Goal: Task Accomplishment & Management: Manage account settings

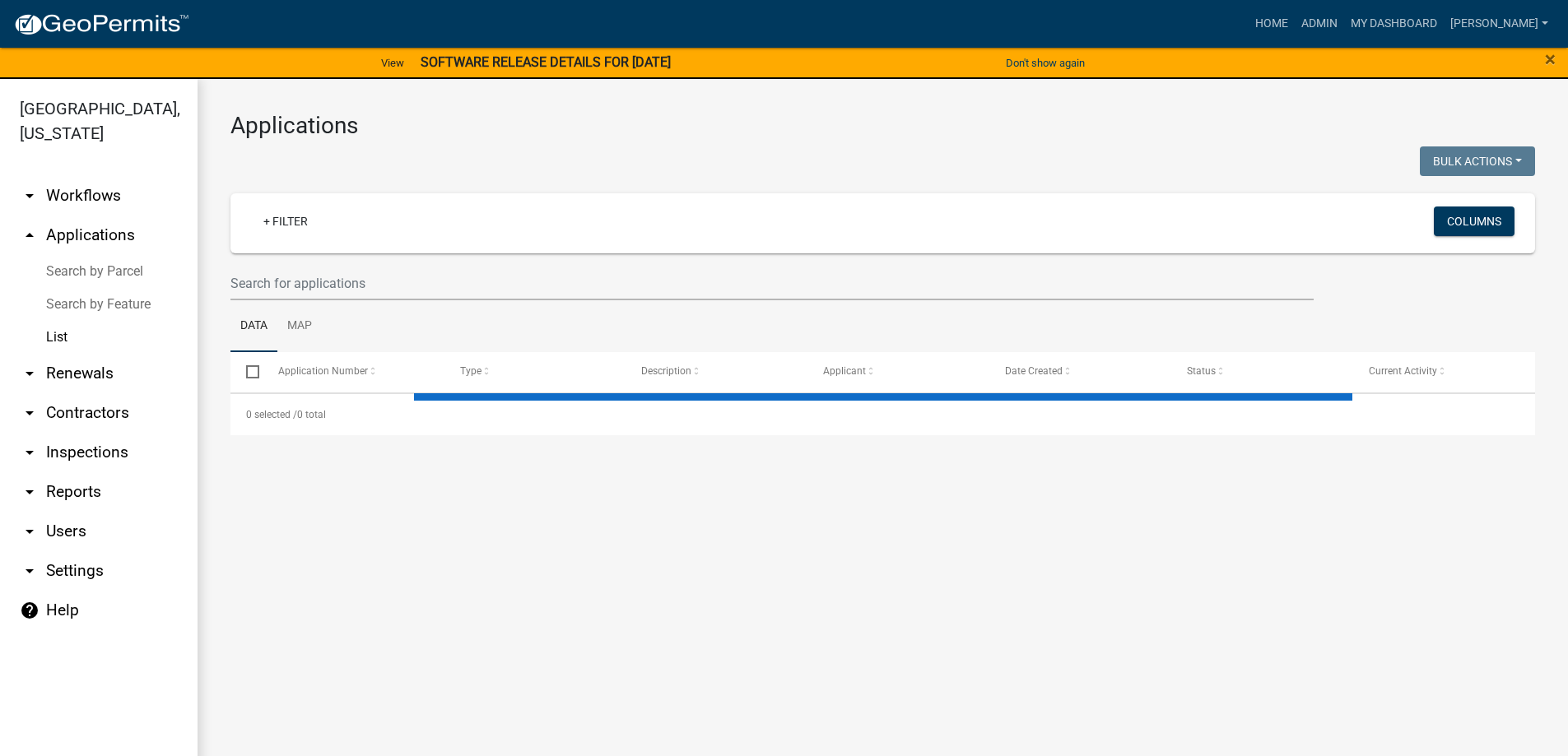
select select "3: 100"
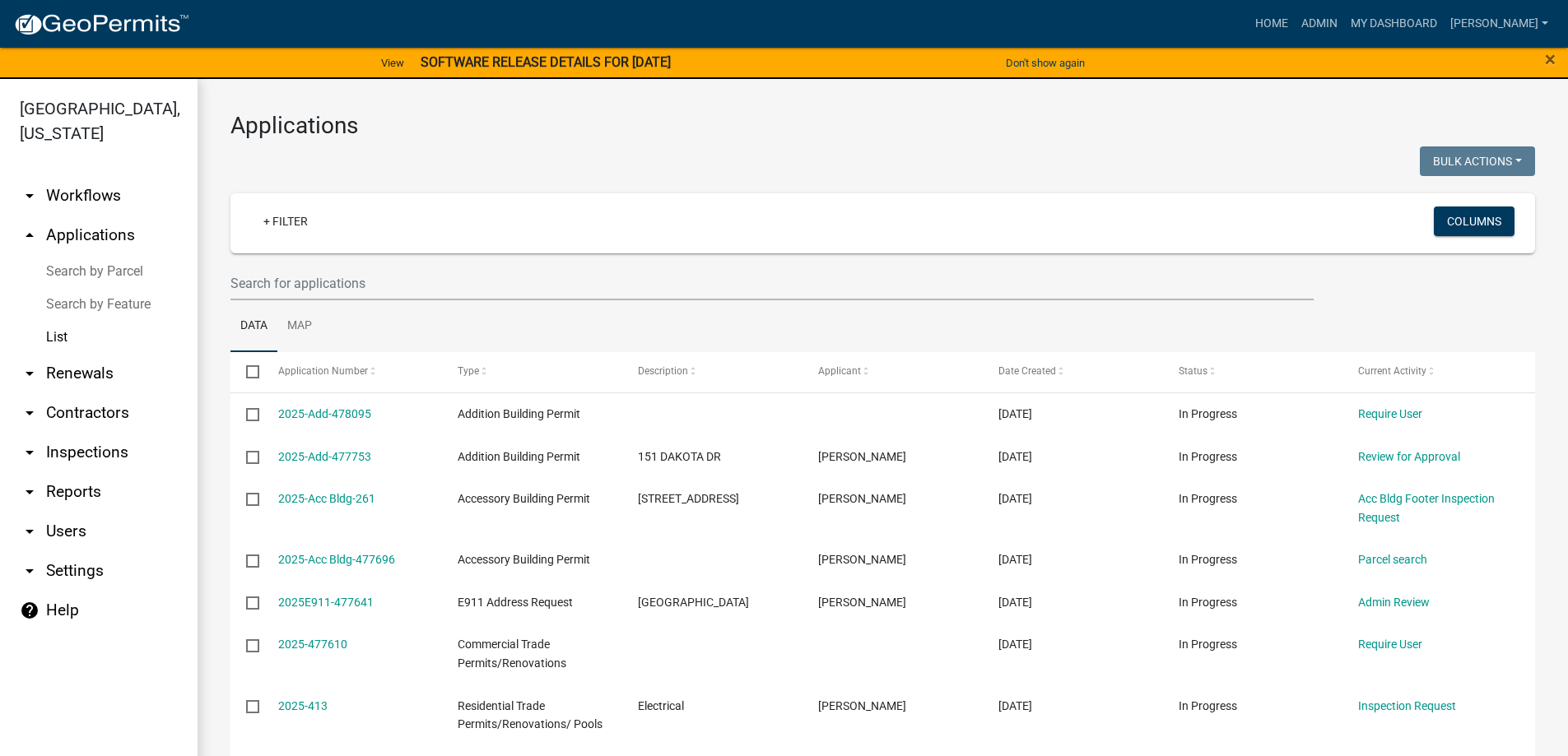
drag, startPoint x: 274, startPoint y: 254, endPoint x: 282, endPoint y: 238, distance: 17.9
click at [275, 253] on wm-filter-builder "+ Filter Columns" at bounding box center [882, 246] width 1304 height 107
click at [284, 235] on link "+ Filter" at bounding box center [285, 222] width 71 height 30
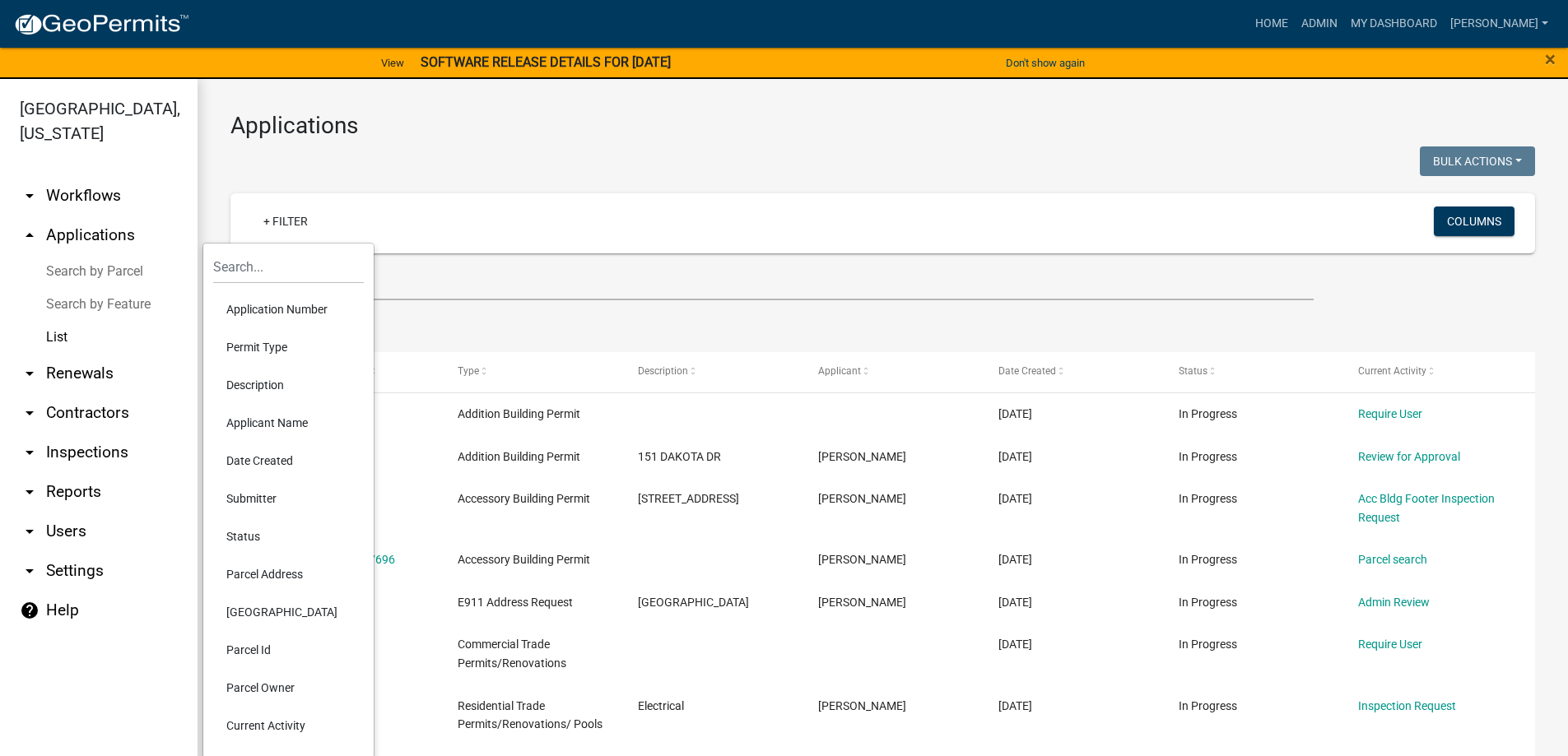
click at [260, 531] on li "Status" at bounding box center [289, 537] width 151 height 38
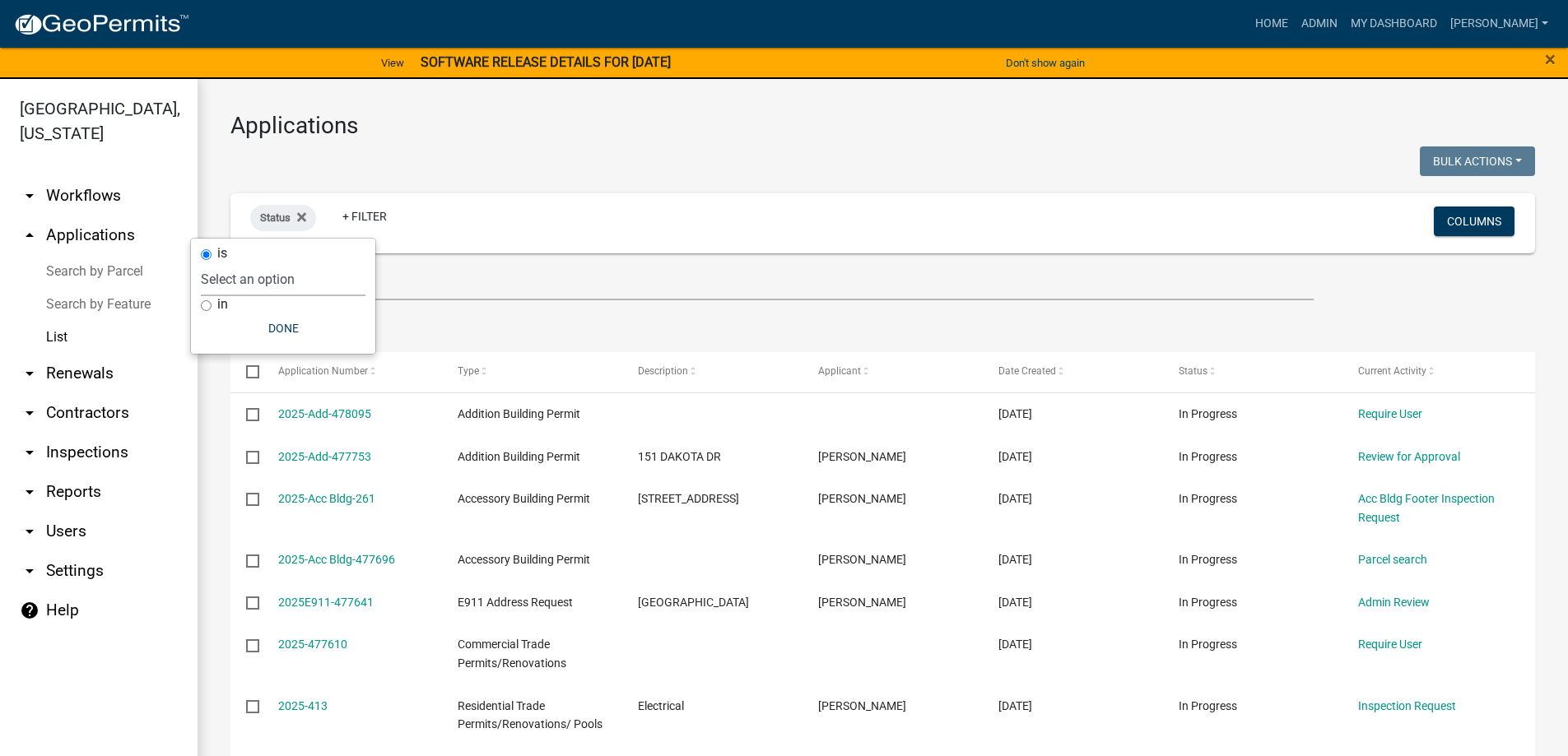
click at [279, 285] on select "Select an option Not Started In Progress Completed Expired Locked Withdrawn Voi…" at bounding box center [283, 279] width 165 height 34
select select "1"
click at [234, 262] on select "Select an option Not Started In Progress Completed Expired Locked Withdrawn Voi…" at bounding box center [283, 279] width 165 height 34
click at [614, 305] on ul "Data Map" at bounding box center [882, 326] width 1304 height 52
click at [82, 448] on link "arrow_drop_down Inspections" at bounding box center [98, 452] width 198 height 40
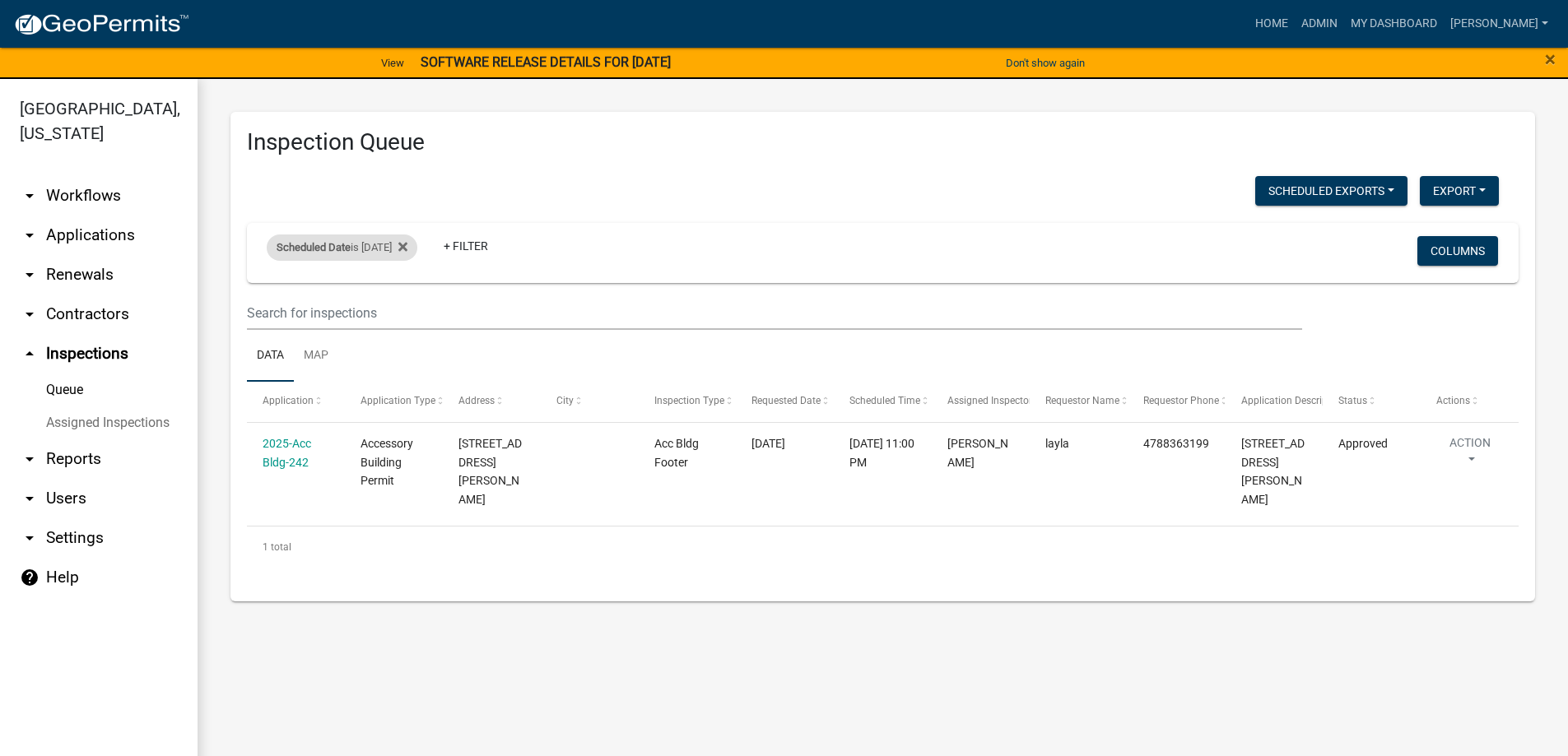
click at [371, 261] on div "Scheduled Date is [DATE]" at bounding box center [342, 247] width 151 height 26
click at [407, 251] on icon at bounding box center [402, 246] width 9 height 13
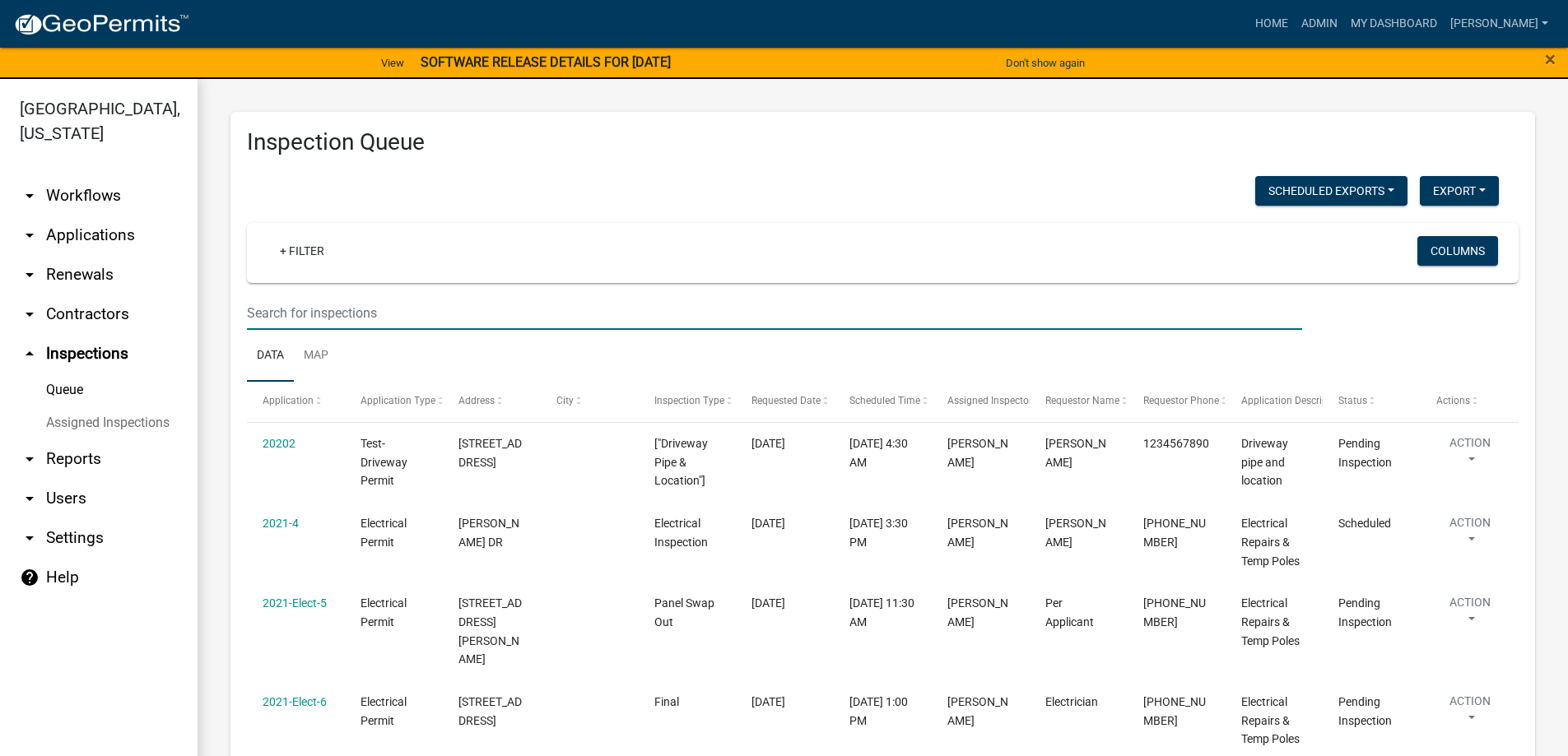
click at [393, 304] on input "text" at bounding box center [774, 313] width 1055 height 34
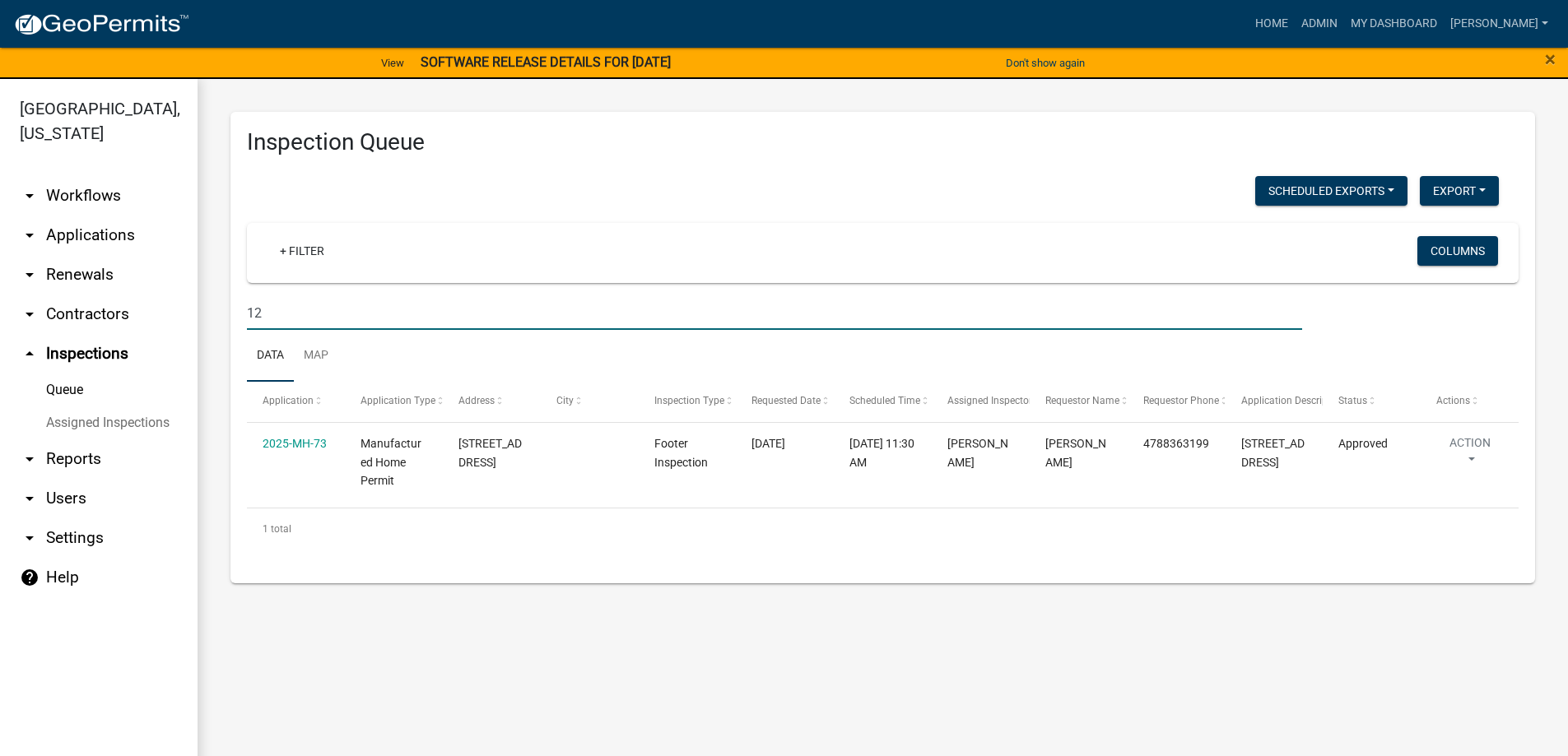
type input "1"
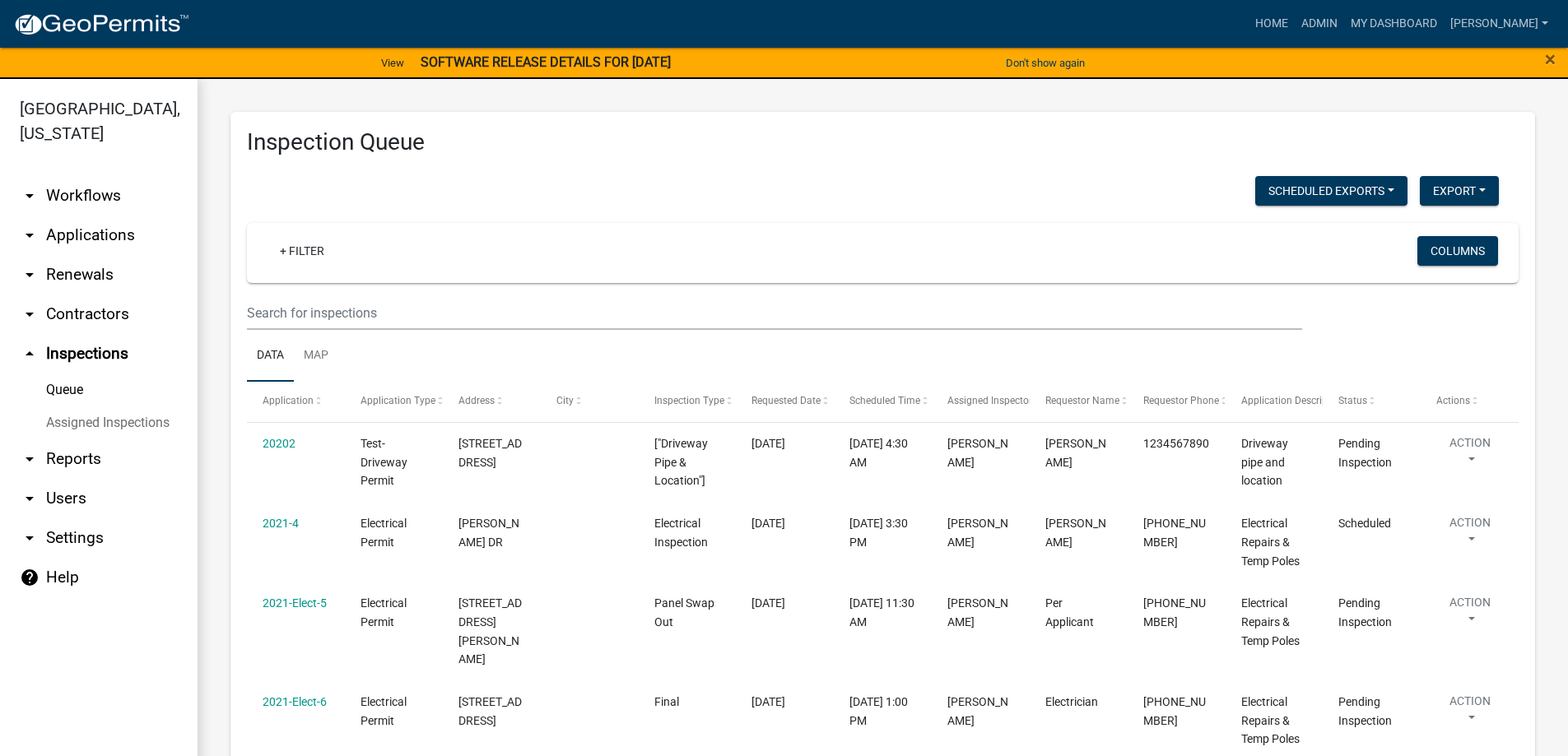
click at [114, 234] on link "arrow_drop_down Applications" at bounding box center [98, 236] width 198 height 40
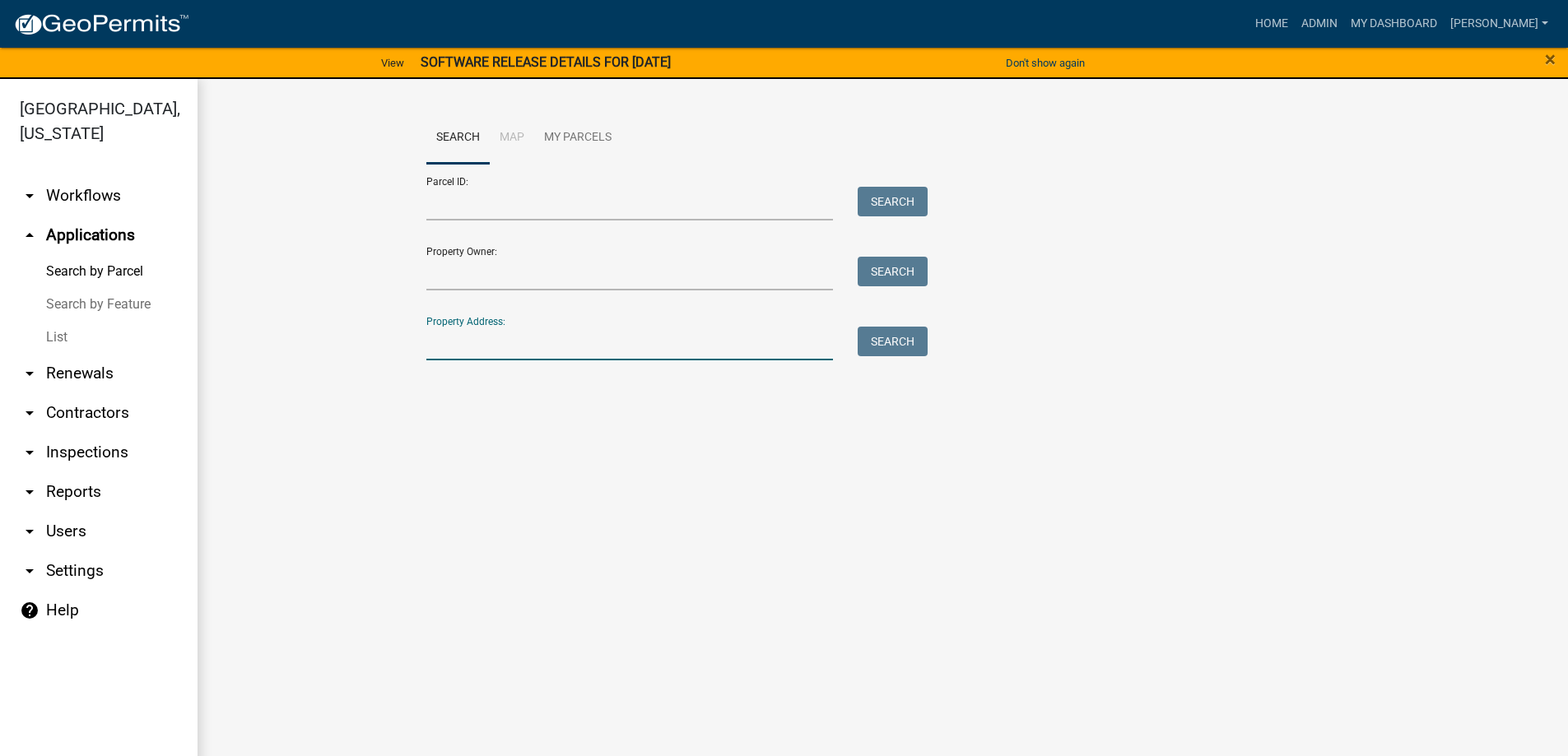
click at [502, 331] on input "Property Address:" at bounding box center [630, 343] width 407 height 34
type input "12"
click at [72, 337] on link "List" at bounding box center [98, 337] width 198 height 33
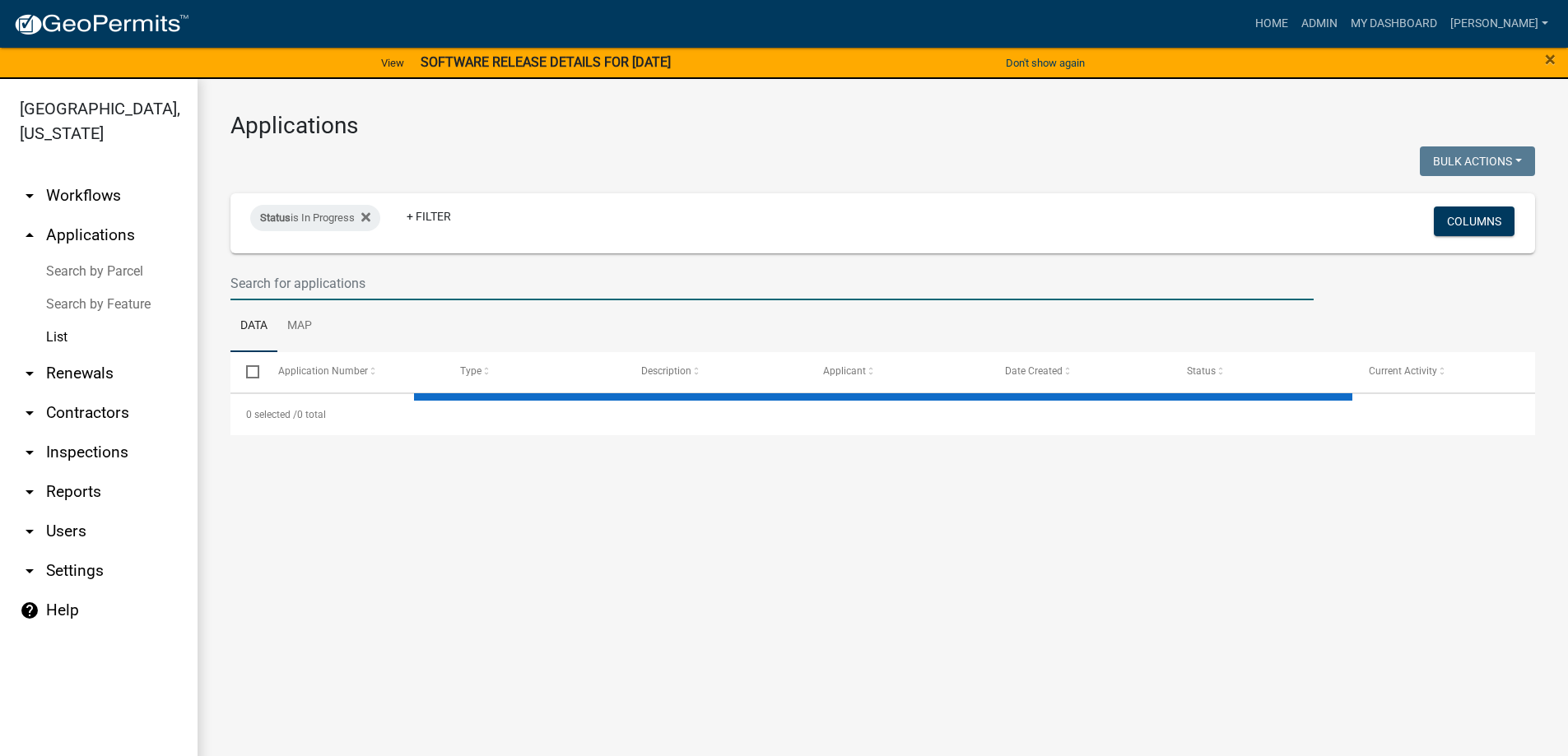
click at [376, 270] on input "text" at bounding box center [771, 283] width 1083 height 34
select select "3: 100"
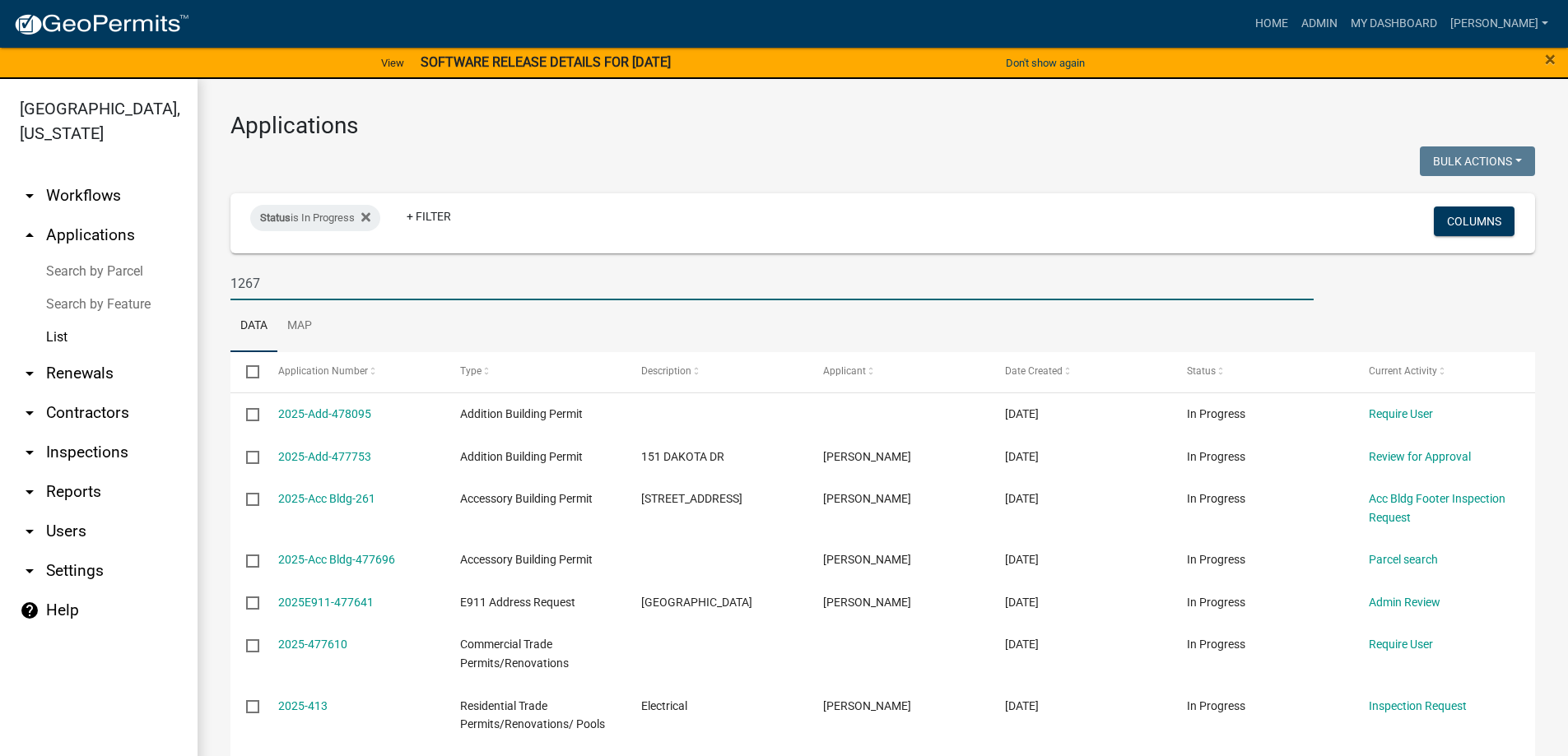
type input "1267"
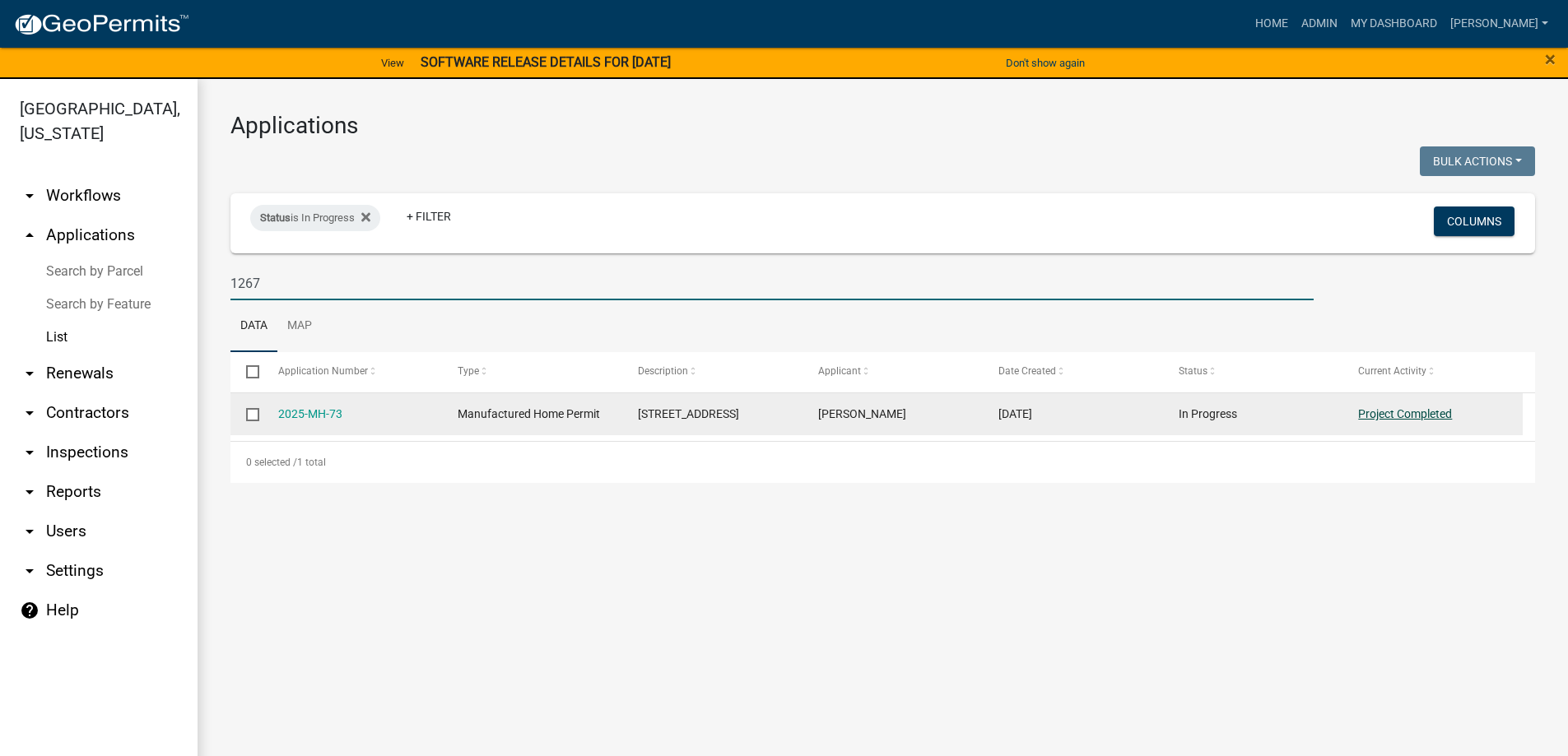
click at [1437, 407] on link "Project Completed" at bounding box center [1404, 414] width 94 height 13
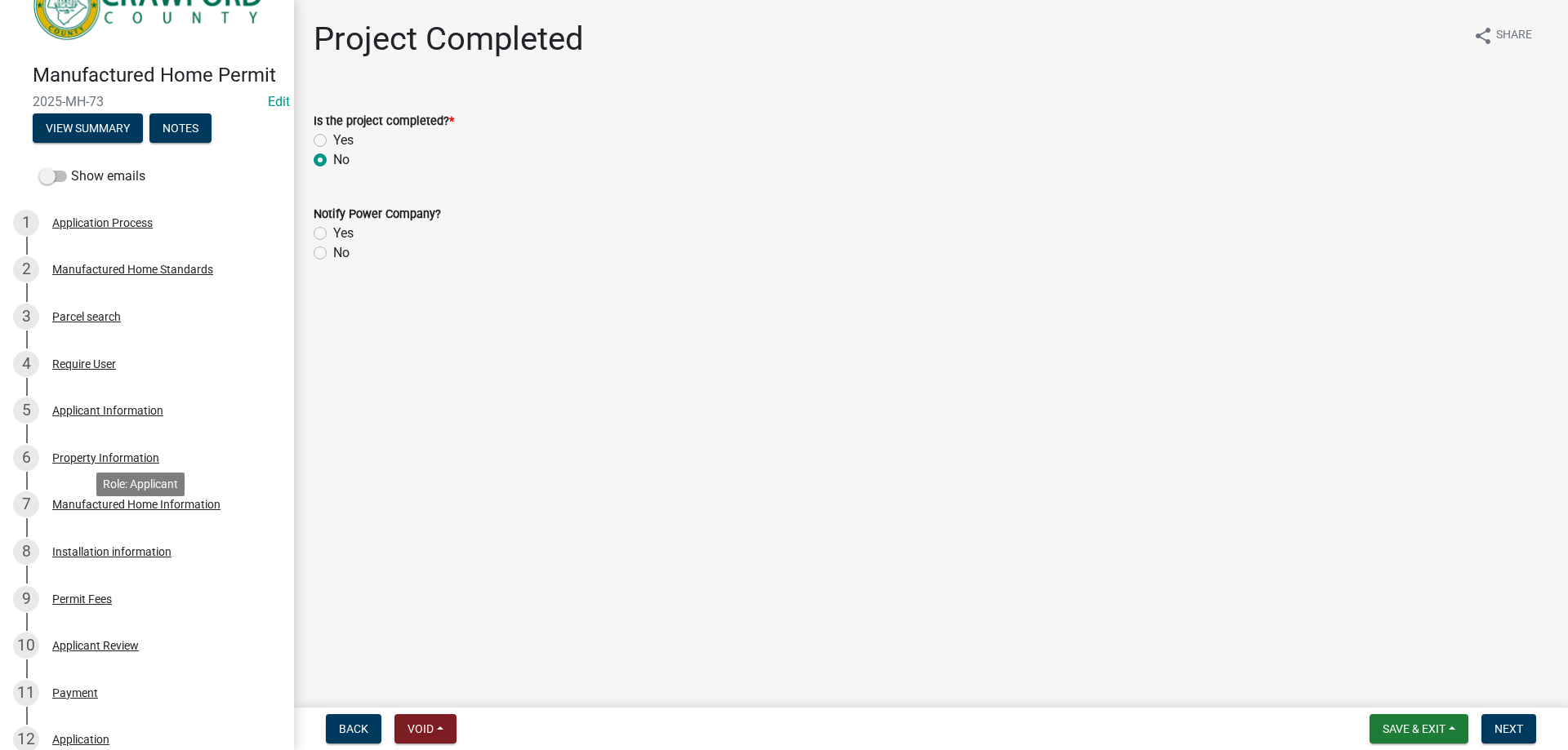
scroll to position [81, 0]
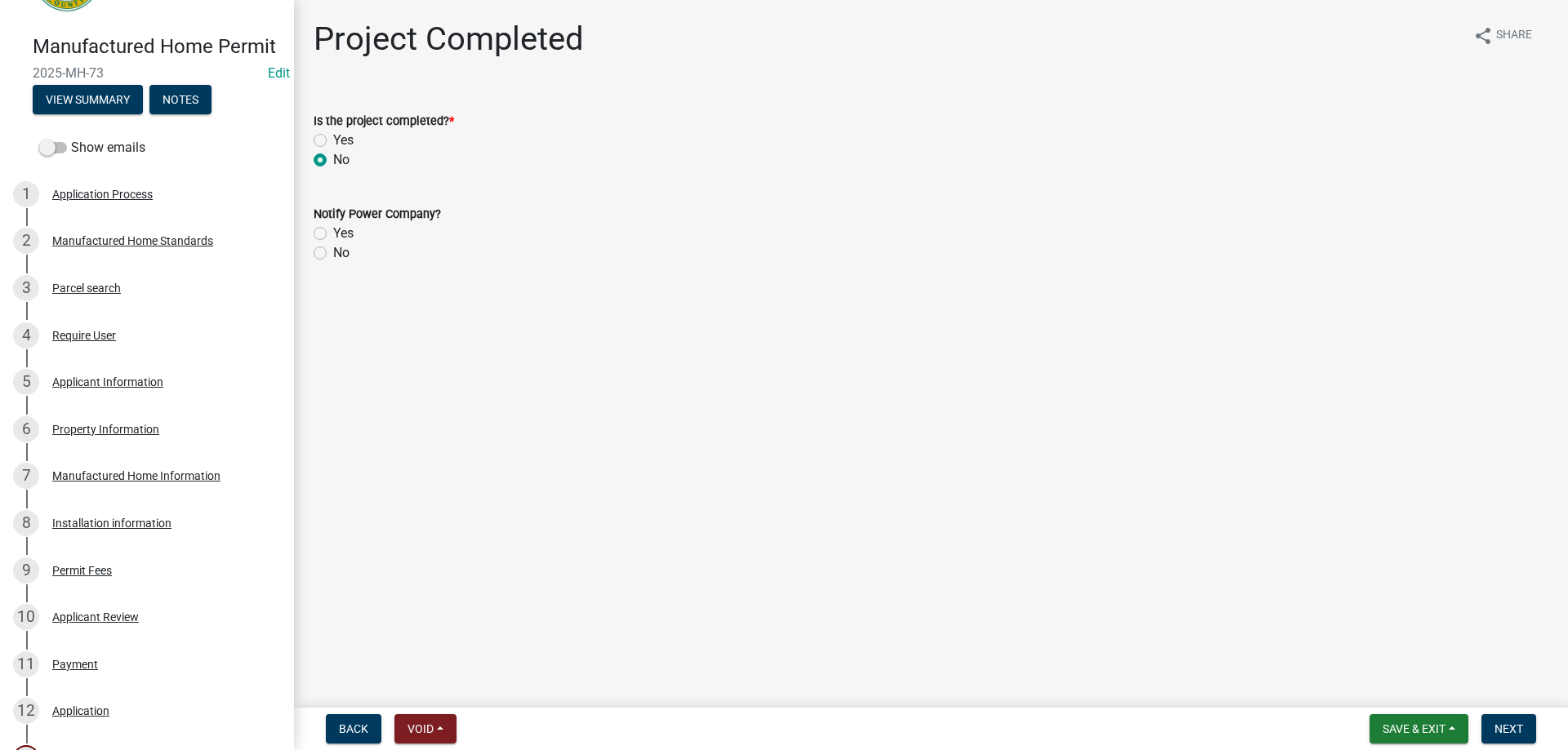
click at [347, 251] on label "No" at bounding box center [342, 253] width 16 height 20
click at [344, 251] on input "No" at bounding box center [338, 248] width 11 height 11
radio input "true"
click at [1525, 716] on button "Next" at bounding box center [1508, 729] width 55 height 30
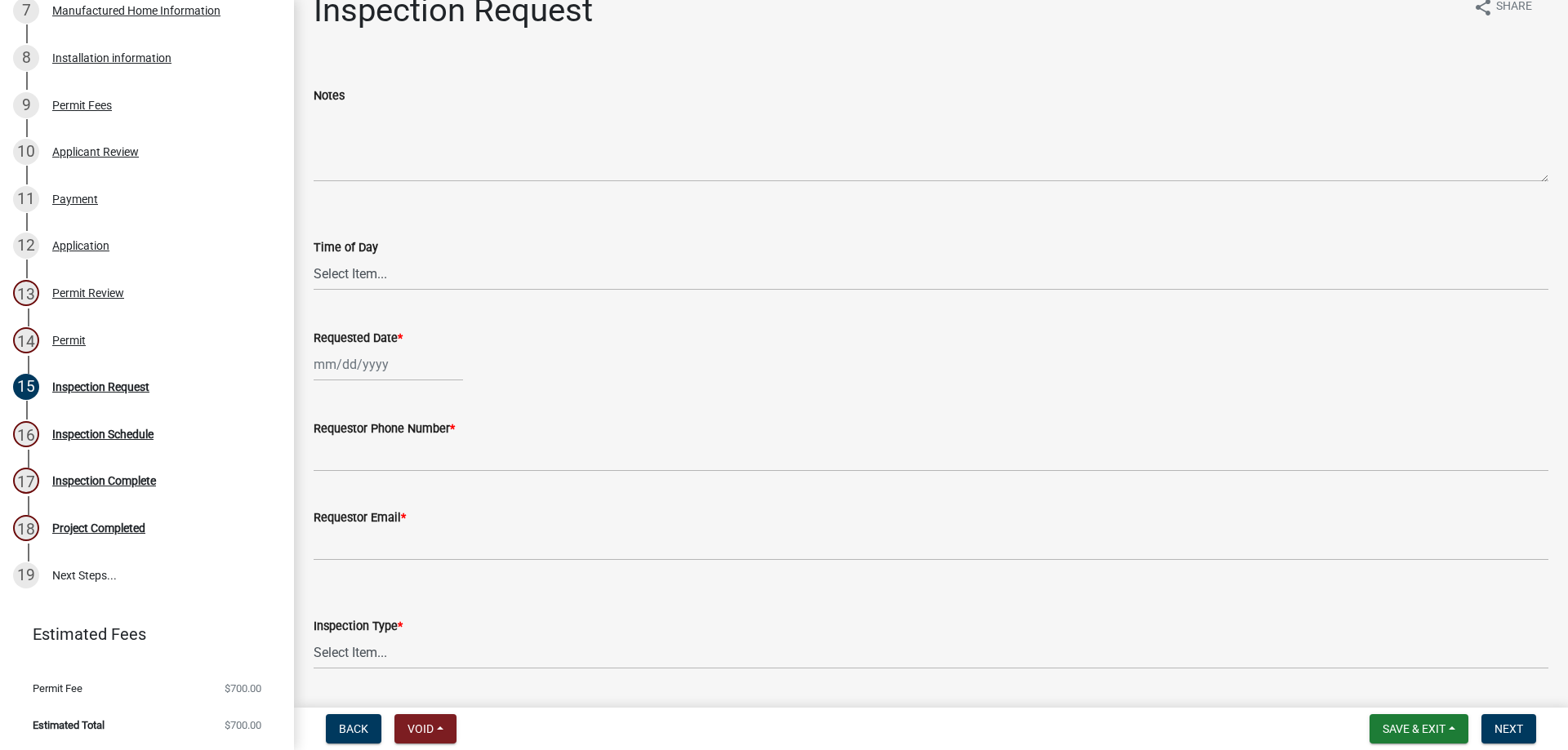
scroll to position [0, 0]
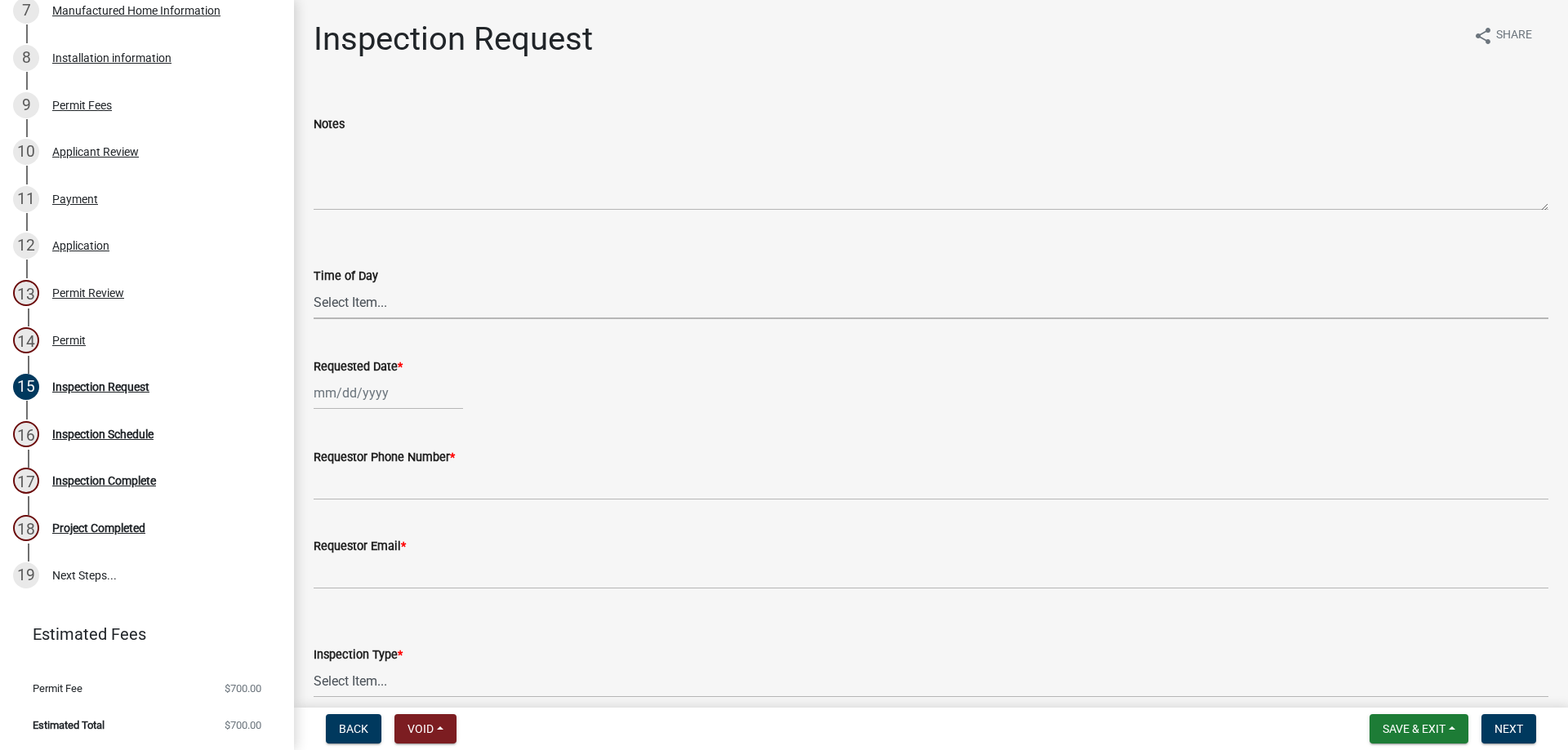
click at [378, 295] on select "Select Item... AM PM" at bounding box center [931, 302] width 1235 height 34
click at [562, 294] on select "Select Item... AM PM" at bounding box center [931, 302] width 1235 height 34
click at [314, 286] on select "Select Item... AM PM" at bounding box center [931, 302] width 1235 height 34
select select "875a3a71-821c-4932-8f00-7658fd3ebb60"
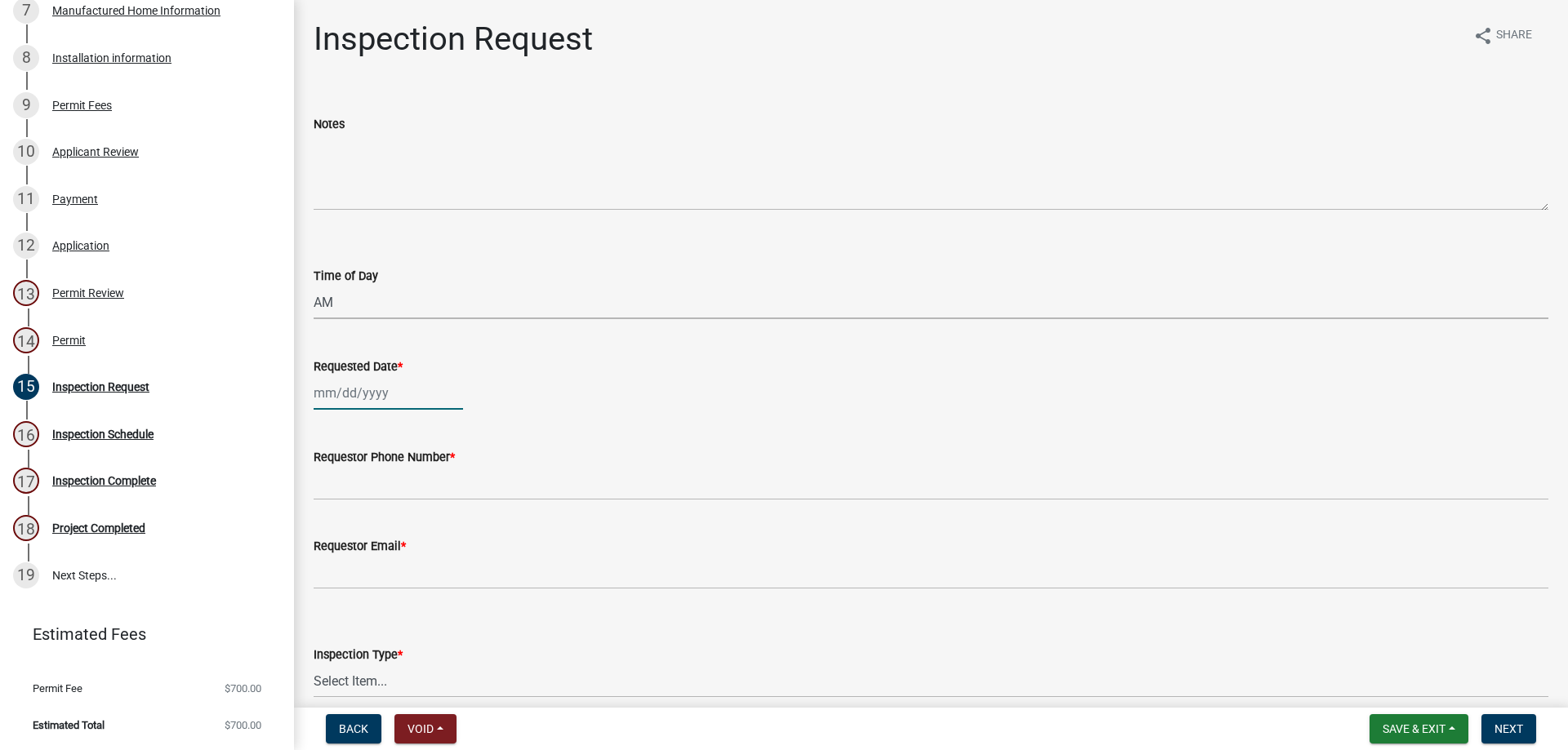
click at [374, 400] on div at bounding box center [388, 393] width 149 height 34
select select "9"
select select "2025"
click at [361, 524] on div "16" at bounding box center [356, 533] width 26 height 26
type input "[DATE]"
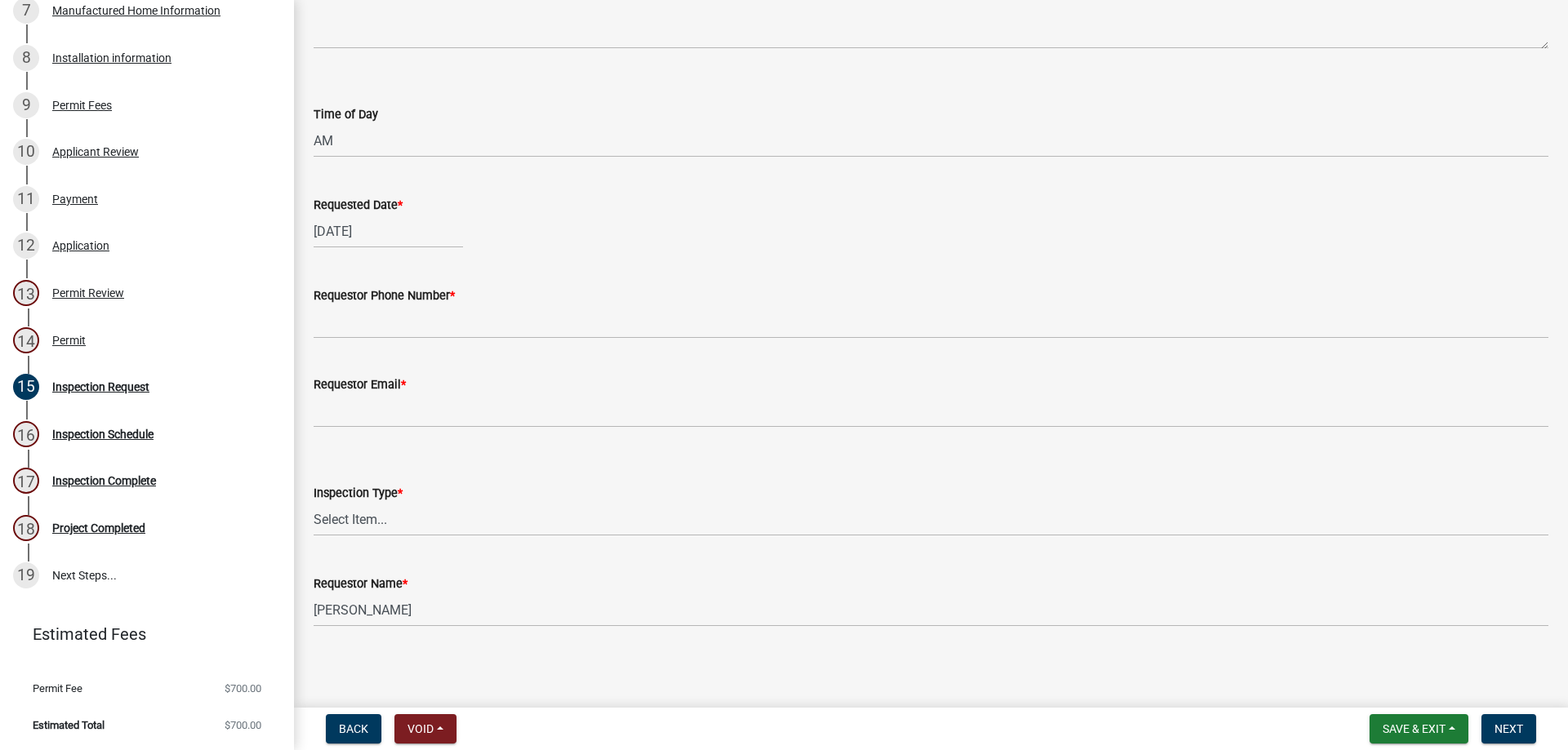
scroll to position [163, 0]
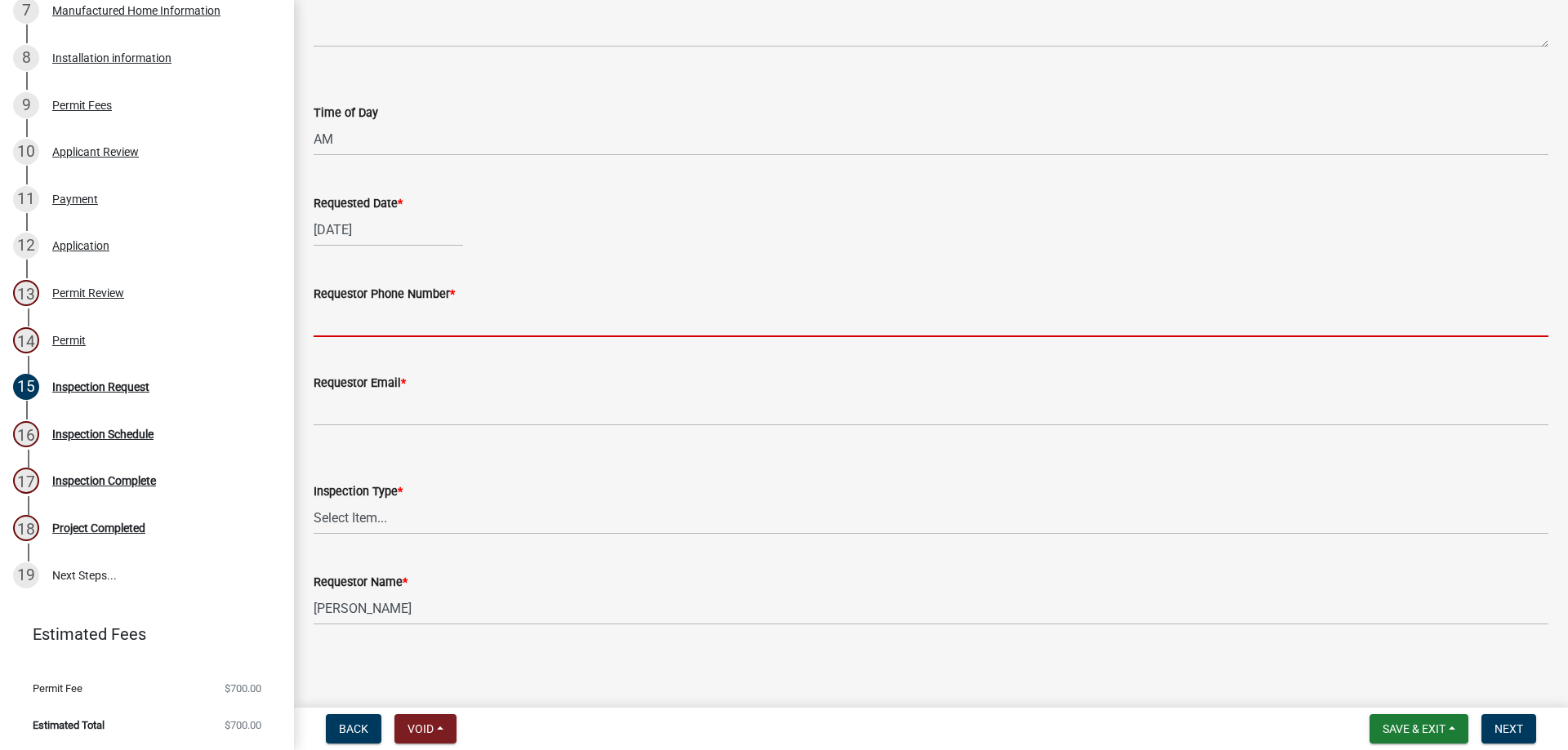
click at [386, 305] on input "Requestor Phone Number *" at bounding box center [931, 320] width 1235 height 34
type input "4788363199"
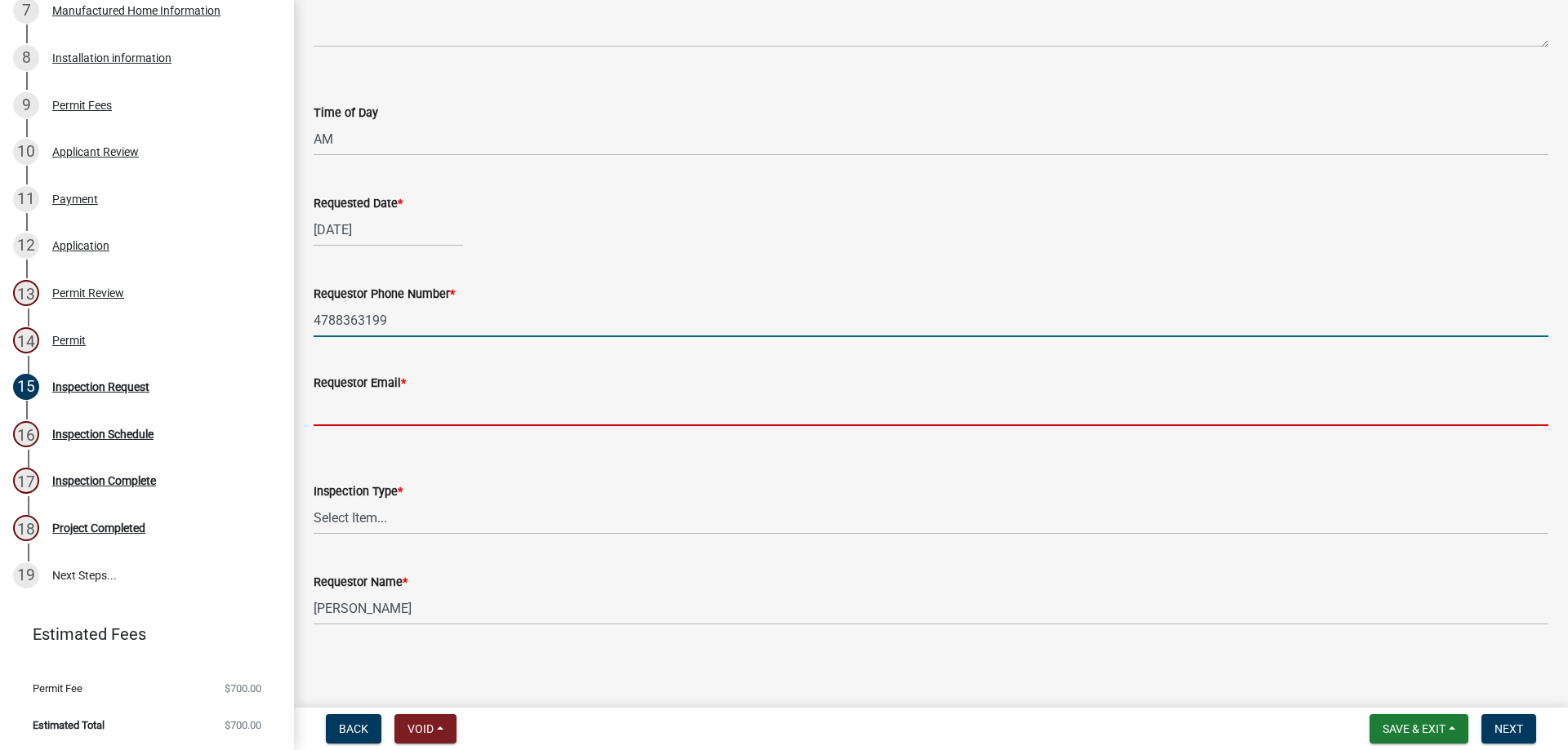
click at [385, 403] on input "Requestor Email *" at bounding box center [931, 409] width 1235 height 34
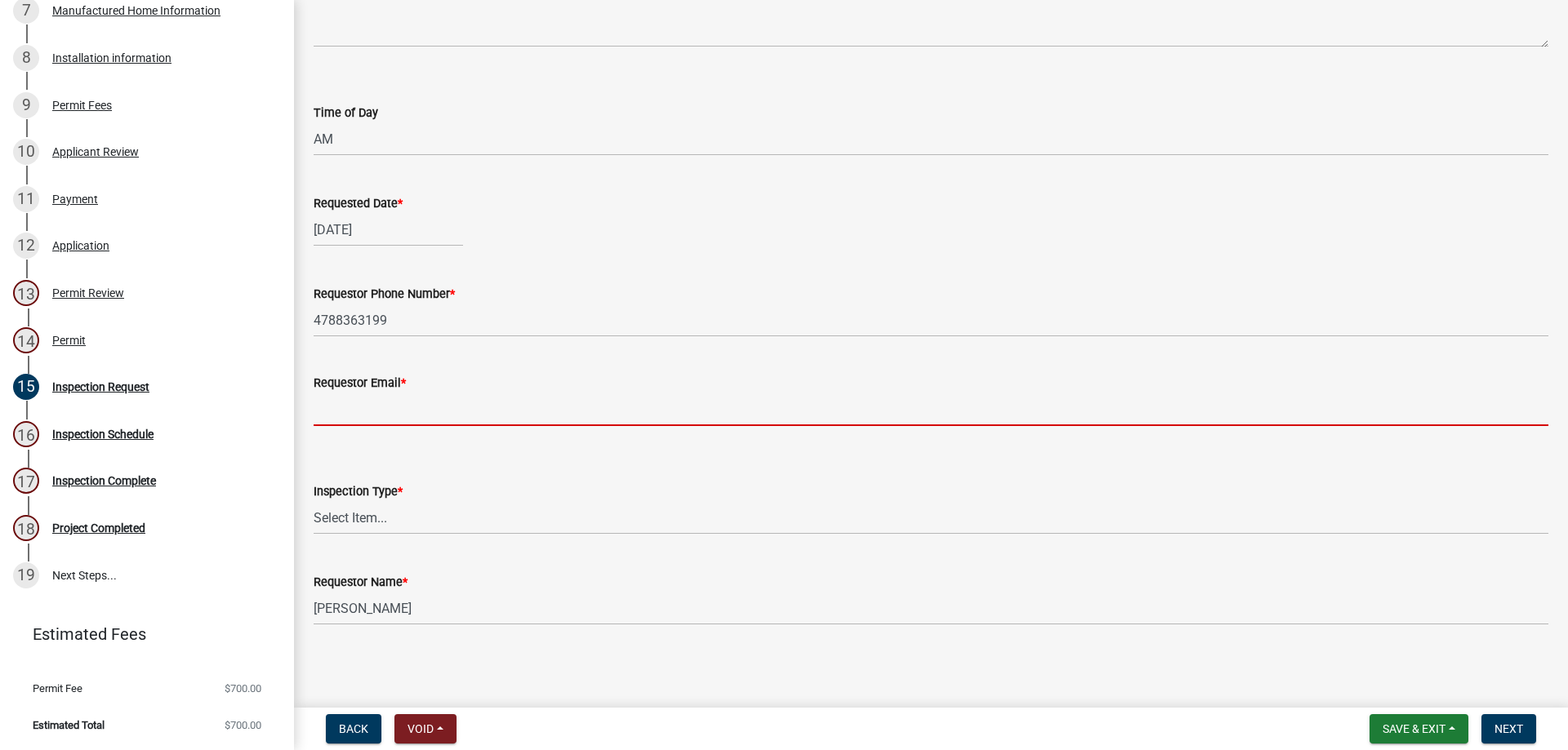
type input "[EMAIL_ADDRESS][DOMAIN_NAME]"
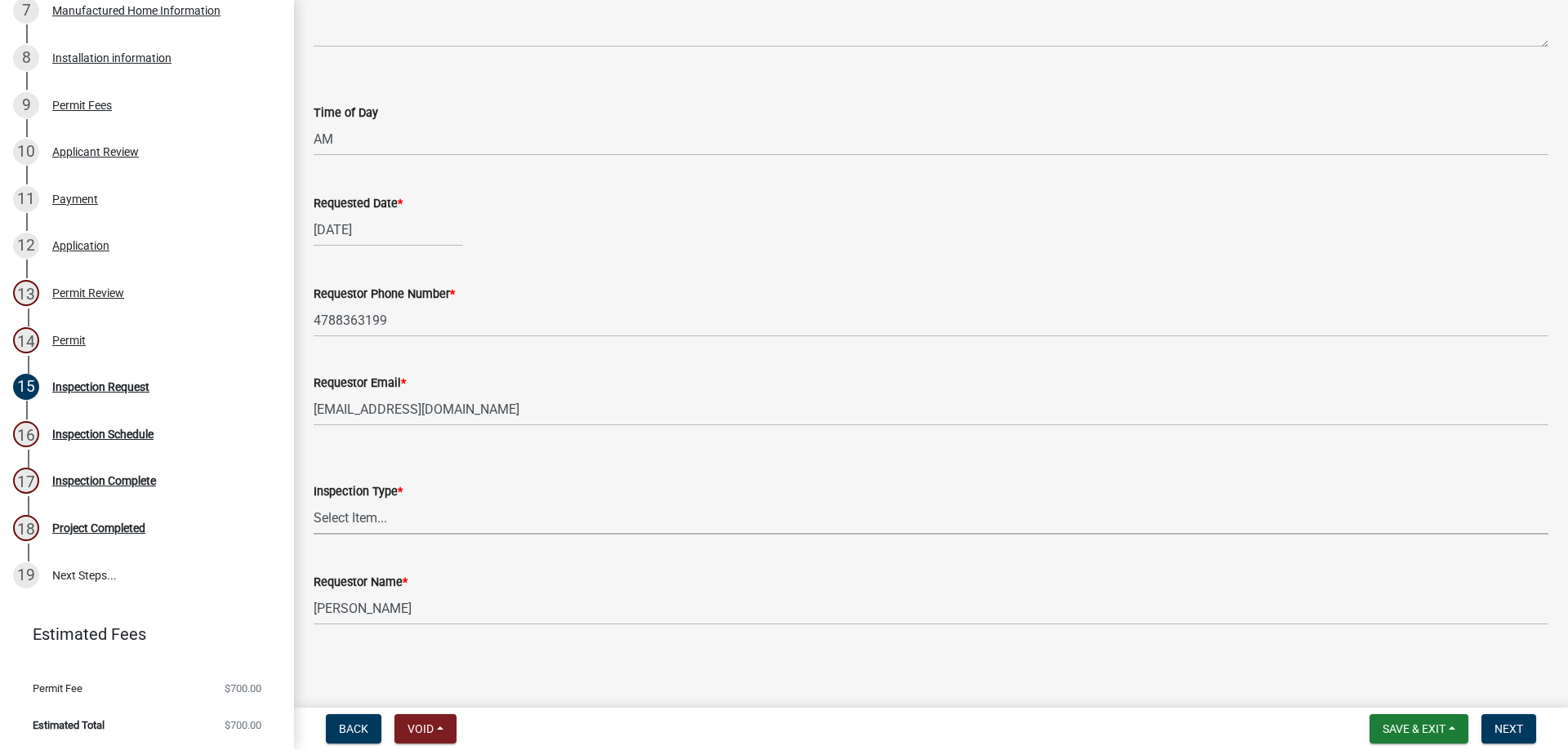
click at [406, 501] on select "Select Item... Manufactured Home Final Footer Inspection" at bounding box center [931, 518] width 1235 height 34
click at [314, 501] on select "Select Item... Manufactured Home Final Footer Inspection" at bounding box center [931, 518] width 1235 height 34
select select "21b86080-1978-429e-8763-4813f54b098a"
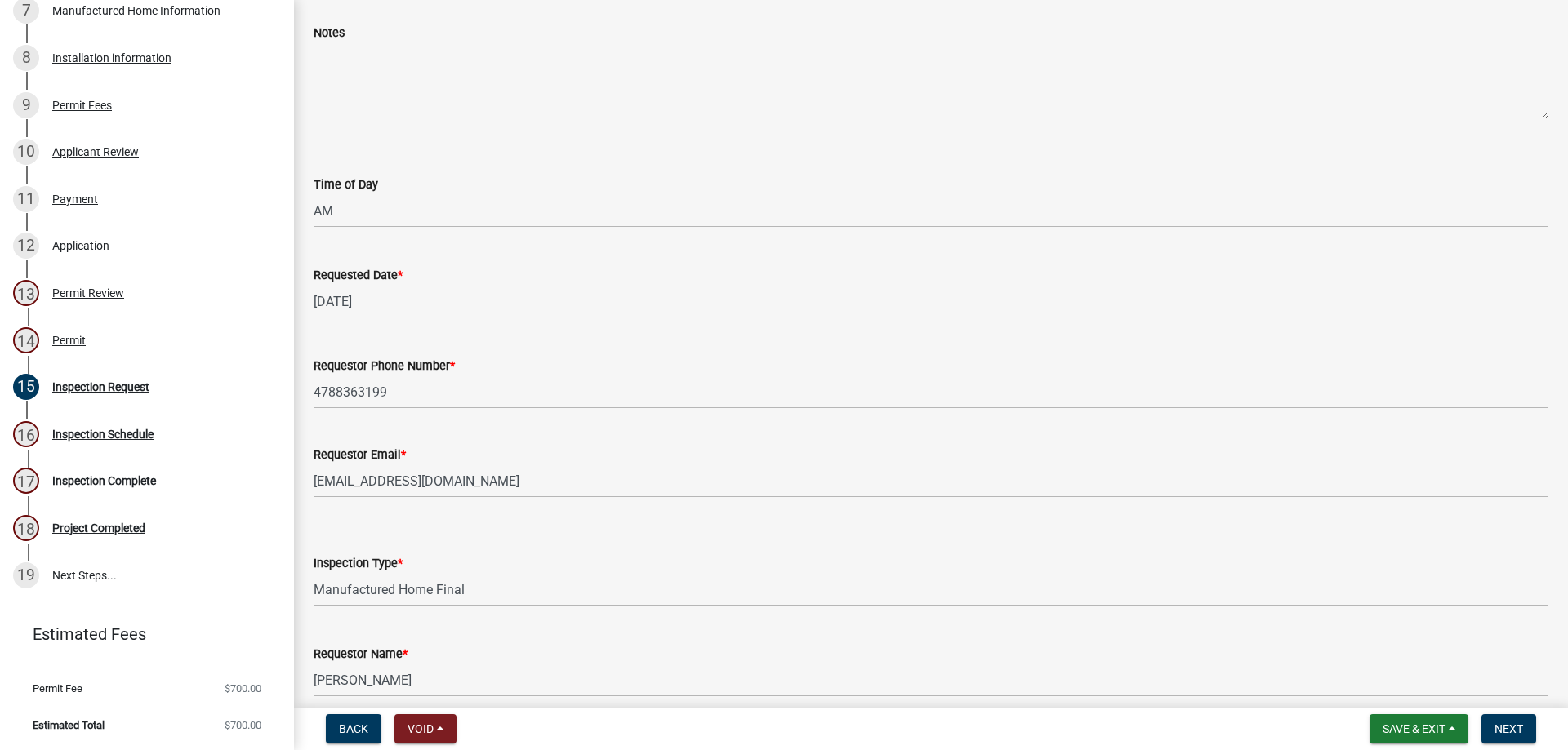
scroll to position [0, 0]
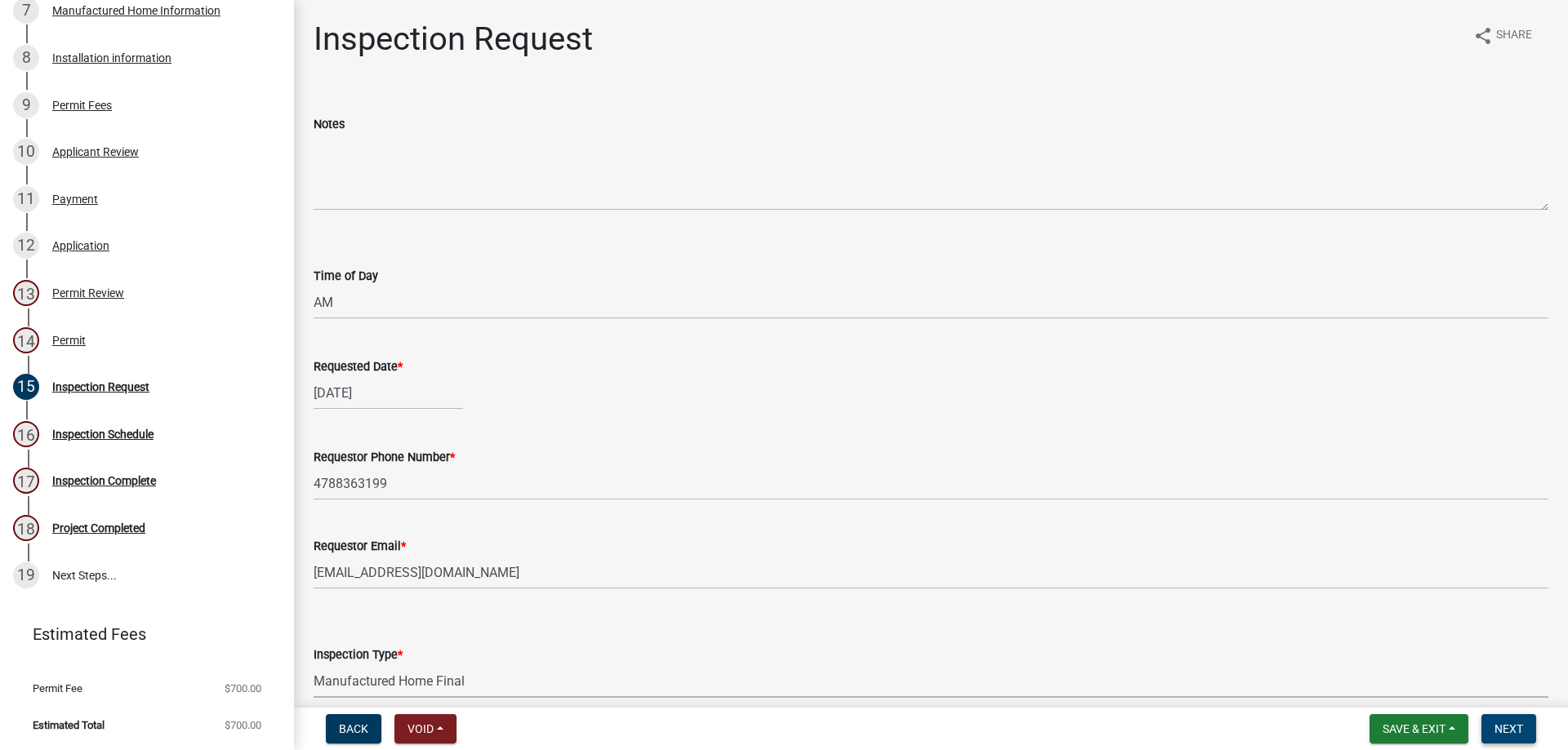
click at [1515, 729] on span "Next" at bounding box center [1508, 729] width 29 height 13
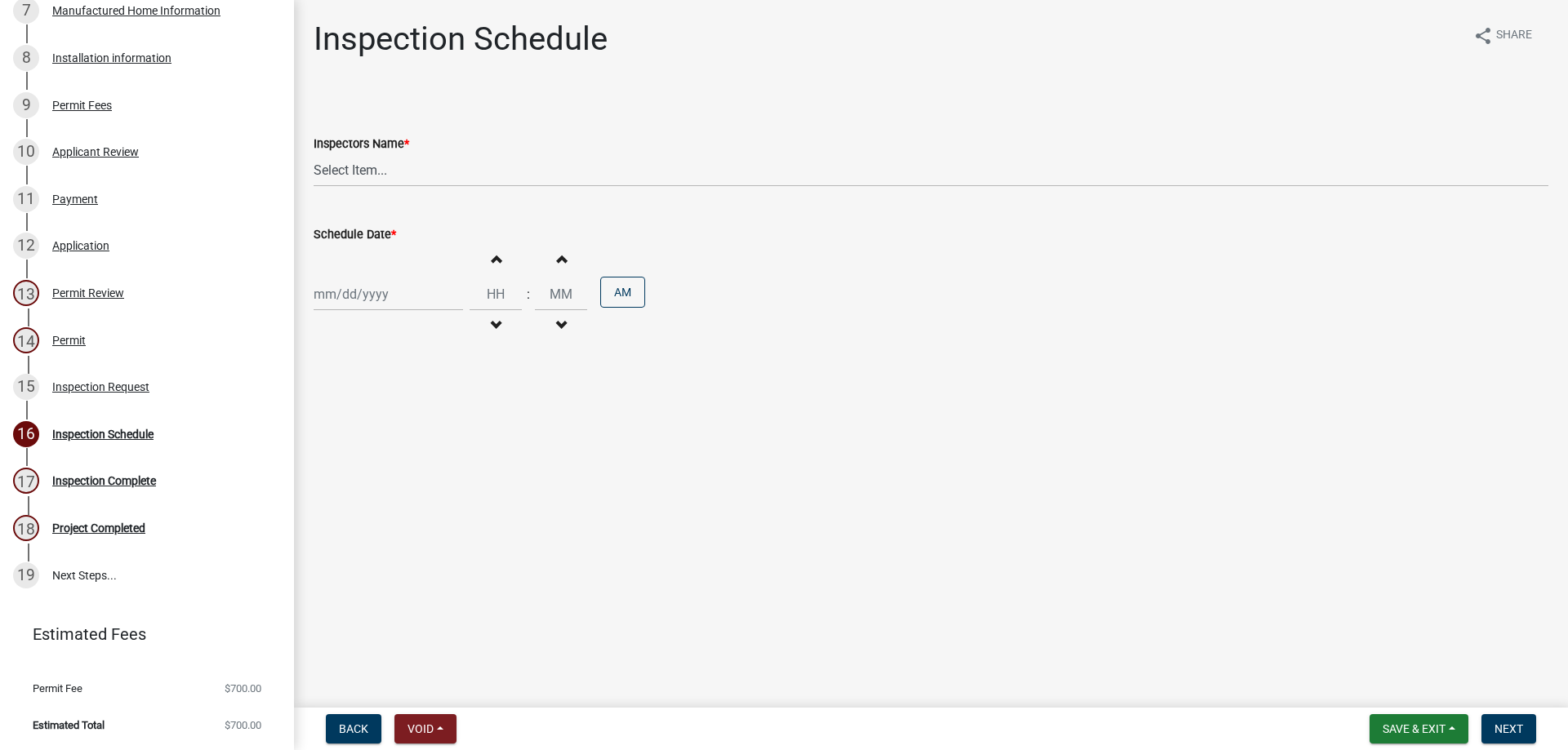
click at [406, 195] on wm-data-entity-input "Inspectors Name * Select Item... [PERSON_NAME] ([PERSON_NAME]) [PERSON_NAME] ([…" at bounding box center [931, 146] width 1235 height 110
click at [408, 183] on select "Select Item... [PERSON_NAME] ([PERSON_NAME]) [PERSON_NAME] ([PERSON_NAME])" at bounding box center [931, 170] width 1235 height 34
select select "3acdf11f-131c-438b-b450-ae4501c32128"
click at [314, 153] on select "Select Item... [PERSON_NAME] ([PERSON_NAME]) [PERSON_NAME] ([PERSON_NAME])" at bounding box center [931, 170] width 1235 height 34
click at [424, 283] on div at bounding box center [388, 294] width 149 height 34
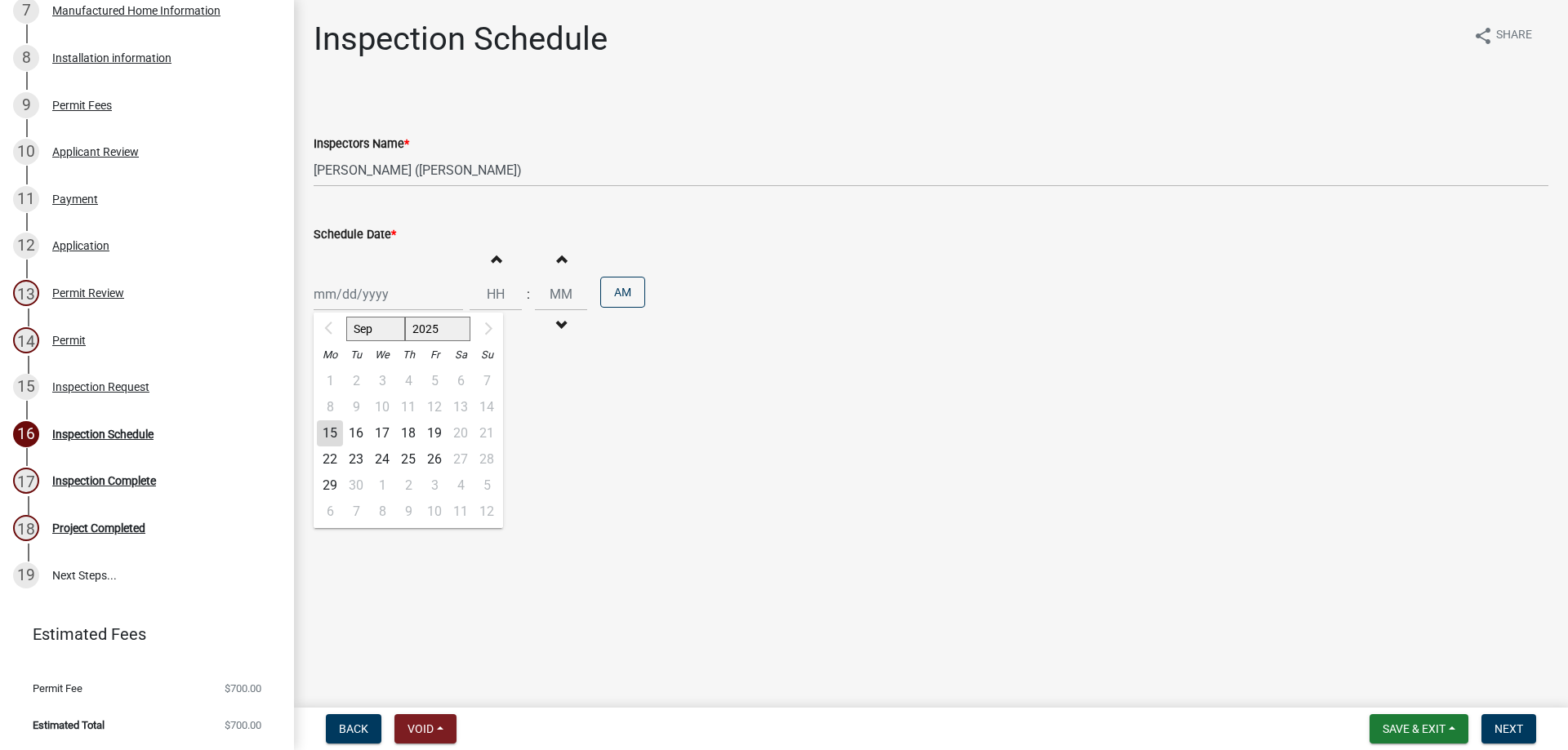
click at [355, 429] on div "16" at bounding box center [356, 433] width 26 height 26
type input "[DATE]"
click at [502, 254] on button "Increment hours" at bounding box center [496, 258] width 34 height 30
type input "01"
type input "00"
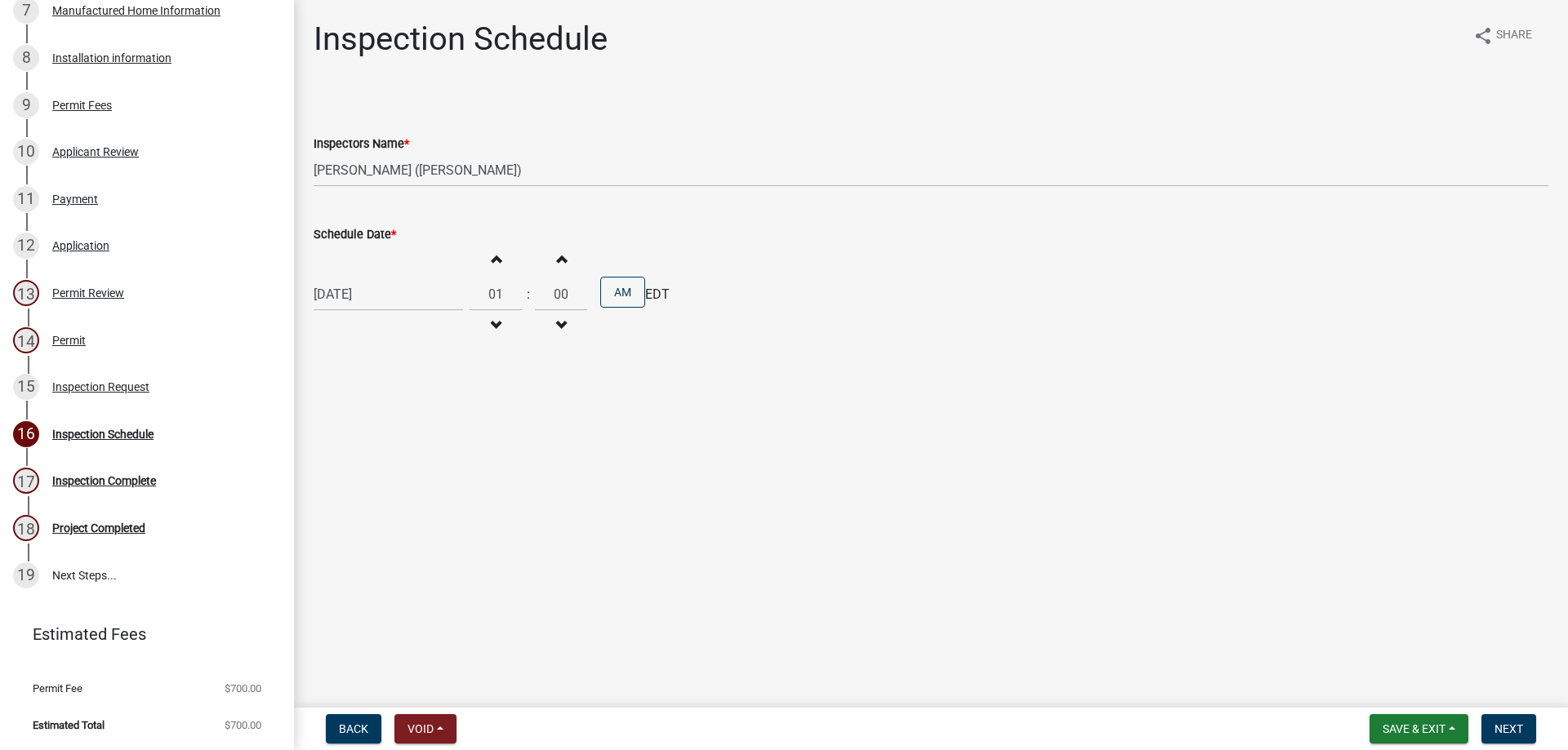
drag, startPoint x: 1293, startPoint y: 539, endPoint x: 1306, endPoint y: 556, distance: 21.4
click at [1302, 552] on main "Inspection Schedule share Share Inspectors Name * Select Item... [PERSON_NAME] …" at bounding box center [931, 350] width 1274 height 701
click at [1507, 725] on span "Next" at bounding box center [1508, 729] width 29 height 13
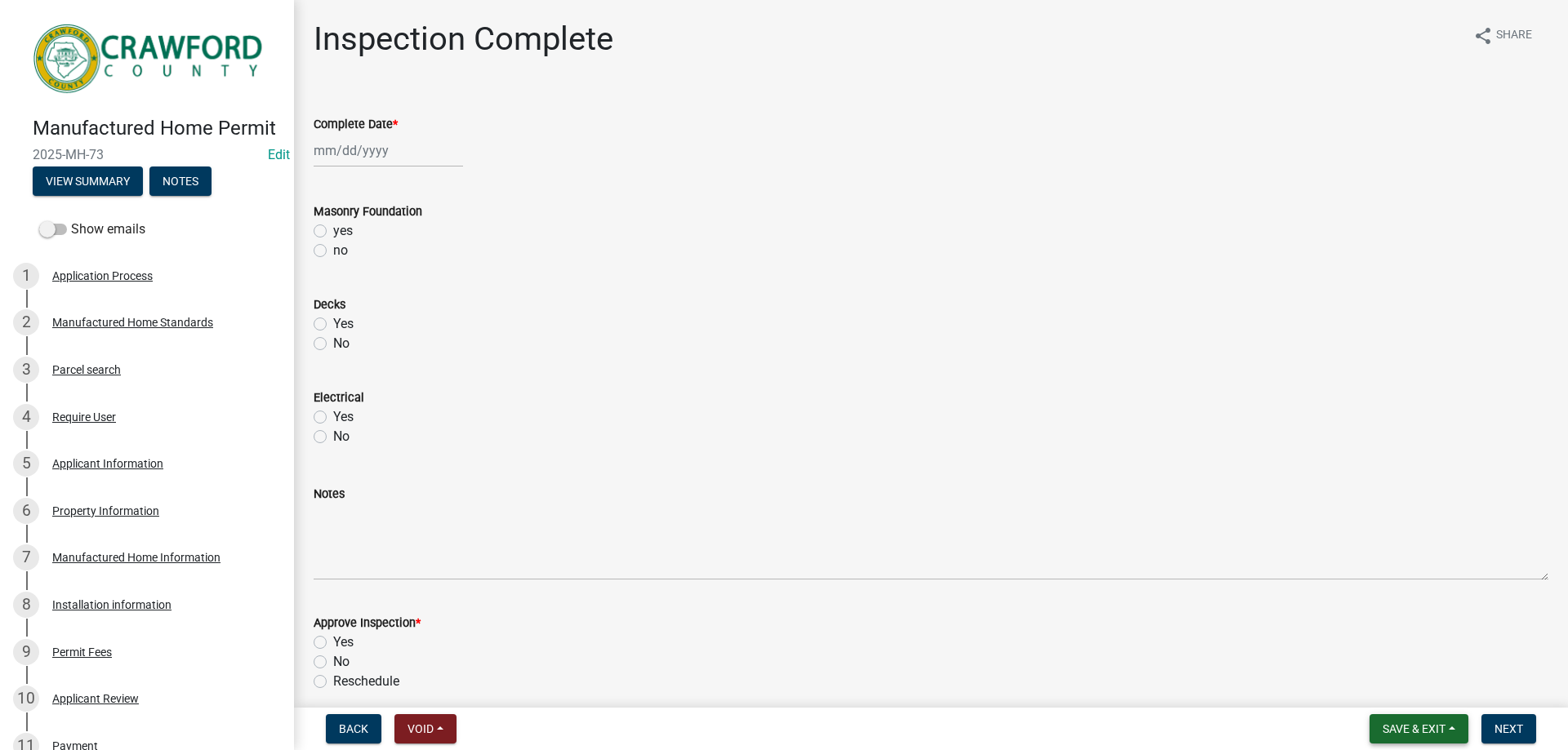
click at [1405, 715] on button "Save & Exit" at bounding box center [1419, 729] width 99 height 30
click at [1382, 692] on button "Save & Exit" at bounding box center [1402, 687] width 131 height 39
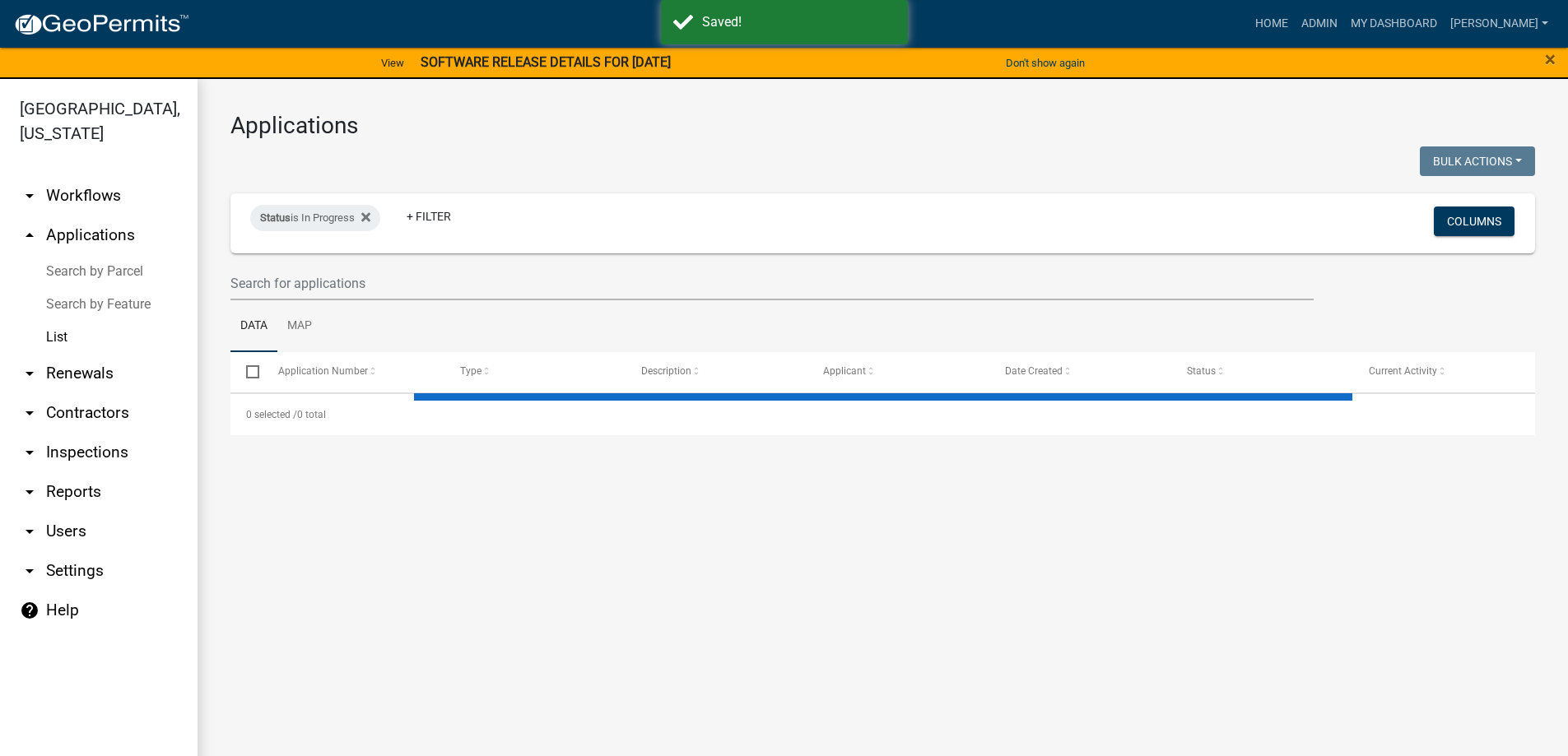
select select "3: 100"
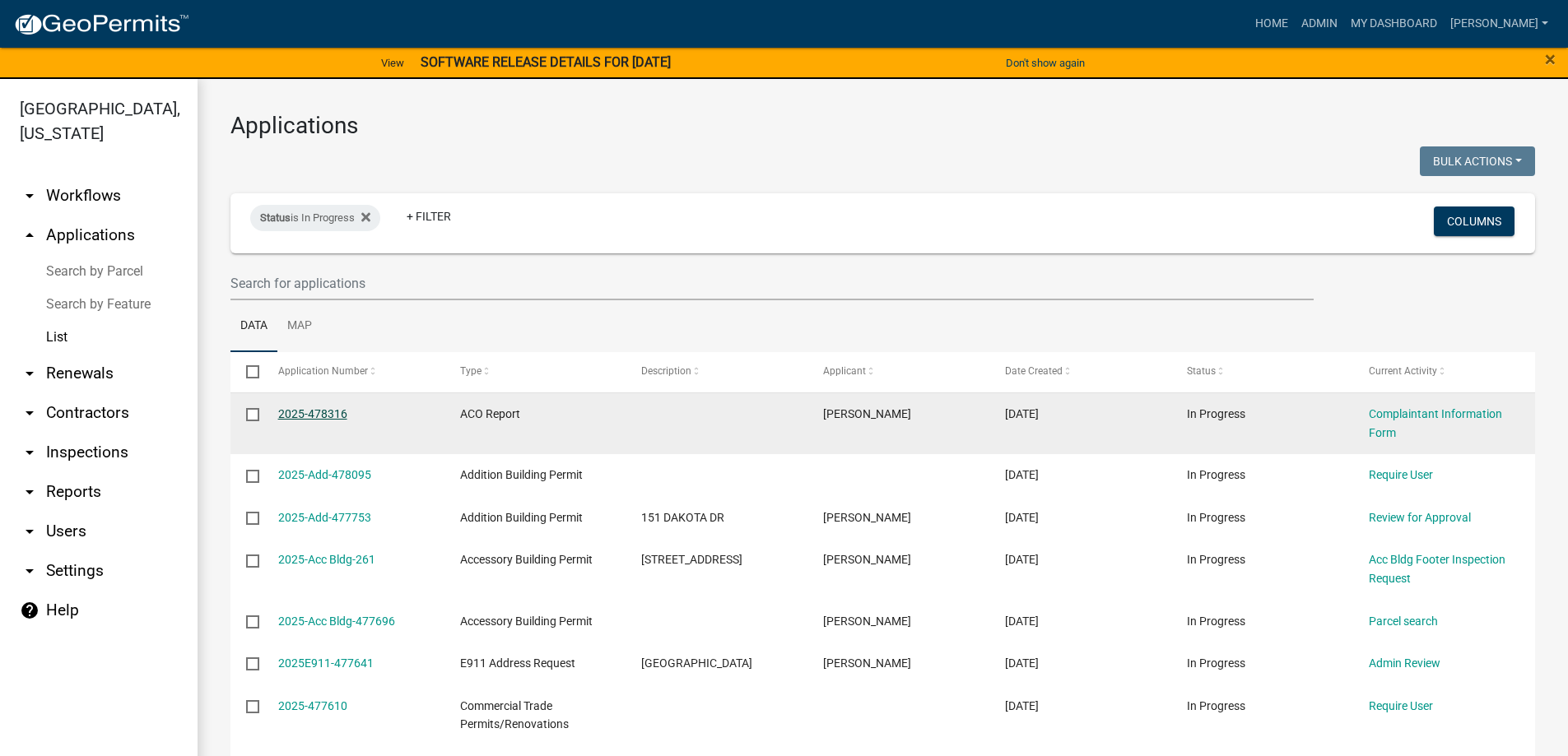
click at [326, 408] on link "2025-478316" at bounding box center [313, 414] width 70 height 13
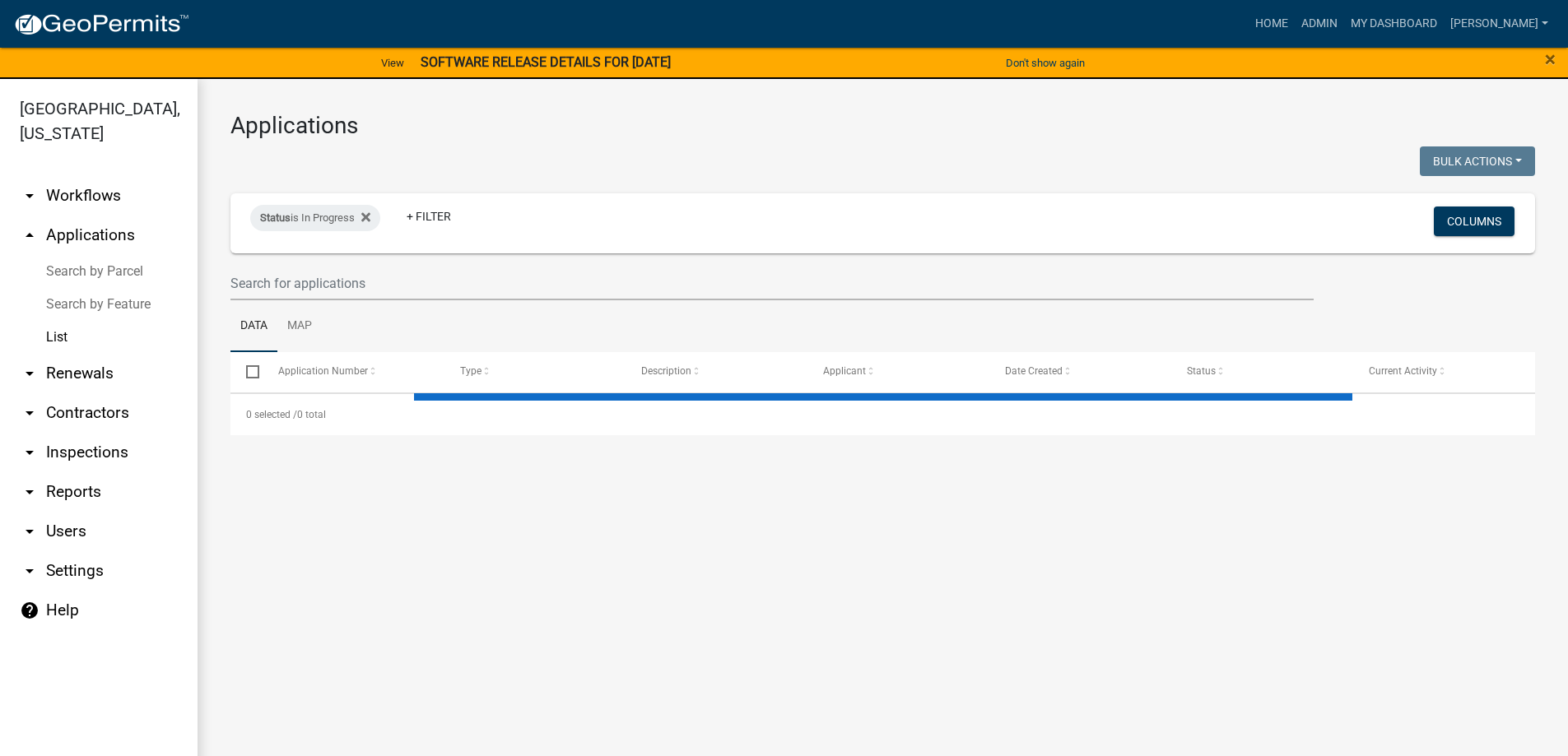
select select "3: 100"
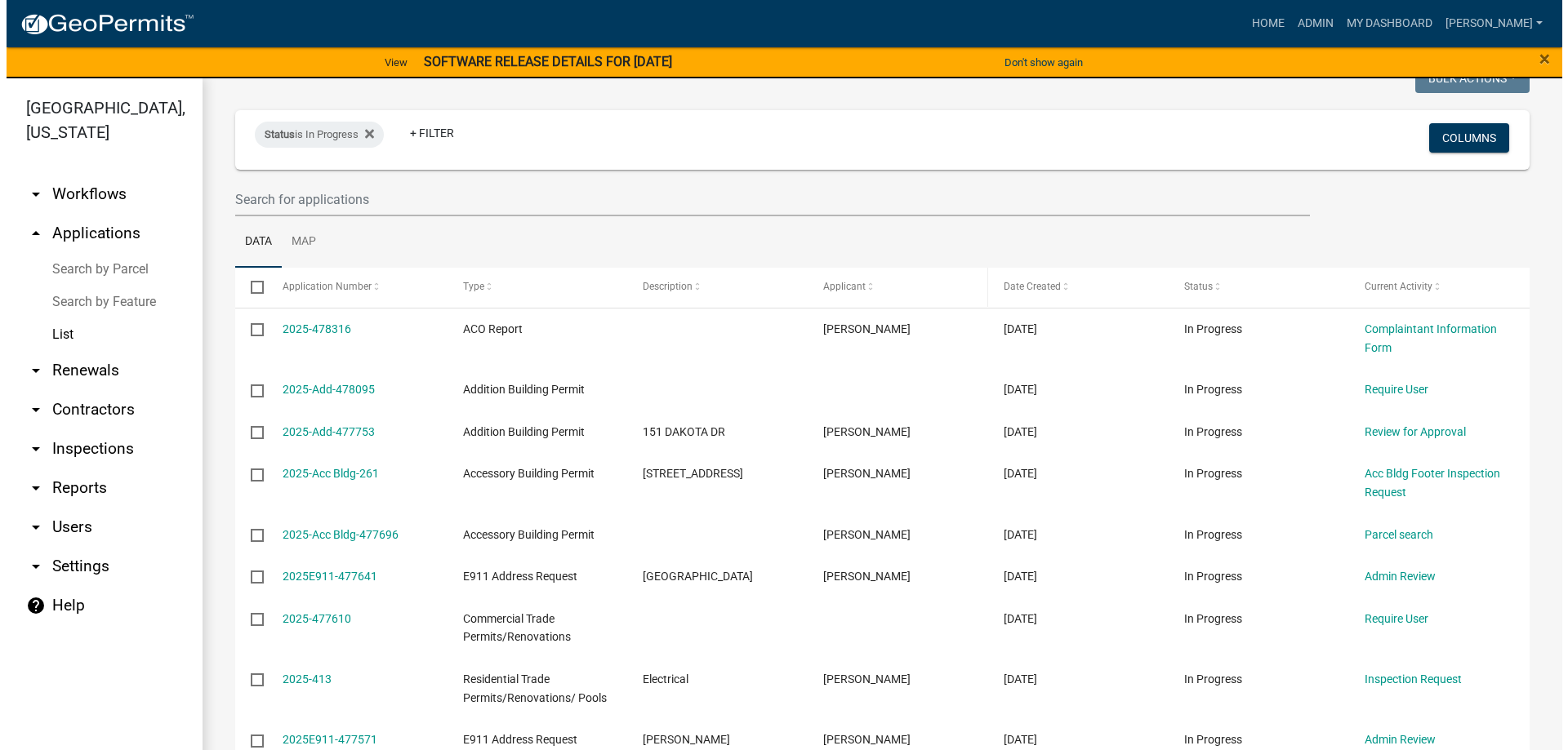
scroll to position [163, 0]
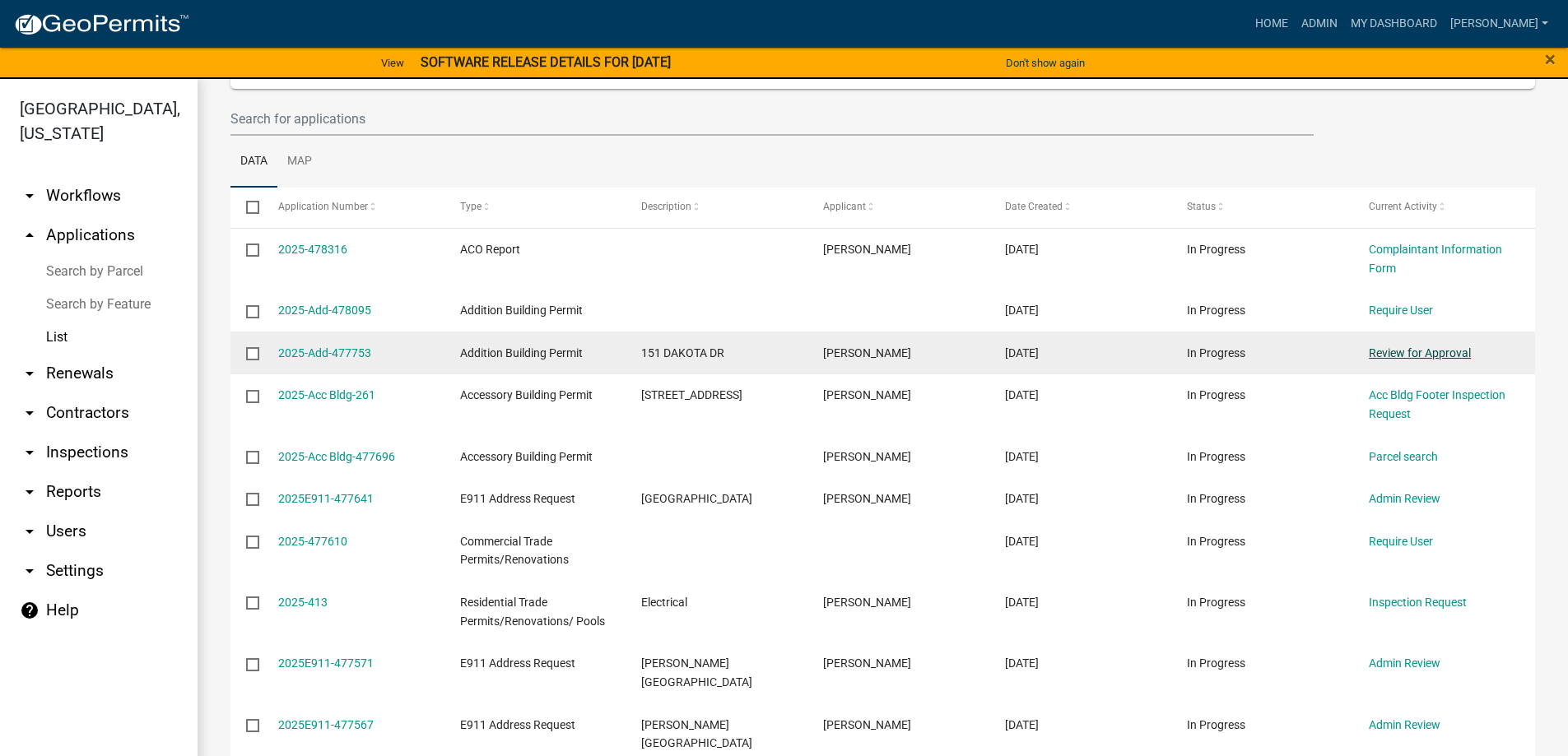
click at [1405, 348] on link "Review for Approval" at bounding box center [1419, 353] width 102 height 13
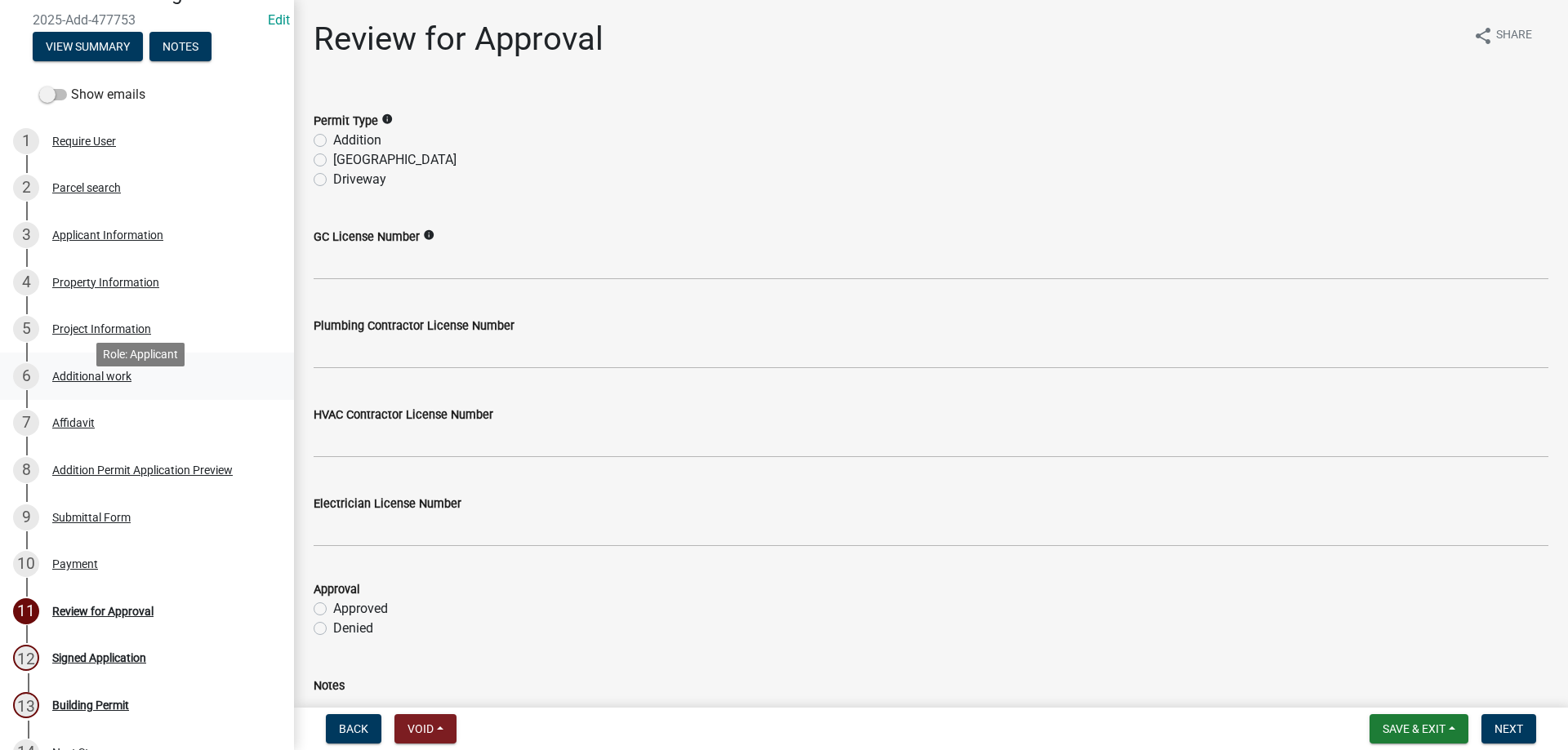
scroll to position [163, 0]
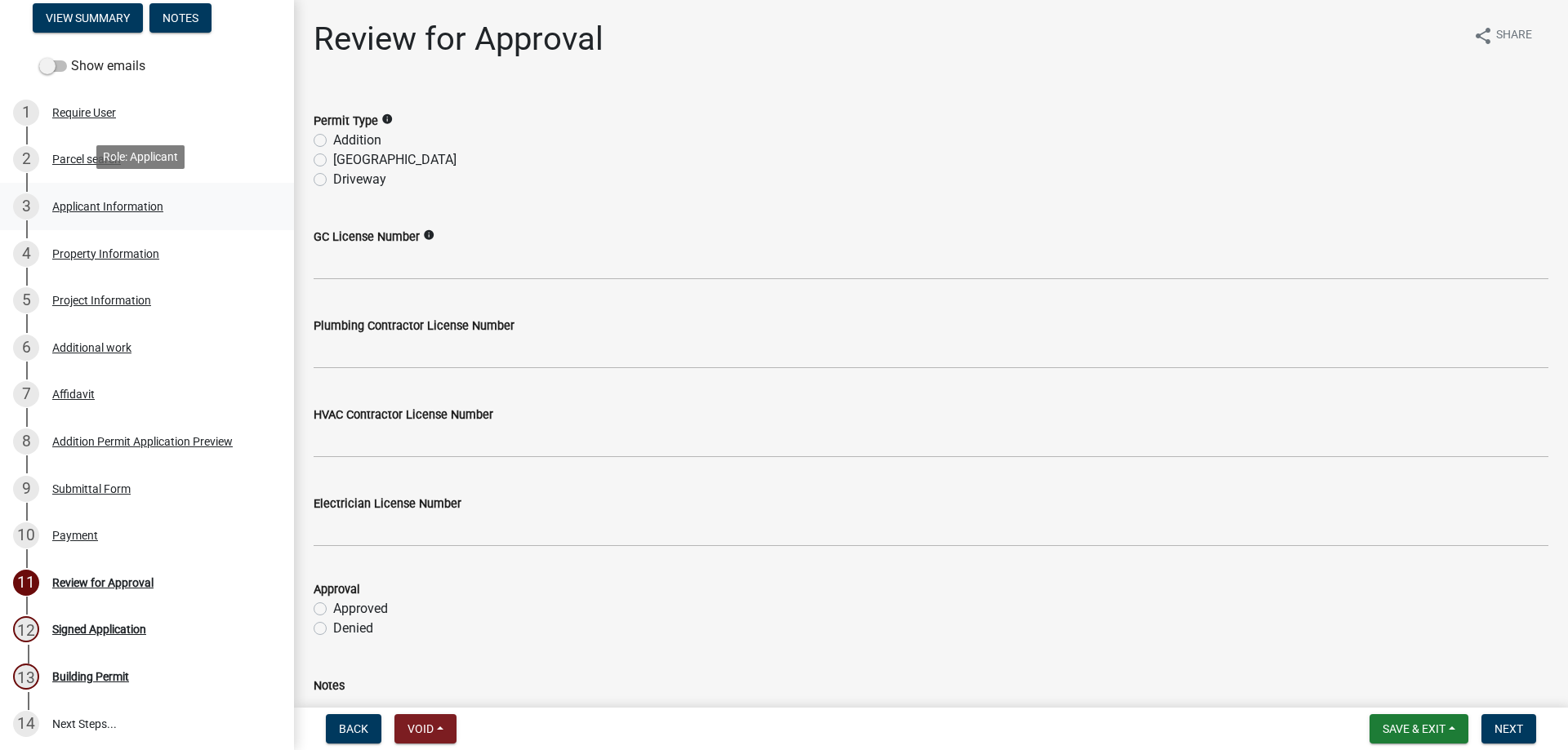
click at [145, 201] on div "Applicant Information" at bounding box center [108, 207] width 111 height 11
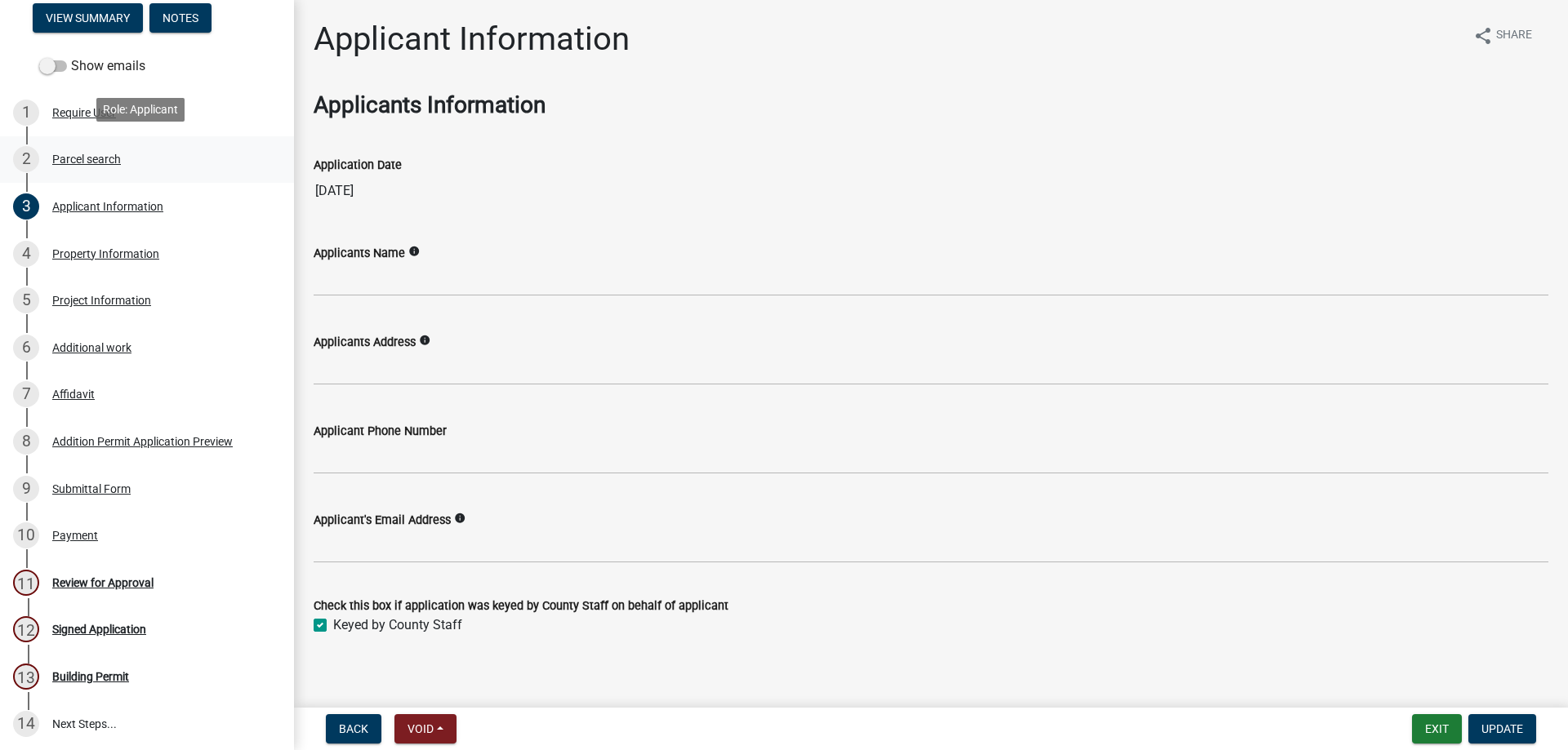
click at [91, 139] on link "2 Parcel search" at bounding box center [147, 160] width 294 height 48
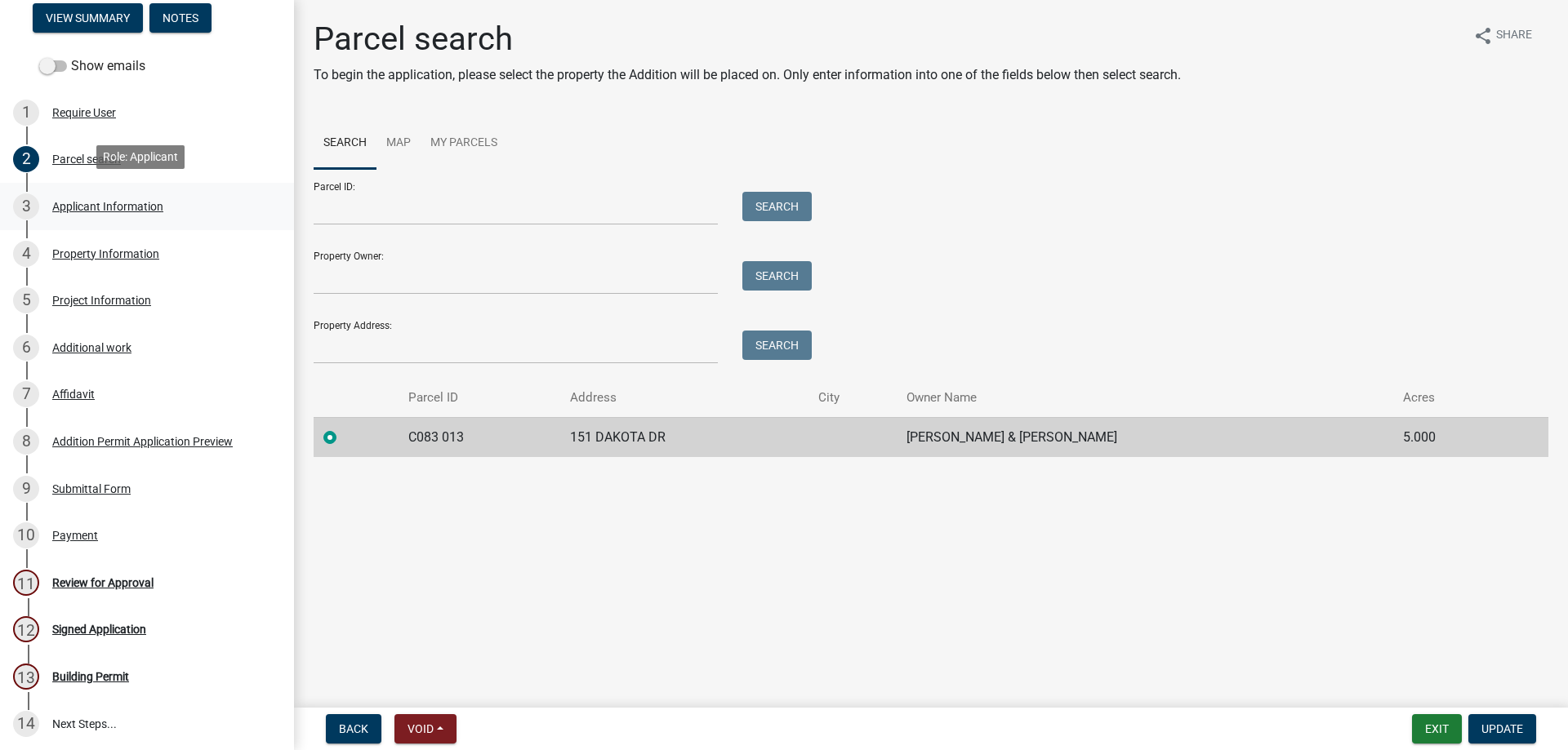
click at [149, 201] on div "Applicant Information" at bounding box center [108, 207] width 111 height 11
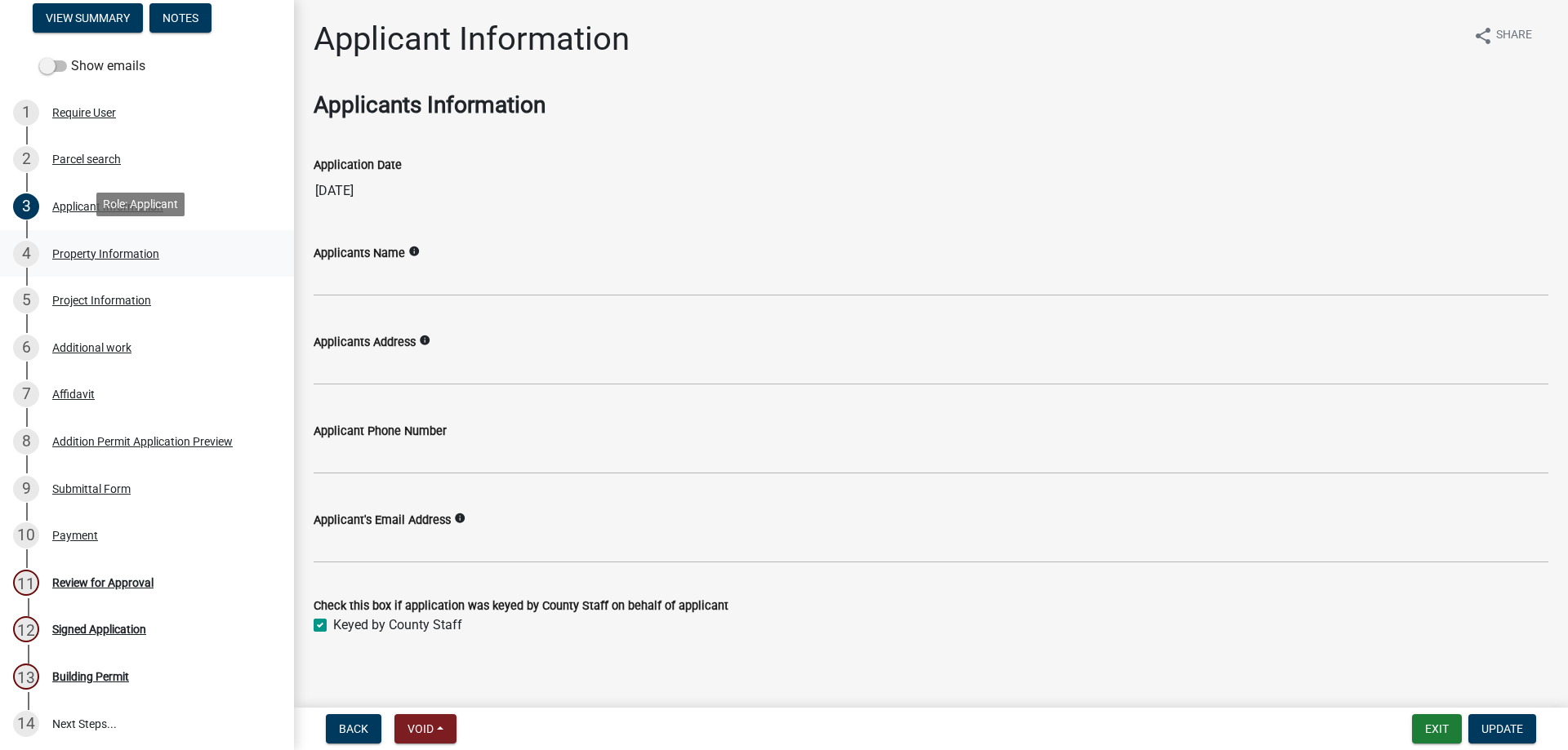
click at [153, 248] on div "Property Information" at bounding box center [106, 254] width 107 height 11
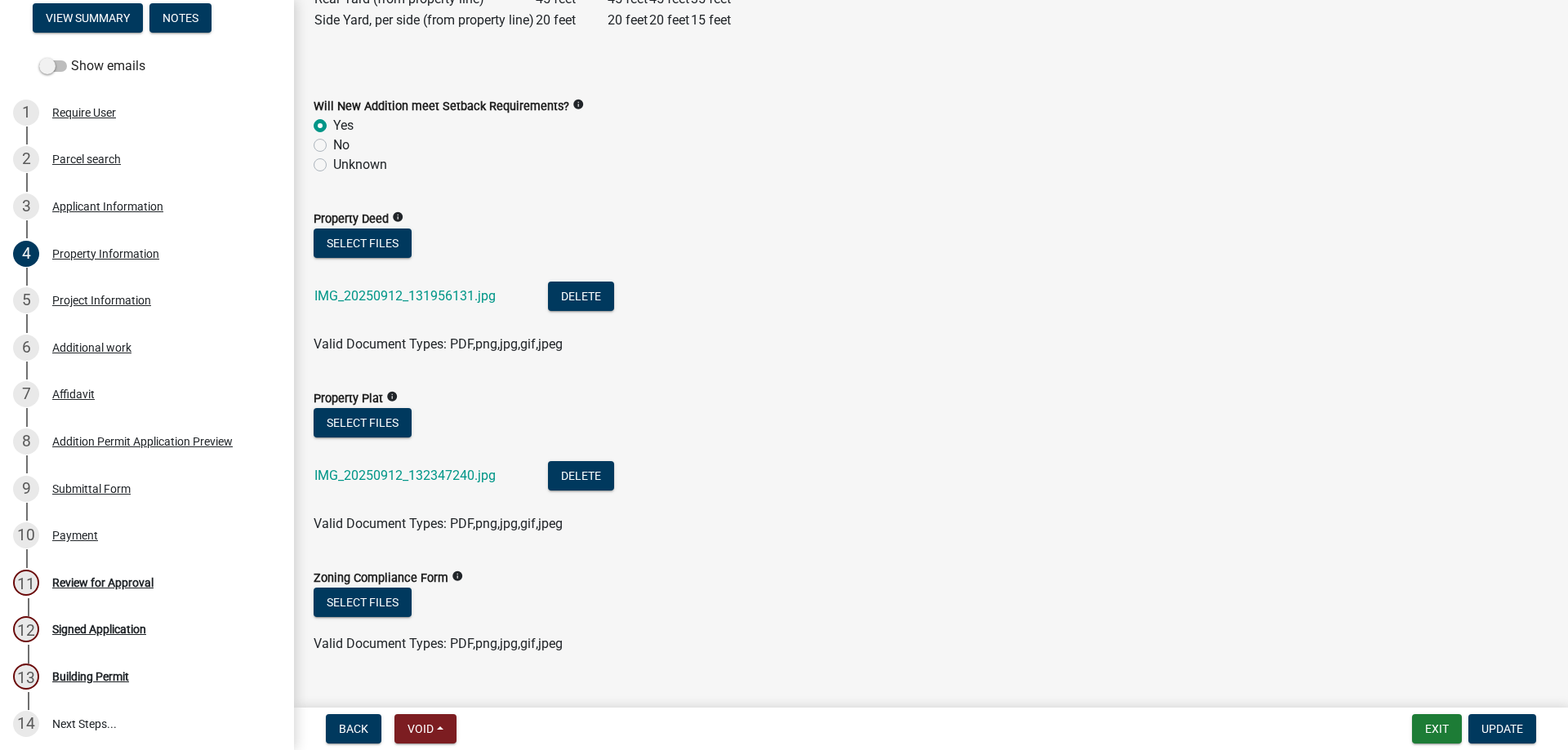
scroll to position [723, 0]
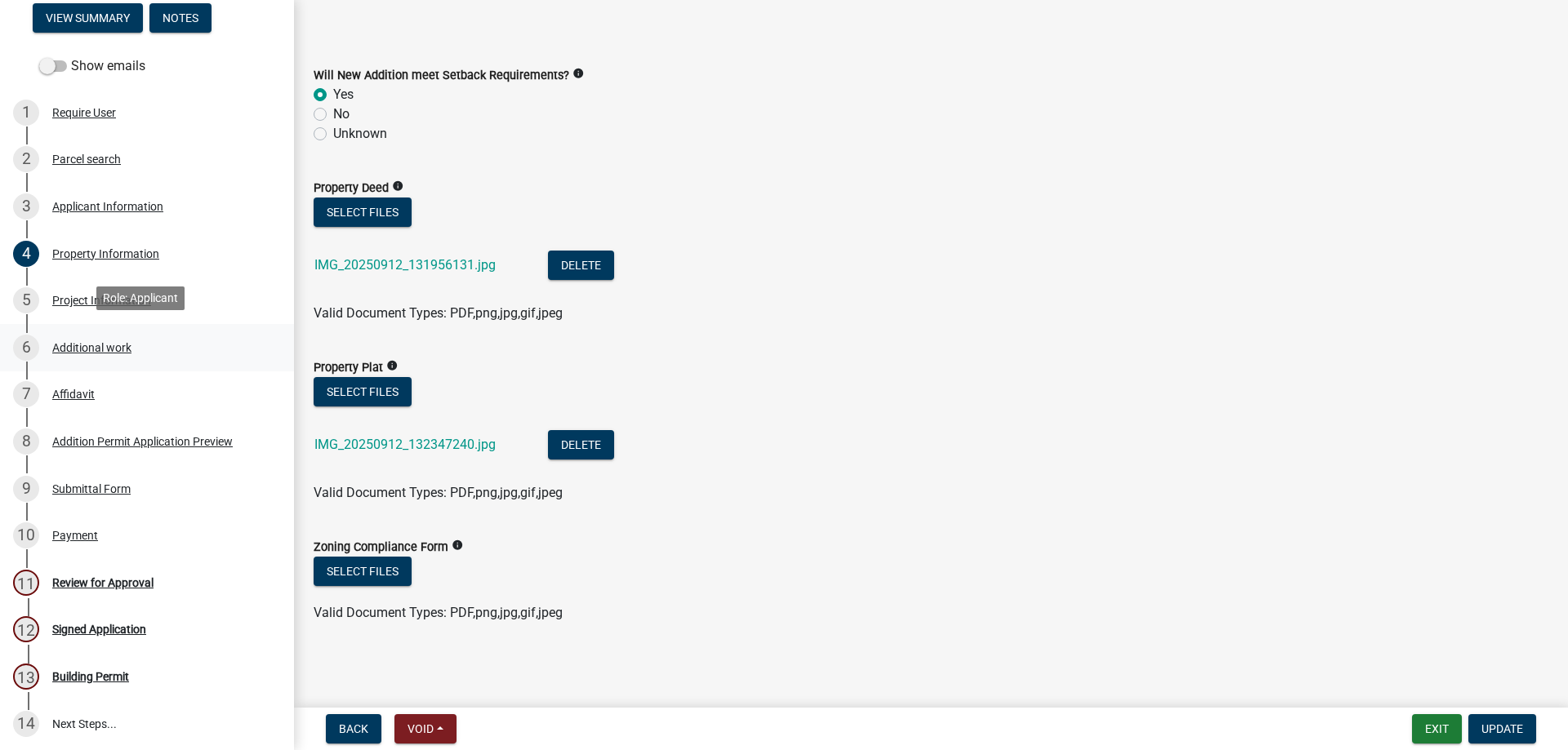
click at [90, 342] on div "Additional work" at bounding box center [92, 348] width 79 height 11
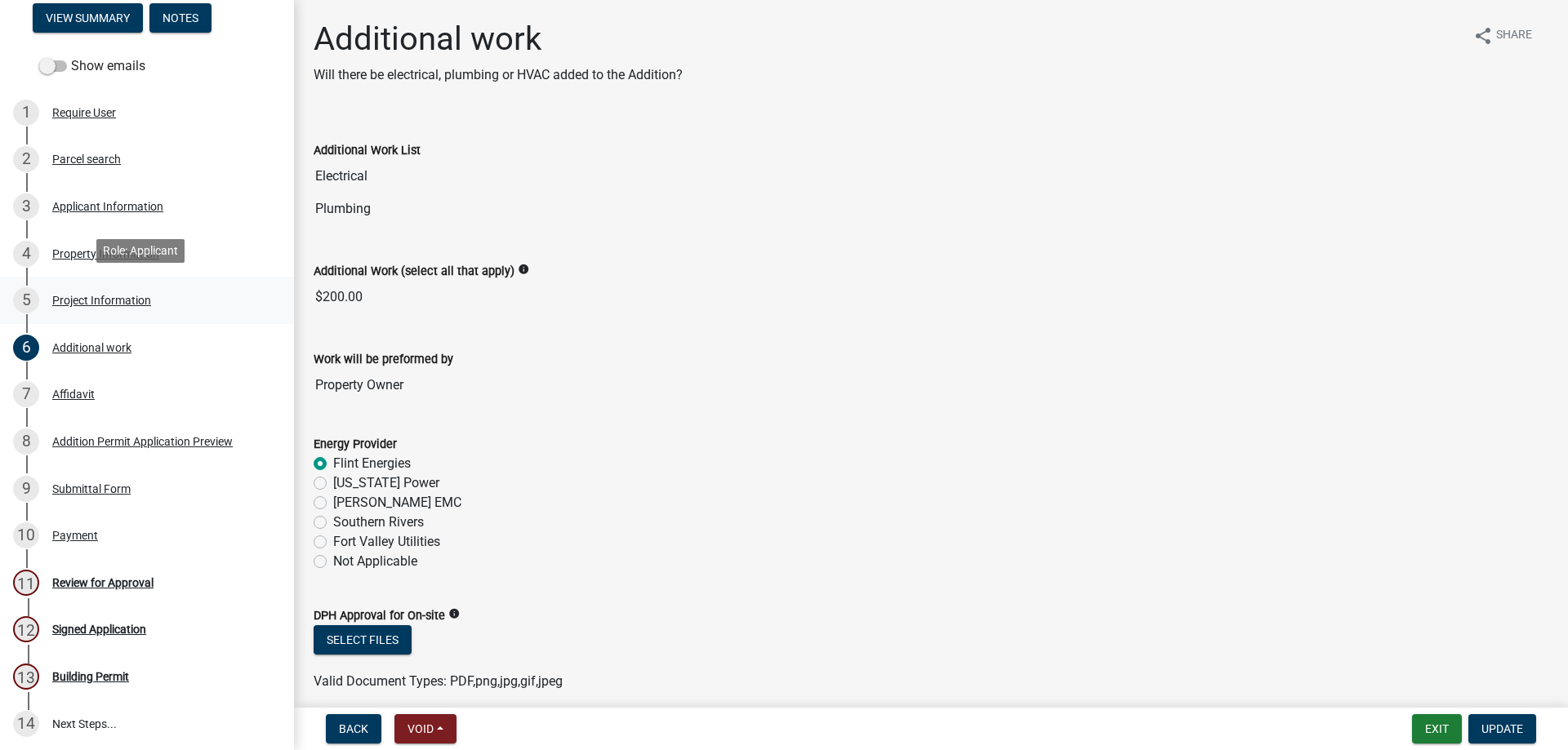
click at [107, 296] on div "Project Information" at bounding box center [102, 300] width 99 height 11
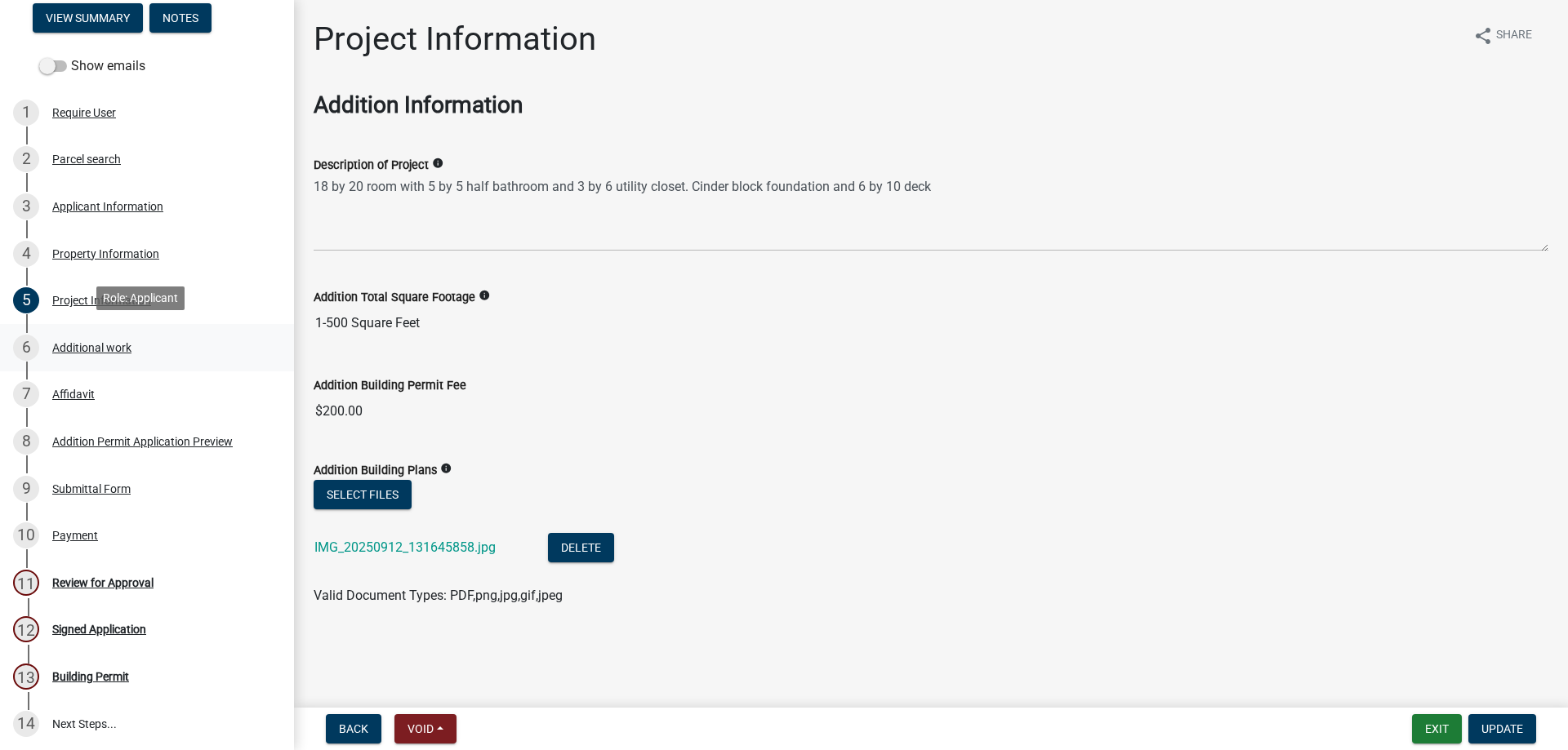
click at [126, 351] on div "6 Additional work" at bounding box center [140, 348] width 254 height 26
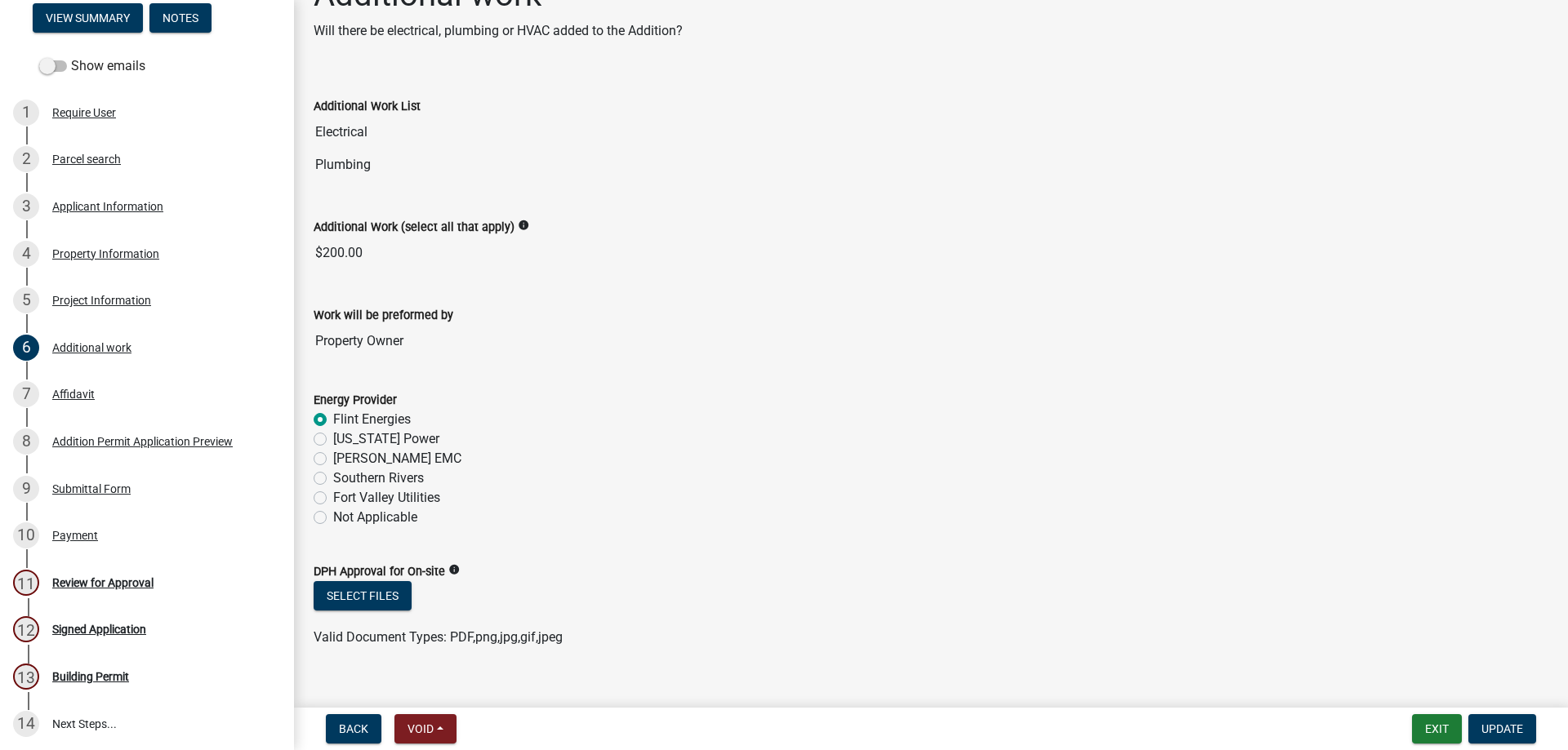
scroll to position [69, 0]
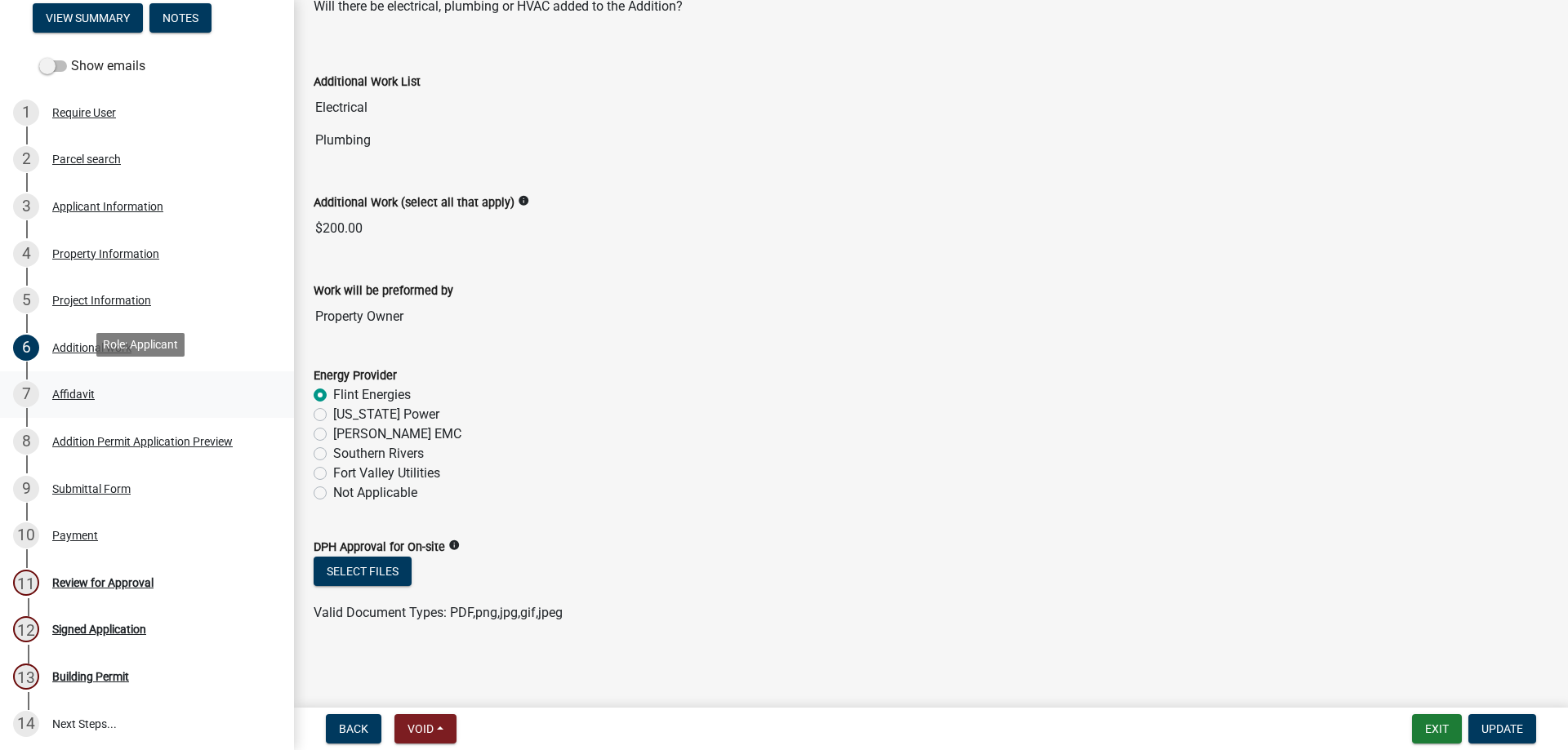
click at [113, 396] on div "7 Affidavit" at bounding box center [140, 394] width 254 height 26
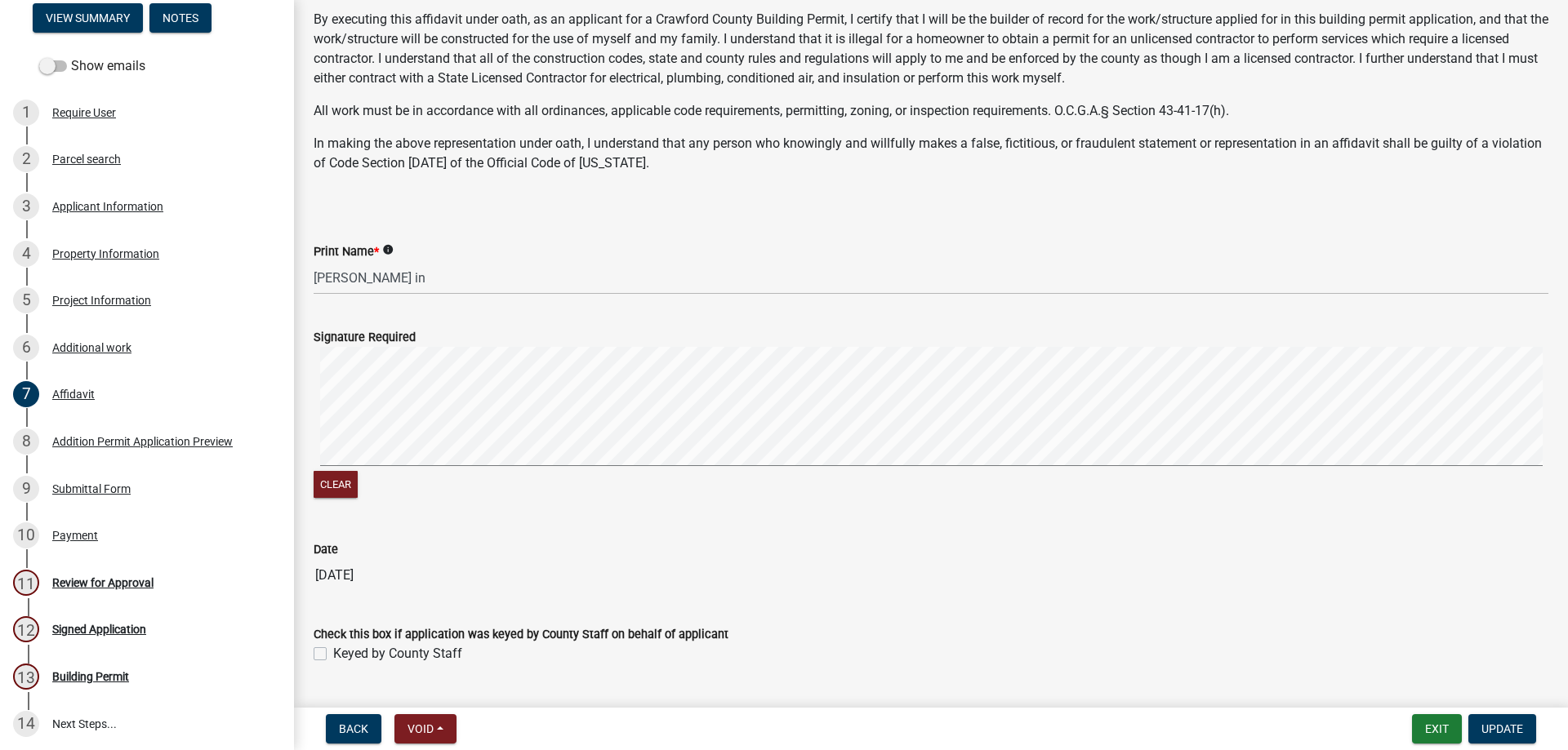
scroll to position [122, 0]
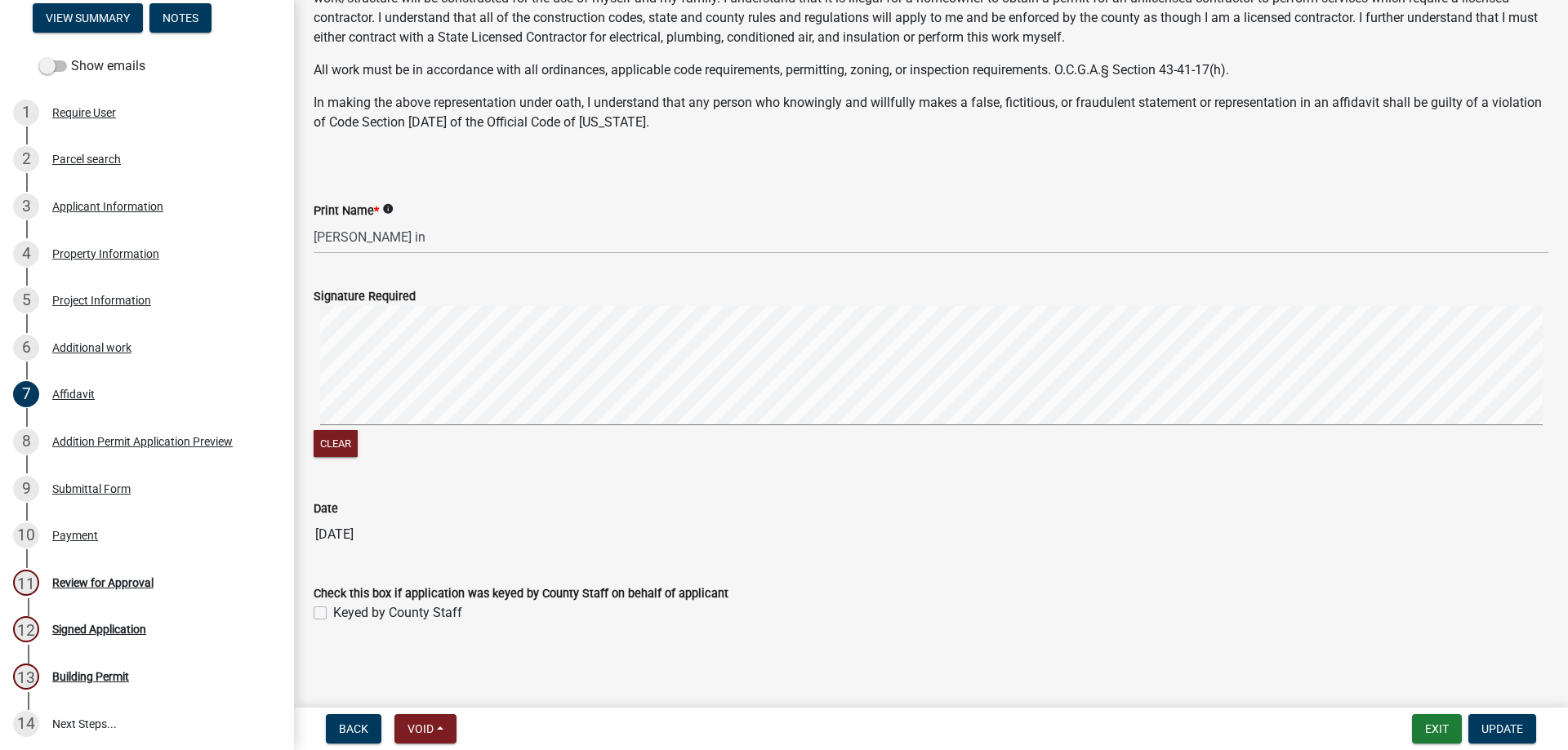
click at [137, 429] on div "8 Addition Permit Application Preview" at bounding box center [140, 441] width 254 height 26
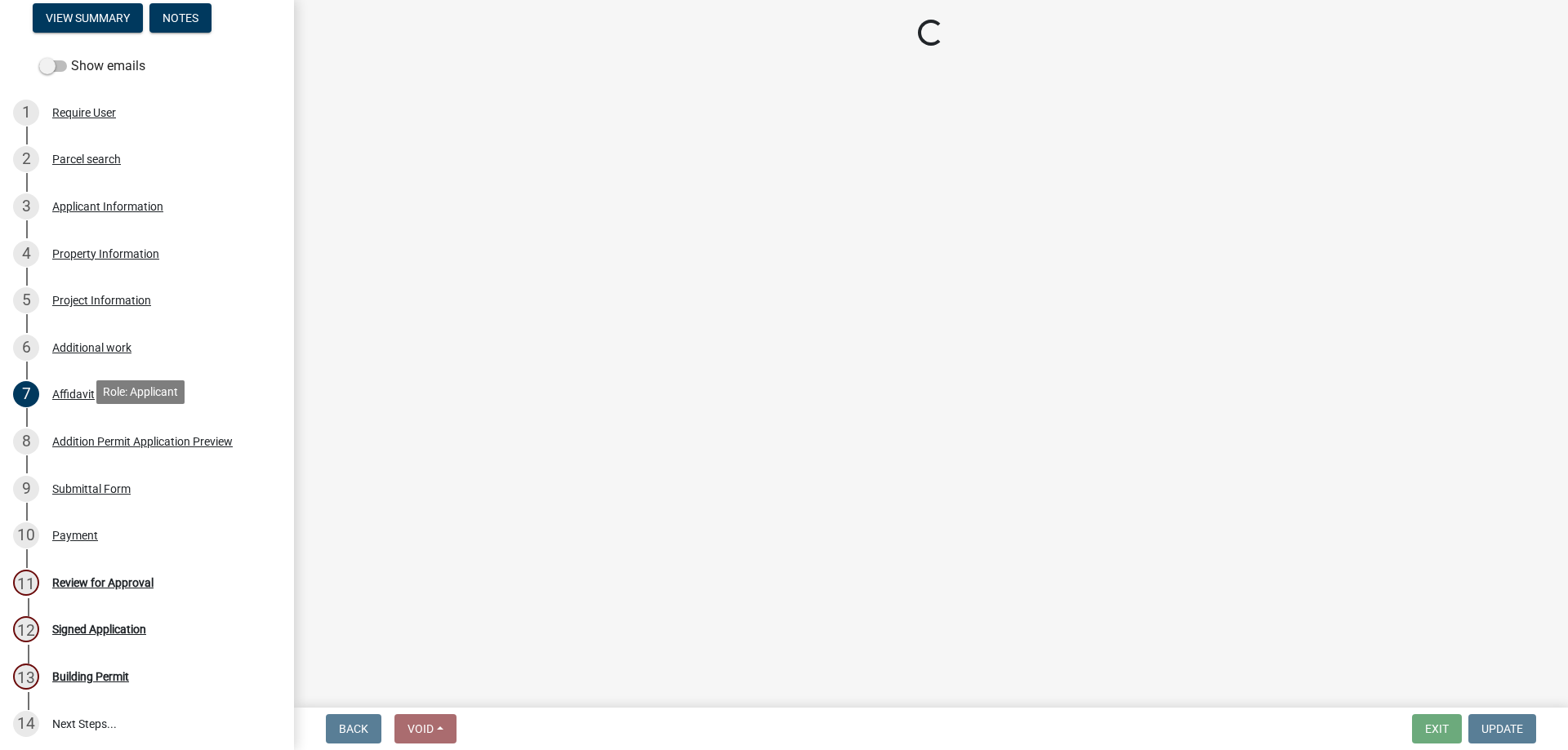
scroll to position [0, 0]
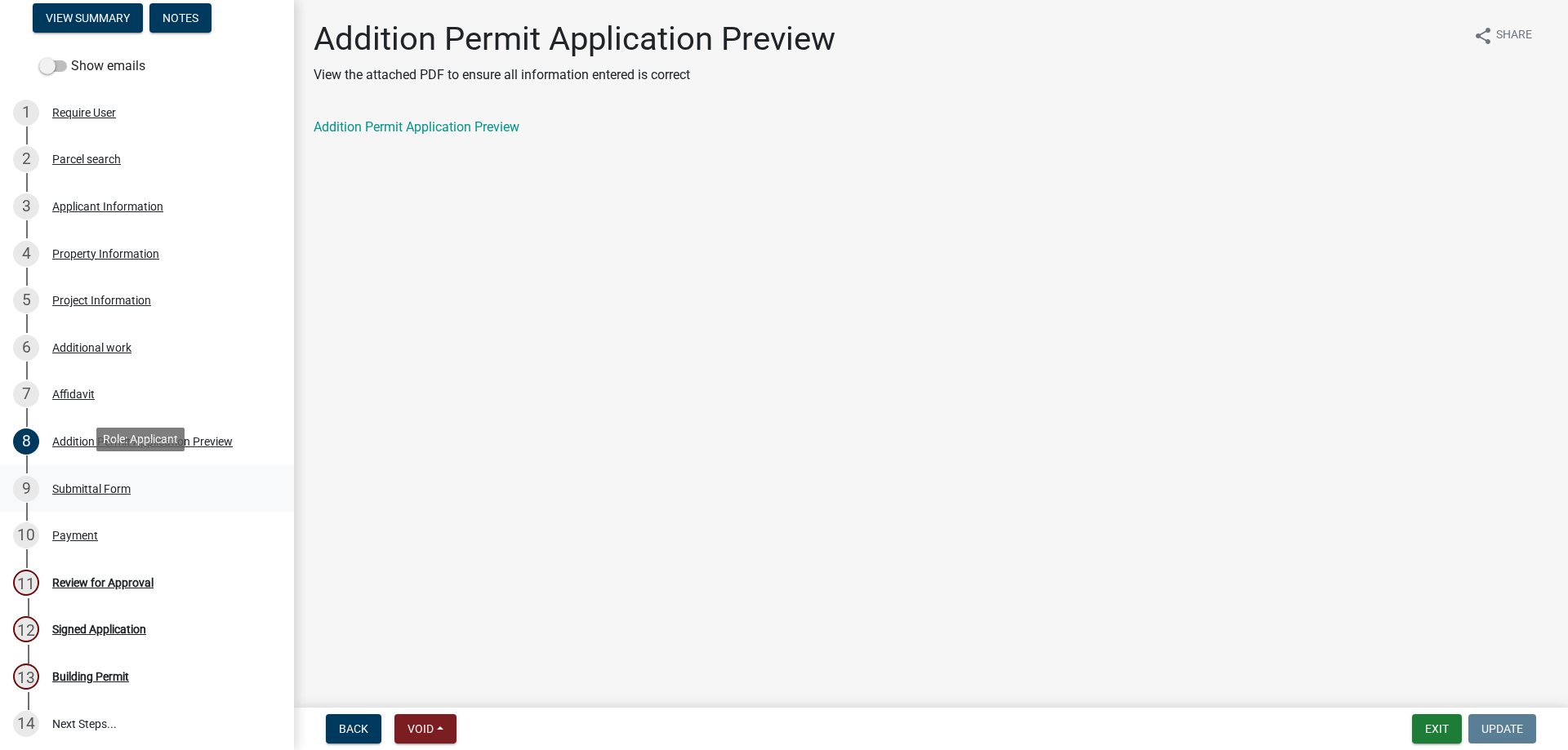
click at [155, 485] on div "9 Submittal Form" at bounding box center [140, 489] width 254 height 26
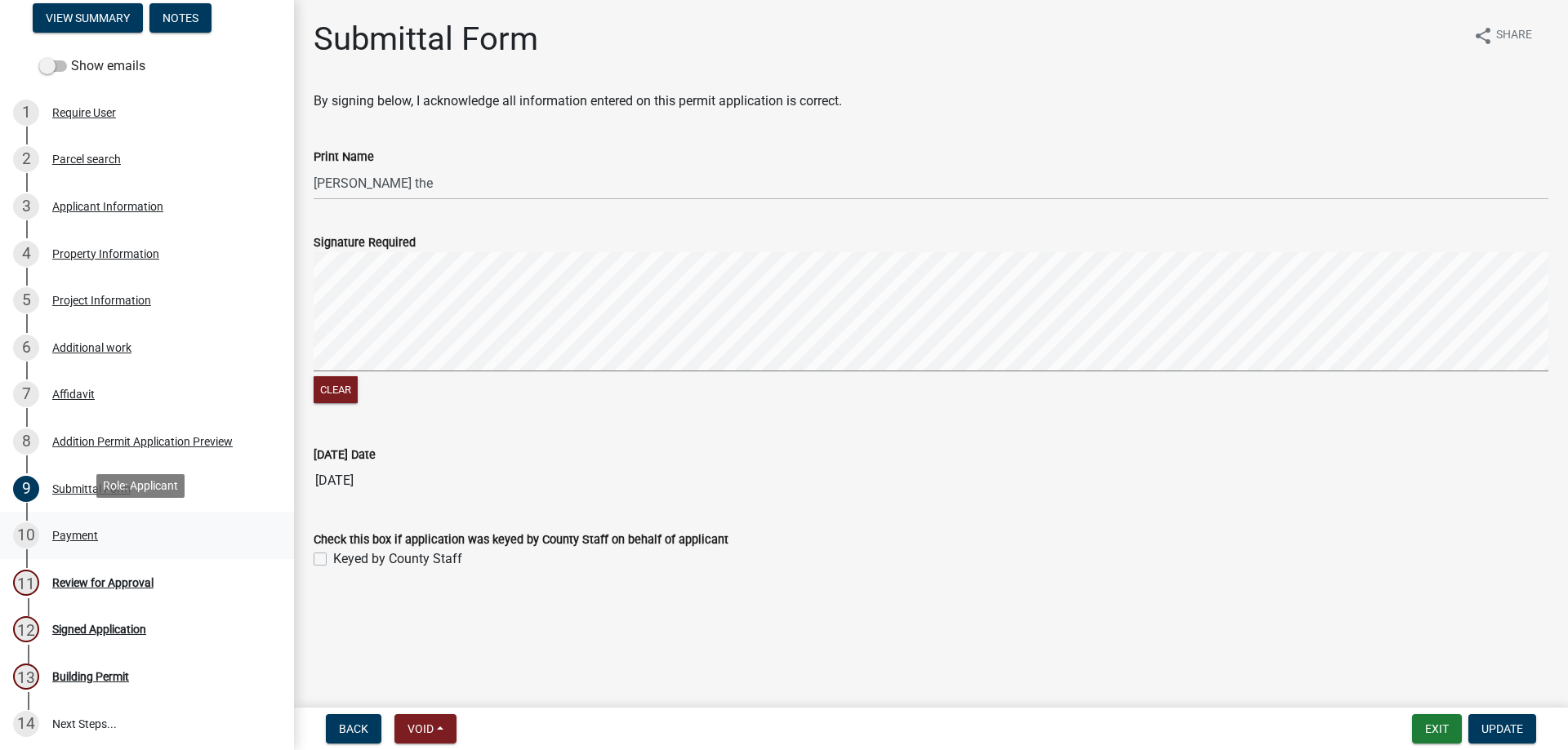
click at [160, 514] on link "10 Payment" at bounding box center [147, 536] width 294 height 48
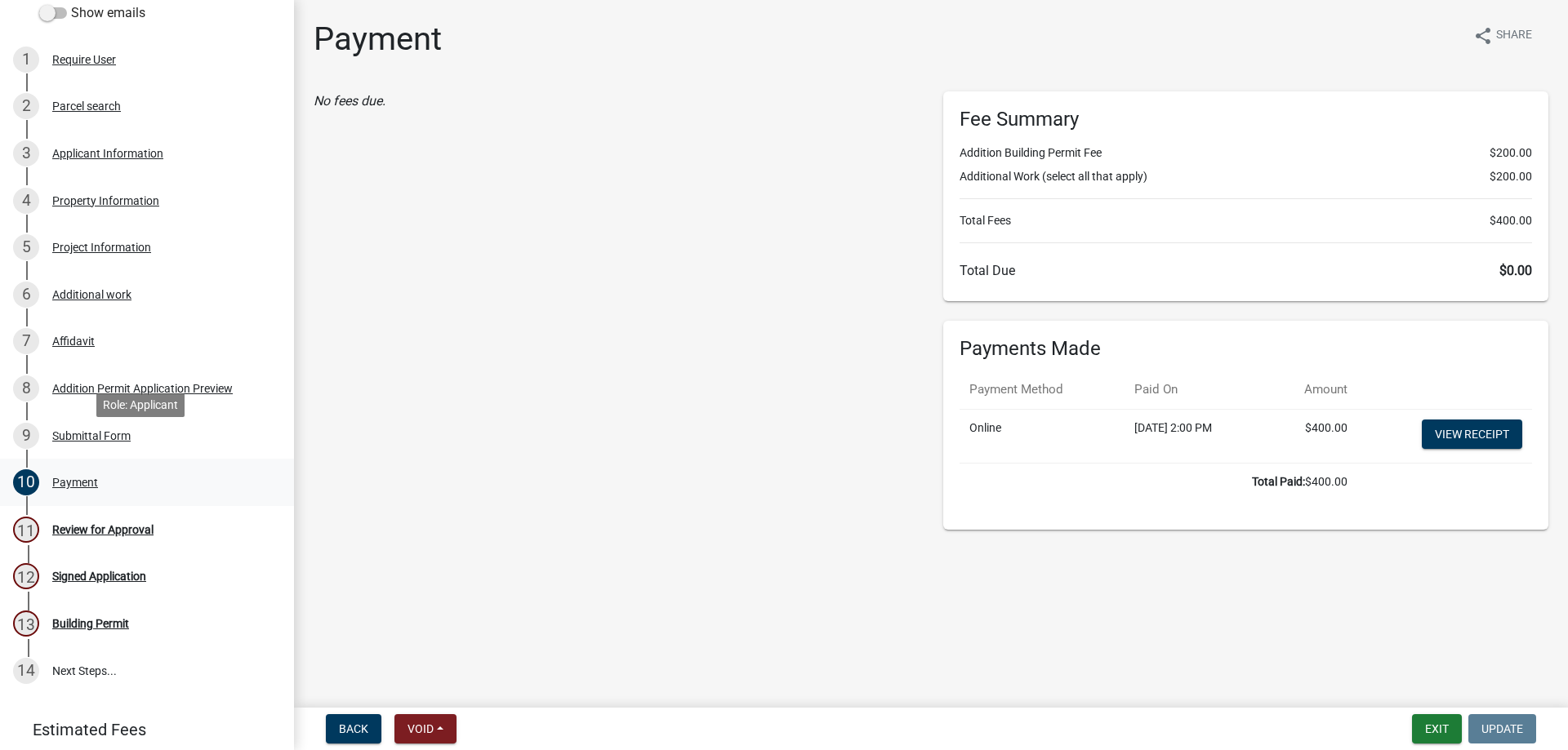
scroll to position [245, 0]
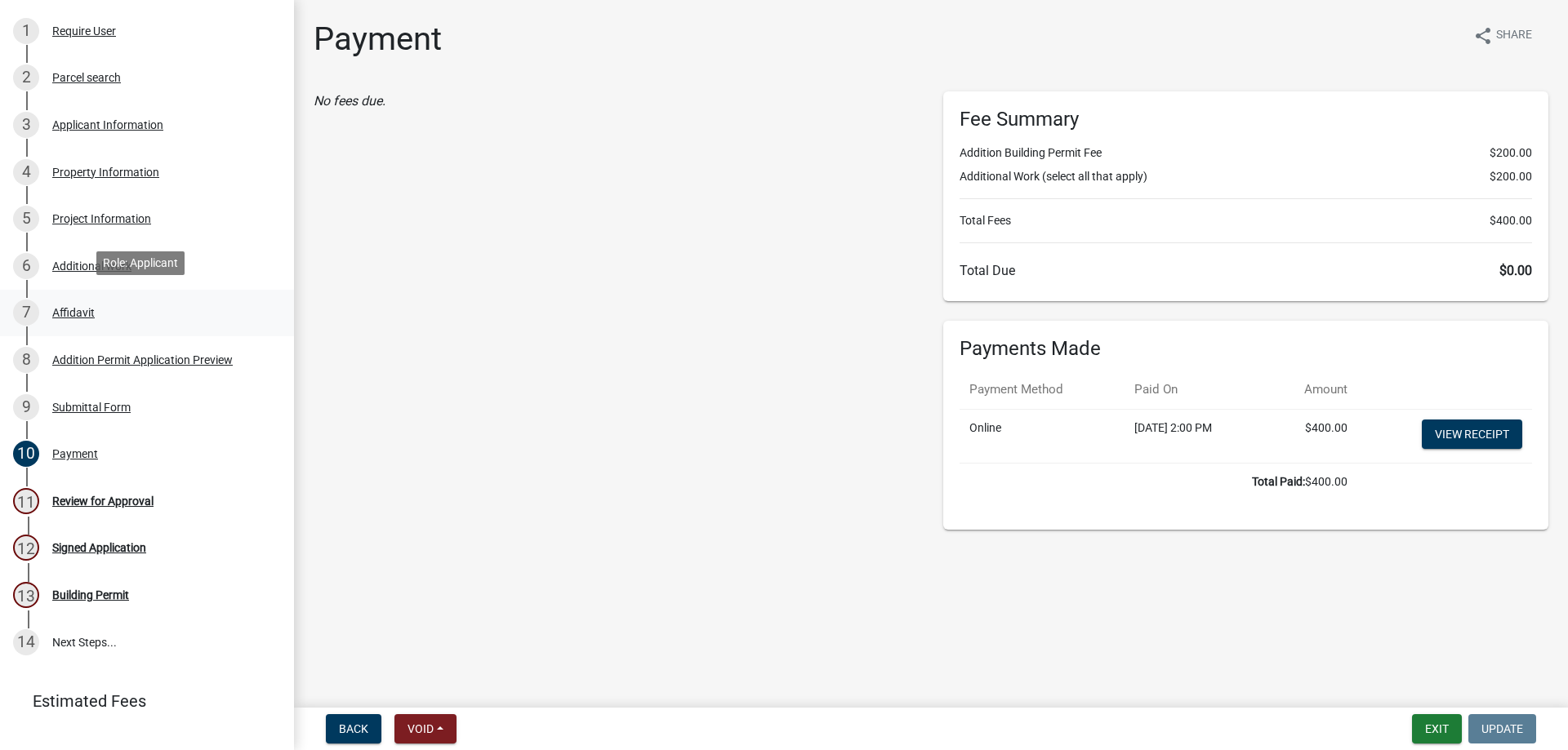
click at [133, 319] on div "7 Affidavit" at bounding box center [140, 313] width 254 height 26
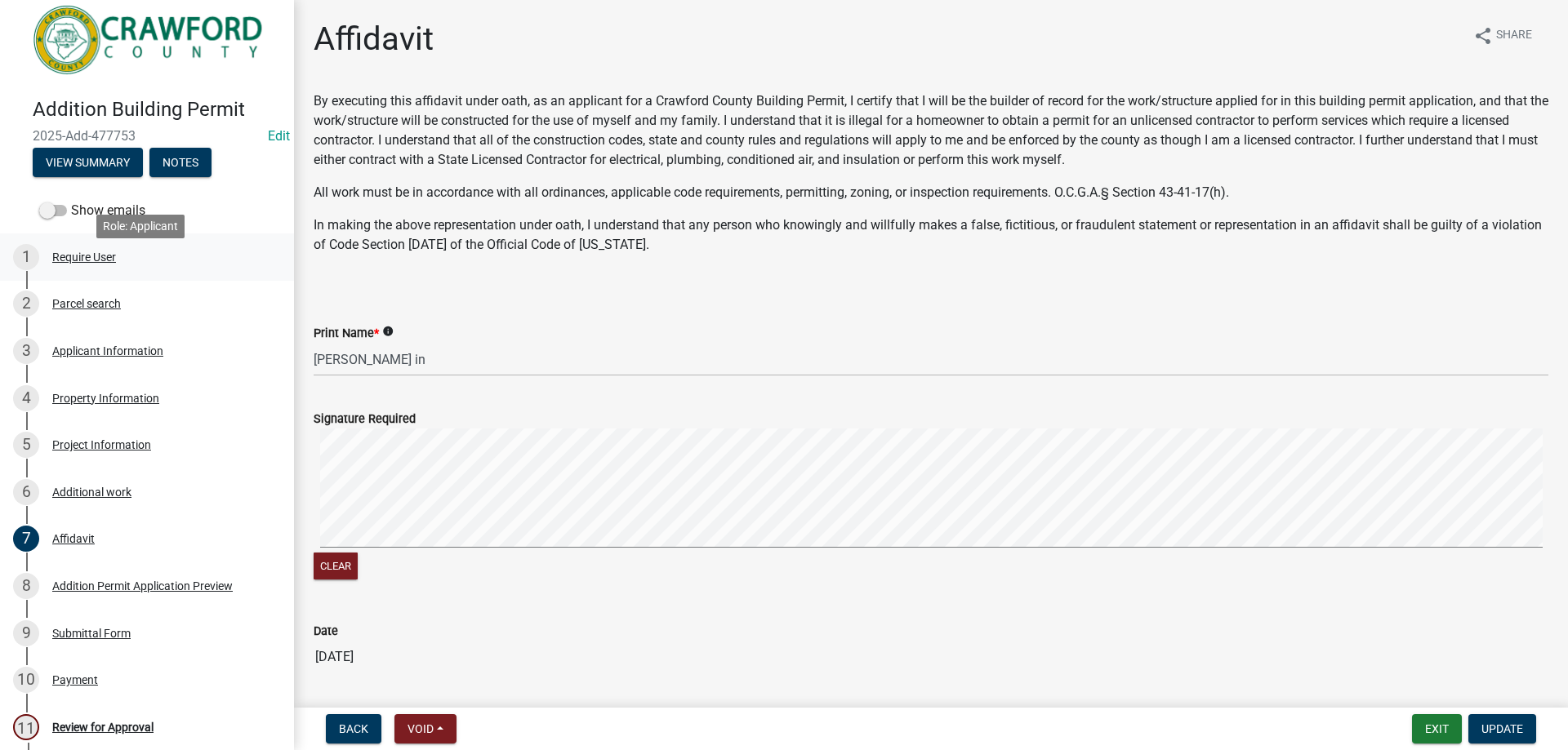
scroll to position [0, 0]
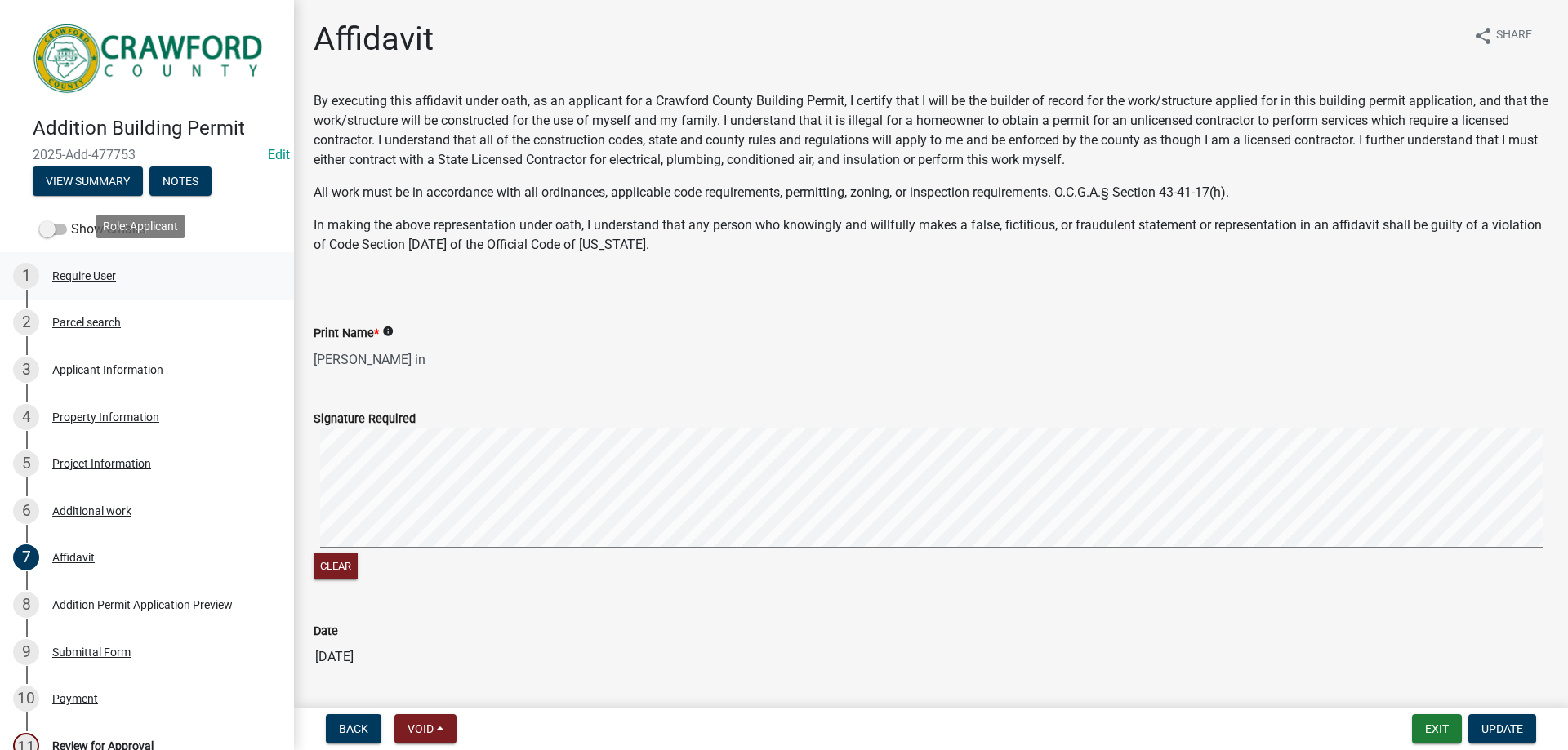
click at [145, 263] on div "1 Require User" at bounding box center [140, 276] width 254 height 26
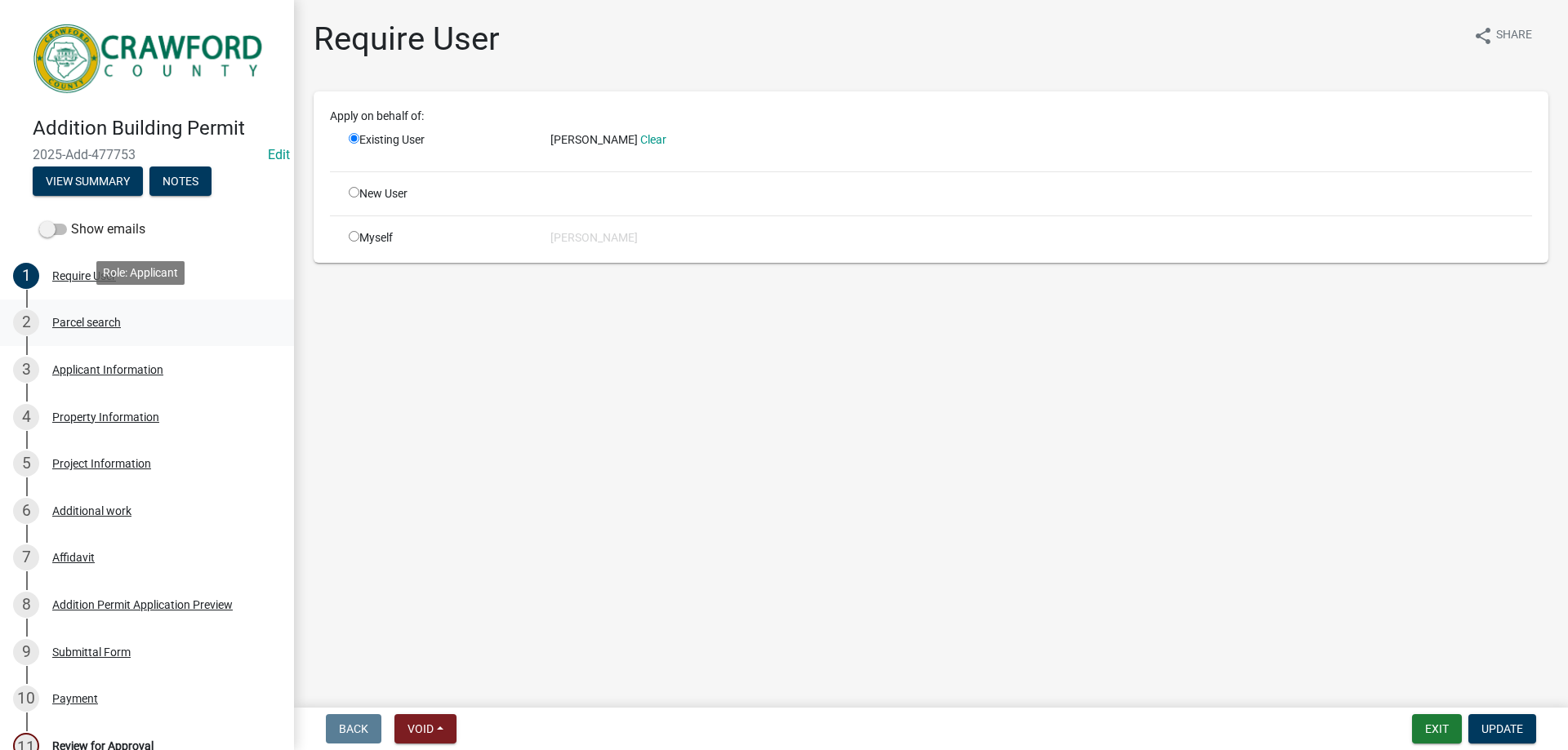
click at [135, 303] on link "2 Parcel search" at bounding box center [147, 323] width 294 height 48
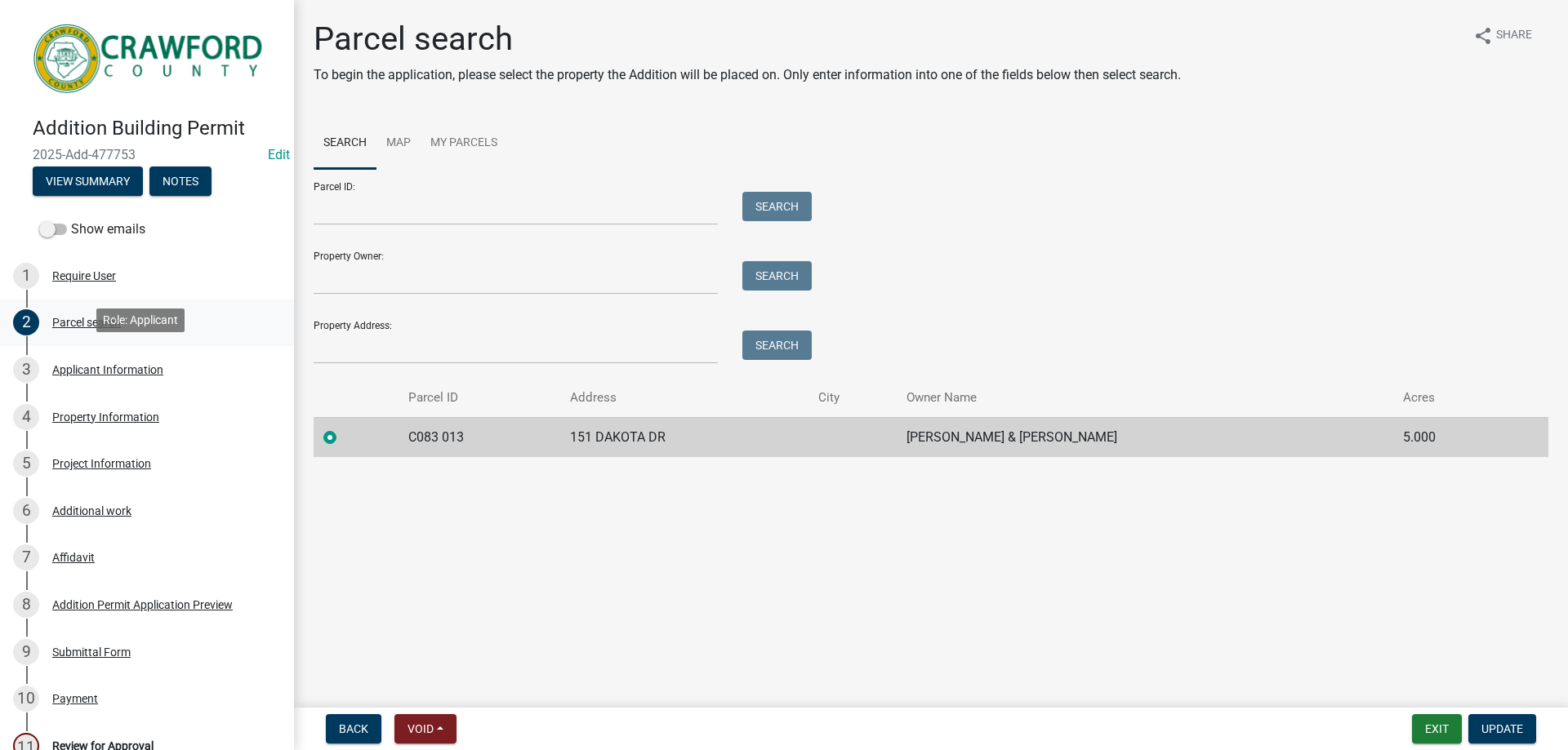
click at [127, 337] on link "2 Parcel search" at bounding box center [147, 323] width 294 height 48
click at [126, 351] on link "3 Applicant Information" at bounding box center [147, 370] width 294 height 48
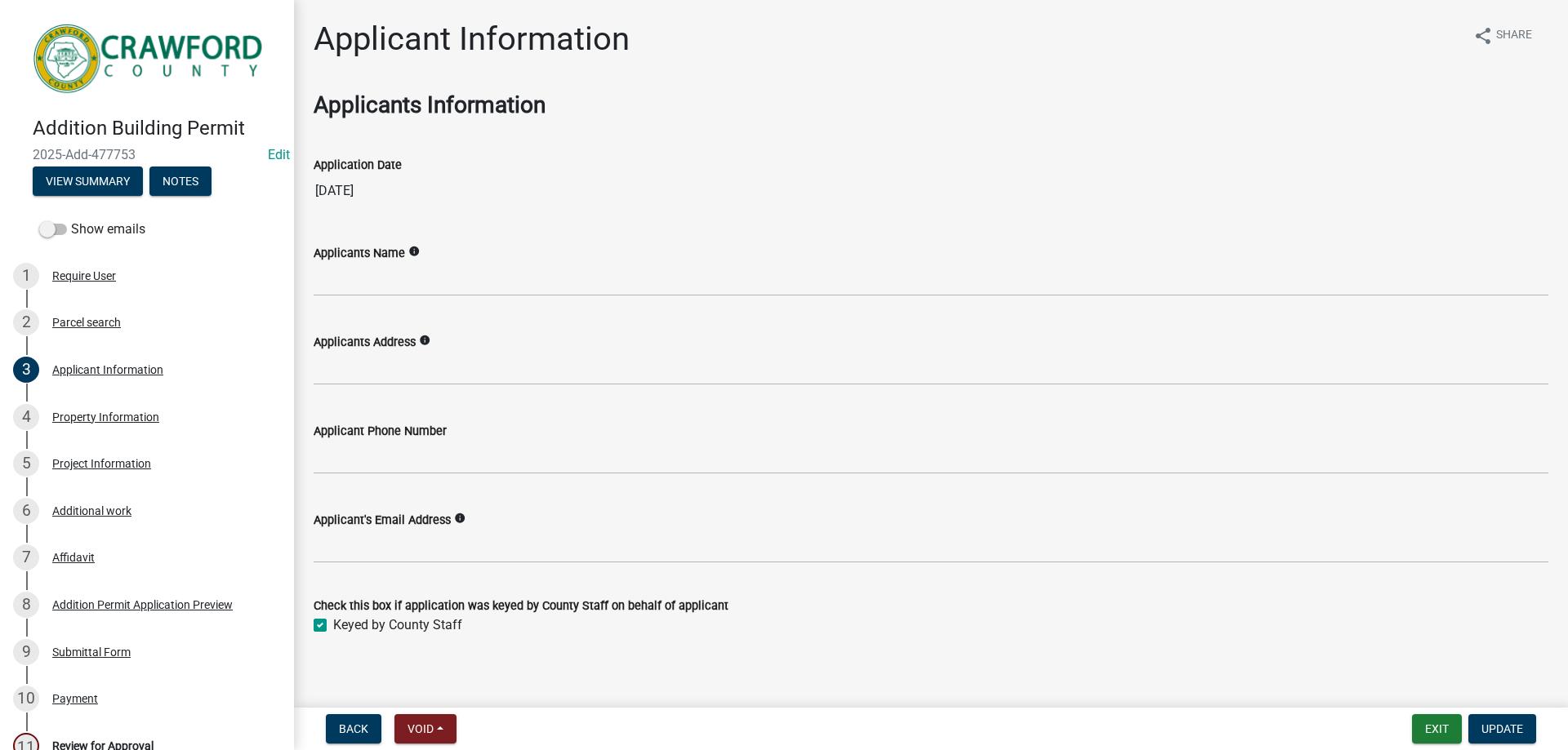
scroll to position [12, 0]
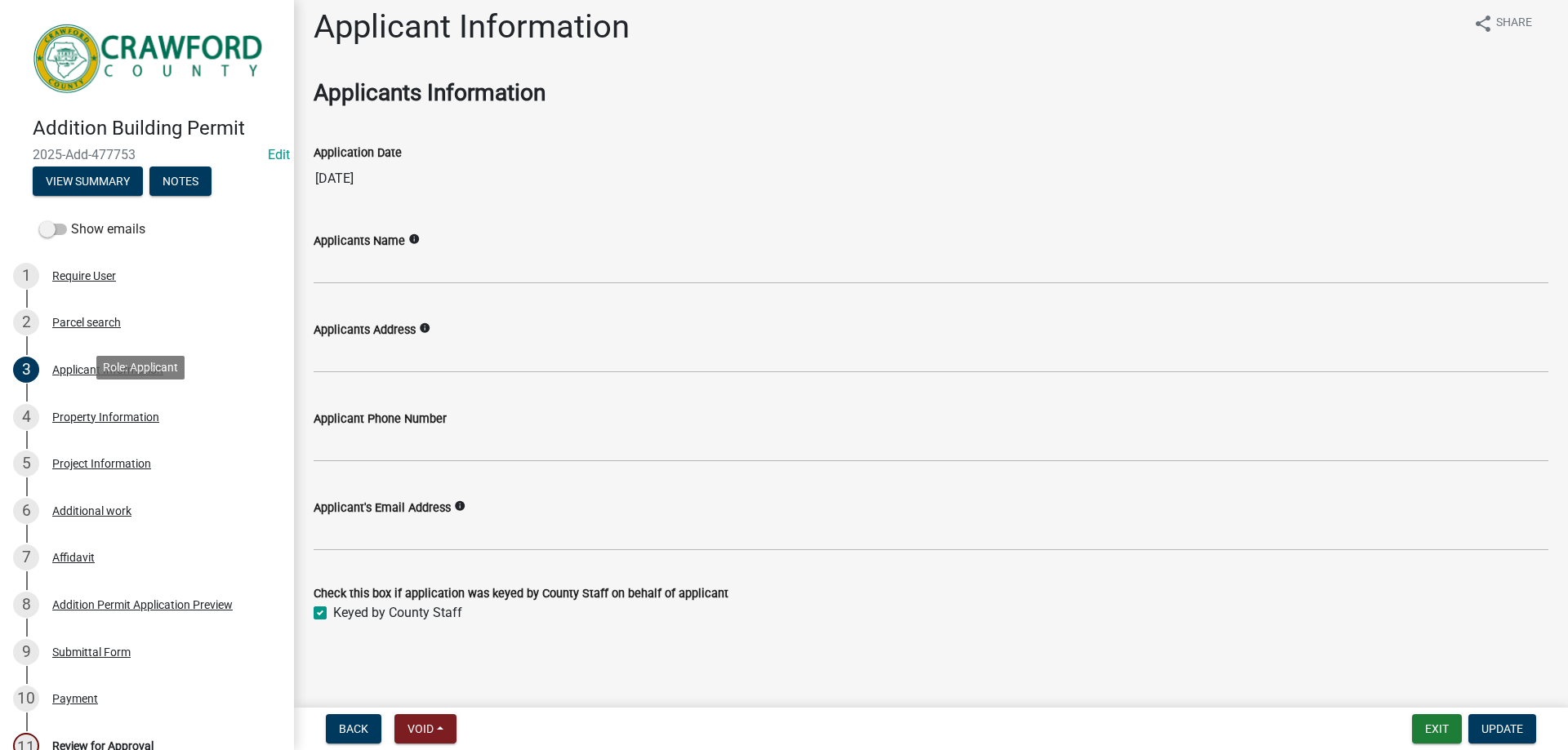
click at [177, 423] on div "4 Property Information" at bounding box center [140, 417] width 254 height 26
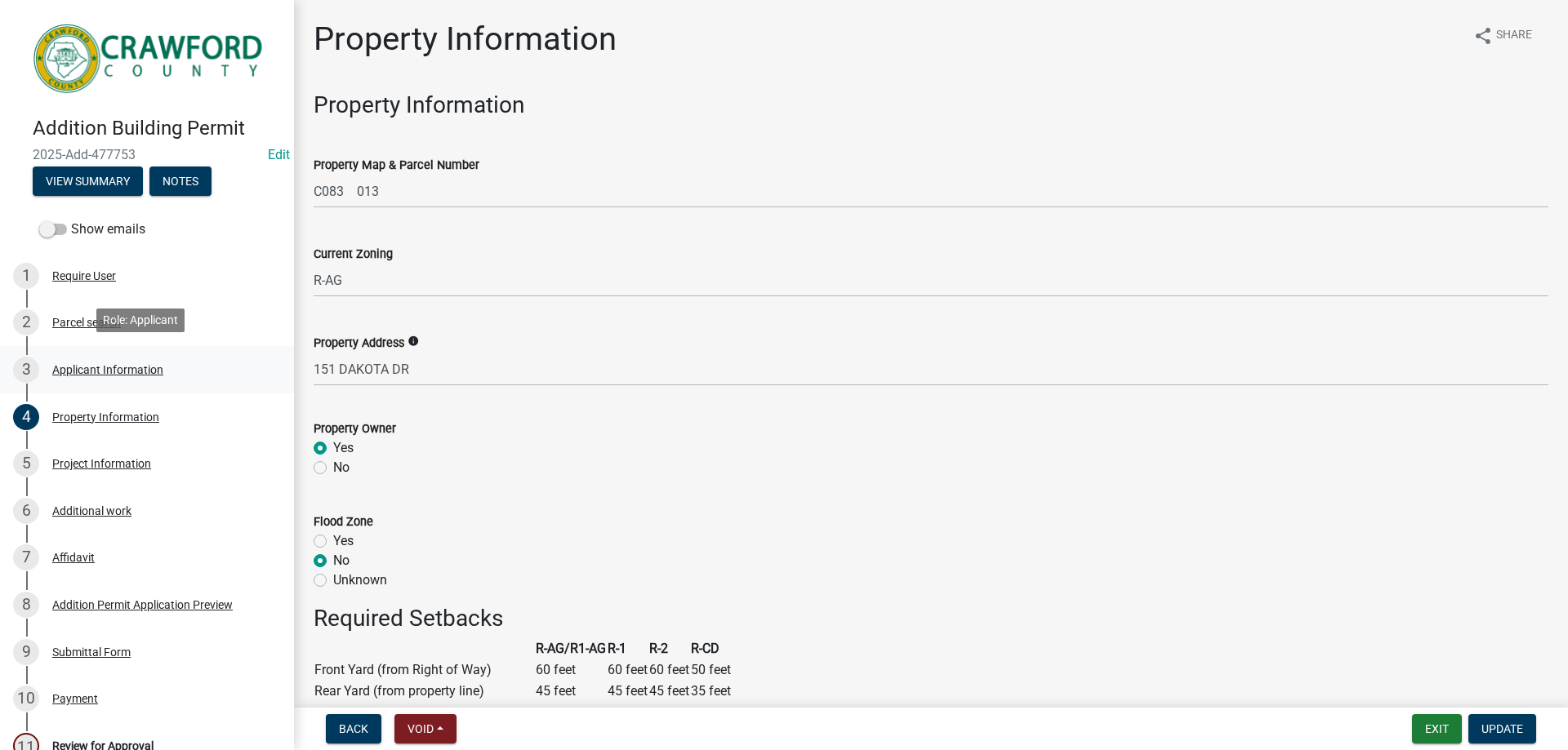
click at [149, 365] on div "Applicant Information" at bounding box center [108, 370] width 111 height 11
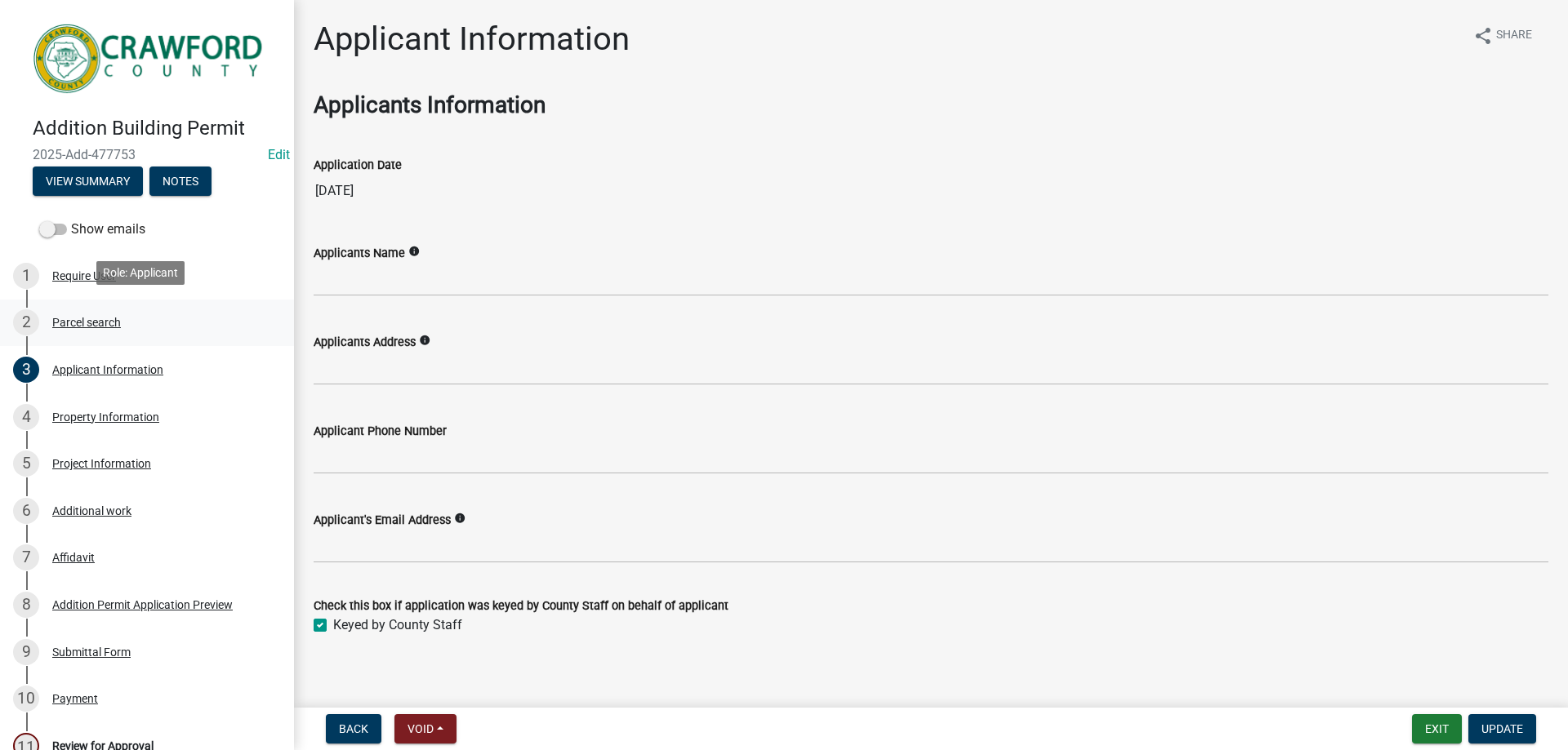
click at [134, 324] on div "2 Parcel search" at bounding box center [140, 322] width 254 height 26
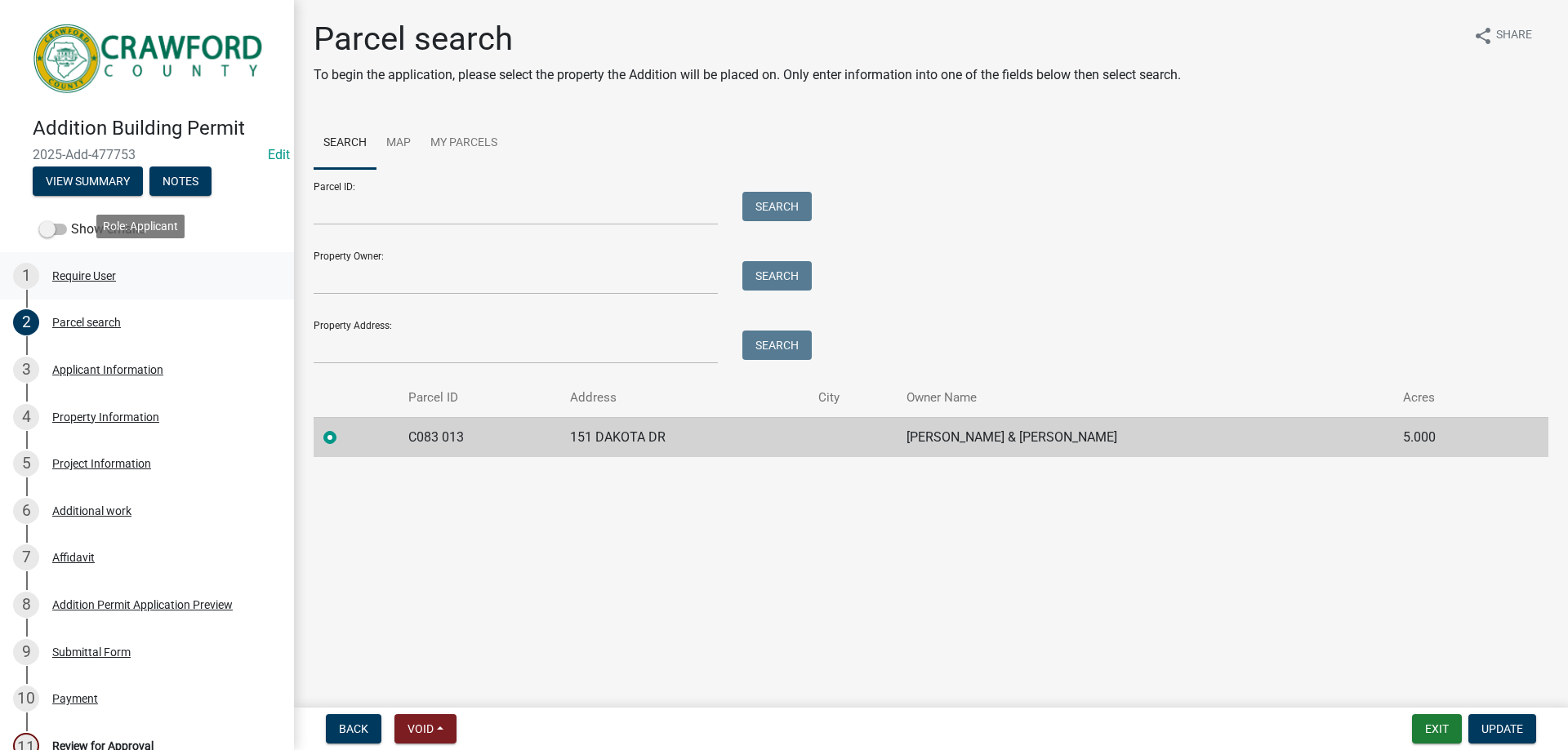
click at [125, 287] on link "1 Require User" at bounding box center [147, 276] width 294 height 48
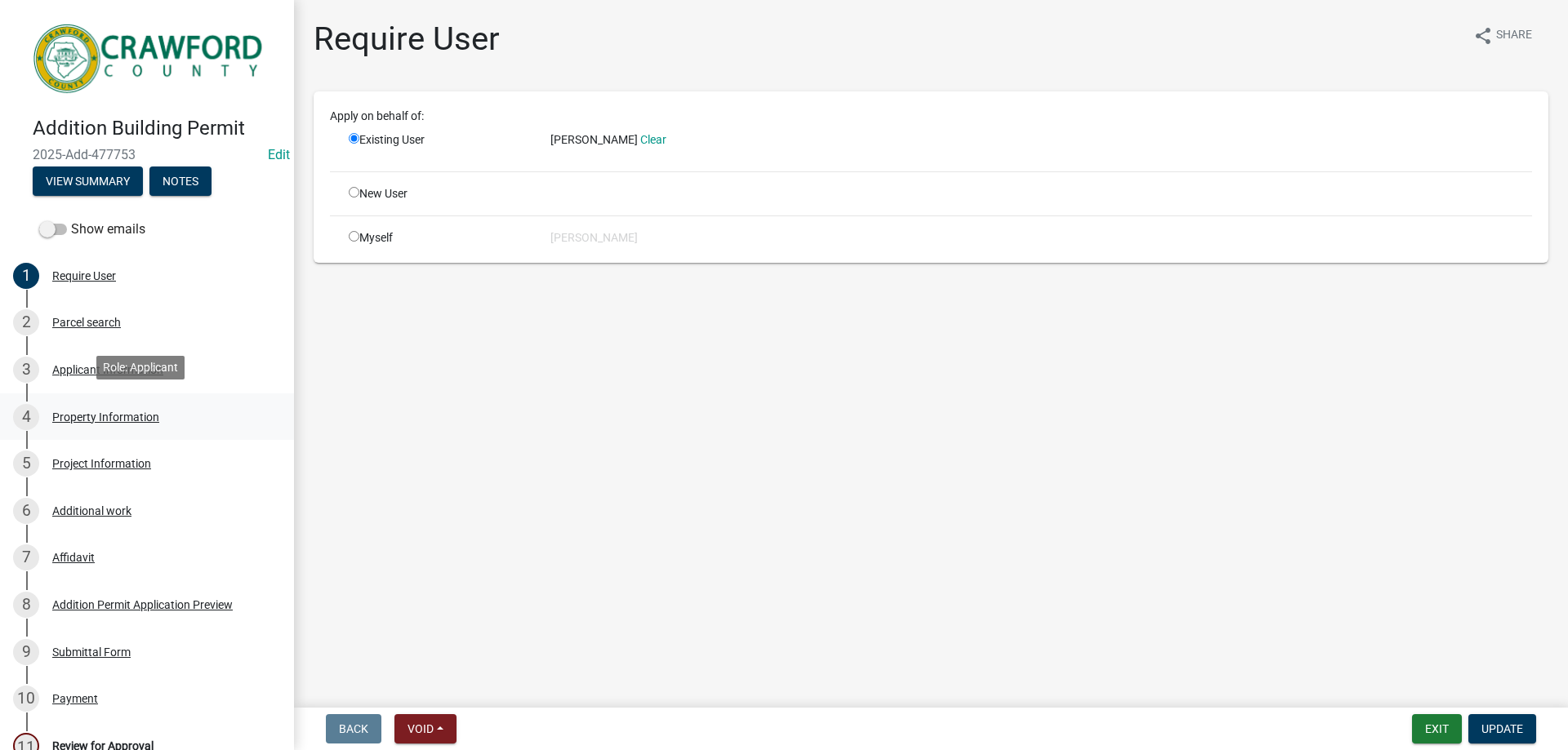
click at [126, 393] on link "4 Property Information" at bounding box center [147, 417] width 294 height 48
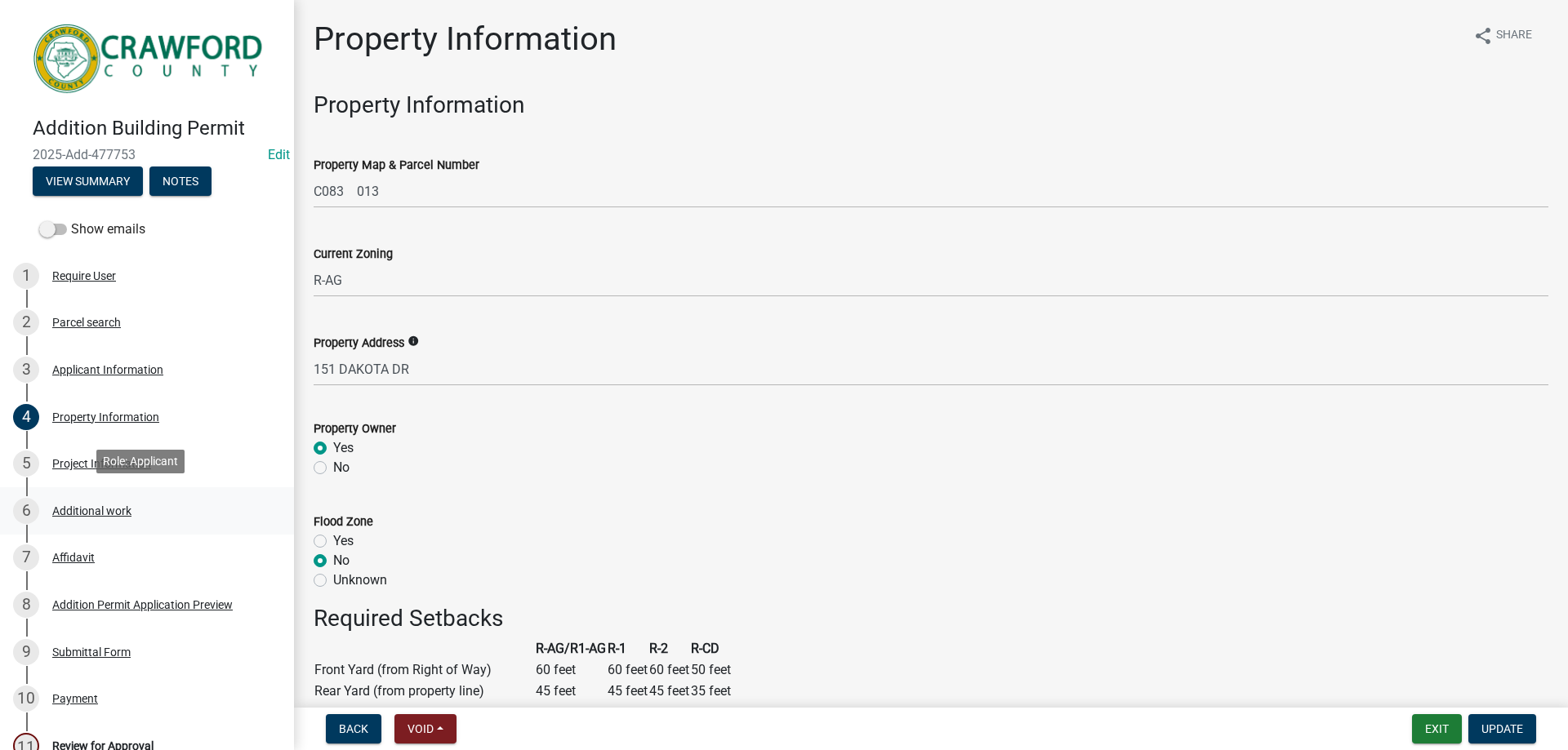
click at [140, 487] on link "6 Additional work" at bounding box center [147, 511] width 294 height 48
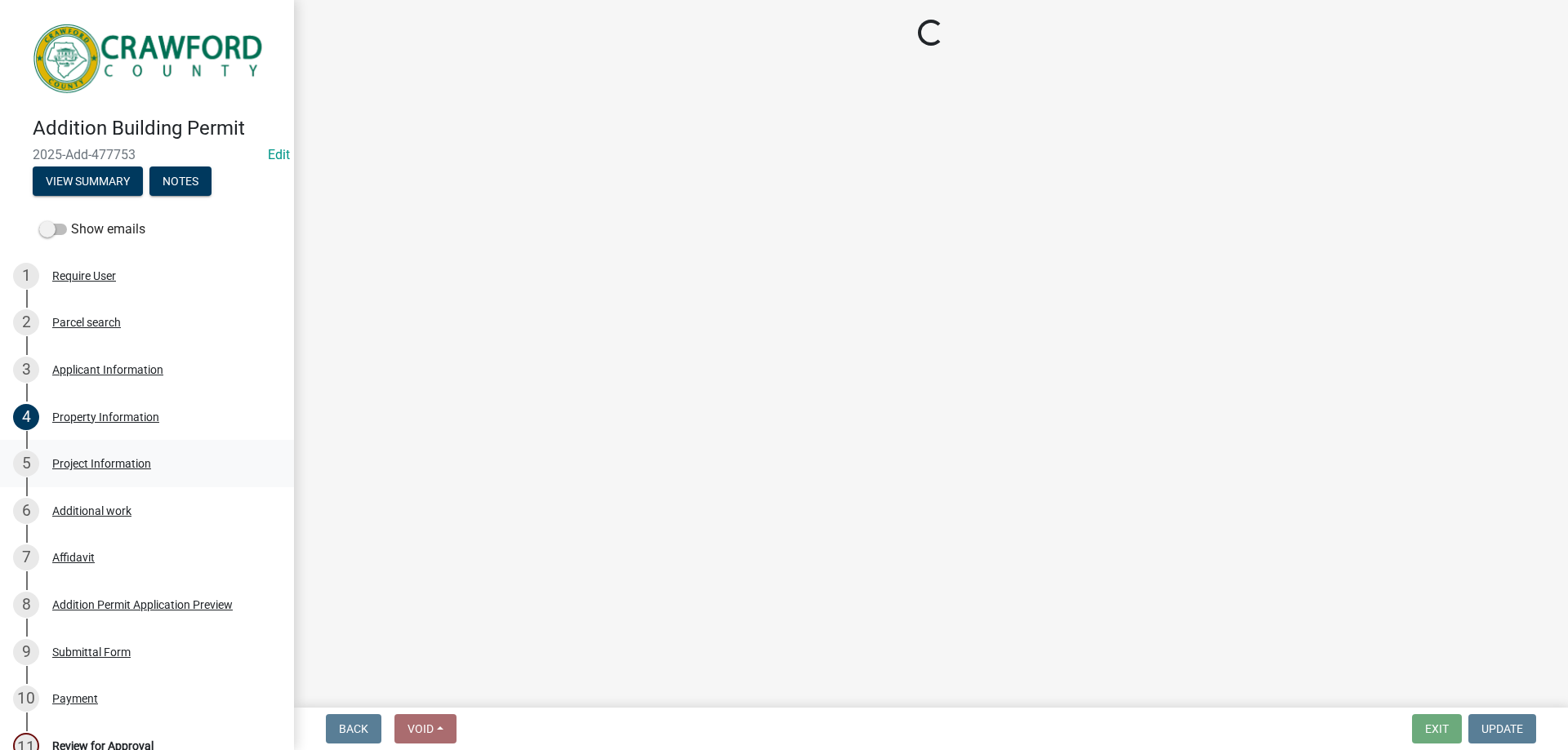
click at [134, 460] on div "Project Information" at bounding box center [102, 464] width 99 height 11
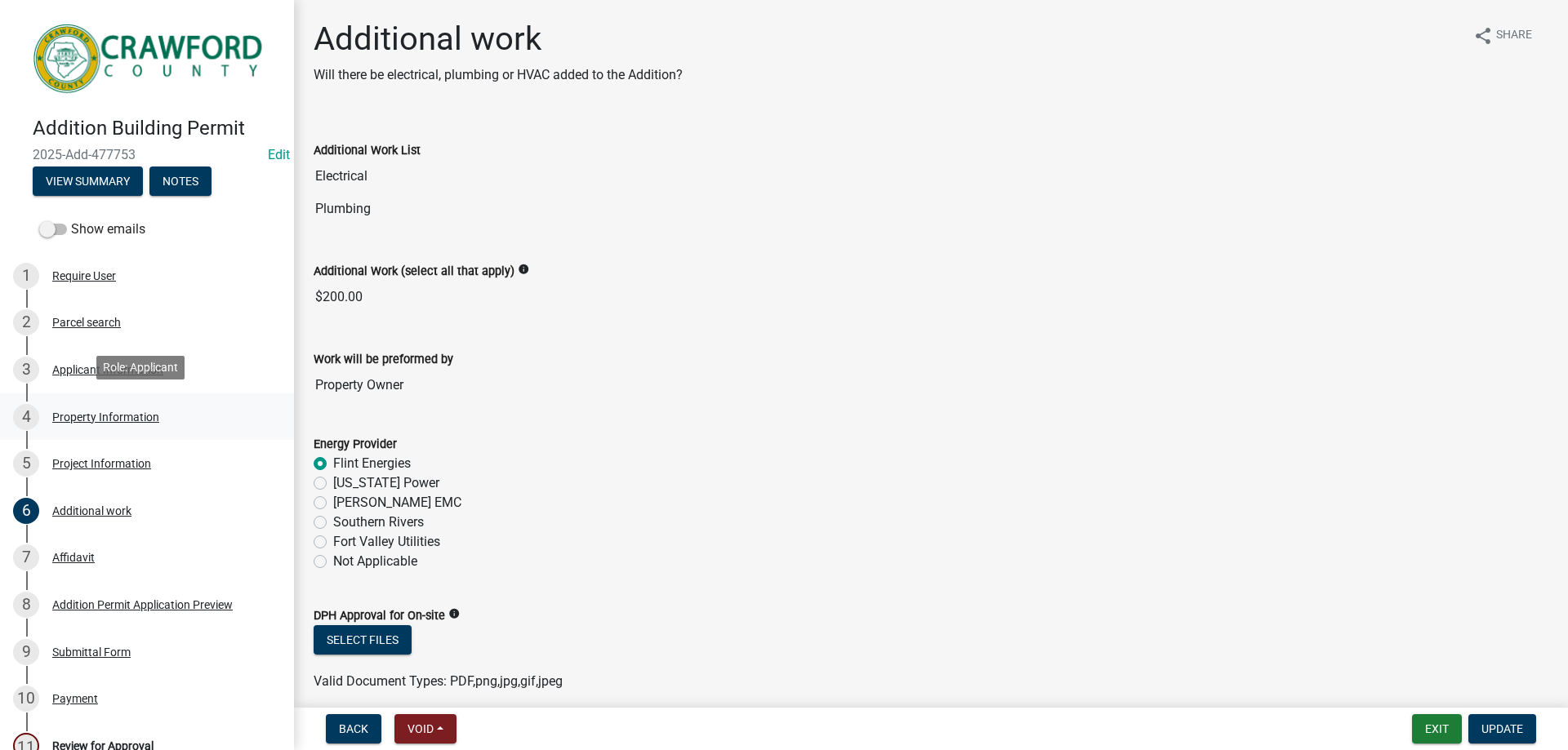
click at [132, 418] on div "4 Property Information" at bounding box center [140, 417] width 254 height 26
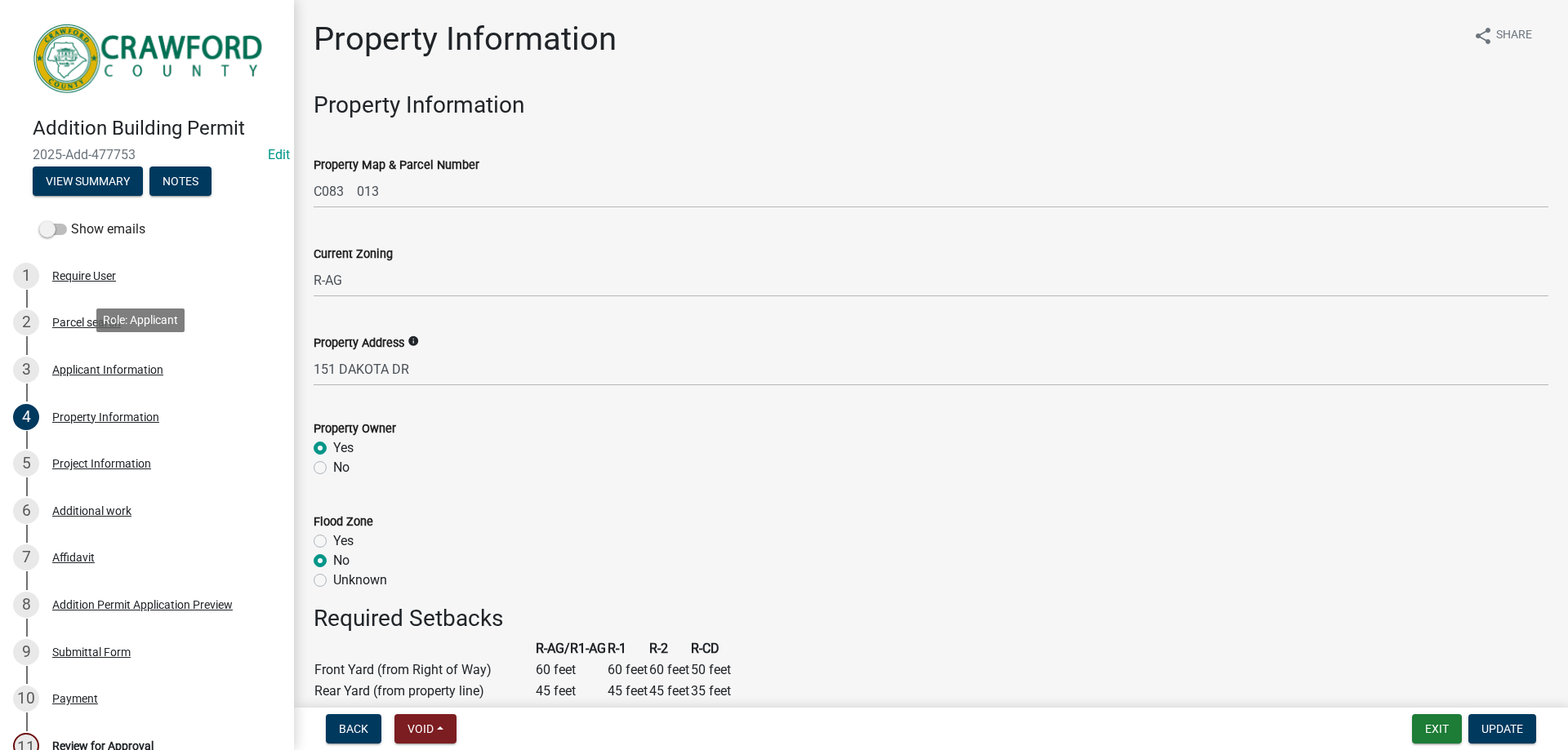
click at [137, 376] on div "3 Applicant Information" at bounding box center [140, 370] width 254 height 26
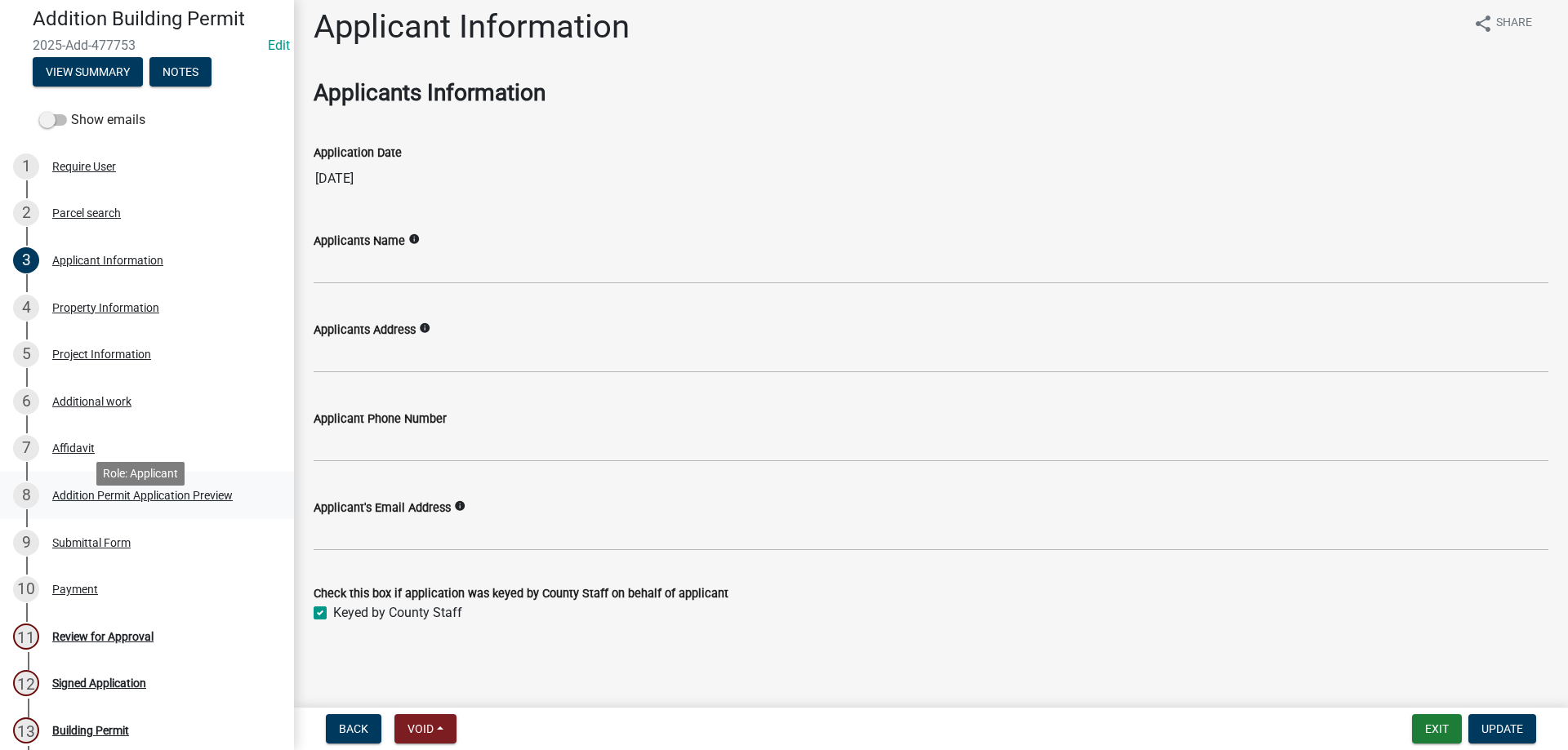
scroll to position [81, 0]
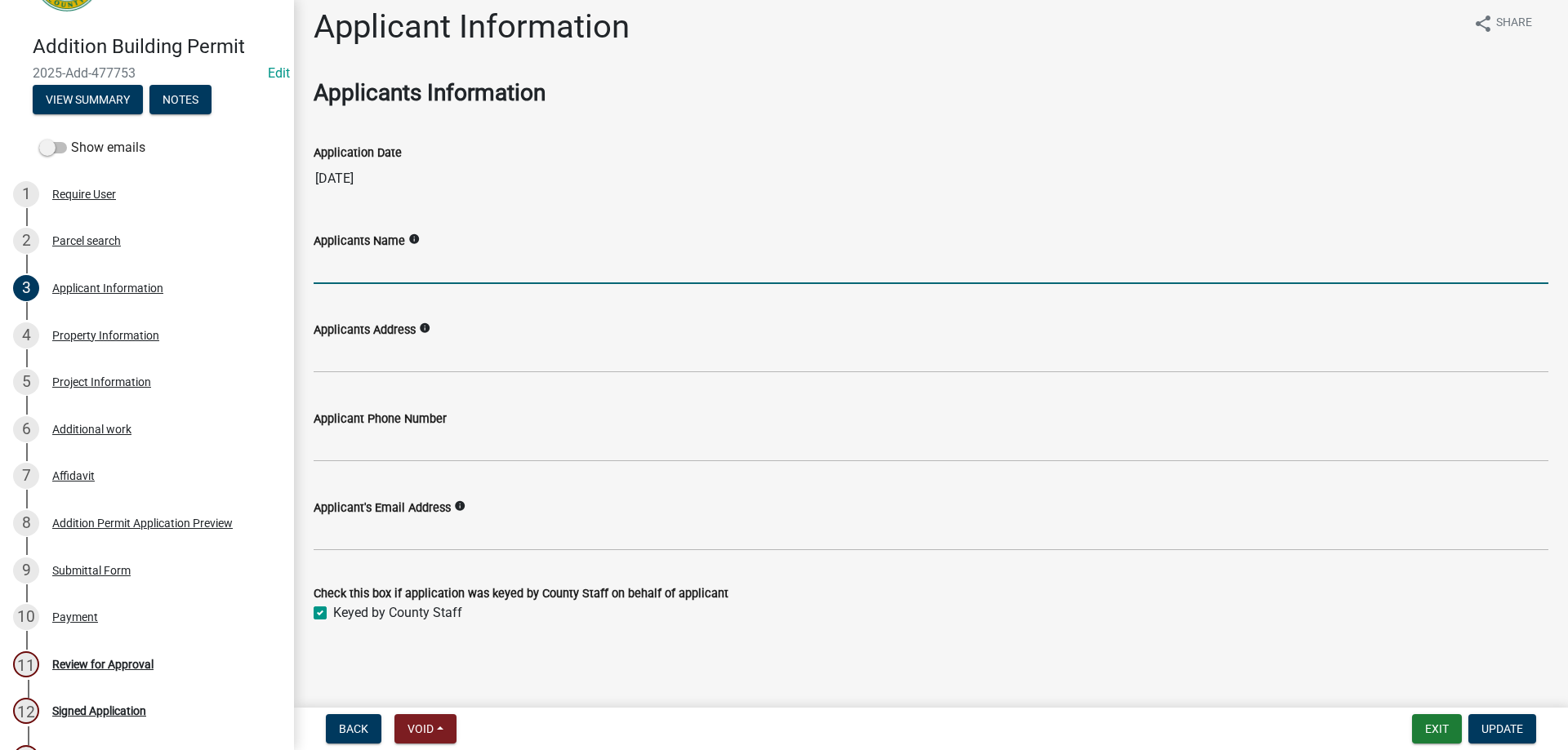
click at [398, 270] on input "Applicants Name" at bounding box center [931, 267] width 1235 height 34
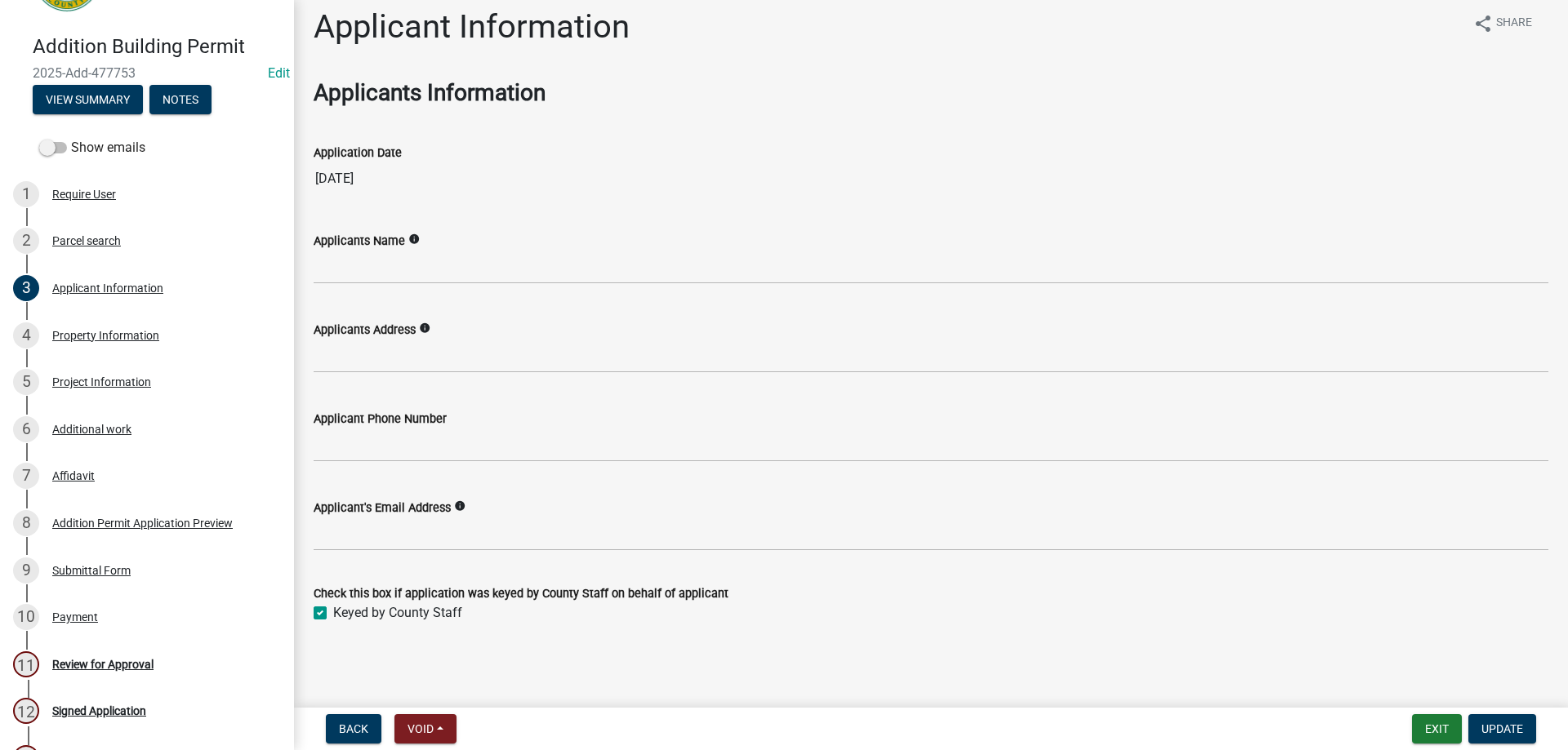
click at [483, 324] on div "Applicants Address info" at bounding box center [931, 330] width 1235 height 20
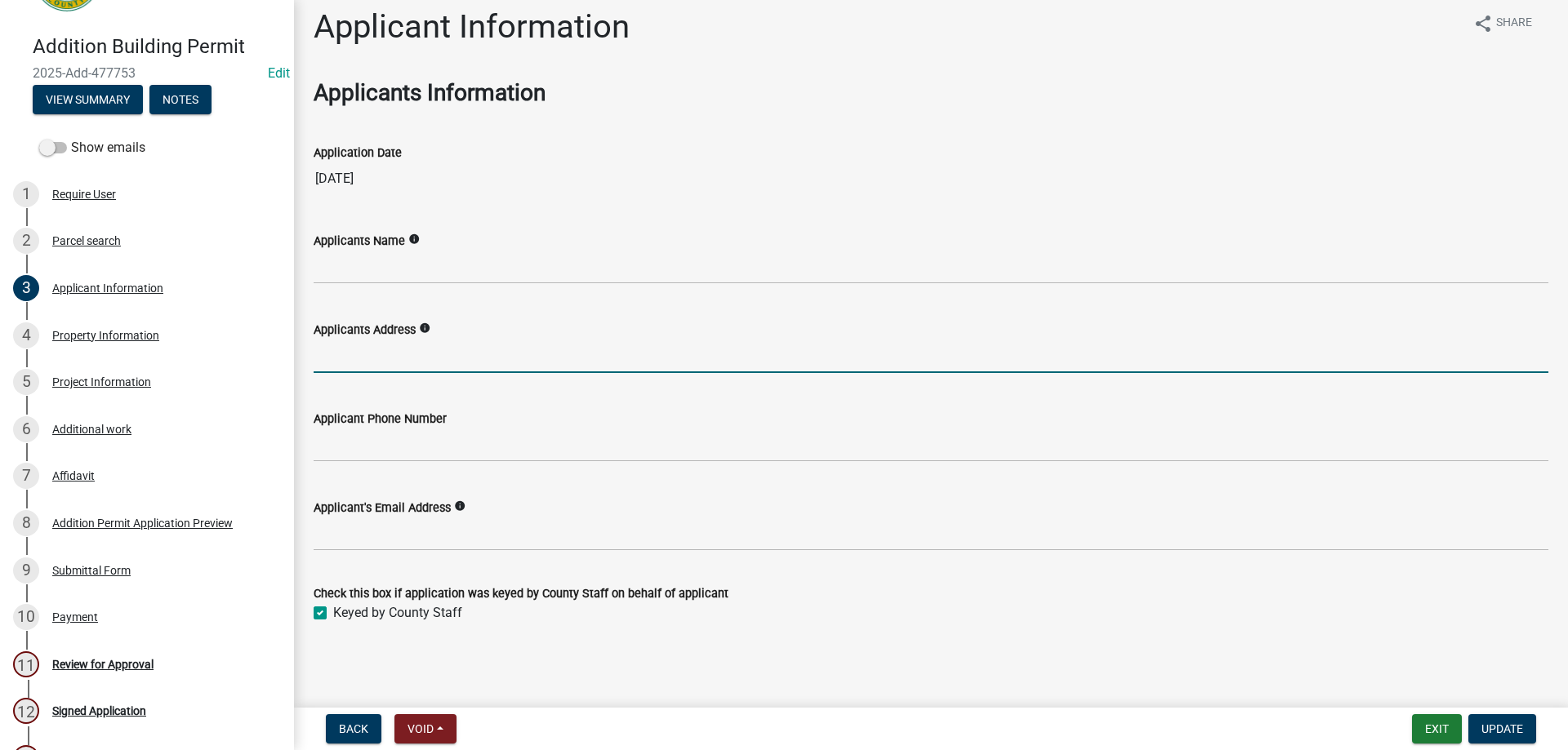
click at [494, 357] on input "Applicants Address" at bounding box center [931, 356] width 1235 height 34
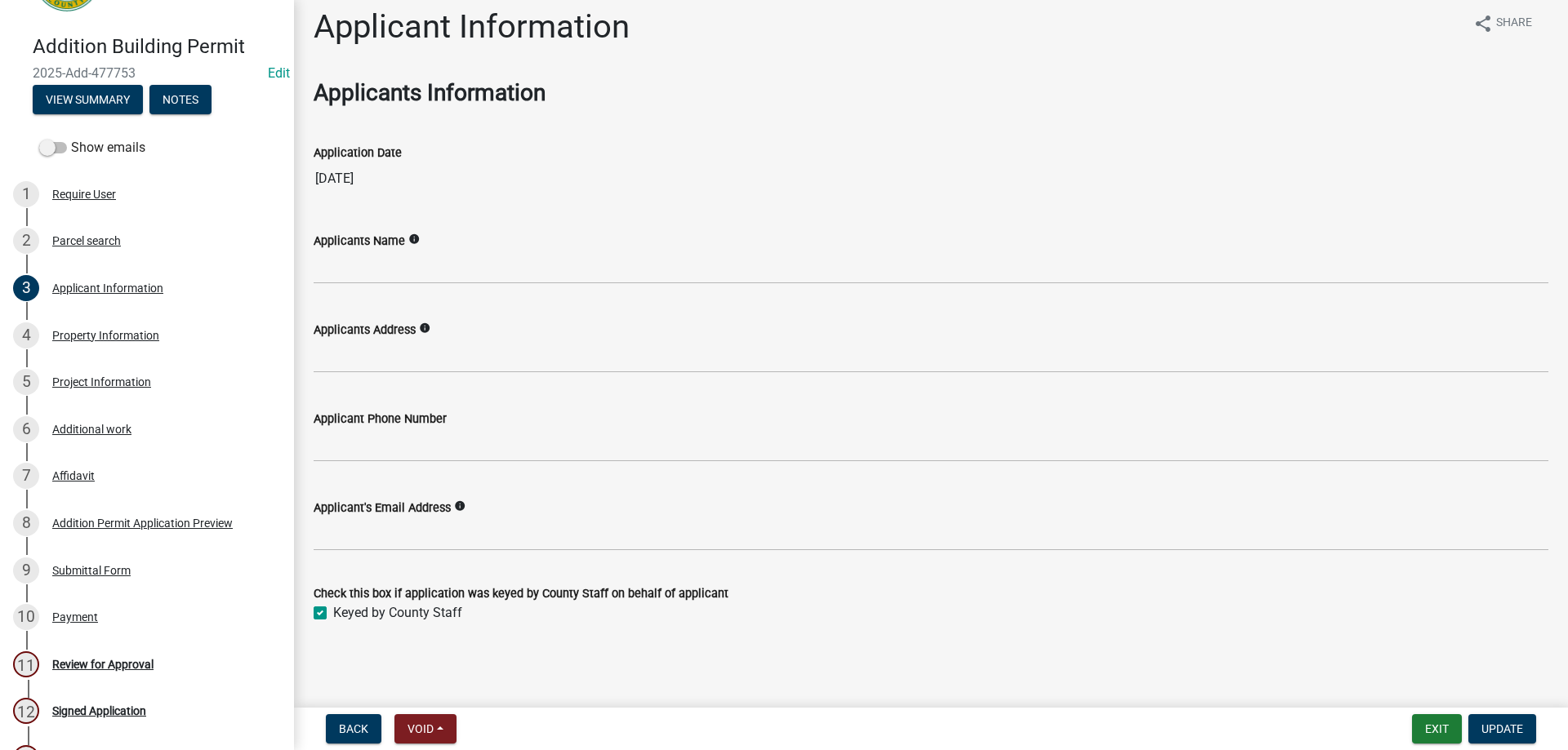
click at [333, 612] on label "Keyed by County Staff" at bounding box center [397, 613] width 129 height 20
click at [333, 612] on input "Keyed by County Staff" at bounding box center [338, 608] width 11 height 11
checkbox input "false"
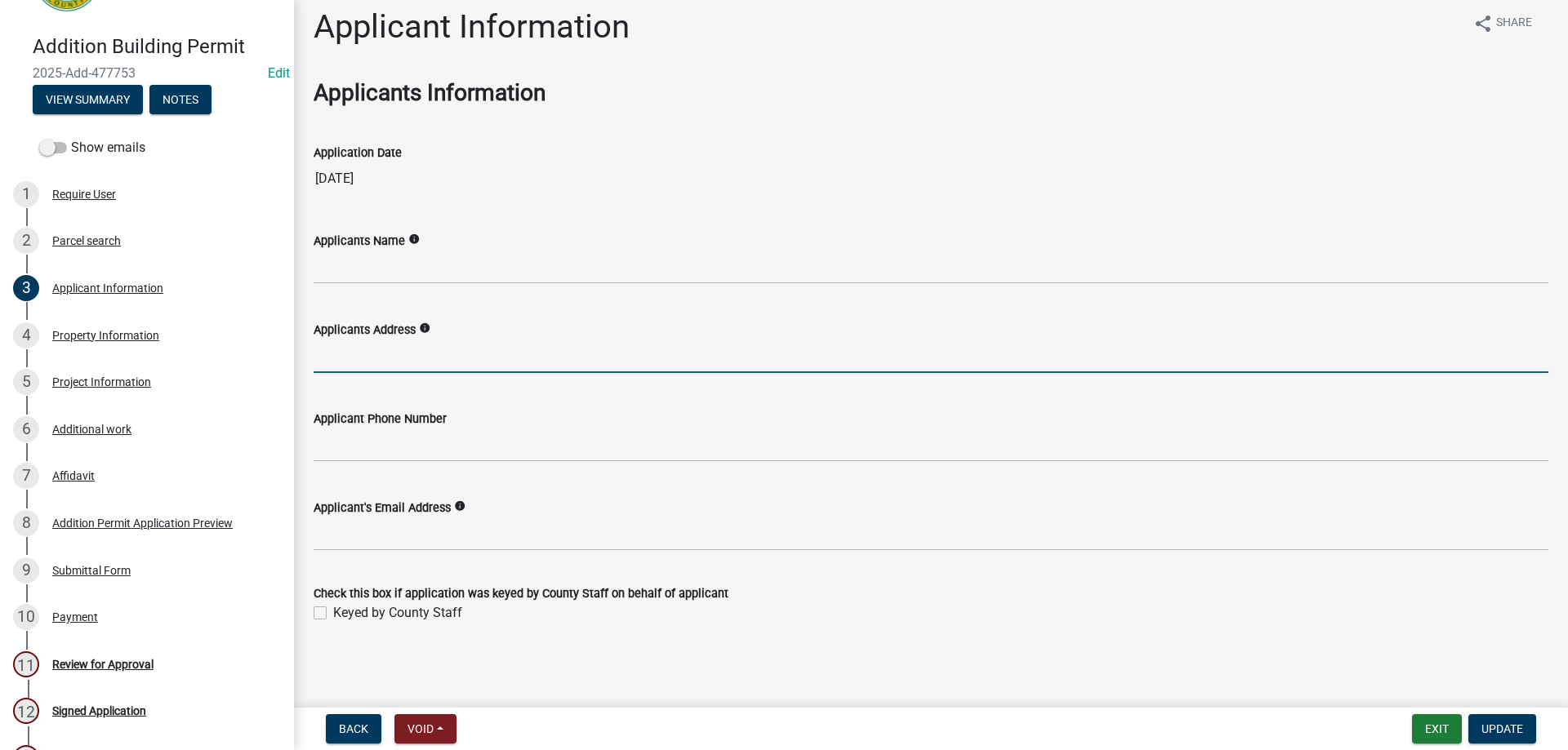
click at [389, 342] on input "Applicants Address" at bounding box center [931, 356] width 1235 height 34
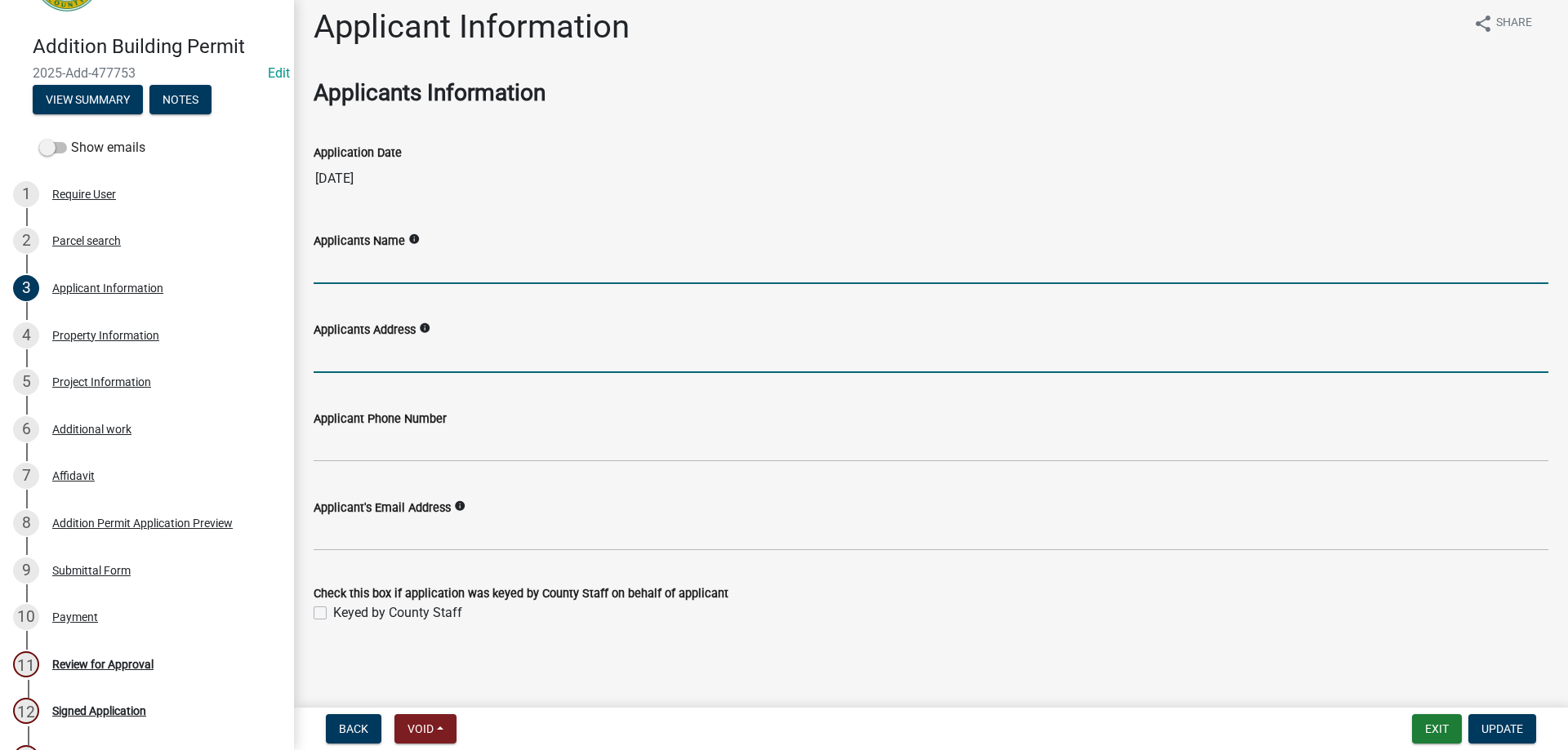
click at [438, 250] on input "Applicants Name" at bounding box center [931, 267] width 1235 height 34
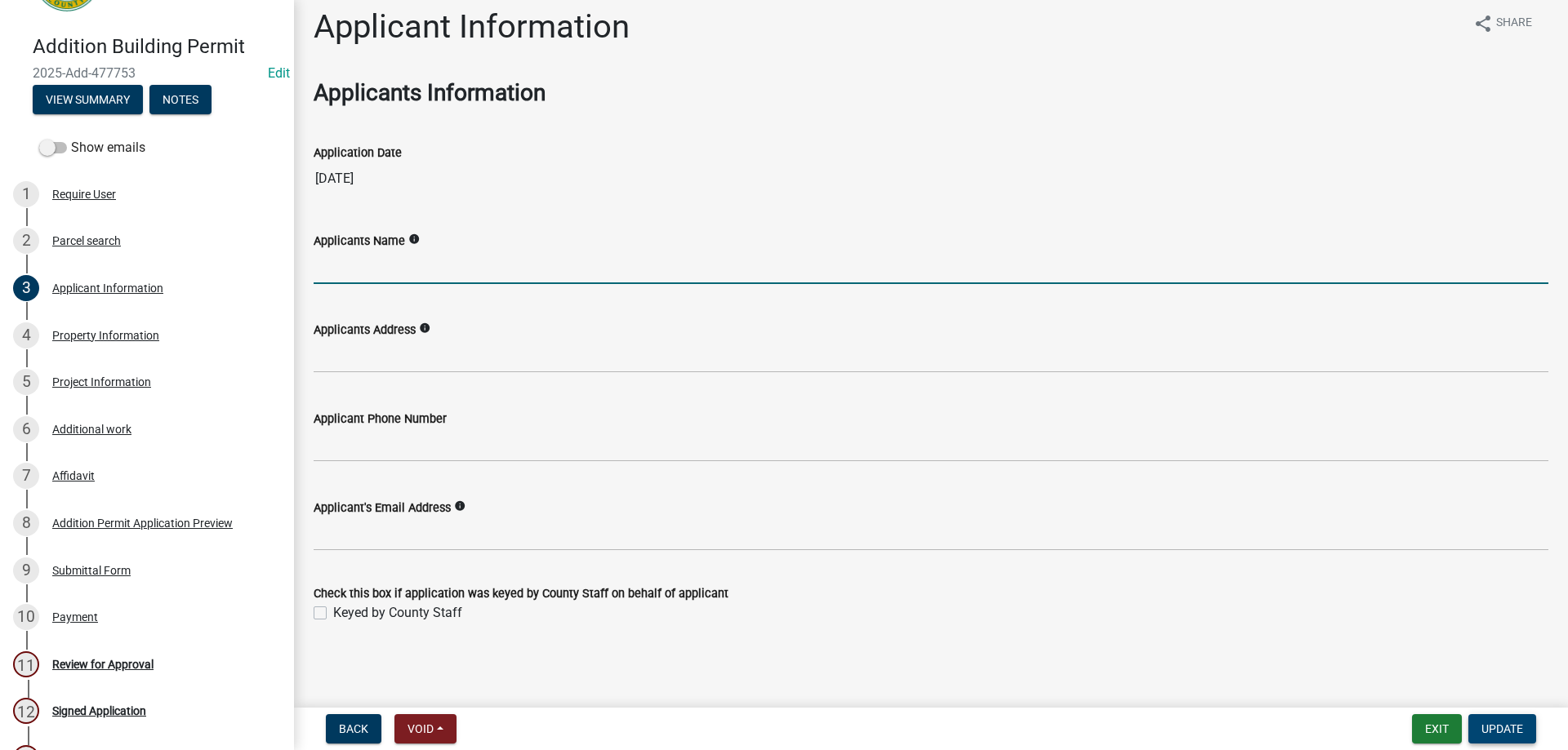
click at [1479, 732] on button "Update" at bounding box center [1502, 729] width 68 height 30
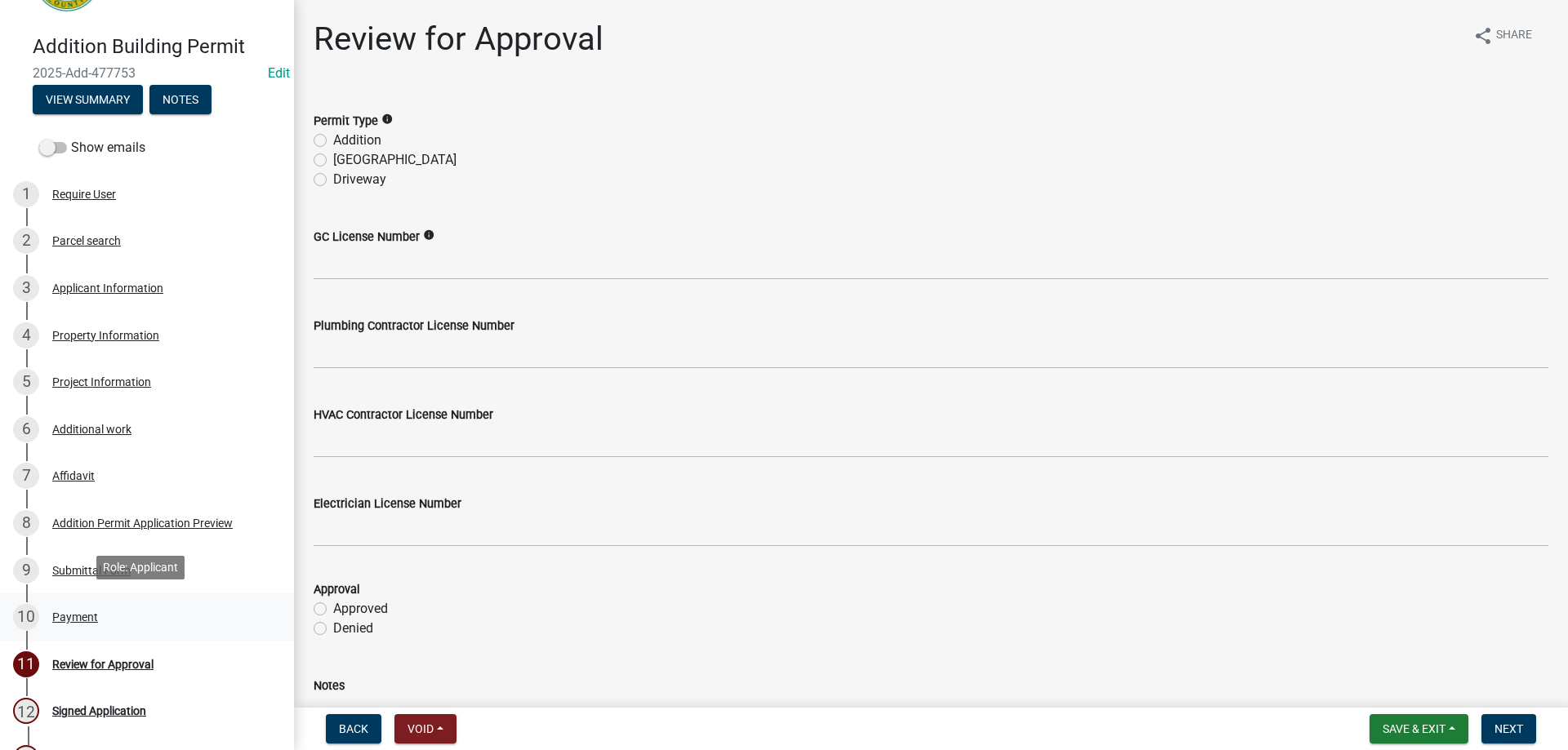
click at [109, 626] on link "10 Payment" at bounding box center [147, 617] width 294 height 48
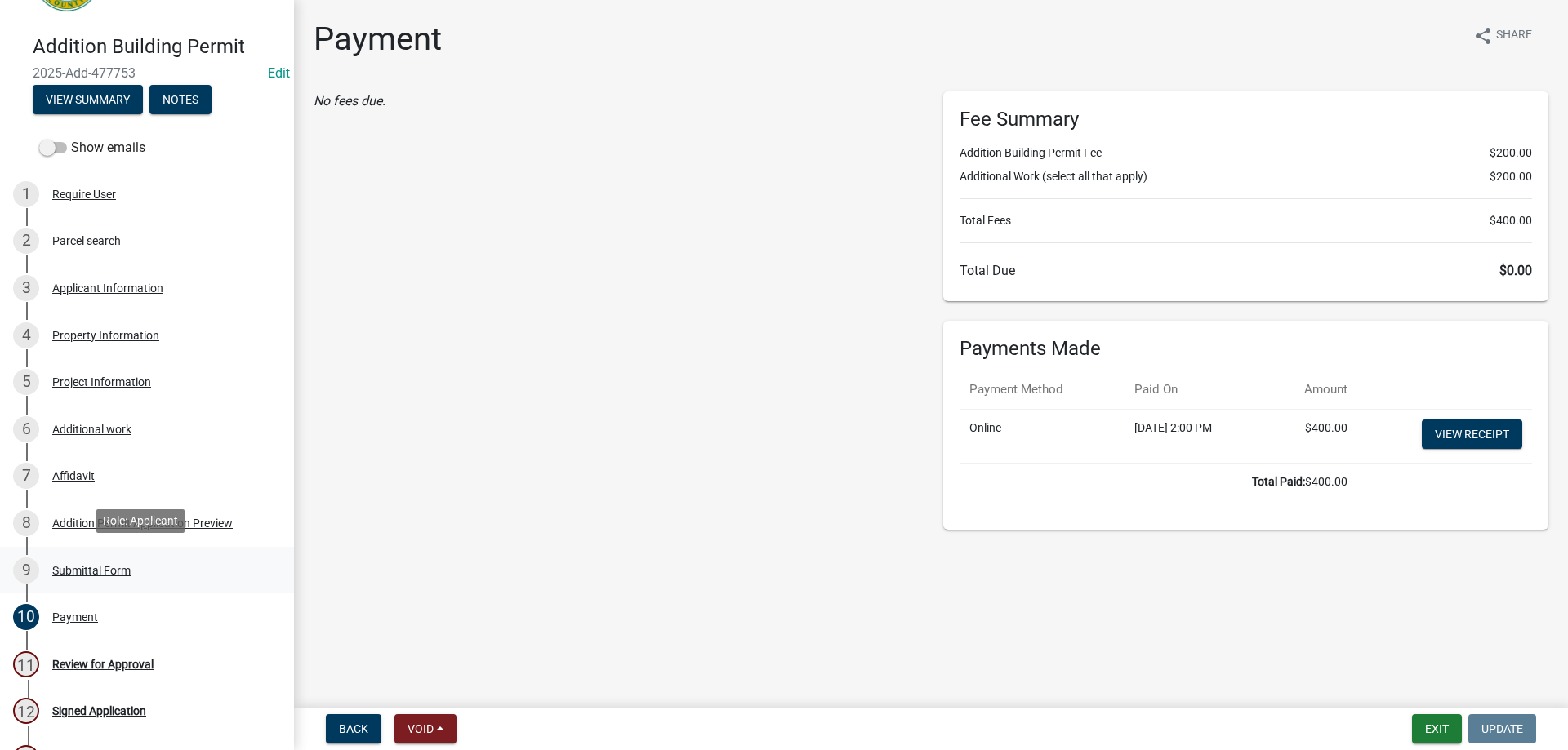
click at [121, 565] on div "Submittal Form" at bounding box center [91, 570] width 78 height 11
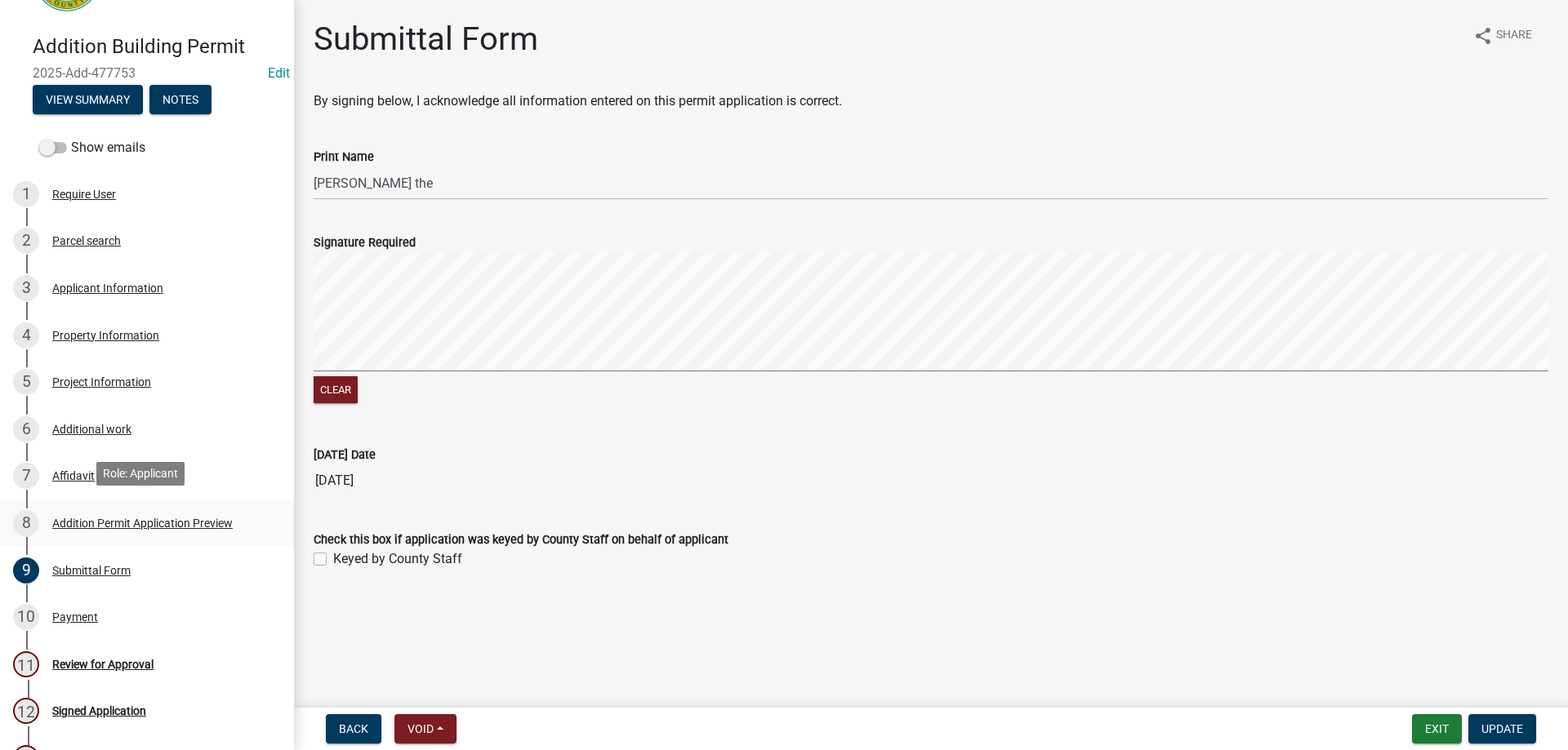
click at [181, 518] on div "Addition Permit Application Preview" at bounding box center [143, 524] width 181 height 11
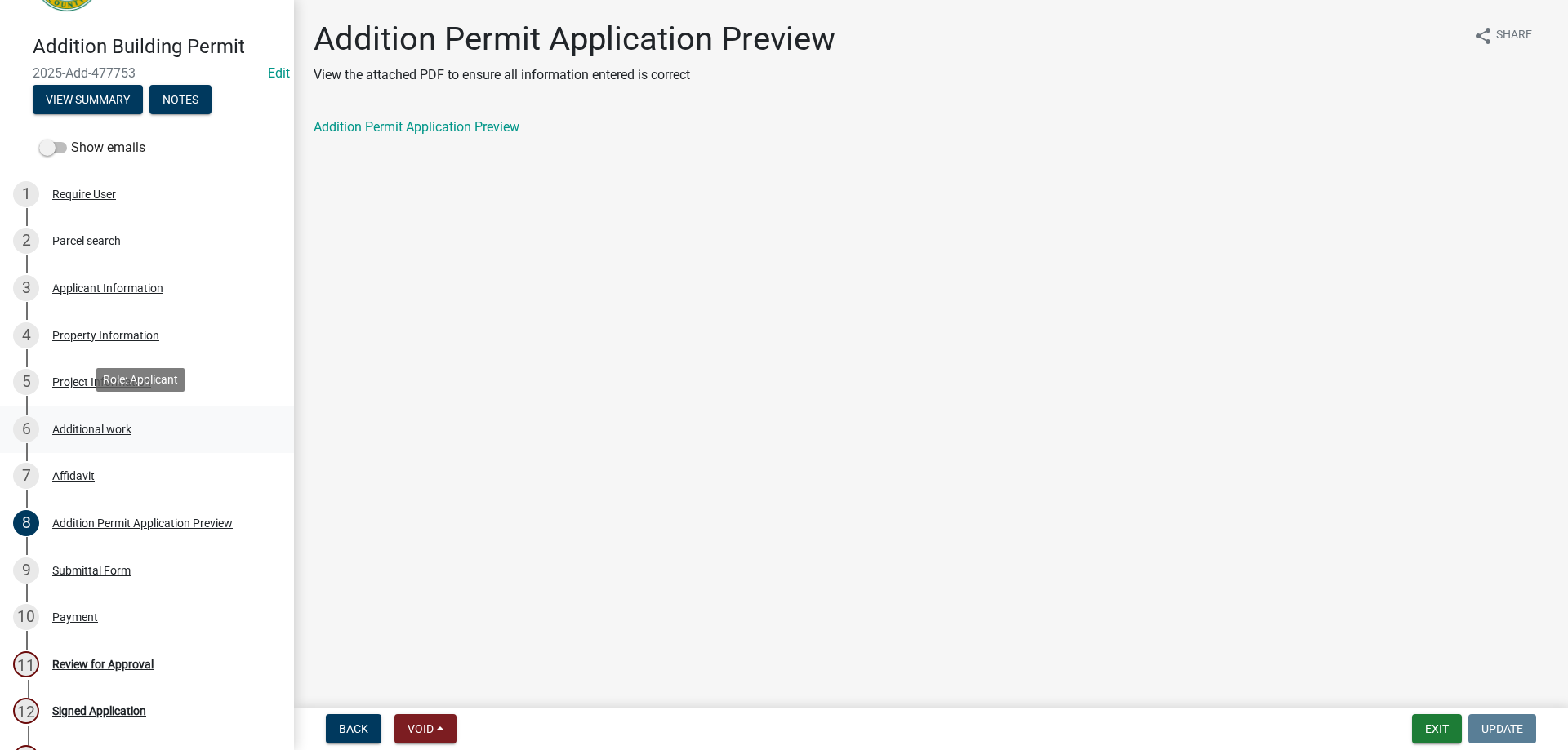
click at [184, 405] on link "6 Additional work" at bounding box center [147, 429] width 294 height 48
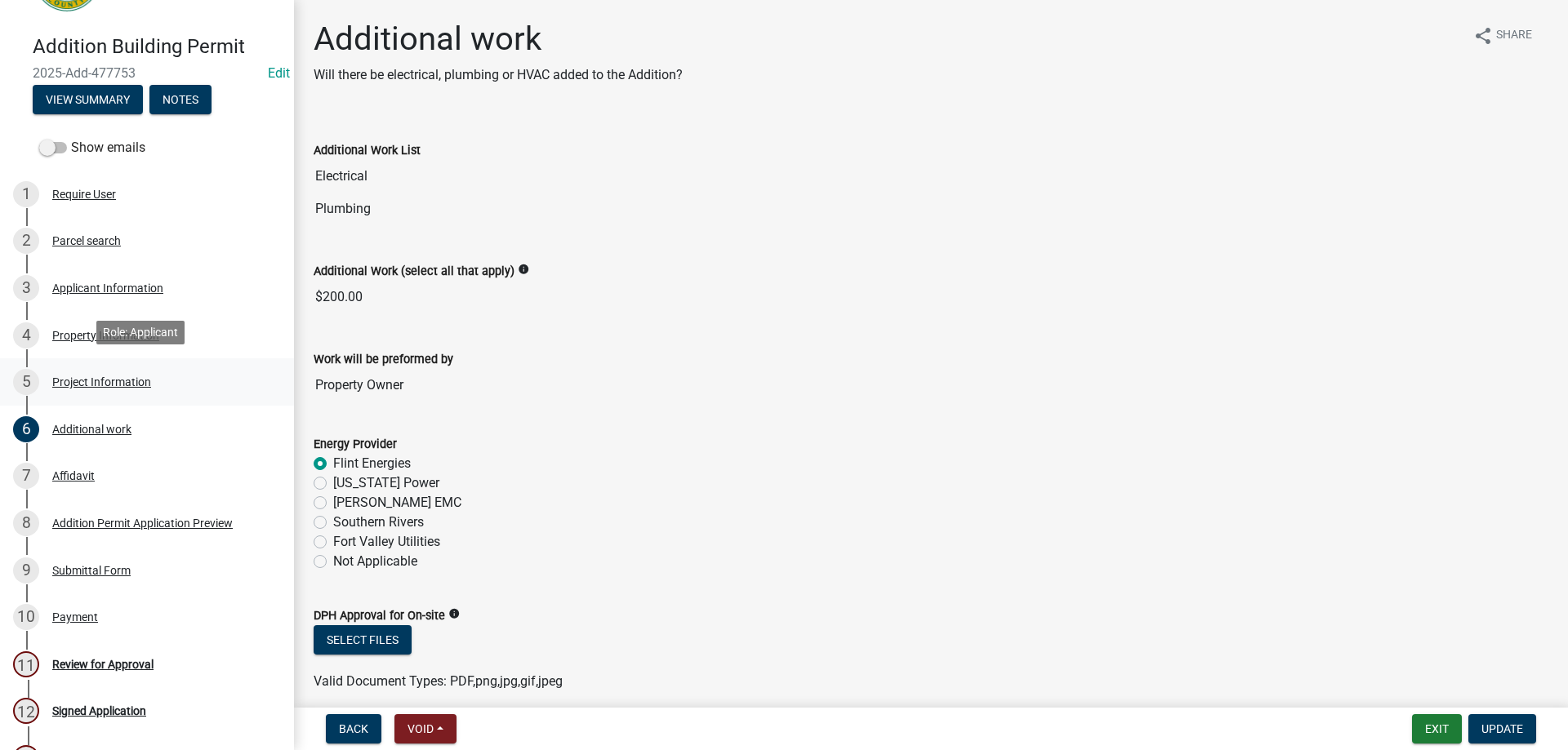
click at [184, 364] on link "5 Project Information" at bounding box center [147, 382] width 294 height 48
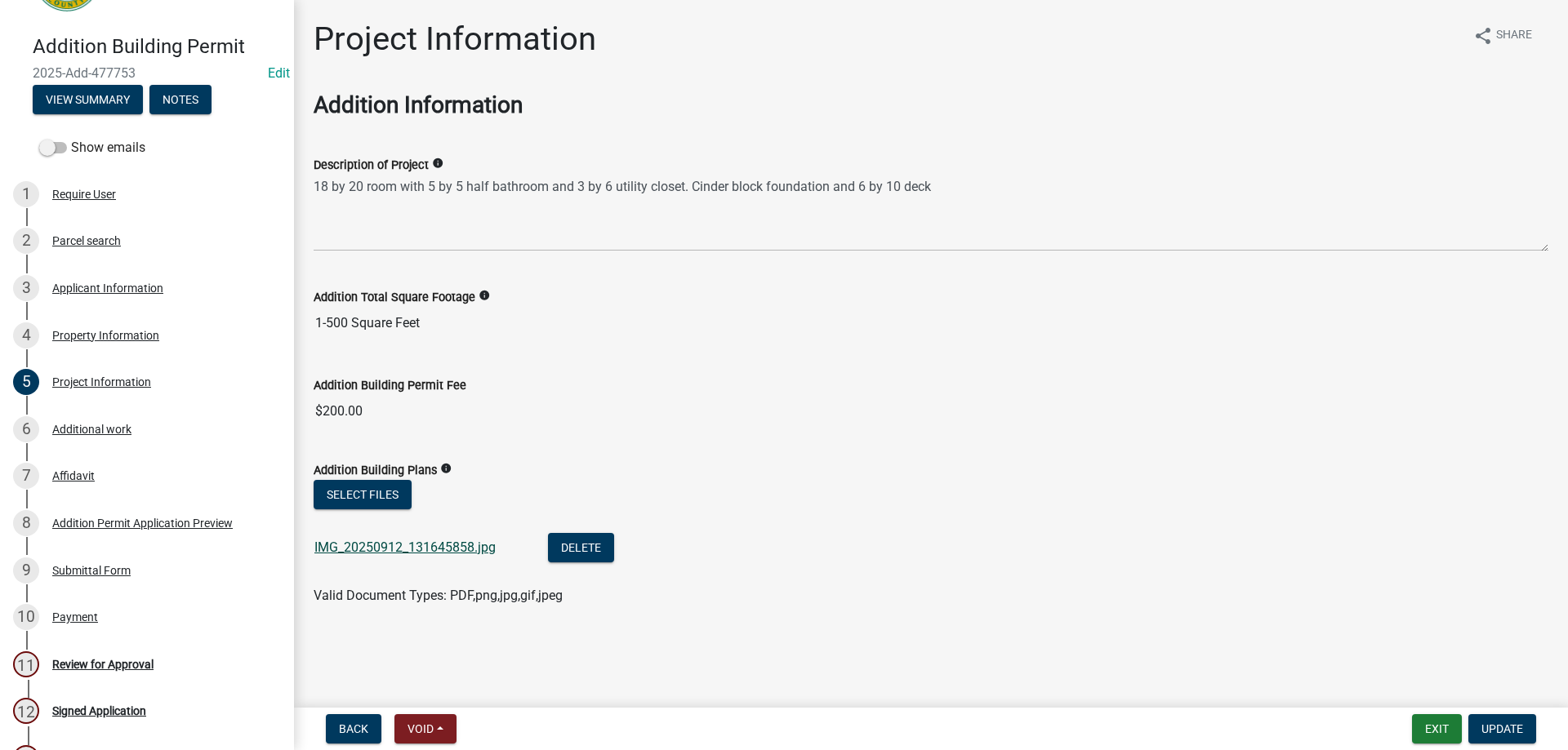
click at [484, 554] on link "IMG_20250912_131645858.jpg" at bounding box center [405, 546] width 181 height 16
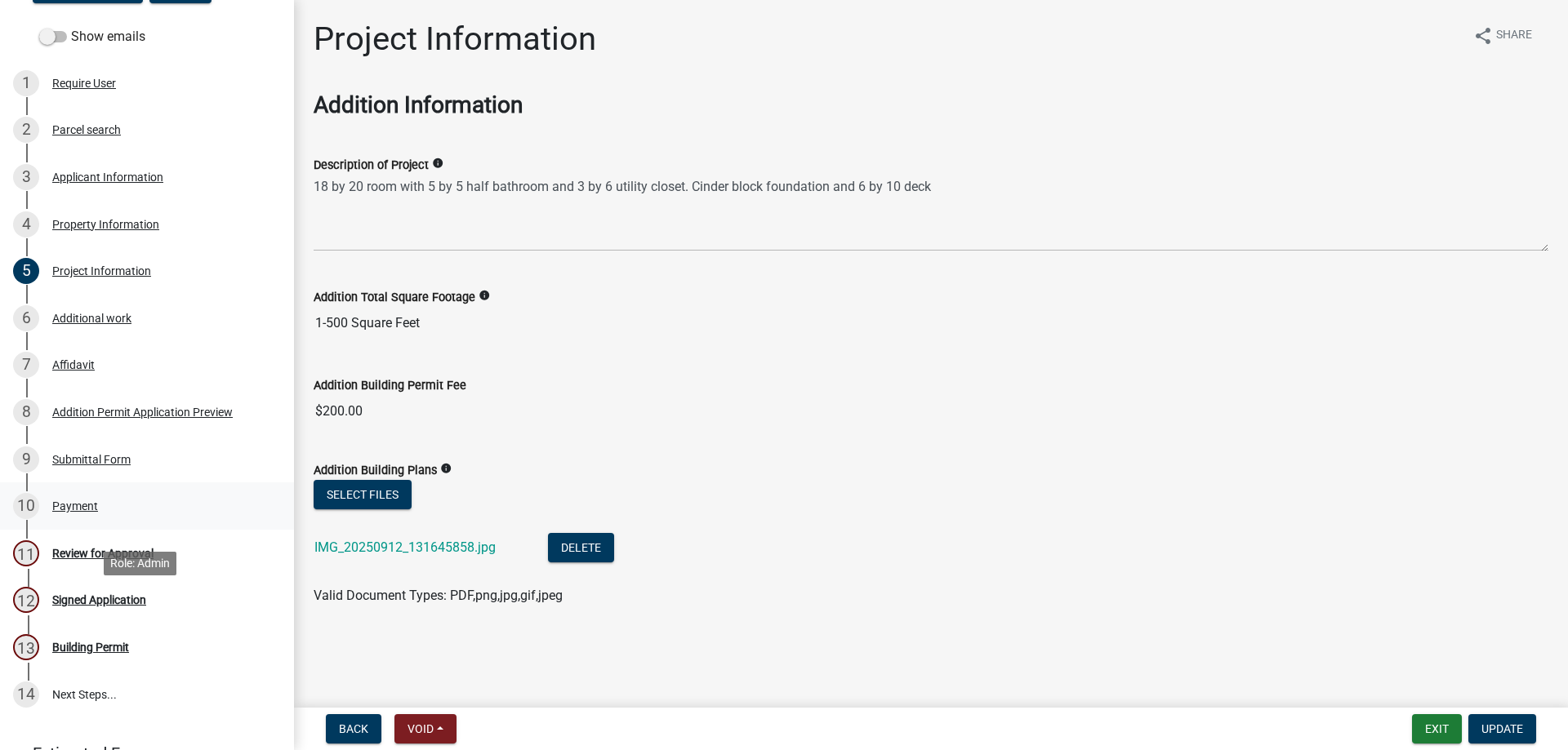
scroll to position [192, 0]
click at [143, 512] on div "10 Payment" at bounding box center [140, 507] width 254 height 26
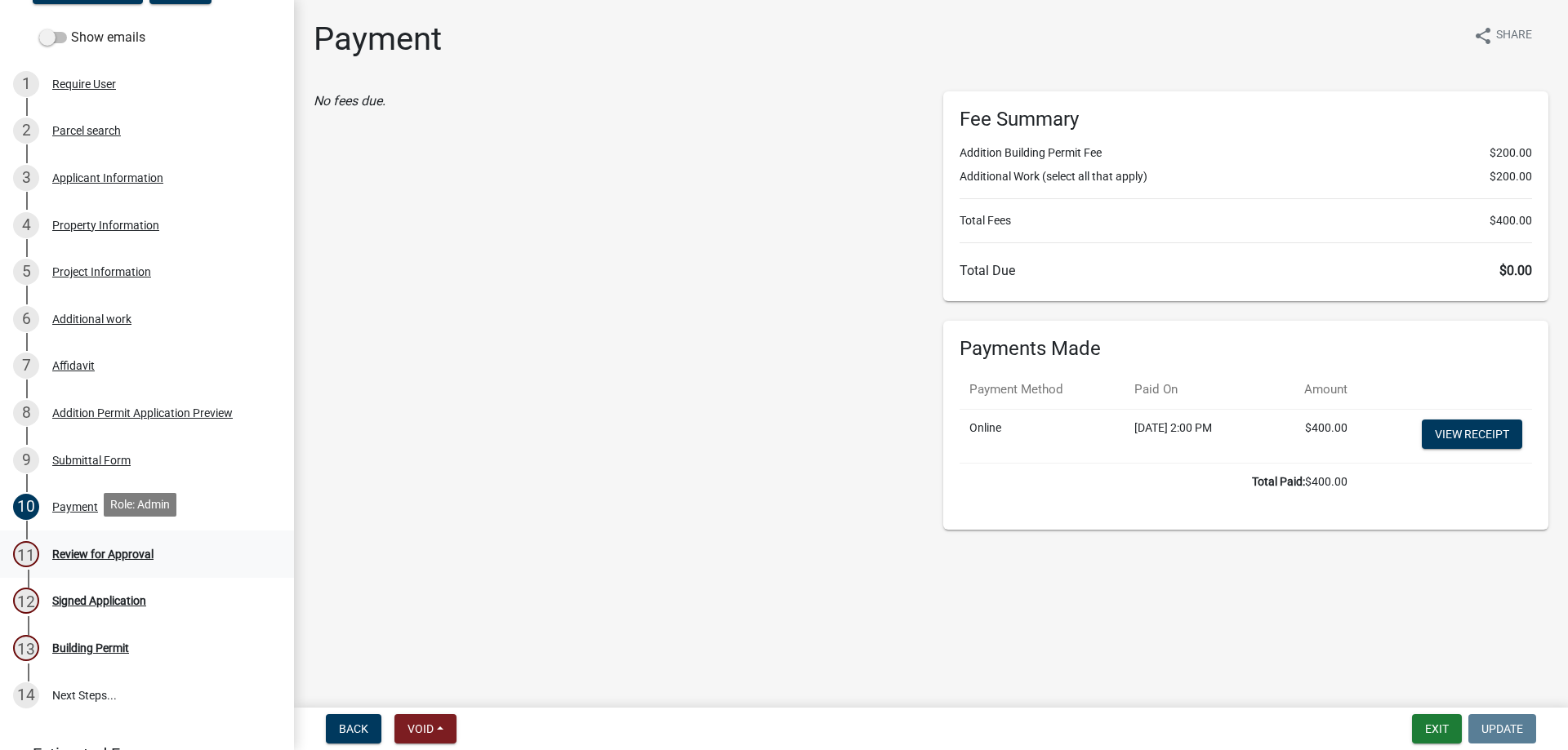
click at [181, 557] on div "11 Review for Approval" at bounding box center [140, 554] width 254 height 26
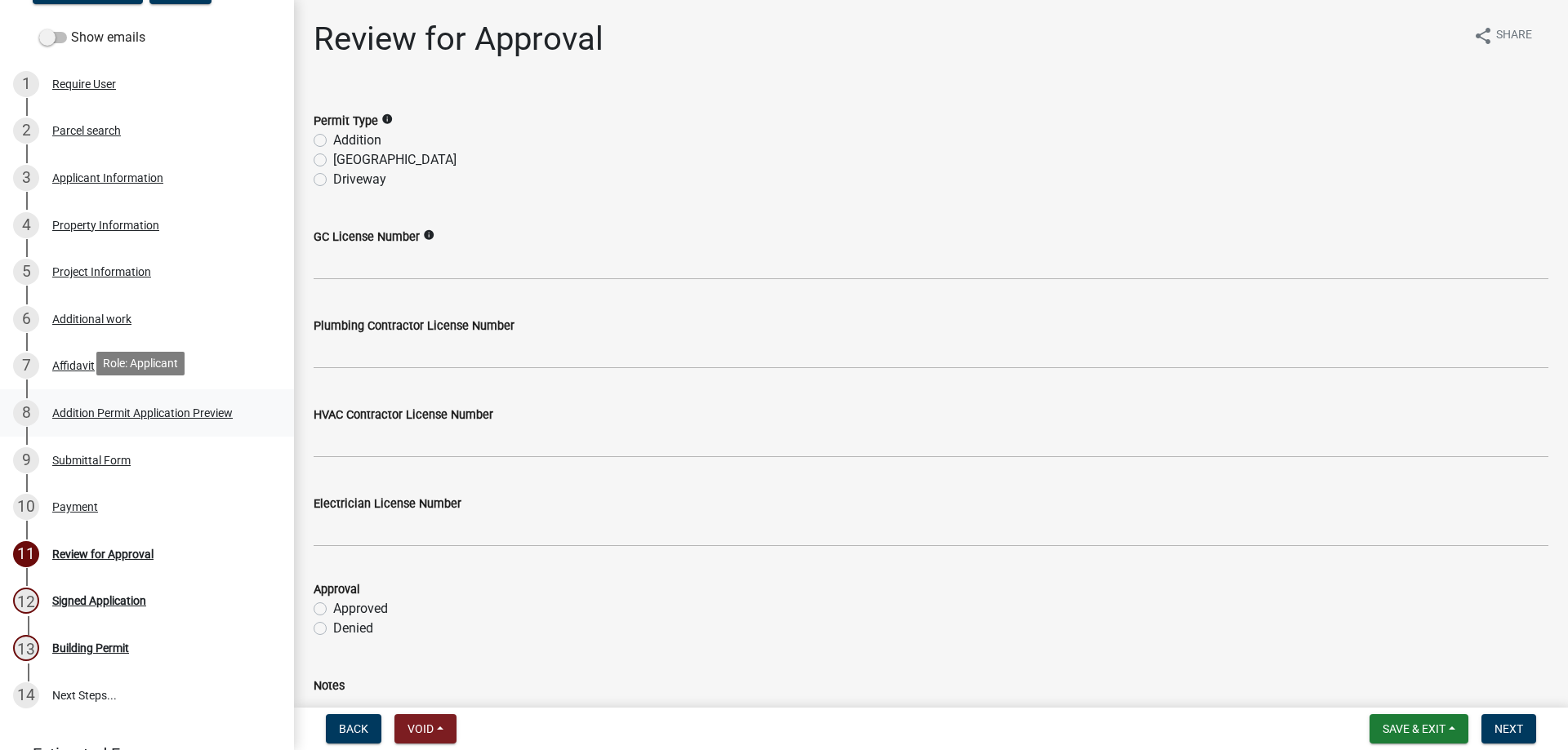
click at [195, 407] on div "Addition Permit Application Preview" at bounding box center [143, 413] width 181 height 11
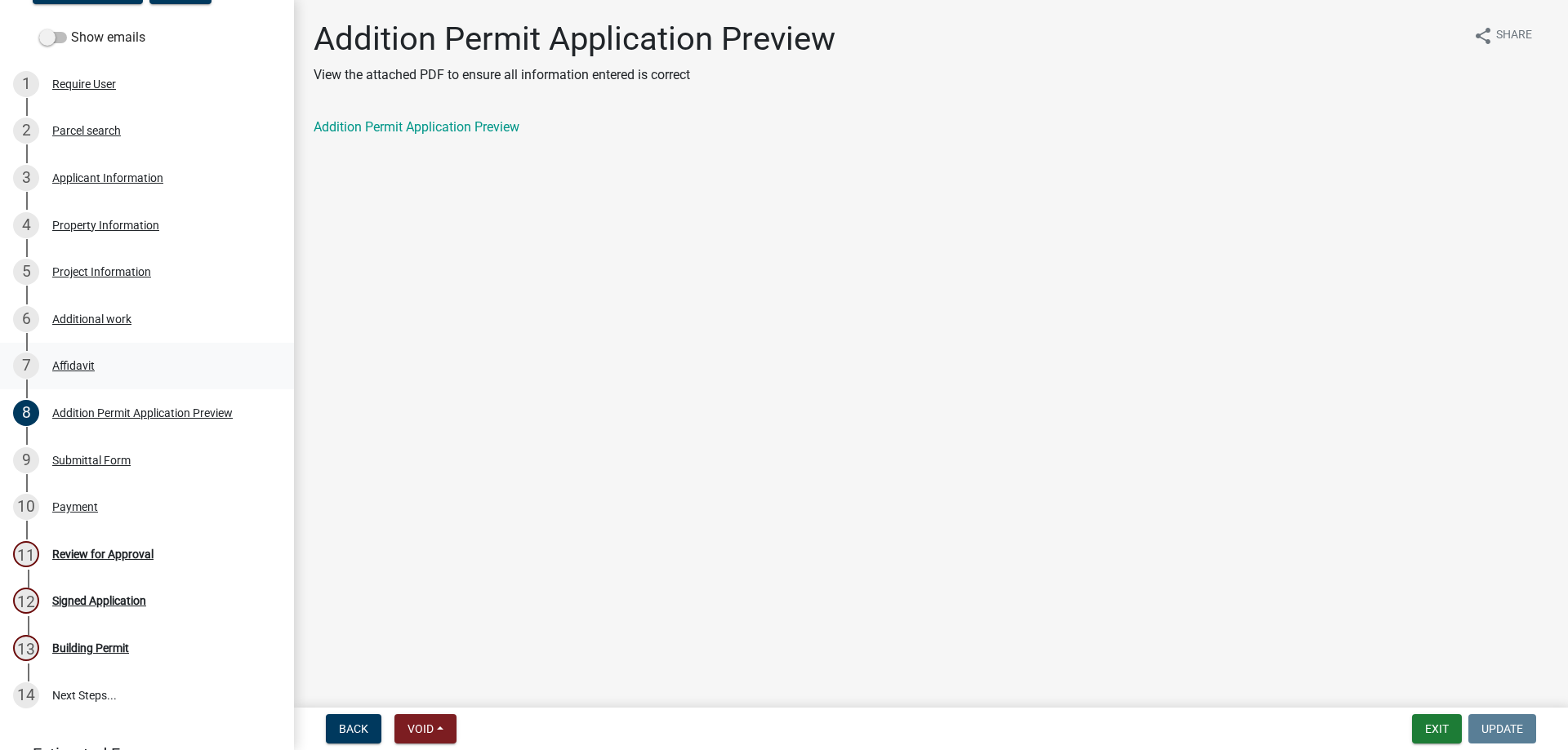
click at [163, 368] on div "7 Affidavit" at bounding box center [140, 366] width 254 height 26
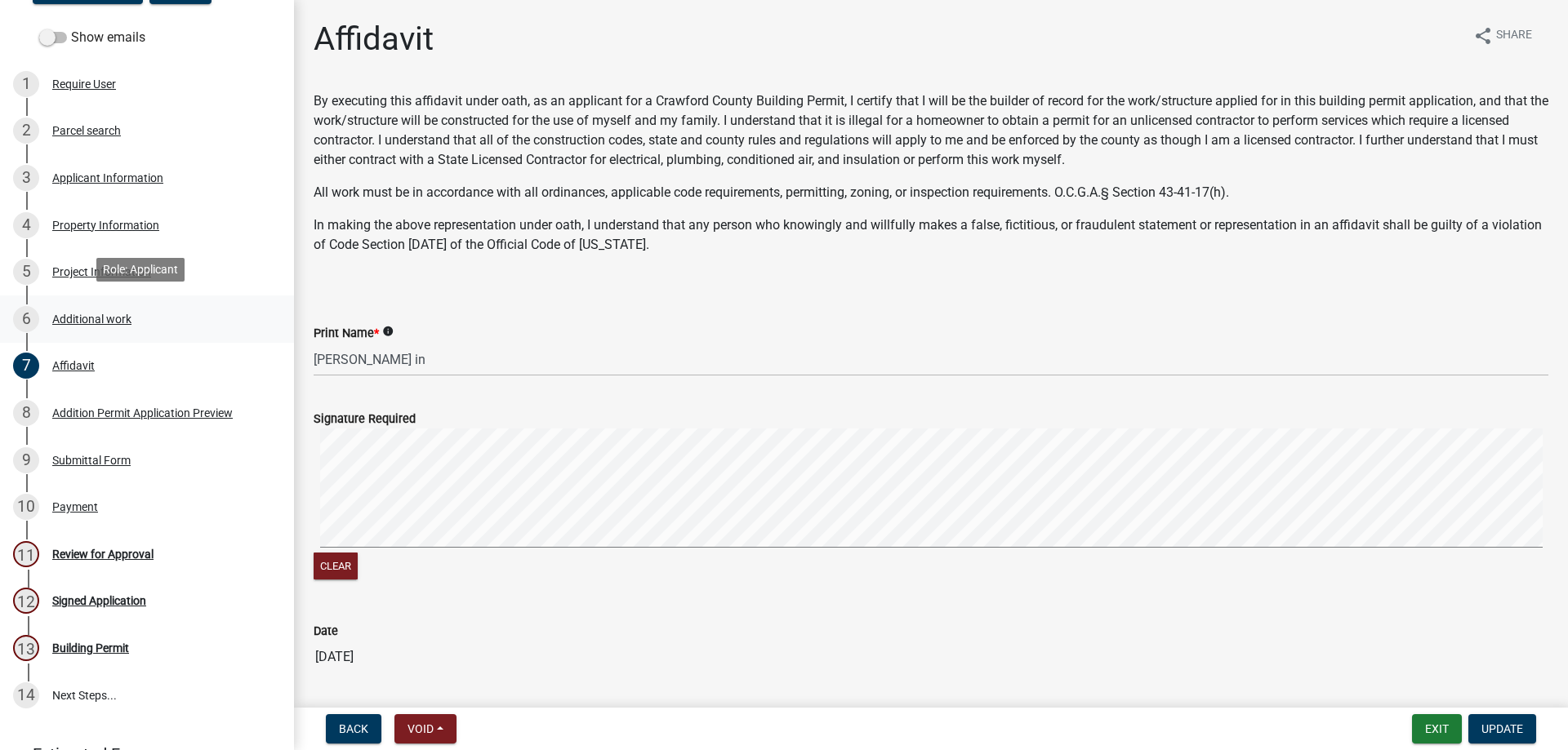
click at [152, 318] on div "6 Additional work" at bounding box center [140, 319] width 254 height 26
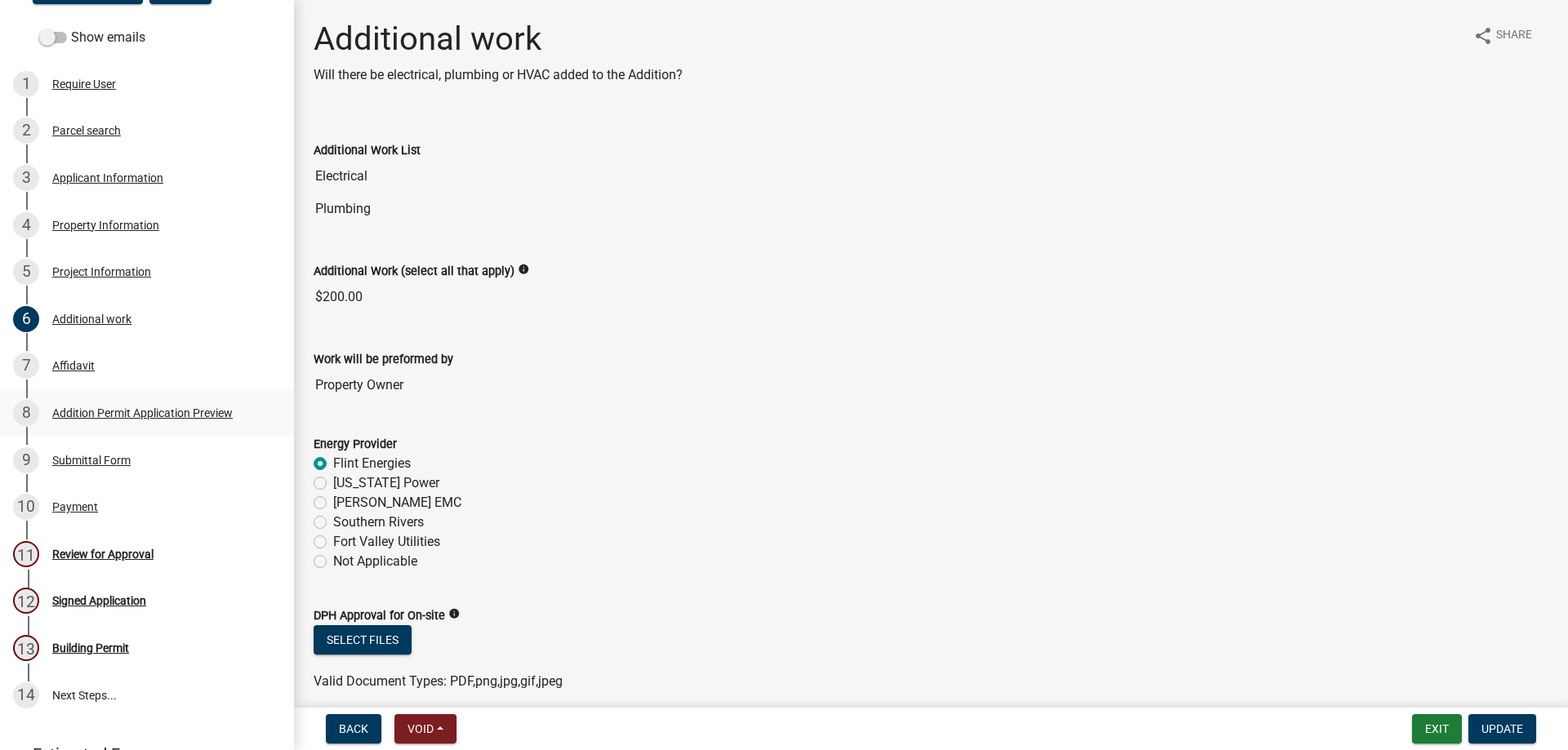
click at [152, 412] on div "Addition Permit Application Preview" at bounding box center [143, 413] width 181 height 11
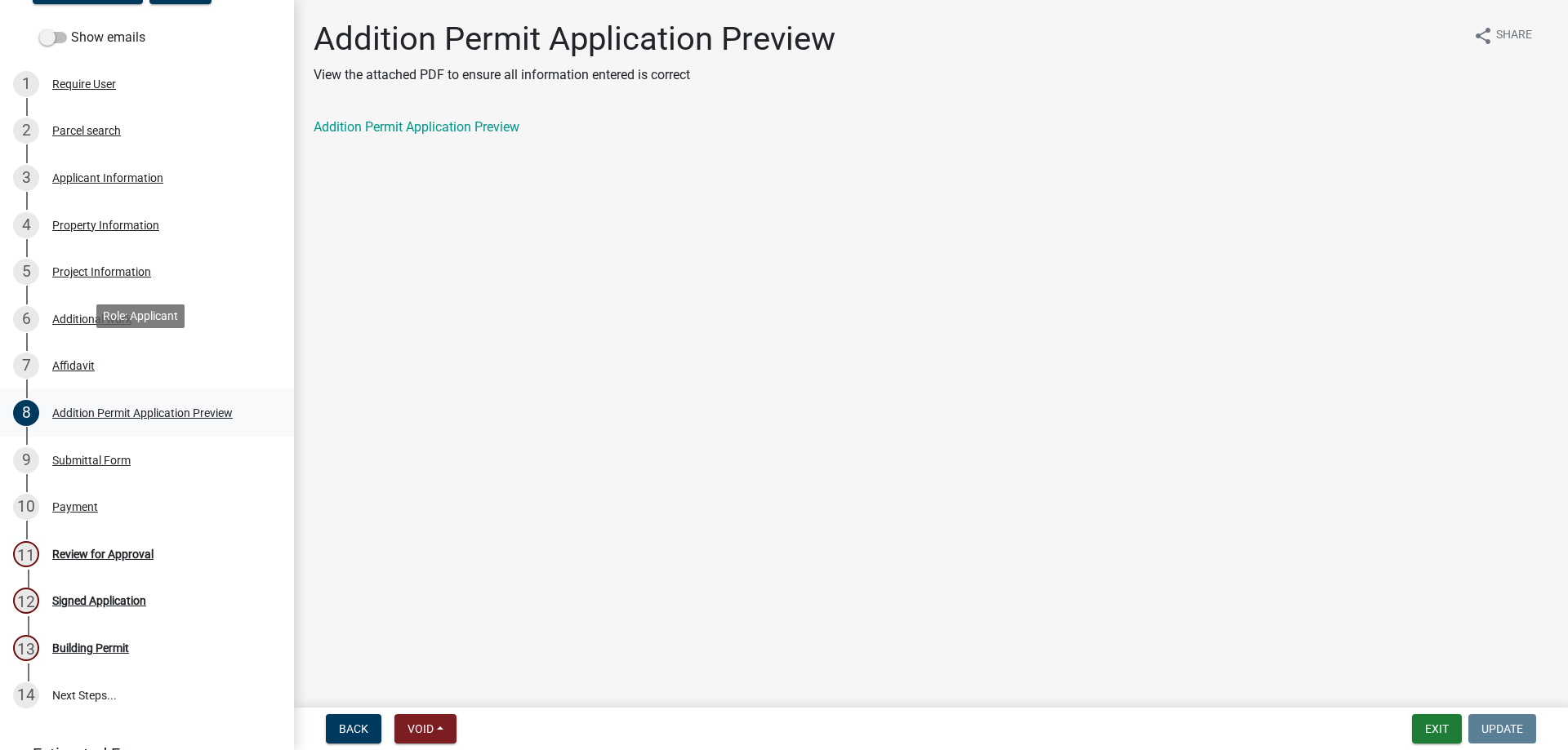
click at [122, 389] on link "8 Addition Permit Application Preview" at bounding box center [147, 413] width 294 height 48
click at [117, 373] on div "7 Affidavit" at bounding box center [140, 366] width 254 height 26
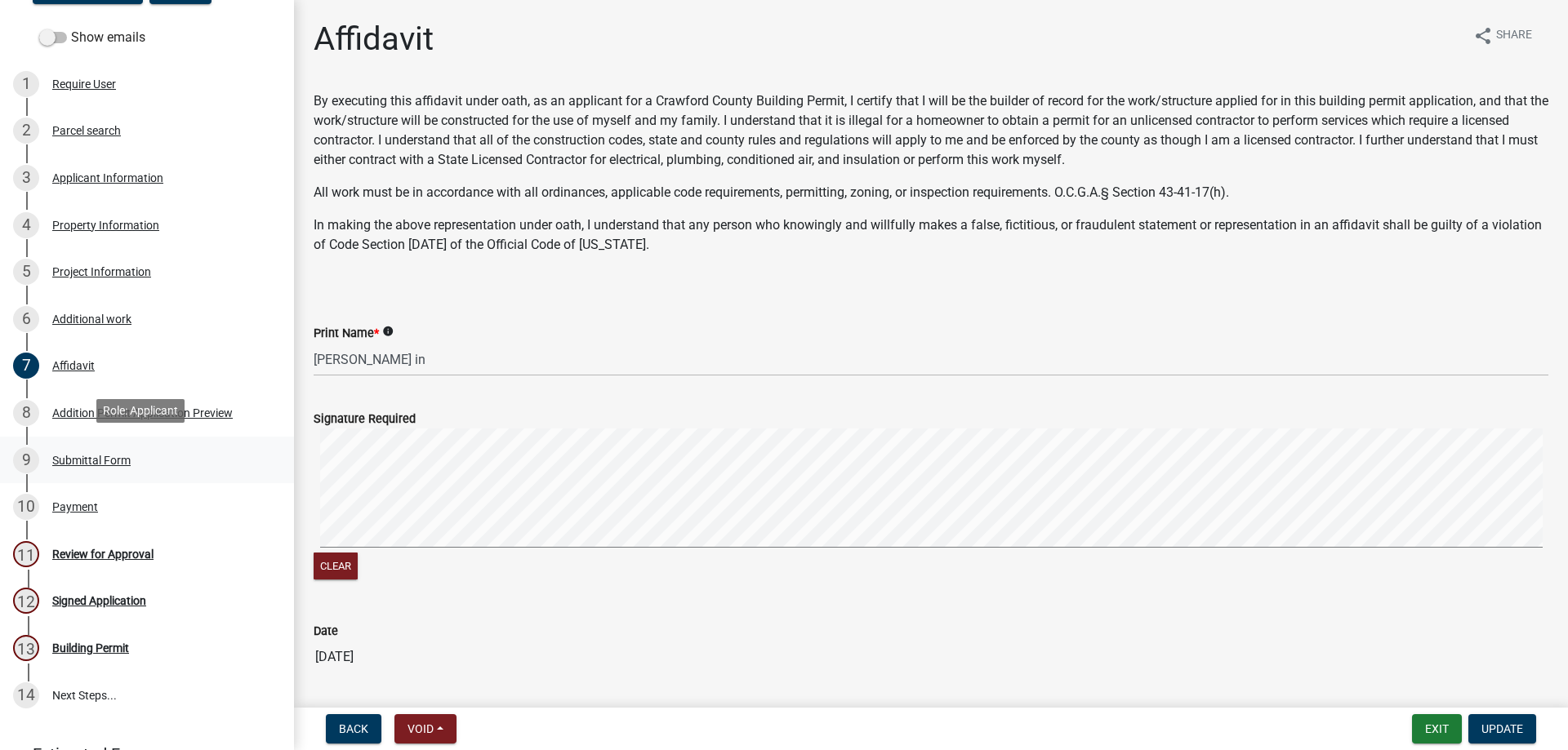
click at [108, 447] on div "9 Submittal Form" at bounding box center [140, 460] width 254 height 26
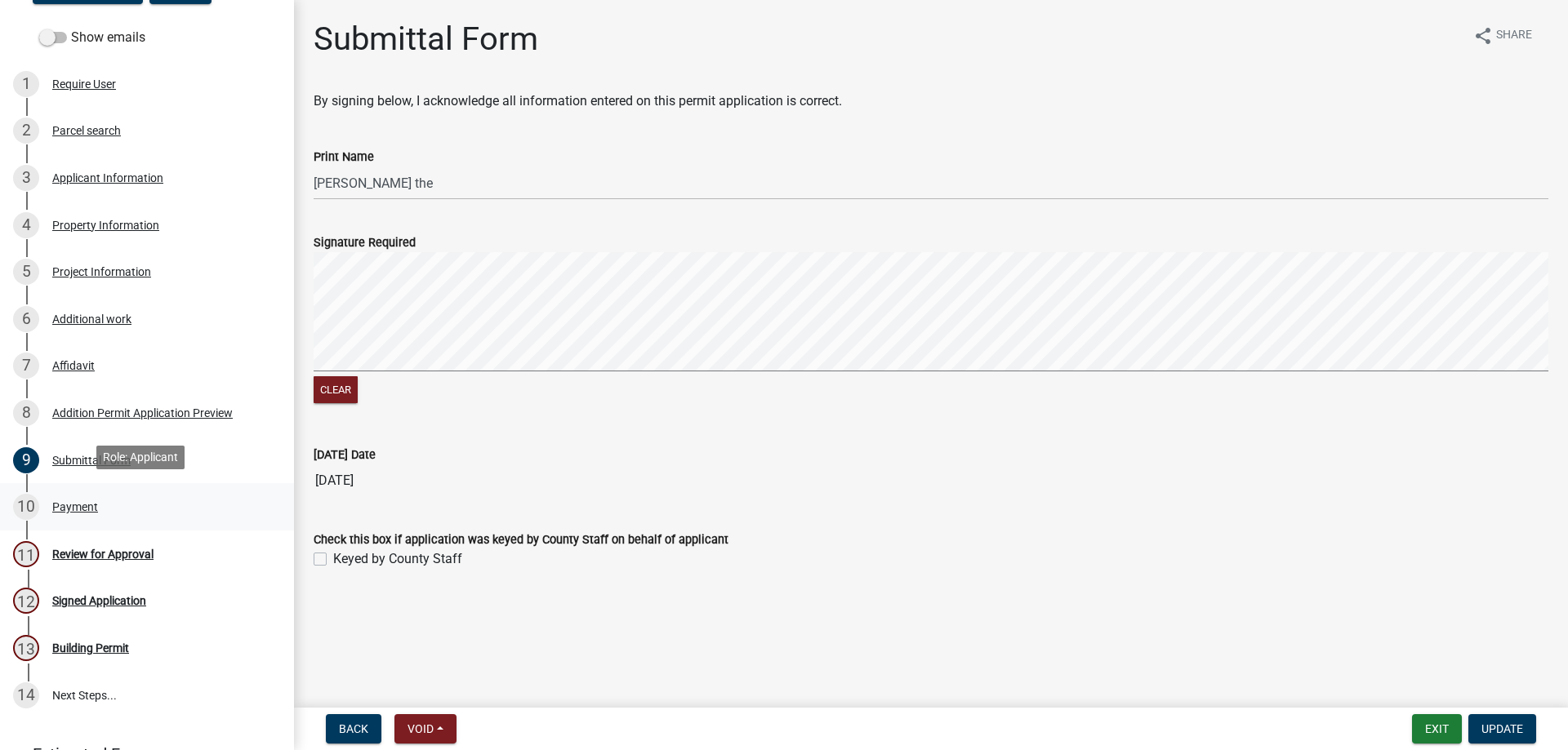
click at [107, 494] on div "10 Payment" at bounding box center [140, 507] width 254 height 26
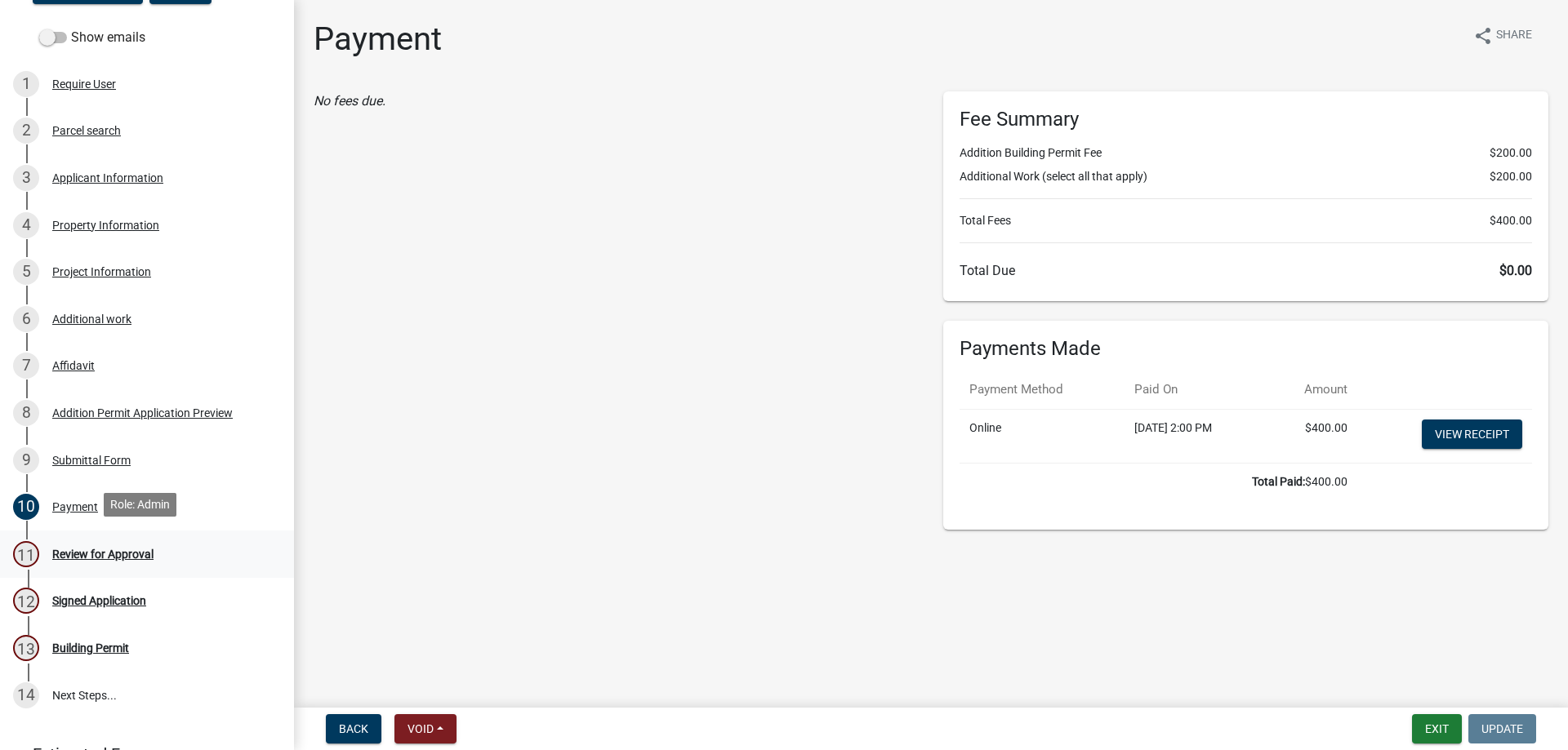
click at [112, 548] on div "Review for Approval" at bounding box center [103, 554] width 101 height 11
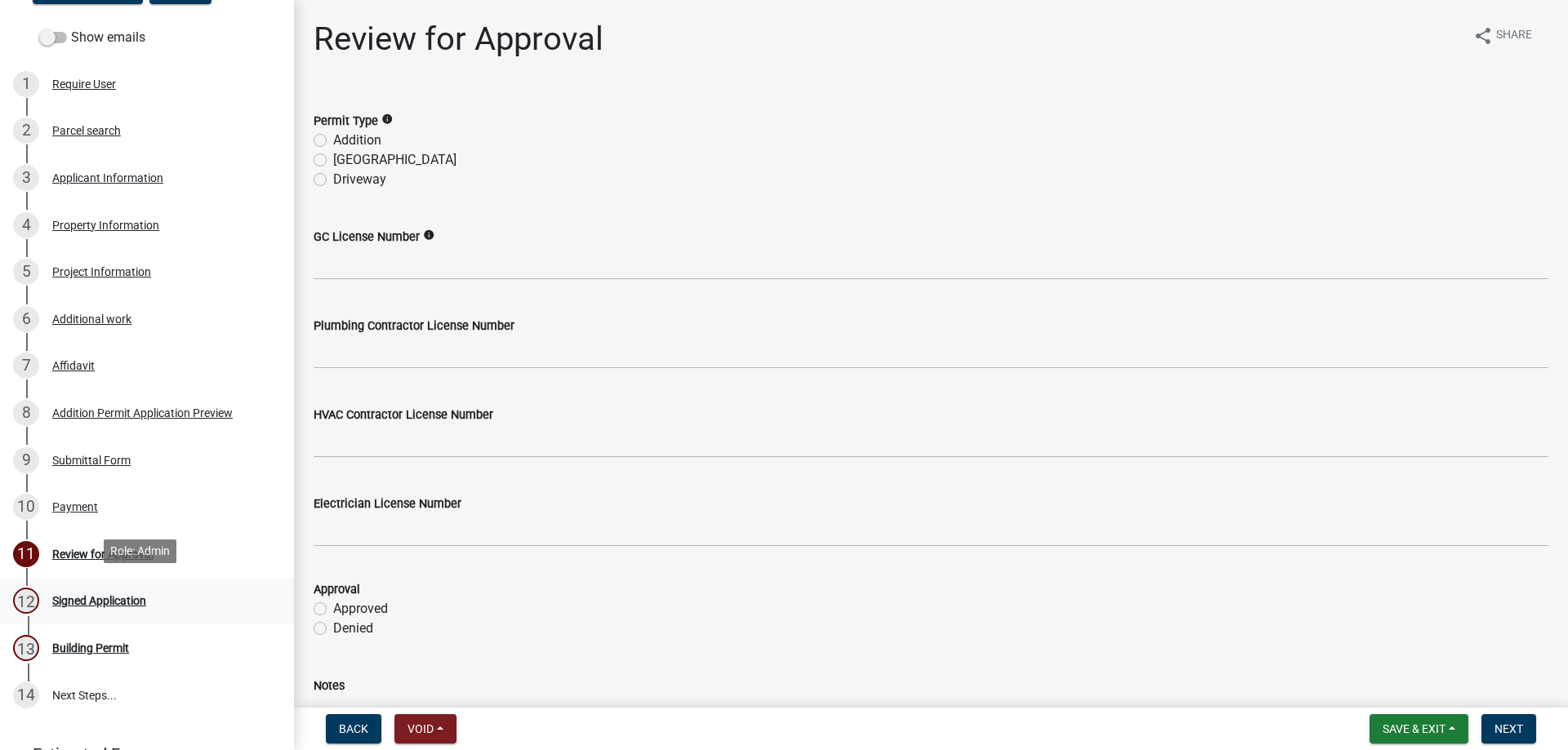
click at [119, 578] on link "12 Signed Application" at bounding box center [147, 601] width 294 height 48
click at [94, 230] on div "4 Property Information" at bounding box center [140, 226] width 254 height 26
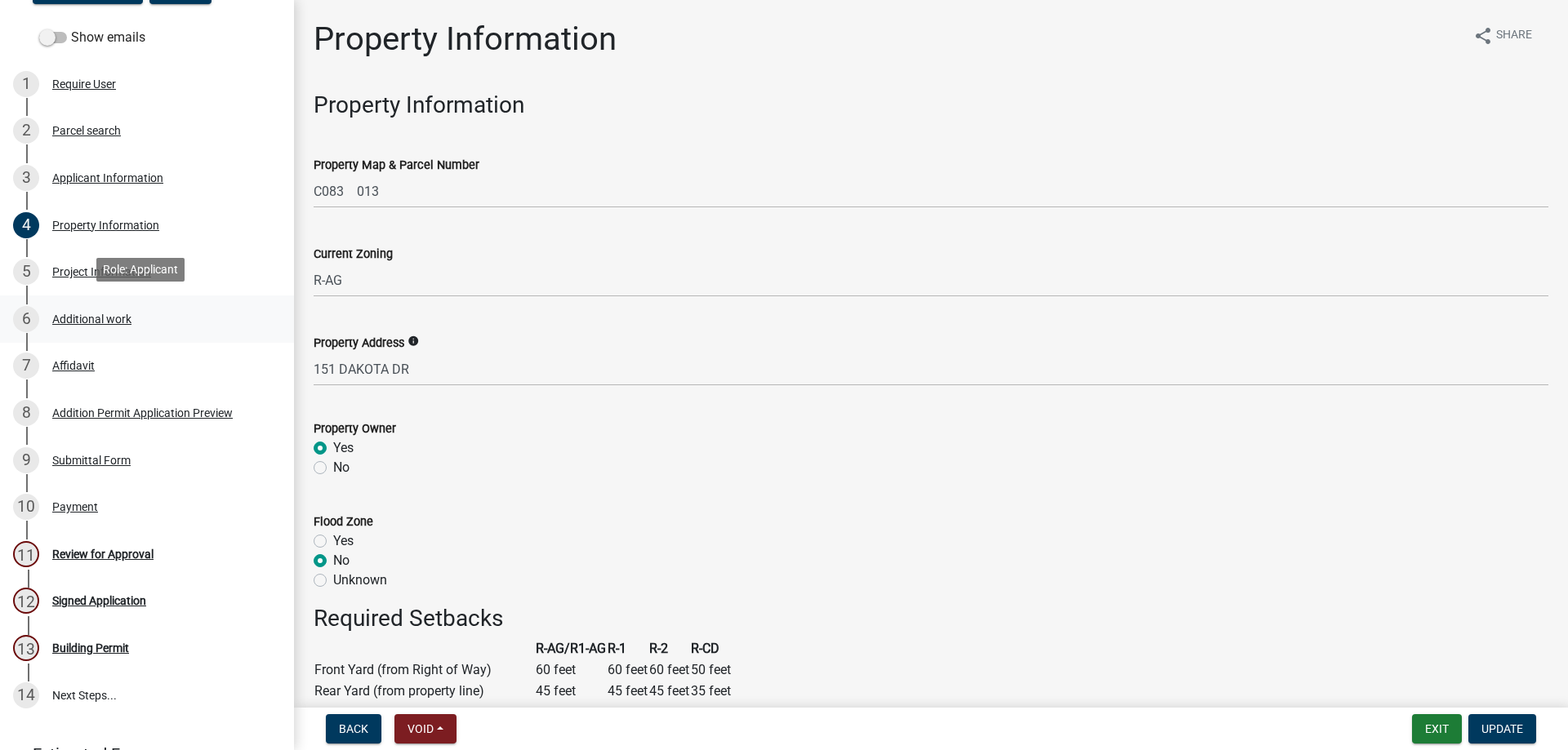
click at [93, 295] on link "6 Additional work" at bounding box center [147, 319] width 294 height 48
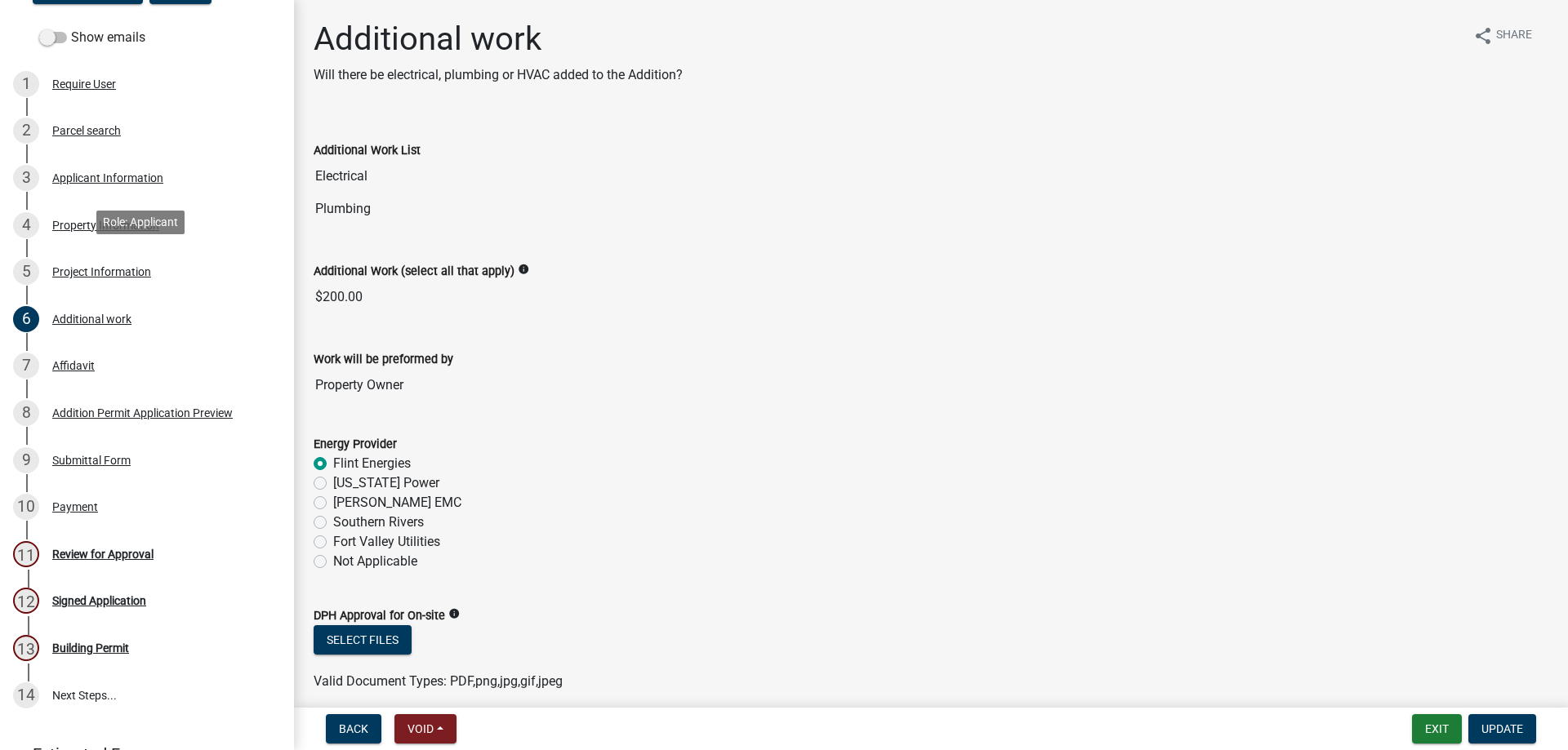
click at [99, 272] on div "Project Information" at bounding box center [102, 272] width 99 height 11
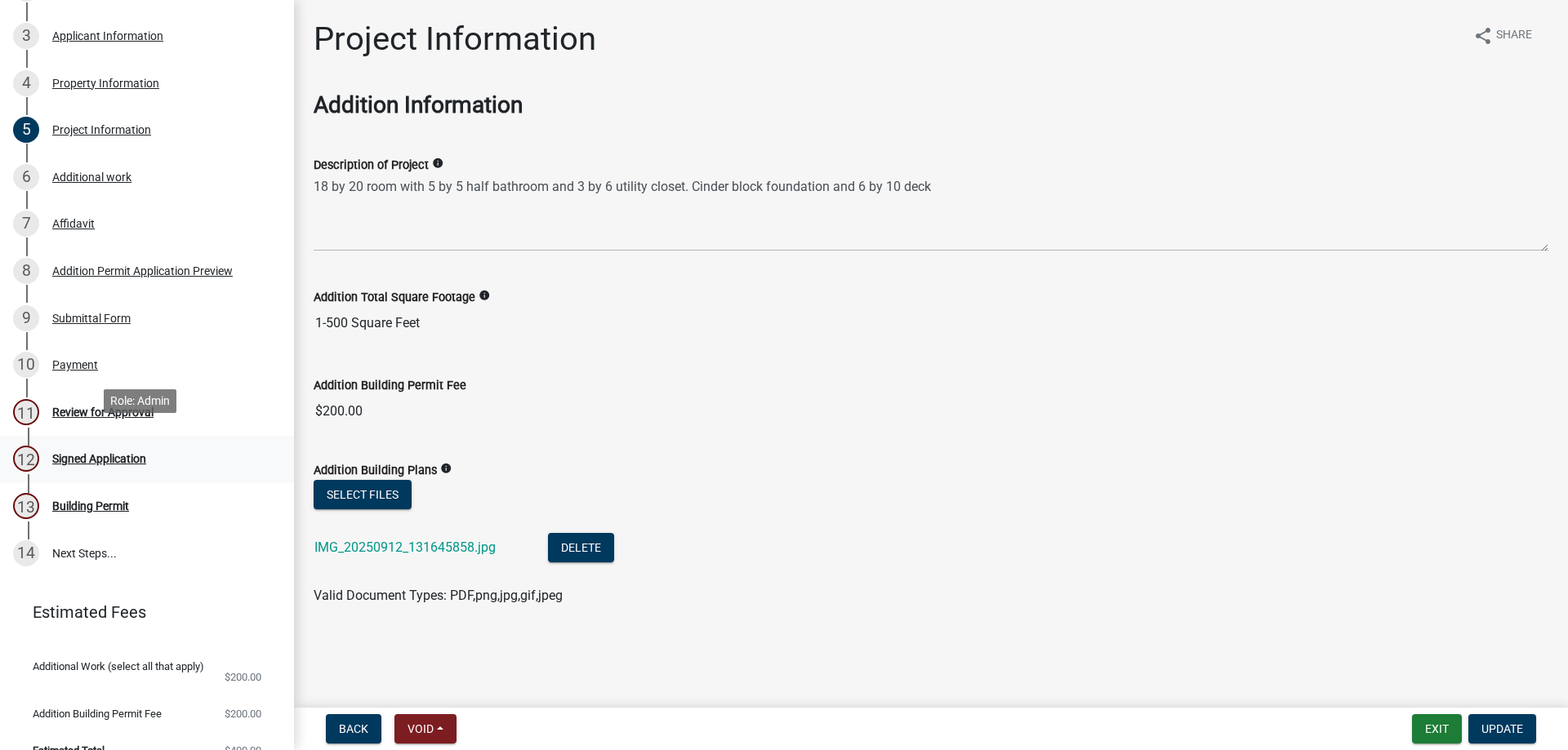
scroll to position [355, 0]
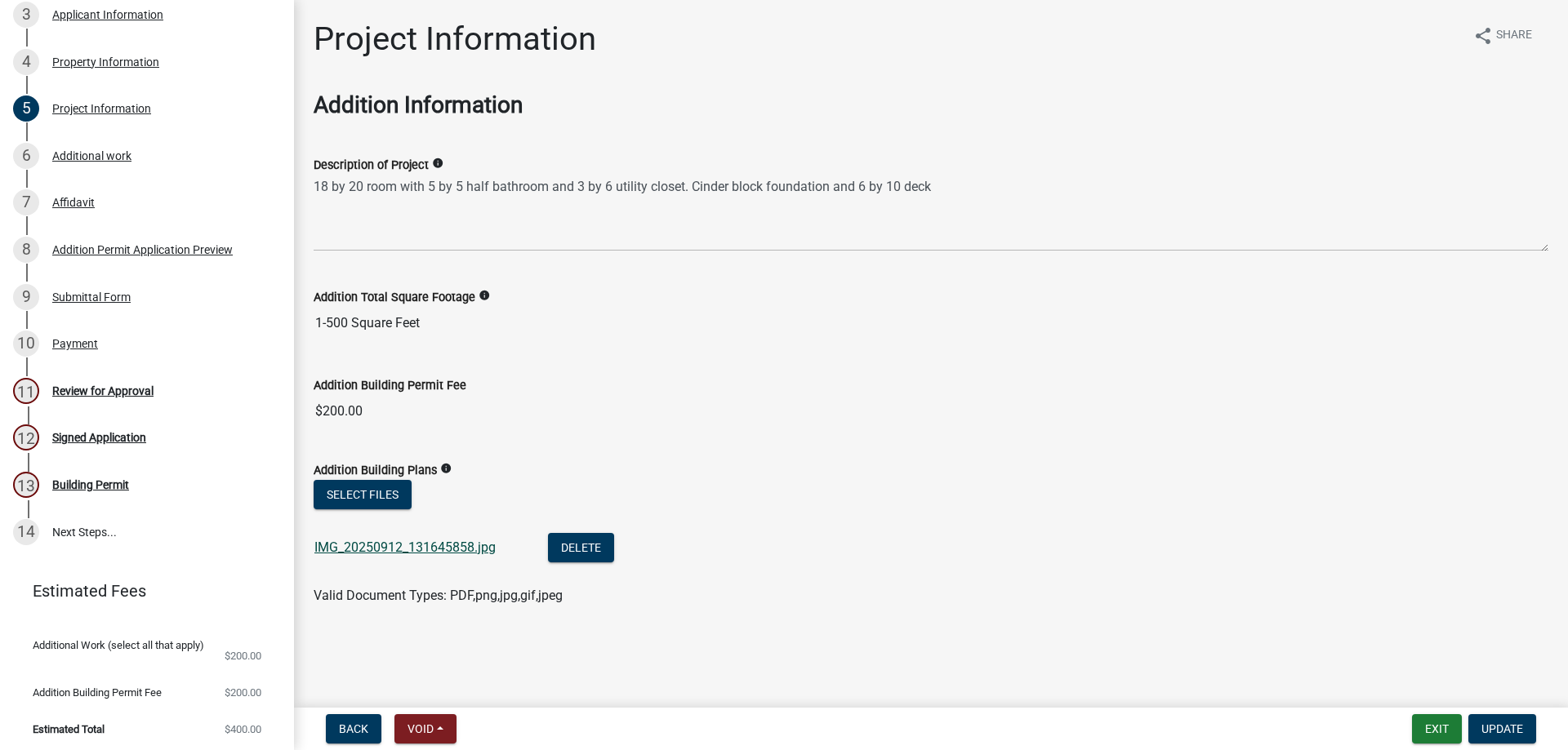
click at [335, 547] on link "IMG_20250912_131645858.jpg" at bounding box center [405, 546] width 181 height 16
click at [149, 385] on div "Review for Approval" at bounding box center [103, 391] width 101 height 11
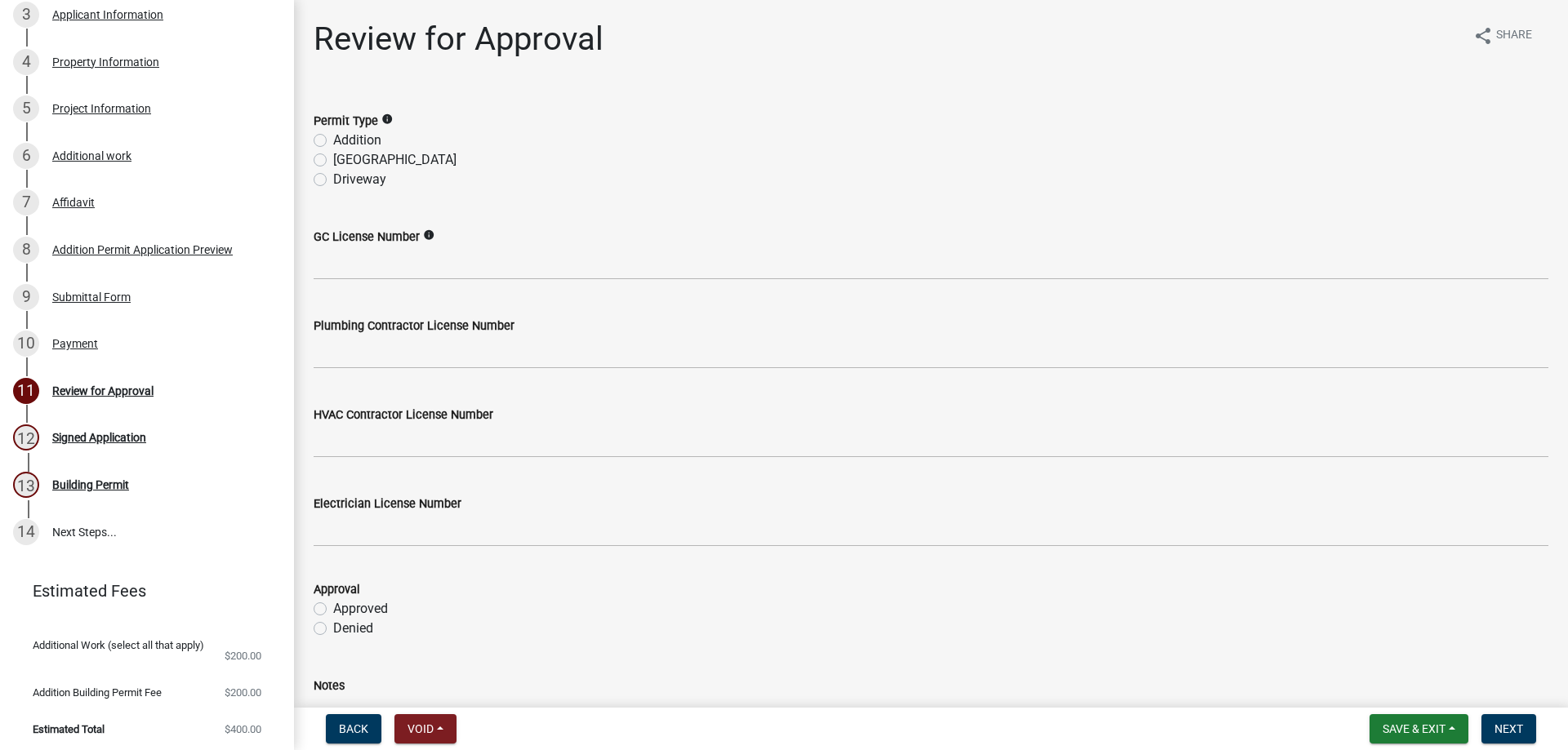
click at [355, 139] on label "Addition" at bounding box center [357, 140] width 48 height 20
click at [344, 139] on input "Addition" at bounding box center [338, 135] width 11 height 11
radio input "true"
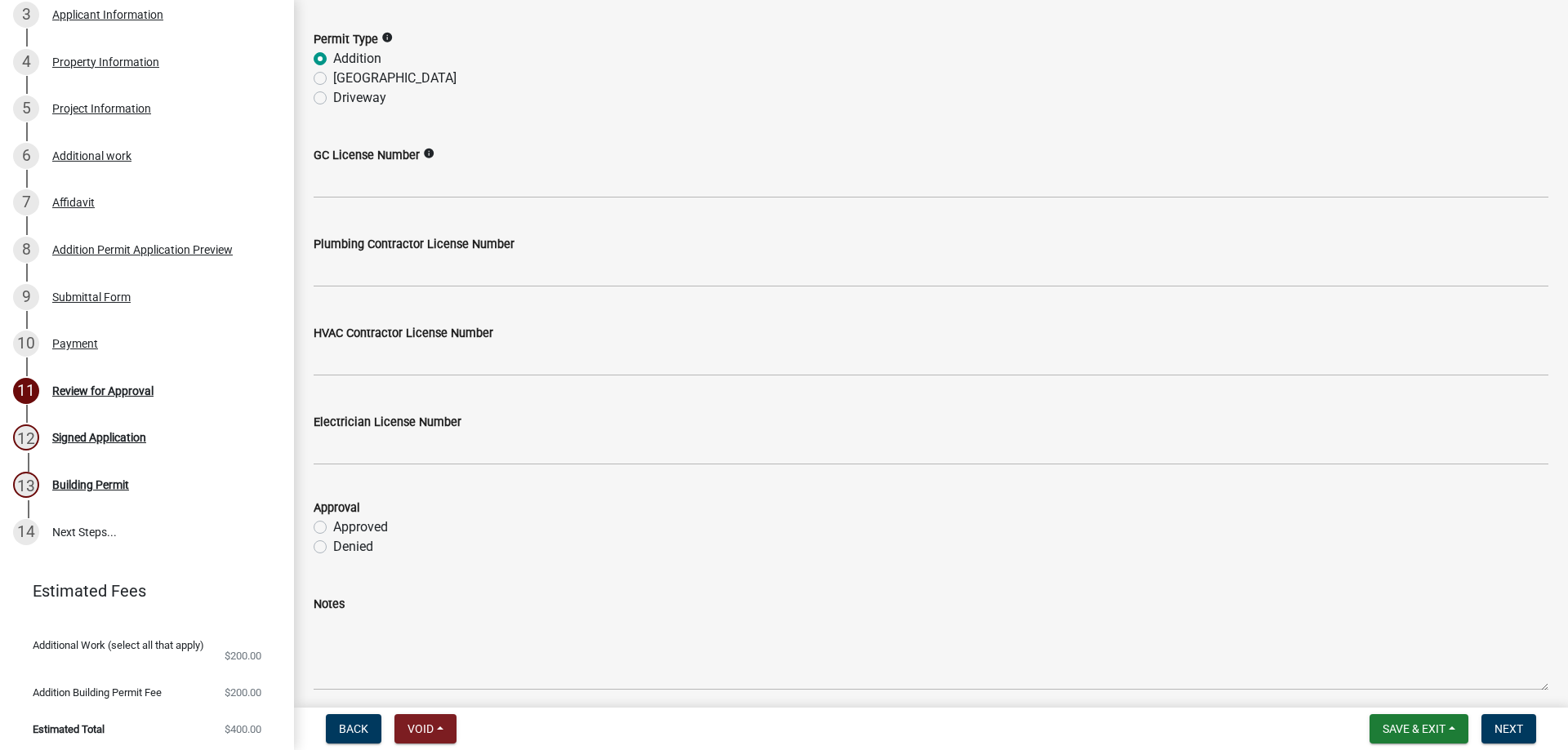
click at [359, 537] on label "Denied" at bounding box center [353, 546] width 40 height 20
click at [344, 537] on input "Denied" at bounding box center [338, 542] width 11 height 11
radio input "true"
click at [361, 529] on label "Approved" at bounding box center [360, 528] width 55 height 20
click at [344, 528] on input "Approved" at bounding box center [338, 523] width 11 height 11
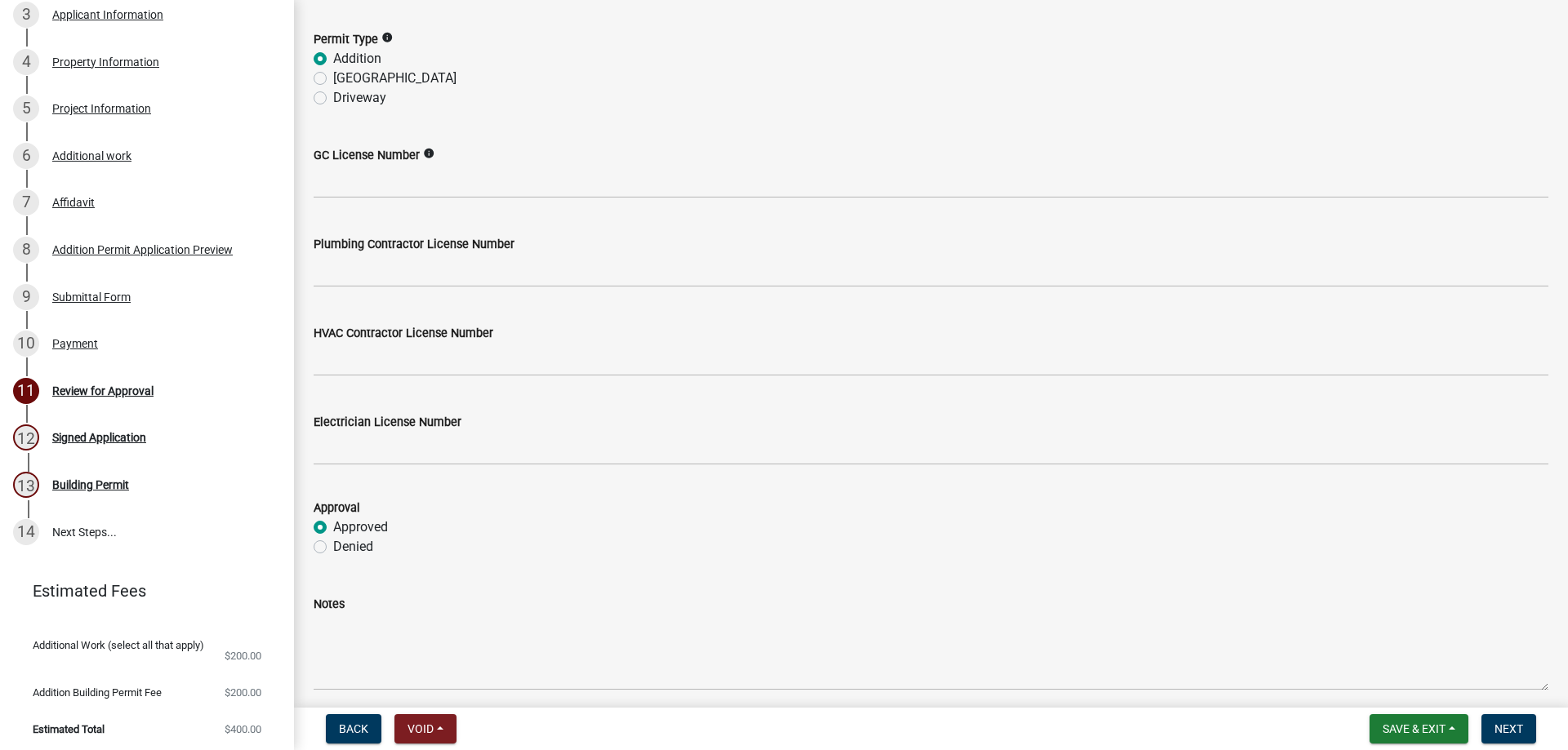
radio input "true"
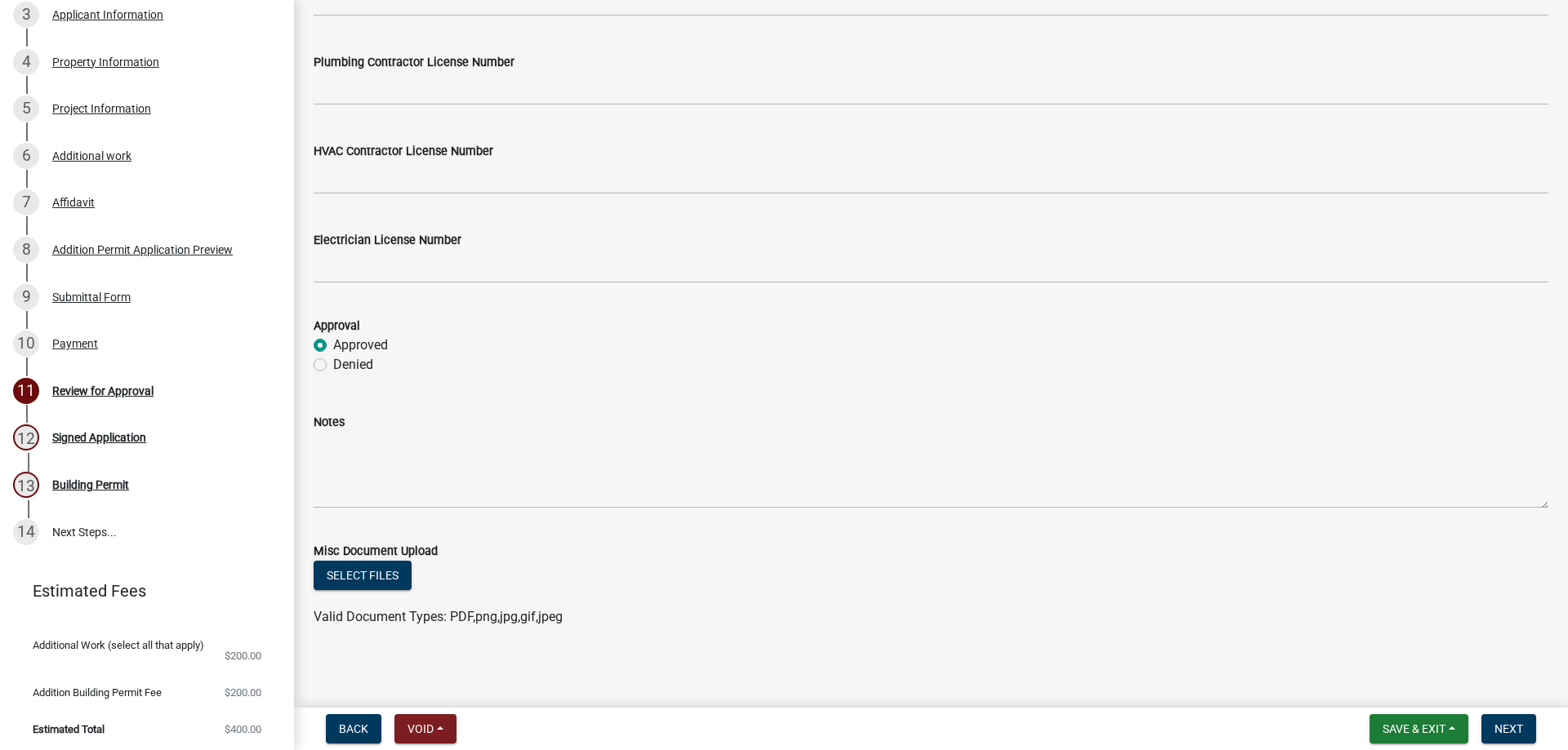
scroll to position [268, 0]
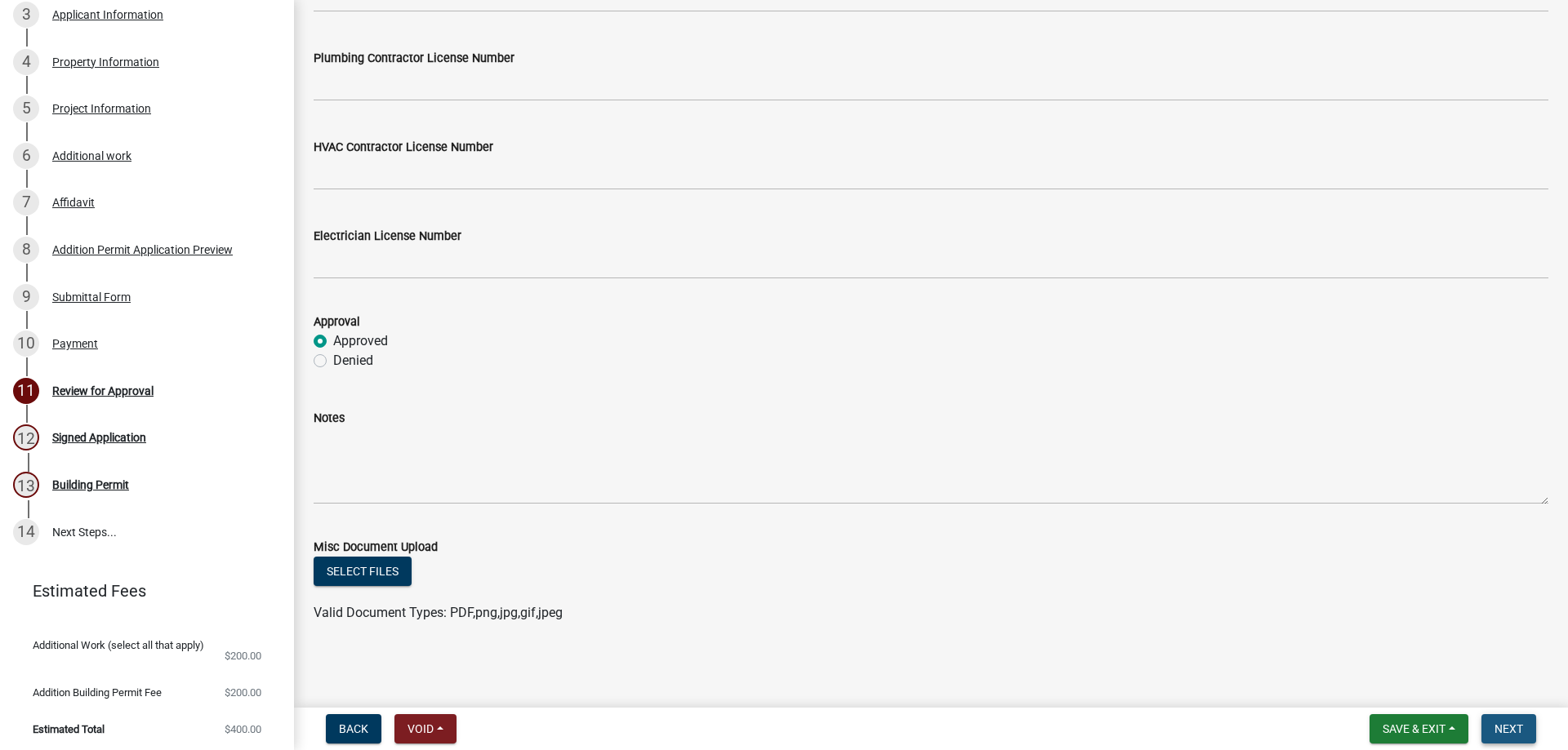
click at [1505, 732] on span "Next" at bounding box center [1508, 729] width 29 height 13
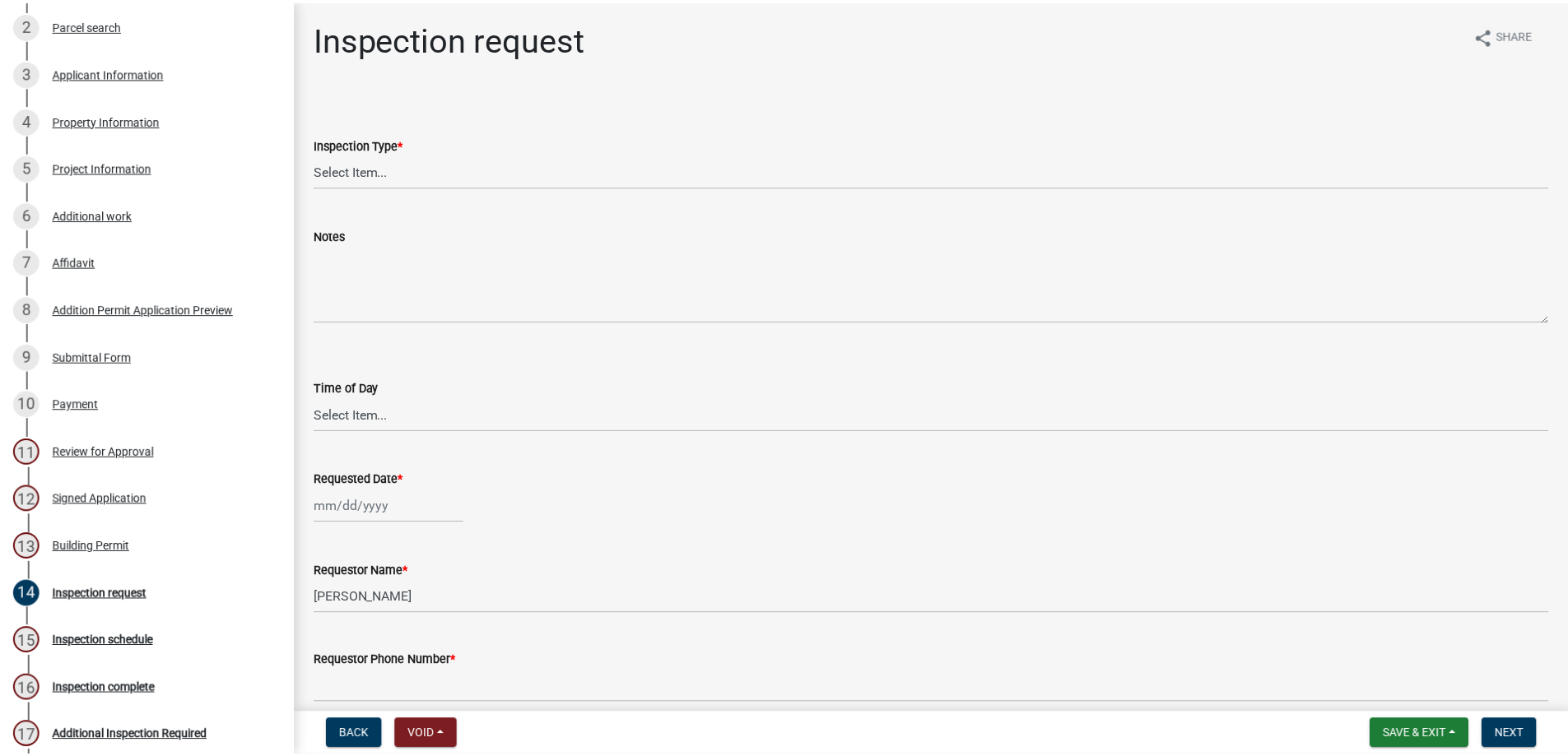
scroll to position [0, 0]
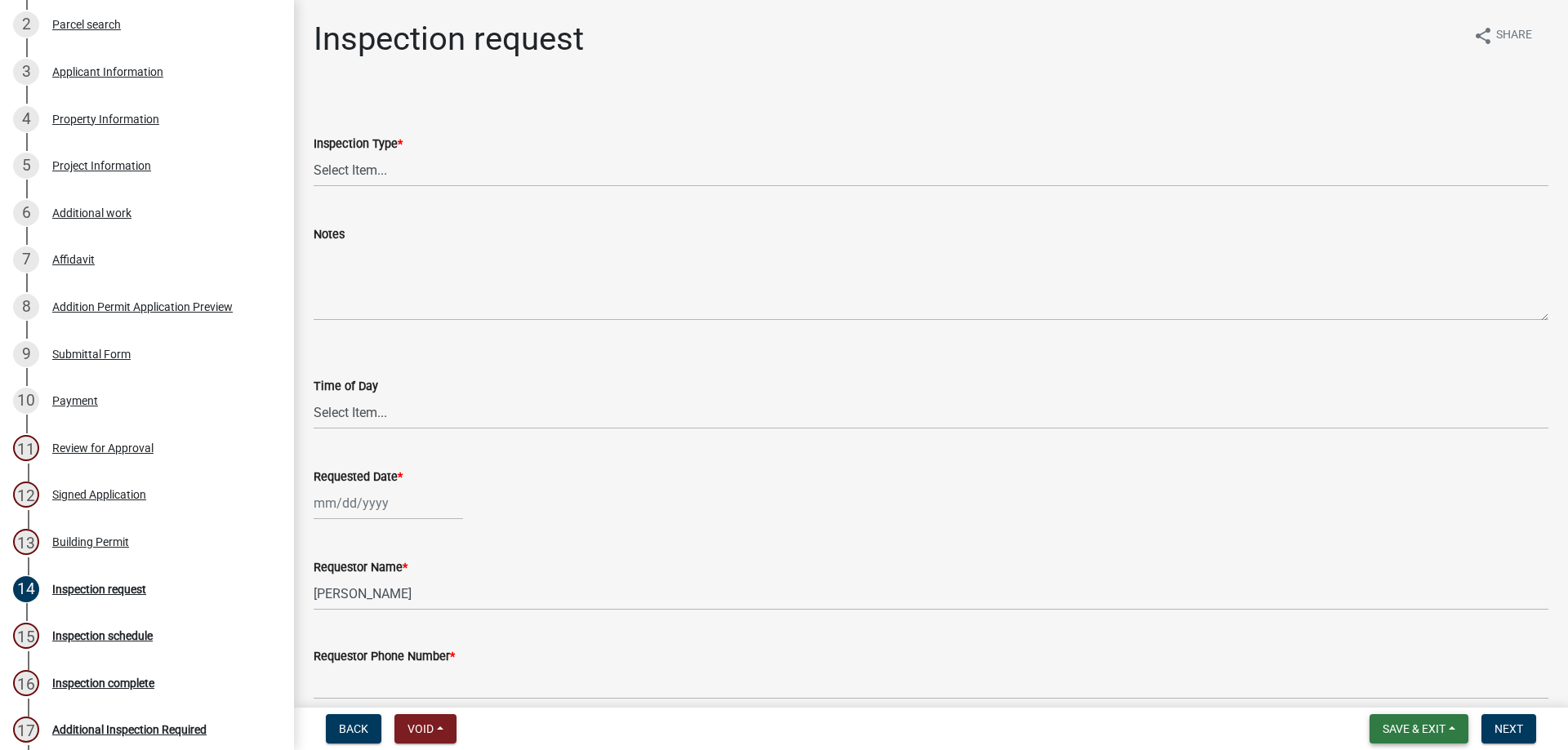
click at [1386, 733] on span "Save & Exit" at bounding box center [1414, 729] width 63 height 13
click at [1388, 684] on button "Save & Exit" at bounding box center [1402, 687] width 131 height 39
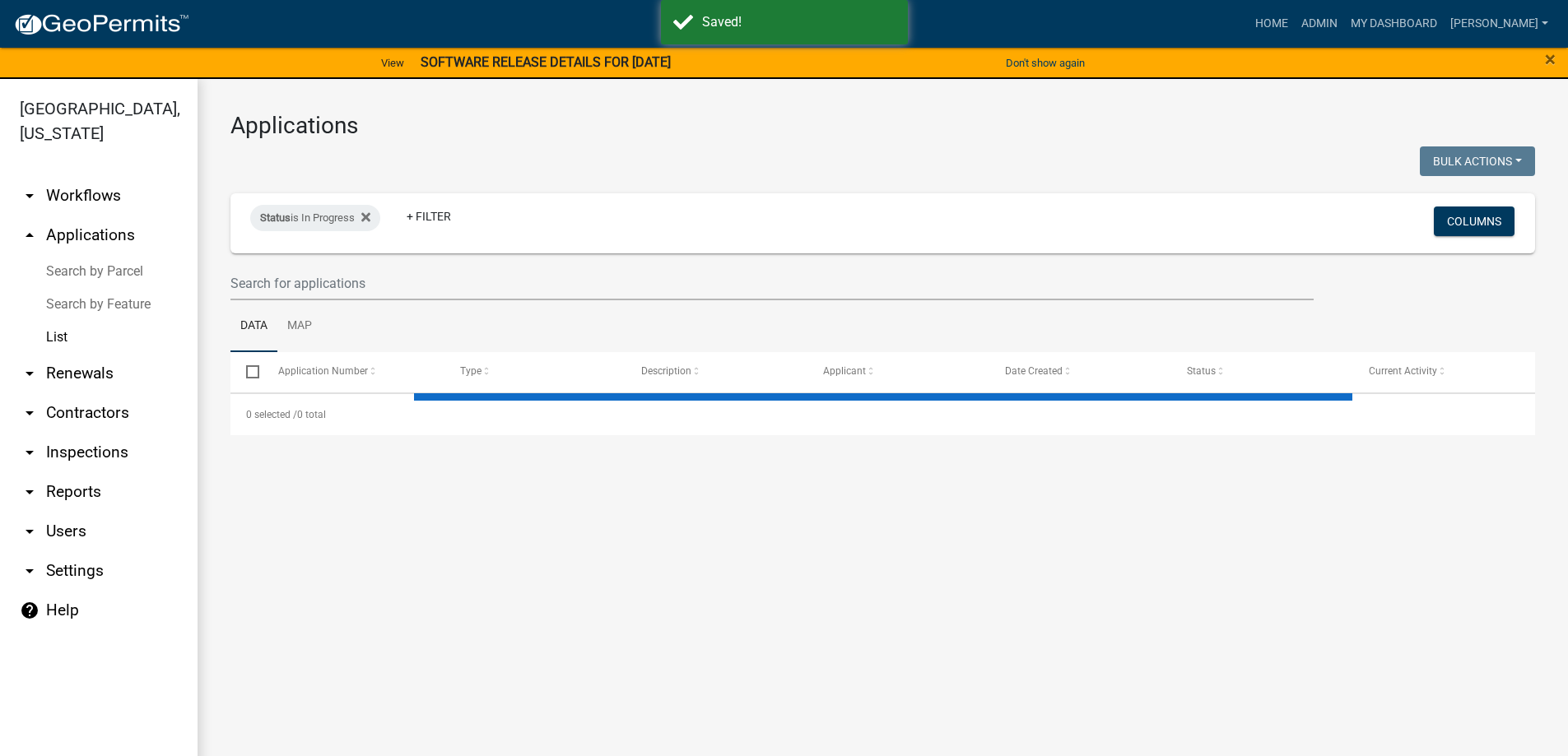
select select "3: 100"
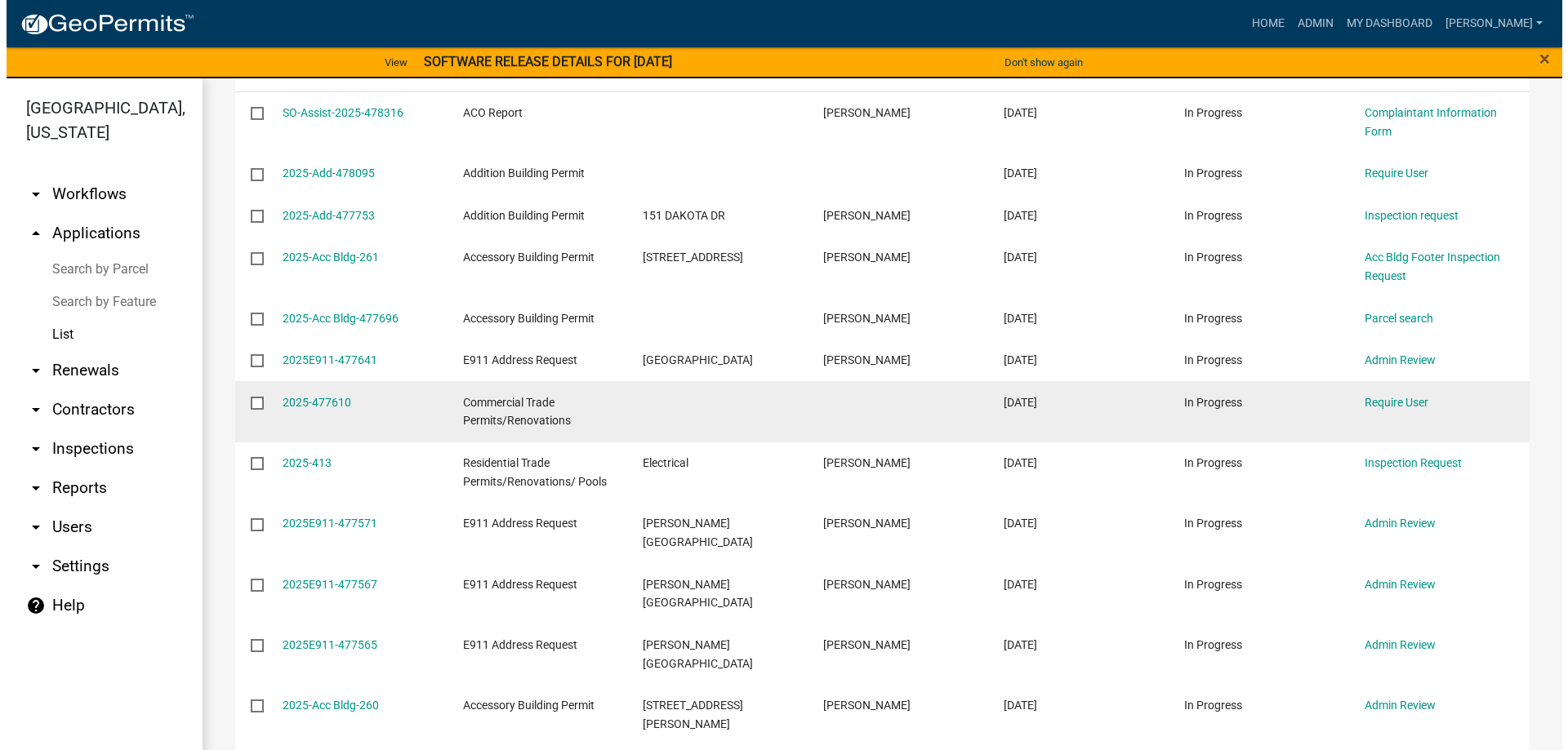
scroll to position [327, 0]
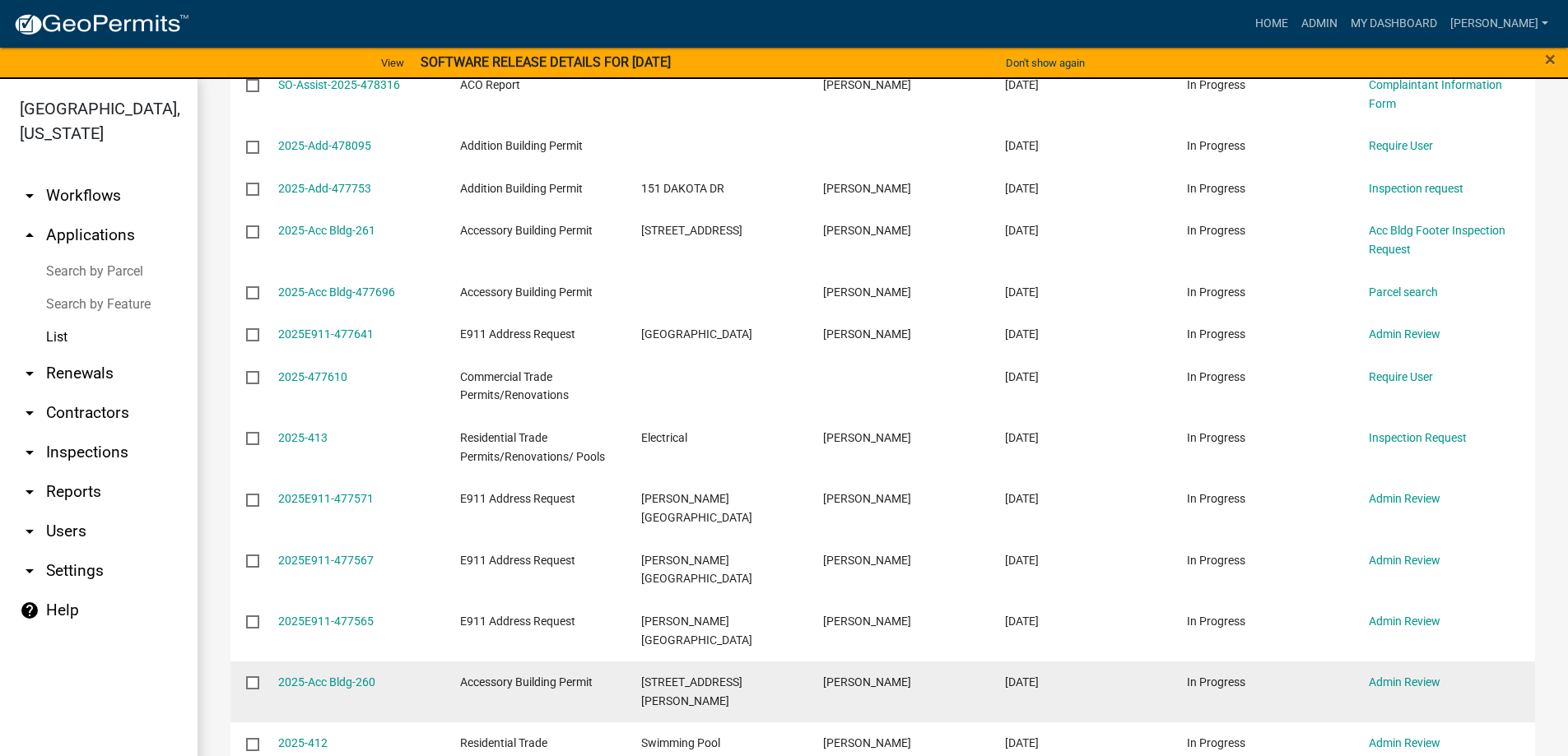
click at [1368, 662] on datatable-body-cell "Admin Review" at bounding box center [1444, 692] width 182 height 61
click at [1384, 676] on link "Admin Review" at bounding box center [1404, 682] width 72 height 13
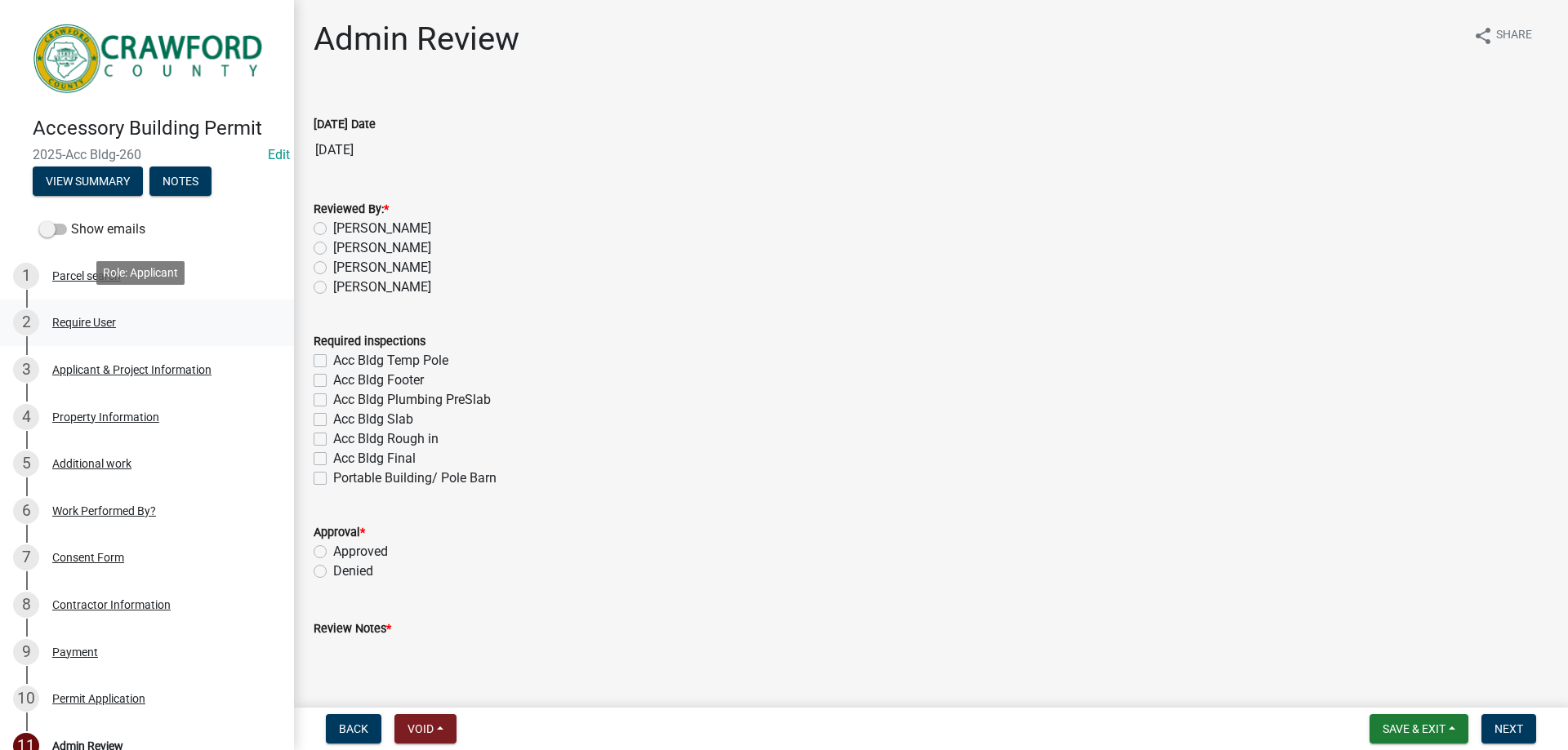
click at [89, 309] on div "2 Require User" at bounding box center [140, 322] width 254 height 26
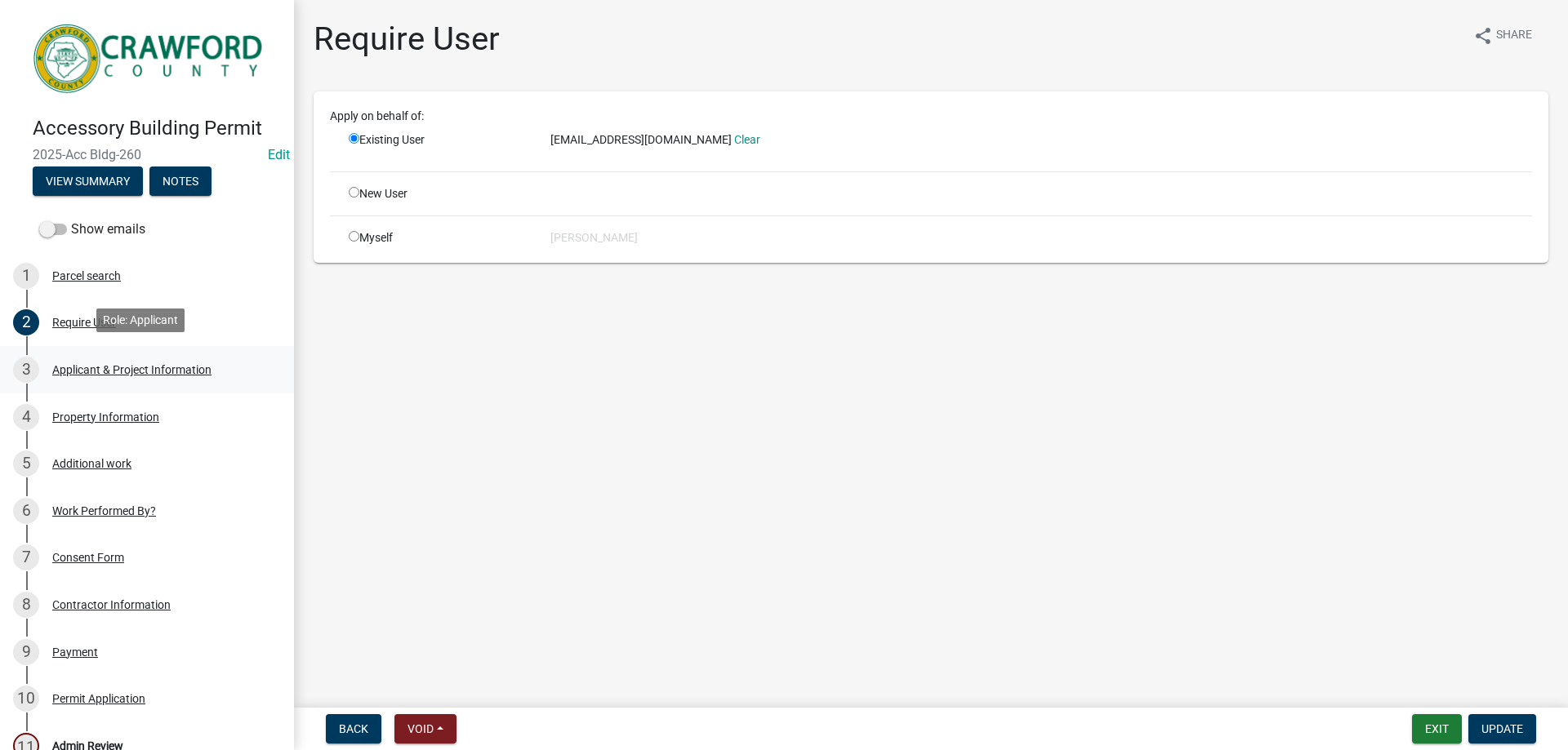
click at [120, 348] on link "3 Applicant & Project Information" at bounding box center [147, 370] width 294 height 48
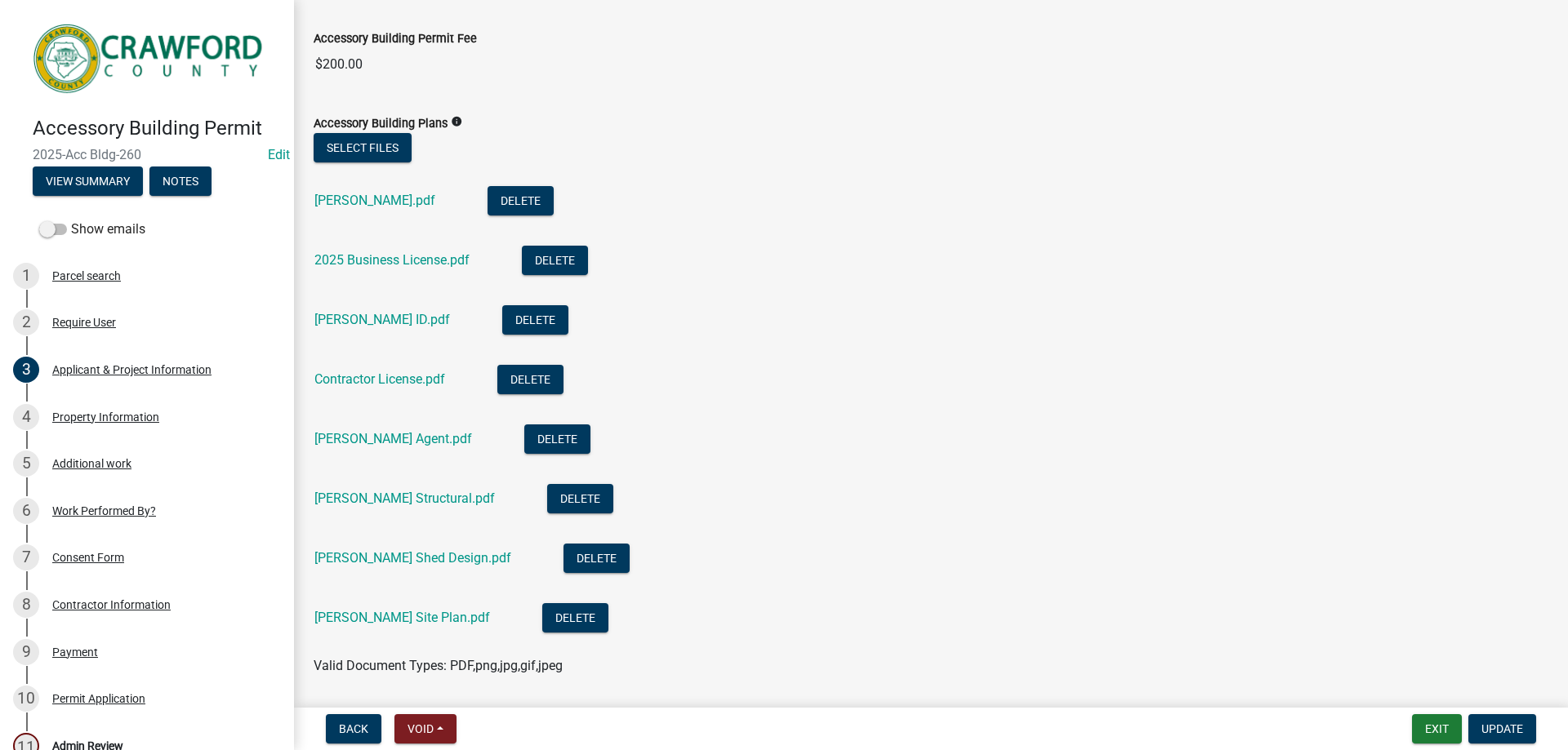
scroll to position [818, 0]
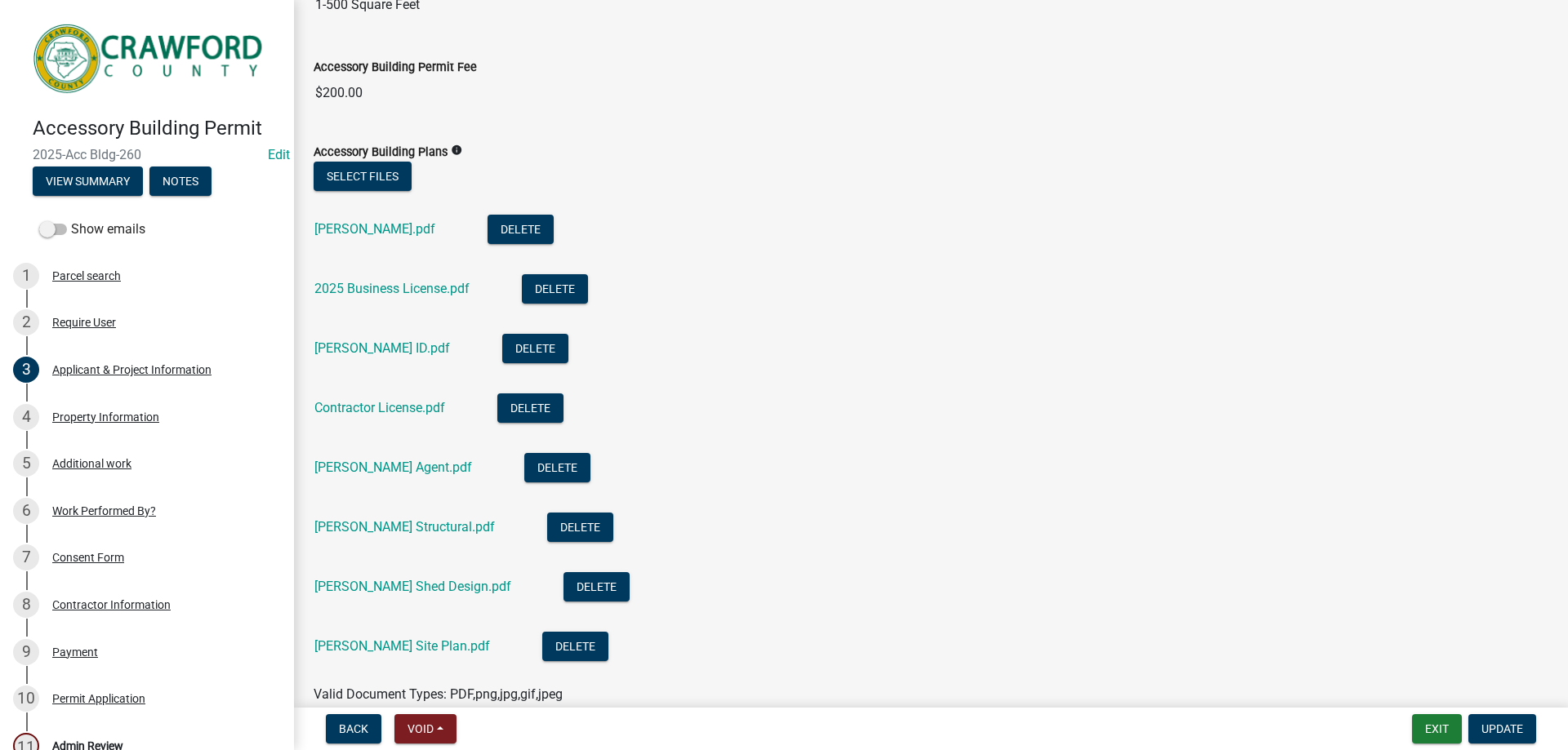
click at [455, 145] on icon "info" at bounding box center [456, 150] width 11 height 11
click at [702, 246] on li "[PERSON_NAME].pdf Delete" at bounding box center [931, 231] width 1235 height 60
click at [116, 418] on div "4 Property Information" at bounding box center [140, 417] width 254 height 26
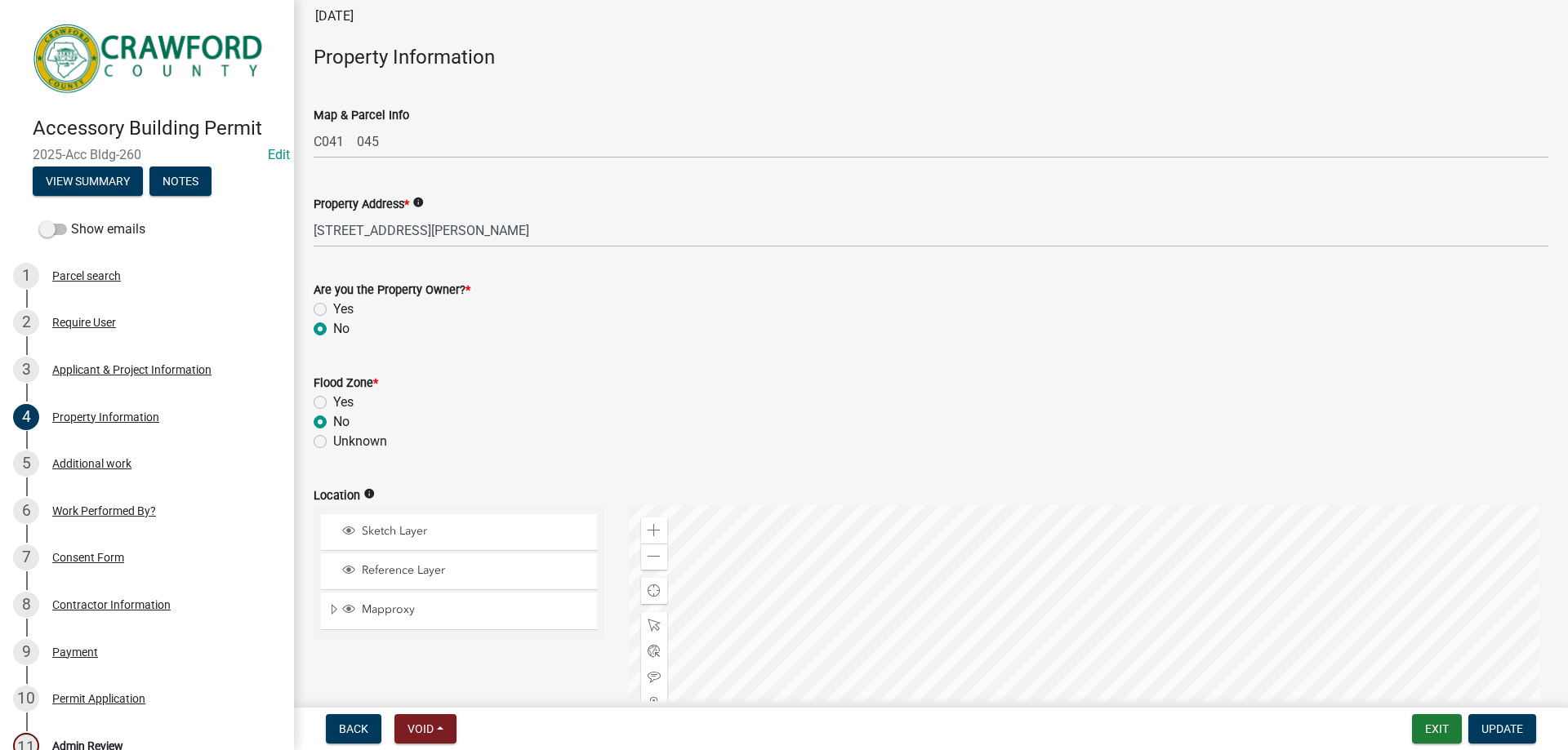
scroll to position [163, 0]
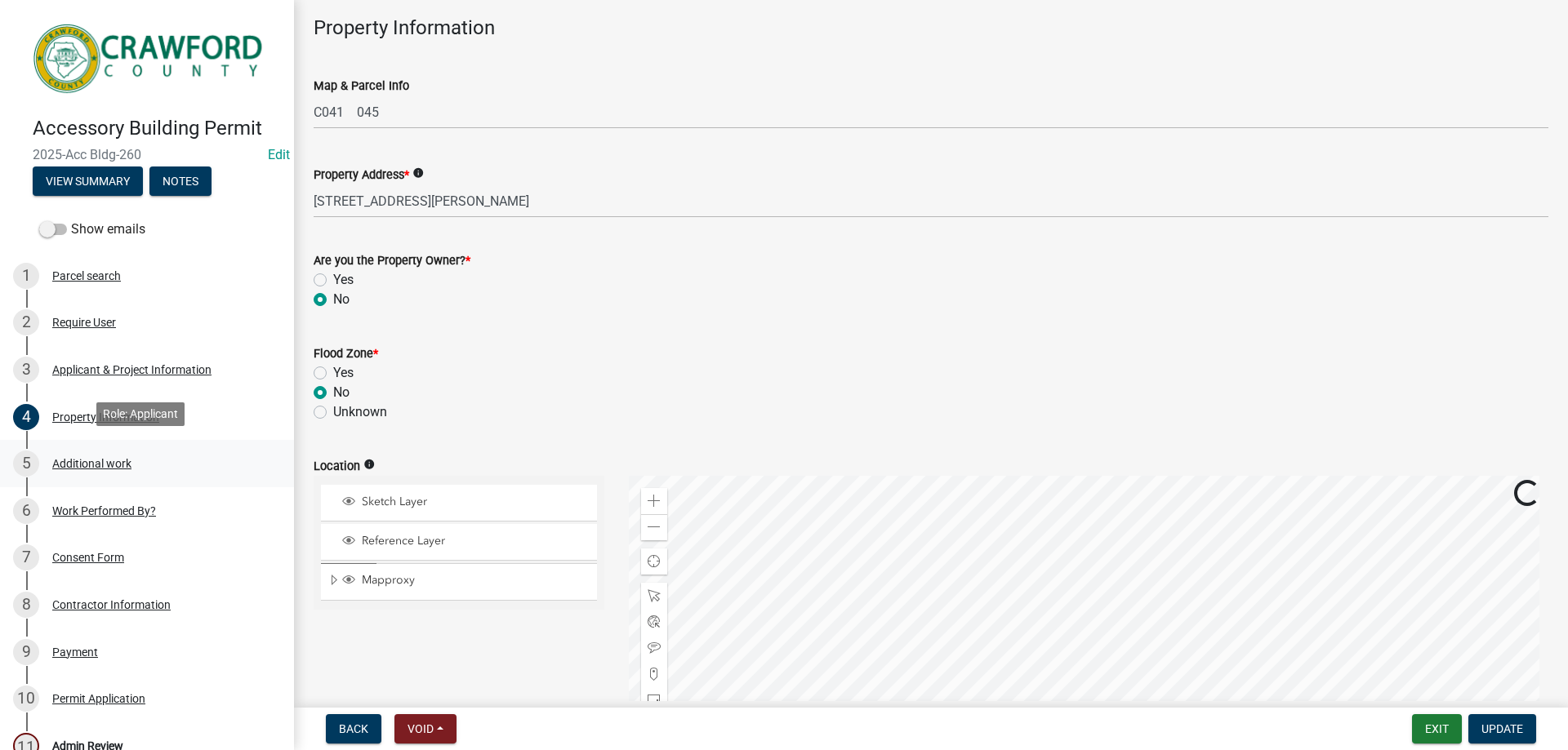
click at [86, 466] on div "5 Additional work" at bounding box center [140, 464] width 254 height 26
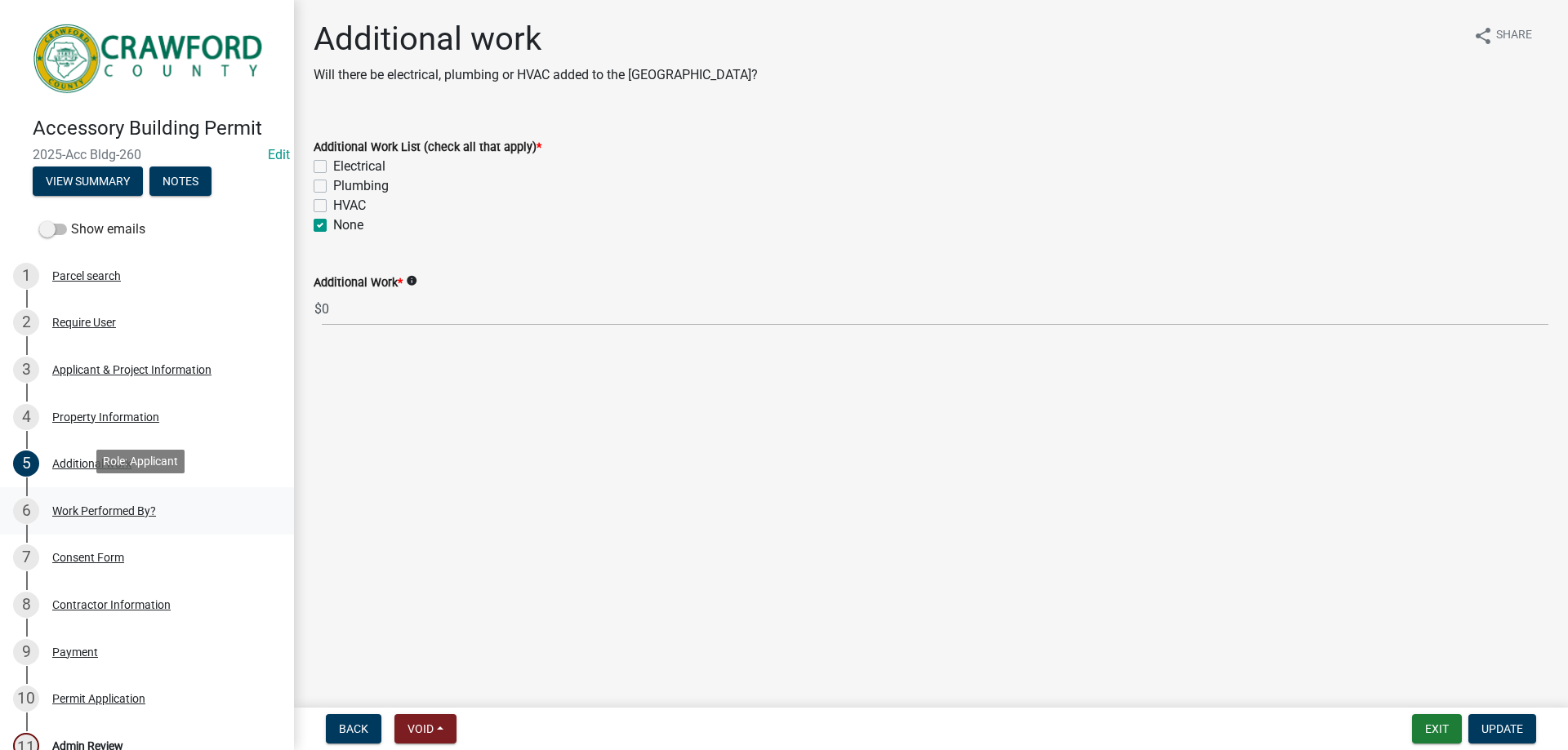
click at [113, 514] on div "6 Work Performed By?" at bounding box center [140, 511] width 254 height 26
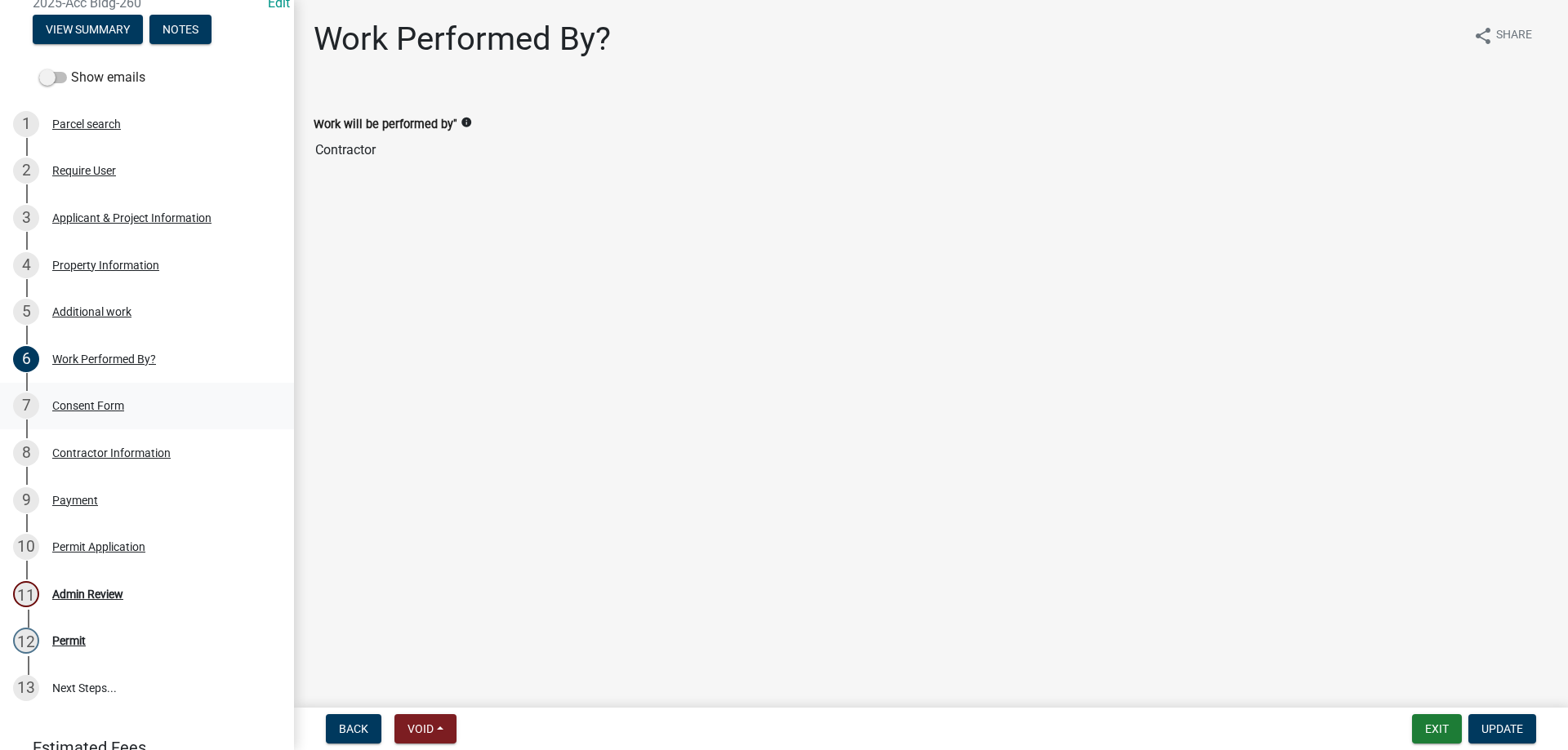
scroll to position [163, 0]
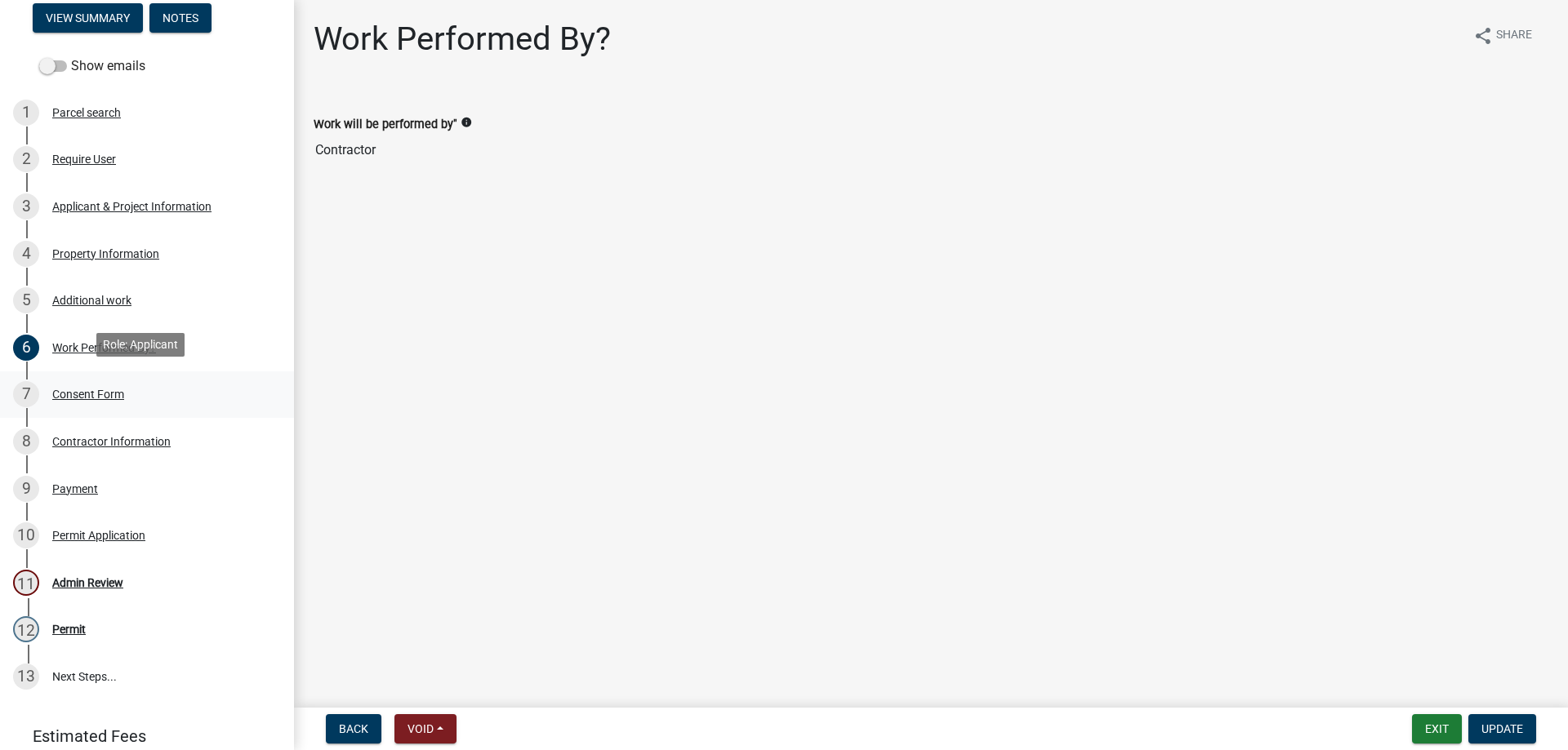
click at [129, 389] on div "7 Consent Form" at bounding box center [140, 394] width 254 height 26
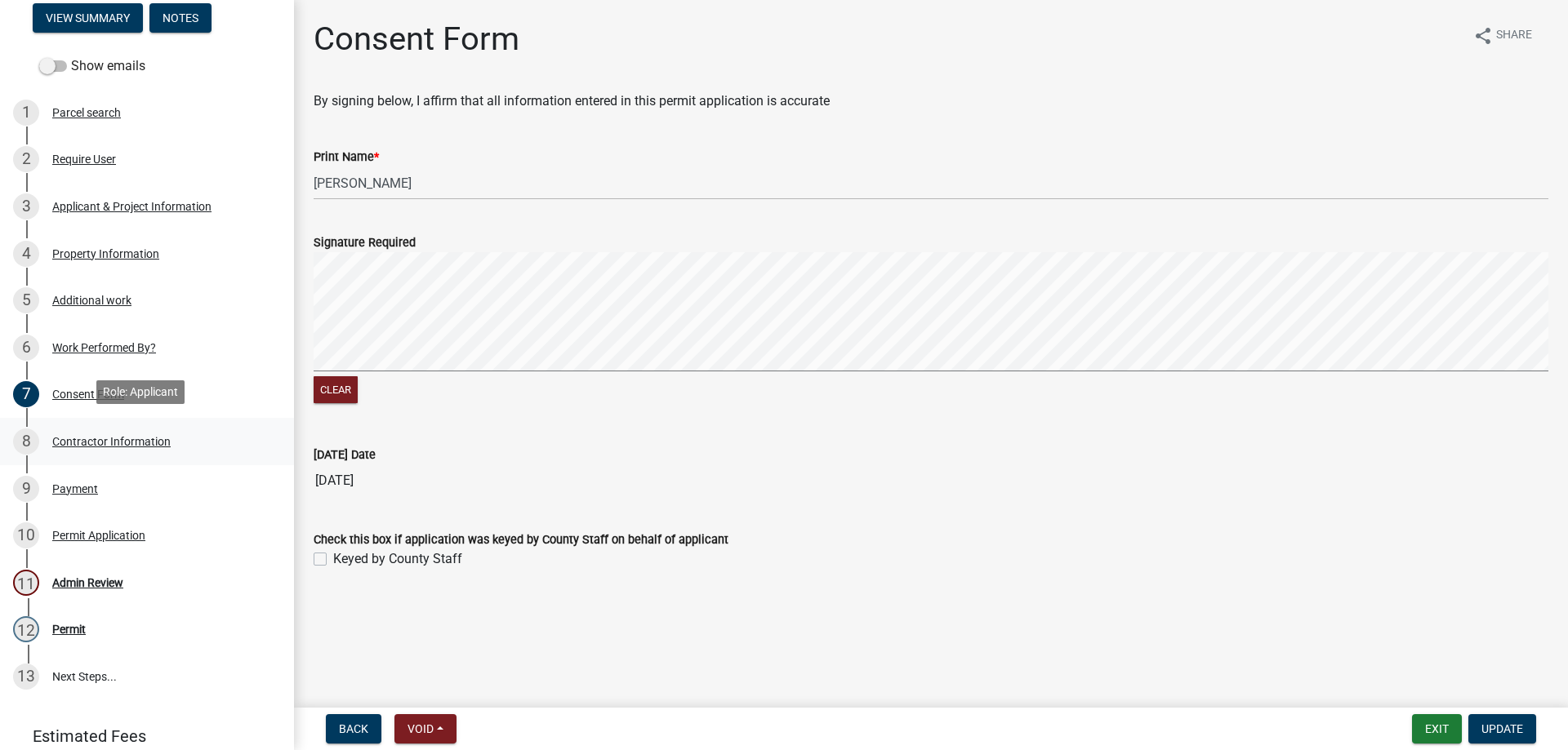
click at [151, 446] on div "8 Contractor Information" at bounding box center [140, 441] width 254 height 26
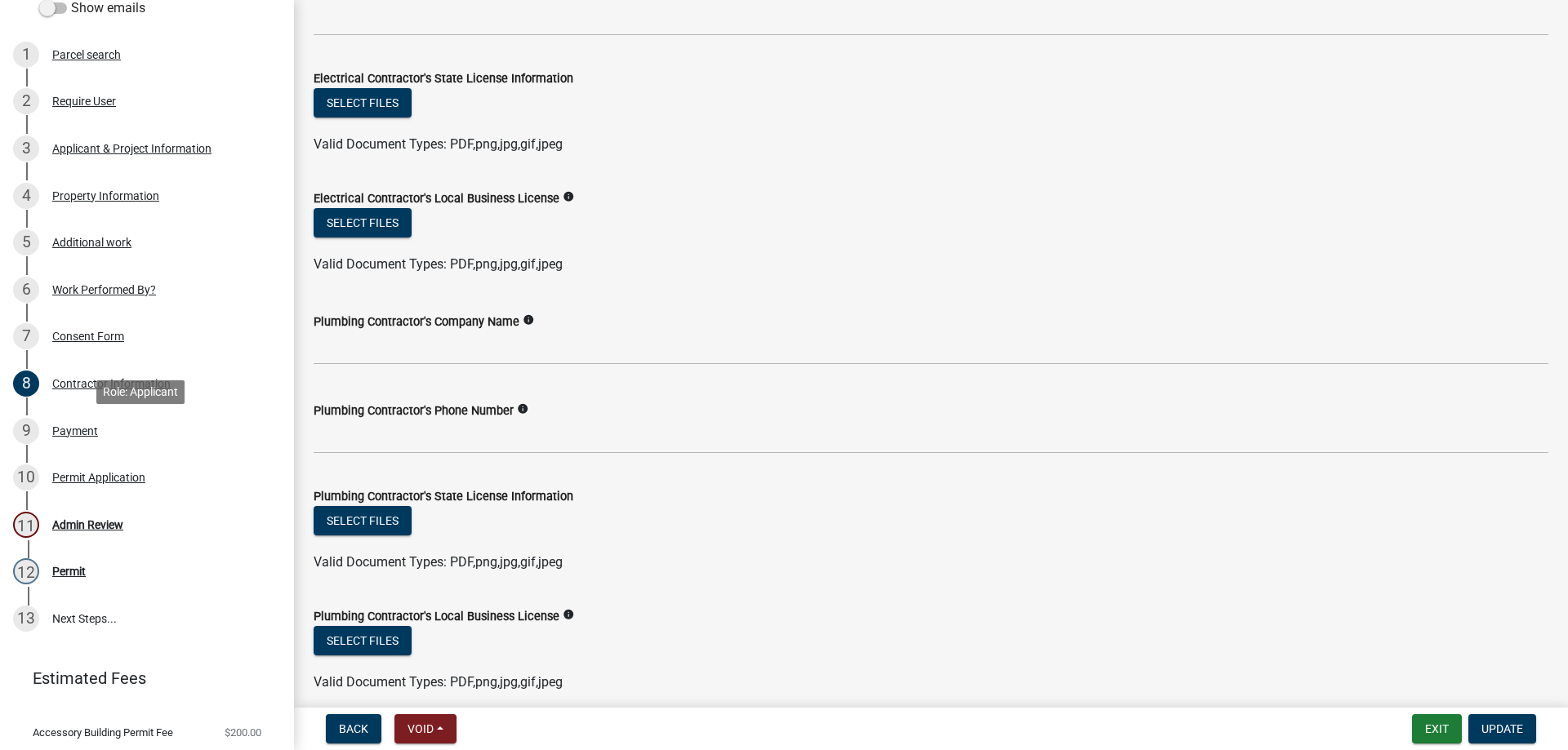
scroll to position [261, 0]
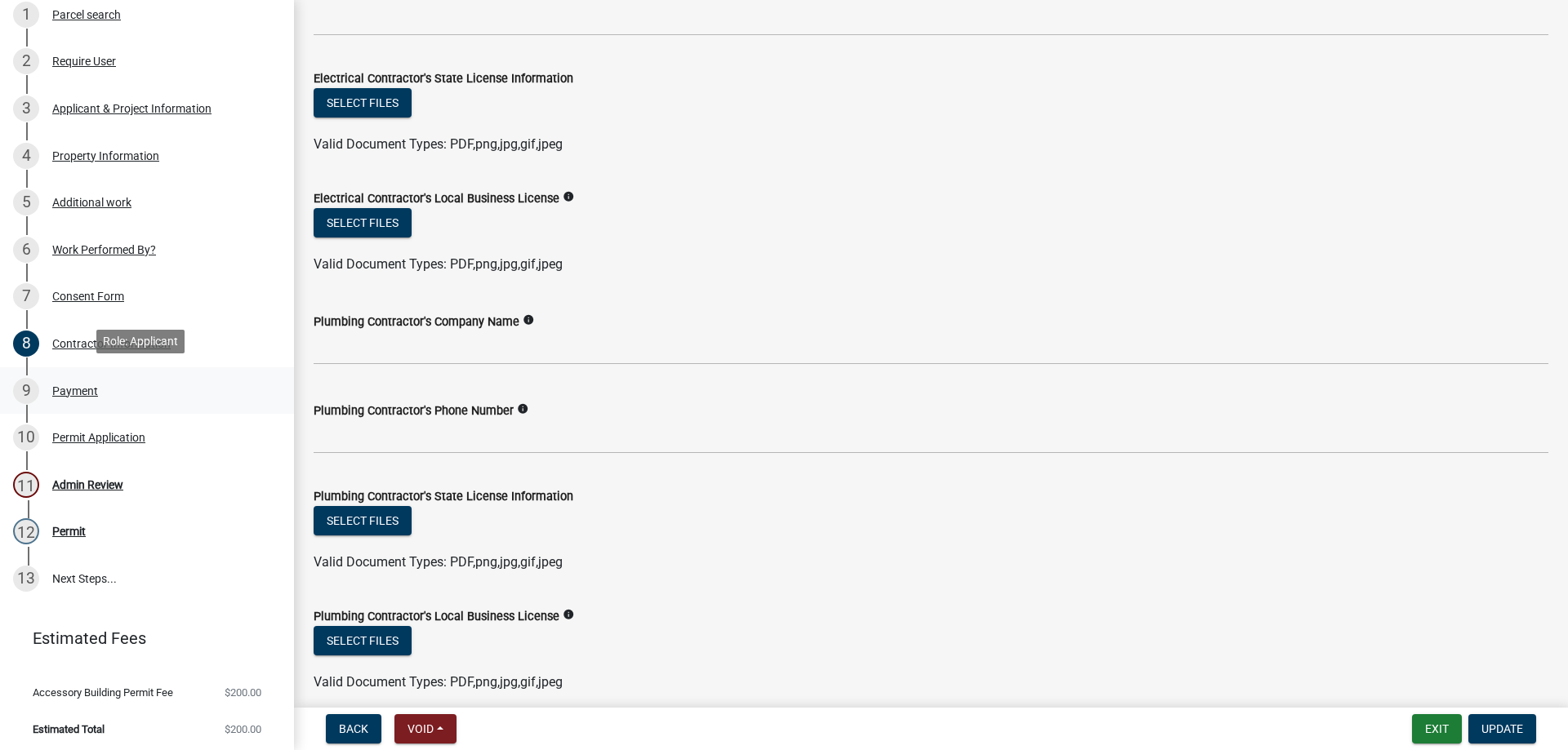
click at [176, 393] on div "9 Payment" at bounding box center [140, 391] width 254 height 26
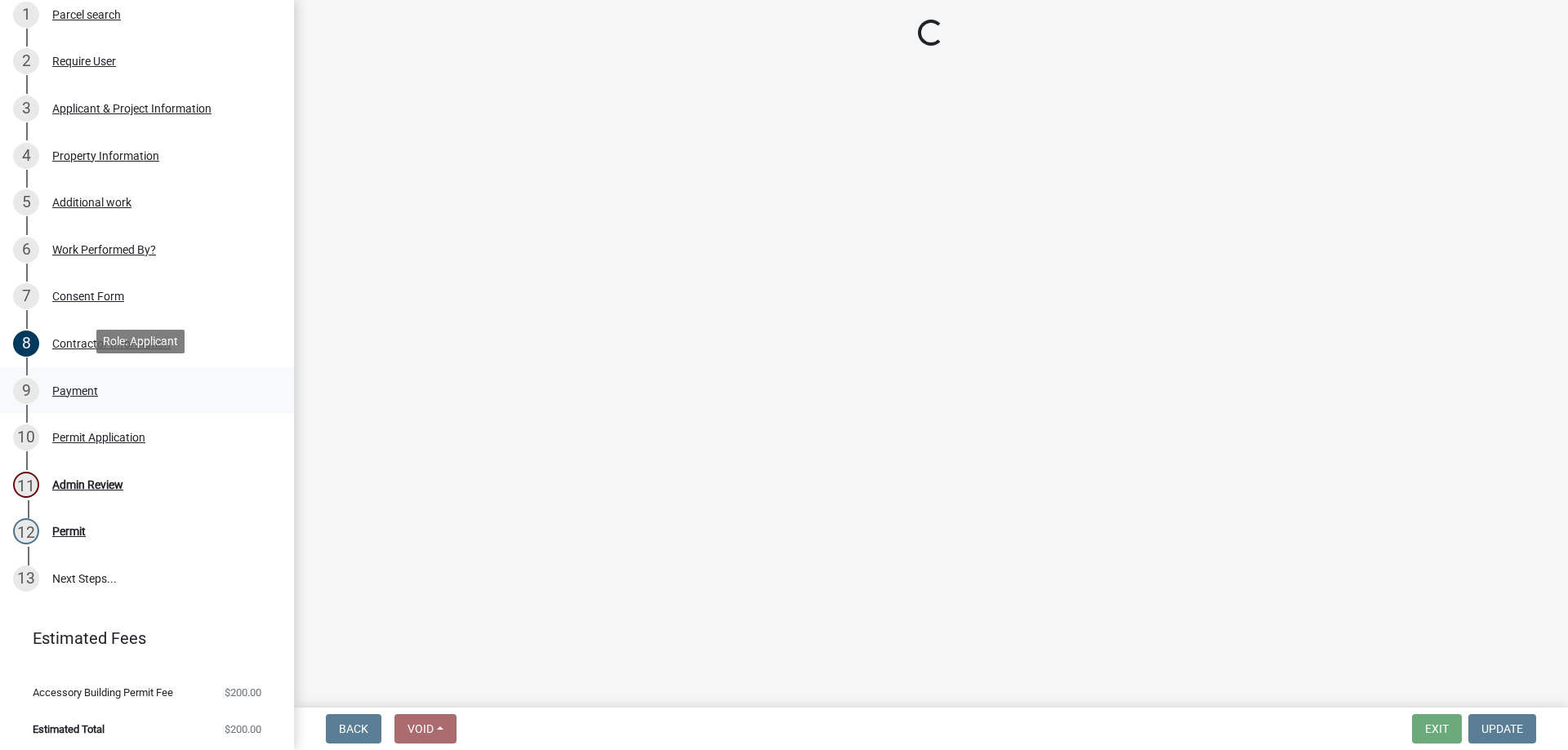
scroll to position [0, 0]
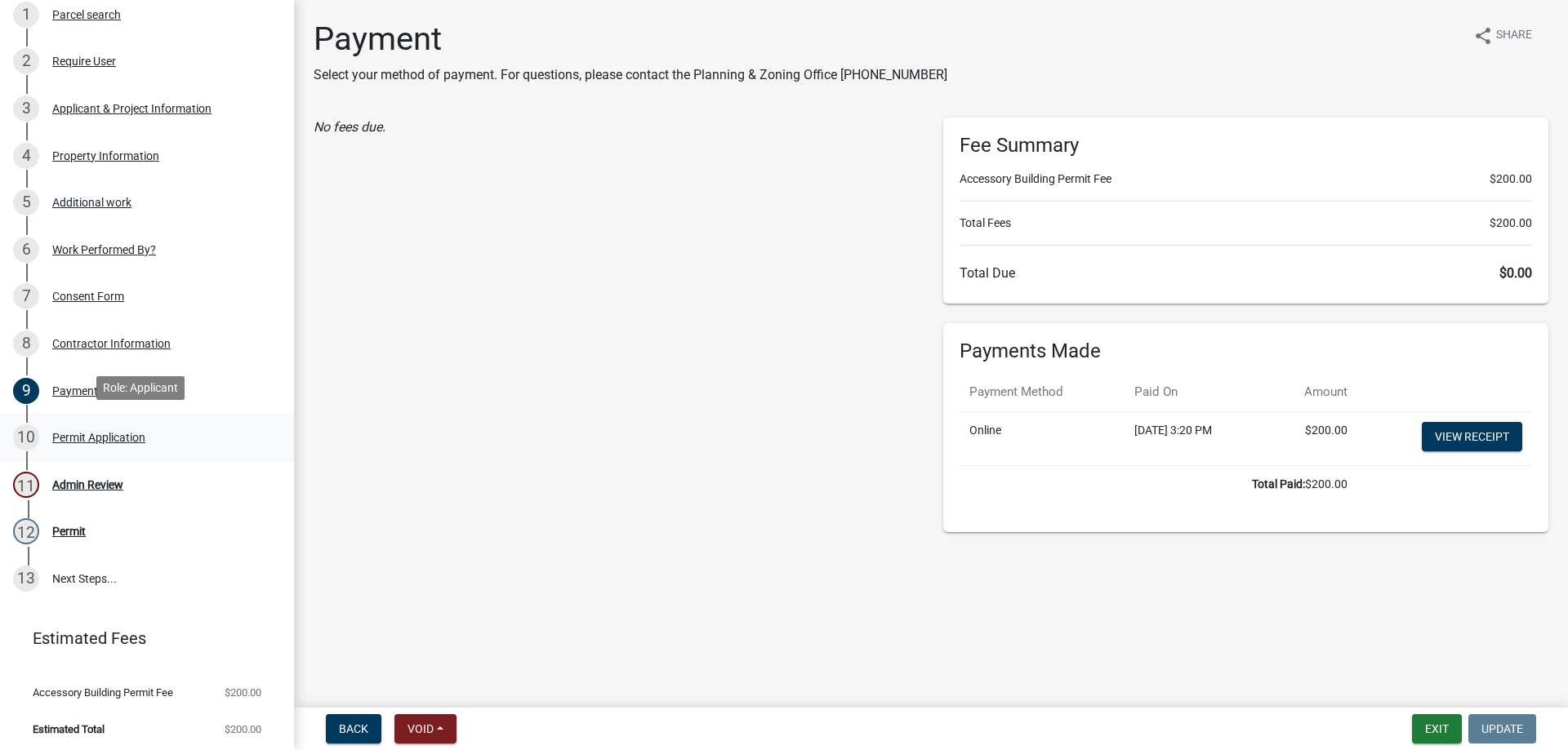
click at [60, 414] on link "10 Permit Application" at bounding box center [147, 437] width 294 height 48
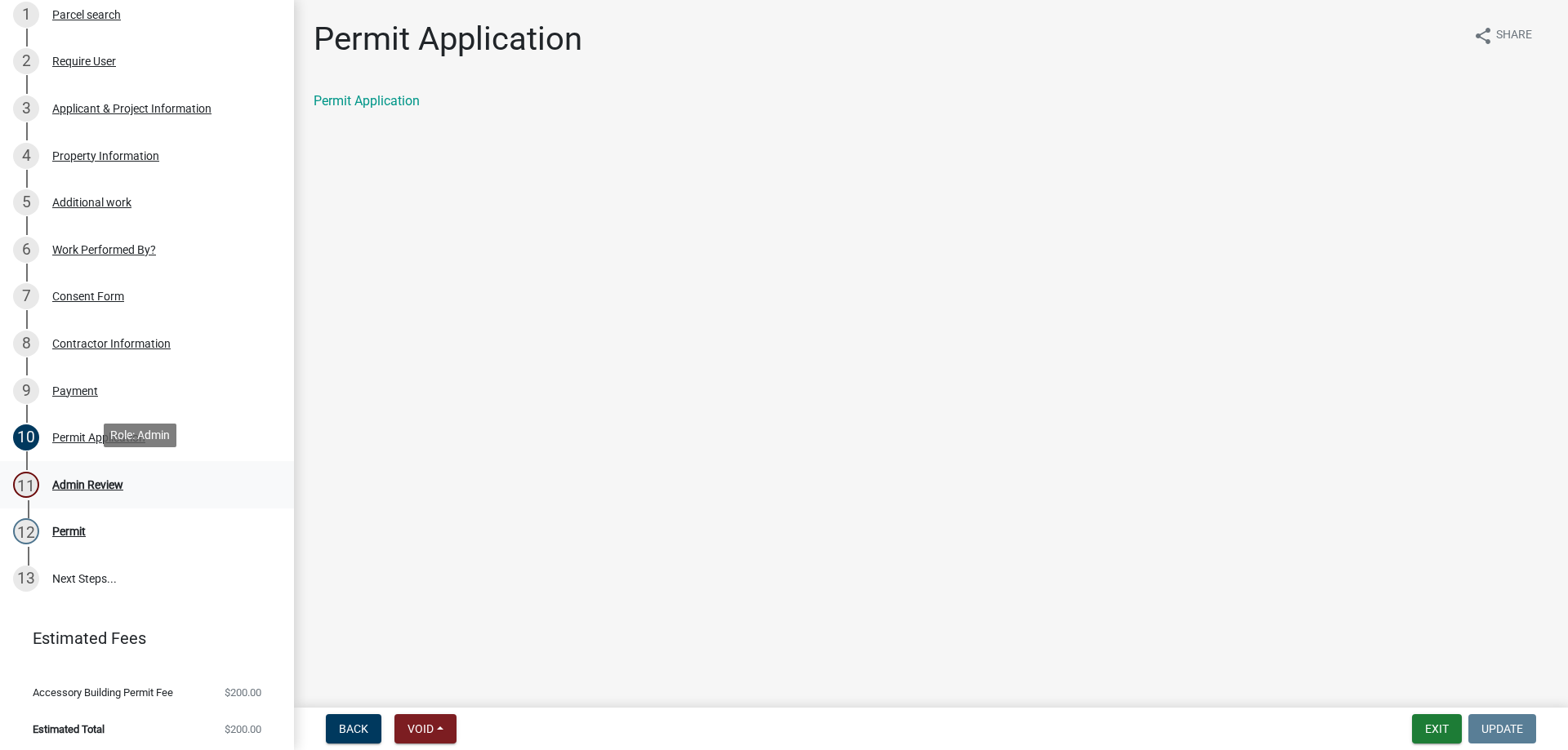
click at [134, 492] on div "11 Admin Review" at bounding box center [140, 485] width 254 height 26
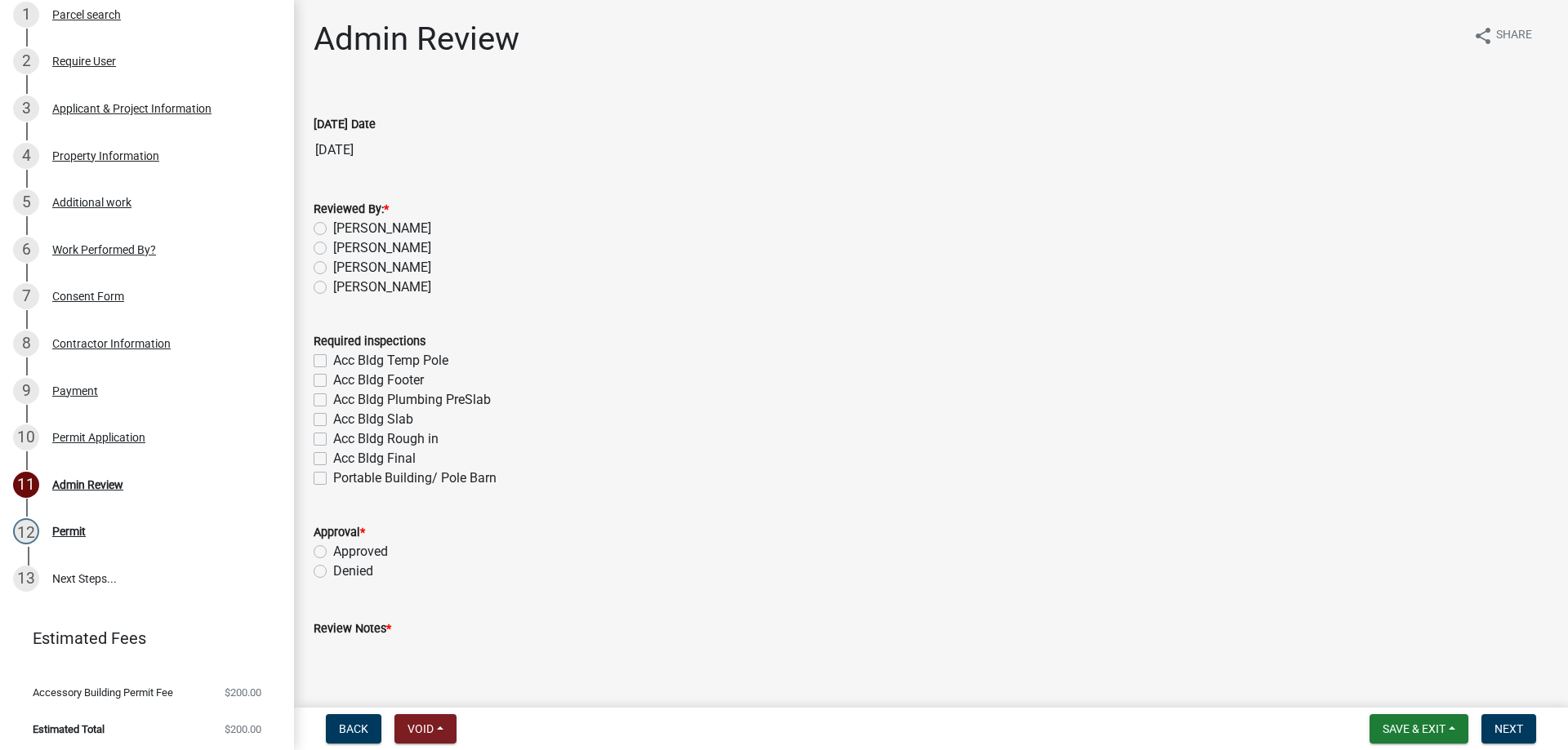
click at [337, 295] on label "[PERSON_NAME]" at bounding box center [382, 287] width 98 height 20
click at [337, 288] on input "[PERSON_NAME]" at bounding box center [338, 282] width 11 height 11
radio input "true"
click at [333, 553] on label "Approved" at bounding box center [360, 551] width 55 height 20
click at [333, 552] on input "Approved" at bounding box center [338, 546] width 11 height 11
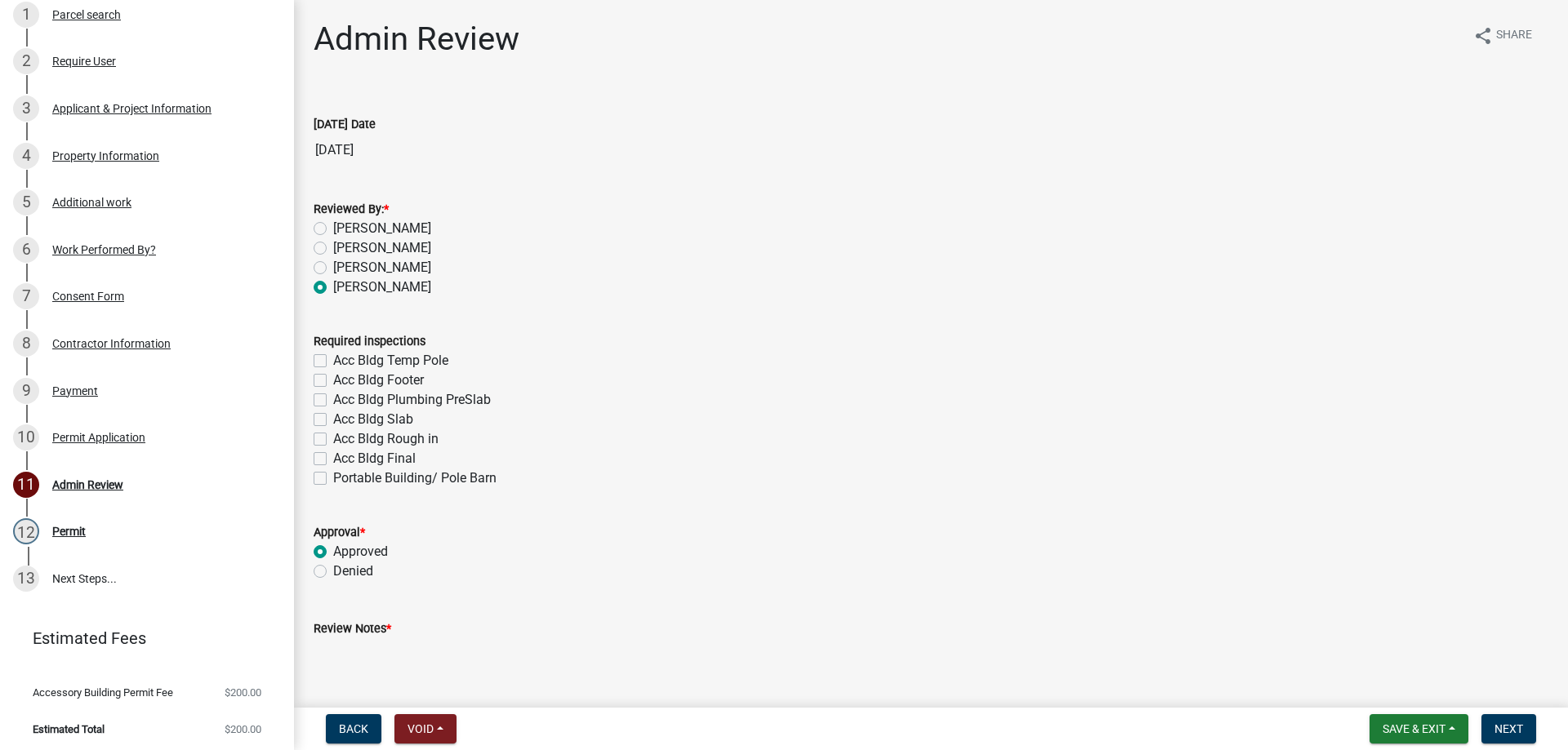
radio input "true"
click at [333, 454] on label "Acc Bldg Final" at bounding box center [374, 459] width 82 height 20
click at [333, 454] on input "Acc Bldg Final" at bounding box center [338, 454] width 11 height 11
checkbox input "true"
checkbox input "false"
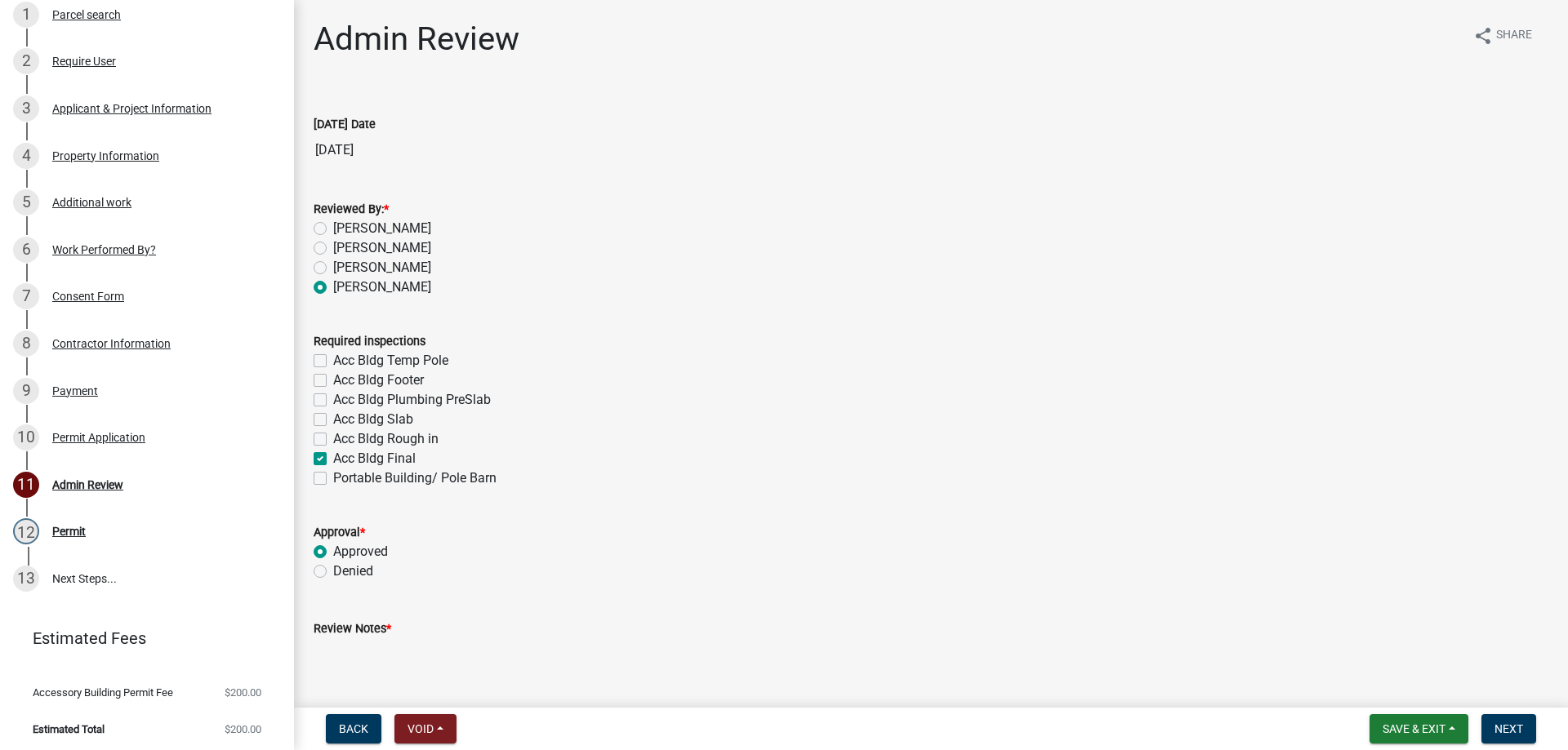
checkbox input "false"
checkbox input "true"
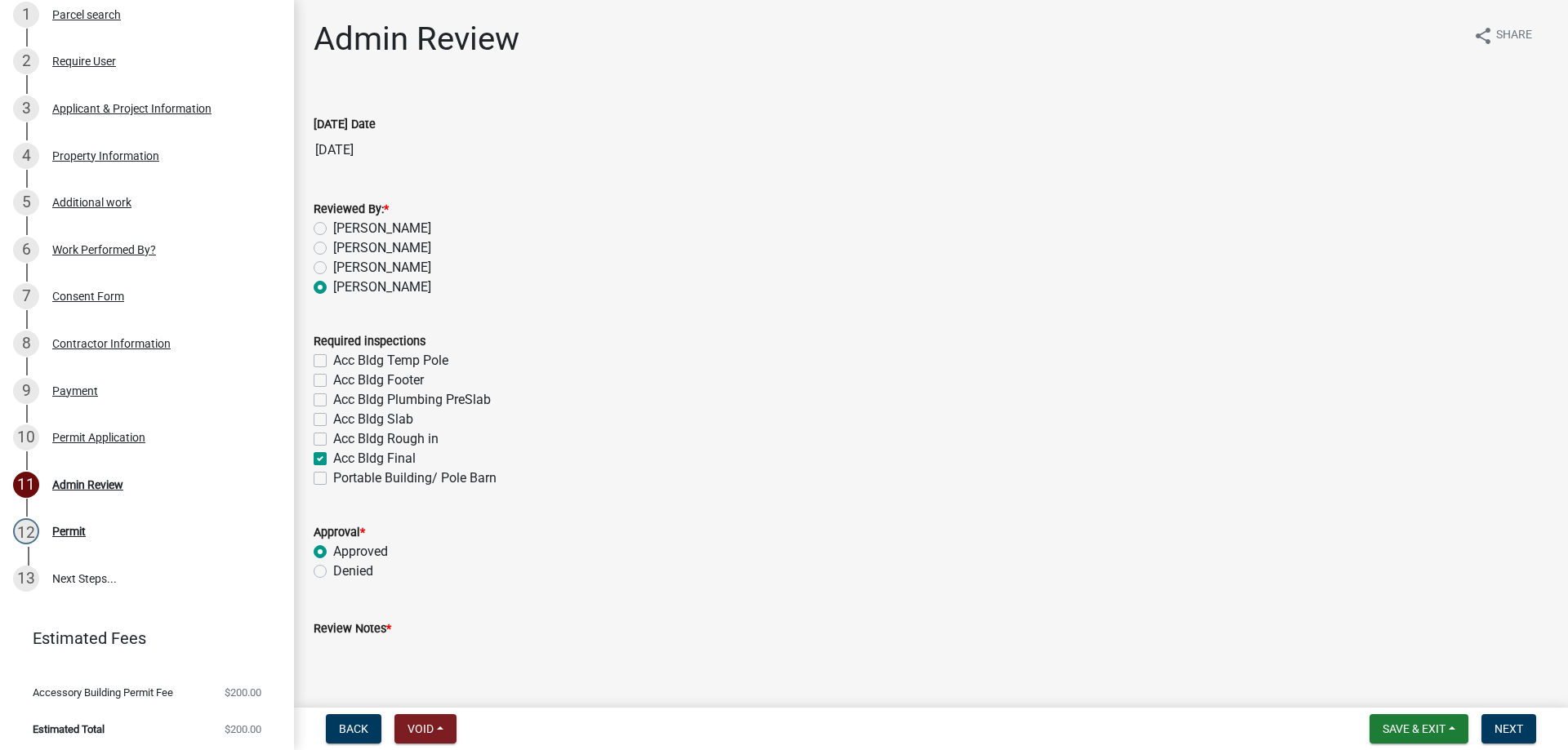
checkbox input "false"
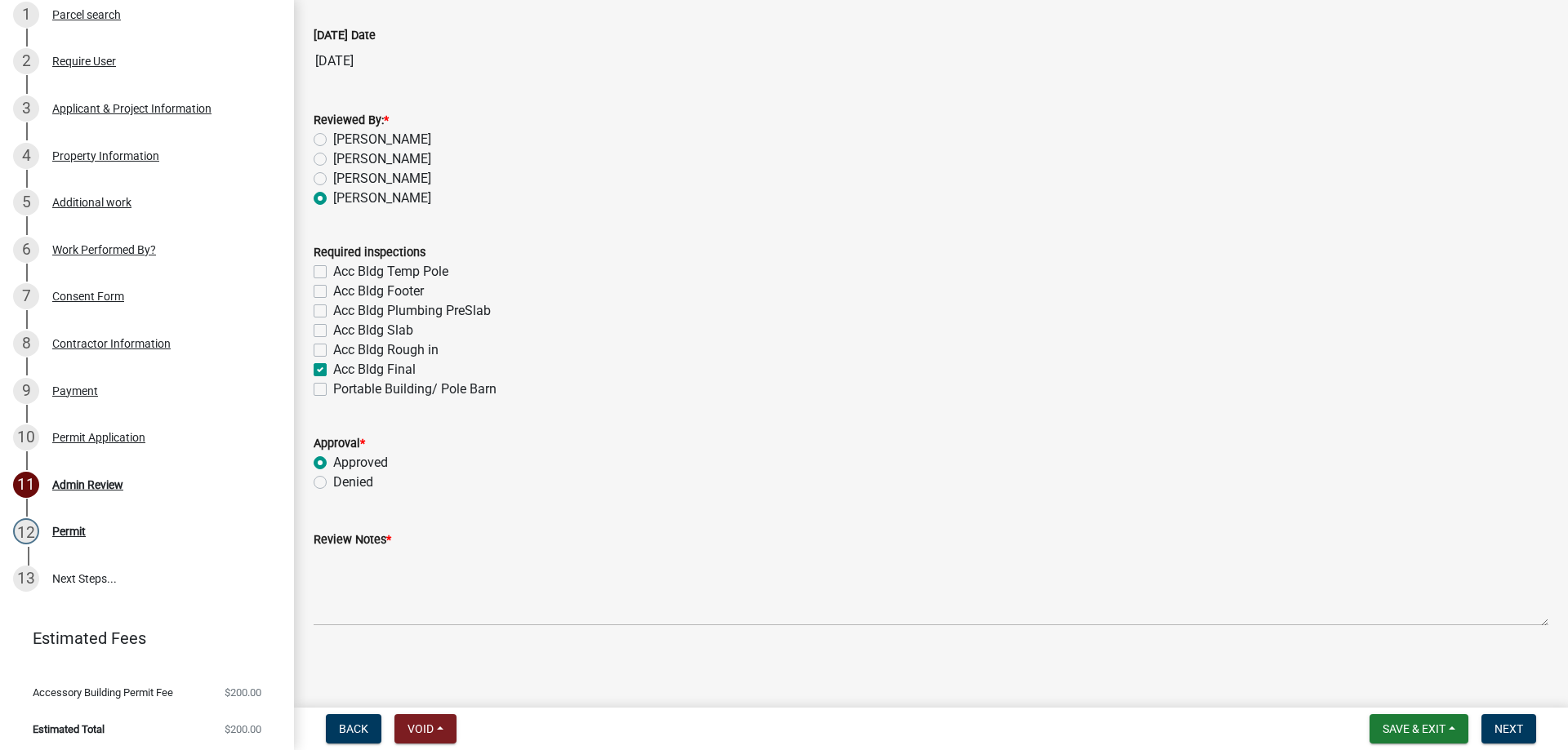
scroll to position [90, 0]
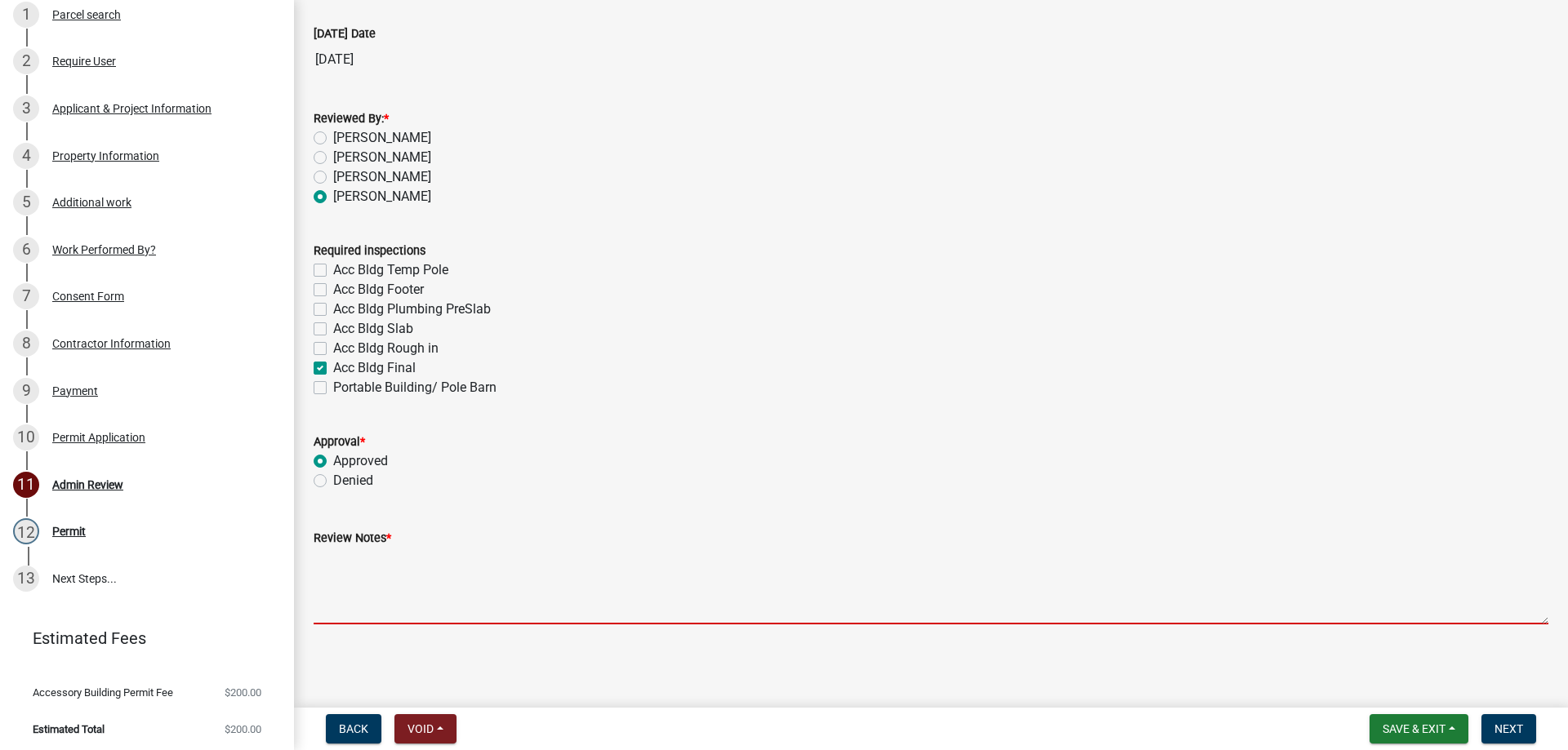
click at [545, 592] on textarea "Review Notes *" at bounding box center [931, 585] width 1235 height 76
type textarea "J"
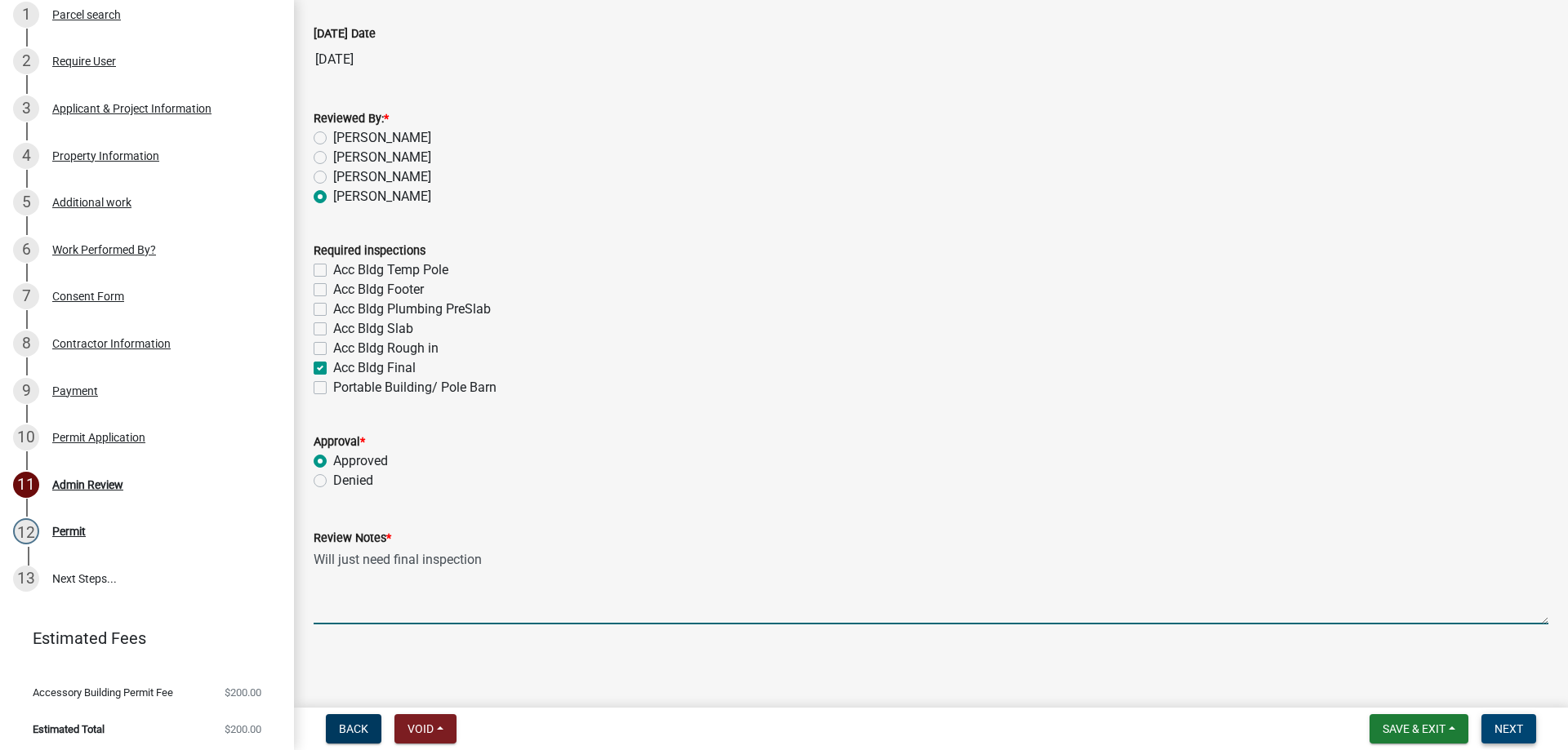
type textarea "Will just need final inspection"
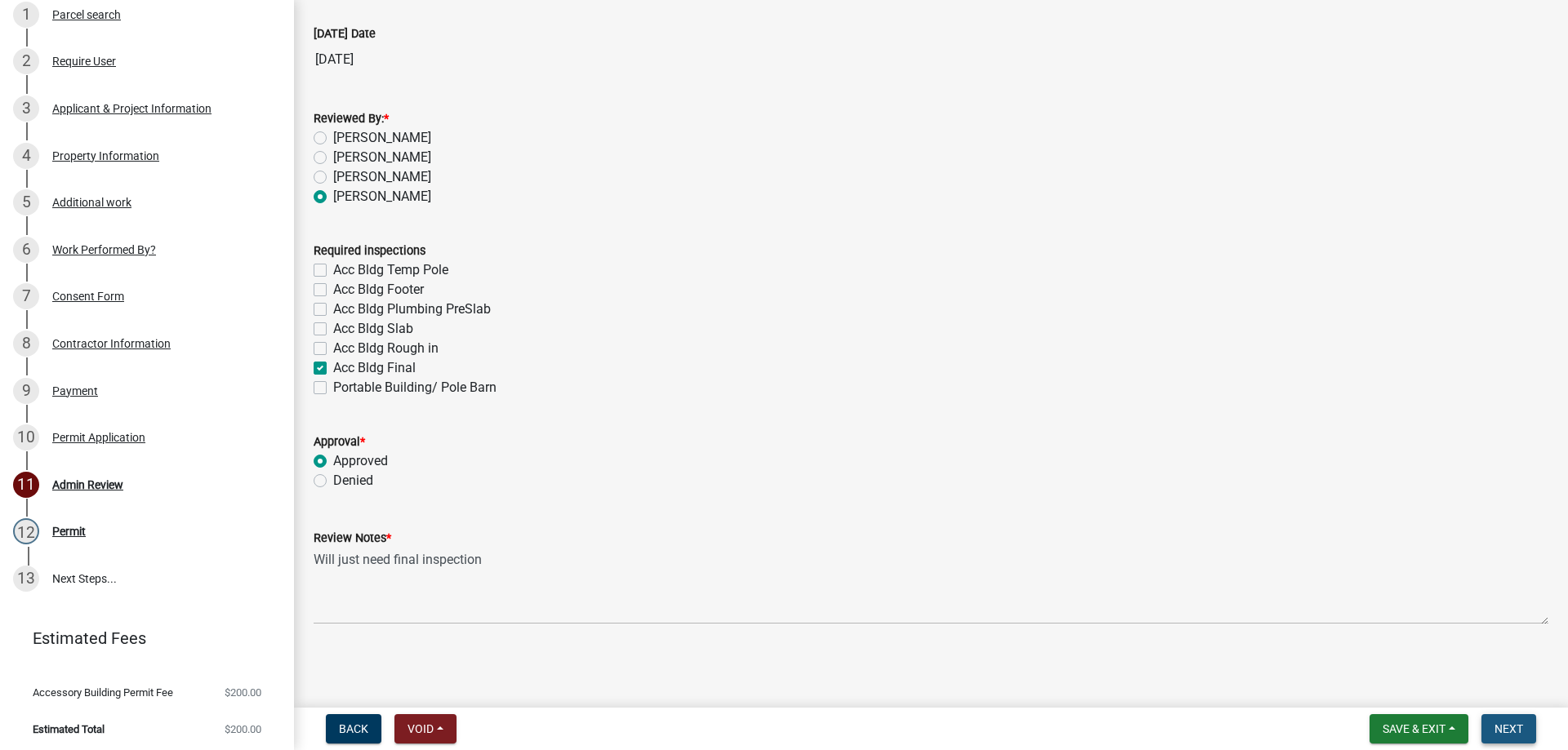
click at [1521, 723] on span "Next" at bounding box center [1508, 729] width 29 height 13
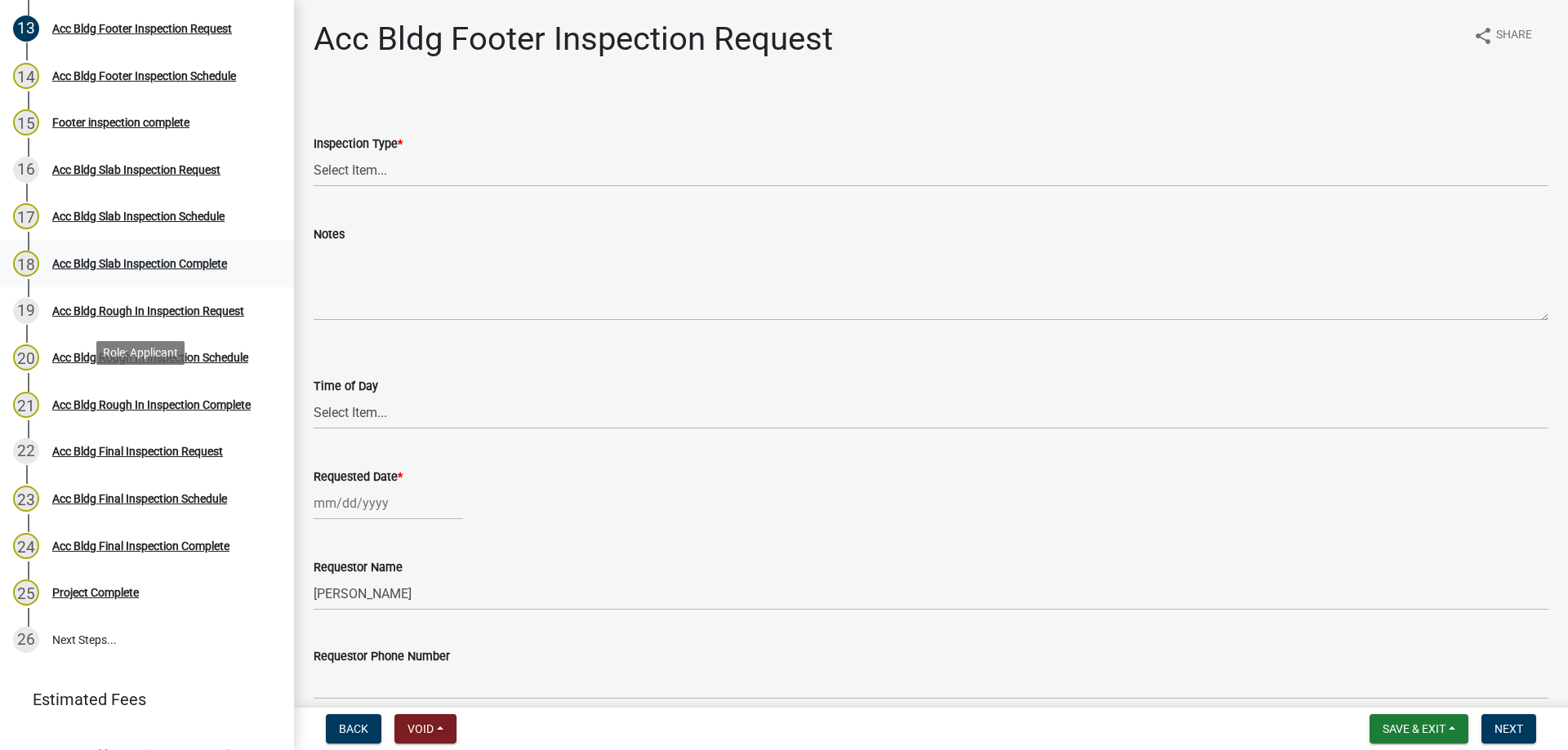
scroll to position [708, 0]
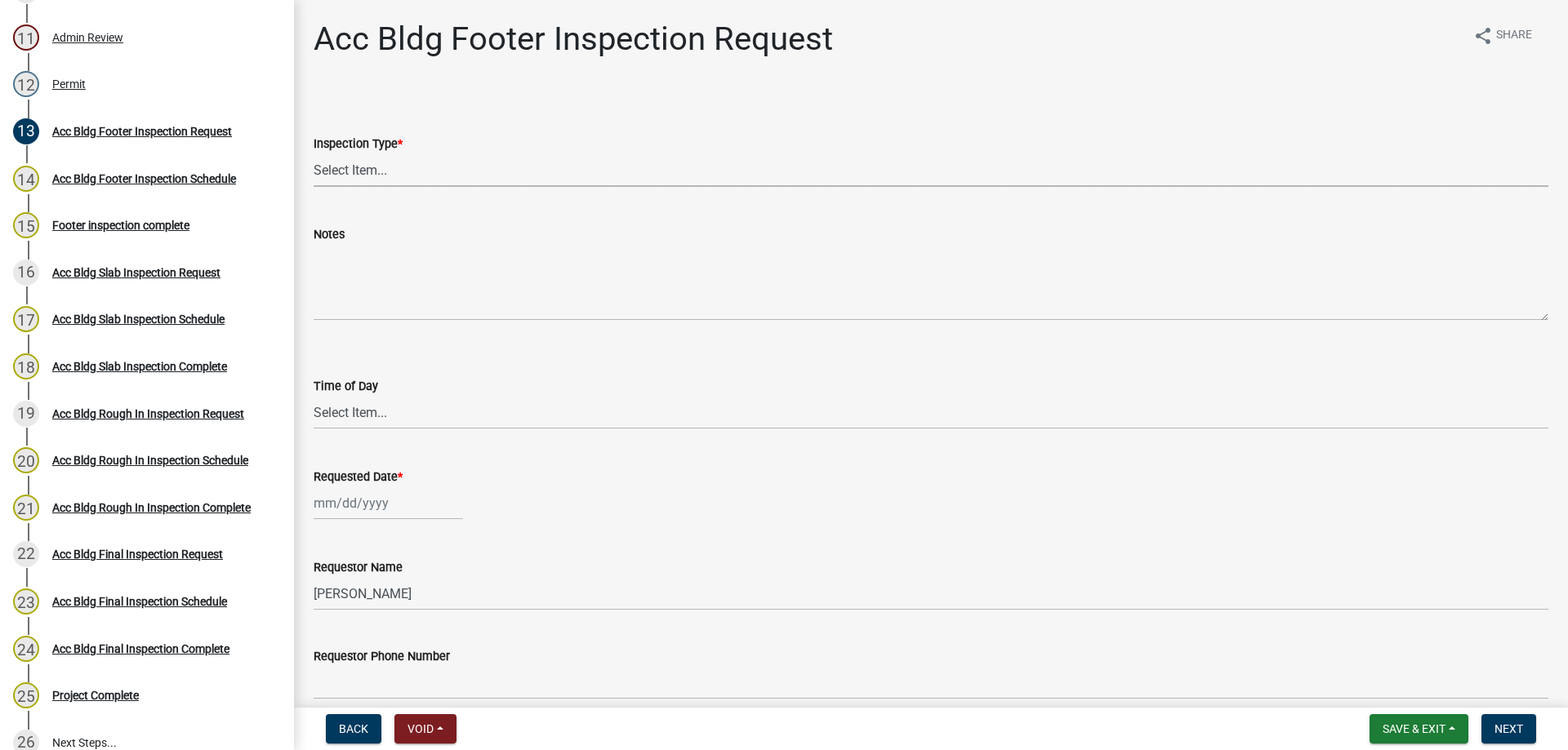
click at [355, 158] on select "Select Item... Acc Bldg Footer" at bounding box center [931, 170] width 1235 height 34
click at [314, 153] on select "Select Item... Acc Bldg Footer" at bounding box center [931, 170] width 1235 height 34
select select "9a691319-1aed-4377-b080-f557e98706af"
click at [365, 390] on label "Time of Day" at bounding box center [346, 386] width 65 height 11
click at [365, 396] on select "Select Item... AM PM" at bounding box center [931, 412] width 1235 height 34
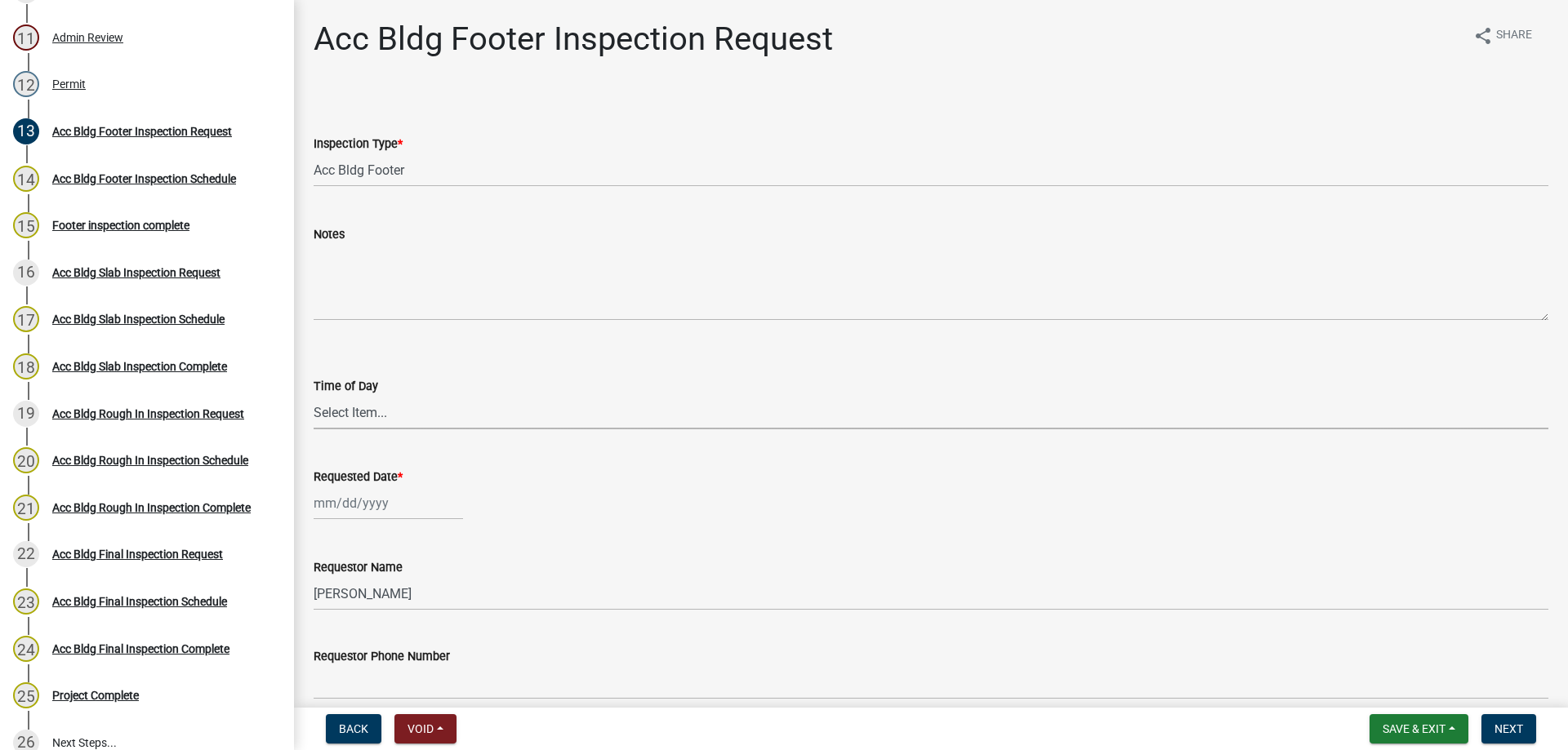
click at [370, 406] on select "Select Item... AM PM" at bounding box center [931, 412] width 1235 height 34
click at [314, 396] on select "Select Item... AM PM" at bounding box center [931, 412] width 1235 height 34
select select "5655cea4-3c12-4d0c-ac3c-c9ddbb42a69d"
click at [364, 492] on div at bounding box center [388, 503] width 149 height 34
select select "9"
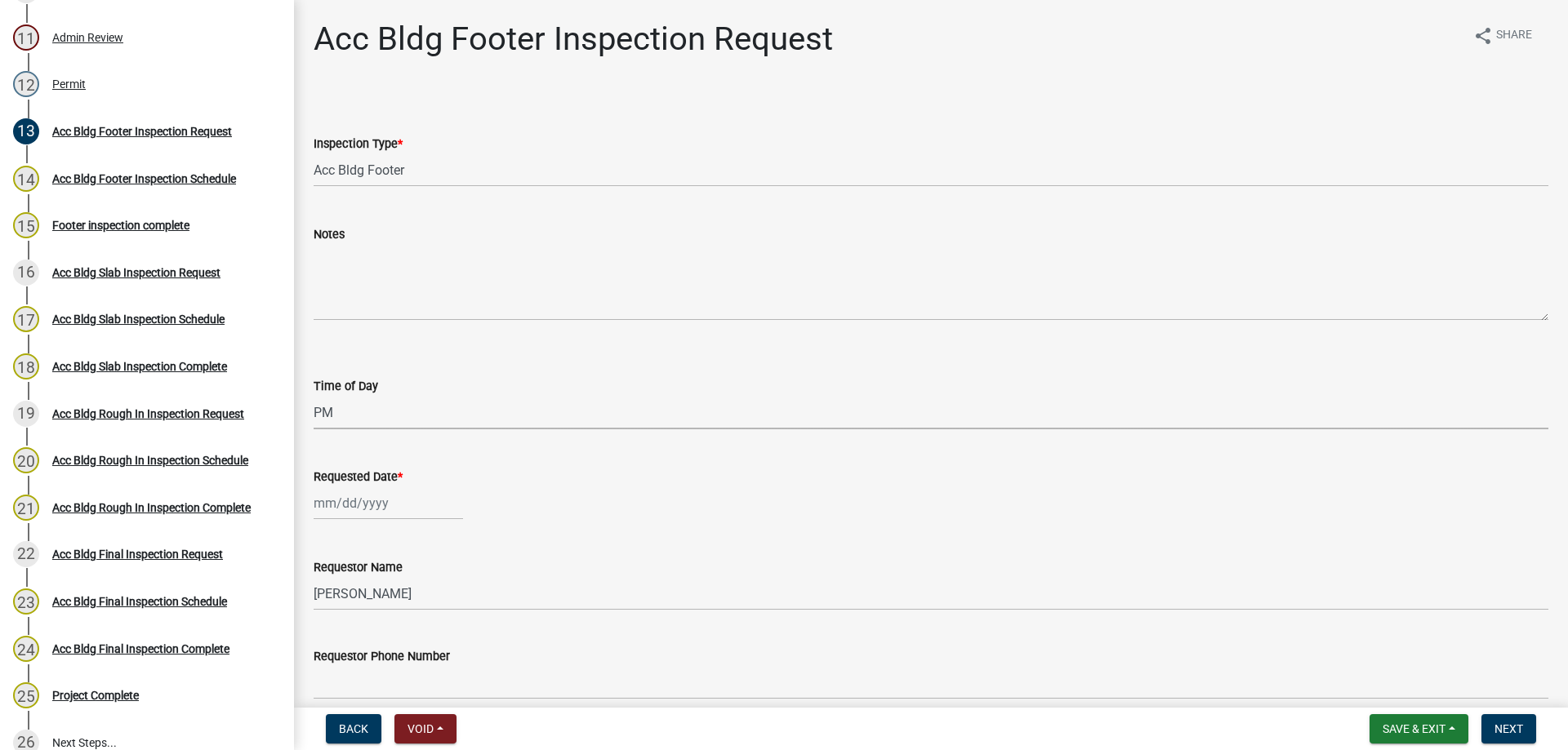
select select "2025"
click at [335, 391] on div "15" at bounding box center [330, 391] width 26 height 26
type input "[DATE]"
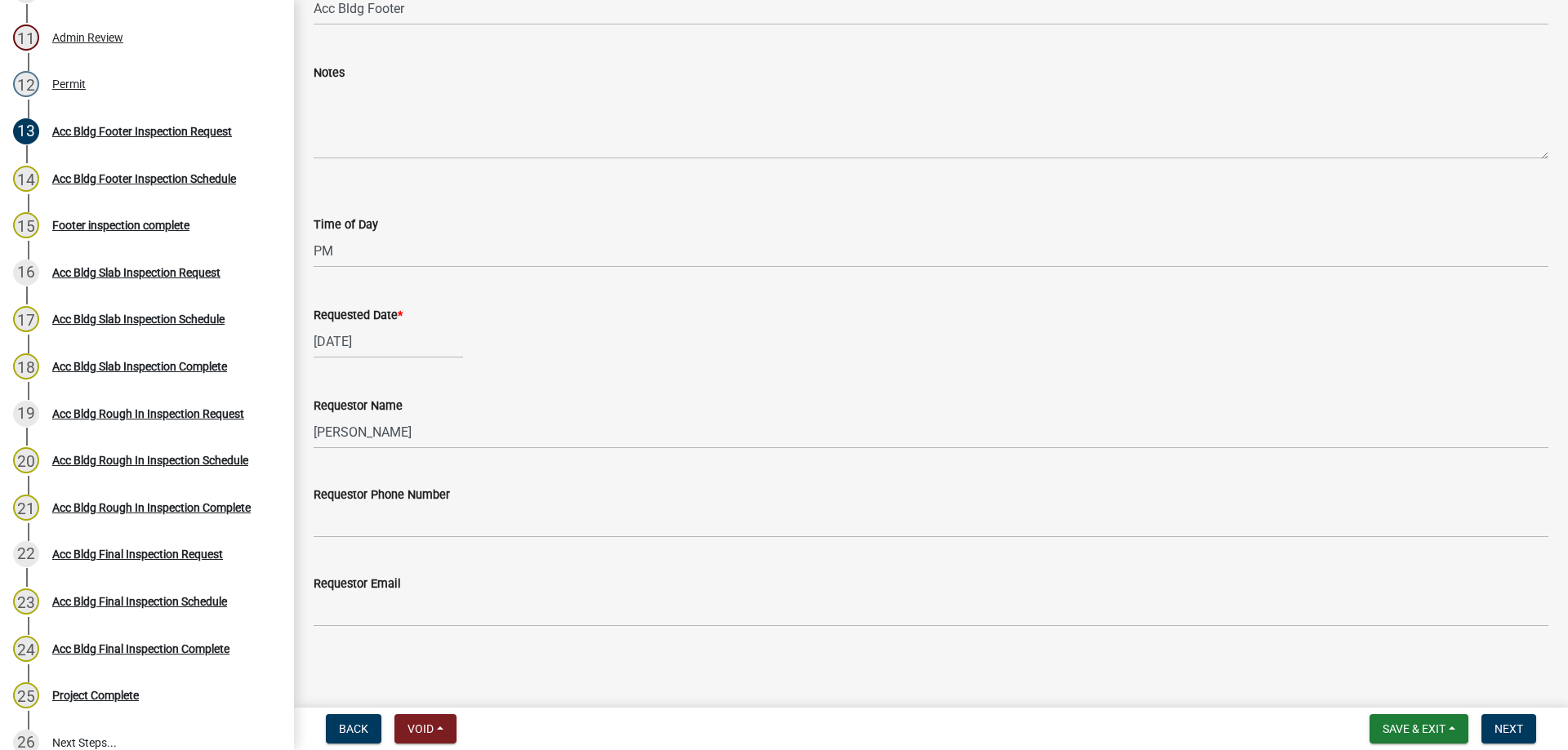
scroll to position [163, 0]
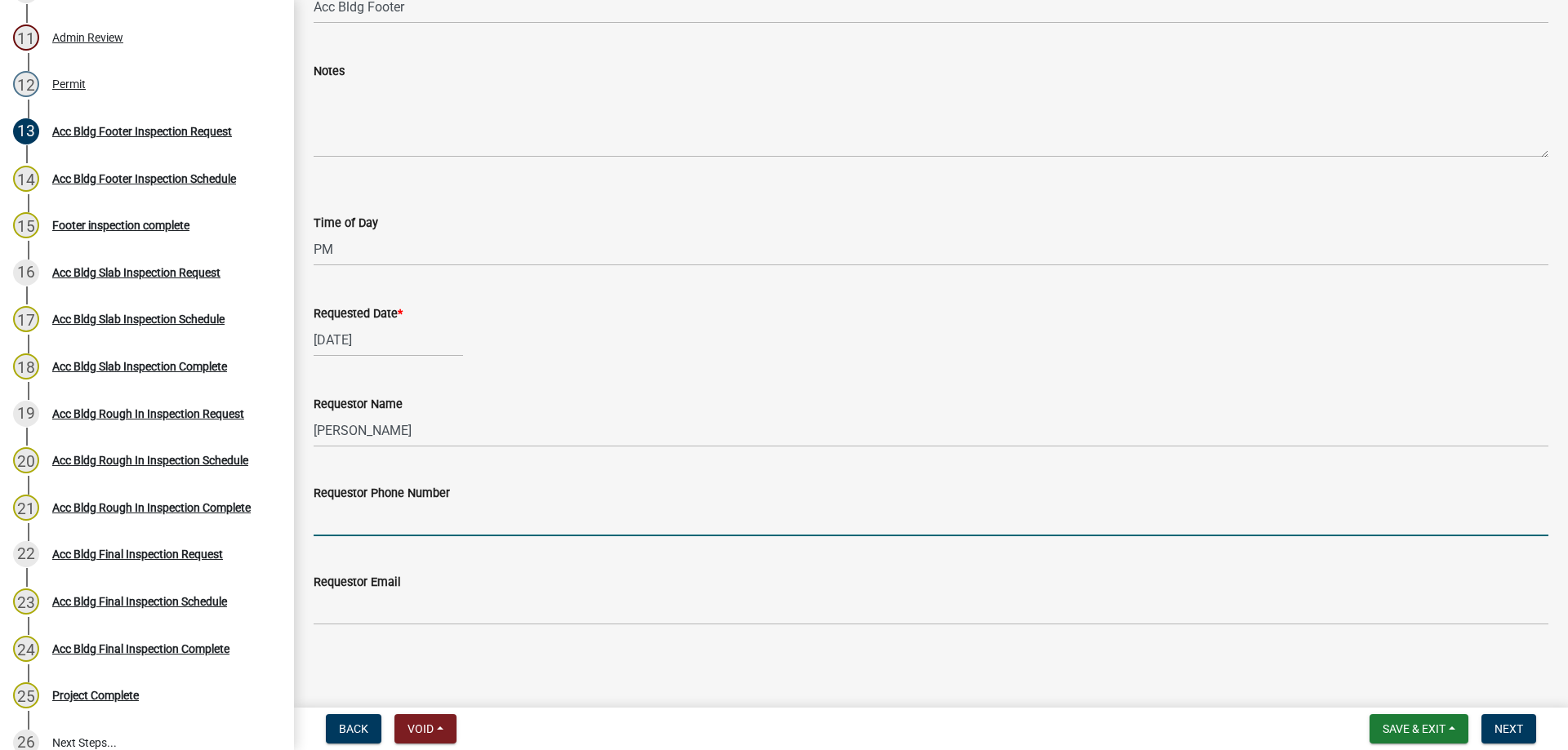
click at [377, 511] on input "Requestor Phone Number" at bounding box center [931, 519] width 1235 height 34
type input "4788363199"
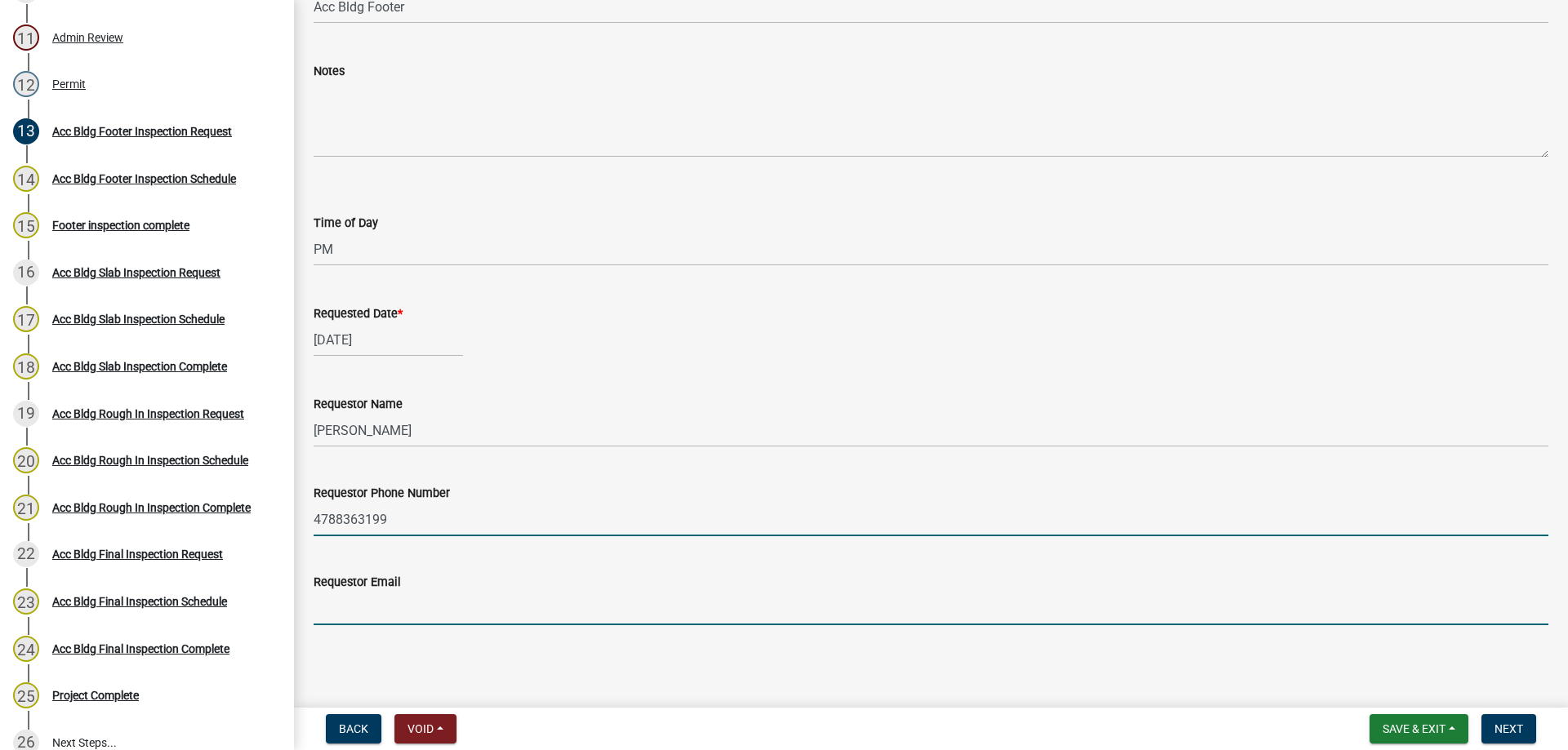
click at [328, 617] on input "Requestor Email" at bounding box center [931, 608] width 1235 height 34
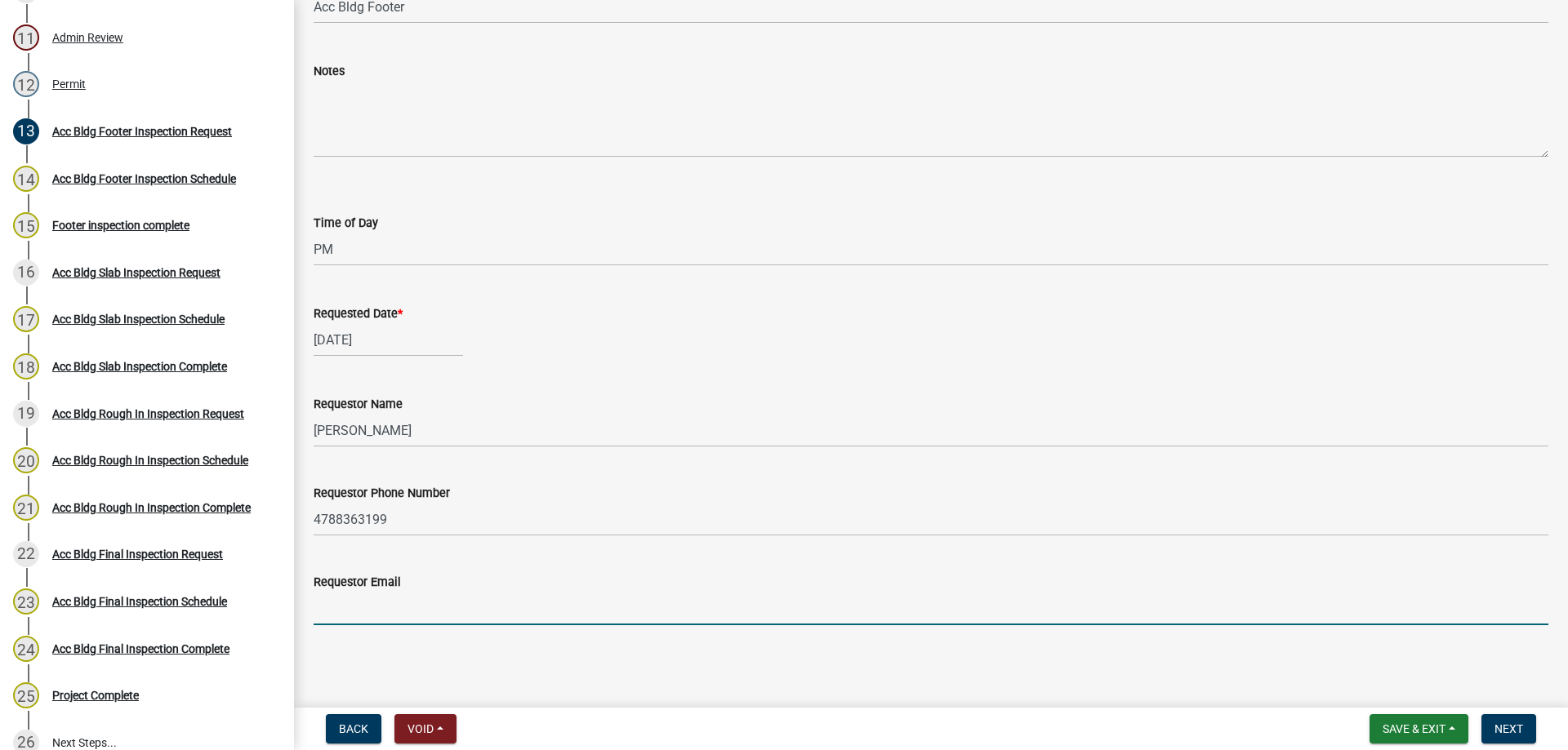
type input "[EMAIL_ADDRESS][DOMAIN_NAME]"
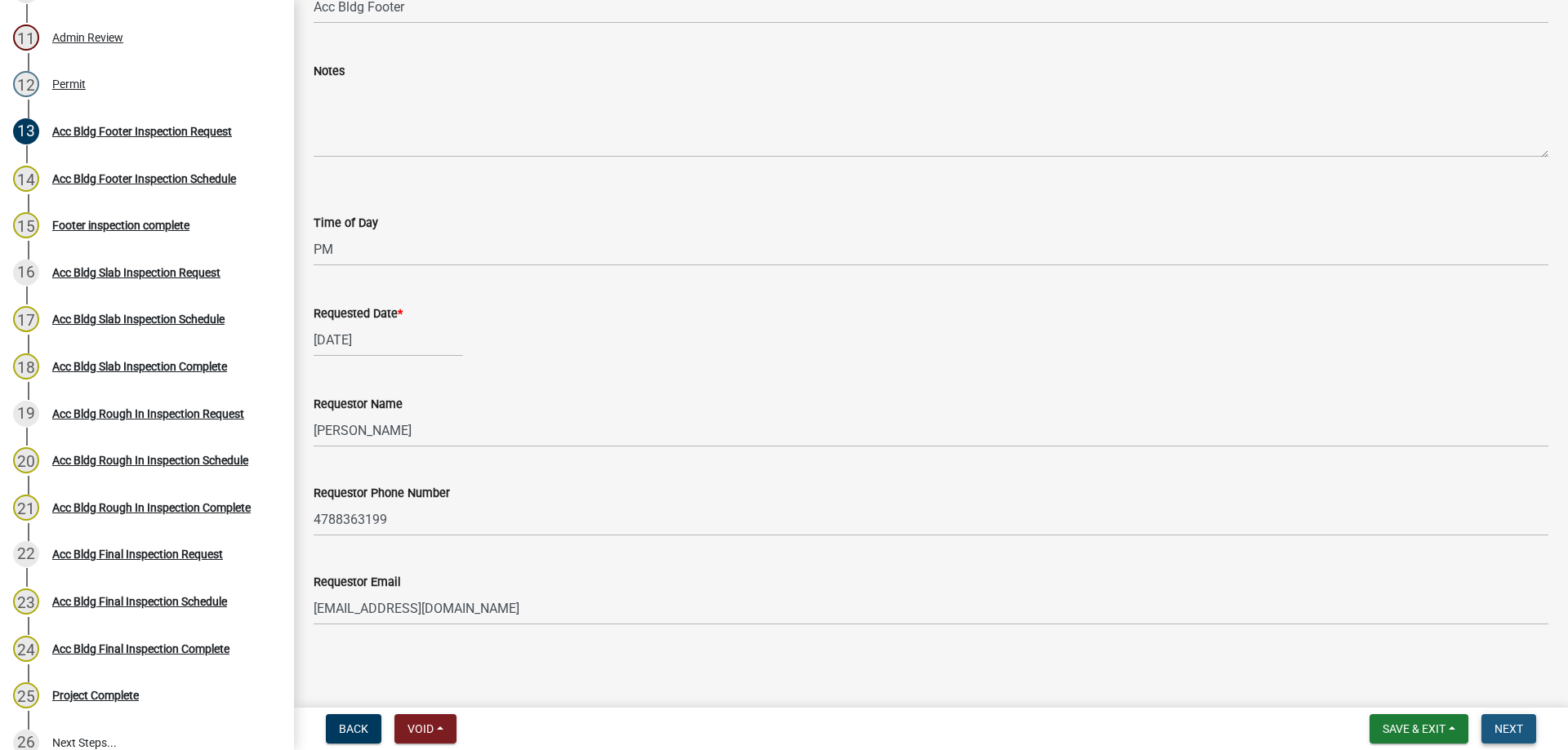
click at [1490, 726] on button "Next" at bounding box center [1508, 729] width 55 height 30
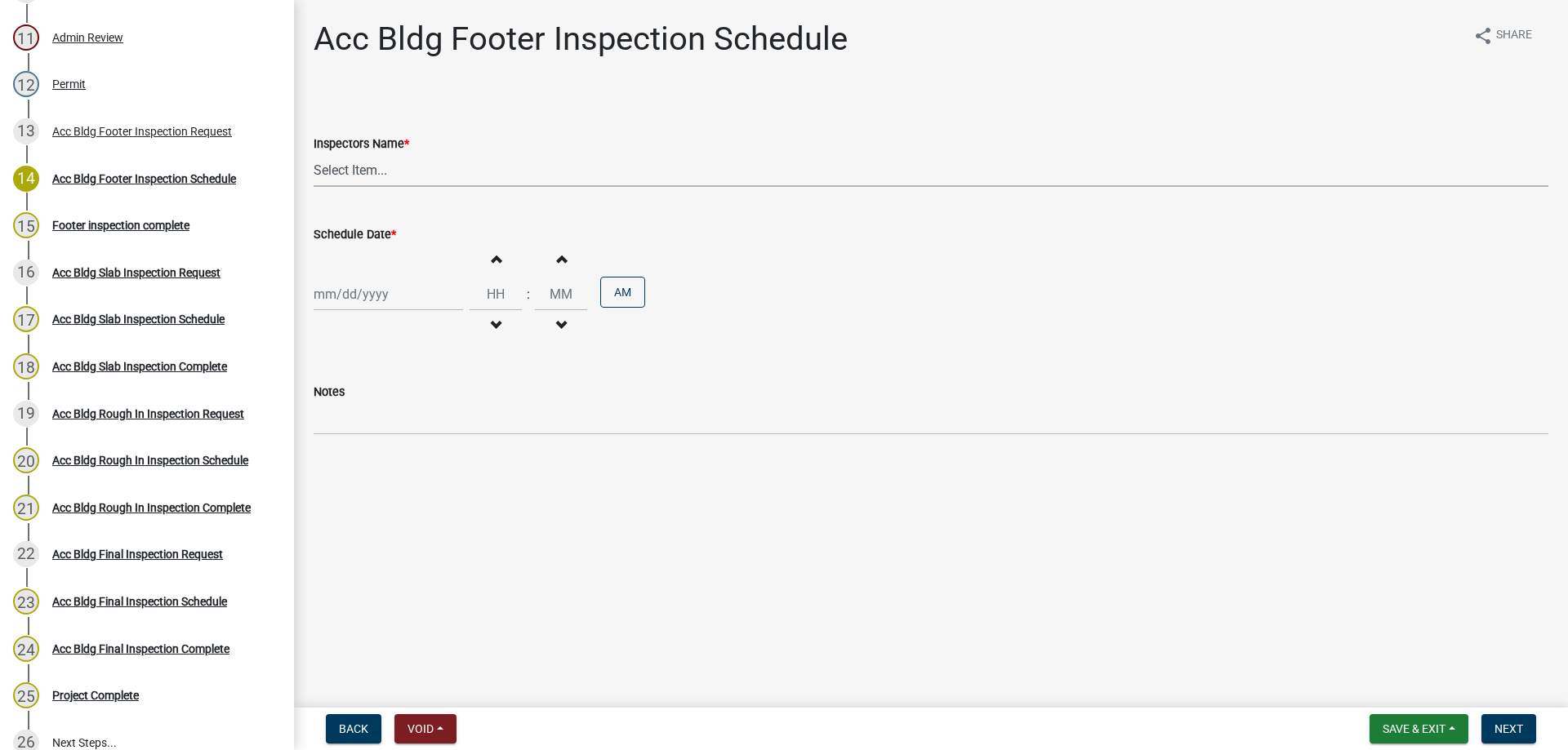
click at [378, 178] on select "Select Item... [PERSON_NAME].[PERSON_NAME] ([PERSON_NAME] ) TT_Administrator ([…" at bounding box center [931, 170] width 1235 height 34
select select "a844a88f-ba44-4800-9e08-05e10520dbf6"
click at [314, 153] on select "Select Item... [PERSON_NAME].[PERSON_NAME] ([PERSON_NAME] ) TT_Administrator ([…" at bounding box center [931, 170] width 1235 height 34
click at [360, 286] on div "[DATE] Mo Tu We Th Fr Sa Su 1 2 3 4 5 6 7 8 9 10 11 12 13 14 15 16 17 18 19 20 …" at bounding box center [388, 294] width 149 height 34
click at [338, 428] on div "15" at bounding box center [330, 433] width 26 height 26
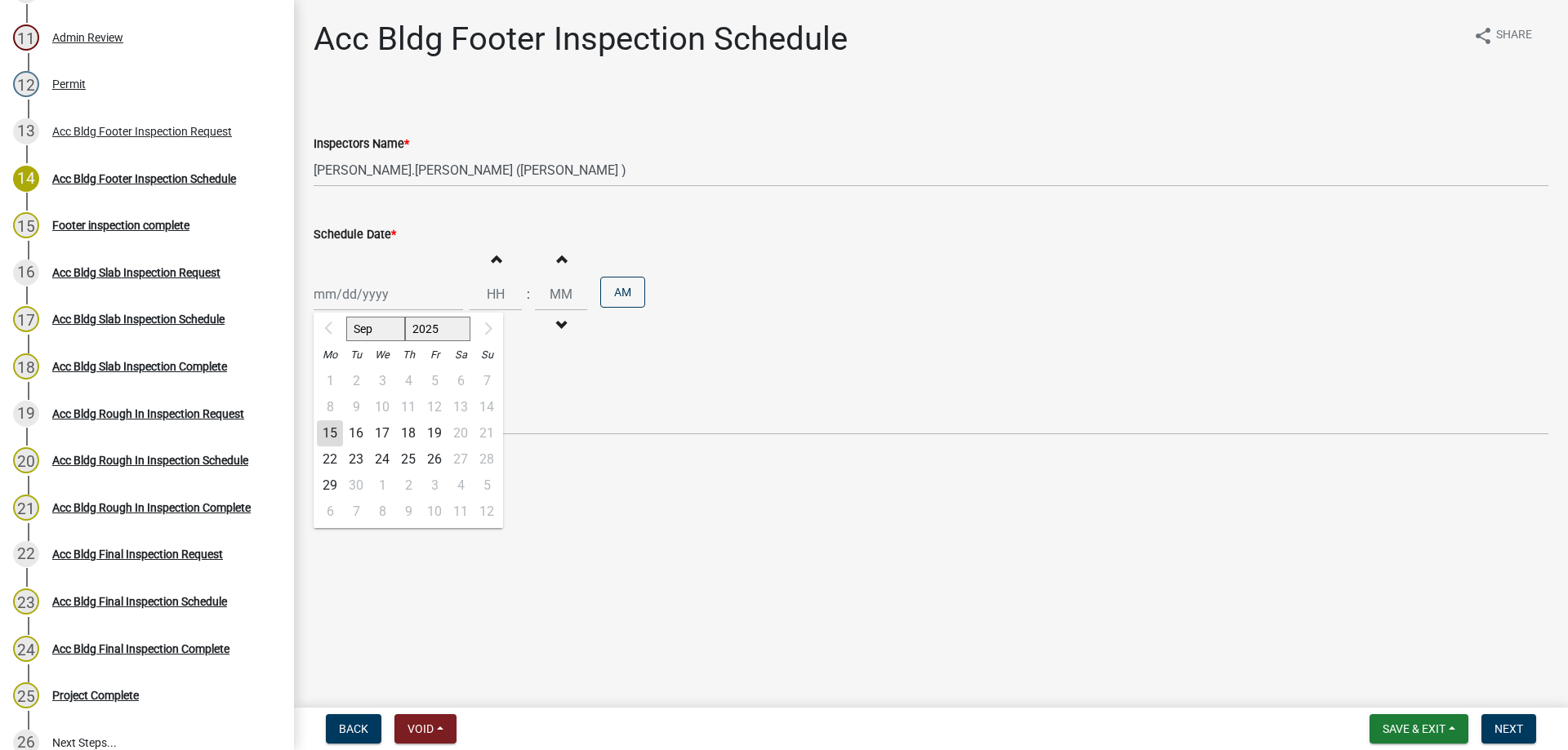
type input "[DATE]"
click at [482, 256] on button "Increment hours" at bounding box center [496, 258] width 34 height 30
type input "01"
type input "00"
click at [600, 291] on button "AM" at bounding box center [622, 292] width 45 height 31
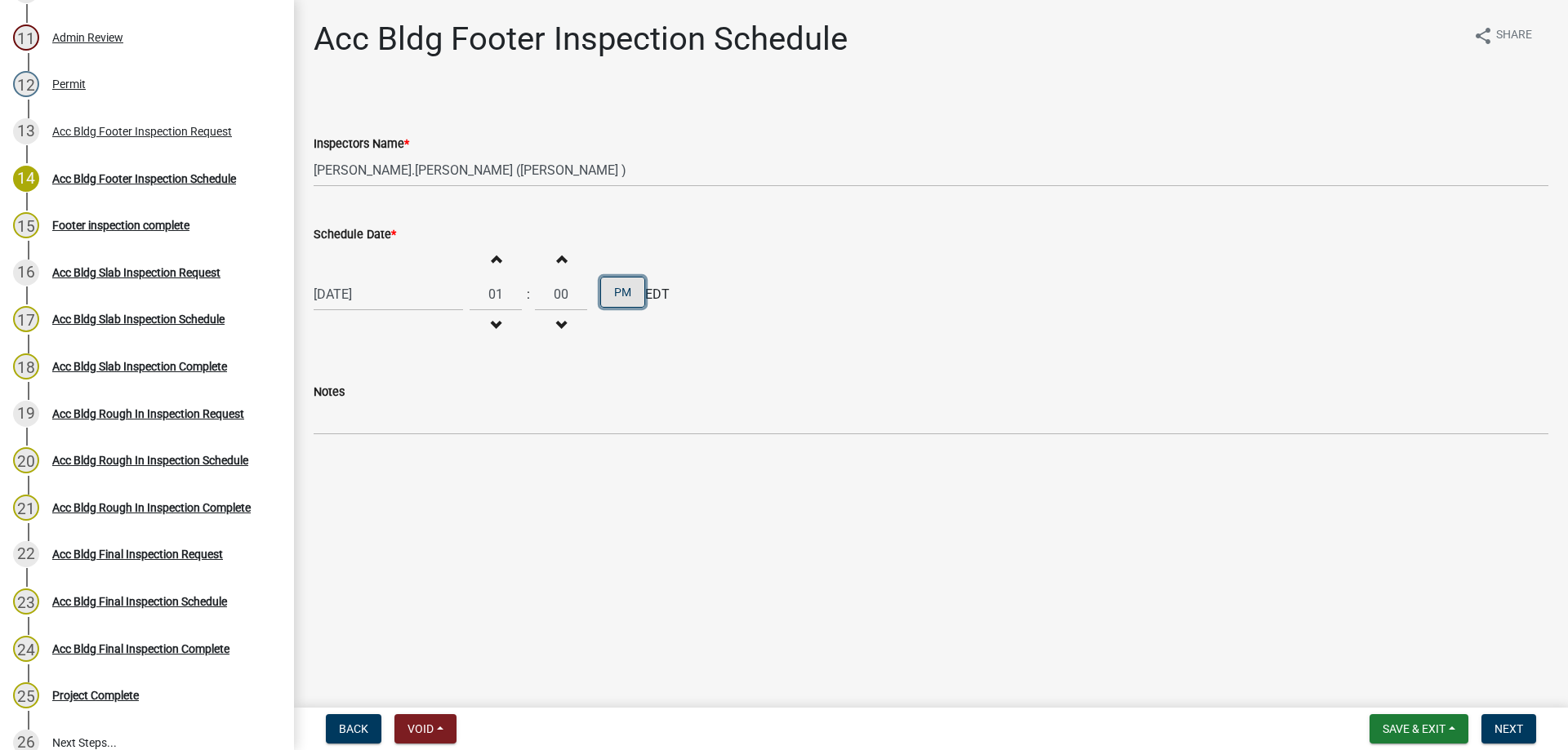
click at [600, 294] on button "PM" at bounding box center [622, 292] width 45 height 31
click at [595, 381] on div "Notes" at bounding box center [931, 397] width 1235 height 76
click at [591, 391] on div "Notes" at bounding box center [931, 391] width 1235 height 20
drag, startPoint x: 559, startPoint y: 399, endPoint x: 548, endPoint y: 407, distance: 13.6
click at [556, 401] on form "Notes" at bounding box center [931, 408] width 1235 height 53
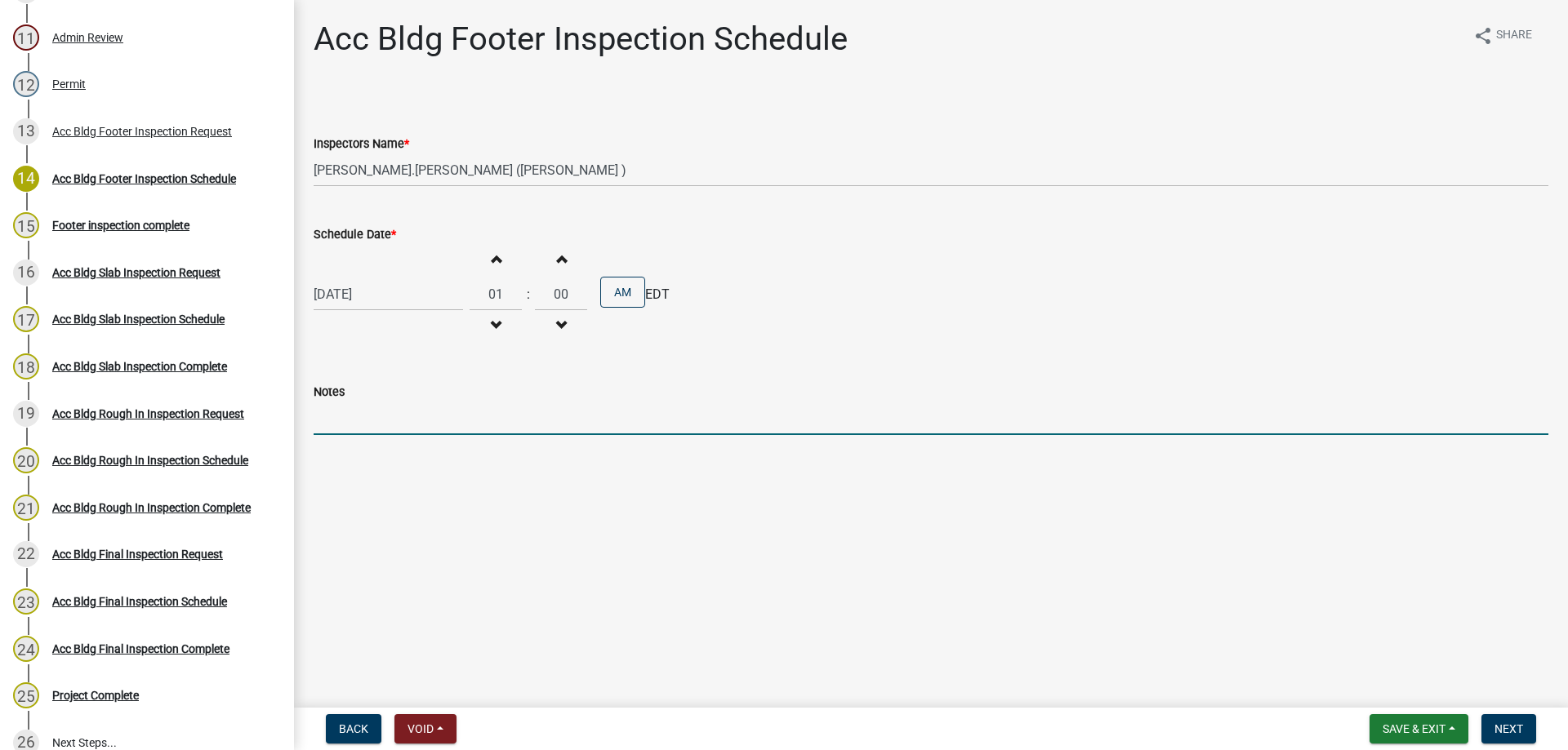
click at [540, 421] on input "Notes" at bounding box center [931, 418] width 1235 height 34
type input "not needed"
click at [1502, 726] on span "Next" at bounding box center [1508, 729] width 29 height 13
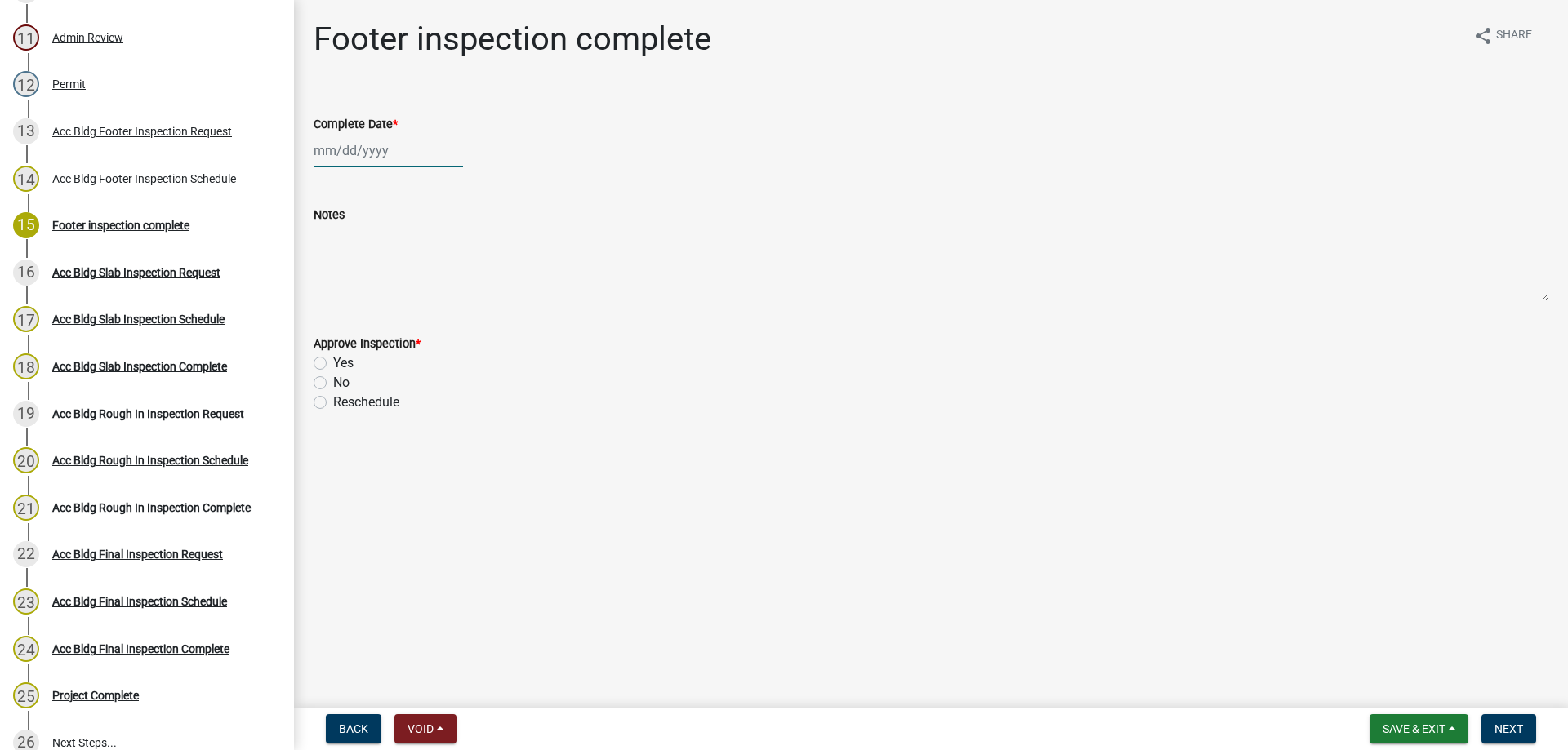
click at [347, 147] on div at bounding box center [388, 150] width 149 height 34
select select "9"
select select "2025"
click at [341, 289] on div "15" at bounding box center [330, 290] width 26 height 26
type input "[DATE]"
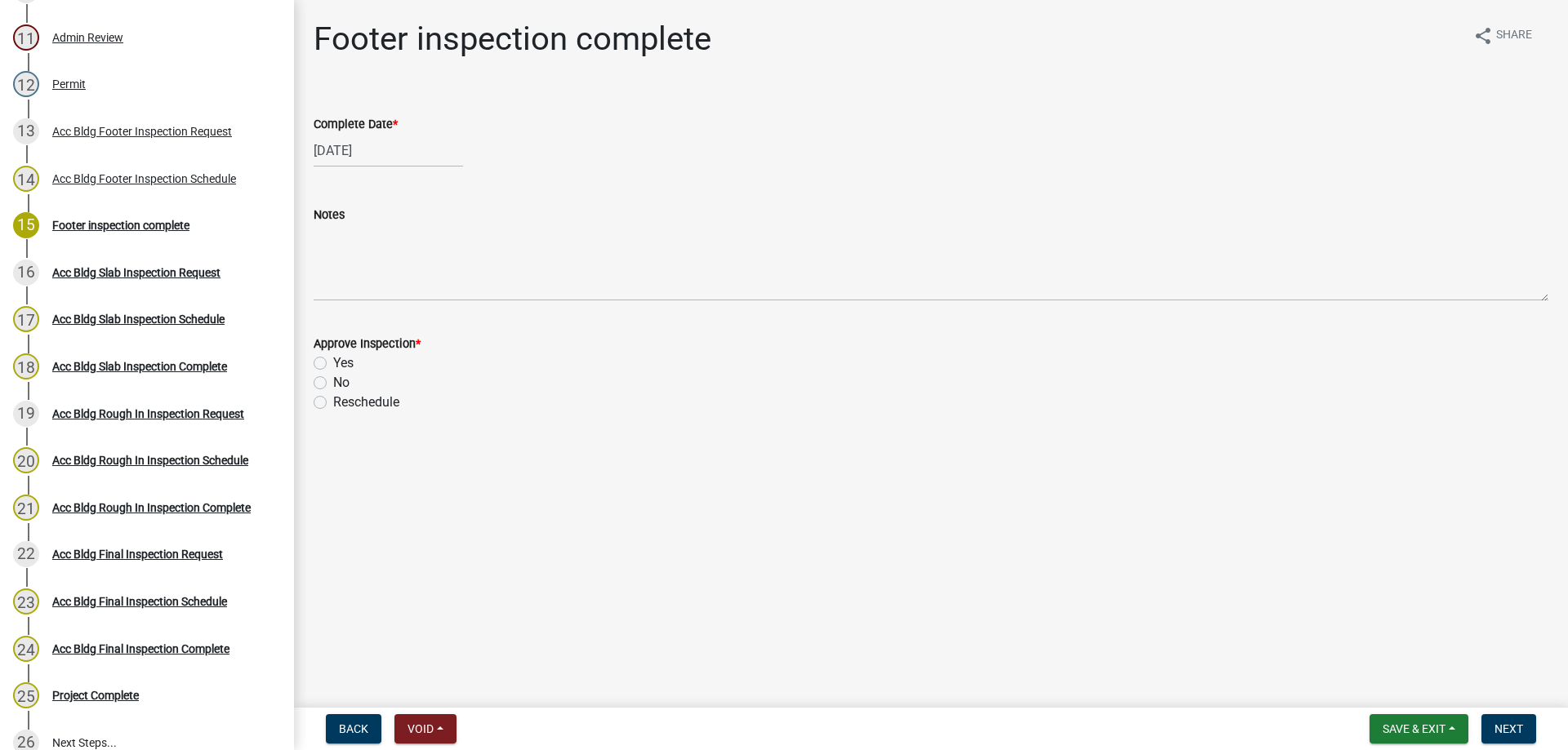
click at [333, 363] on label "Yes" at bounding box center [343, 364] width 21 height 20
click at [333, 363] on input "Yes" at bounding box center [338, 359] width 11 height 11
radio input "true"
click at [1504, 727] on span "Next" at bounding box center [1508, 729] width 29 height 13
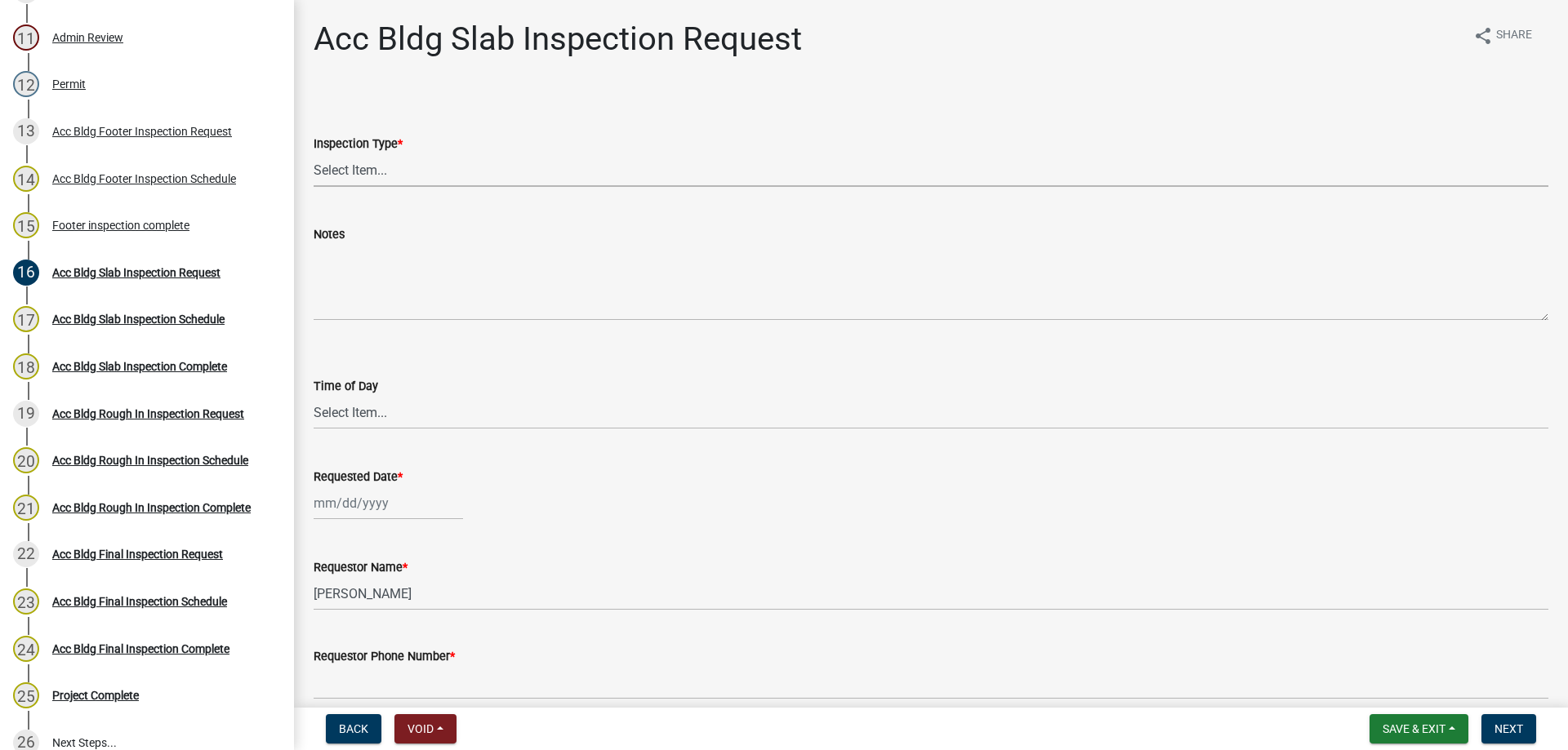
click at [410, 164] on select "Select Item... Acc Bldg Slab" at bounding box center [931, 170] width 1235 height 34
click at [314, 153] on select "Select Item... Acc Bldg Slab" at bounding box center [931, 170] width 1235 height 34
select select "f6264fa1-fd1b-42b6-83ba-79e4e4c24485"
click at [363, 386] on label "Time of Day" at bounding box center [346, 386] width 65 height 11
click at [363, 396] on select "Select Item... AM PM" at bounding box center [931, 412] width 1235 height 34
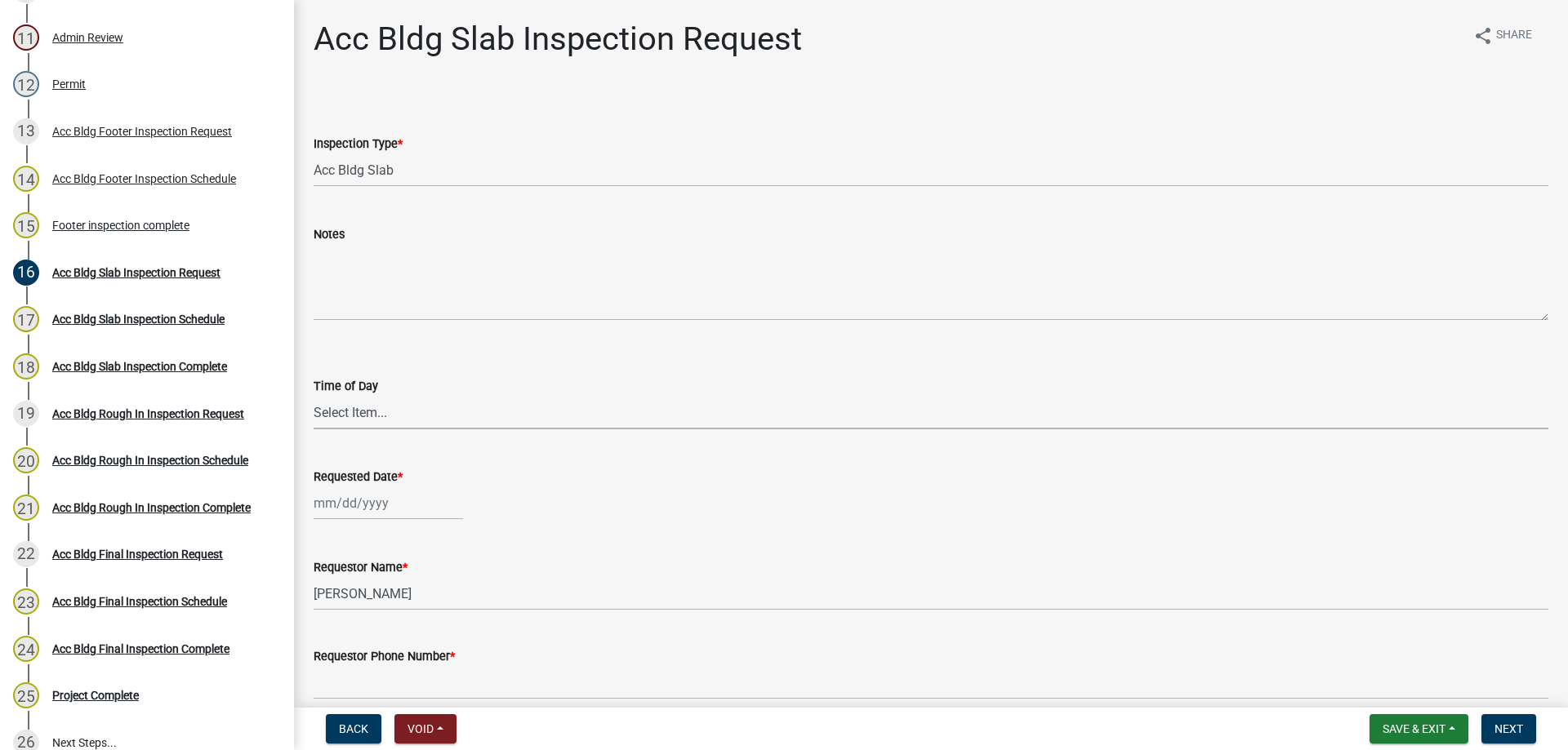
click at [360, 426] on select "Select Item... AM PM" at bounding box center [931, 412] width 1235 height 34
click at [314, 396] on select "Select Item... AM PM" at bounding box center [931, 412] width 1235 height 34
select select "604f01d9-b0d9-4f7d-a319-bd903df8b221"
click at [340, 496] on div at bounding box center [388, 503] width 149 height 34
select select "9"
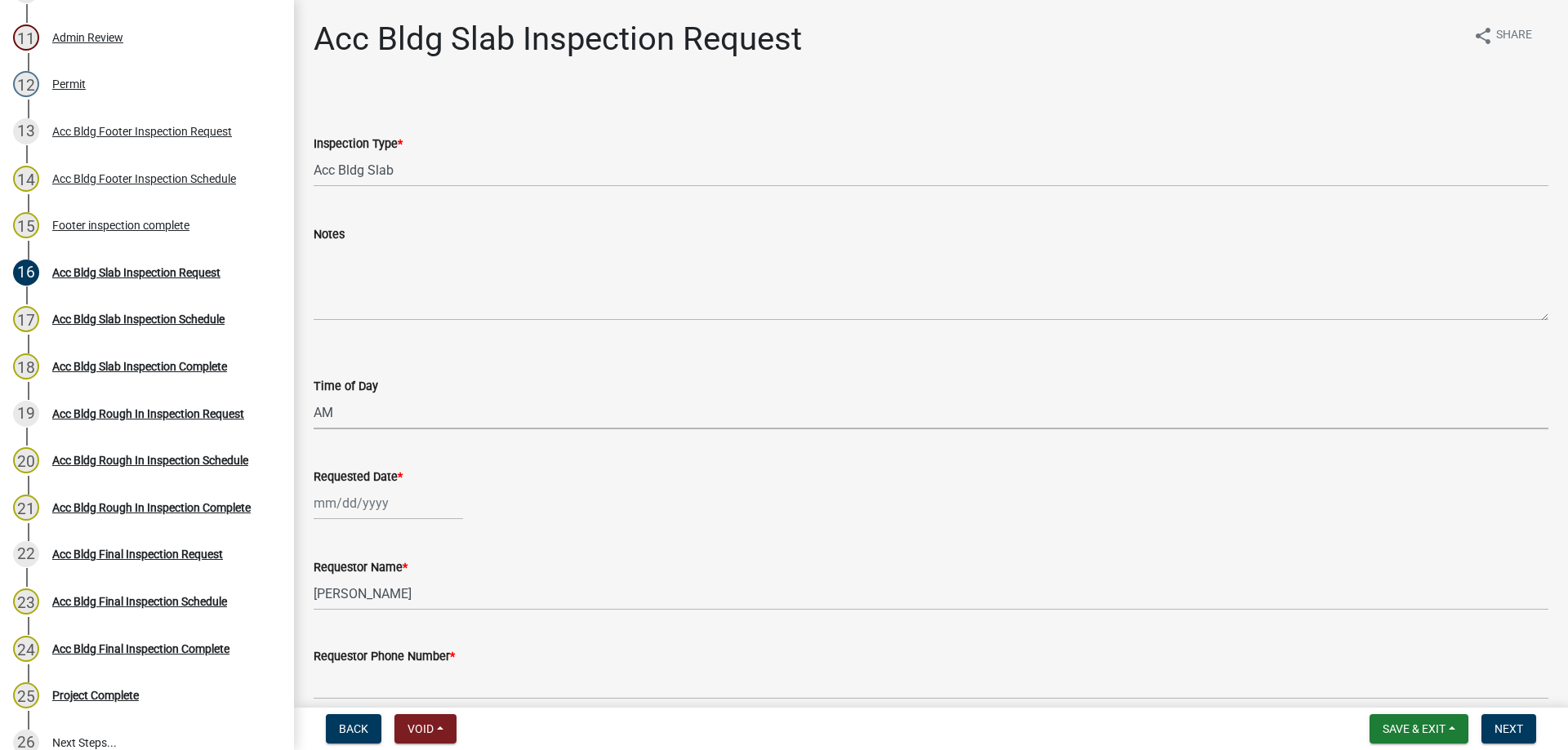
select select "2025"
click at [316, 377] on div "15 16 17 18 19 20 21" at bounding box center [408, 391] width 190 height 26
click at [323, 386] on div "15" at bounding box center [330, 391] width 26 height 26
type input "[DATE]"
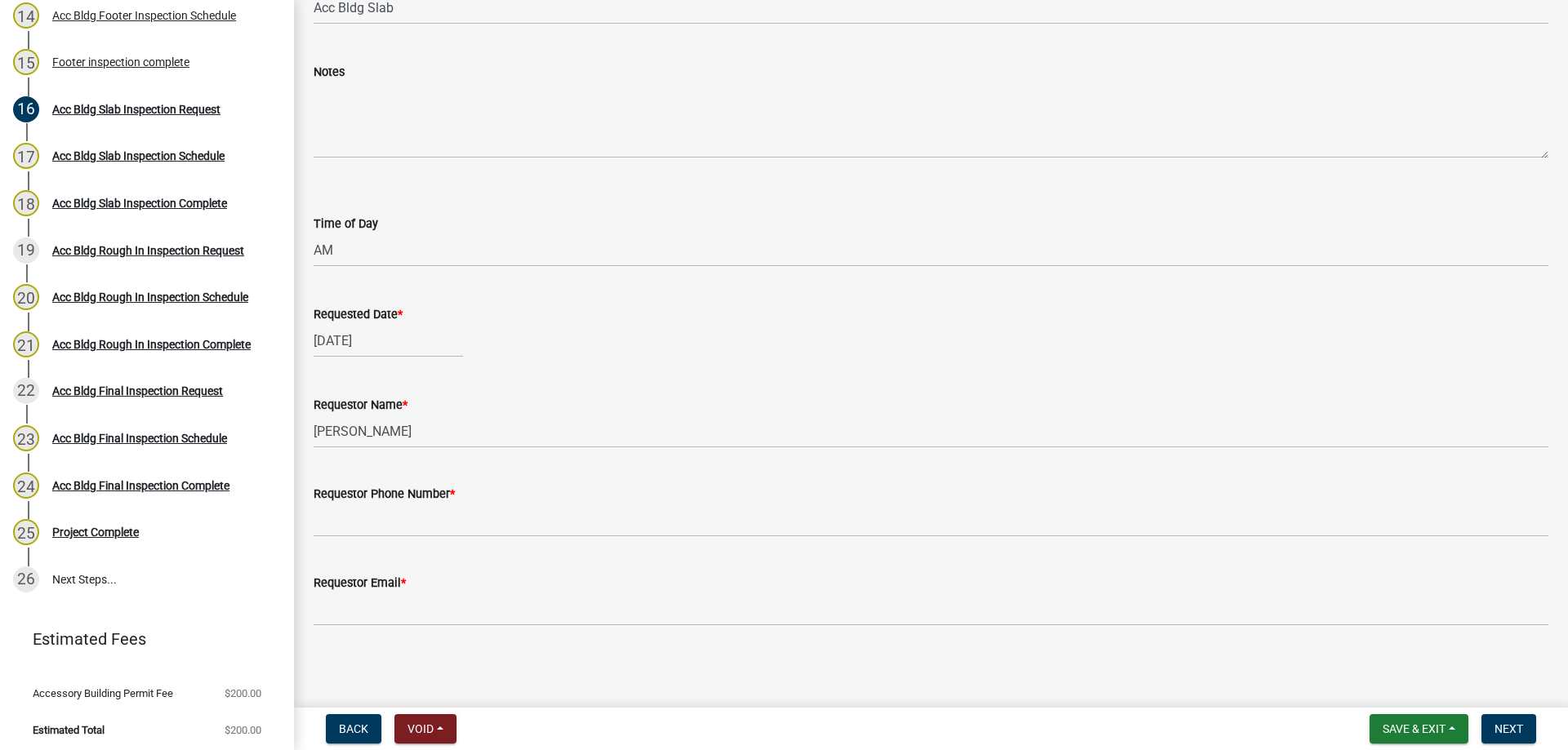
scroll to position [164, 0]
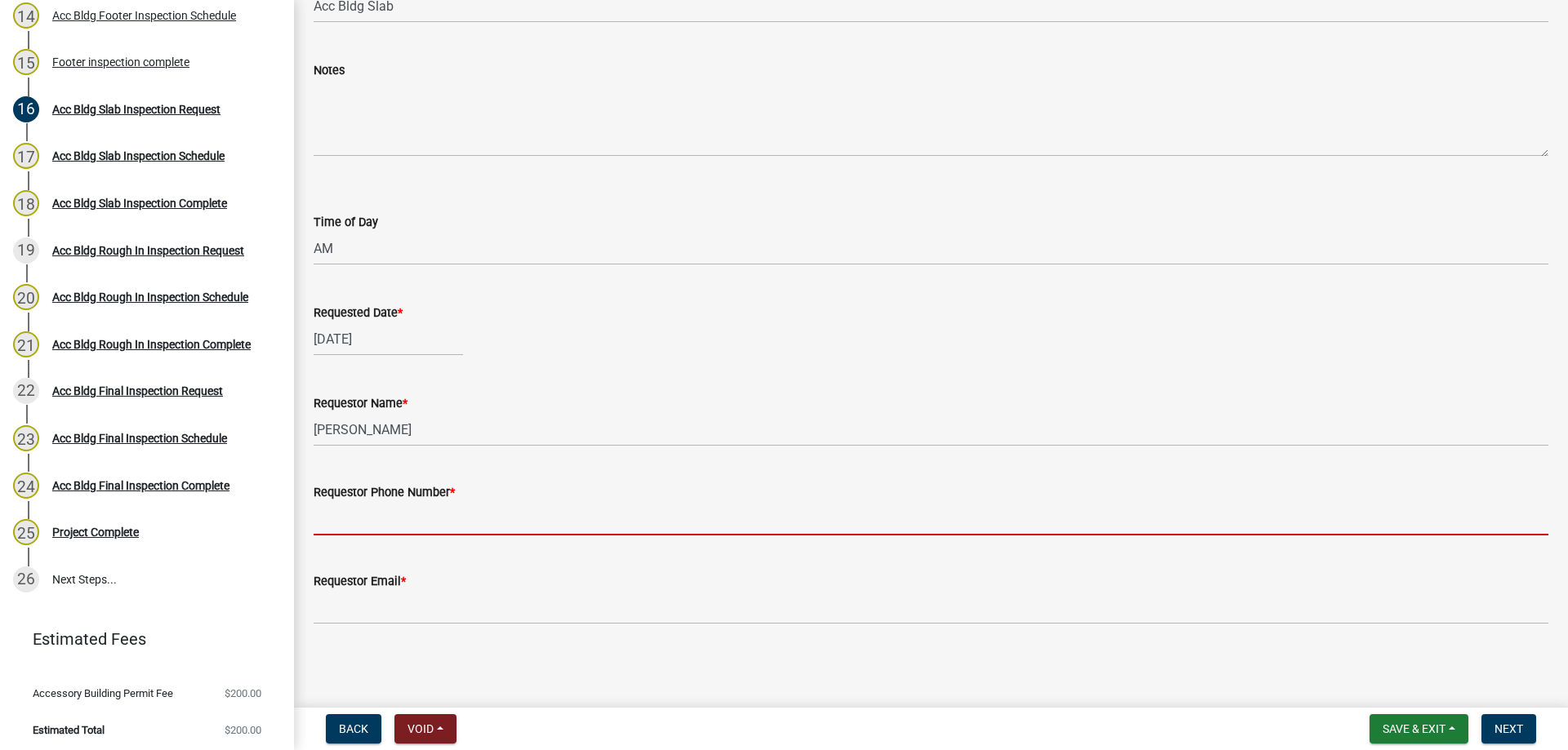
click at [378, 524] on input "Requestor Phone Number *" at bounding box center [931, 519] width 1235 height 34
type input "4788363199"
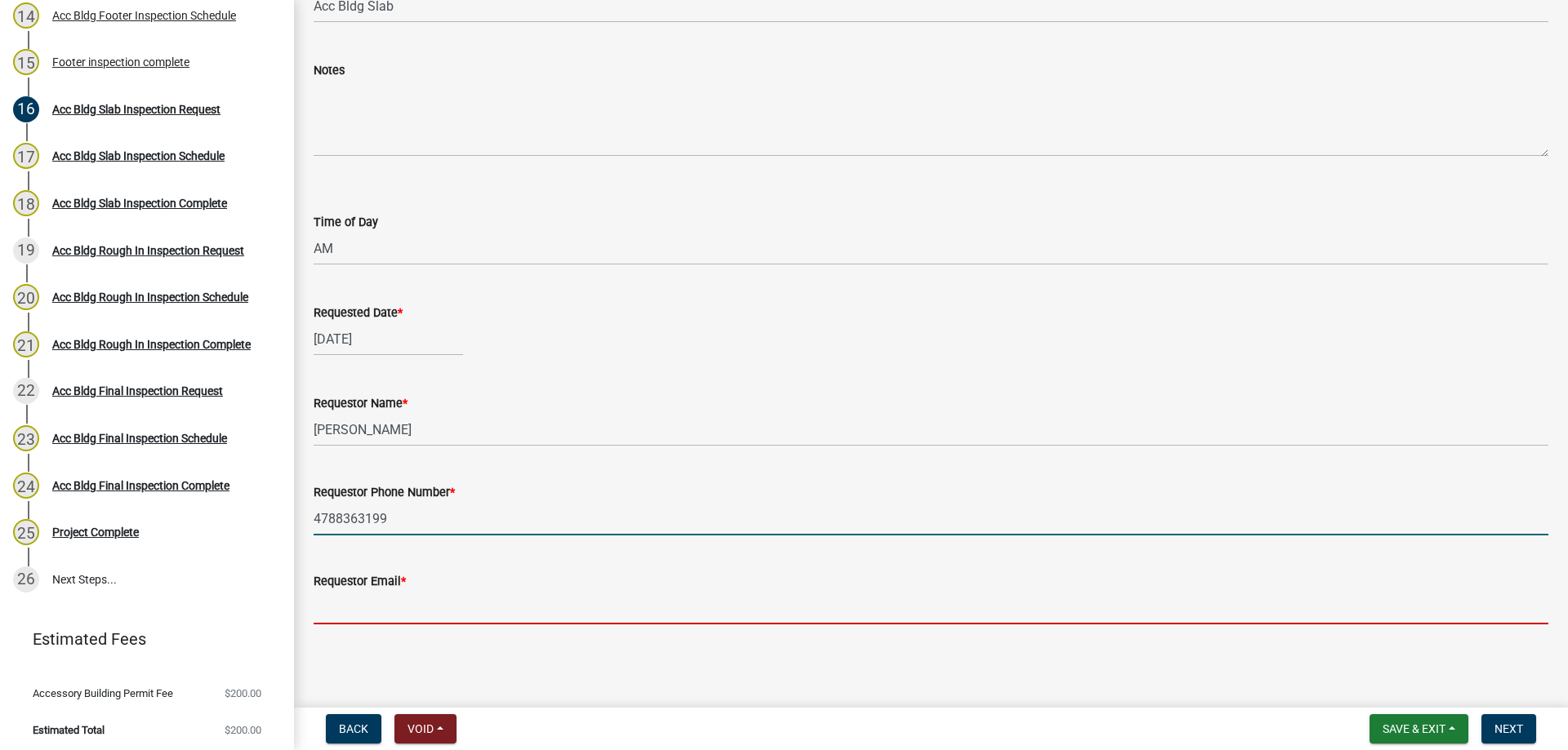
click at [421, 590] on form "Requestor Email *" at bounding box center [931, 597] width 1235 height 53
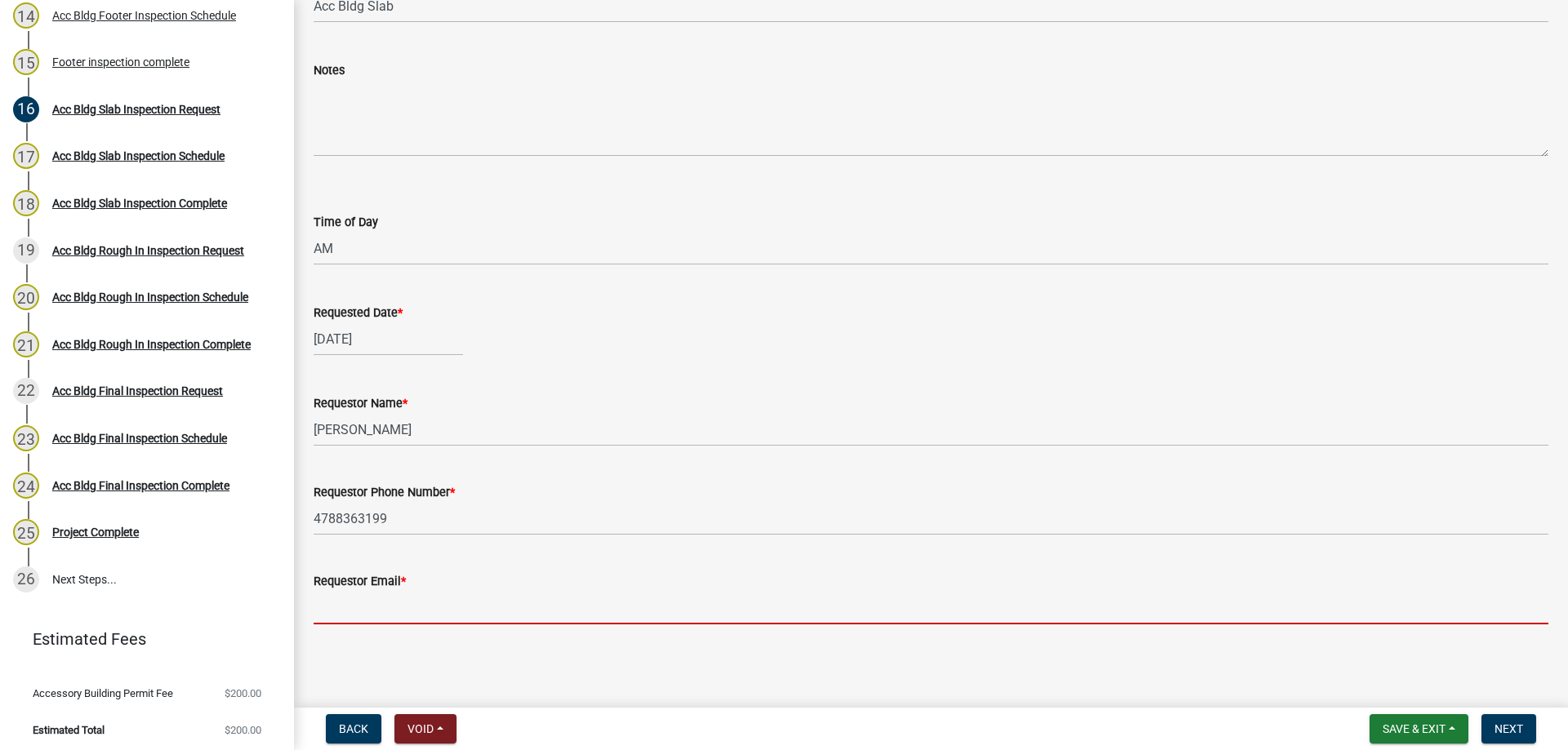
type input "[EMAIL_ADDRESS][DOMAIN_NAME]"
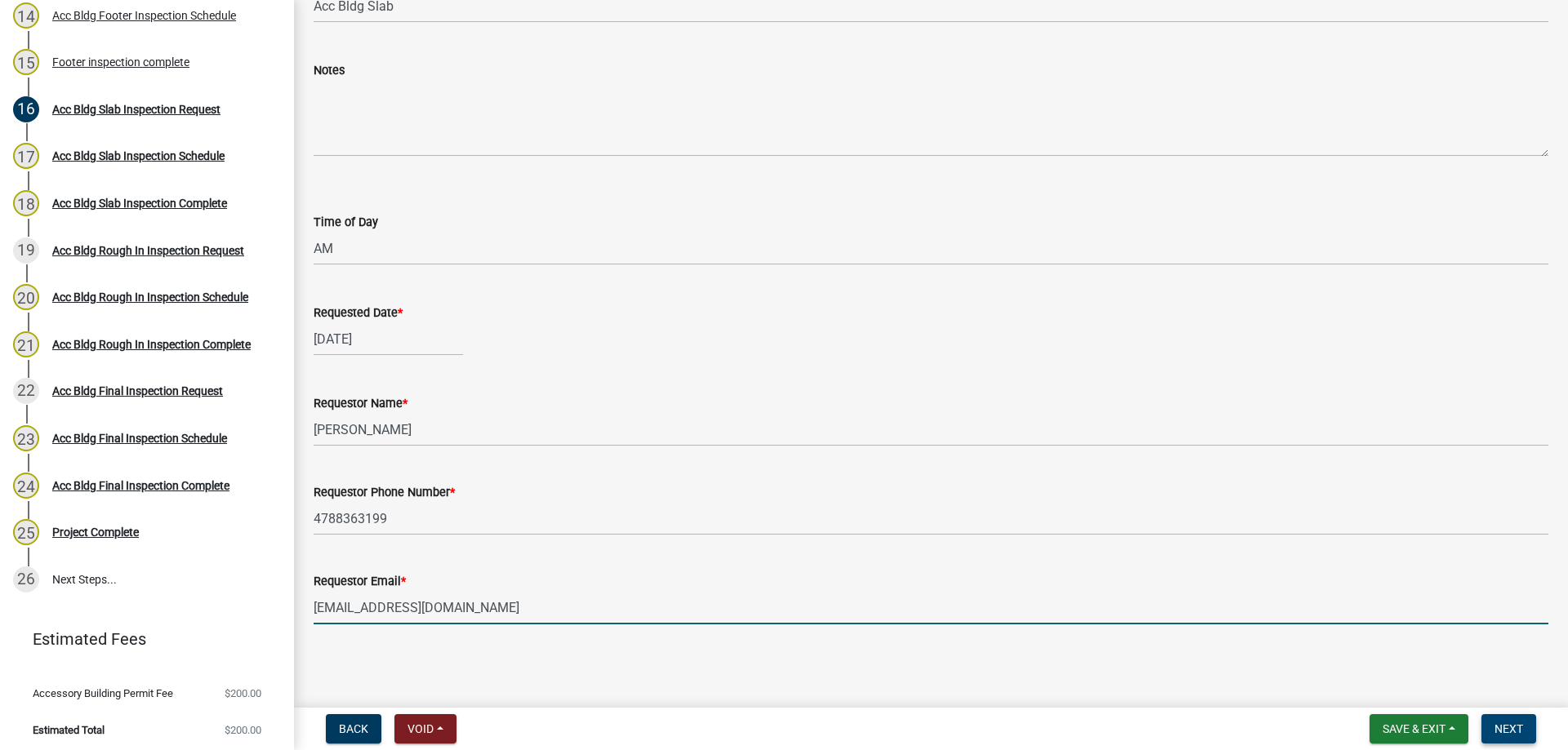
click at [1508, 734] on span "Next" at bounding box center [1508, 729] width 29 height 13
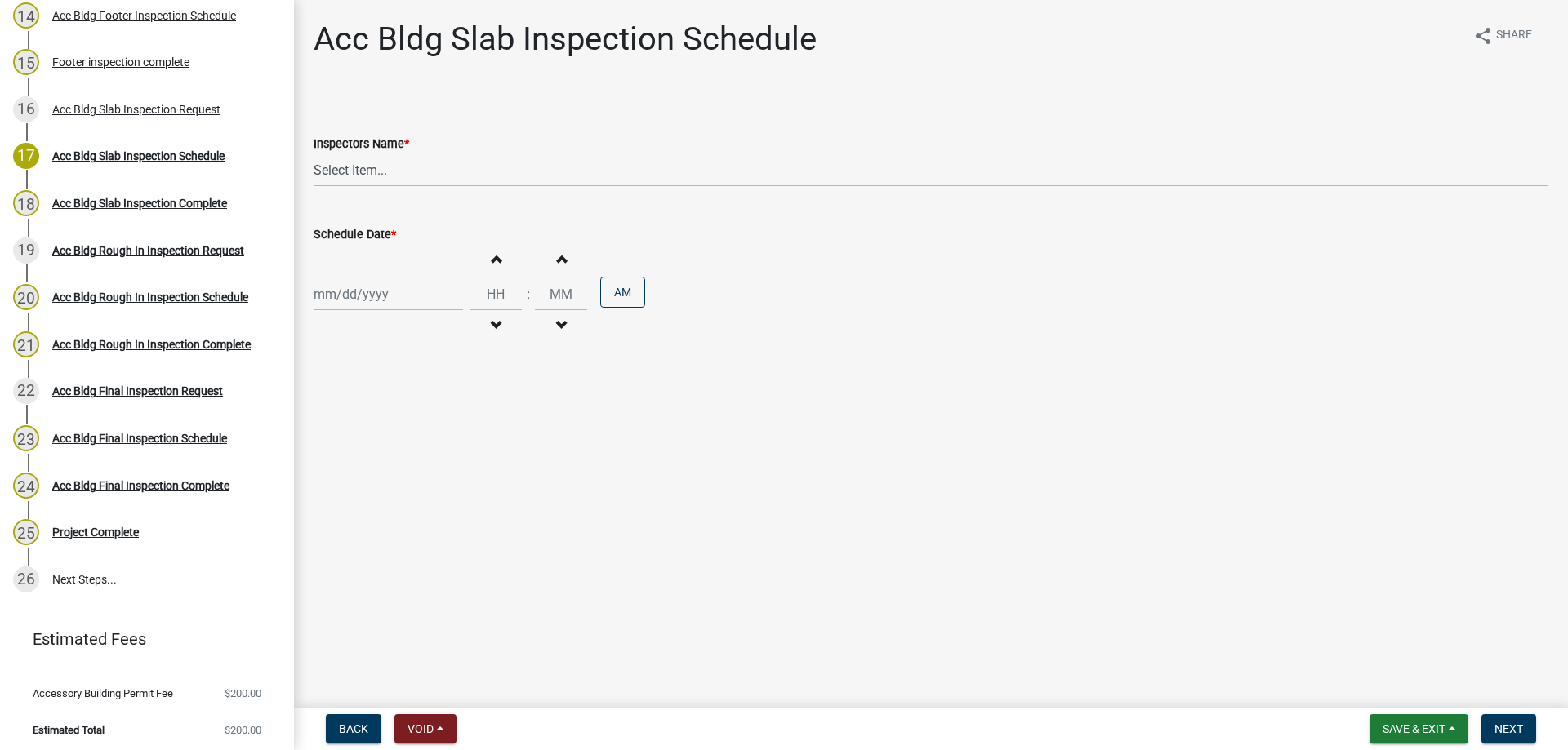
click at [736, 213] on div "Schedule Date * Increment hours Decrement hours : Increment minutes Decrement m…" at bounding box center [931, 273] width 1235 height 143
click at [743, 179] on select "Select Item... [PERSON_NAME].[PERSON_NAME] ([PERSON_NAME] ) TT_Administrator ([…" at bounding box center [931, 170] width 1235 height 34
select select "a844a88f-ba44-4800-9e08-05e10520dbf6"
click at [314, 153] on select "Select Item... [PERSON_NAME].[PERSON_NAME] ([PERSON_NAME] ) TT_Administrator ([…" at bounding box center [931, 170] width 1235 height 34
click at [423, 301] on div at bounding box center [388, 294] width 149 height 34
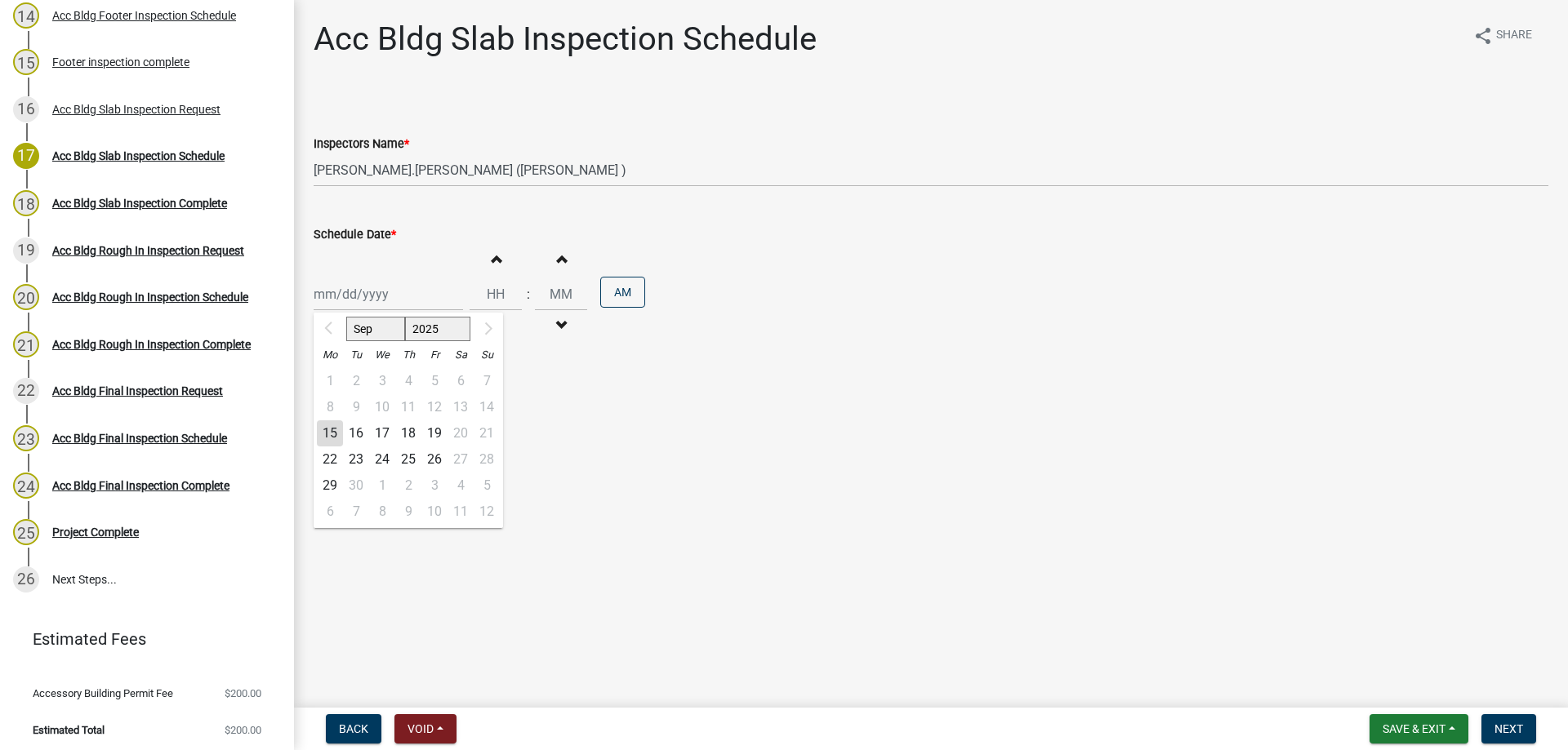
click at [343, 436] on div "16" at bounding box center [356, 433] width 26 height 26
click at [388, 273] on div "[DATE] Increment hours Decrement hours : Increment minutes Decrement minutes AM" at bounding box center [931, 294] width 1235 height 100
click at [388, 309] on div "[DATE]" at bounding box center [388, 294] width 149 height 34
click at [329, 425] on div "15" at bounding box center [330, 433] width 26 height 26
type input "[DATE]"
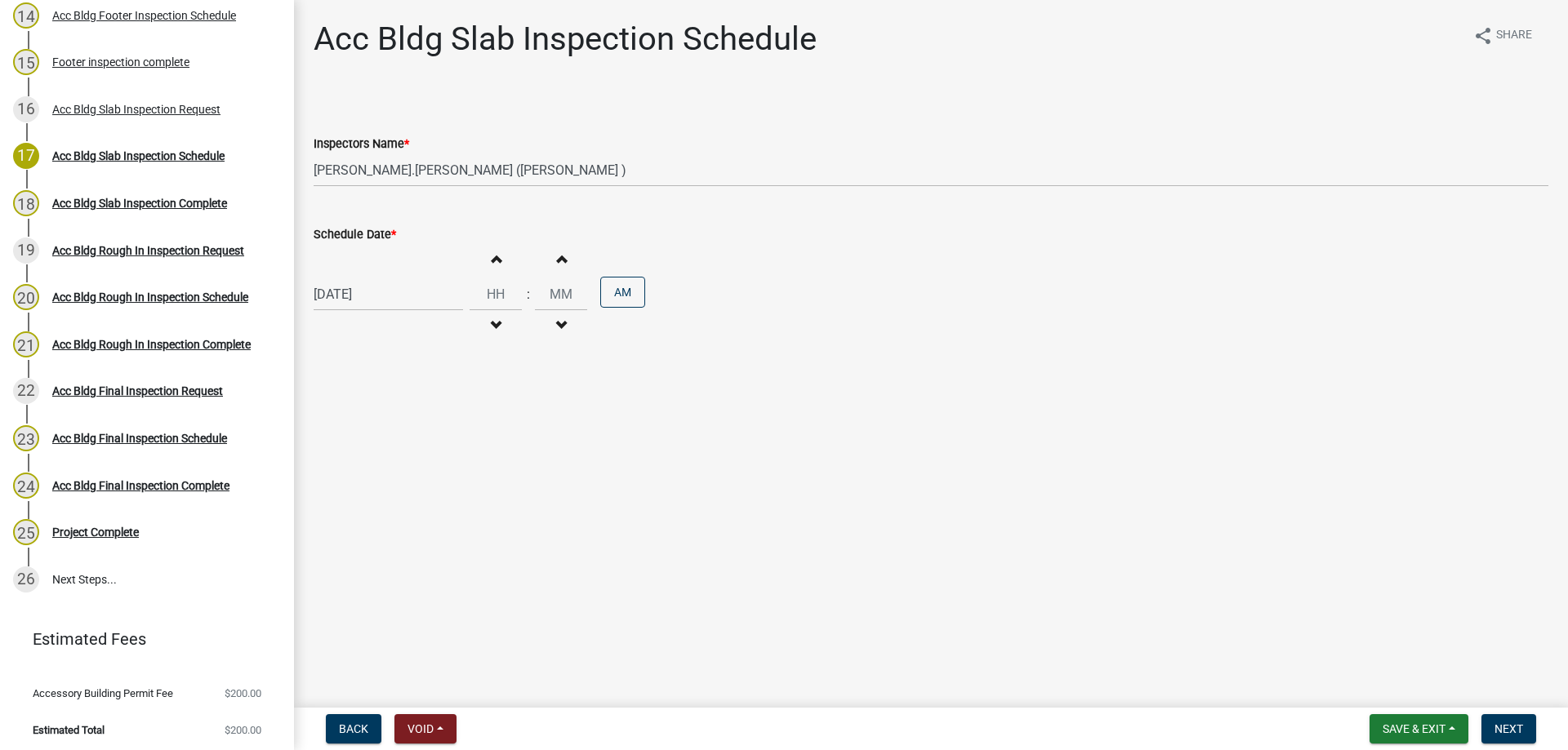
drag, startPoint x: 494, startPoint y: 266, endPoint x: 508, endPoint y: 272, distance: 15.2
click at [493, 266] on button "Increment hours" at bounding box center [496, 258] width 34 height 30
type input "01"
type input "00"
click at [1503, 729] on span "Next" at bounding box center [1508, 729] width 29 height 13
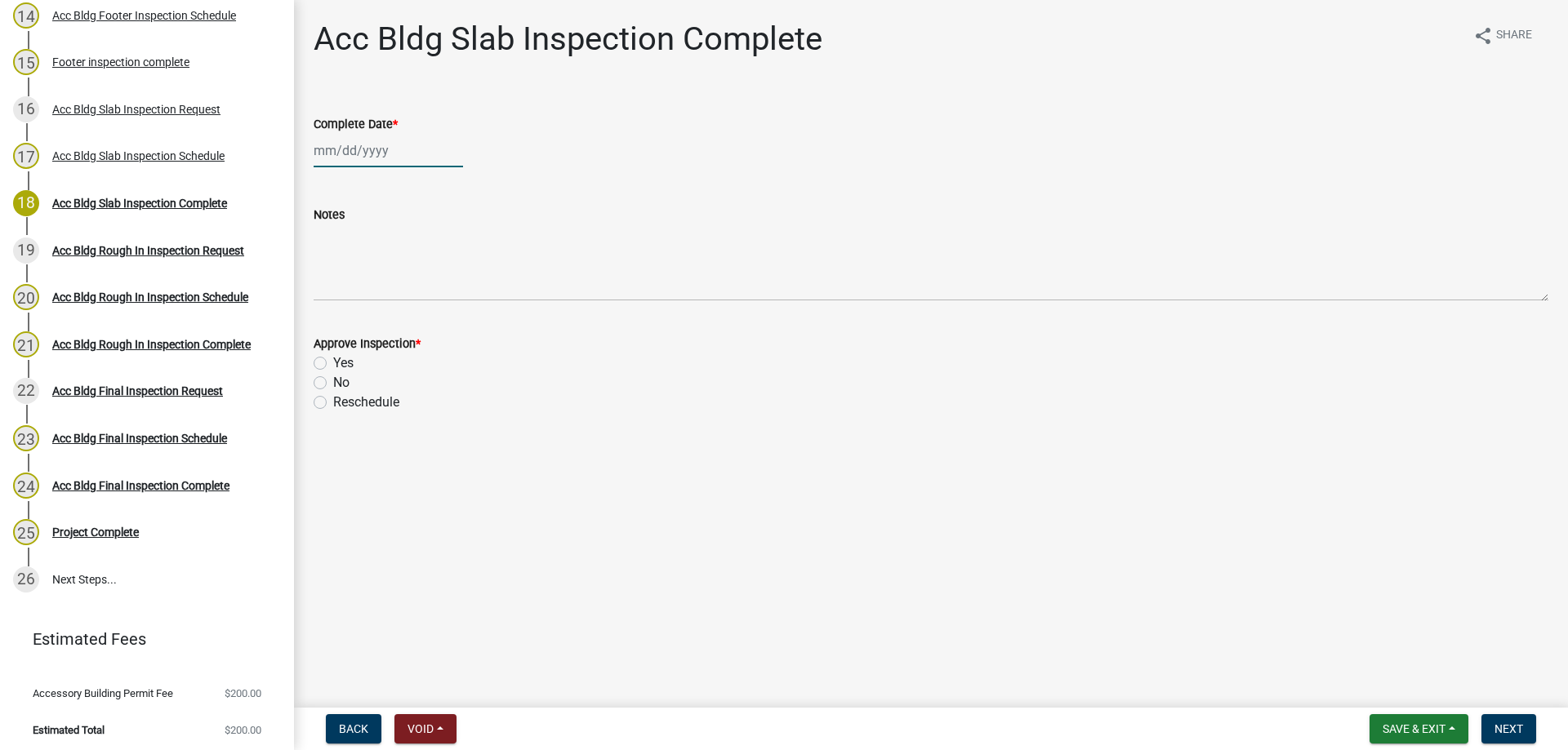
click at [383, 158] on div at bounding box center [388, 150] width 149 height 34
select select "9"
select select "2025"
click at [337, 284] on div "15" at bounding box center [330, 290] width 26 height 26
type input "[DATE]"
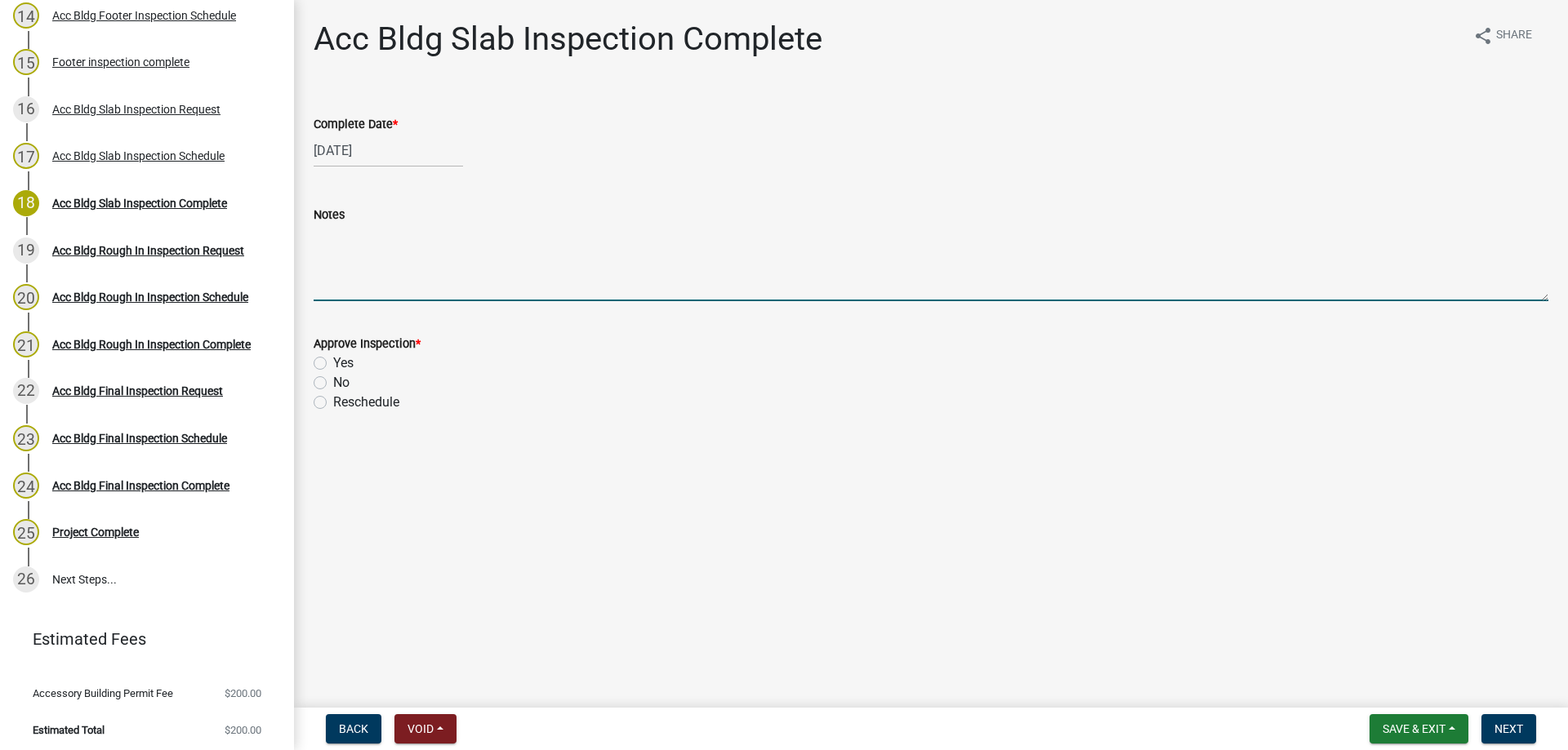
click at [332, 281] on textarea "Notes" at bounding box center [931, 263] width 1235 height 76
type textarea "not needed"
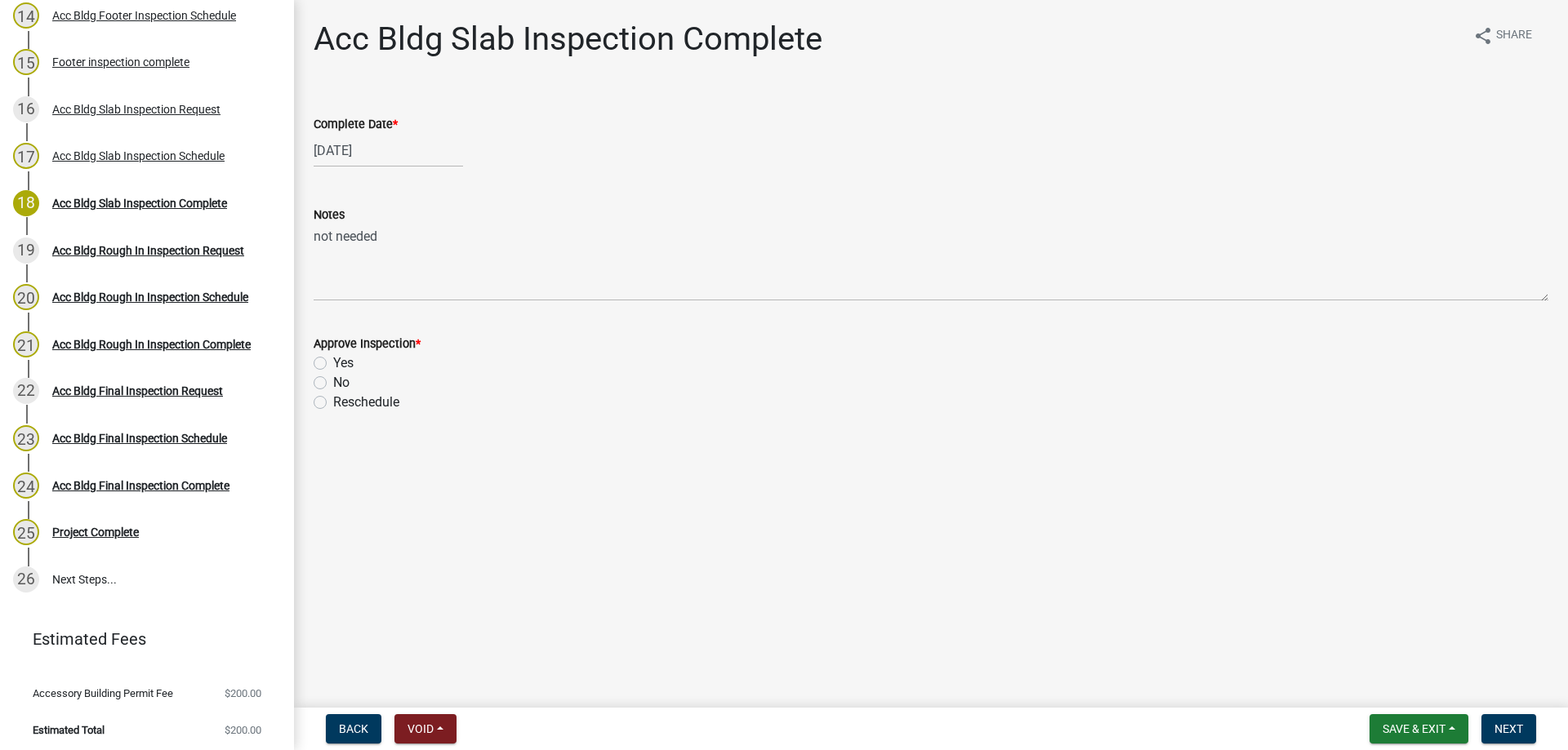
click at [343, 358] on label "Yes" at bounding box center [343, 364] width 21 height 20
click at [343, 358] on input "Yes" at bounding box center [338, 359] width 11 height 11
radio input "true"
click at [1517, 744] on nav "Back Void Withdraw Lock Expire Void Save & Exit Save Save & Exit Next" at bounding box center [931, 729] width 1274 height 43
click at [1516, 741] on button "Next" at bounding box center [1508, 729] width 55 height 30
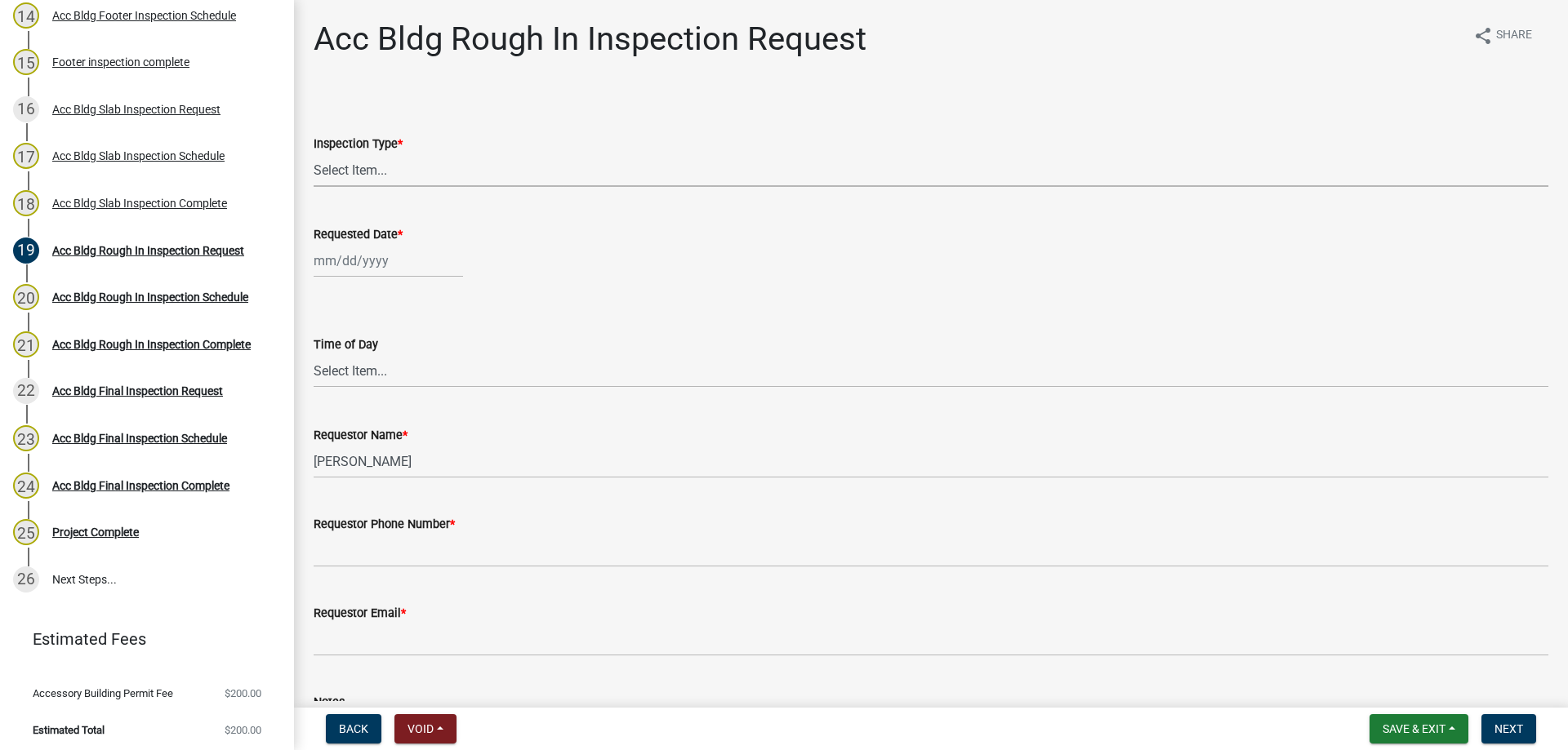
click at [383, 172] on select "Select Item... Rough In" at bounding box center [931, 170] width 1235 height 34
click at [314, 153] on select "Select Item... Rough In" at bounding box center [931, 170] width 1235 height 34
select select "fdcb5414-e2c8-4e4a-b5a0-d1538efa6aa4"
click at [374, 257] on div at bounding box center [388, 260] width 149 height 34
select select "9"
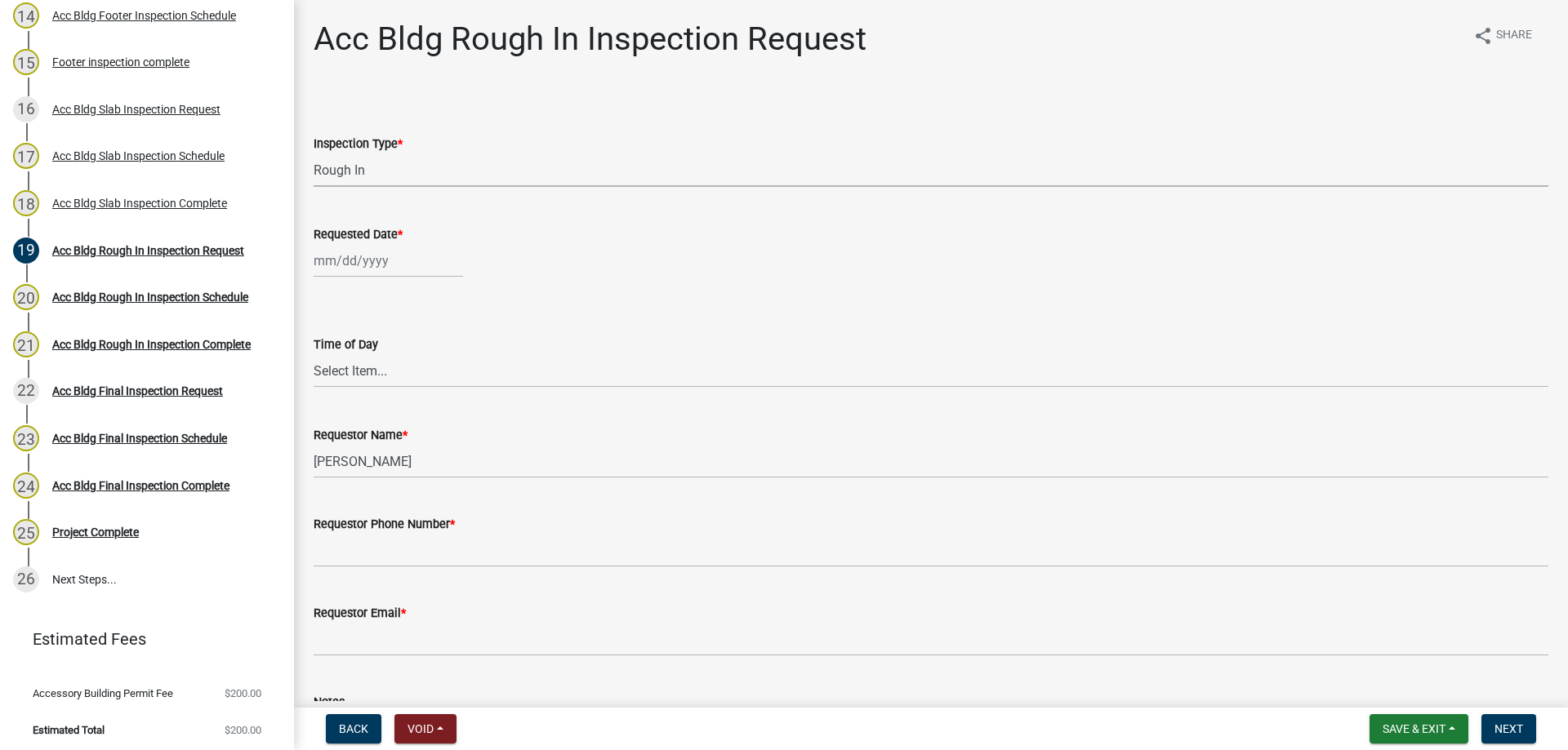
select select "2025"
click at [329, 386] on div "8" at bounding box center [330, 374] width 26 height 26
type input "[DATE]"
click at [323, 272] on div "[DATE]" at bounding box center [388, 260] width 149 height 34
select select "9"
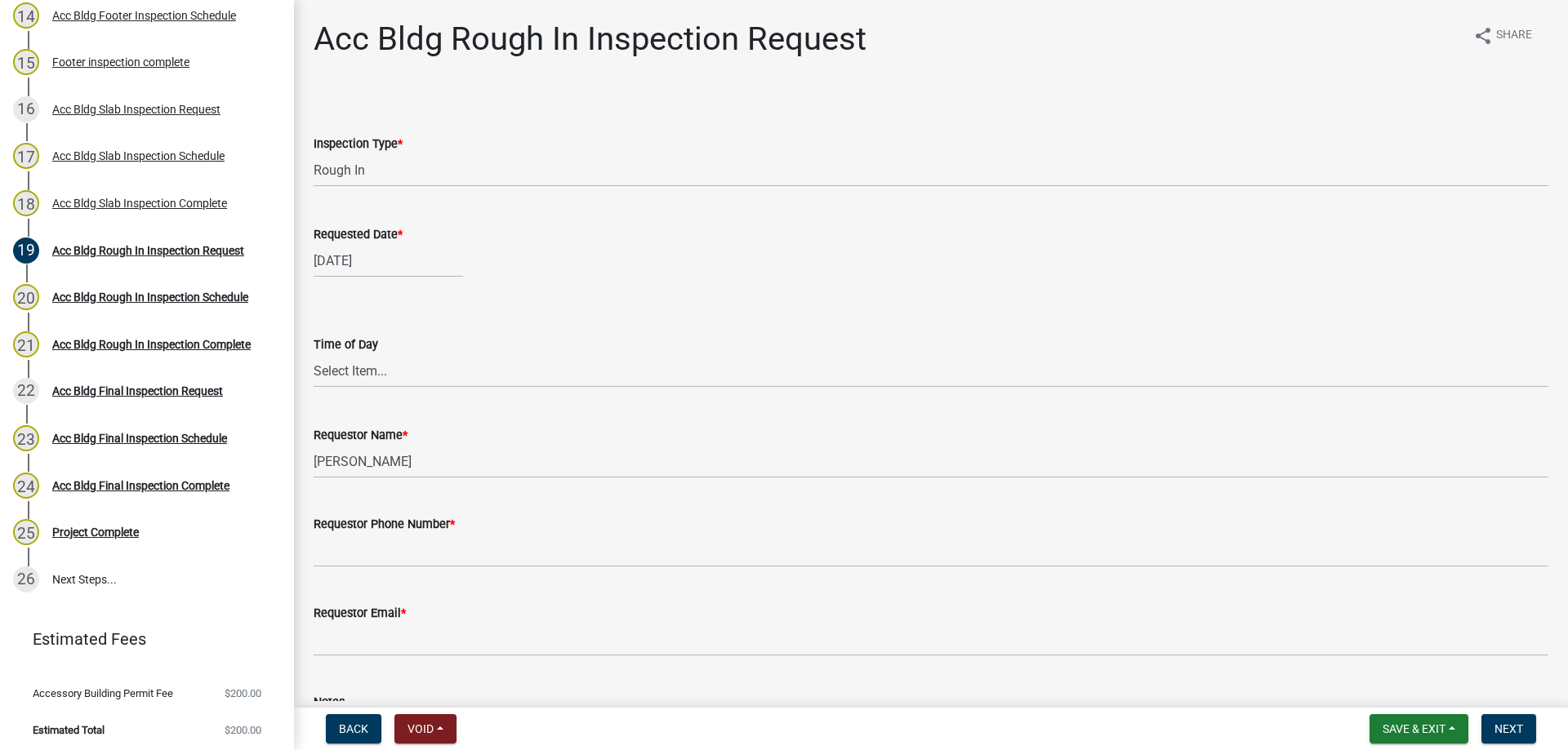
select select "2025"
click at [336, 393] on div "15" at bounding box center [330, 400] width 26 height 26
type input "[DATE]"
drag, startPoint x: 335, startPoint y: 381, endPoint x: 332, endPoint y: 373, distance: 8.5
click at [334, 377] on select "Select Item... AM PM" at bounding box center [931, 371] width 1235 height 34
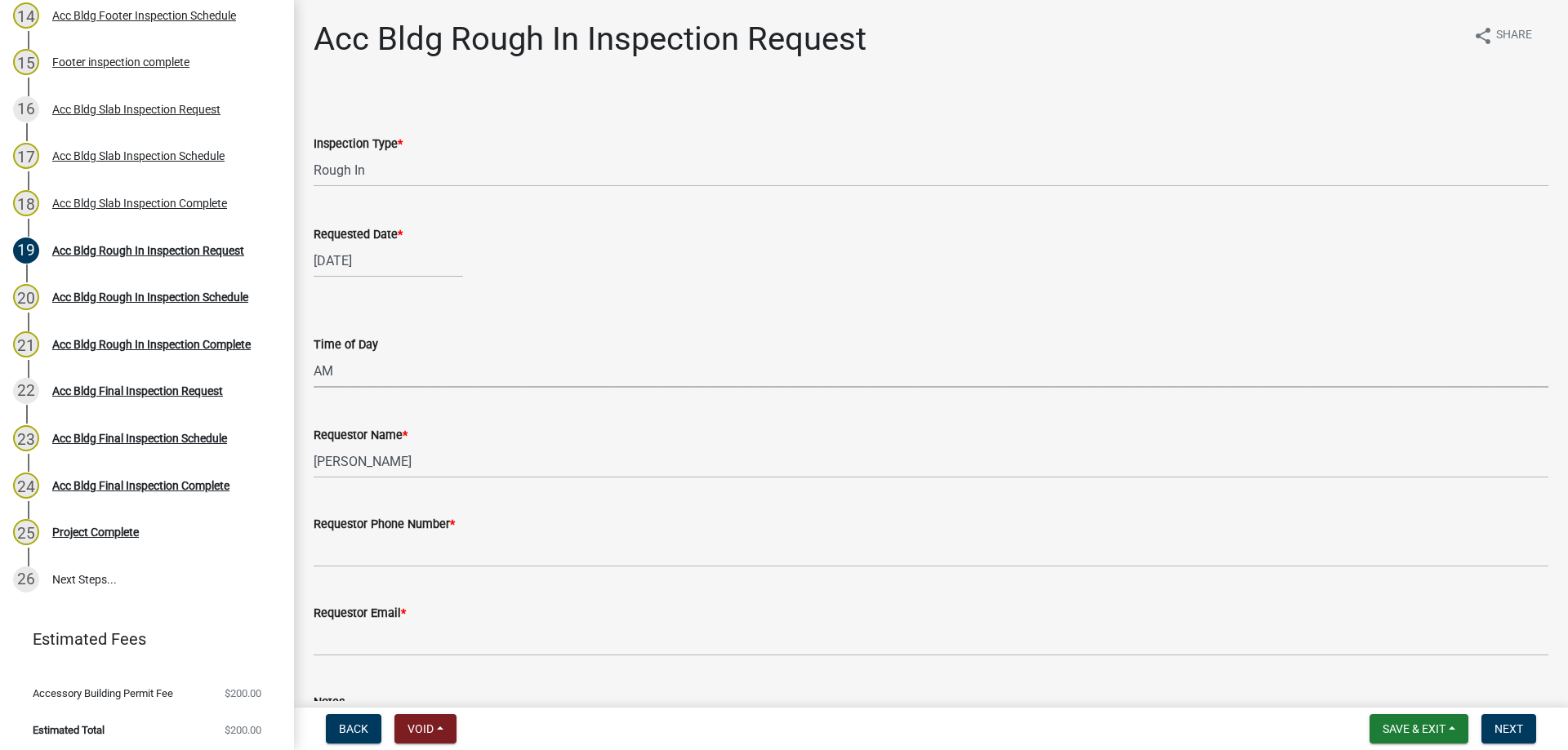
click at [314, 354] on select "Select Item... AM PM" at bounding box center [931, 371] width 1235 height 34
select select "cb10fa24-328f-4433-8d1a-661a0b5f4638"
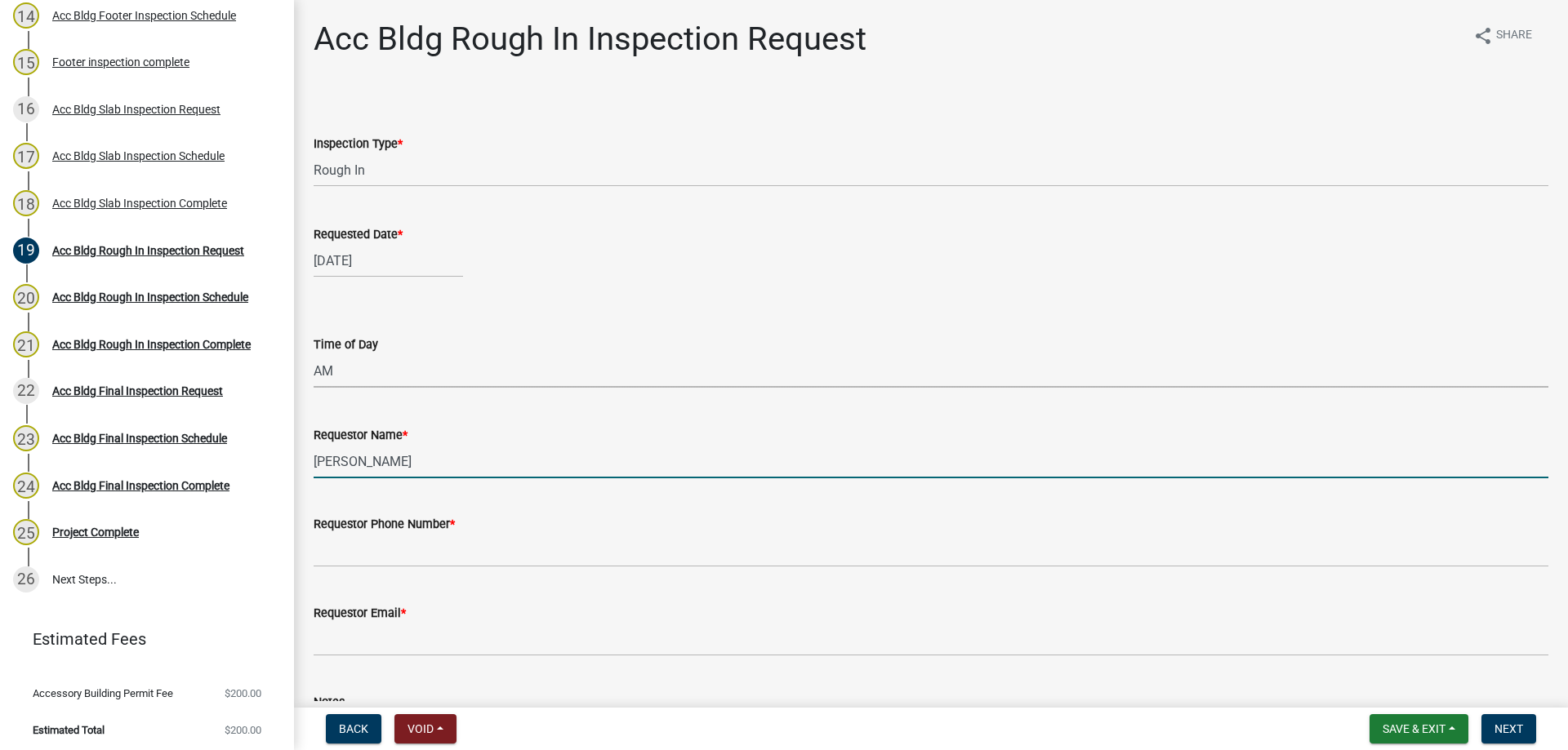
click at [322, 473] on input "[PERSON_NAME]" at bounding box center [931, 461] width 1235 height 34
click at [346, 533] on div "Requestor Phone Number *" at bounding box center [931, 524] width 1235 height 20
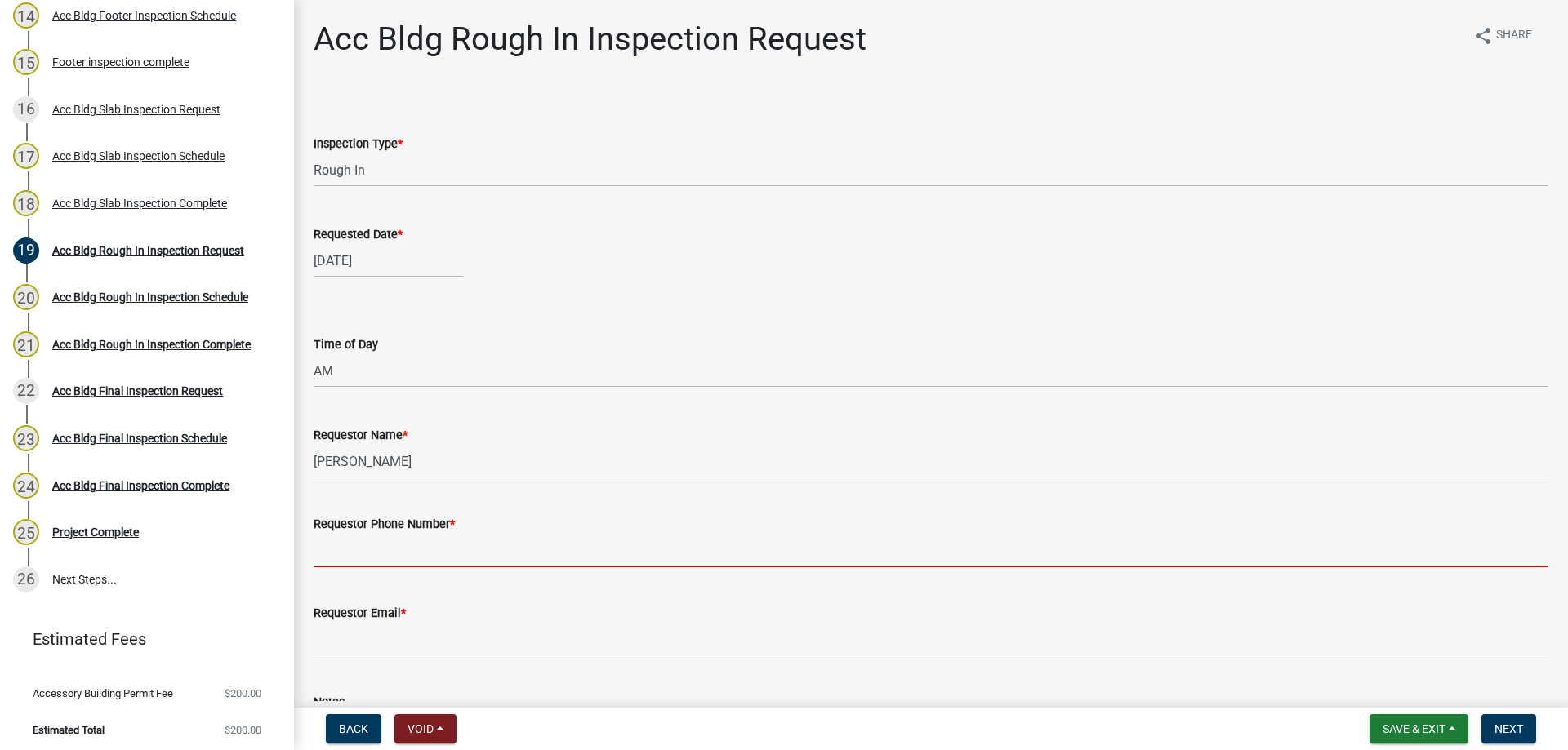
click at [351, 548] on input "Requestor Phone Number *" at bounding box center [931, 550] width 1235 height 34
type input "4788363199"
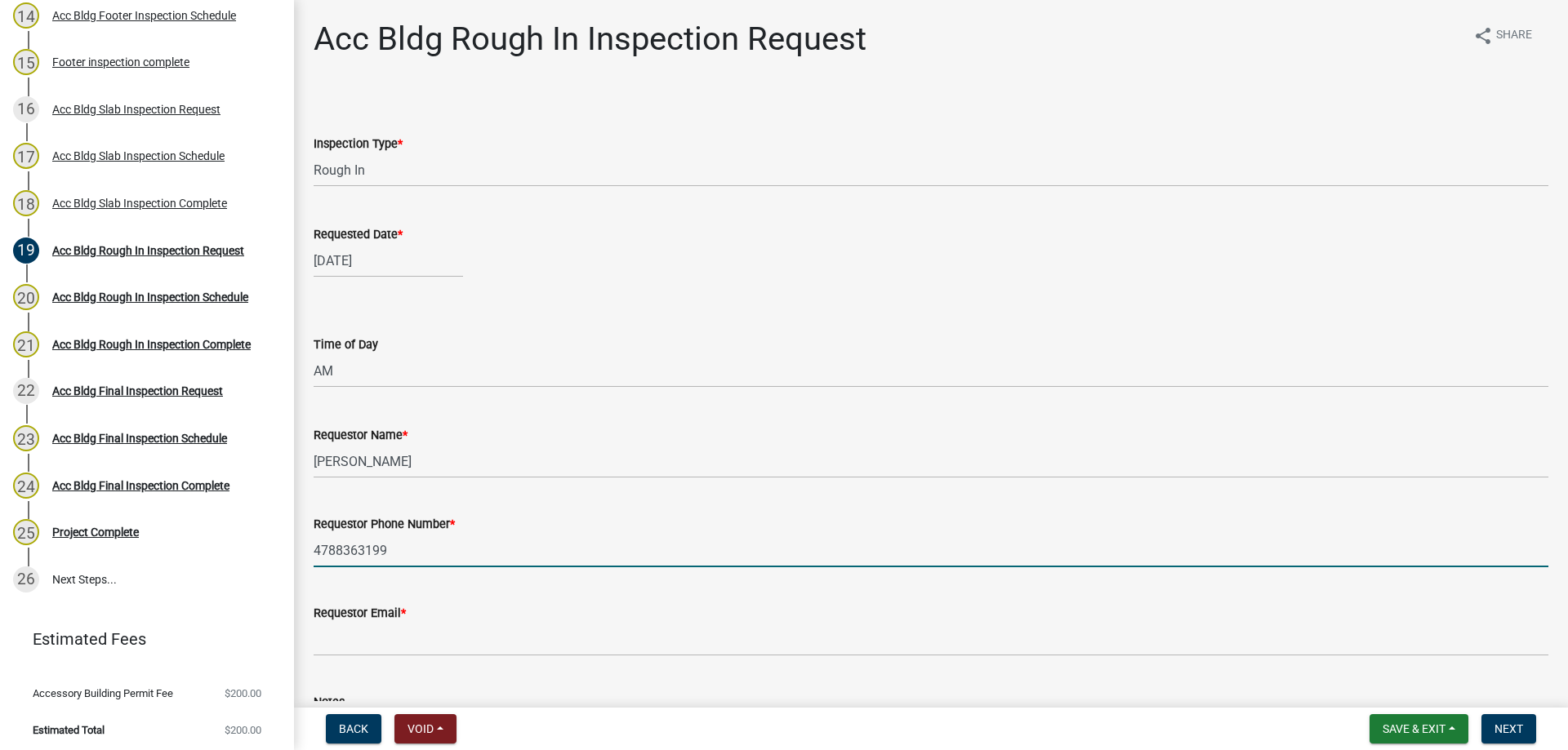
click at [381, 616] on label "Requestor Email *" at bounding box center [360, 614] width 92 height 11
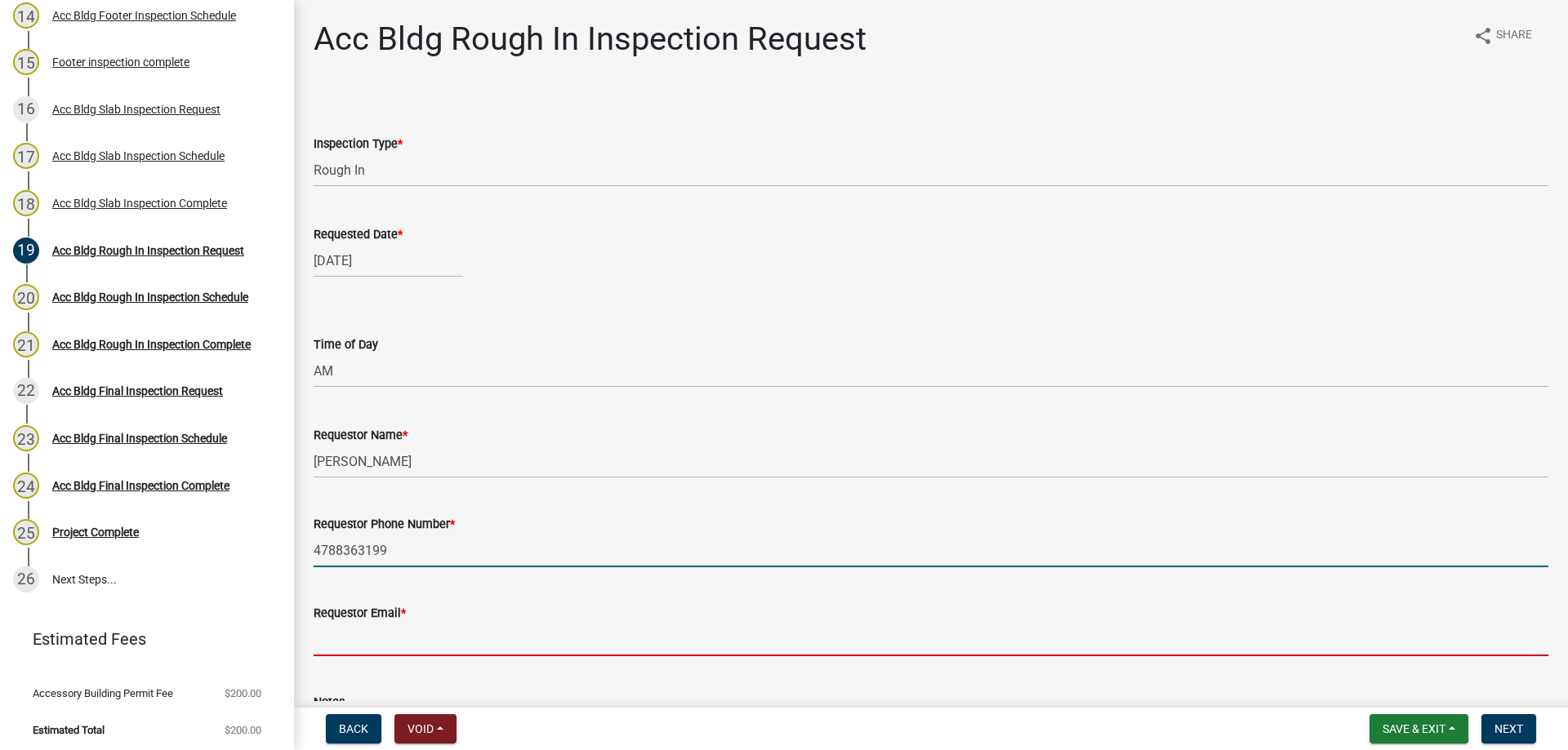
click at [381, 623] on input "Requestor Email *" at bounding box center [931, 639] width 1235 height 34
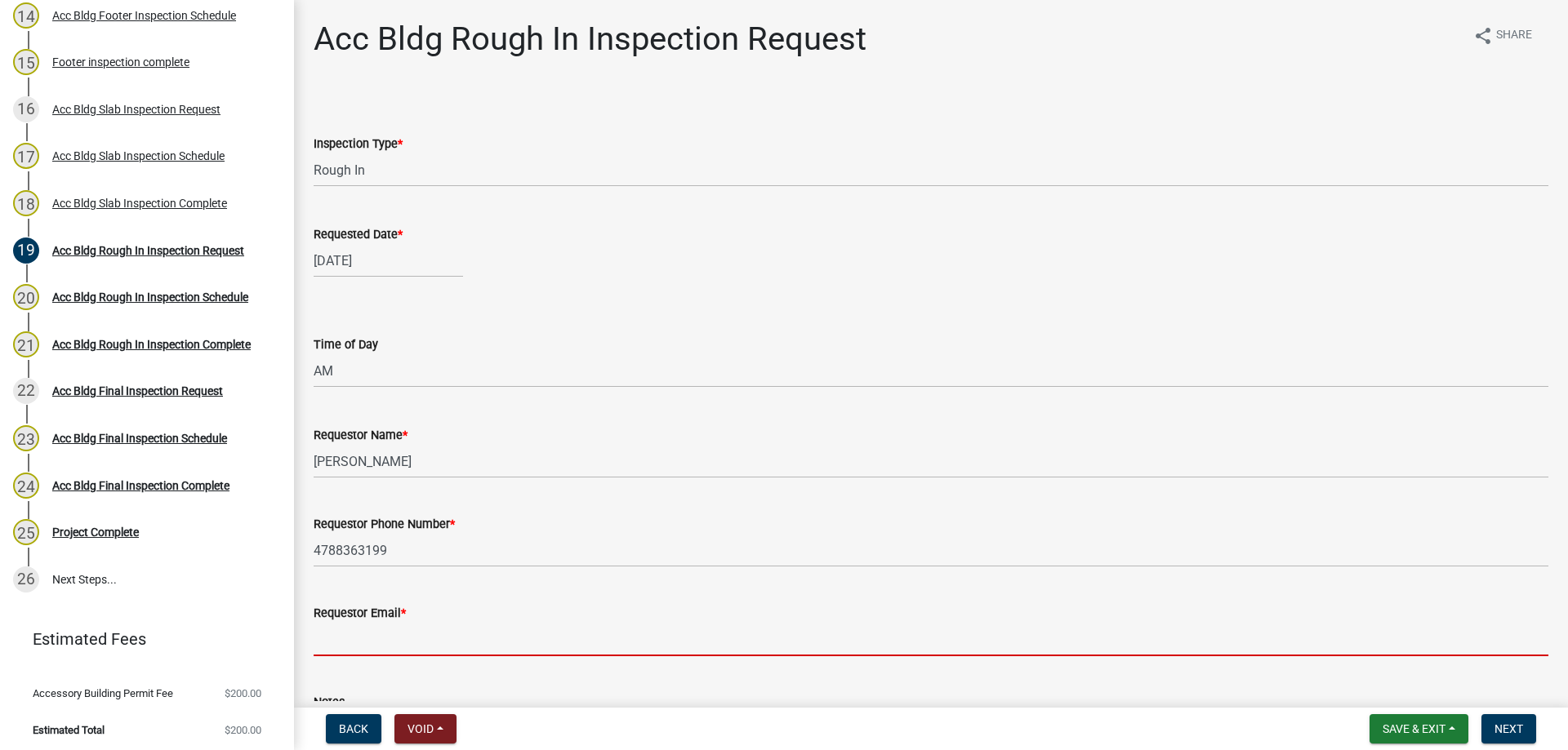
click at [382, 627] on input "Requestor Email *" at bounding box center [931, 639] width 1235 height 34
type input "[PERSON_NAME][EMAIL_ADDRESS][DOMAIN_NAME]"
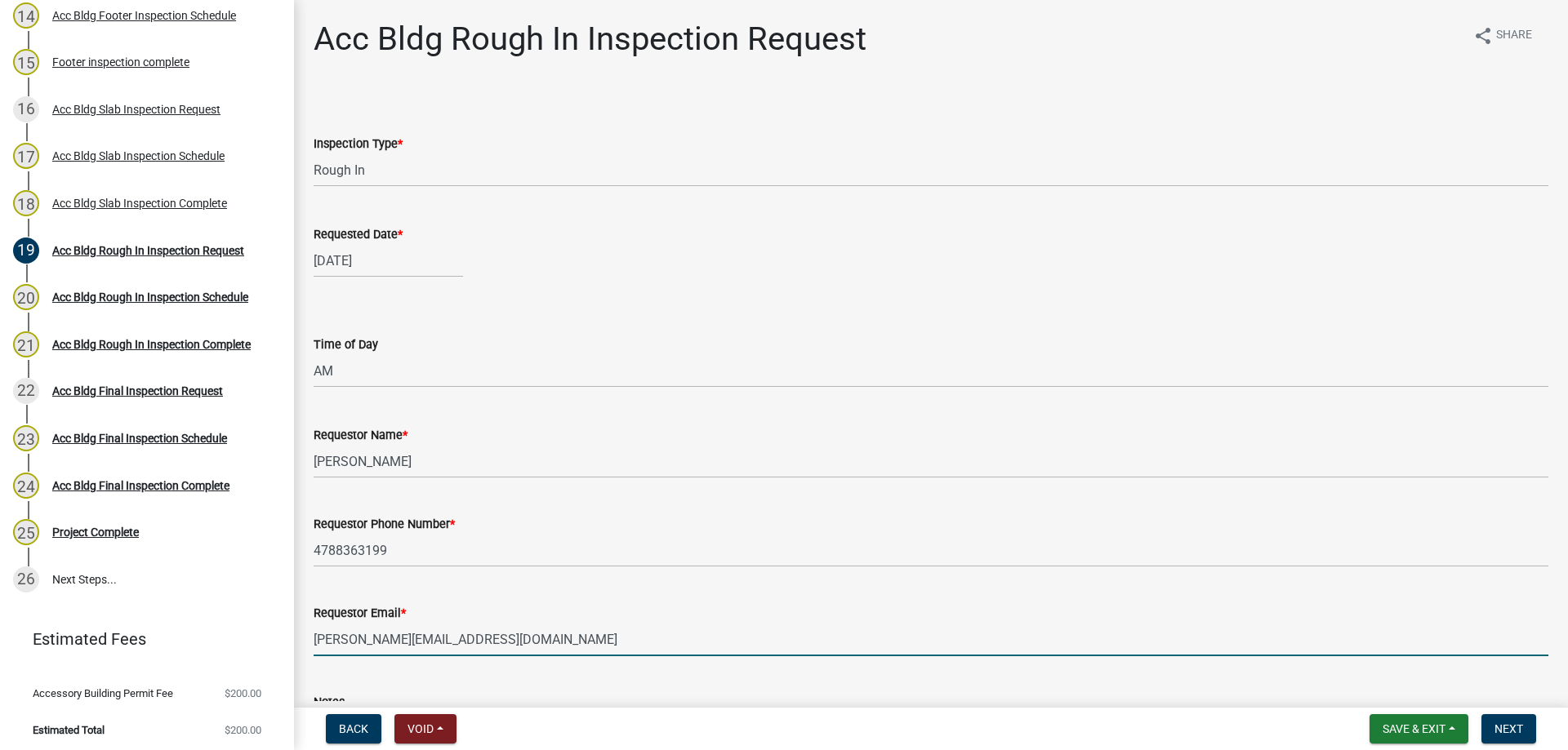
drag, startPoint x: 553, startPoint y: 637, endPoint x: 262, endPoint y: 619, distance: 291.6
click at [262, 619] on div "Accessory Building Permit 2025-Acc Bldg-260 Edit View Summary Notes Show emails…" at bounding box center [784, 375] width 1568 height 750
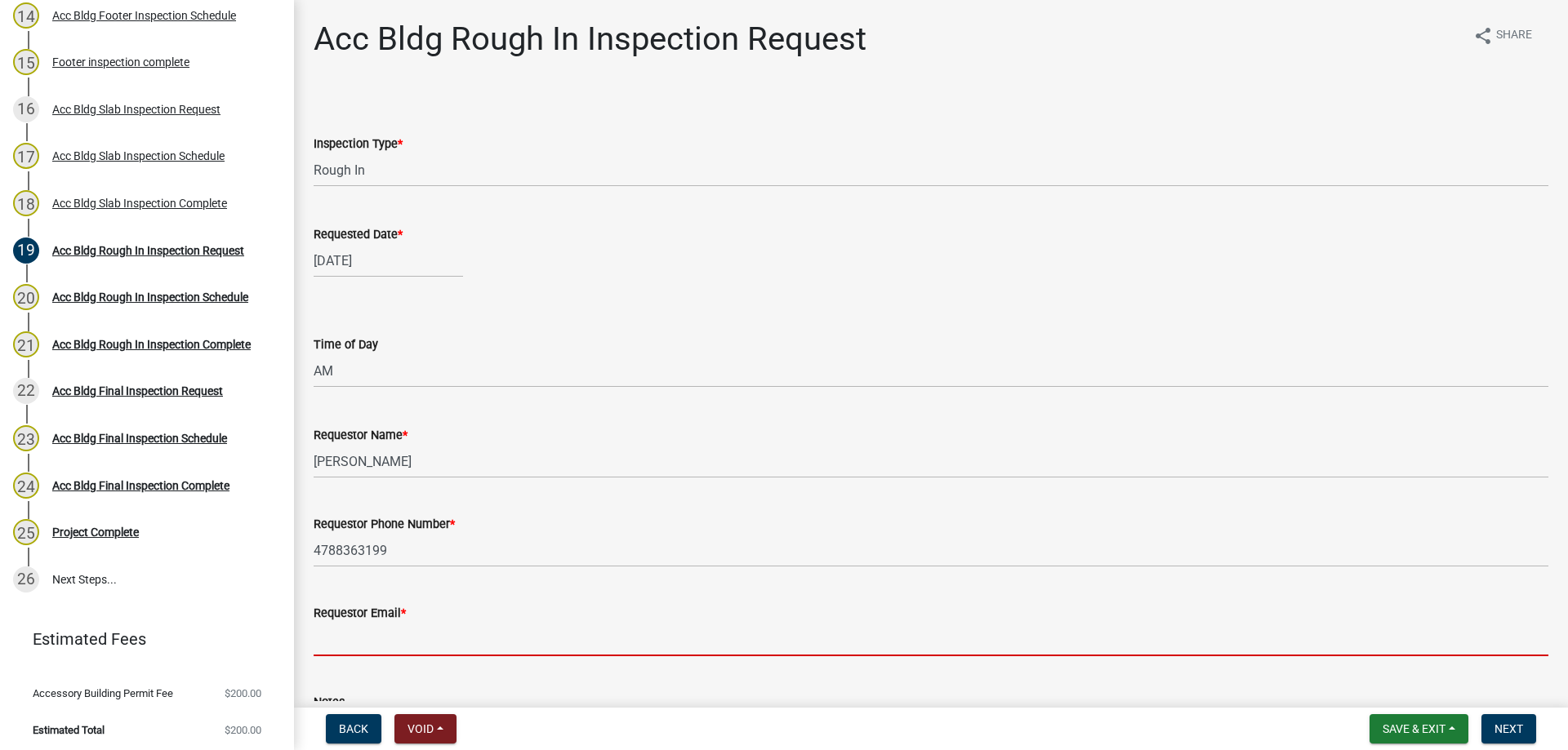
click at [352, 637] on input "Requestor Email *" at bounding box center [931, 639] width 1235 height 34
type input "[EMAIL_ADDRESS][DOMAIN_NAME]"
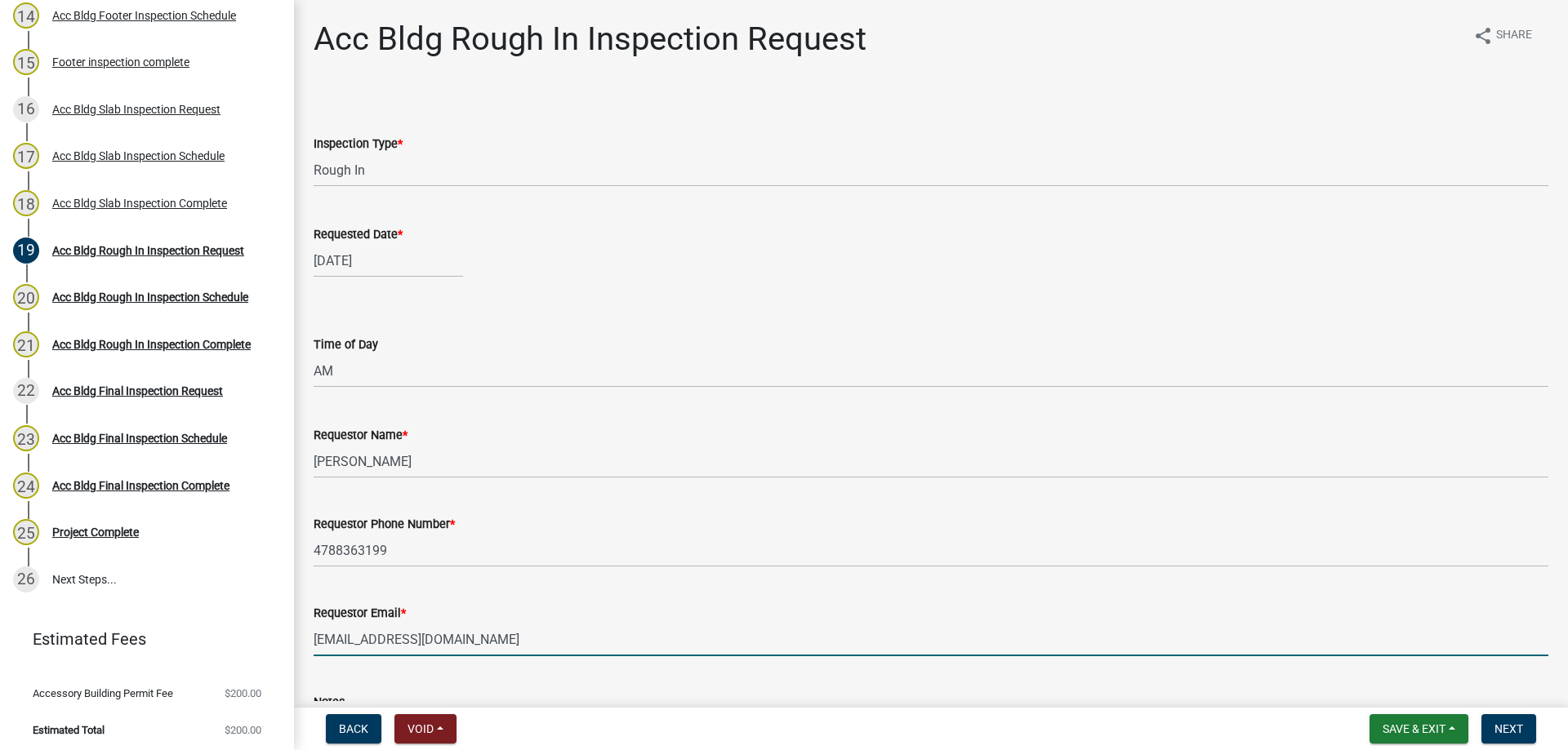
scroll to position [163, 0]
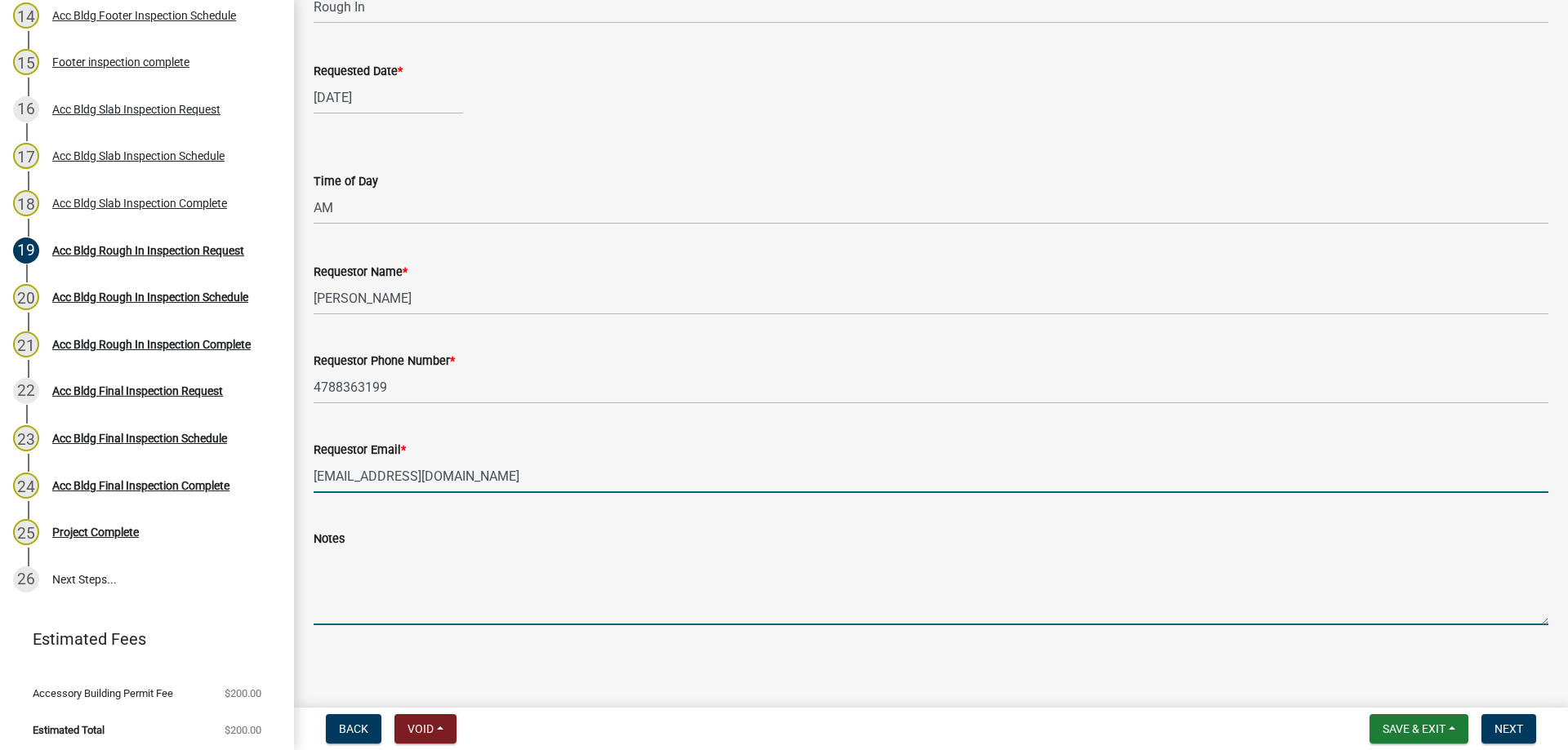
click at [418, 579] on textarea "Notes" at bounding box center [931, 586] width 1235 height 76
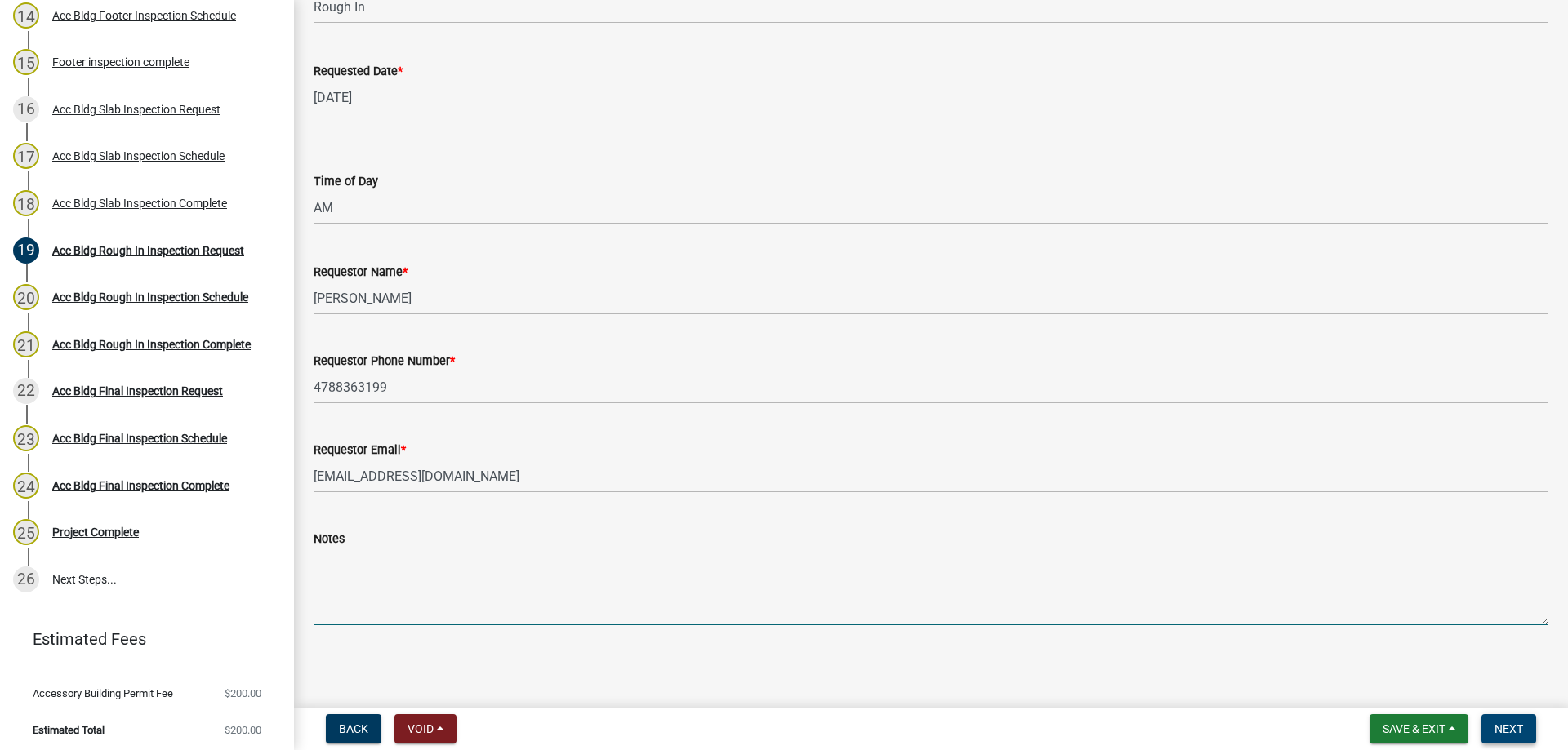
click at [1508, 721] on button "Next" at bounding box center [1508, 729] width 55 height 30
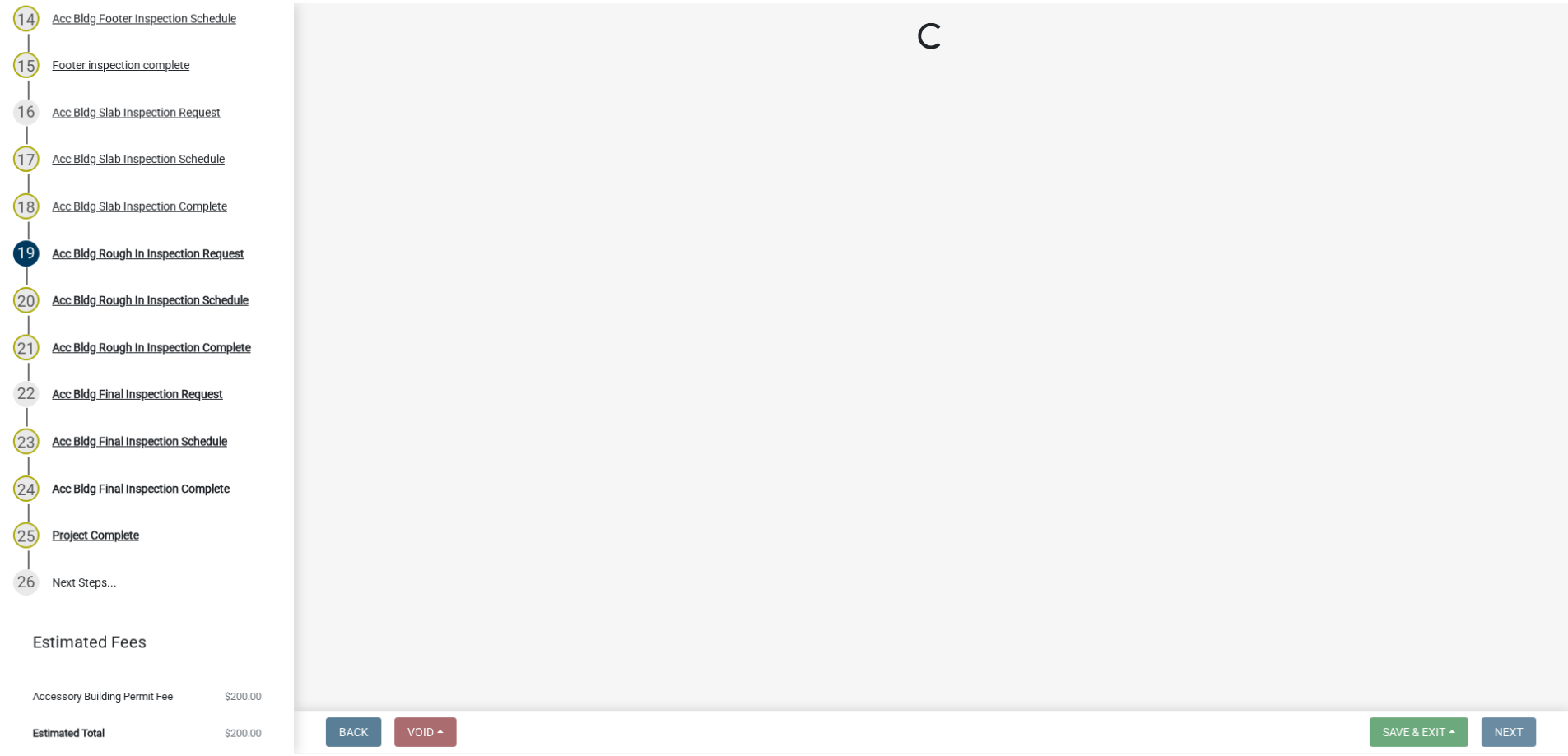
scroll to position [0, 0]
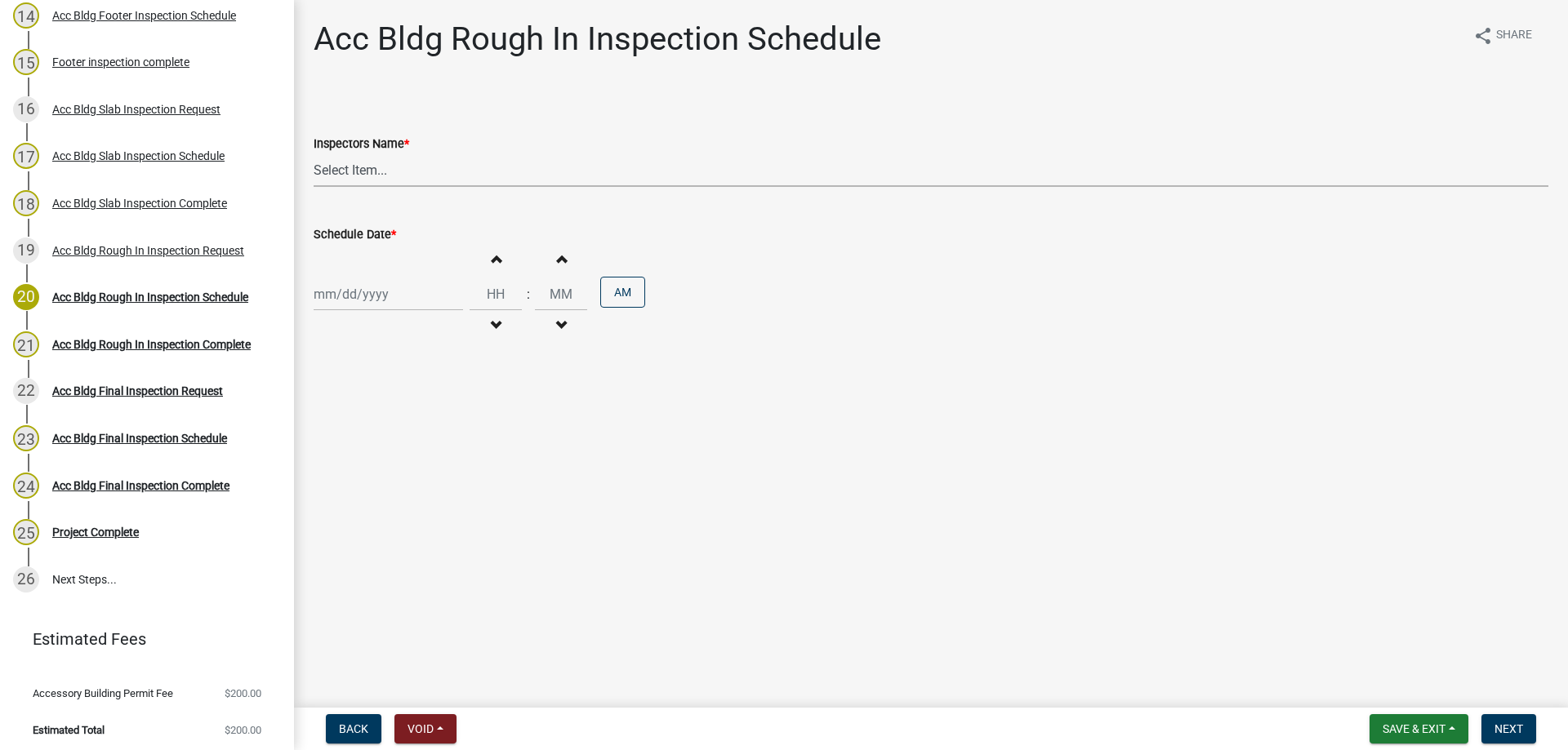
click at [387, 184] on select "Select Item... [PERSON_NAME].[PERSON_NAME] ([PERSON_NAME] ) TT_Administrator ([…" at bounding box center [931, 170] width 1235 height 34
select select "a844a88f-ba44-4800-9e08-05e10520dbf6"
click at [314, 153] on select "Select Item... [PERSON_NAME].[PERSON_NAME] ([PERSON_NAME] ) TT_Administrator ([…" at bounding box center [931, 170] width 1235 height 34
click at [392, 271] on div "Increment hours Decrement hours : Increment minutes Decrement minutes AM" at bounding box center [931, 294] width 1235 height 100
click at [393, 300] on div at bounding box center [388, 294] width 149 height 34
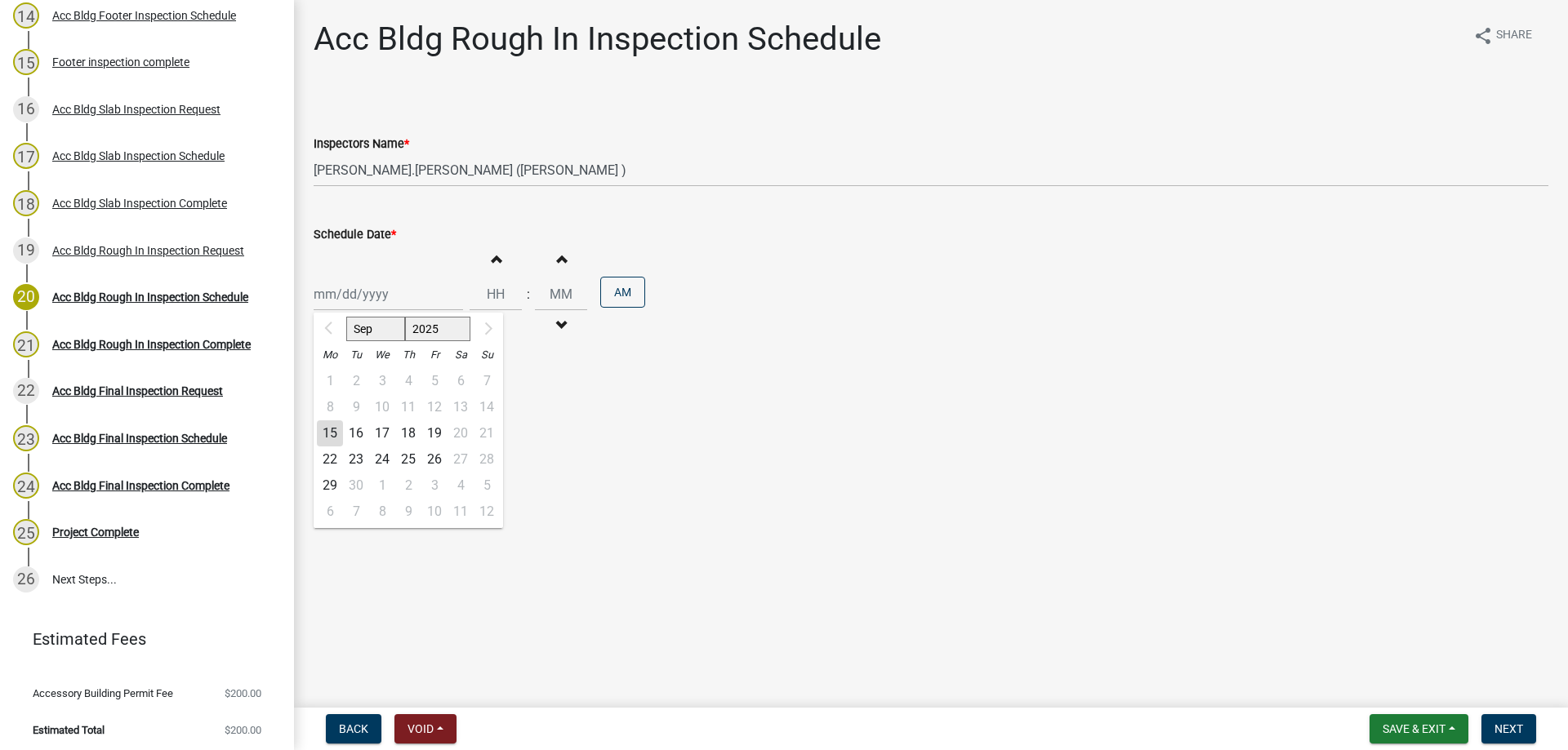
click at [336, 432] on div "15" at bounding box center [330, 433] width 26 height 26
type input "[DATE]"
click at [485, 271] on button "Increment hours" at bounding box center [496, 258] width 34 height 30
type input "01"
type input "00"
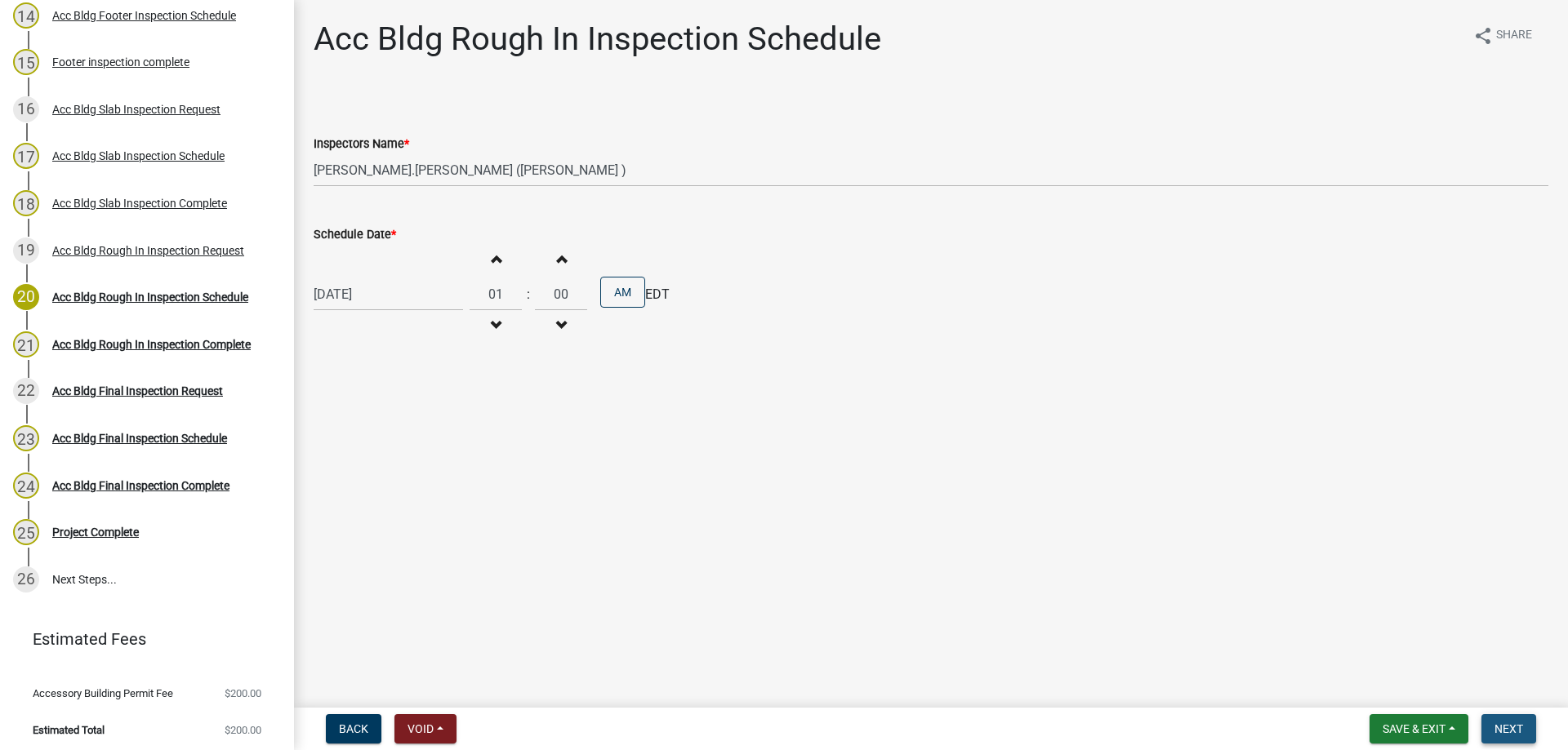
click at [1523, 722] on button "Next" at bounding box center [1508, 729] width 55 height 30
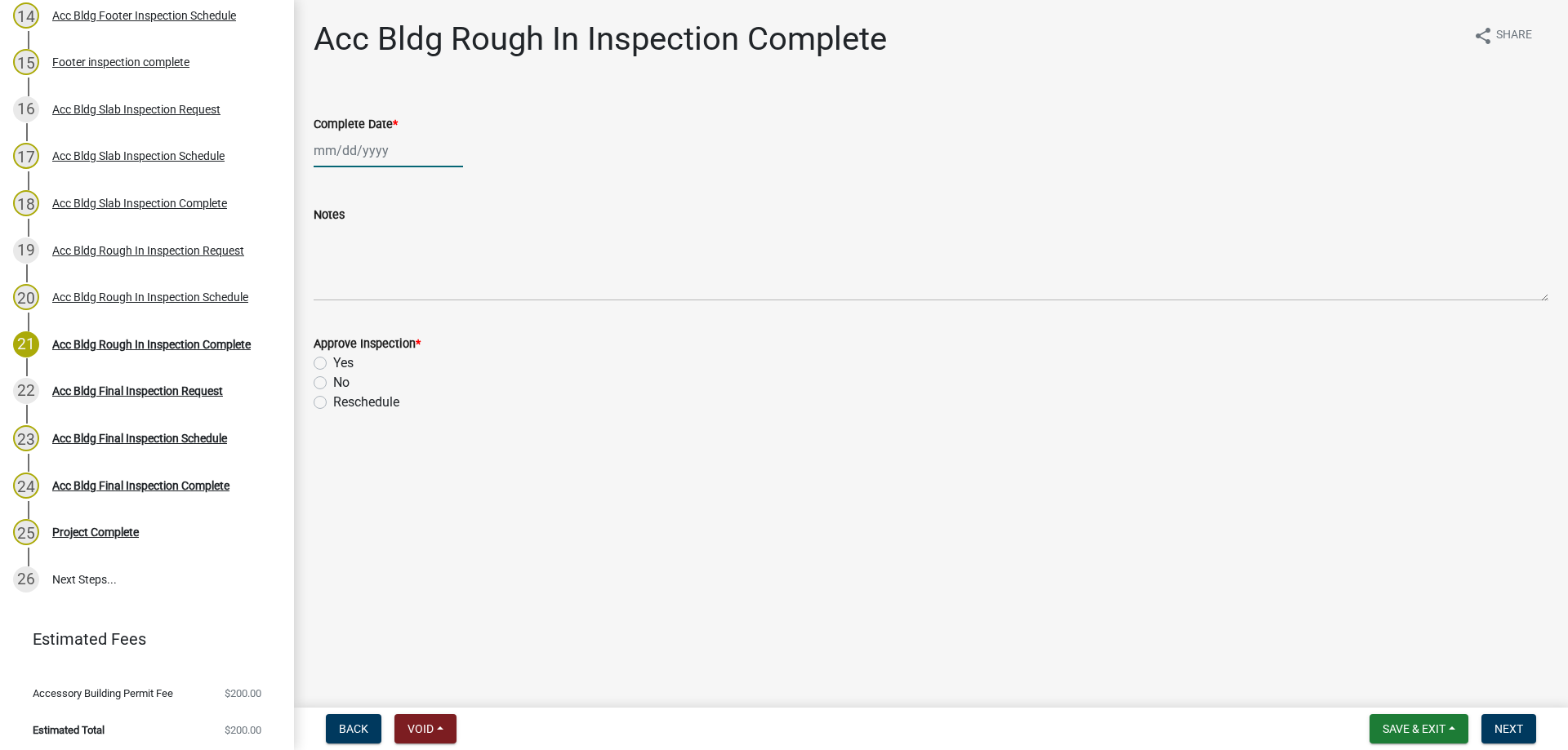
click at [374, 164] on div at bounding box center [388, 150] width 149 height 34
select select "9"
select select "2025"
click at [331, 281] on div "15" at bounding box center [330, 290] width 26 height 26
type input "[DATE]"
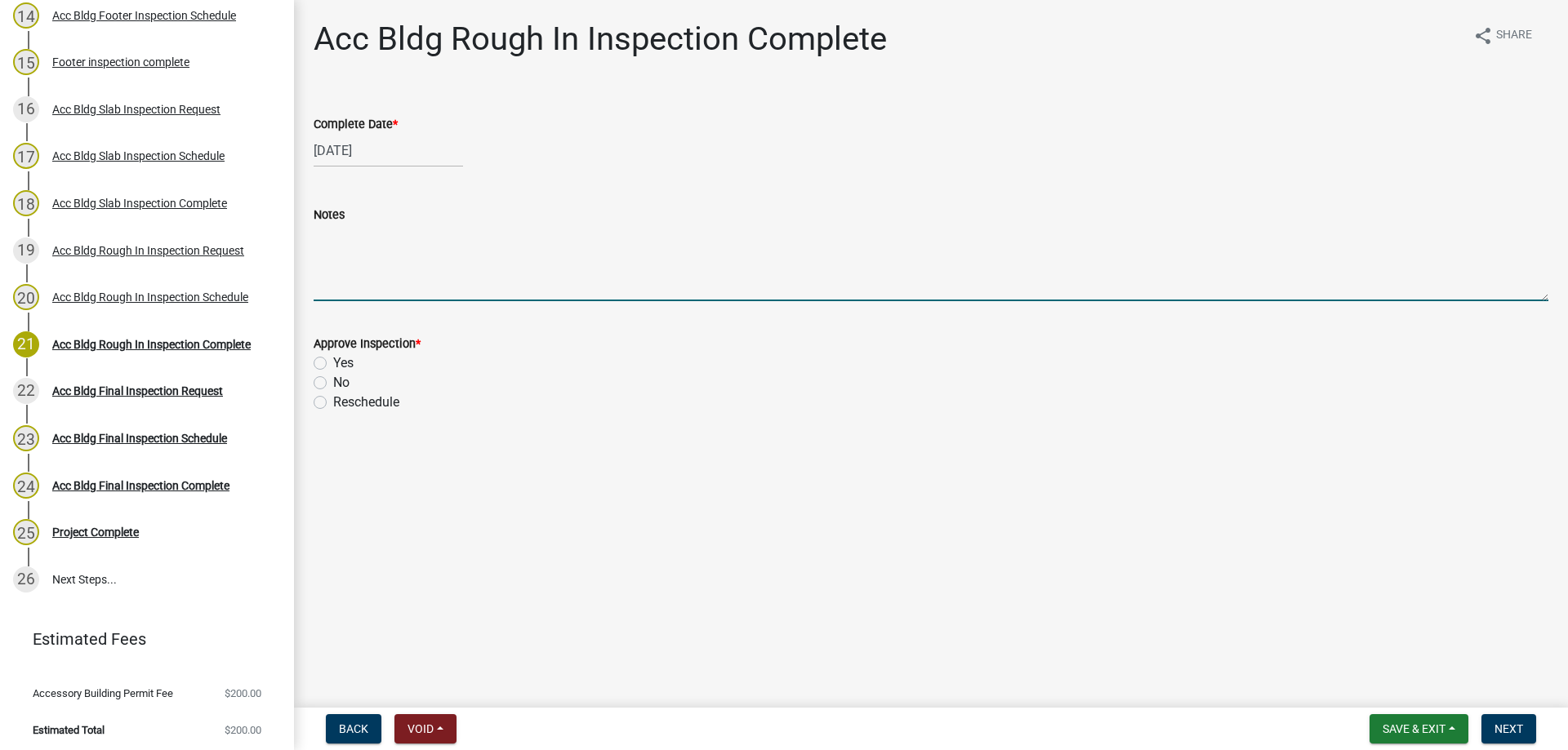
click at [329, 278] on textarea "Notes" at bounding box center [931, 263] width 1235 height 76
type textarea "not needed"
click at [337, 351] on div "Approve Inspection *" at bounding box center [931, 344] width 1235 height 20
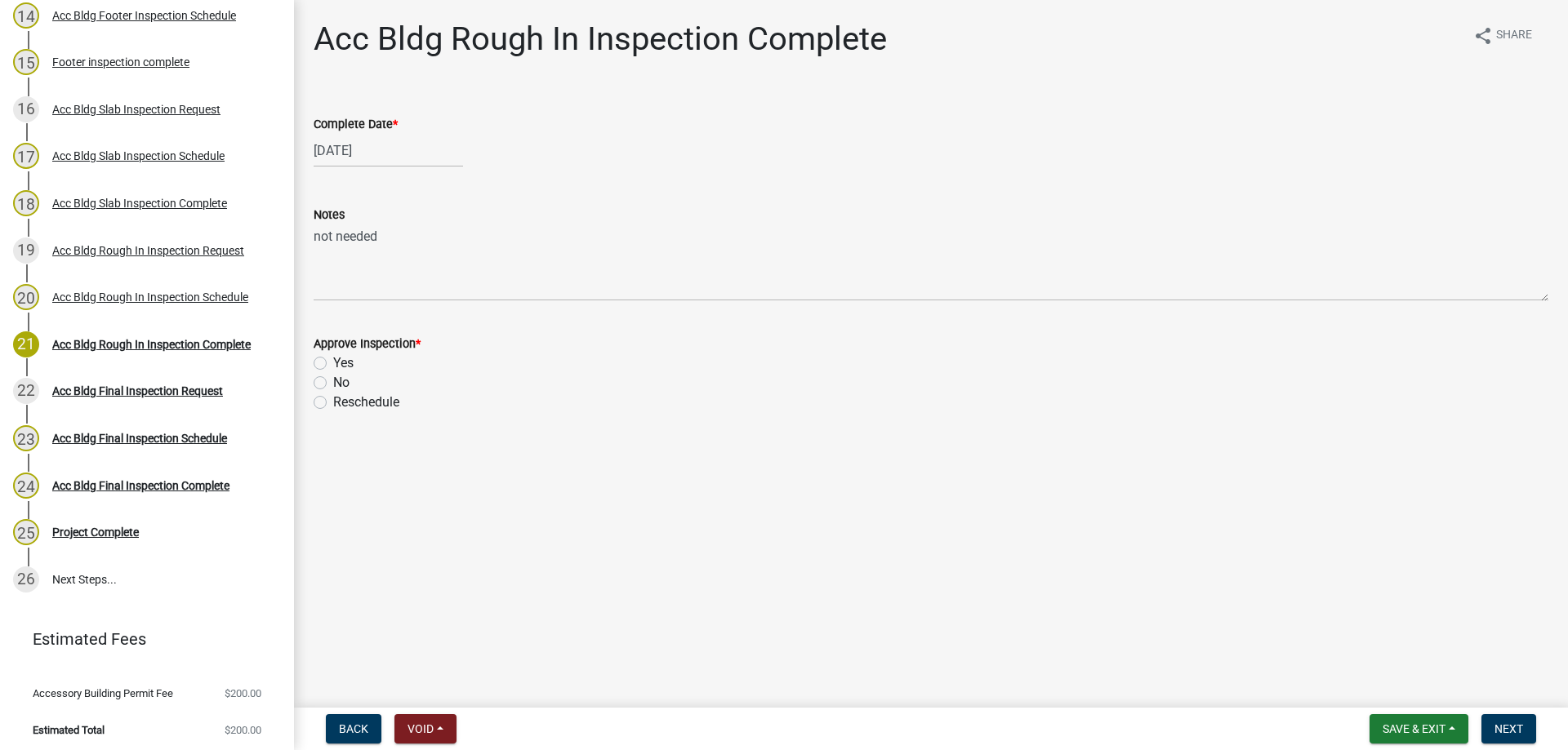
click at [337, 361] on label "Yes" at bounding box center [343, 364] width 21 height 20
click at [337, 361] on input "Yes" at bounding box center [338, 359] width 11 height 11
radio input "true"
click at [1527, 734] on button "Next" at bounding box center [1508, 729] width 55 height 30
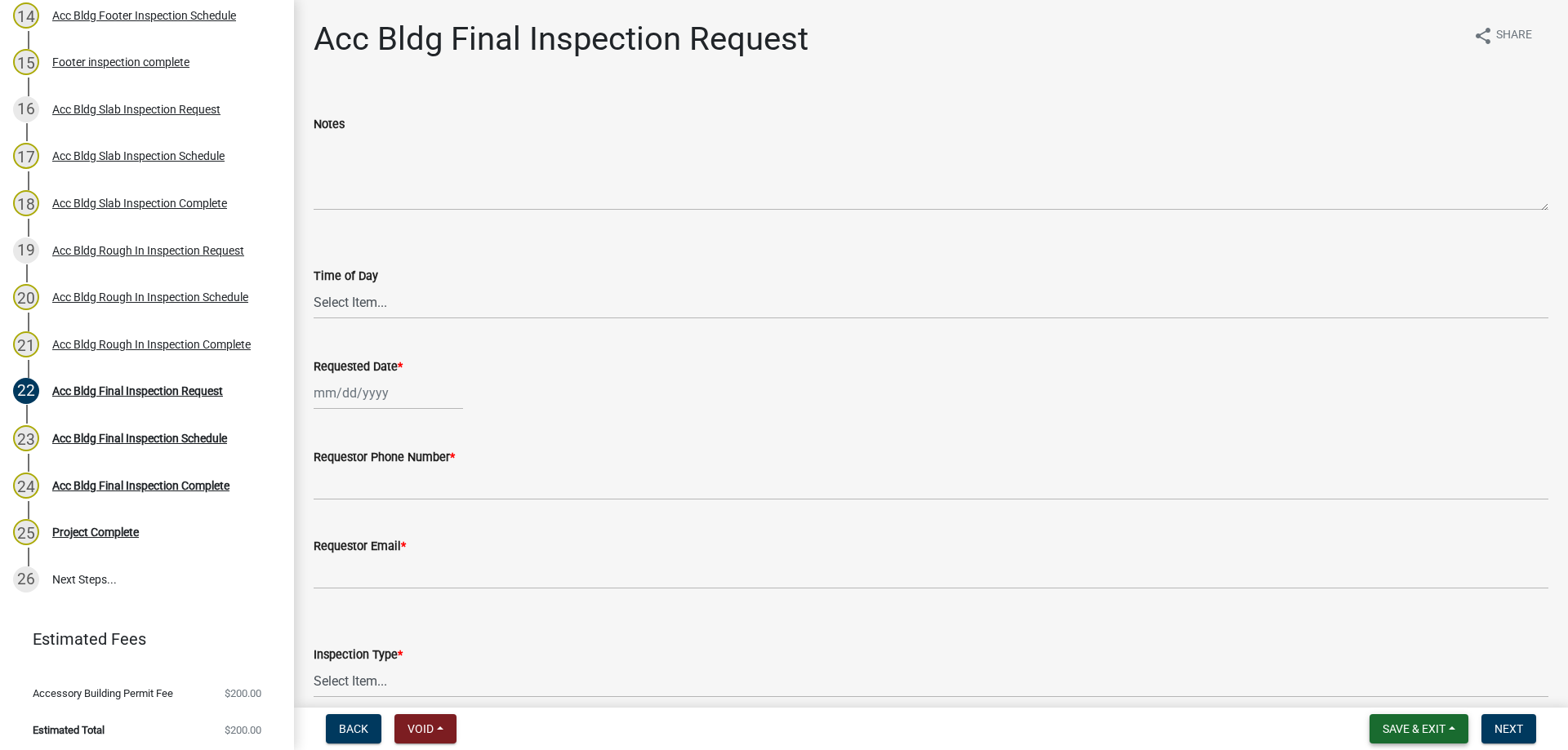
click at [1403, 728] on span "Save & Exit" at bounding box center [1414, 729] width 63 height 13
click at [1384, 700] on button "Save & Exit" at bounding box center [1402, 687] width 131 height 39
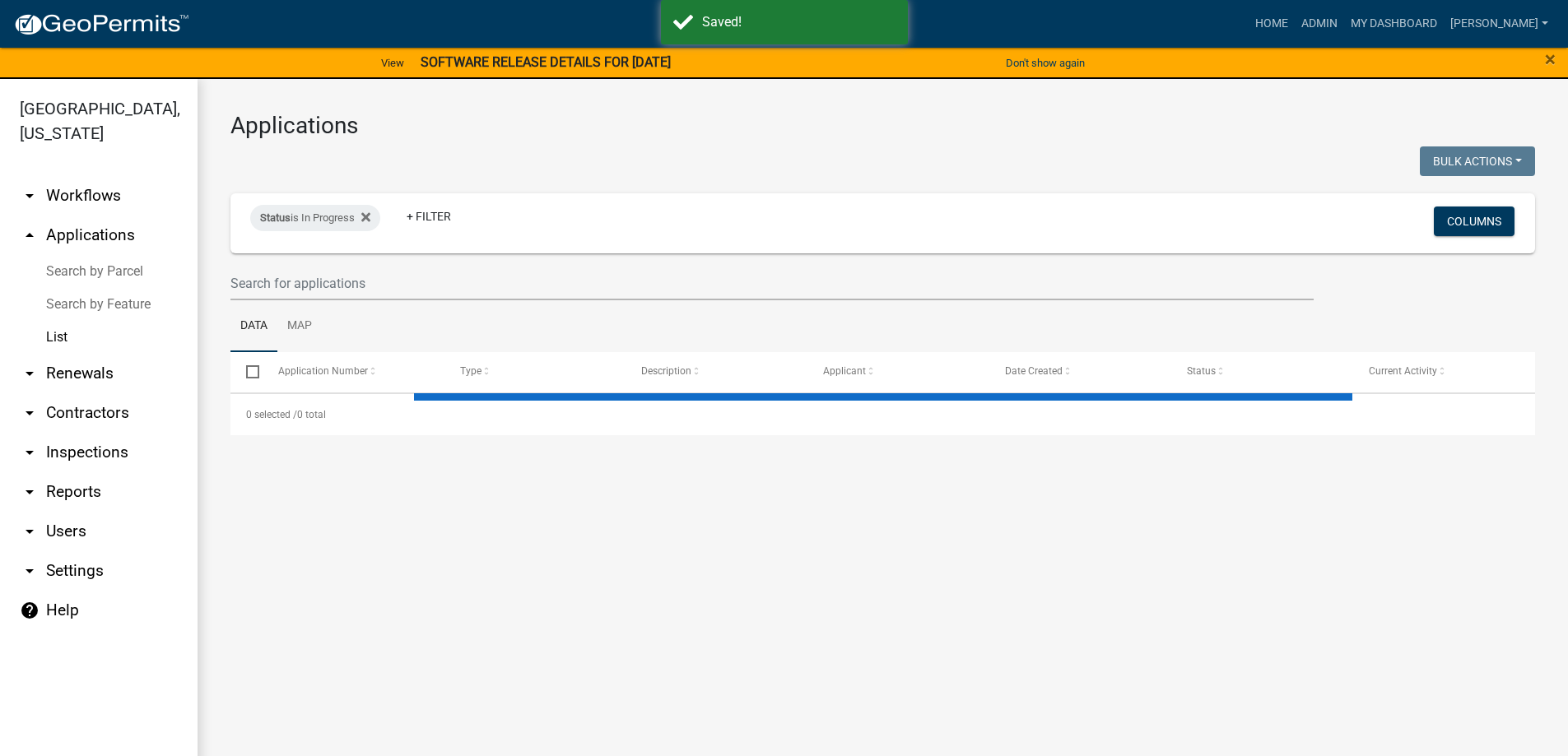
select select "3: 100"
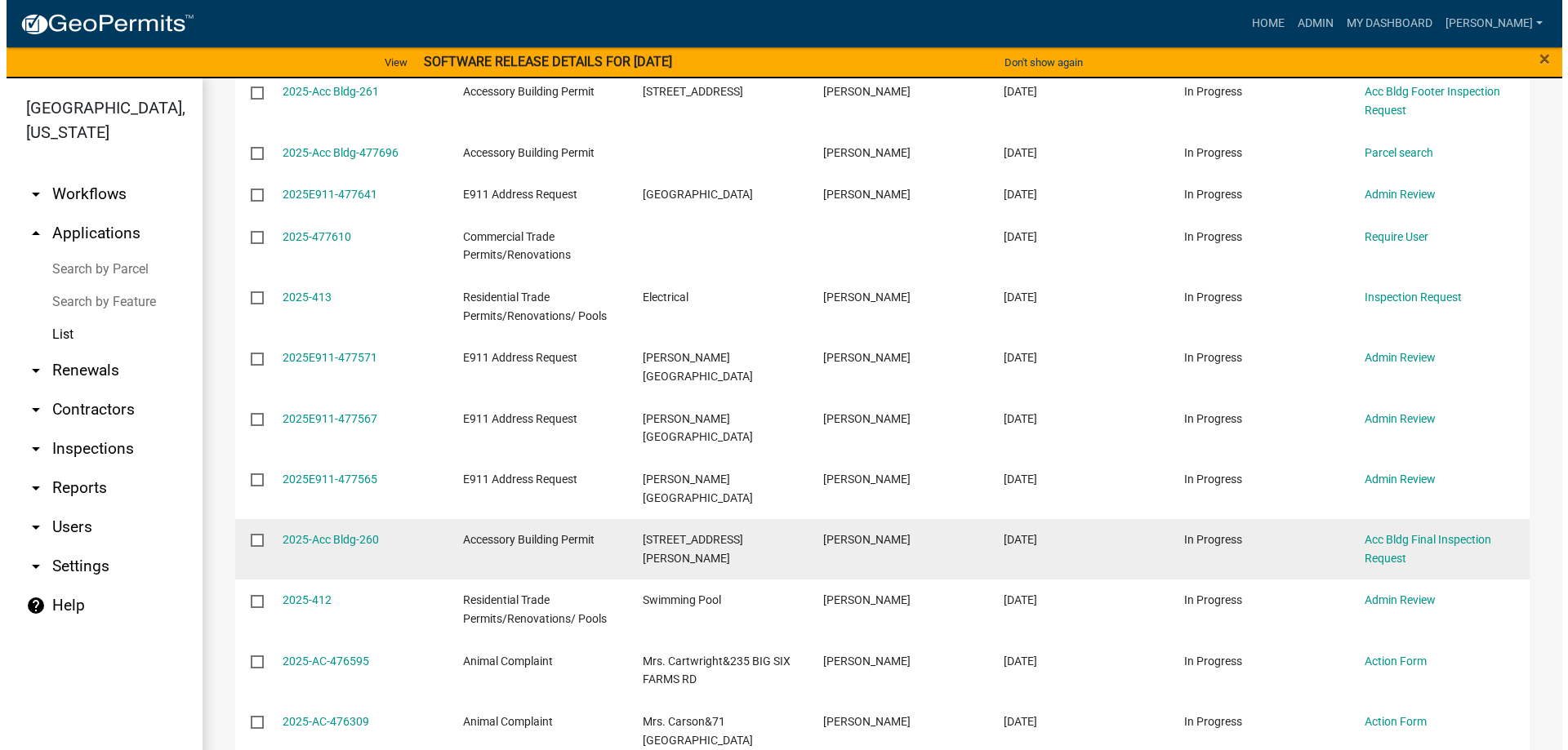
scroll to position [490, 0]
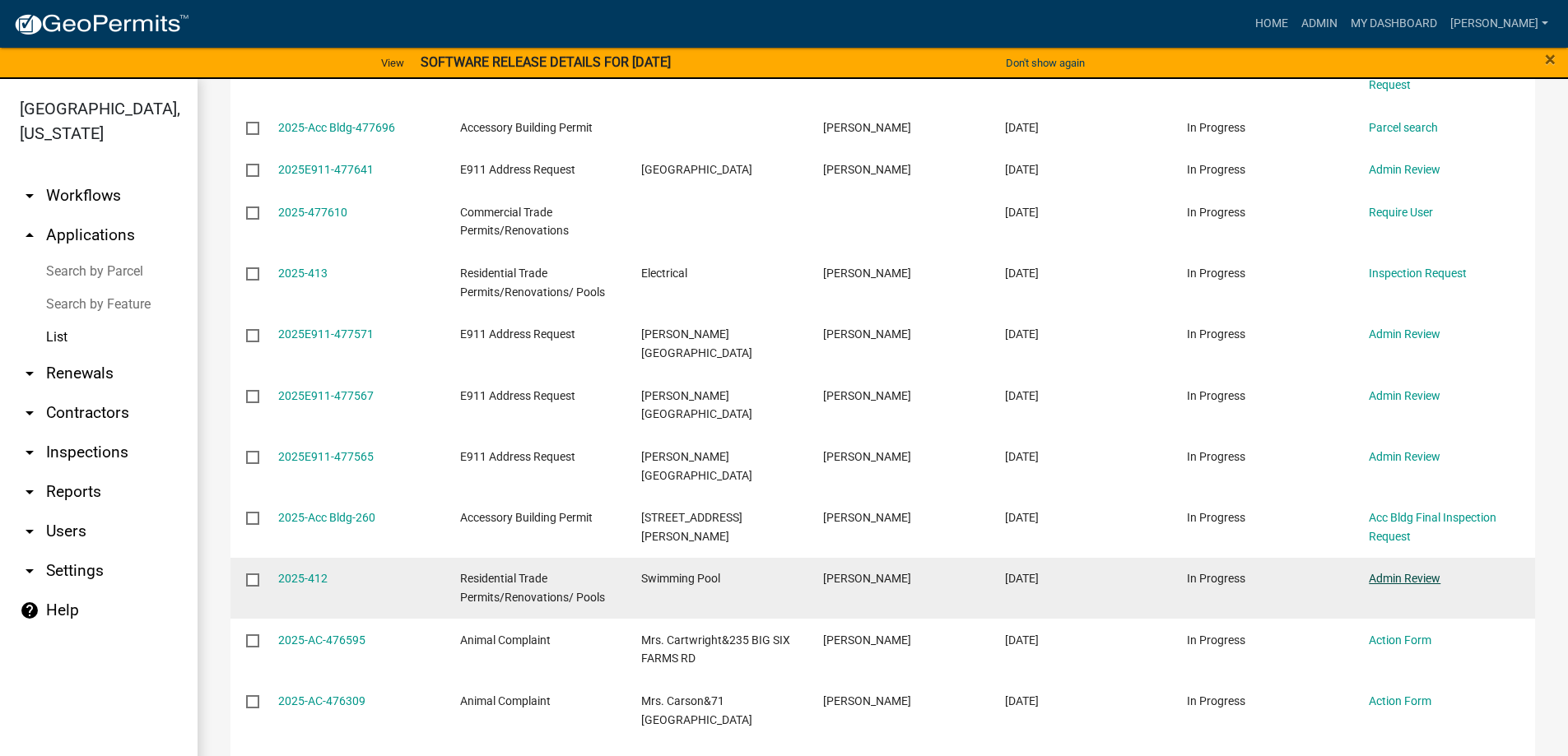
click at [1407, 572] on link "Admin Review" at bounding box center [1404, 578] width 72 height 13
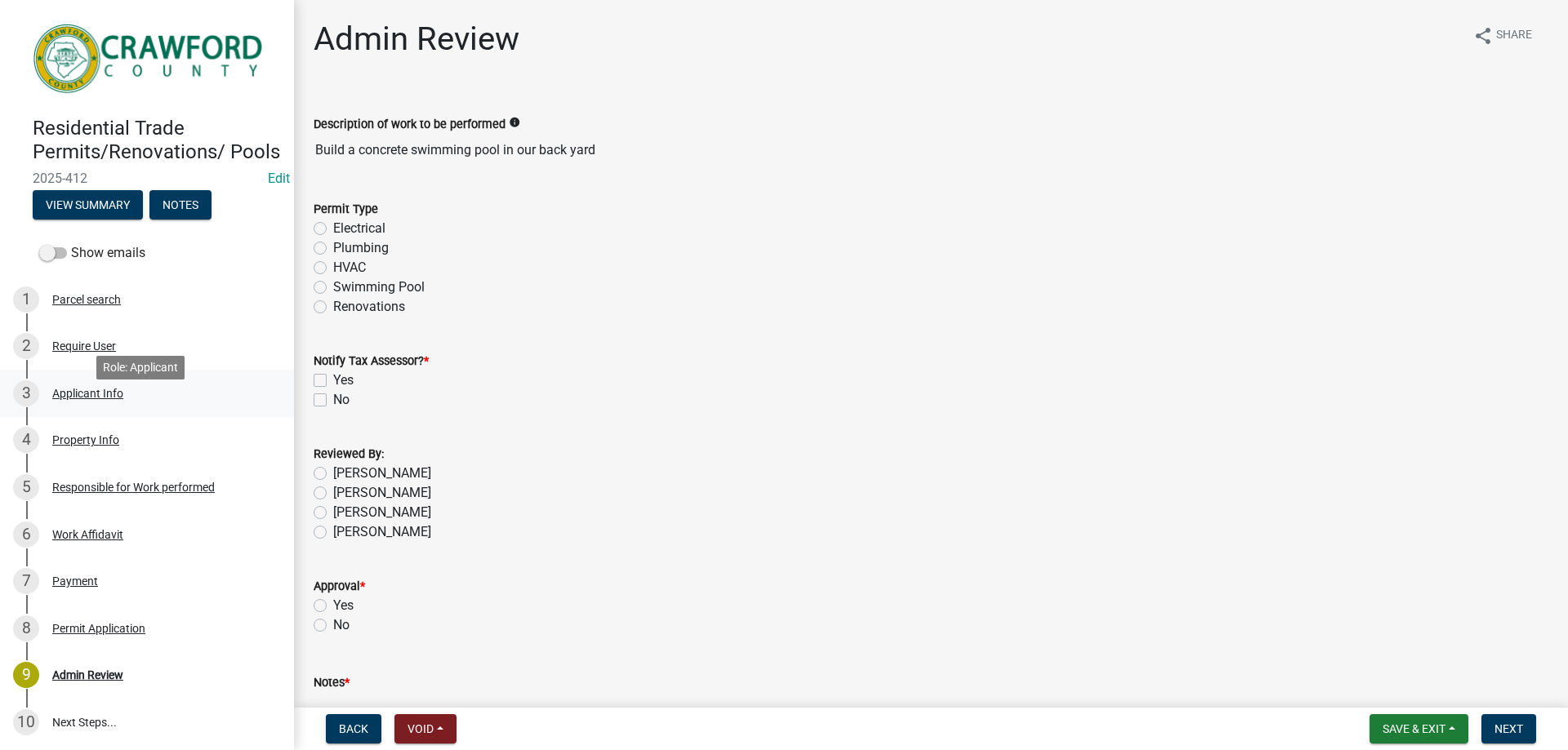
click at [125, 392] on link "3 Applicant Info" at bounding box center [147, 394] width 294 height 48
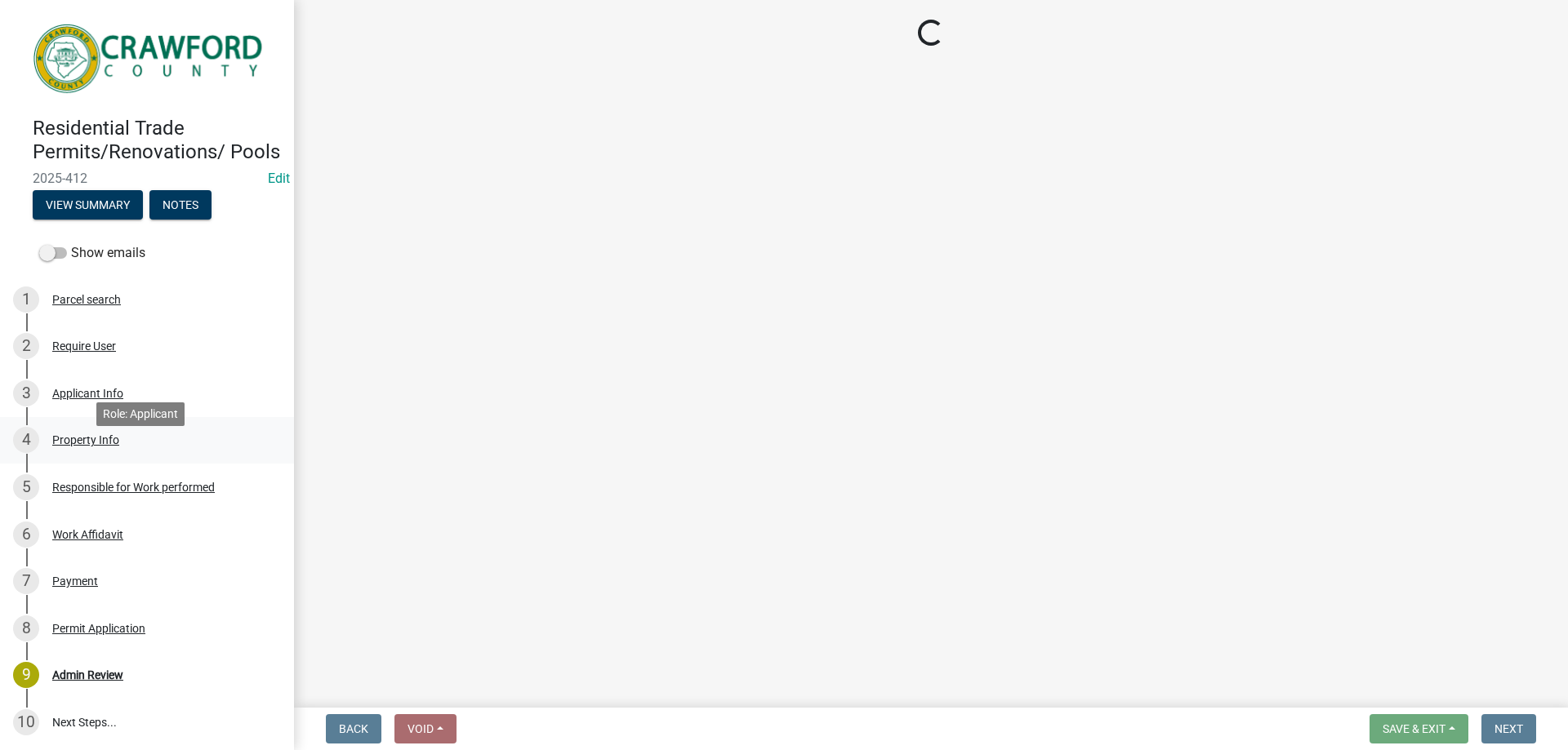
select select "9109ffdd-0fb5-42df-a5b6-3689c48fd073"
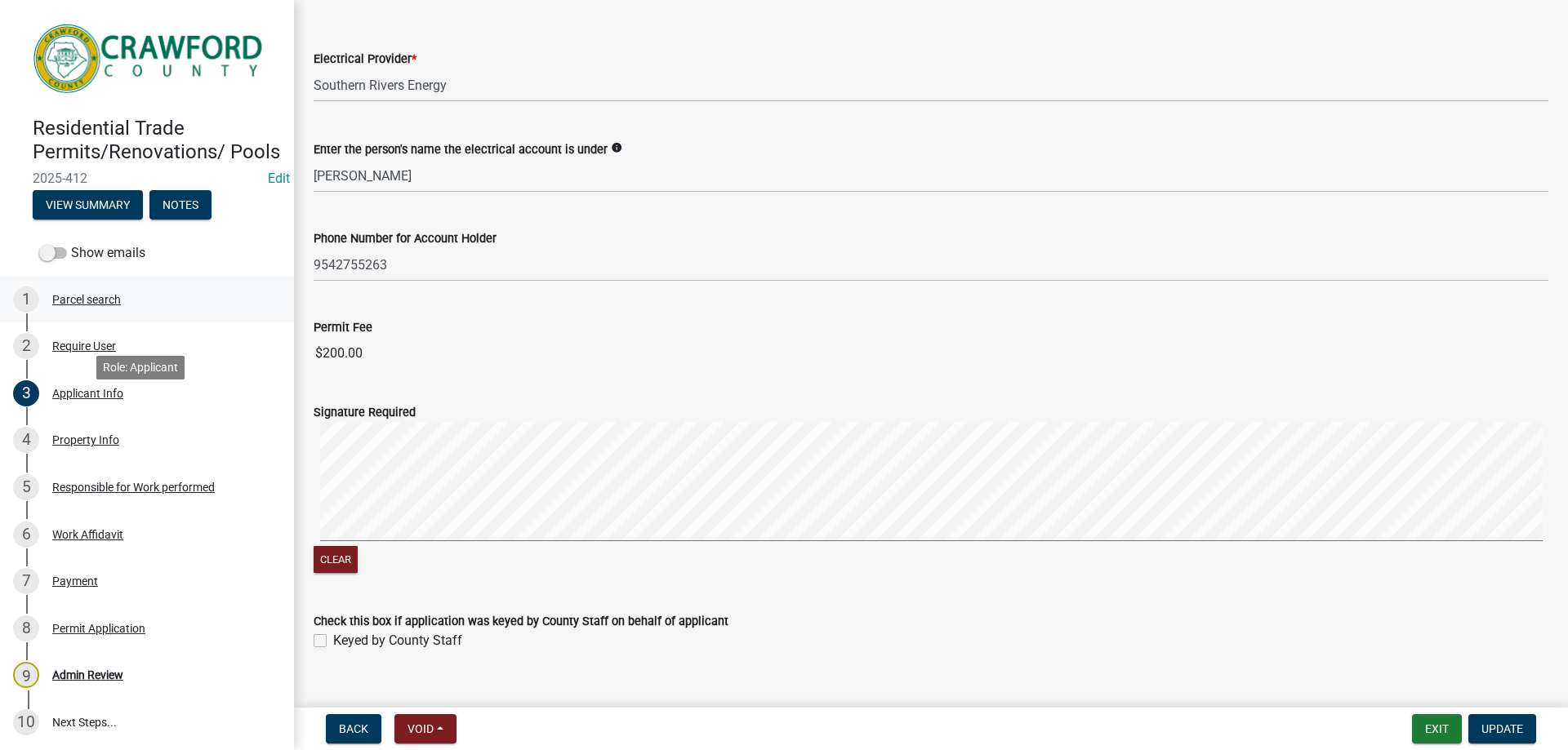
scroll to position [980, 0]
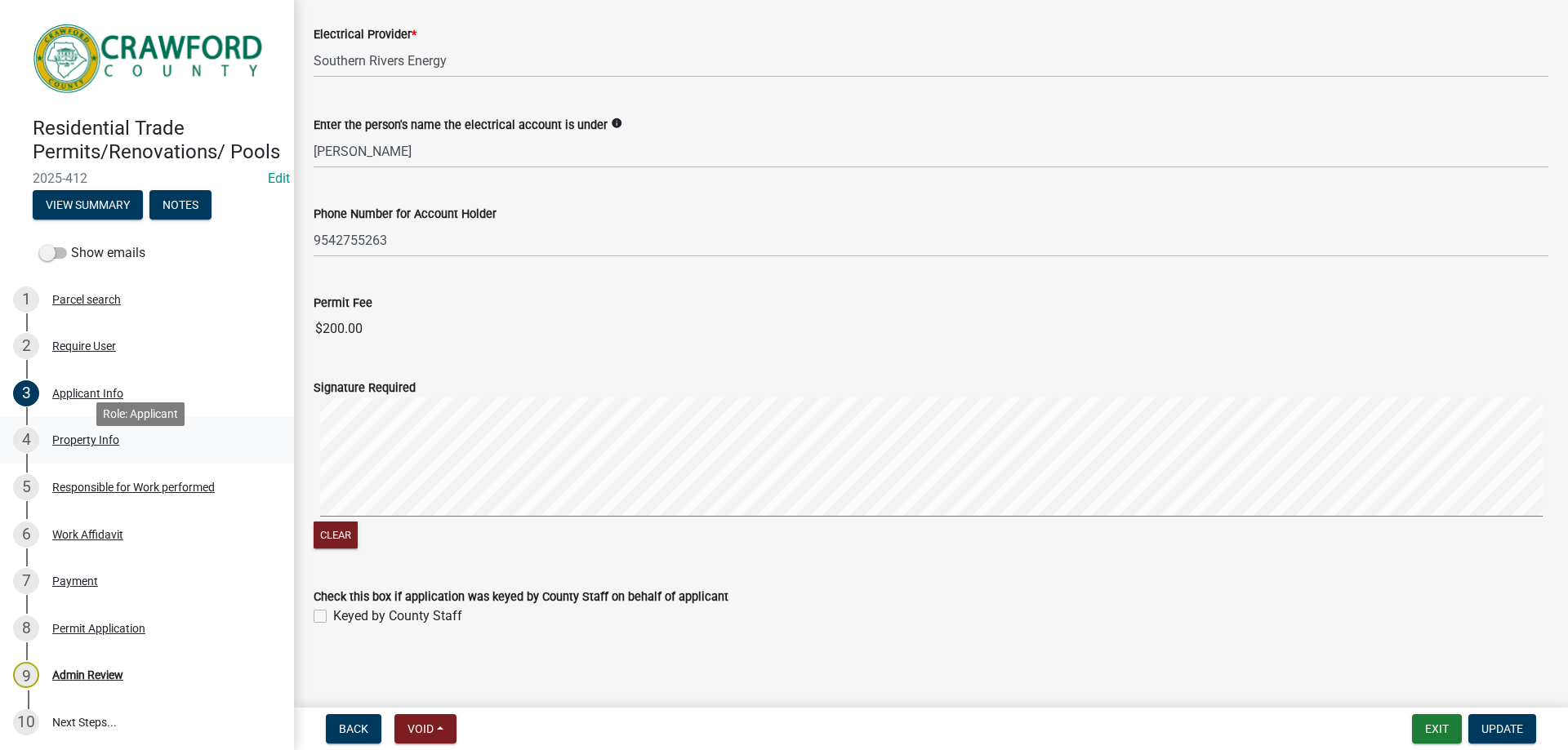
click at [78, 446] on div "Property Info" at bounding box center [86, 440] width 67 height 11
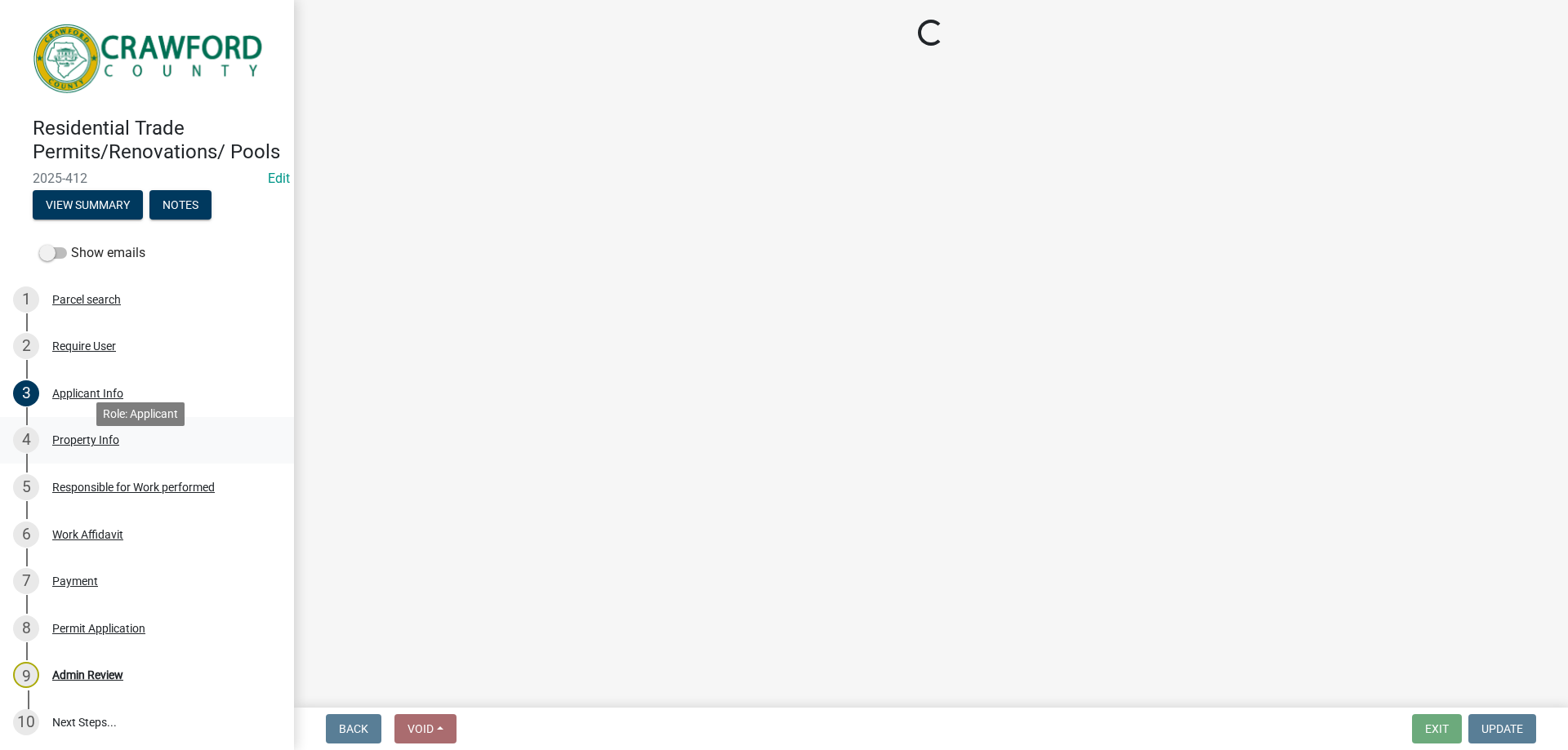
scroll to position [0, 0]
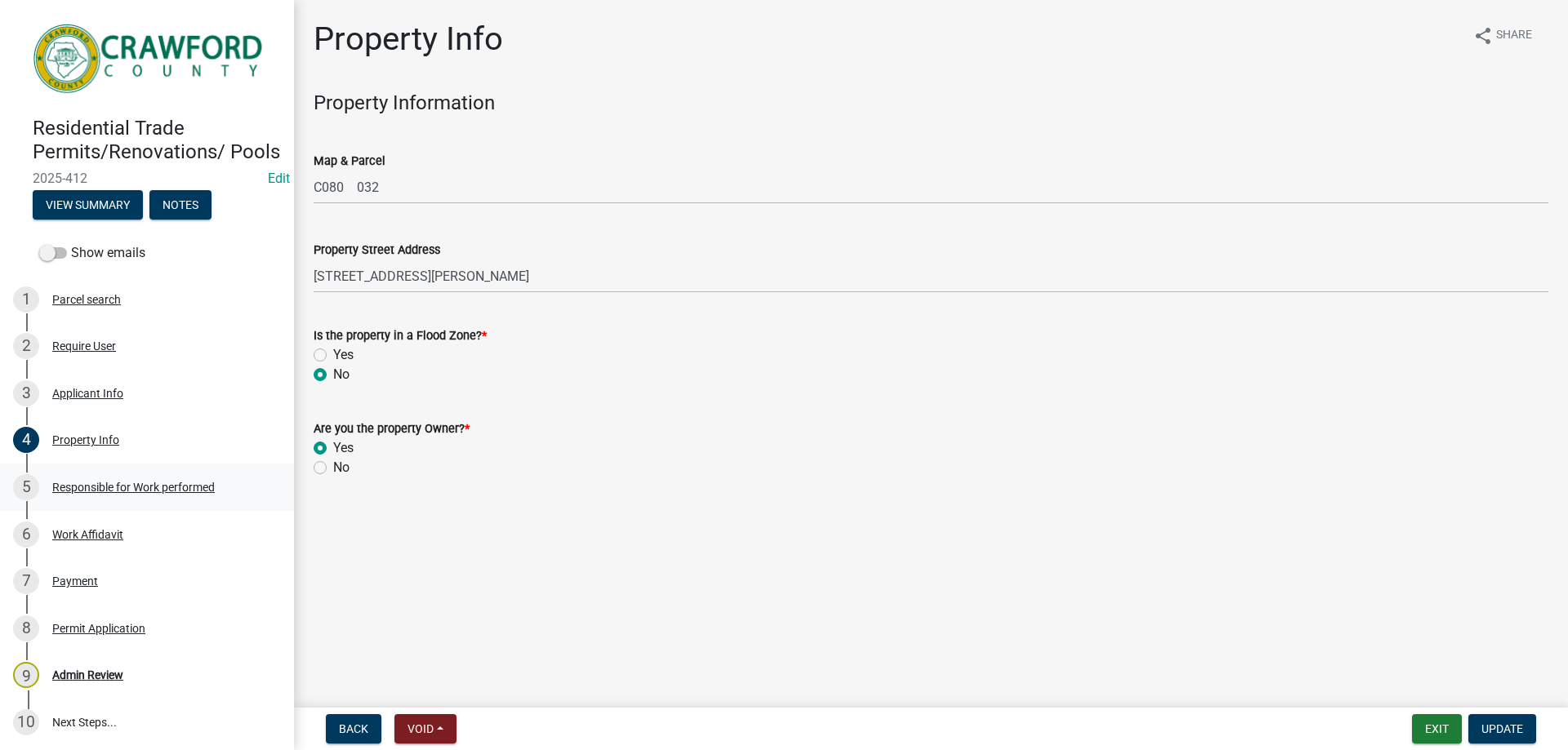
click at [189, 498] on div "5 Responsible for Work performed" at bounding box center [140, 487] width 254 height 26
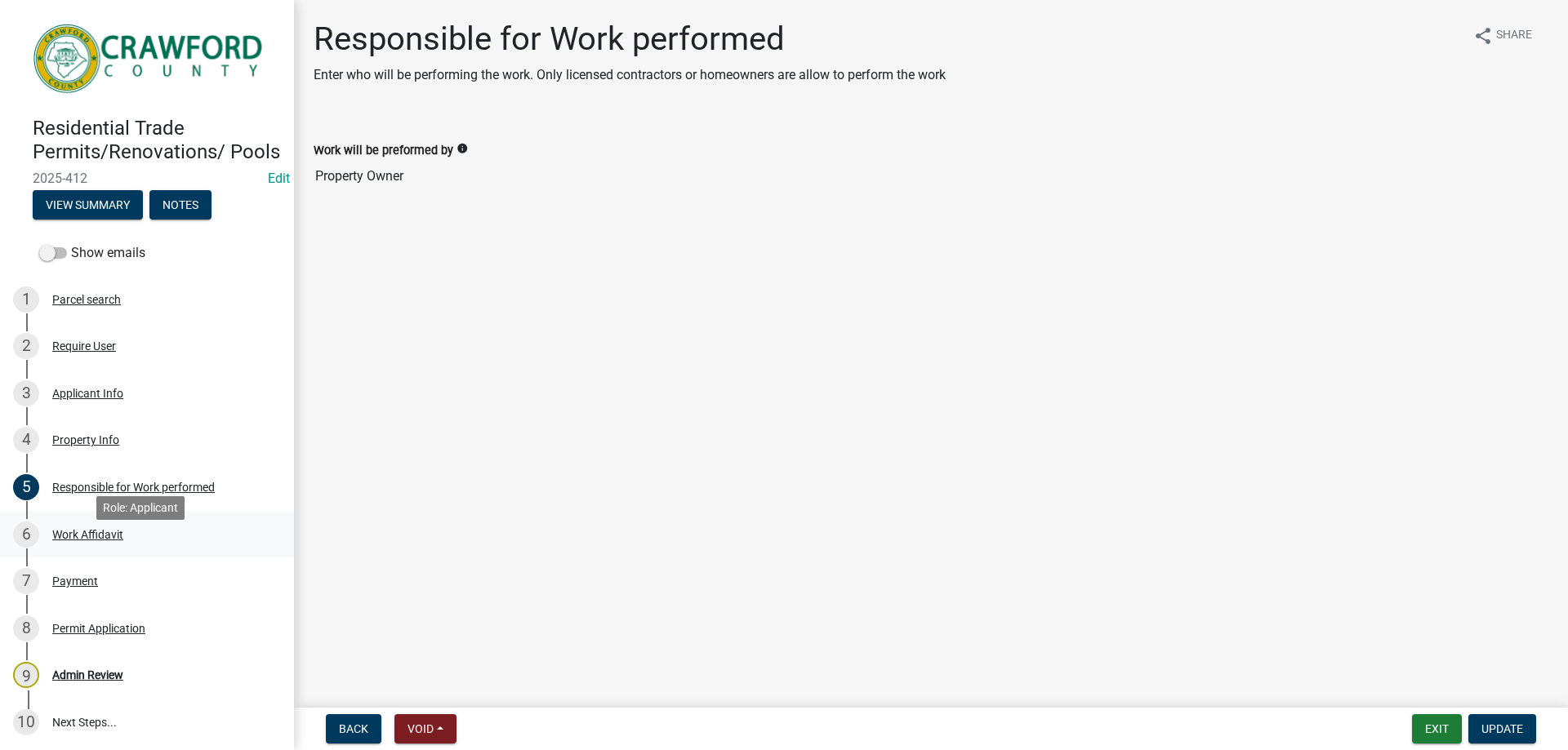
click at [186, 547] on div "6 Work Affidavit" at bounding box center [140, 535] width 254 height 26
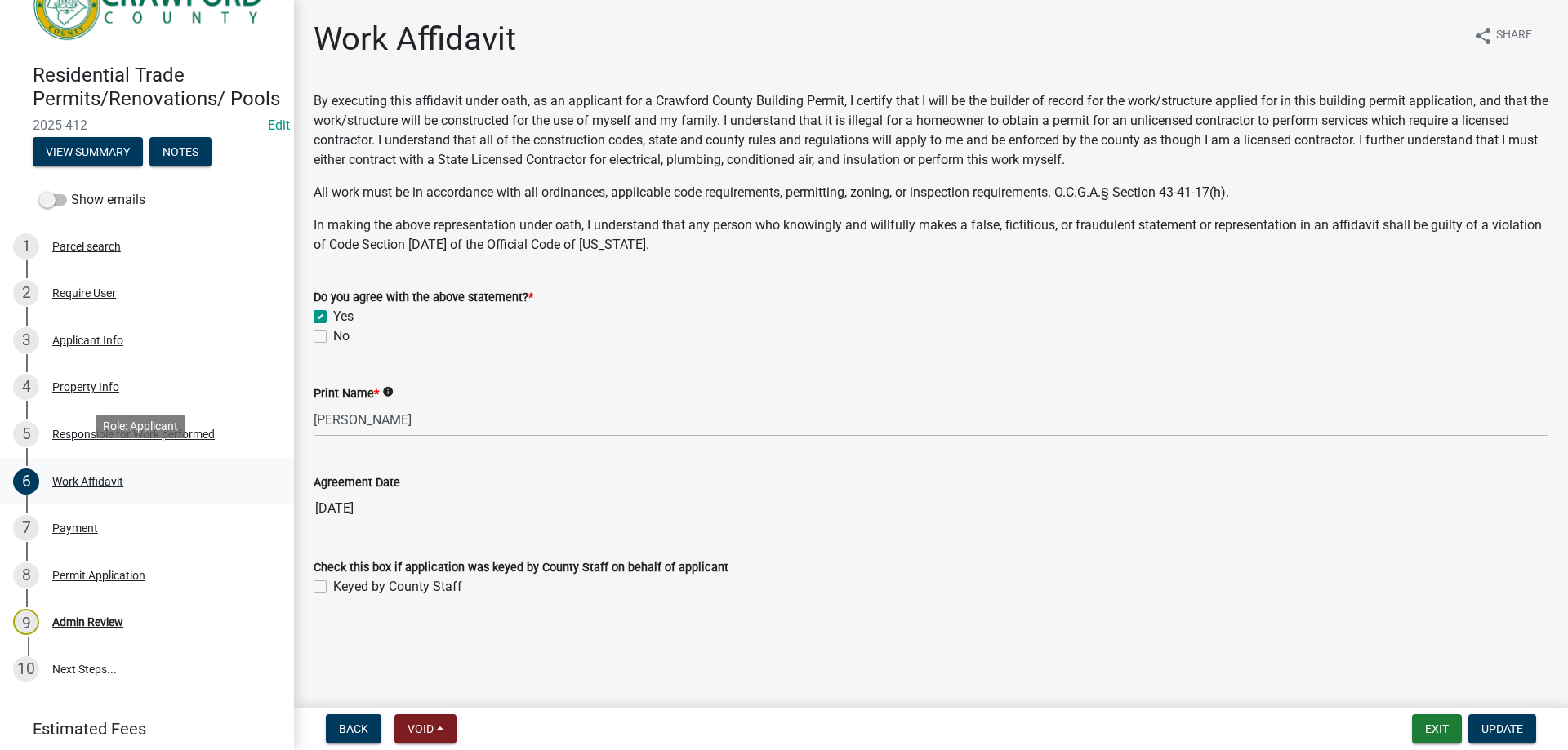
scroll to position [81, 0]
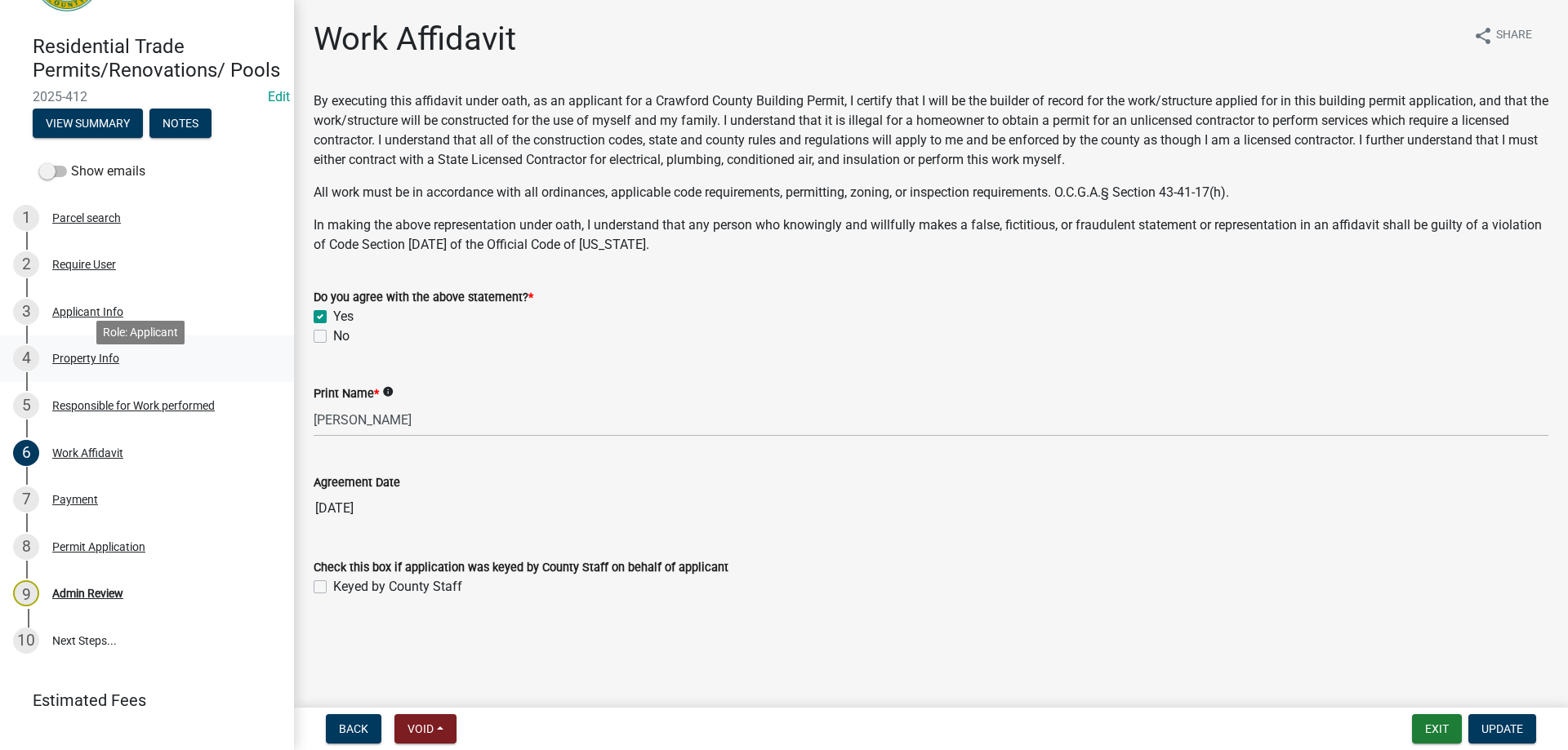
click at [120, 372] on div "4 Property Info" at bounding box center [140, 359] width 254 height 26
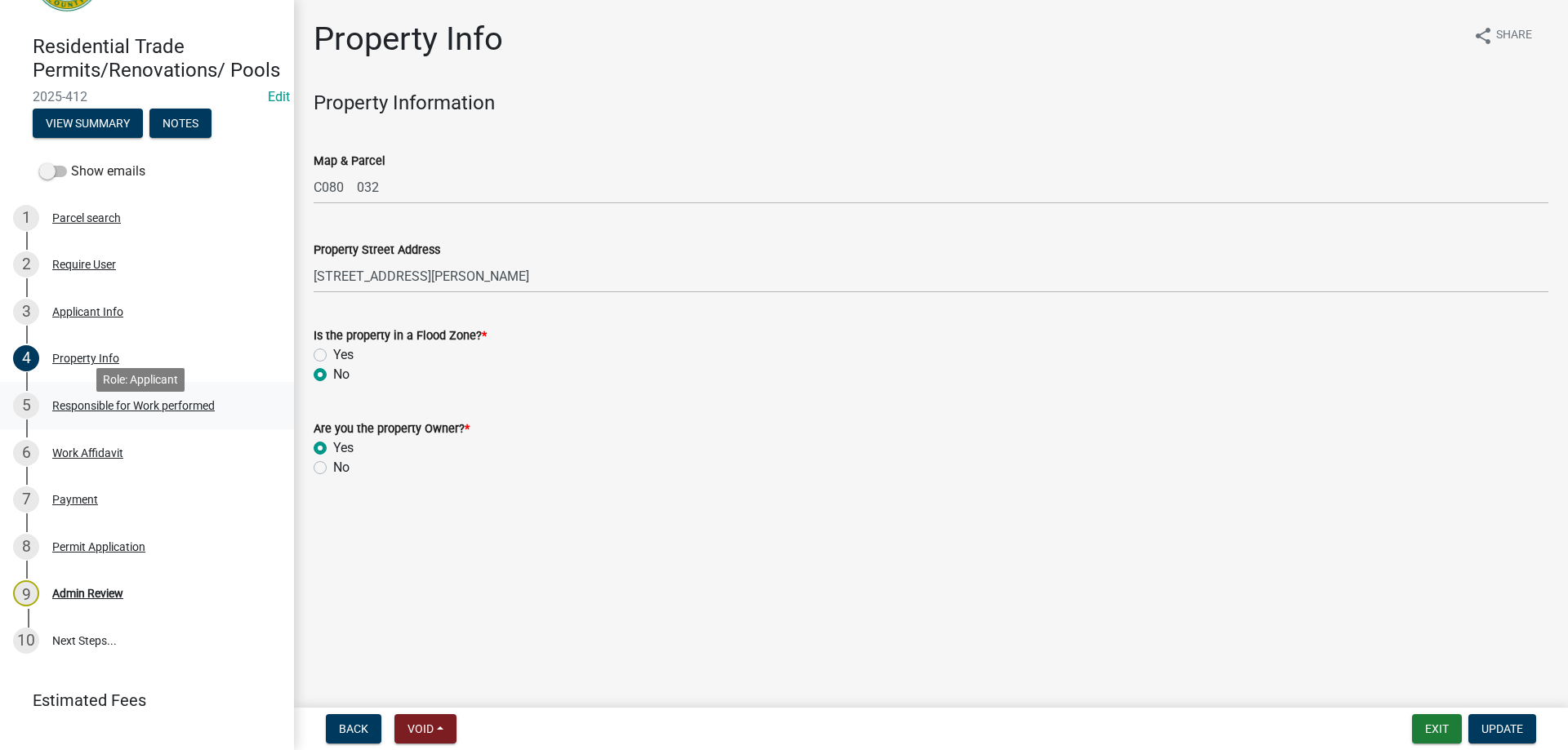
click at [144, 411] on div "Responsible for Work performed" at bounding box center [134, 405] width 163 height 11
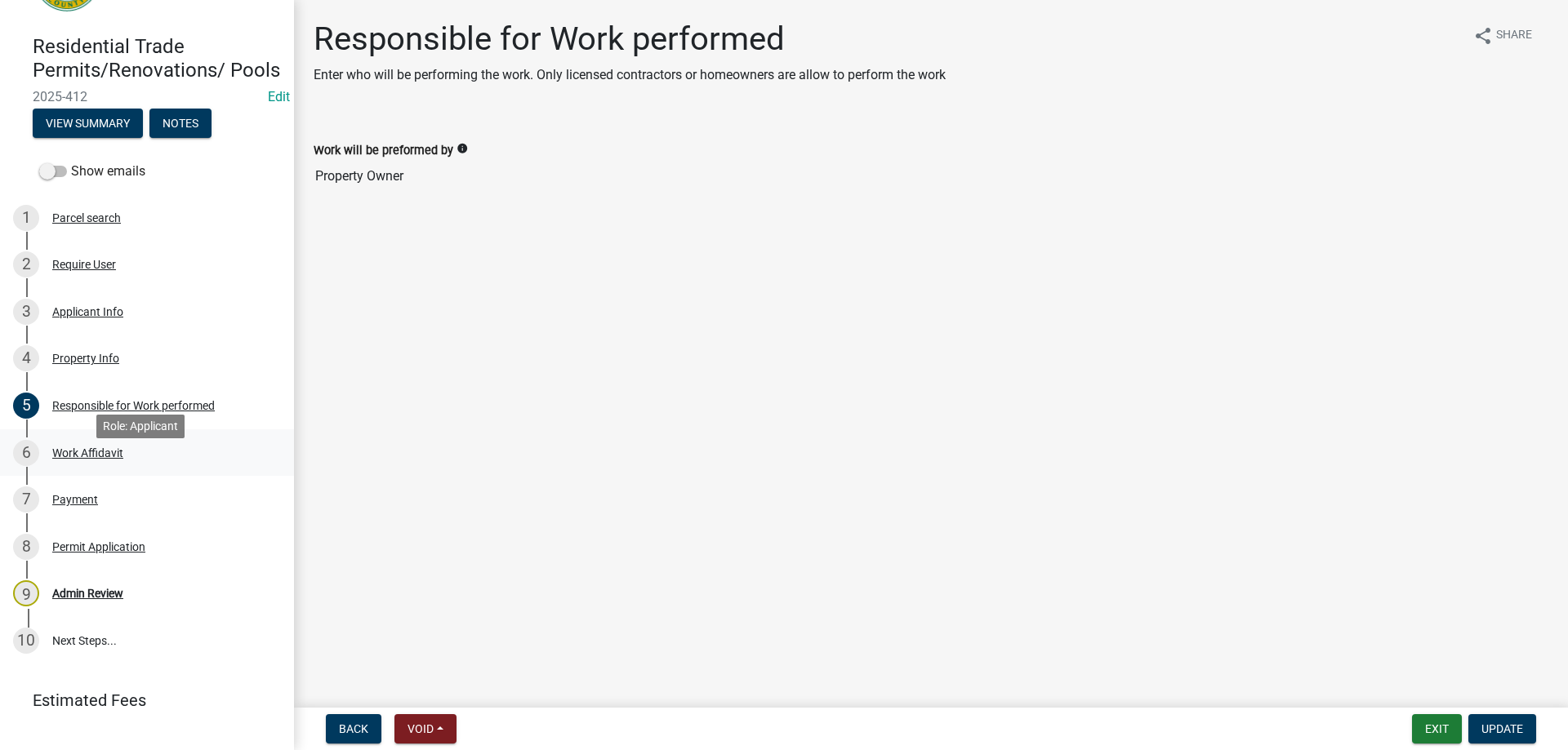
click at [145, 453] on link "6 Work Affidavit" at bounding box center [147, 453] width 294 height 48
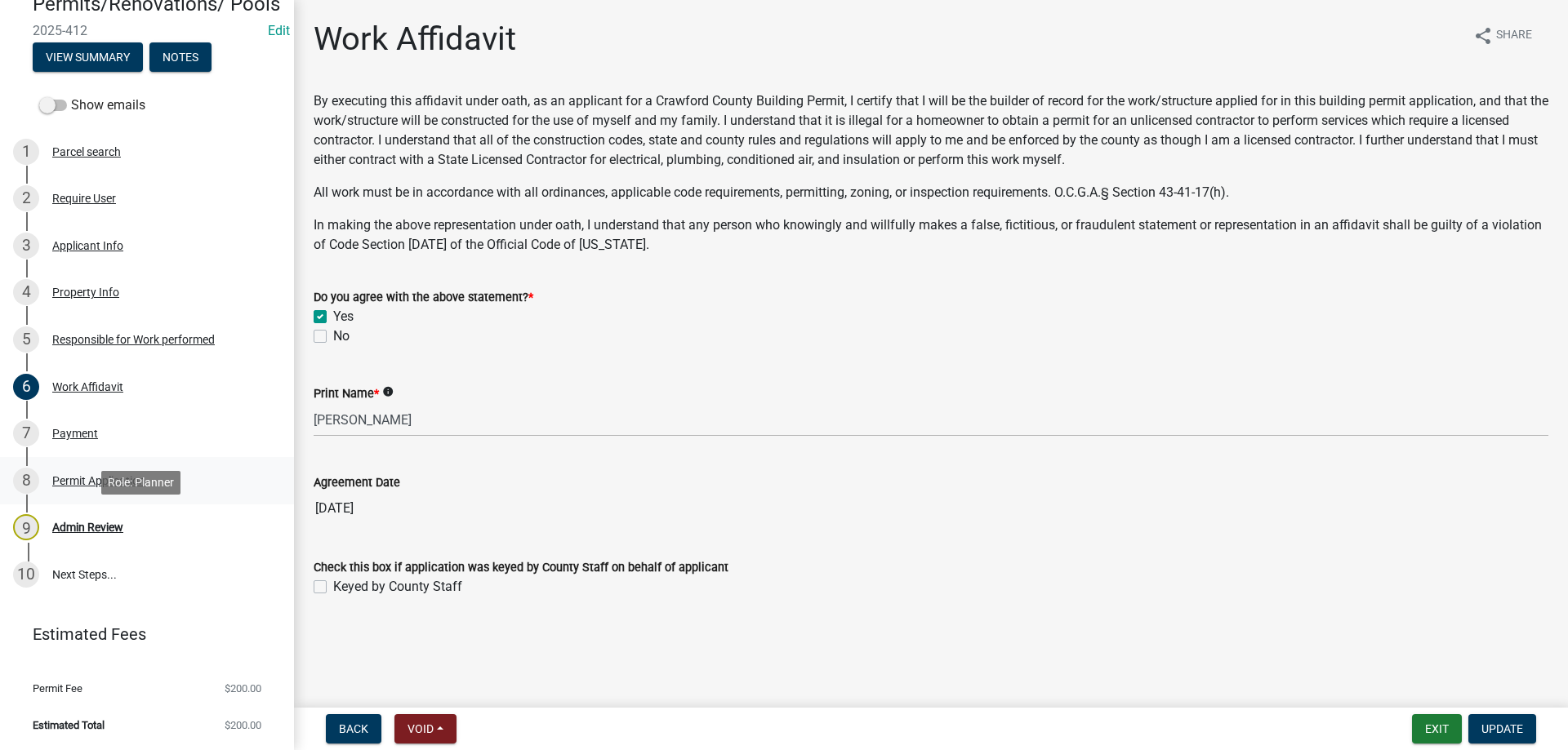
scroll to position [167, 0]
click at [116, 431] on div "7 Payment" at bounding box center [140, 433] width 254 height 26
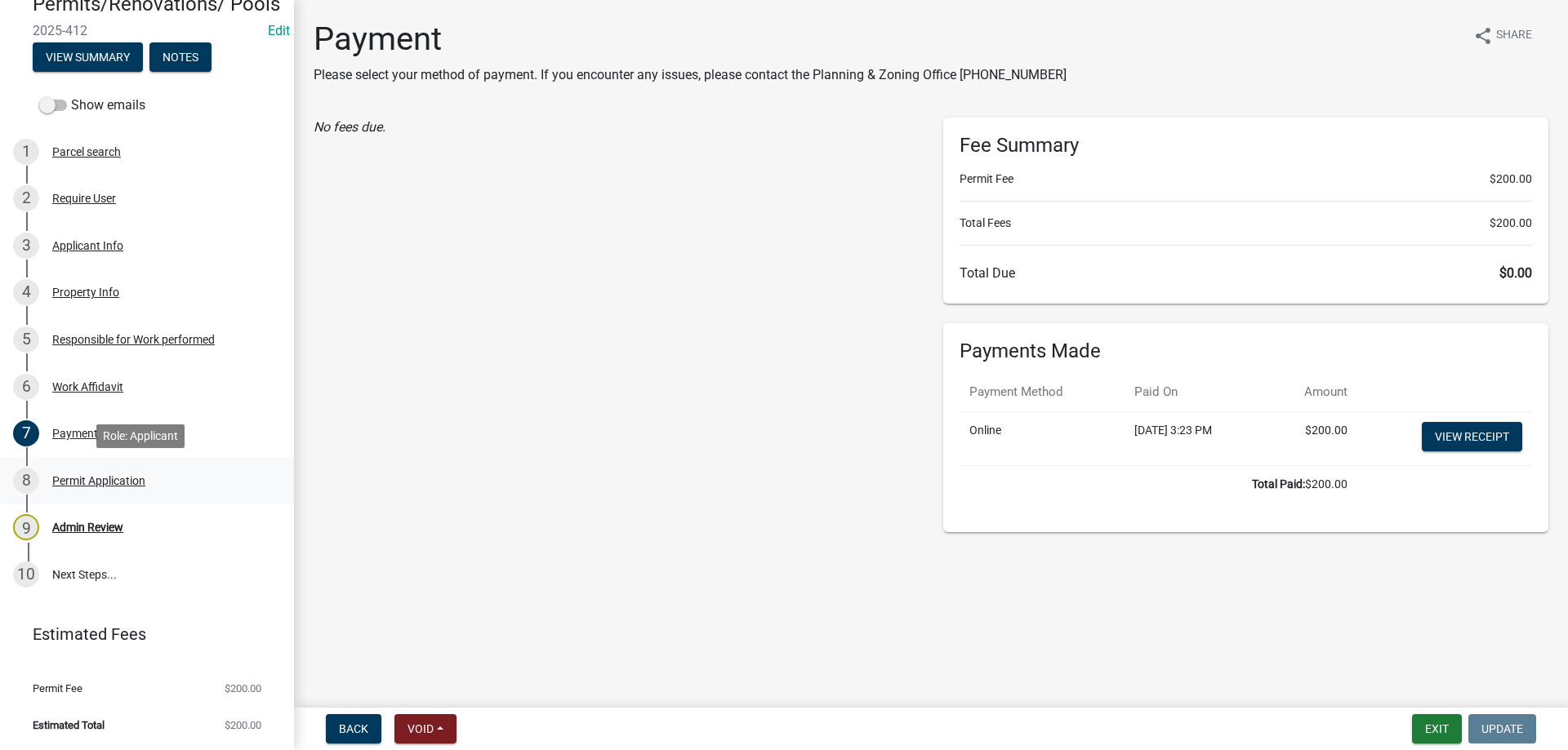
click at [146, 480] on div "8 Permit Application" at bounding box center [140, 481] width 254 height 26
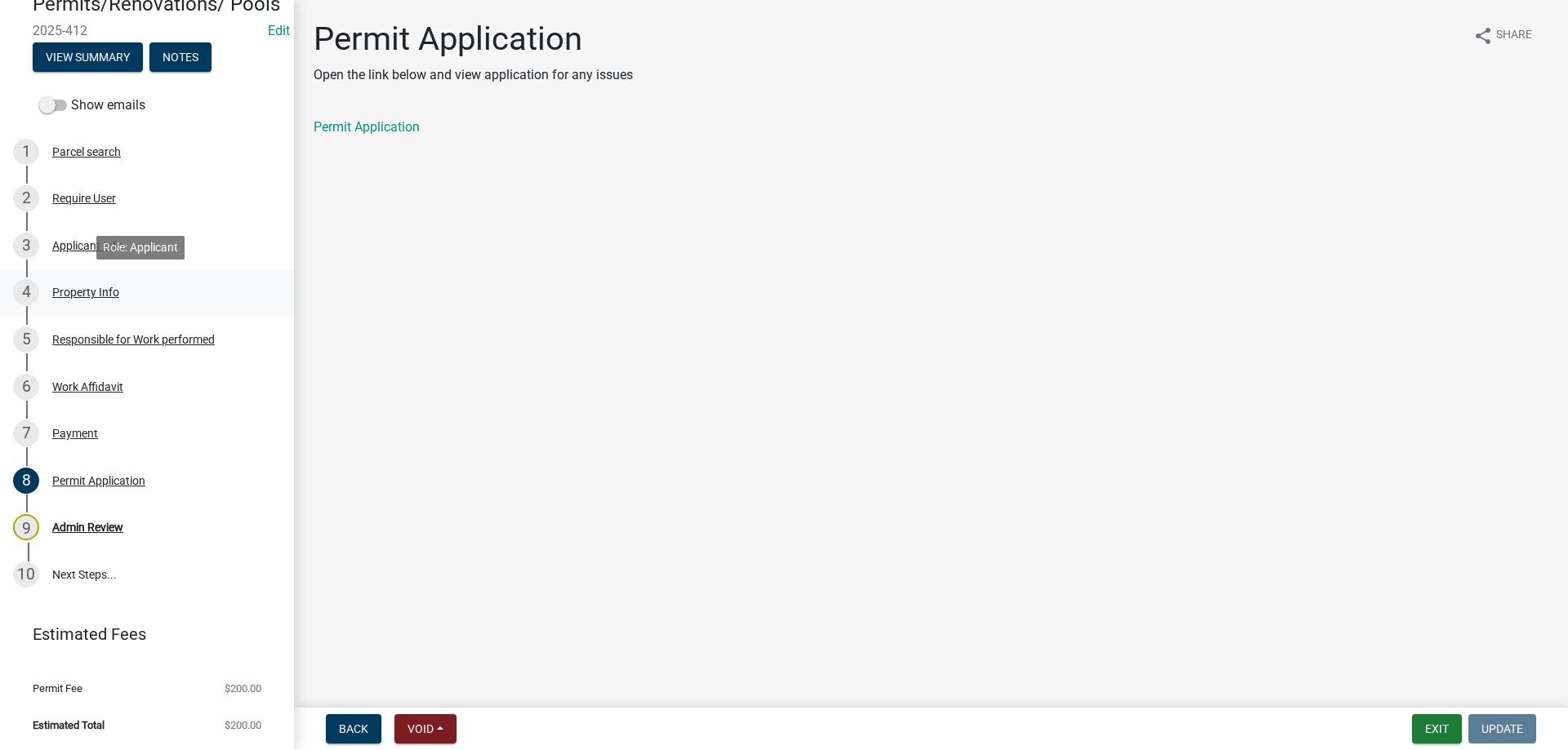
click at [162, 271] on link "4 Property Info" at bounding box center [147, 293] width 294 height 48
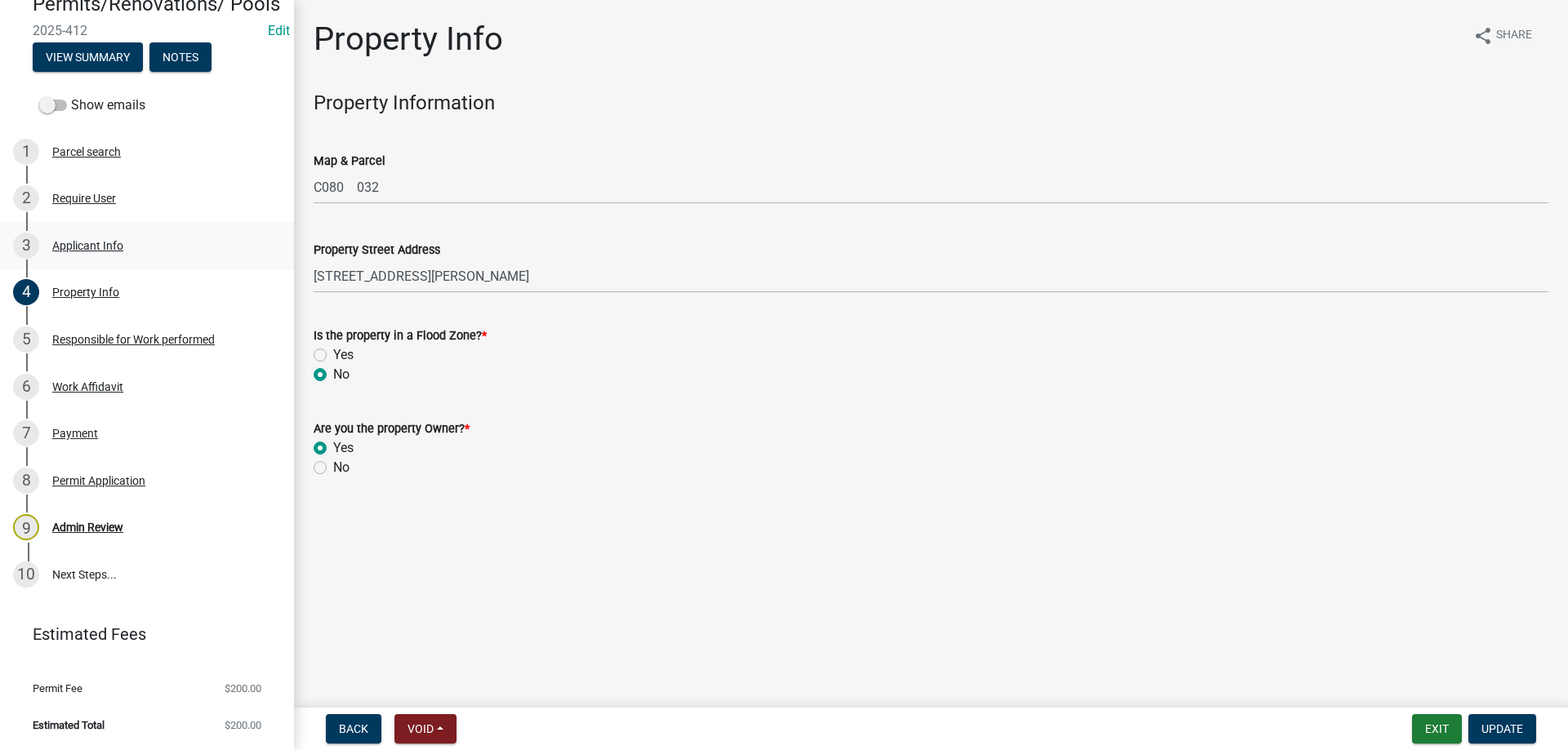
click at [148, 225] on link "3 Applicant Info" at bounding box center [147, 246] width 294 height 48
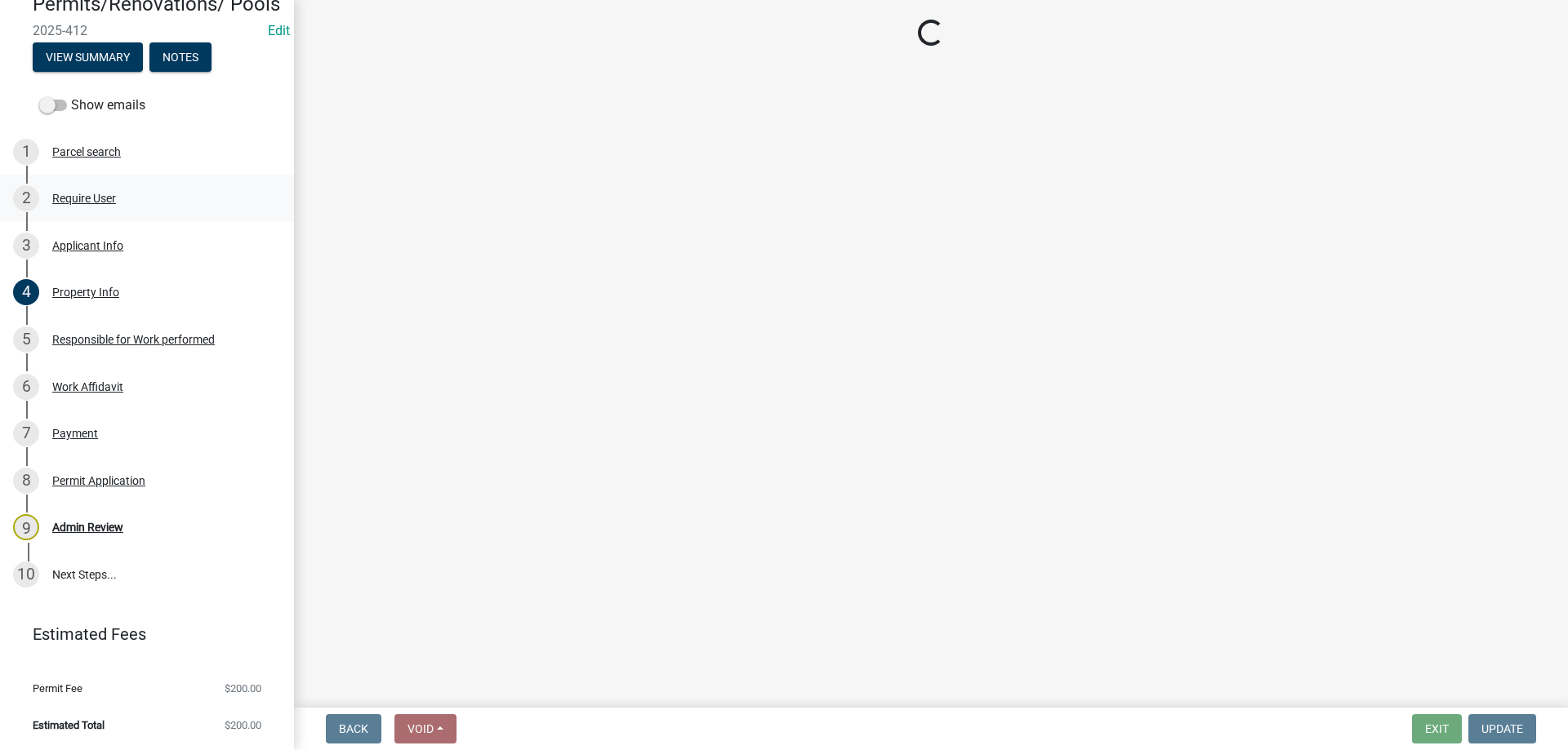
select select "9109ffdd-0fb5-42df-a5b6-3689c48fd073"
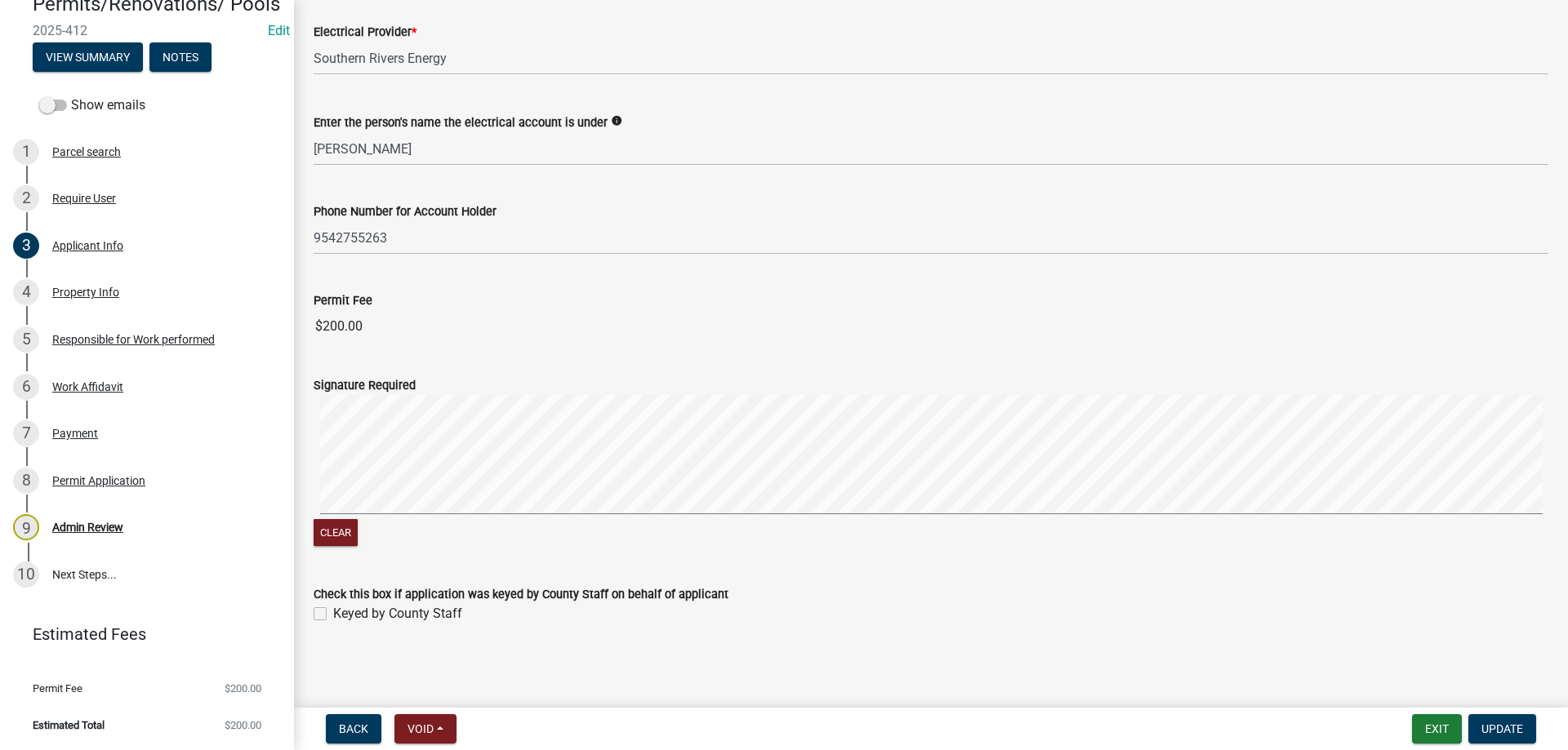
scroll to position [983, 0]
click at [122, 522] on div "Admin Review" at bounding box center [88, 528] width 71 height 11
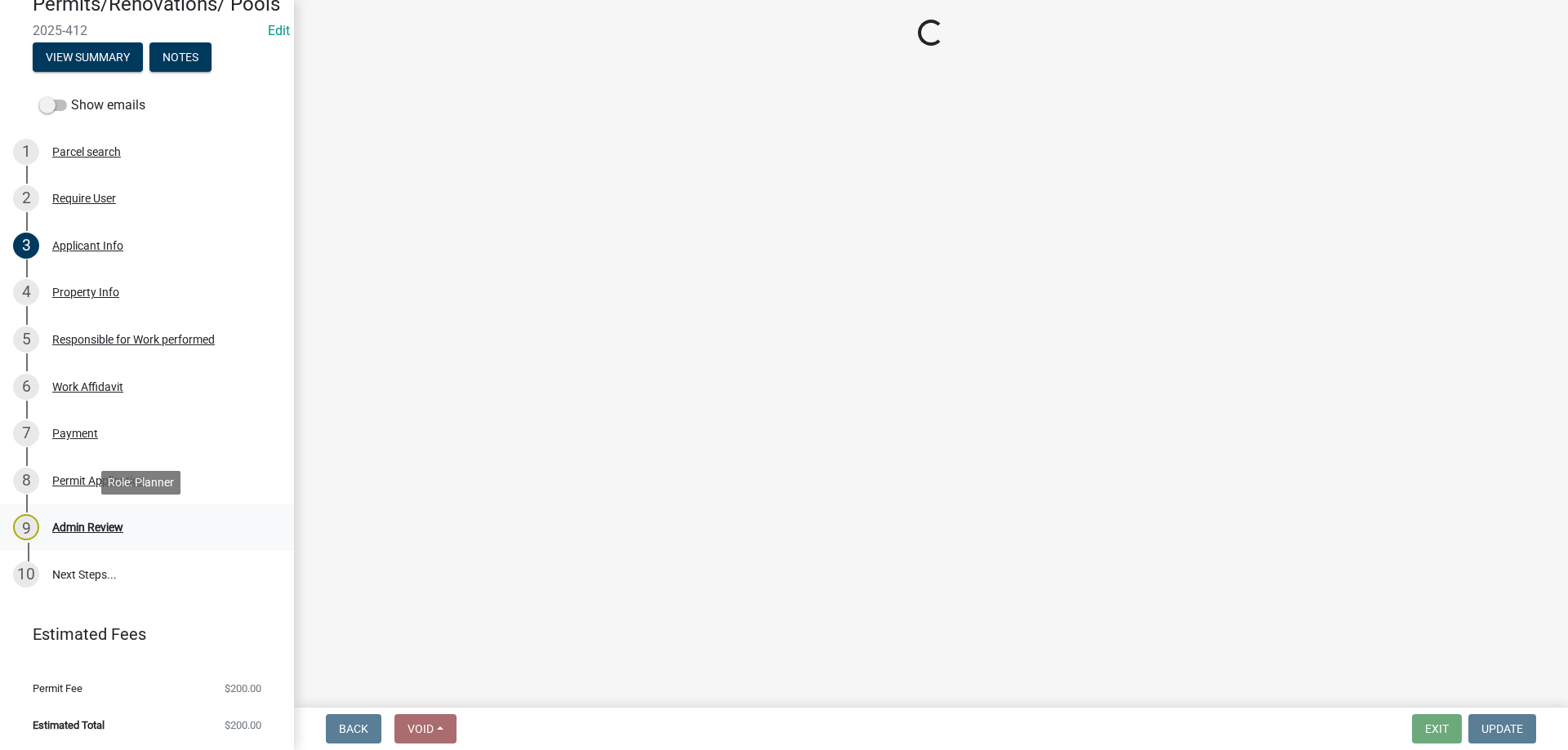
scroll to position [0, 0]
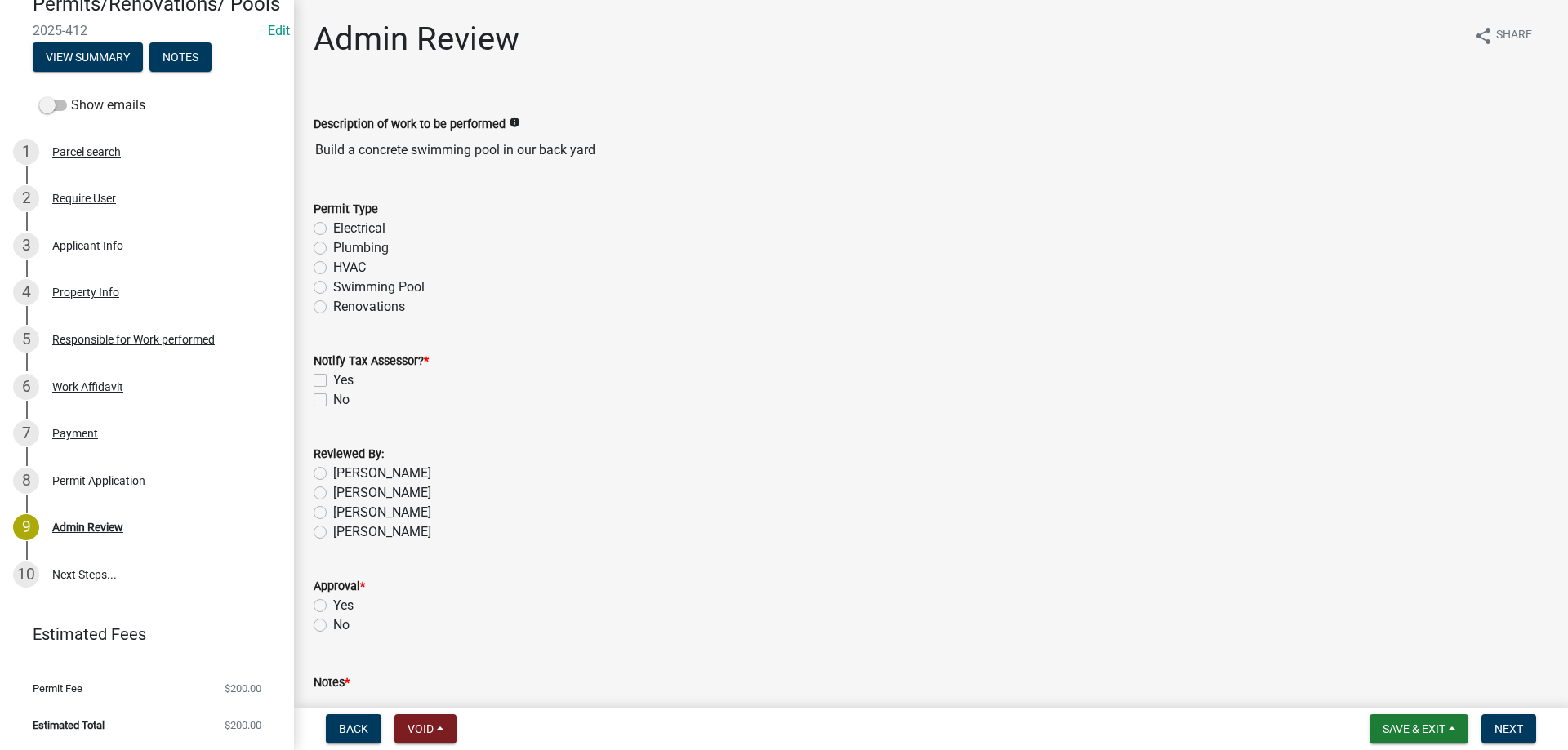
click at [342, 285] on label "Swimming Pool" at bounding box center [378, 287] width 91 height 20
click at [342, 285] on input "Swimming Pool" at bounding box center [338, 282] width 11 height 11
radio input "true"
click at [333, 384] on label "Yes" at bounding box center [343, 381] width 21 height 20
click at [333, 381] on input "Yes" at bounding box center [338, 376] width 11 height 11
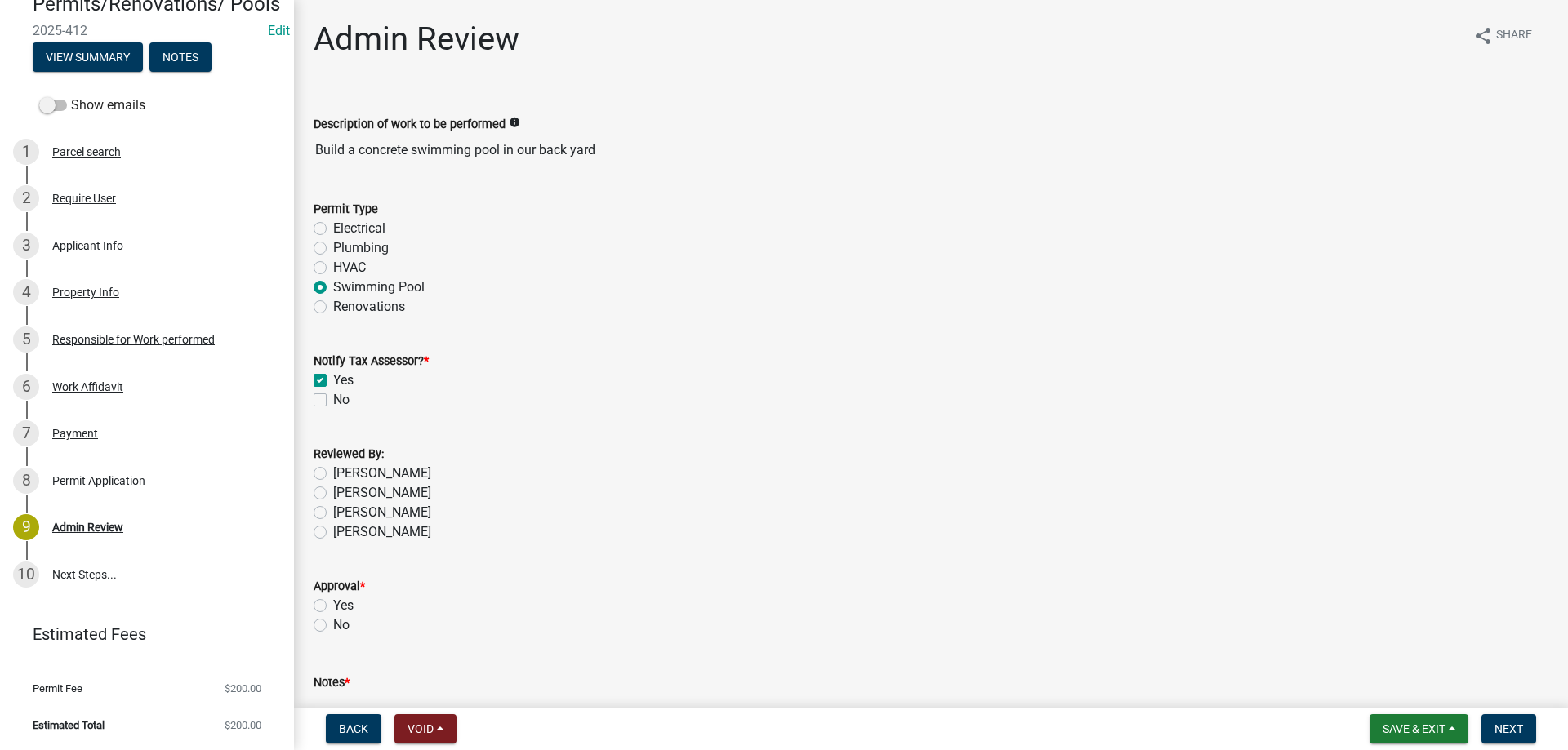
checkbox input "true"
checkbox input "false"
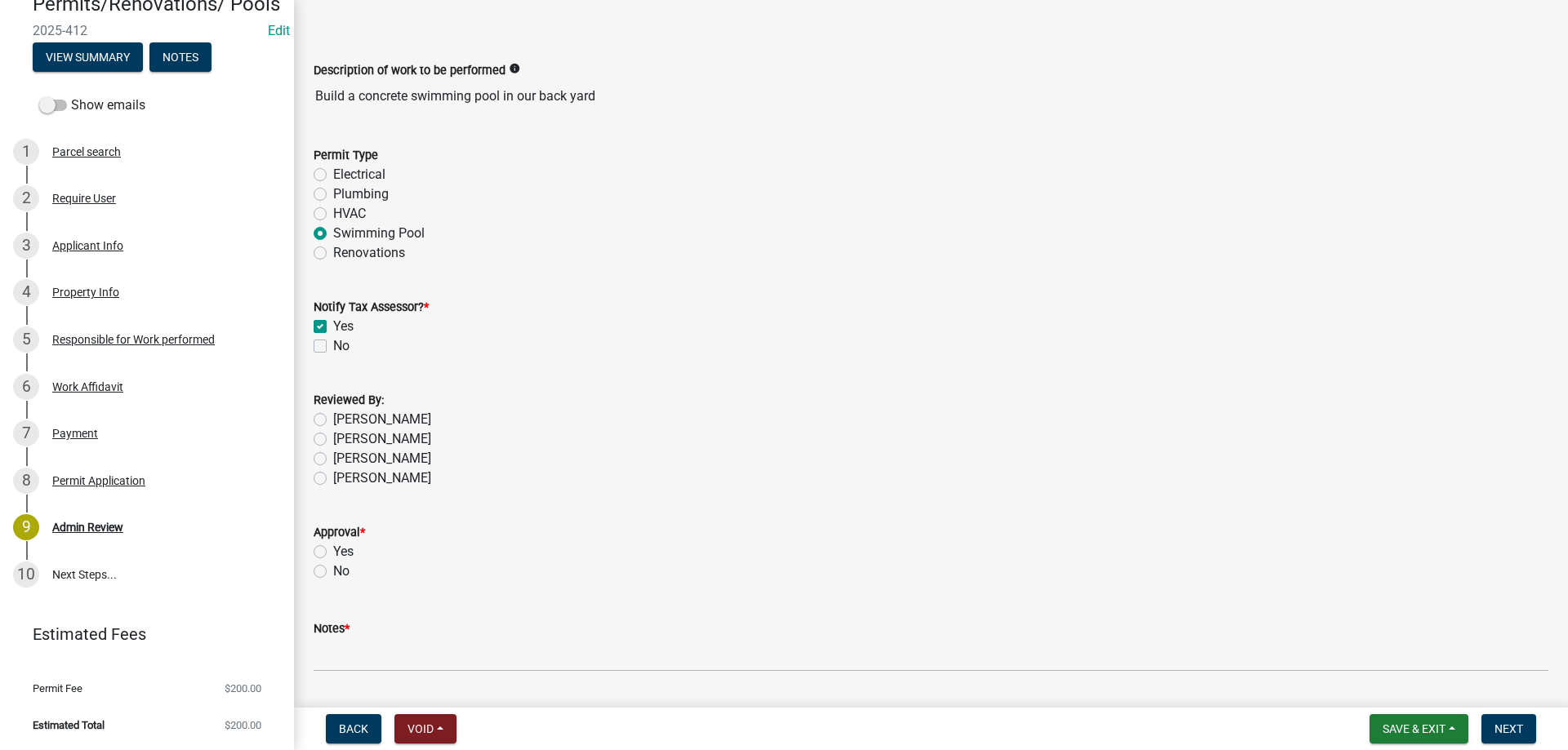
scroll to position [81, 0]
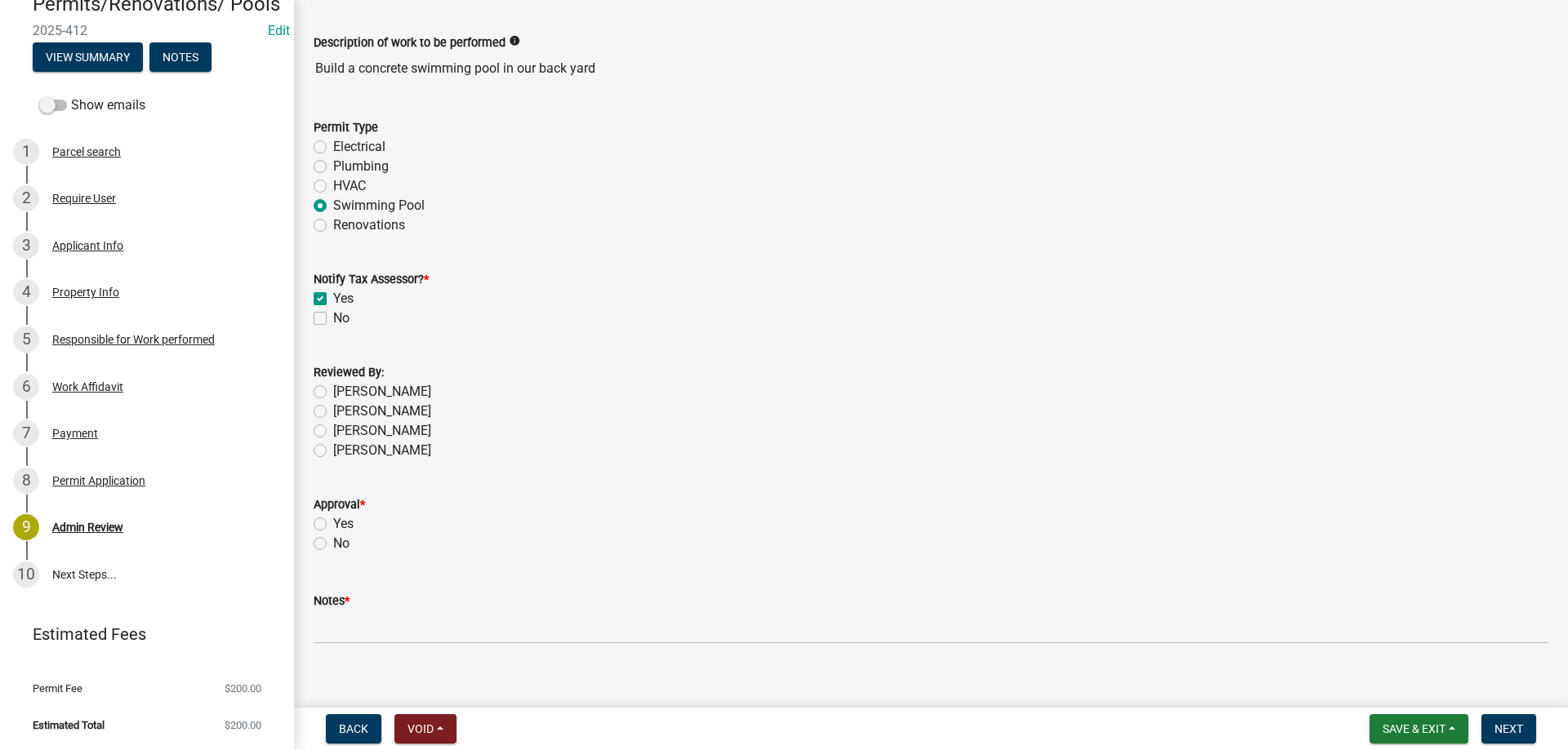
click at [330, 453] on div "[PERSON_NAME]" at bounding box center [931, 450] width 1235 height 20
click at [333, 455] on label "[PERSON_NAME]" at bounding box center [382, 450] width 98 height 20
click at [333, 451] on input "[PERSON_NAME]" at bounding box center [338, 446] width 11 height 11
radio input "true"
click at [333, 524] on label "Yes" at bounding box center [343, 524] width 21 height 20
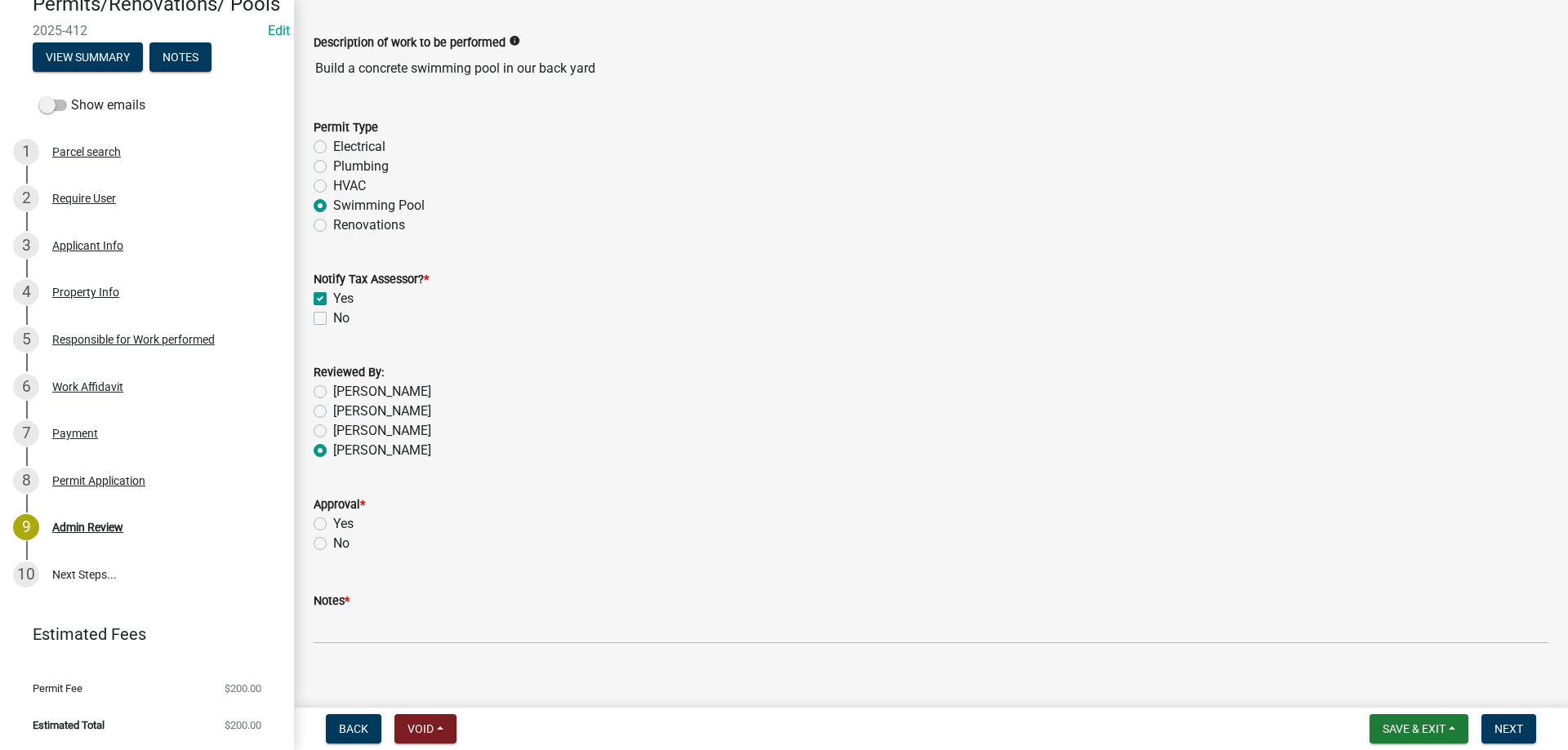
click at [333, 524] on input "Yes" at bounding box center [338, 519] width 11 height 11
radio input "true"
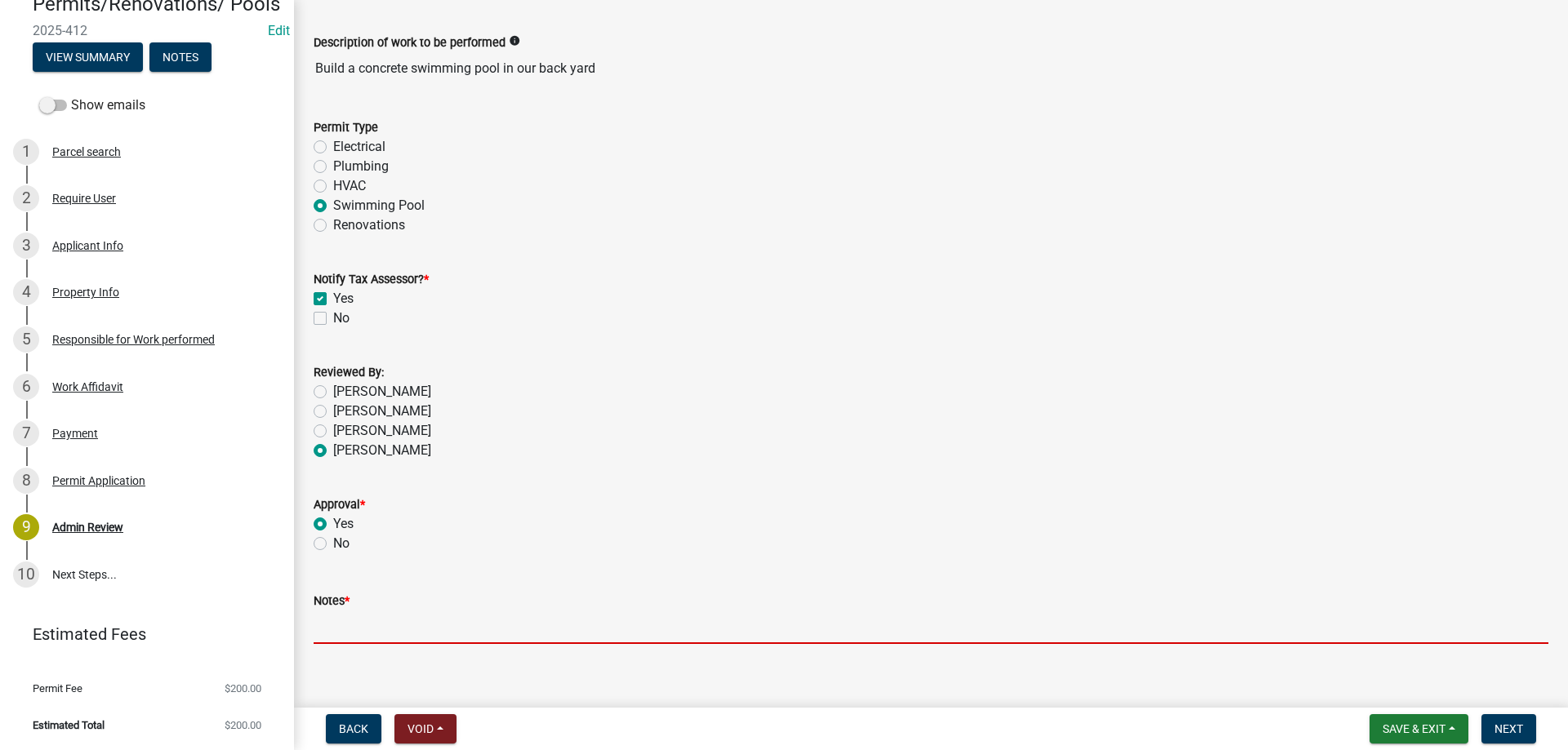
click at [358, 611] on input "Notes *" at bounding box center [931, 627] width 1235 height 34
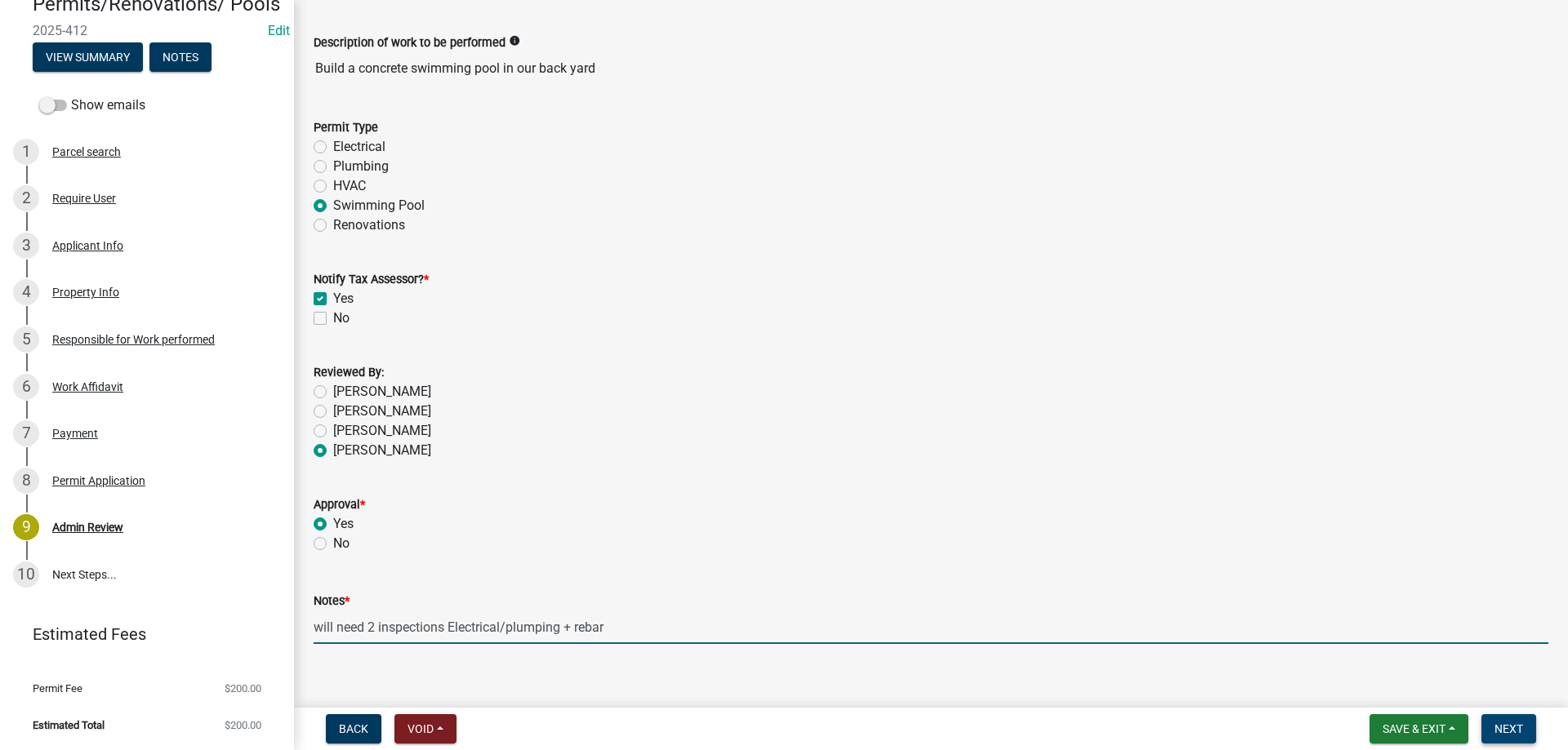
type input "will need 2 inspections Electrical/plumping + rebar"
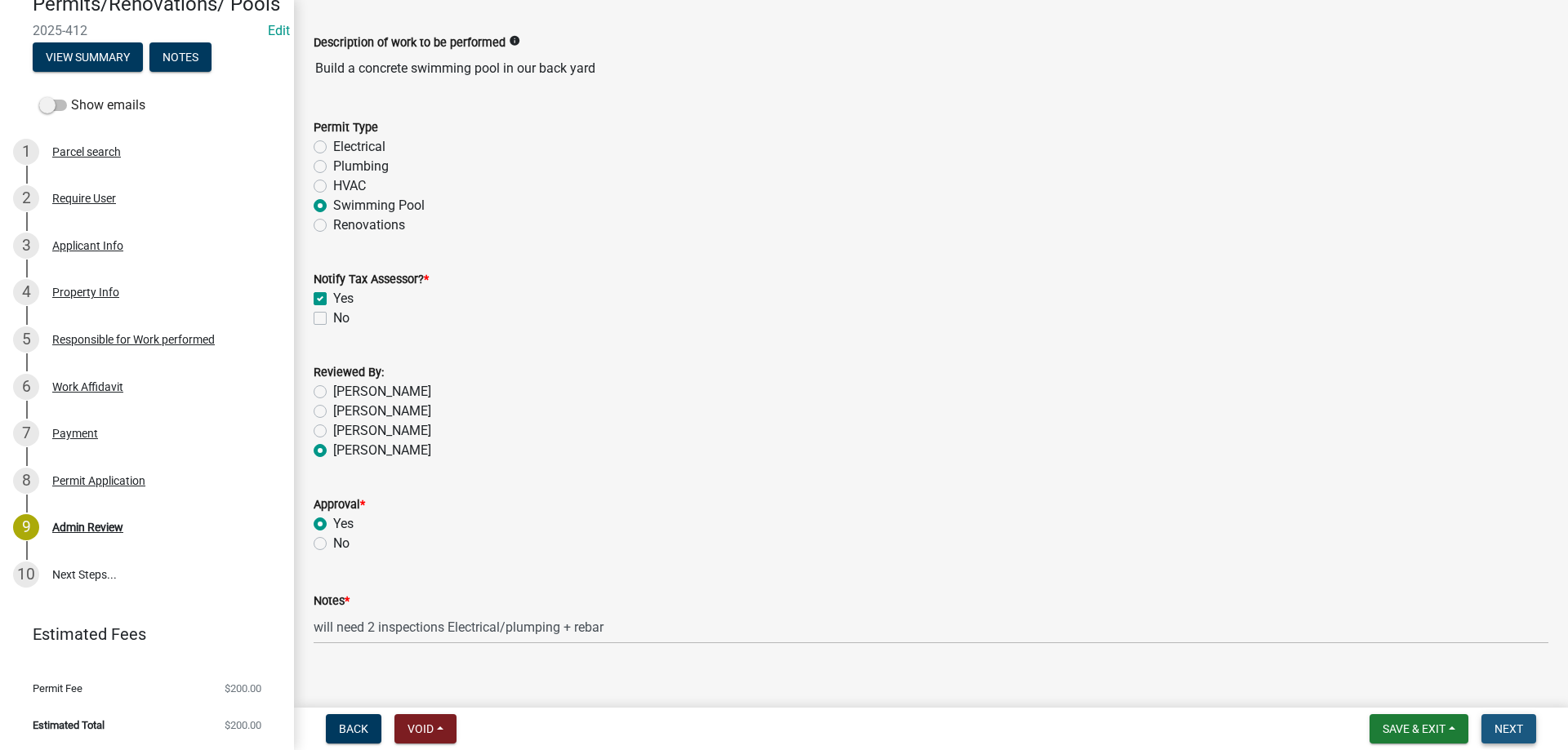
click at [1506, 729] on span "Next" at bounding box center [1508, 729] width 29 height 13
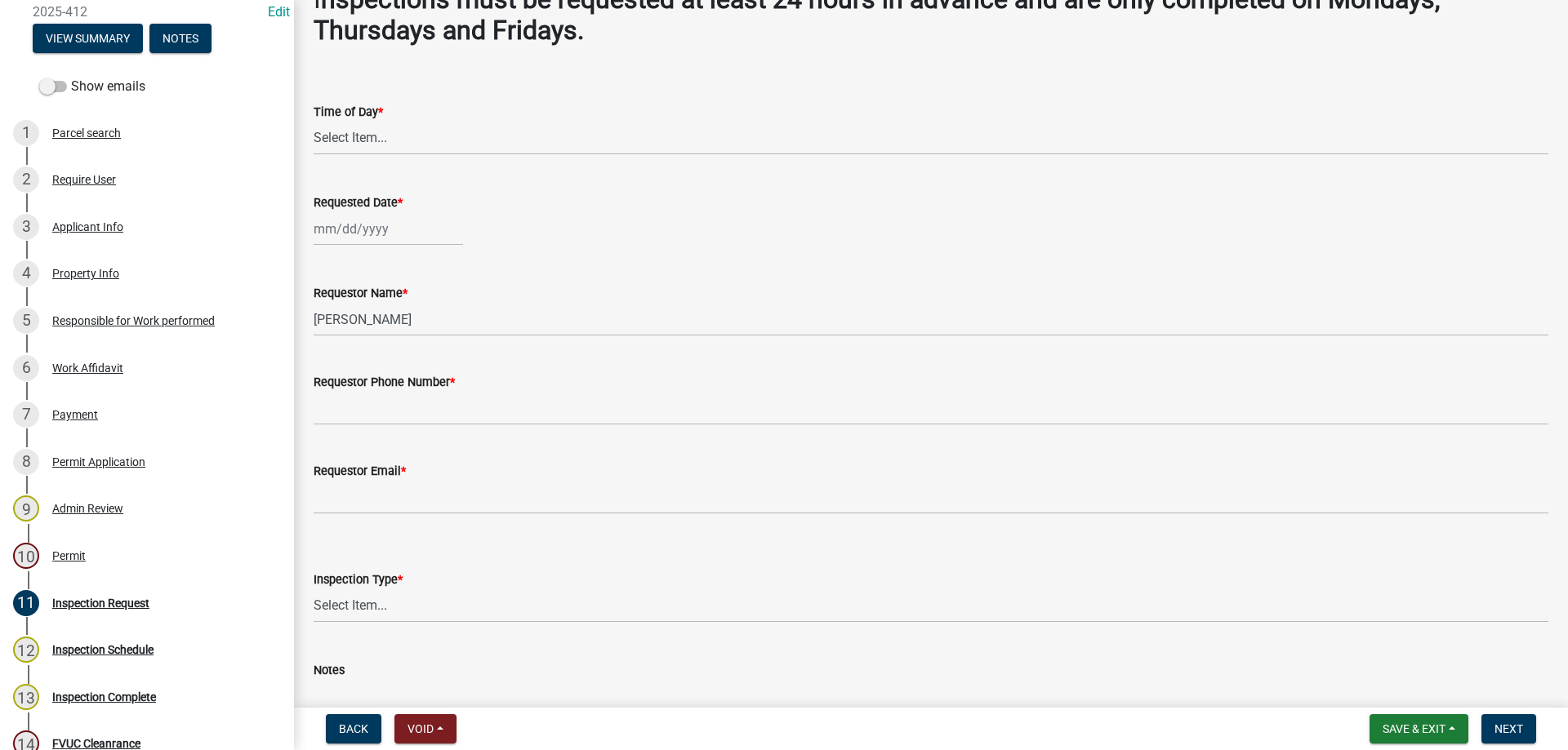
scroll to position [240, 0]
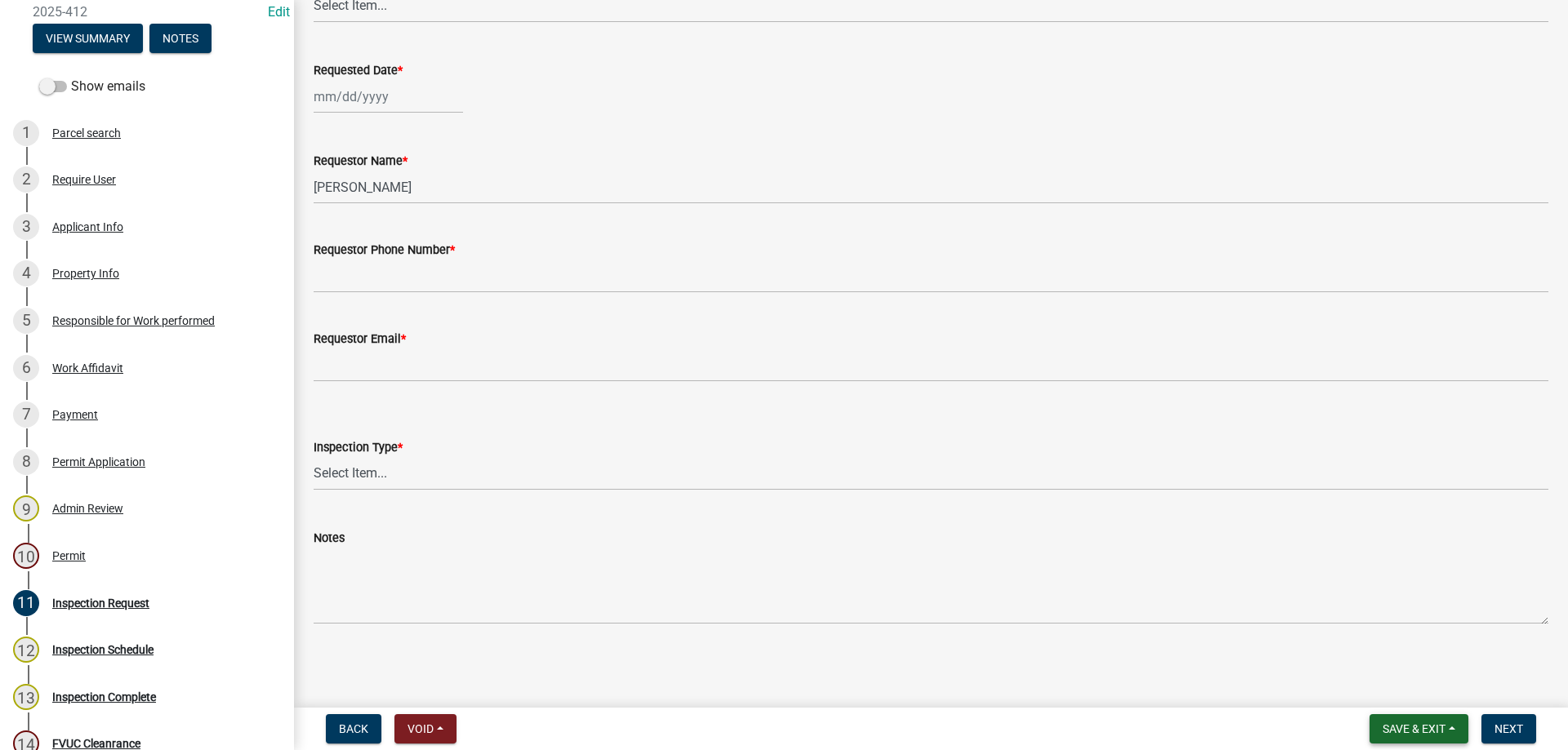
click at [1398, 720] on button "Save & Exit" at bounding box center [1419, 729] width 99 height 30
click at [1377, 689] on button "Save & Exit" at bounding box center [1402, 687] width 131 height 39
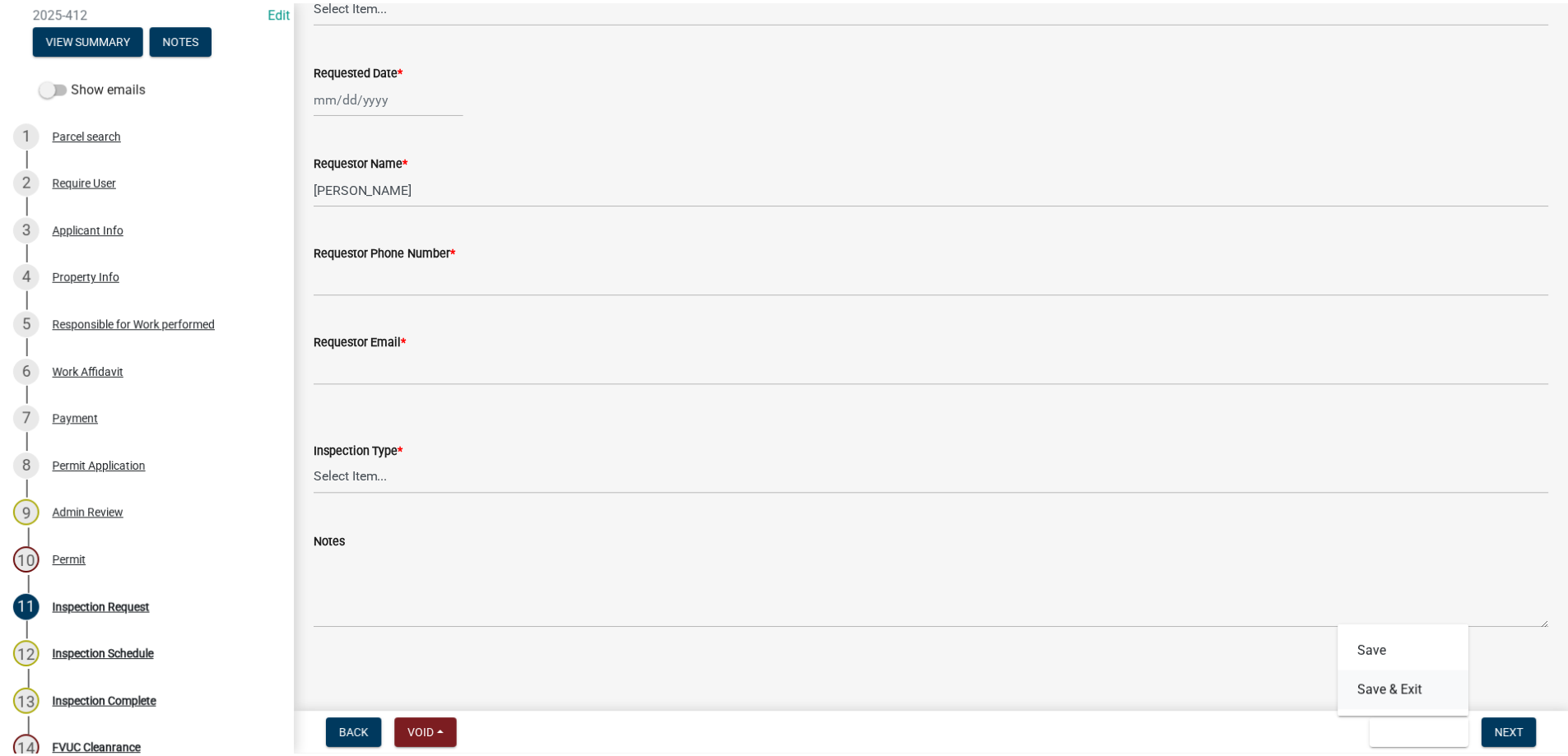
scroll to position [0, 0]
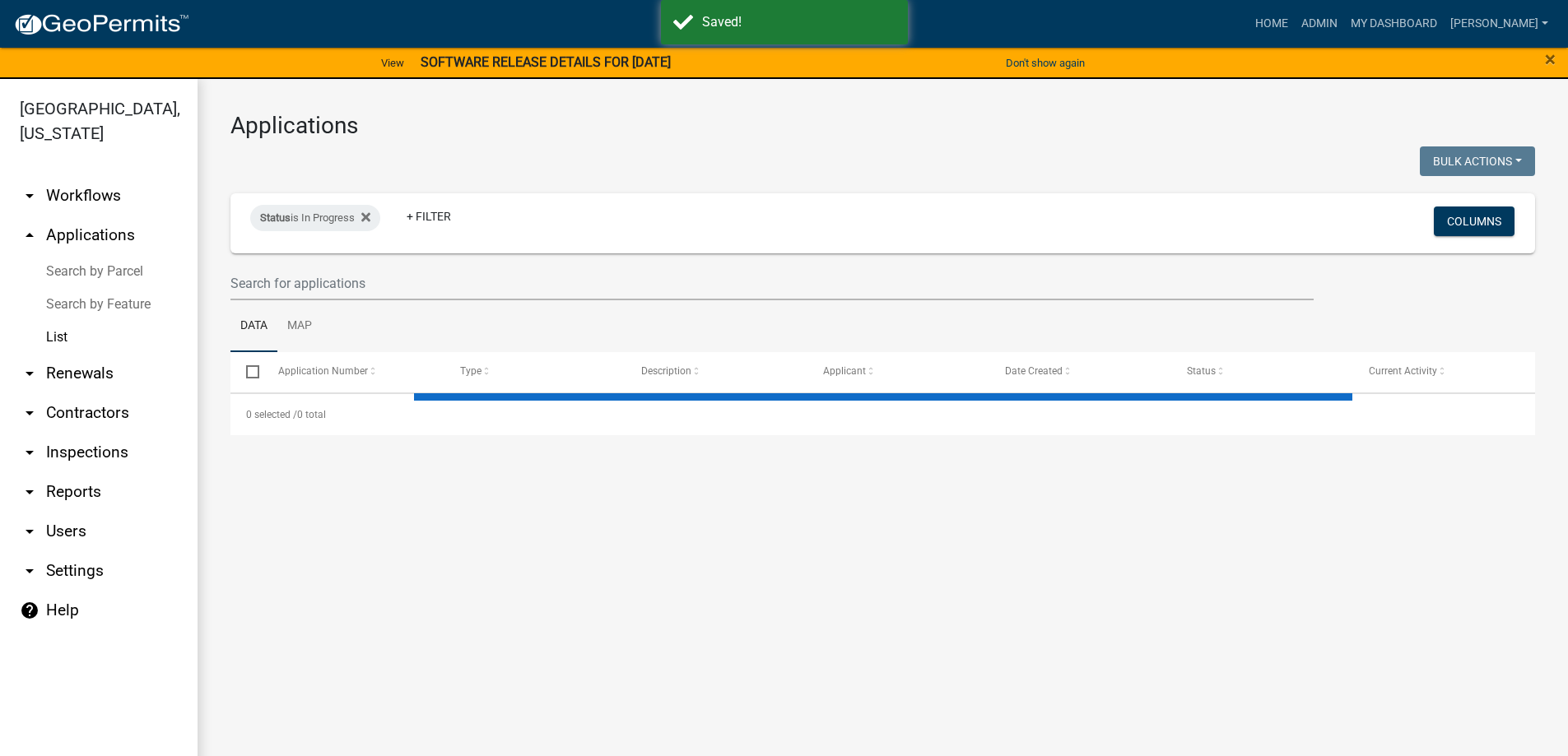
select select "3: 100"
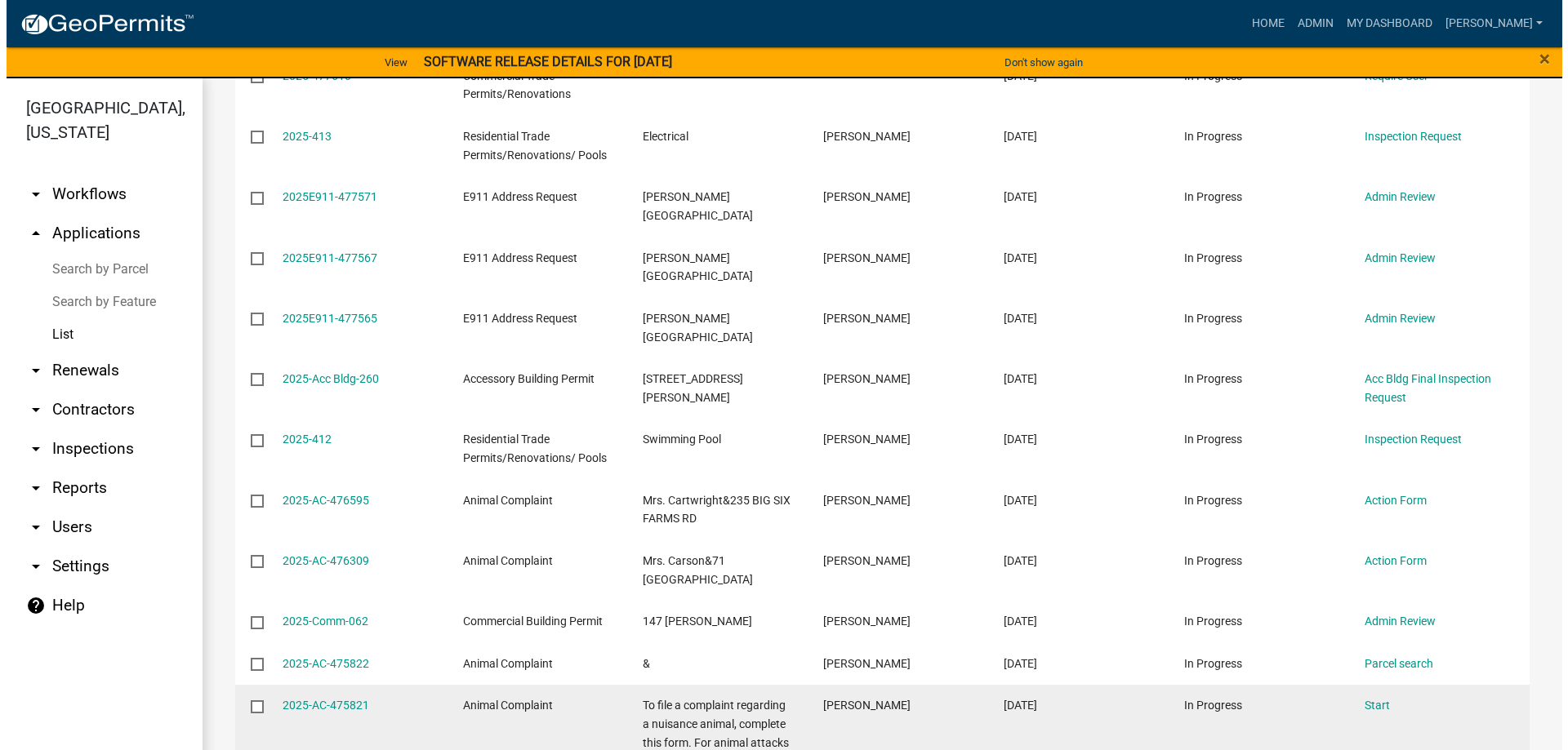
scroll to position [653, 0]
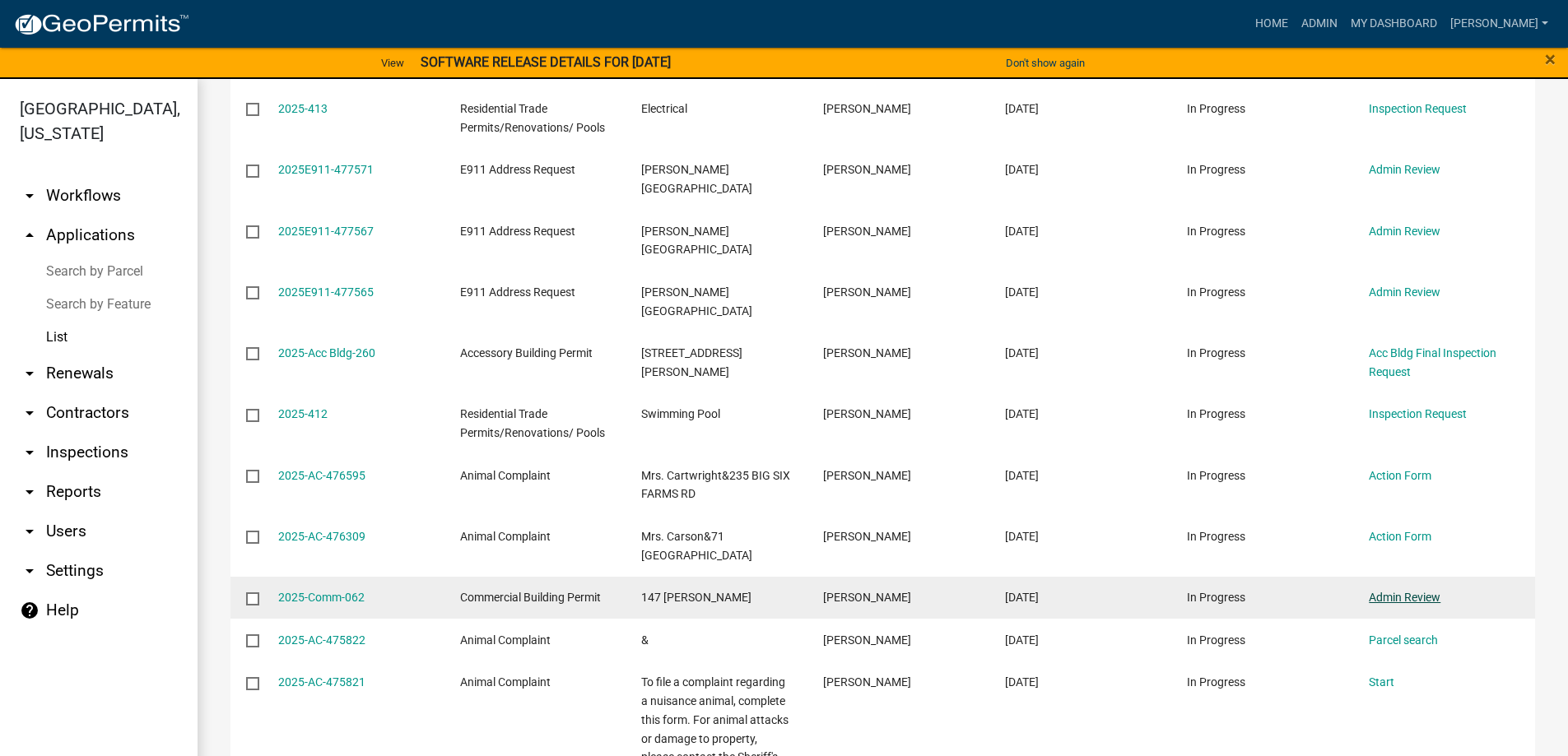
click at [1398, 591] on link "Admin Review" at bounding box center [1404, 597] width 72 height 13
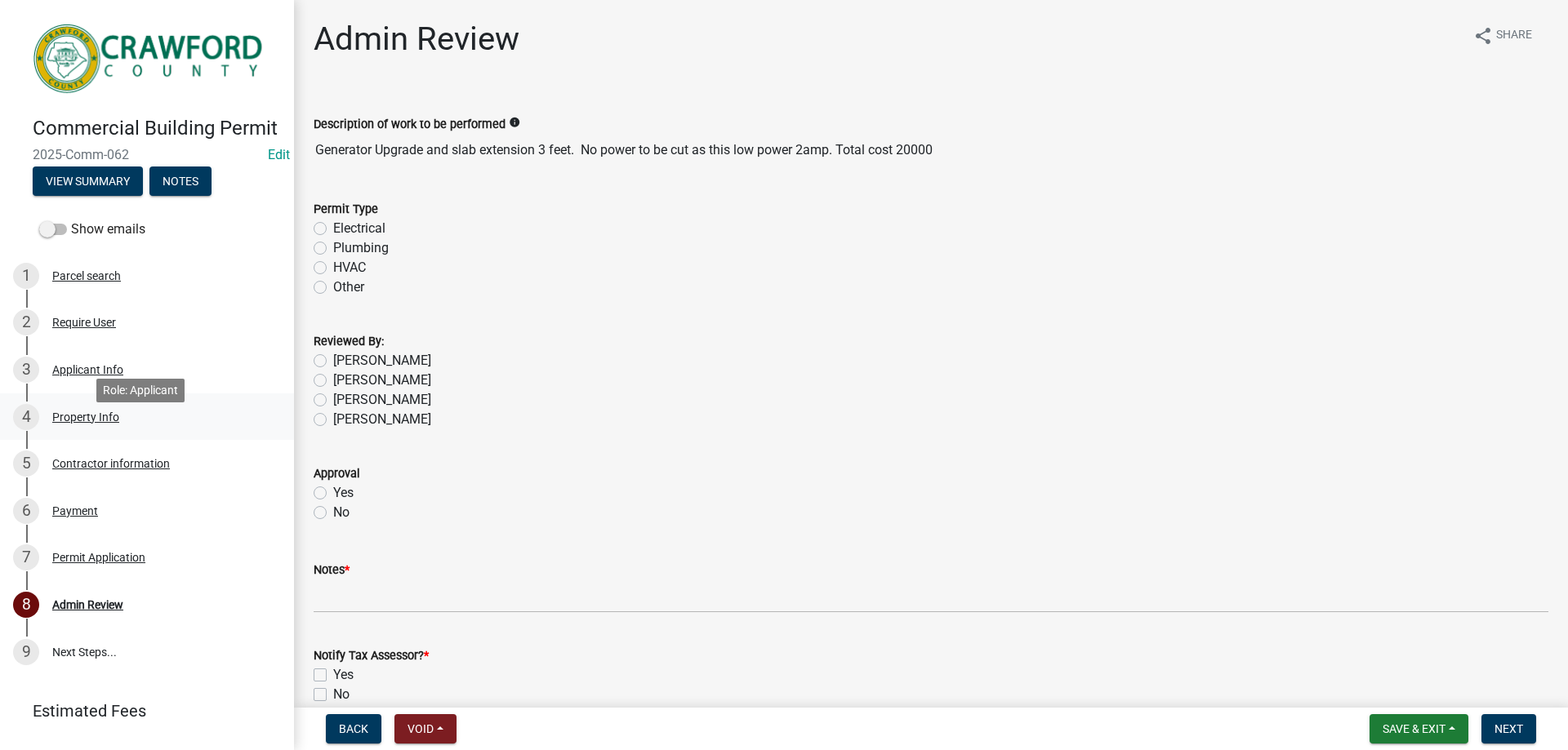
click at [222, 425] on div "4 Property Info" at bounding box center [140, 417] width 254 height 26
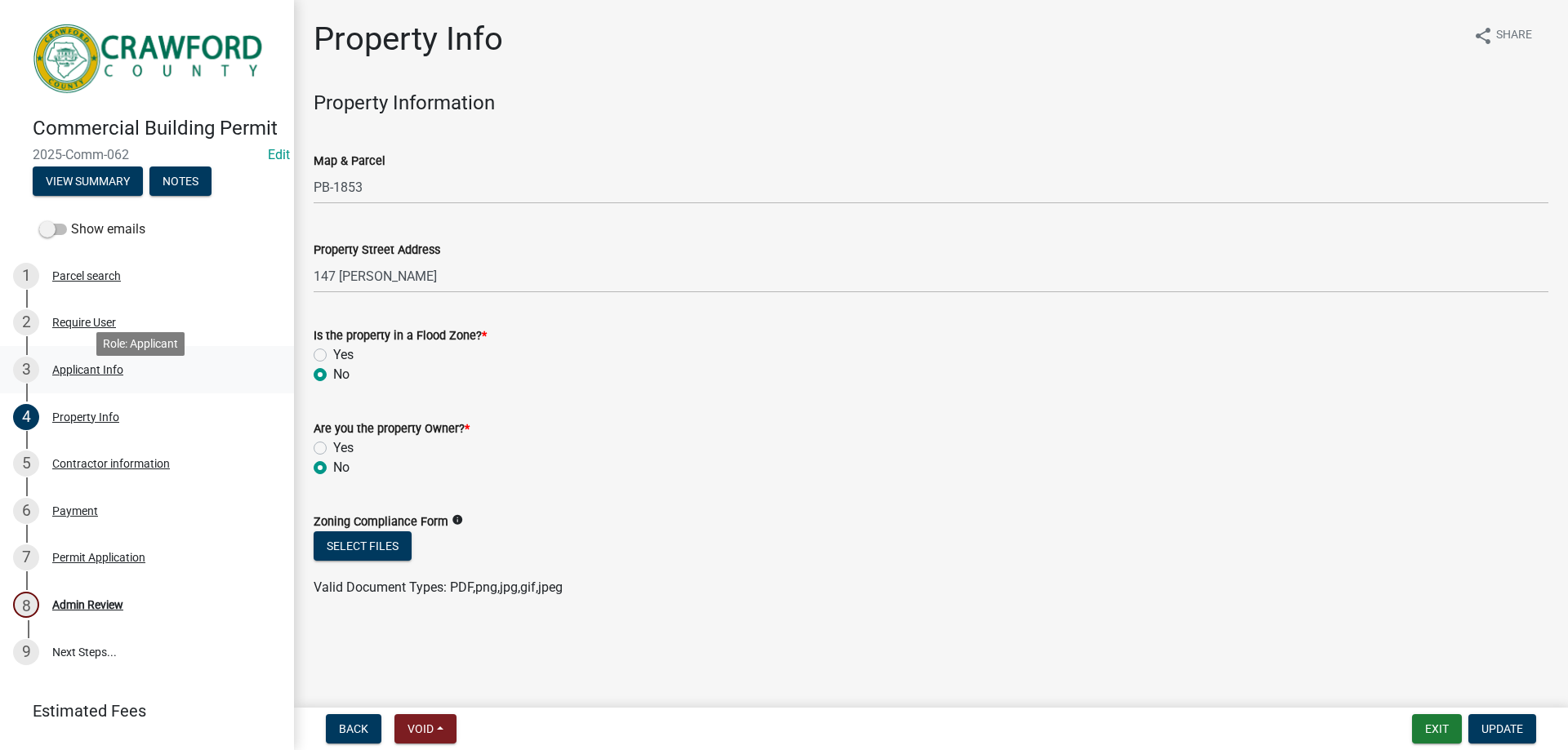
click at [167, 375] on link "3 Applicant Info" at bounding box center [147, 370] width 294 height 48
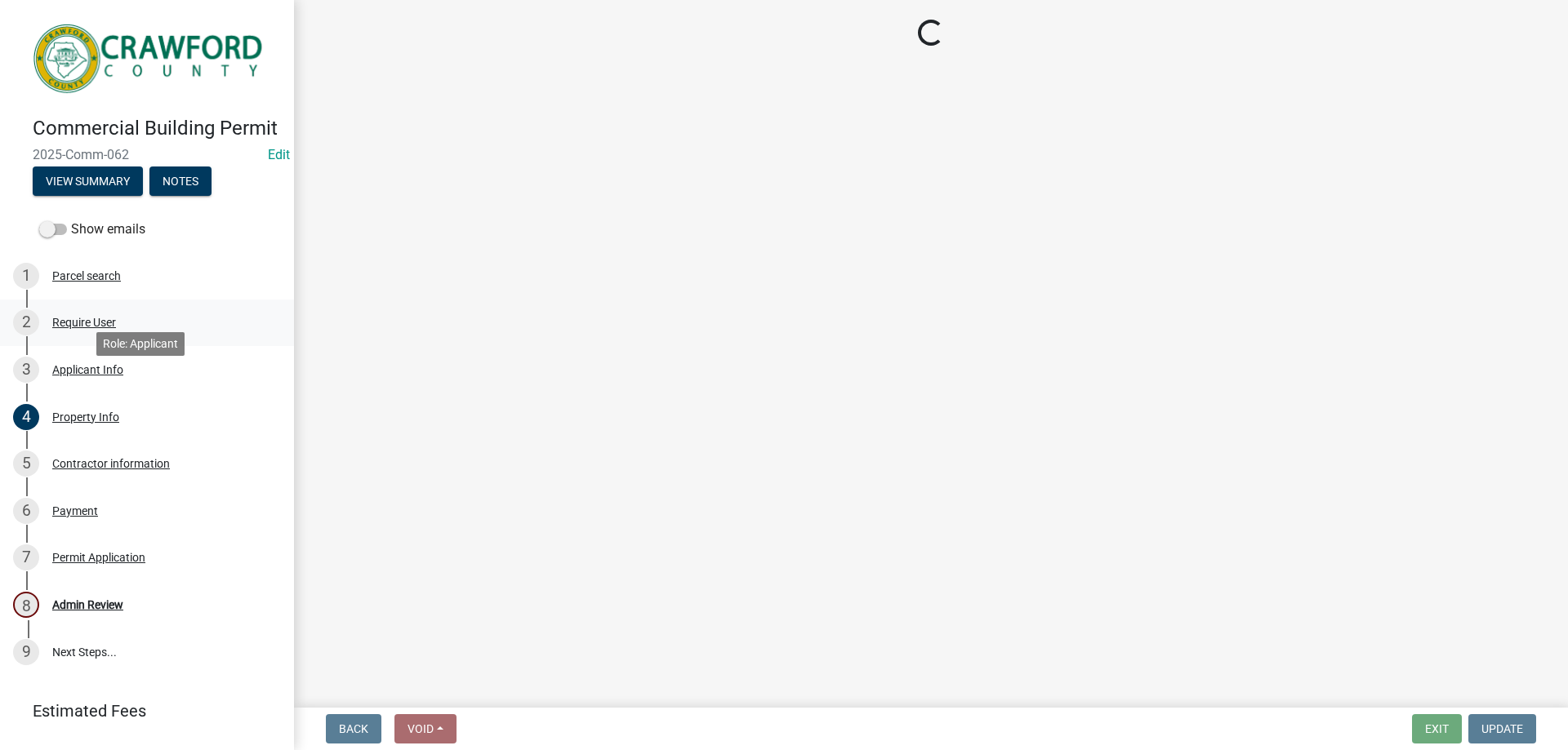
select select "623d3079-c1eb-44cf-96cb-a8315f116107"
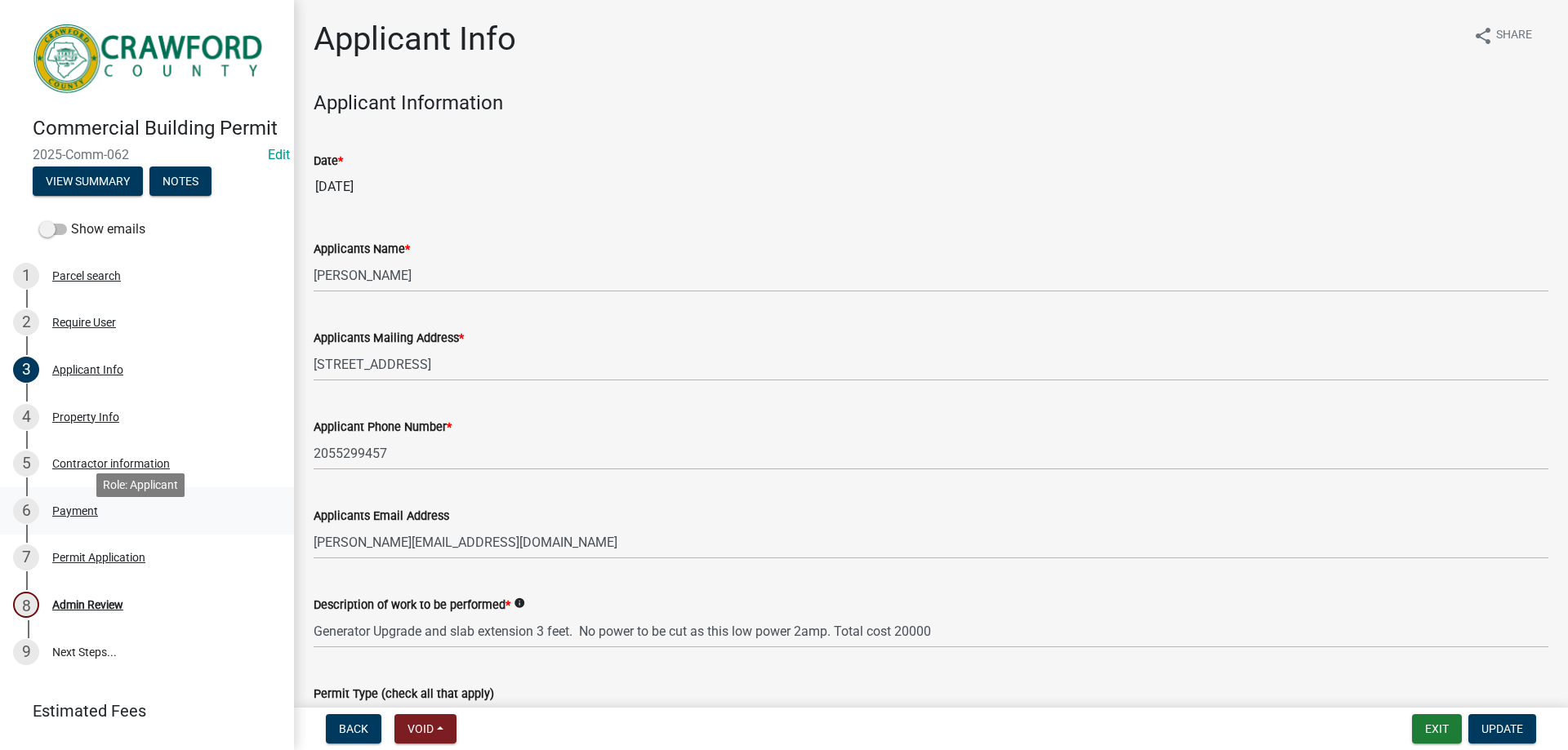
click at [104, 524] on div "6 Payment" at bounding box center [140, 511] width 254 height 26
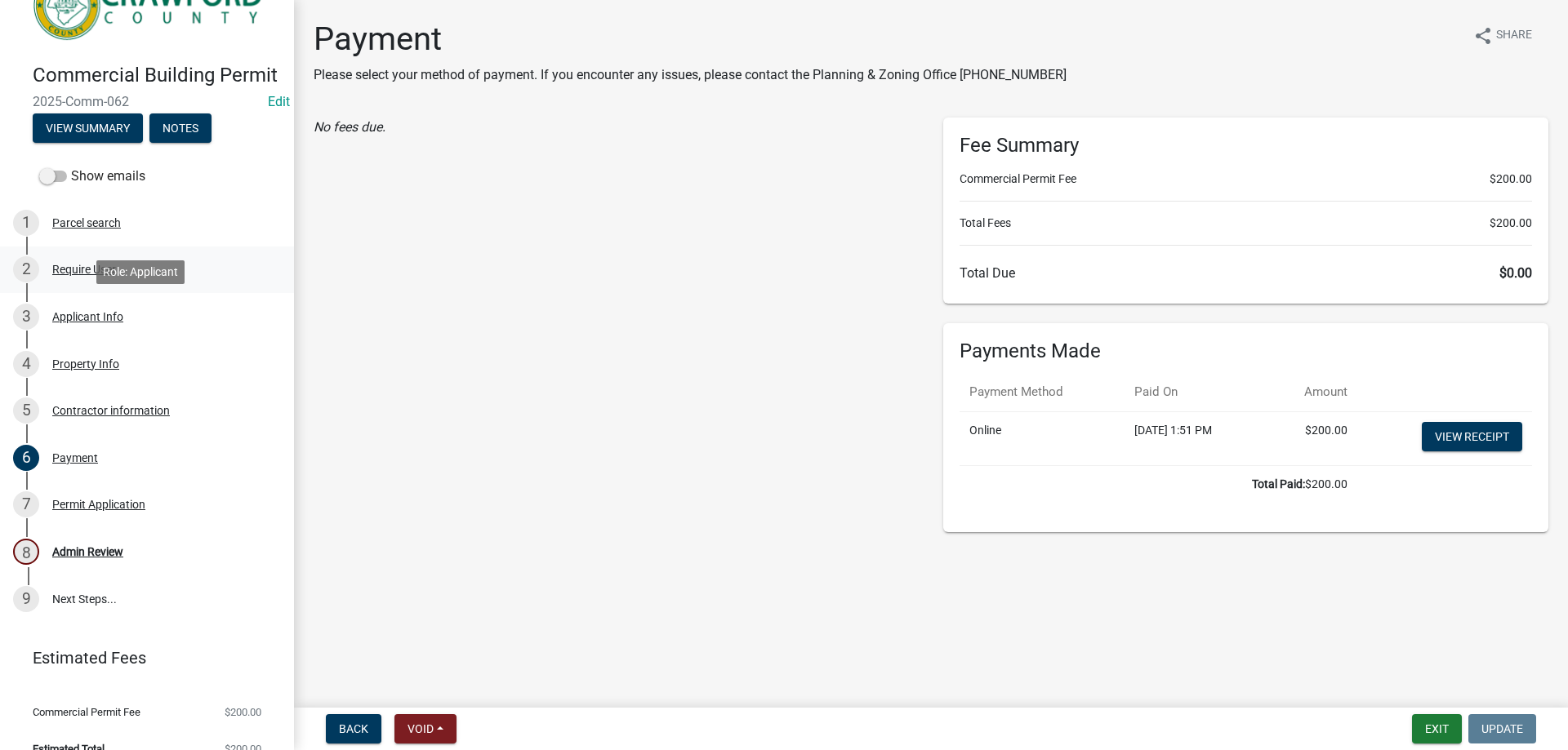
scroll to position [81, 0]
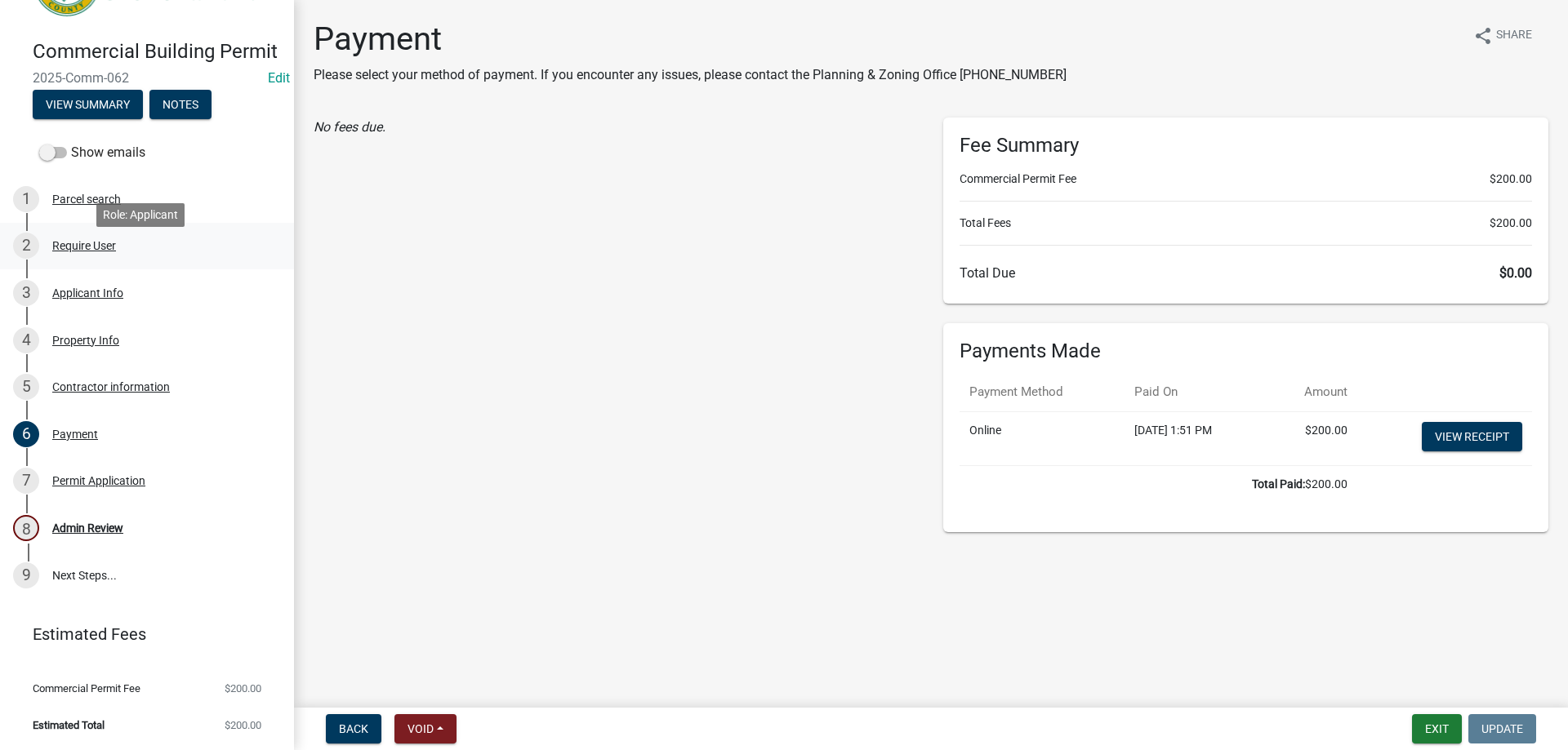
click at [130, 270] on link "2 Require User" at bounding box center [147, 247] width 294 height 48
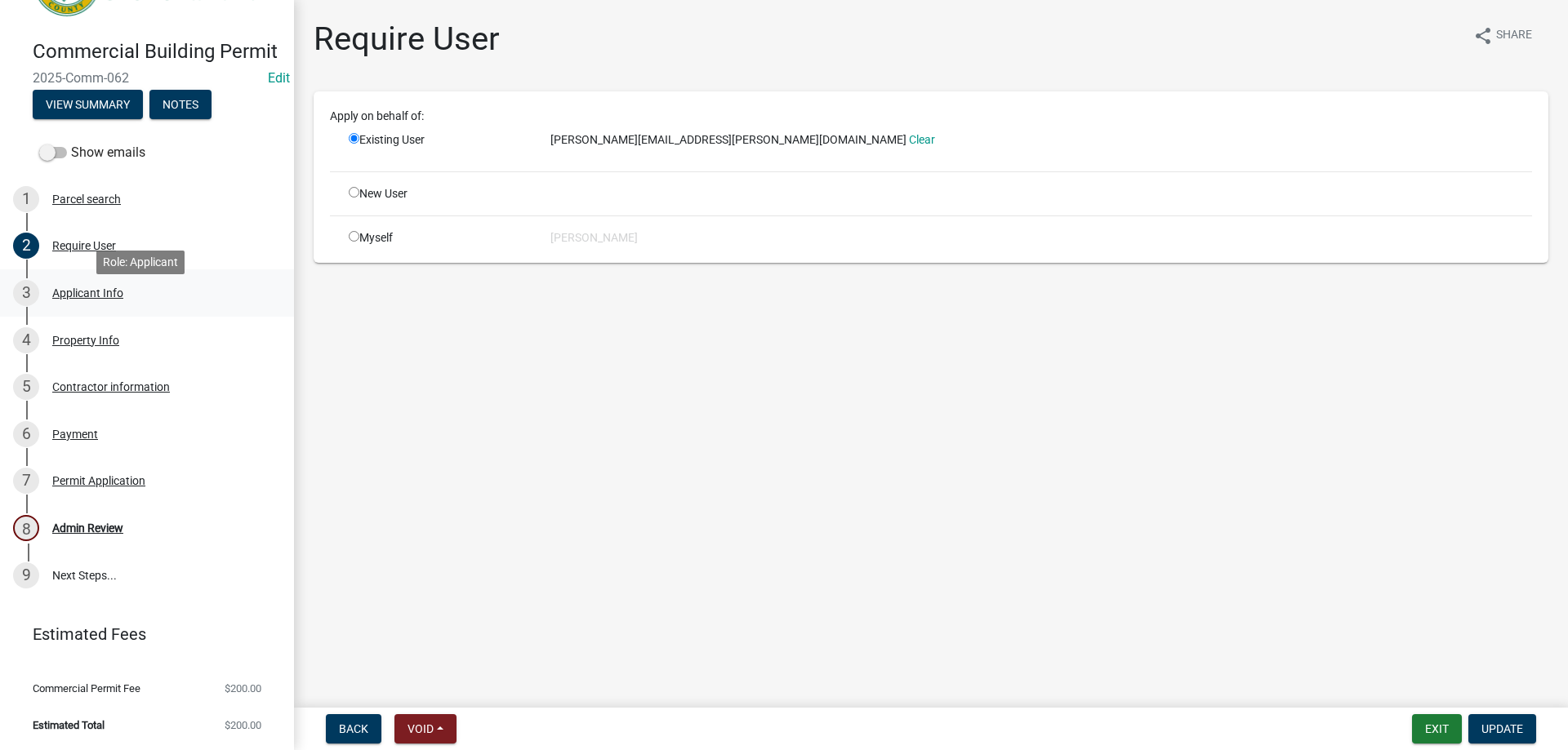
click at [127, 306] on div "3 Applicant Info" at bounding box center [140, 293] width 254 height 26
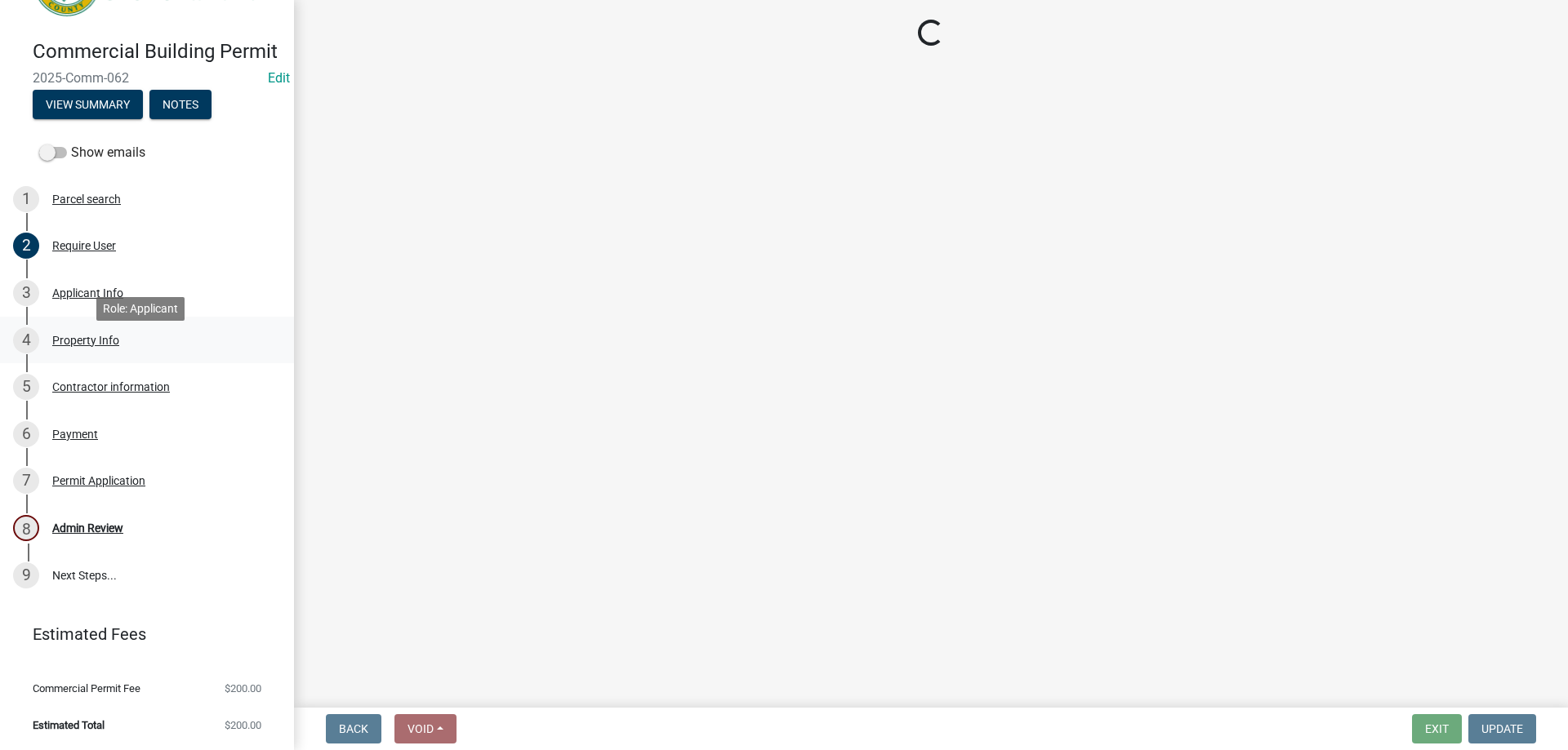
select select "623d3079-c1eb-44cf-96cb-a8315f116107"
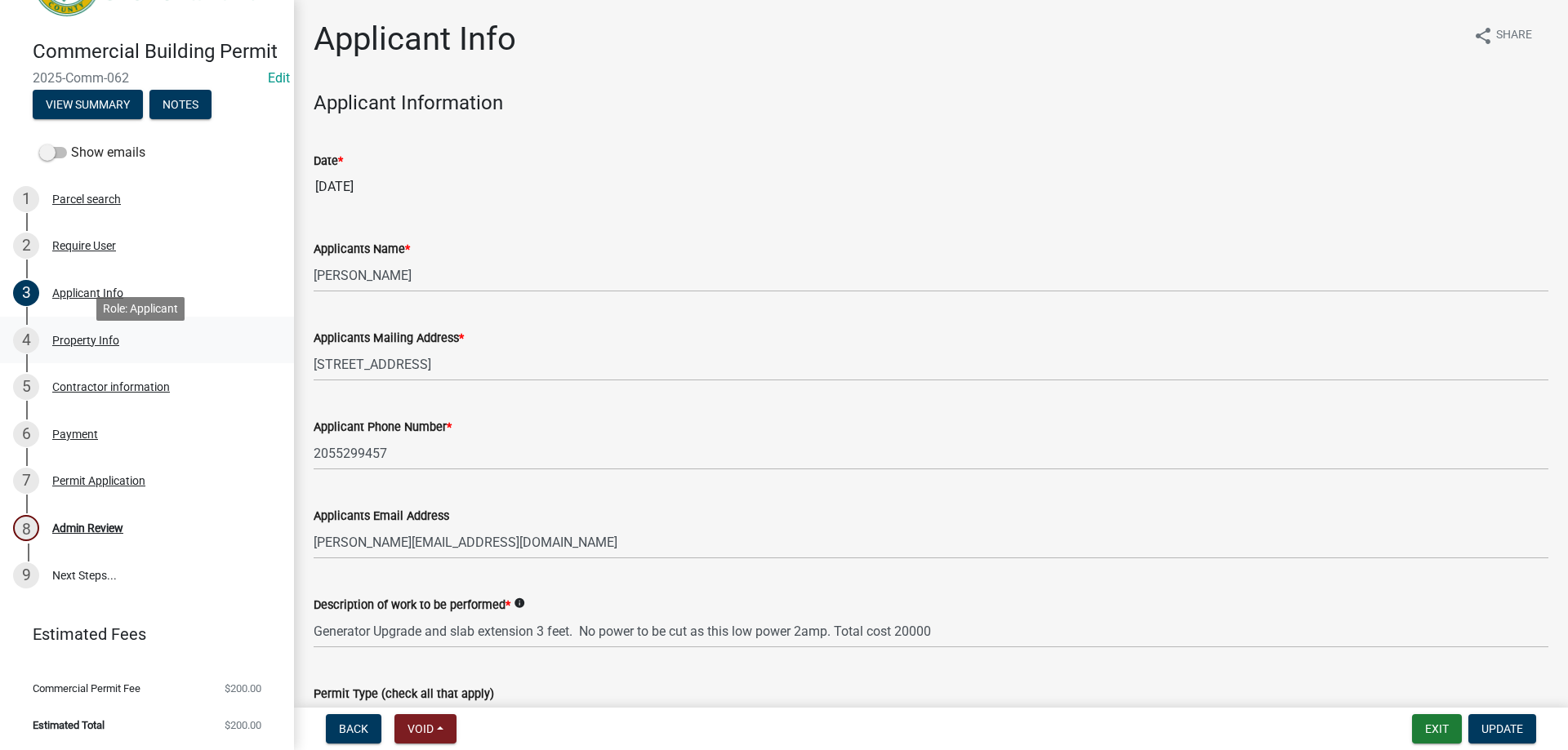
click at [122, 354] on div "4 Property Info" at bounding box center [140, 341] width 254 height 26
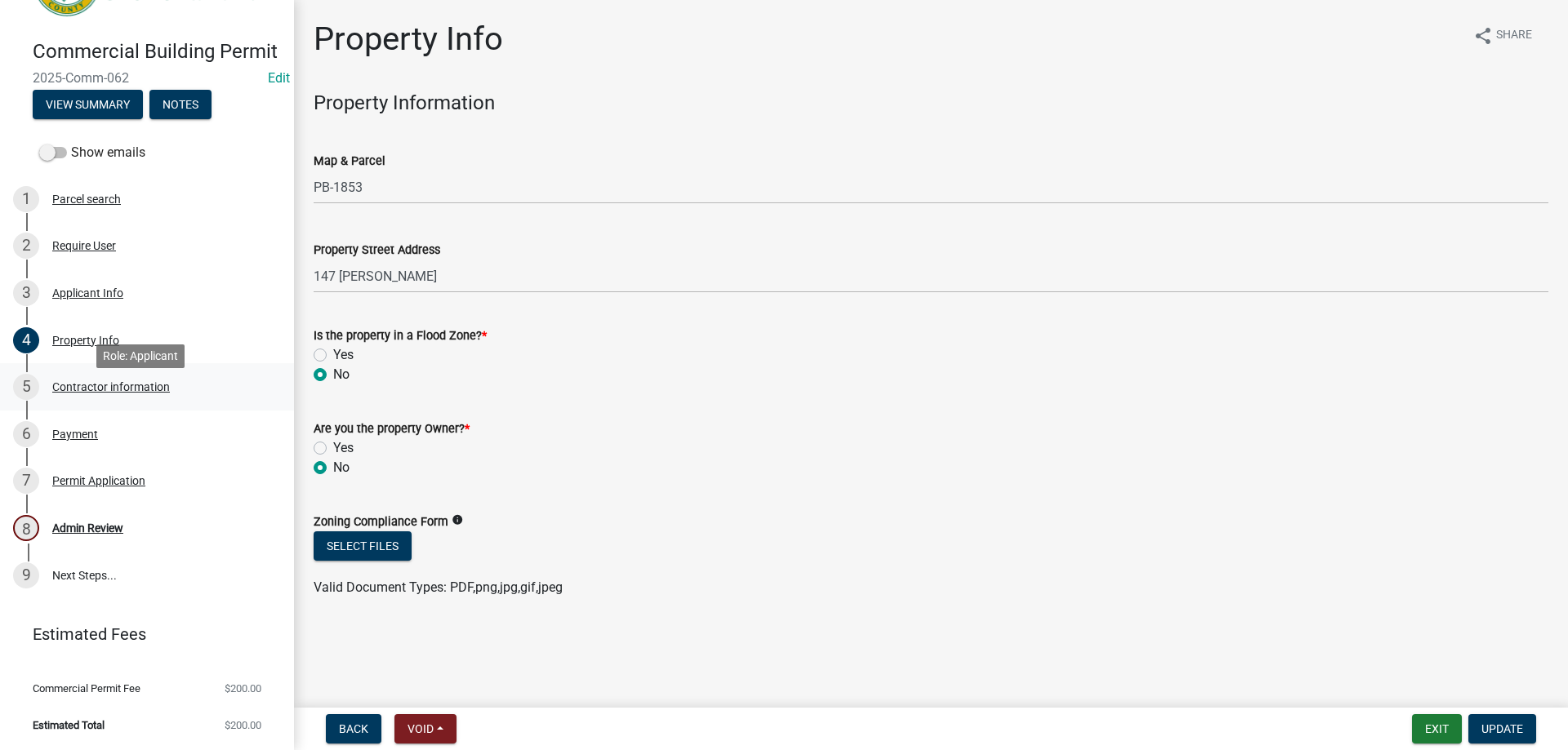
click at [128, 392] on div "Contractor information" at bounding box center [111, 386] width 117 height 11
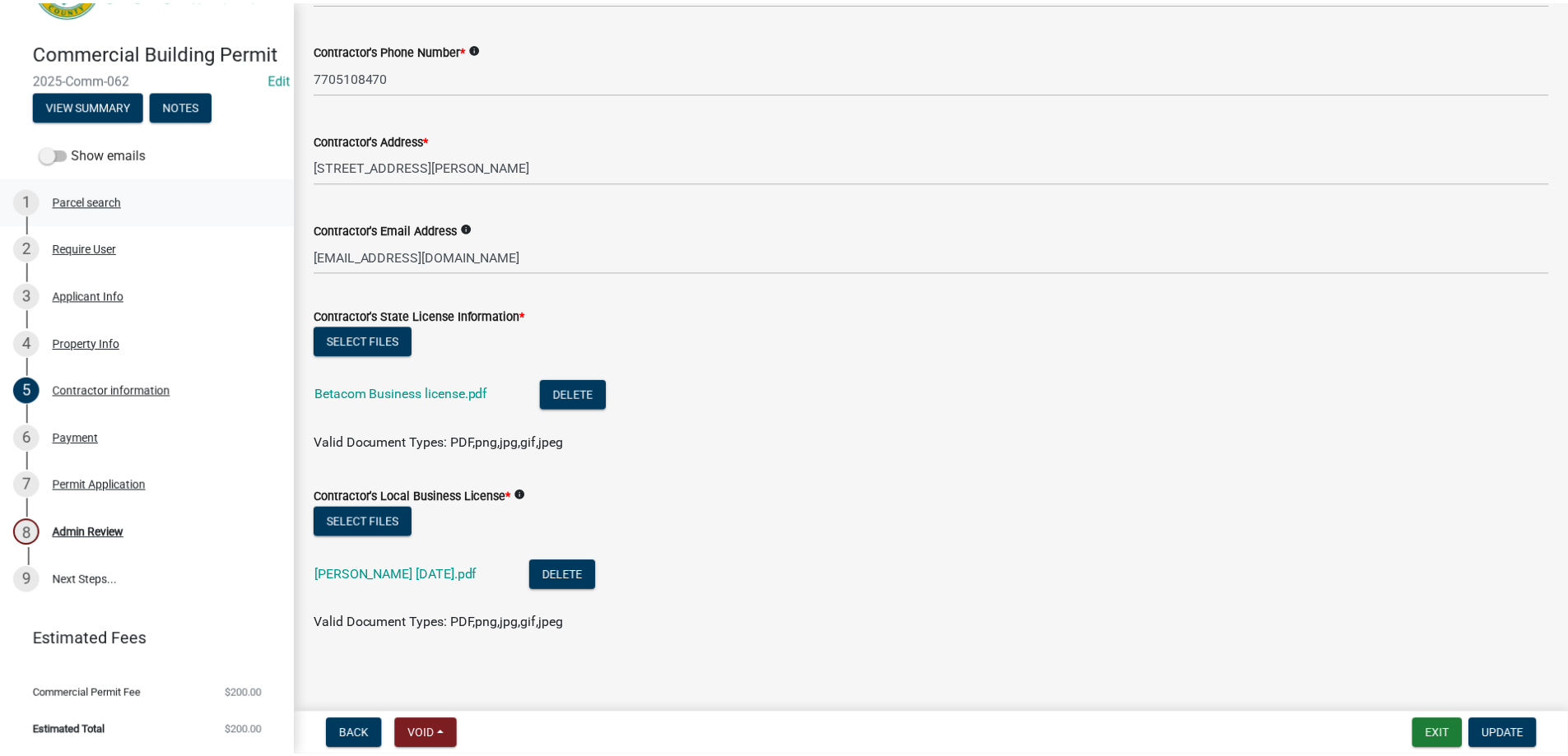
scroll to position [170, 0]
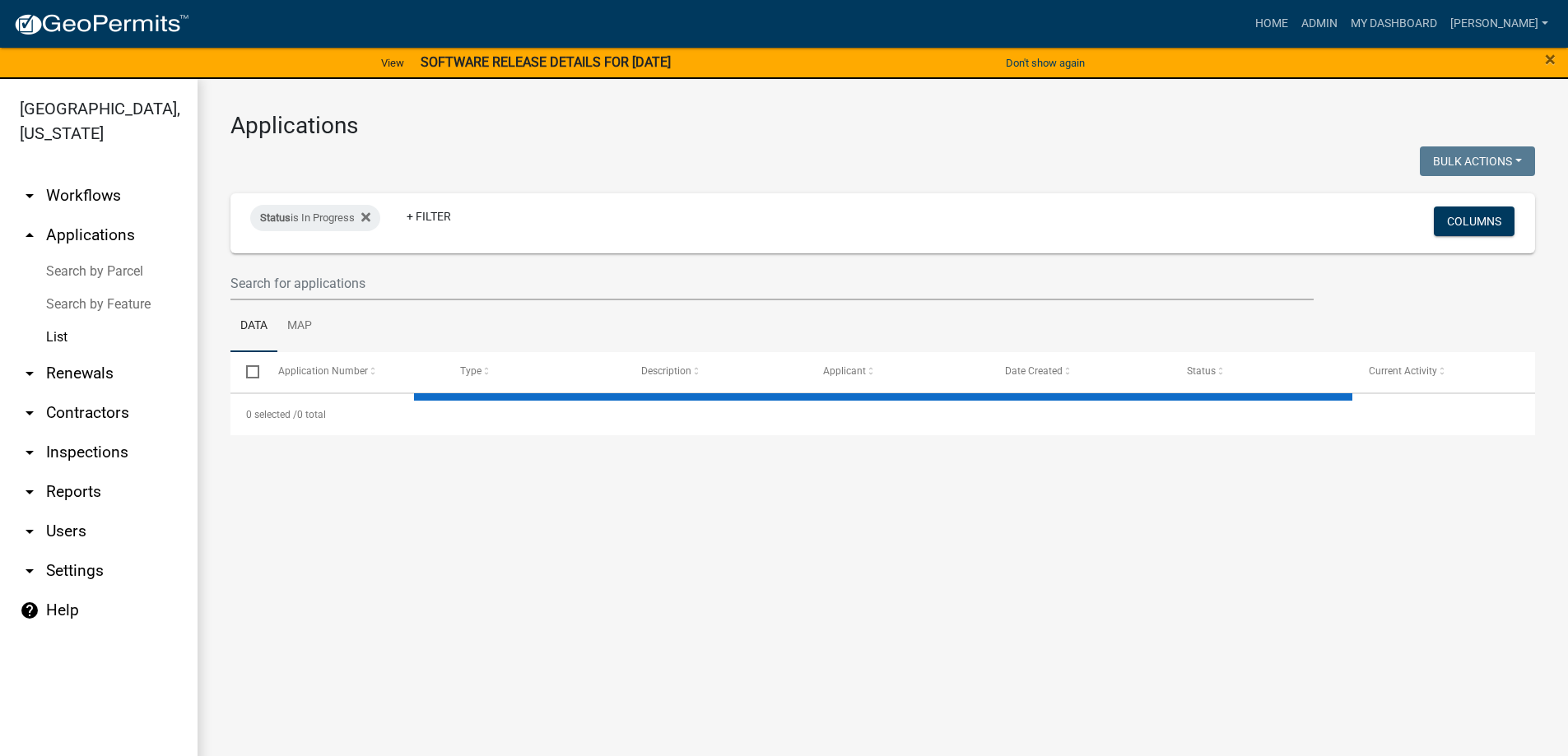
select select "3: 100"
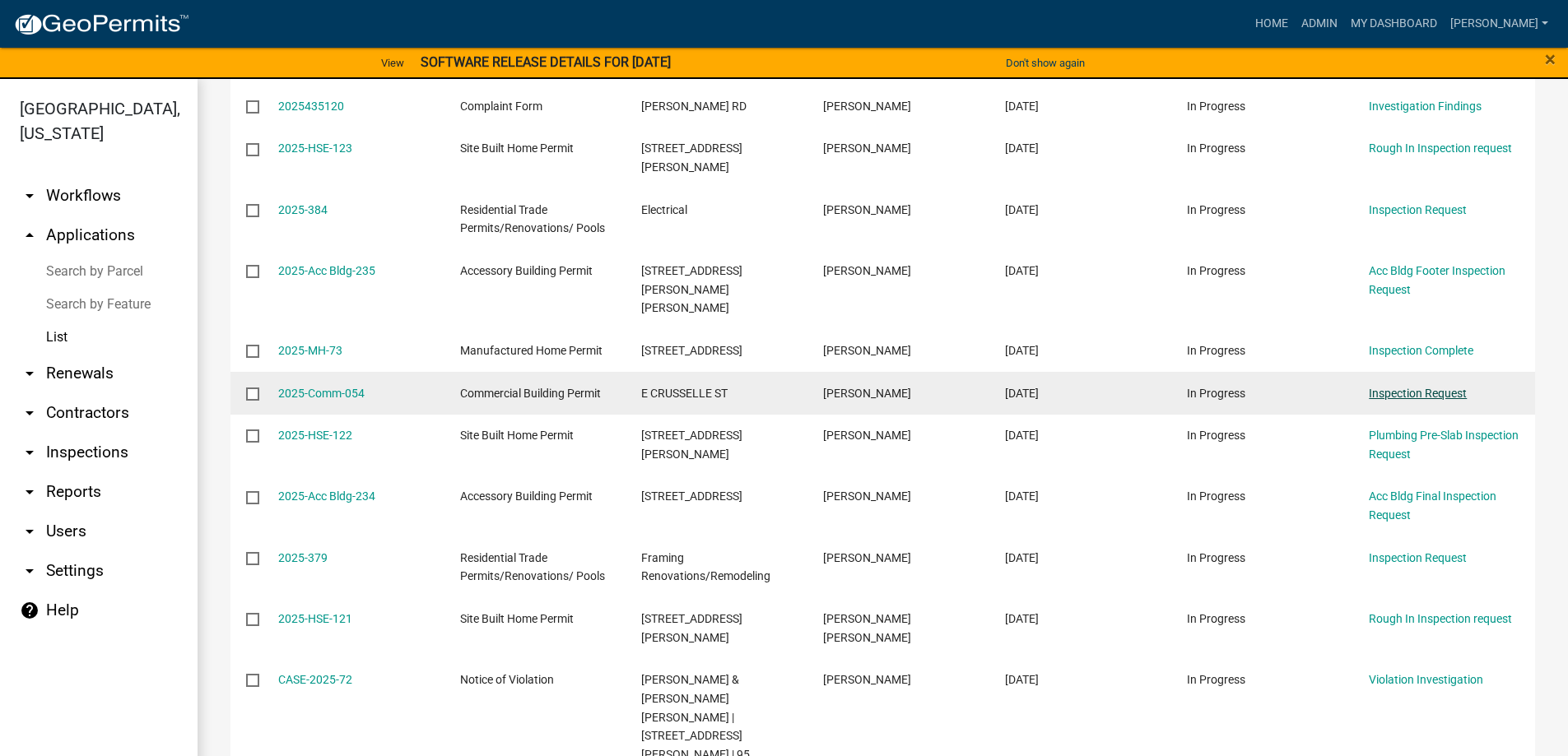
scroll to position [5355, 0]
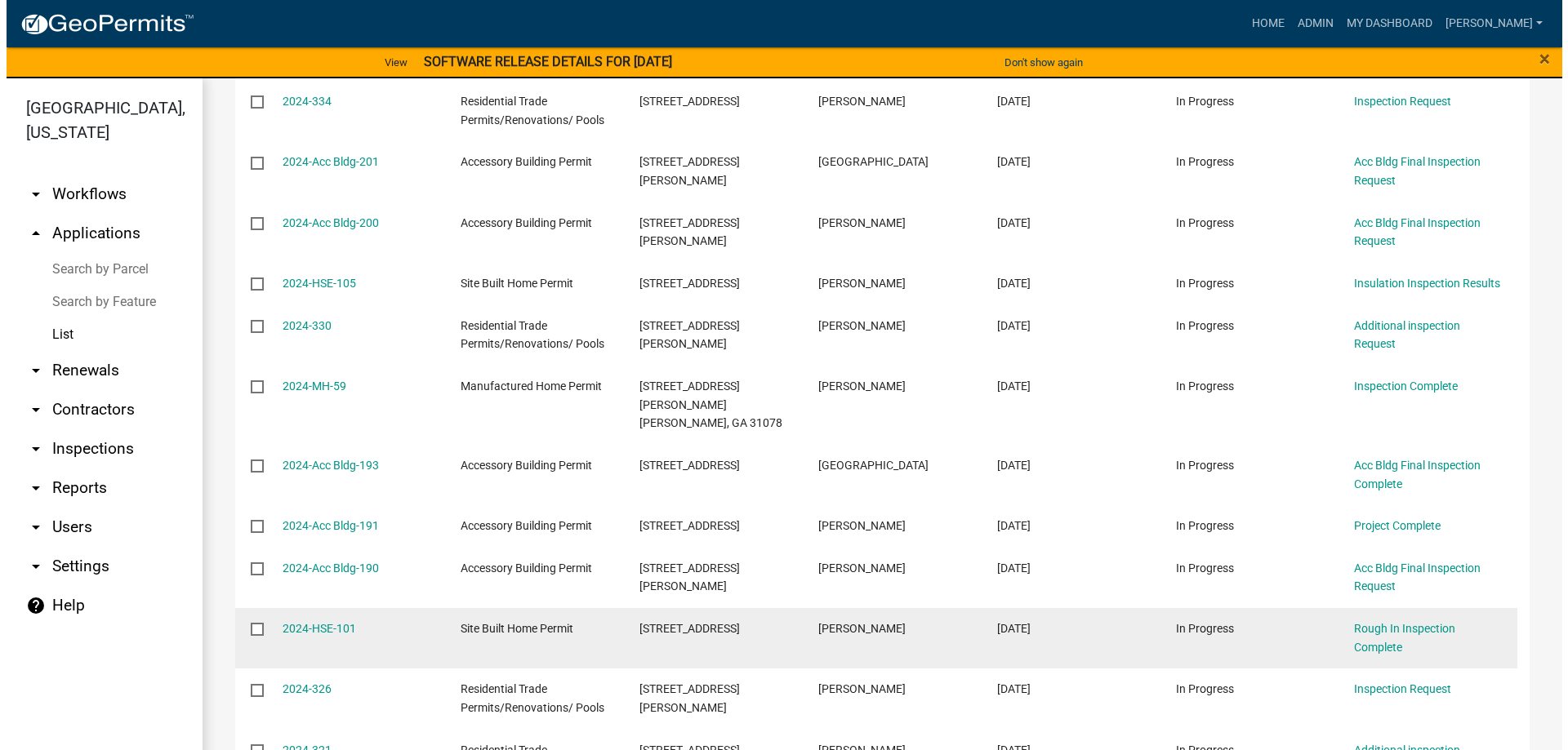
scroll to position [2420, 0]
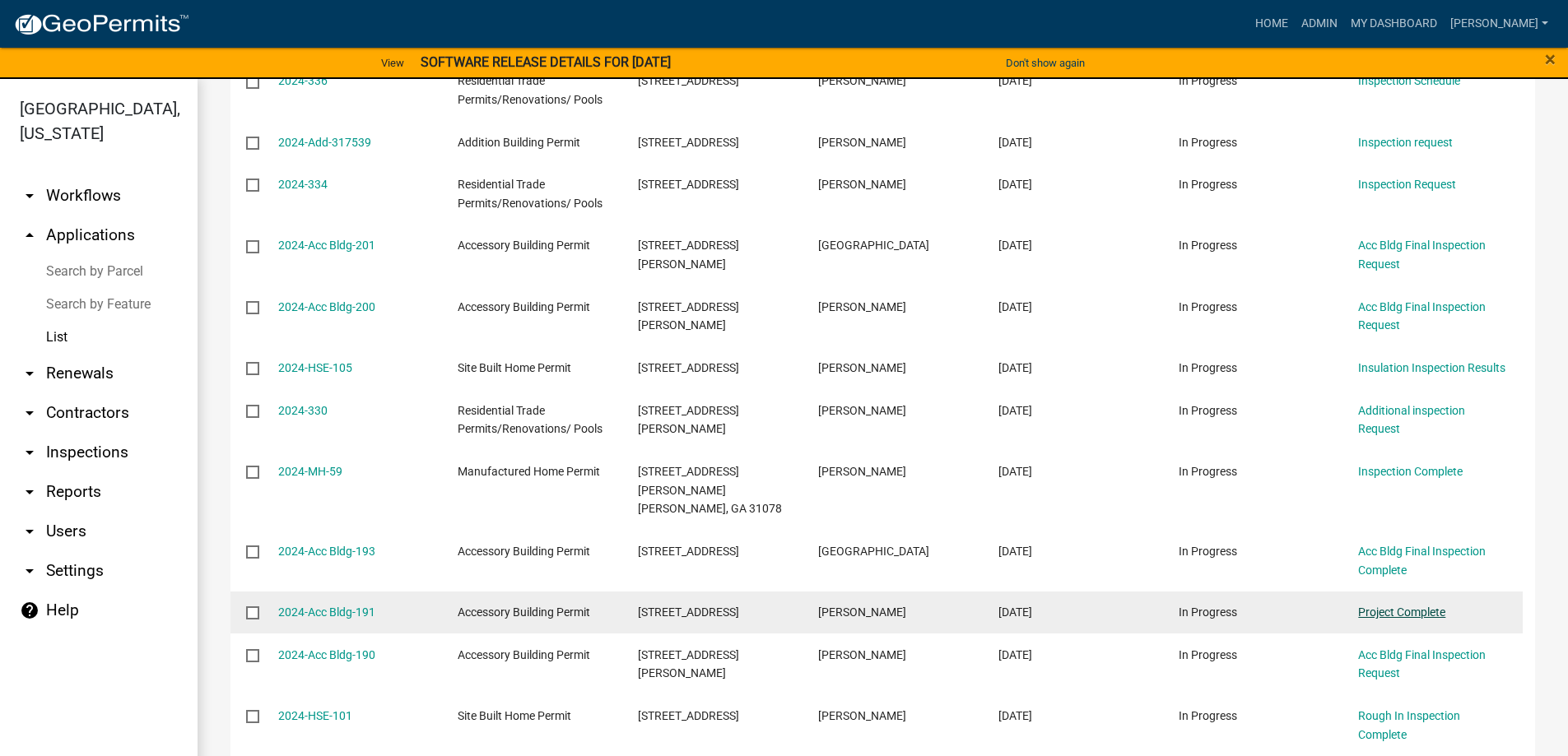
click at [1412, 605] on link "Project Complete" at bounding box center [1401, 612] width 87 height 13
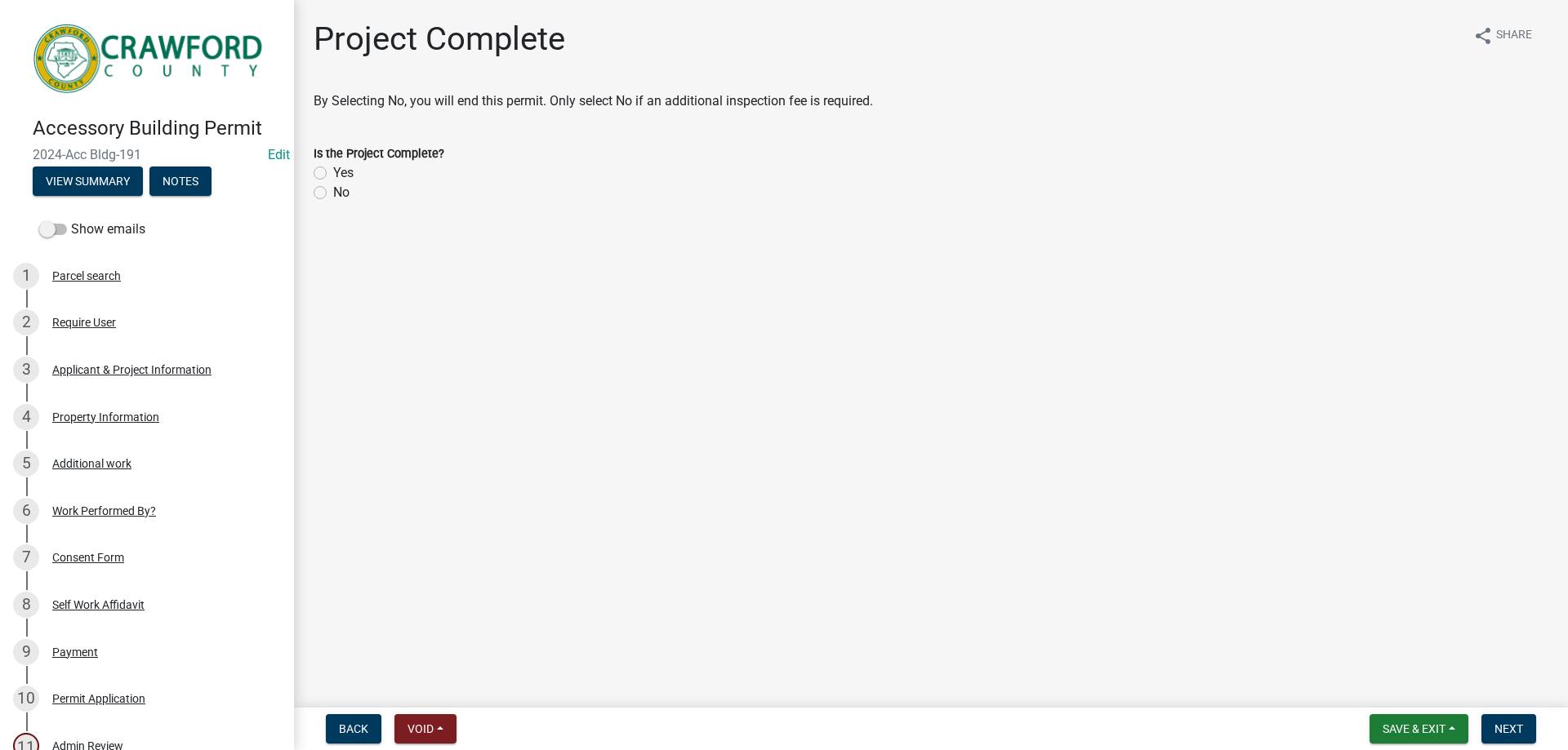
click at [334, 167] on label "Yes" at bounding box center [343, 173] width 21 height 20
click at [334, 167] on input "Yes" at bounding box center [338, 168] width 11 height 11
radio input "true"
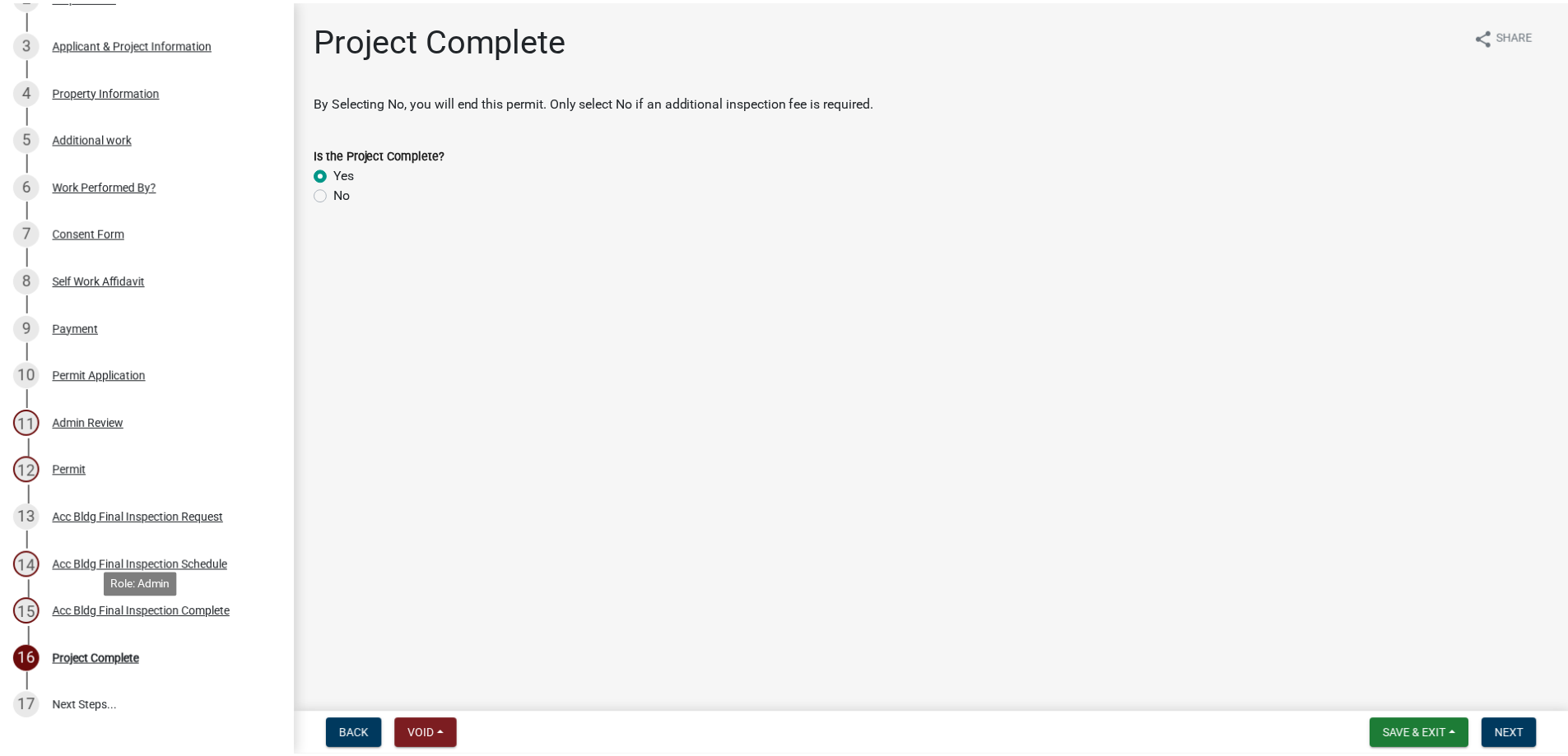
scroll to position [490, 0]
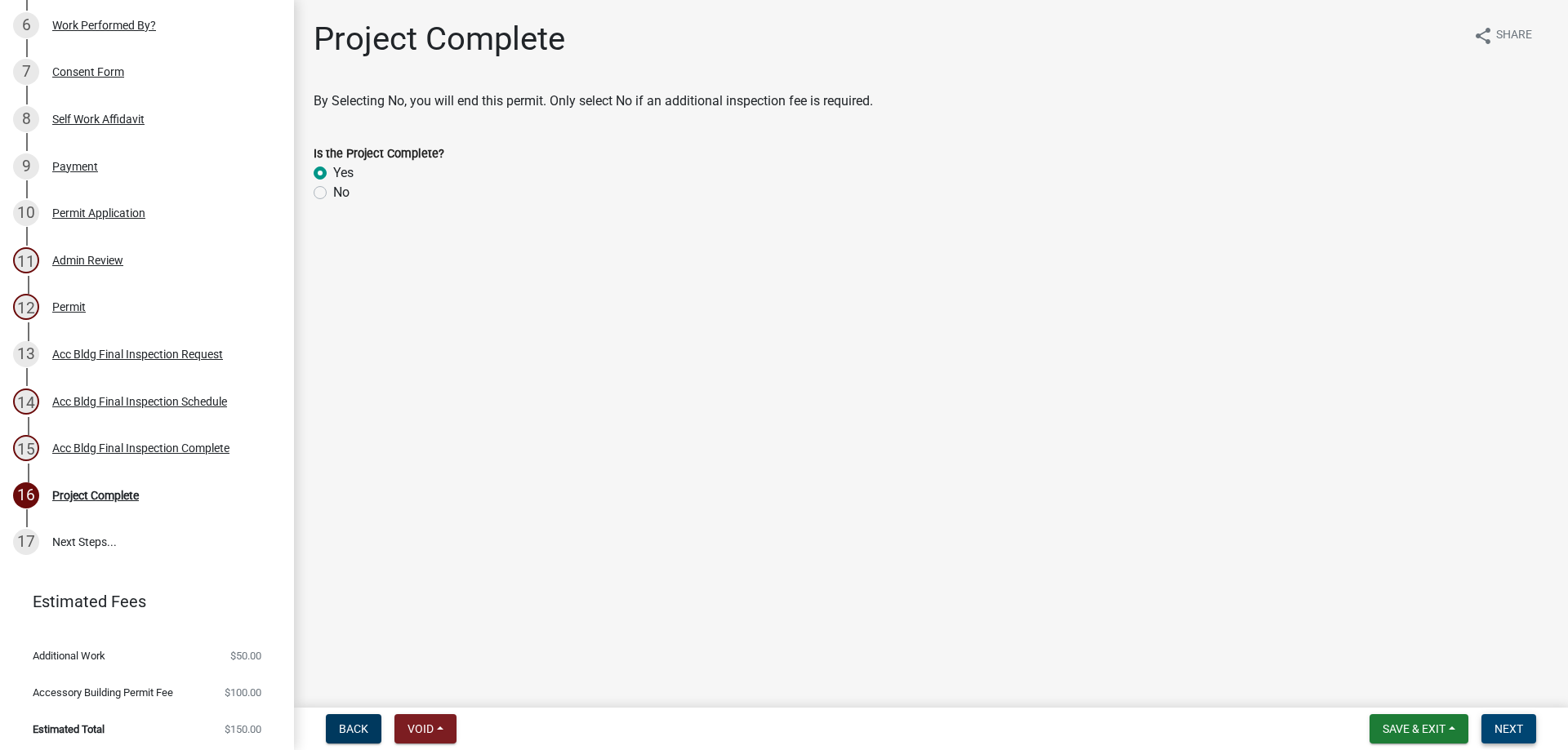
click at [1505, 716] on button "Next" at bounding box center [1508, 729] width 55 height 30
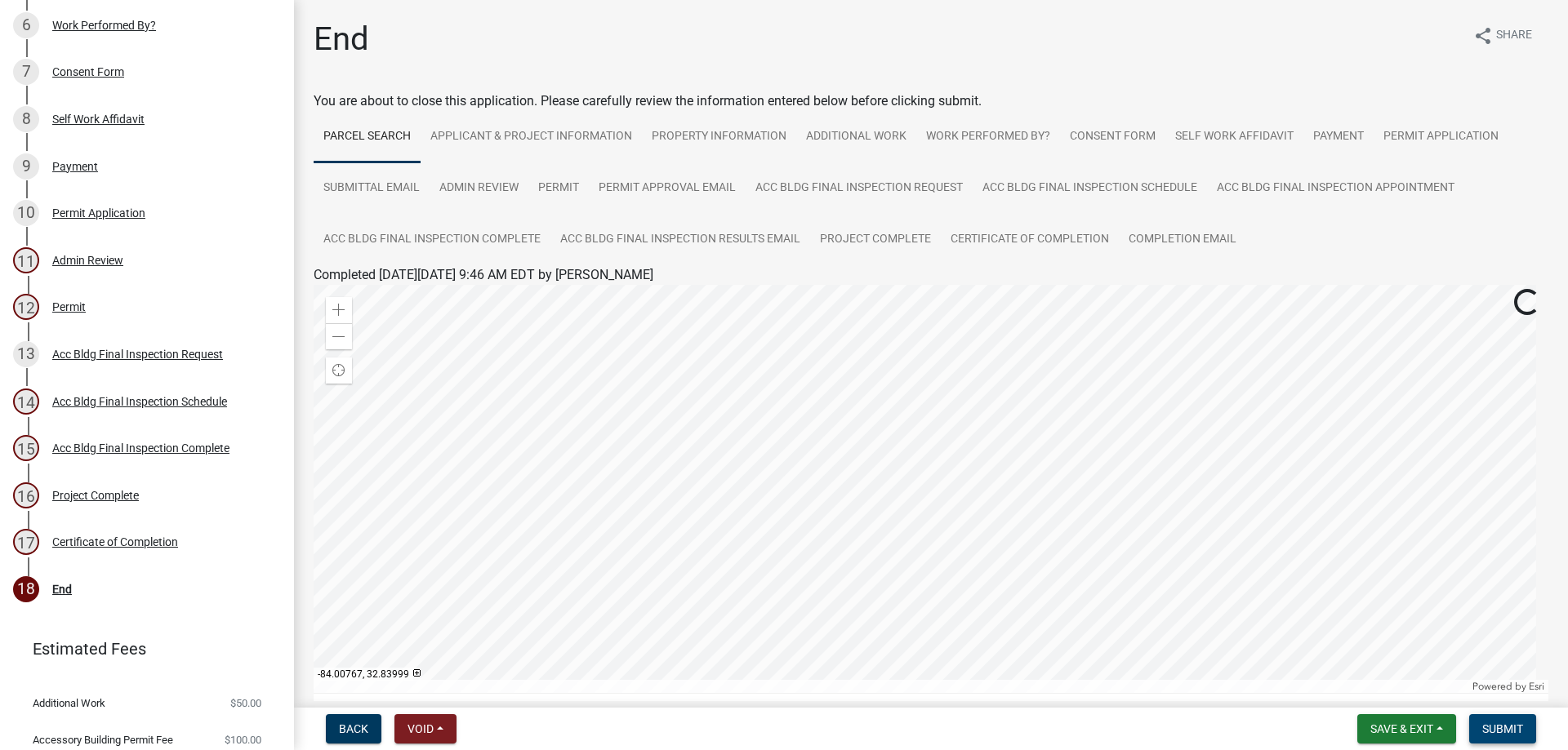
click at [1483, 728] on span "Submit" at bounding box center [1502, 729] width 41 height 13
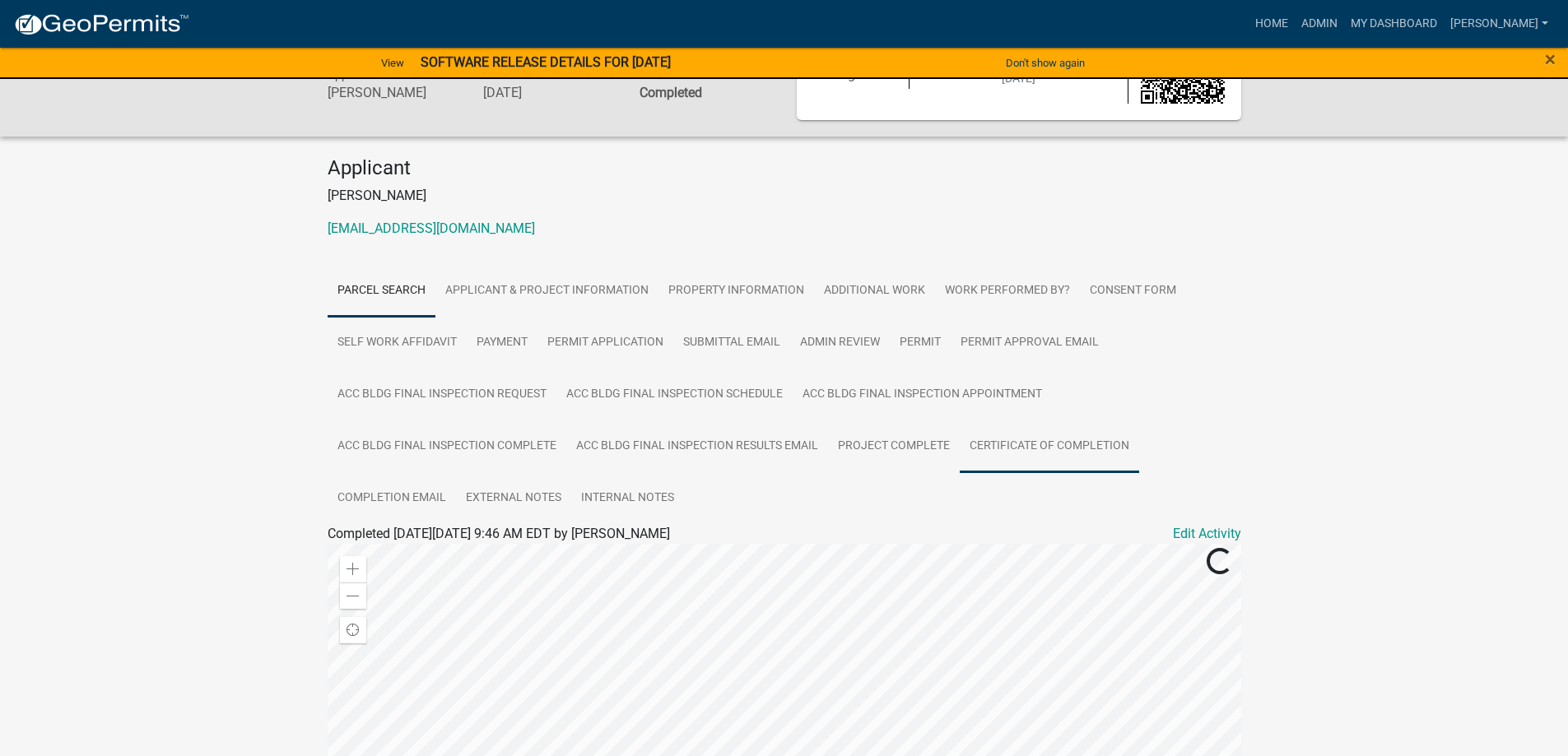
scroll to position [246, 0]
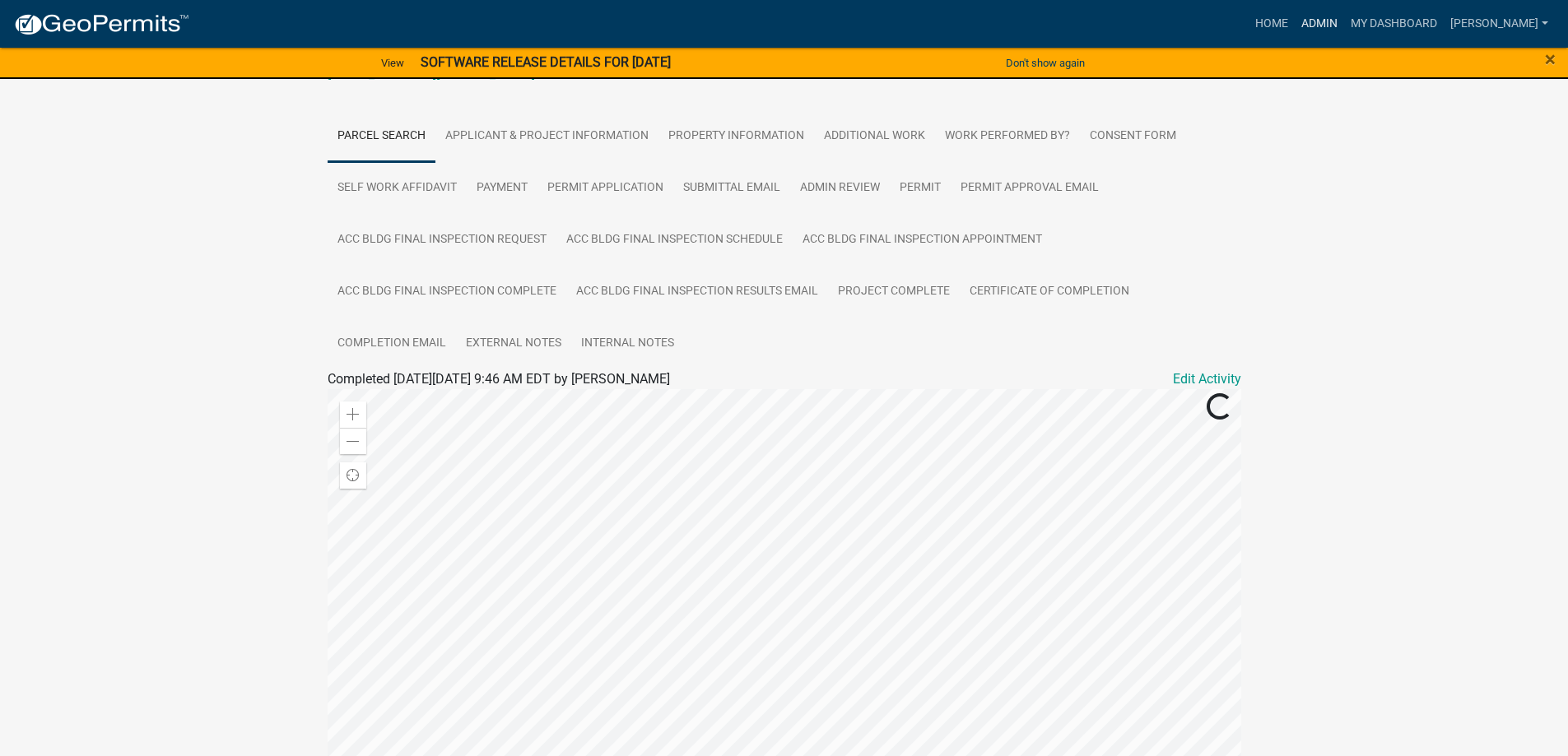
click at [1344, 31] on link "Admin" at bounding box center [1320, 24] width 50 height 31
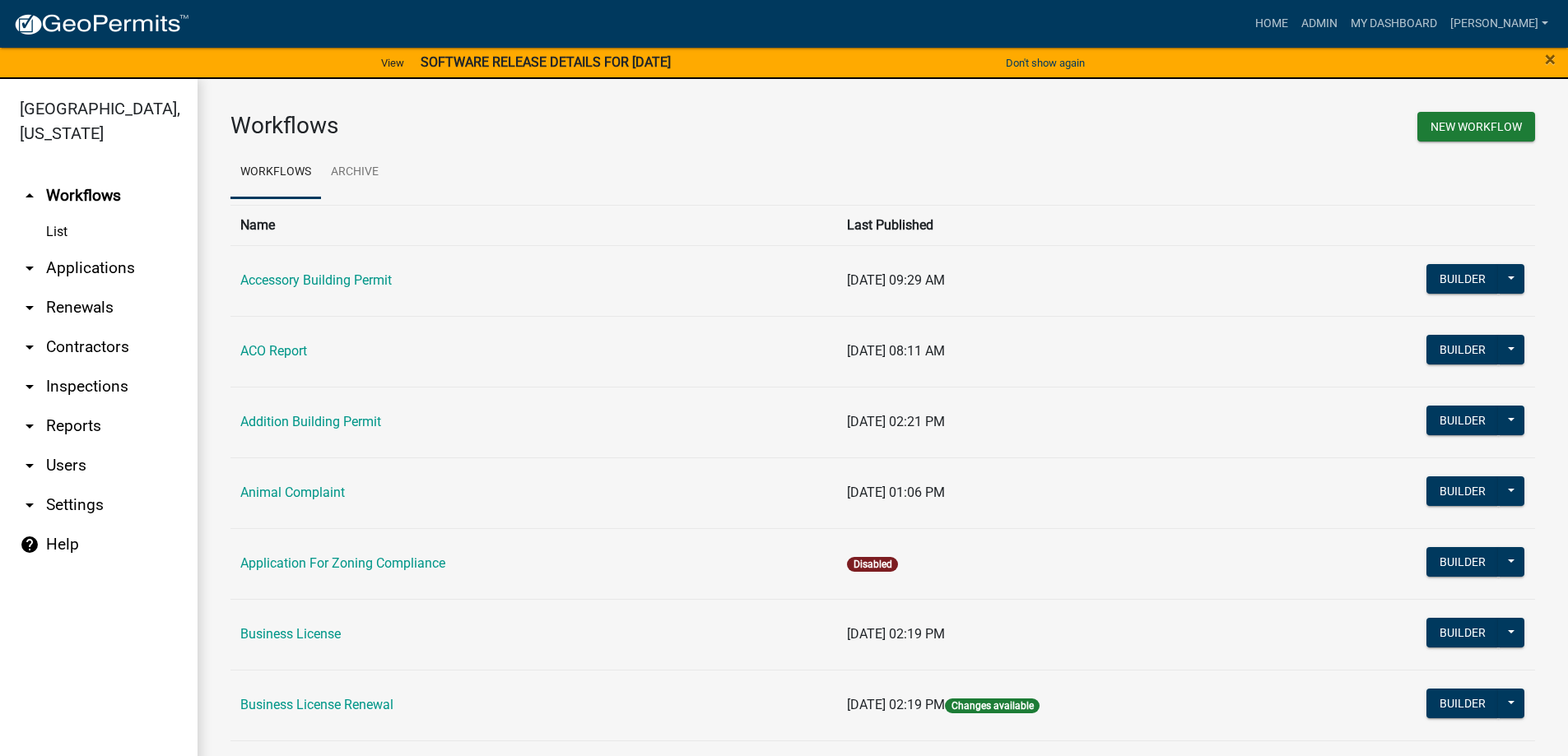
click at [118, 308] on link "arrow_drop_down Renewals" at bounding box center [98, 308] width 198 height 40
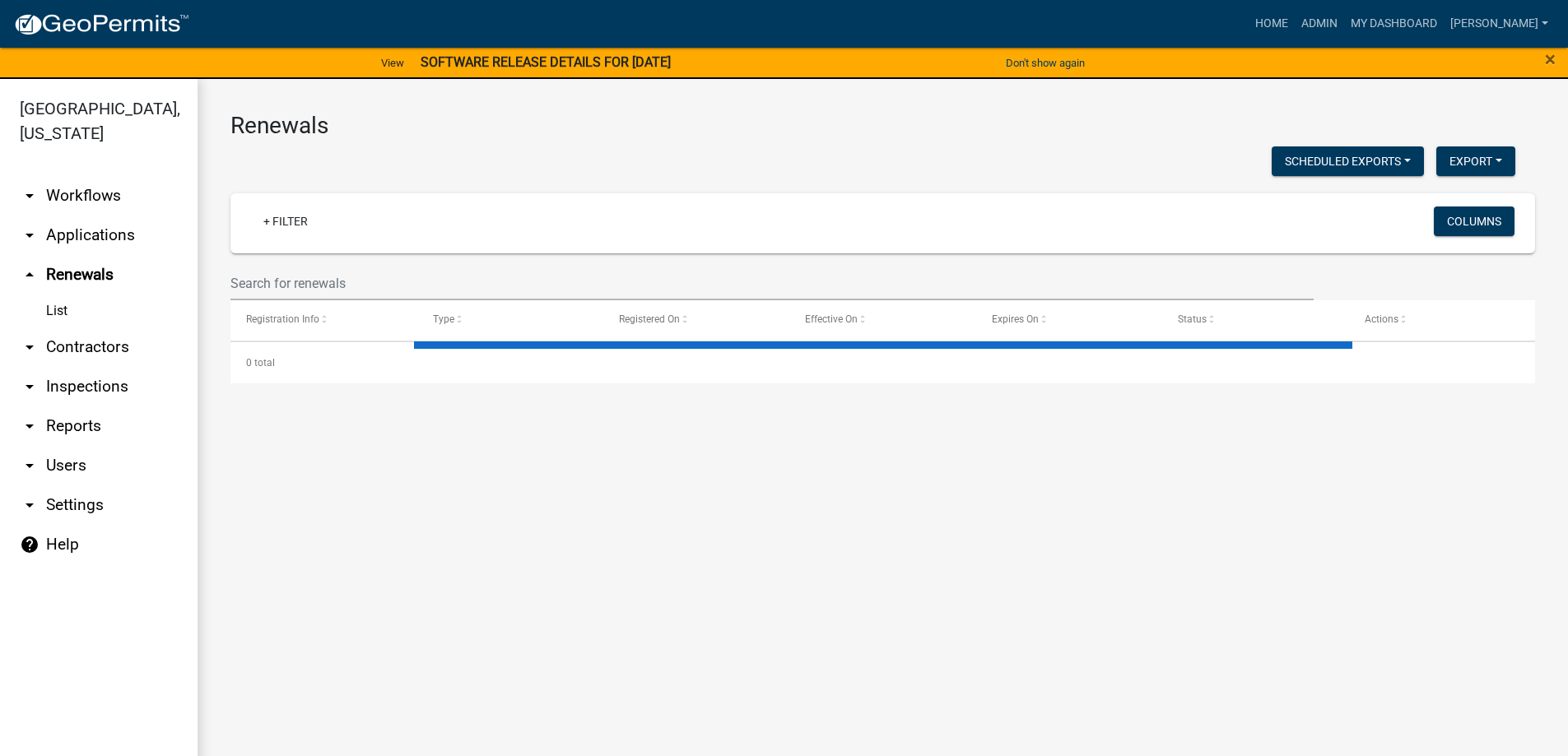
click at [114, 246] on link "arrow_drop_down Applications" at bounding box center [98, 236] width 198 height 40
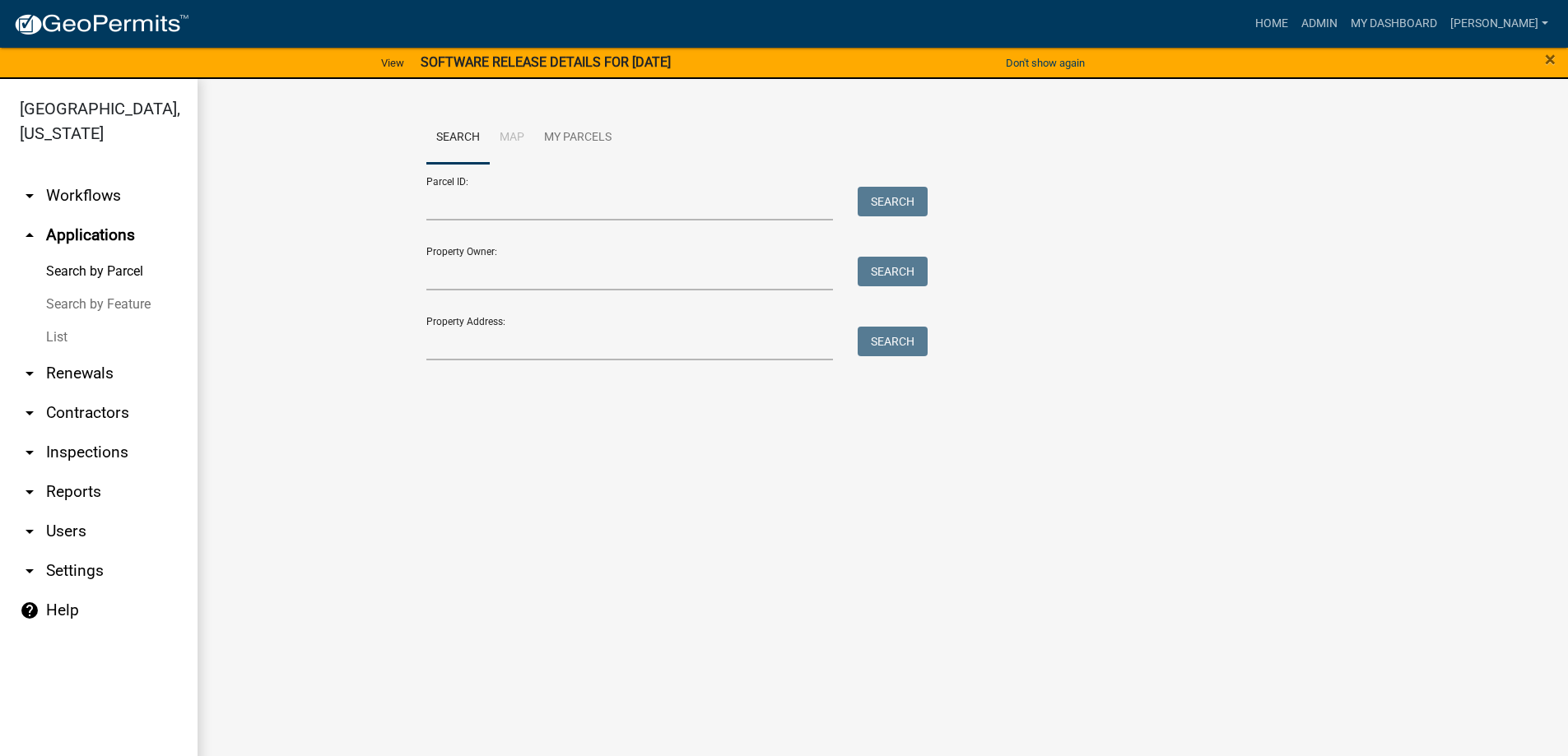
click at [108, 352] on link "List" at bounding box center [98, 337] width 198 height 33
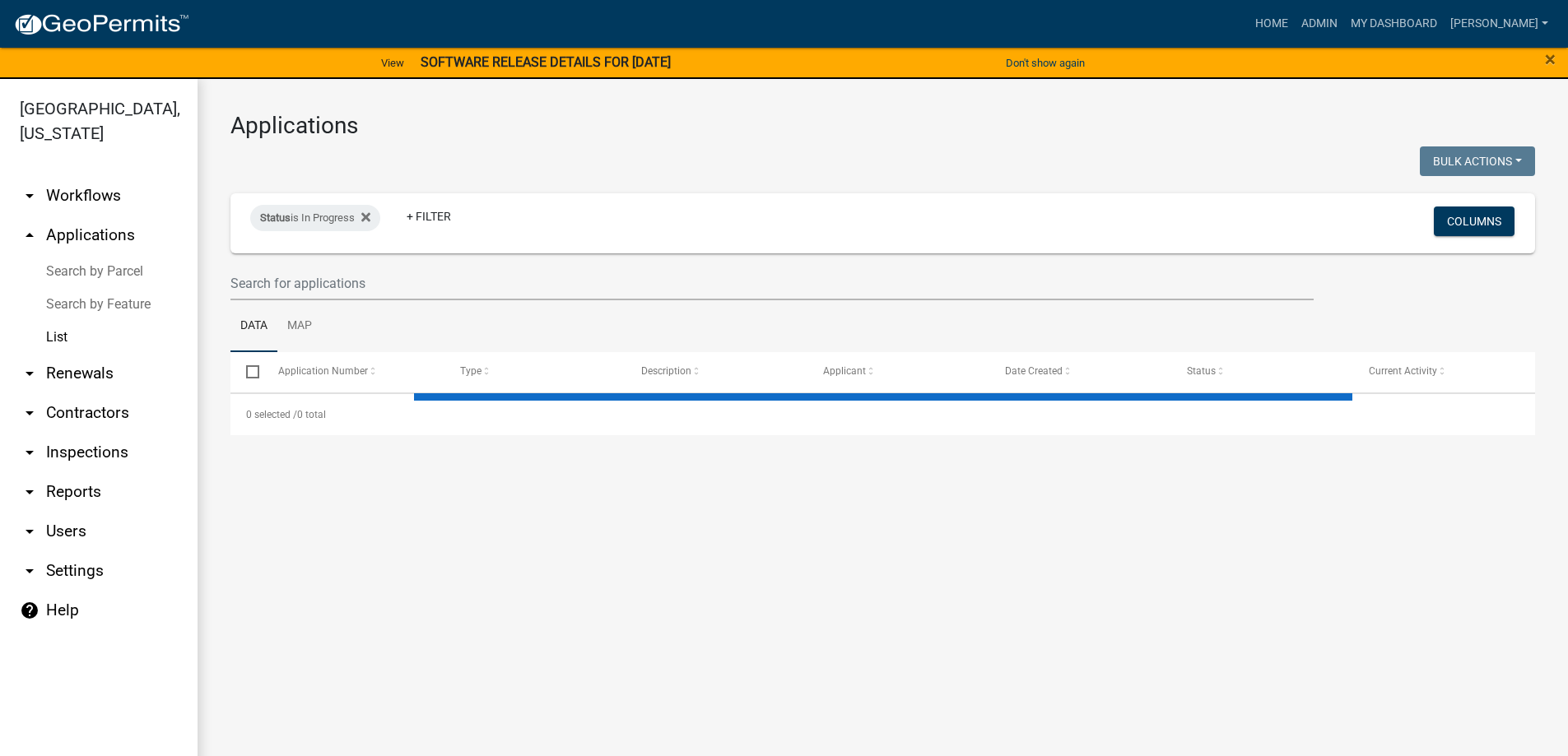
select select "3: 100"
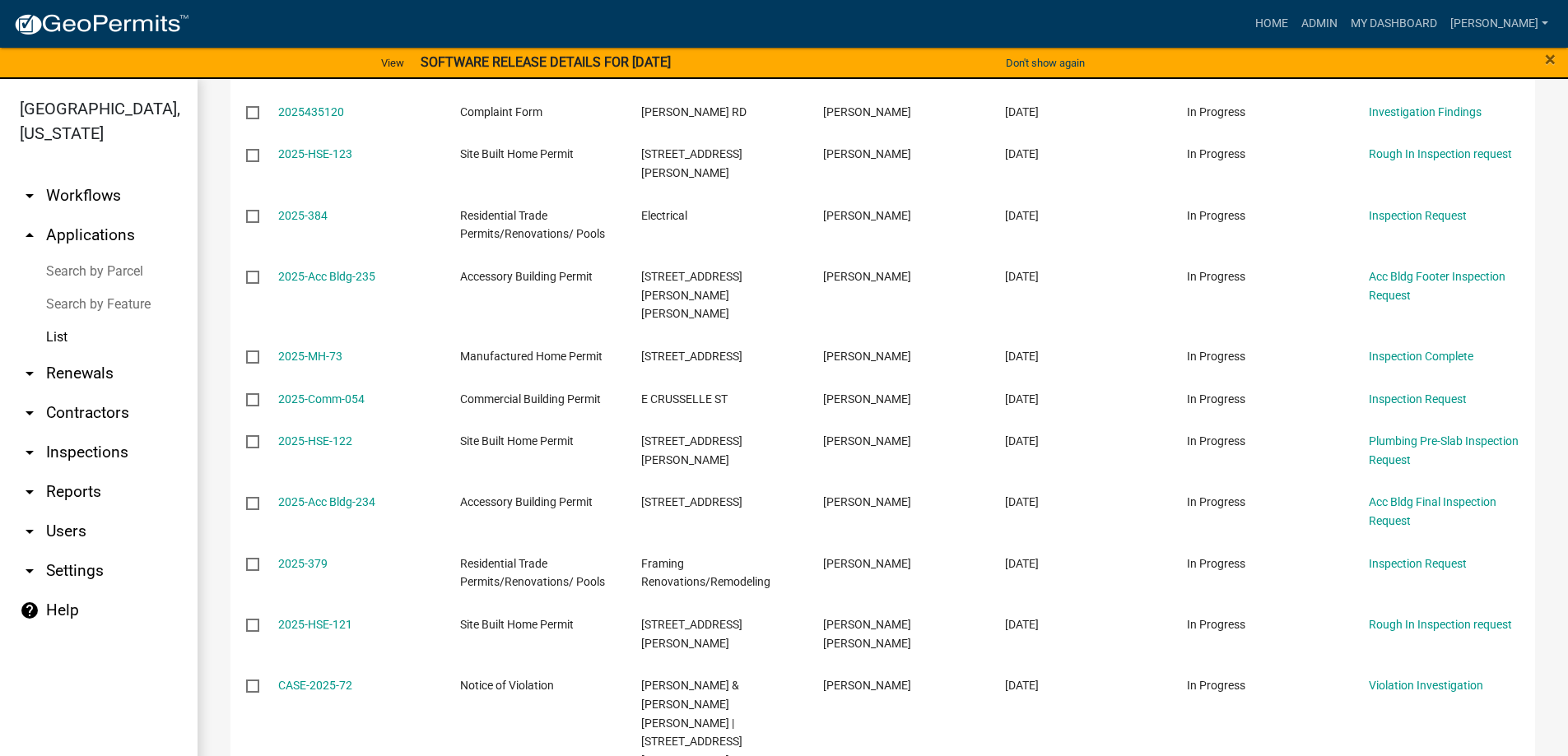
scroll to position [5355, 0]
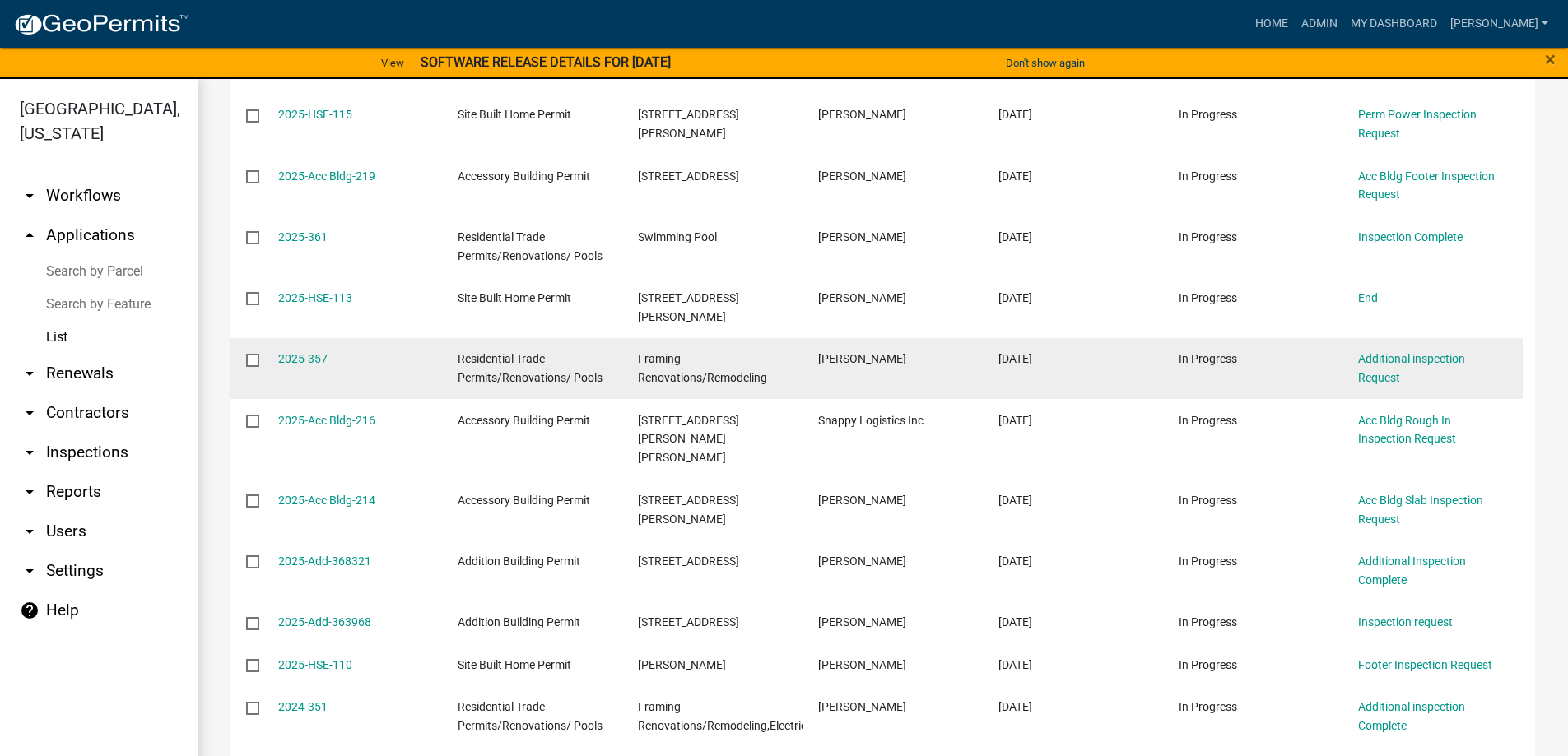
scroll to position [1246, 0]
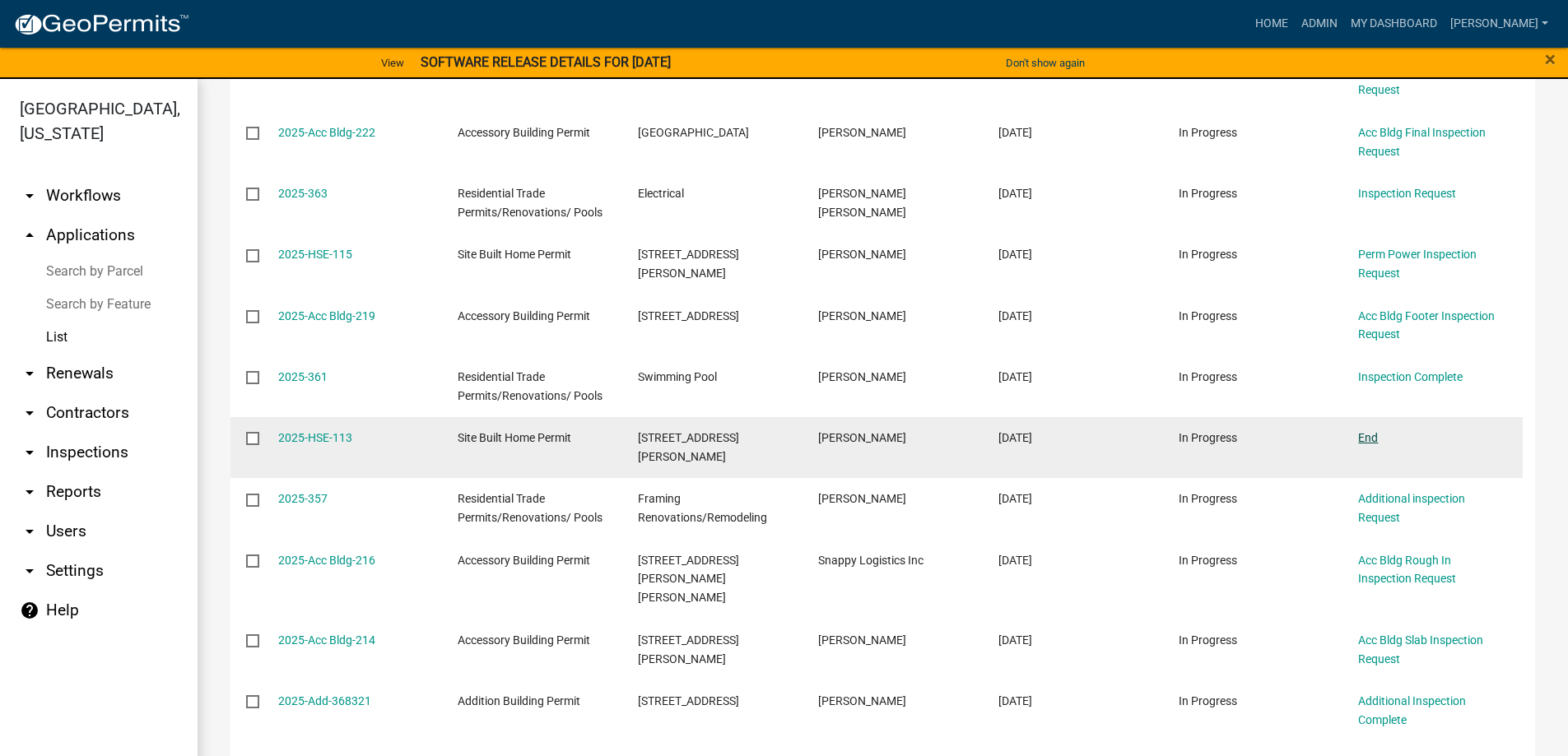
click at [1377, 431] on link "End" at bounding box center [1368, 438] width 20 height 13
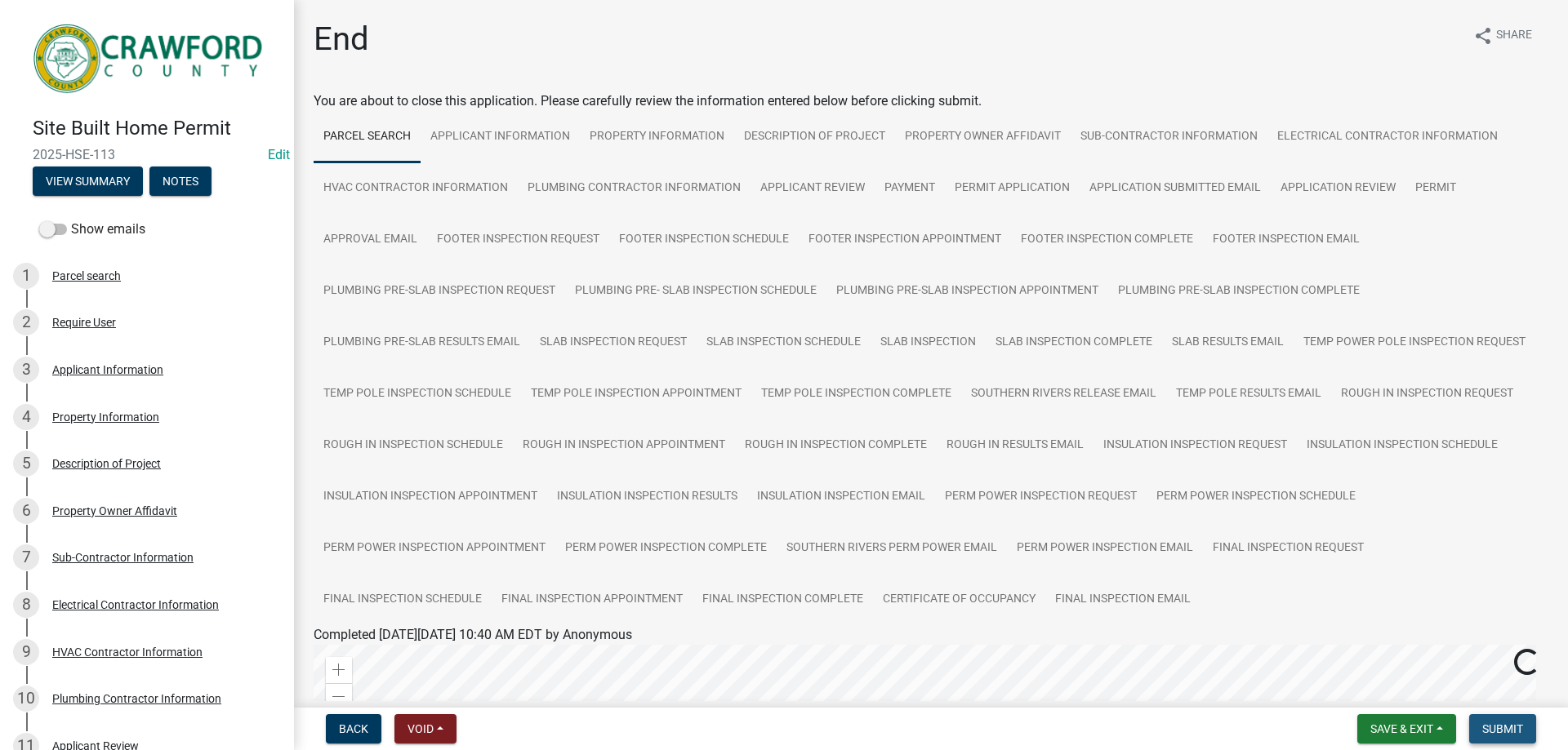
click at [1496, 720] on button "Submit" at bounding box center [1502, 729] width 67 height 30
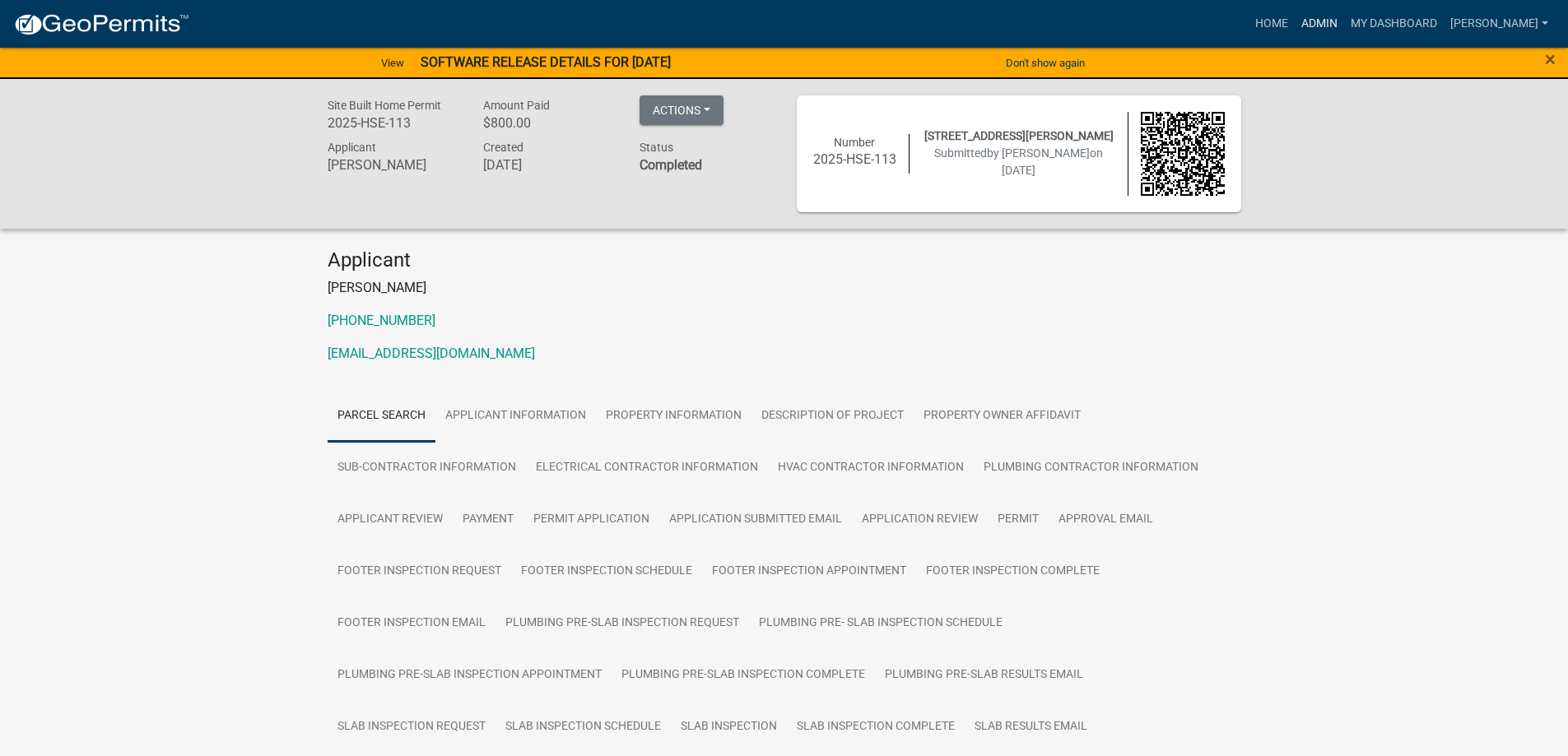
click at [1344, 25] on link "Admin" at bounding box center [1320, 24] width 50 height 31
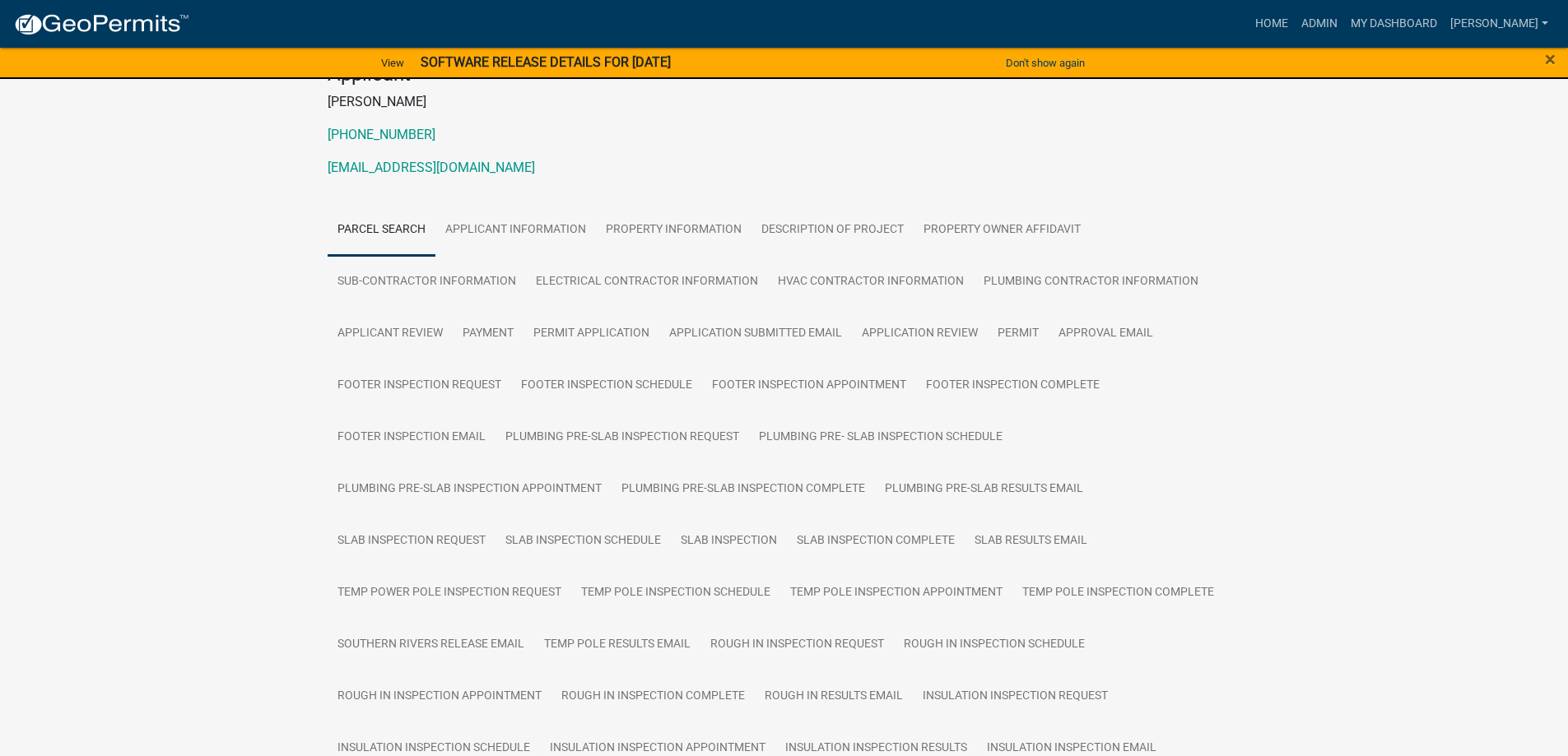
scroll to position [82, 0]
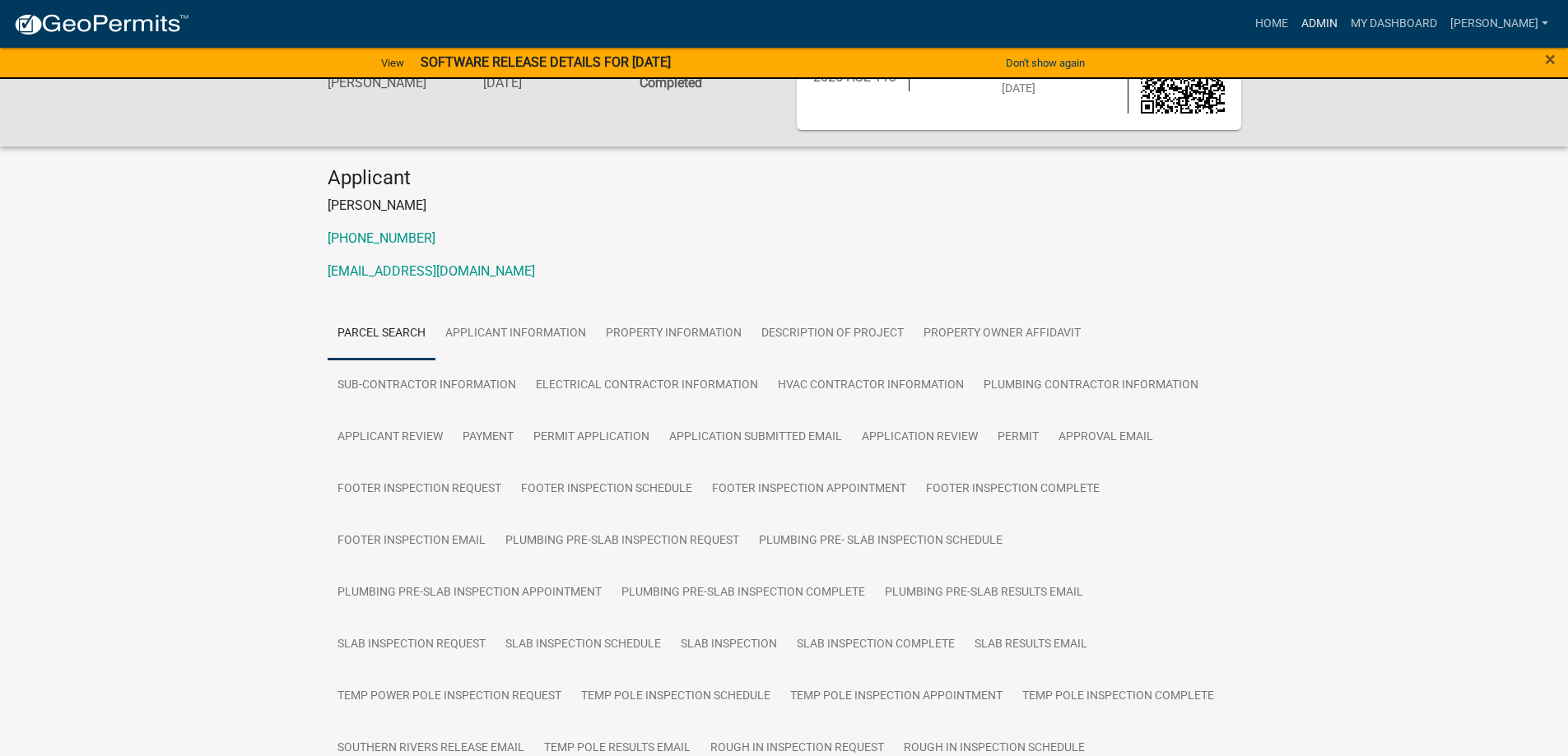
click at [1344, 14] on link "Admin" at bounding box center [1320, 24] width 50 height 31
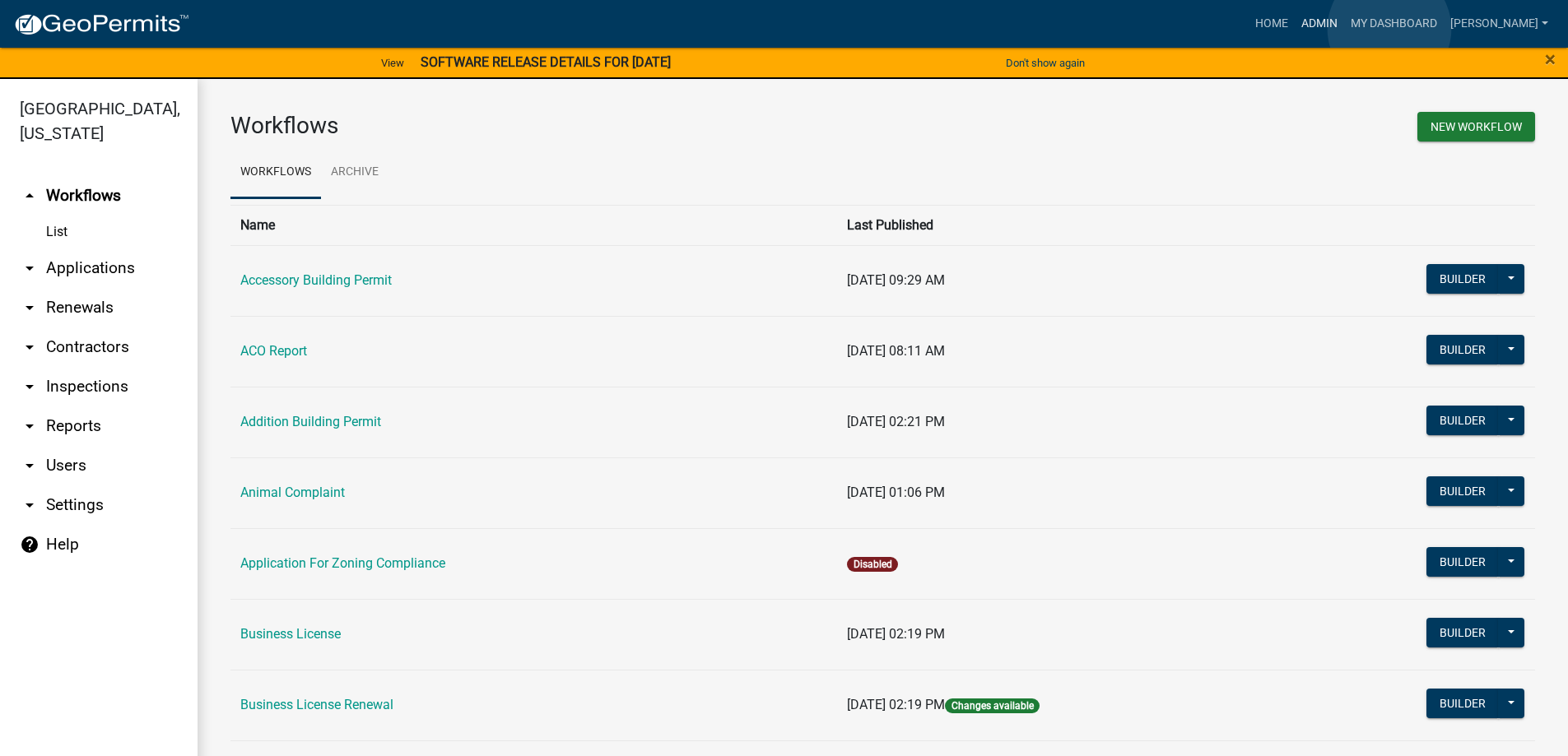
click at [1344, 29] on link "Admin" at bounding box center [1320, 24] width 50 height 31
click at [77, 276] on link "arrow_drop_down Applications" at bounding box center [98, 268] width 198 height 40
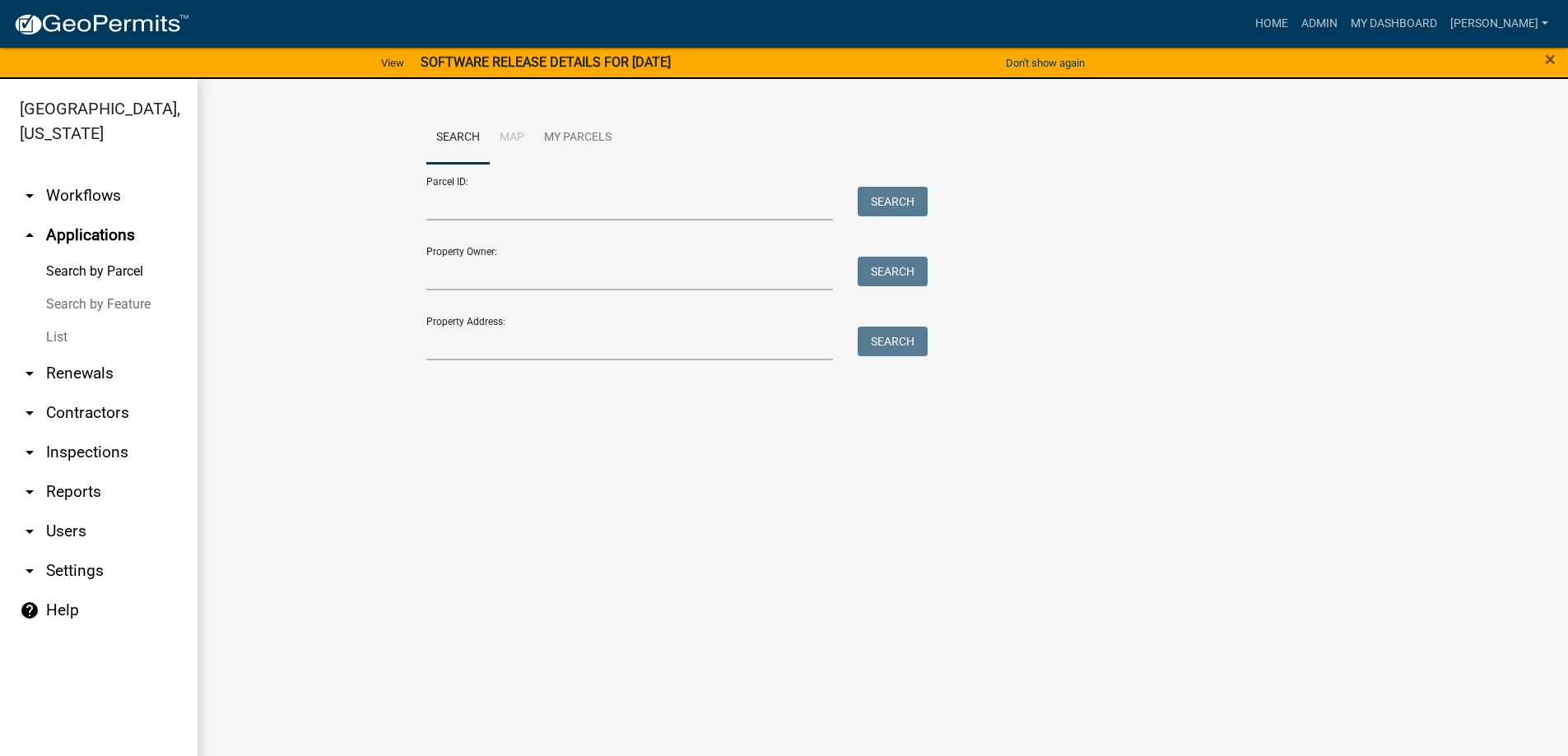
click at [88, 333] on link "List" at bounding box center [98, 337] width 198 height 33
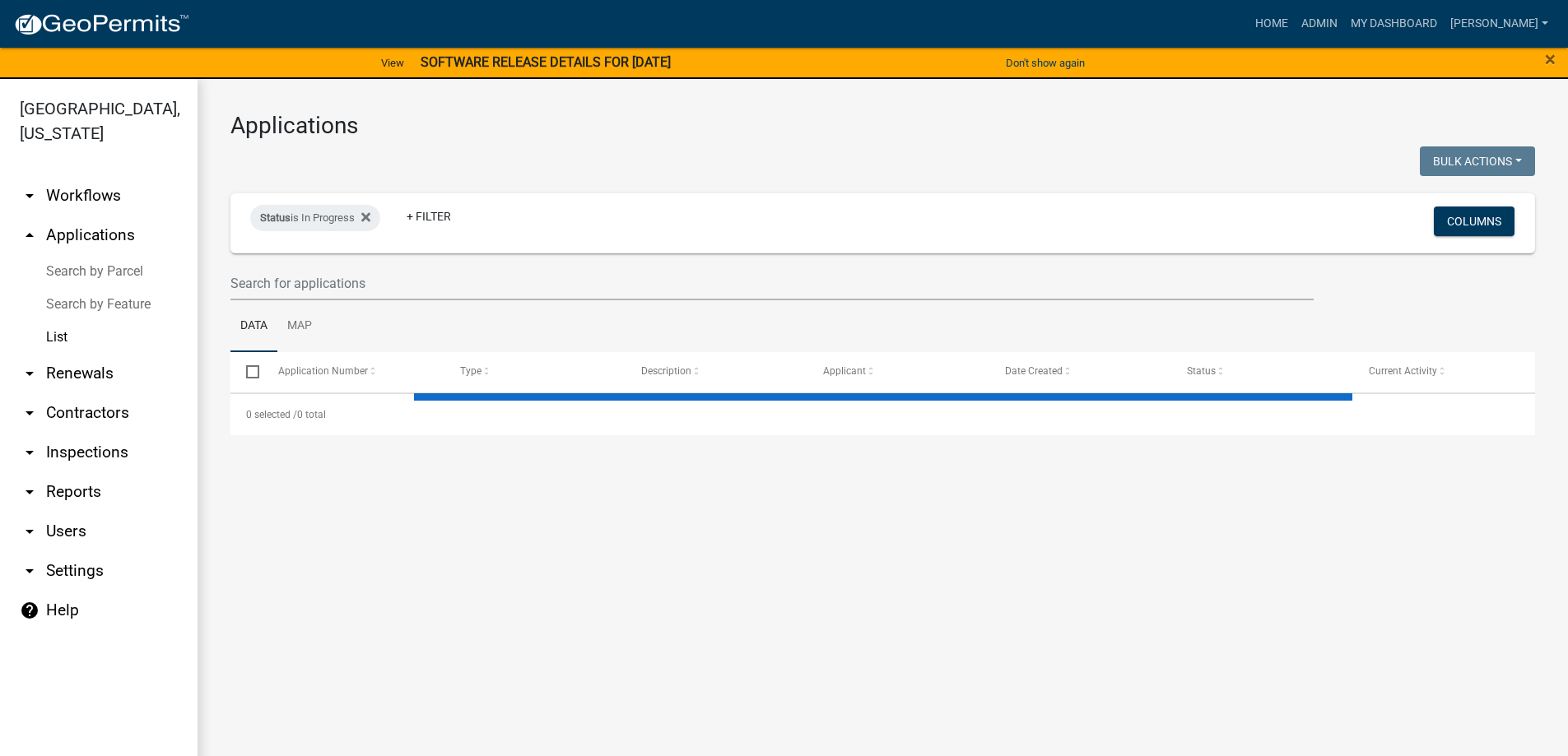
select select "3: 100"
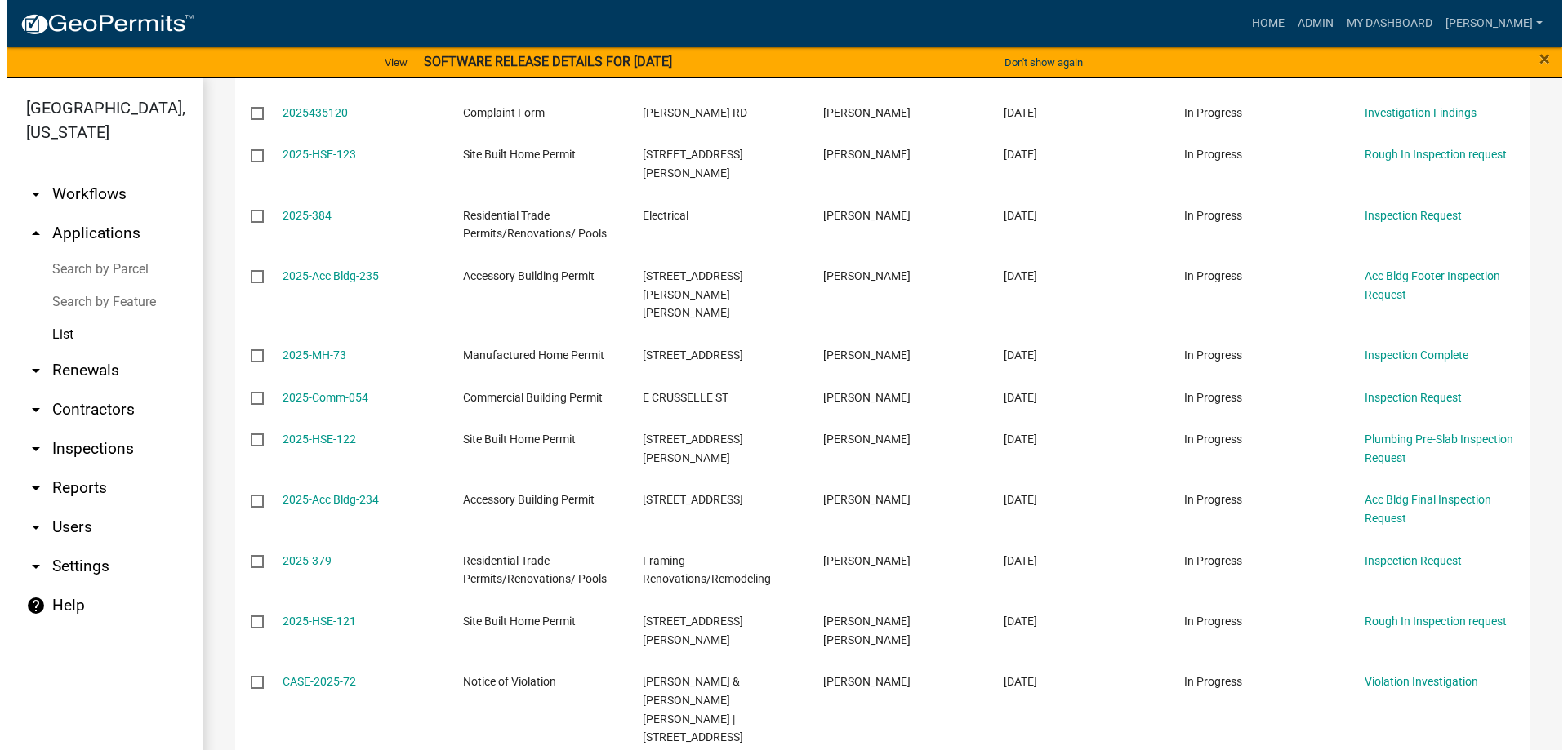
scroll to position [5312, 0]
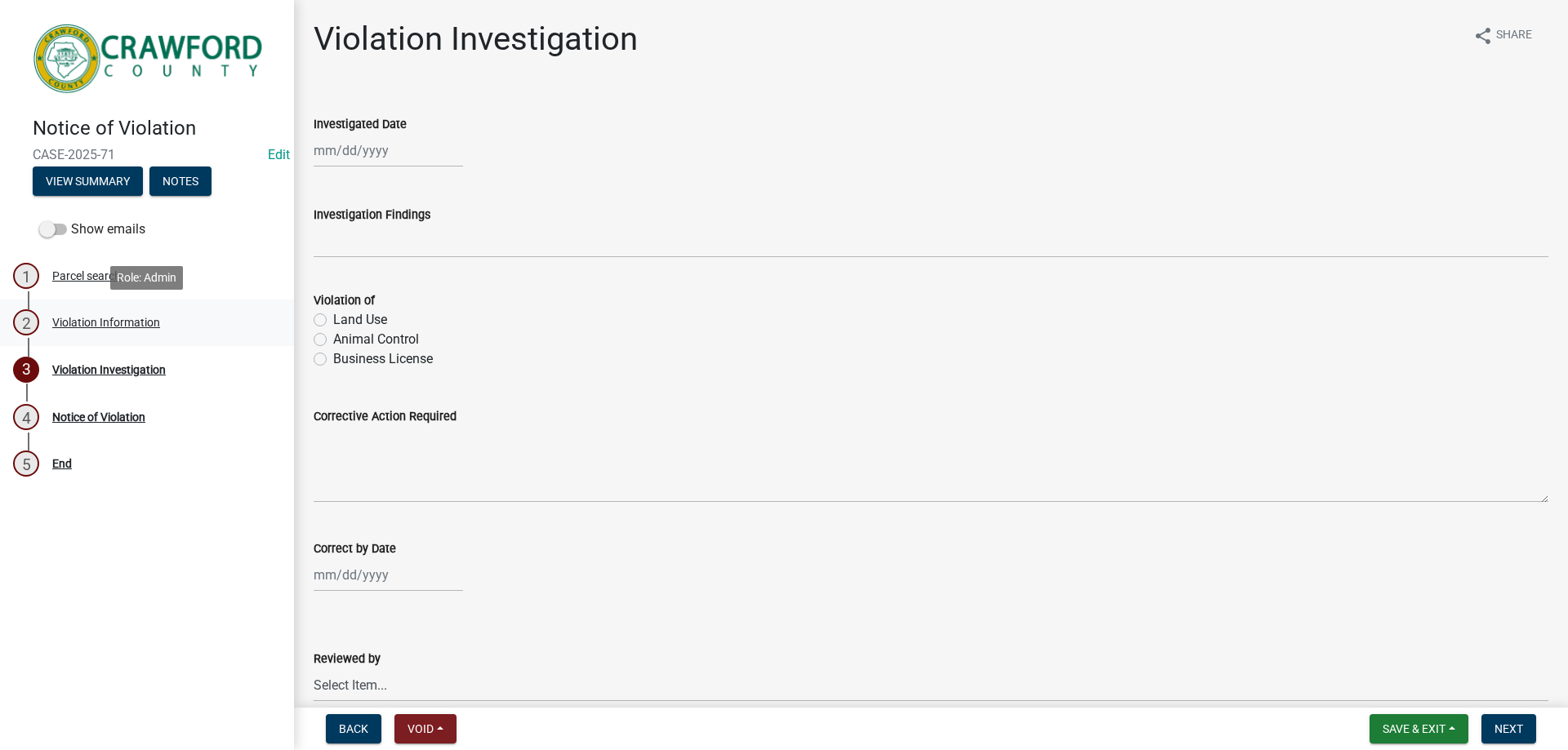
click at [159, 336] on div "2 Violation Information" at bounding box center [140, 322] width 254 height 26
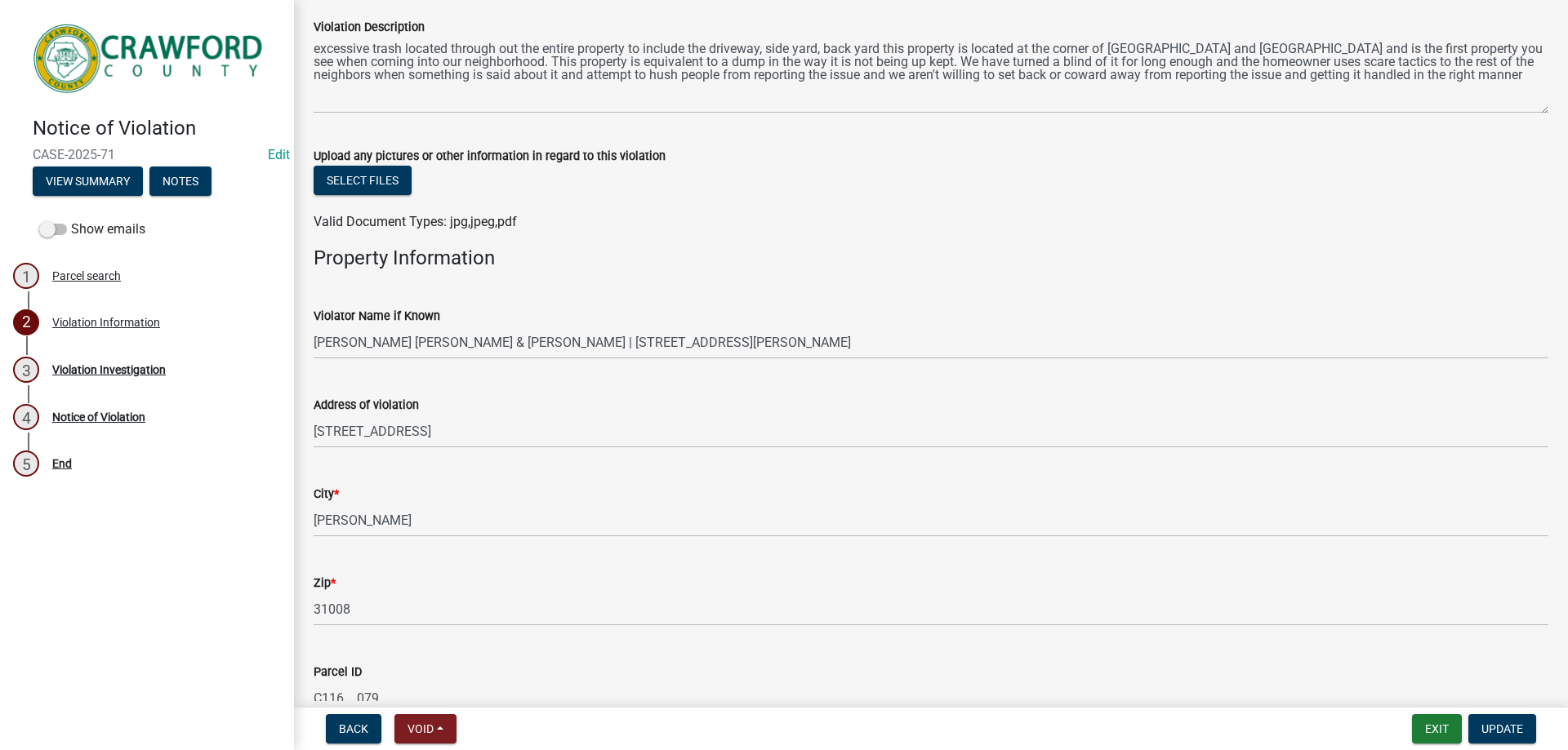
scroll to position [816, 0]
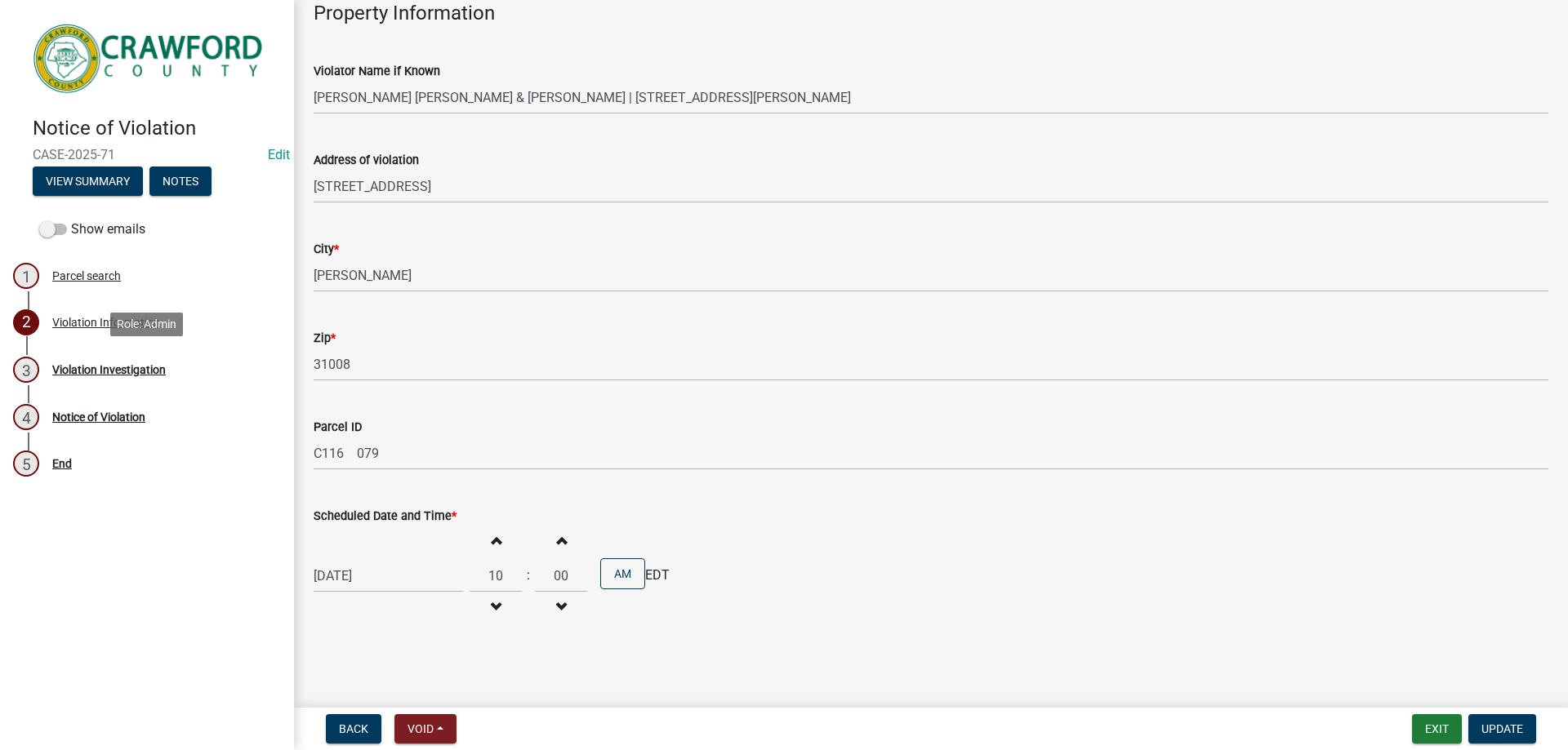
click at [140, 359] on div "3 Violation Investigation" at bounding box center [140, 370] width 254 height 26
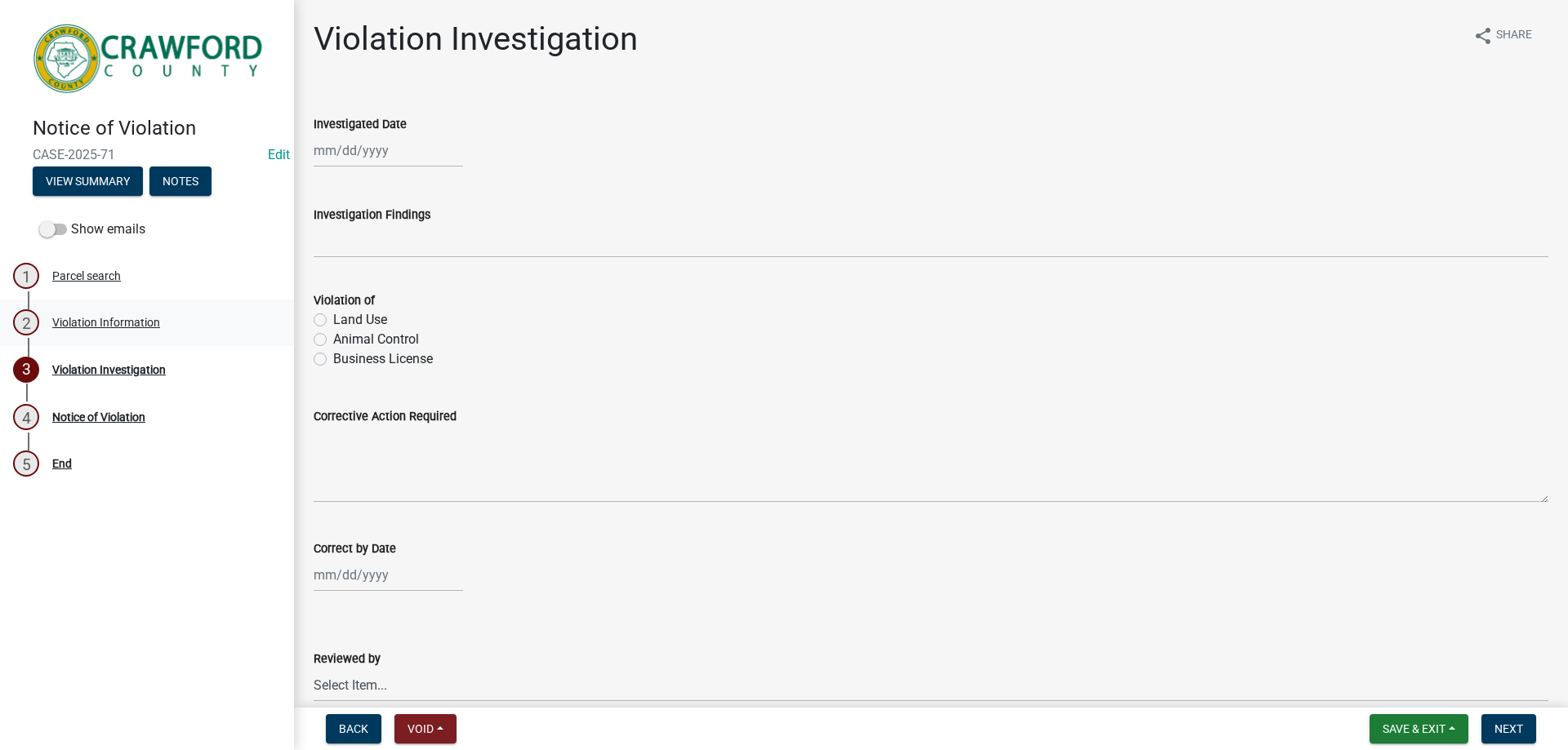
click at [151, 331] on div "2 Violation Information" at bounding box center [140, 322] width 254 height 26
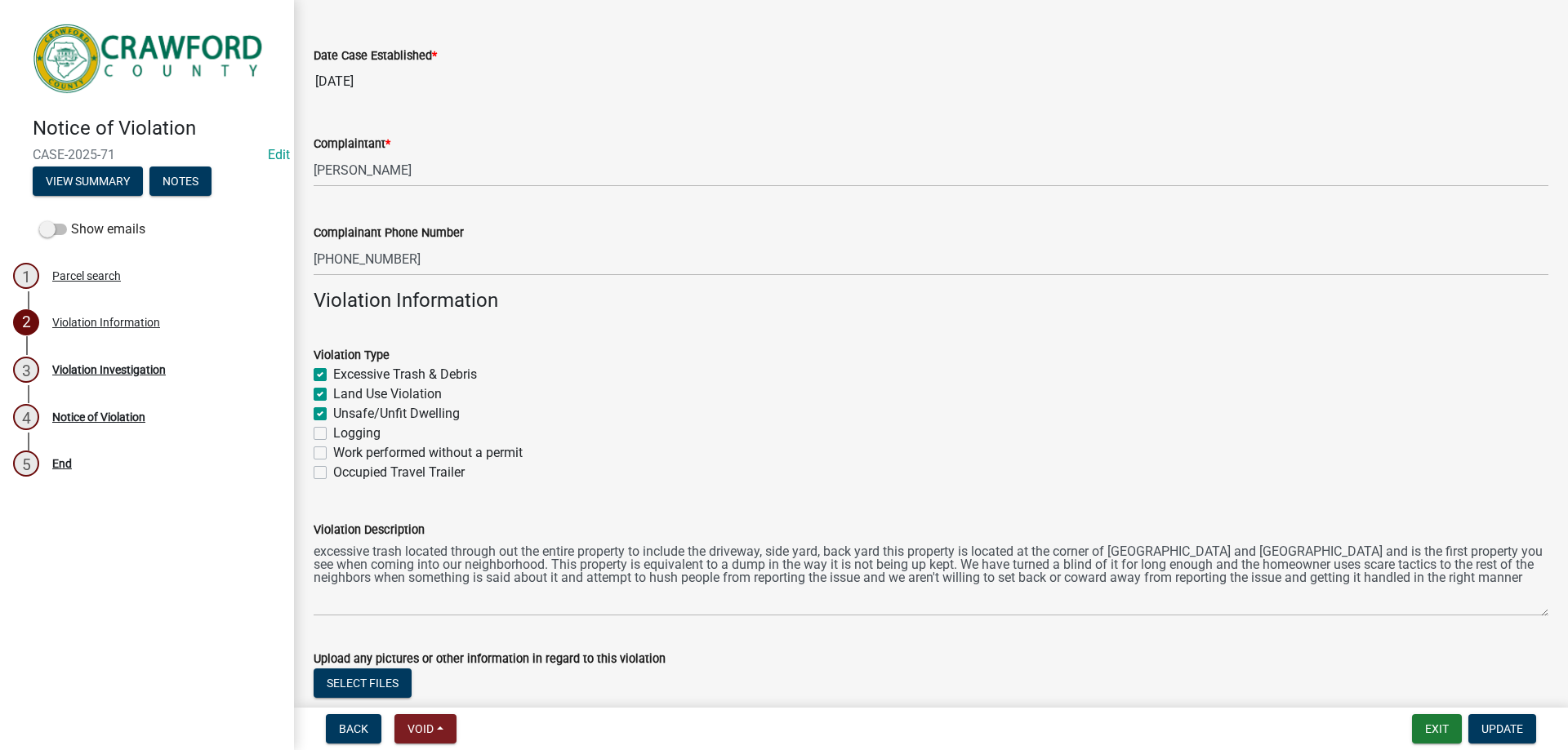
scroll to position [167, 0]
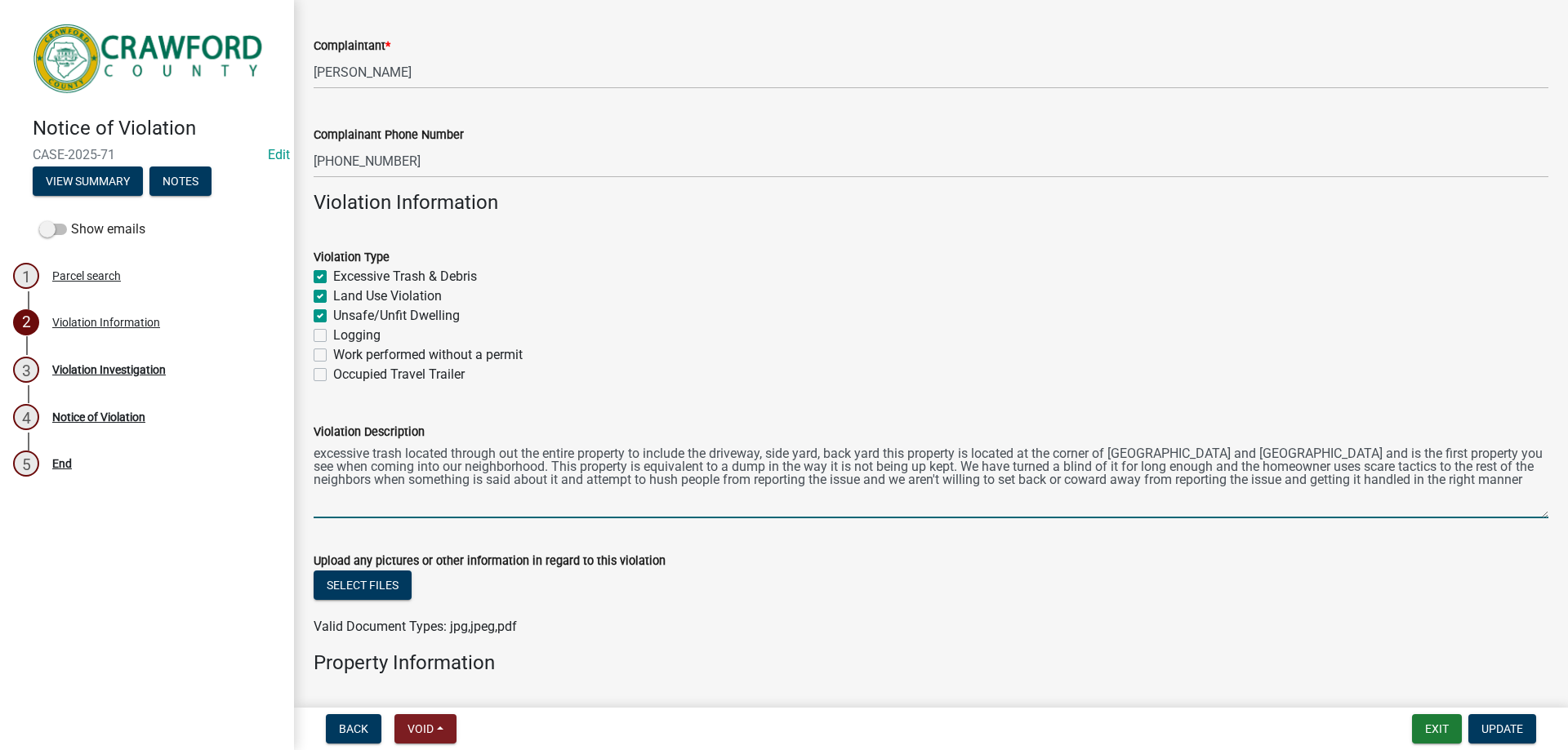
drag, startPoint x: 1529, startPoint y: 487, endPoint x: 1002, endPoint y: 466, distance: 527.4
click at [1002, 466] on textarea "excessive trash located through out the entire property to include the driveway…" at bounding box center [931, 479] width 1235 height 76
click at [1001, 466] on textarea "excessive trash located through out the entire property to include the driveway…" at bounding box center [931, 479] width 1235 height 76
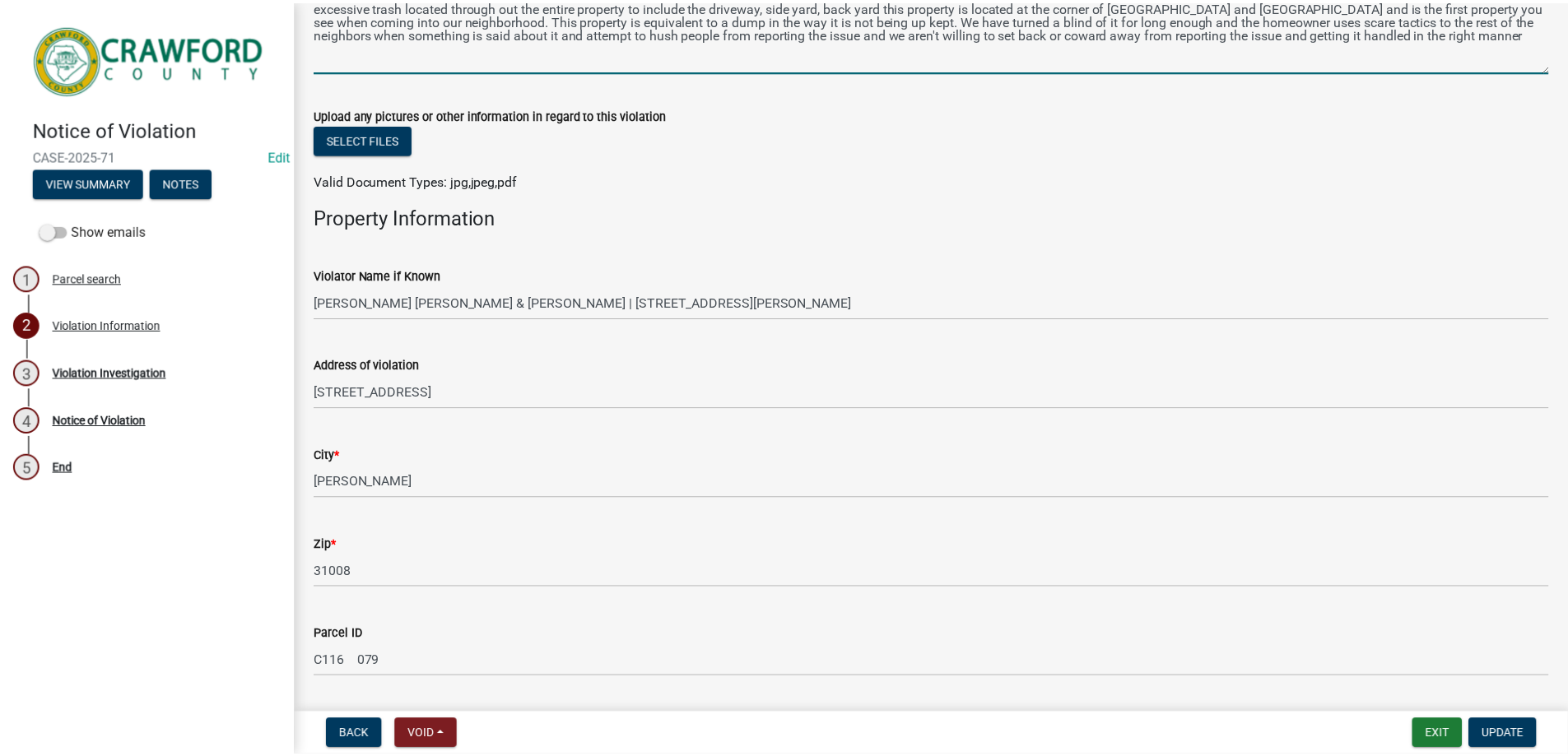
scroll to position [744, 0]
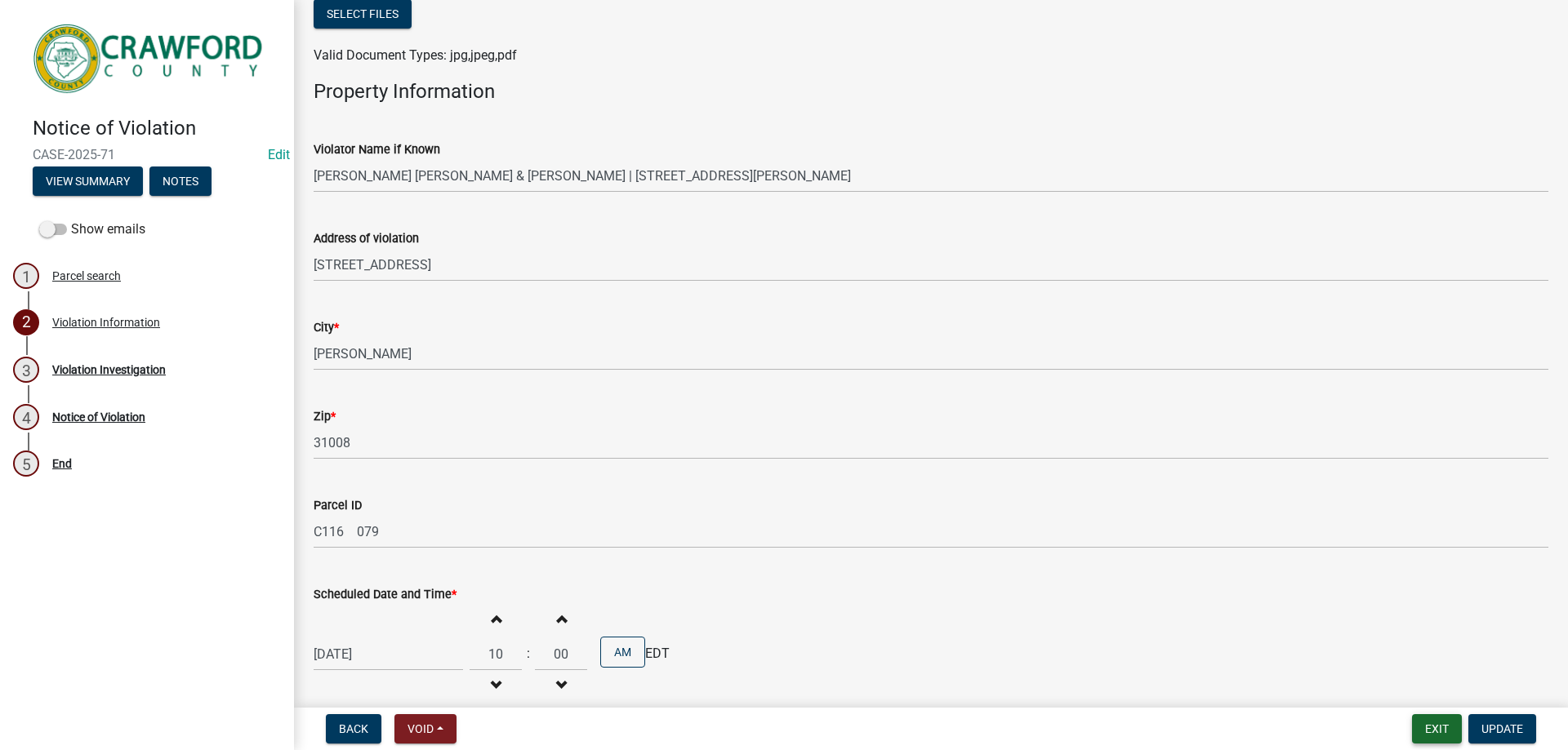
click at [1437, 720] on button "Exit" at bounding box center [1437, 729] width 50 height 30
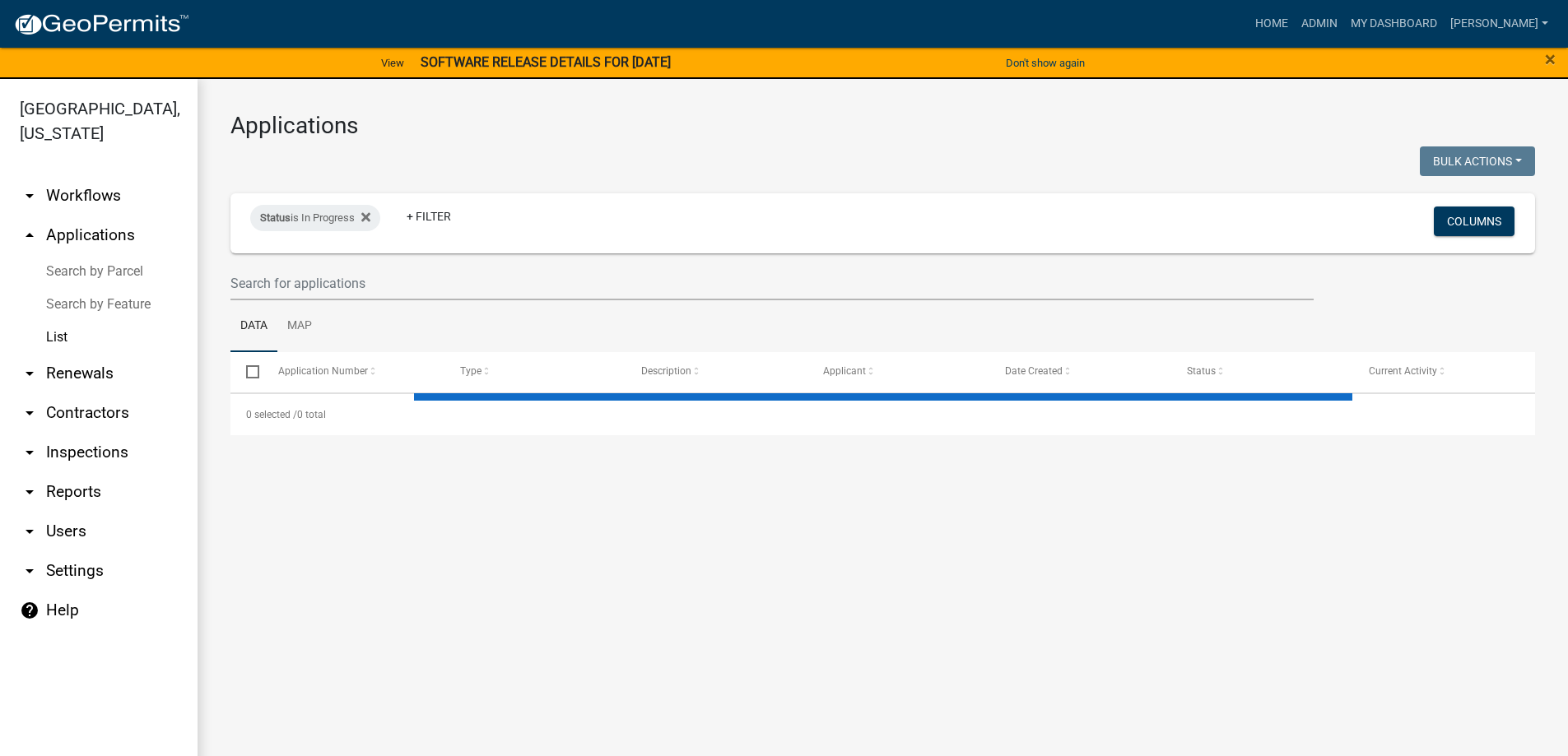
select select "3: 100"
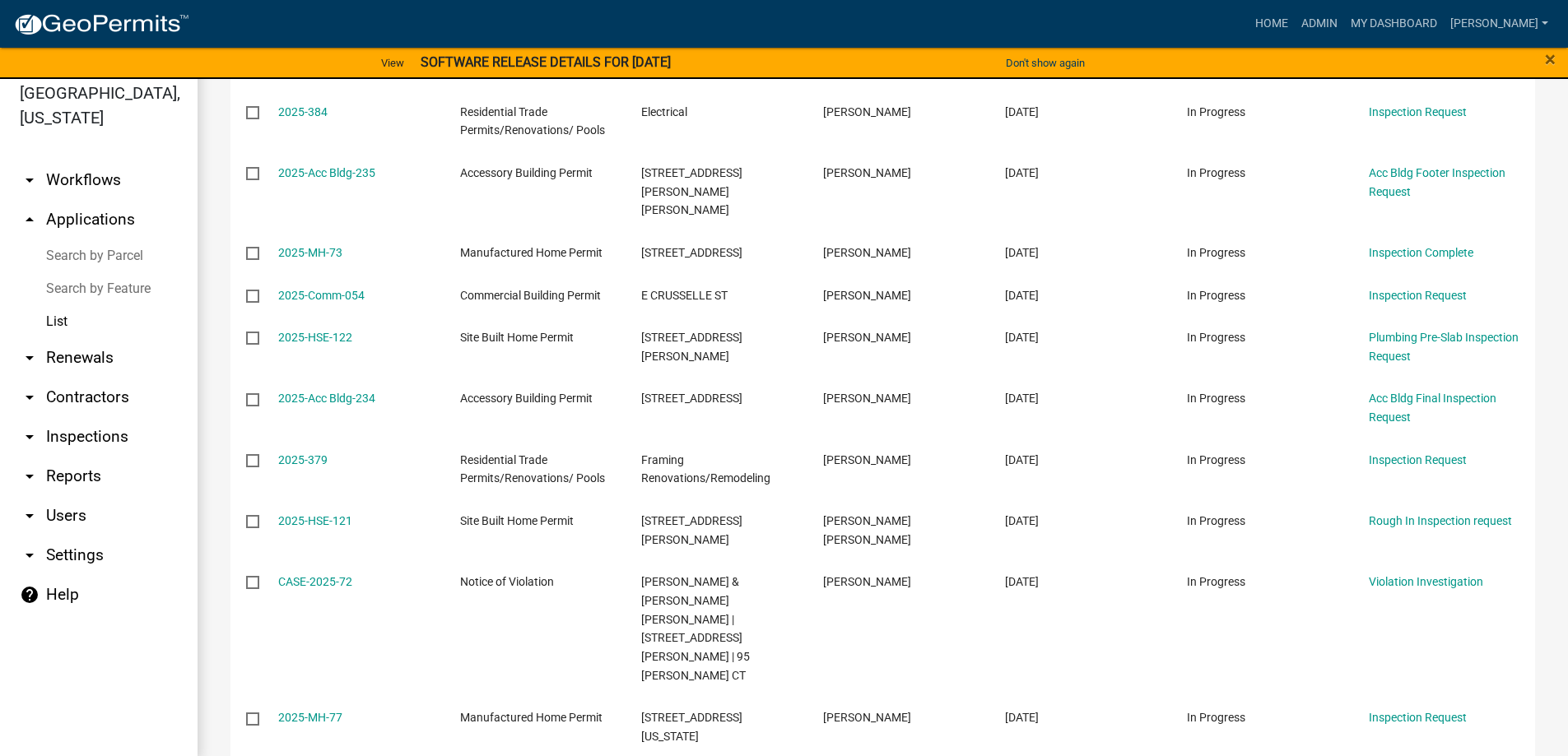
scroll to position [20, 0]
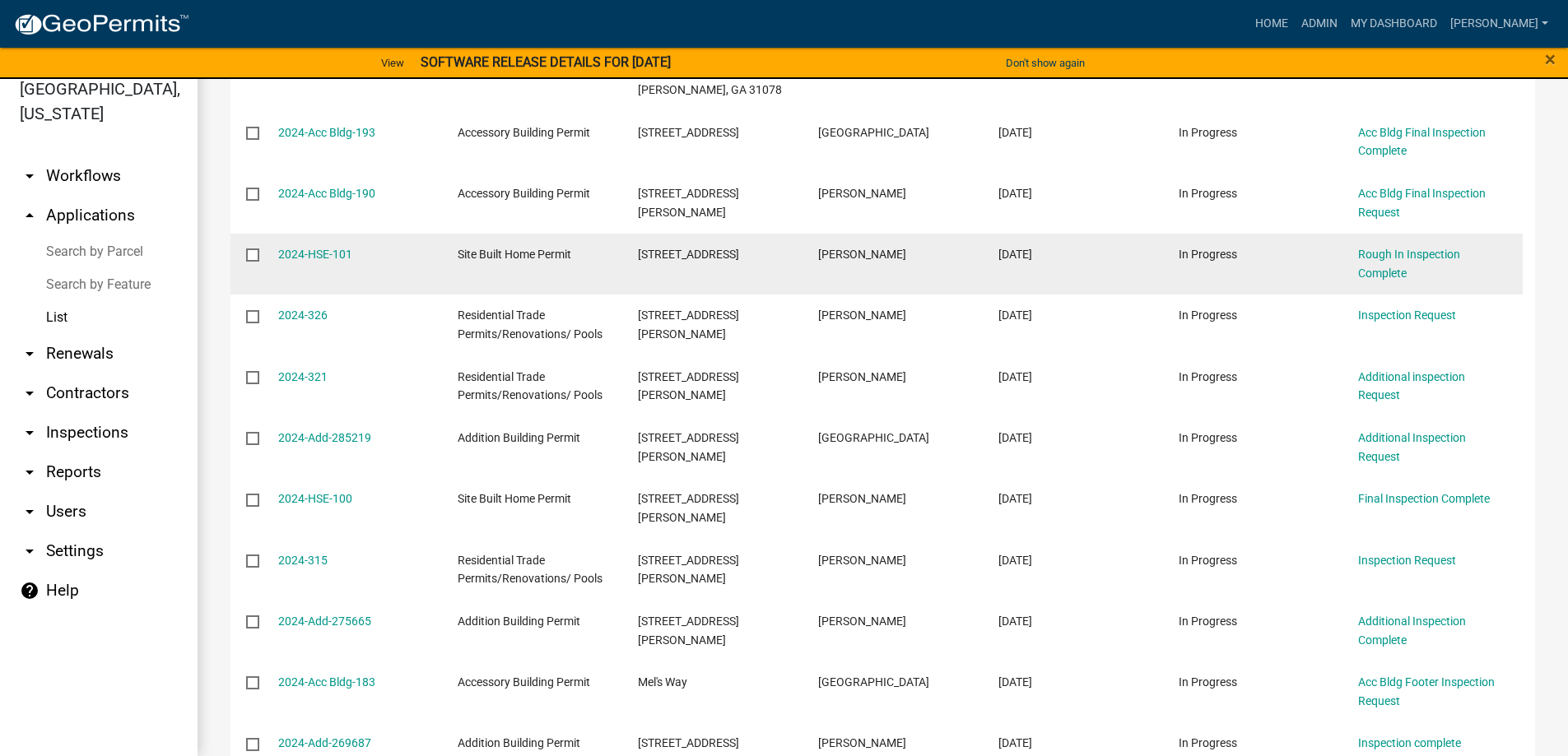
scroll to position [2748, 0]
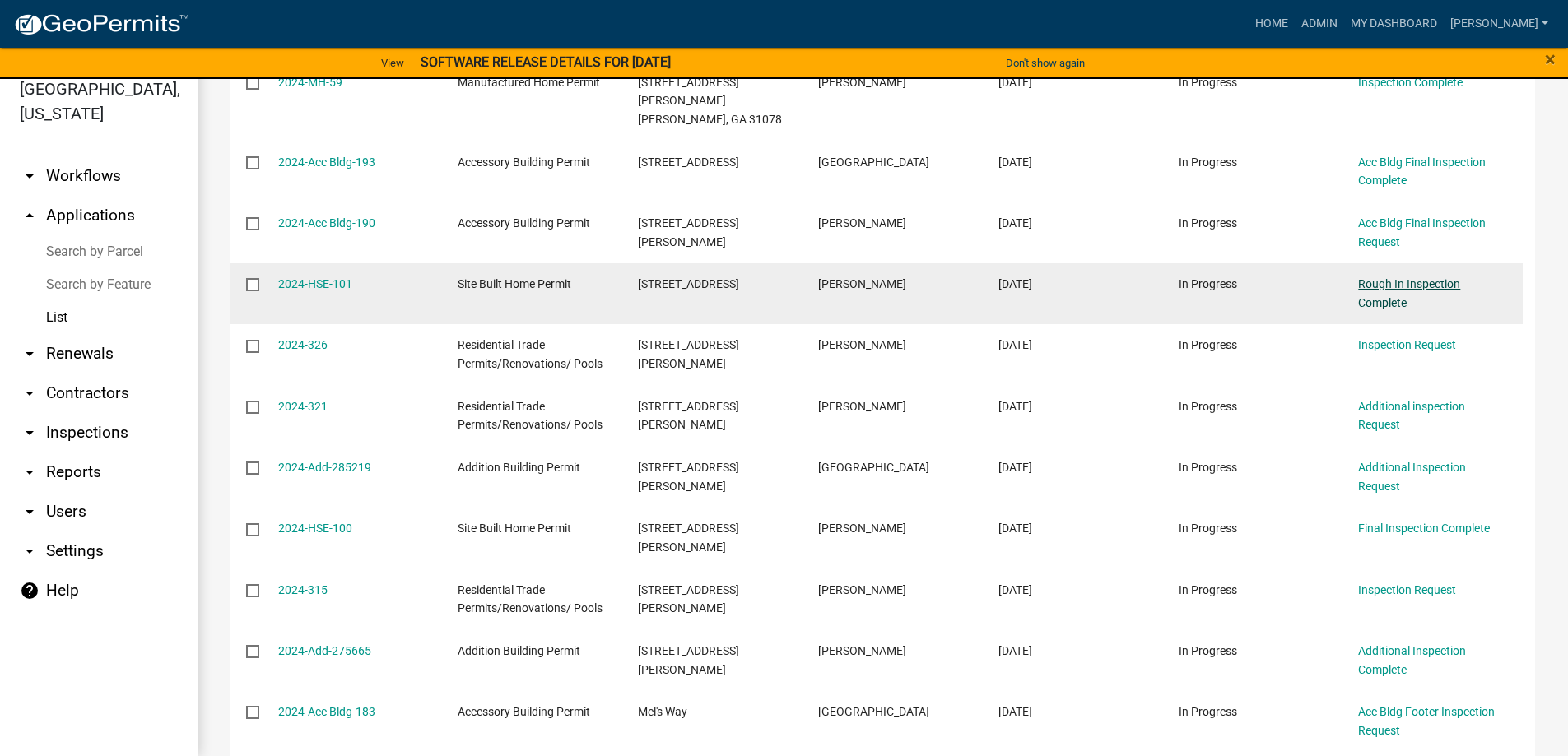
click at [1381, 277] on link "Rough In Inspection Complete" at bounding box center [1408, 293] width 102 height 32
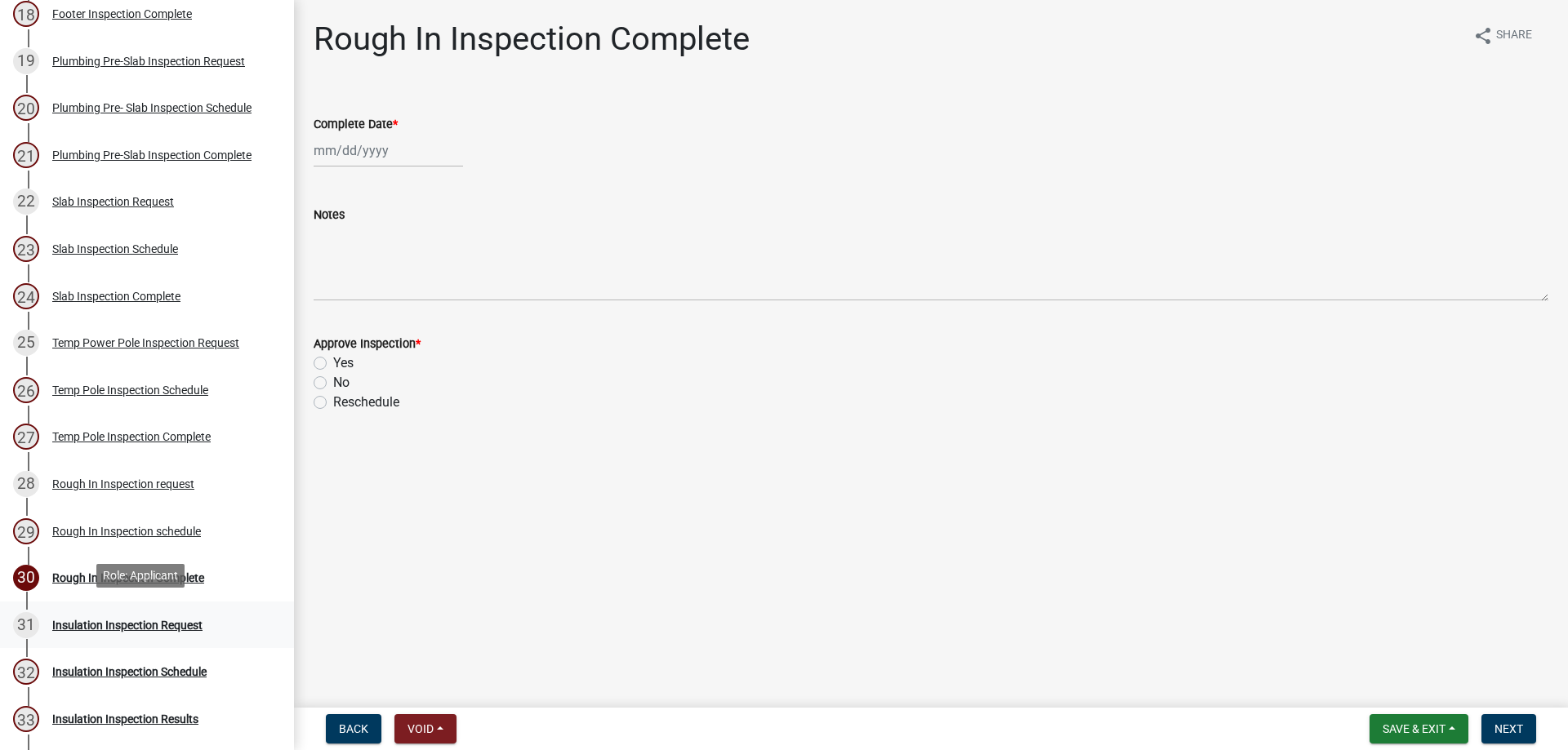
scroll to position [1142, 0]
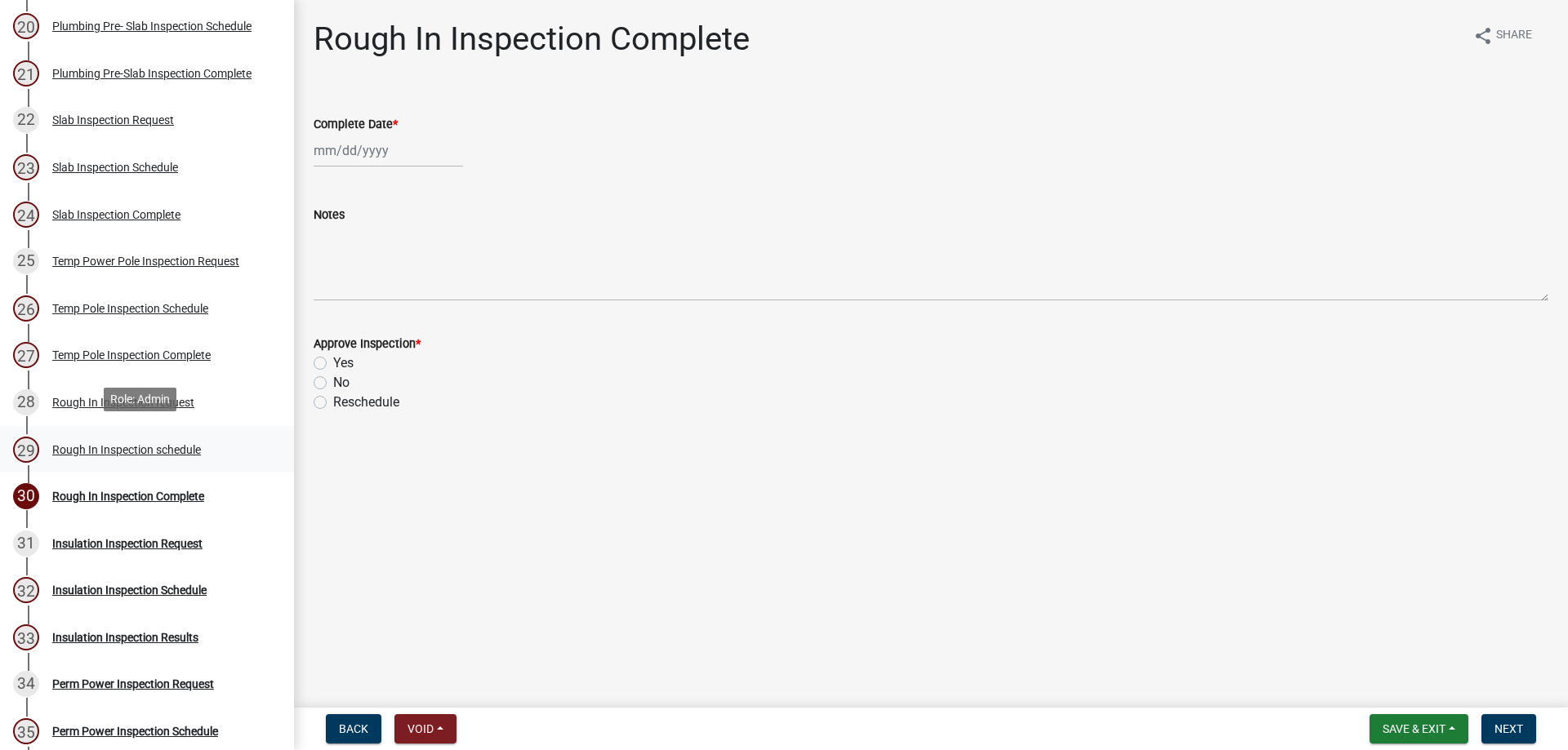
click at [243, 448] on div "29 Rough In Inspection schedule" at bounding box center [140, 450] width 254 height 26
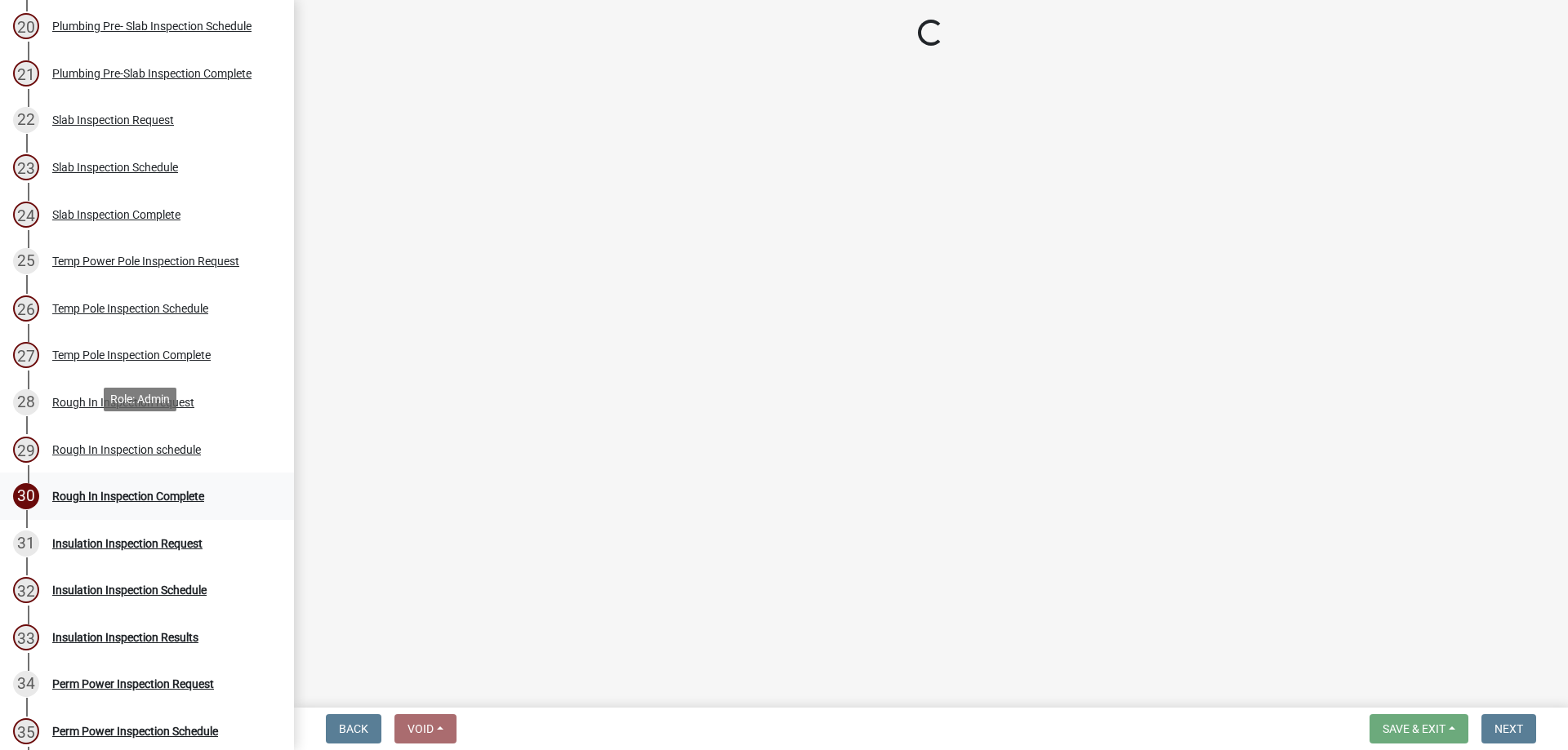
select select "386c4b37-132c-45b4-be0e-b439663810e4"
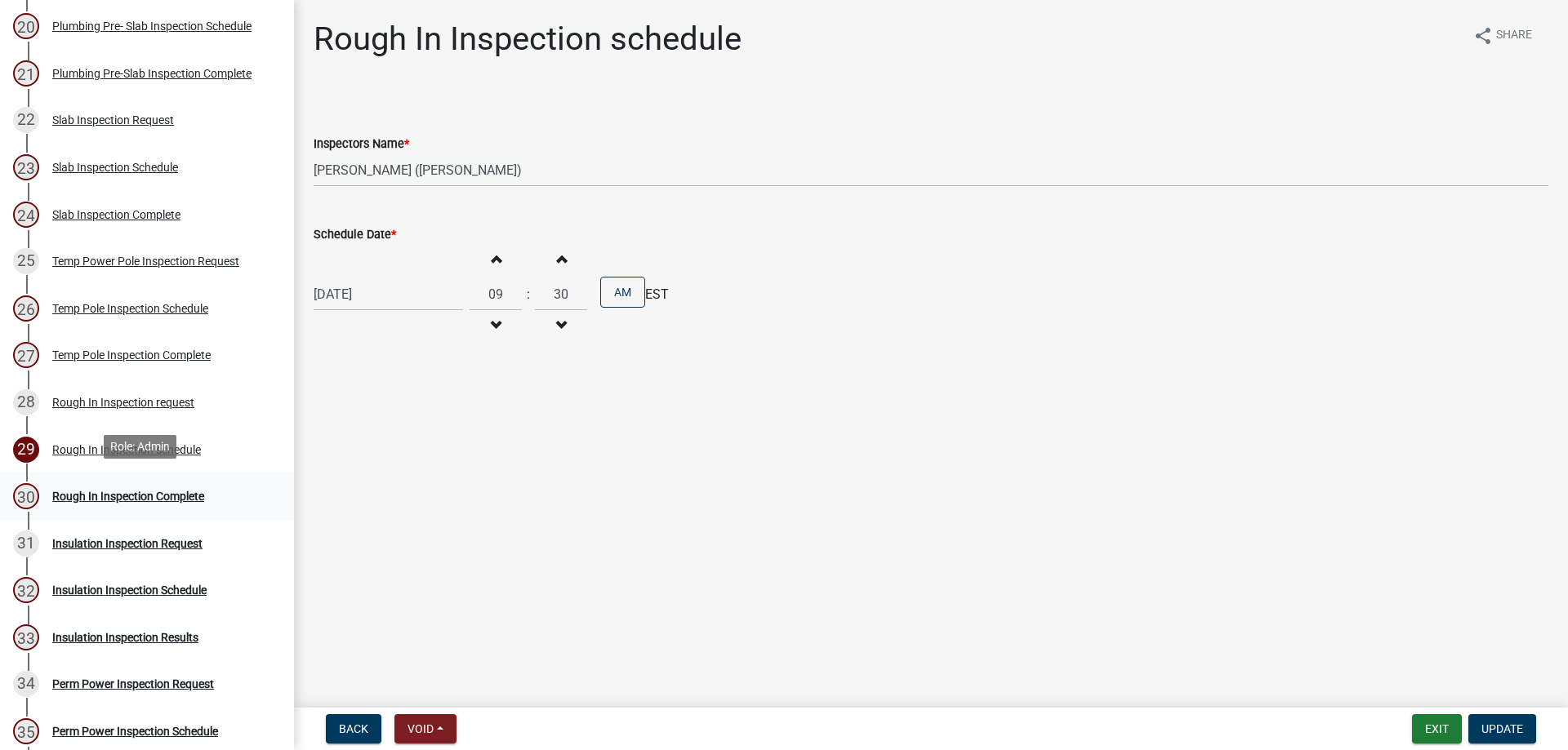
click at [190, 498] on div "Rough In Inspection Complete" at bounding box center [128, 496] width 152 height 11
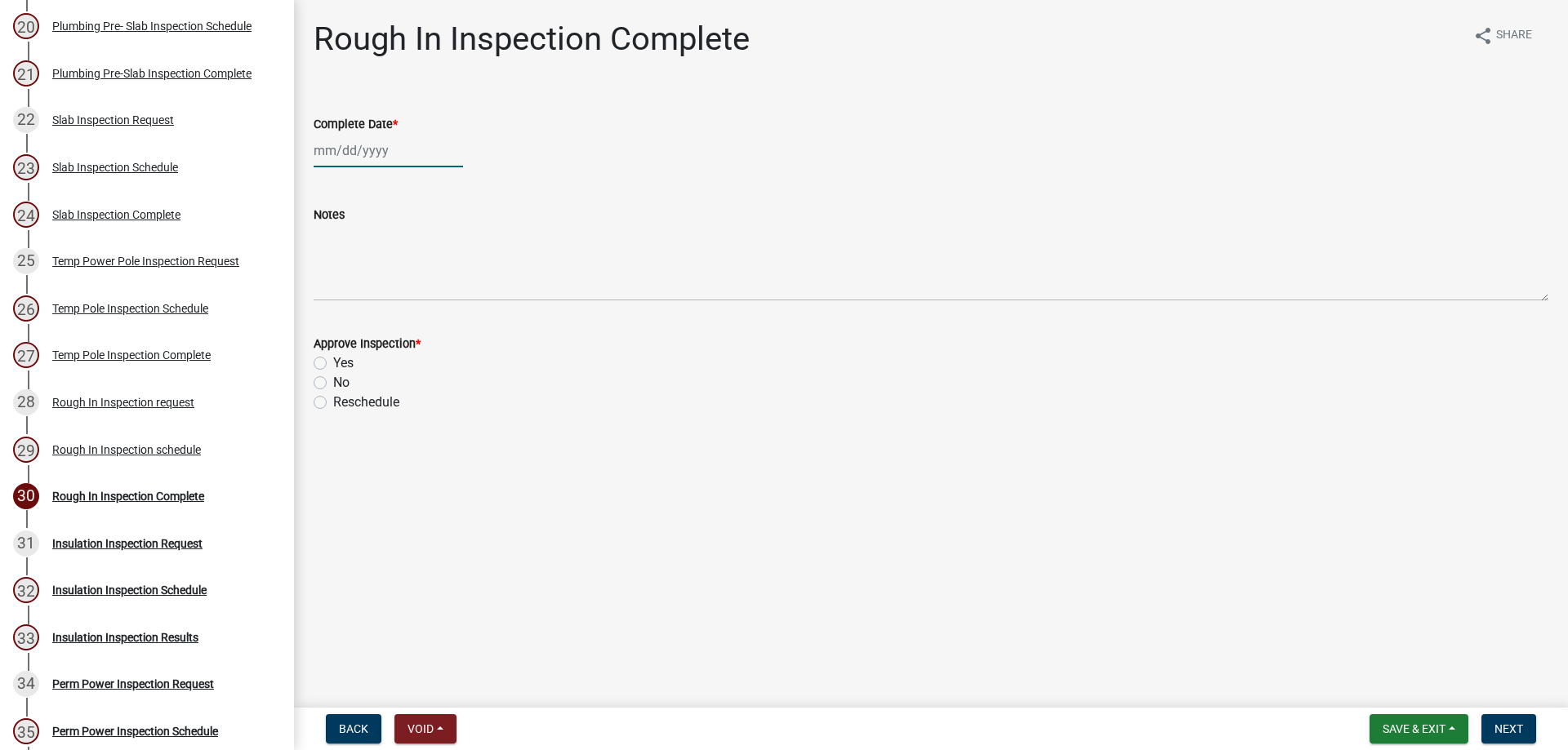
click at [378, 154] on div at bounding box center [388, 150] width 149 height 34
select select "9"
select select "2025"
click at [332, 184] on span "Previous month" at bounding box center [330, 185] width 12 height 12
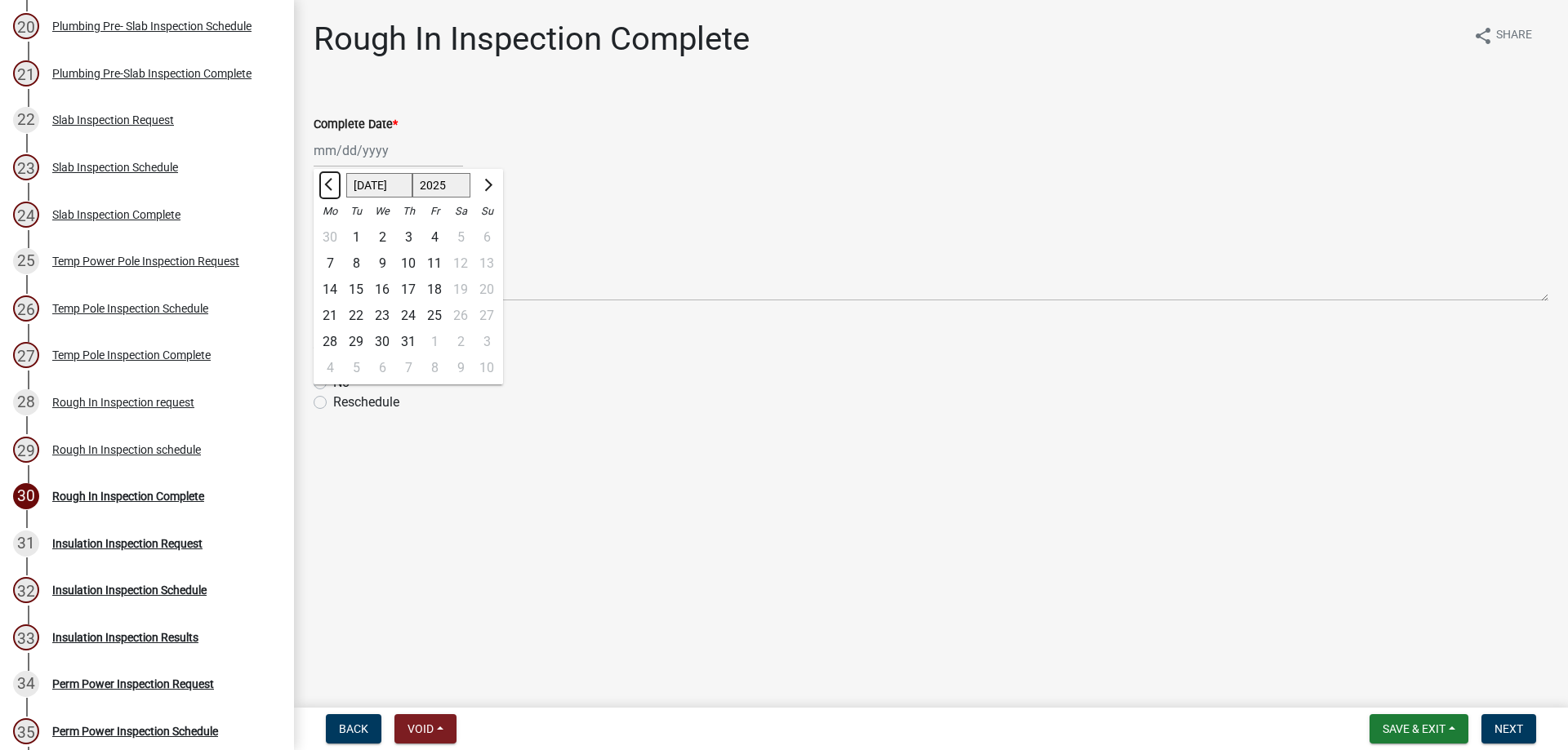
click at [332, 184] on span "Previous month" at bounding box center [330, 185] width 12 height 12
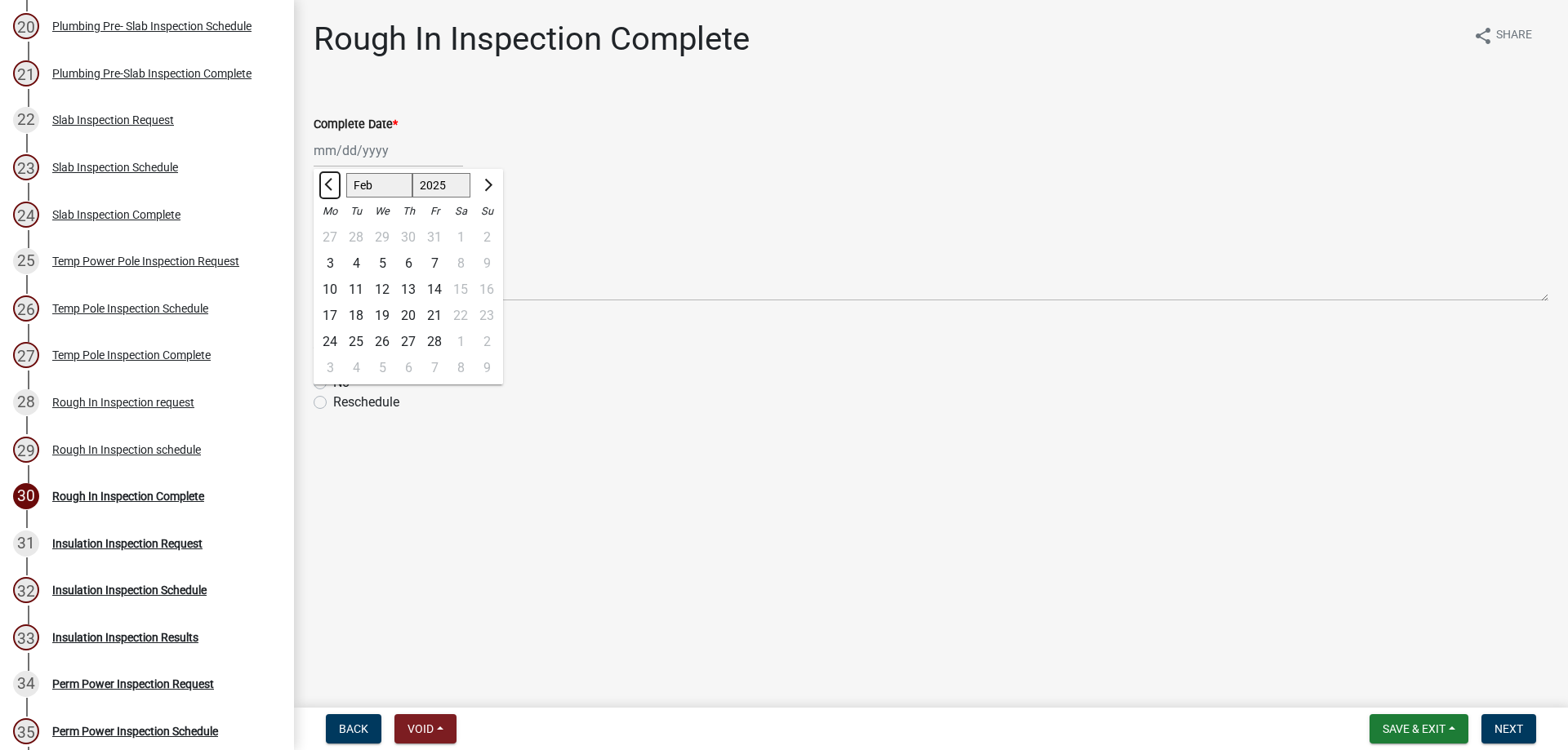
click at [332, 184] on span "Previous month" at bounding box center [330, 185] width 12 height 12
select select "12"
select select "2024"
click at [332, 184] on span "Previous month" at bounding box center [330, 185] width 12 height 12
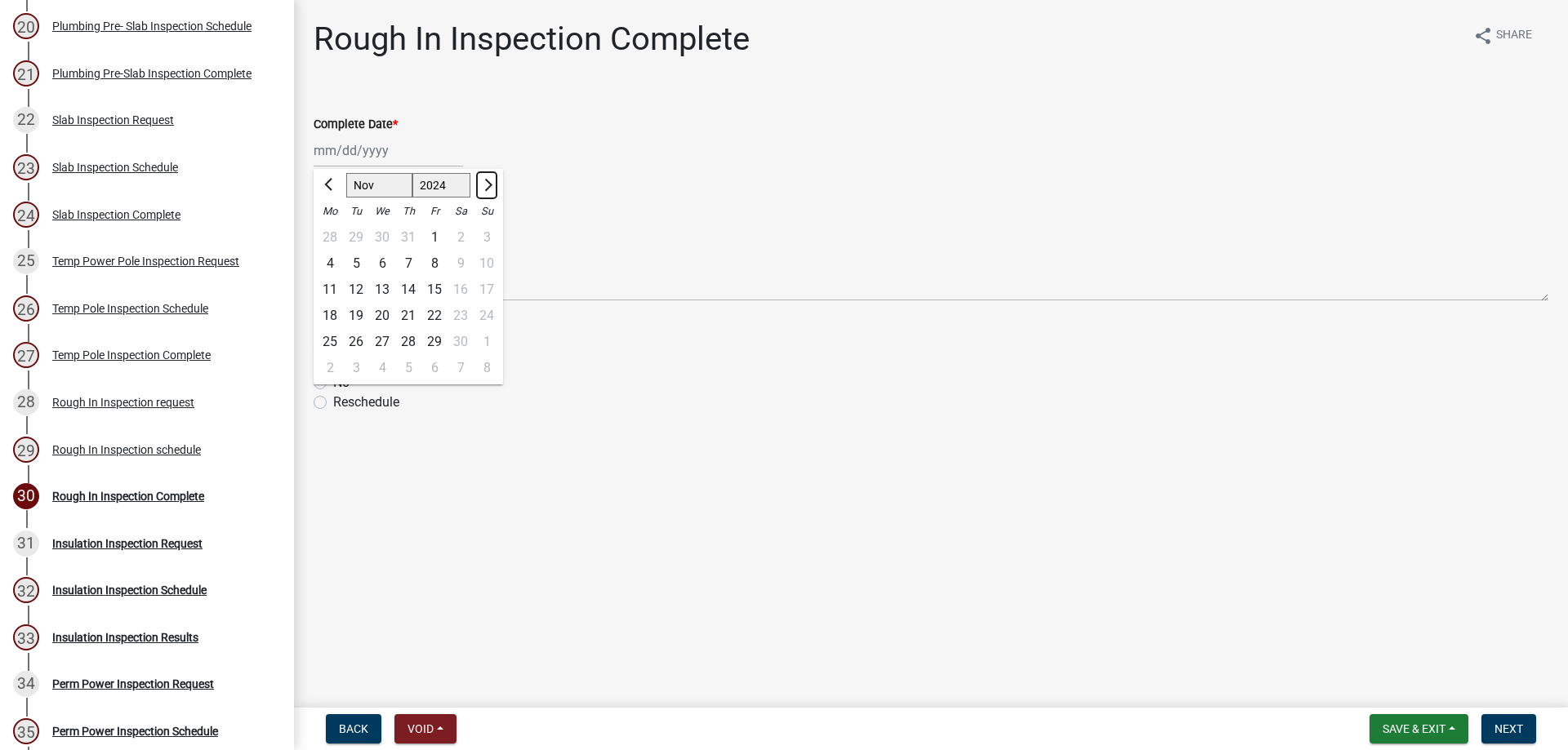
click at [484, 186] on span "Next month" at bounding box center [486, 185] width 12 height 12
select select "12"
click at [326, 262] on div "2" at bounding box center [330, 263] width 26 height 26
type input "[DATE]"
click at [333, 368] on label "Yes" at bounding box center [343, 364] width 21 height 20
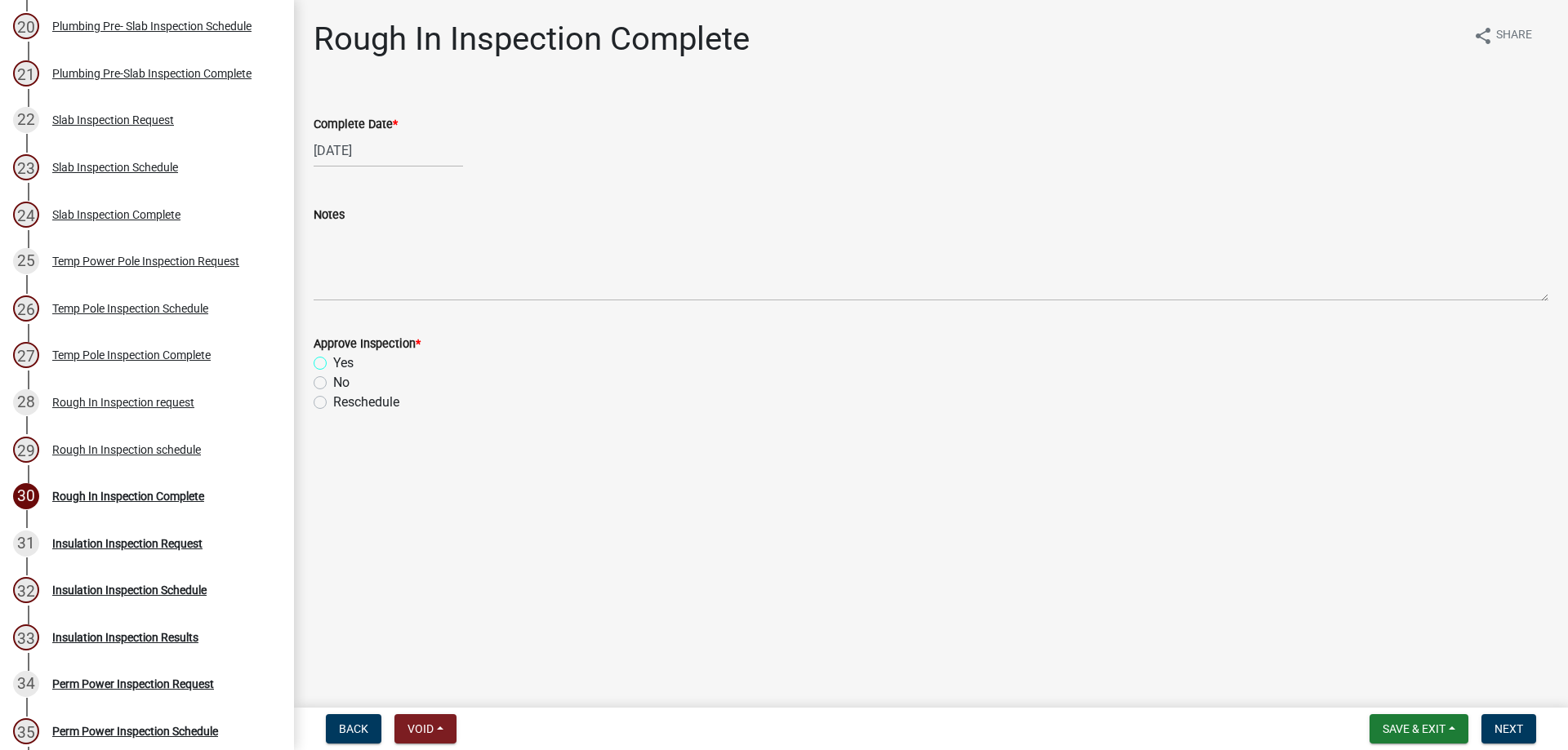
click at [333, 364] on input "Yes" at bounding box center [338, 359] width 11 height 11
radio input "true"
click at [1511, 728] on span "Next" at bounding box center [1508, 729] width 29 height 13
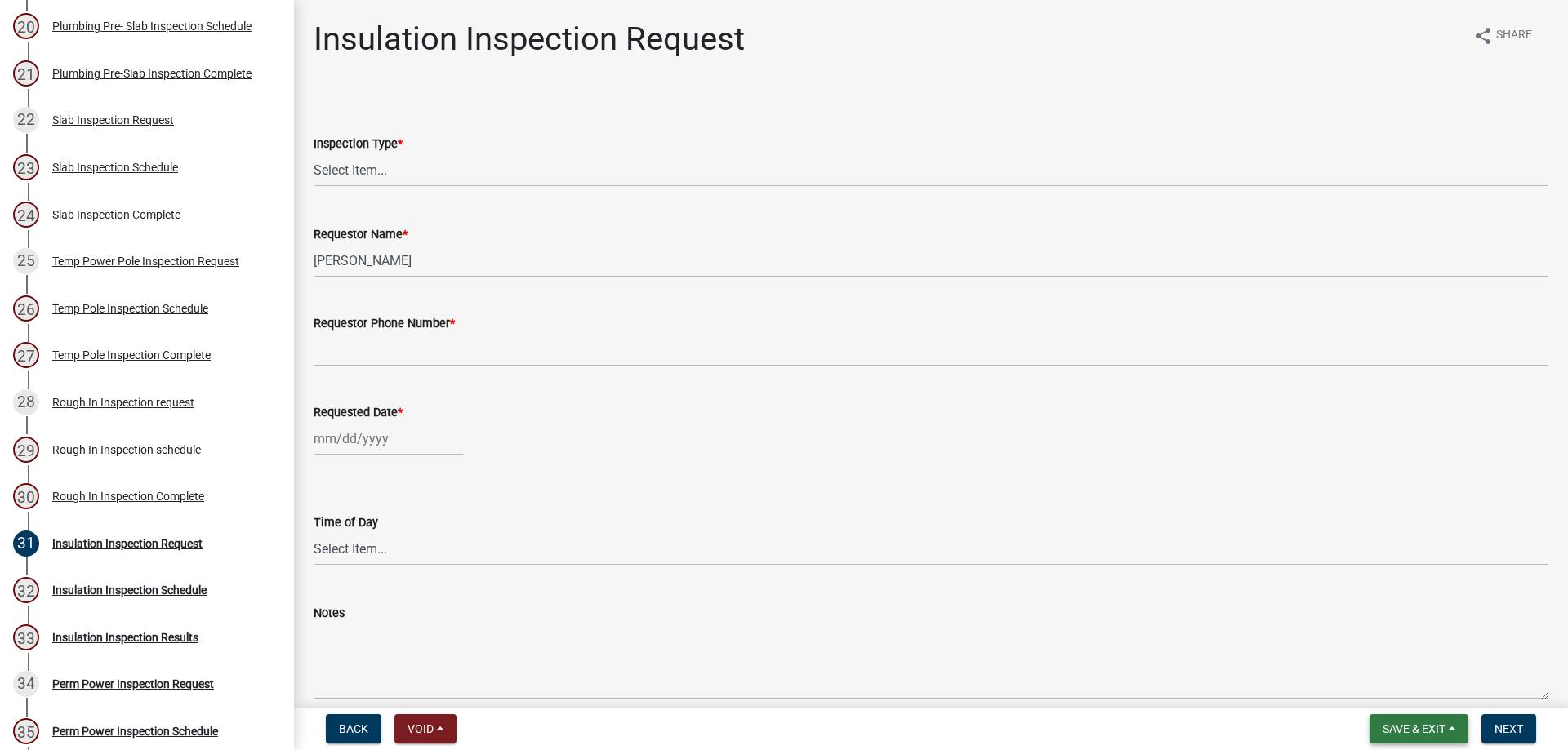
click at [1405, 725] on span "Save & Exit" at bounding box center [1414, 729] width 63 height 13
click at [1395, 686] on button "Save & Exit" at bounding box center [1402, 687] width 131 height 39
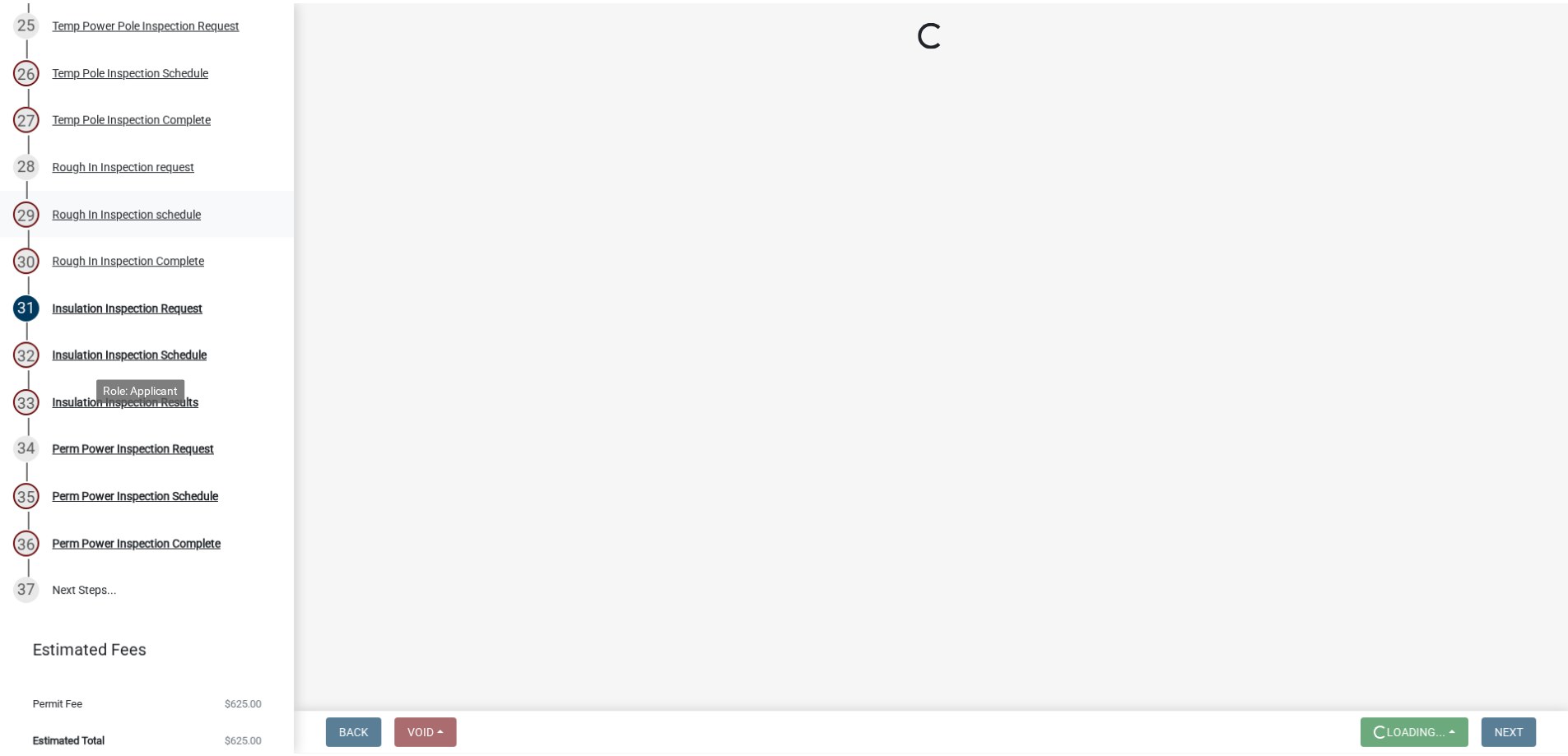
scroll to position [1400, 0]
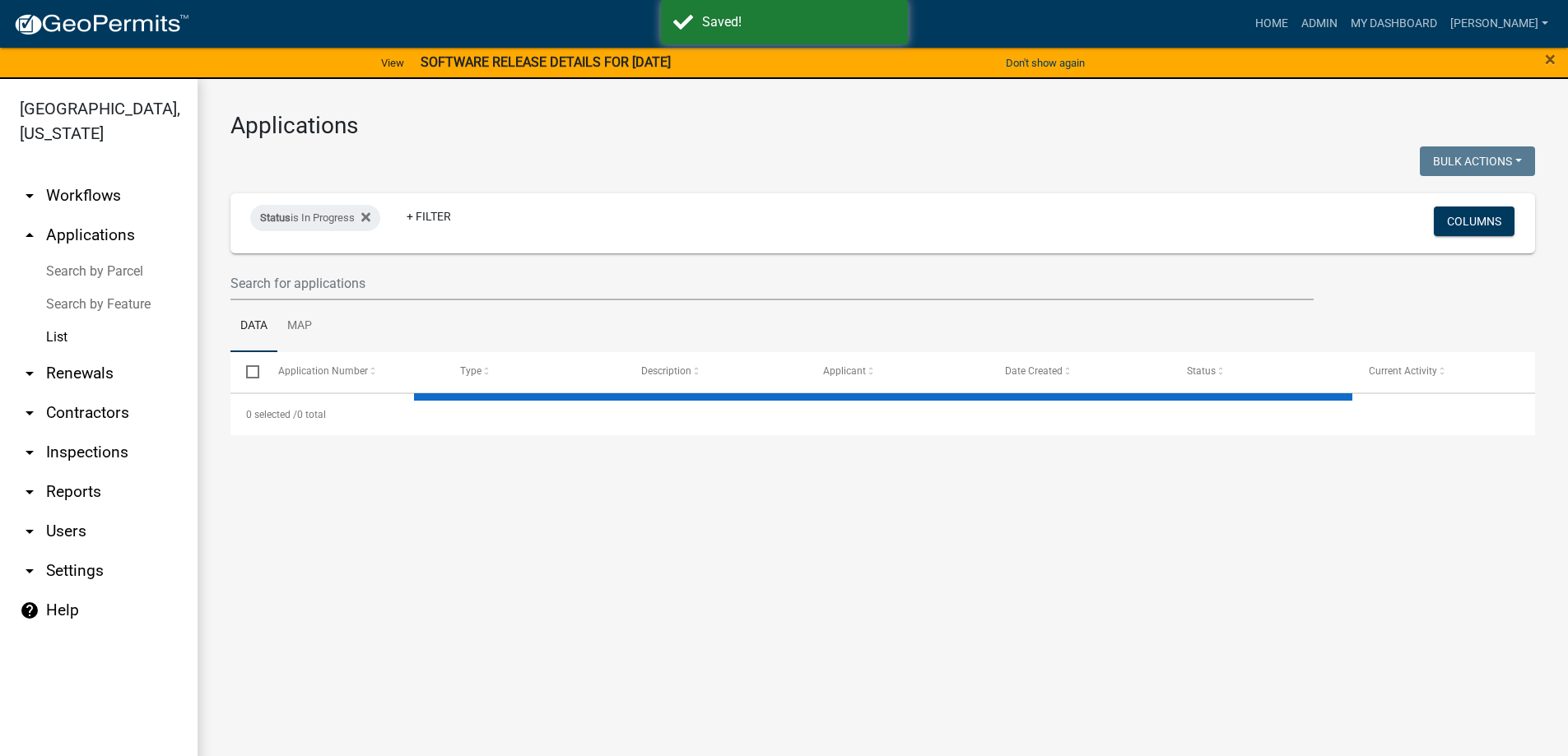
select select "3: 100"
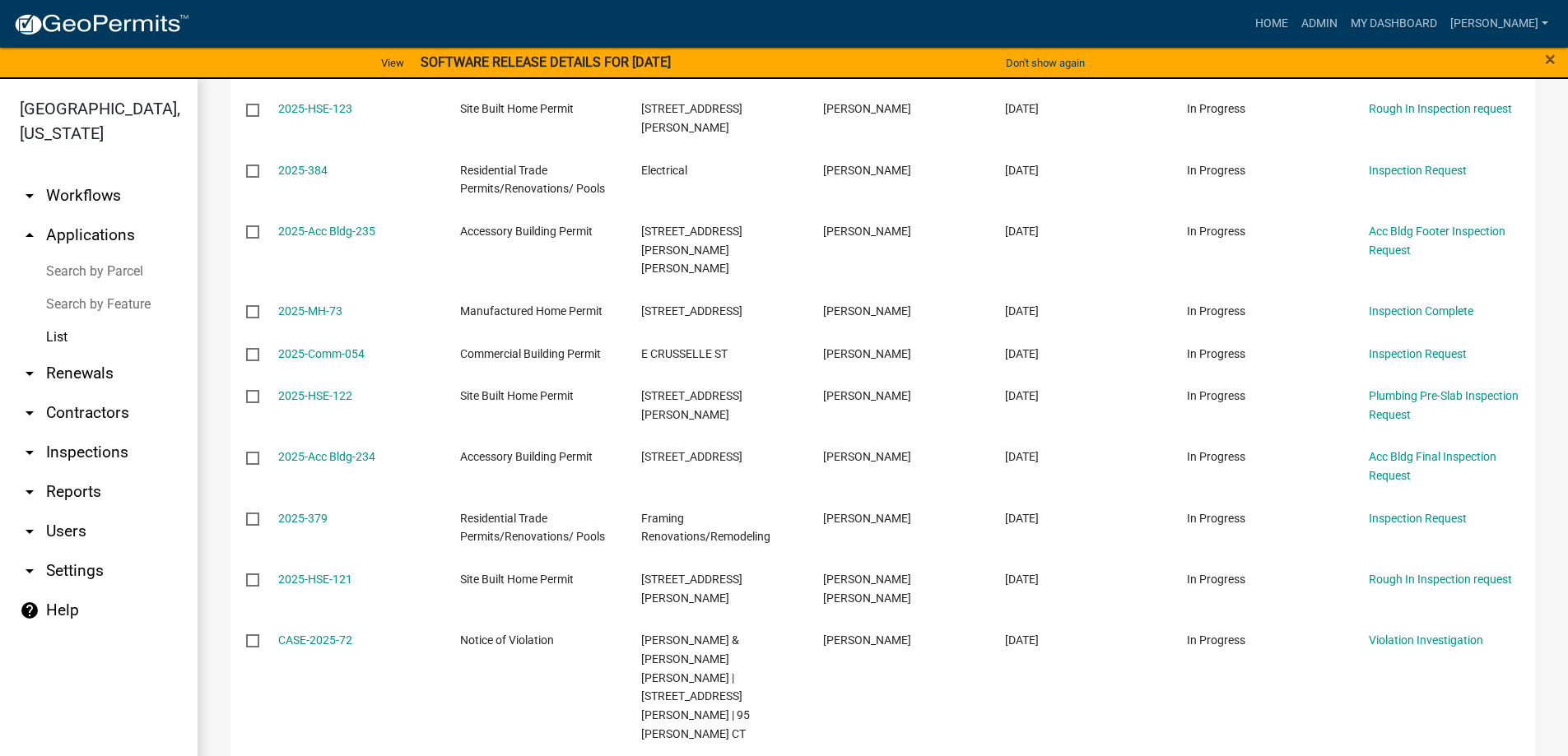
scroll to position [5355, 0]
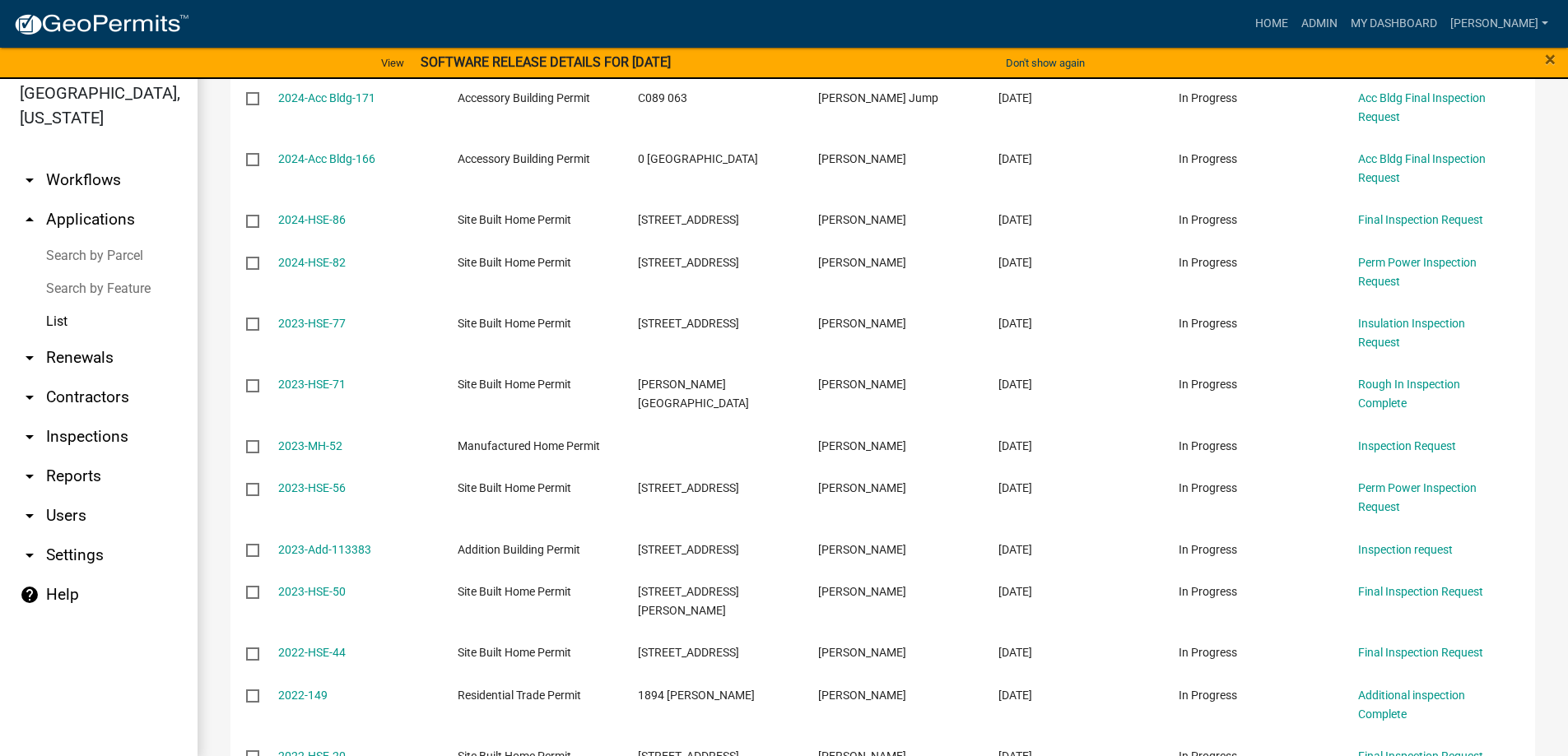
scroll to position [20, 0]
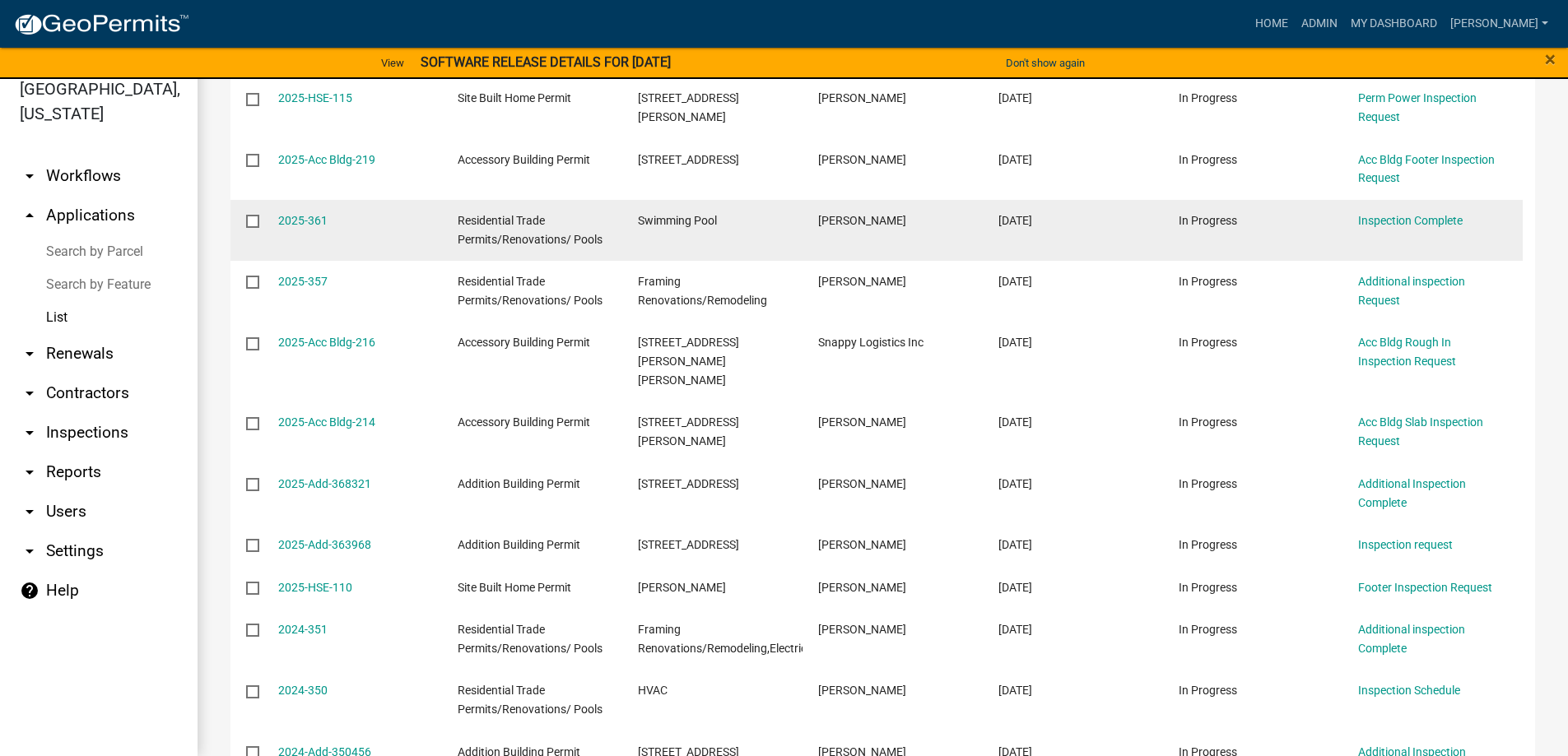
scroll to position [1267, 0]
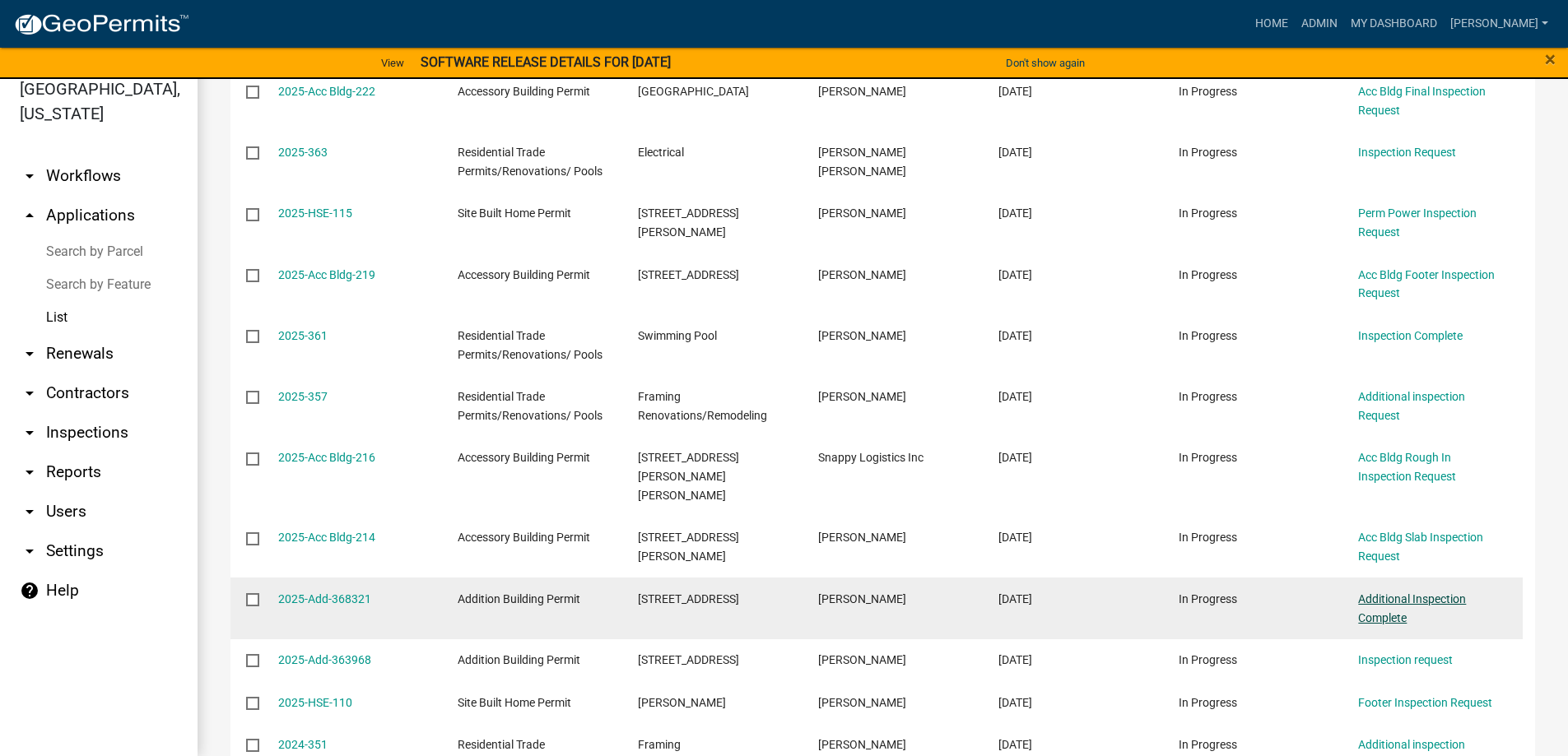
click at [1360, 592] on link "Additional Inspection Complete" at bounding box center [1412, 608] width 108 height 32
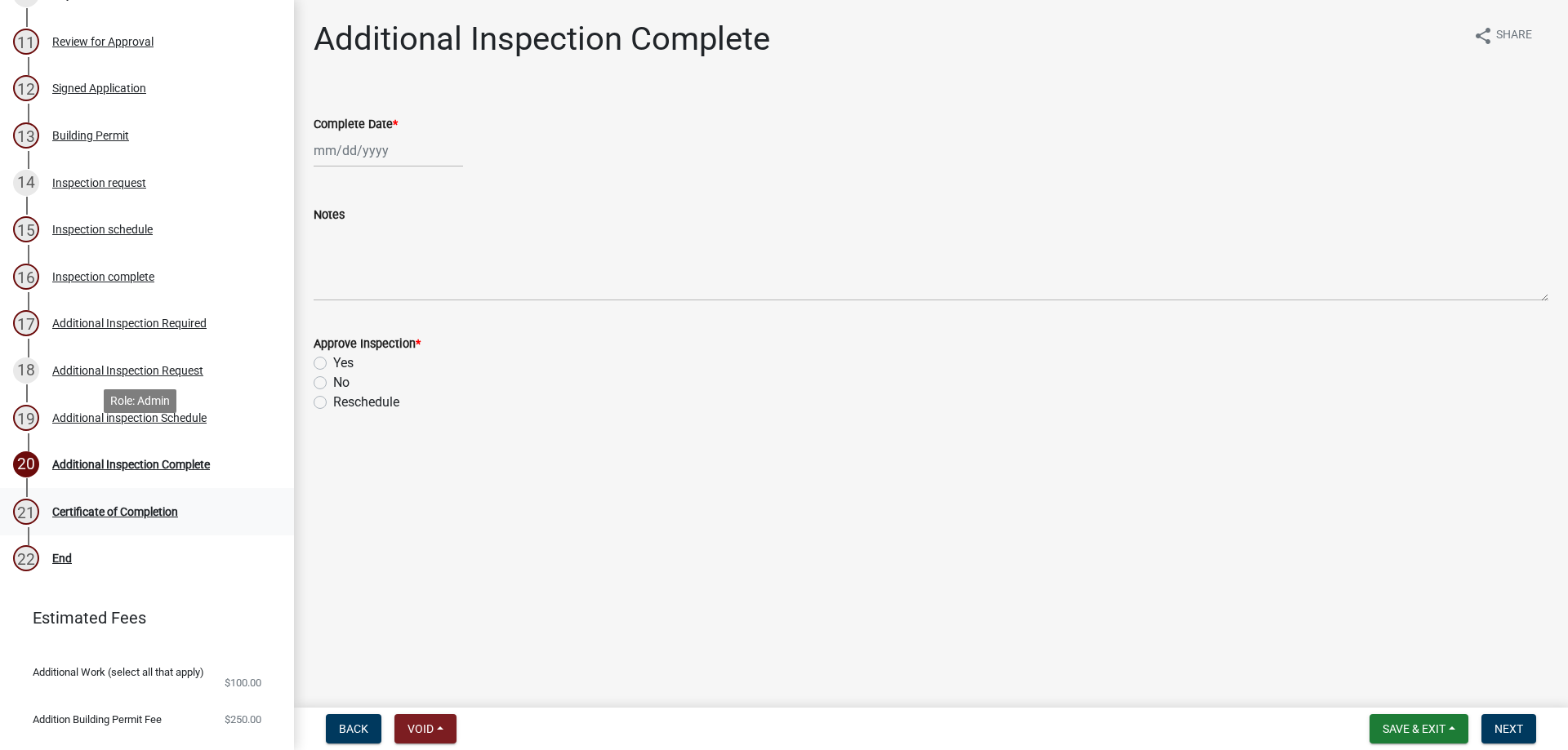
scroll to position [731, 0]
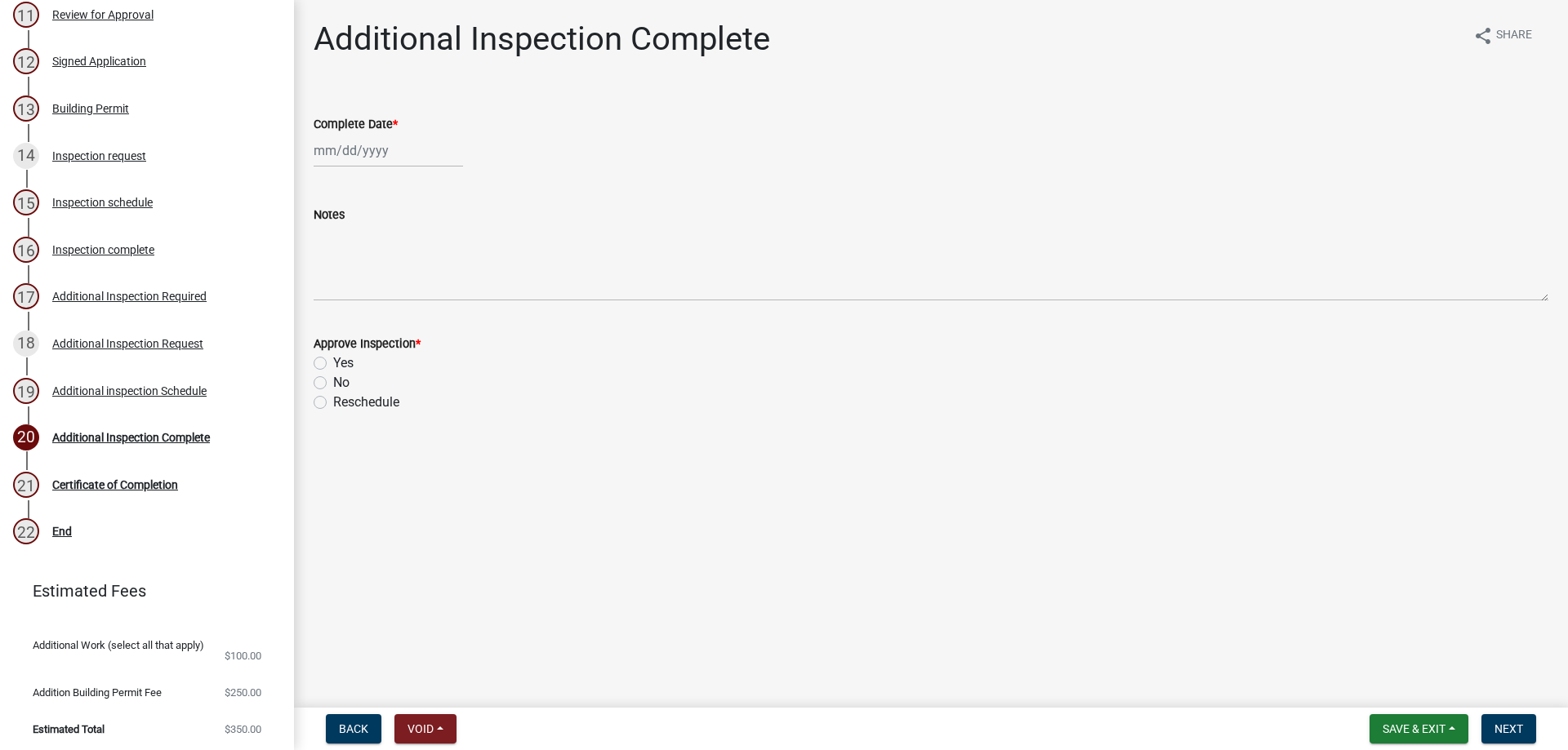
click at [346, 147] on div at bounding box center [388, 150] width 149 height 34
select select "9"
select select "2025"
click at [146, 385] on div "Additional inspection Schedule" at bounding box center [130, 391] width 154 height 11
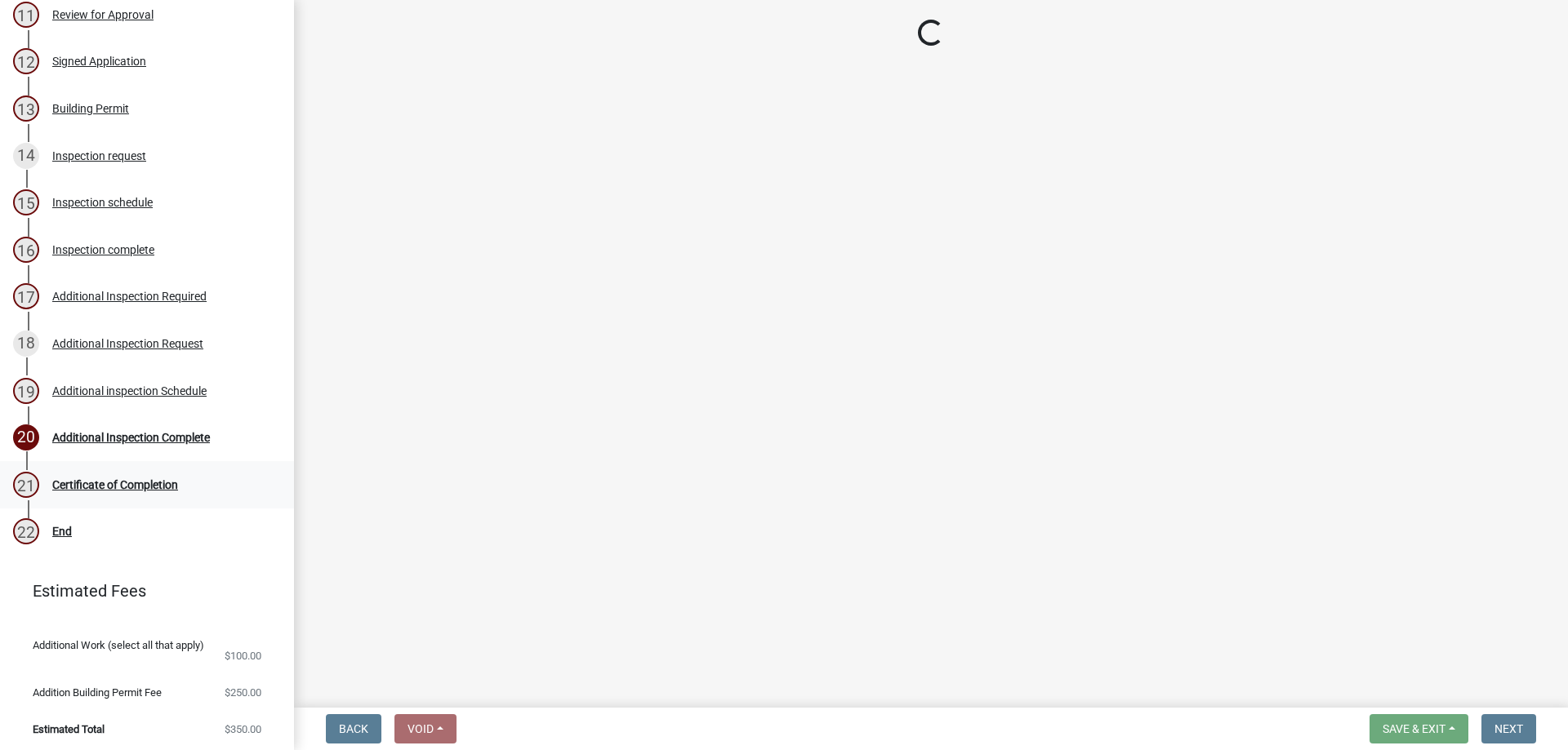
select select "386c4b37-132c-45b4-be0e-b439663810e4"
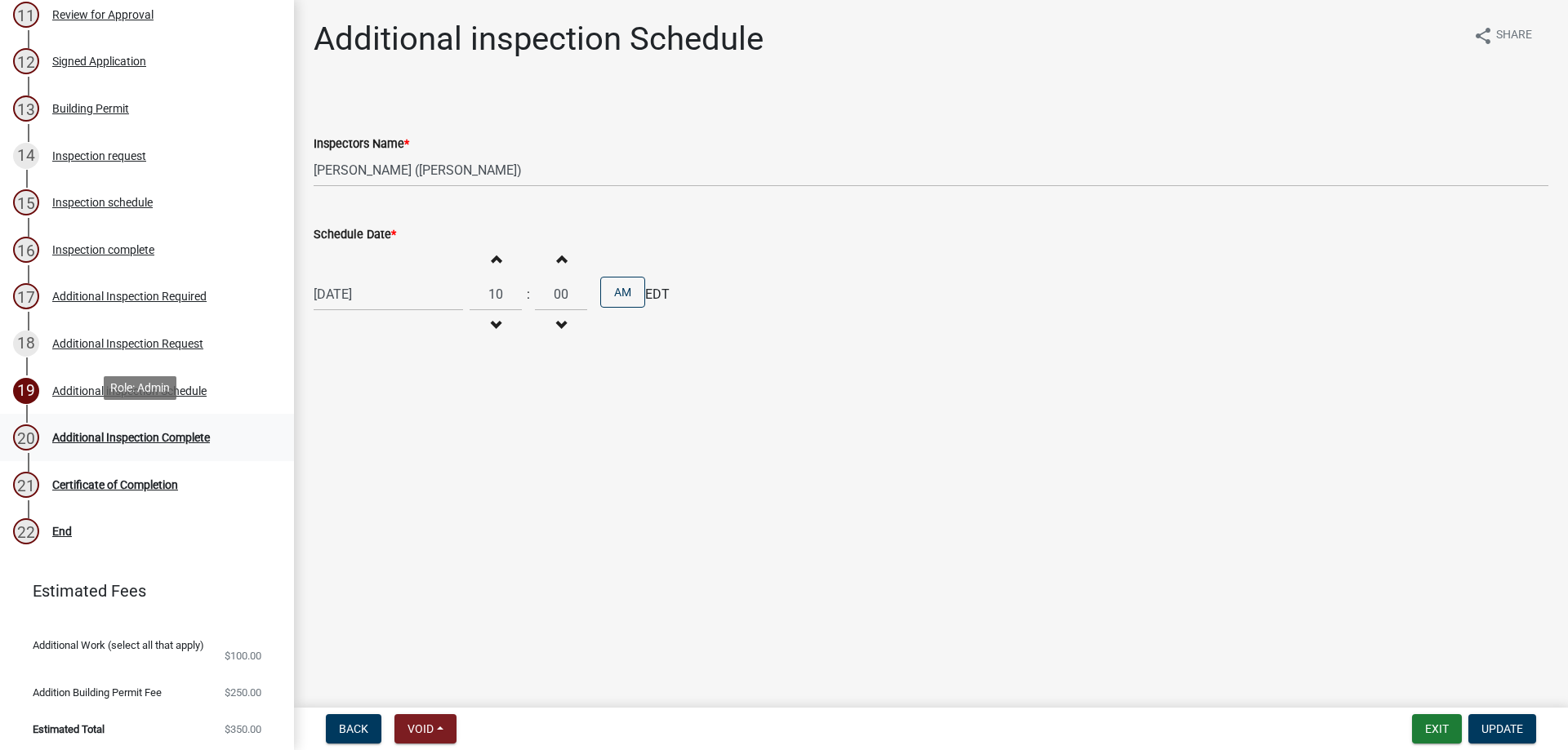
click at [181, 437] on div "Additional Inspection Complete" at bounding box center [131, 437] width 158 height 11
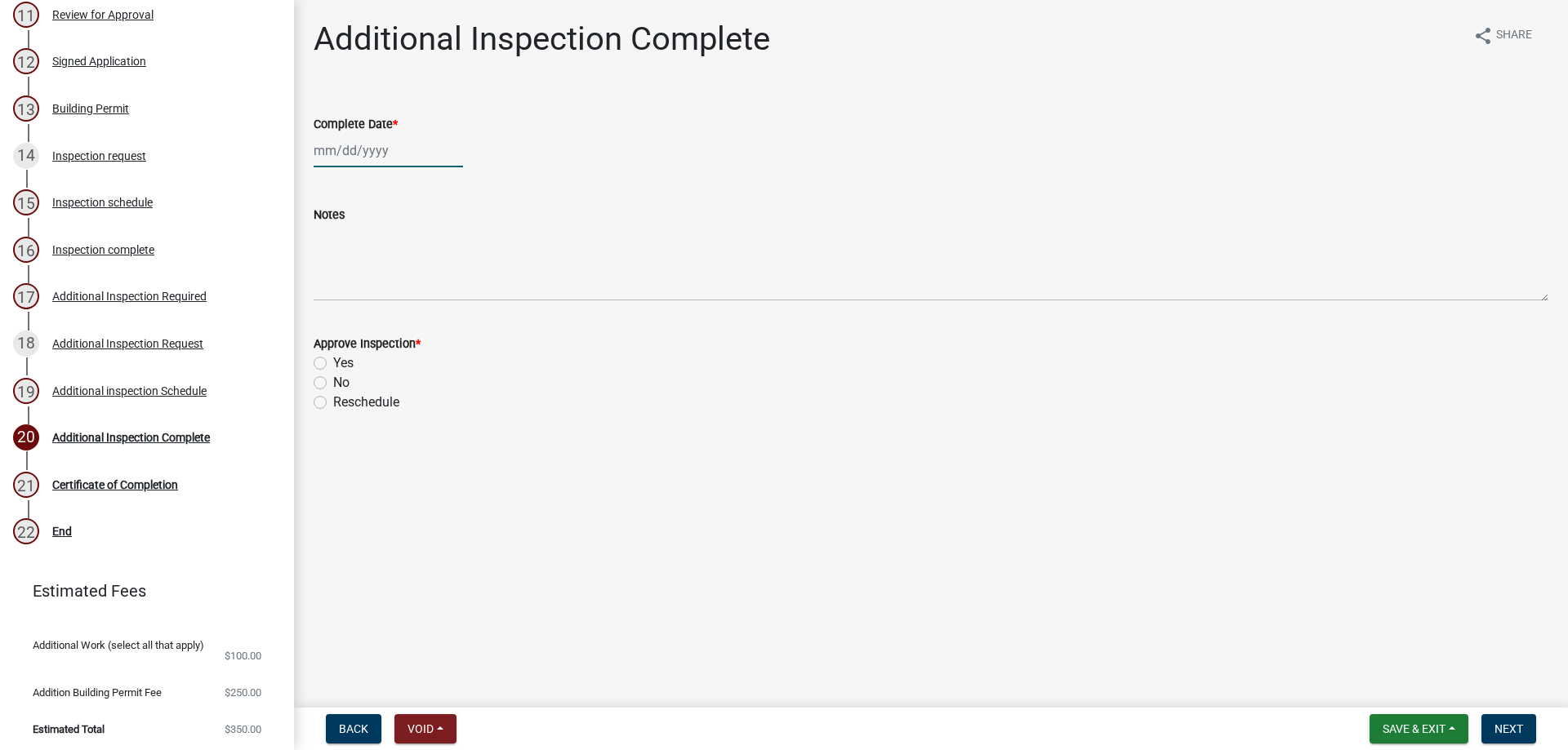
click at [383, 156] on div at bounding box center [388, 150] width 149 height 34
select select "9"
select select "2025"
click at [326, 183] on span "Previous month" at bounding box center [330, 185] width 12 height 12
click at [326, 182] on button "Previous month" at bounding box center [330, 185] width 20 height 26
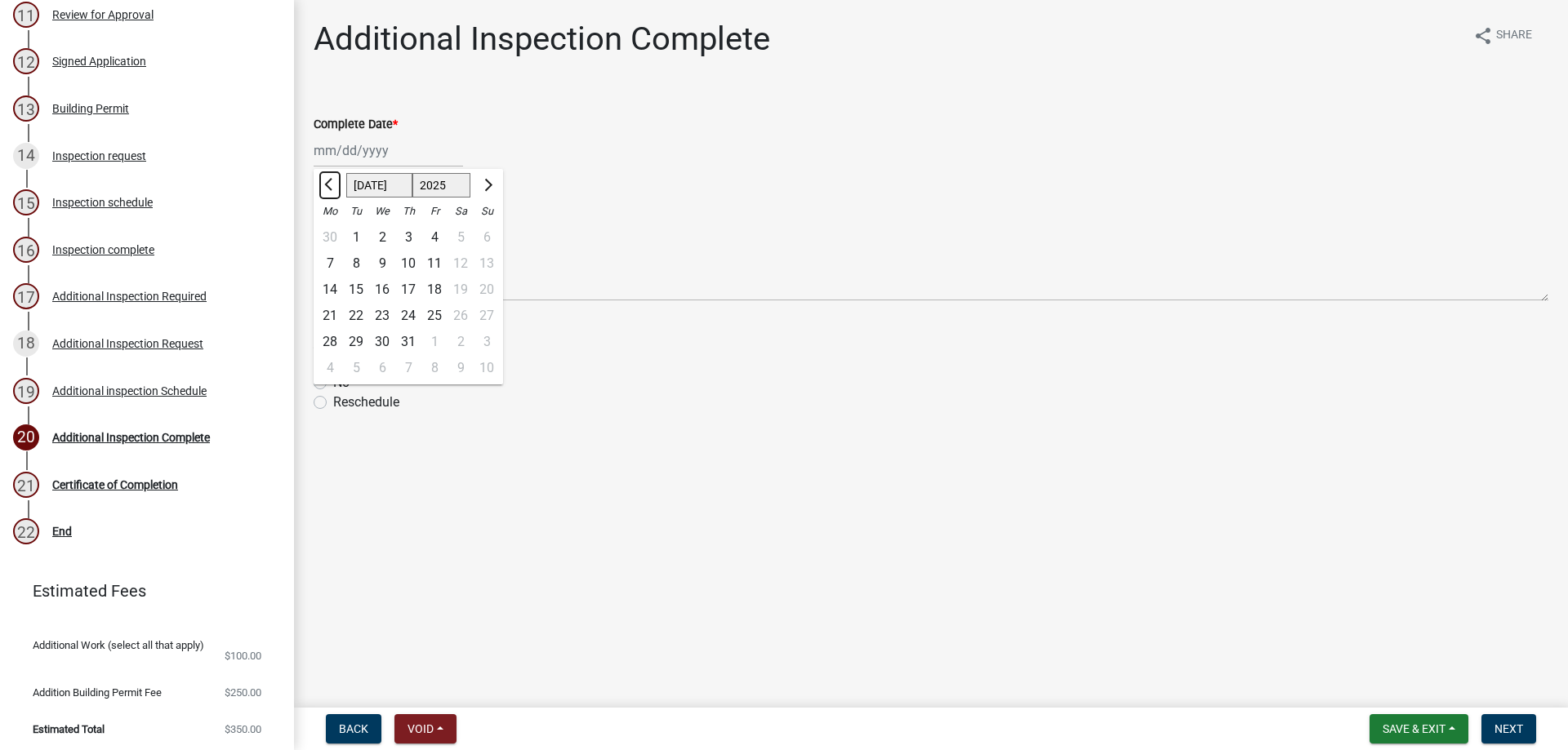
click at [326, 182] on button "Previous month" at bounding box center [330, 185] width 20 height 26
click at [481, 183] on span "Next month" at bounding box center [486, 185] width 12 height 12
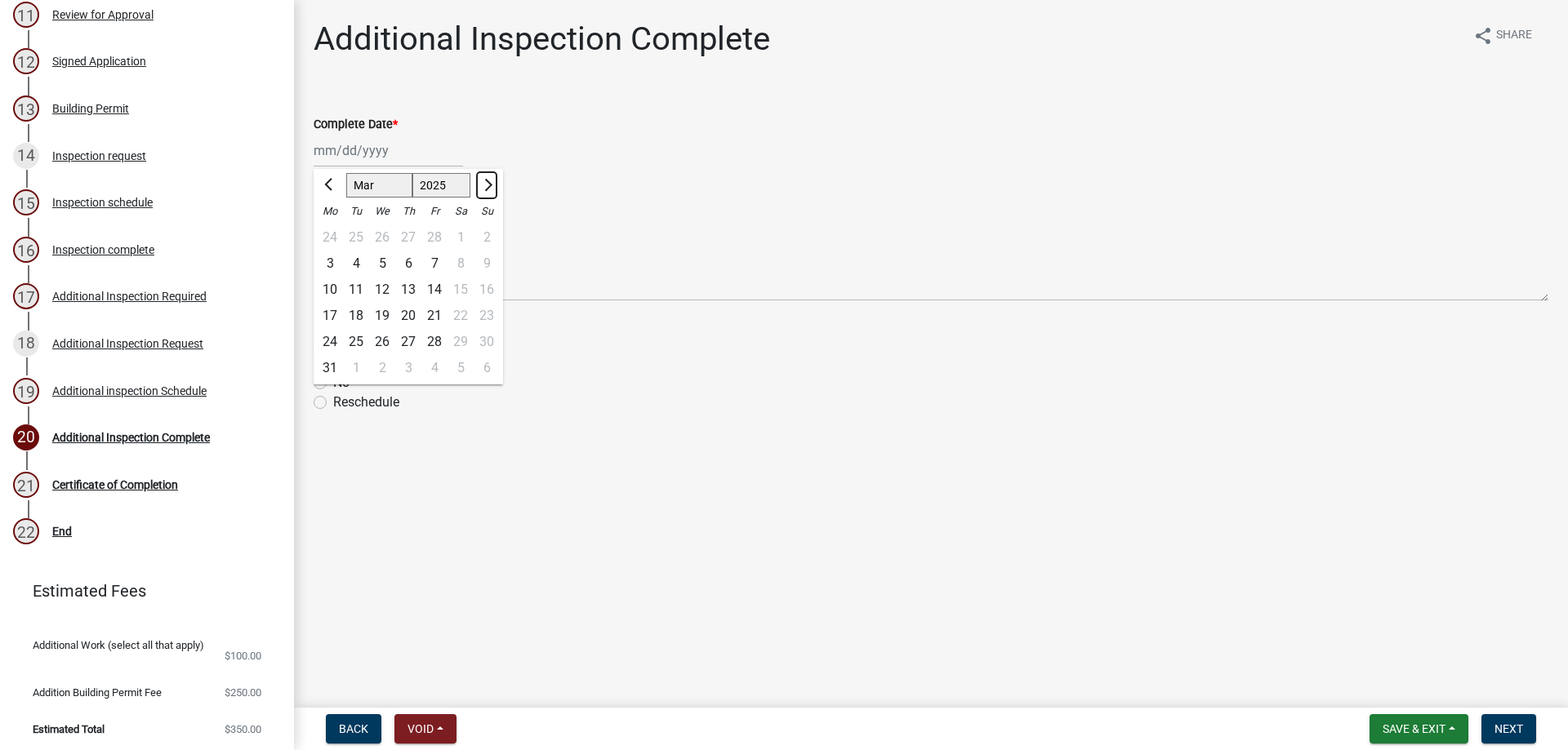
select select "4"
click at [328, 284] on div "14" at bounding box center [330, 290] width 26 height 26
type input "[DATE]"
click at [332, 359] on div "Yes" at bounding box center [931, 364] width 1235 height 20
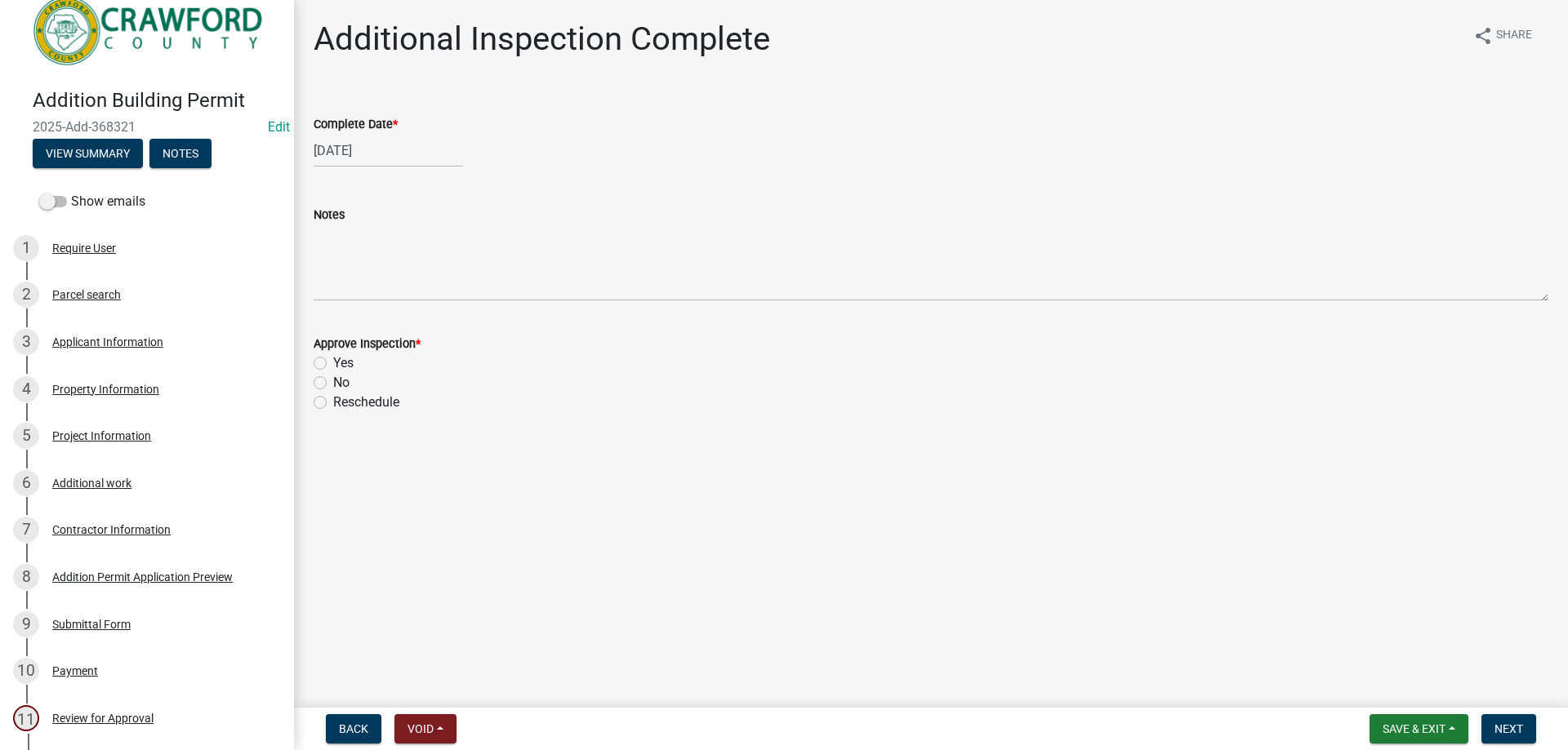
scroll to position [0, 0]
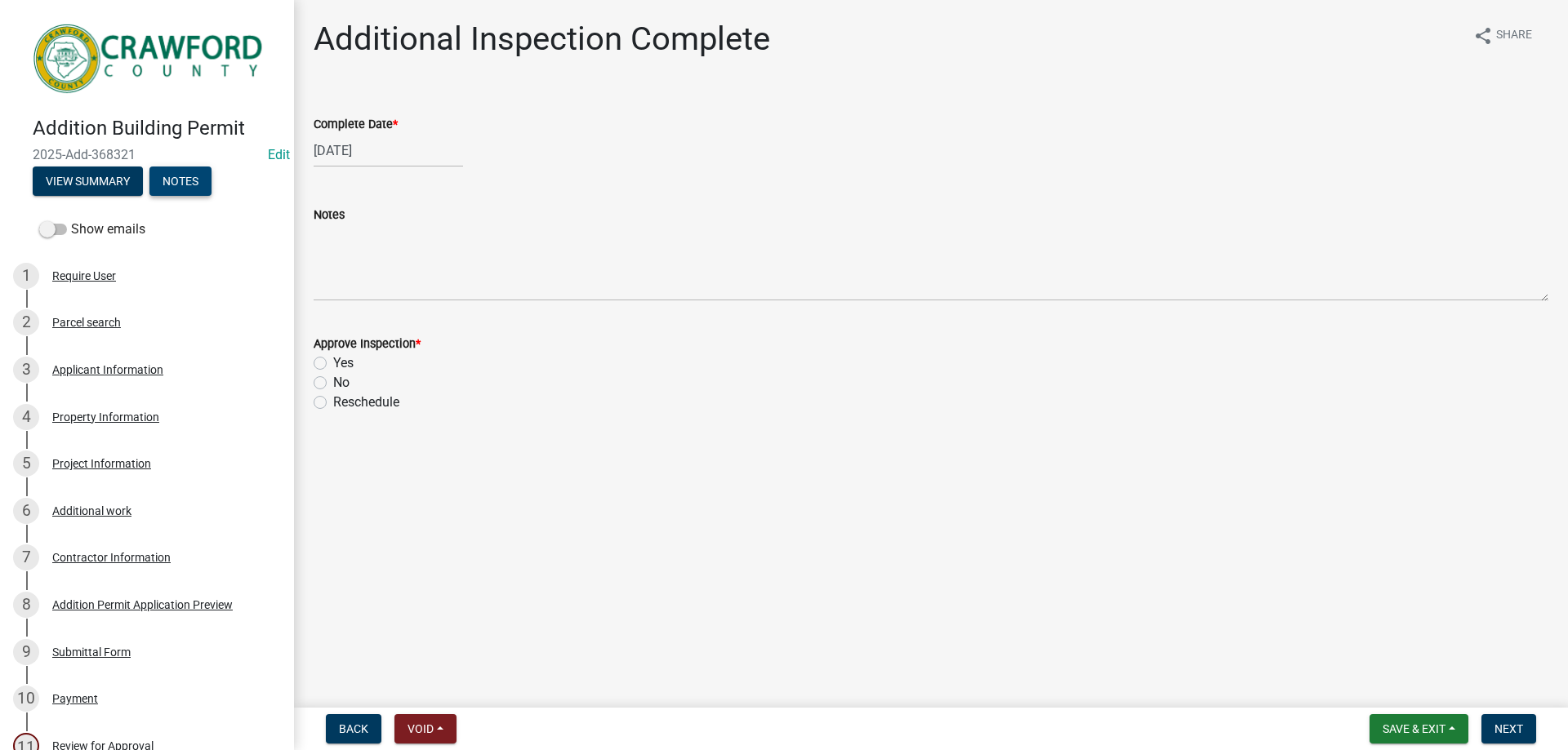
click at [174, 181] on button "Notes" at bounding box center [181, 181] width 62 height 30
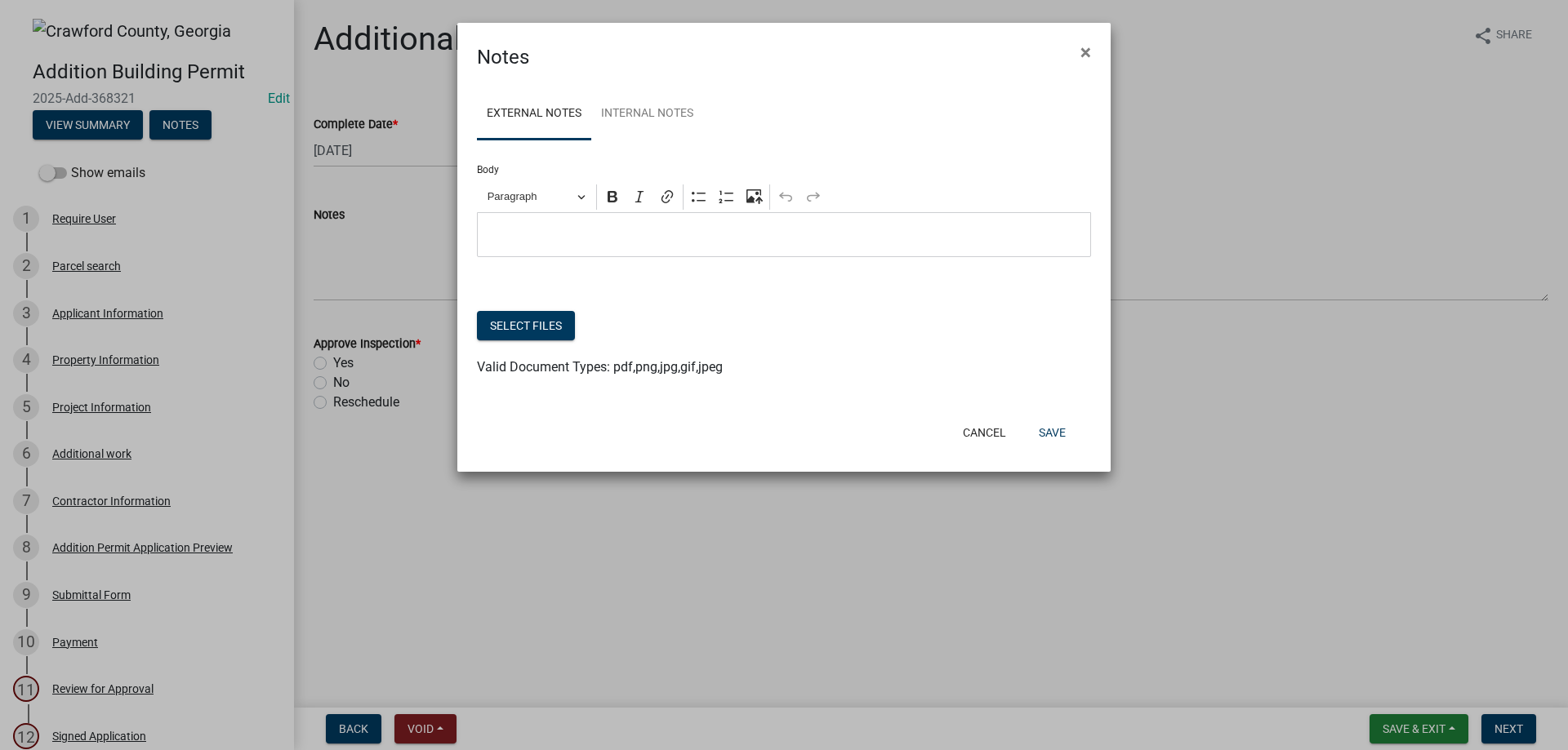
click at [715, 130] on ul "External Notes Internal Notes" at bounding box center [784, 113] width 614 height 52
click at [676, 112] on link "Internal Notes" at bounding box center [647, 114] width 112 height 53
click at [1076, 60] on button "×" at bounding box center [1085, 53] width 37 height 46
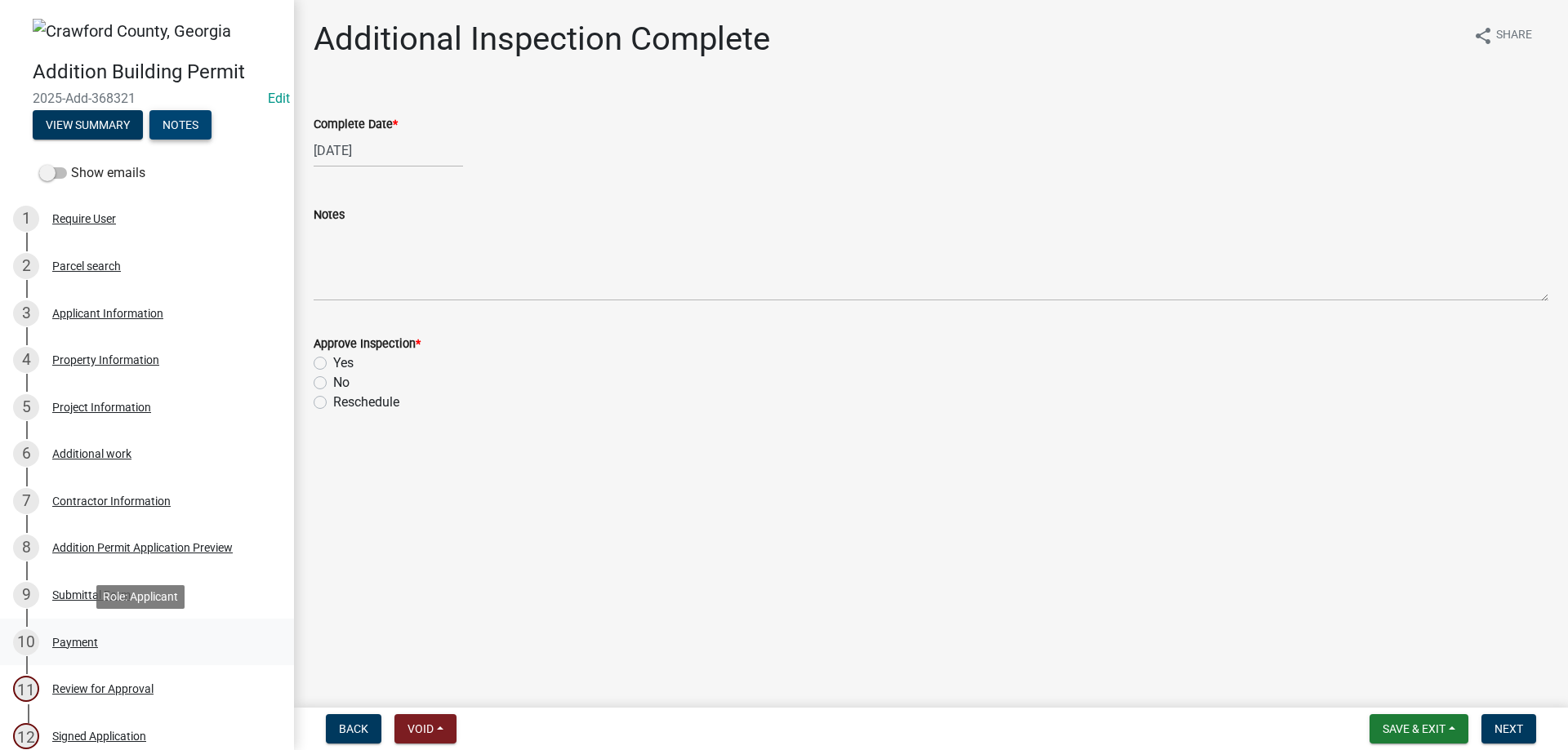
scroll to position [245, 0]
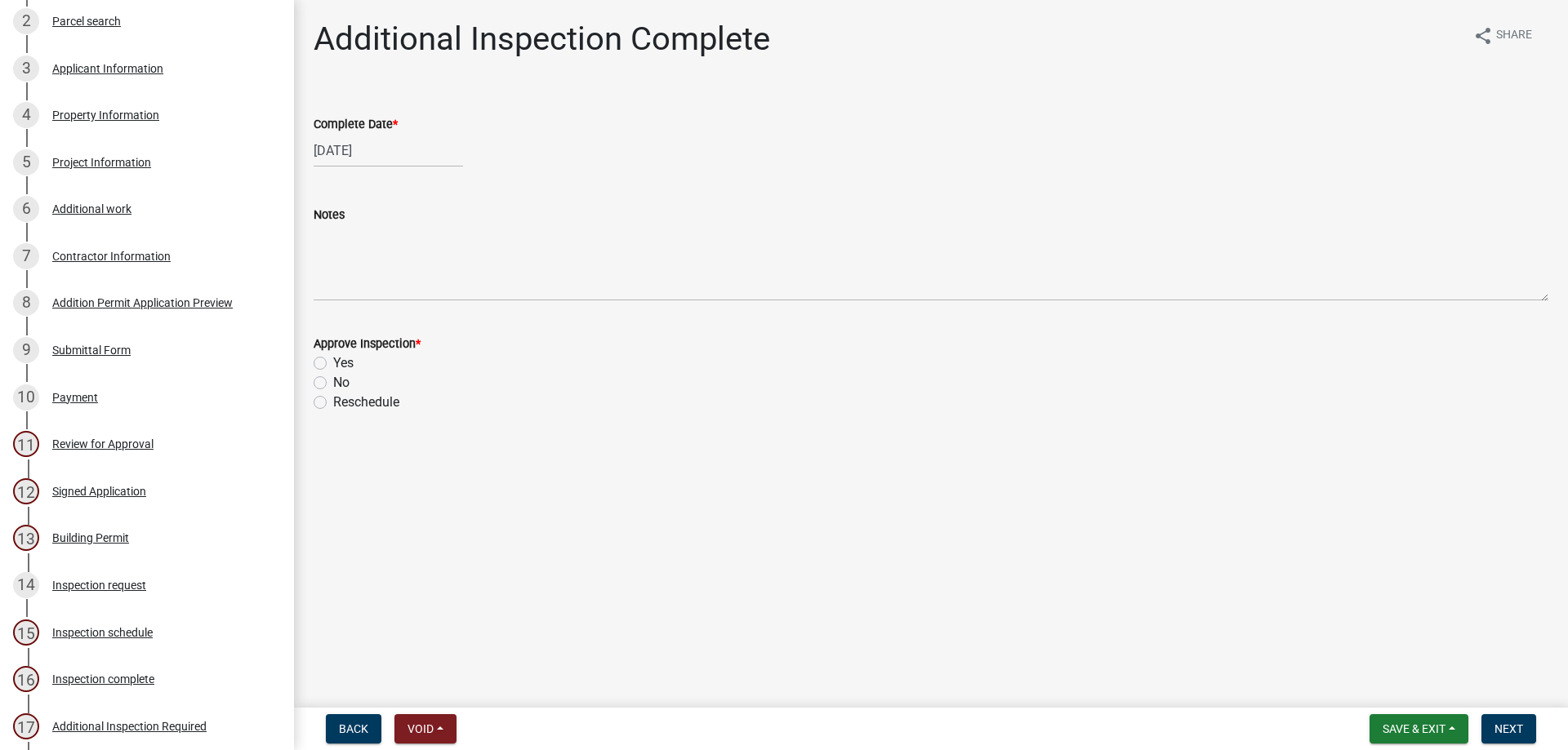
click at [333, 365] on label "Yes" at bounding box center [343, 364] width 21 height 20
click at [333, 364] on input "Yes" at bounding box center [338, 359] width 11 height 11
radio input "true"
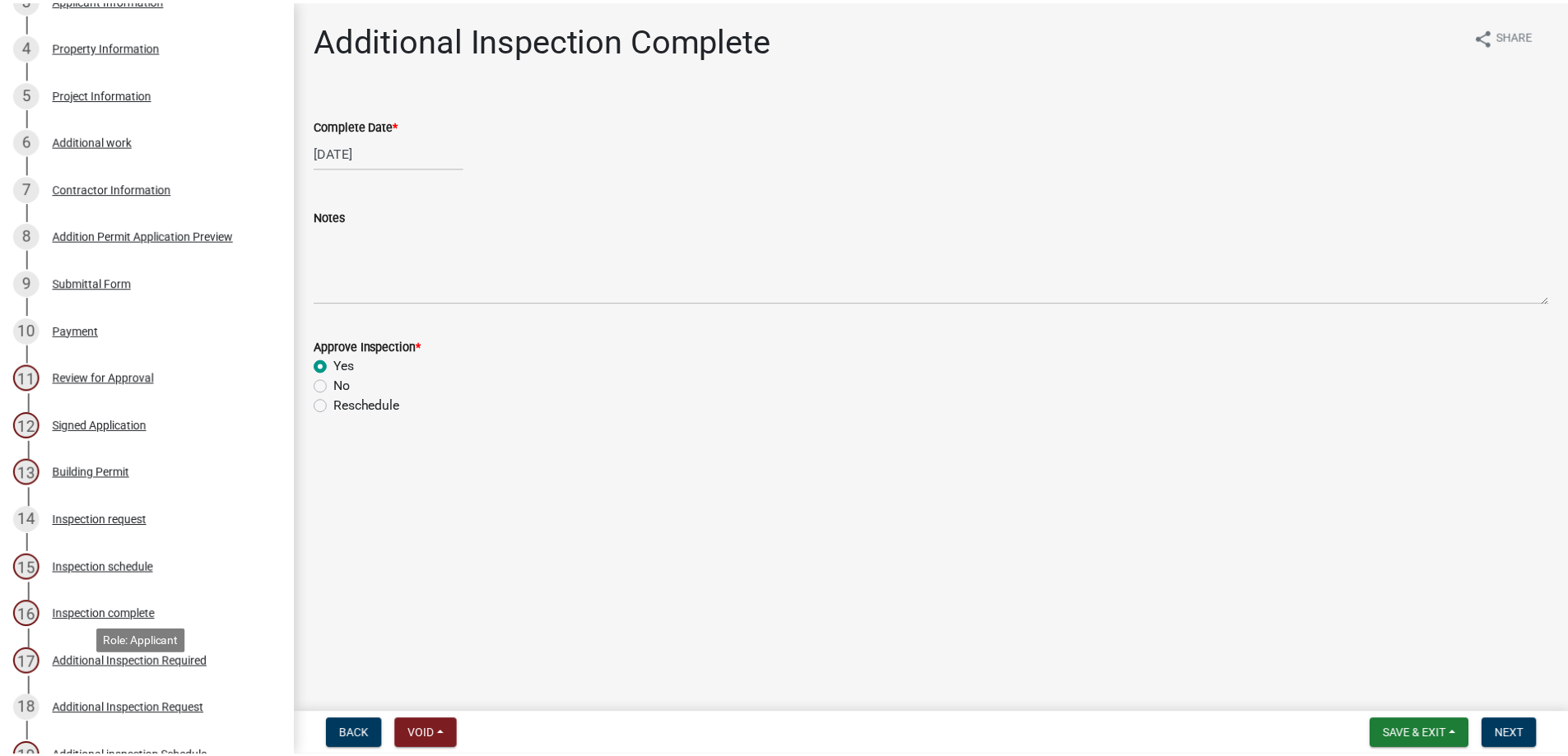
scroll to position [494, 0]
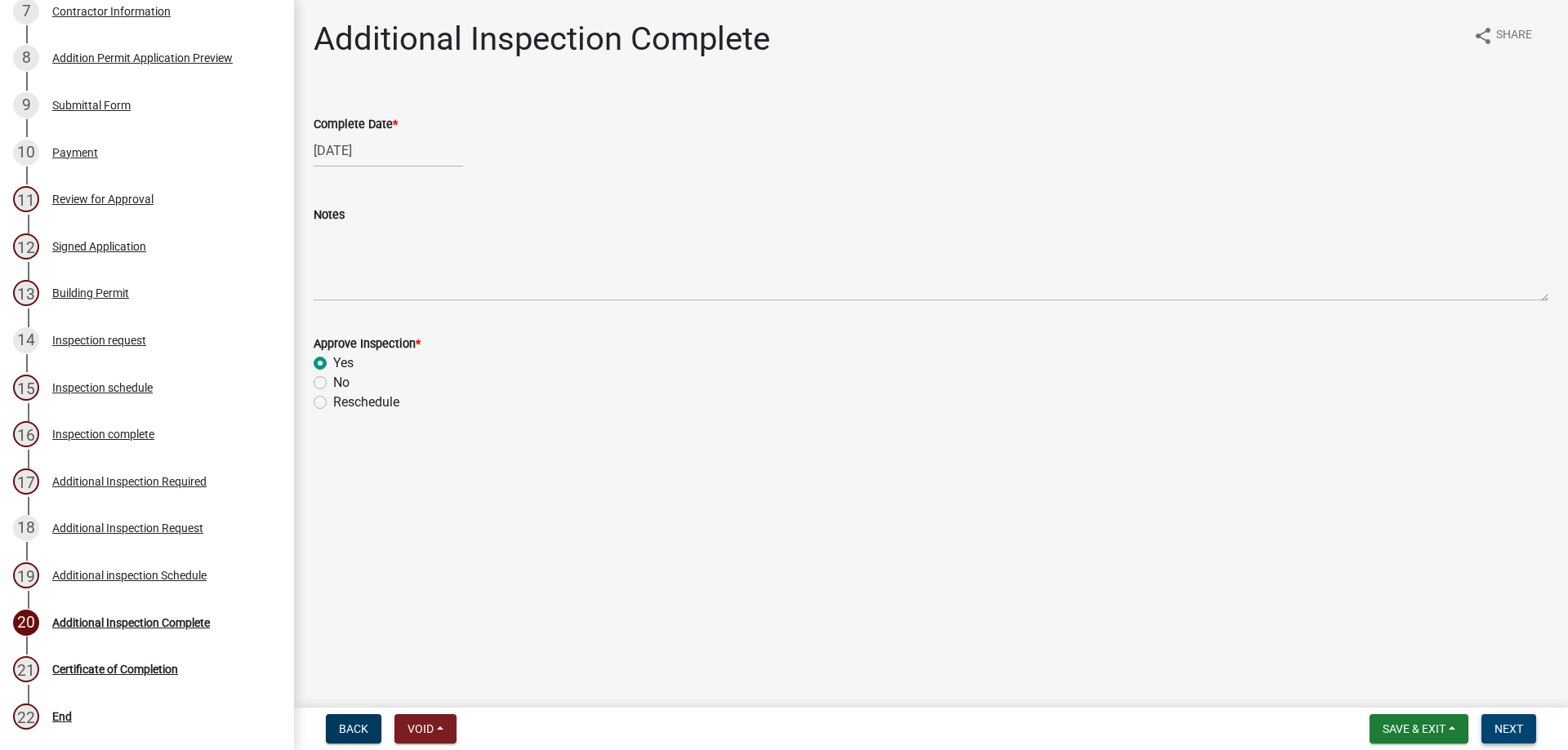
click at [1531, 725] on button "Next" at bounding box center [1508, 729] width 55 height 30
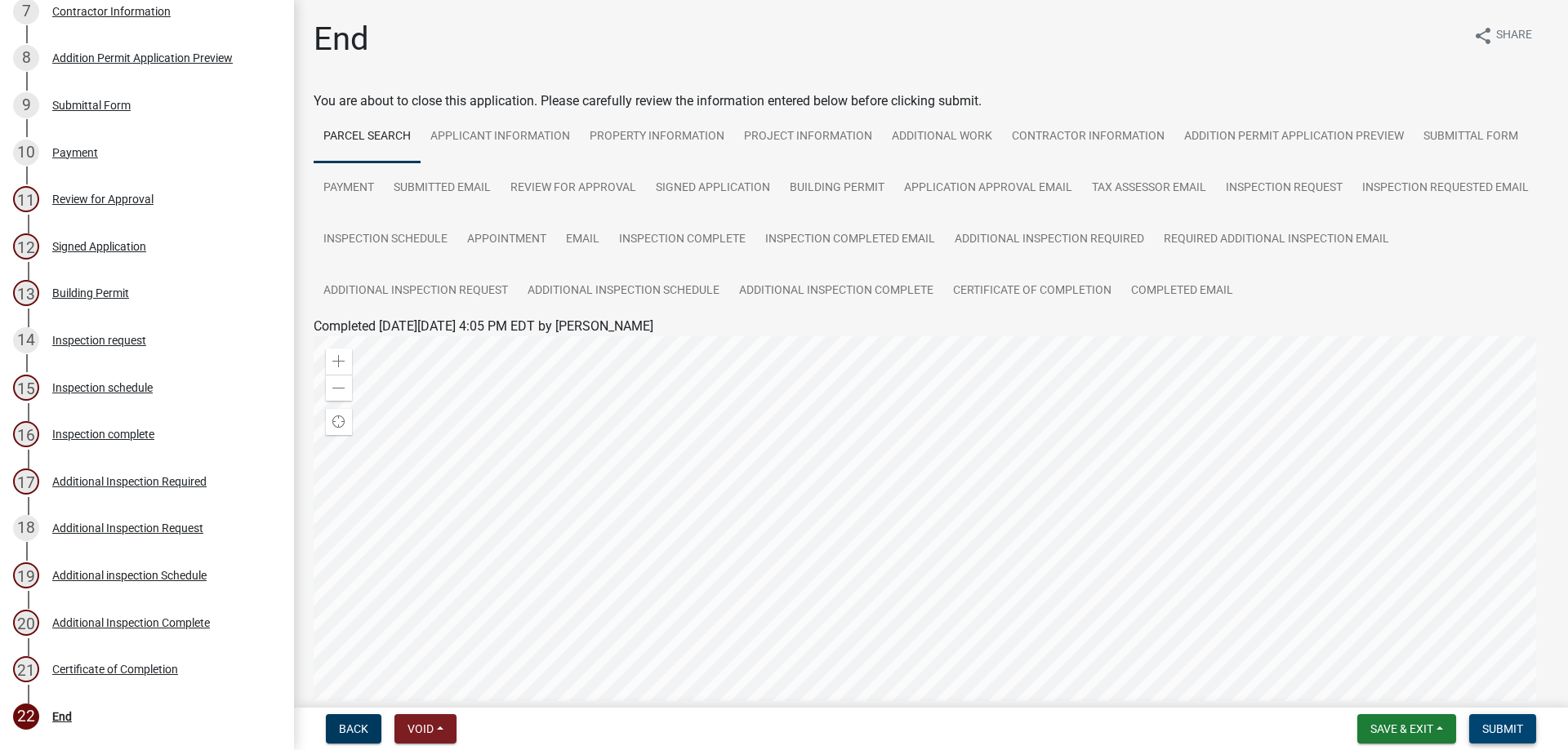
click at [1512, 724] on span "Submit" at bounding box center [1502, 729] width 41 height 13
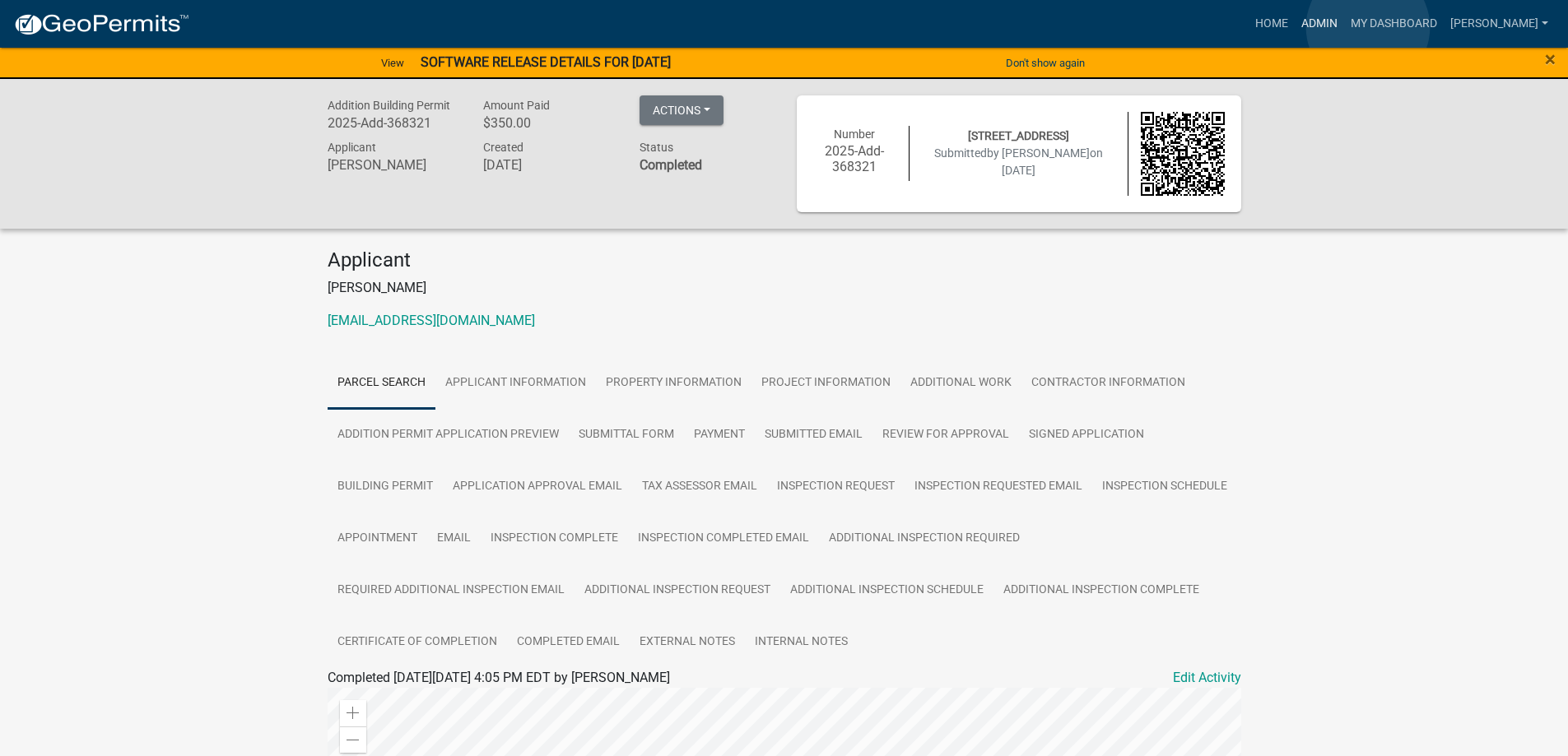
click at [1344, 27] on link "Admin" at bounding box center [1320, 24] width 50 height 31
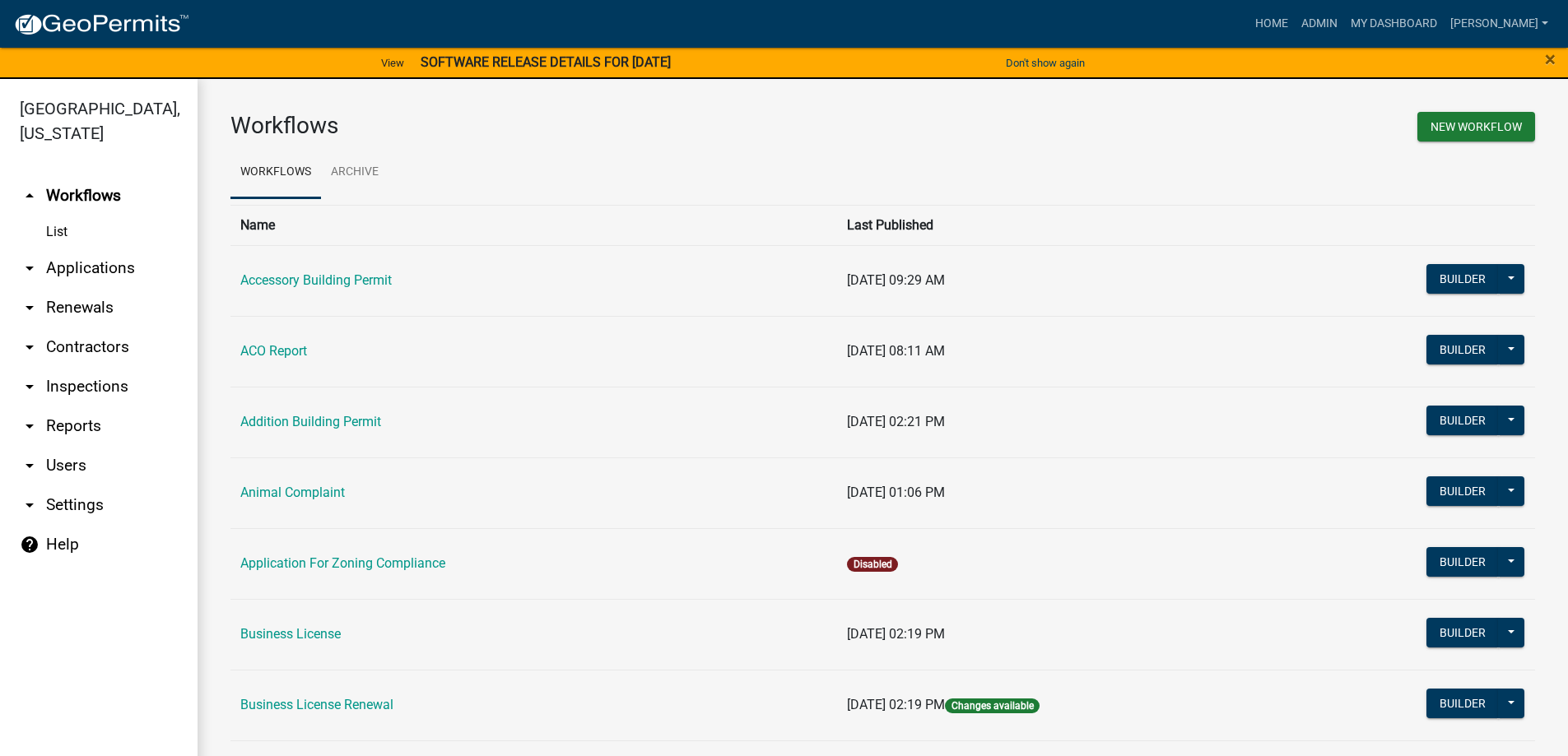
click at [77, 275] on link "arrow_drop_down Applications" at bounding box center [98, 268] width 198 height 40
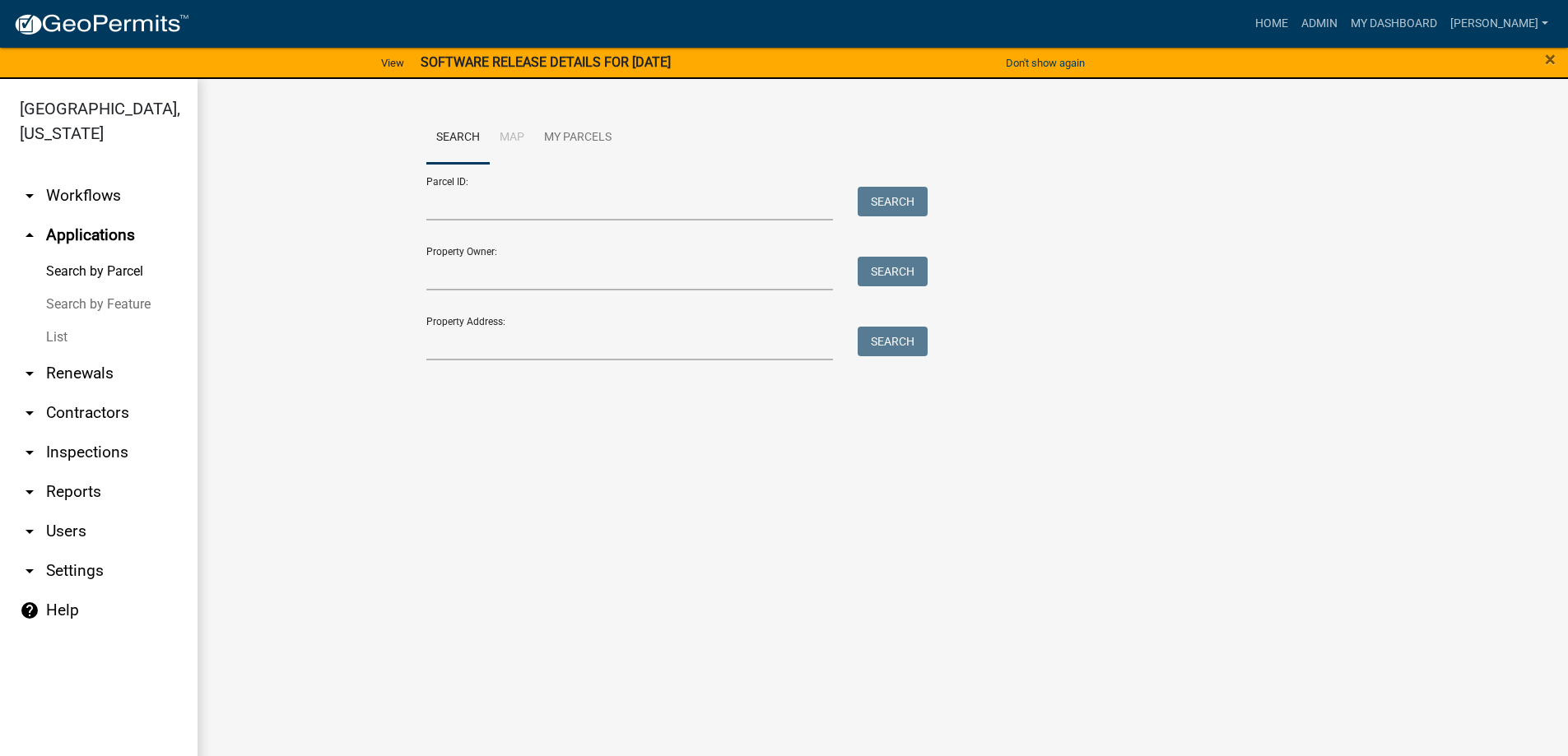
click at [84, 334] on link "List" at bounding box center [98, 337] width 198 height 33
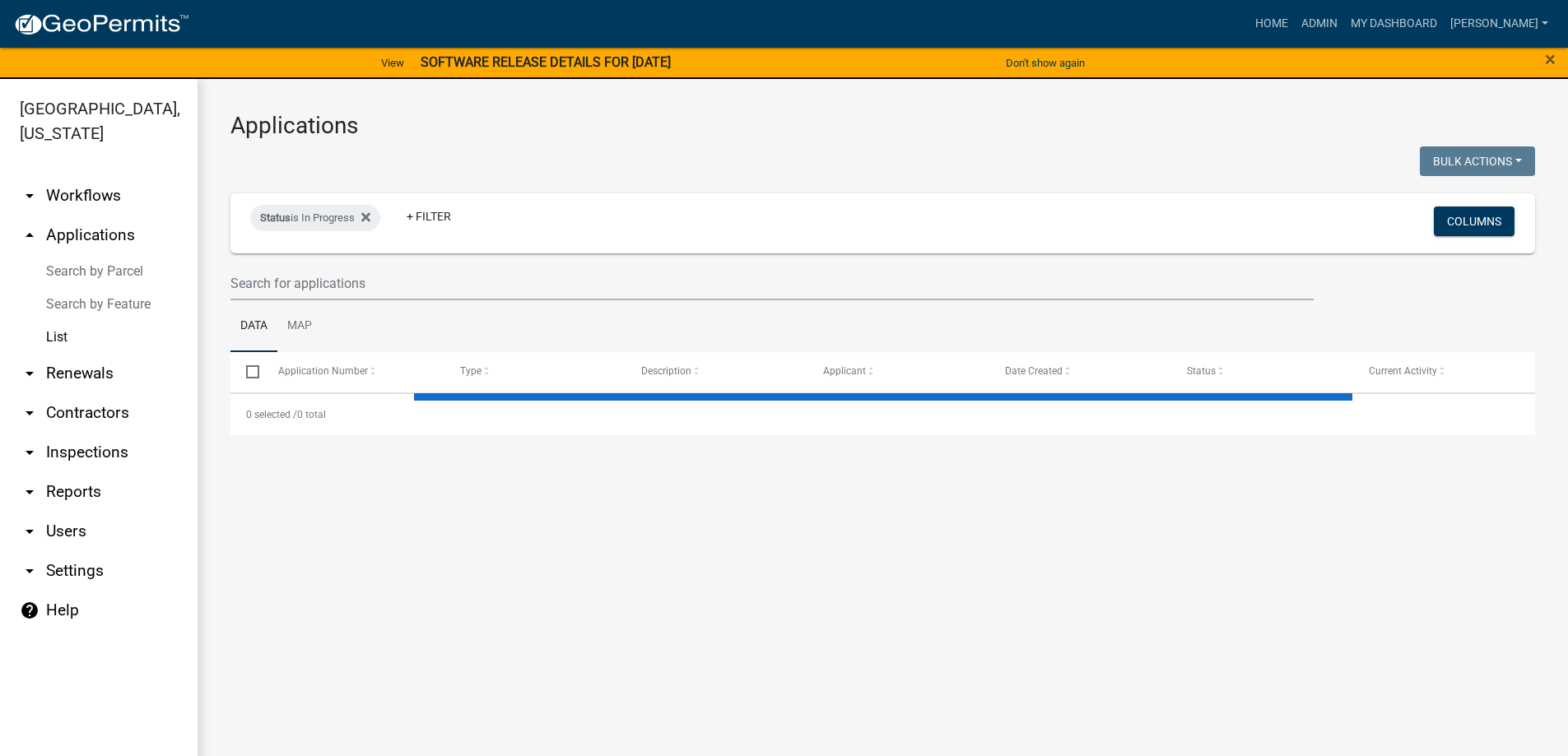
select select "3: 100"
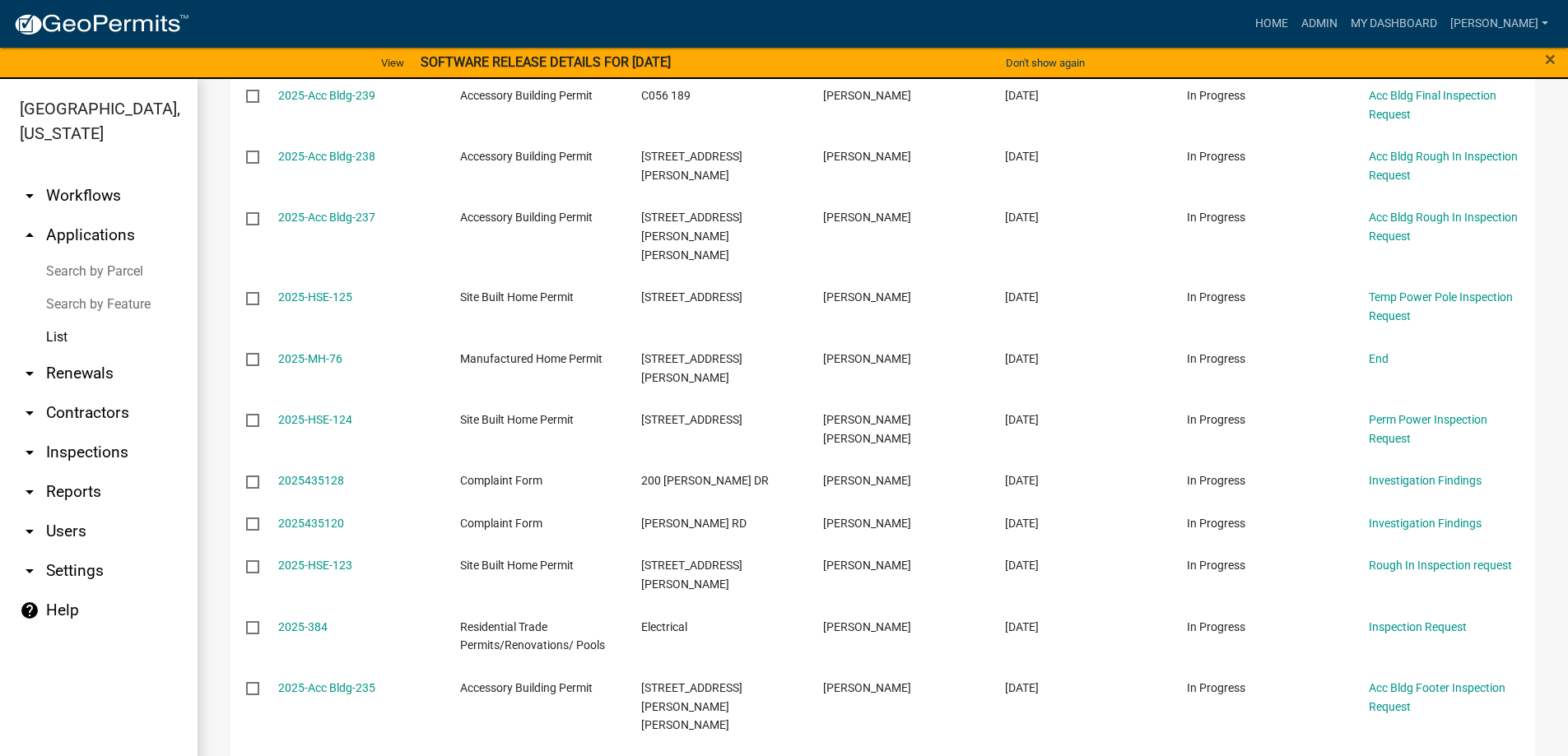
scroll to position [5355, 0]
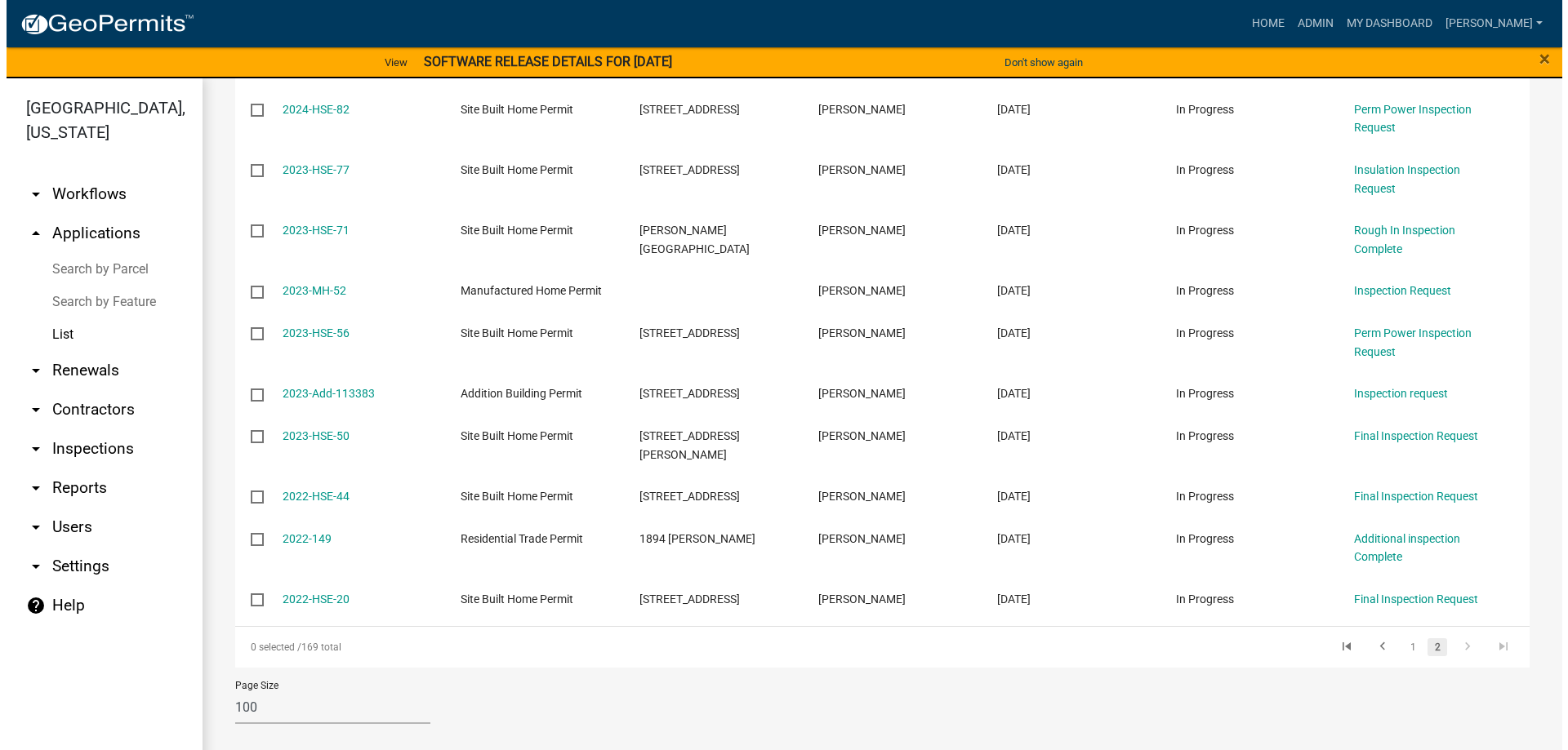
scroll to position [3563, 0]
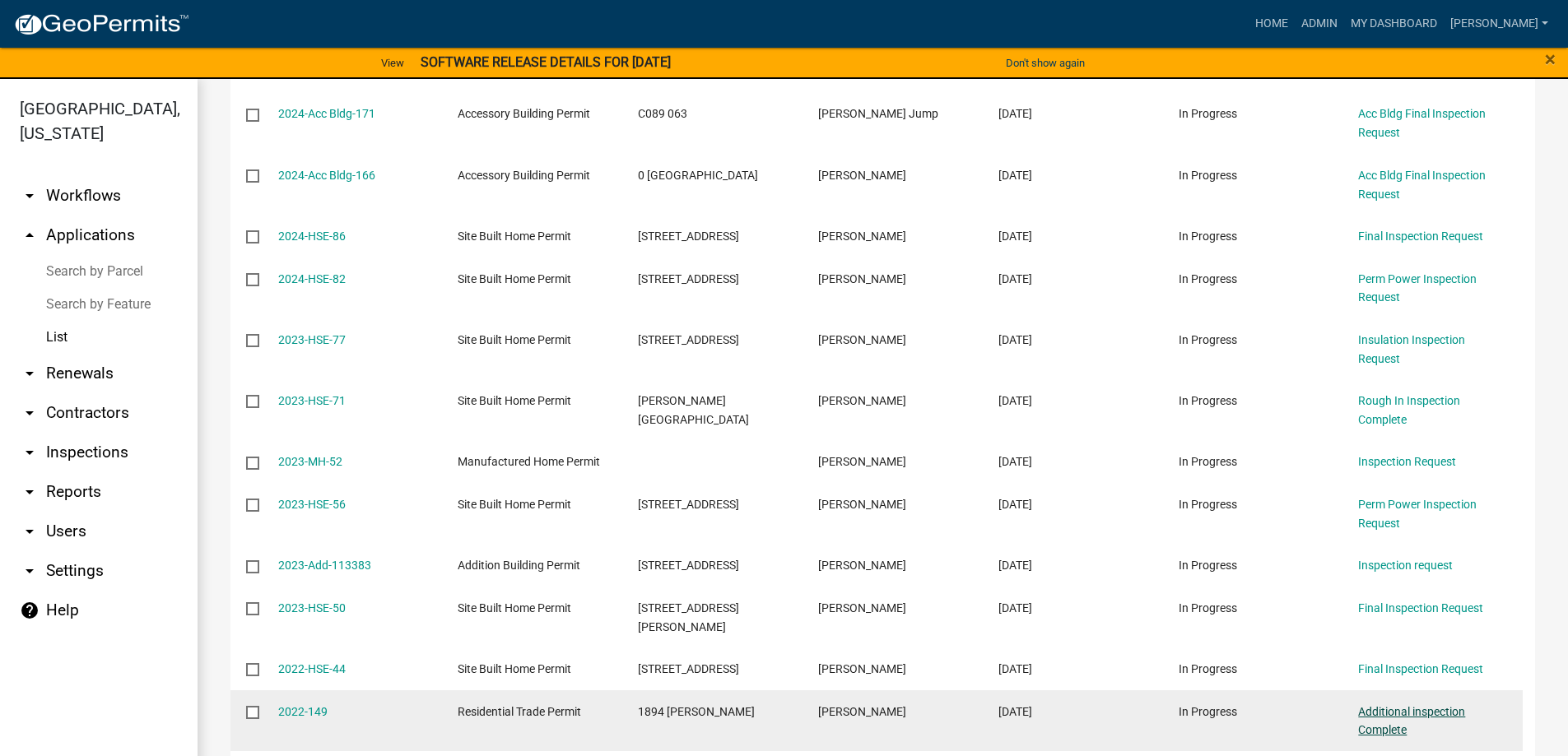
click at [1375, 705] on link "Additional inspection Complete" at bounding box center [1411, 720] width 107 height 32
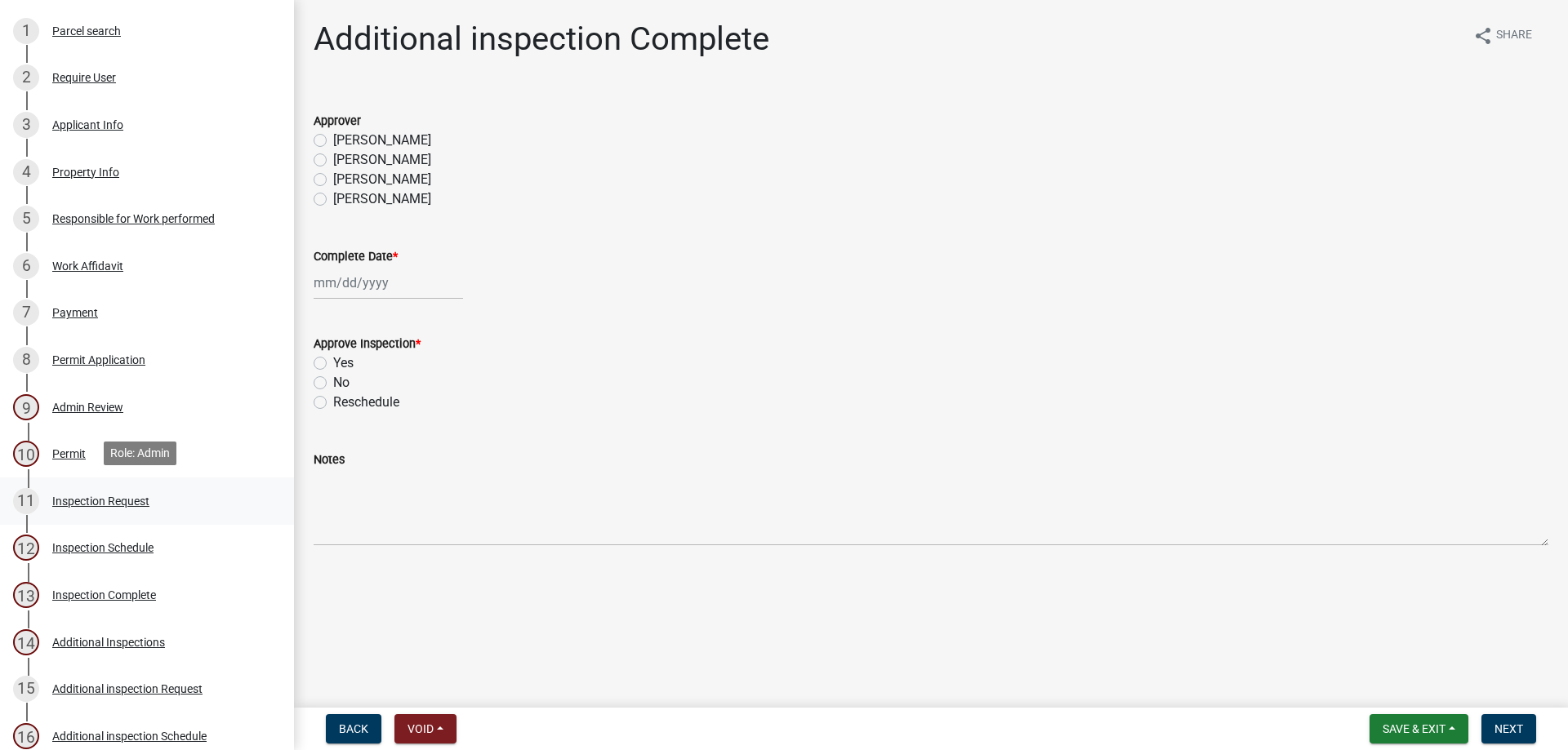
scroll to position [490, 0]
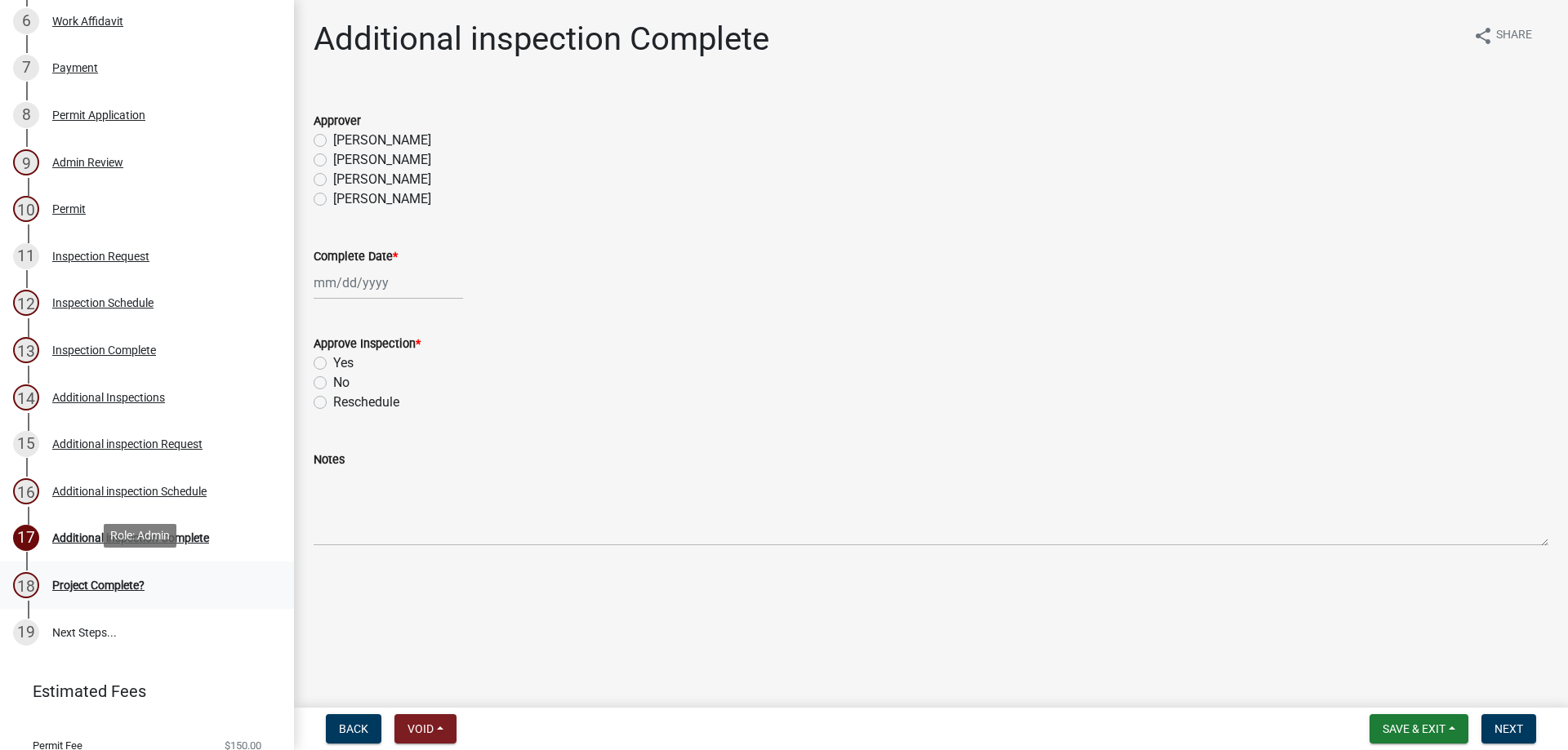
click at [147, 577] on div "18 Project Complete?" at bounding box center [140, 585] width 254 height 26
click at [228, 525] on div "17 Additional inspection Complete" at bounding box center [140, 538] width 254 height 26
click at [236, 491] on div "16 Additional inspection Schedule" at bounding box center [140, 492] width 254 height 26
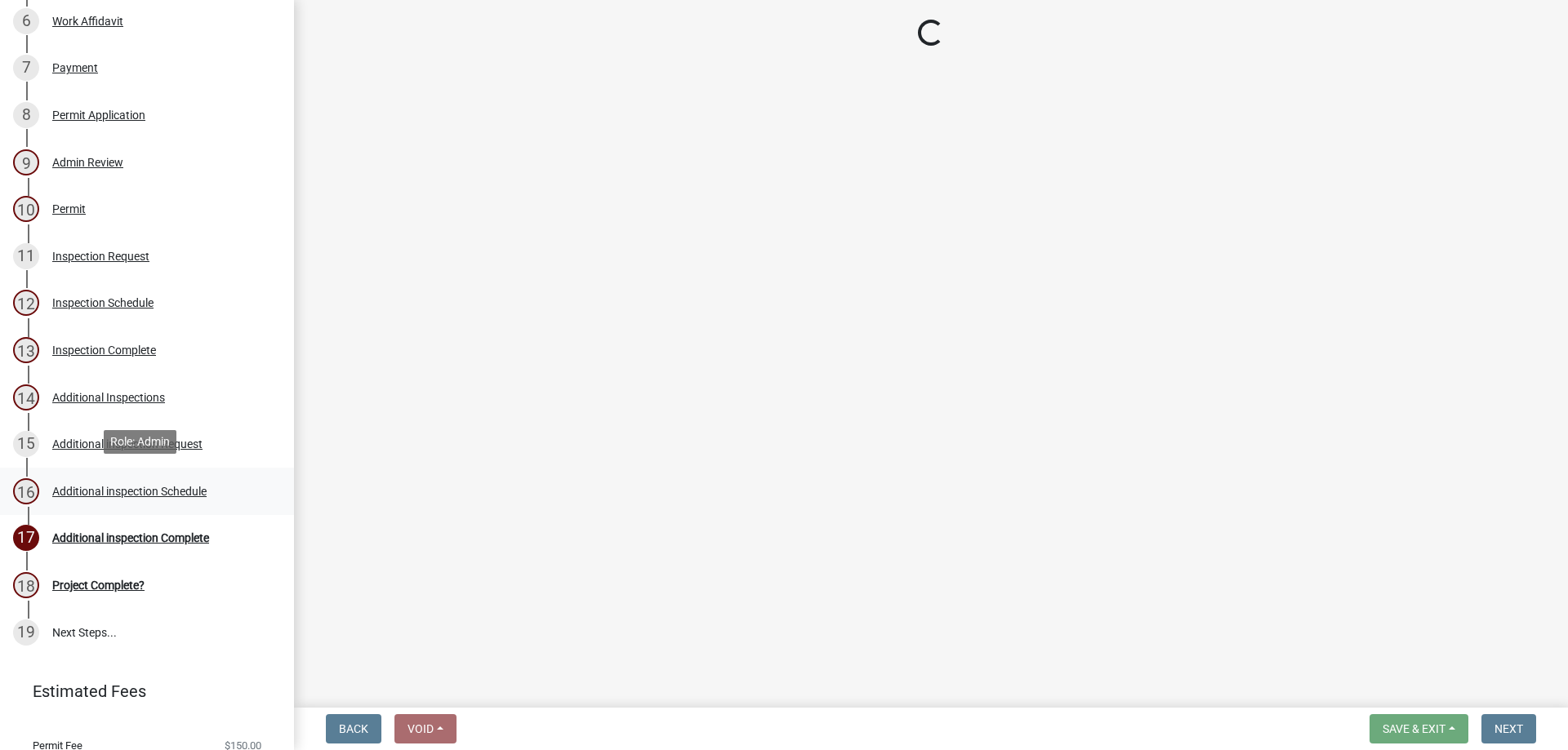
select select "3acdf11f-131c-438b-b450-ae4501c32128"
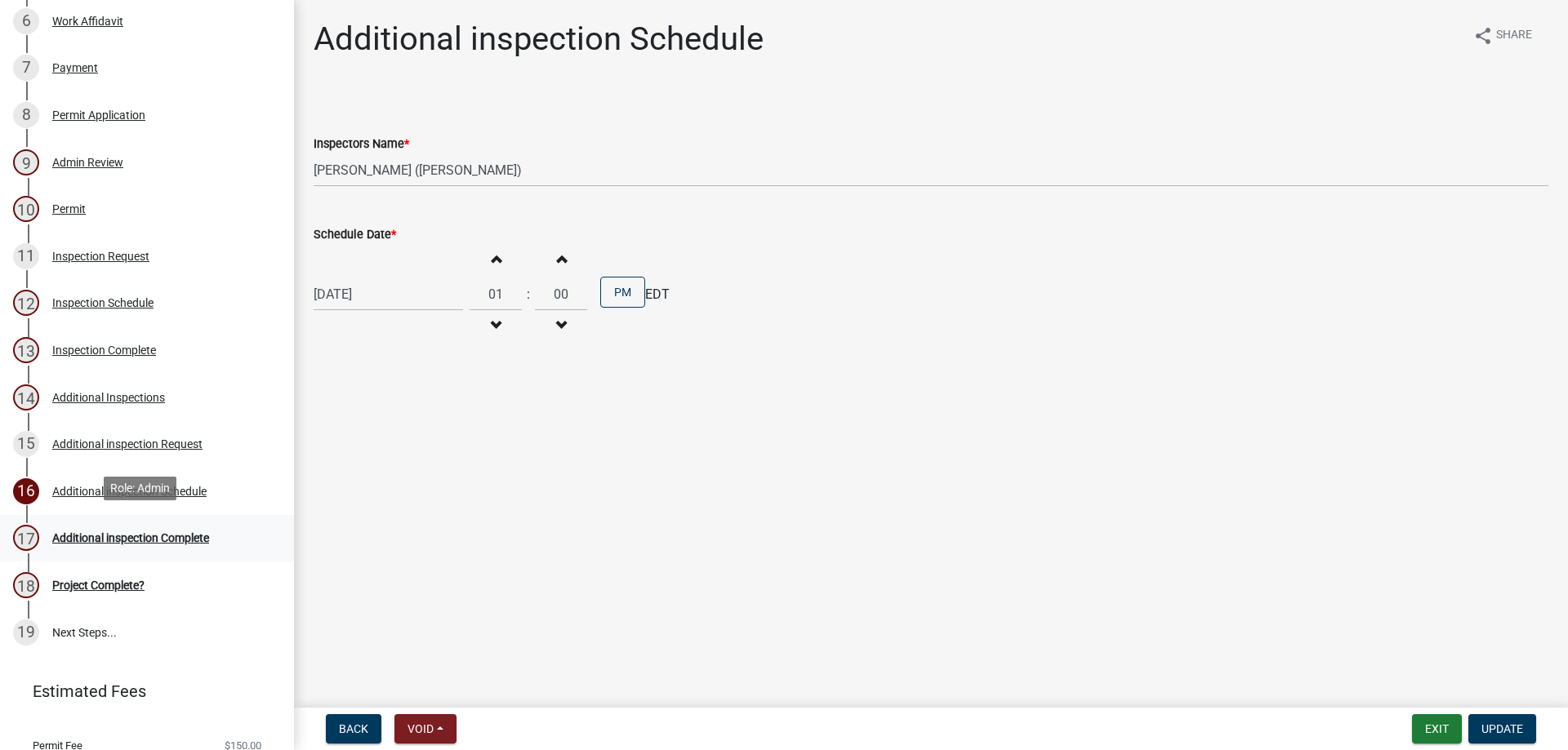
click at [229, 530] on div "17 Additional inspection Complete" at bounding box center [140, 538] width 254 height 26
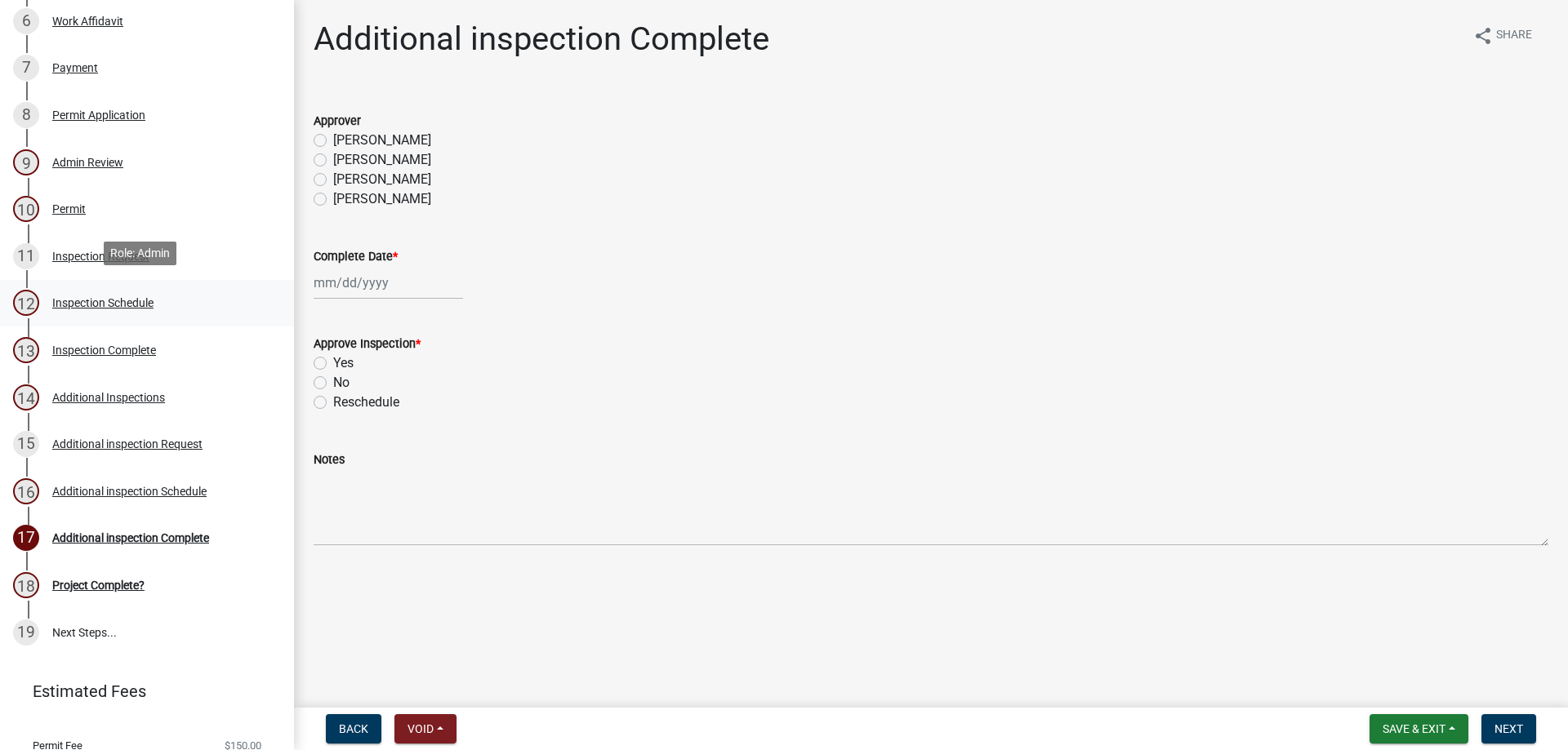
click at [184, 294] on div "12 Inspection Schedule" at bounding box center [140, 303] width 254 height 26
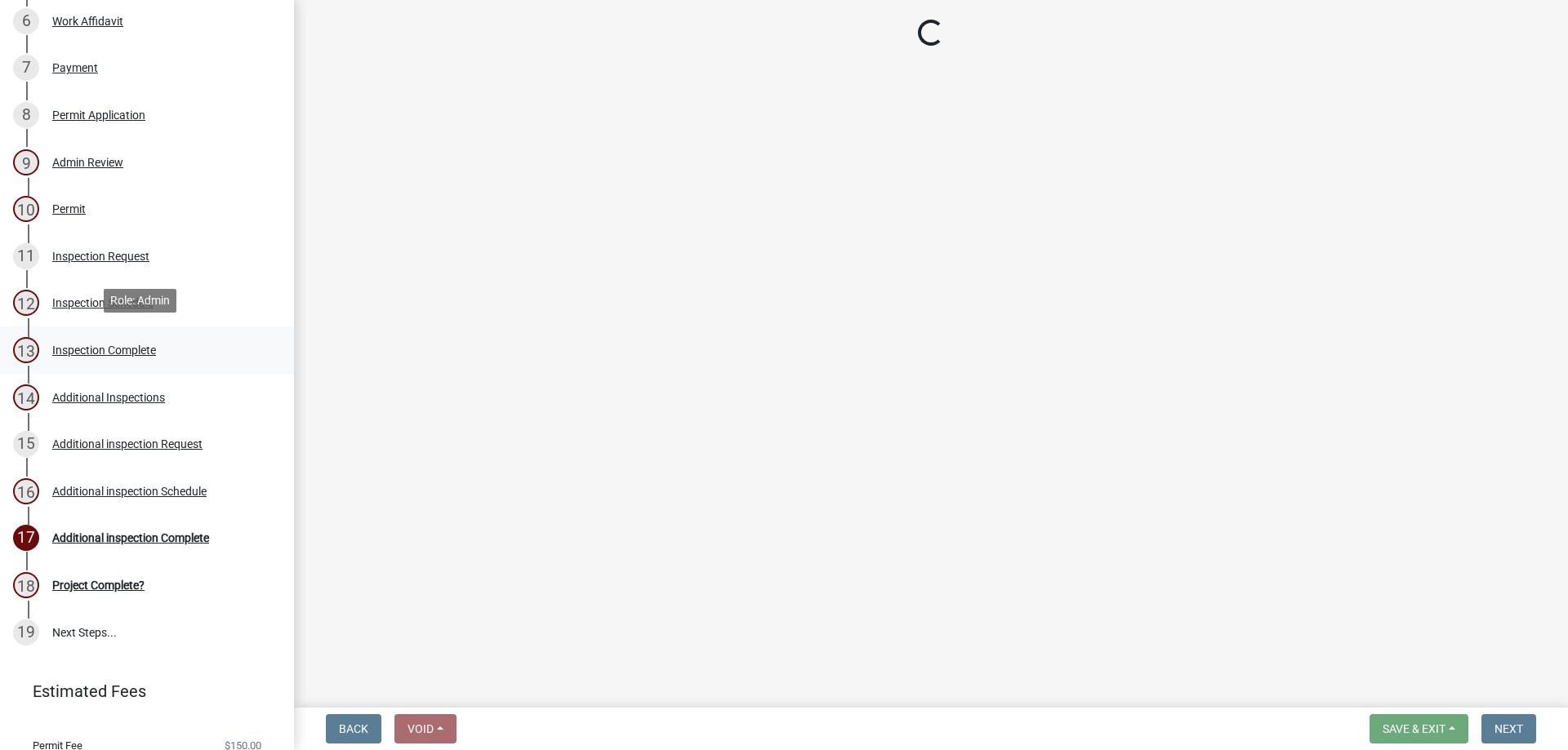
select select "386c4b37-132c-45b4-be0e-b439663810e4"
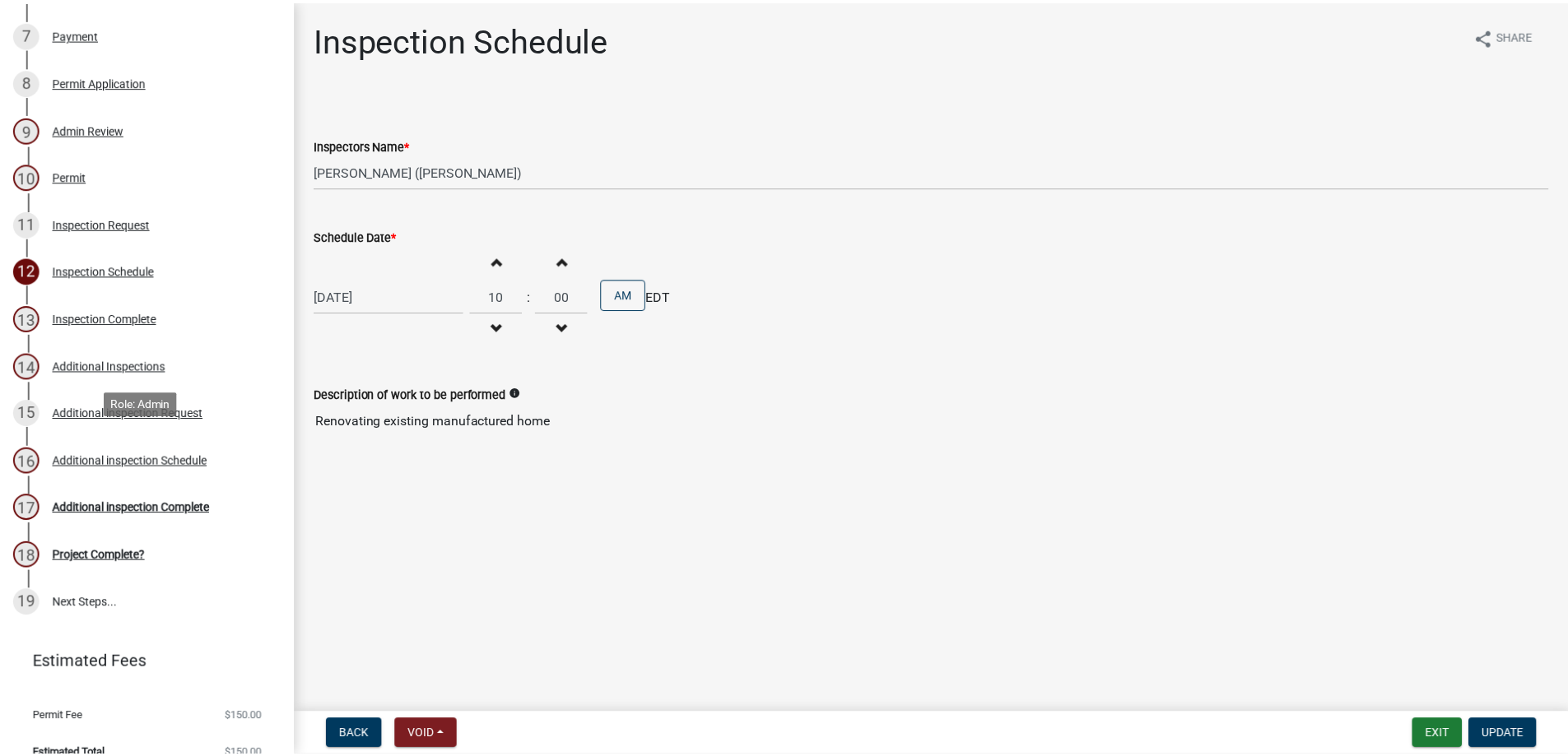
scroll to position [547, 0]
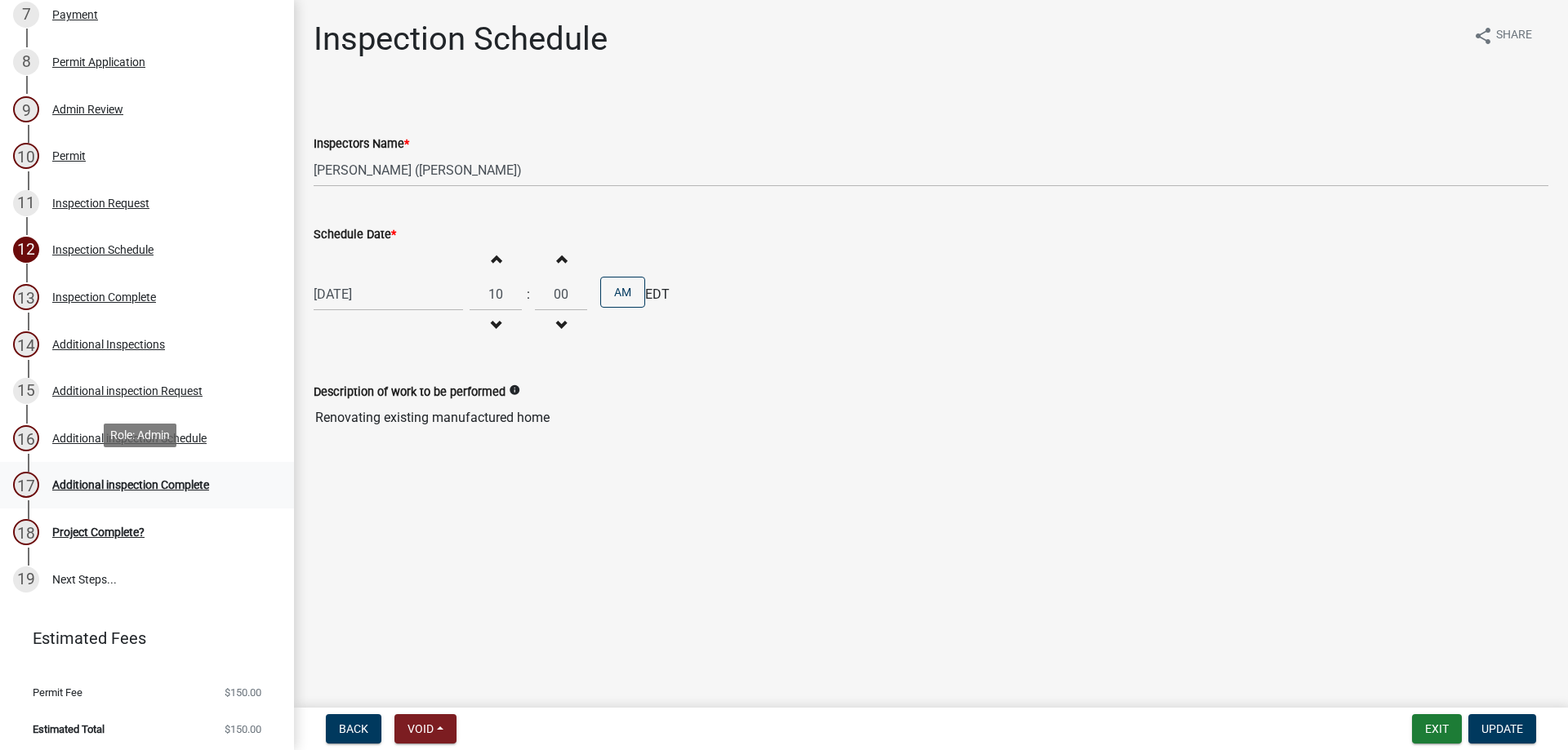
click at [191, 462] on link "17 Additional inspection Complete" at bounding box center [147, 486] width 294 height 48
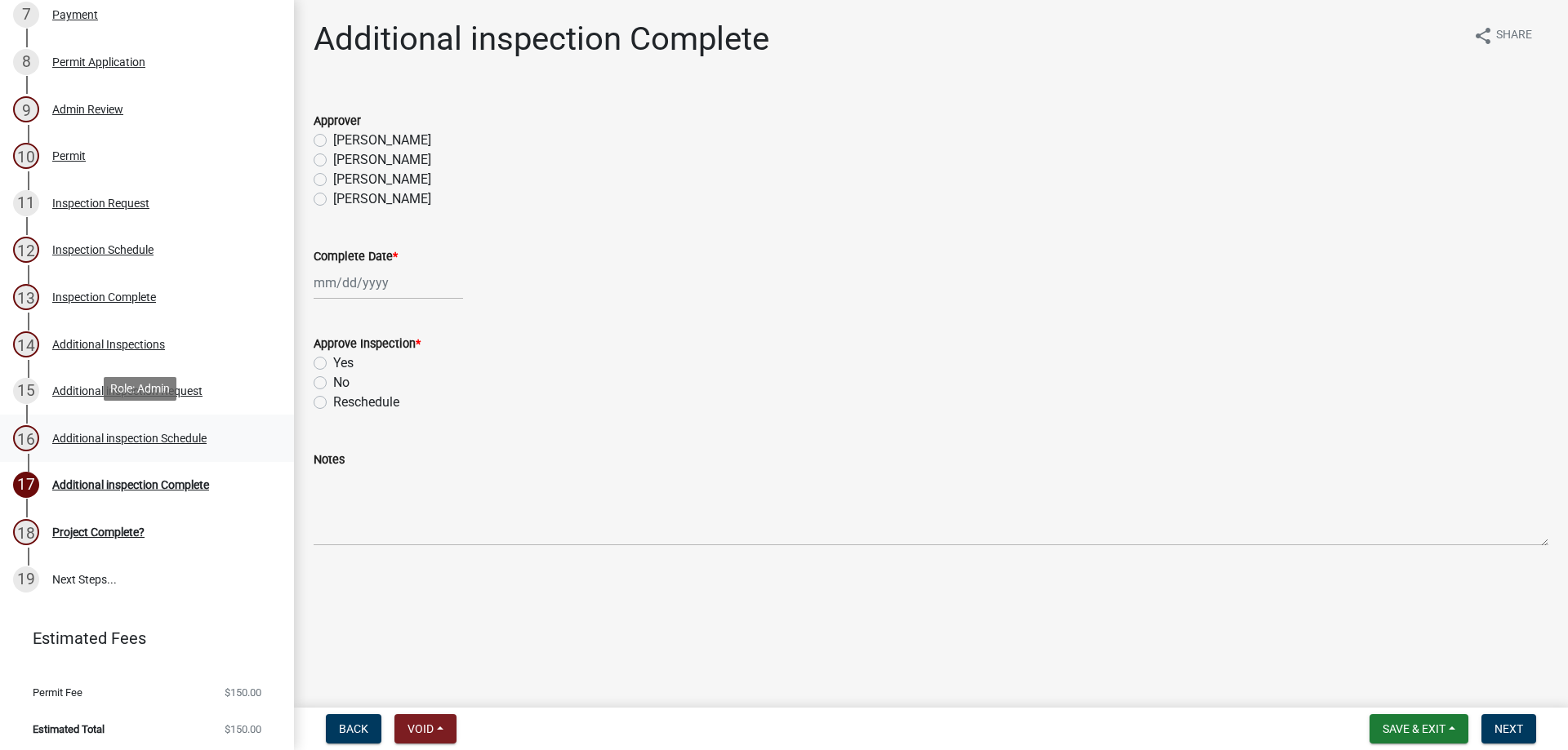
click at [198, 419] on link "16 Additional inspection Schedule" at bounding box center [147, 438] width 294 height 48
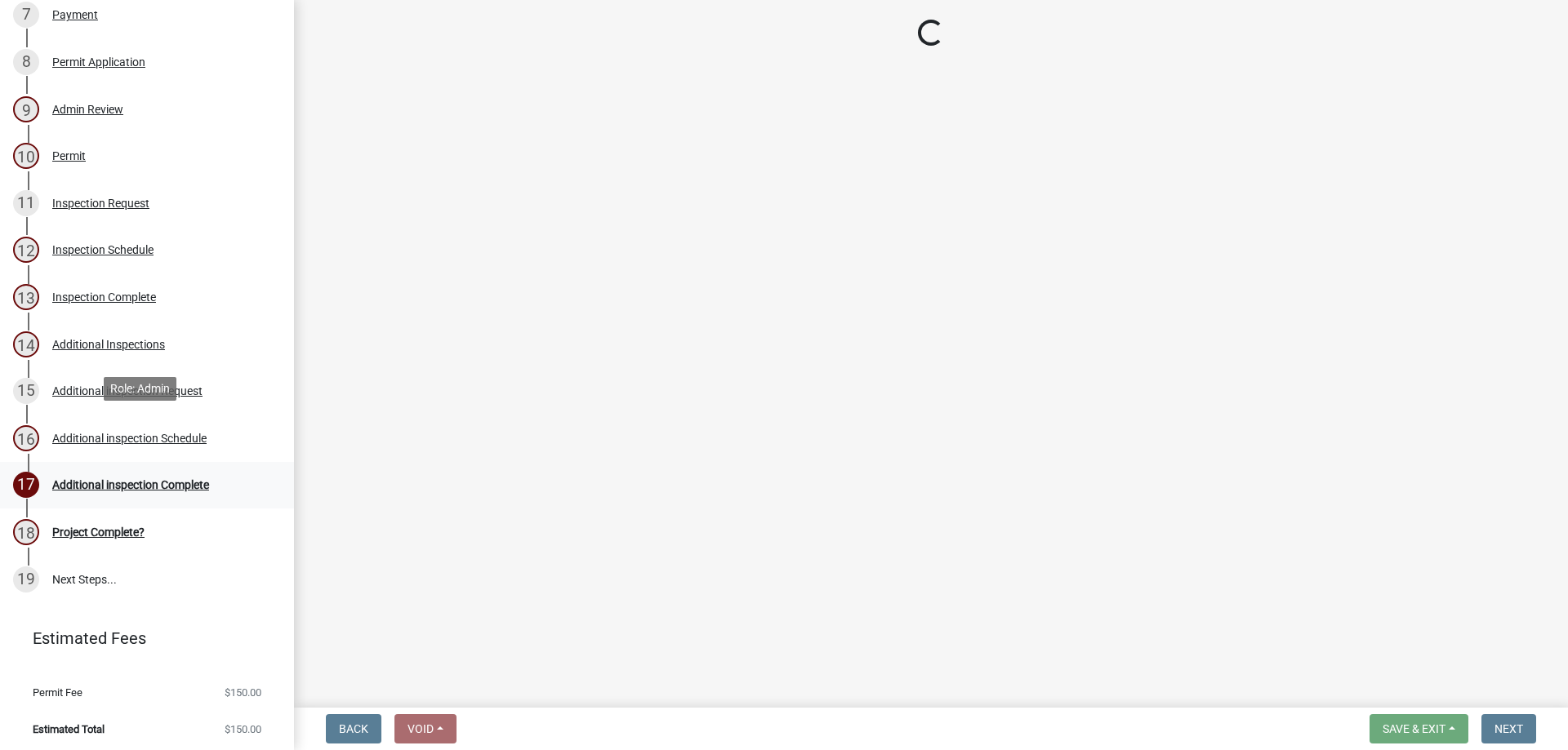
select select "3acdf11f-131c-438b-b450-ae4501c32128"
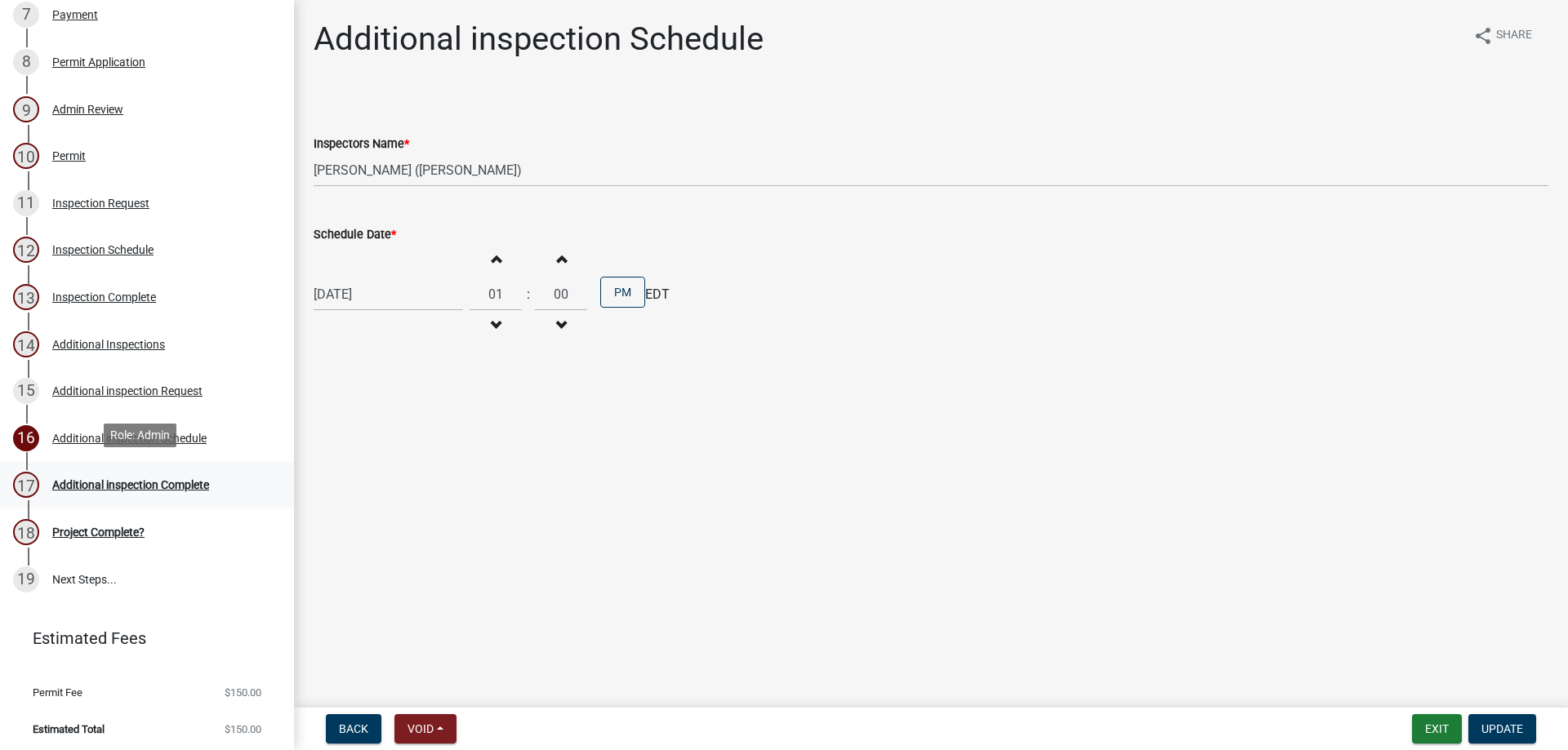
click at [207, 489] on div "17 Additional inspection Complete" at bounding box center [140, 485] width 254 height 26
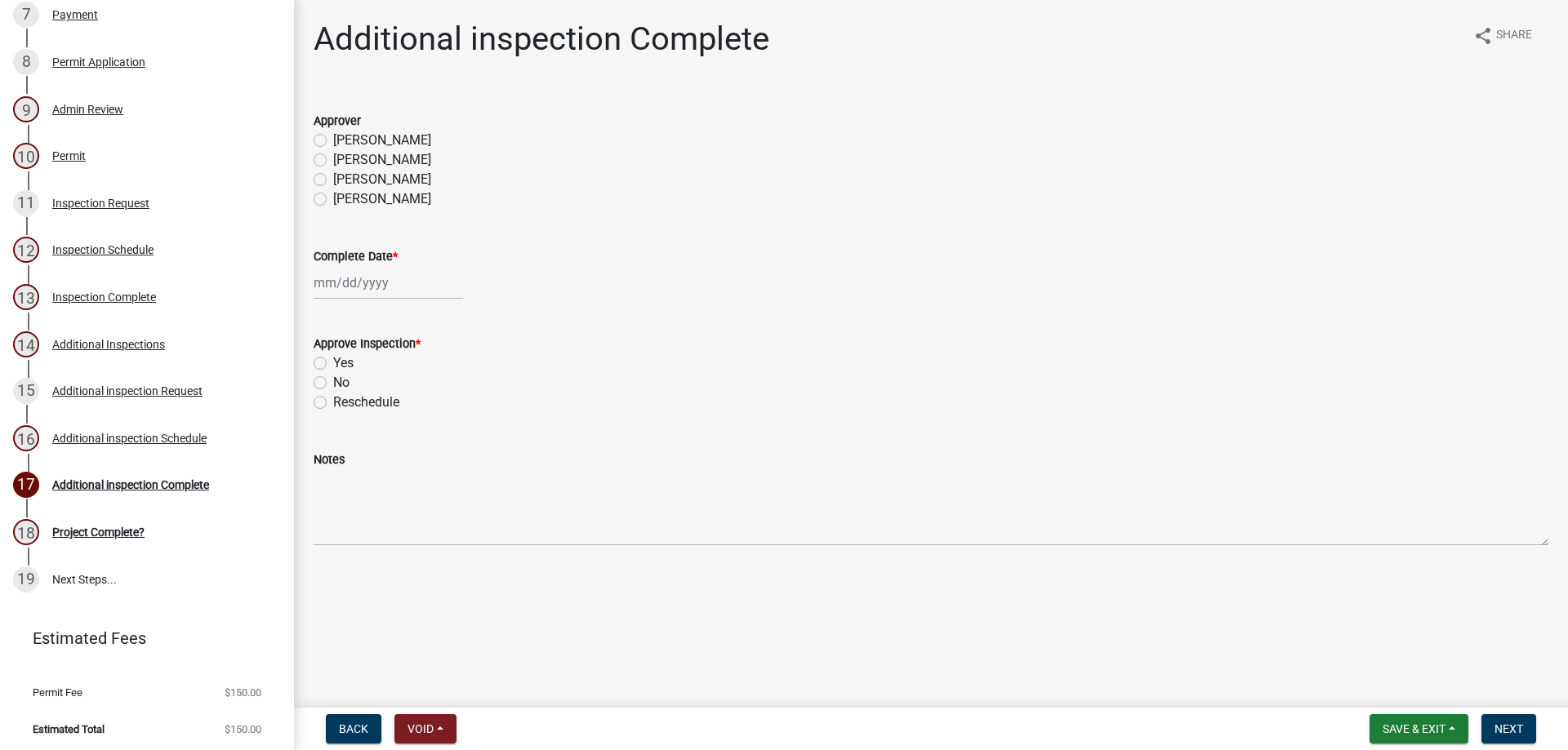
click at [380, 216] on wm-data-entity-input "Approver [PERSON_NAME] [PERSON_NAME] [PERSON_NAME] [PERSON_NAME]" at bounding box center [931, 157] width 1235 height 132
click at [368, 199] on label "[PERSON_NAME]" at bounding box center [382, 199] width 98 height 20
click at [344, 199] on input "[PERSON_NAME]" at bounding box center [338, 194] width 11 height 11
radio input "true"
click at [172, 425] on div "16 Additional inspection Schedule" at bounding box center [140, 438] width 254 height 26
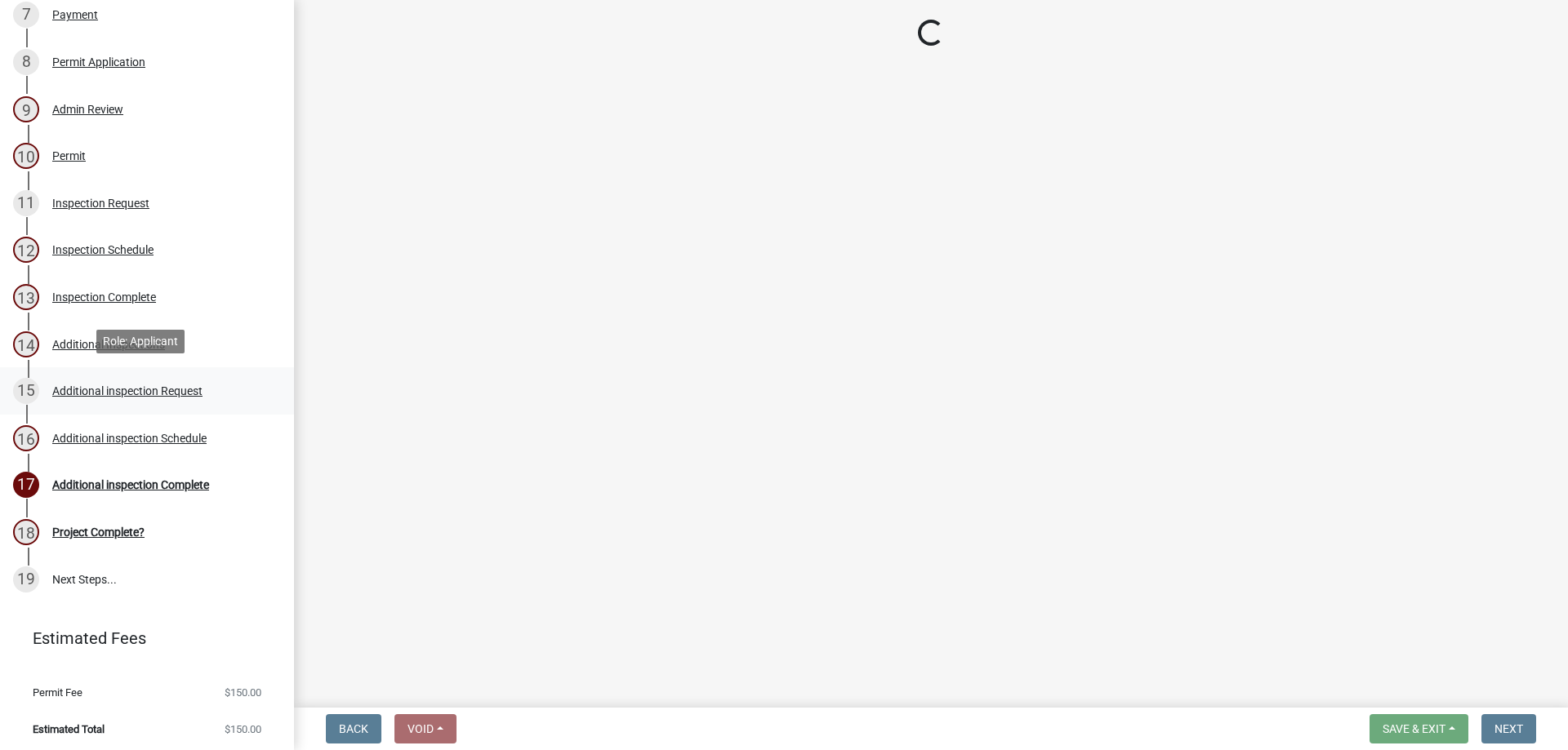
select select "3acdf11f-131c-438b-b450-ae4501c32128"
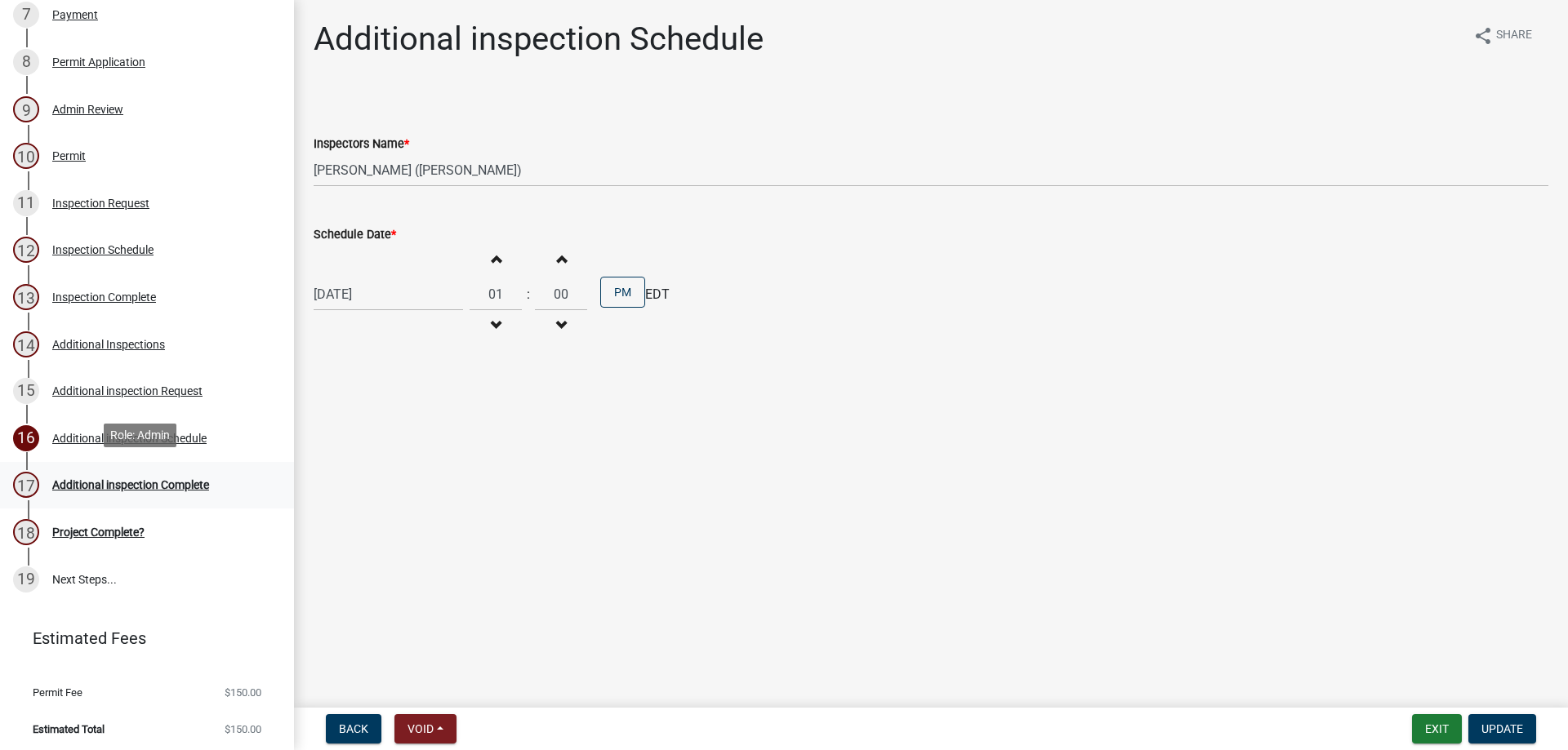
click at [185, 493] on div "17 Additional inspection Complete" at bounding box center [140, 485] width 254 height 26
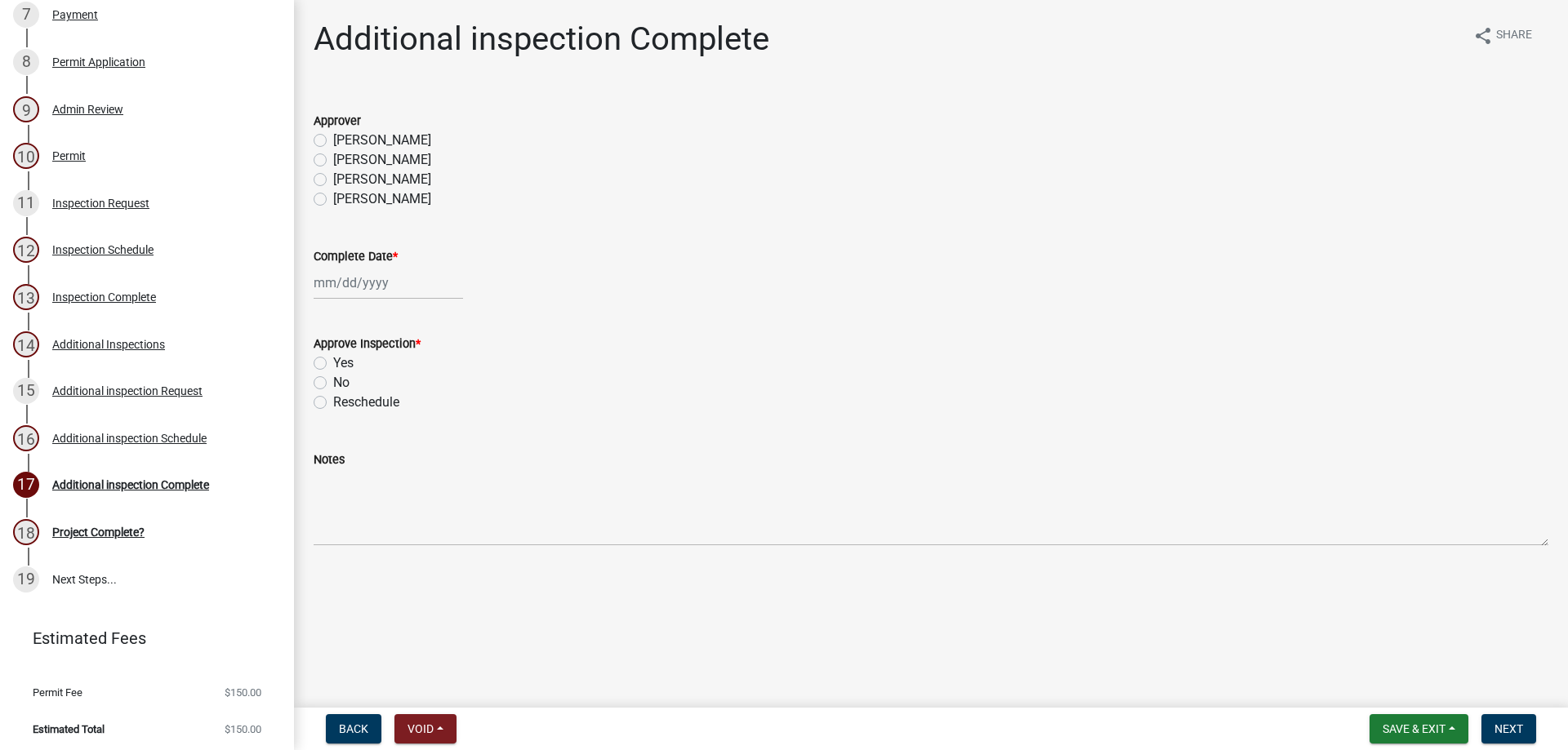
click at [358, 207] on label "[PERSON_NAME]" at bounding box center [382, 199] width 98 height 20
click at [344, 200] on input "[PERSON_NAME]" at bounding box center [338, 194] width 11 height 11
radio input "true"
click at [320, 294] on div at bounding box center [388, 282] width 149 height 34
select select "9"
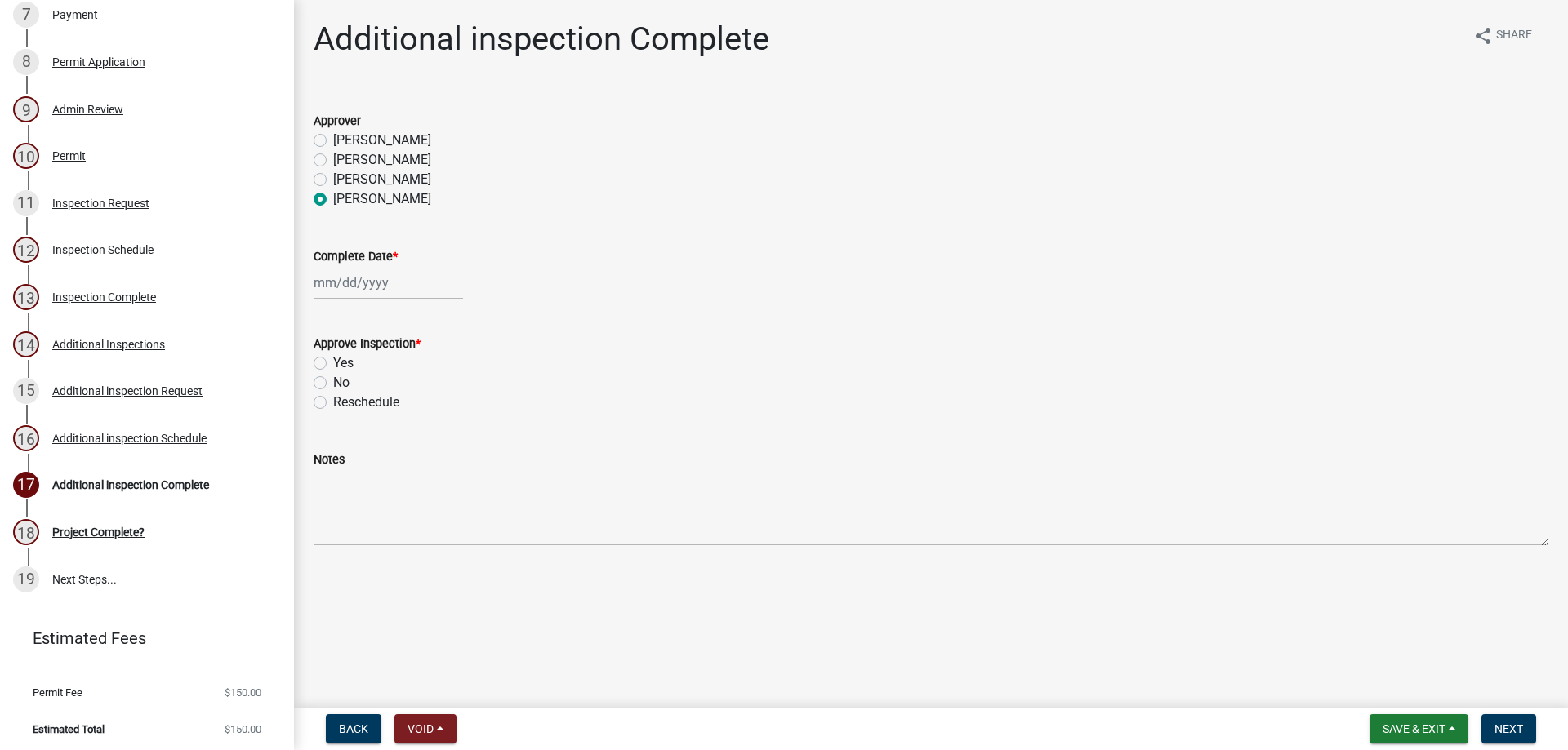
select select "2025"
click at [408, 397] on div "11" at bounding box center [408, 396] width 26 height 26
type input "[DATE]"
click at [328, 361] on div "Yes" at bounding box center [931, 364] width 1235 height 20
click at [333, 364] on label "Yes" at bounding box center [343, 364] width 21 height 20
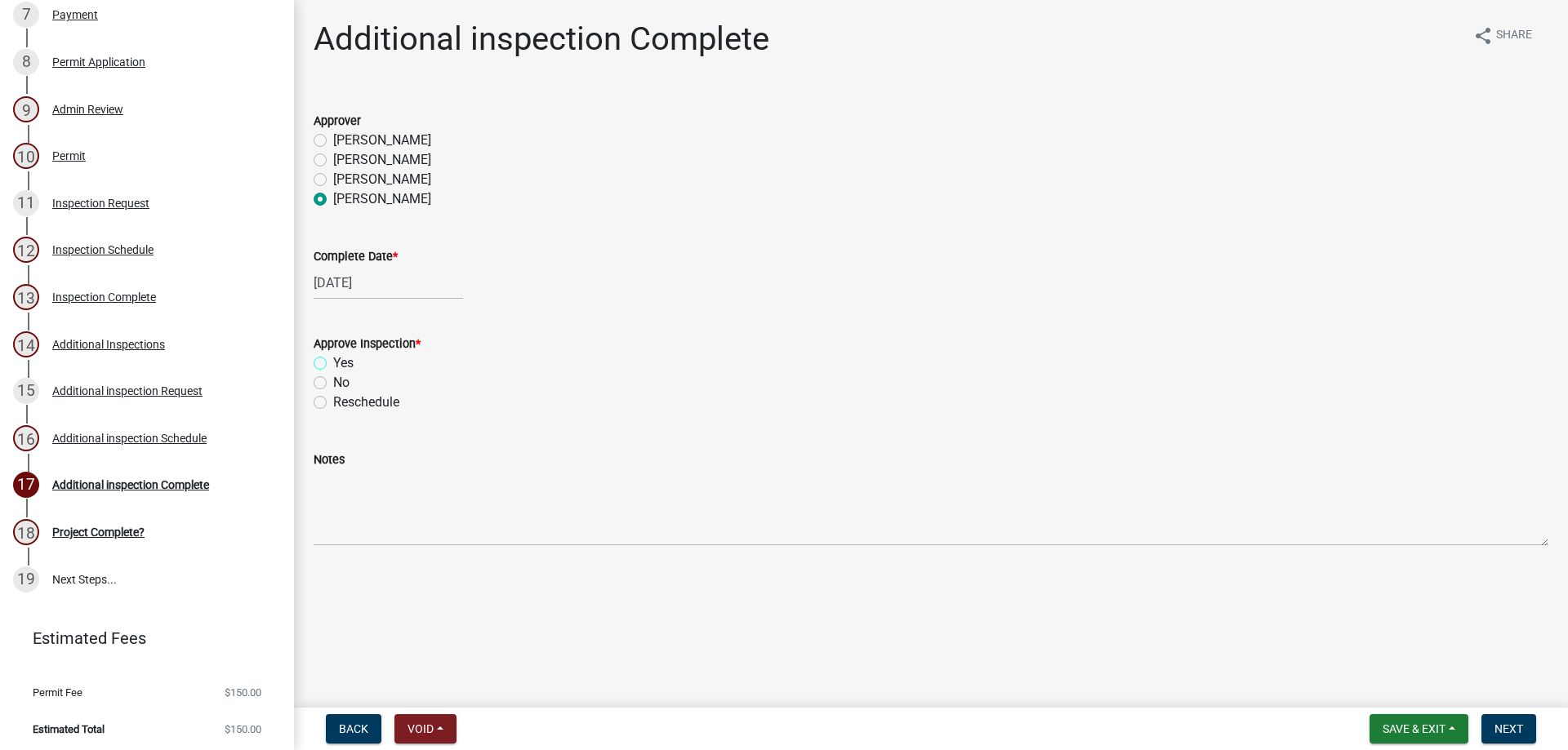
click at [333, 364] on input "Yes" at bounding box center [338, 359] width 11 height 11
radio input "true"
click at [328, 382] on div "No" at bounding box center [931, 383] width 1235 height 20
click at [310, 375] on div "Approve Inspection * Yes No Reschedule" at bounding box center [931, 363] width 1259 height 98
click at [333, 382] on label "No" at bounding box center [342, 383] width 16 height 20
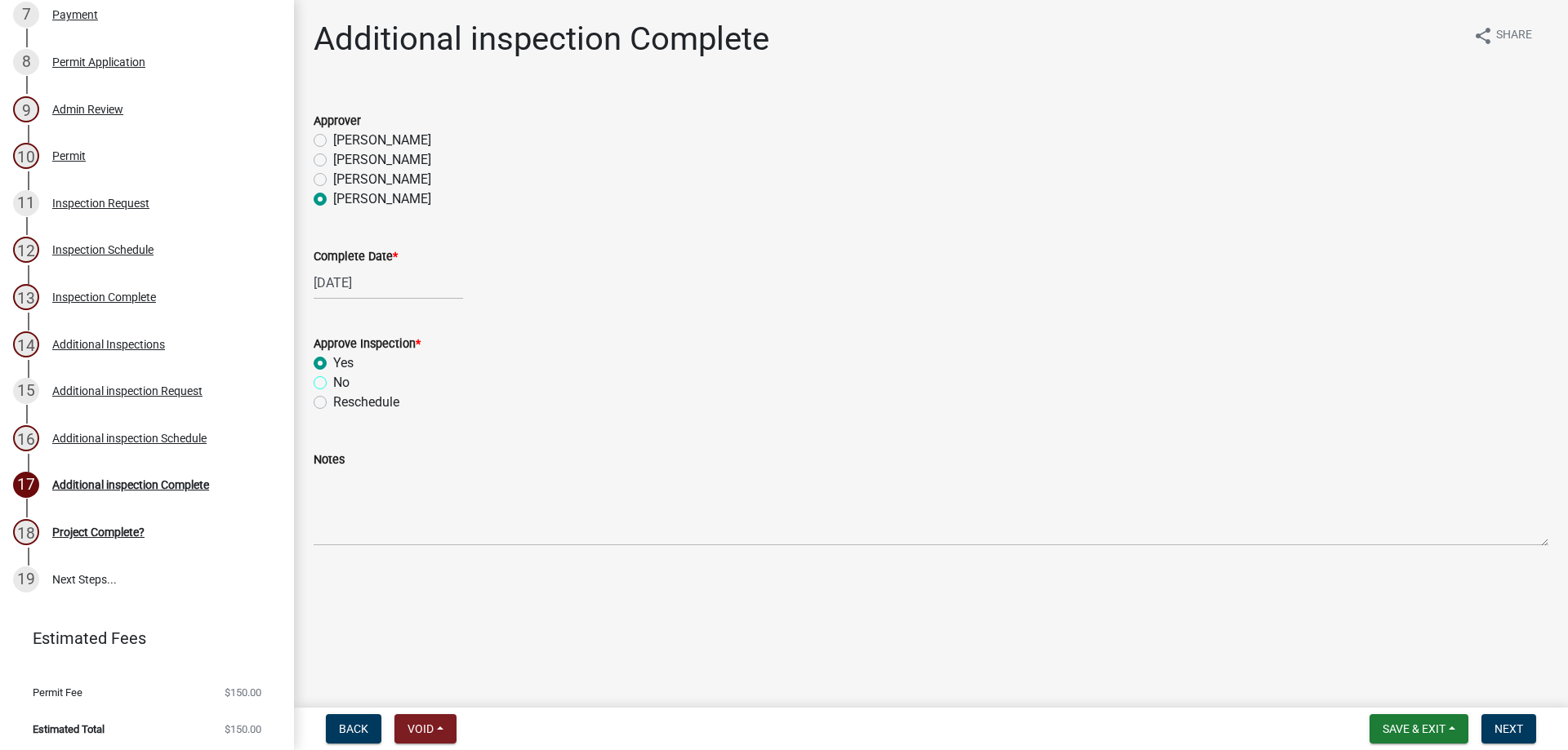
click at [333, 382] on input "No" at bounding box center [338, 378] width 11 height 11
radio input "true"
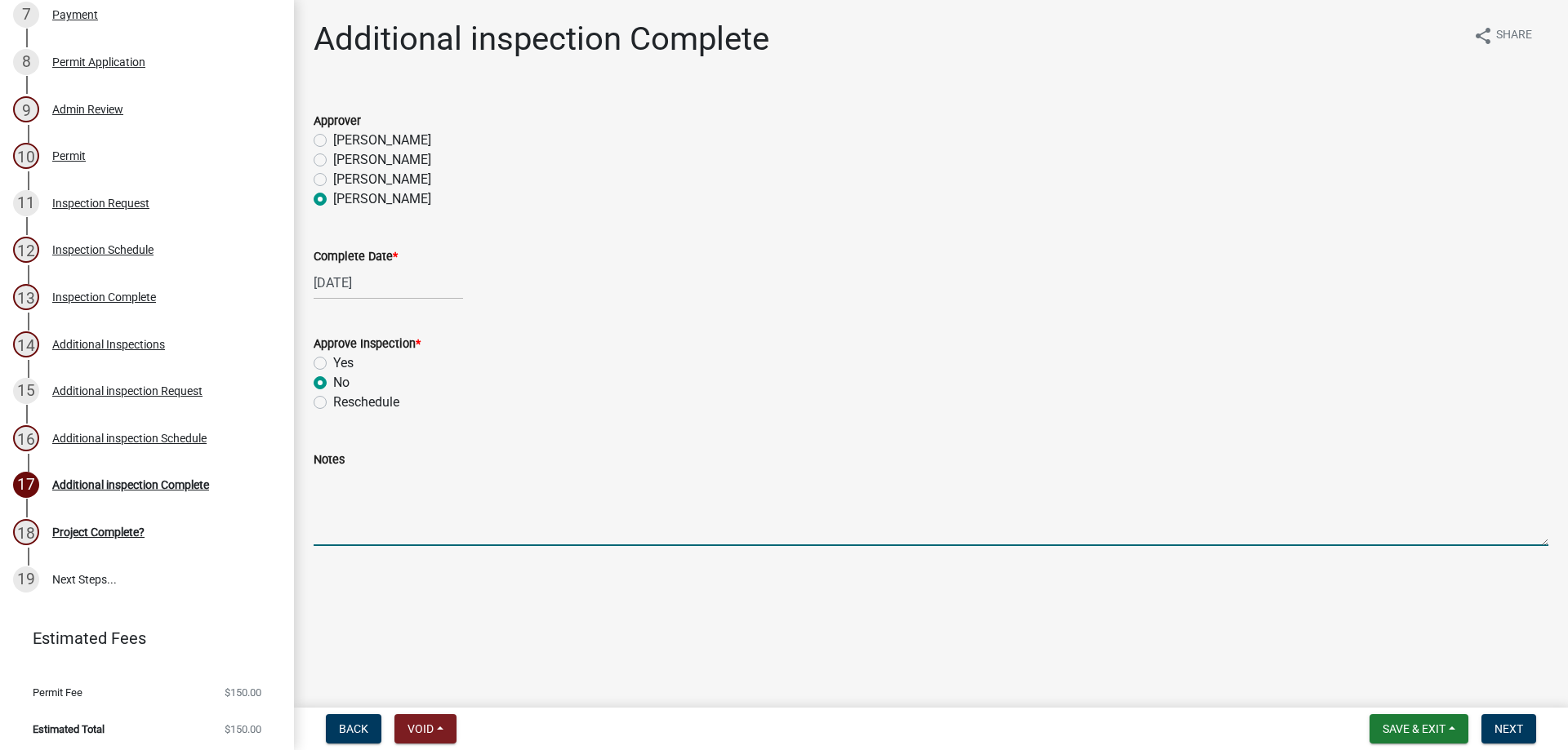
drag, startPoint x: 417, startPoint y: 545, endPoint x: 418, endPoint y: 537, distance: 8.1
click at [418, 545] on textarea "Notes" at bounding box center [931, 507] width 1235 height 76
click at [533, 490] on textarea "needs porch done she will send" at bounding box center [931, 507] width 1235 height 76
type textarea "needs porch done she will send pics"
click at [338, 356] on label "Yes" at bounding box center [343, 364] width 21 height 20
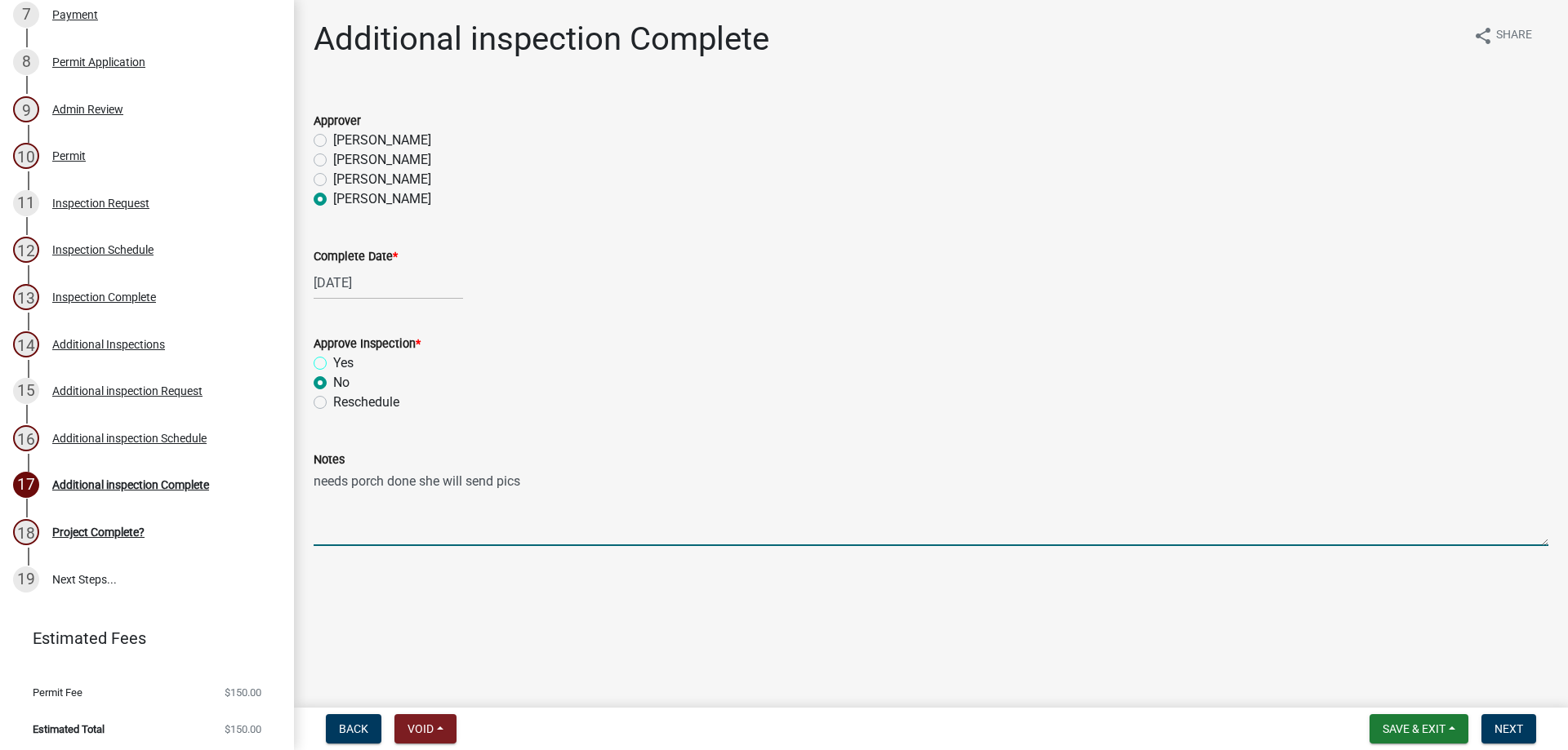
click at [338, 356] on input "Yes" at bounding box center [338, 359] width 11 height 11
radio input "true"
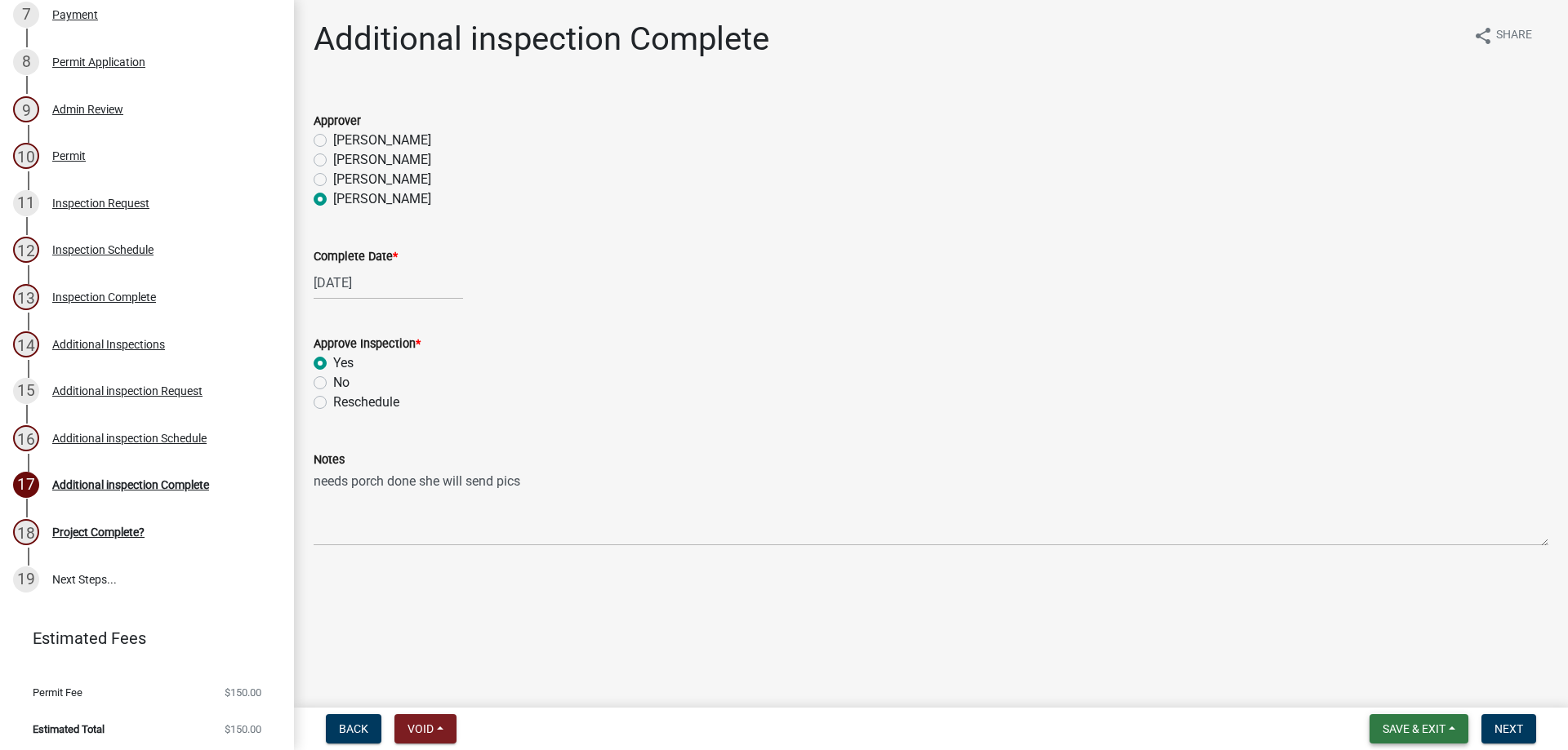
click at [1438, 734] on span "Save & Exit" at bounding box center [1414, 729] width 63 height 13
click at [928, 566] on div "Additional inspection Complete share Share Approver [PERSON_NAME] [PERSON_NAME]…" at bounding box center [931, 296] width 1259 height 554
click at [1505, 729] on span "Next" at bounding box center [1508, 729] width 29 height 13
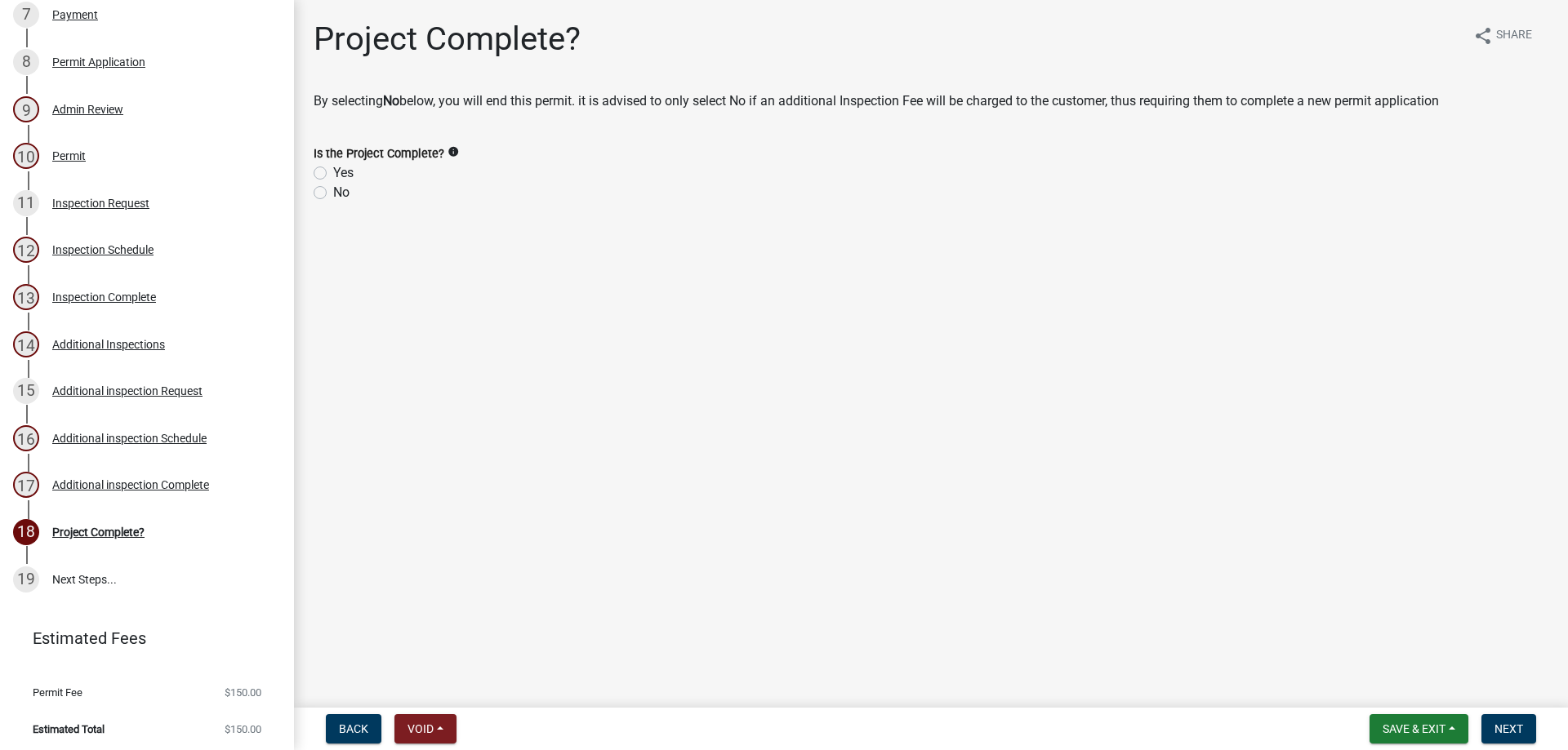
click at [390, 189] on div "No" at bounding box center [931, 193] width 1235 height 20
click at [332, 196] on div "No" at bounding box center [931, 193] width 1235 height 20
click at [332, 195] on div "No" at bounding box center [931, 193] width 1235 height 20
click at [332, 192] on div "No" at bounding box center [931, 193] width 1235 height 20
click at [333, 191] on label "No" at bounding box center [342, 193] width 16 height 20
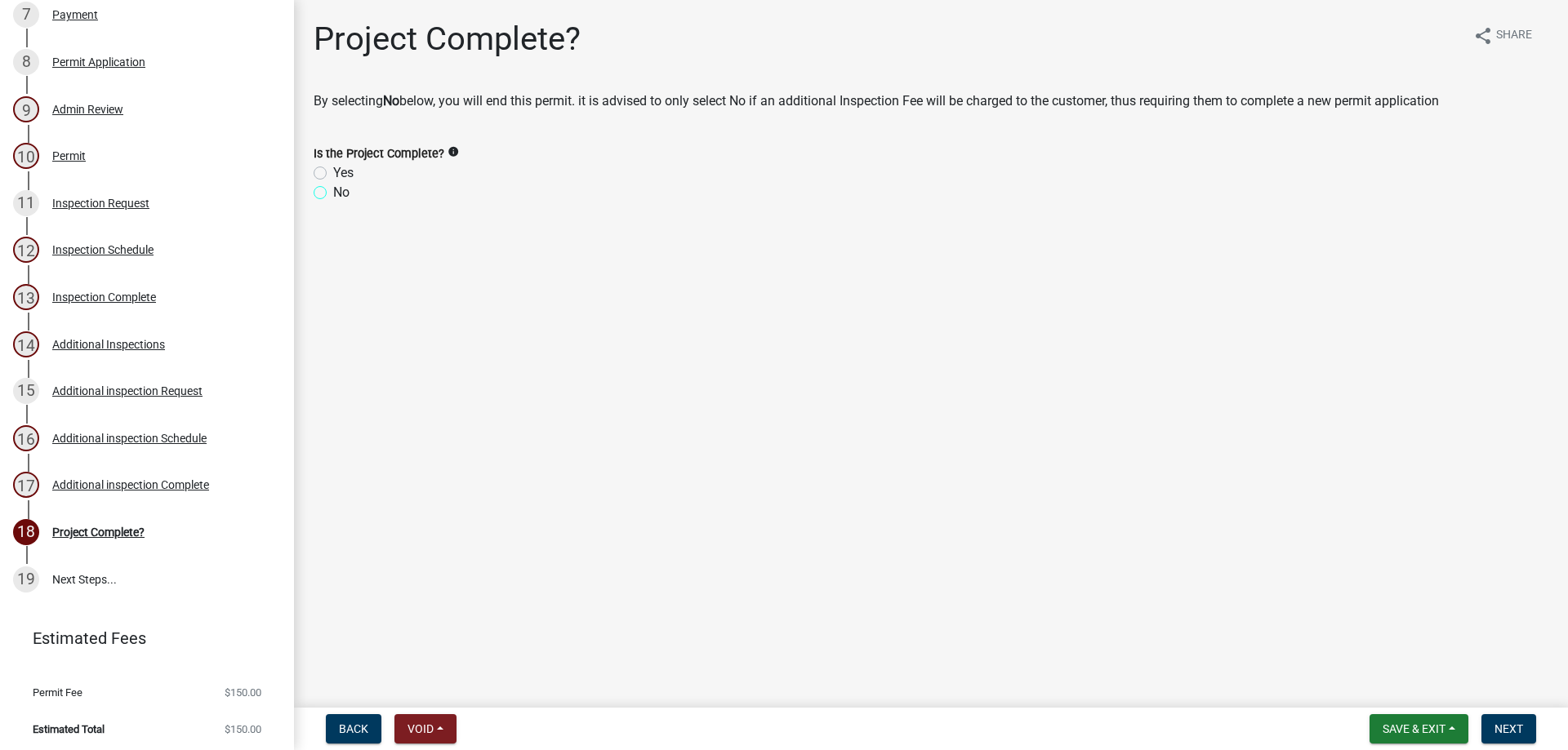
click at [333, 191] on input "No" at bounding box center [338, 188] width 11 height 11
radio input "true"
click at [1425, 729] on span "Save & Exit" at bounding box center [1414, 729] width 63 height 13
click at [1400, 681] on button "Save & Exit" at bounding box center [1402, 687] width 131 height 39
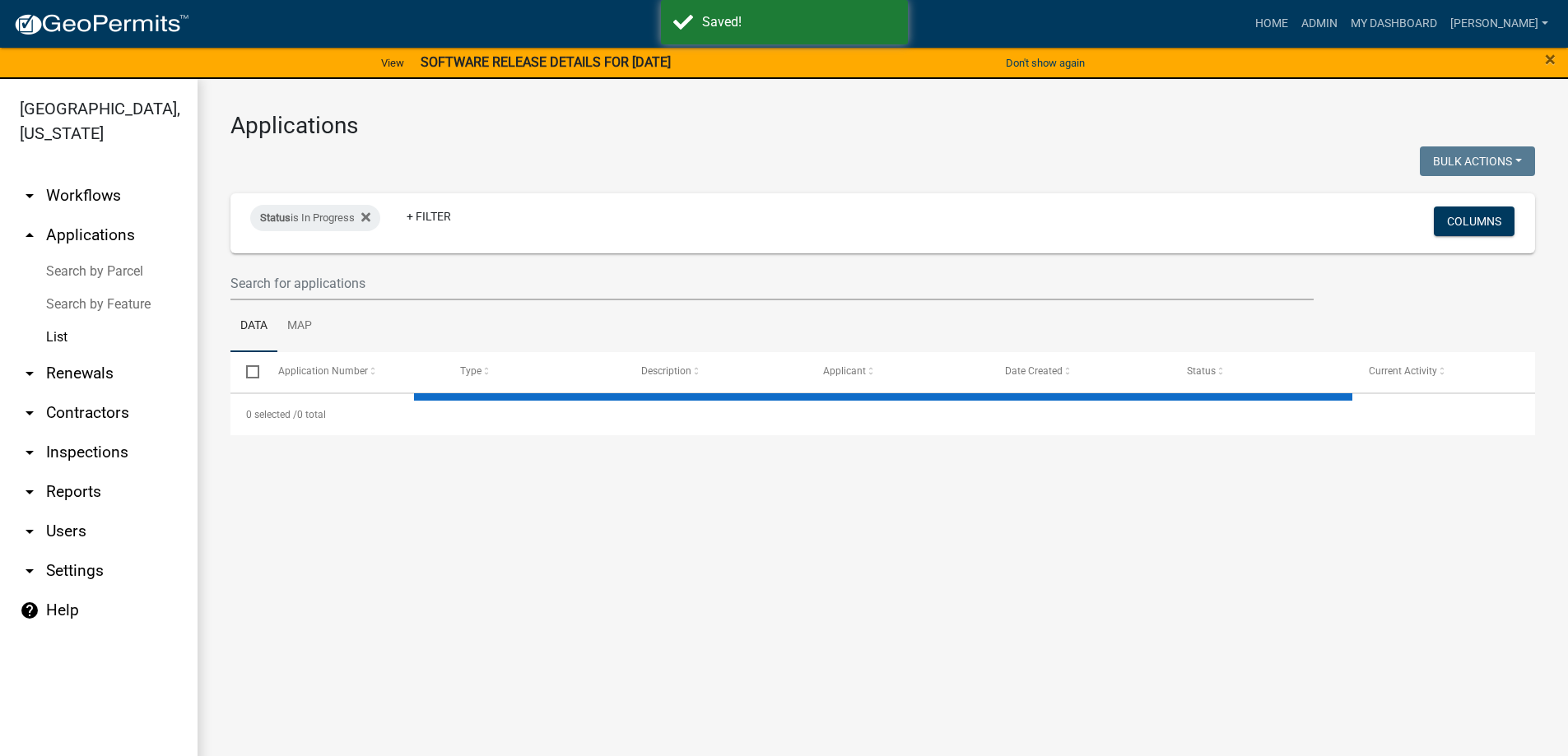
select select "3: 100"
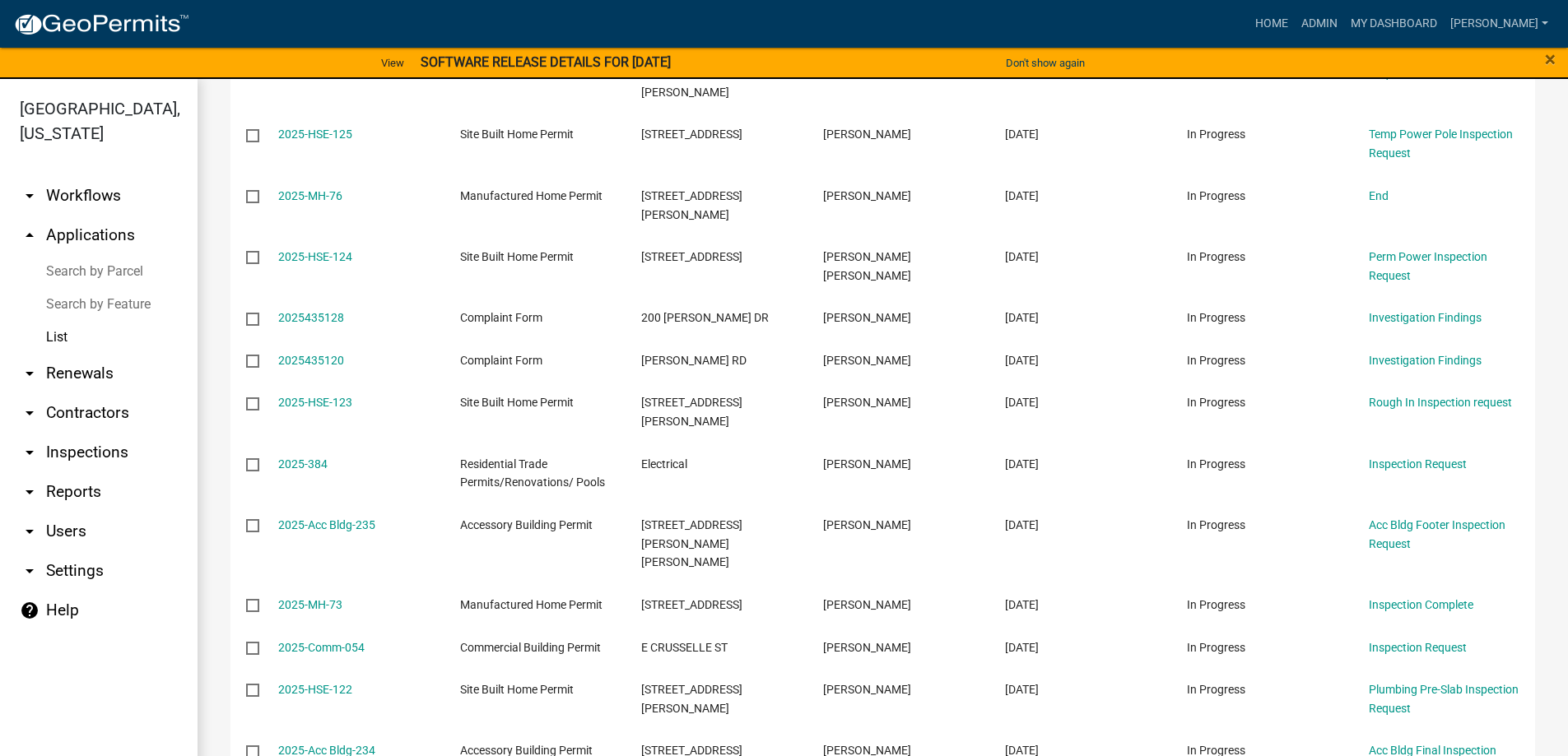
scroll to position [5355, 0]
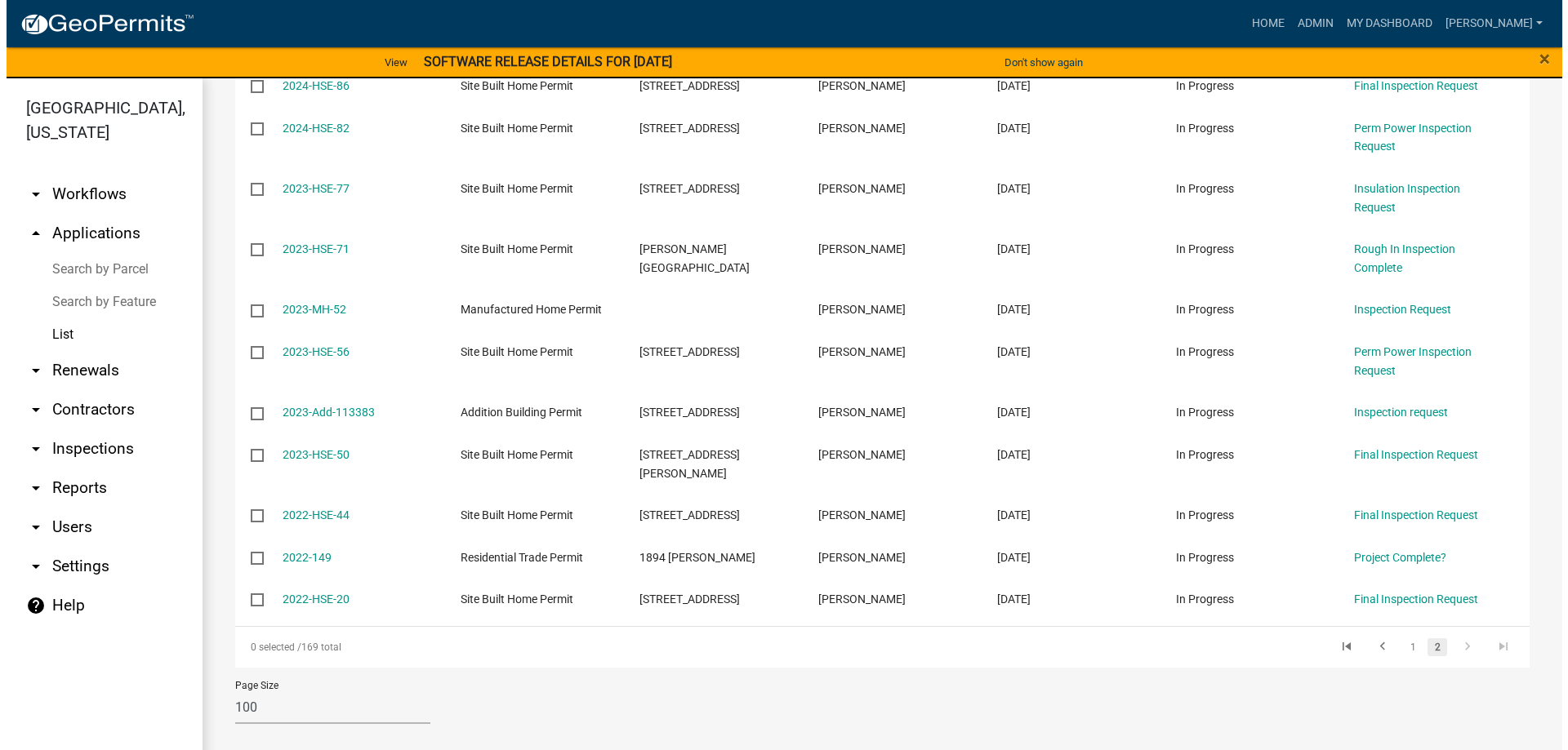
scroll to position [3545, 0]
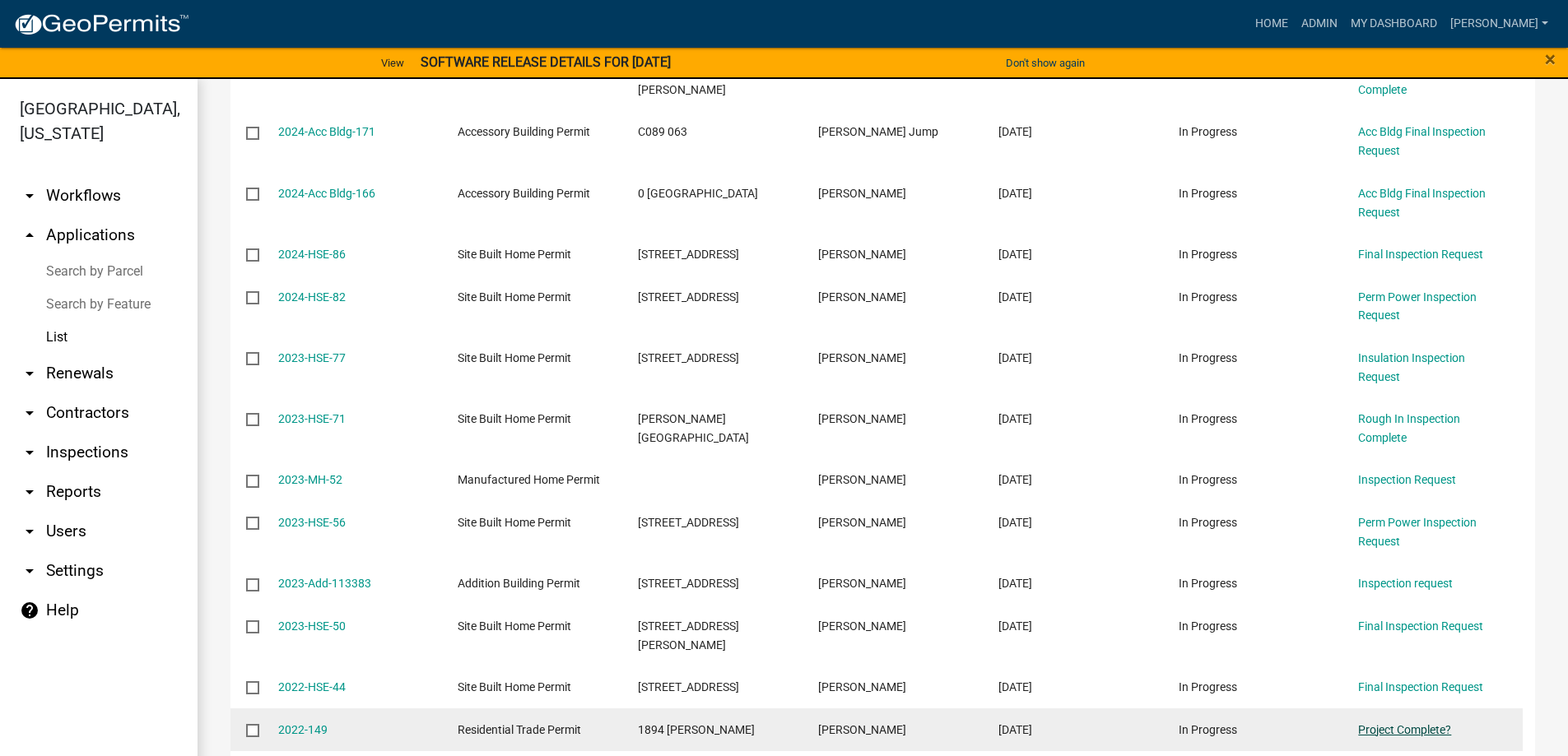
click at [1441, 723] on link "Project Complete?" at bounding box center [1404, 730] width 93 height 13
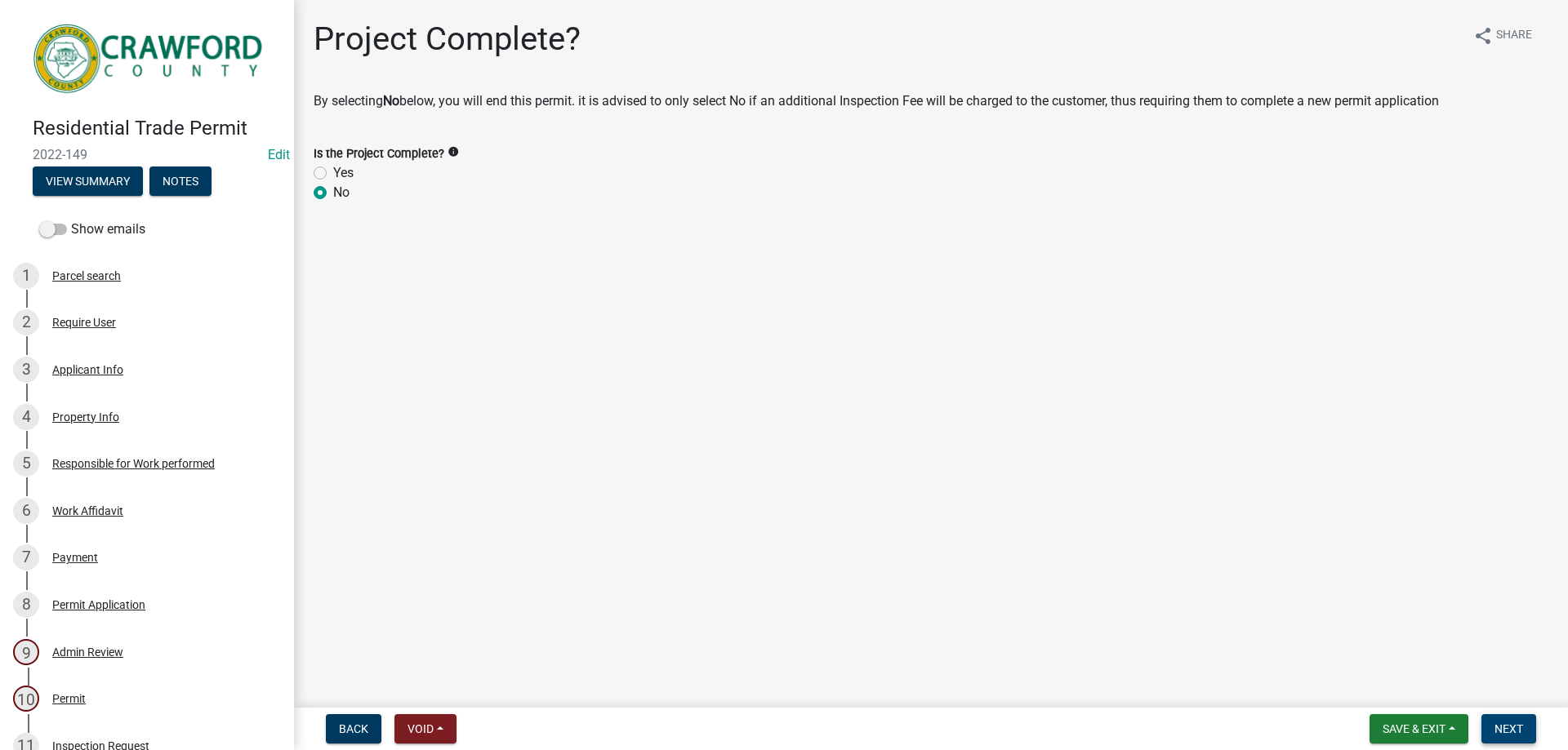
click at [1498, 718] on button "Next" at bounding box center [1508, 729] width 55 height 30
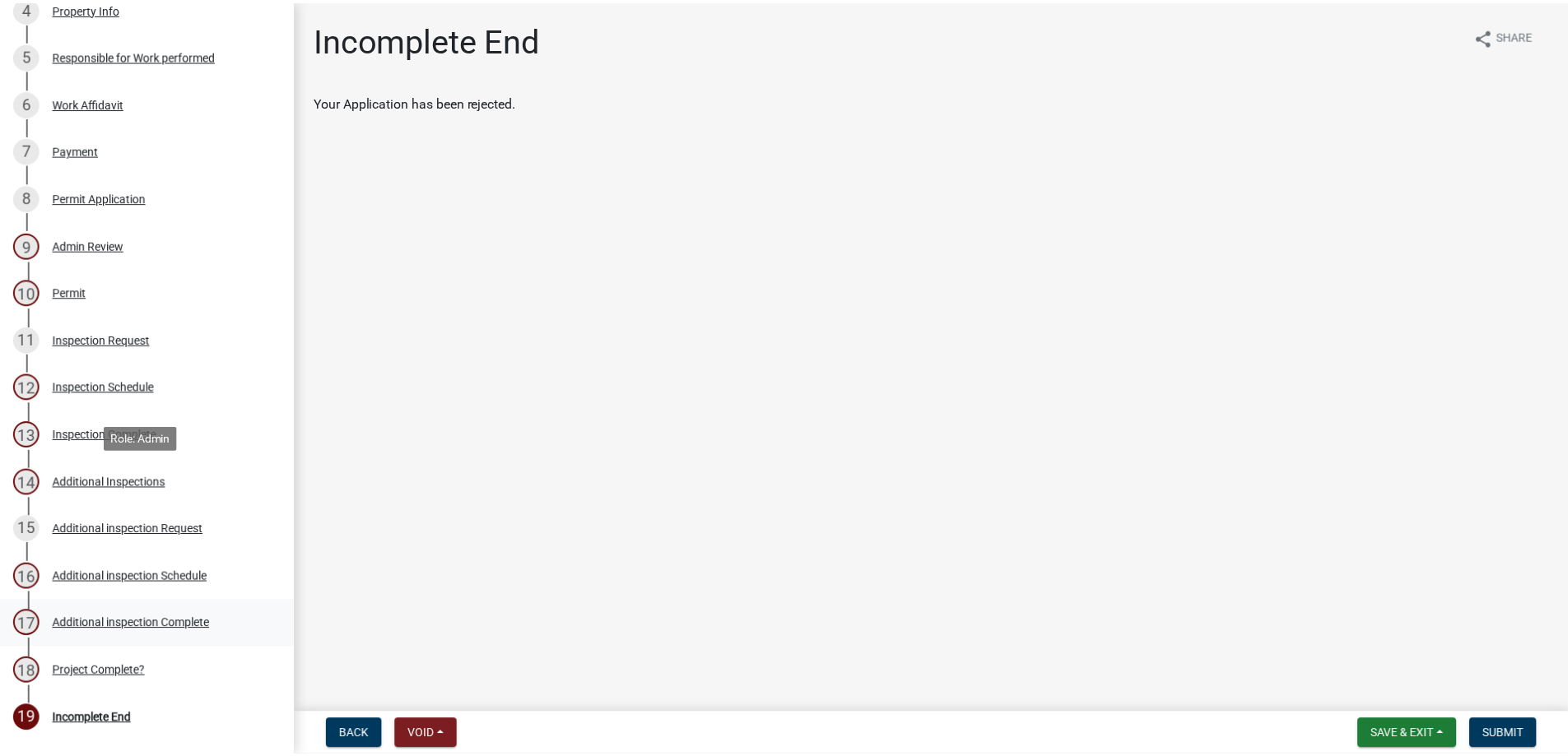
scroll to position [547, 0]
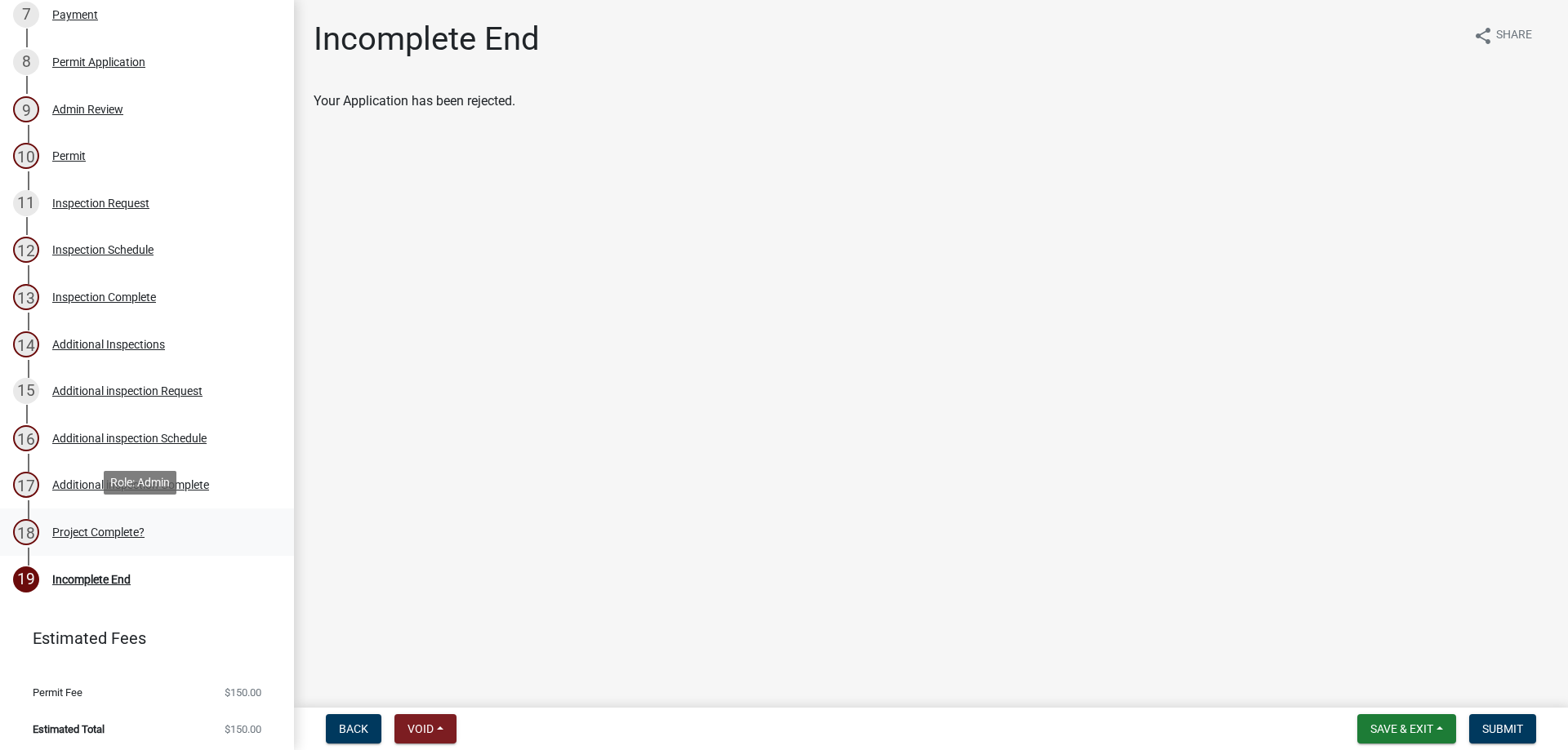
click at [177, 509] on link "18 Project Complete?" at bounding box center [147, 533] width 294 height 48
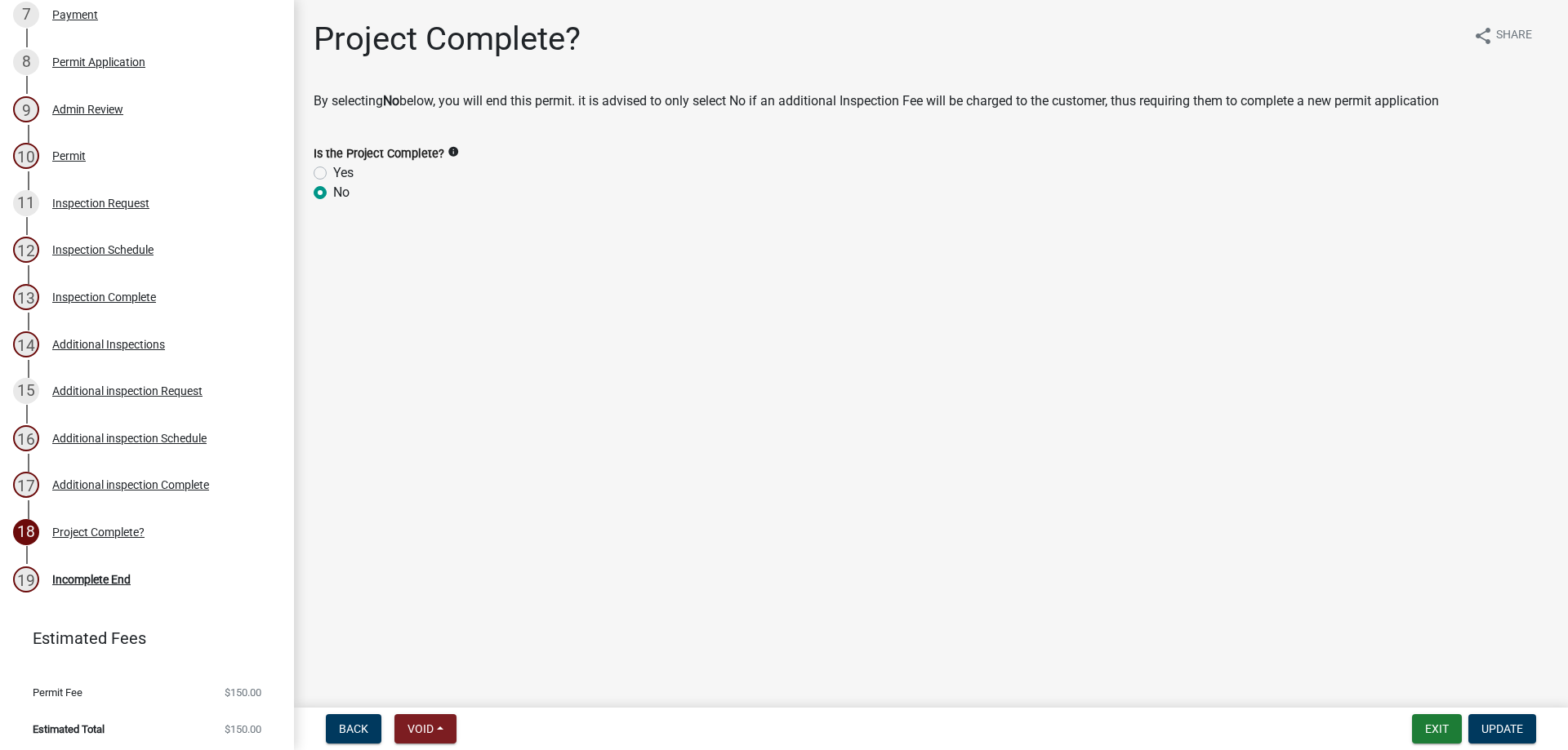
click at [330, 159] on label "Is the Project Complete?" at bounding box center [378, 154] width 131 height 11
click at [330, 167] on div "Yes" at bounding box center [931, 173] width 1235 height 20
click at [328, 174] on div "Yes" at bounding box center [931, 173] width 1235 height 20
click at [313, 177] on div "Is the Project Complete? info Yes No" at bounding box center [931, 162] width 1259 height 78
click at [333, 175] on label "Yes" at bounding box center [343, 173] width 21 height 20
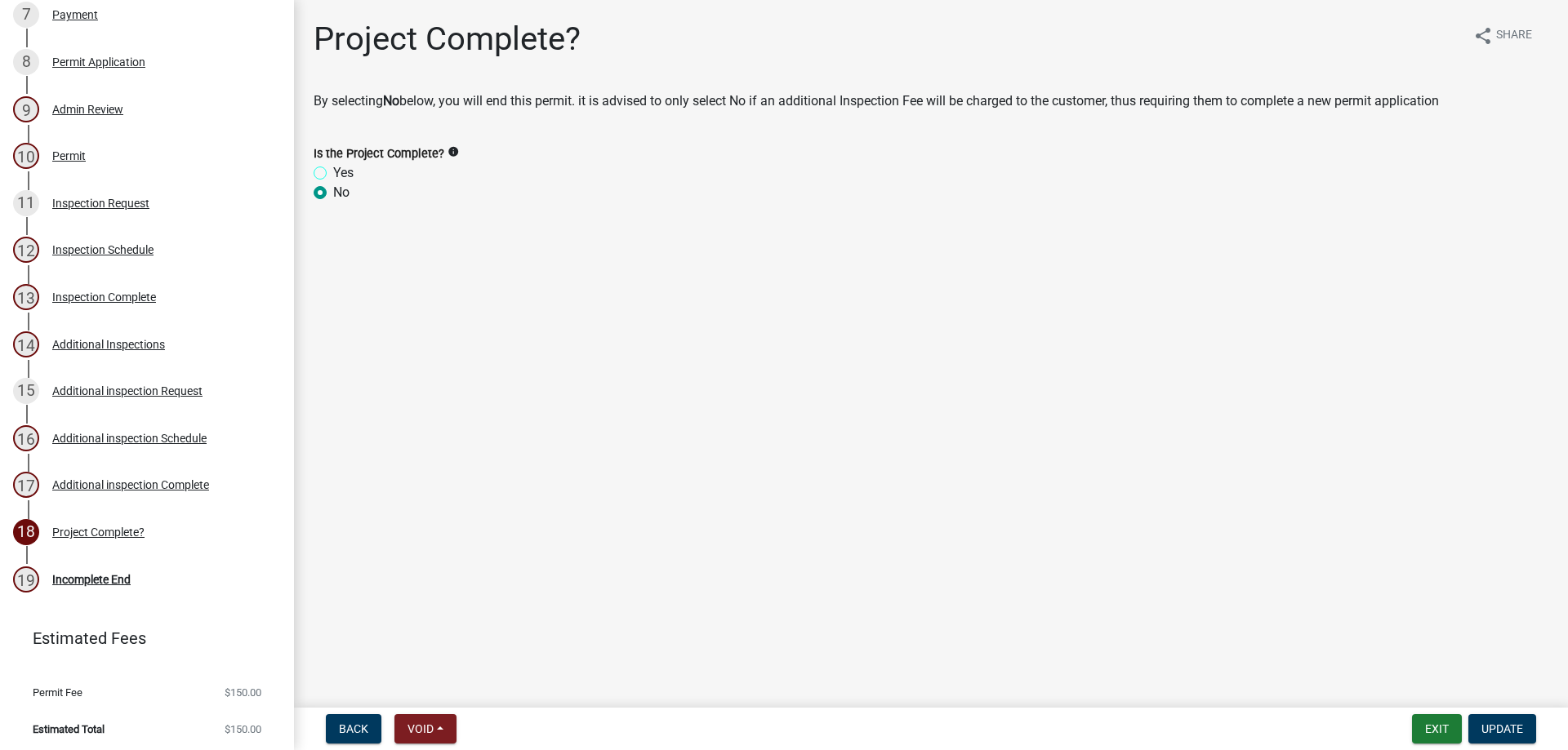
click at [333, 174] on input "Yes" at bounding box center [338, 168] width 11 height 11
radio input "true"
click at [1503, 732] on span "Update" at bounding box center [1502, 729] width 42 height 13
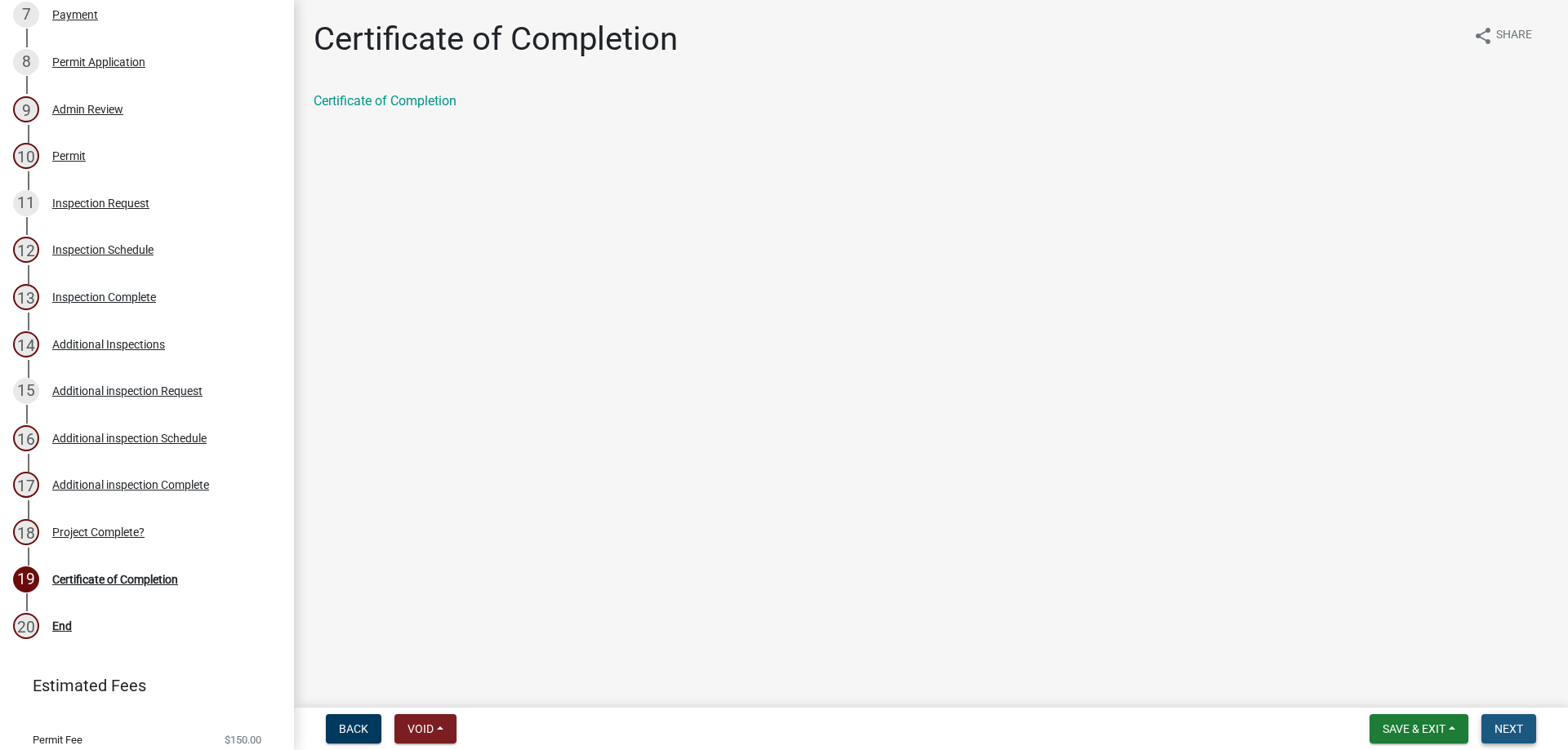
click at [1524, 718] on button "Next" at bounding box center [1508, 729] width 55 height 30
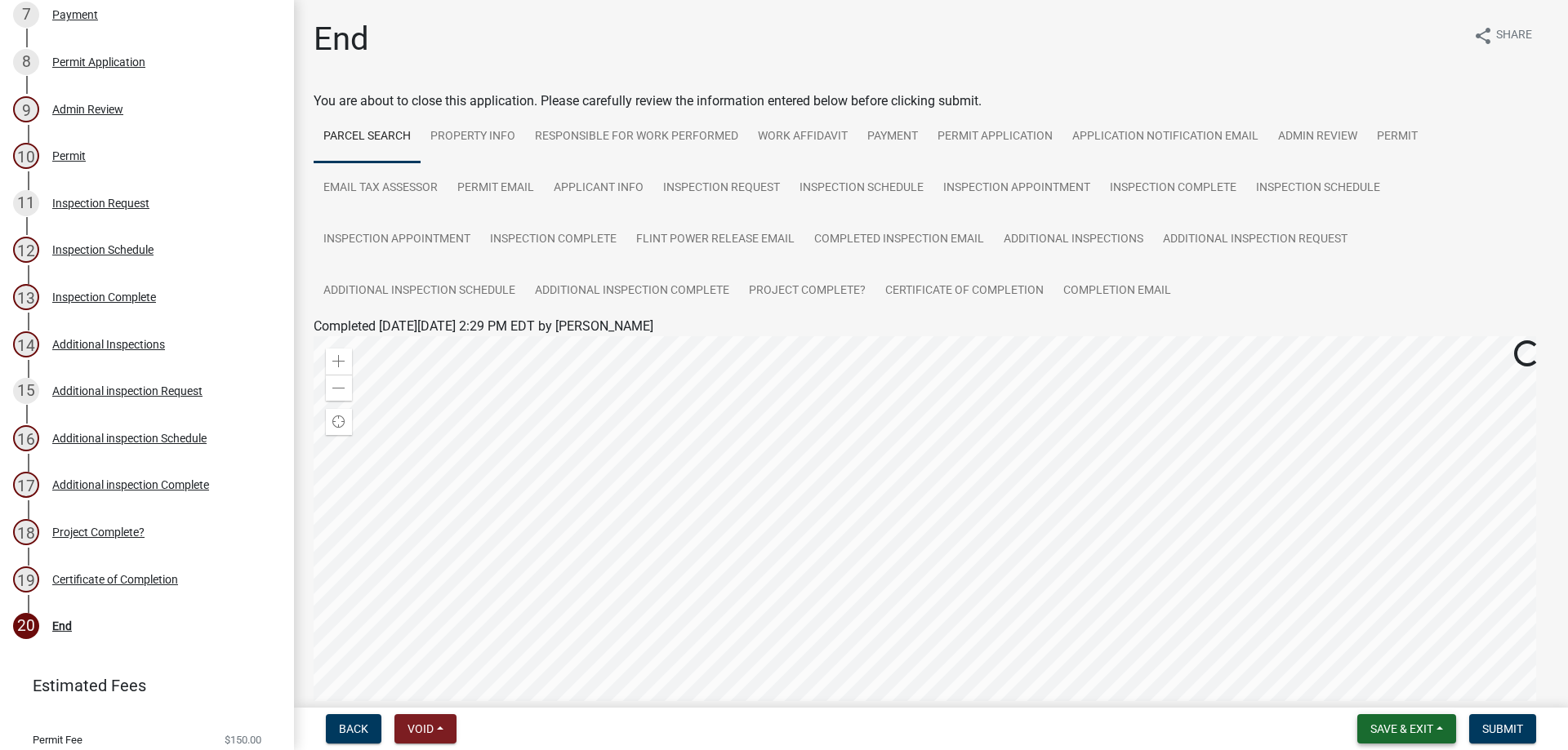
click at [1414, 727] on span "Save & Exit" at bounding box center [1401, 729] width 63 height 13
click at [1384, 686] on button "Save & Exit" at bounding box center [1390, 687] width 131 height 39
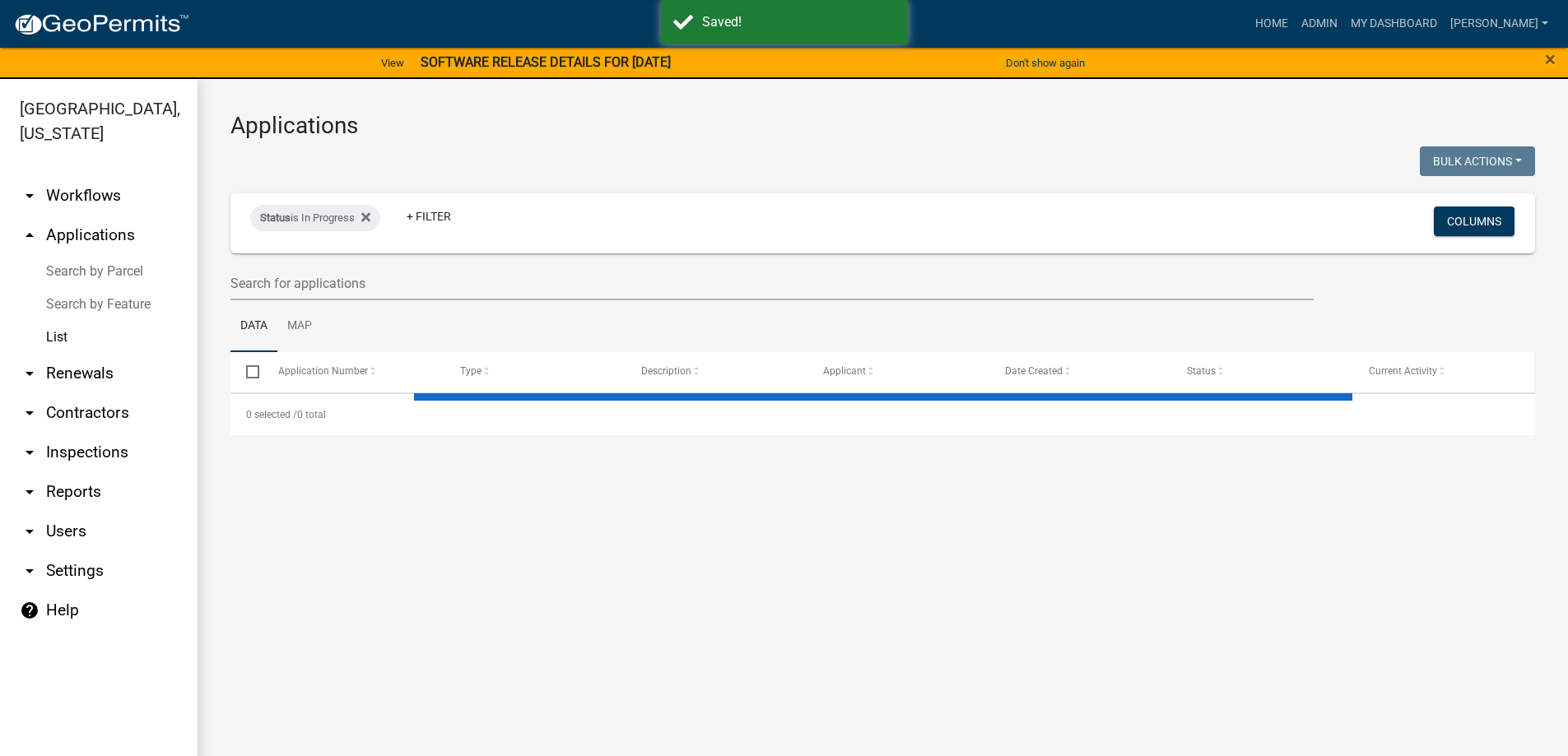
select select "3: 100"
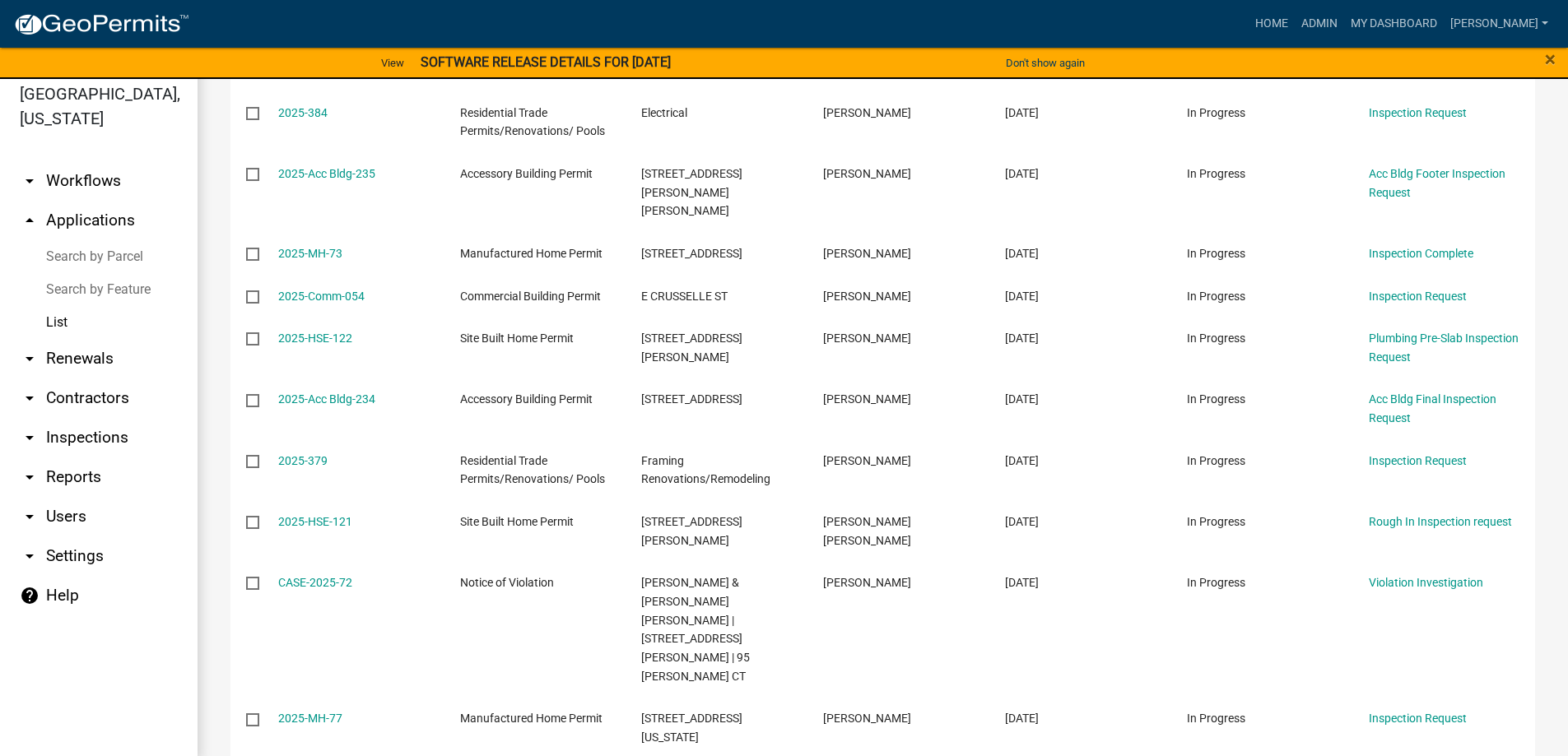
scroll to position [20, 0]
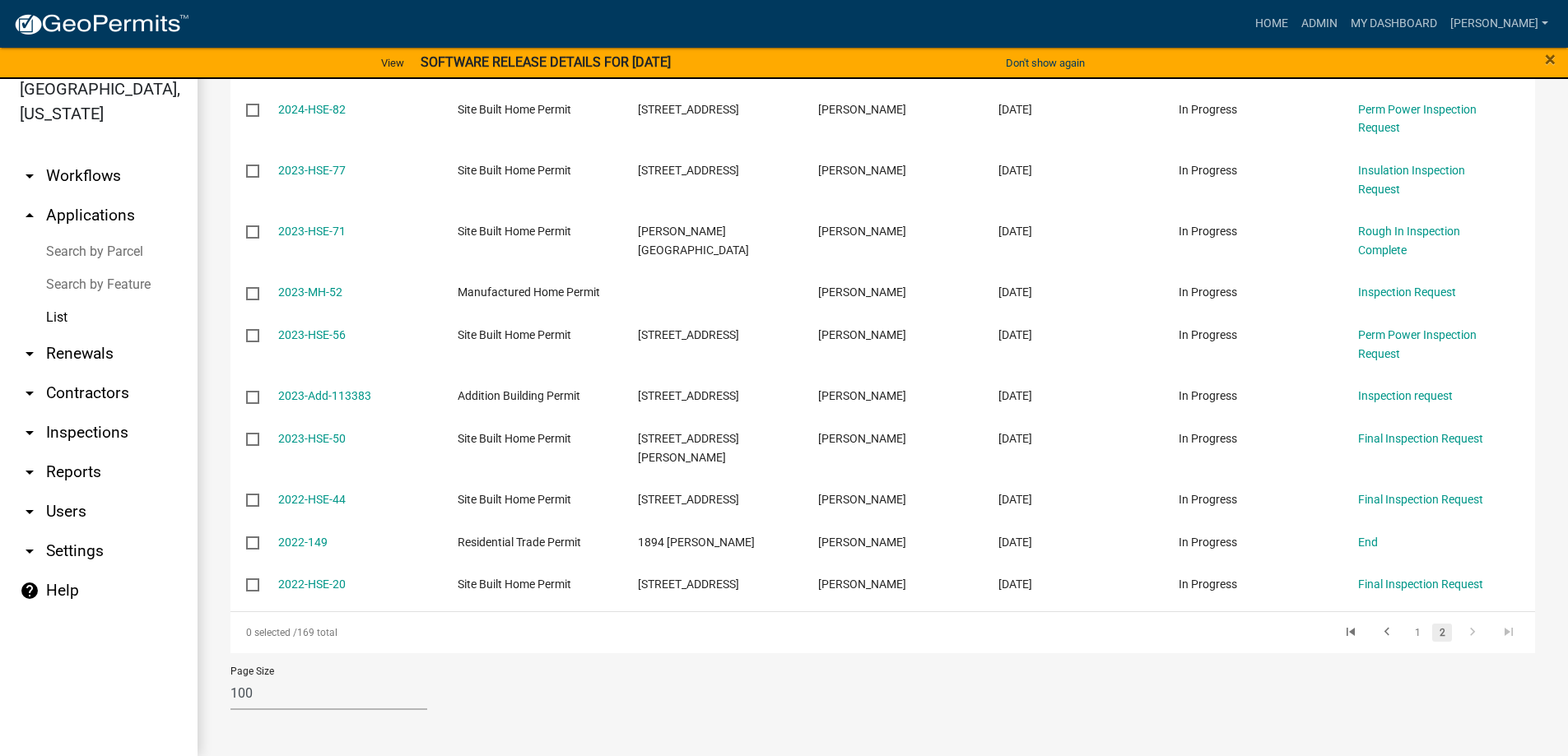
scroll to position [3573, 0]
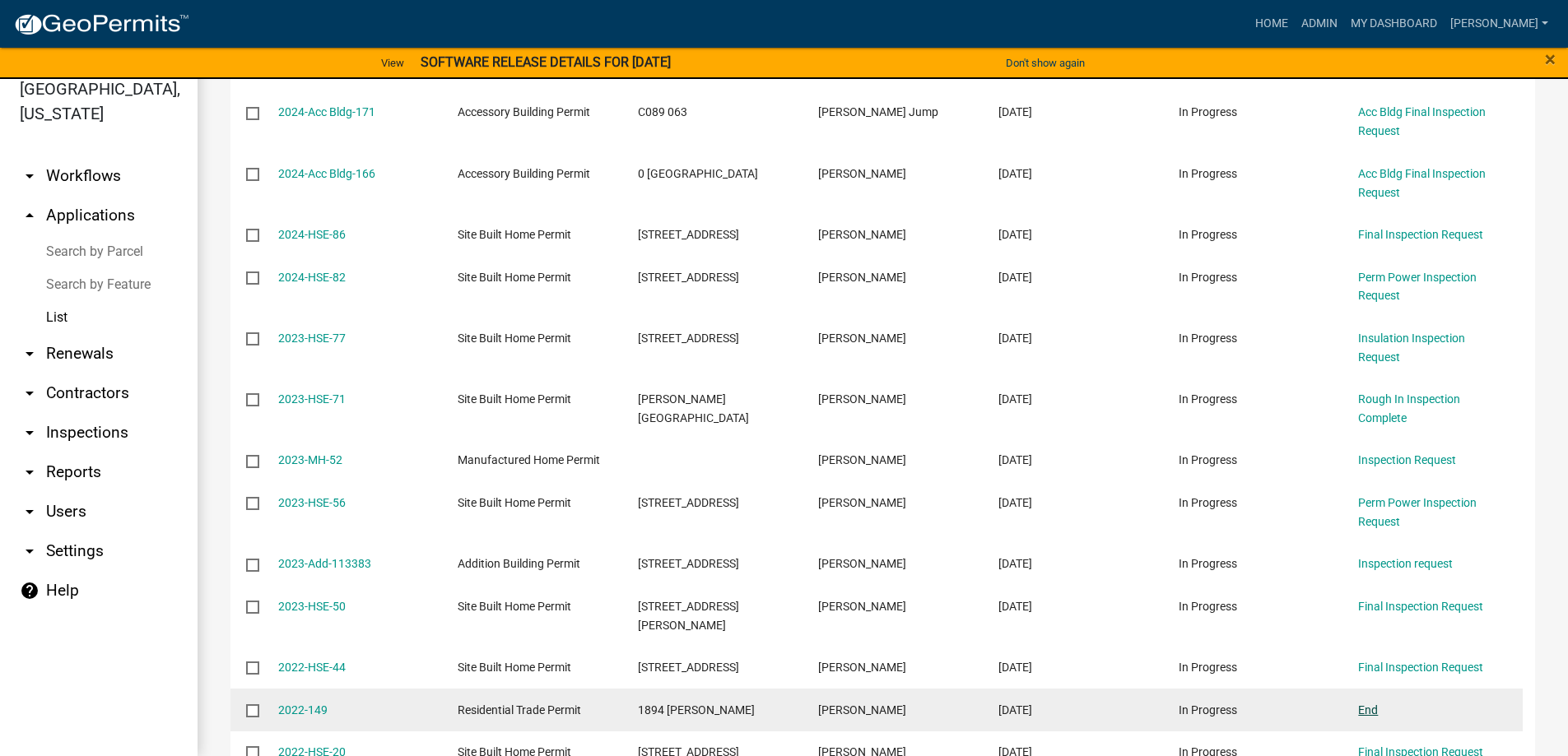
click at [1369, 703] on link "End" at bounding box center [1368, 710] width 20 height 13
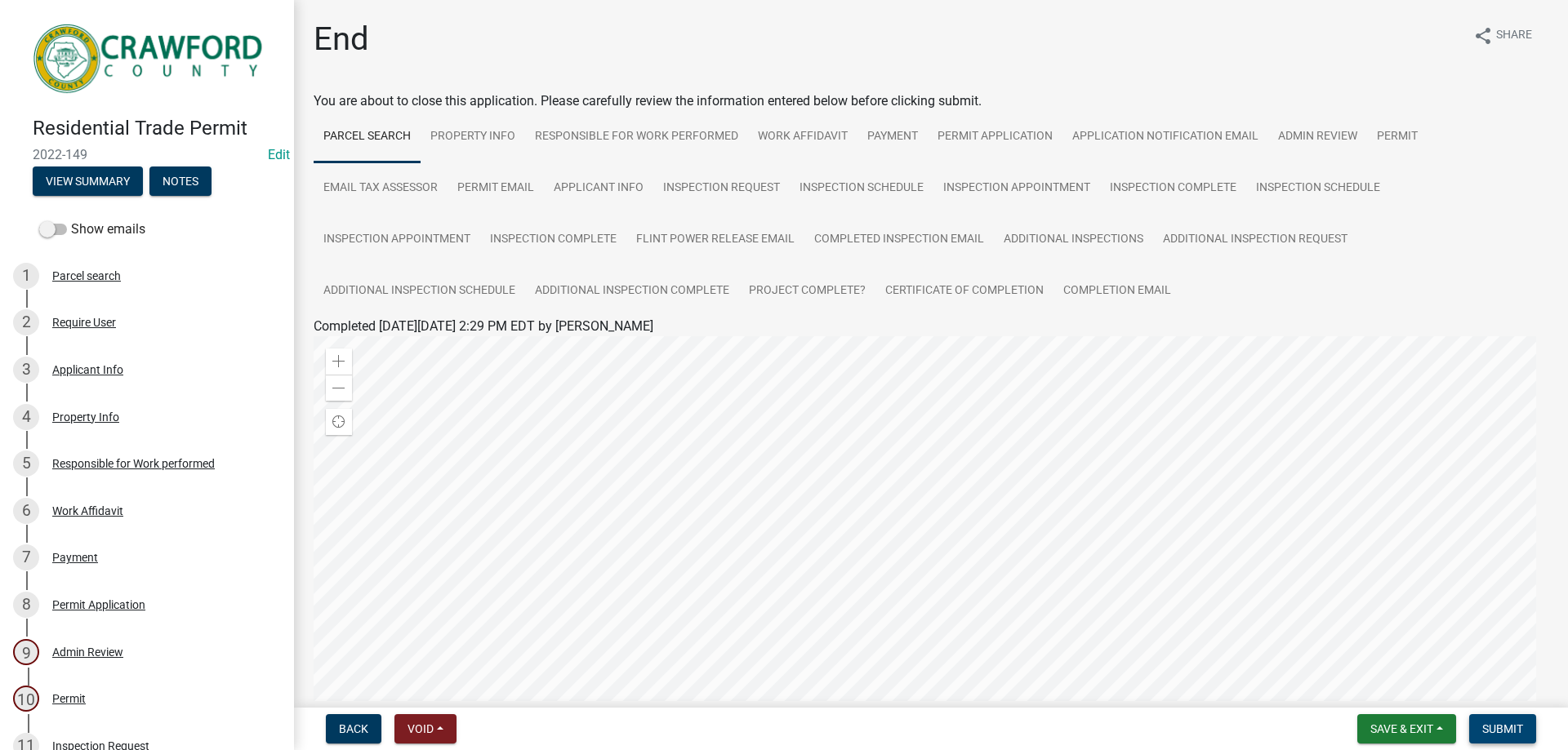
click at [1480, 732] on button "Submit" at bounding box center [1502, 729] width 67 height 30
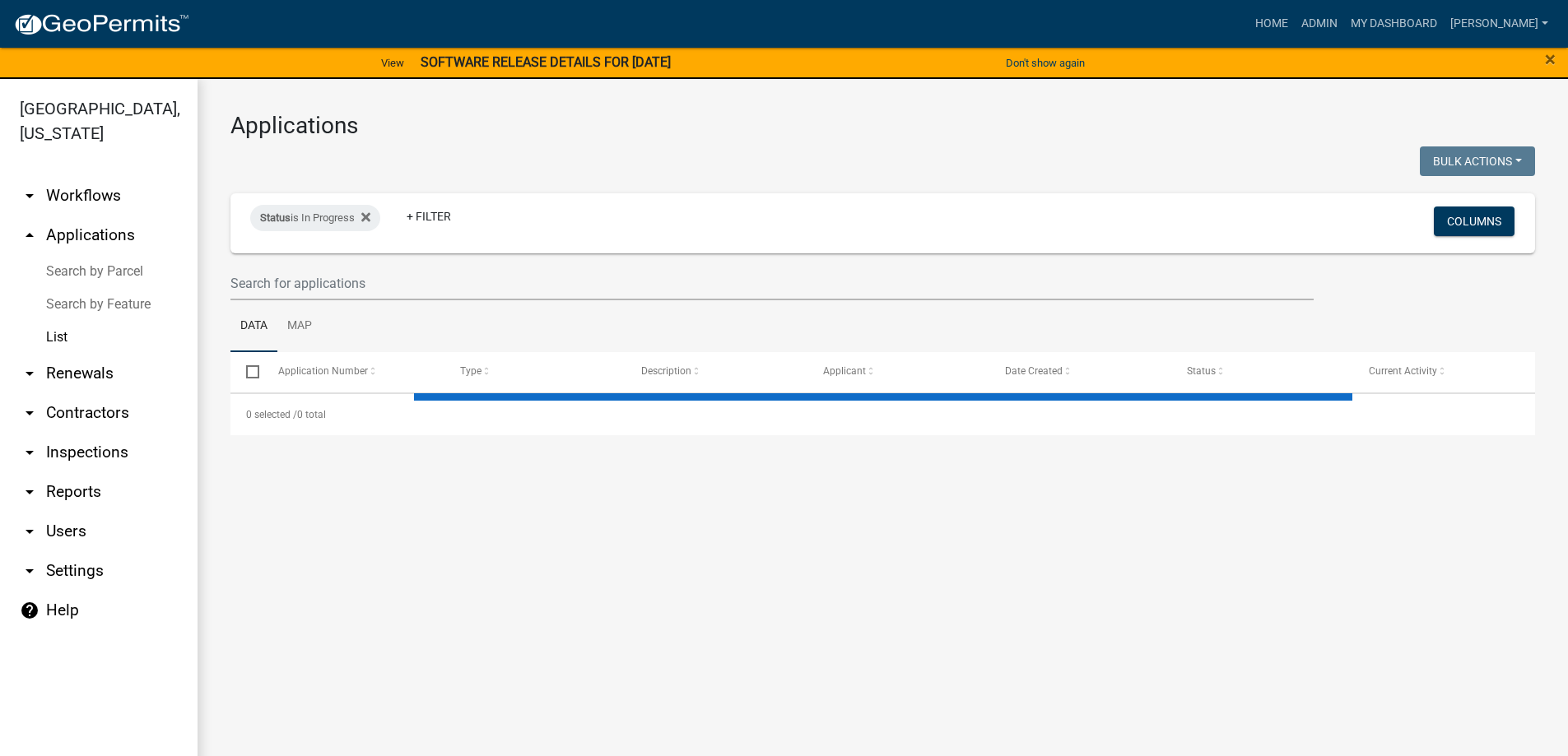
select select "3: 100"
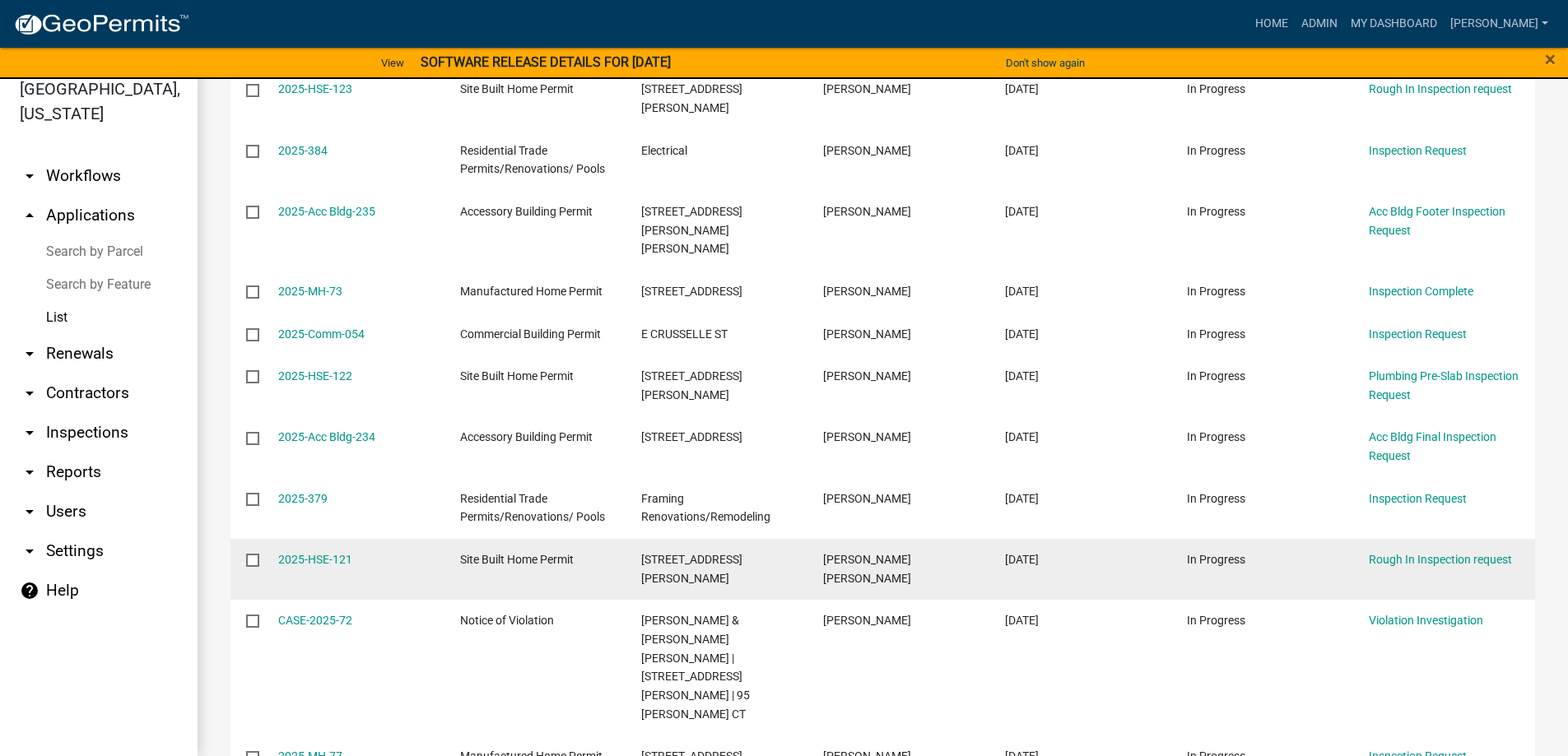
scroll to position [5355, 0]
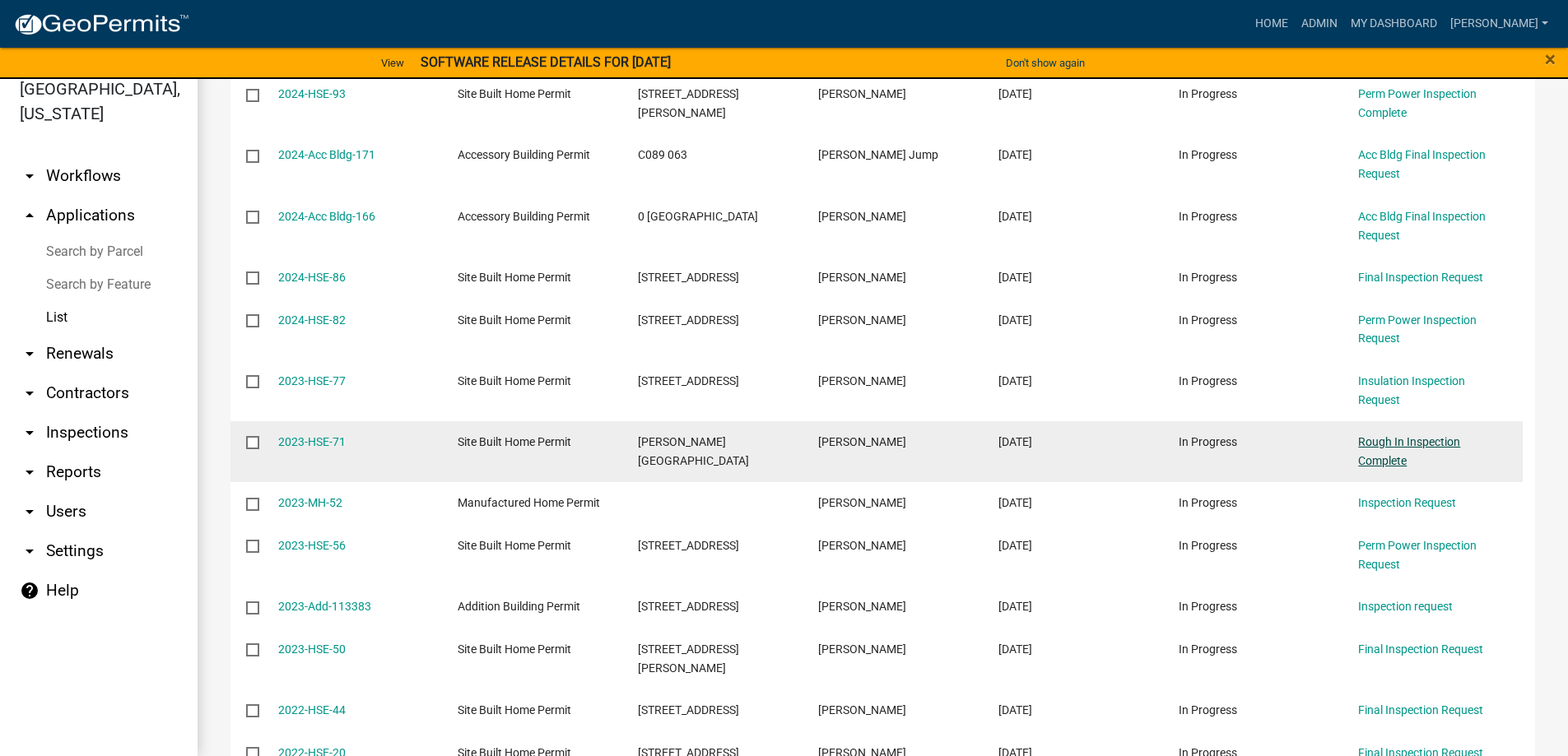
click at [1364, 435] on link "Rough In Inspection Complete" at bounding box center [1408, 451] width 102 height 32
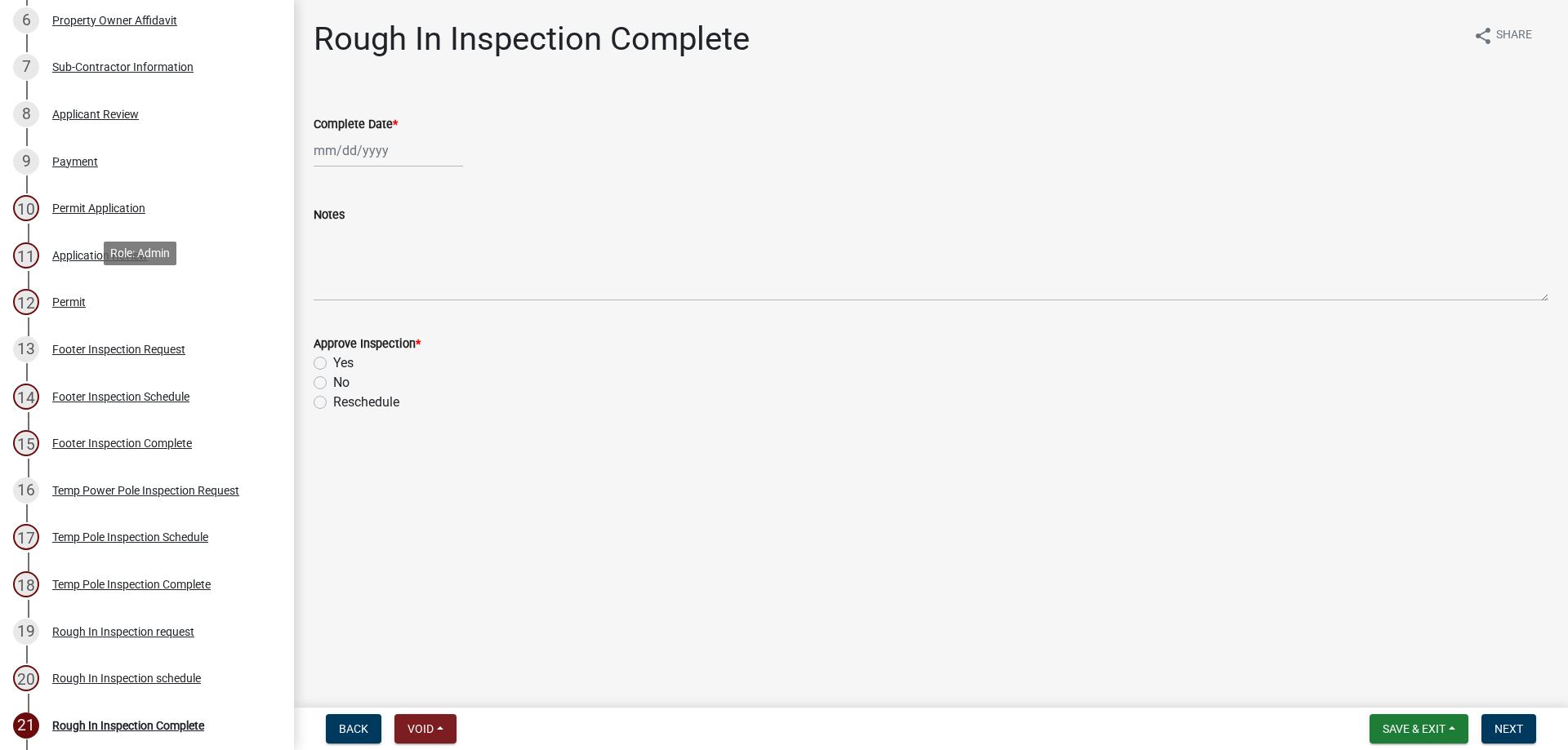
scroll to position [490, 0]
click at [117, 357] on div "13 Footer Inspection Request" at bounding box center [140, 350] width 254 height 26
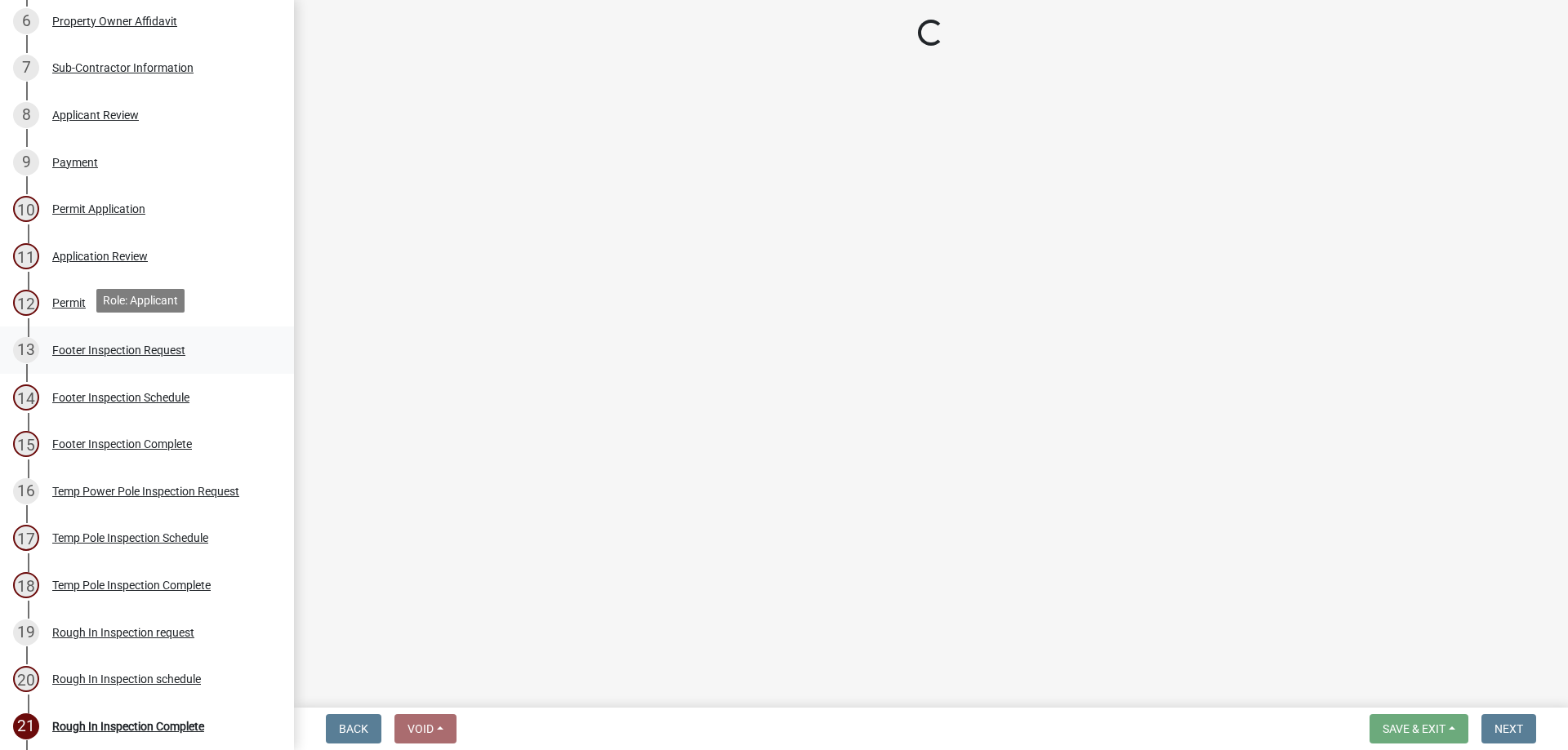
select select "5ef3dba0-64a9-4fe4-ad7e-4becf46a7ca3"
select select "c17fd054-7220-48ca-8ff3-64345a3d9763"
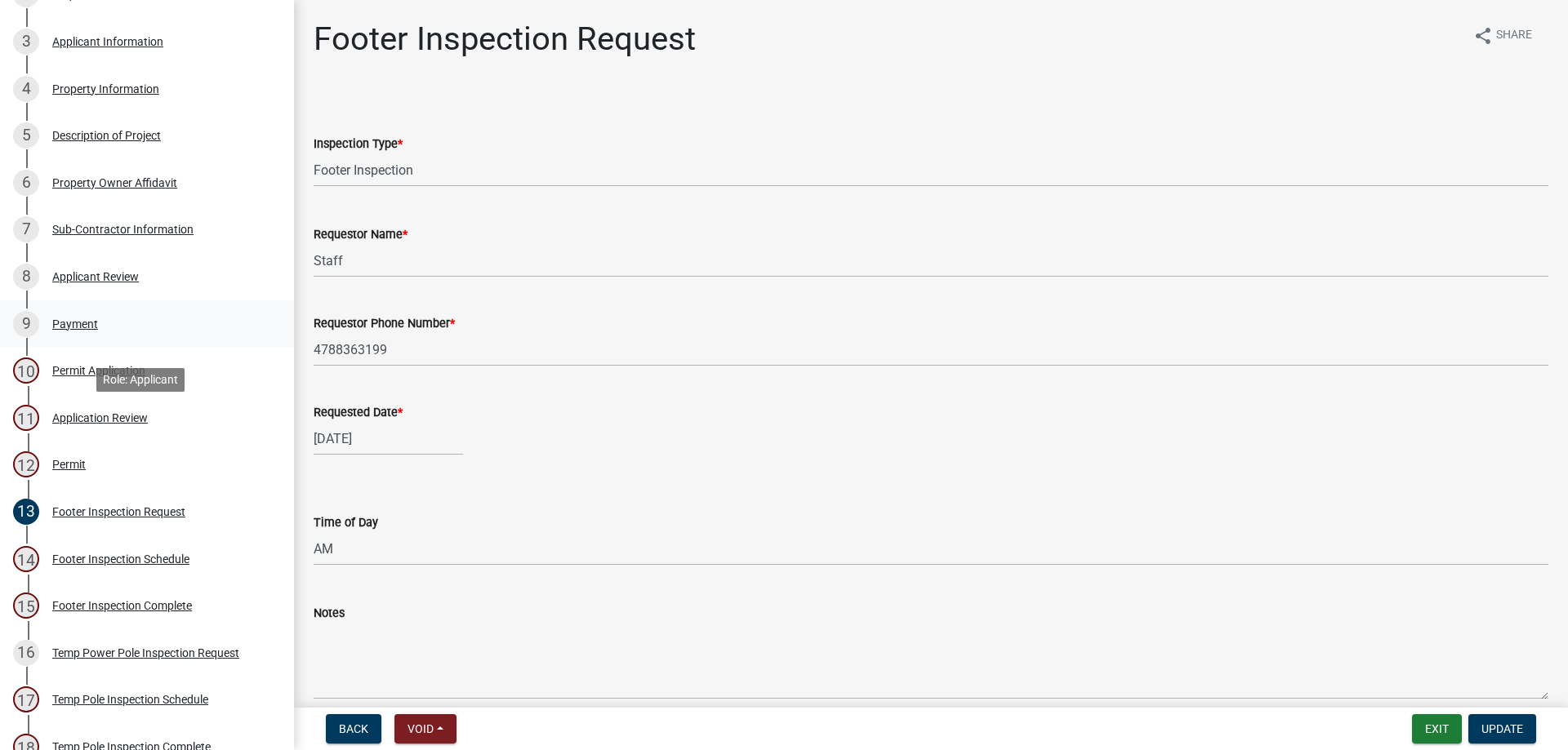
scroll to position [327, 0]
click at [139, 240] on div "7 Sub-Contractor Information" at bounding box center [140, 231] width 254 height 26
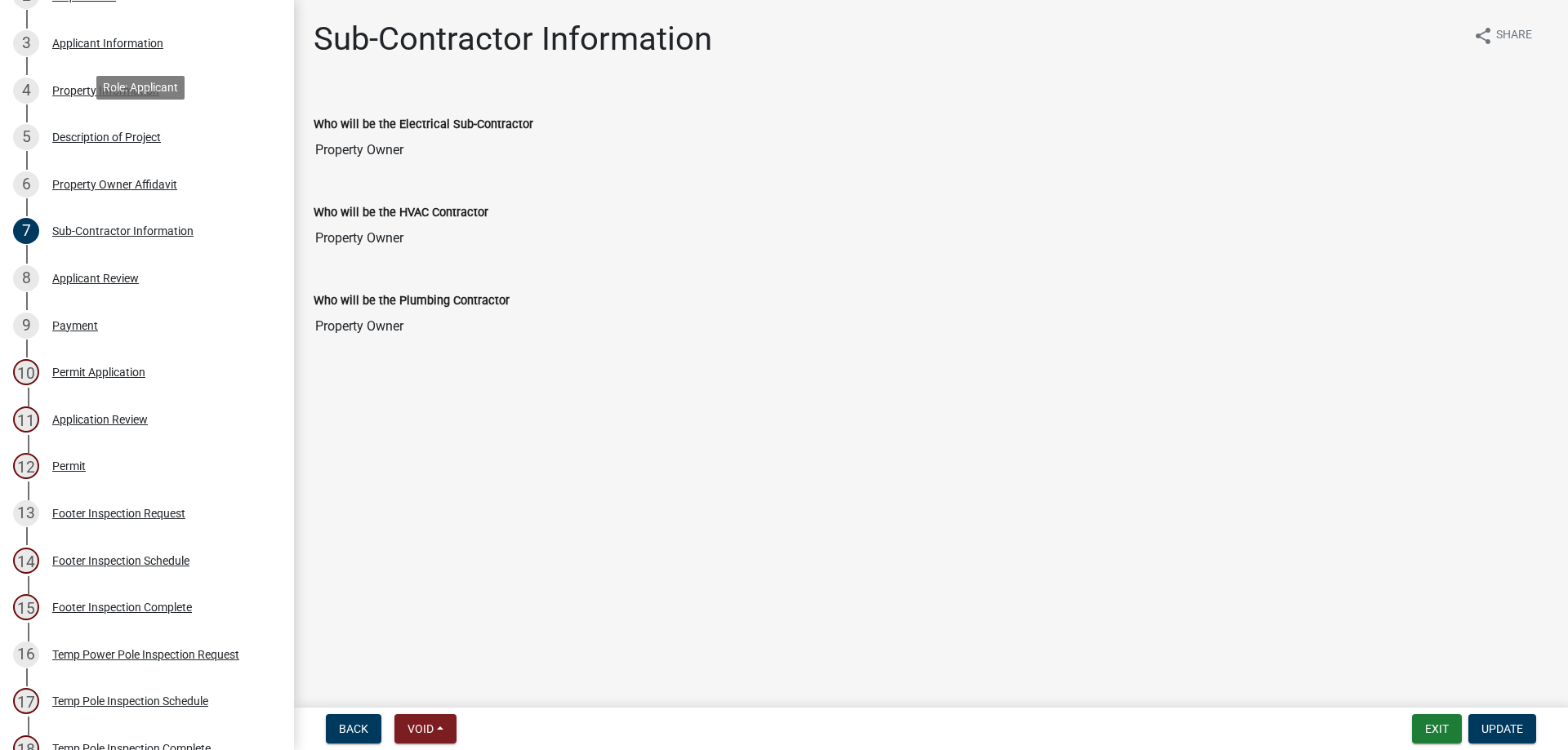
click at [182, 138] on div "5 Description of Project" at bounding box center [140, 137] width 254 height 26
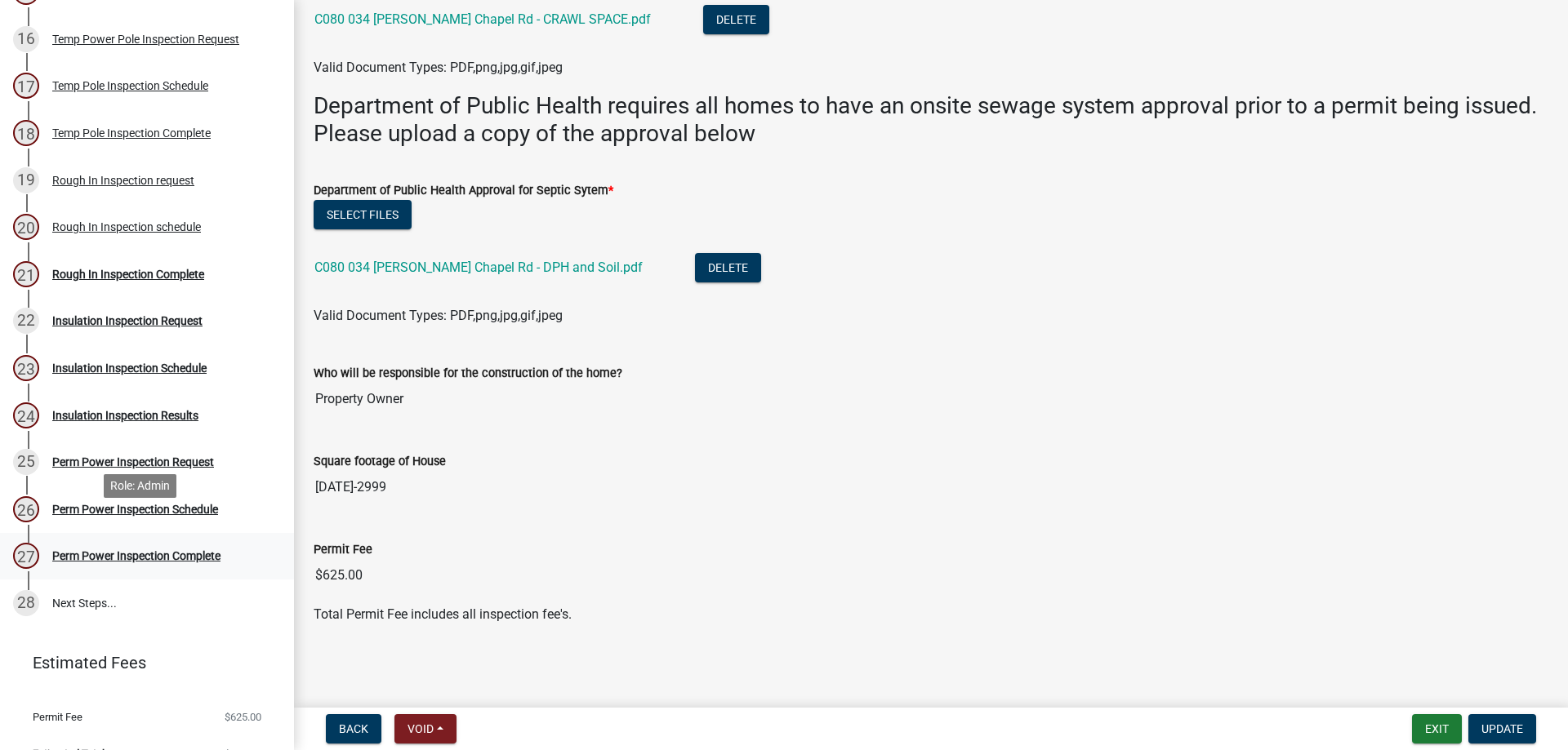
scroll to position [966, 0]
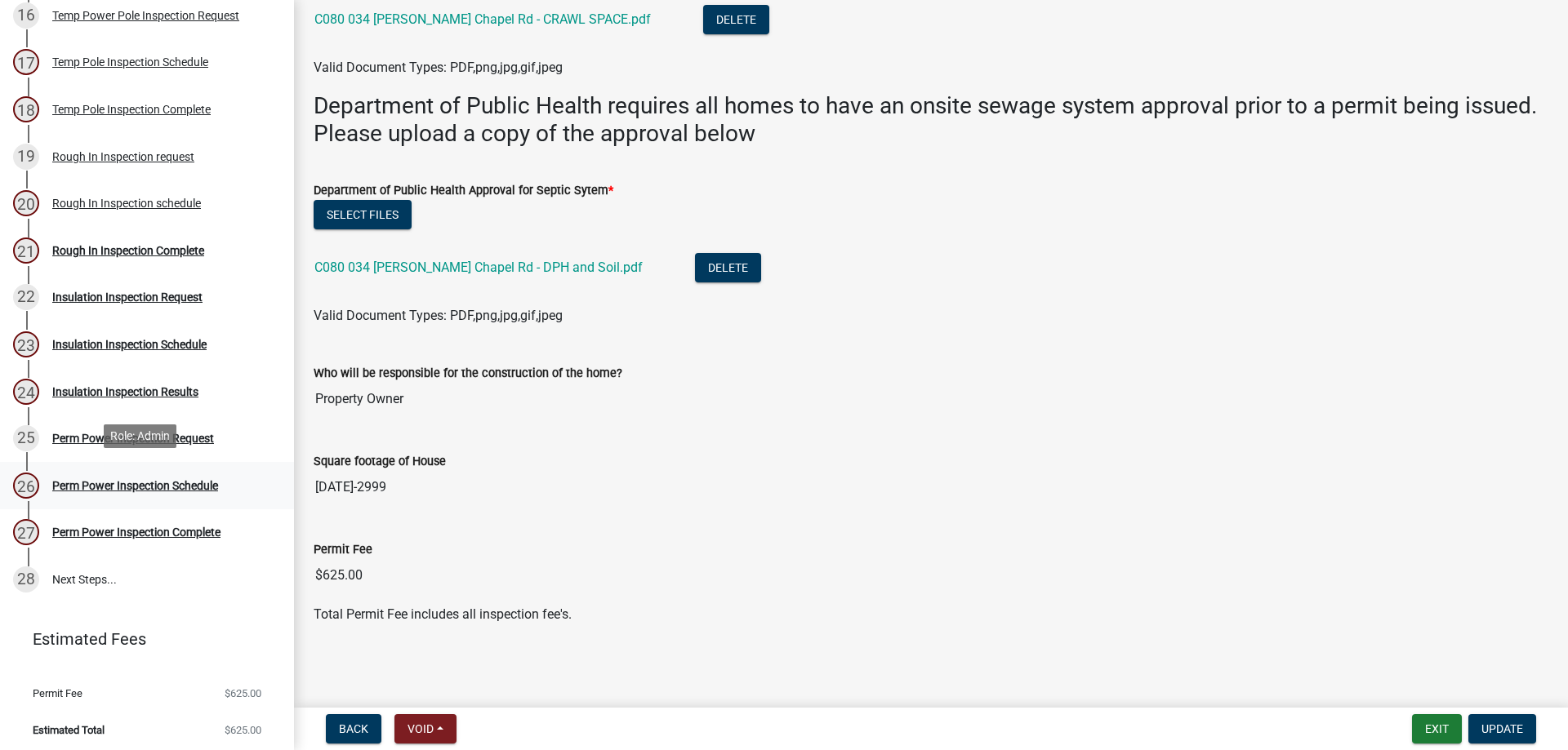
click at [168, 485] on div "Perm Power Inspection Schedule" at bounding box center [135, 486] width 166 height 11
click at [162, 368] on link "24 Insulation Inspection Results" at bounding box center [147, 392] width 294 height 48
click at [191, 492] on div "26 Perm Power Inspection Schedule" at bounding box center [140, 486] width 254 height 26
click at [192, 543] on link "27 Perm Power Inspection Complete" at bounding box center [147, 533] width 294 height 48
click at [107, 199] on div "Rough In Inspection schedule" at bounding box center [126, 204] width 149 height 11
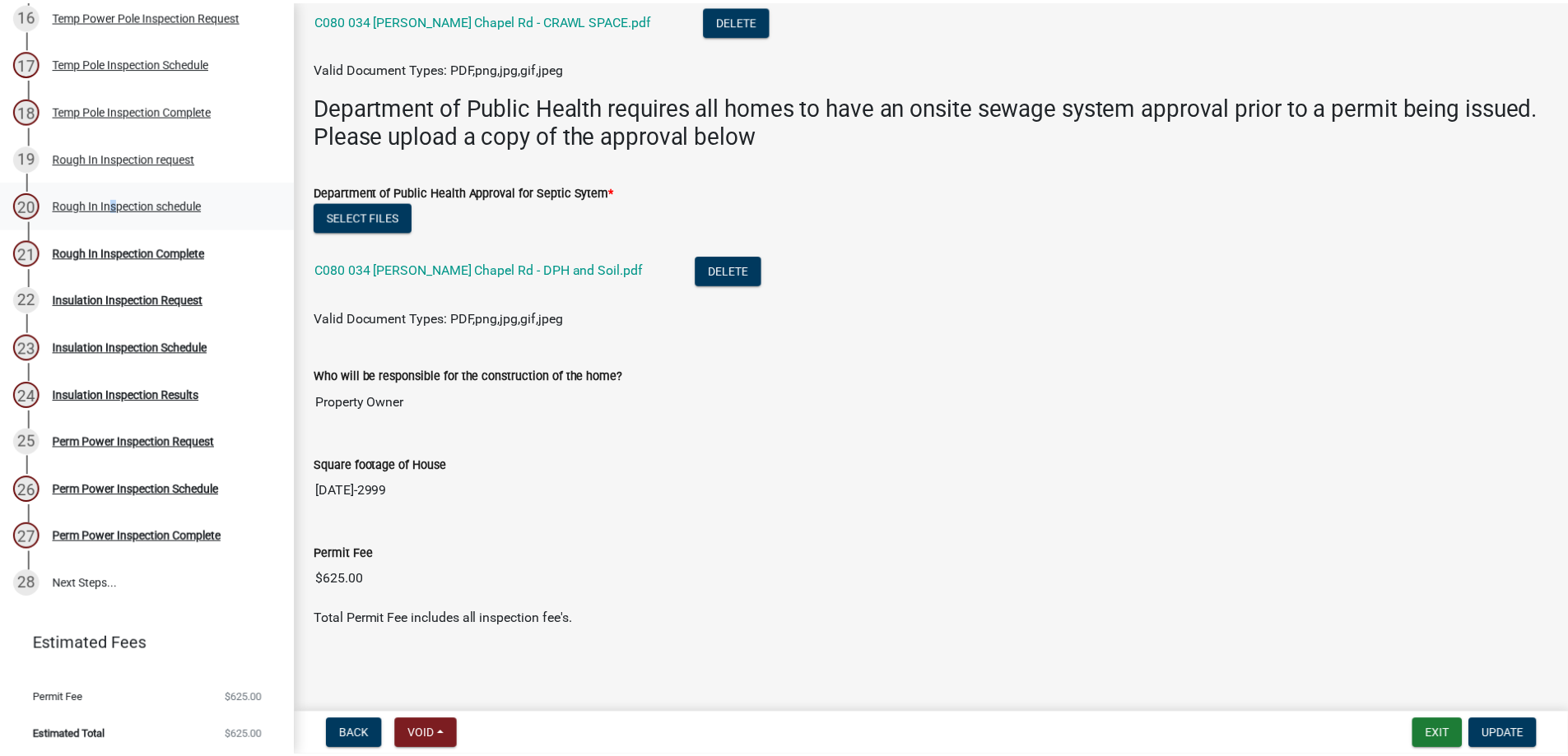
scroll to position [0, 0]
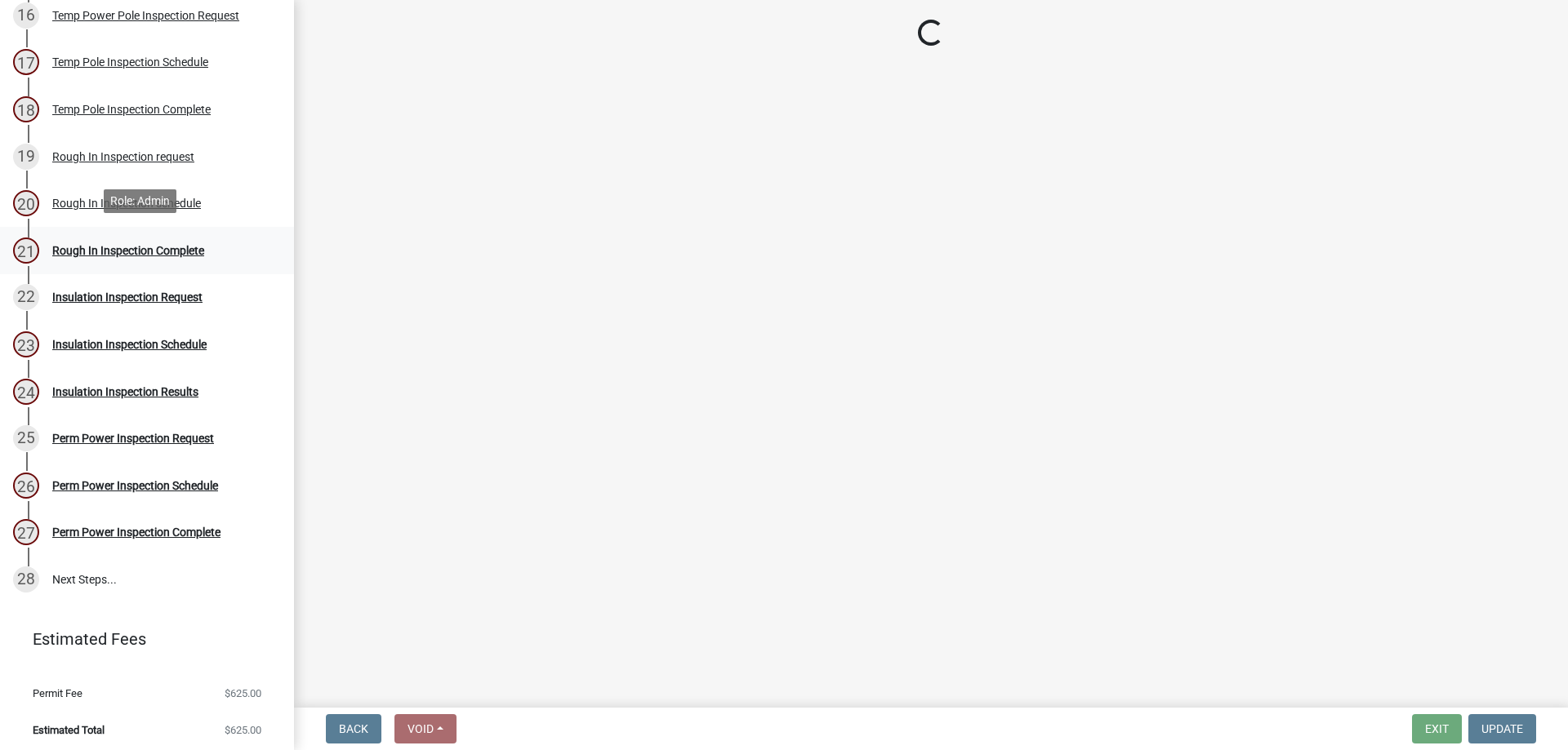
click at [110, 250] on div "Rough In Inspection Complete" at bounding box center [128, 250] width 152 height 11
select select "c8782573-b172-4b60-a12f-1deaca28c83d"
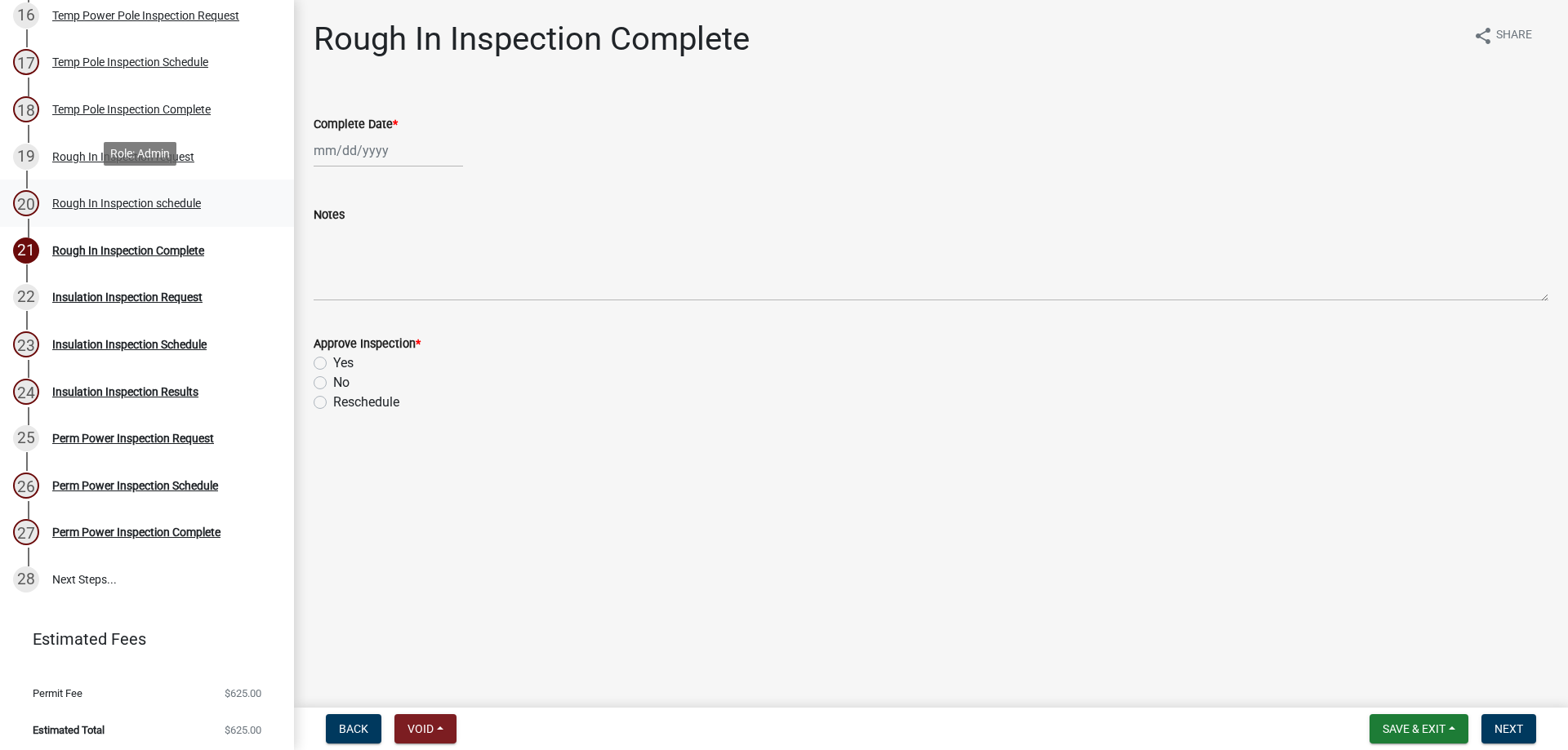
click at [170, 213] on link "20 Rough In Inspection schedule" at bounding box center [147, 204] width 294 height 48
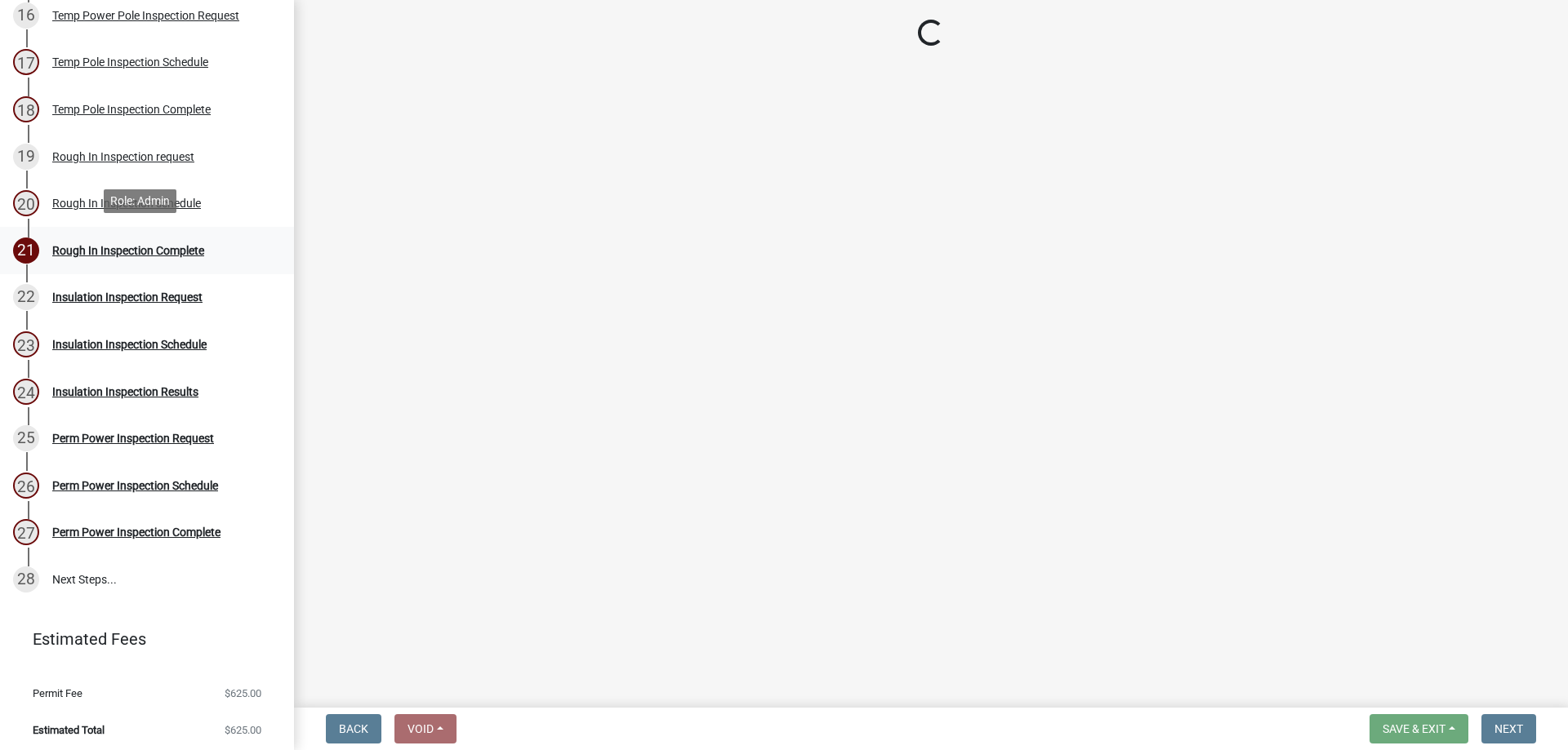
select select "c8782573-b172-4b60-a12f-1deaca28c83d"
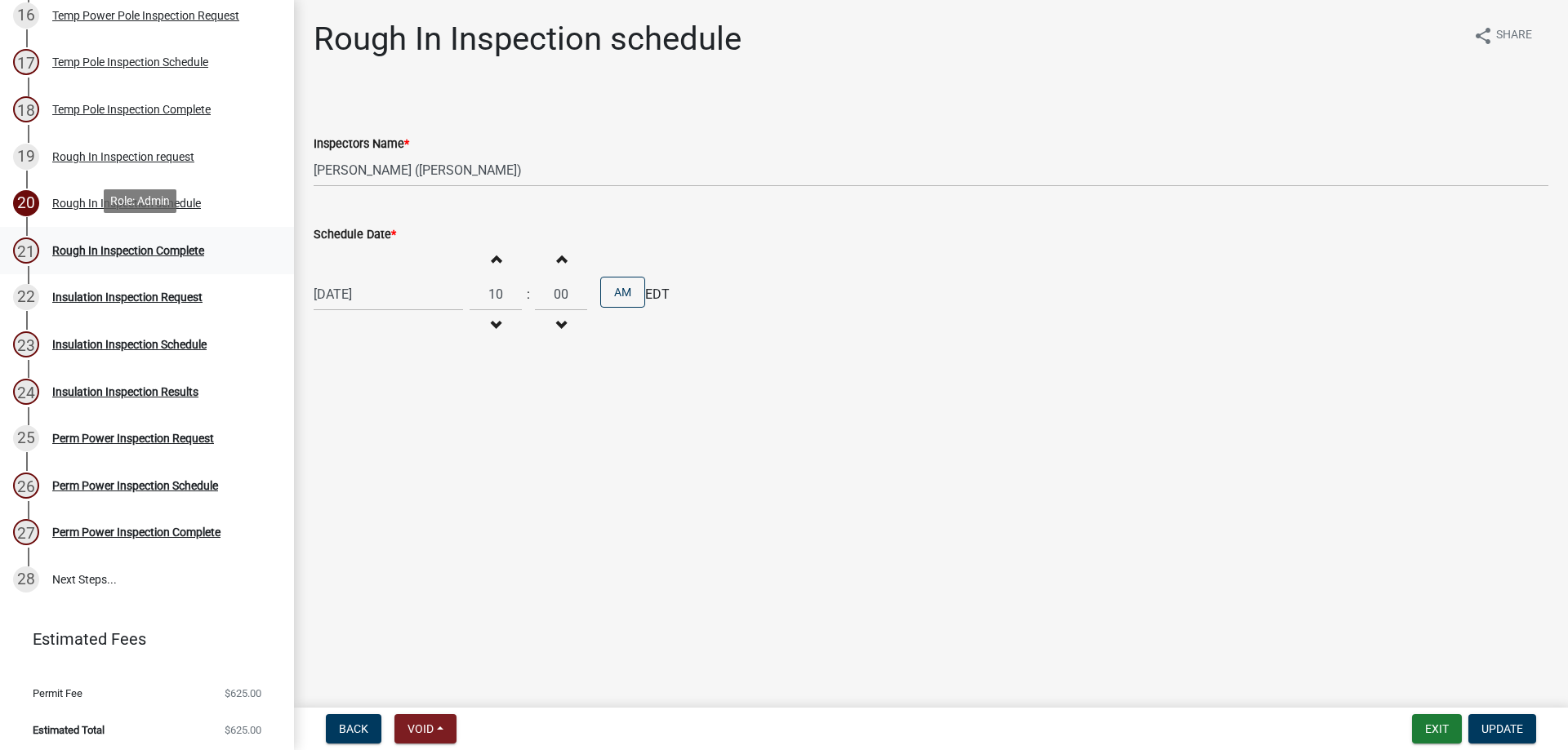
click at [169, 228] on link "21 Rough In Inspection Complete" at bounding box center [147, 251] width 294 height 48
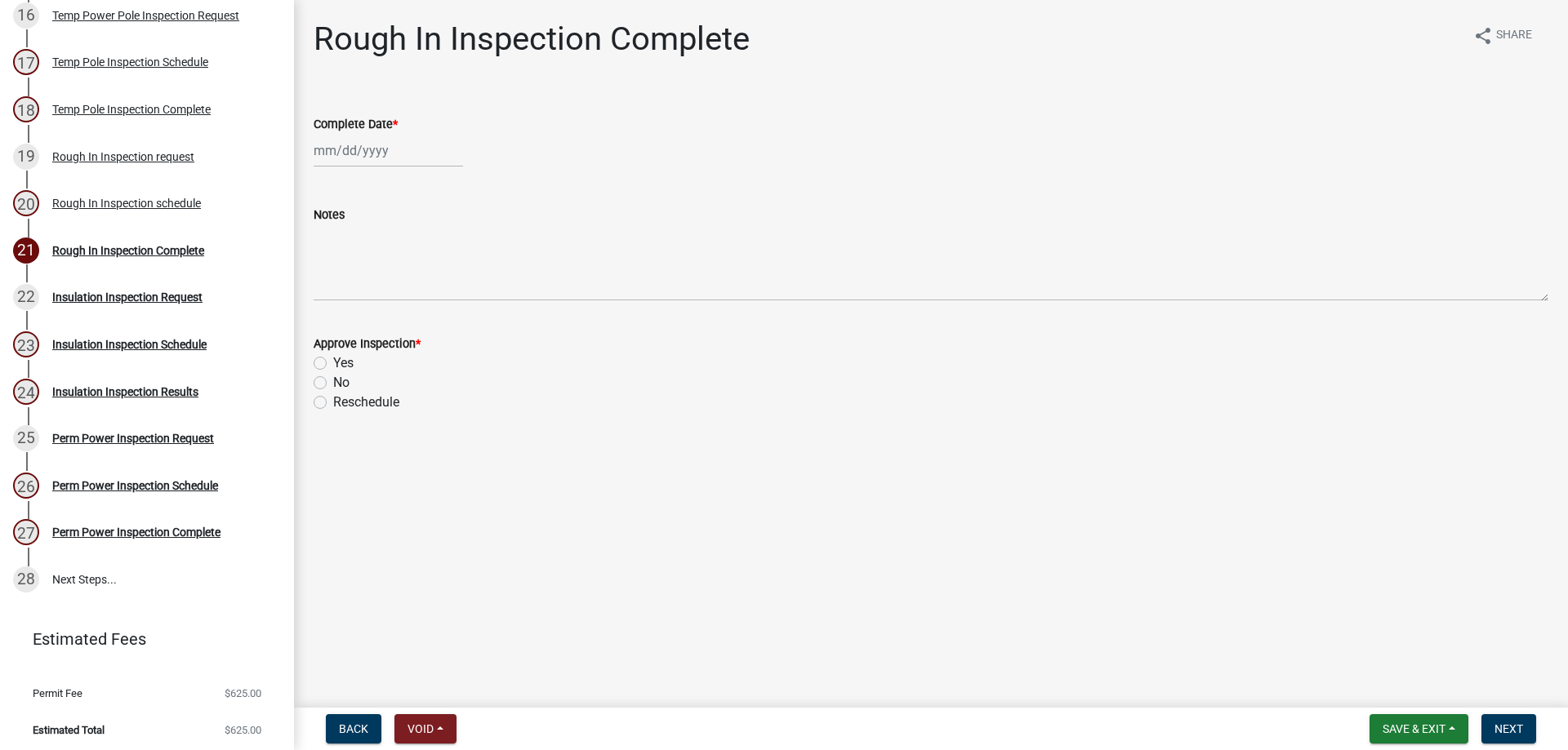
select select "9"
select select "2025"
click at [369, 157] on div "Jan Feb Mar Apr May Jun Jul Aug Sep Oct Nov Dec 1525 1526 1527 1528 1529 1530 1…" at bounding box center [388, 150] width 149 height 34
click at [324, 186] on button "Previous month" at bounding box center [330, 185] width 20 height 26
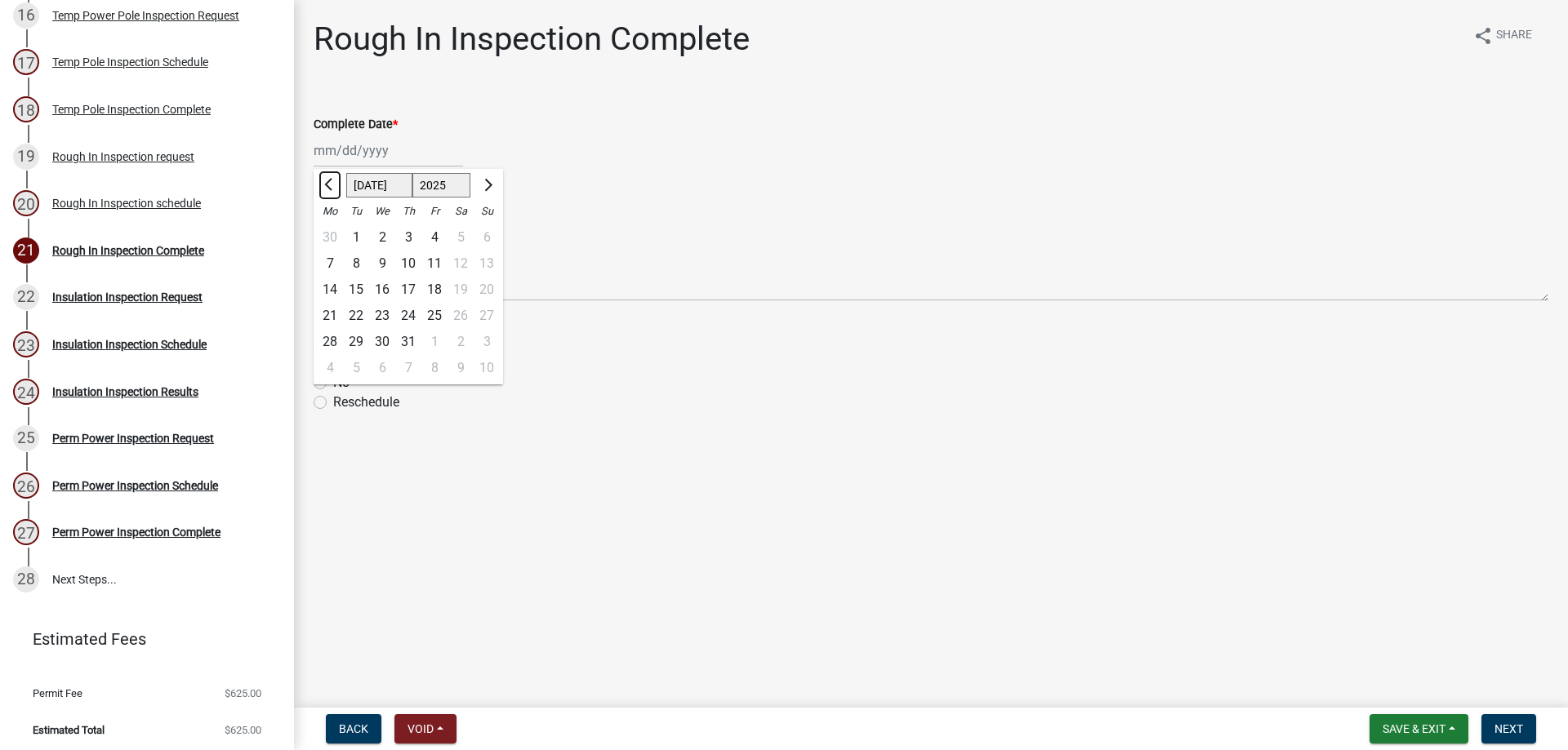
click at [324, 186] on button "Previous month" at bounding box center [330, 185] width 20 height 26
select select "5"
click at [330, 317] on div "19" at bounding box center [330, 316] width 26 height 26
type input "[DATE]"
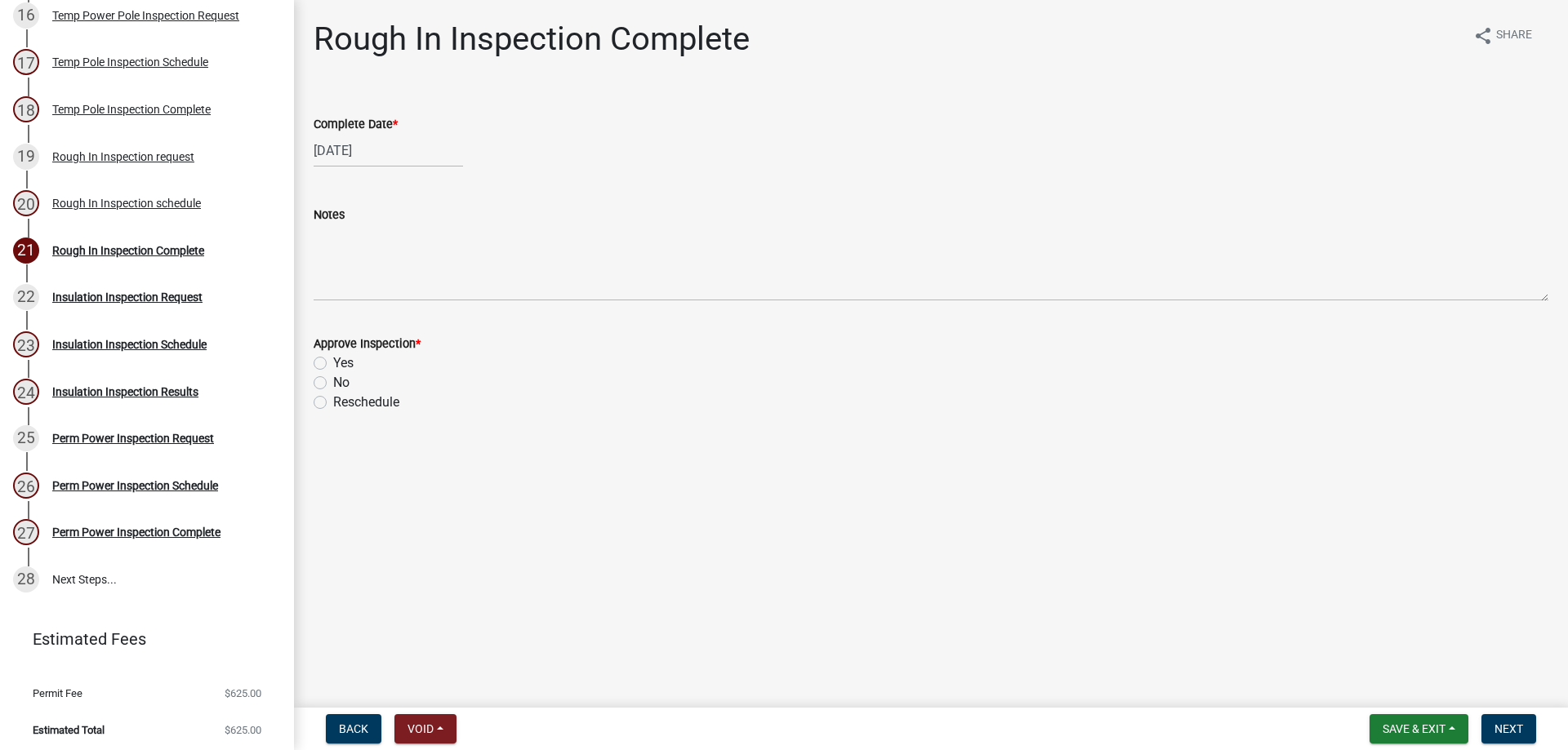
click at [332, 366] on div "Yes" at bounding box center [931, 364] width 1235 height 20
click at [333, 363] on label "Yes" at bounding box center [343, 364] width 21 height 20
click at [333, 363] on input "Yes" at bounding box center [338, 359] width 11 height 11
radio input "true"
click at [1493, 707] on nav "Back Void Withdraw Lock Expire Void Save & Exit Save Save & Exit Next" at bounding box center [931, 729] width 1274 height 43
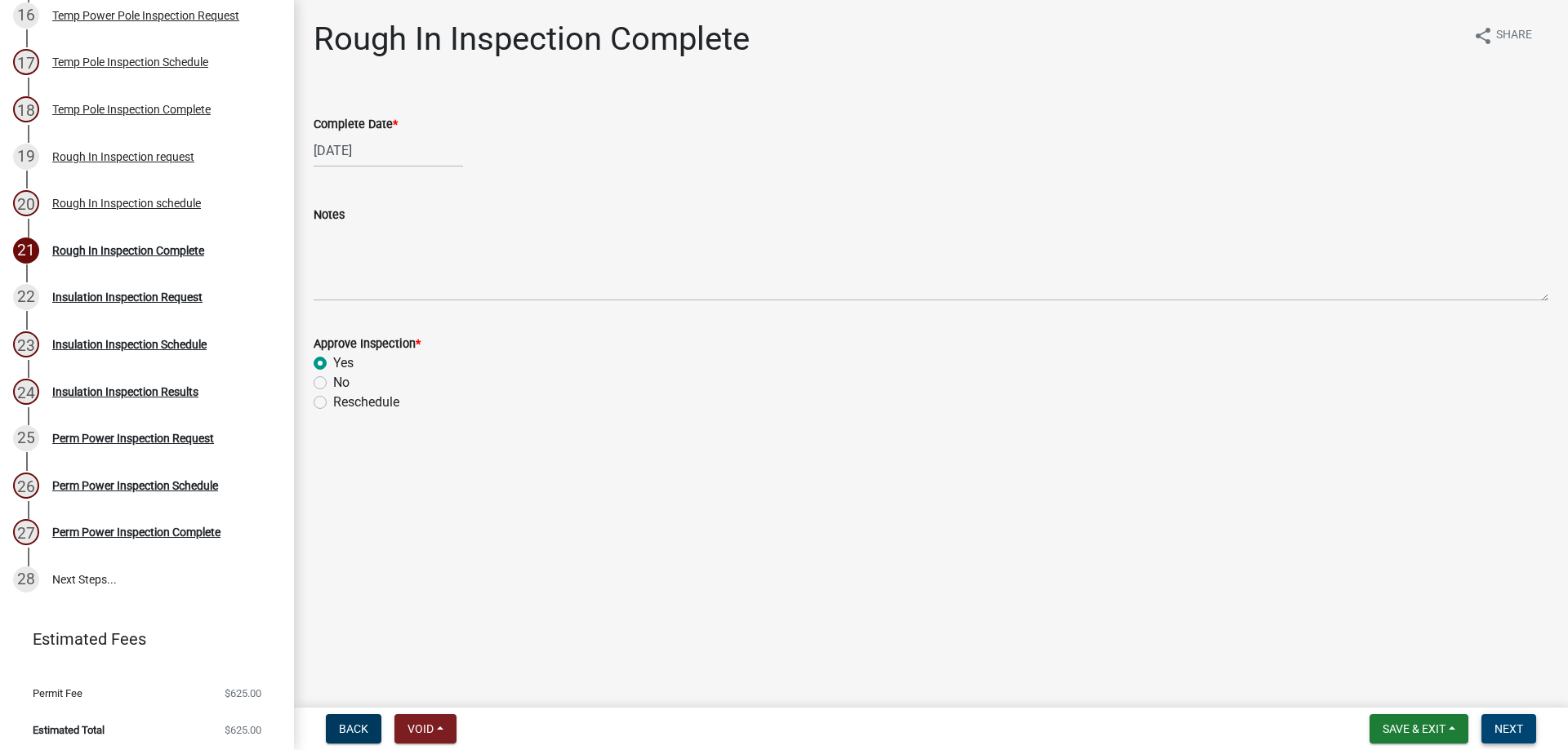
click at [1498, 725] on span "Next" at bounding box center [1508, 729] width 29 height 13
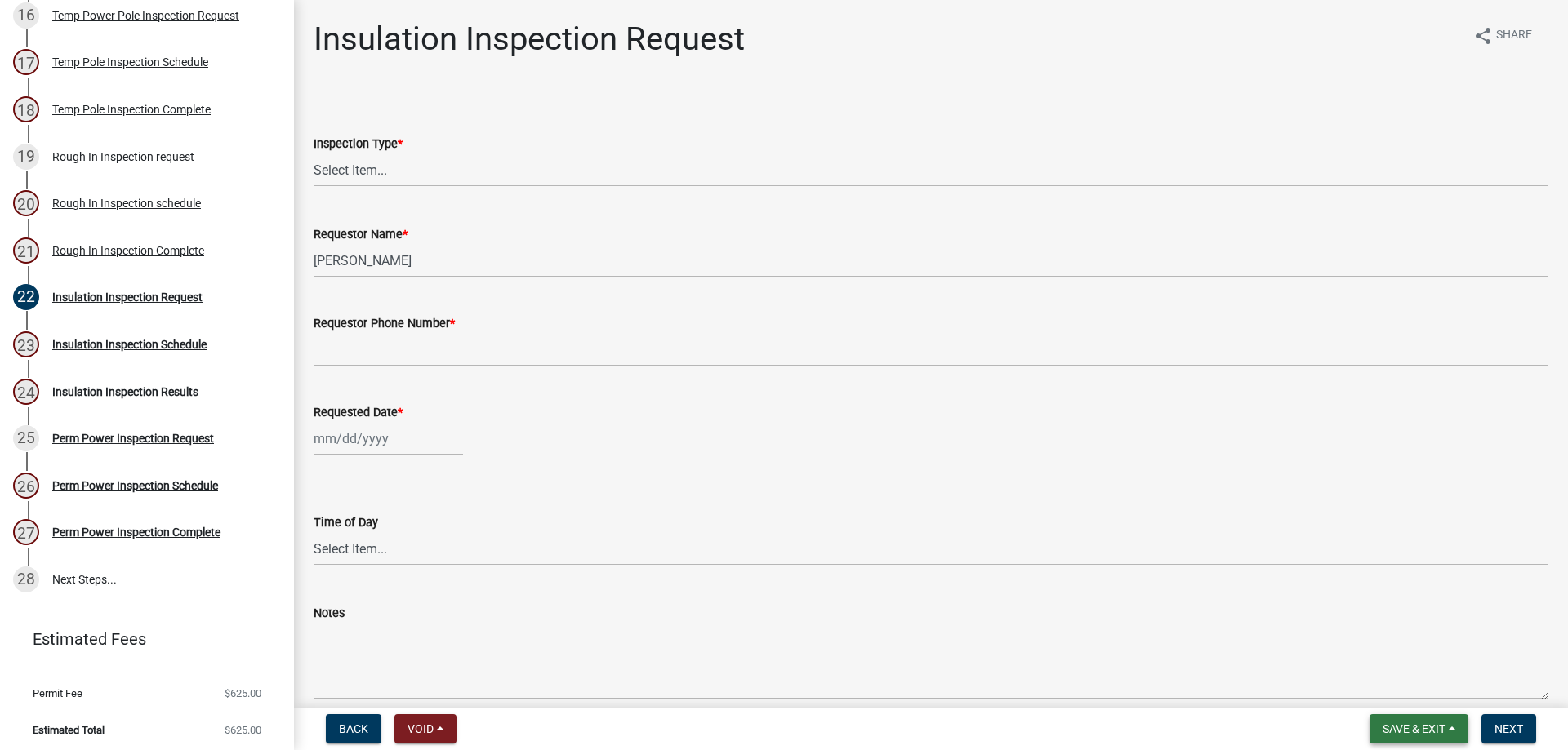
click at [1376, 722] on button "Save & Exit" at bounding box center [1419, 729] width 99 height 30
click at [1382, 682] on button "Save & Exit" at bounding box center [1402, 687] width 131 height 39
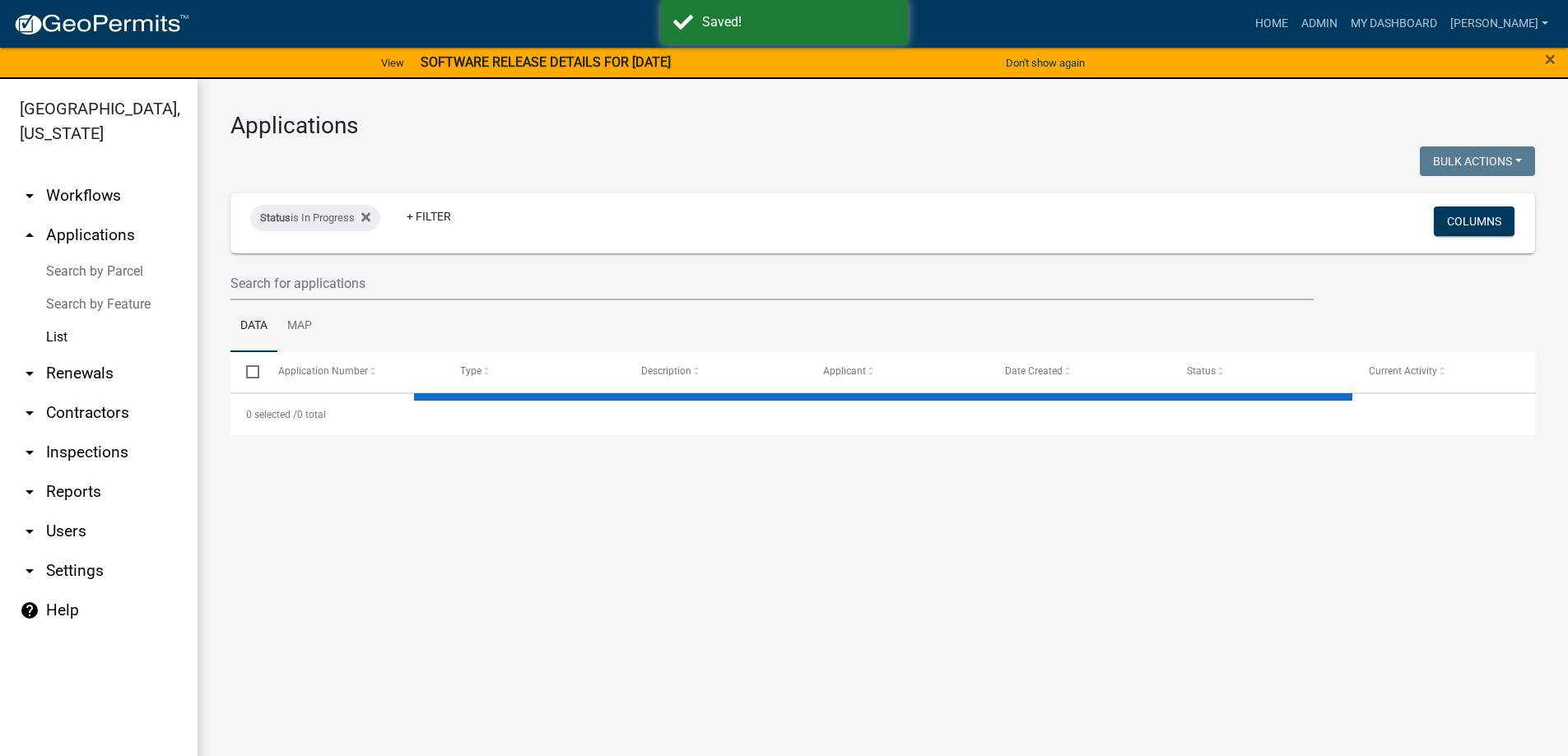
select select "3: 100"
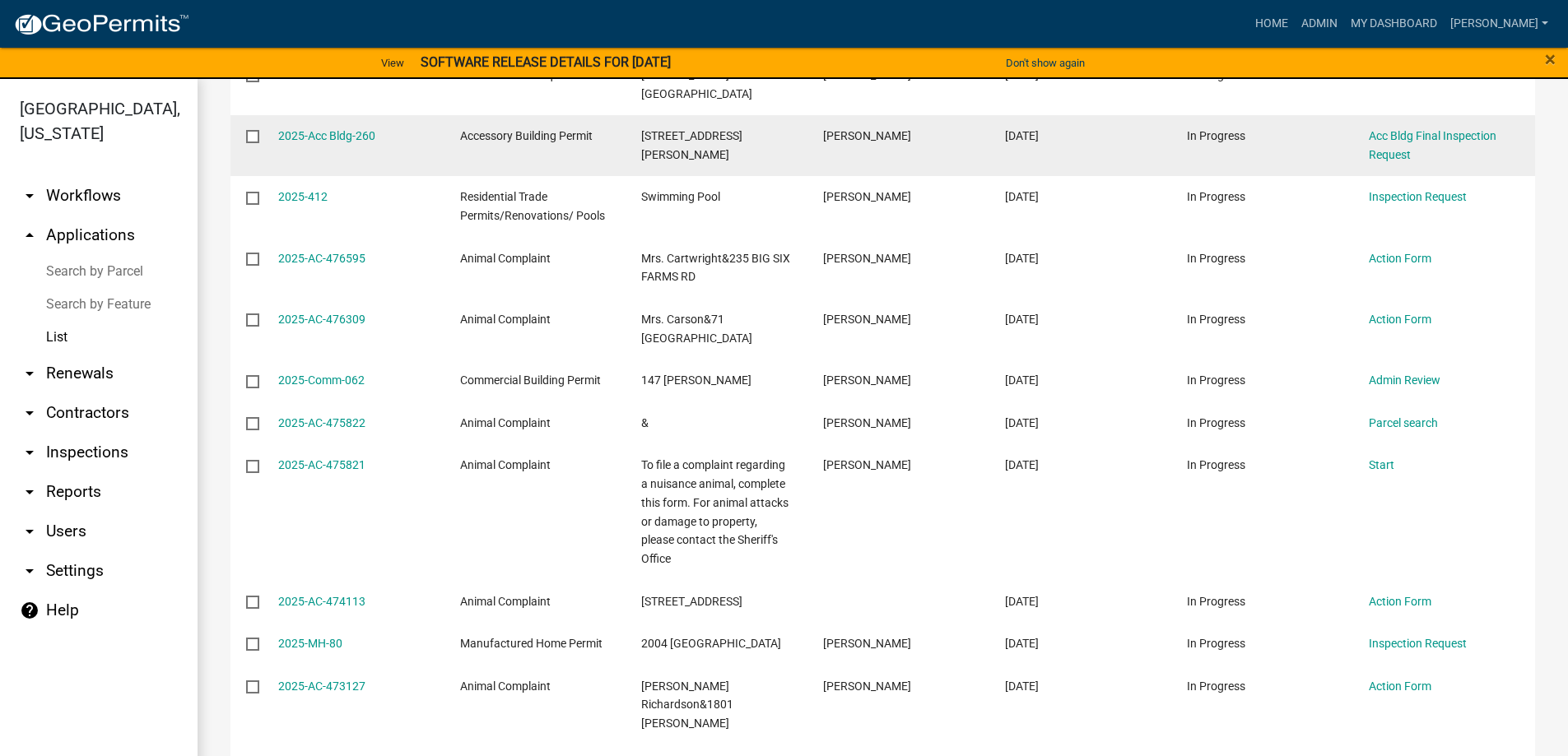
scroll to position [905, 0]
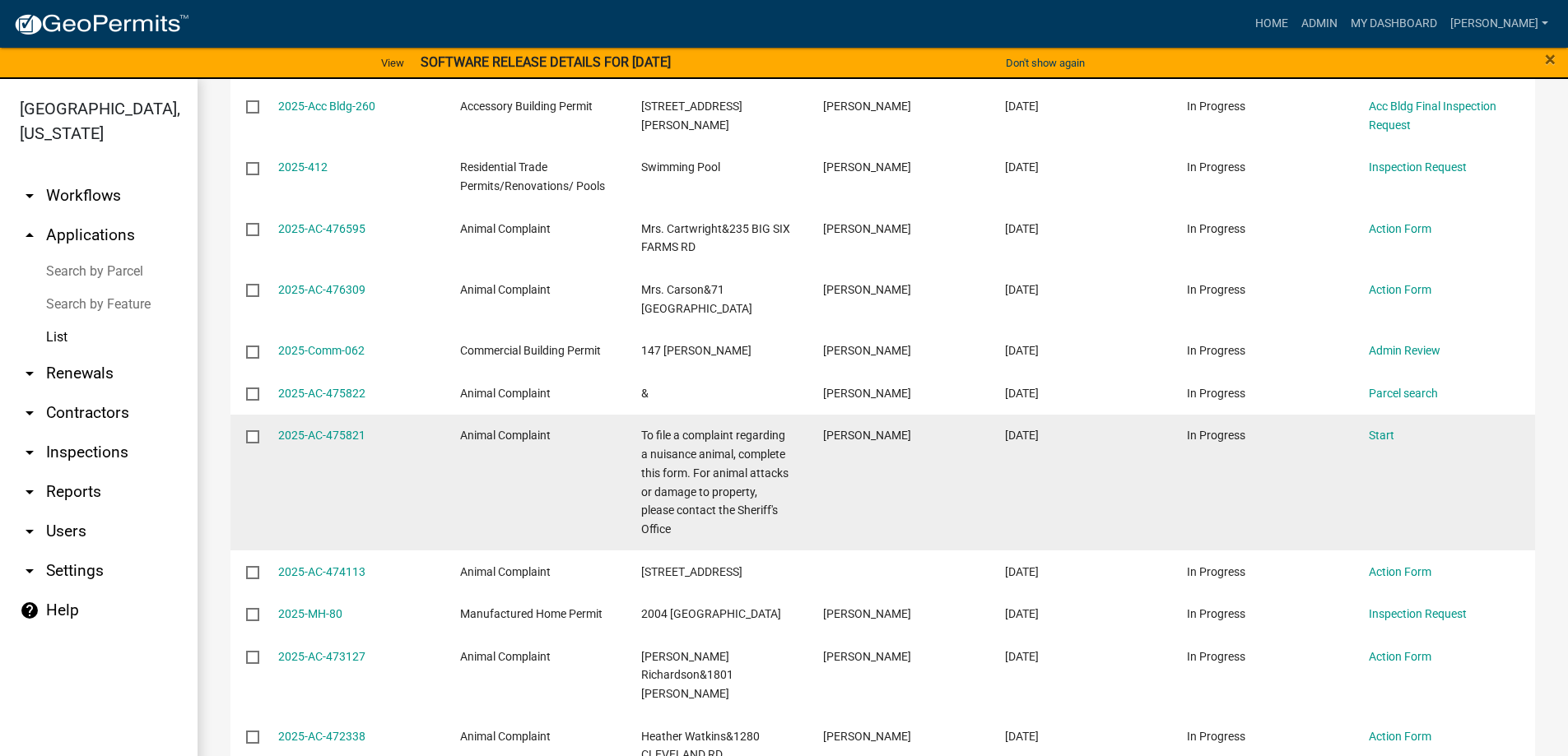
click at [257, 430] on input "checkbox" at bounding box center [251, 435] width 11 height 11
checkbox input "true"
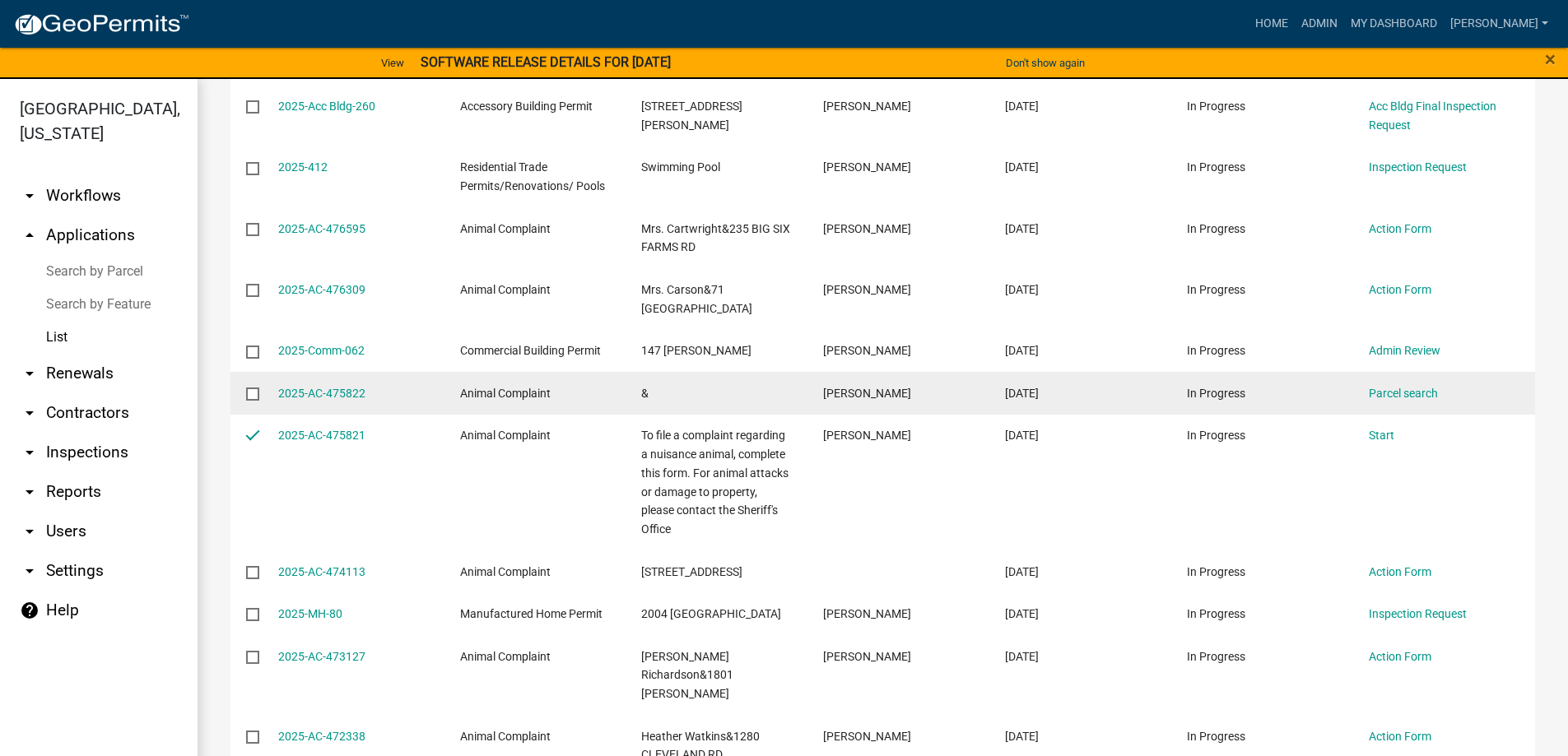
click at [257, 387] on input "checkbox" at bounding box center [251, 392] width 11 height 11
checkbox input "true"
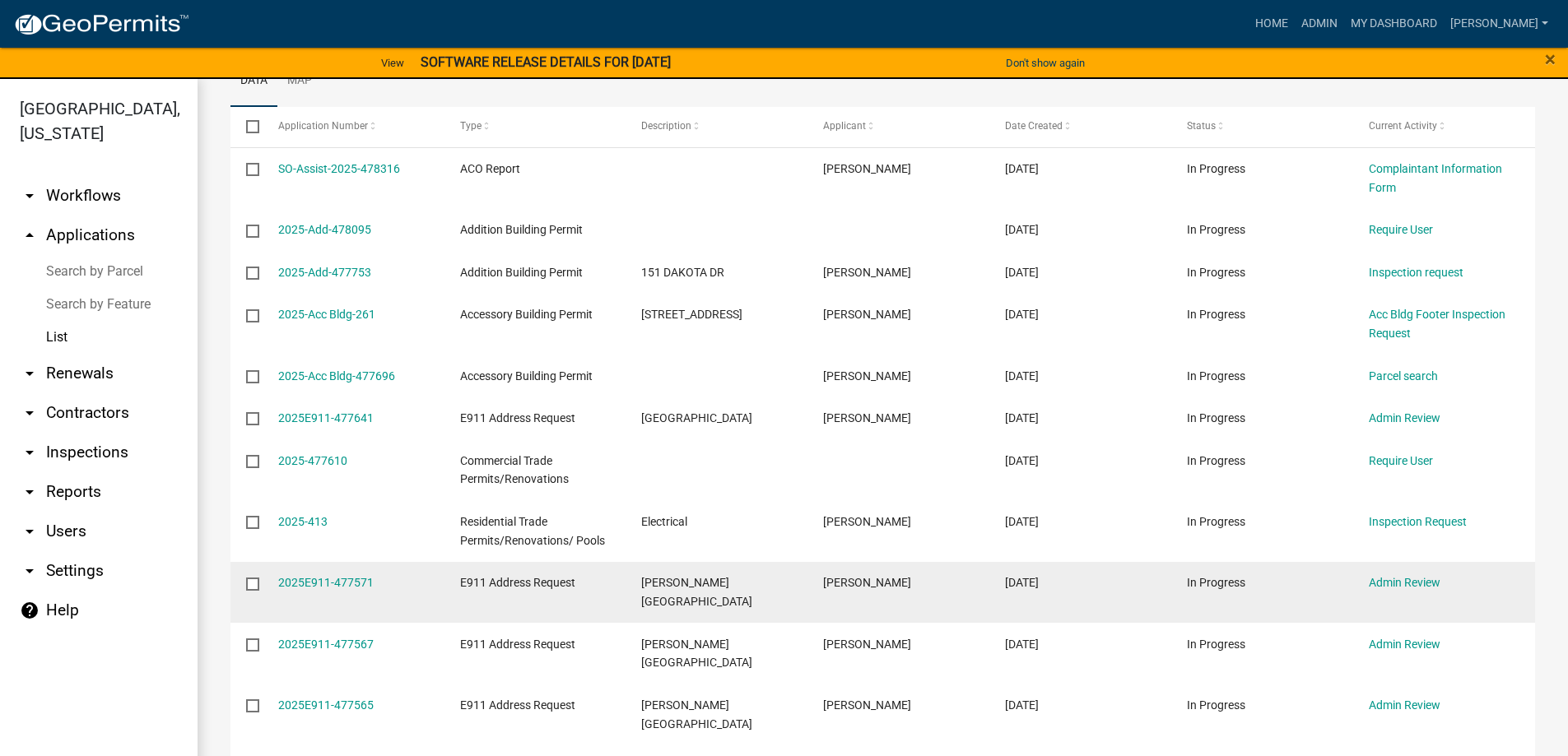
scroll to position [165, 0]
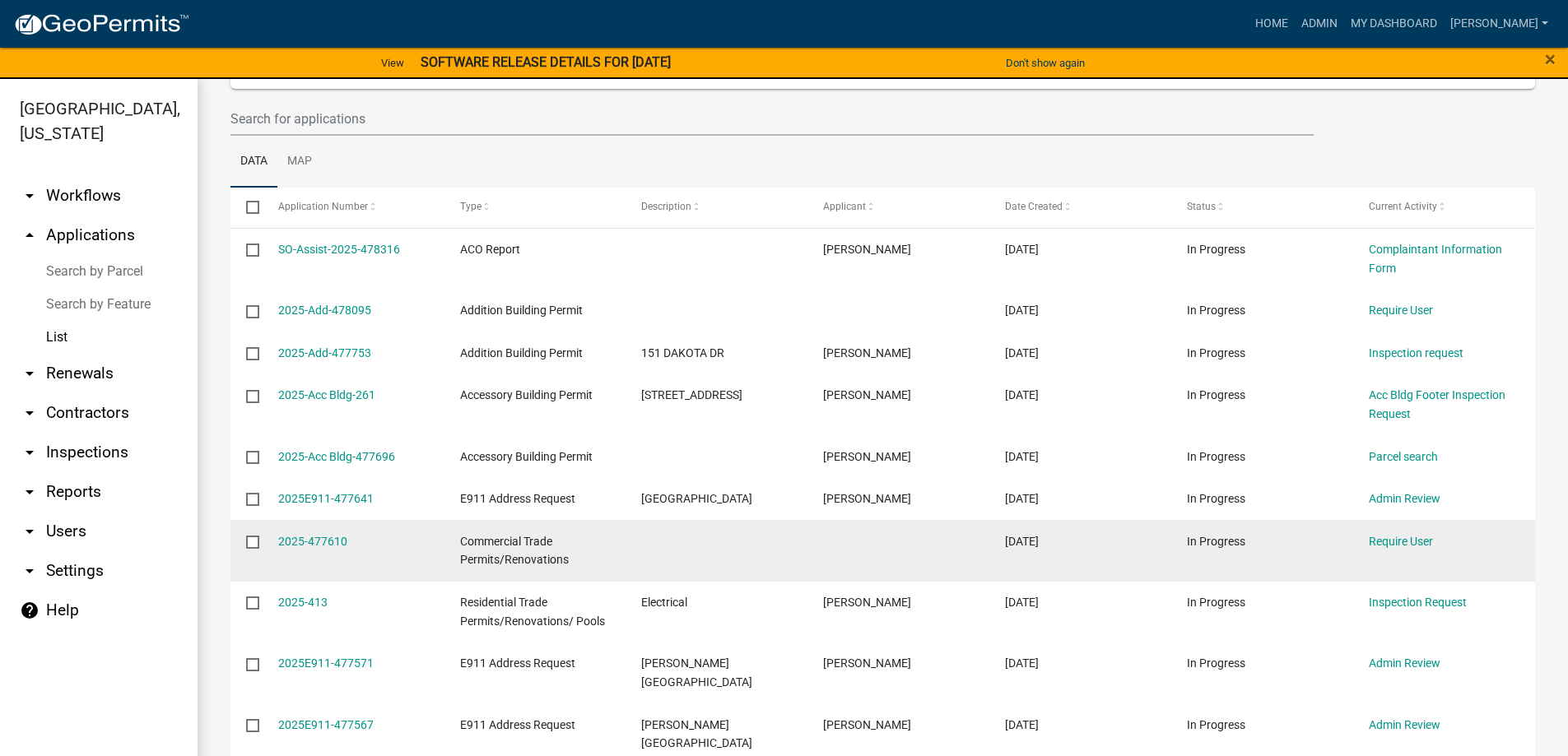
click at [246, 541] on input "checkbox" at bounding box center [251, 541] width 11 height 11
checkbox input "true"
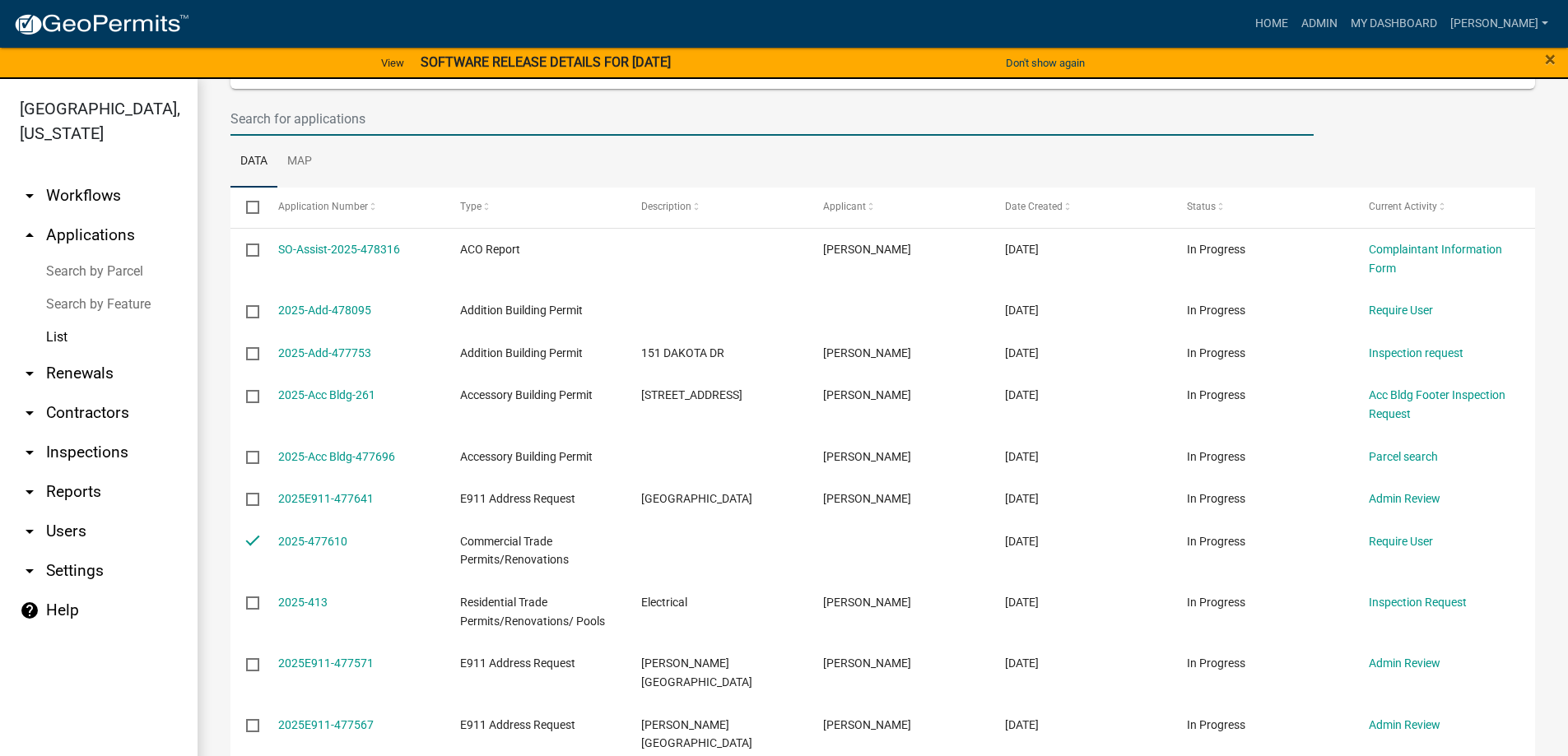
click at [350, 131] on input "text" at bounding box center [771, 118] width 1083 height 34
type input "re"
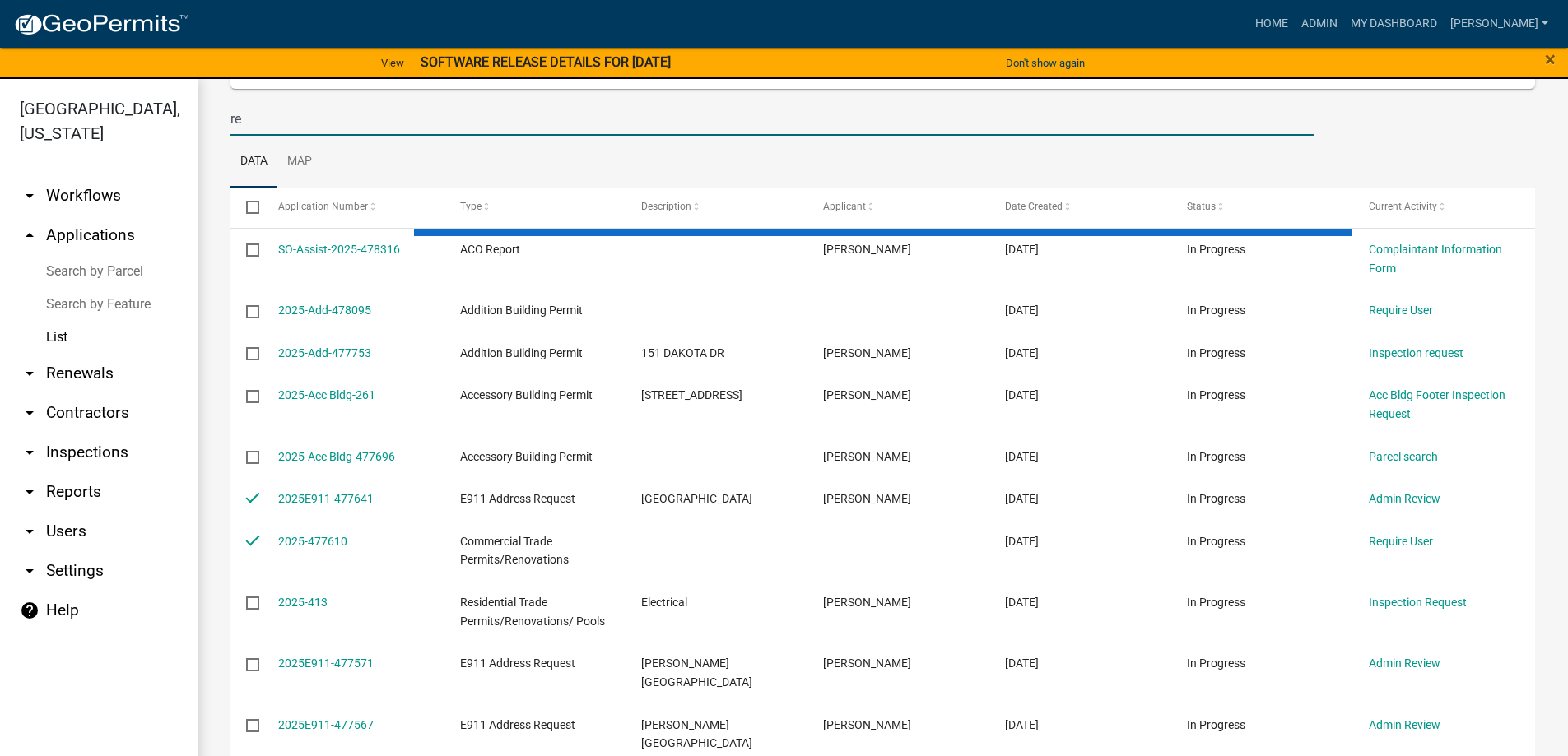
checkbox input "true"
checkbox input "false"
checkbox input "true"
checkbox input "false"
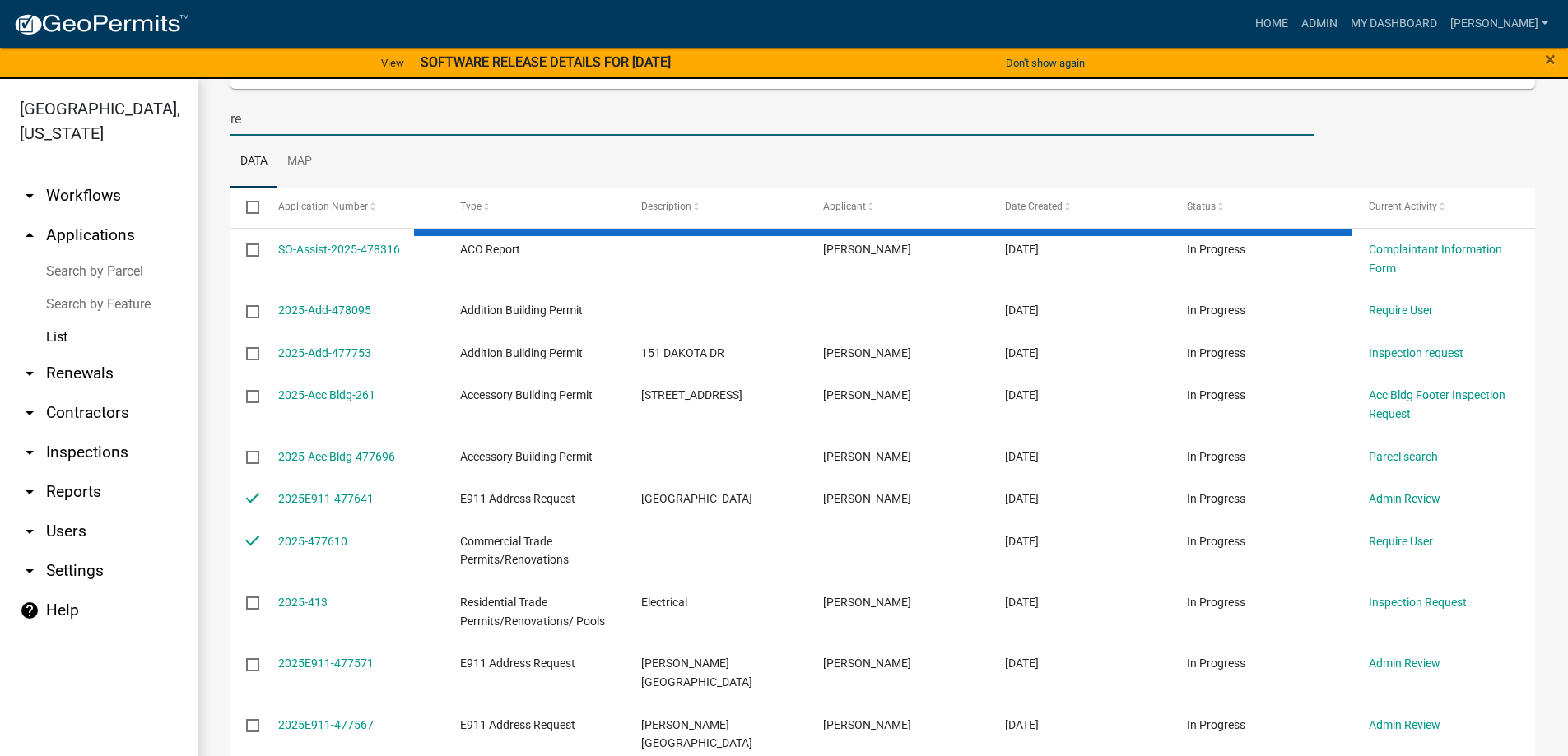
checkbox input "false"
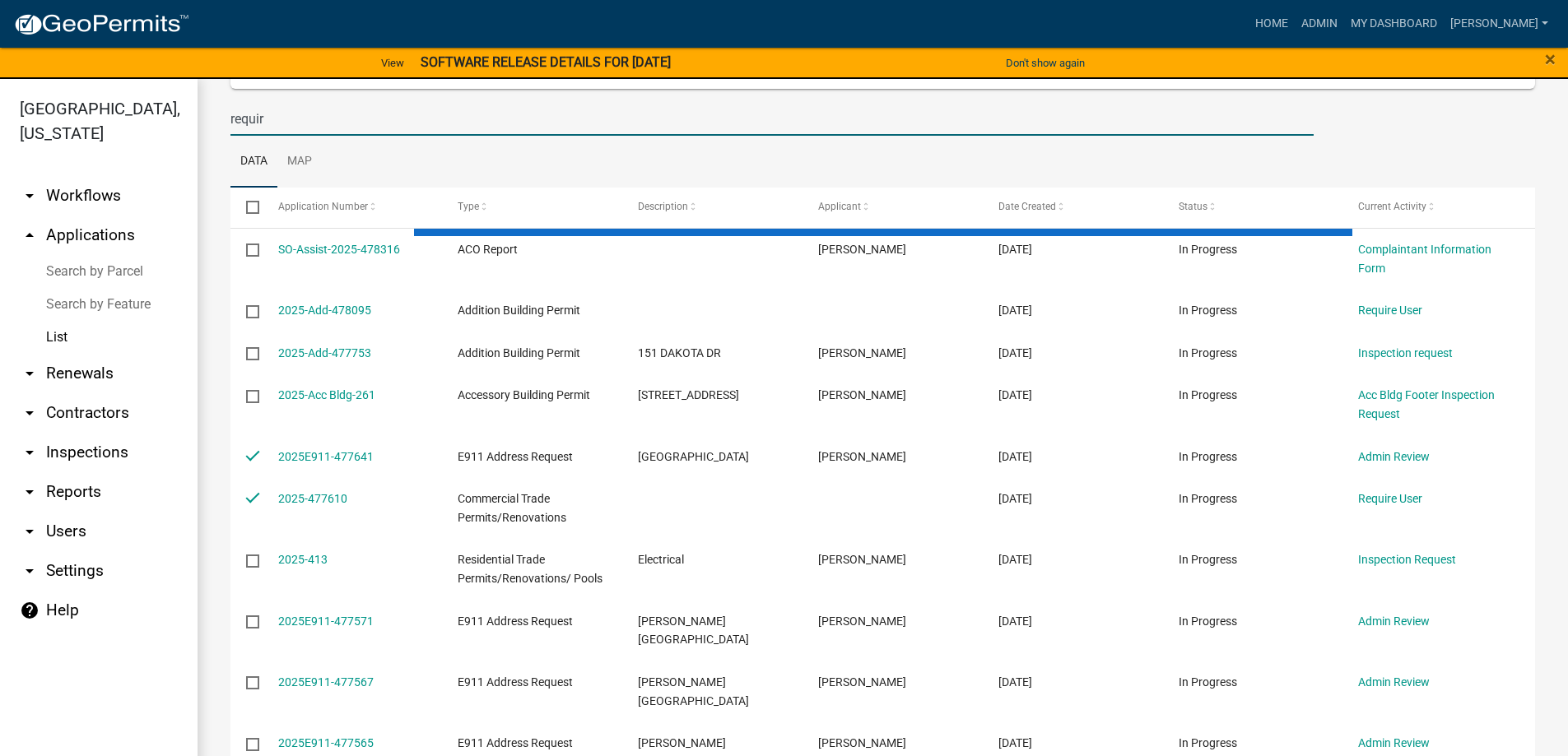
type input "require"
checkbox input "true"
checkbox input "false"
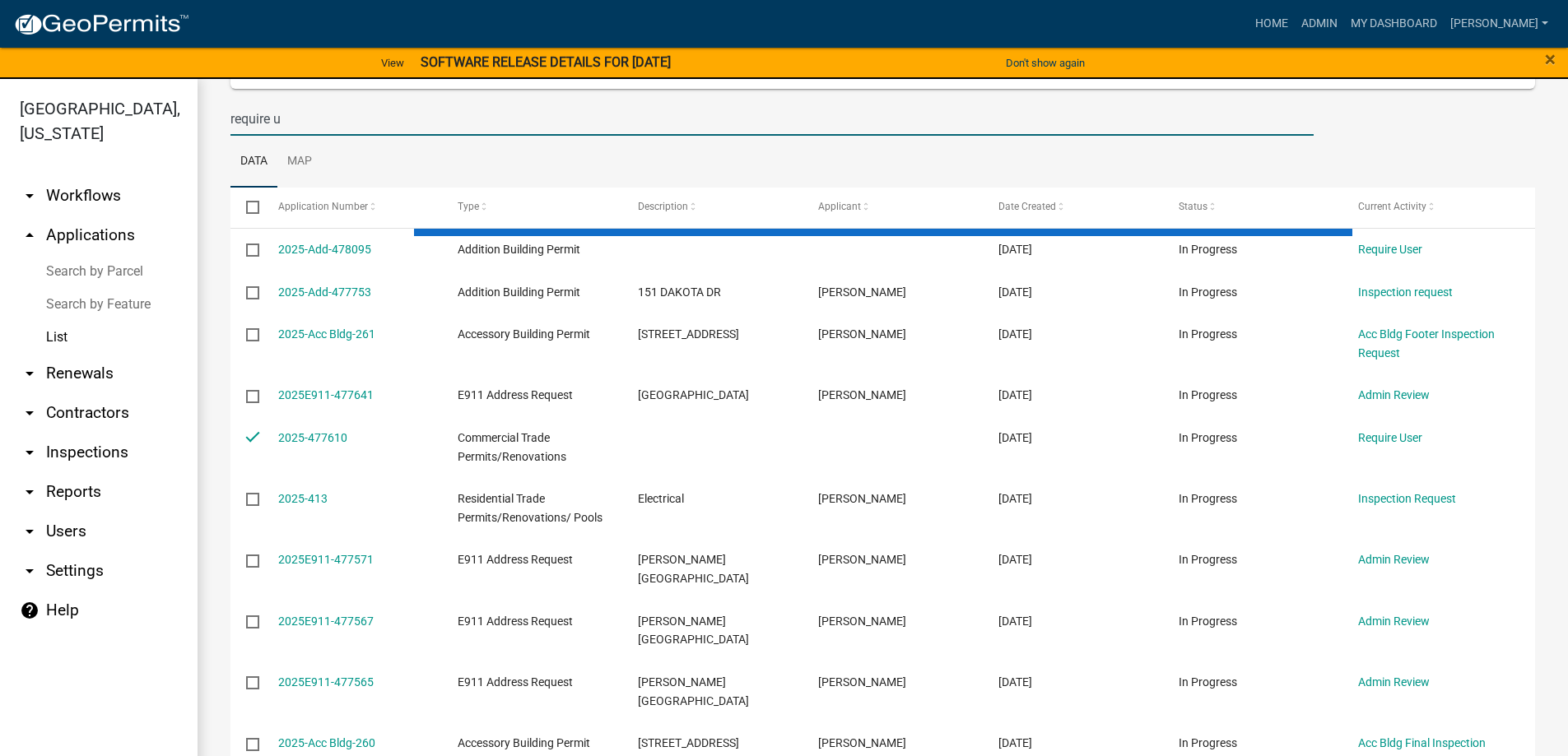
type input "require us"
checkbox input "true"
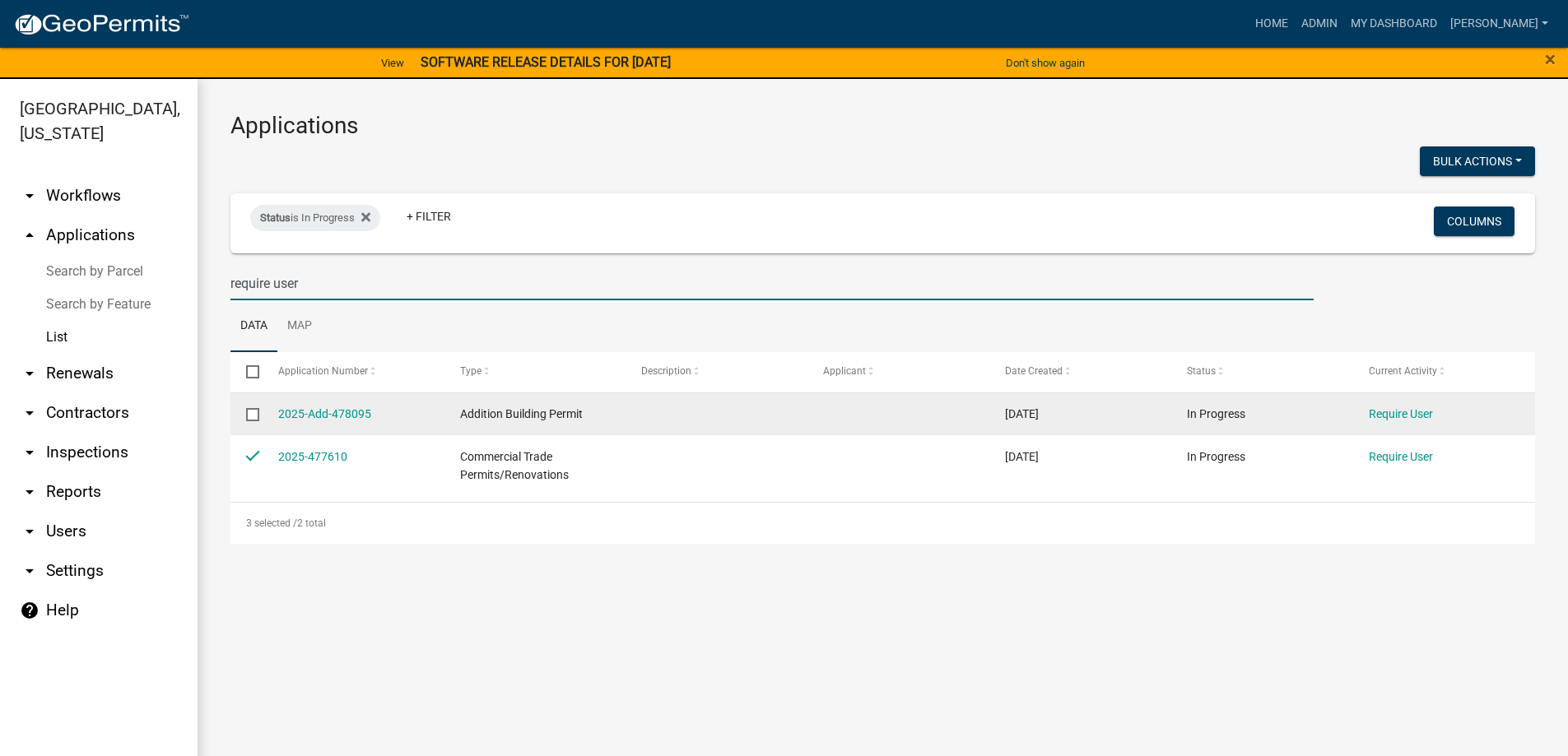
type input "require user"
click at [248, 417] on input "checkbox" at bounding box center [251, 413] width 11 height 11
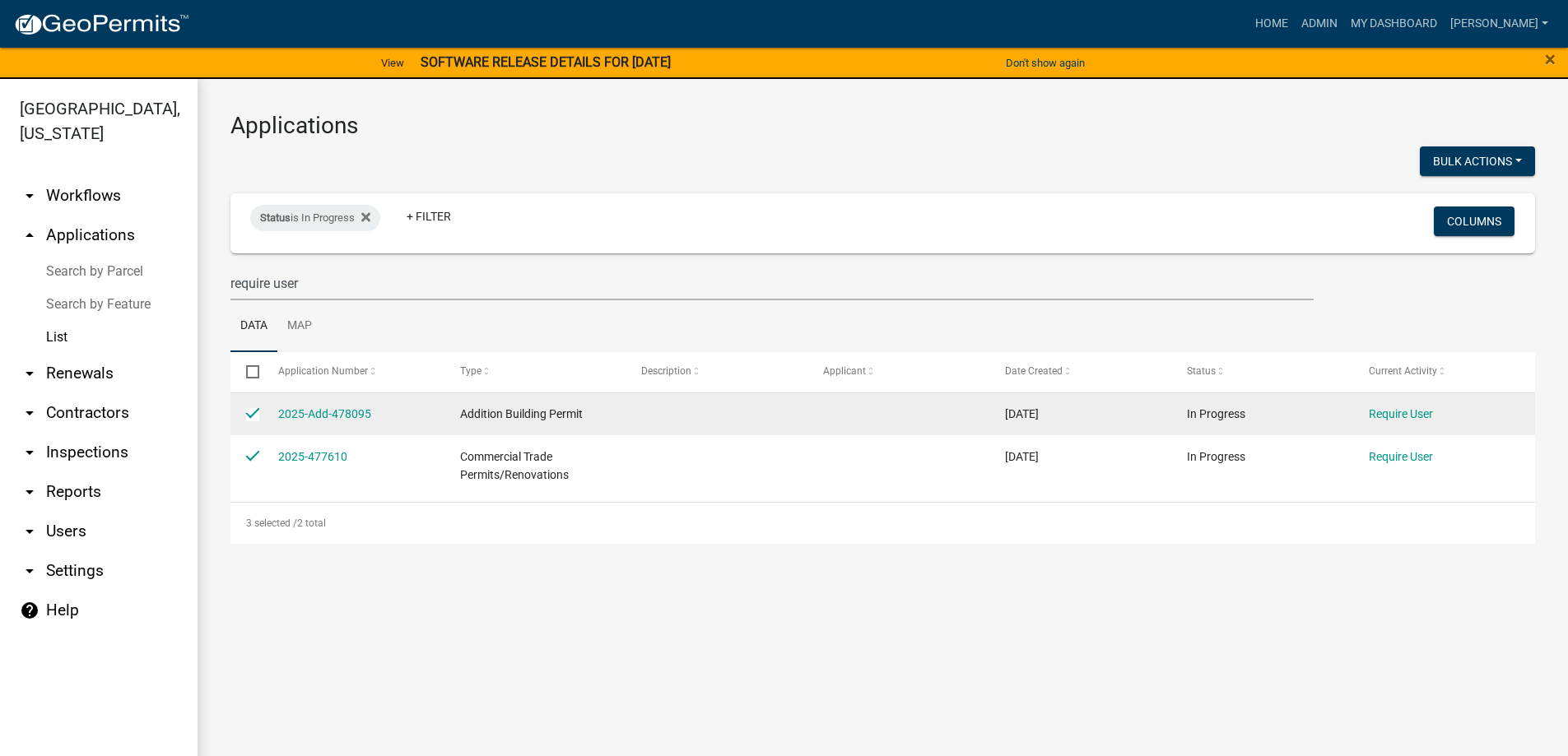
checkbox input "true"
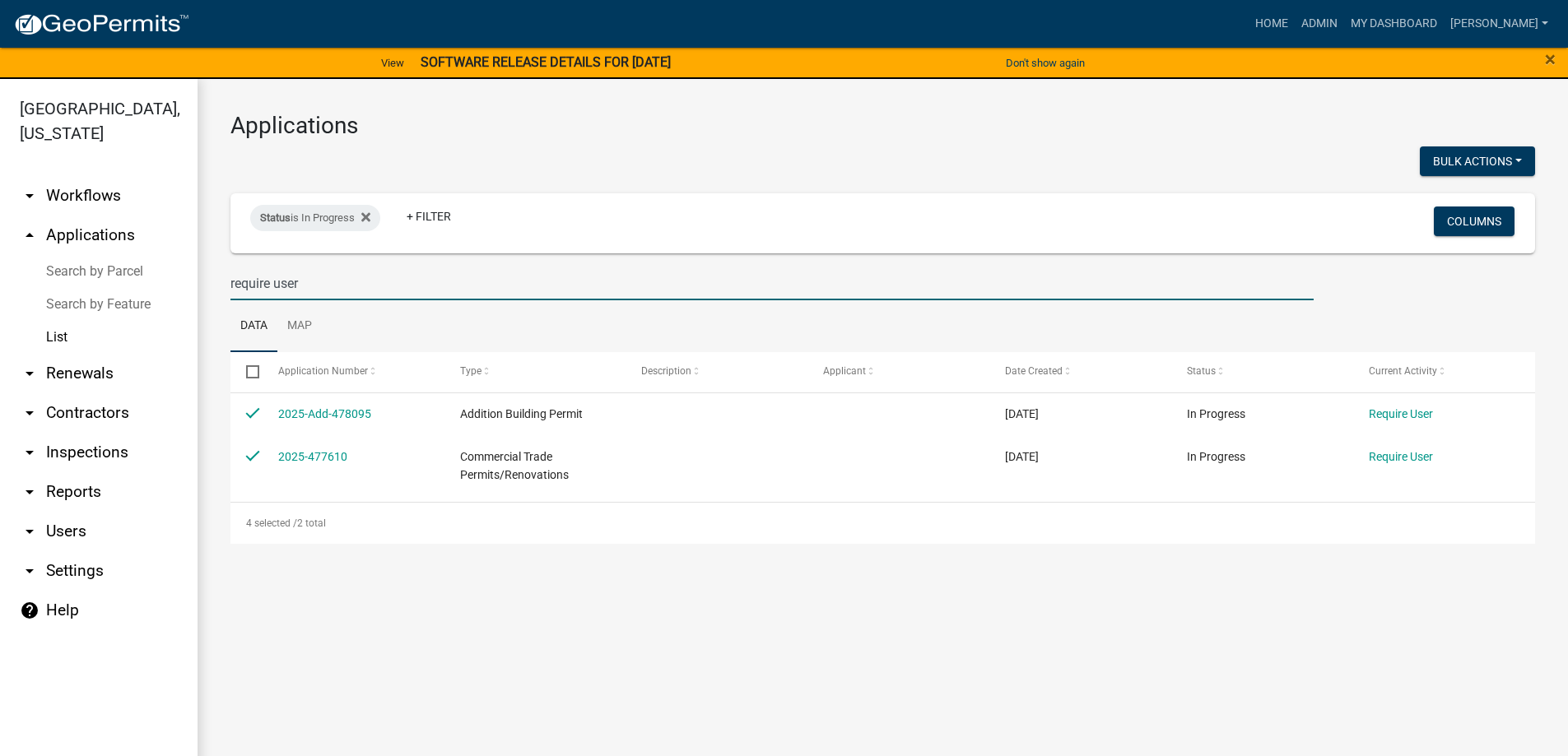
drag, startPoint x: 278, startPoint y: 296, endPoint x: 214, endPoint y: 280, distance: 66.0
click at [214, 280] on div "Applications Bulk Actions Void Expire Lock Withdraw Status is In Progress + Fil…" at bounding box center [883, 328] width 1370 height 498
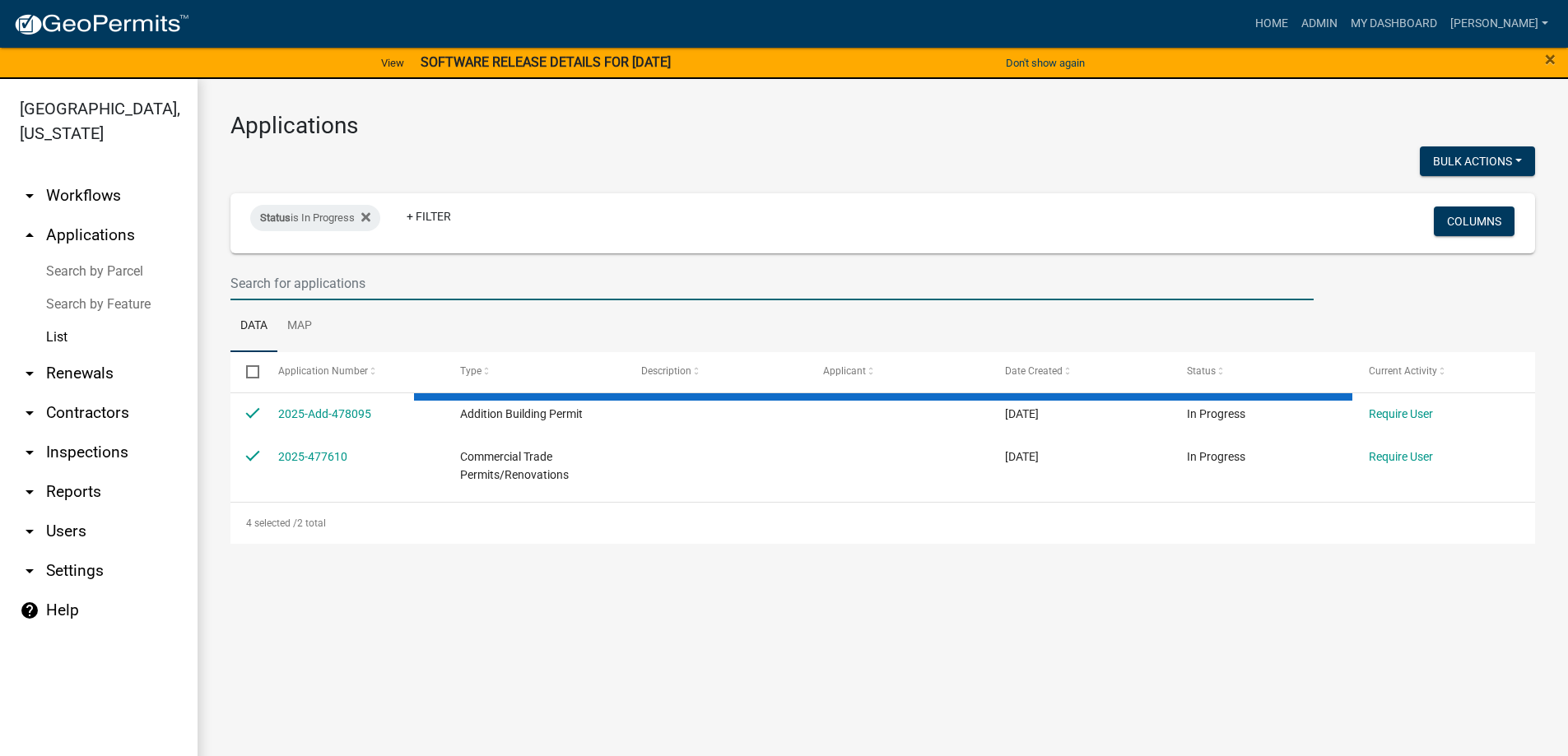
checkbox input "false"
select select "3: 100"
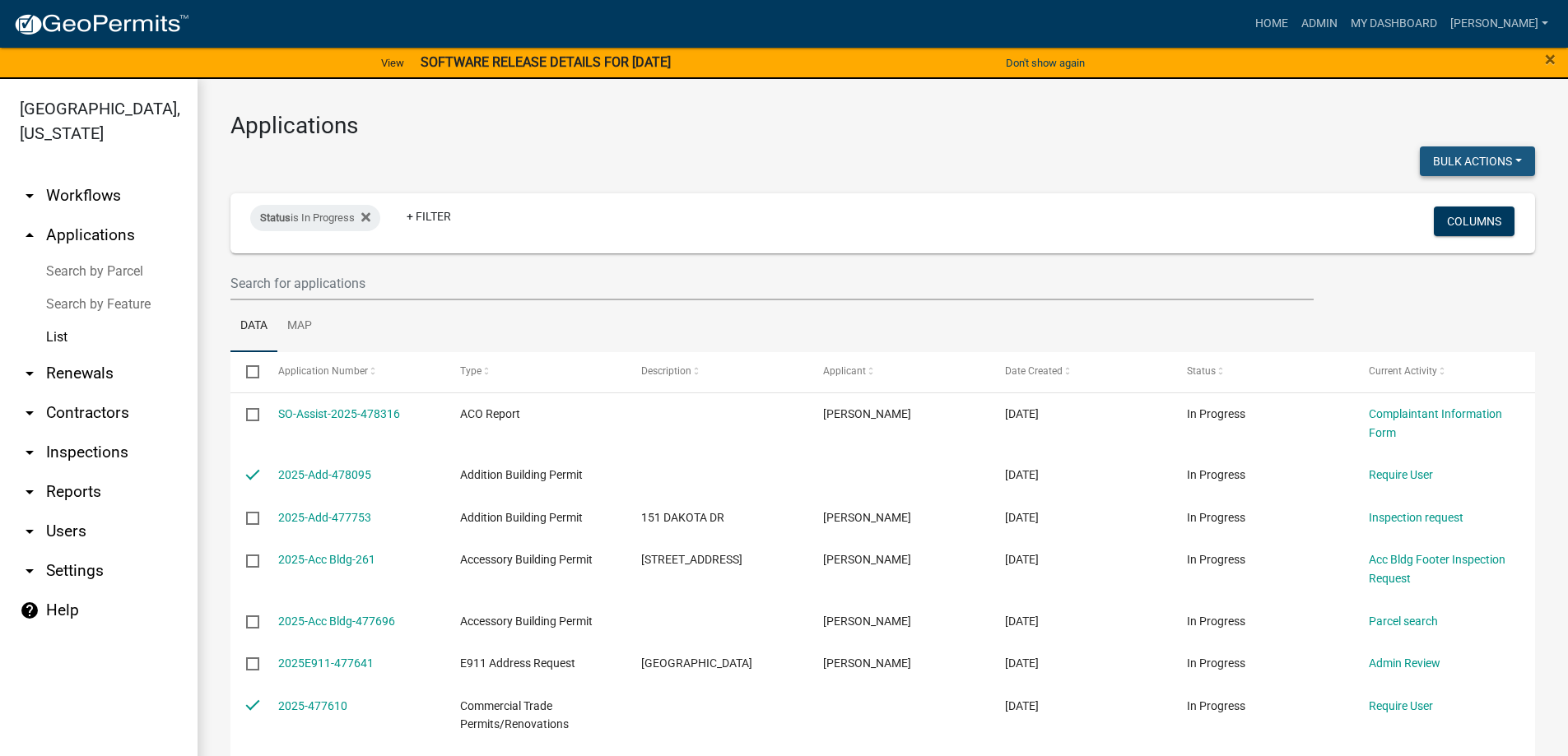
click at [1447, 165] on button "Bulk Actions" at bounding box center [1477, 161] width 115 height 30
click at [1438, 213] on button "Void" at bounding box center [1469, 204] width 132 height 40
checkbox input "false"
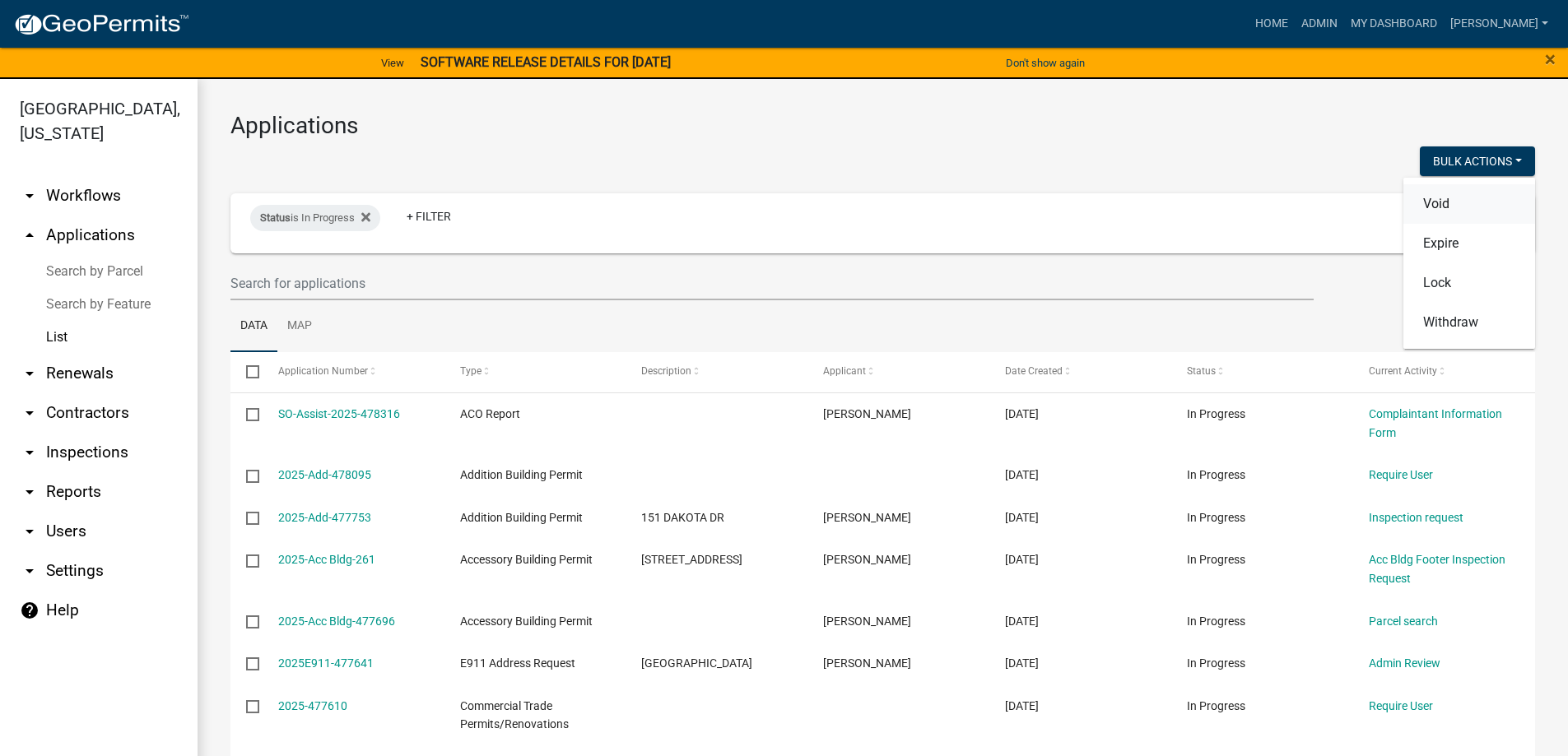
checkbox input "false"
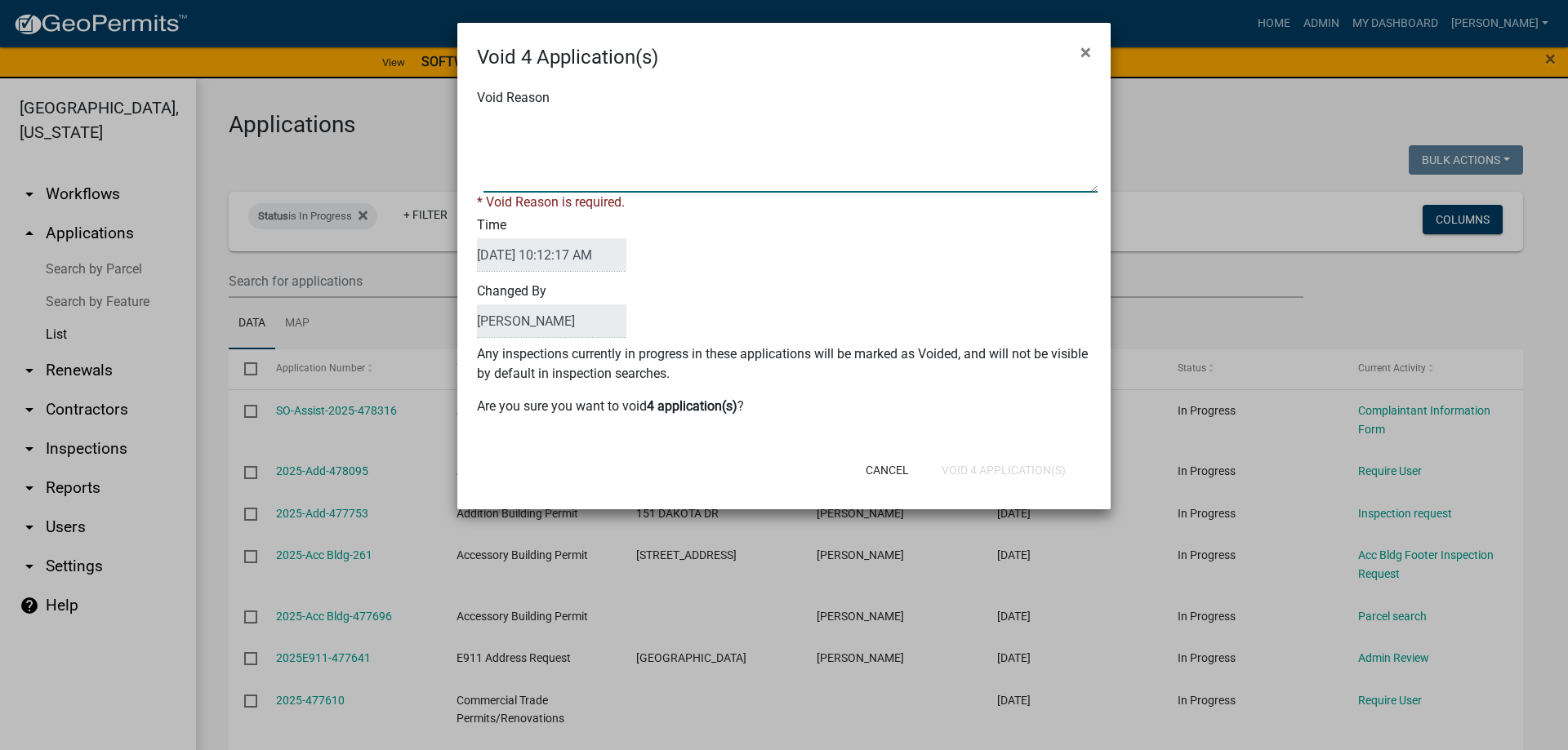
click at [560, 181] on textarea "Void Reason" at bounding box center [791, 151] width 614 height 81
type textarea "not completed"
click at [1011, 457] on button "Void 4 Application(s)" at bounding box center [1003, 470] width 150 height 30
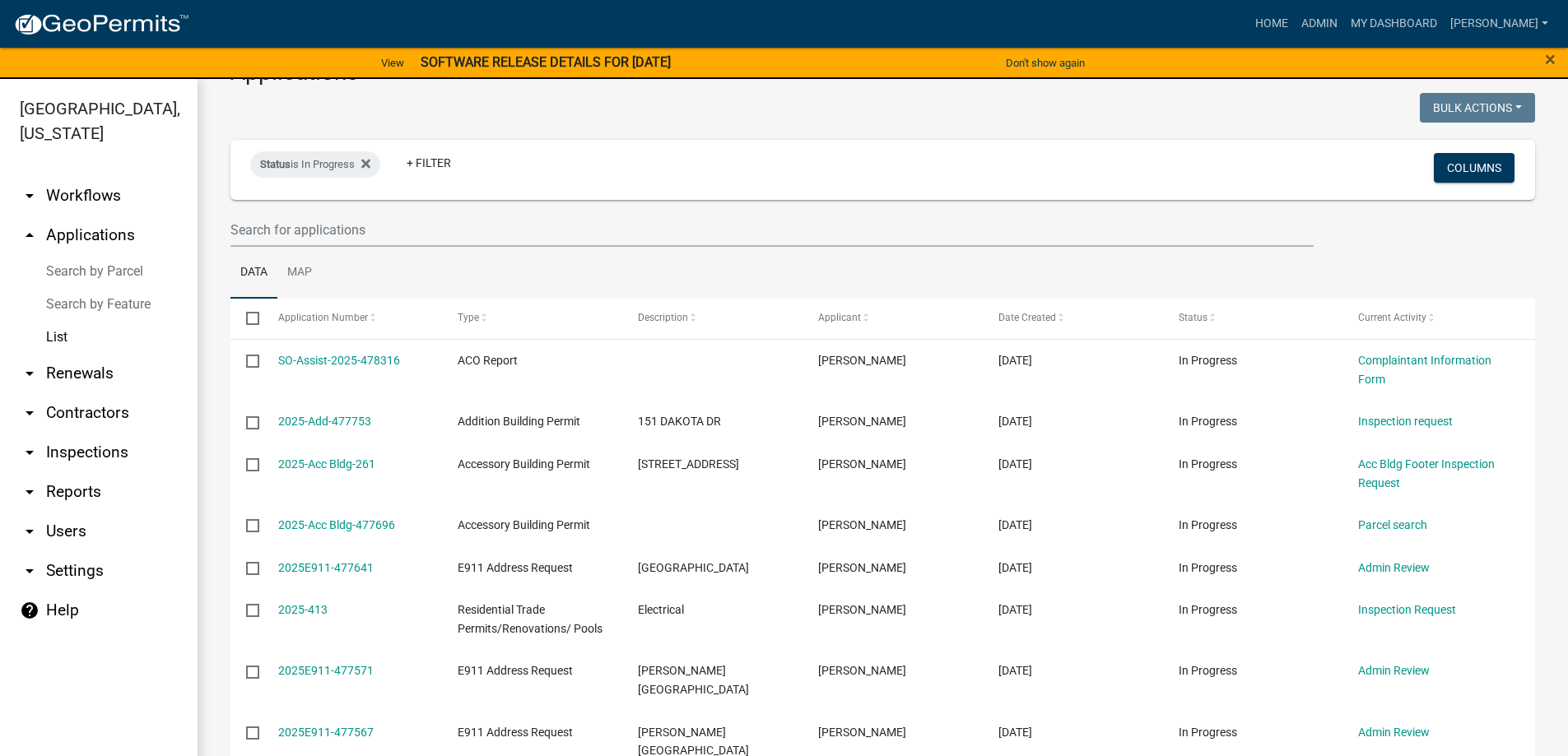
scroll to position [82, 0]
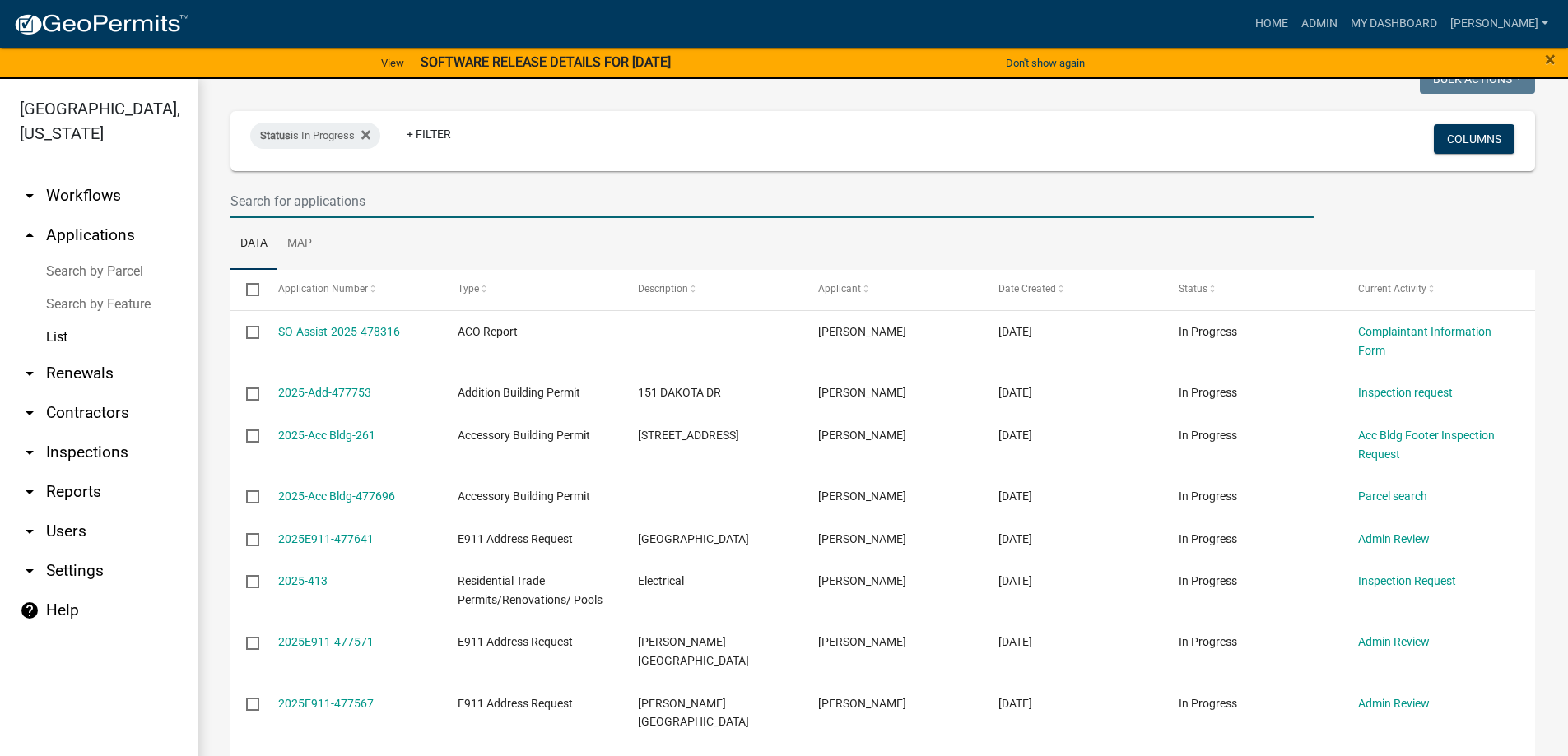
click at [379, 199] on input "text" at bounding box center [771, 201] width 1083 height 34
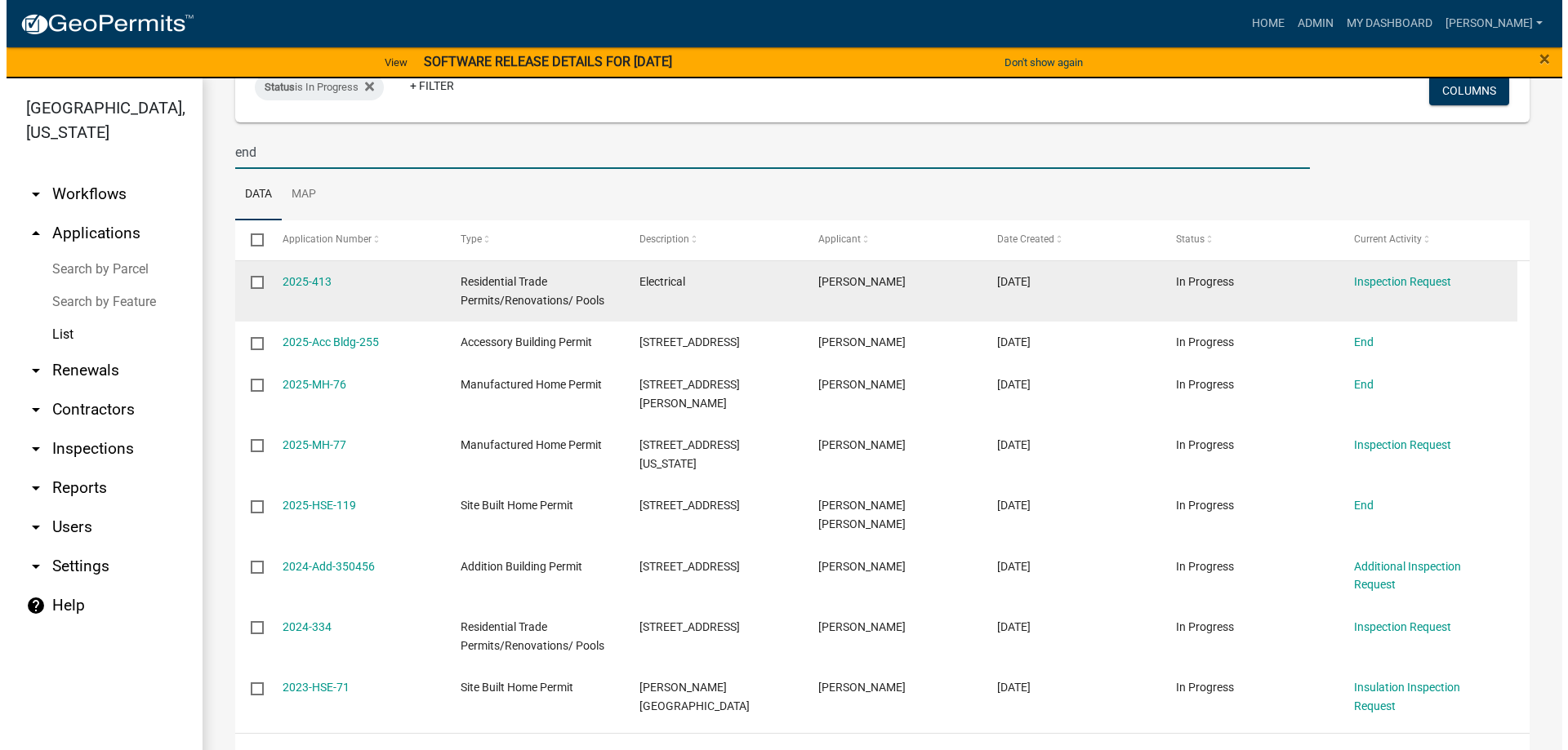
scroll to position [130, 0]
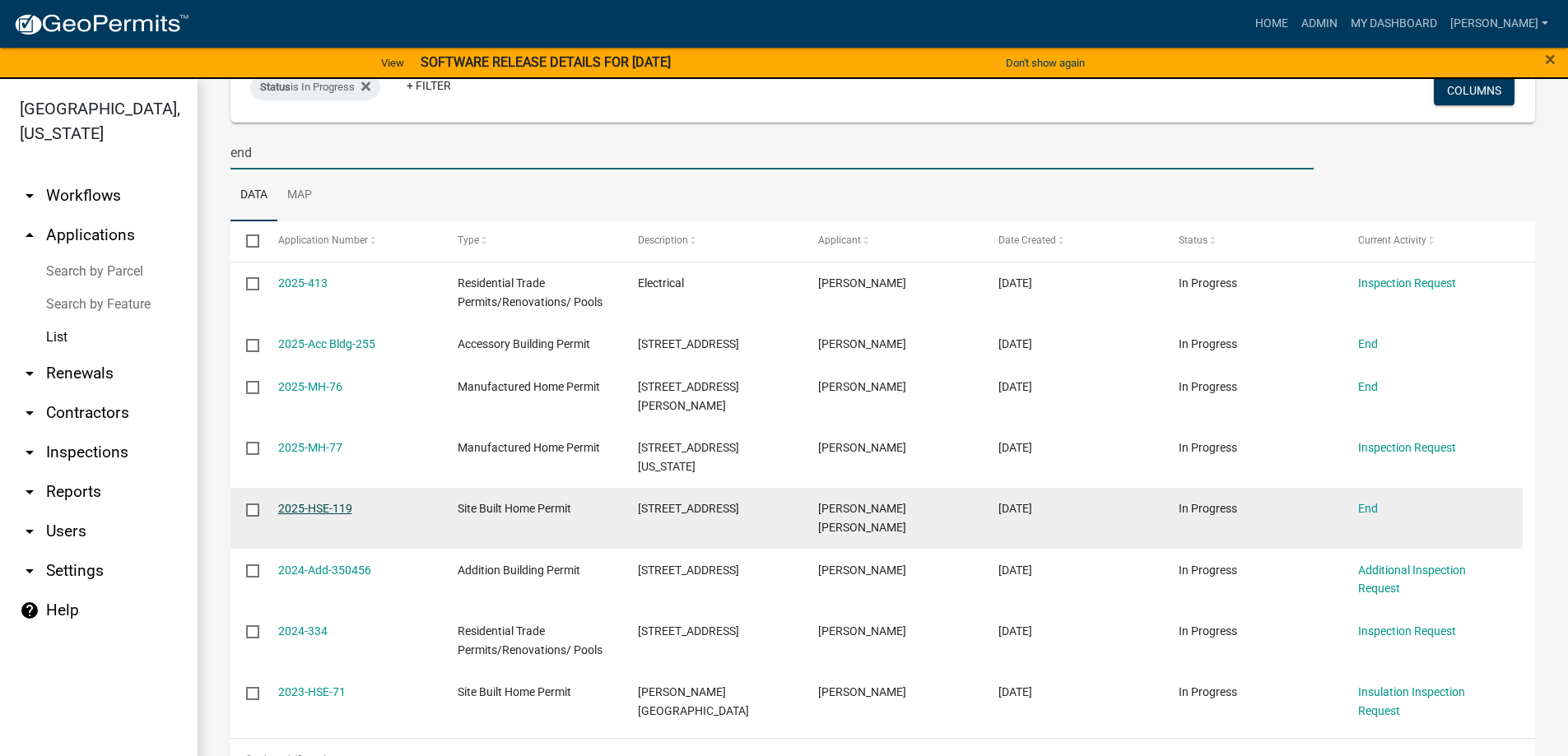
type input "end"
click at [331, 502] on link "2025-HSE-119" at bounding box center [315, 509] width 74 height 13
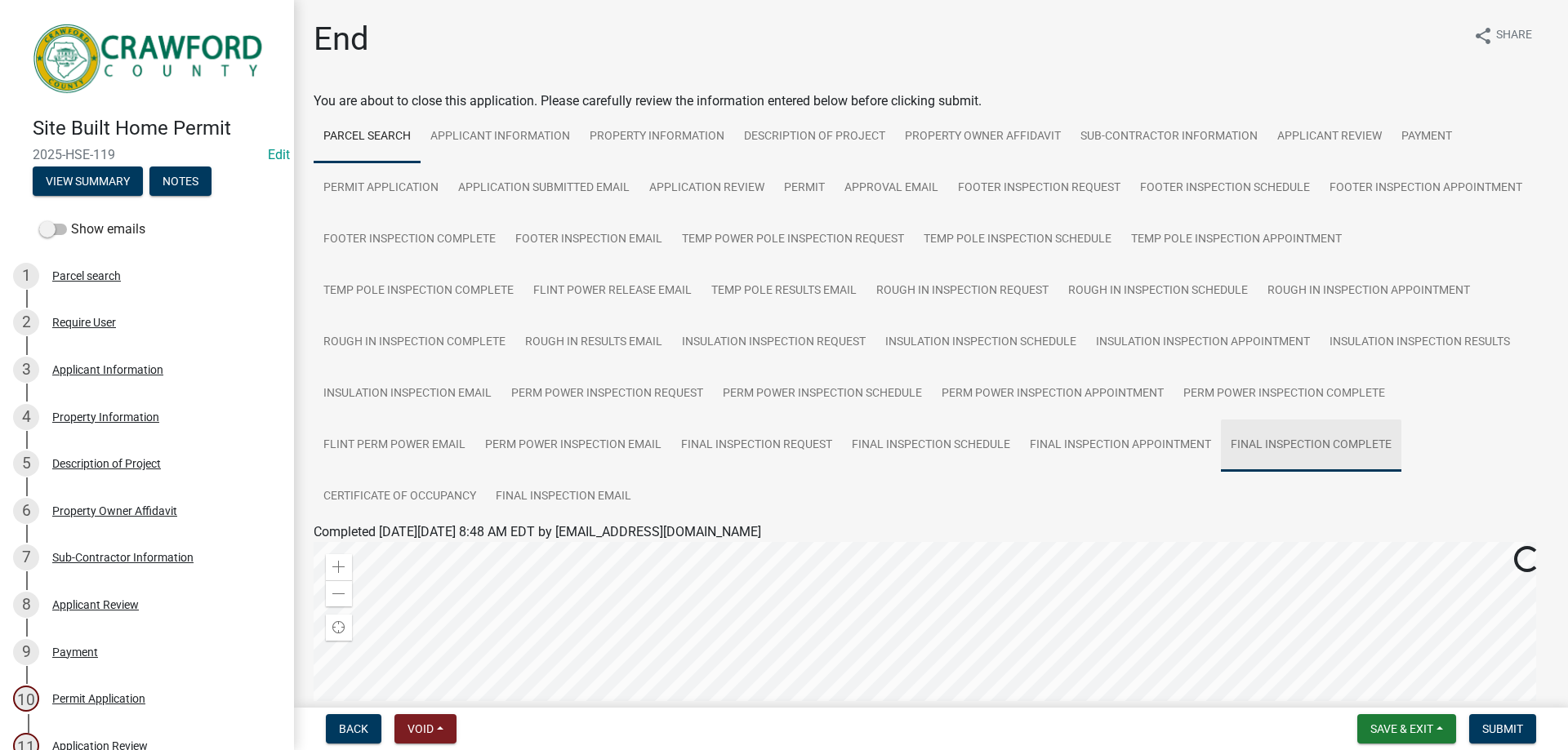
click at [1300, 450] on link "Final Inspection Complete" at bounding box center [1311, 446] width 181 height 53
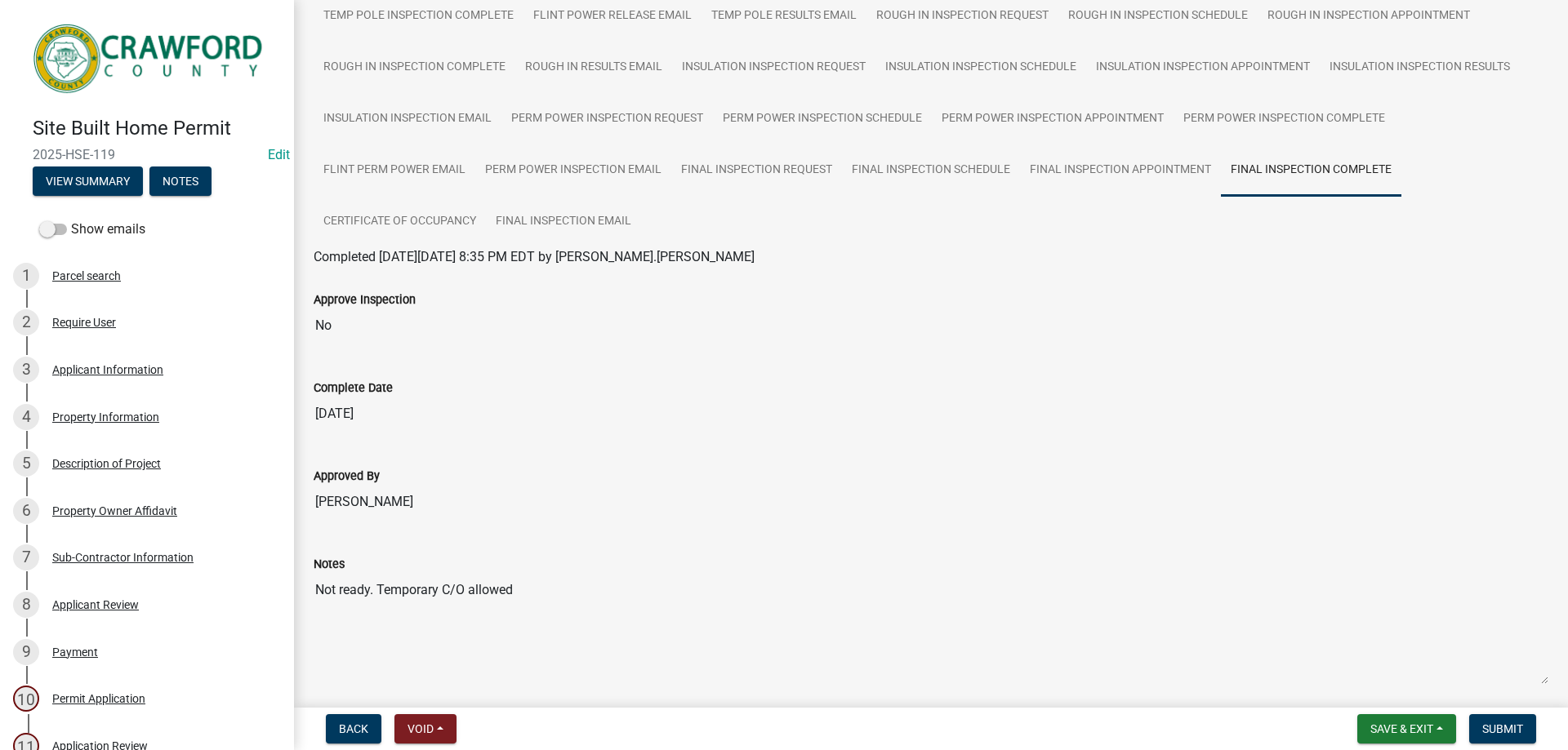
scroll to position [270, 0]
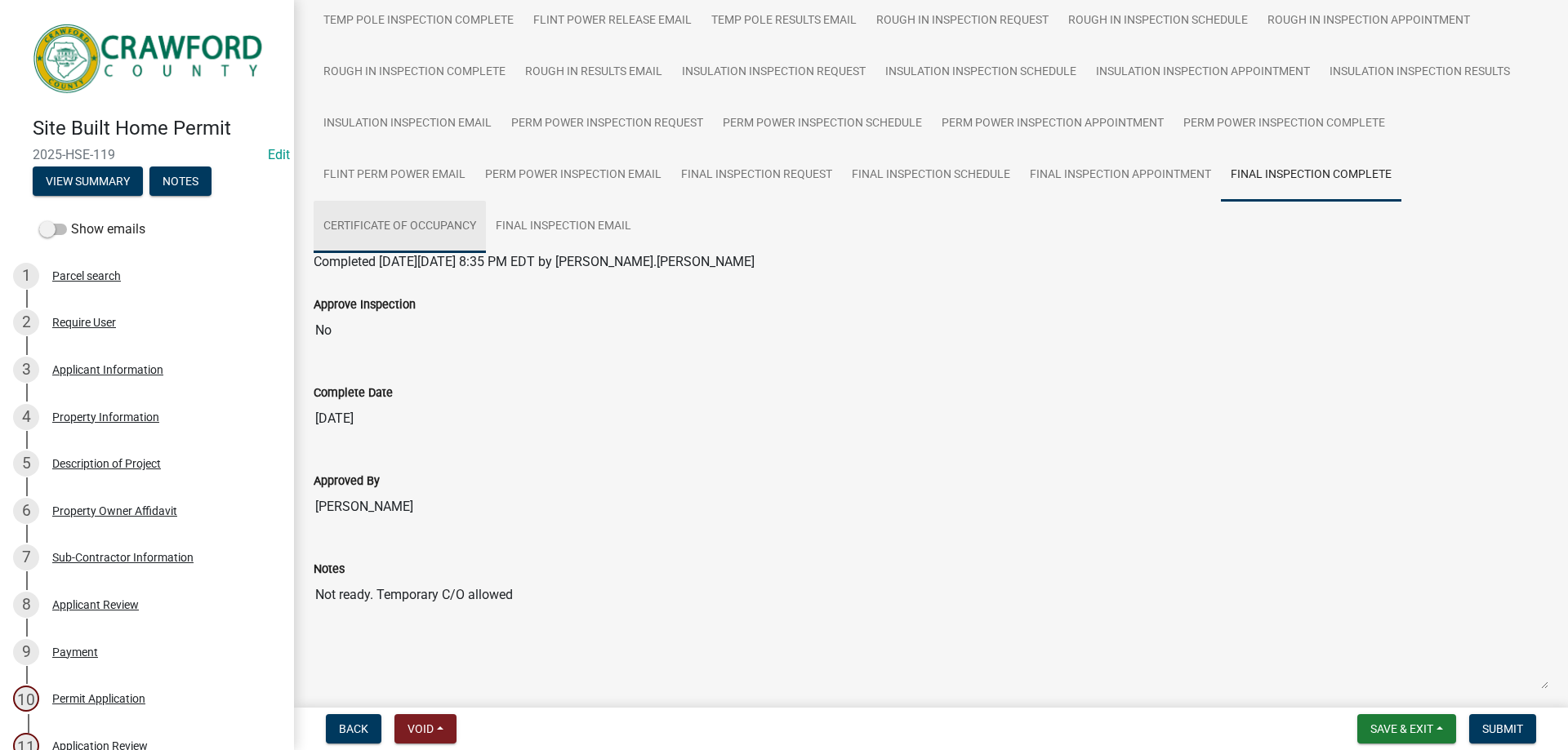
click at [428, 211] on link "Certificate of Occupancy" at bounding box center [400, 227] width 172 height 53
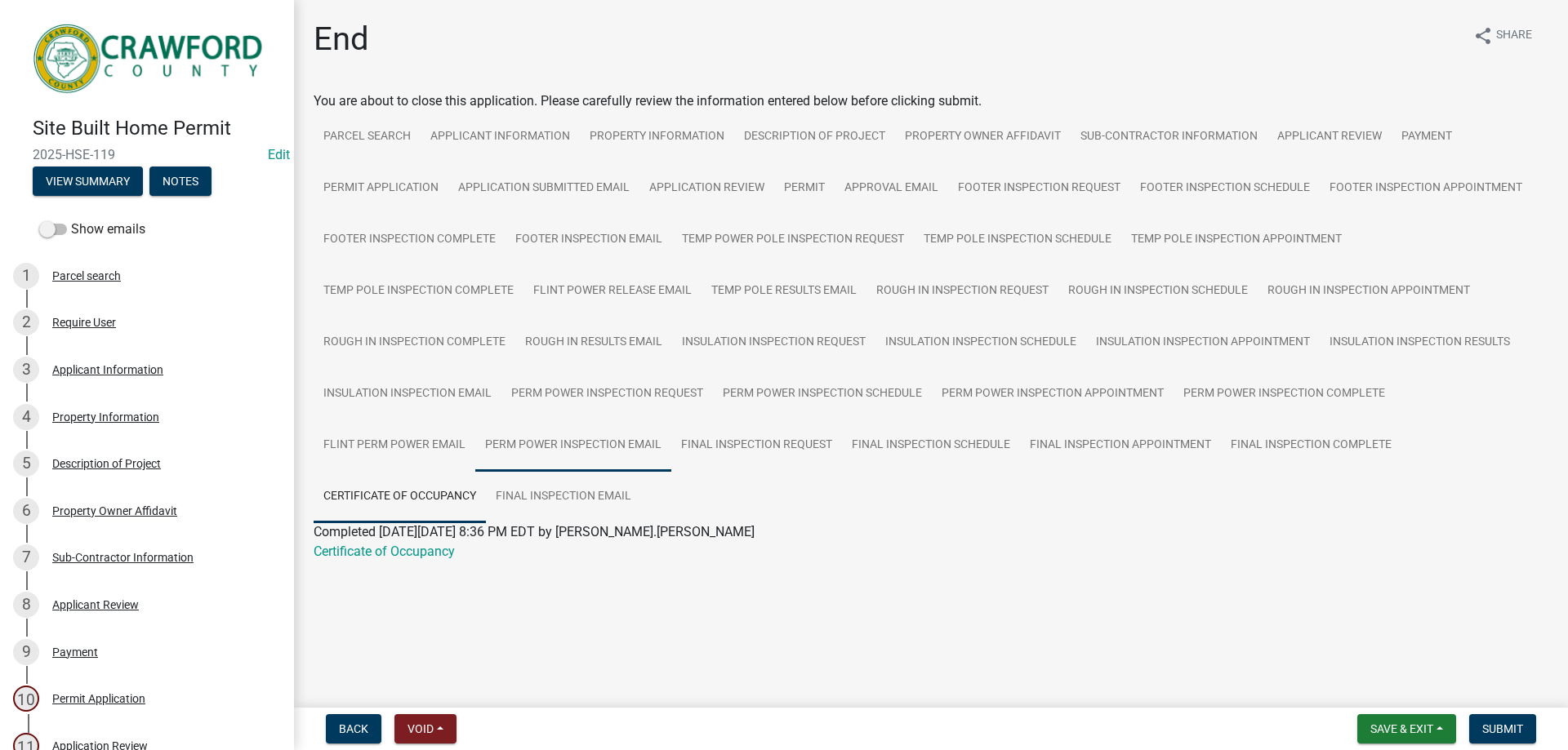
click at [549, 462] on link "Perm Power Inspection Email" at bounding box center [573, 446] width 196 height 53
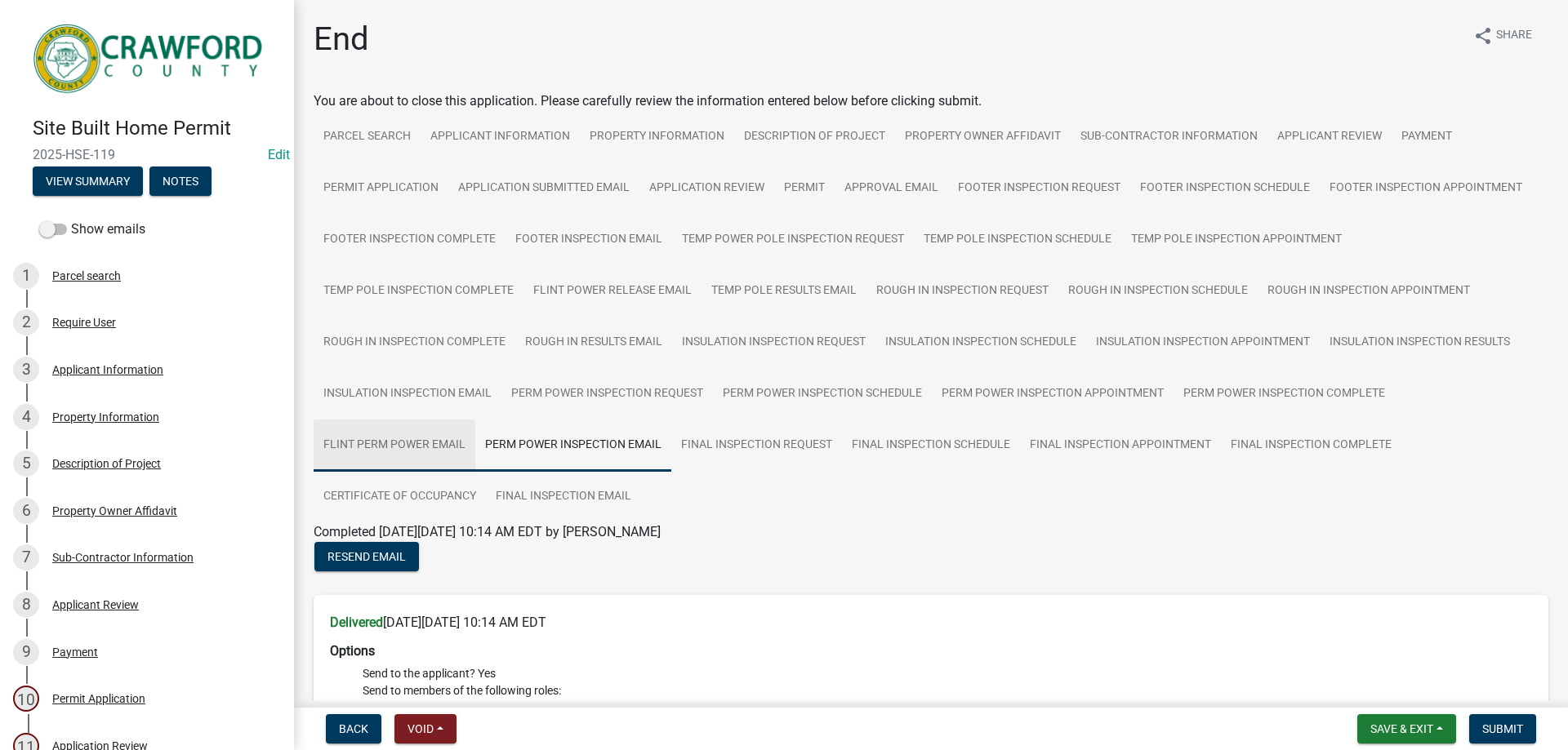
click at [457, 469] on link "Flint Perm Power Email" at bounding box center [394, 446] width 162 height 53
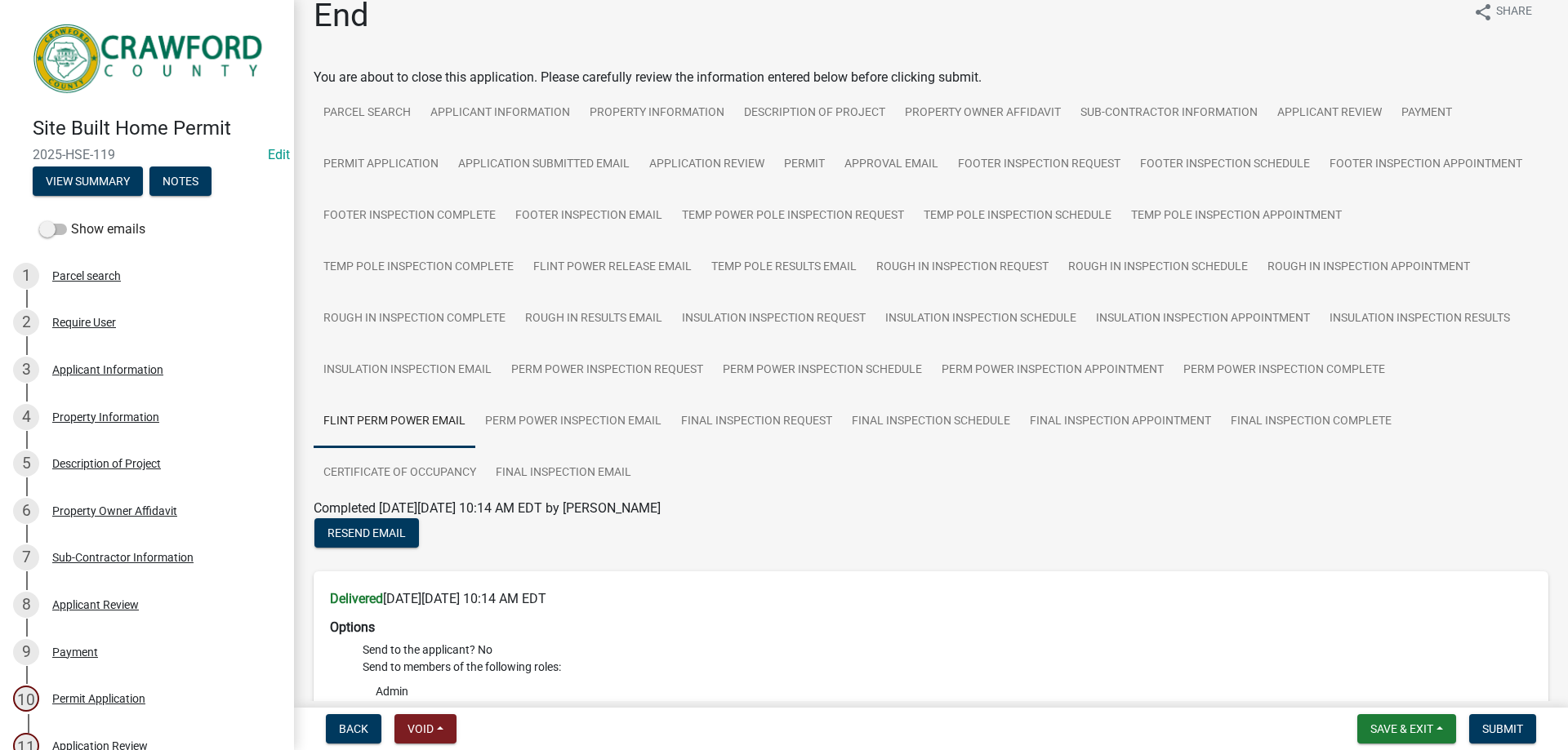
scroll to position [16, 0]
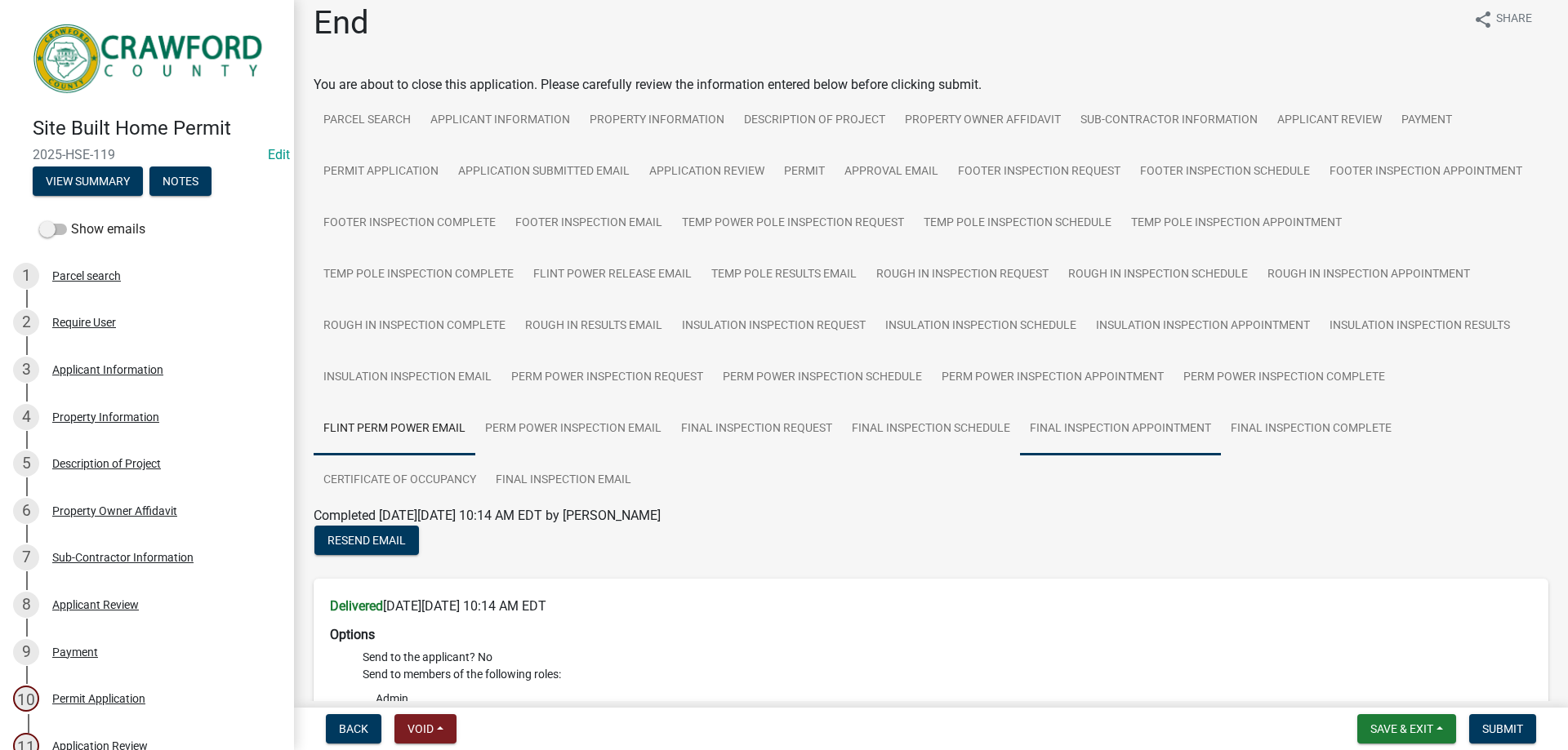
click at [1171, 442] on link "Final Inspection Appointment" at bounding box center [1120, 429] width 201 height 53
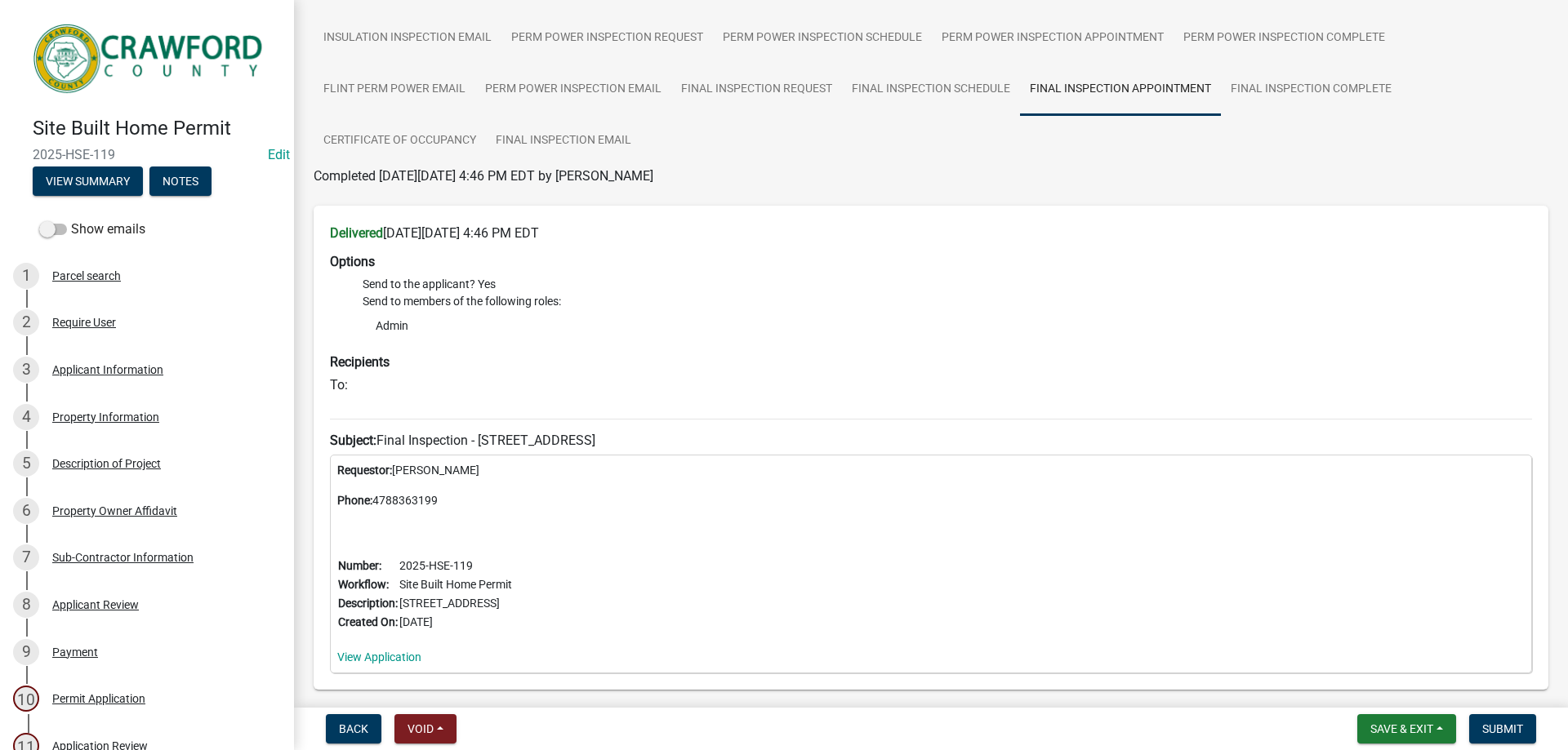
scroll to position [203, 0]
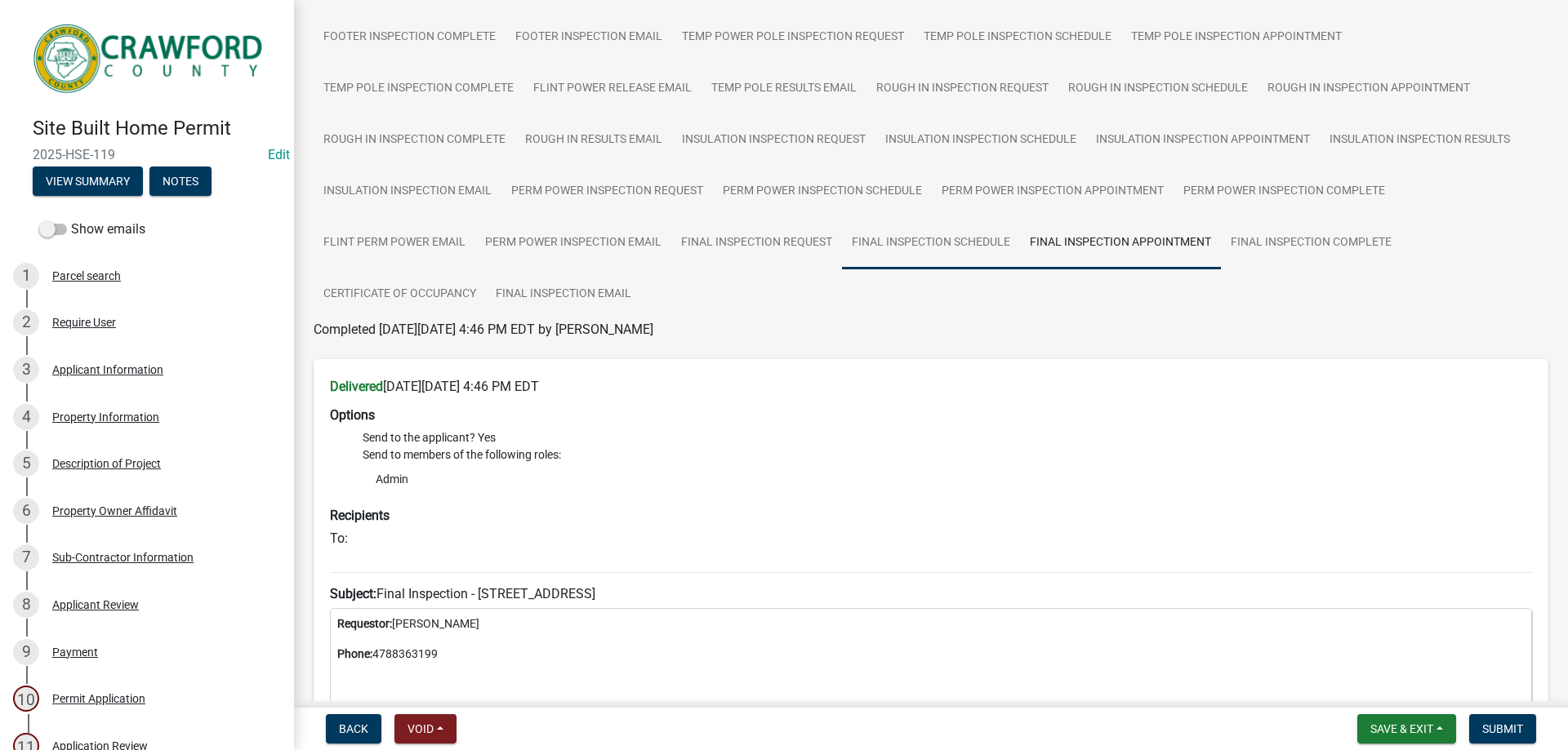
click at [921, 254] on link "Final Inspection Schedule" at bounding box center [930, 244] width 178 height 53
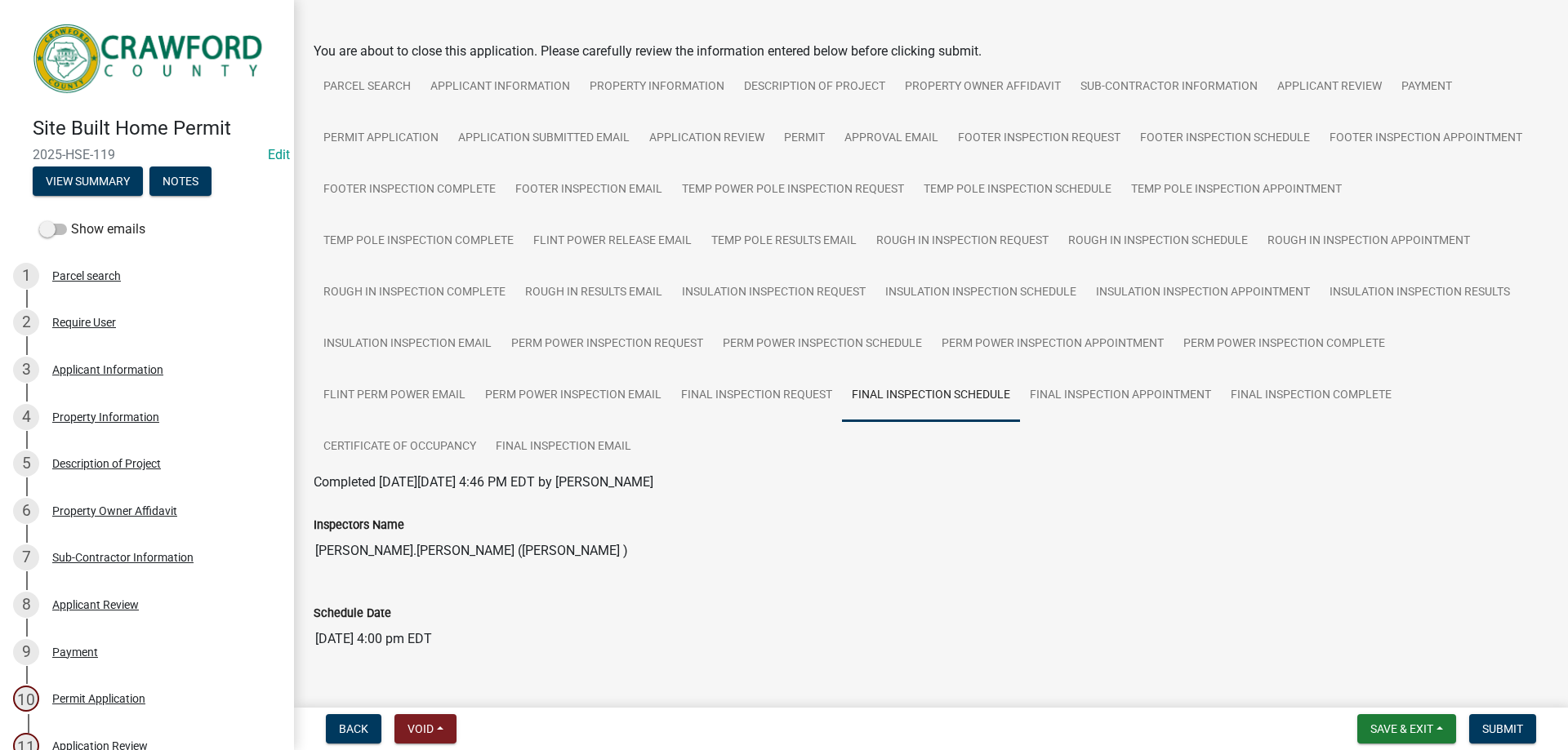
scroll to position [100, 0]
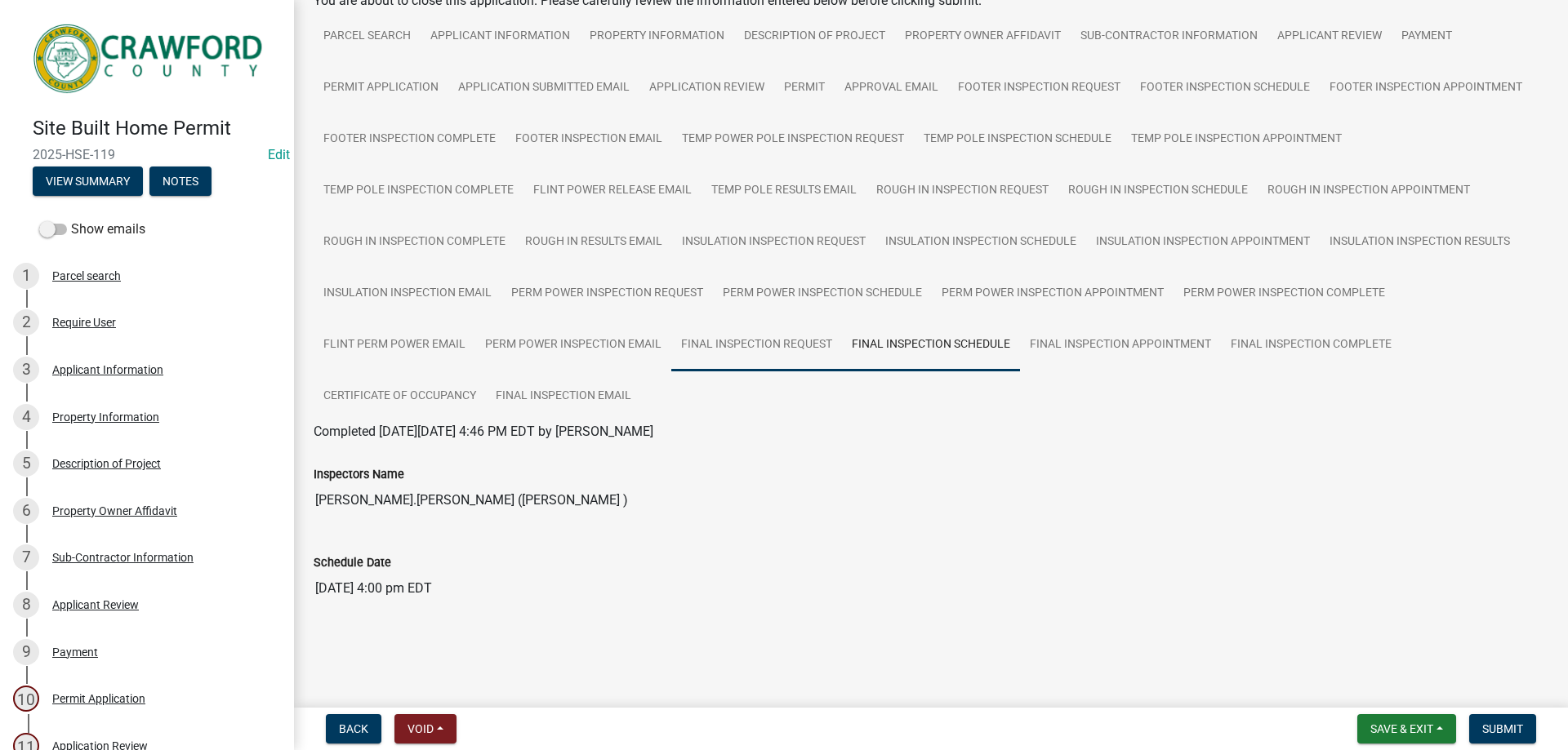
click at [791, 351] on link "Final Inspection Request" at bounding box center [757, 345] width 171 height 53
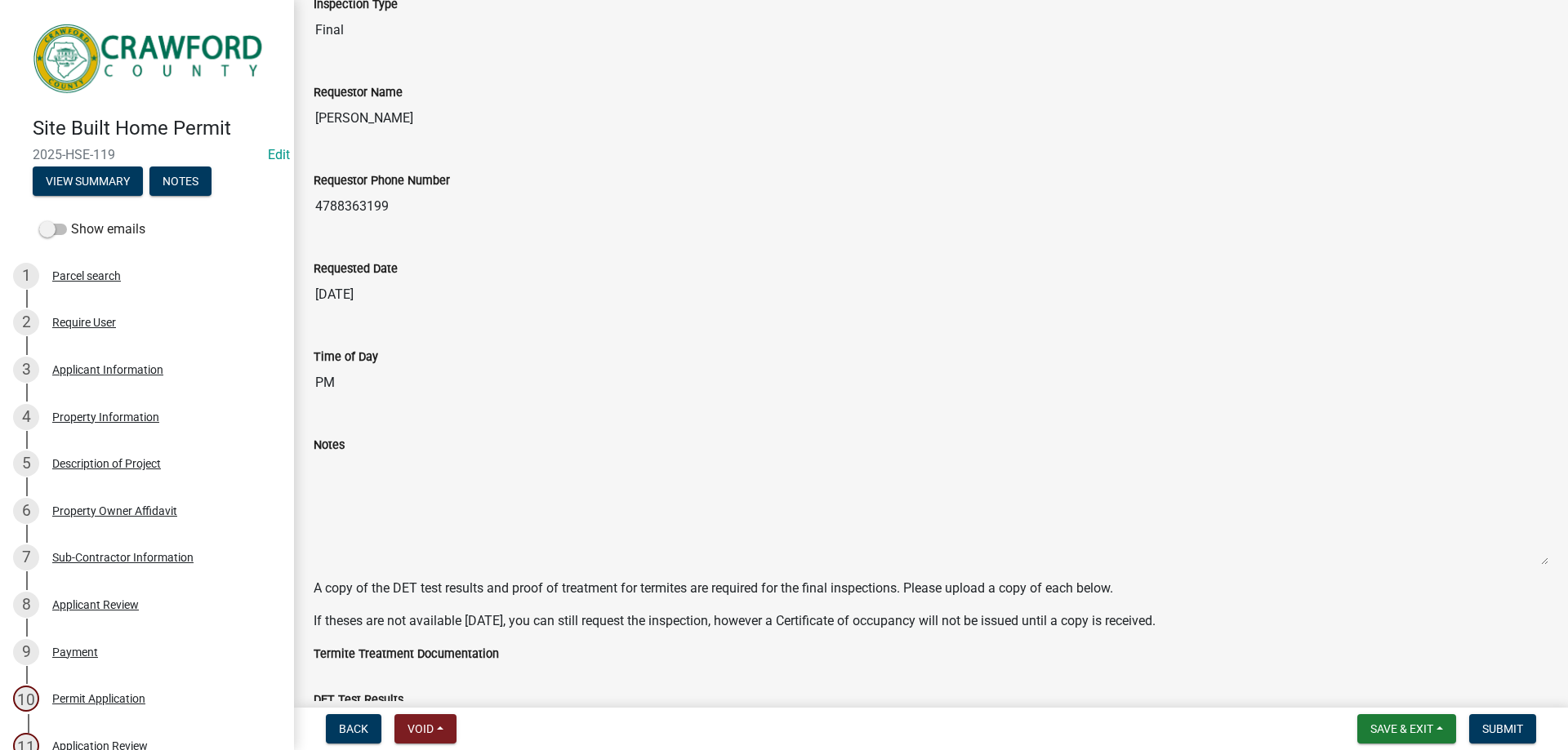
scroll to position [326, 0]
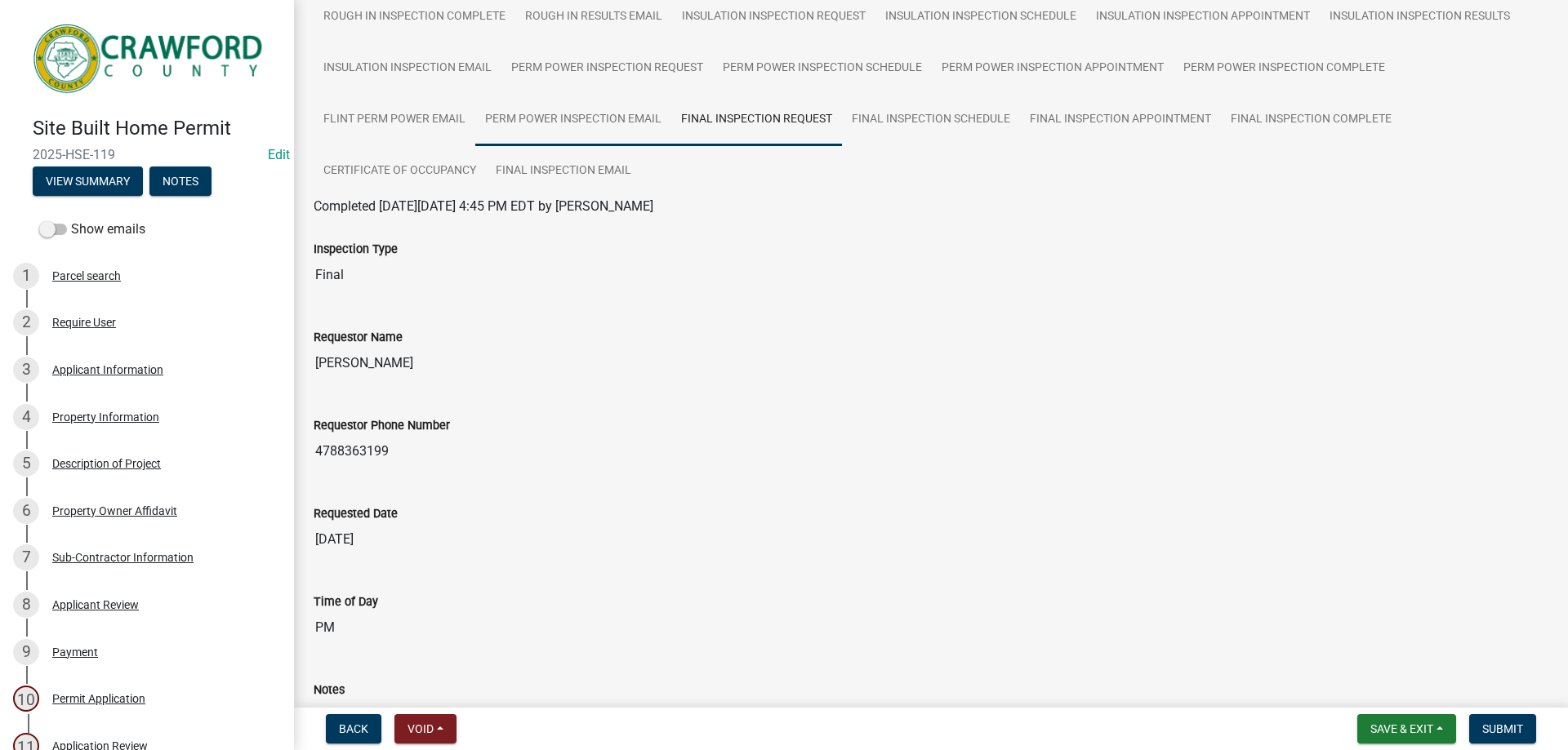
click at [607, 121] on link "Perm Power Inspection Email" at bounding box center [573, 120] width 196 height 53
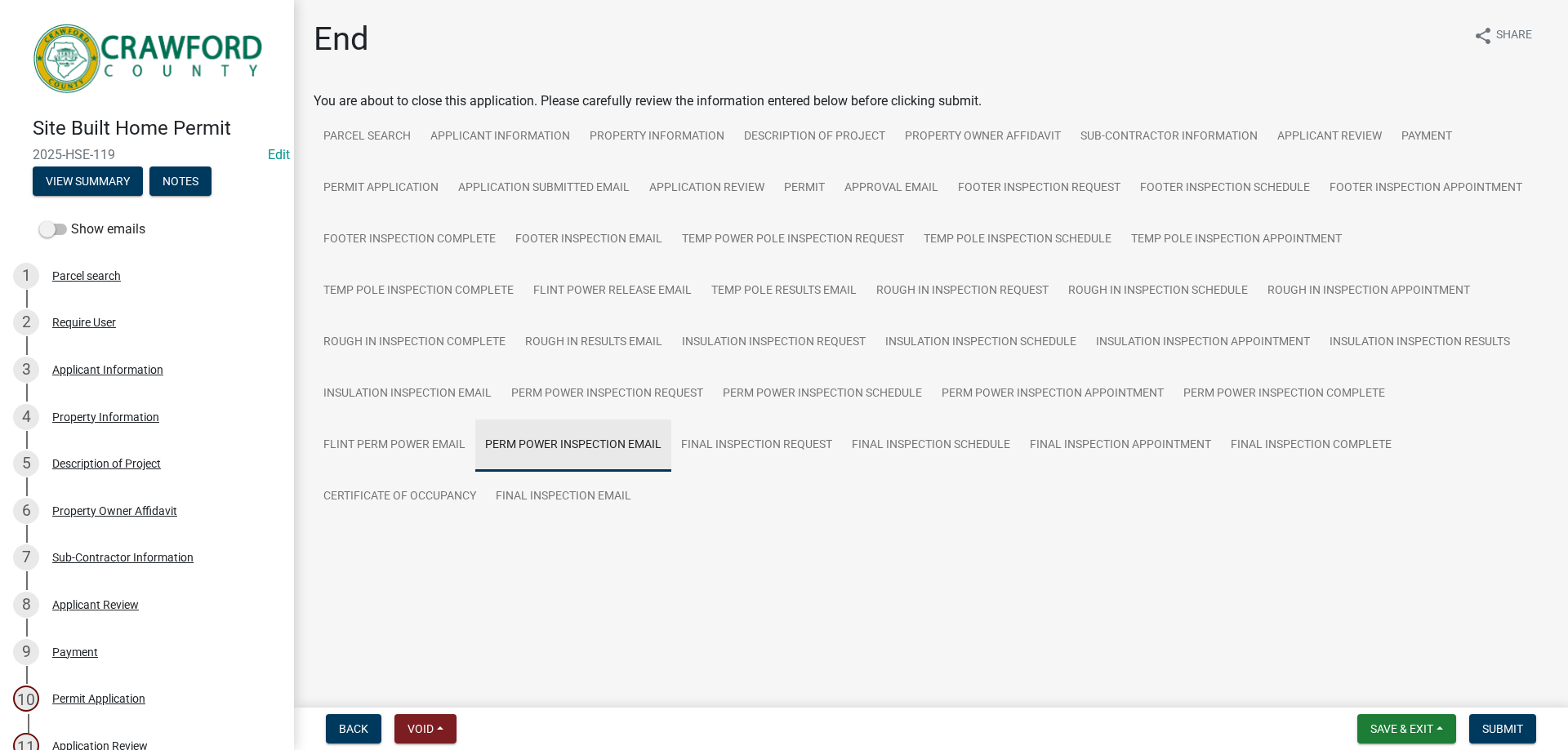
scroll to position [0, 0]
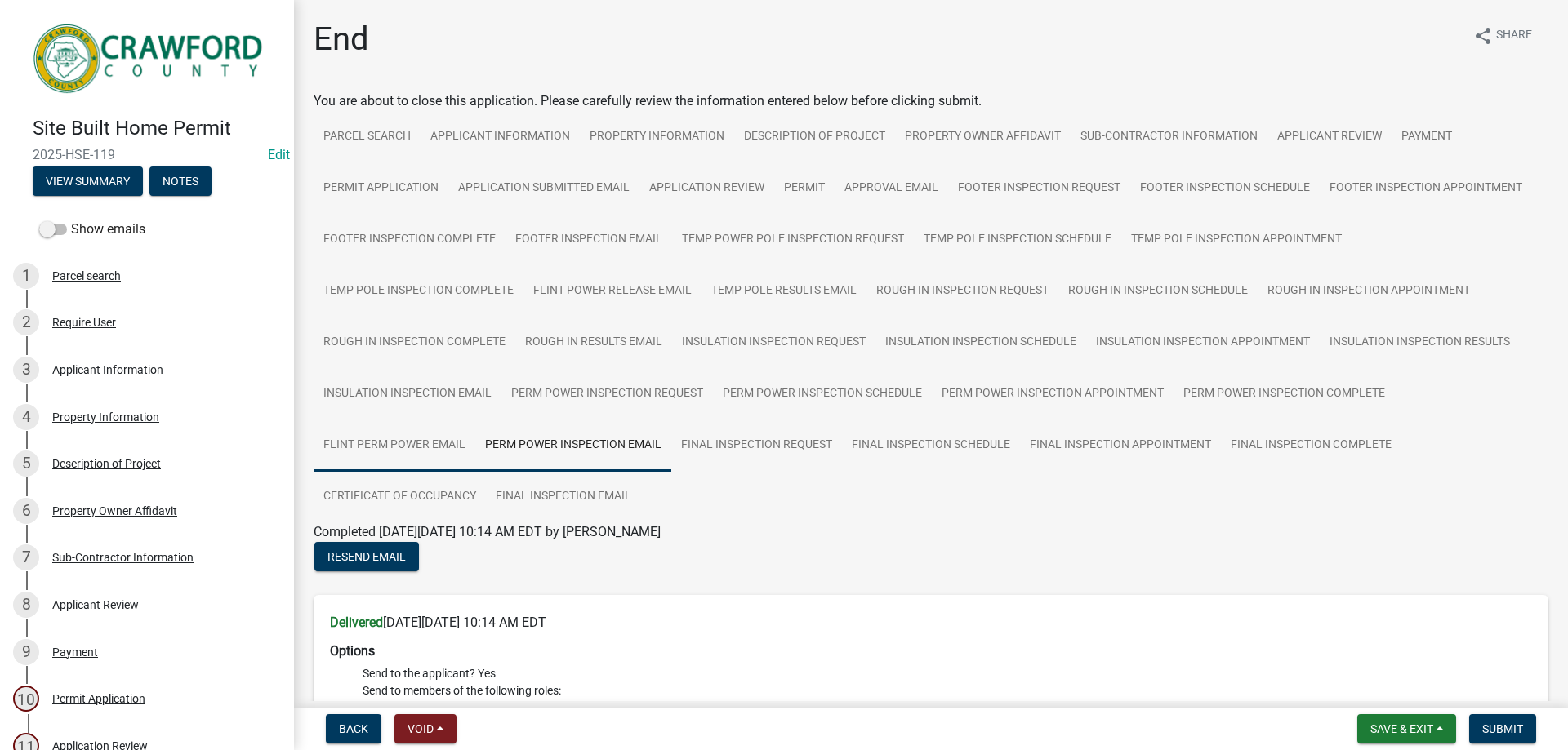
click at [389, 459] on link "Flint Perm Power Email" at bounding box center [394, 446] width 162 height 53
click at [1211, 395] on link "Perm Power Inspection Complete" at bounding box center [1284, 395] width 222 height 53
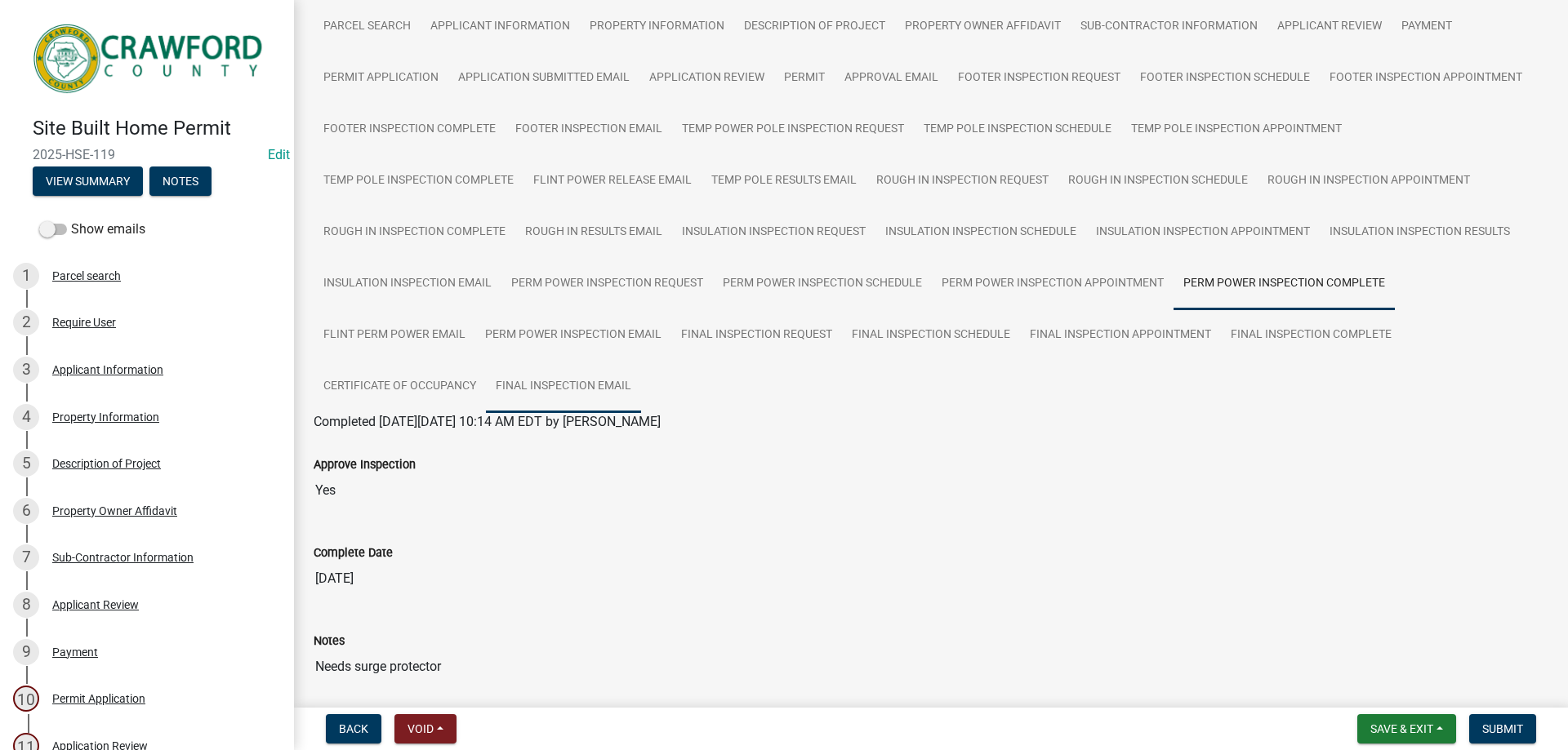
scroll to position [81, 0]
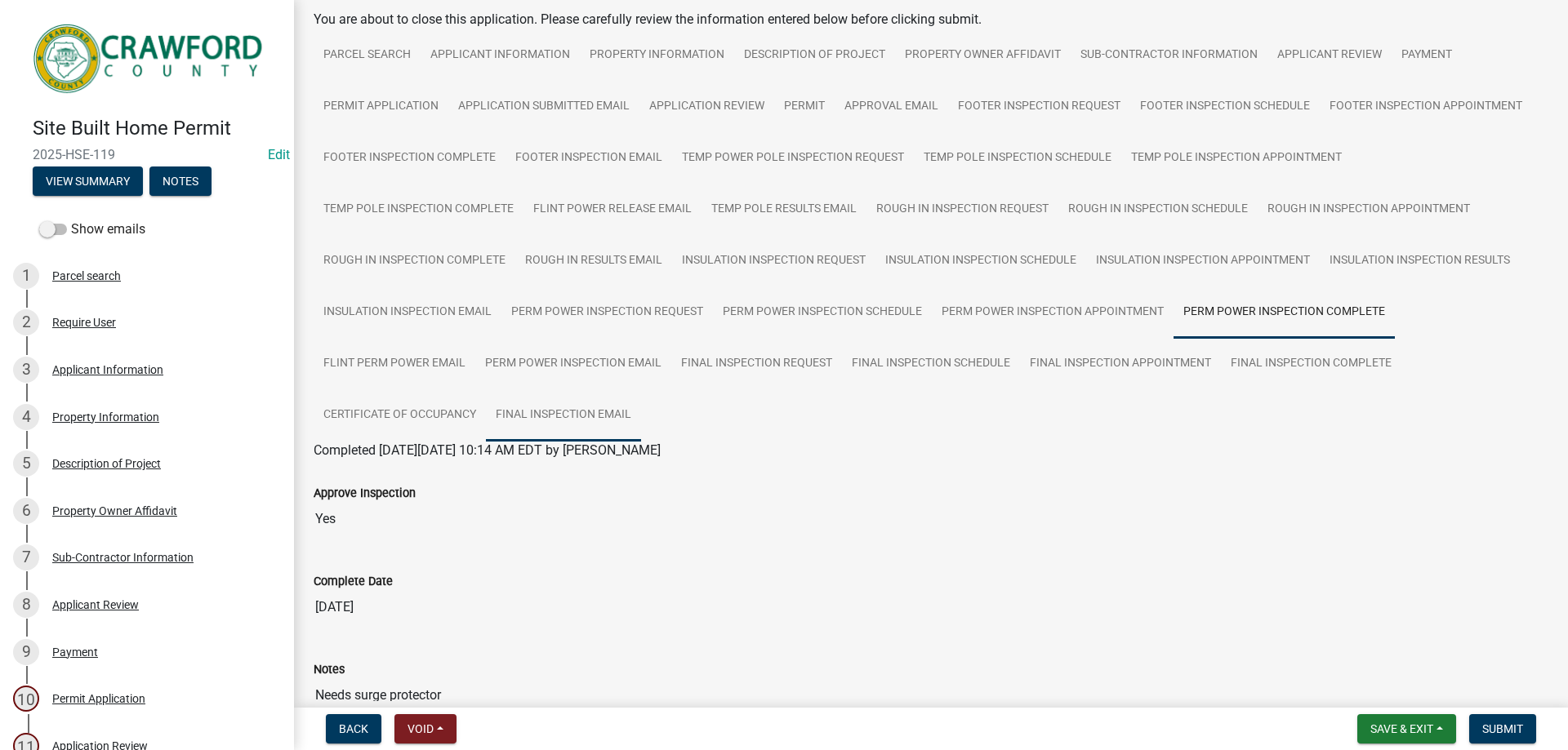
click at [567, 428] on link "Final Inspection Email" at bounding box center [563, 415] width 155 height 53
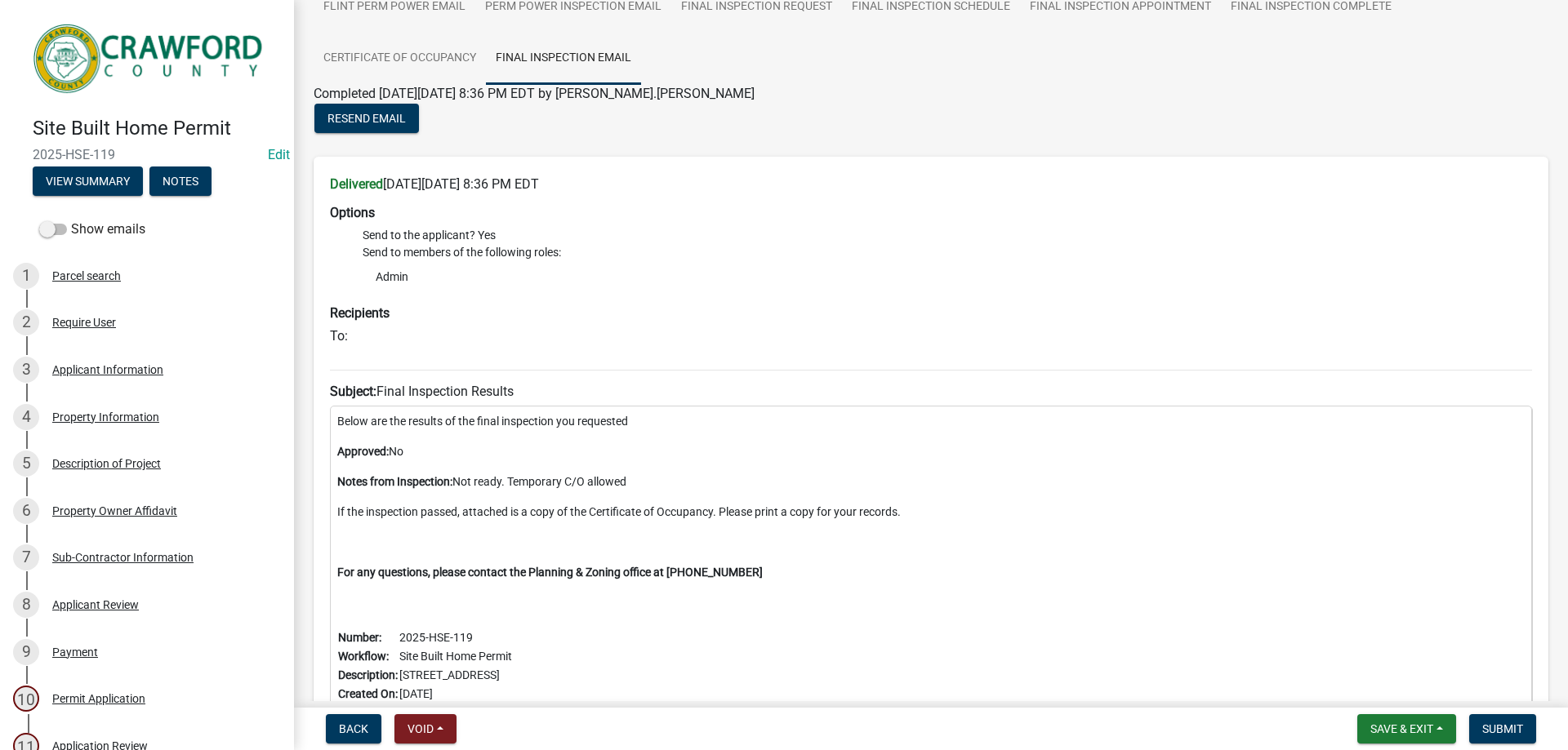
scroll to position [357, 0]
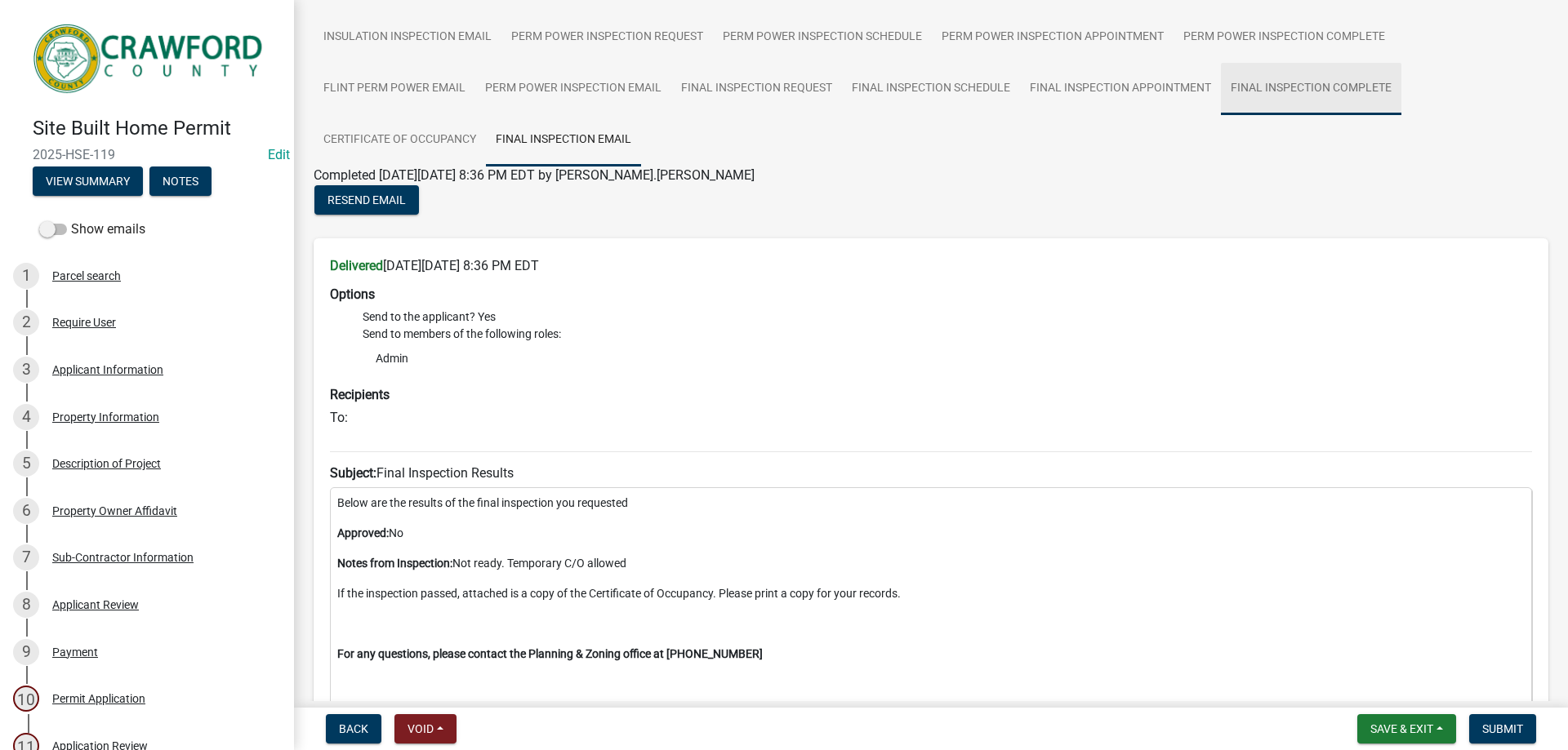
click at [1241, 80] on link "Final Inspection Complete" at bounding box center [1311, 89] width 181 height 53
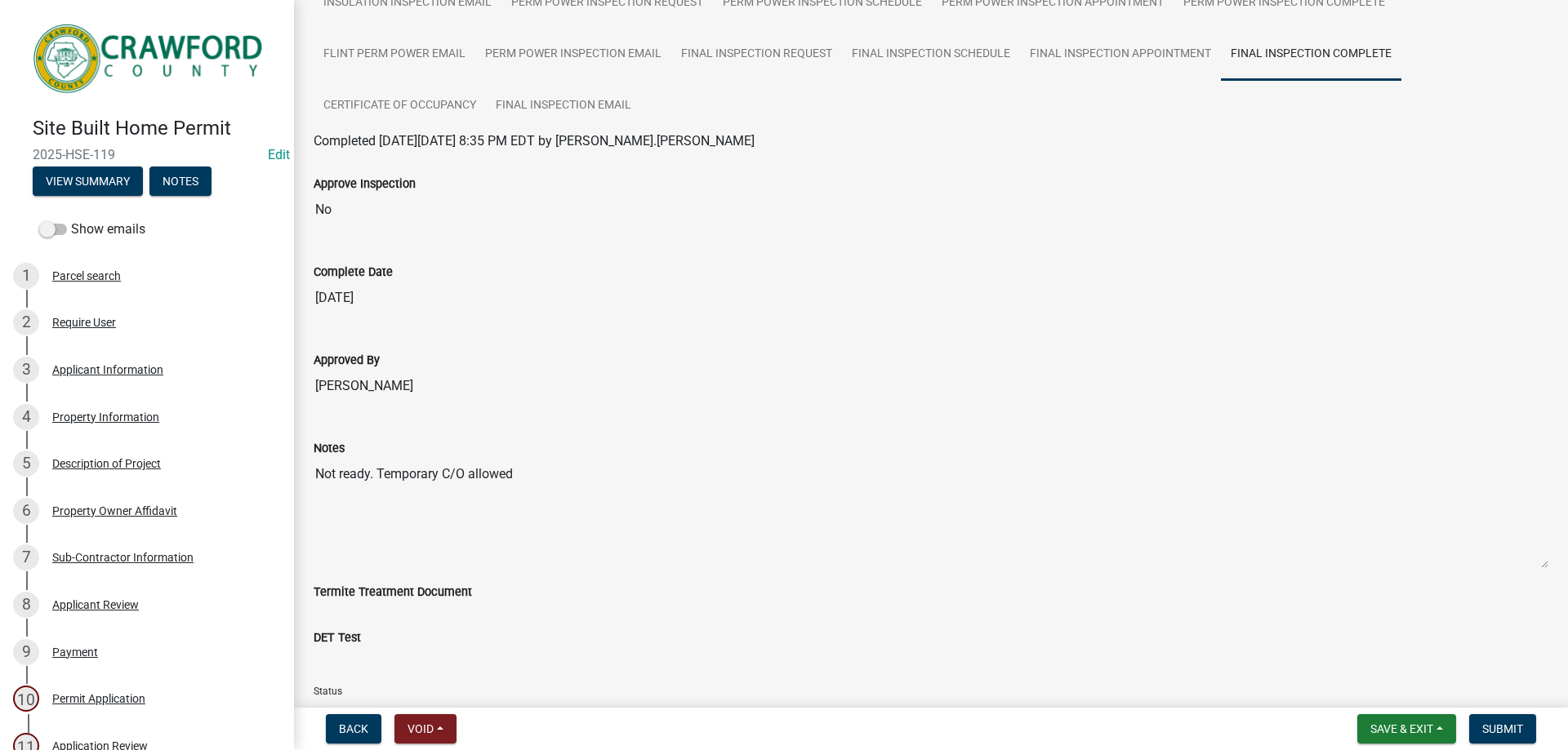
scroll to position [270, 0]
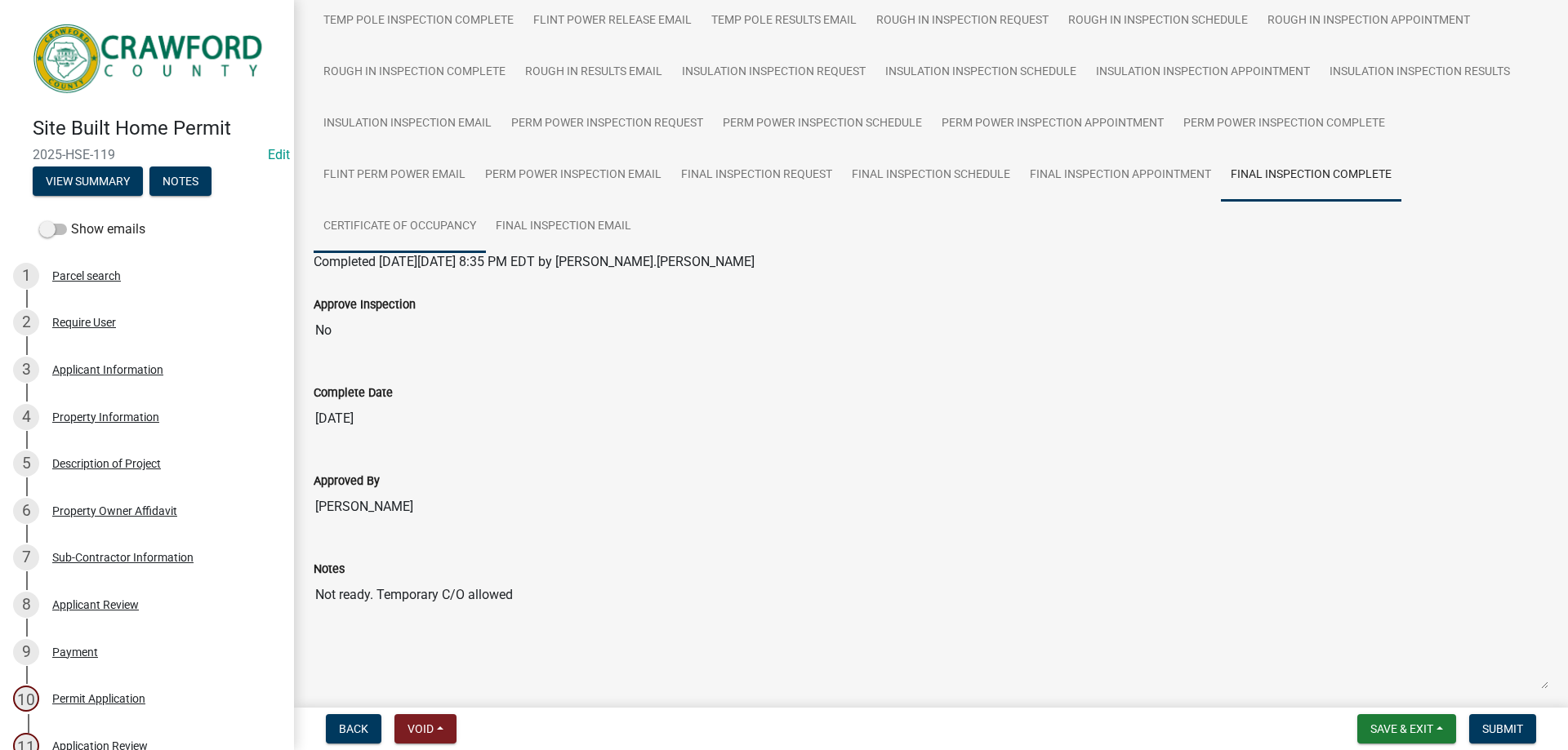
click at [374, 209] on link "Certificate of Occupancy" at bounding box center [400, 227] width 172 height 53
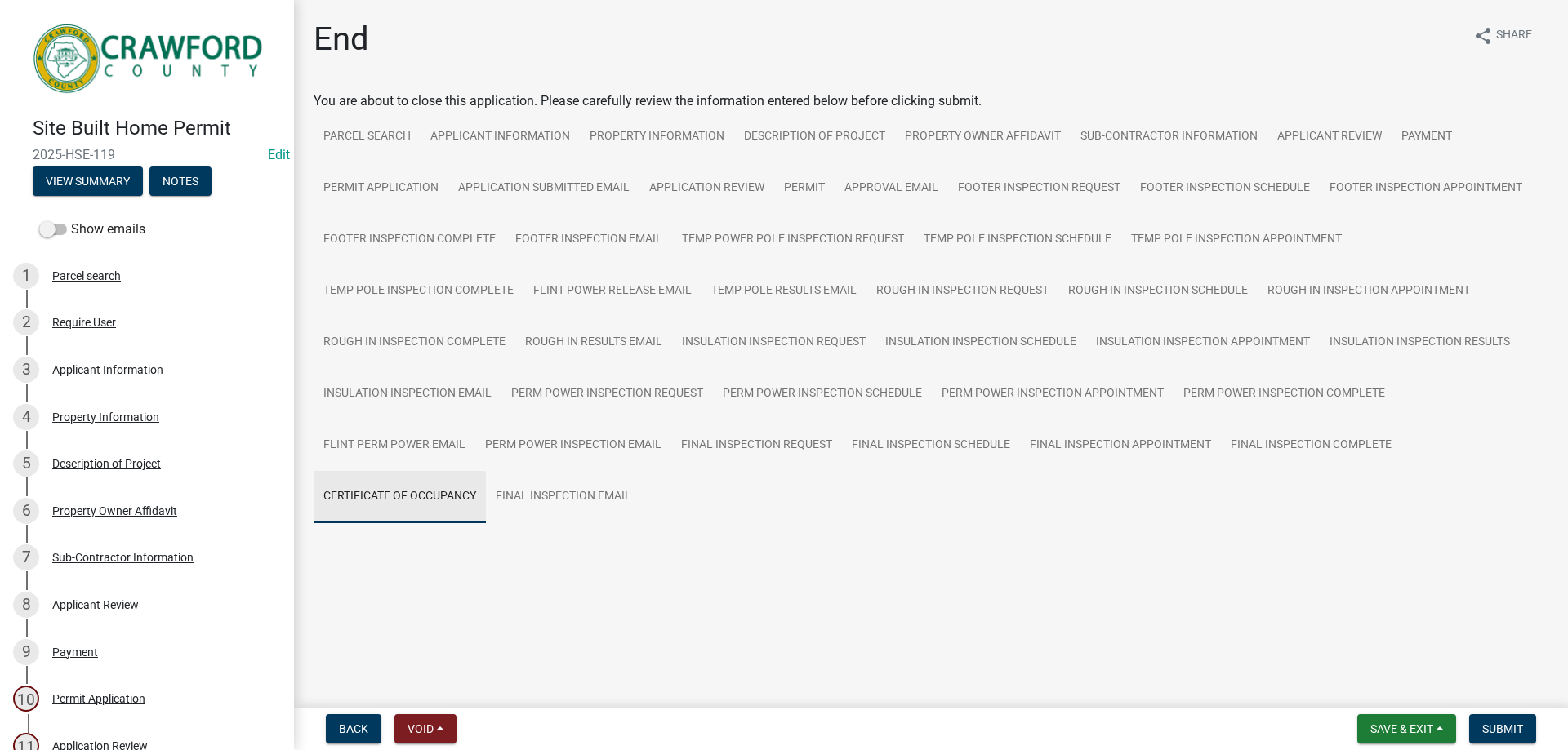
scroll to position [0, 0]
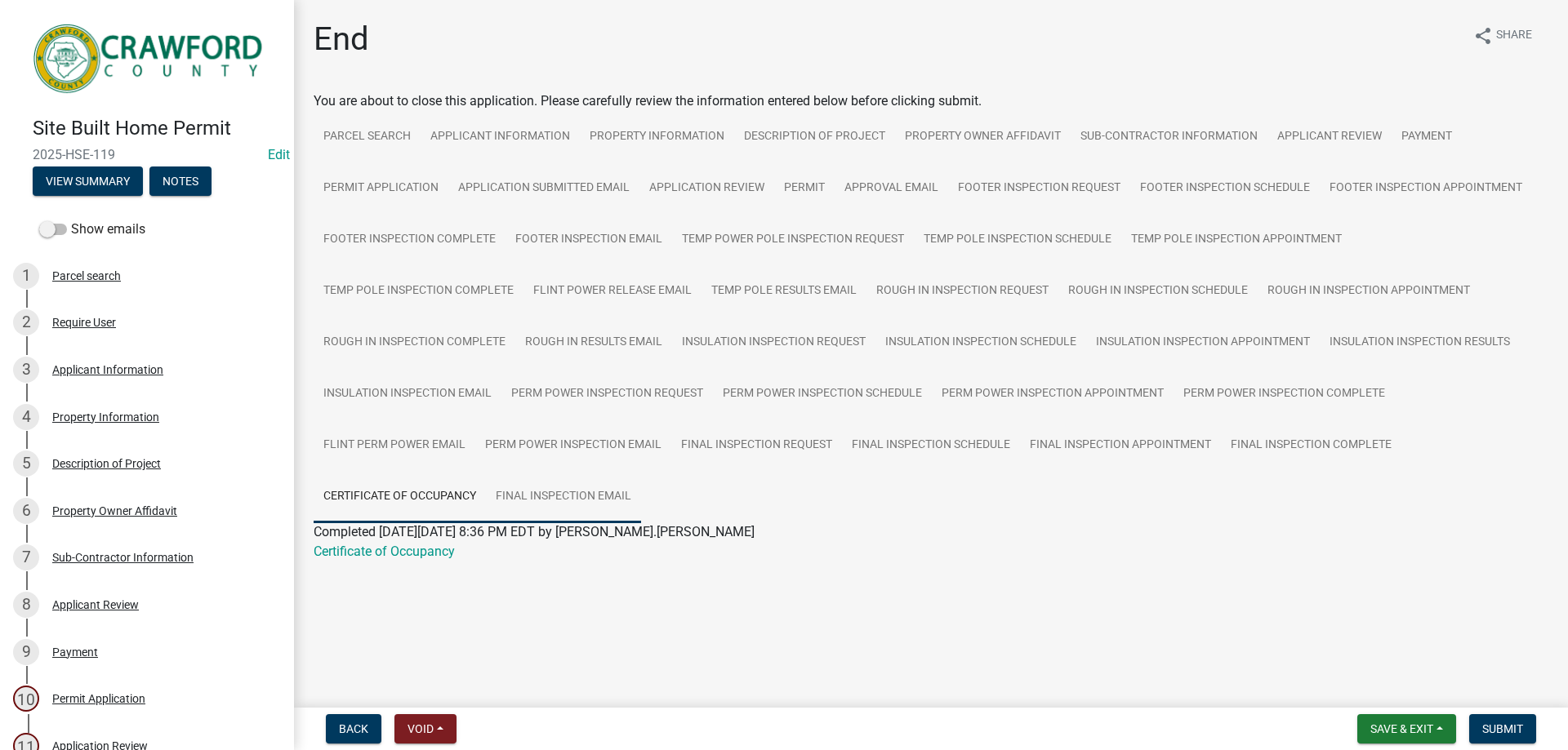
click at [524, 499] on link "Final Inspection Email" at bounding box center [563, 497] width 155 height 53
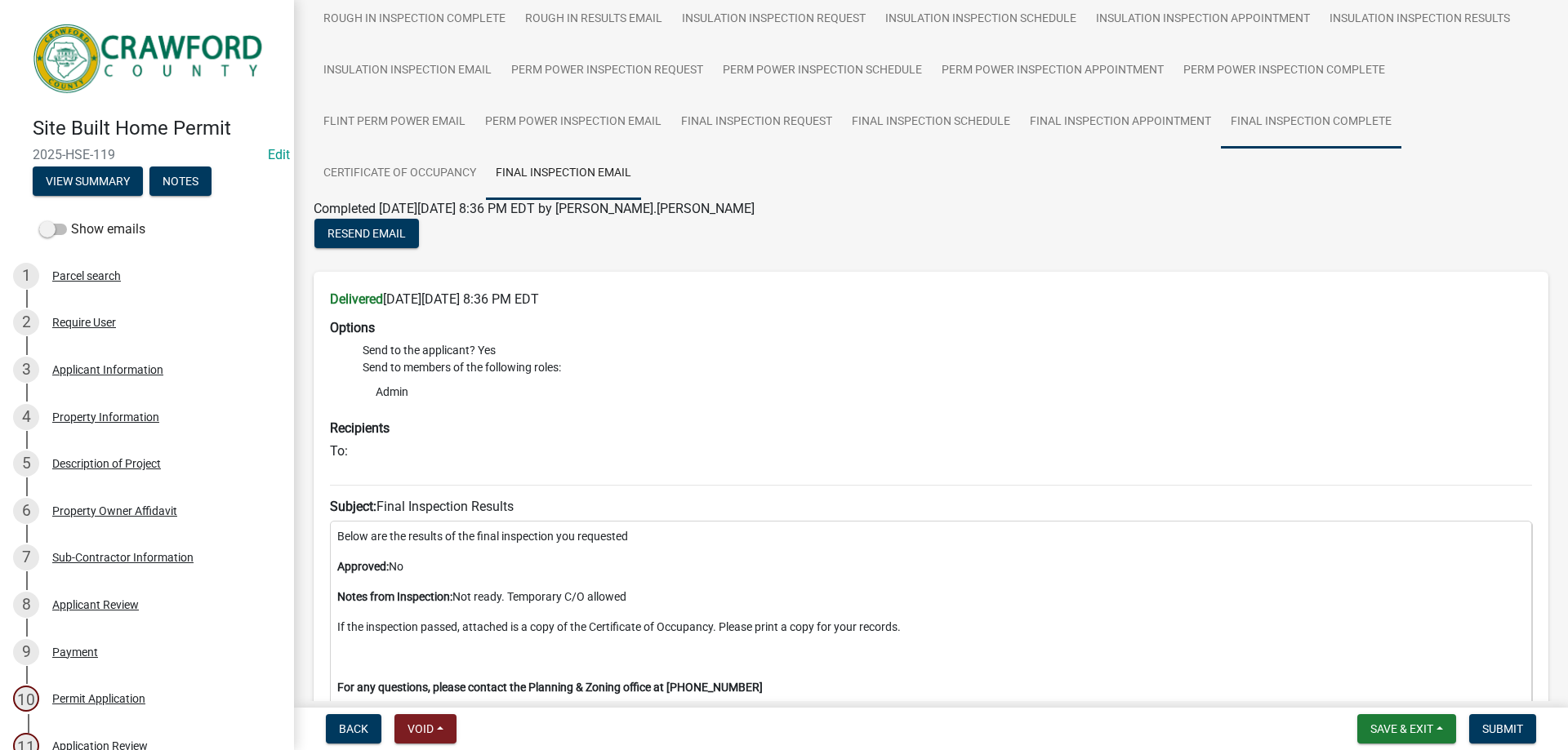
scroll to position [245, 0]
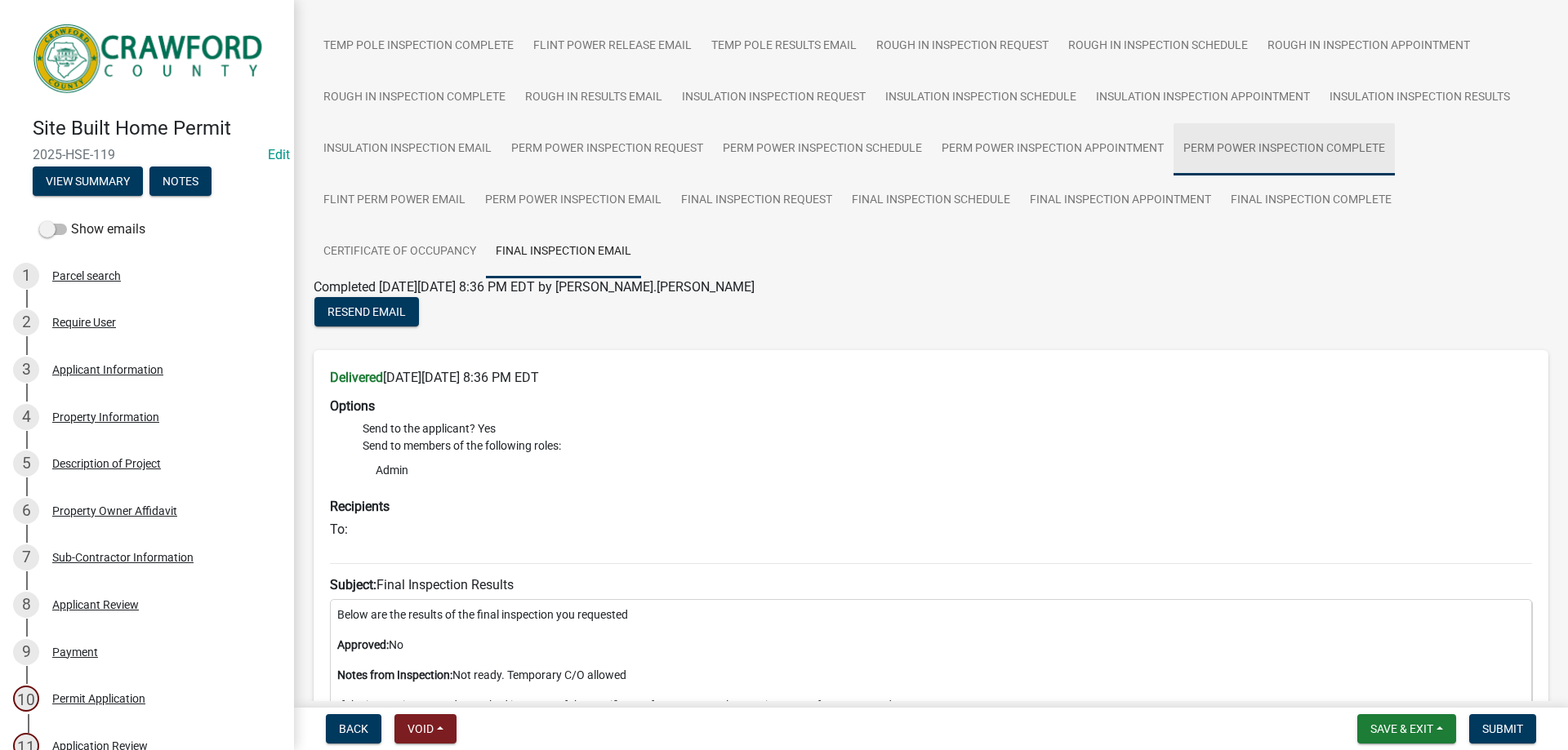
click at [1389, 149] on link "Perm Power Inspection Complete" at bounding box center [1284, 149] width 222 height 53
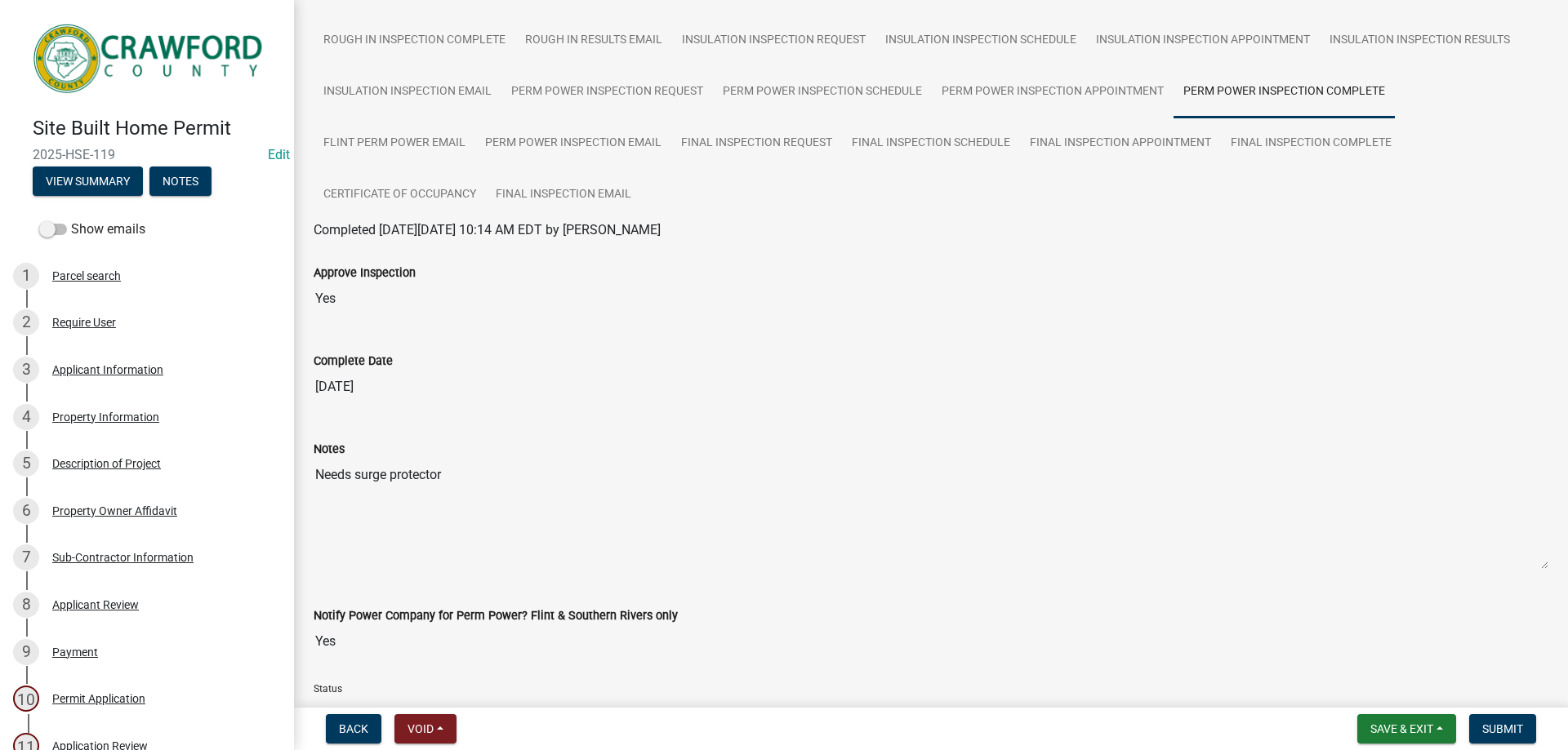
scroll to position [327, 0]
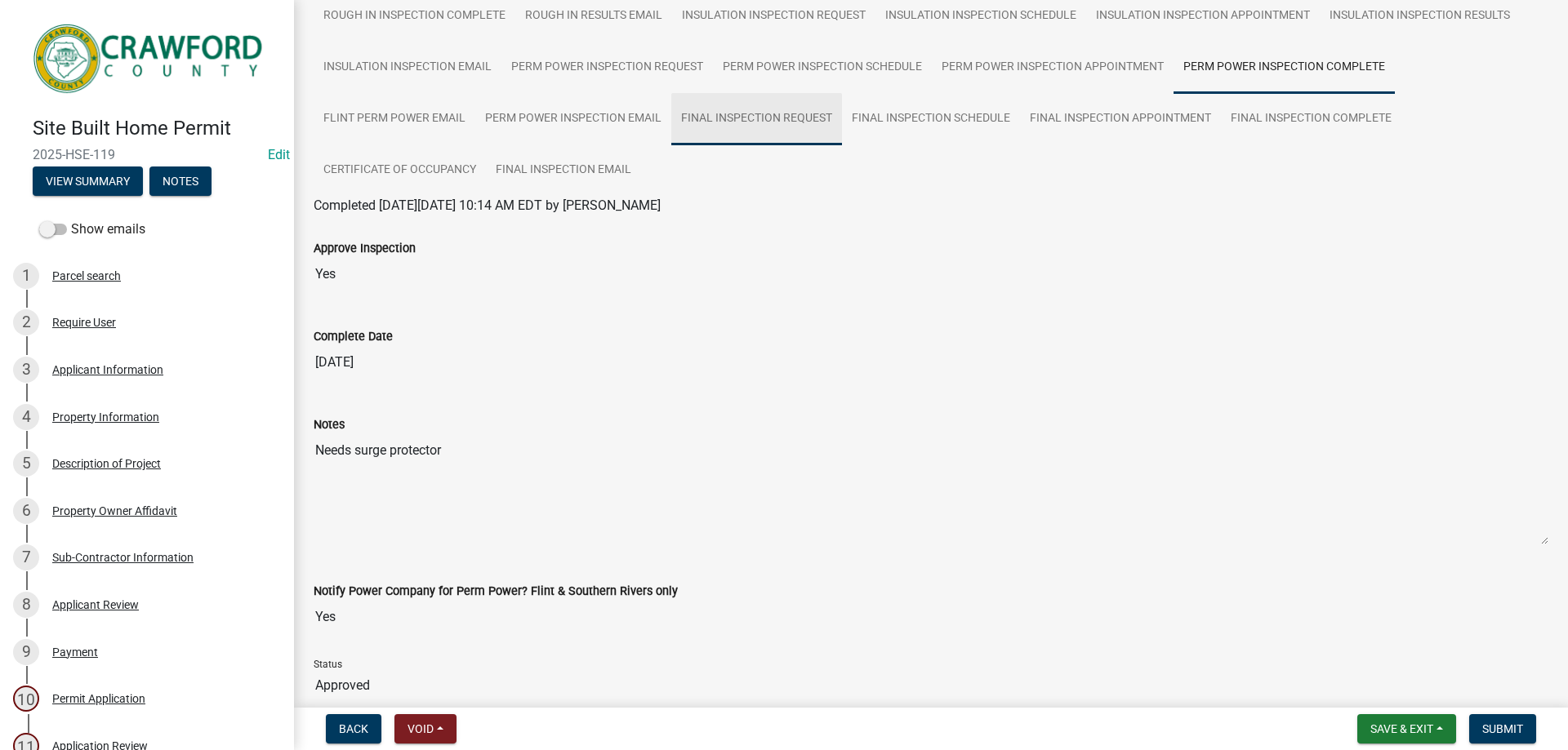
click at [817, 114] on link "Final Inspection Request" at bounding box center [757, 119] width 171 height 53
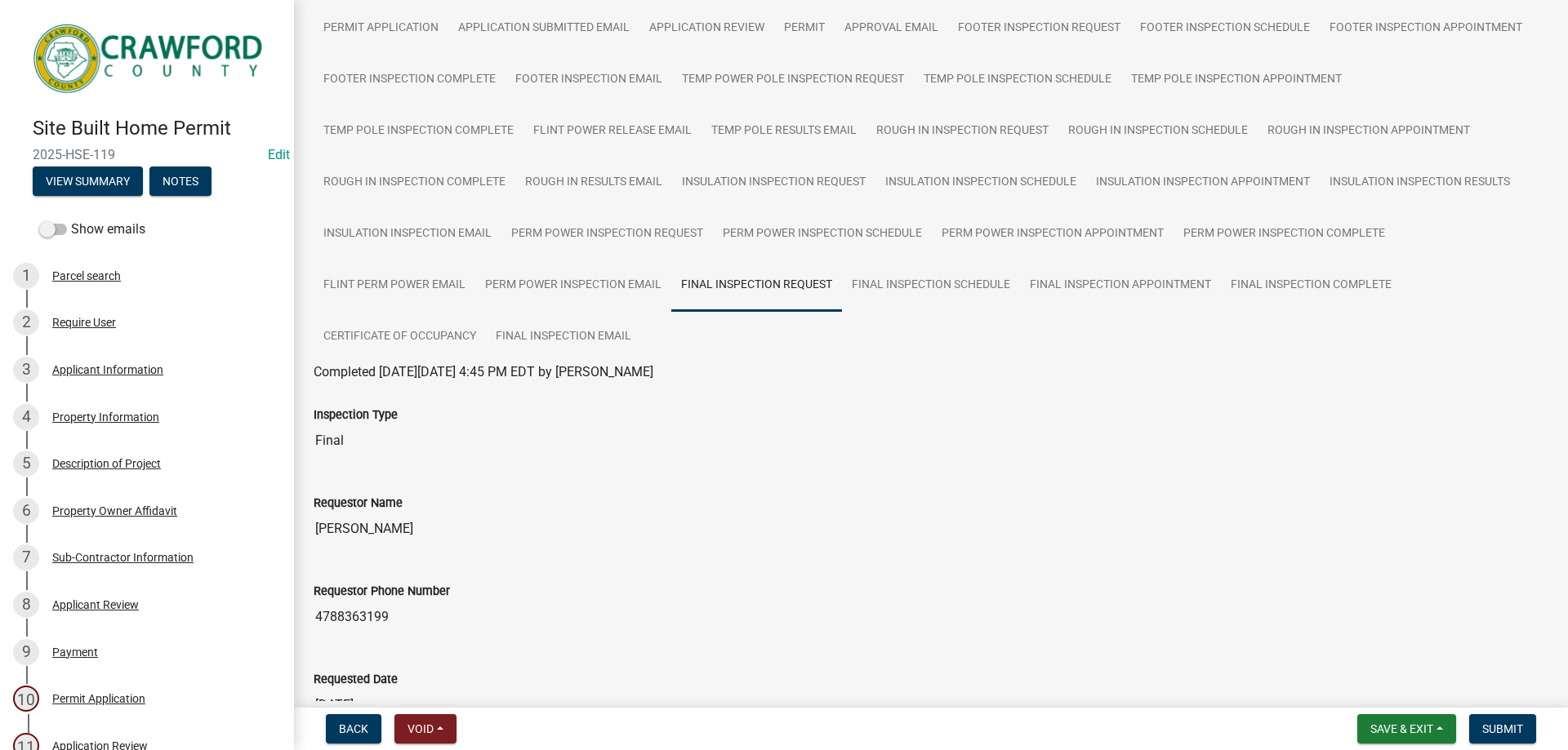
scroll to position [163, 0]
click at [903, 270] on link "Final Inspection Schedule" at bounding box center [930, 282] width 178 height 53
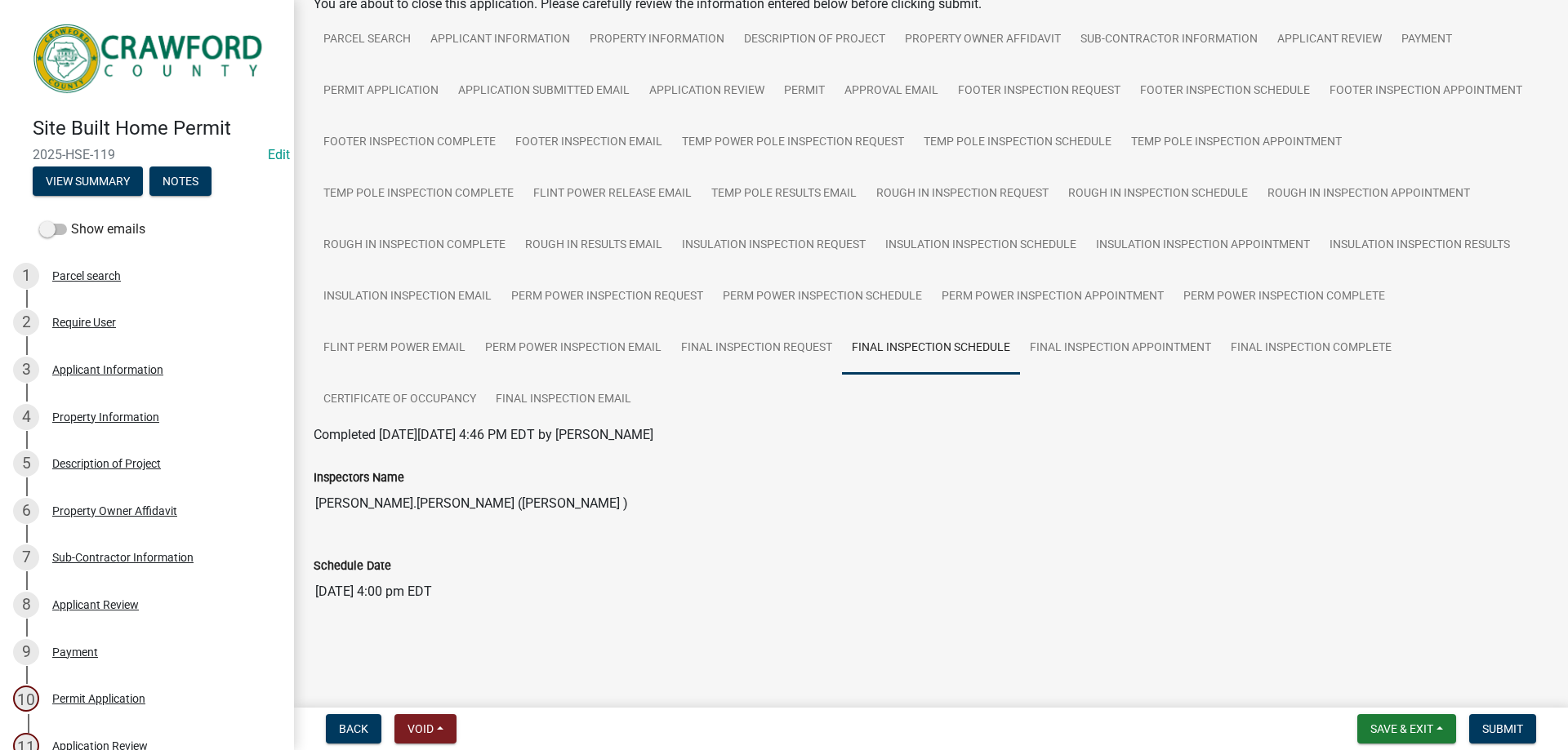
scroll to position [100, 0]
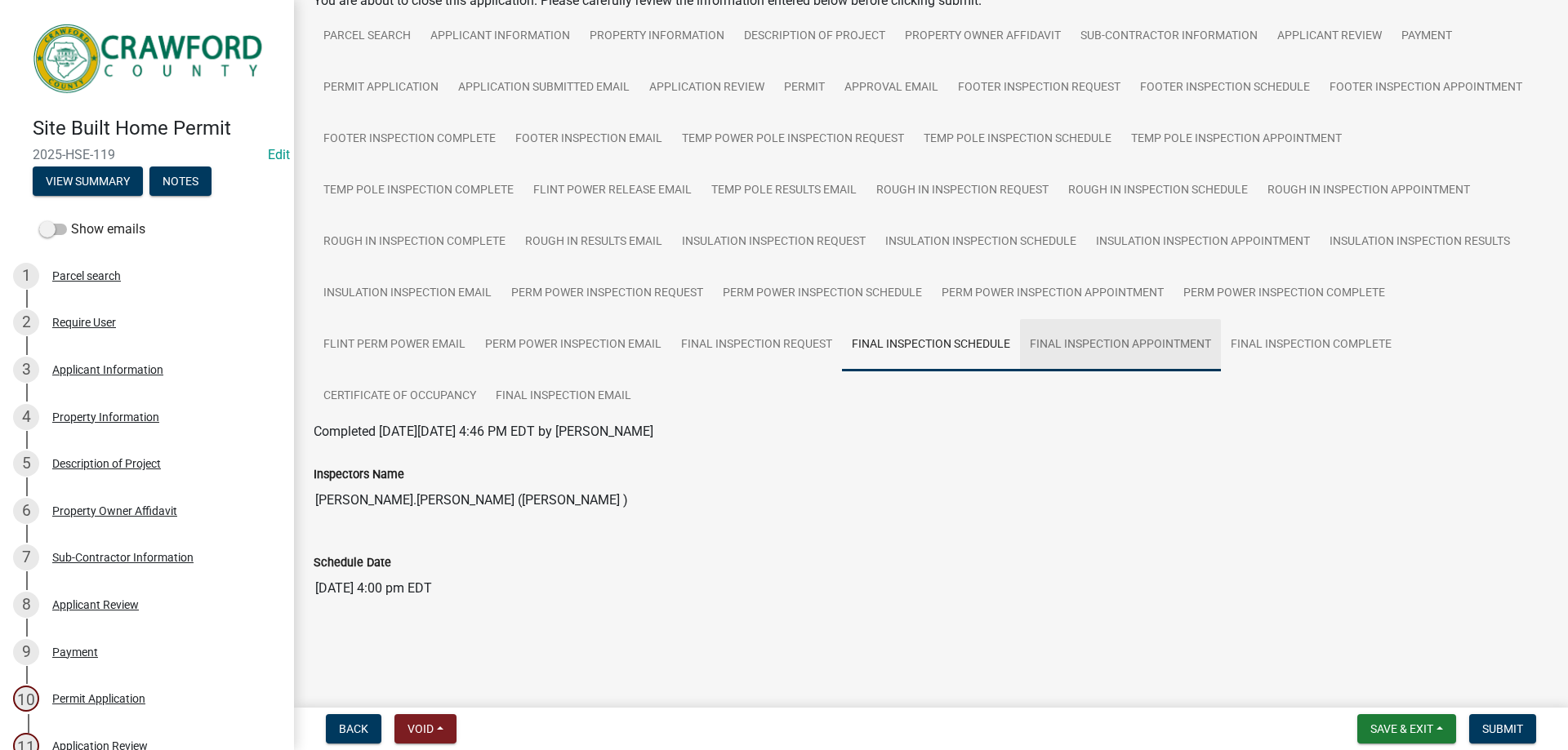
click at [1100, 359] on link "Final Inspection Appointment" at bounding box center [1120, 345] width 201 height 53
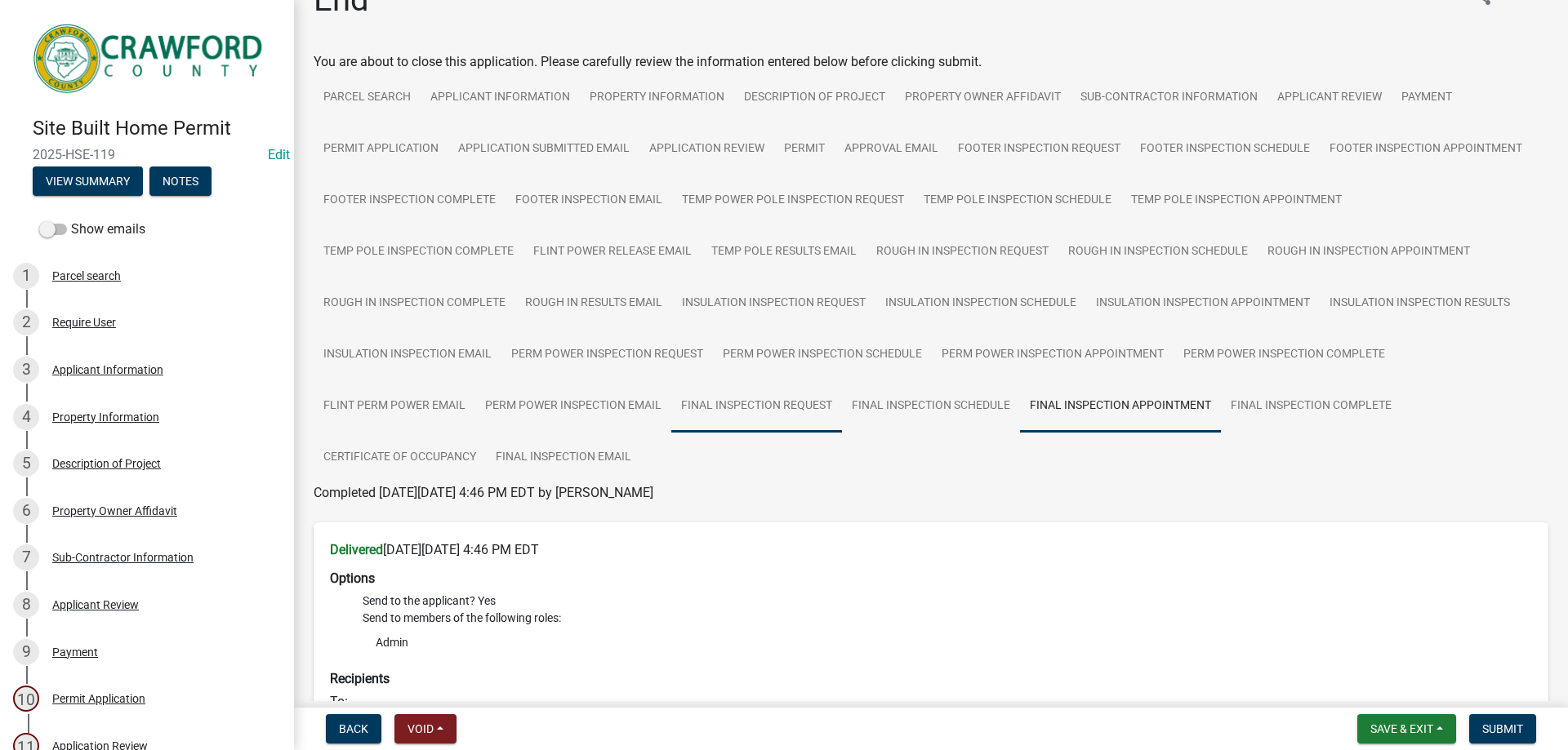
scroll to position [121, 0]
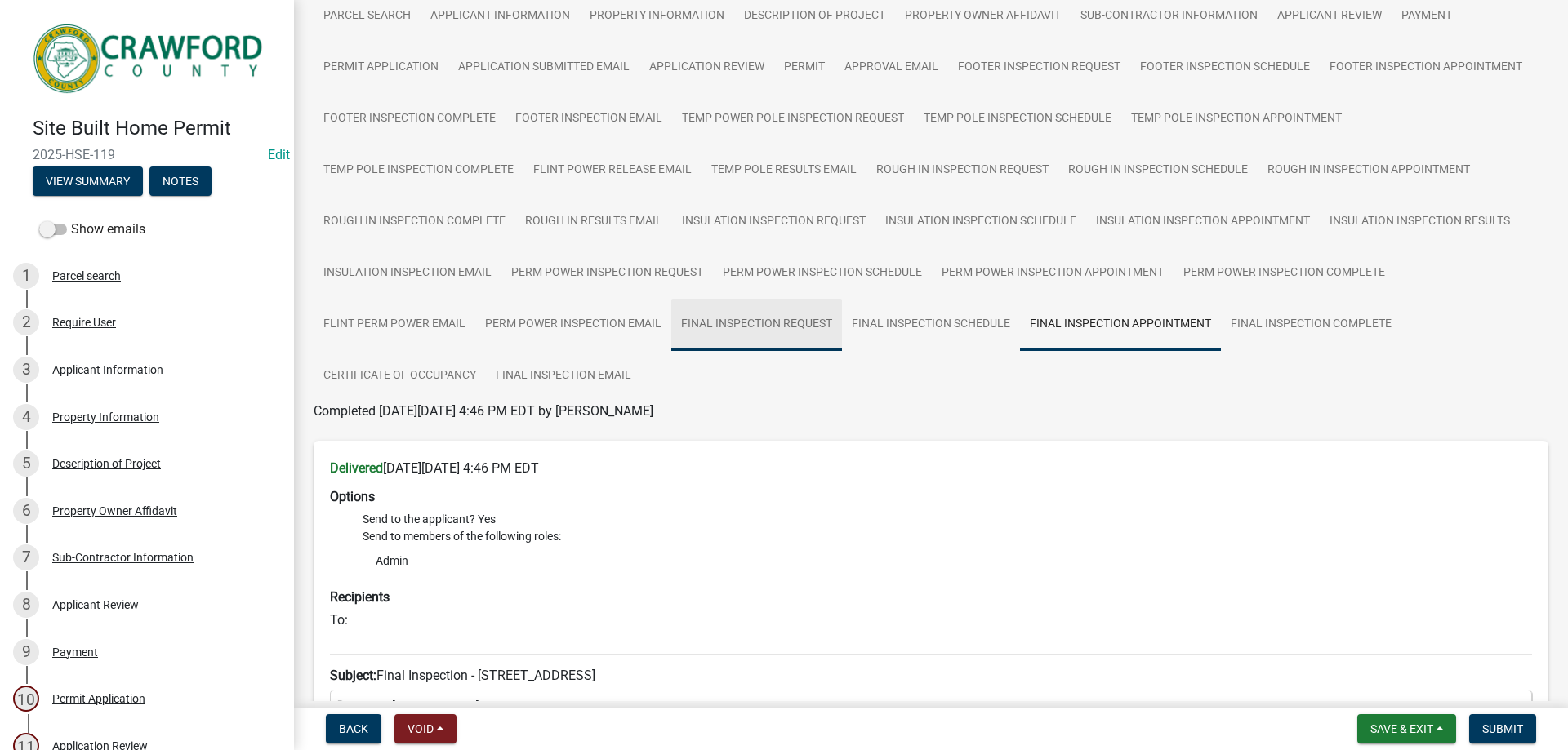
click at [727, 341] on link "Final Inspection Request" at bounding box center [757, 325] width 171 height 53
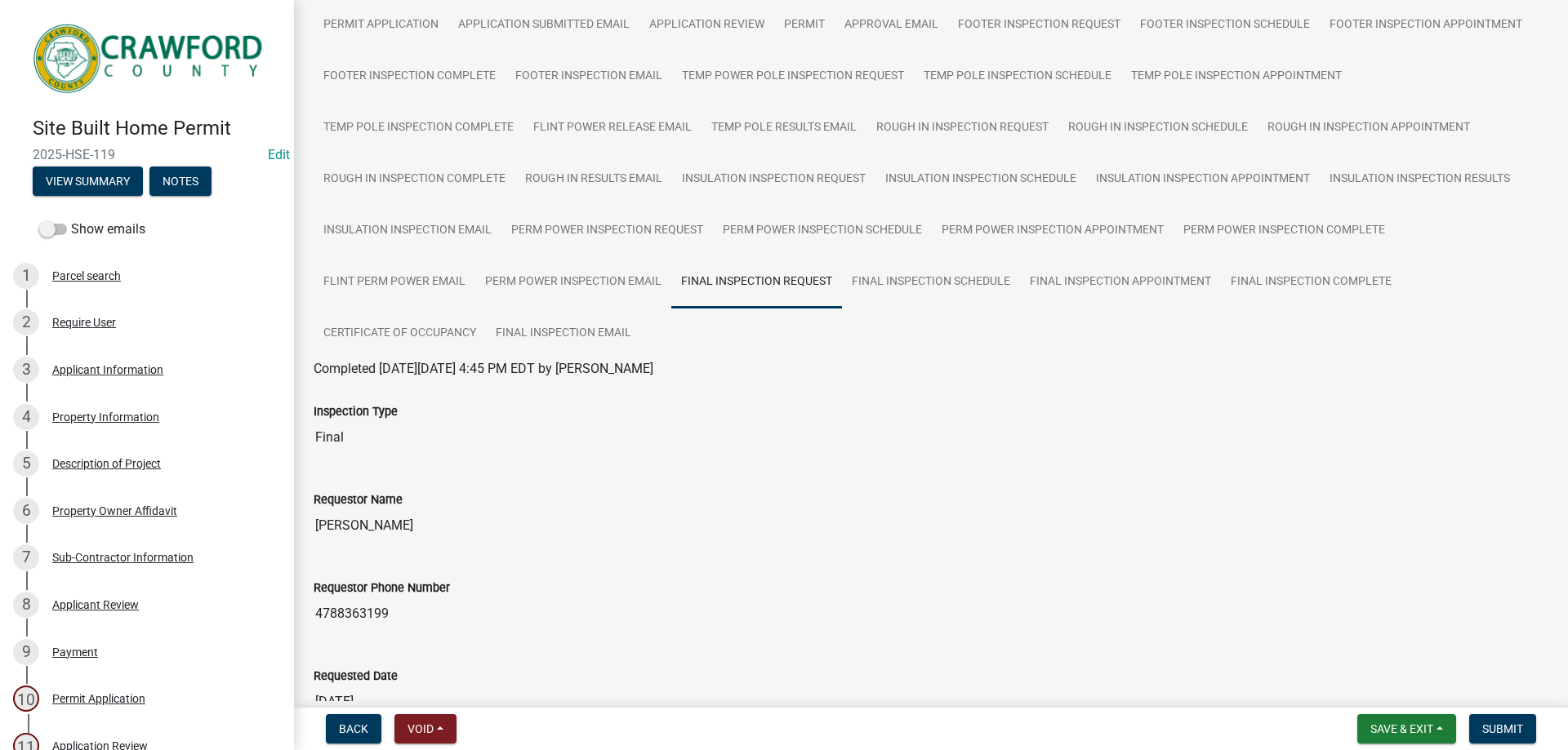
scroll to position [408, 0]
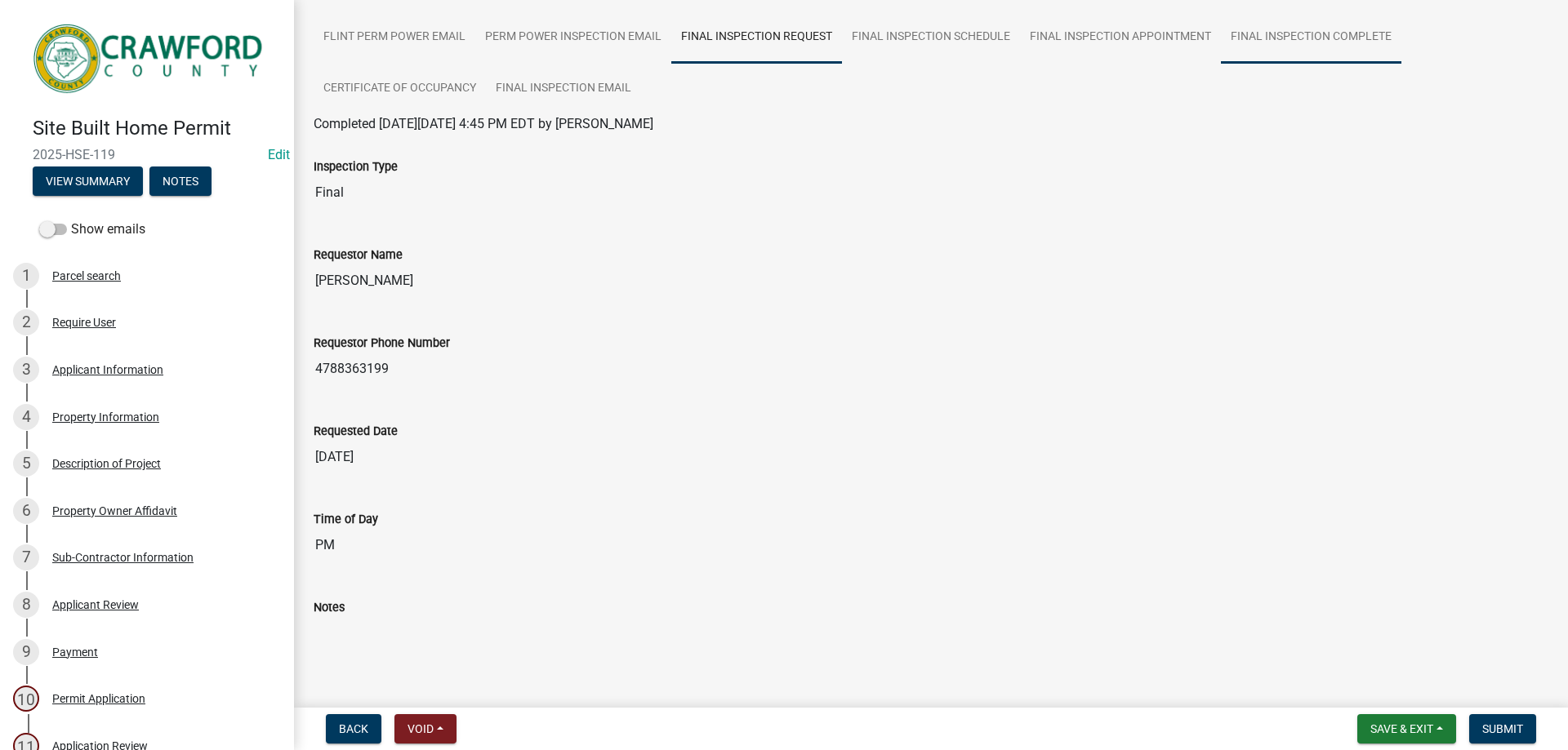
click at [1285, 32] on link "Final Inspection Complete" at bounding box center [1311, 38] width 181 height 53
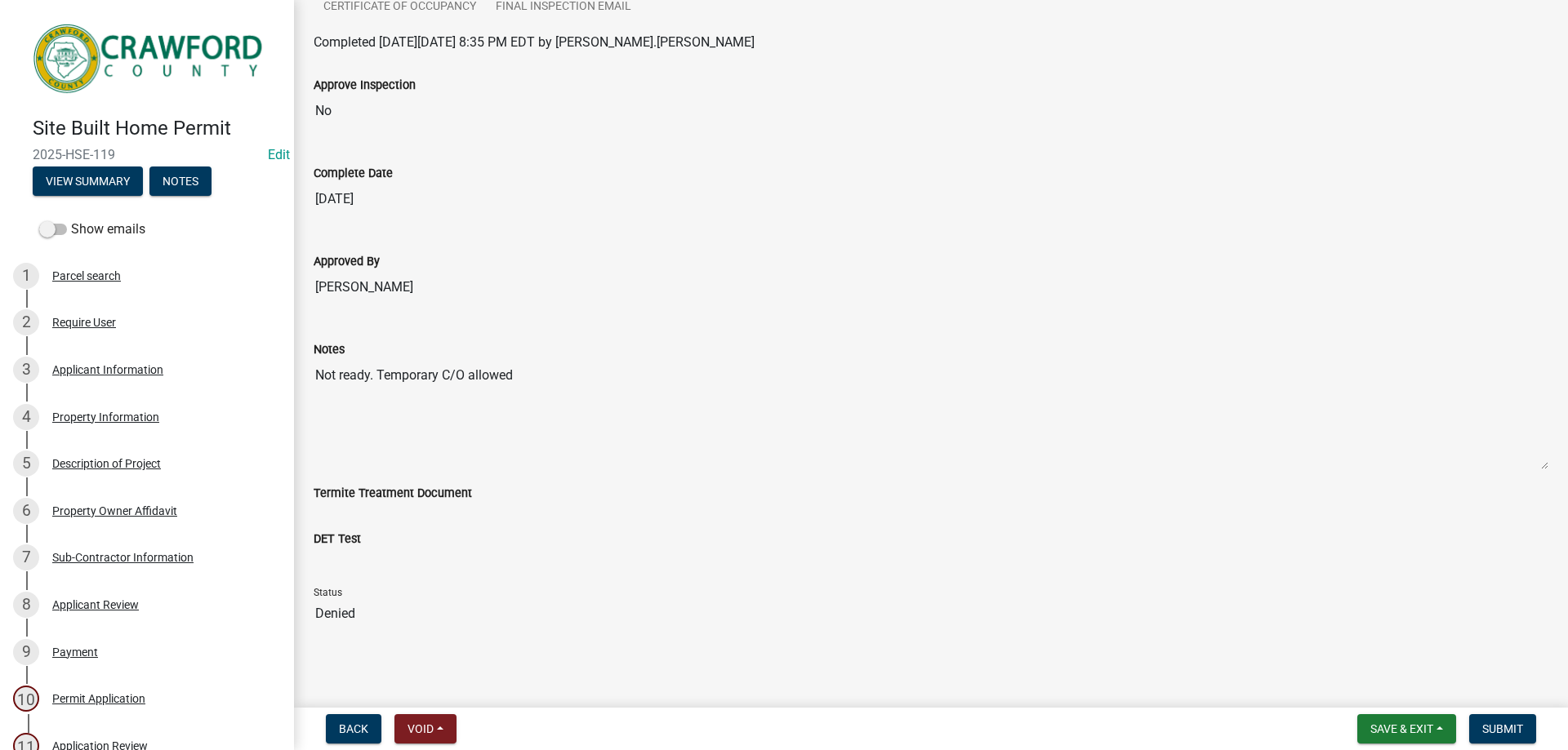
scroll to position [327, 0]
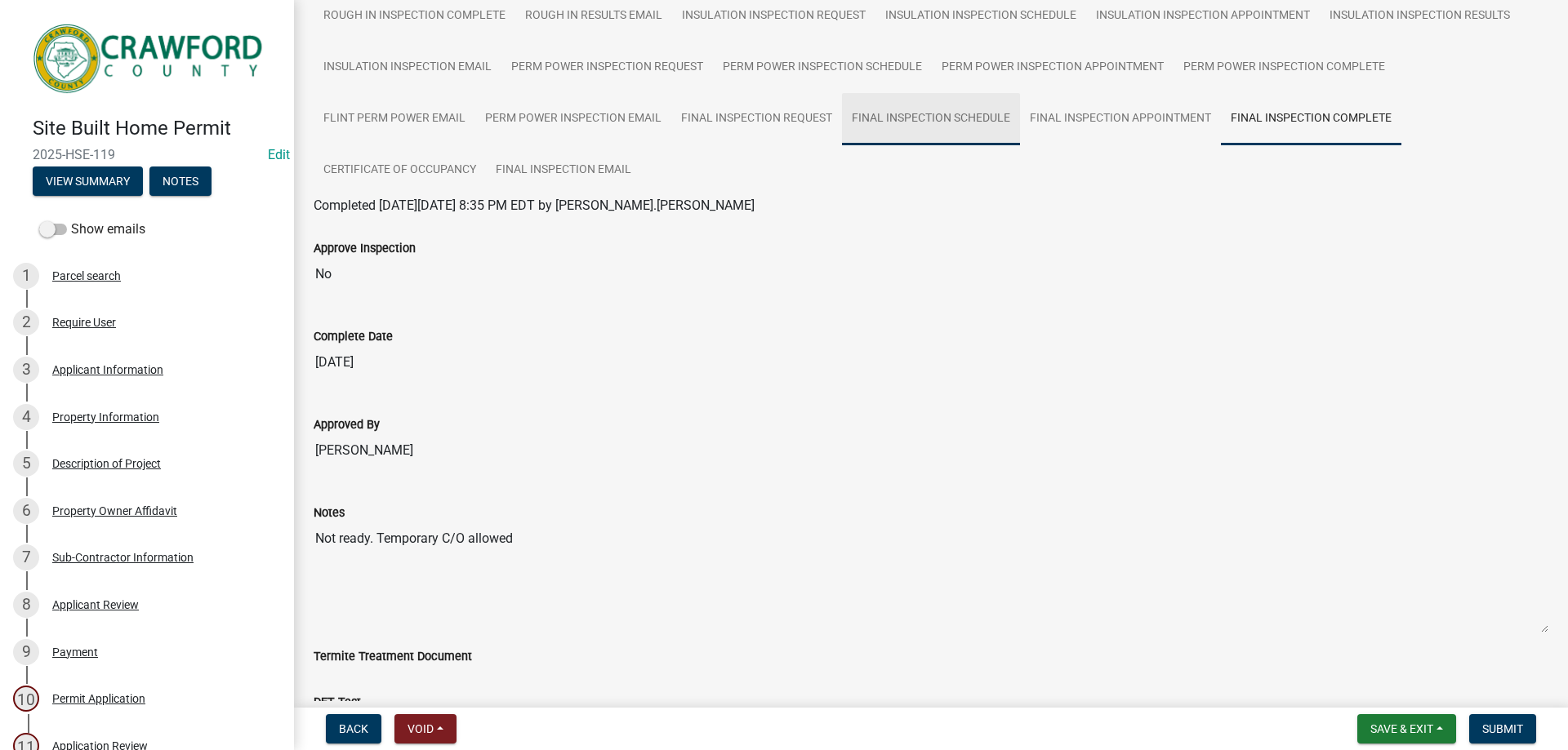
click at [885, 112] on link "Final Inspection Schedule" at bounding box center [930, 119] width 178 height 53
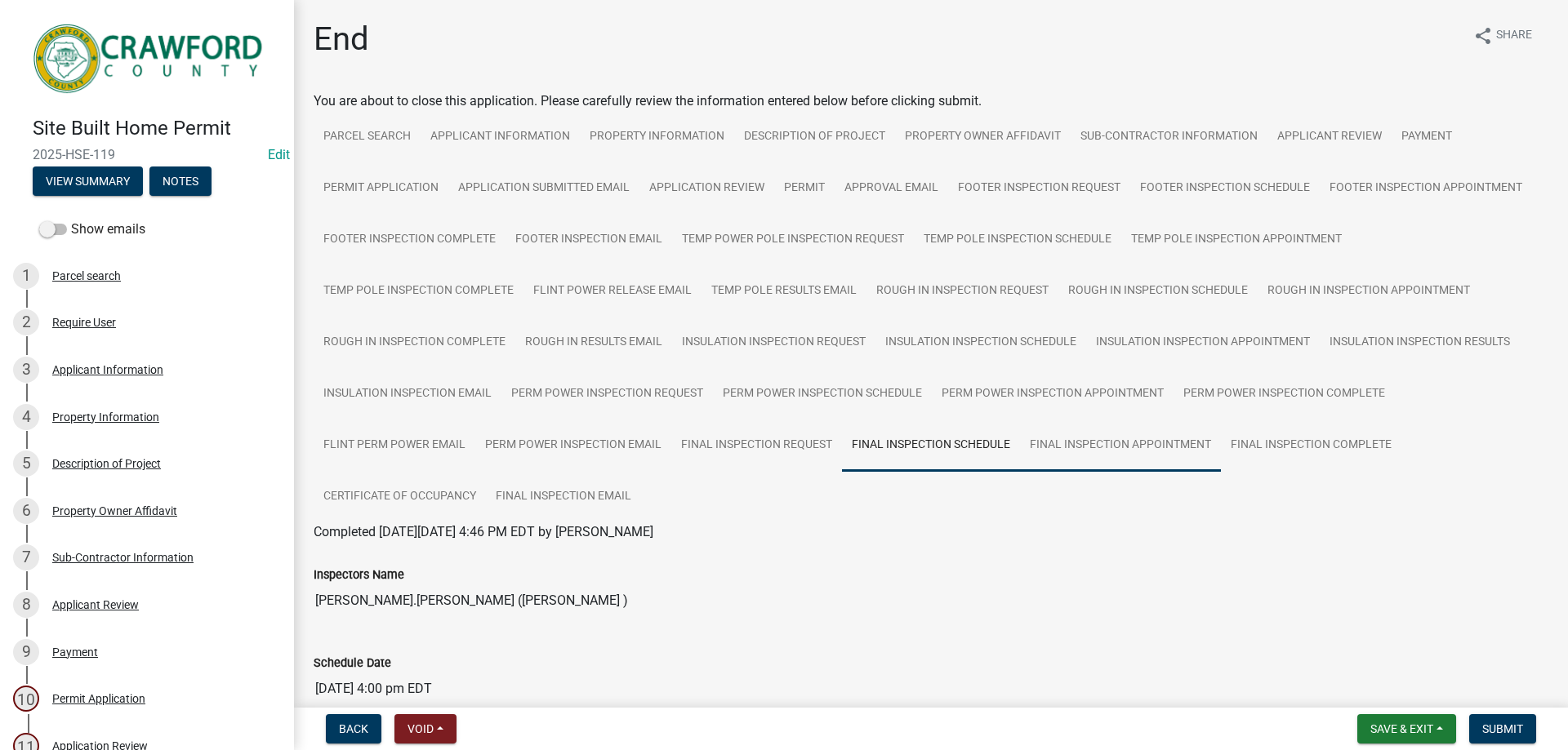
click at [1089, 441] on link "Final Inspection Appointment" at bounding box center [1120, 446] width 201 height 53
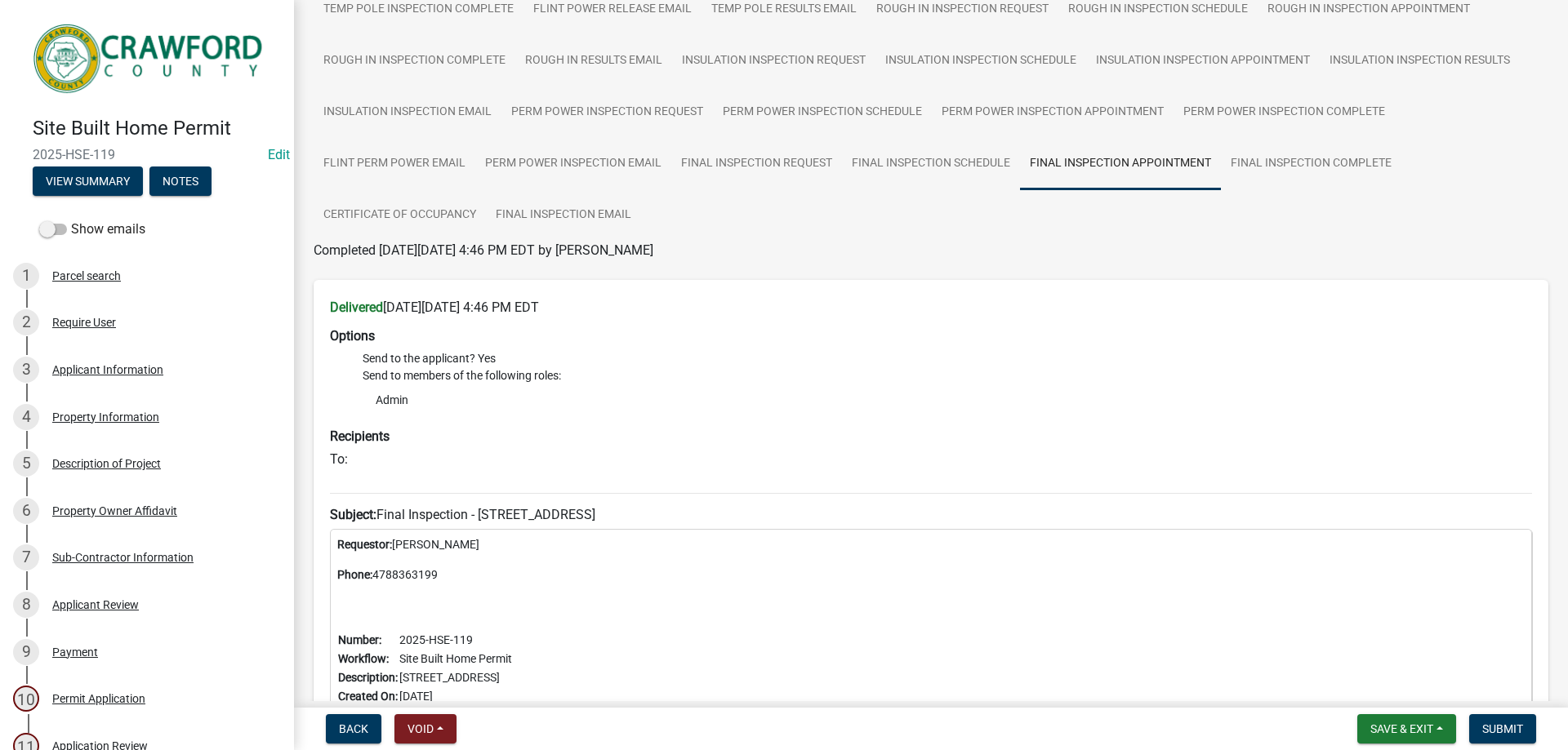
scroll to position [203, 0]
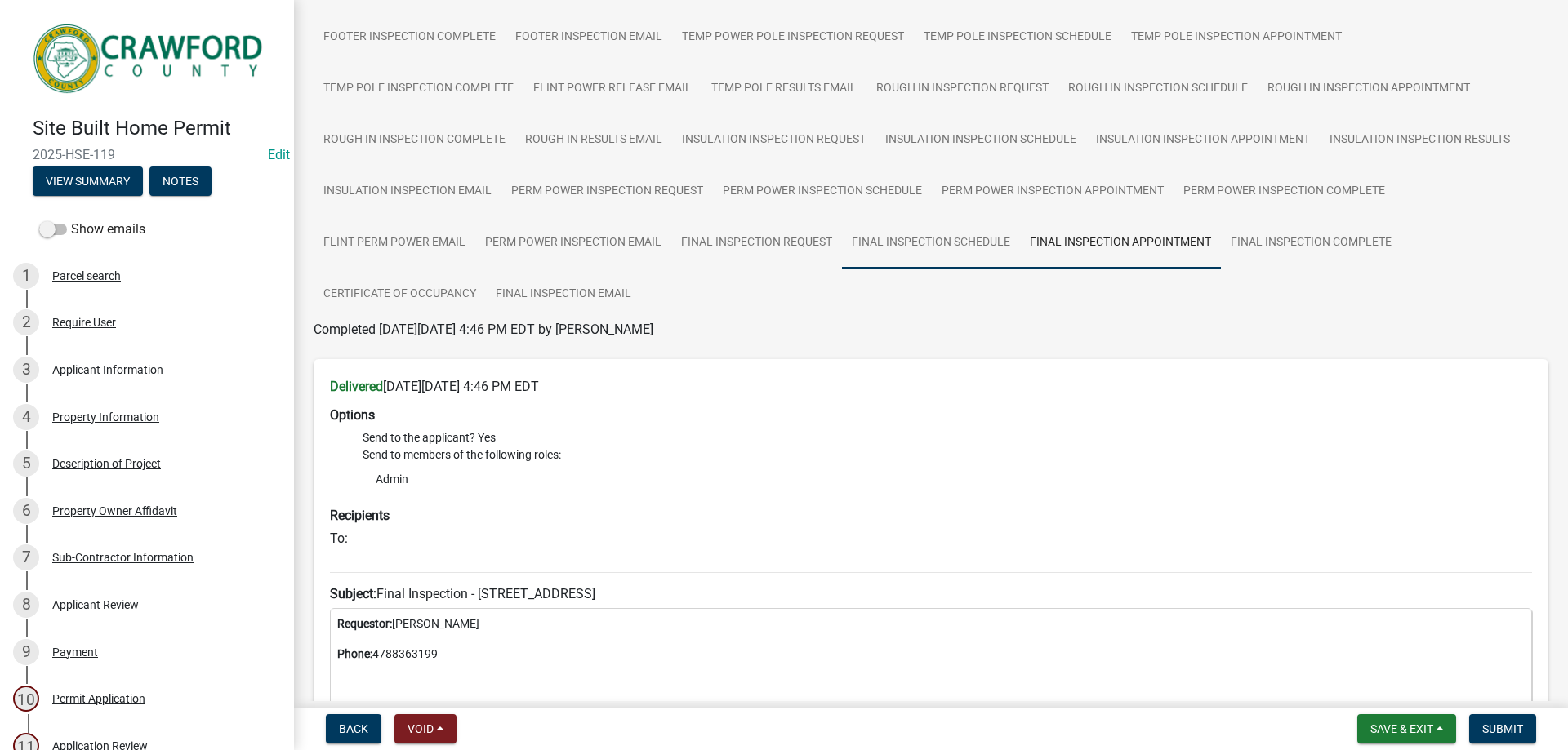
click at [989, 236] on link "Final Inspection Schedule" at bounding box center [930, 244] width 178 height 53
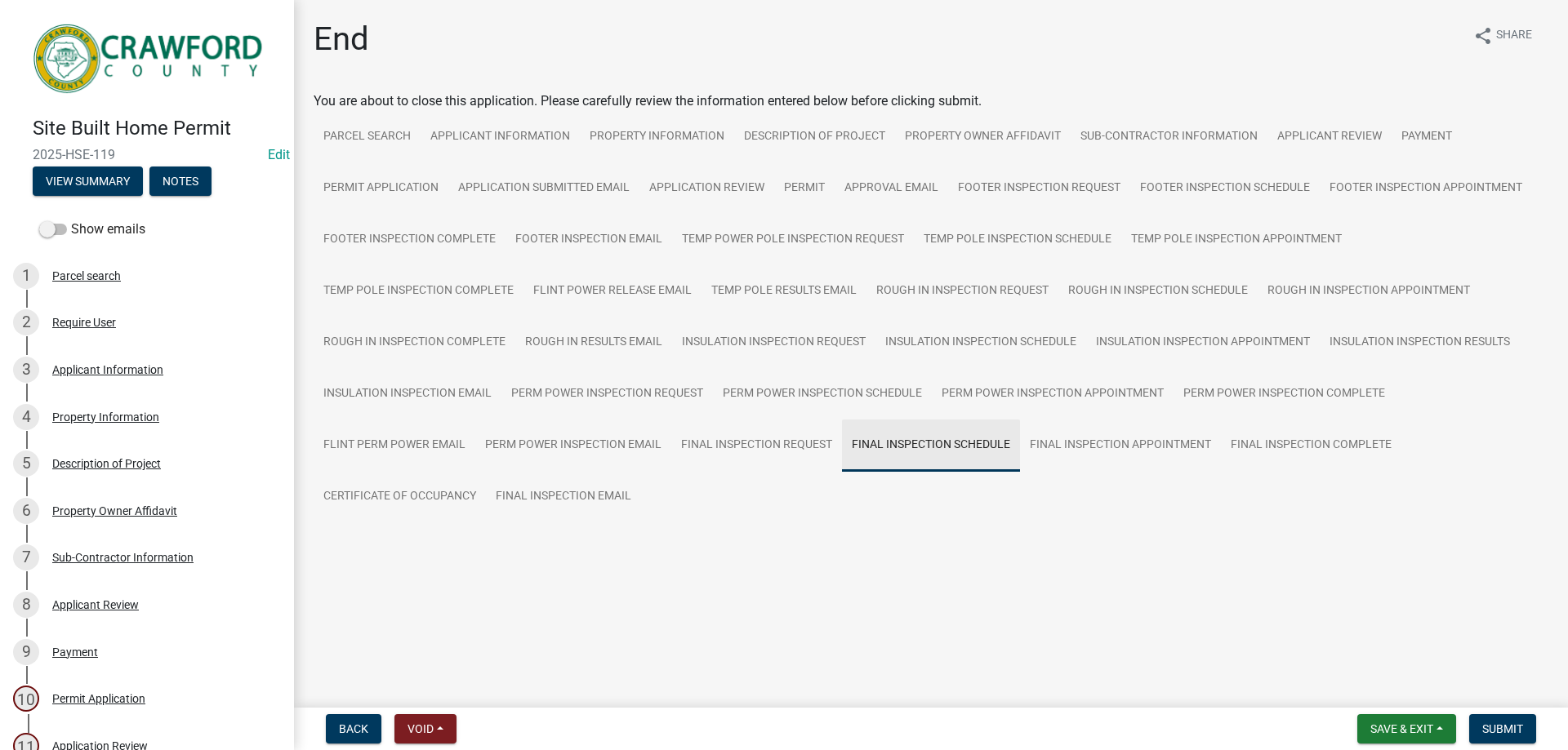
scroll to position [0, 0]
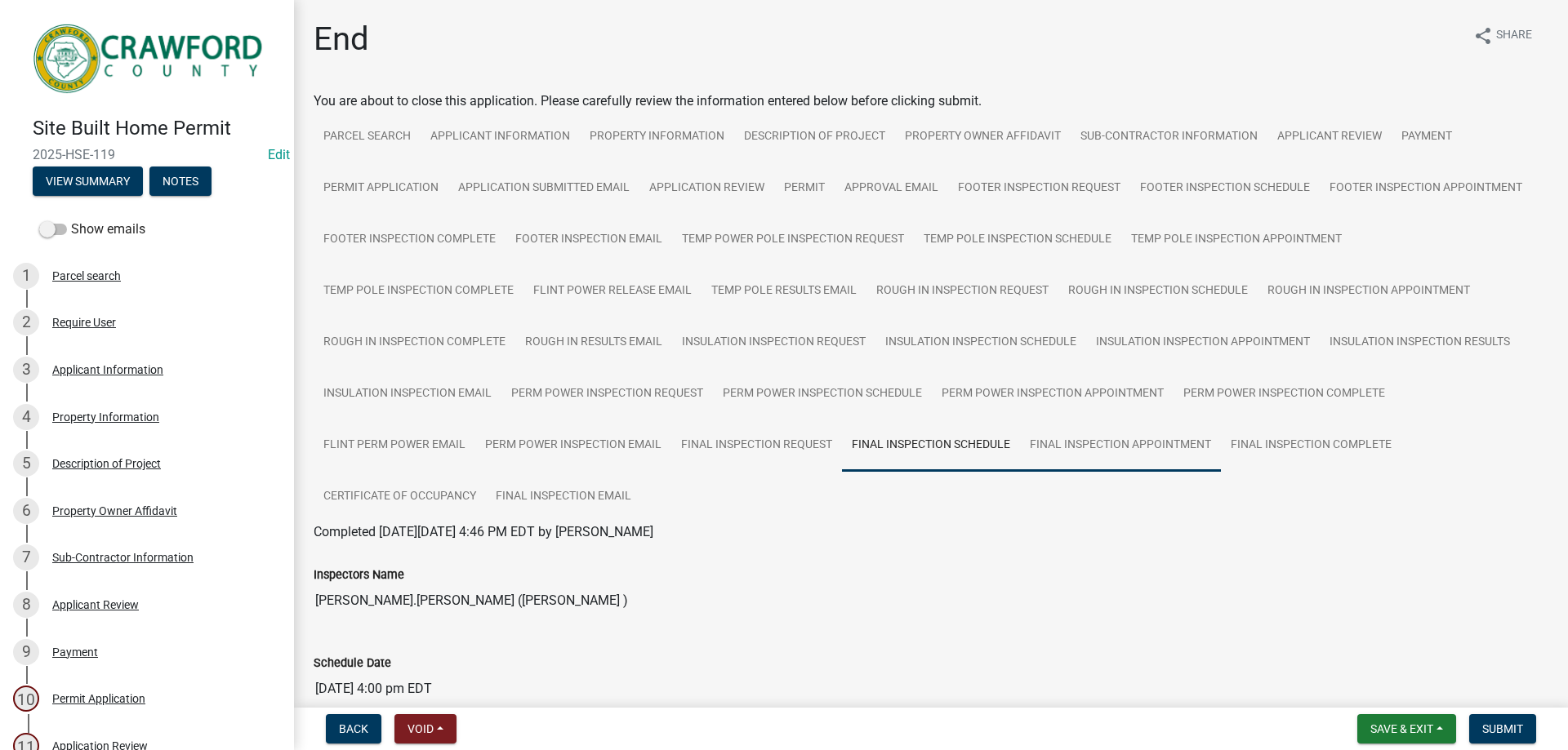
click at [1111, 464] on link "Final Inspection Appointment" at bounding box center [1120, 446] width 201 height 53
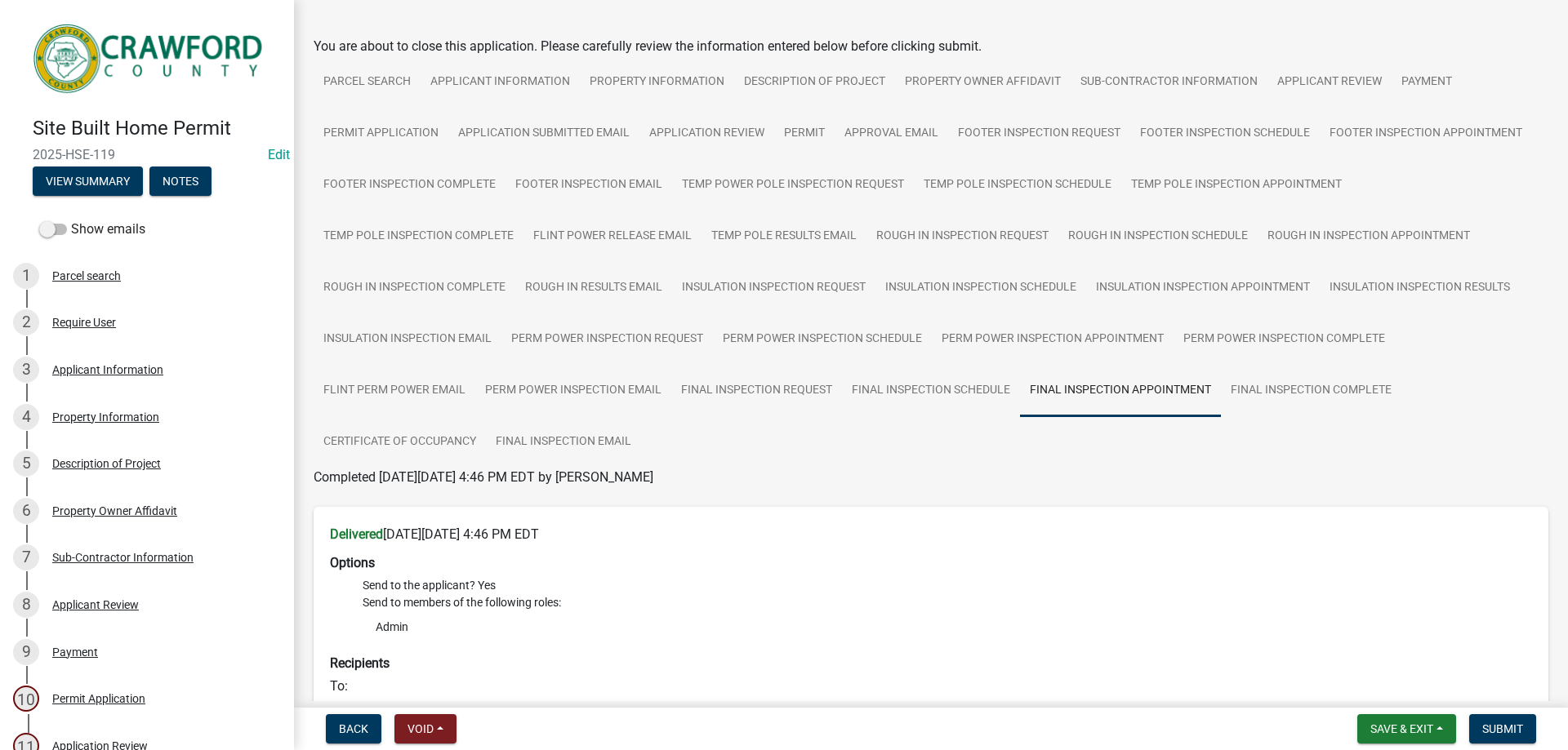
scroll to position [163, 0]
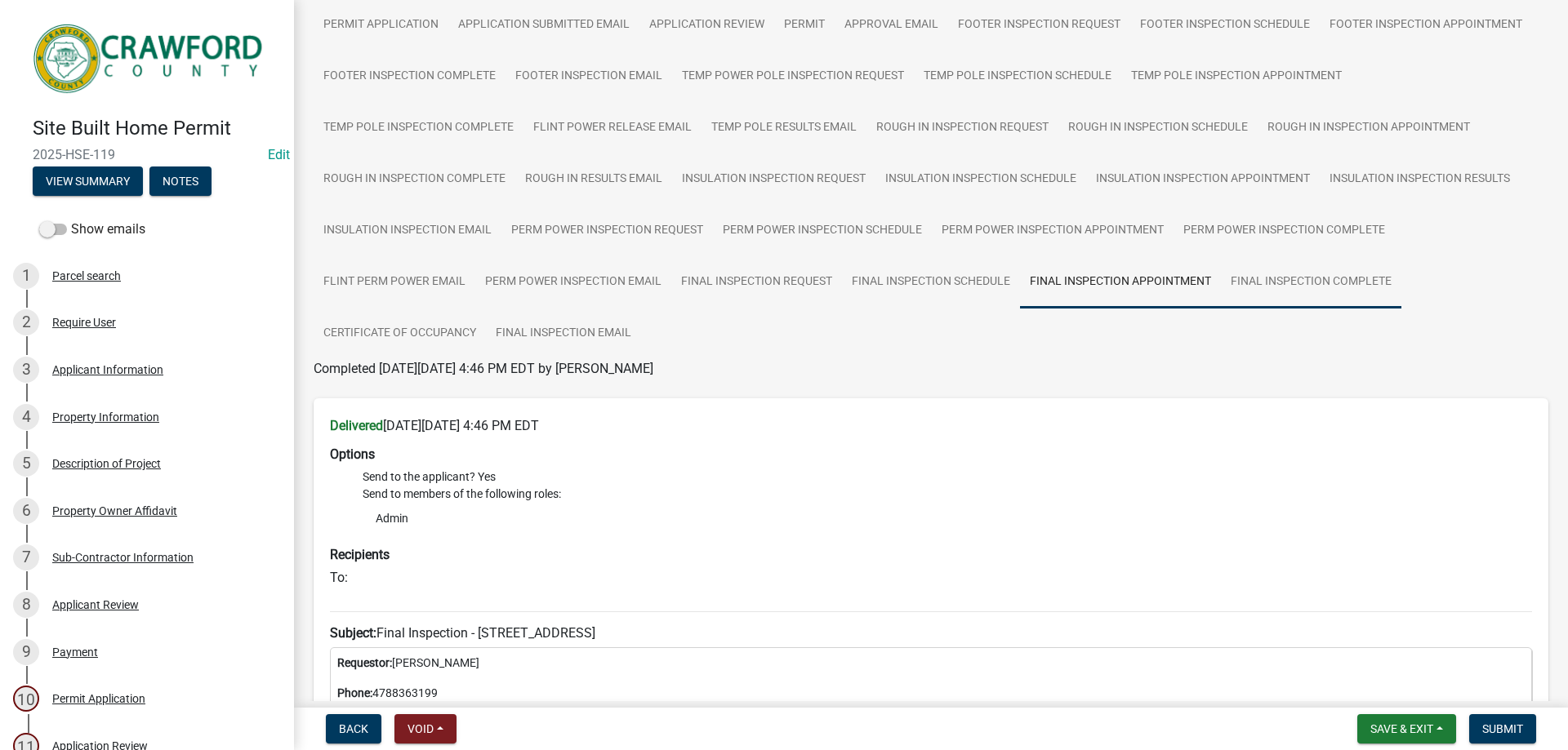
click at [1288, 278] on link "Final Inspection Complete" at bounding box center [1311, 282] width 181 height 53
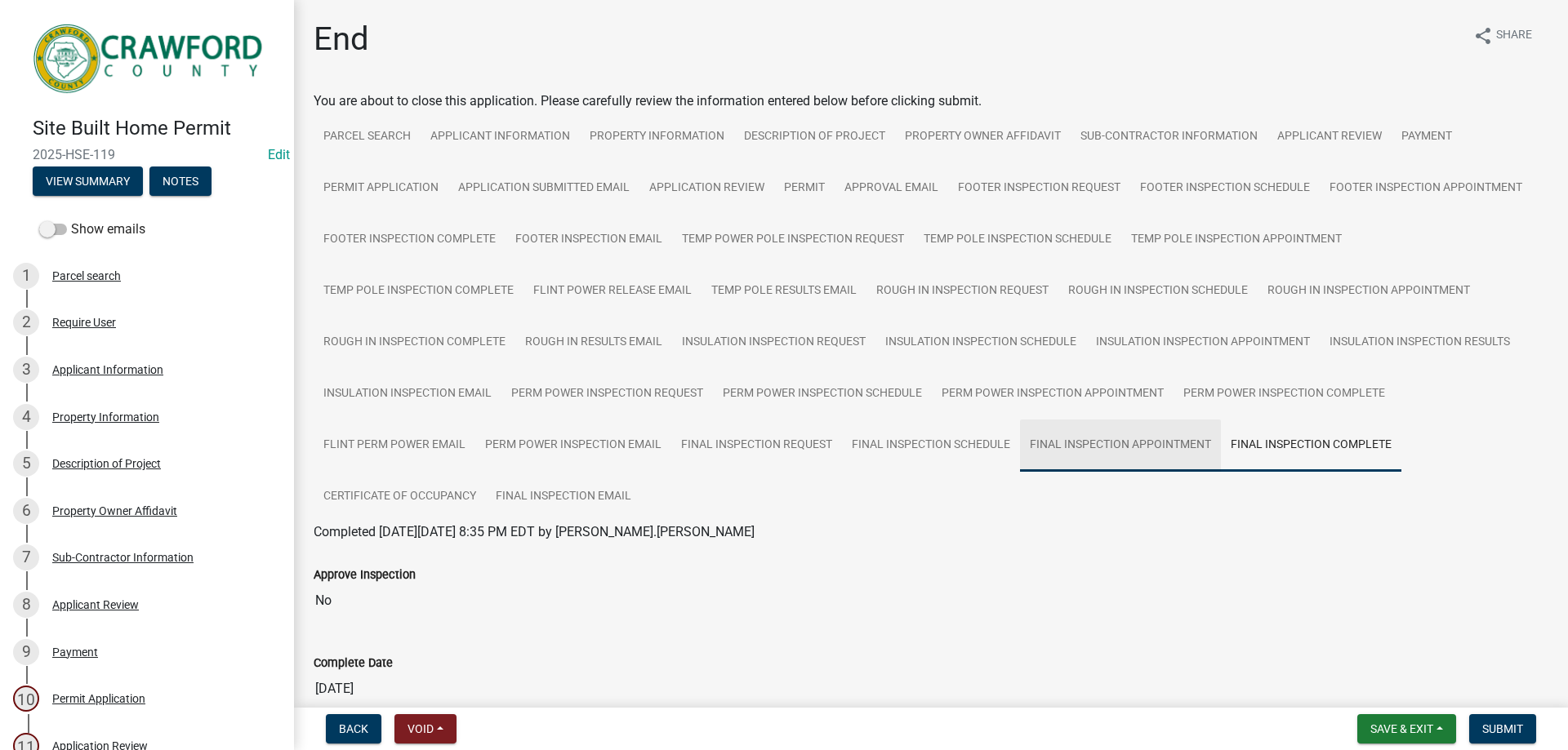
click at [1170, 441] on link "Final Inspection Appointment" at bounding box center [1120, 446] width 201 height 53
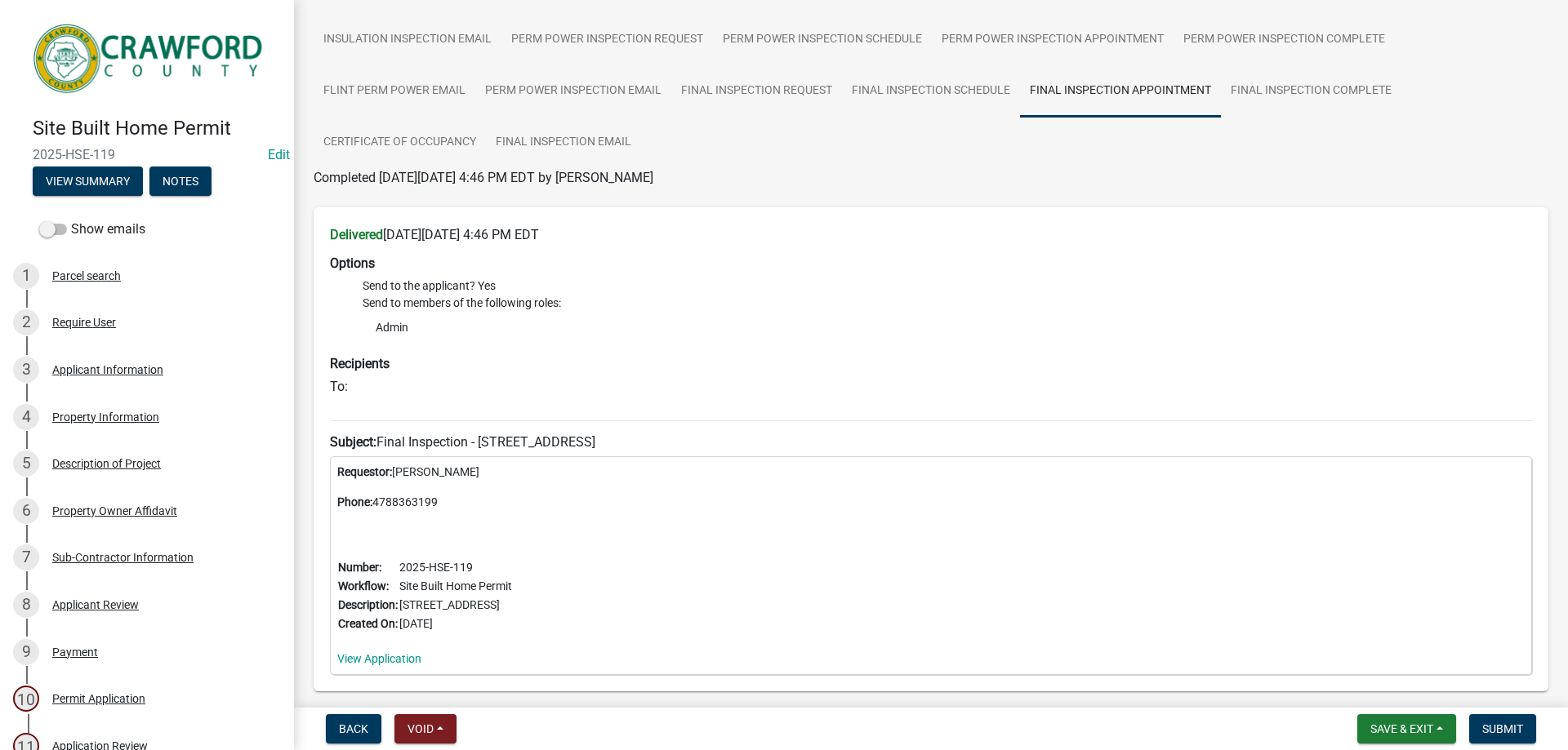
scroll to position [284, 0]
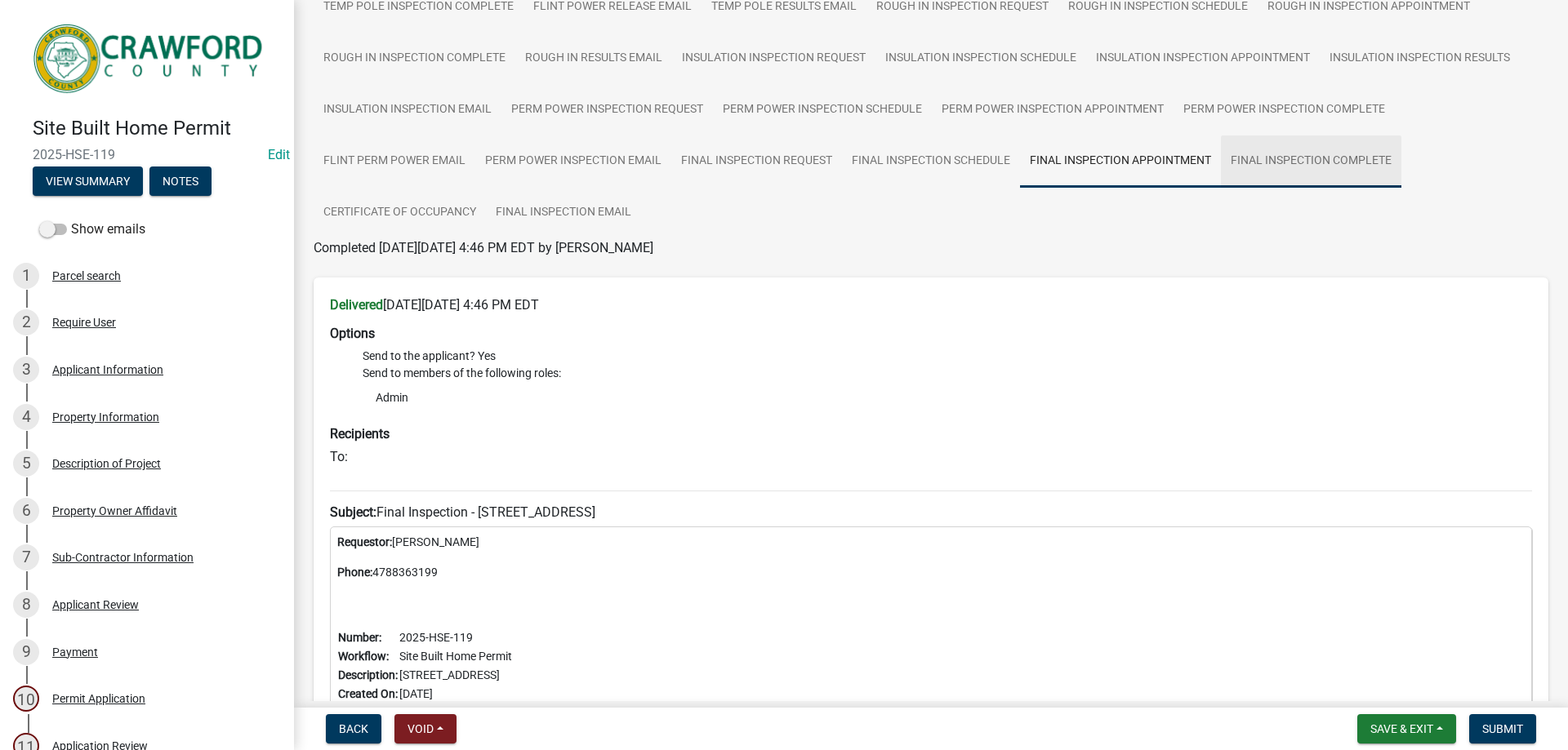
click at [1283, 171] on link "Final Inspection Complete" at bounding box center [1311, 162] width 181 height 53
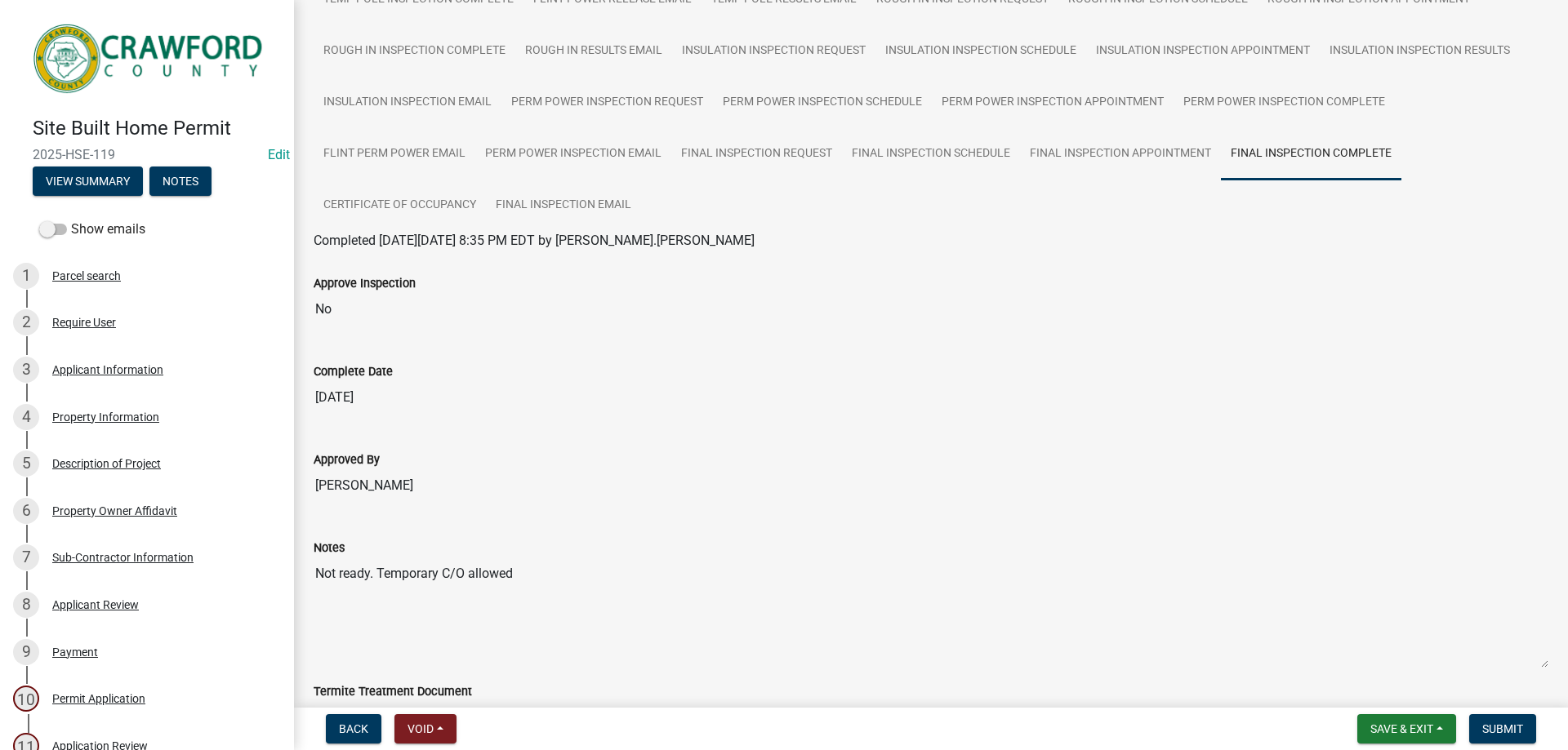
scroll to position [189, 0]
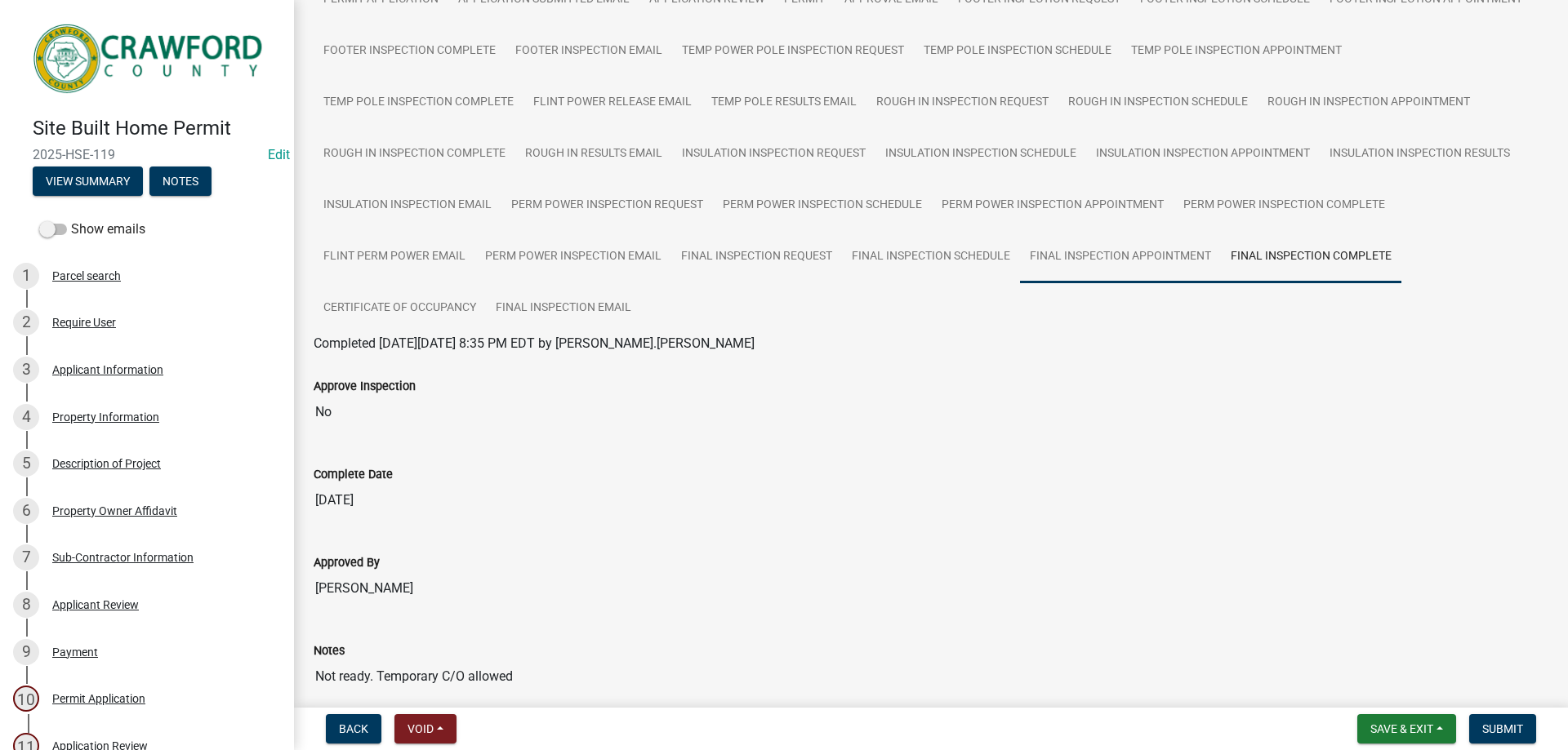
click at [1167, 273] on link "Final Inspection Appointment" at bounding box center [1120, 257] width 201 height 53
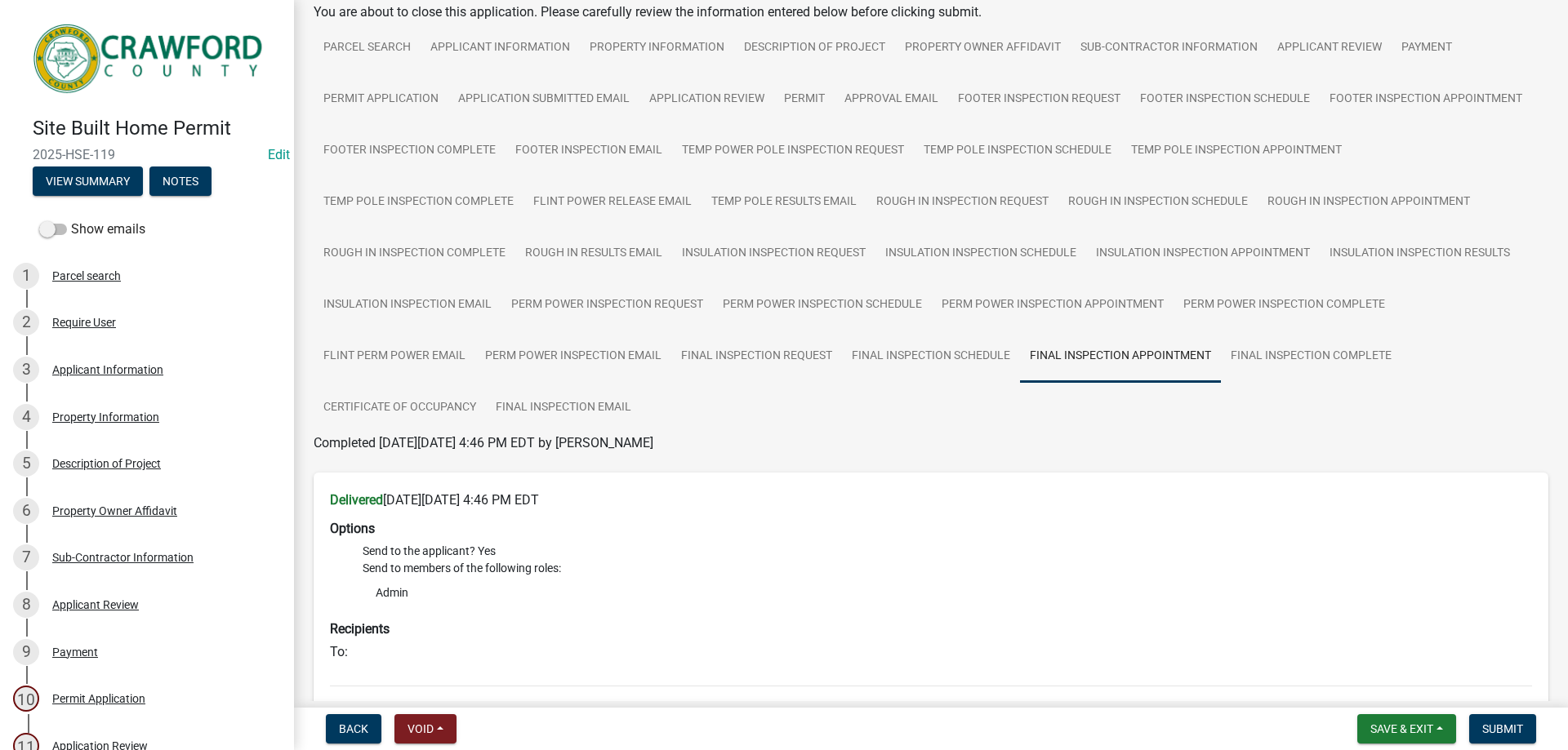
scroll to position [163, 0]
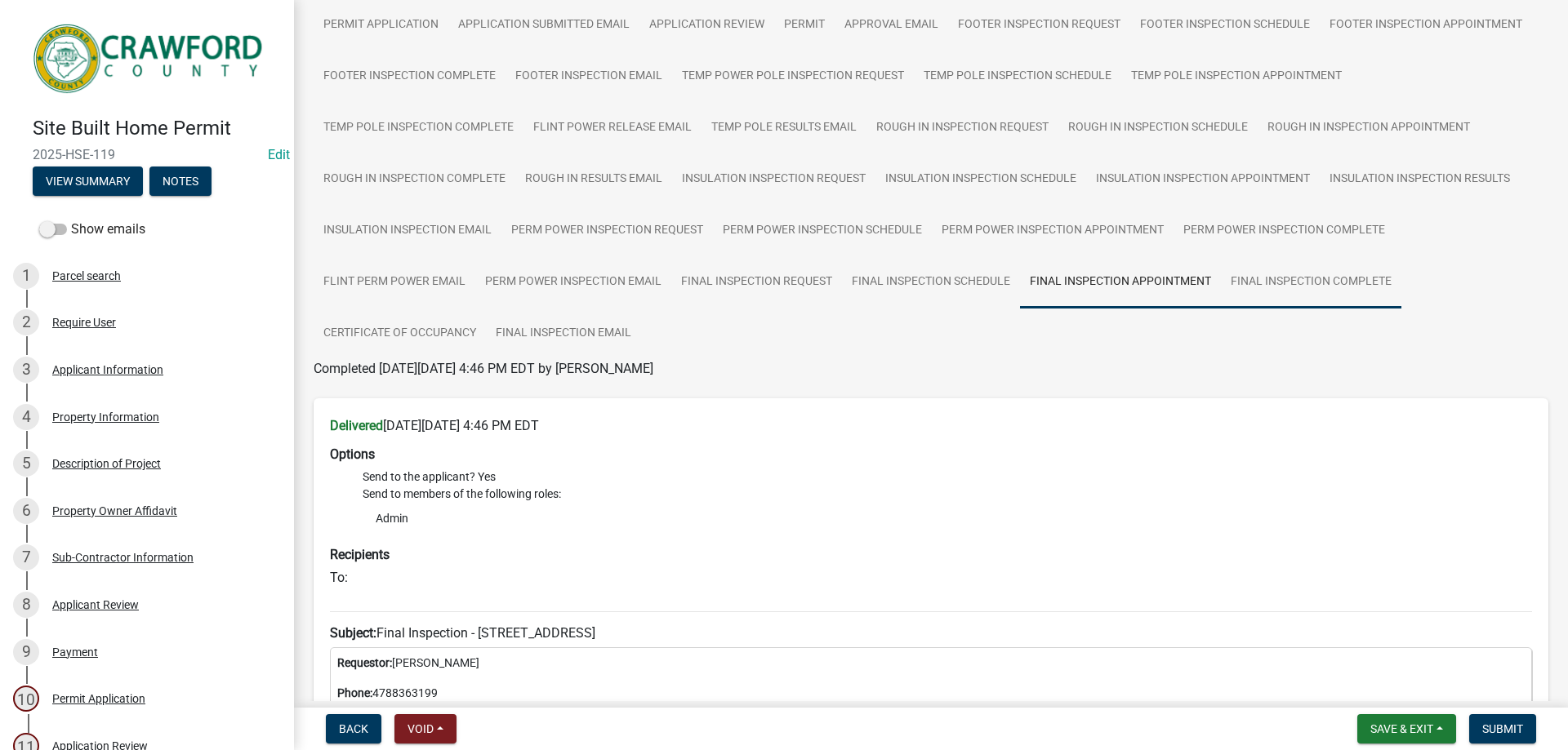
click at [1333, 275] on link "Final Inspection Complete" at bounding box center [1311, 282] width 181 height 53
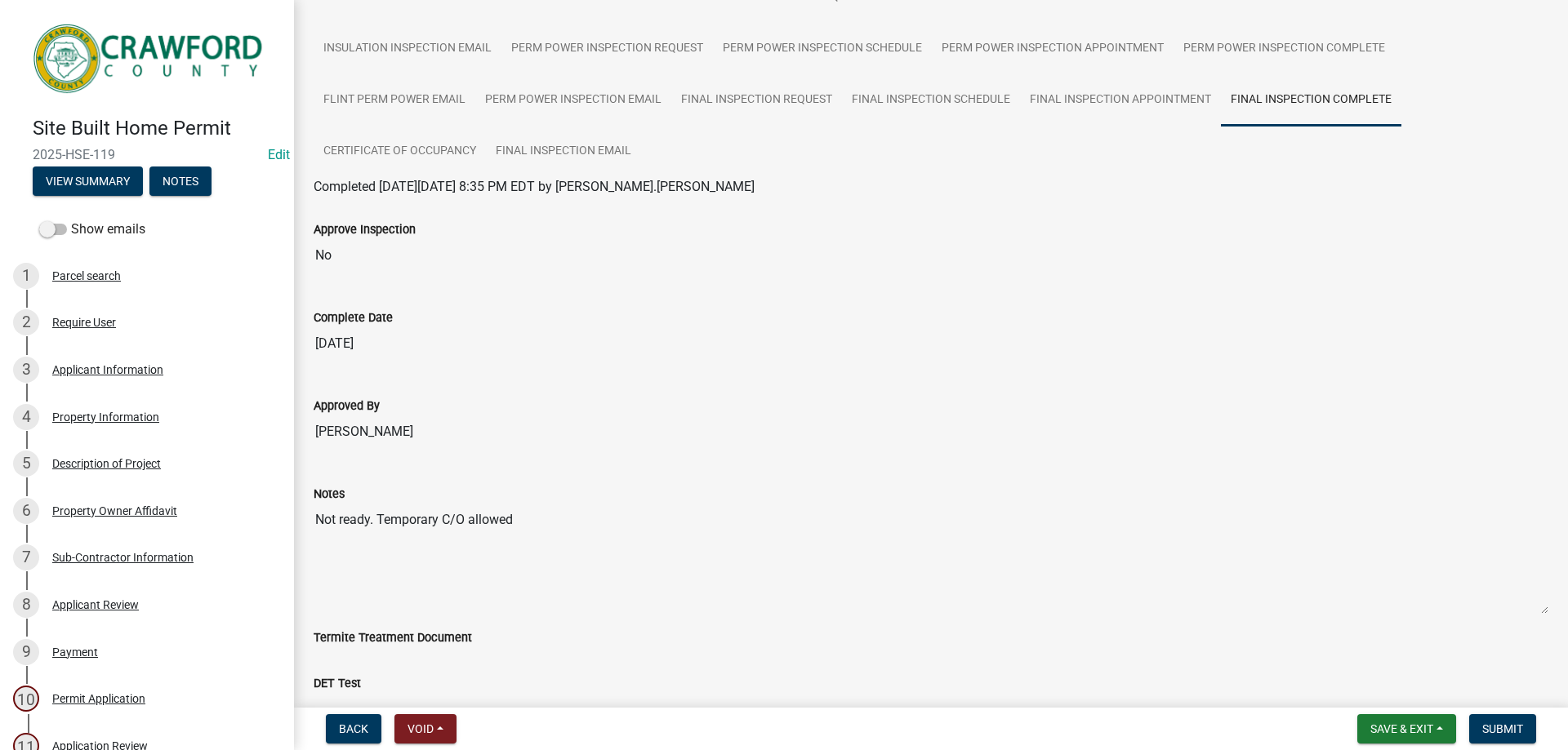
scroll to position [515, 0]
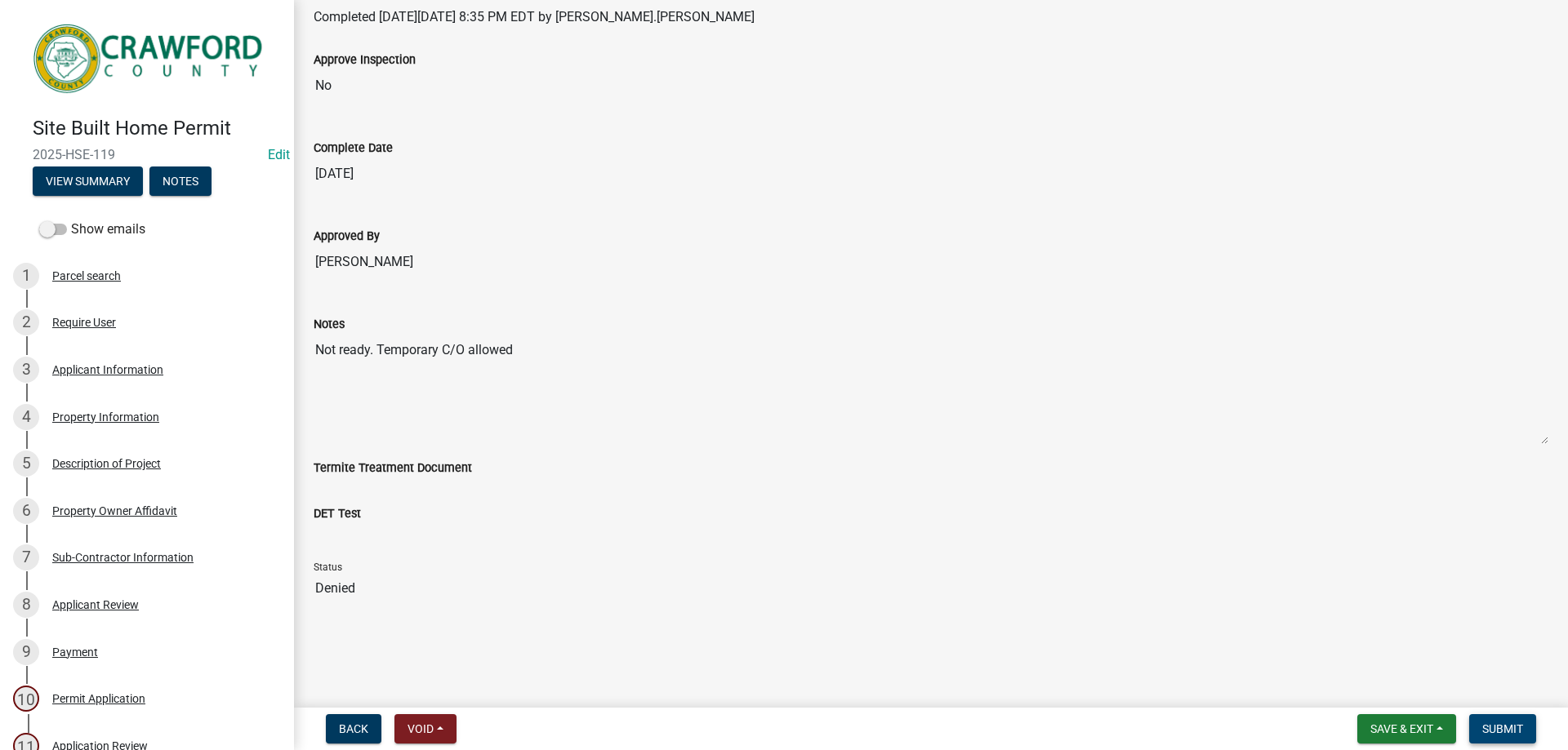
click at [1484, 720] on button "Submit" at bounding box center [1502, 729] width 67 height 30
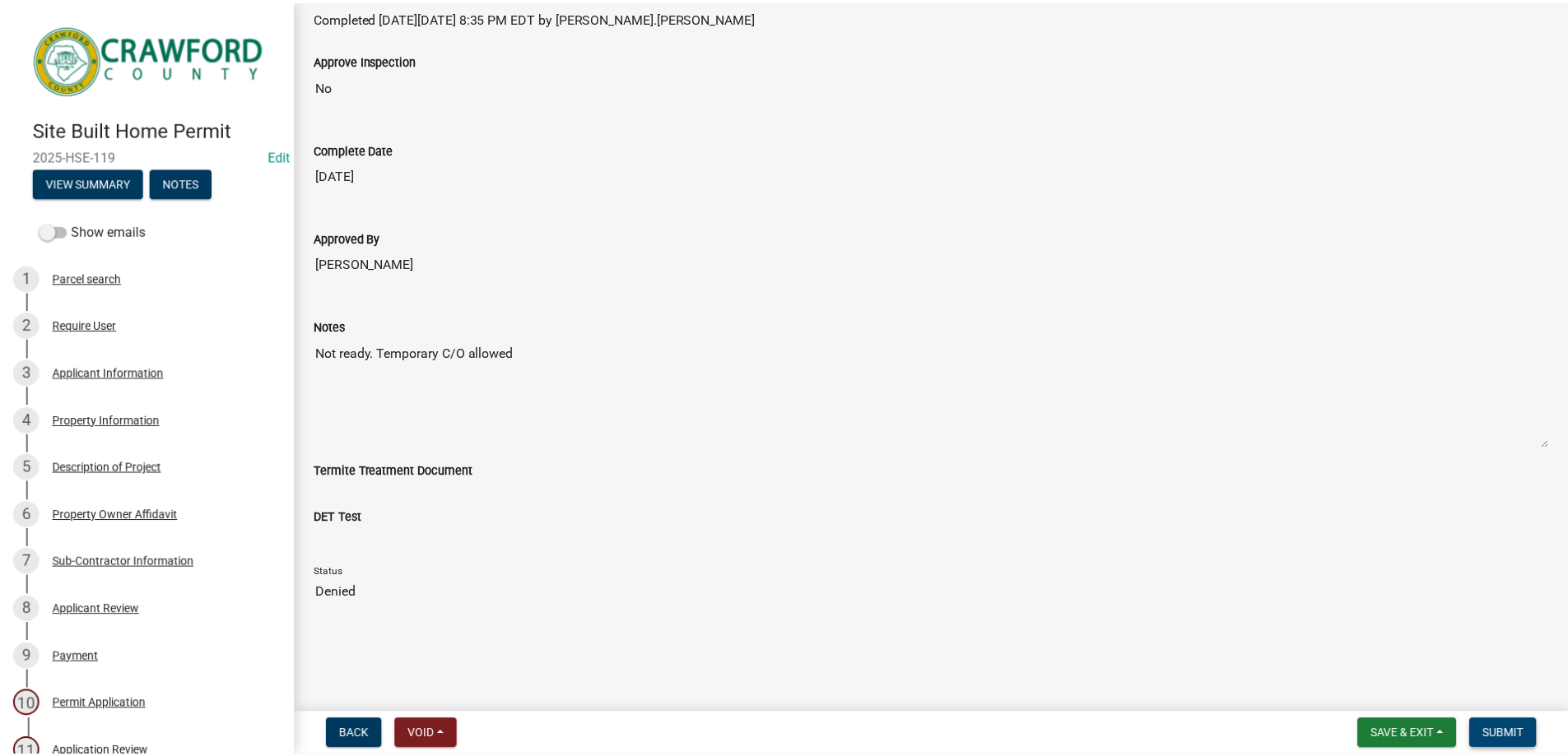
scroll to position [0, 0]
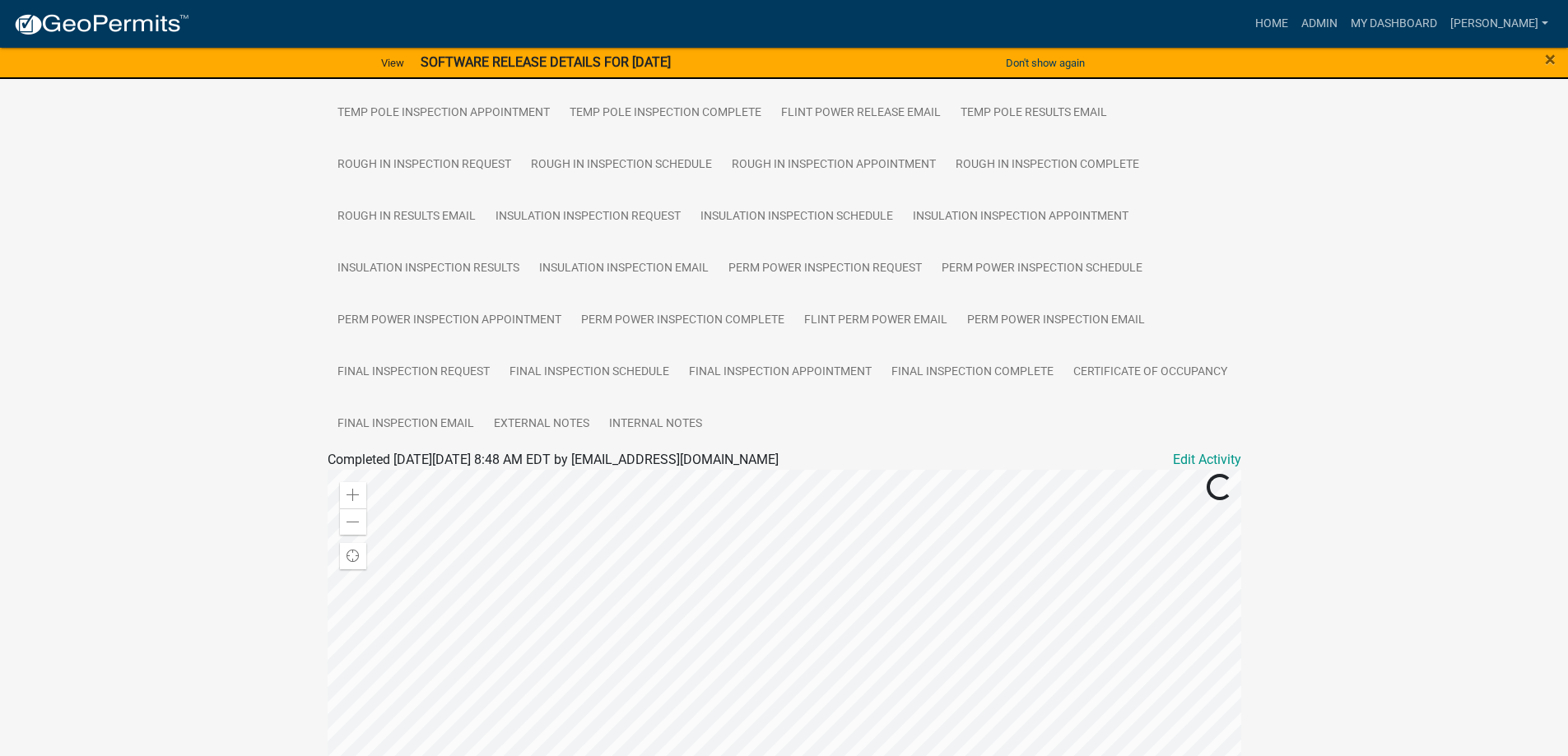
scroll to position [386, 0]
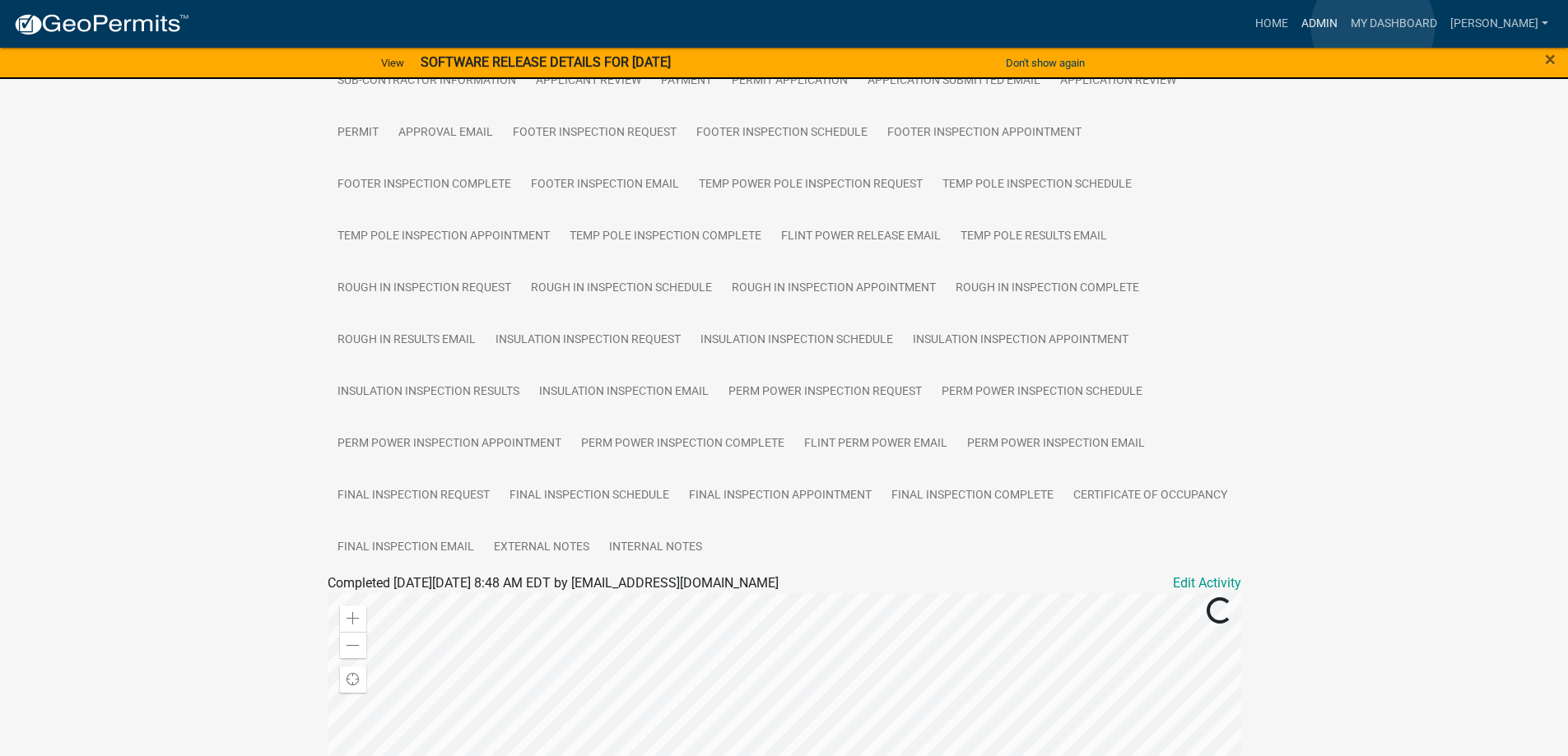
click at [1344, 27] on link "Admin" at bounding box center [1320, 24] width 50 height 31
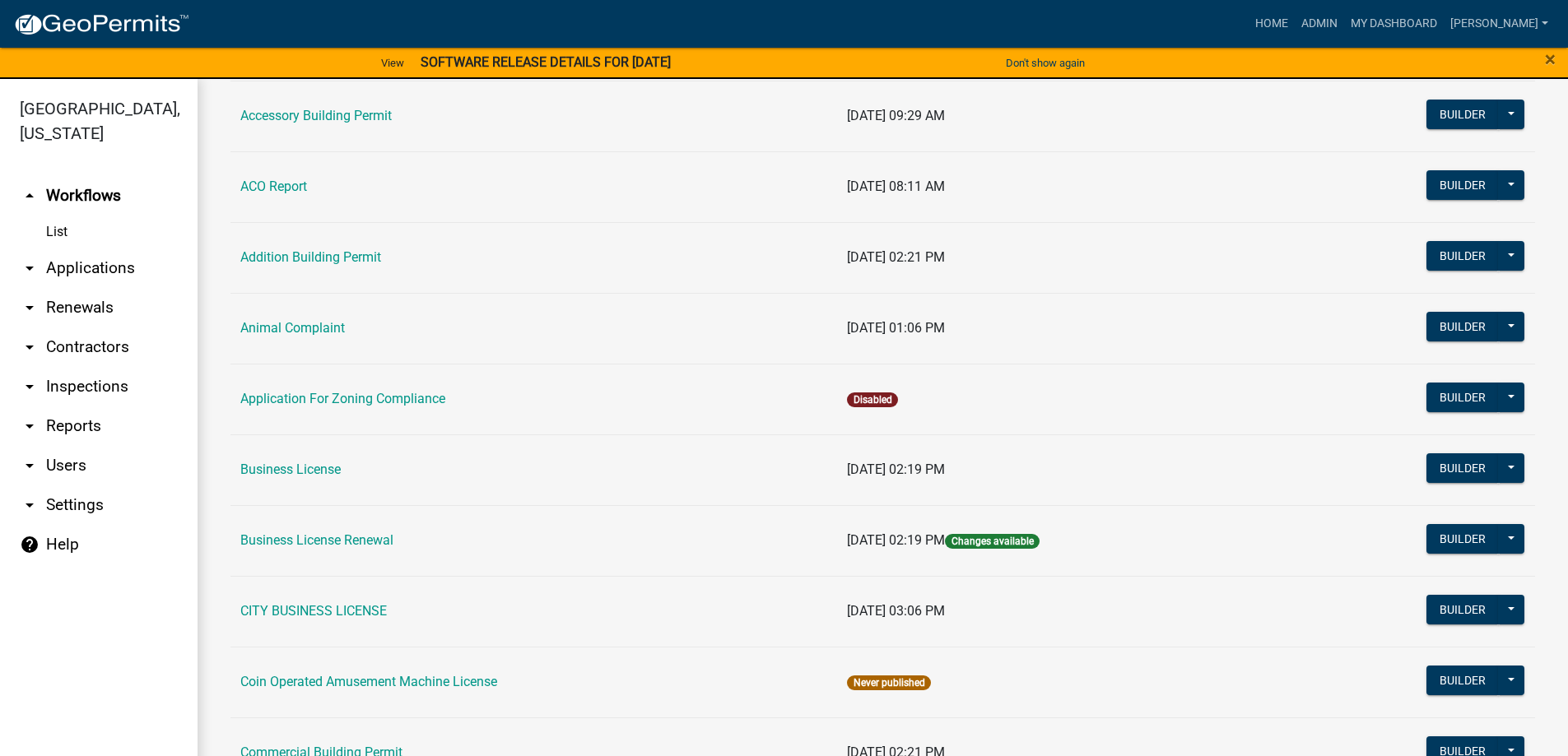
scroll to position [329, 0]
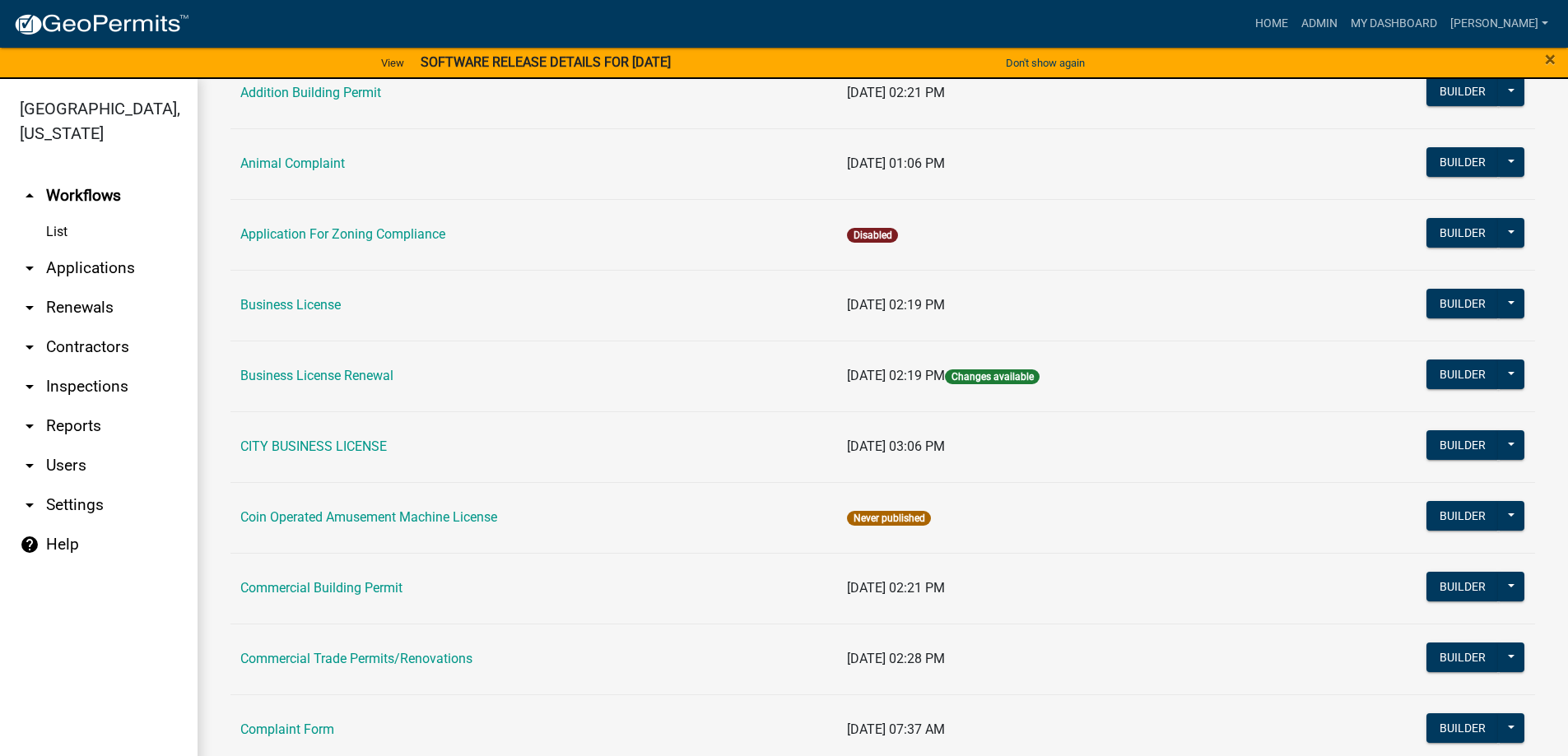
click at [68, 267] on link "arrow_drop_down Applications" at bounding box center [98, 268] width 198 height 40
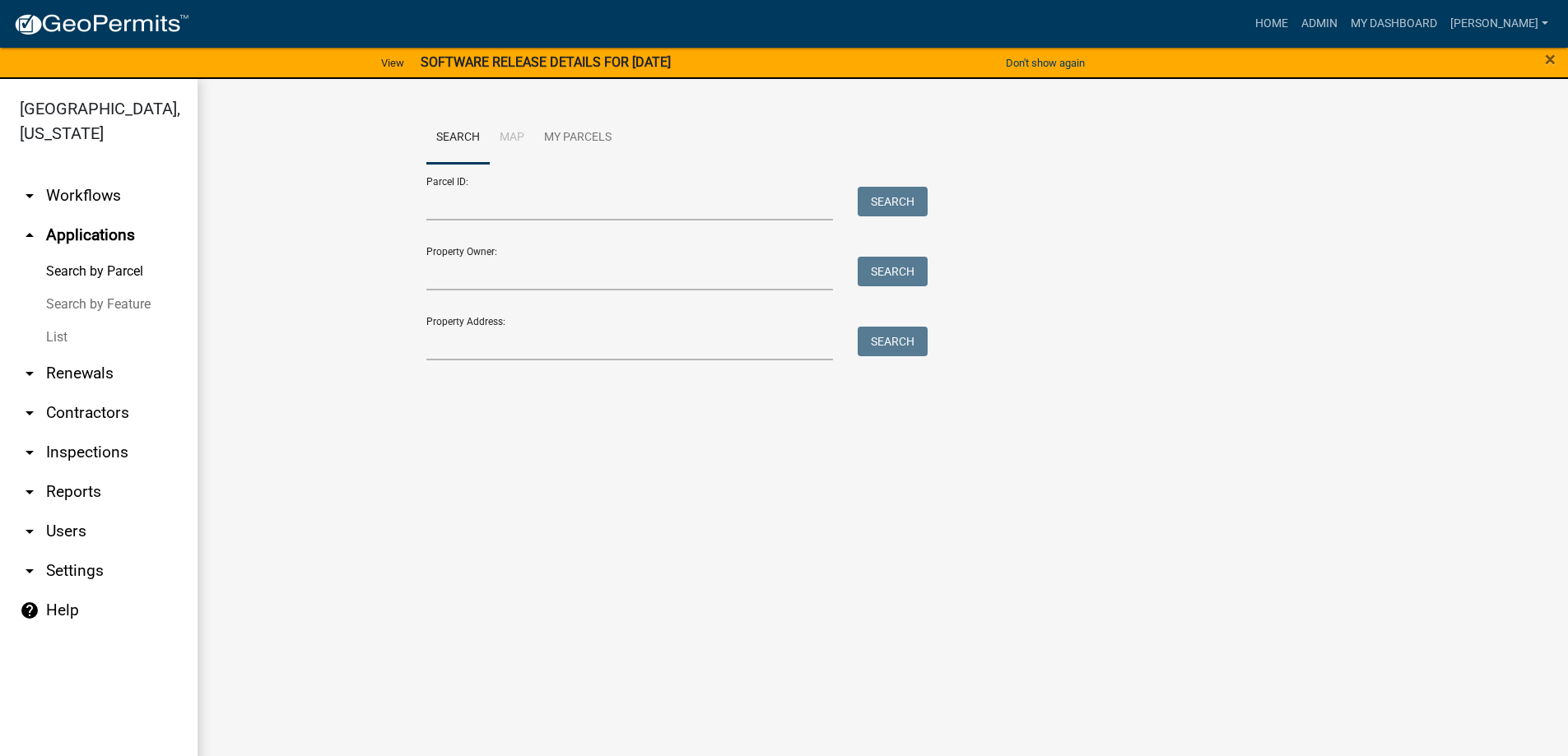
click at [67, 344] on link "List" at bounding box center [98, 337] width 198 height 33
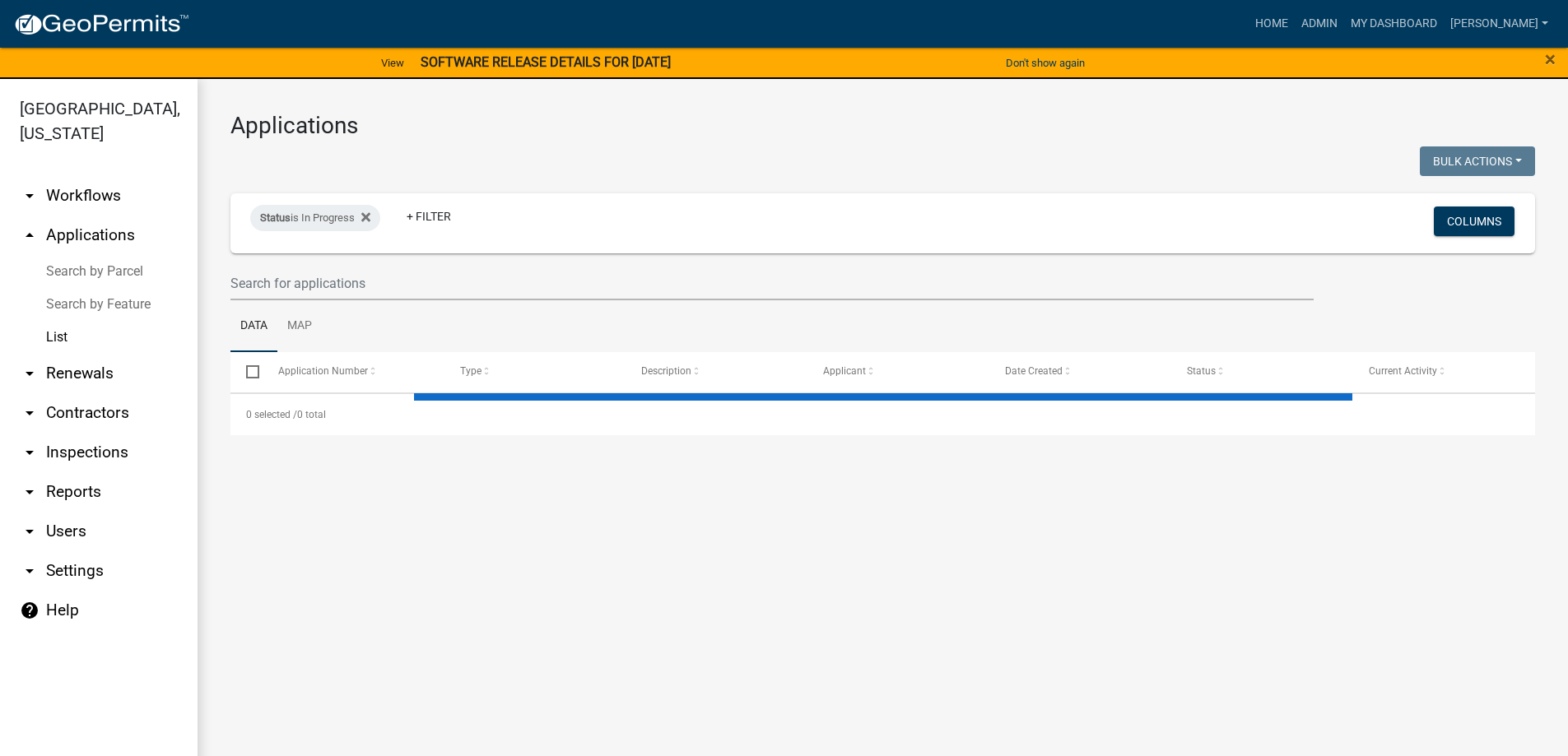
select select "3: 100"
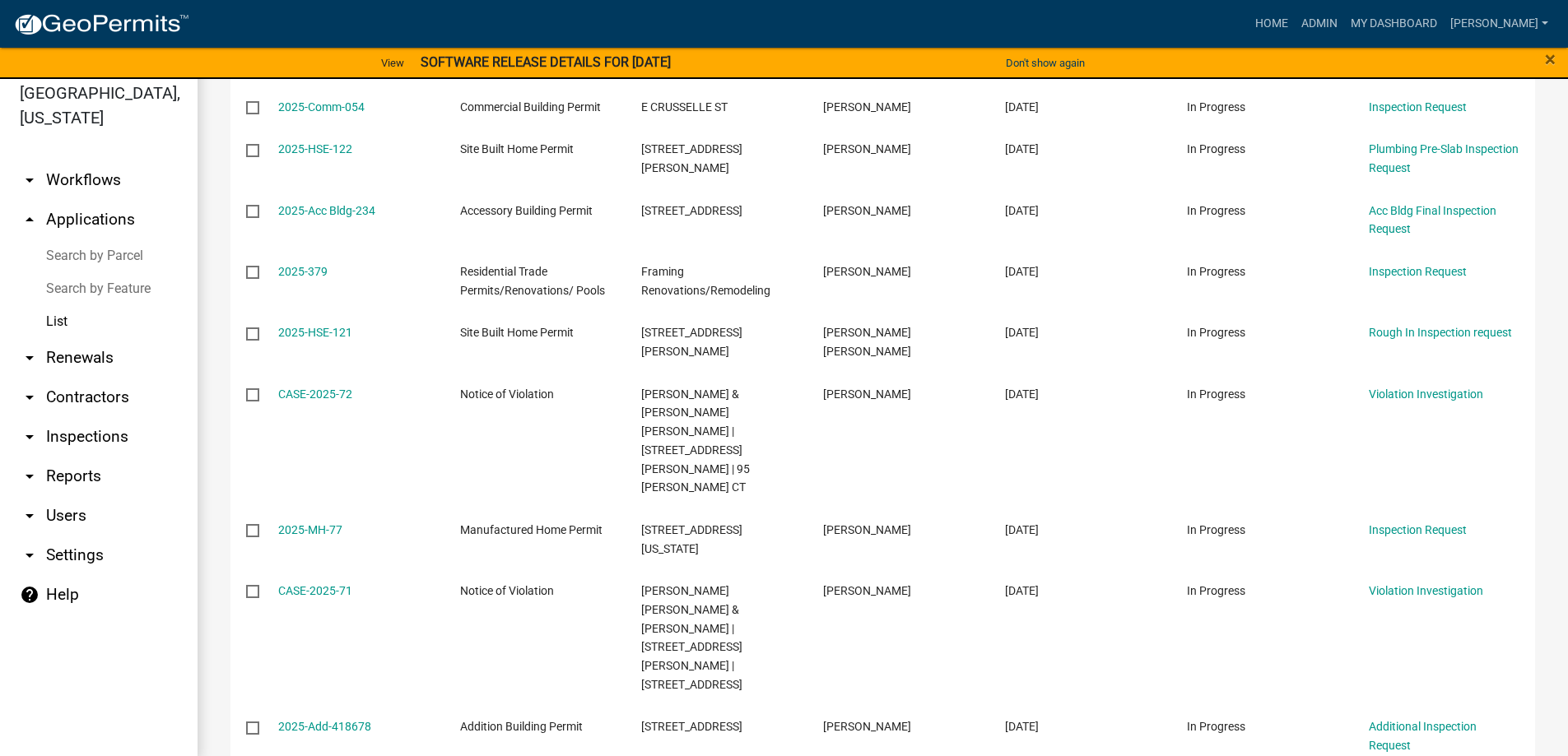
scroll to position [20, 0]
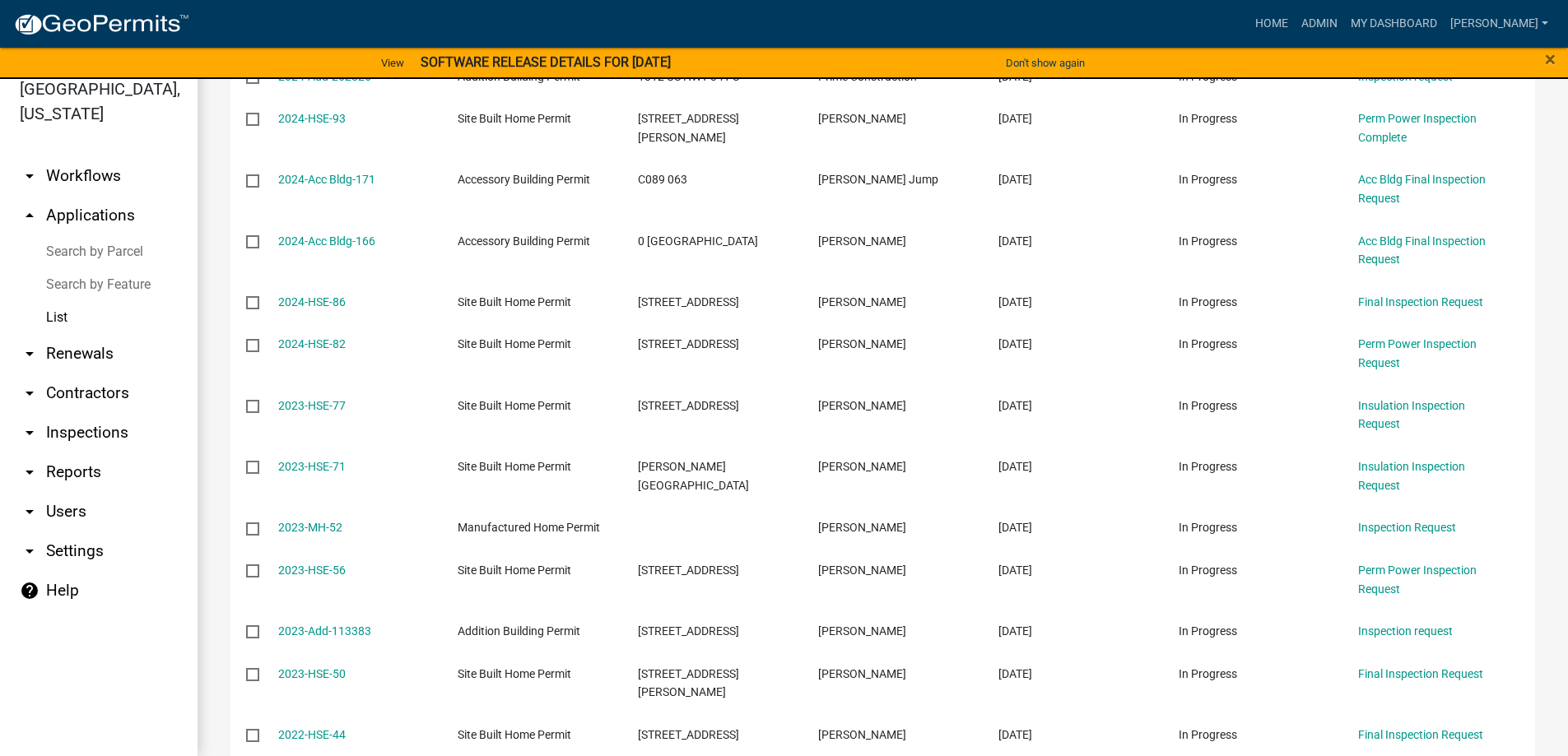
scroll to position [3218, 0]
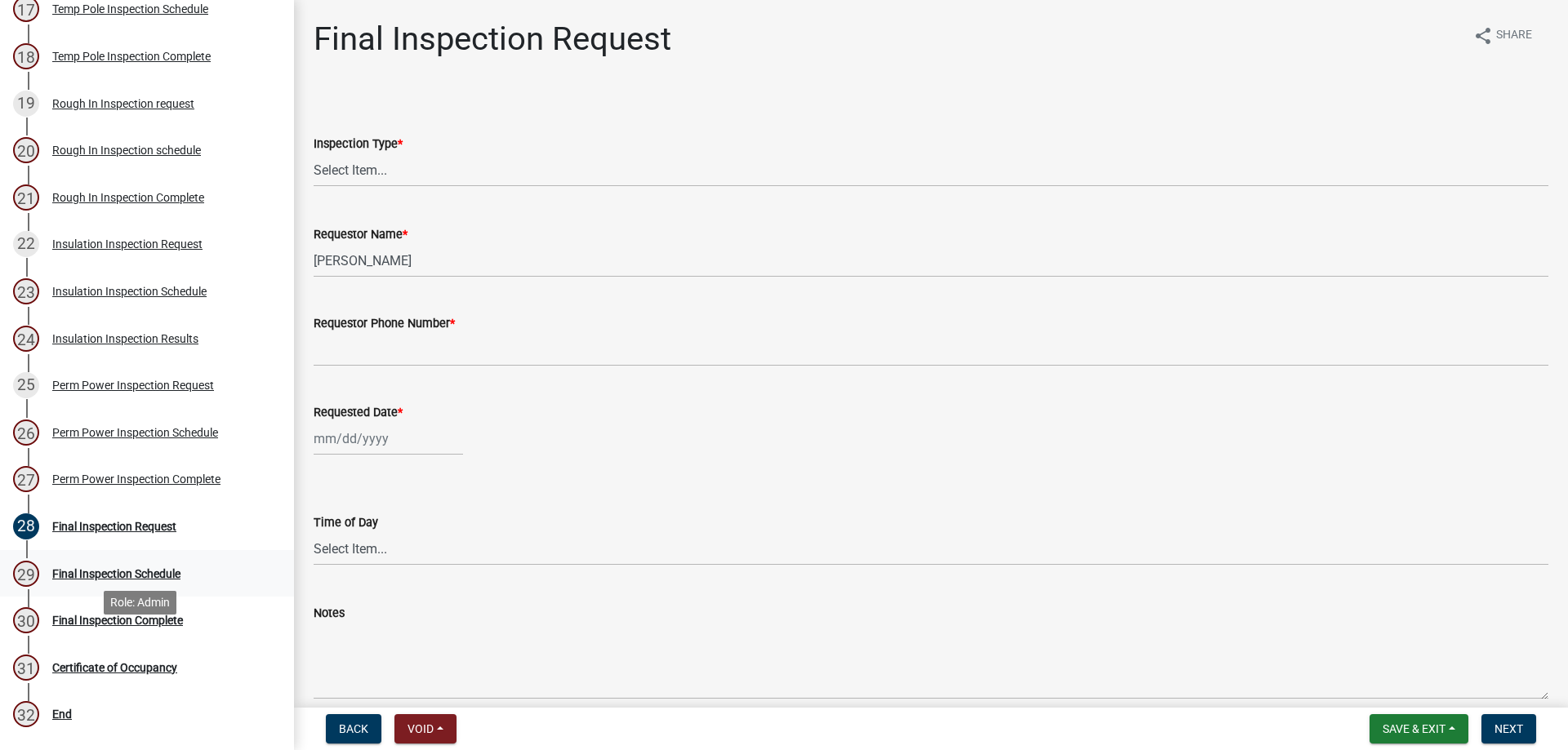
scroll to position [1154, 0]
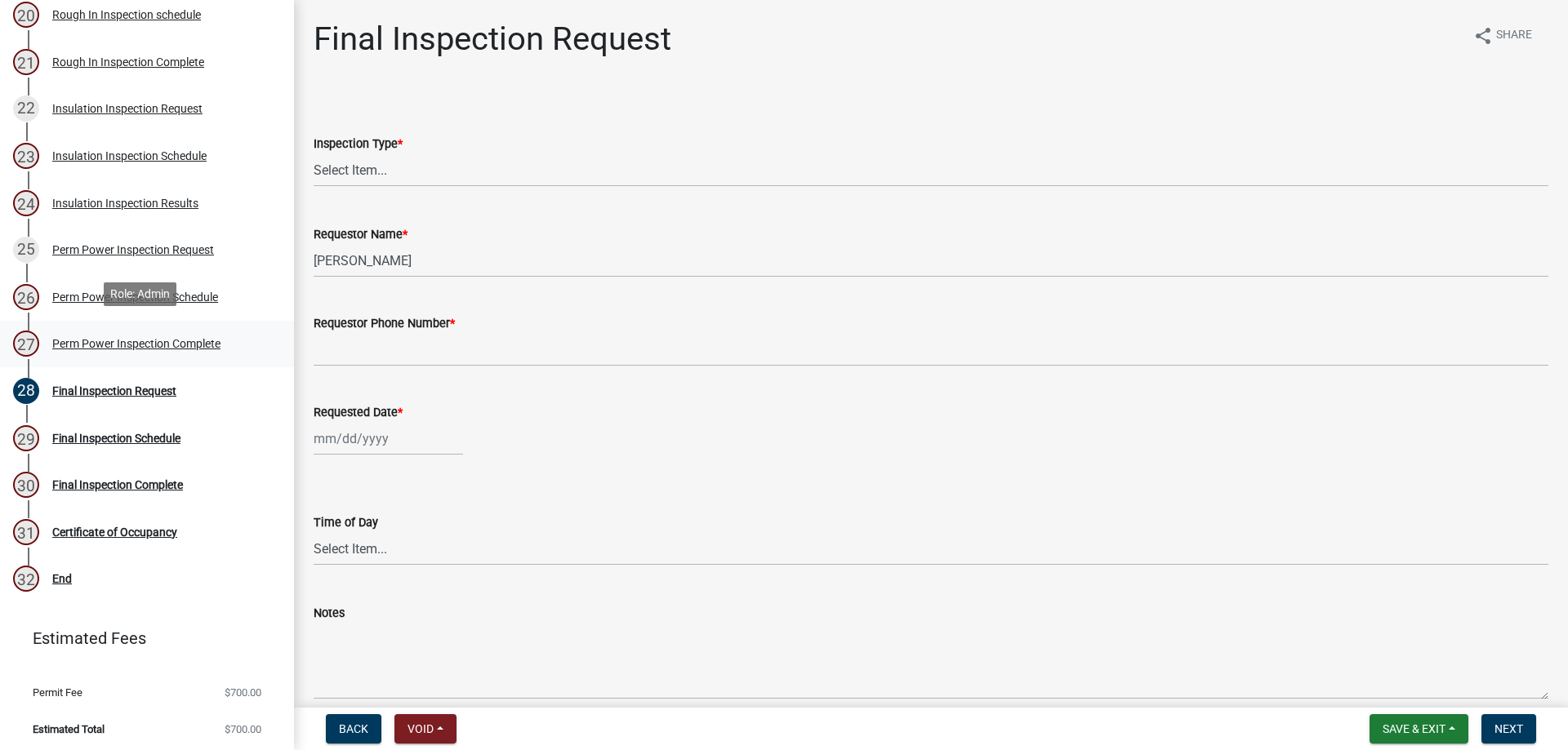
click at [135, 338] on div "Perm Power Inspection Complete" at bounding box center [136, 344] width 168 height 11
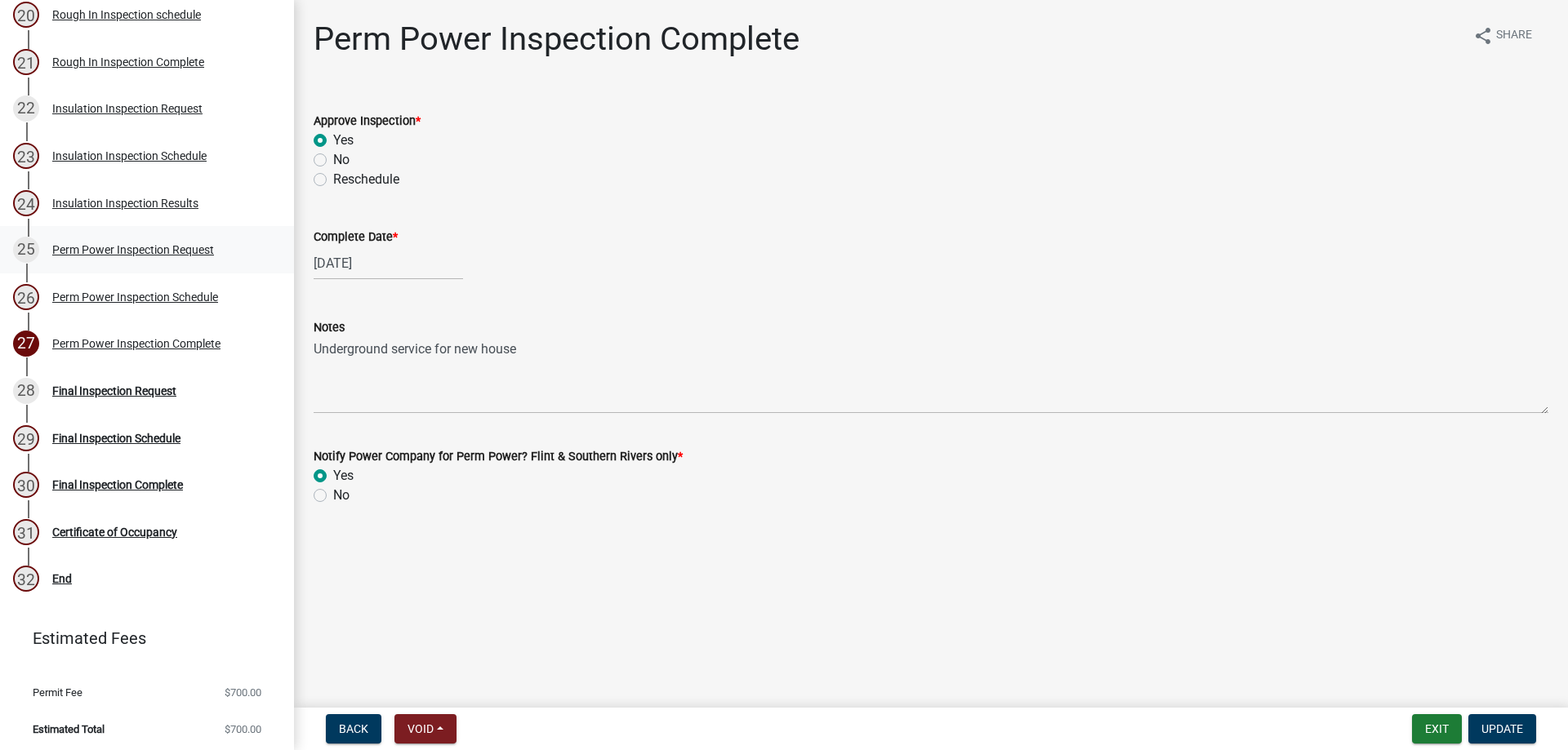
click at [140, 259] on link "25 Perm Power Inspection Request" at bounding box center [147, 250] width 294 height 48
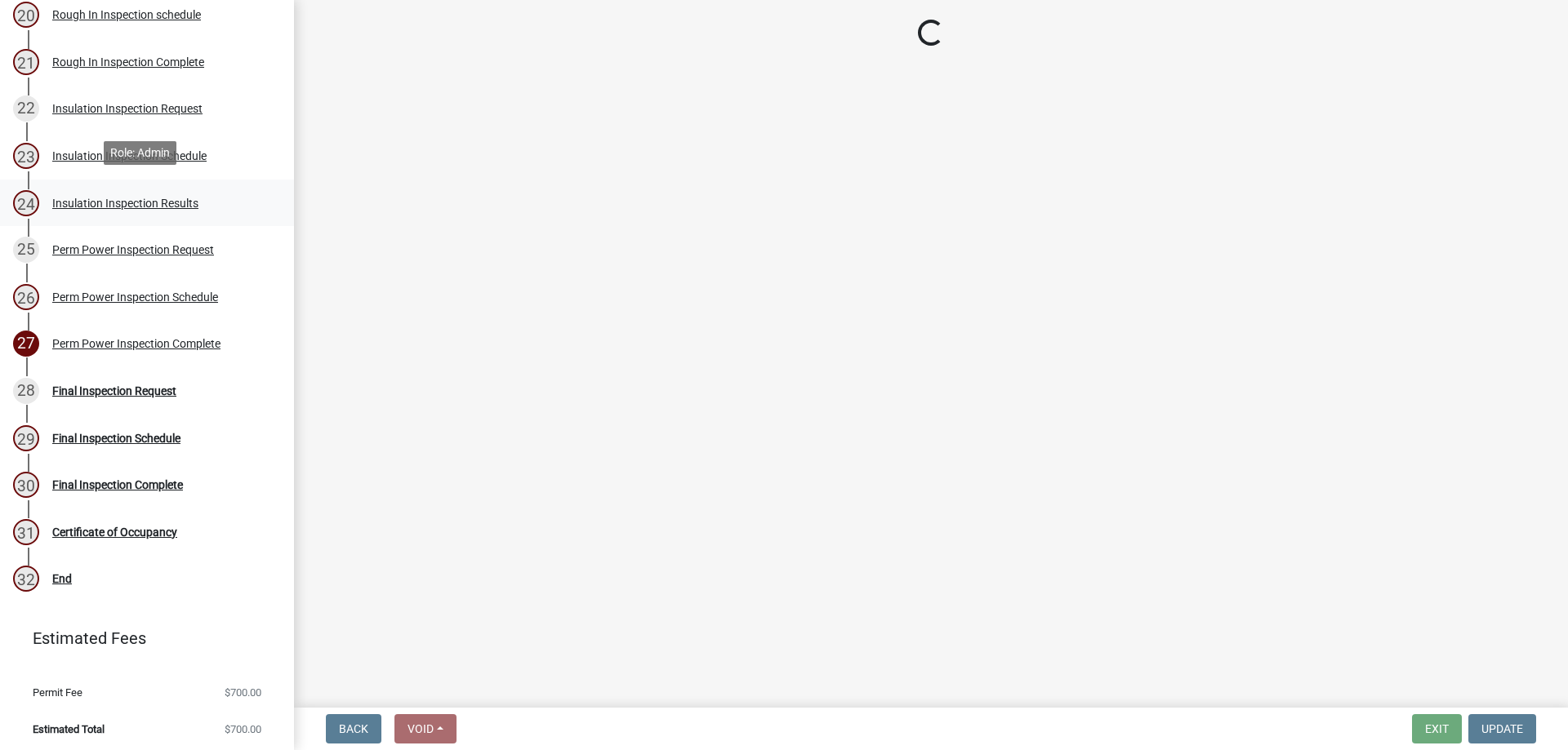
select select "a9e21efb-20d5-4bcb-8839-ded3cdbc50e0"
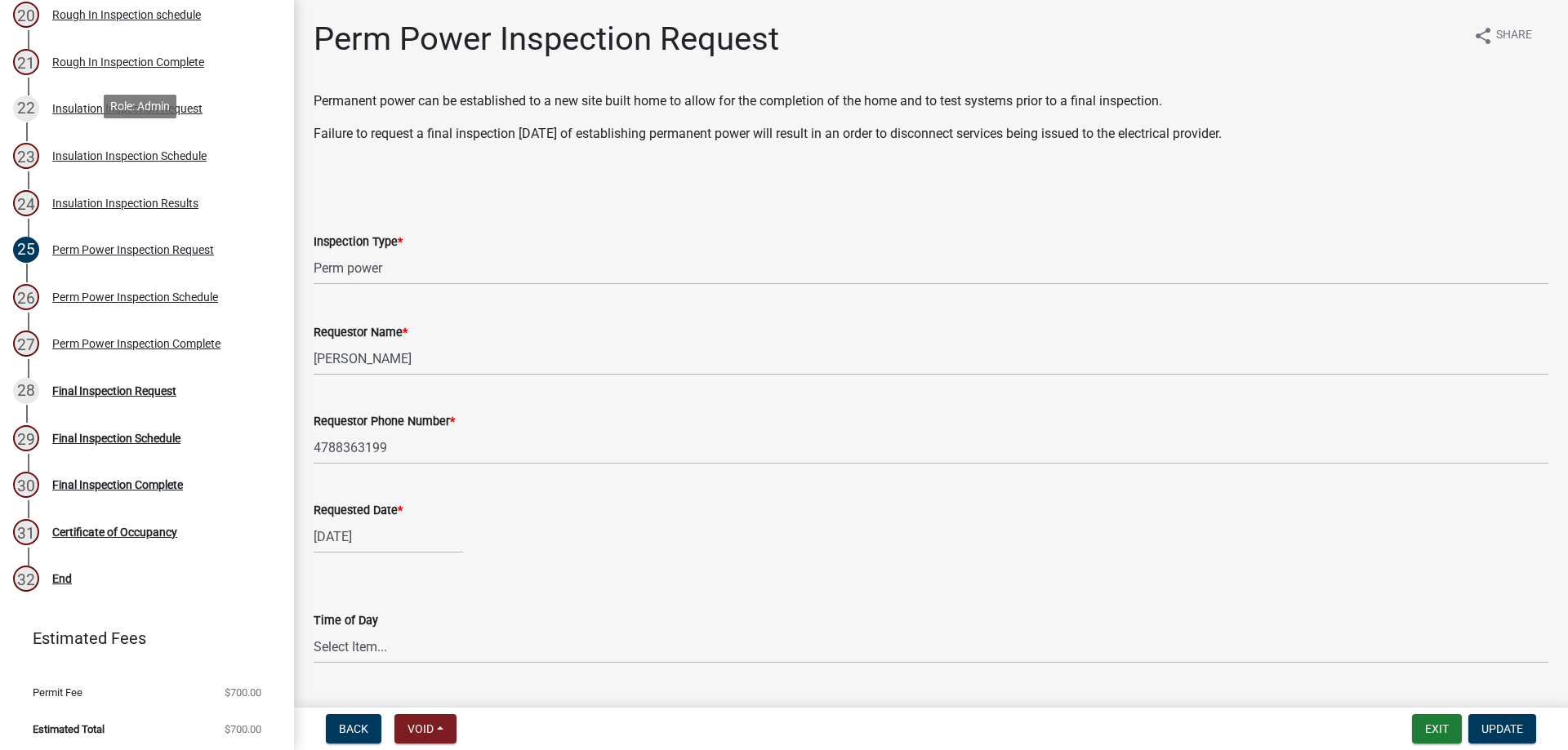
click at [157, 143] on div "23 Insulation Inspection Schedule" at bounding box center [140, 156] width 254 height 26
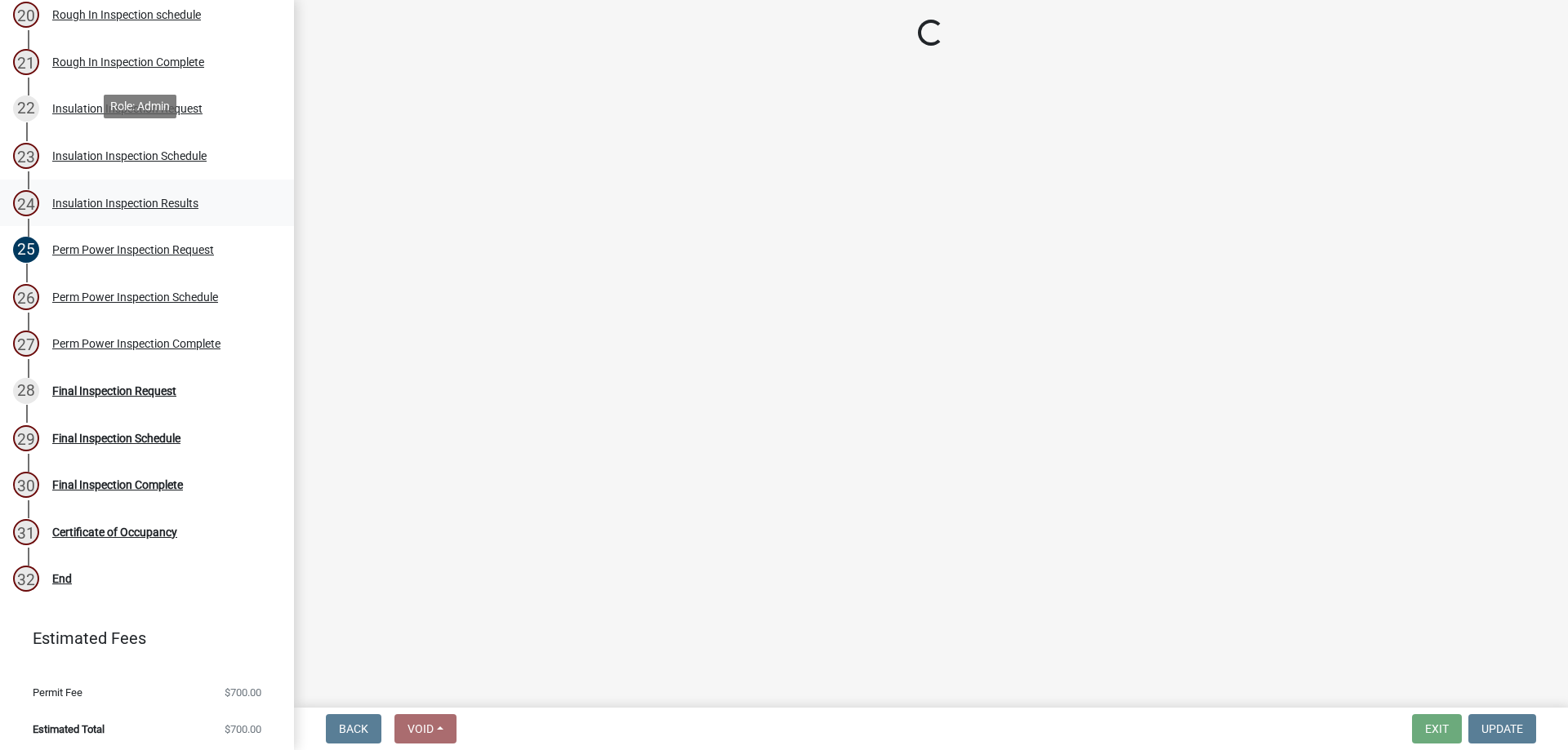
select select "386c4b37-132c-45b4-be0e-b439663810e4"
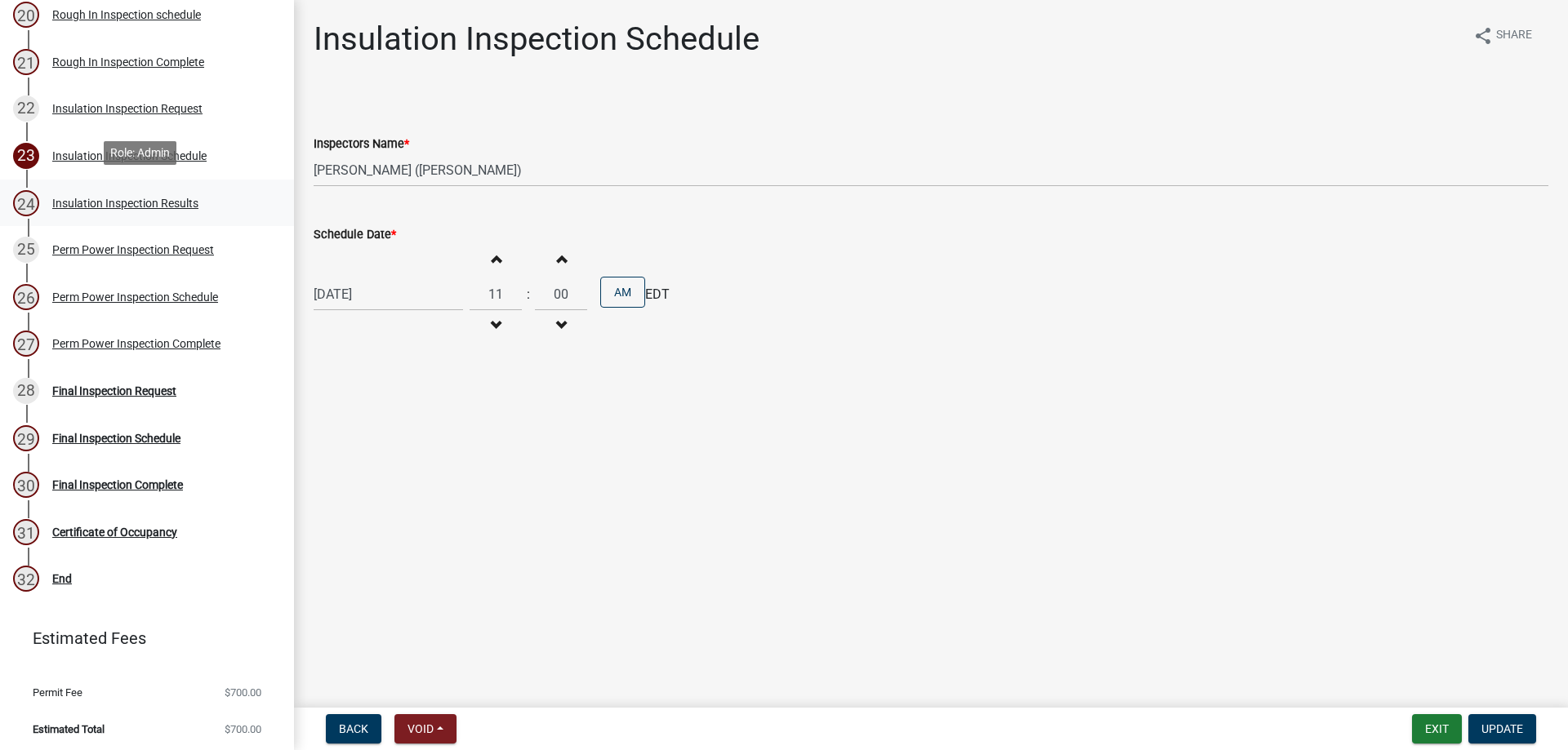
click at [162, 185] on link "24 Insulation Inspection Results" at bounding box center [147, 204] width 294 height 48
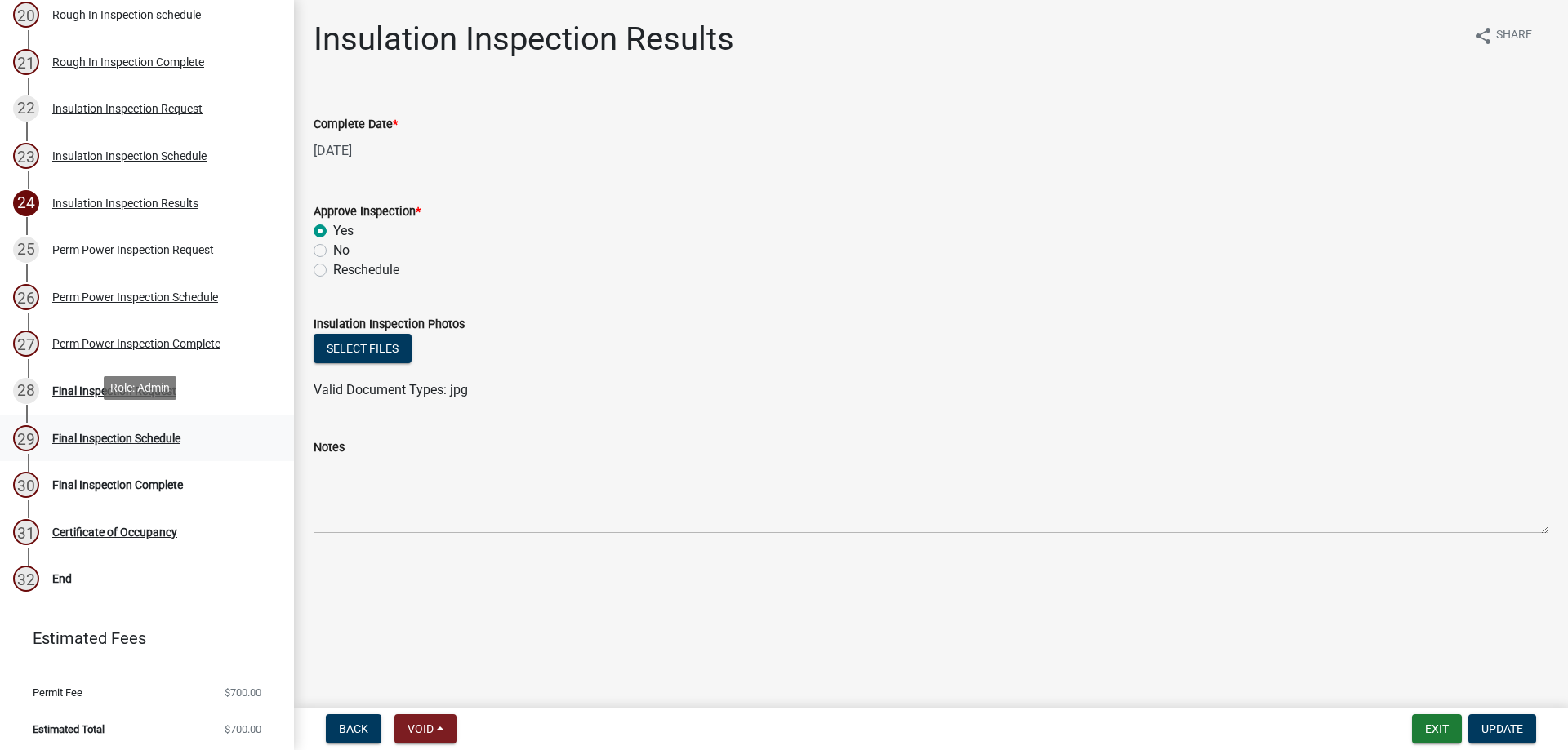
click at [144, 432] on div "Final Inspection Schedule" at bounding box center [117, 438] width 128 height 11
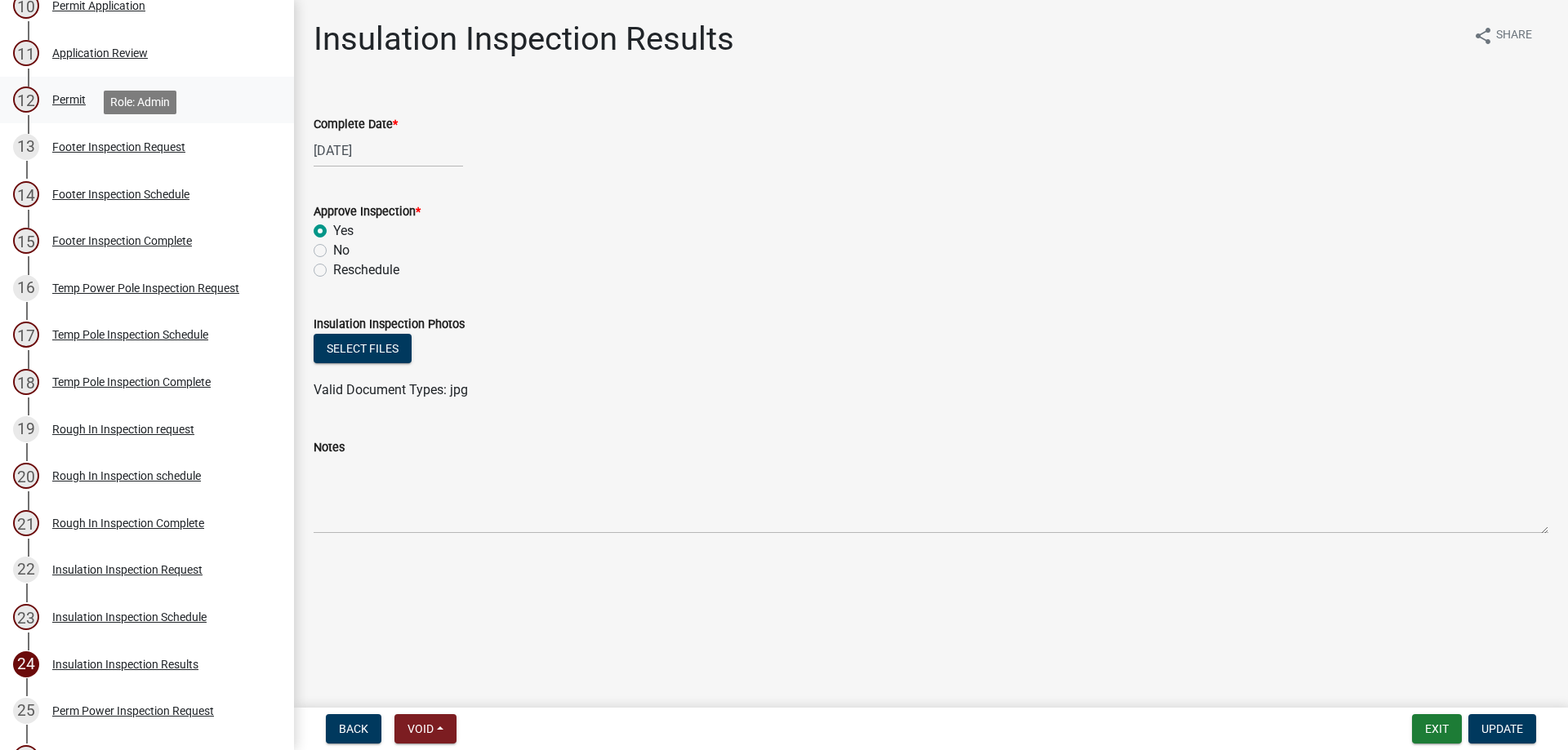
scroll to position [665, 0]
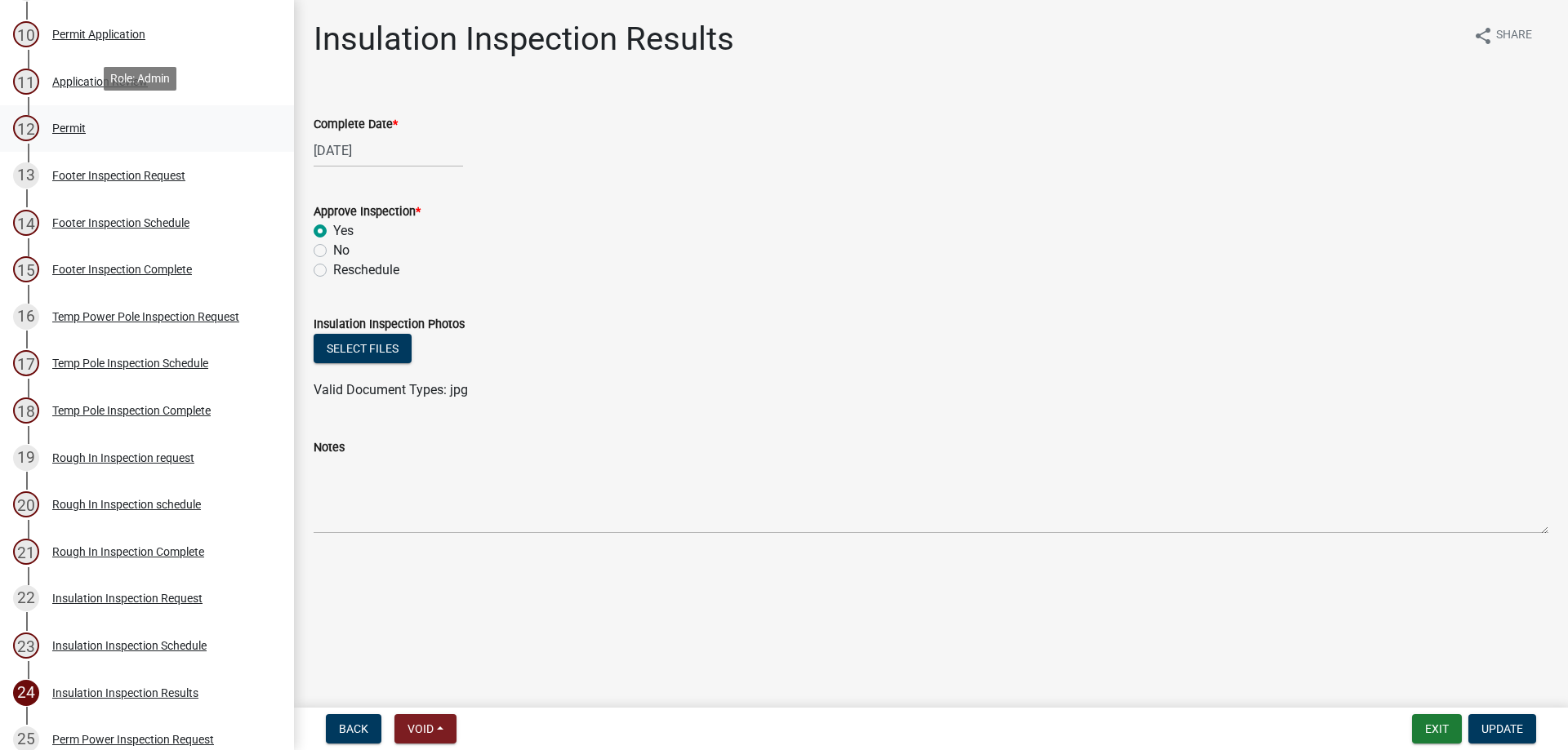
click at [141, 109] on link "12 Permit" at bounding box center [147, 129] width 294 height 48
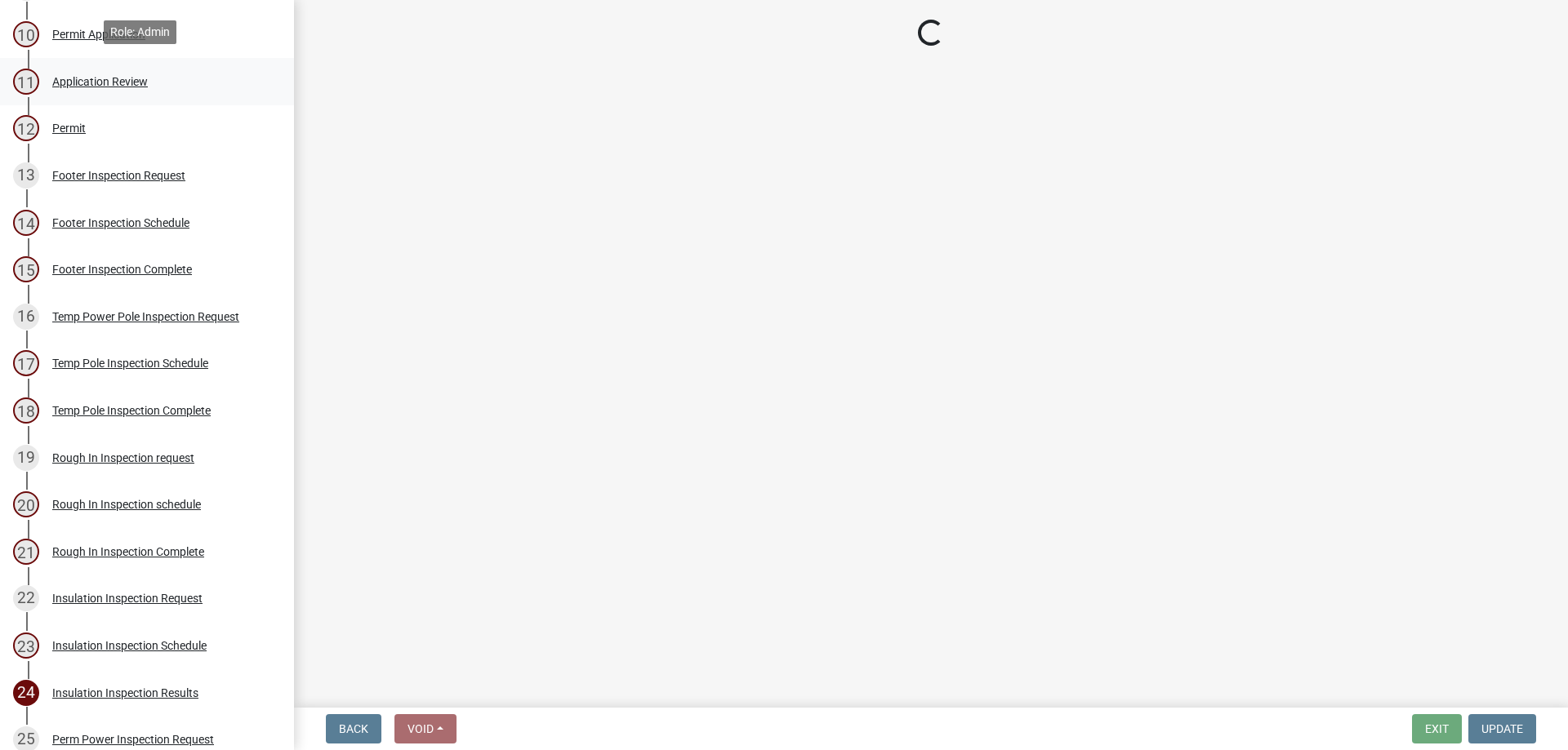
click at [147, 95] on link "11 Application Review" at bounding box center [147, 82] width 294 height 48
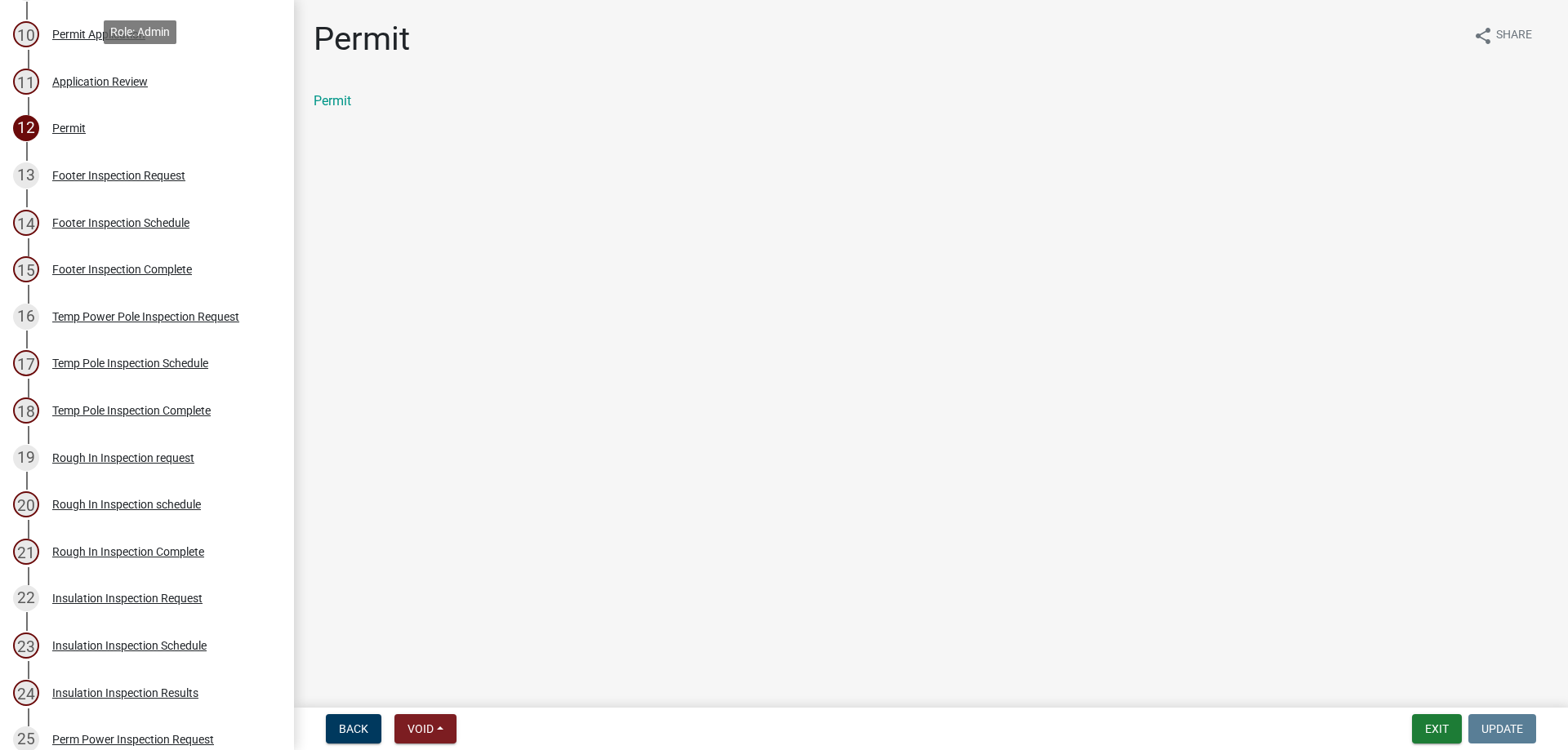
click at [141, 89] on div "11 Application Review" at bounding box center [140, 82] width 254 height 26
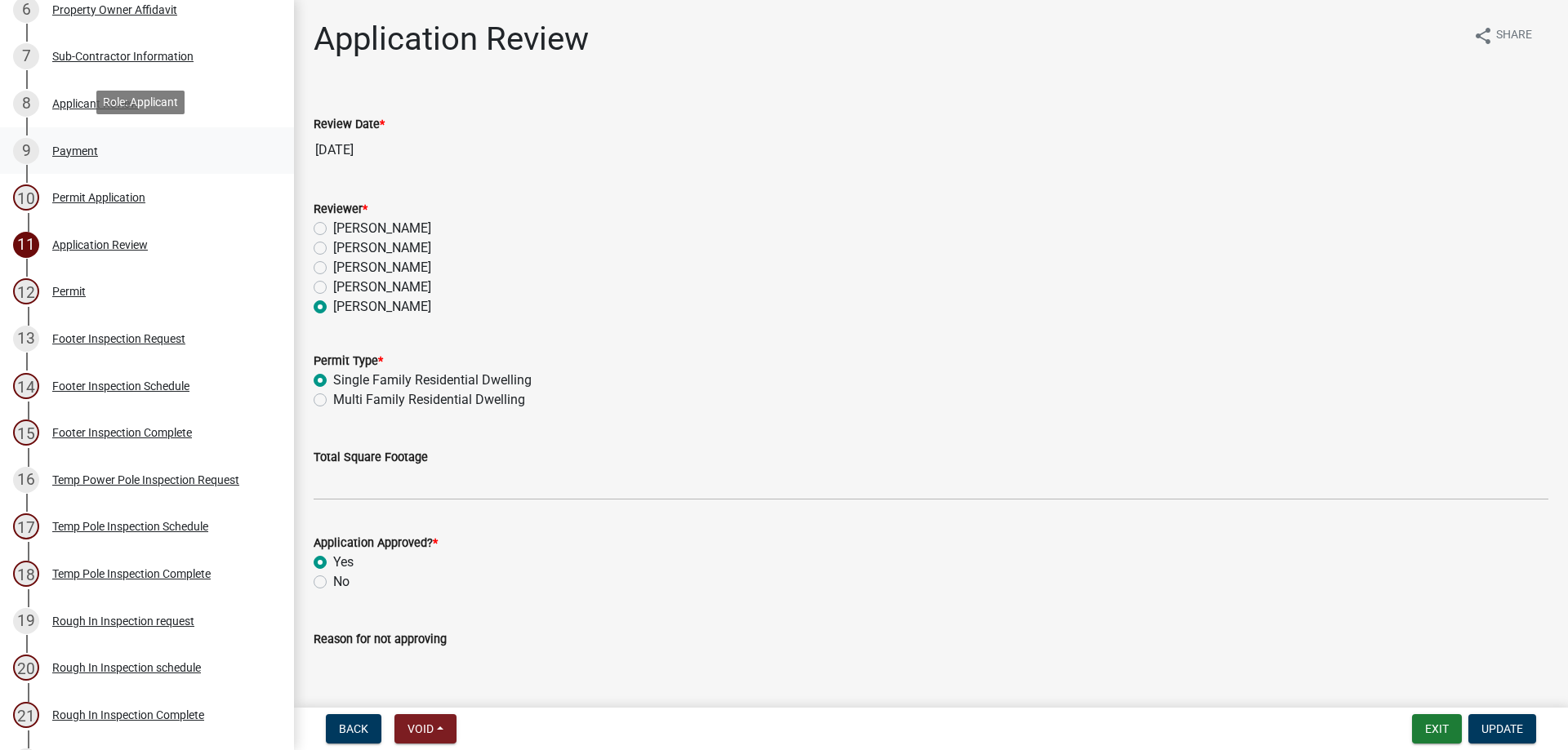
scroll to position [338, 0]
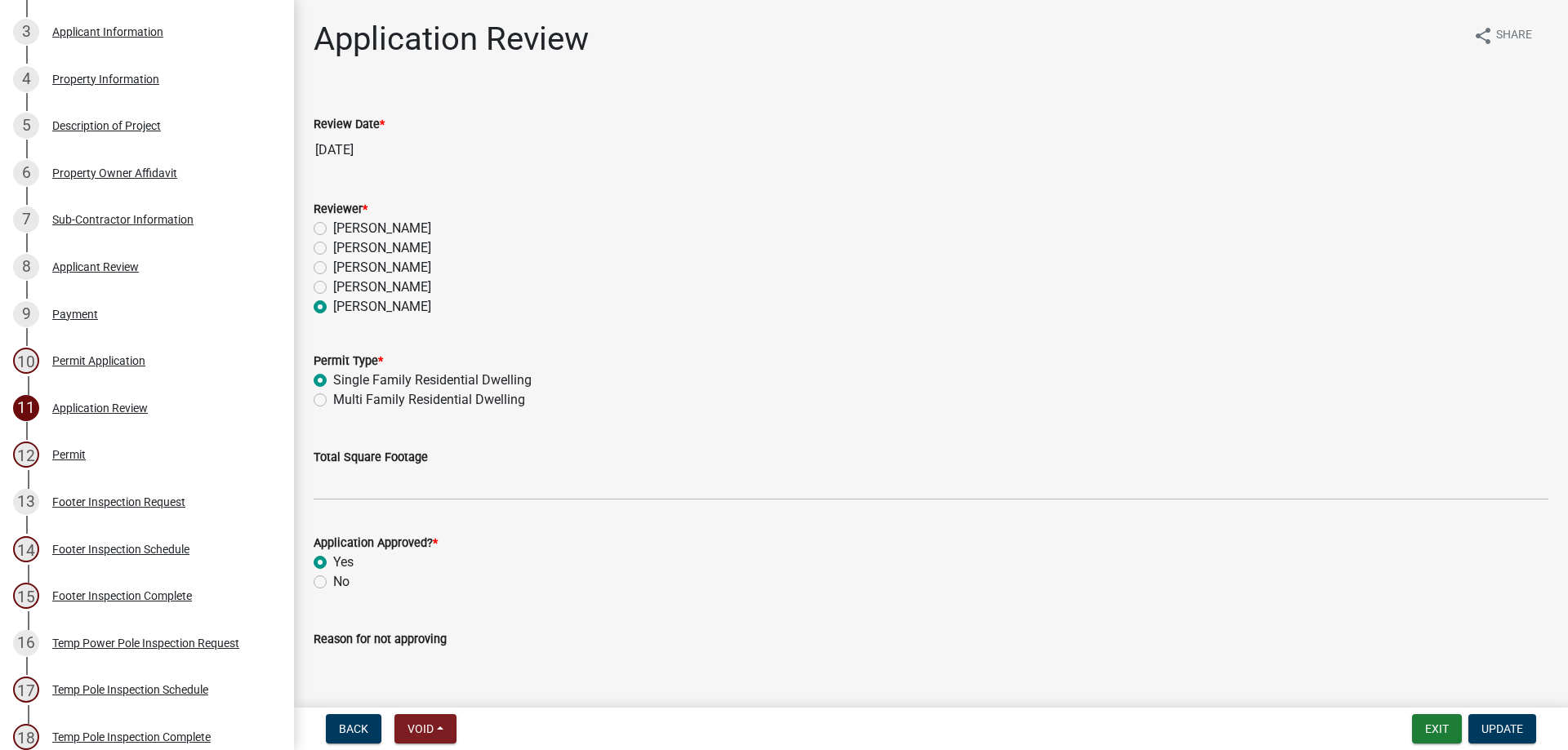
click at [160, 214] on div "Sub-Contractor Information" at bounding box center [123, 220] width 141 height 11
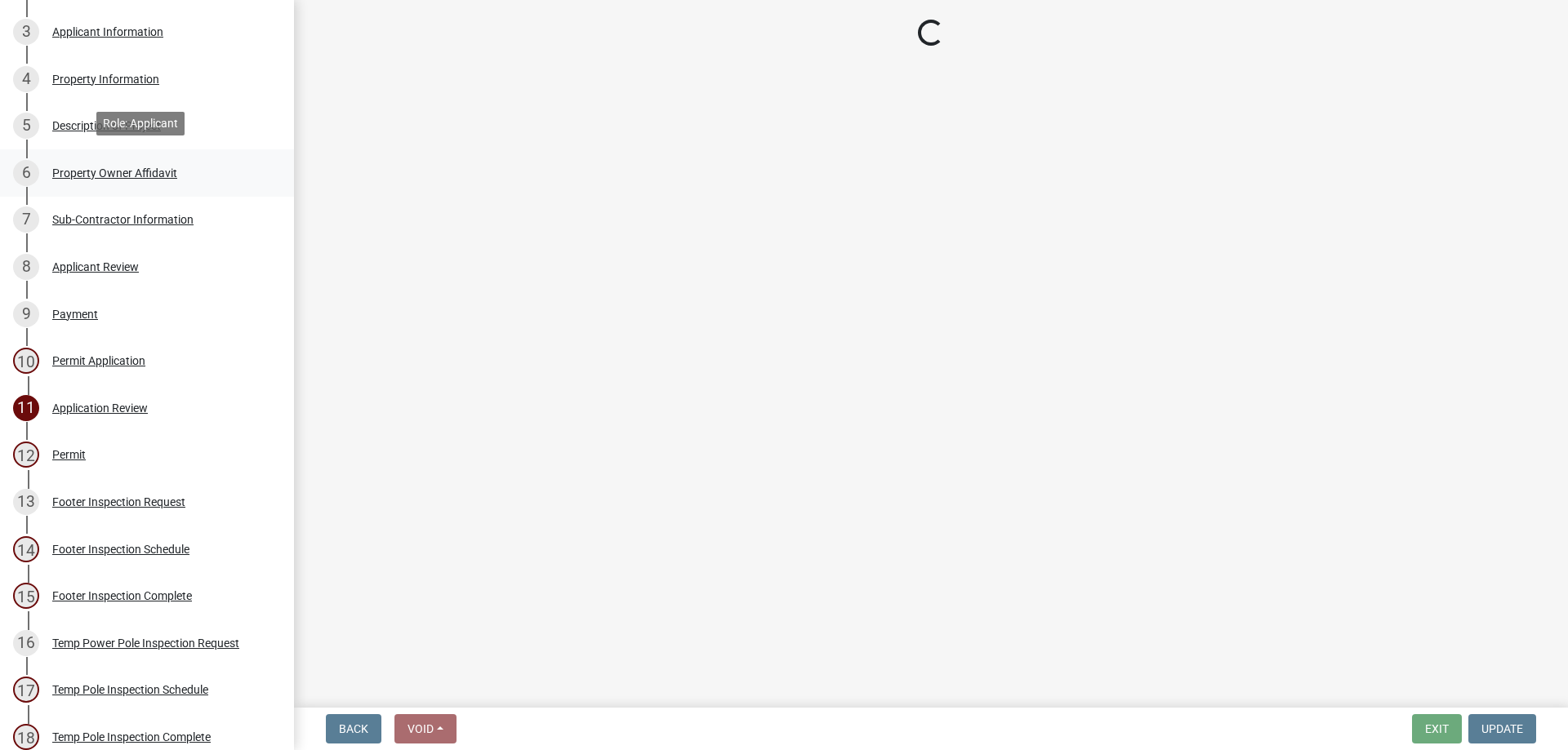
click at [140, 160] on div "6 Property Owner Affidavit" at bounding box center [140, 173] width 254 height 26
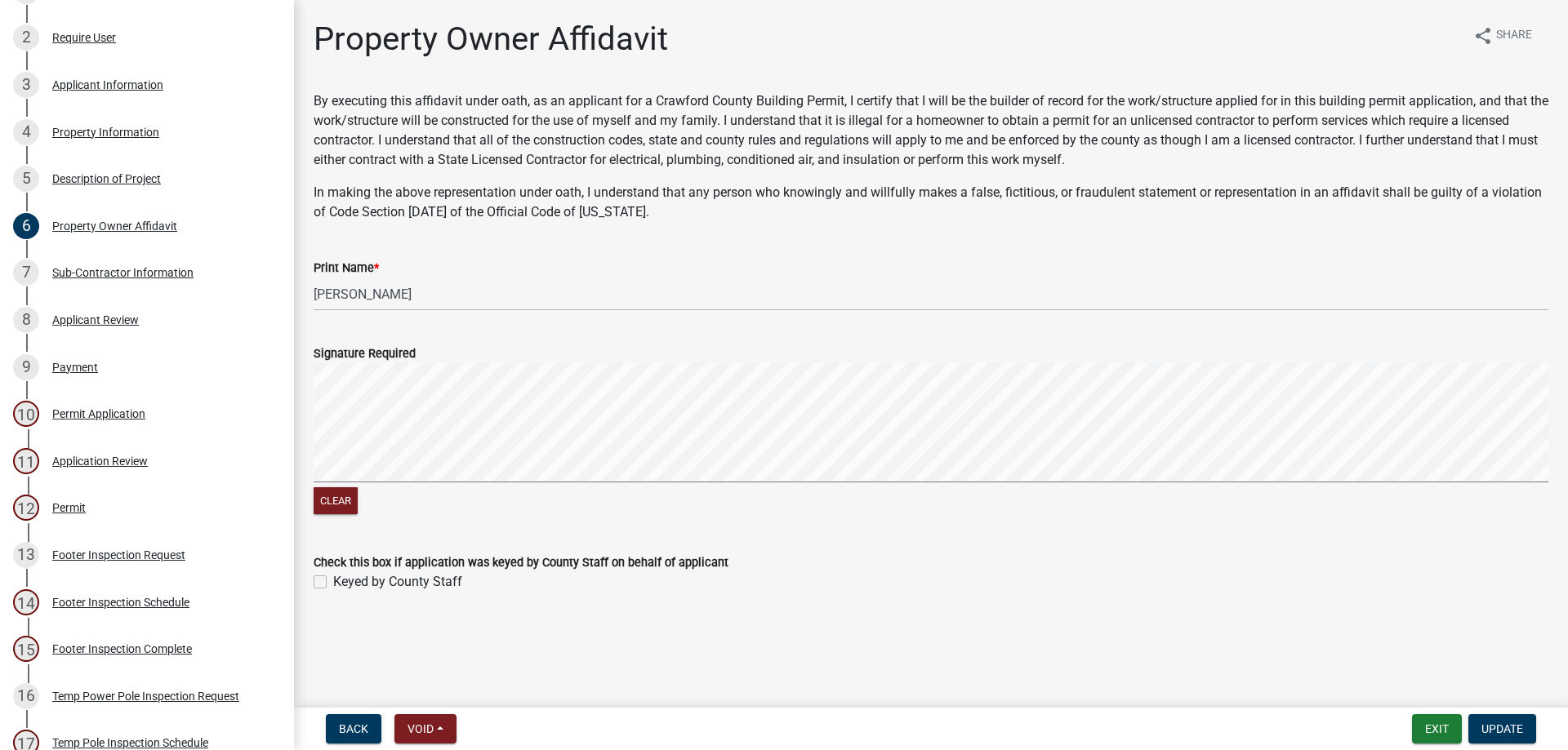
scroll to position [256, 0]
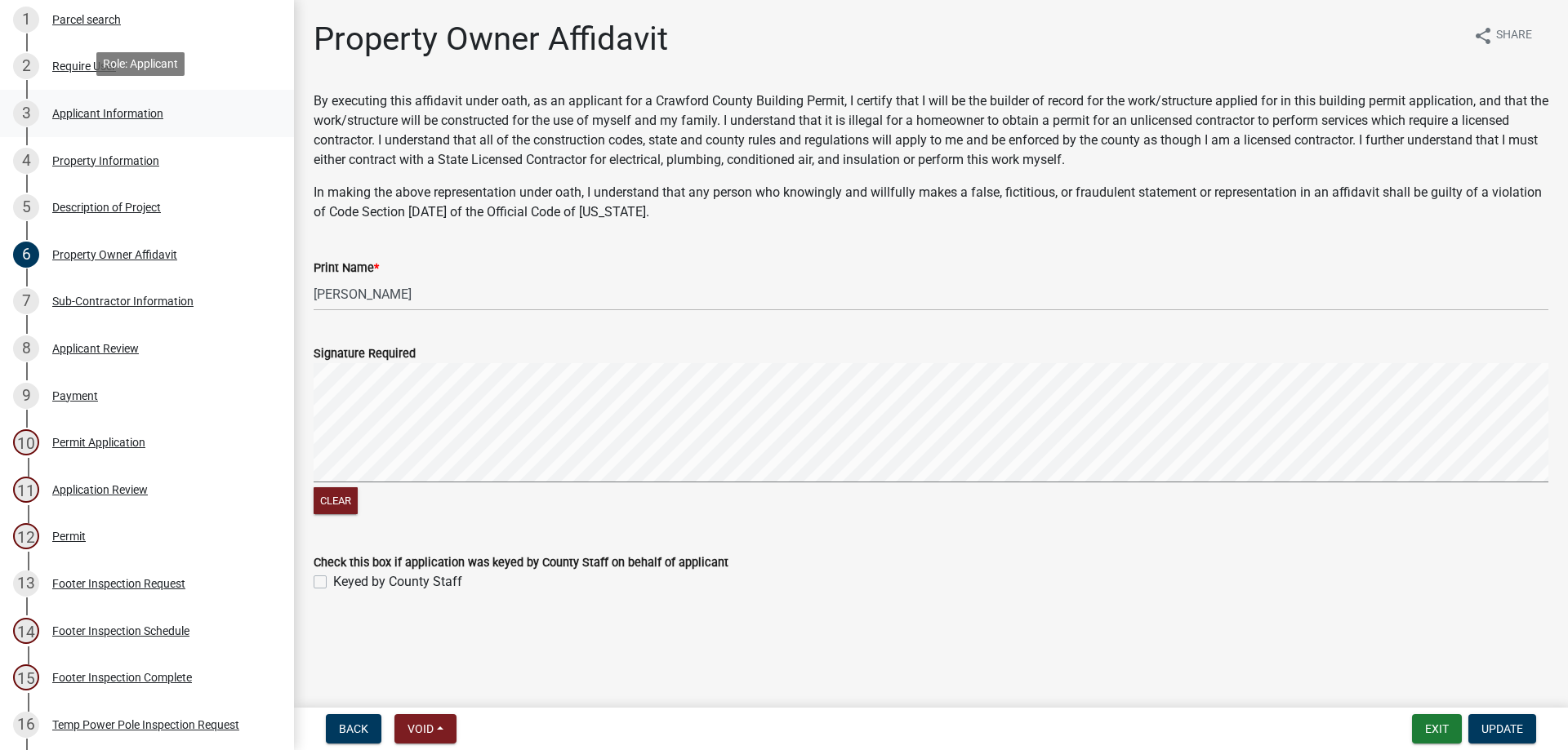
click at [130, 109] on div "Applicant Information" at bounding box center [108, 113] width 111 height 11
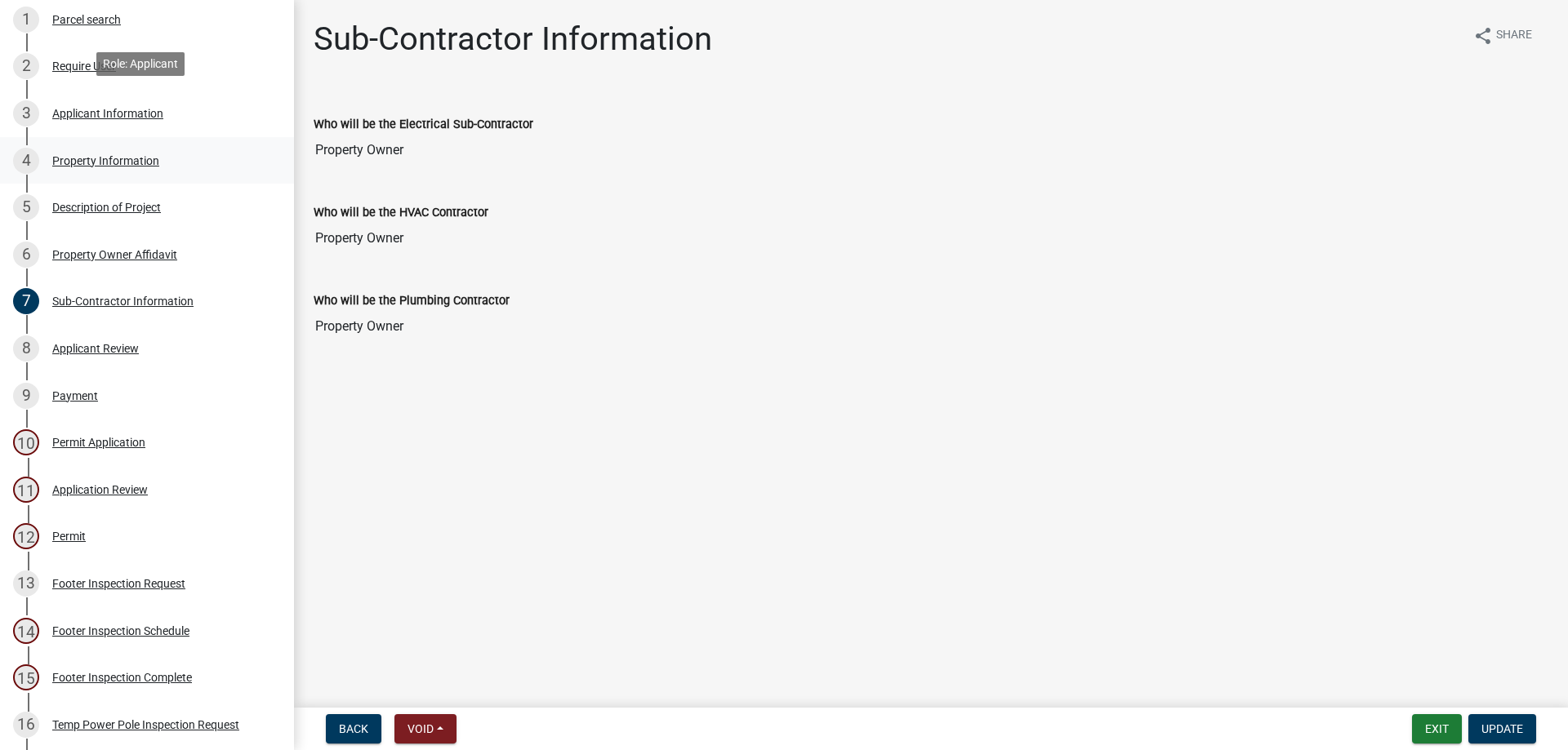
drag, startPoint x: 168, startPoint y: 127, endPoint x: 160, endPoint y: 135, distance: 11.3
click at [162, 134] on ul "1 Parcel search 2 Require User 3 Applicant Information 4 Property Information 5…" at bounding box center [147, 748] width 294 height 1517
click at [108, 107] on div "Applicant Information" at bounding box center [108, 113] width 111 height 11
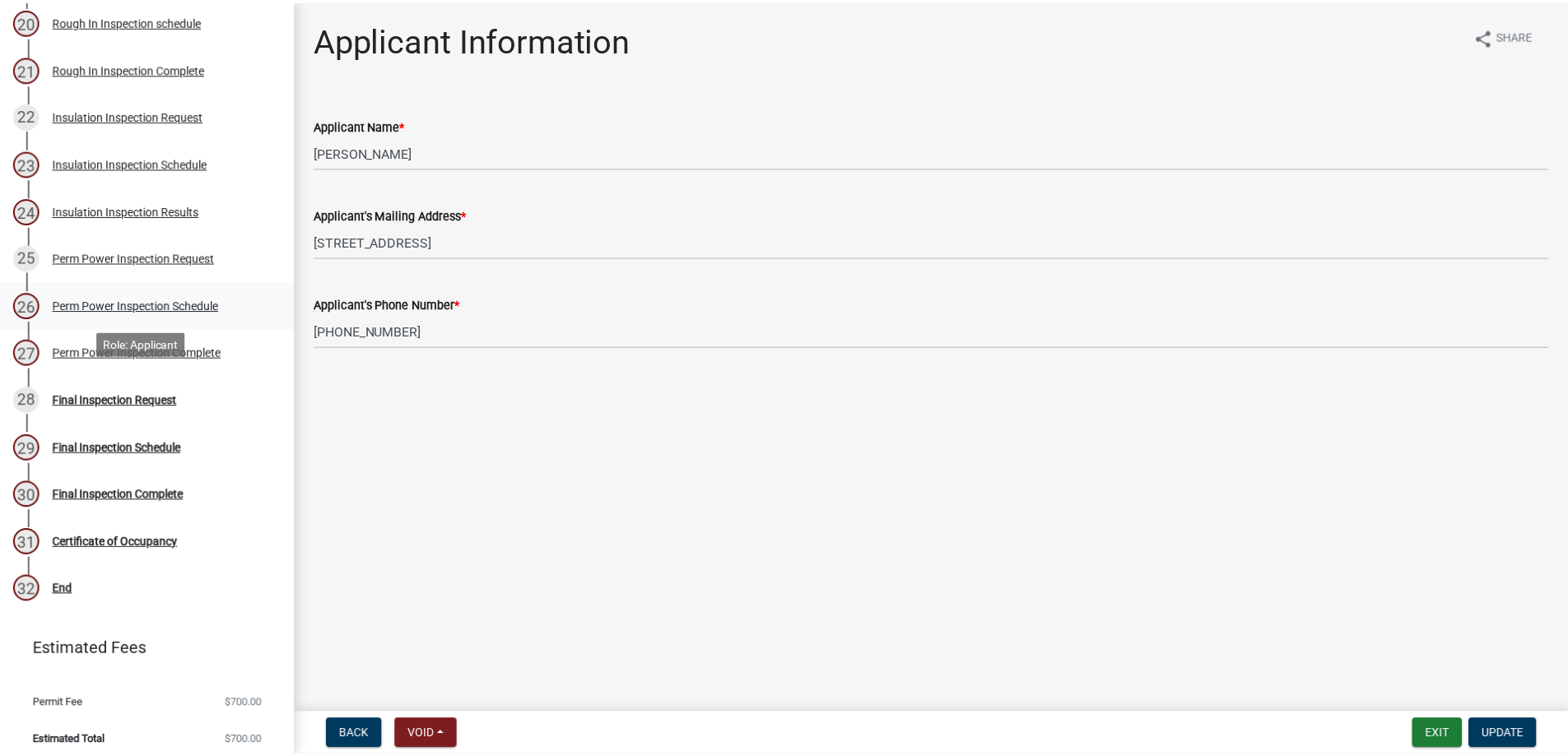
scroll to position [1163, 0]
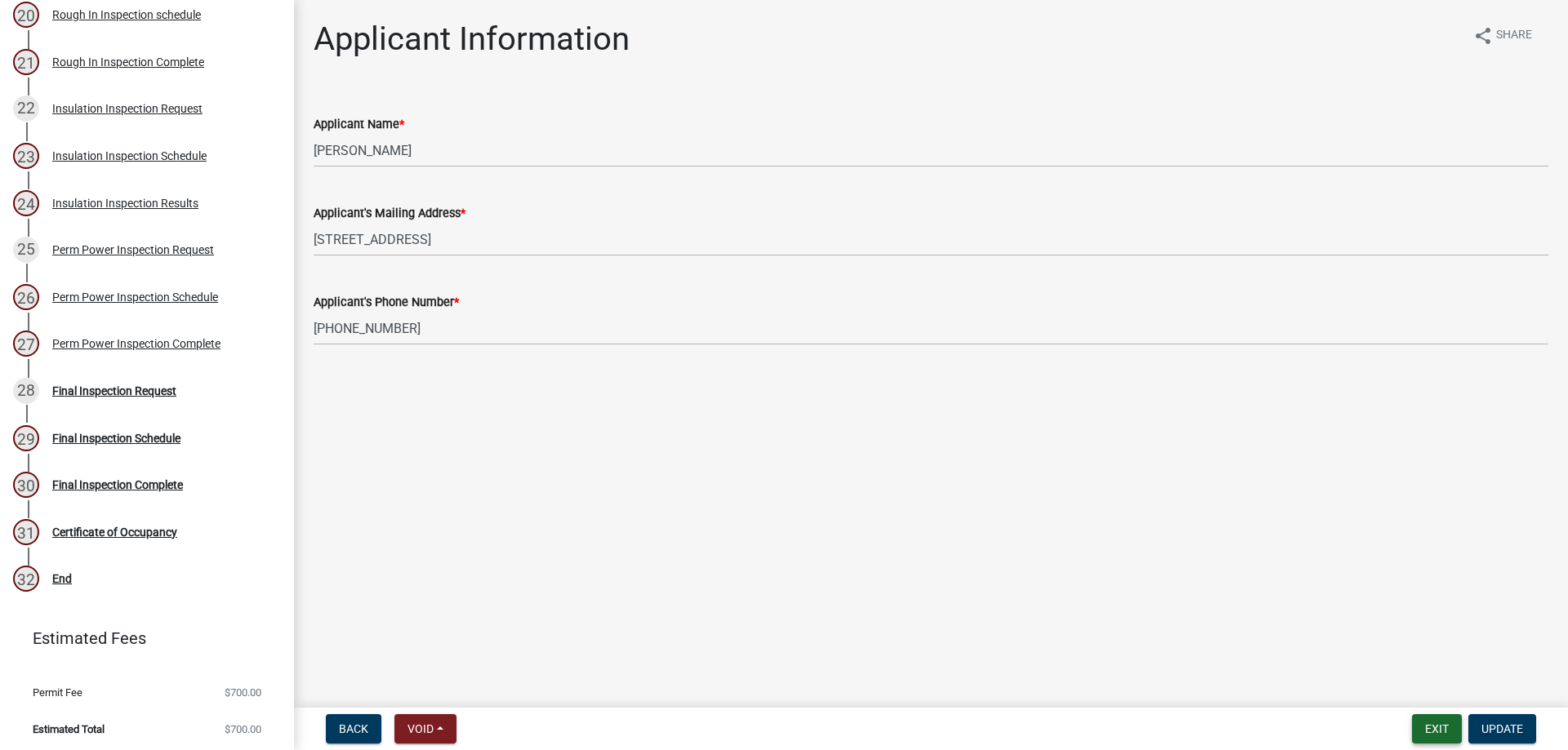
click at [1449, 728] on button "Exit" at bounding box center [1437, 729] width 50 height 30
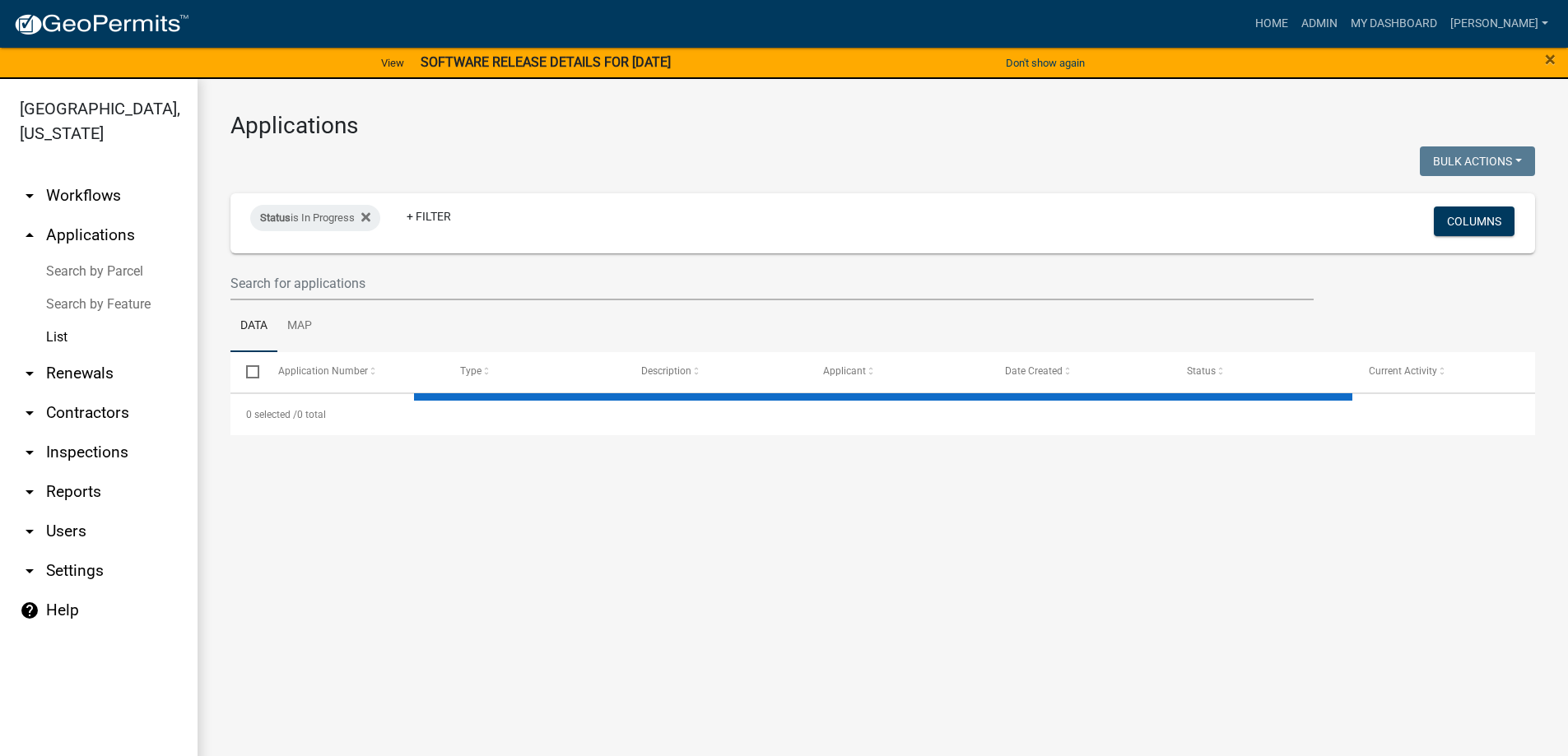
select select "3: 100"
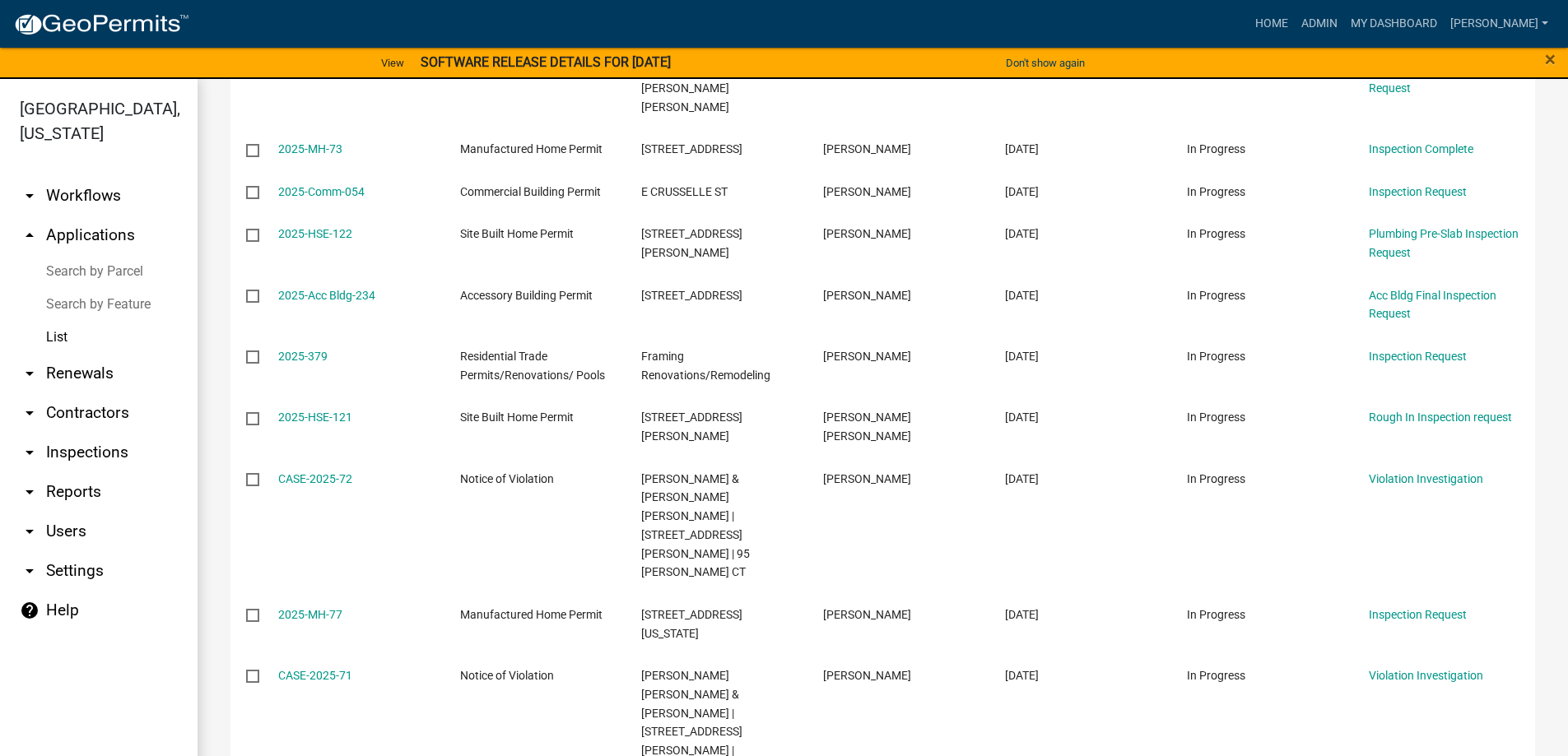
scroll to position [5261, 0]
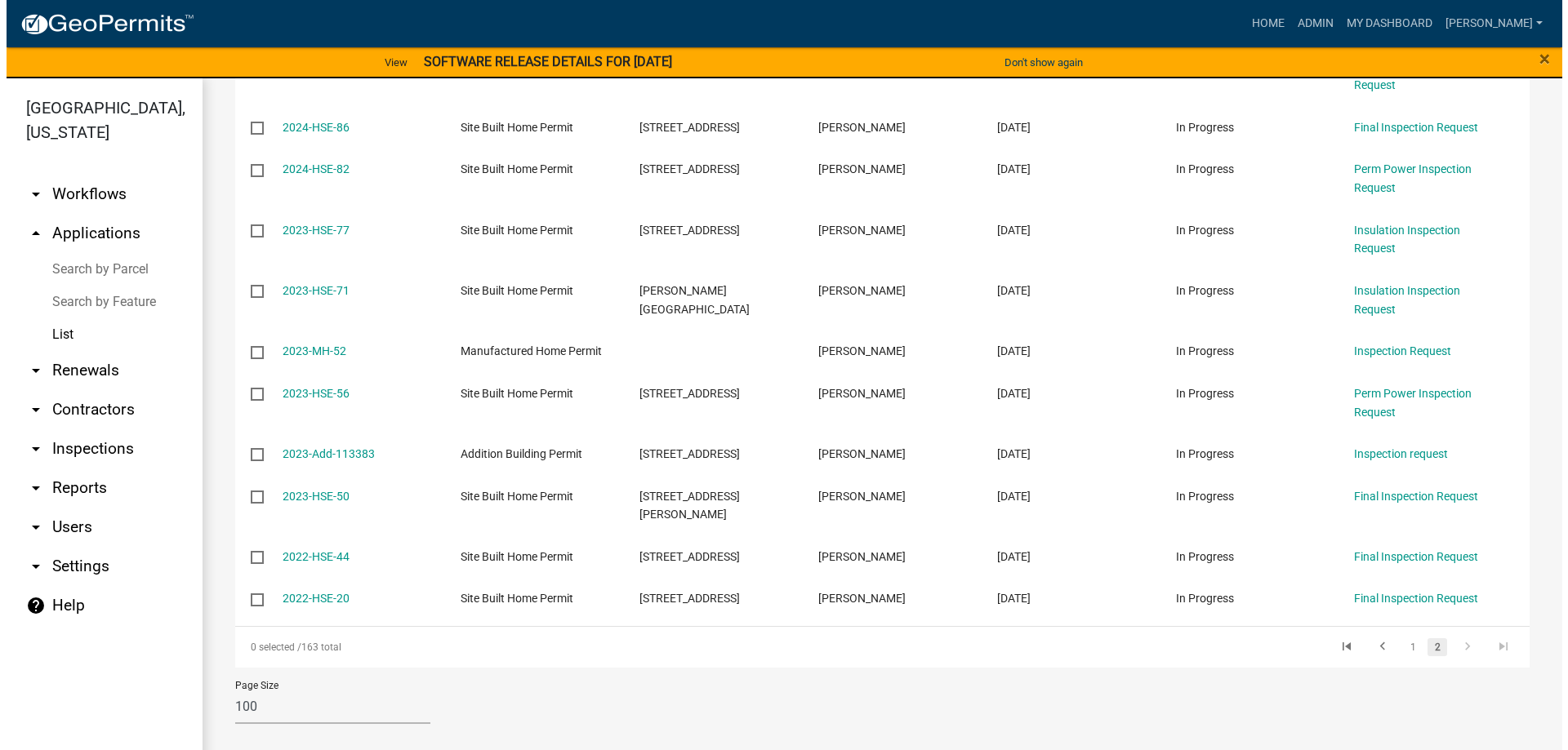
scroll to position [3273, 0]
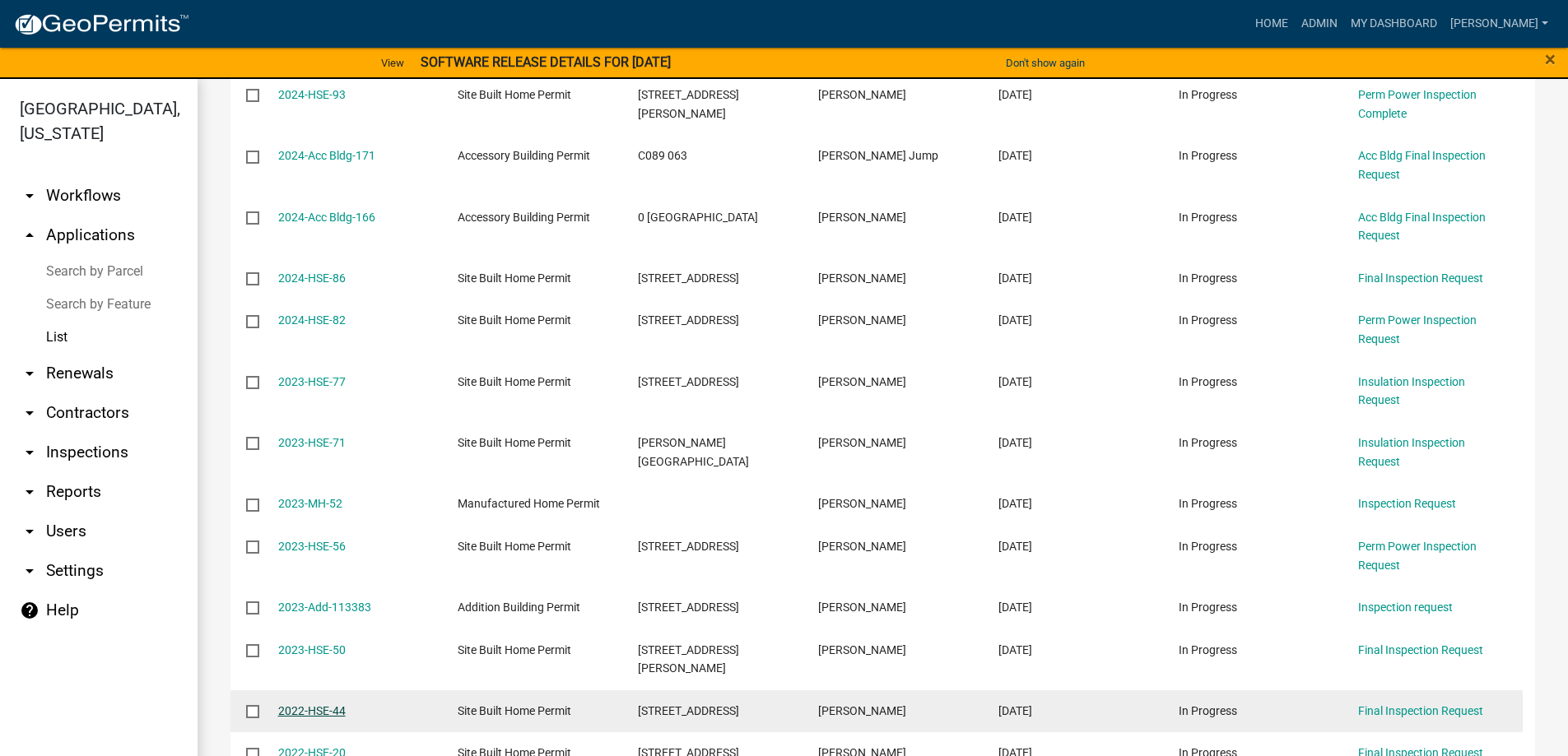
click at [298, 704] on link "2022-HSE-44" at bounding box center [312, 711] width 68 height 13
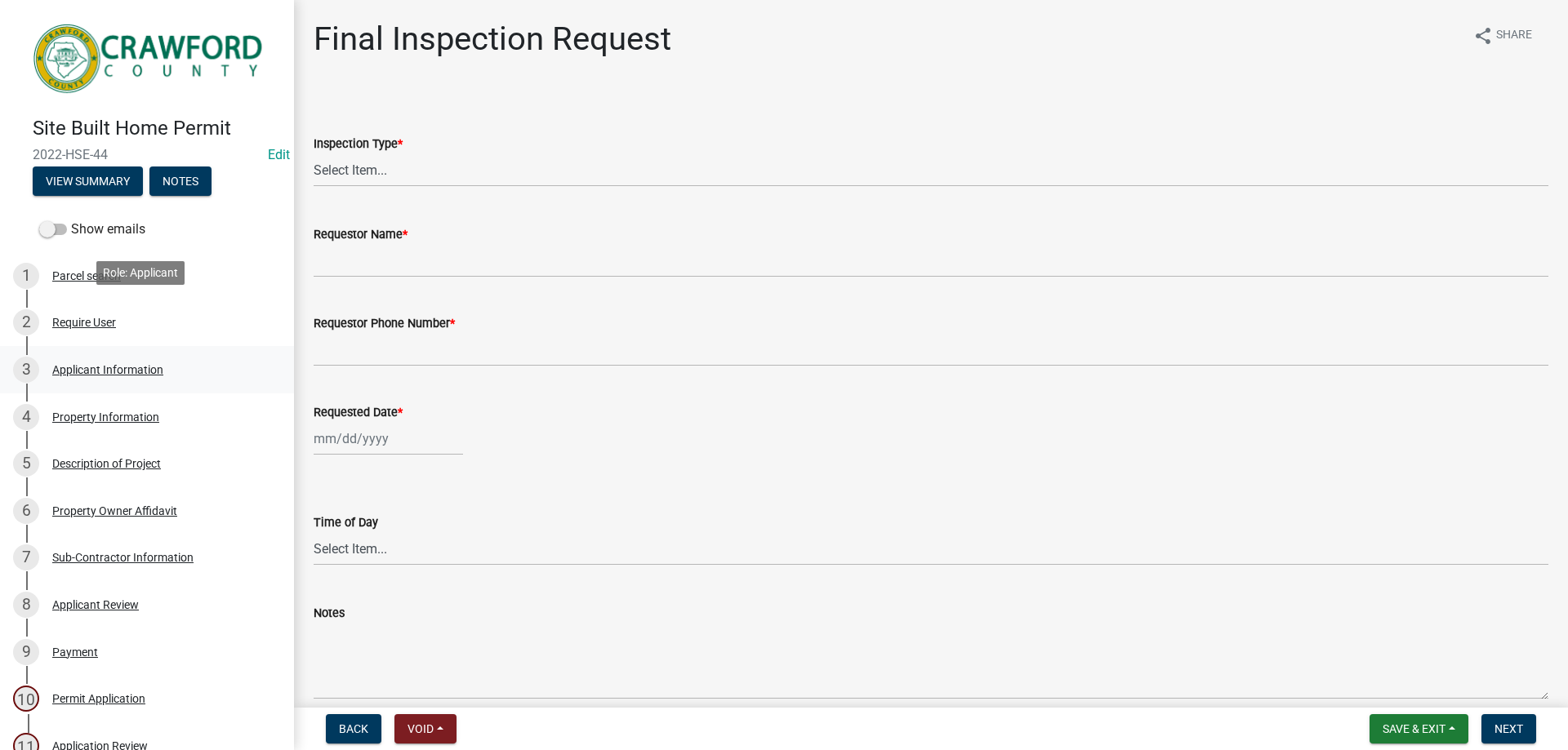
click at [94, 357] on div "3 Applicant Information" at bounding box center [140, 370] width 254 height 26
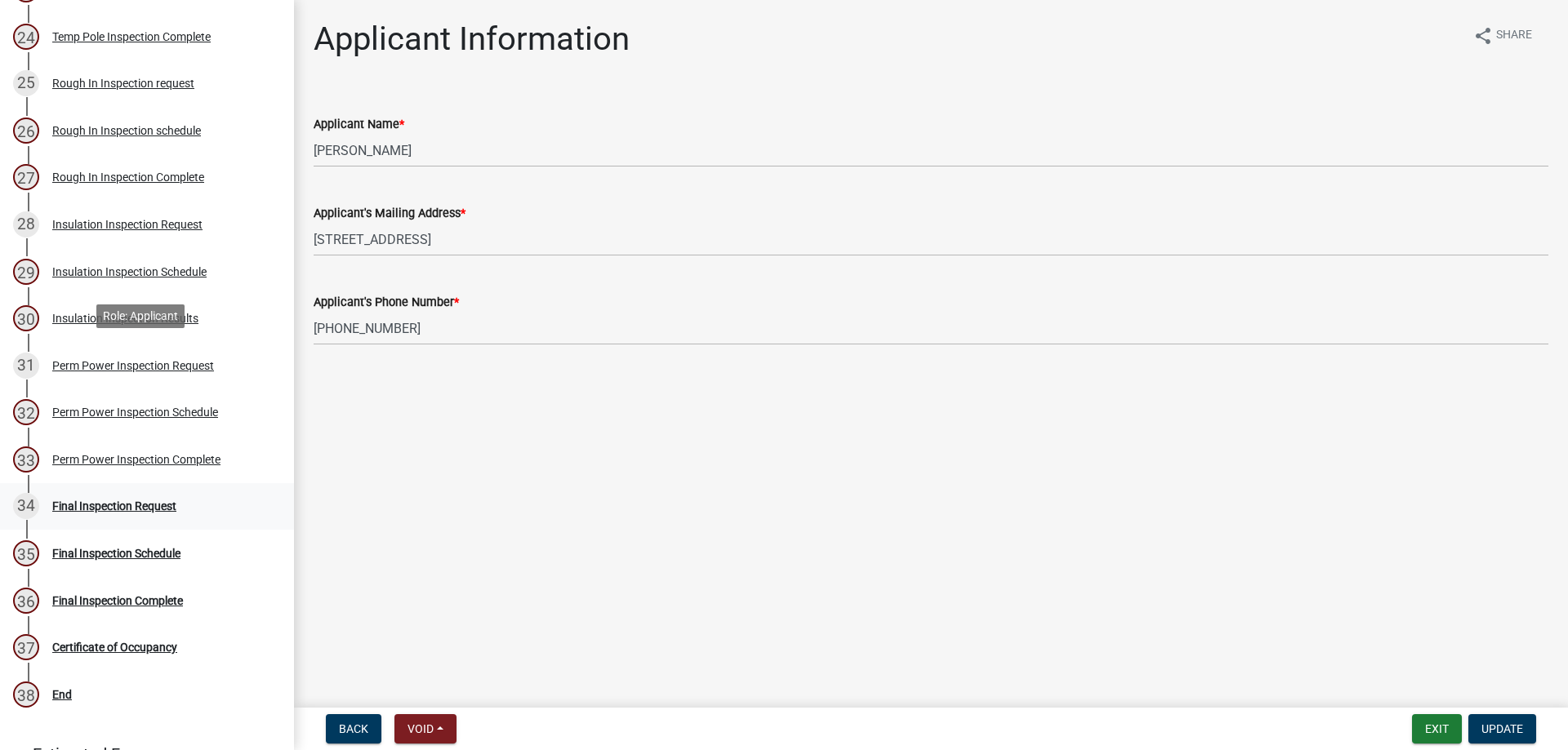
scroll to position [1436, 0]
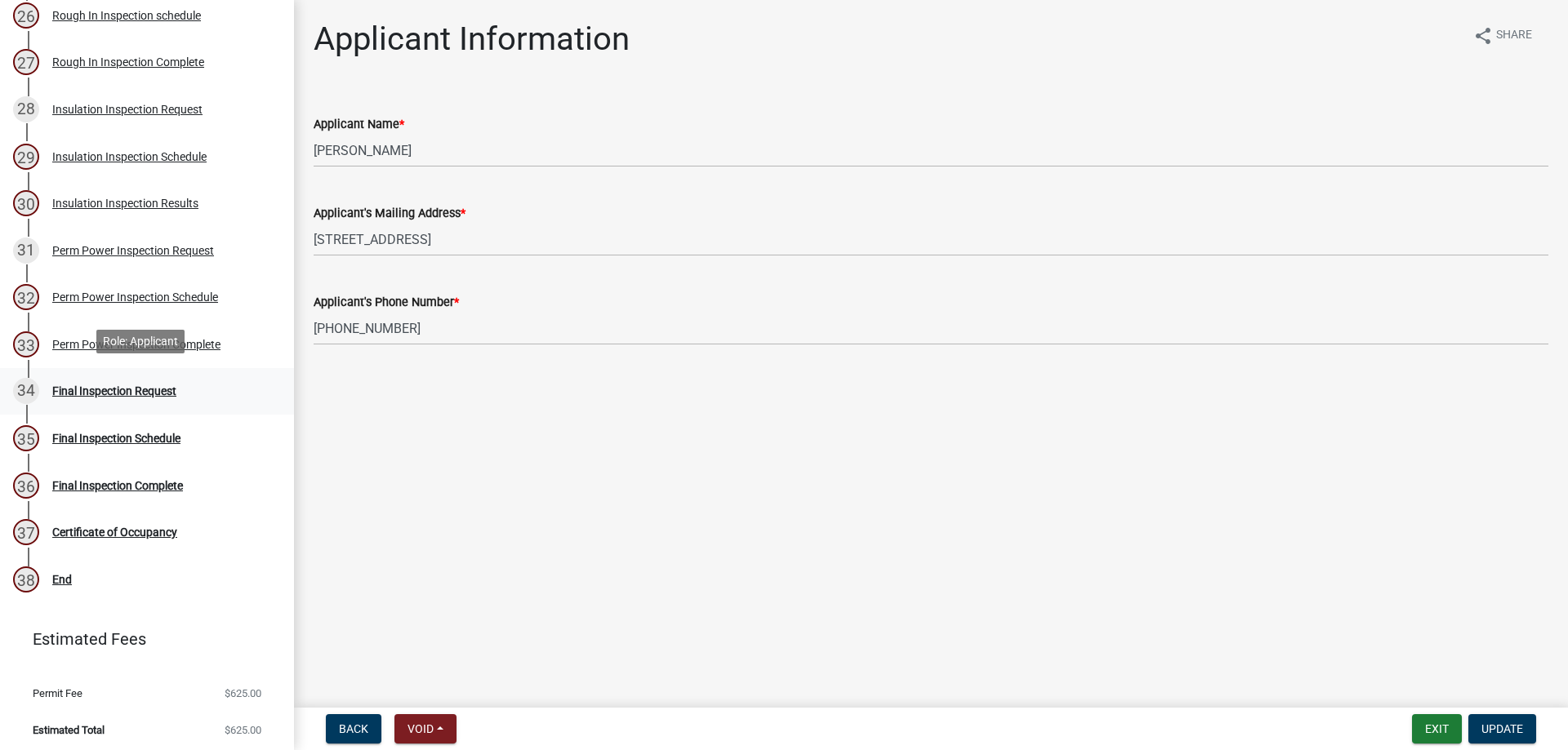
click at [150, 403] on link "34 Final Inspection Request" at bounding box center [147, 392] width 294 height 48
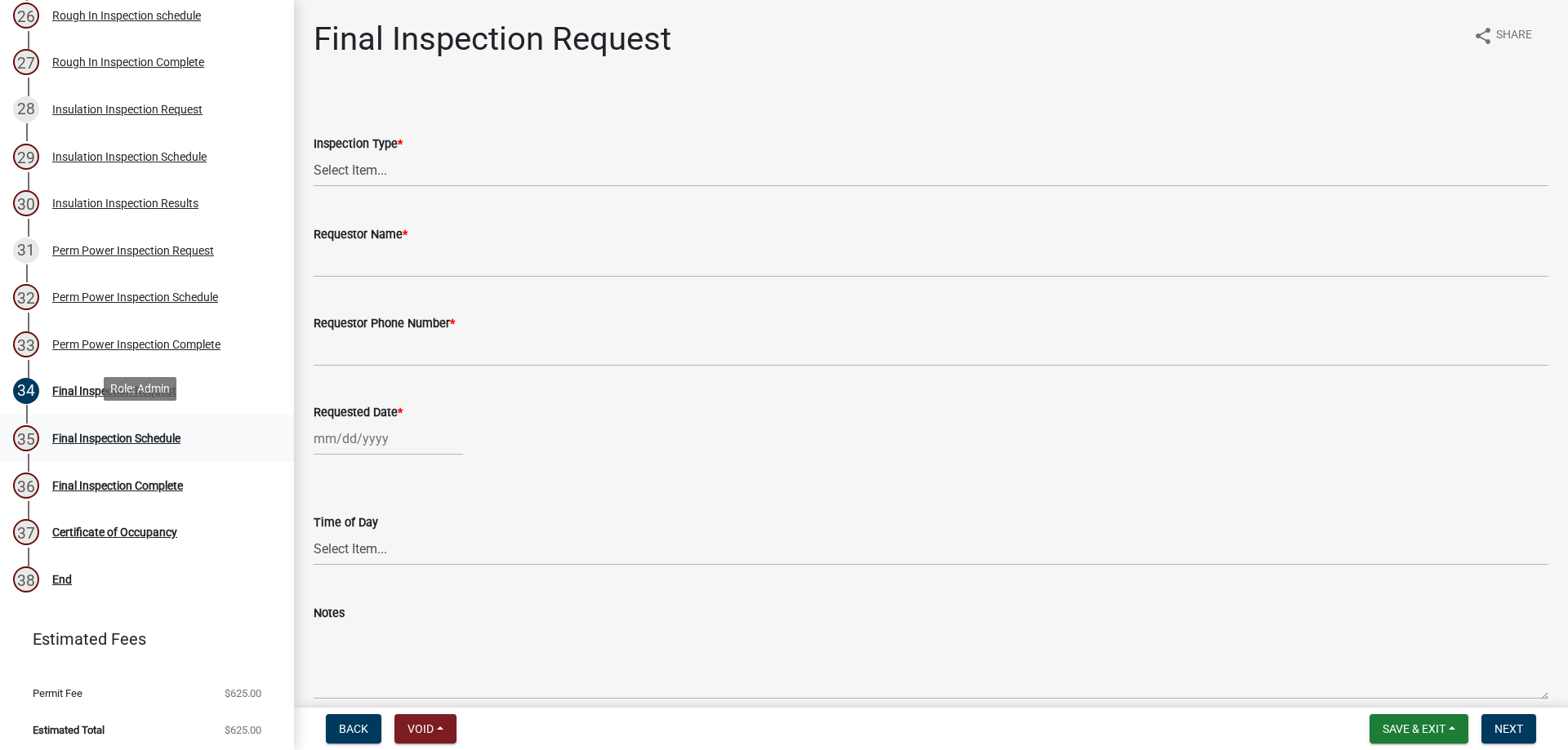
click at [149, 441] on div "35 Final Inspection Schedule" at bounding box center [140, 438] width 254 height 26
click at [126, 473] on div "36 Final Inspection Complete" at bounding box center [140, 486] width 254 height 26
click at [149, 358] on link "33 Perm Power Inspection Complete" at bounding box center [147, 345] width 294 height 48
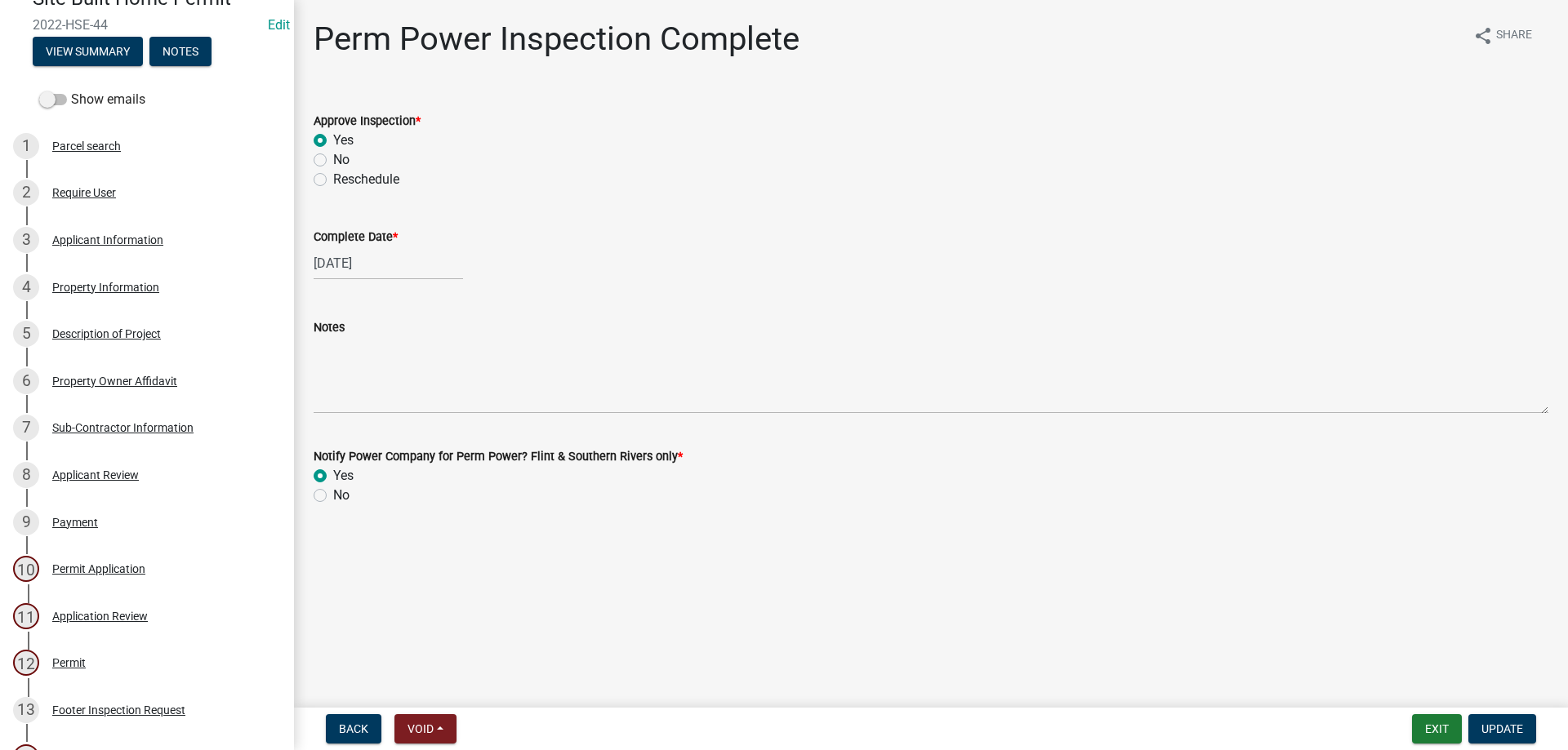
scroll to position [0, 0]
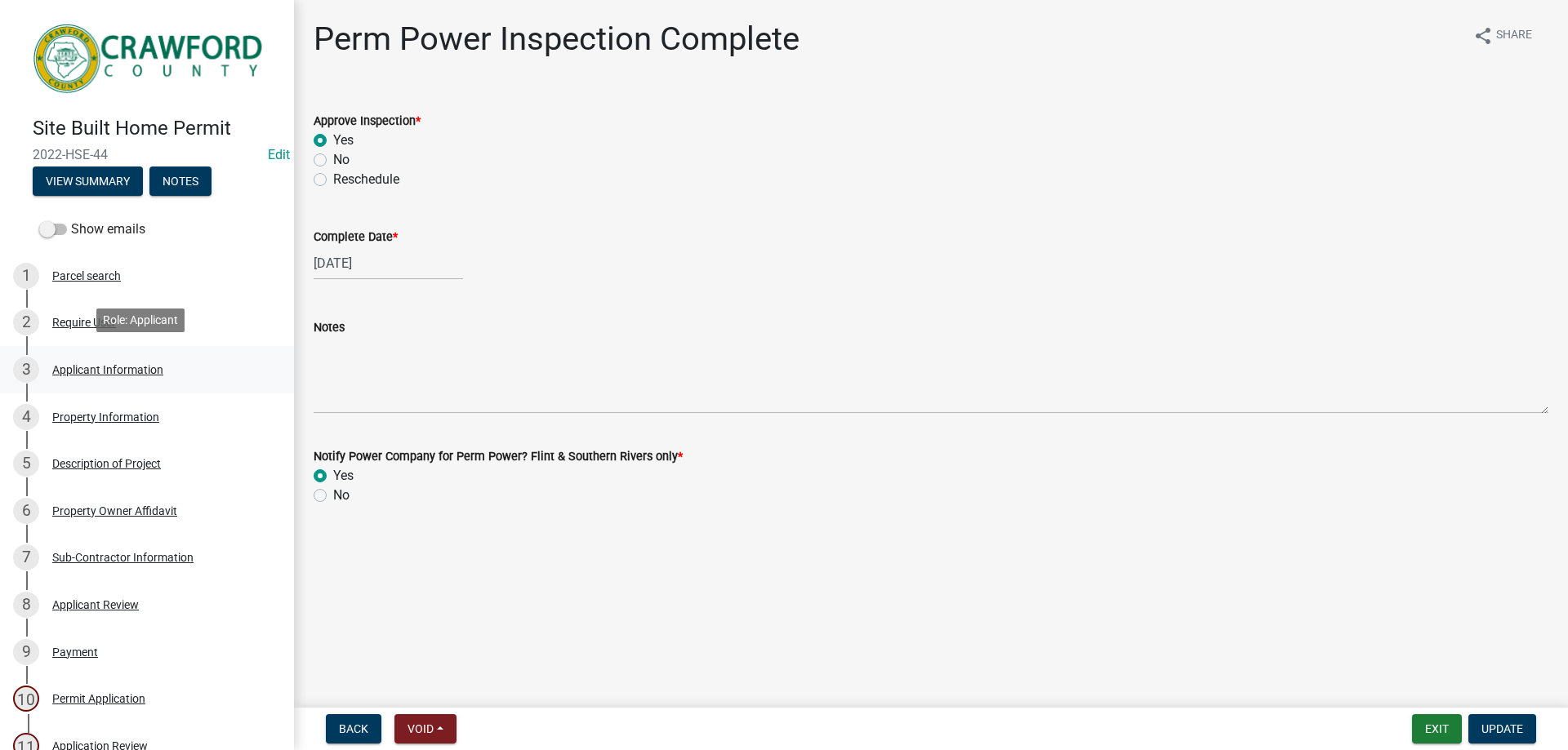
click at [138, 366] on div "Applicant Information" at bounding box center [108, 370] width 111 height 11
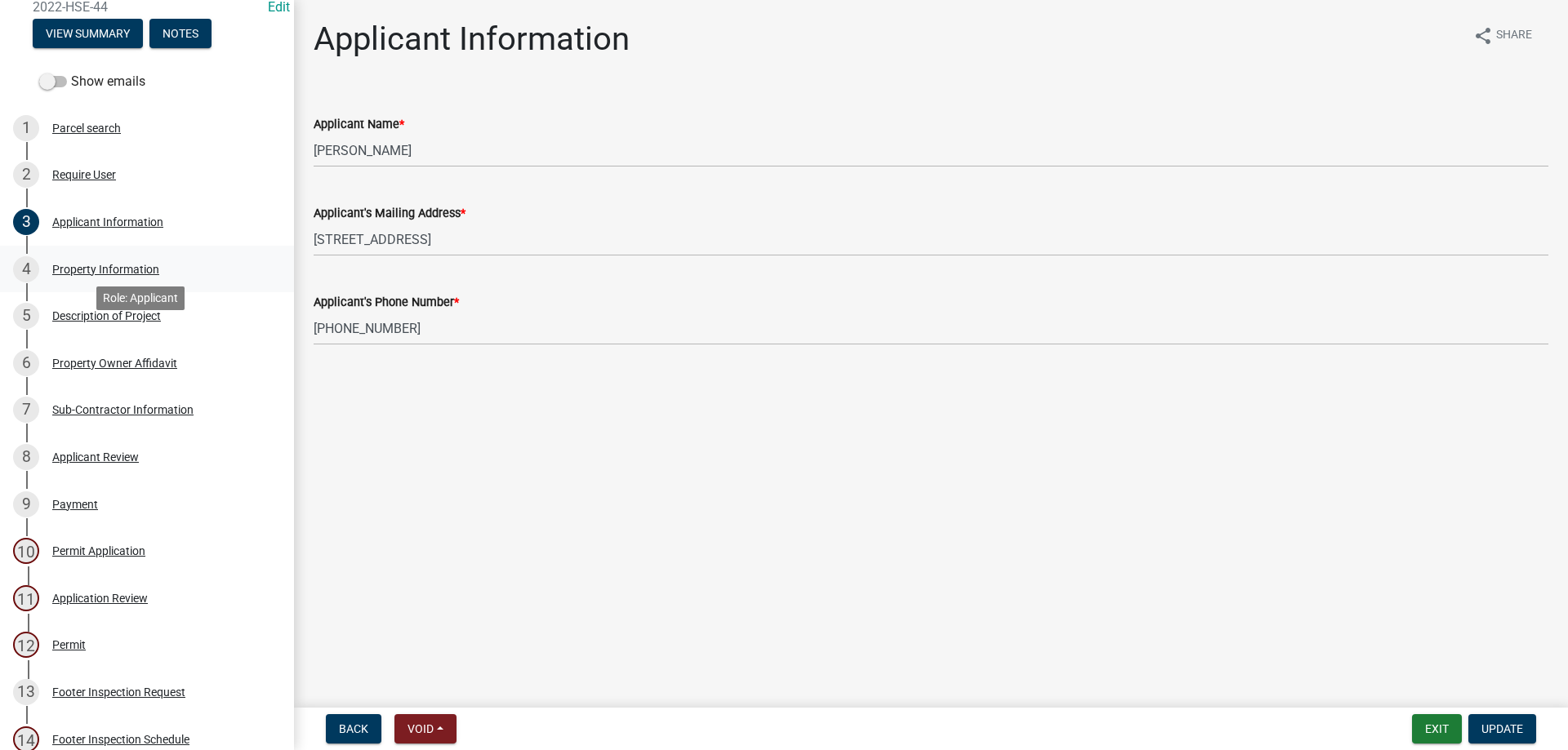
scroll to position [163, 0]
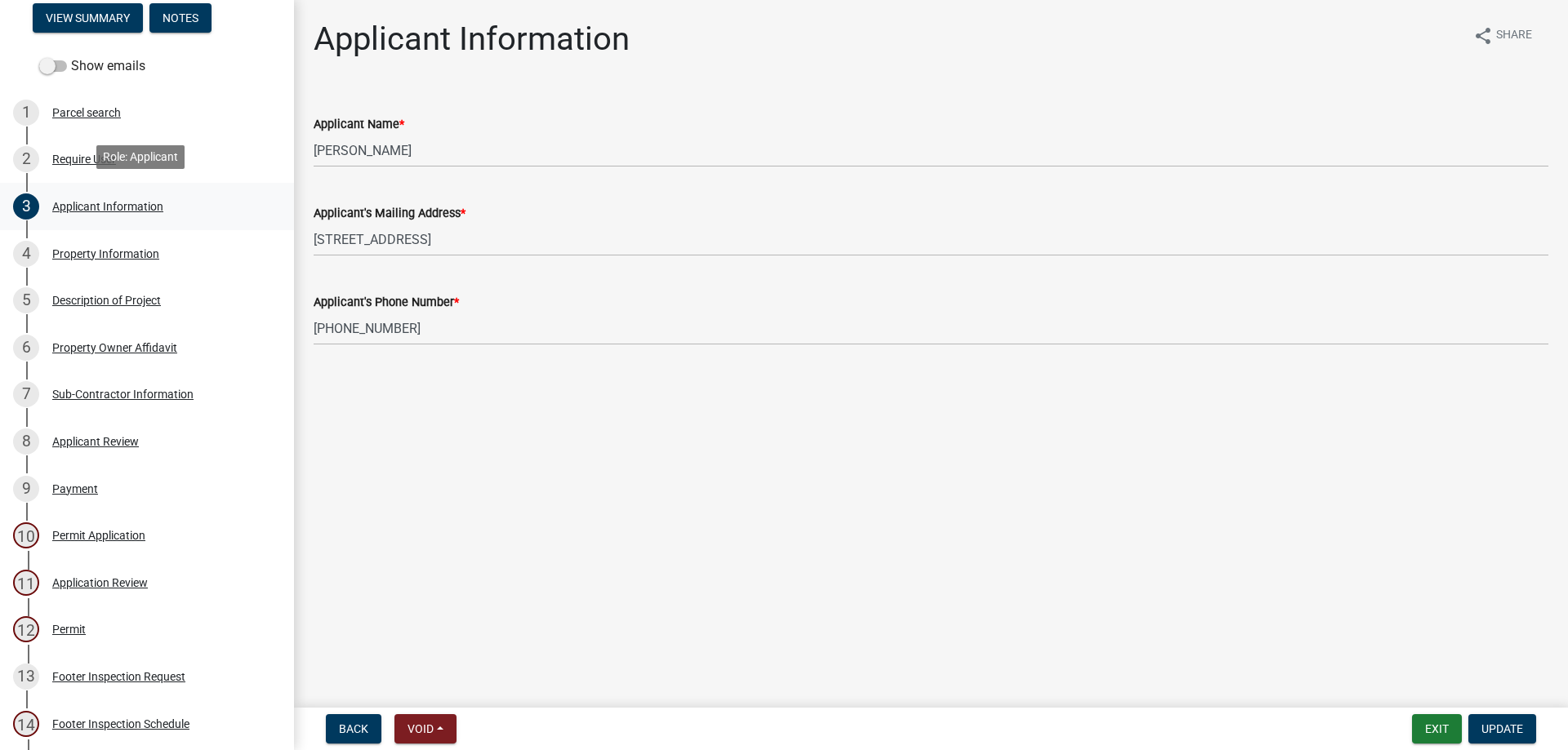
click at [79, 201] on div "Applicant Information" at bounding box center [108, 207] width 111 height 11
click at [91, 234] on link "4 Property Information" at bounding box center [147, 254] width 294 height 48
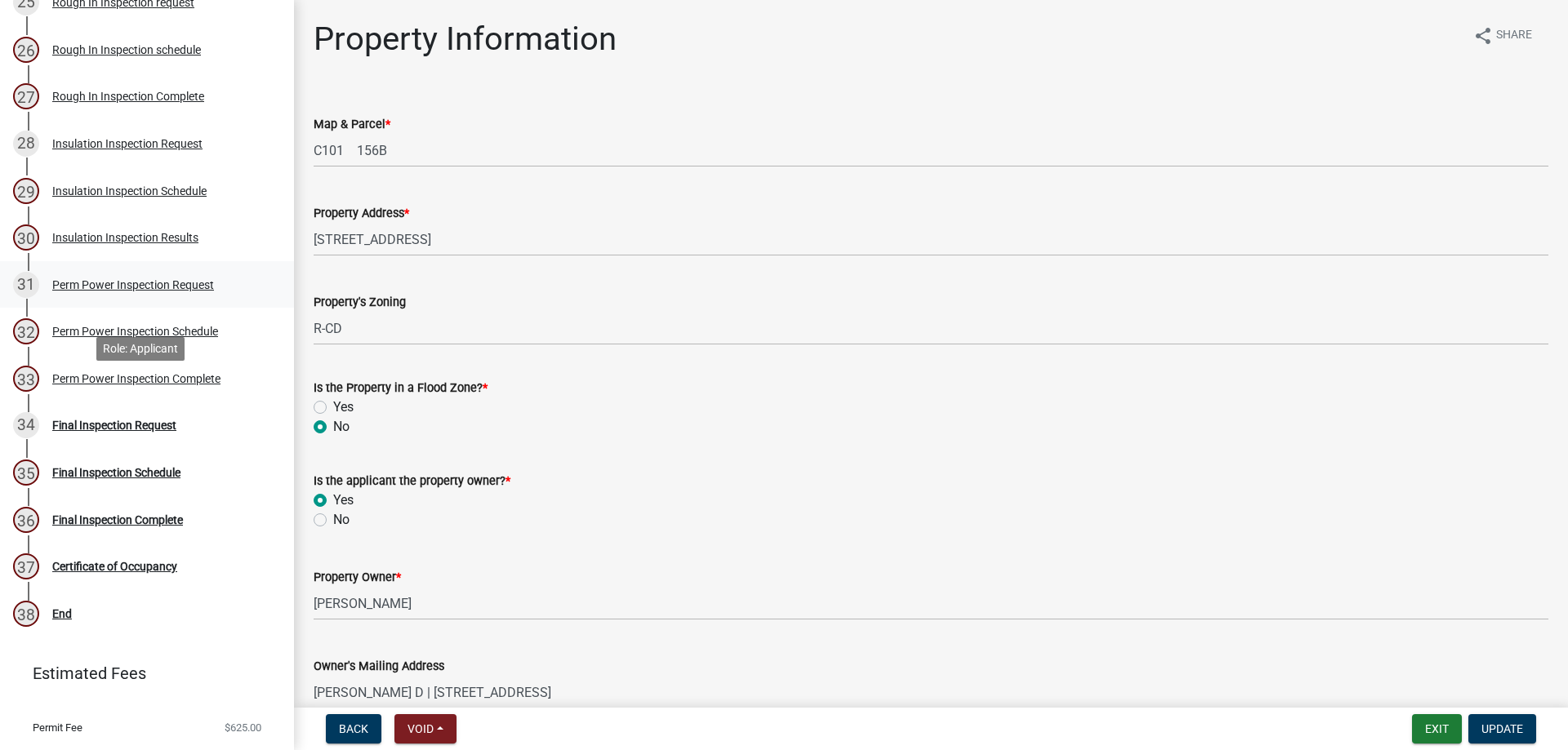
scroll to position [1436, 0]
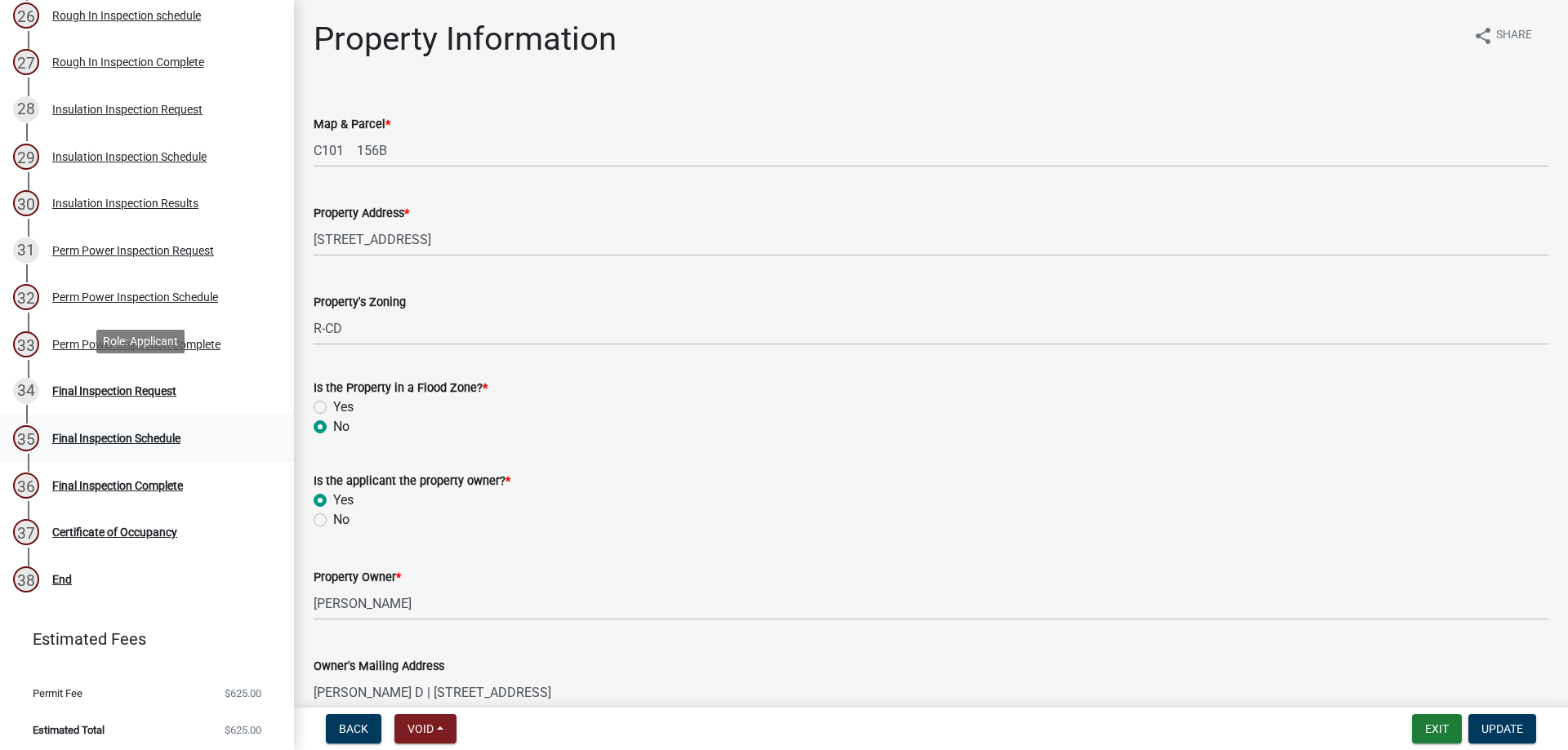
drag, startPoint x: 211, startPoint y: 399, endPoint x: 205, endPoint y: 429, distance: 30.6
click at [210, 400] on link "34 Final Inspection Request" at bounding box center [147, 392] width 294 height 48
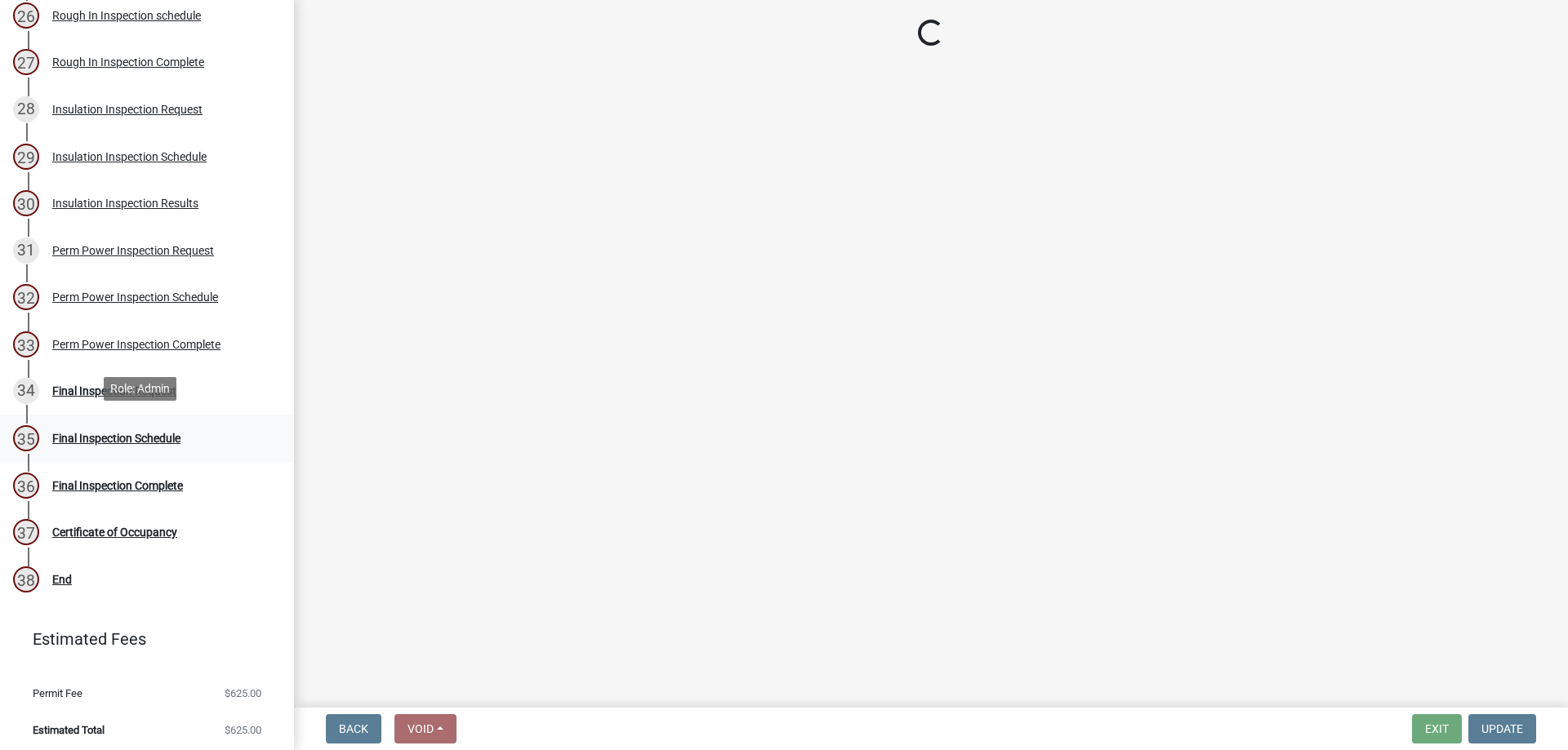
click at [212, 442] on div "35 Final Inspection Schedule" at bounding box center [140, 438] width 254 height 26
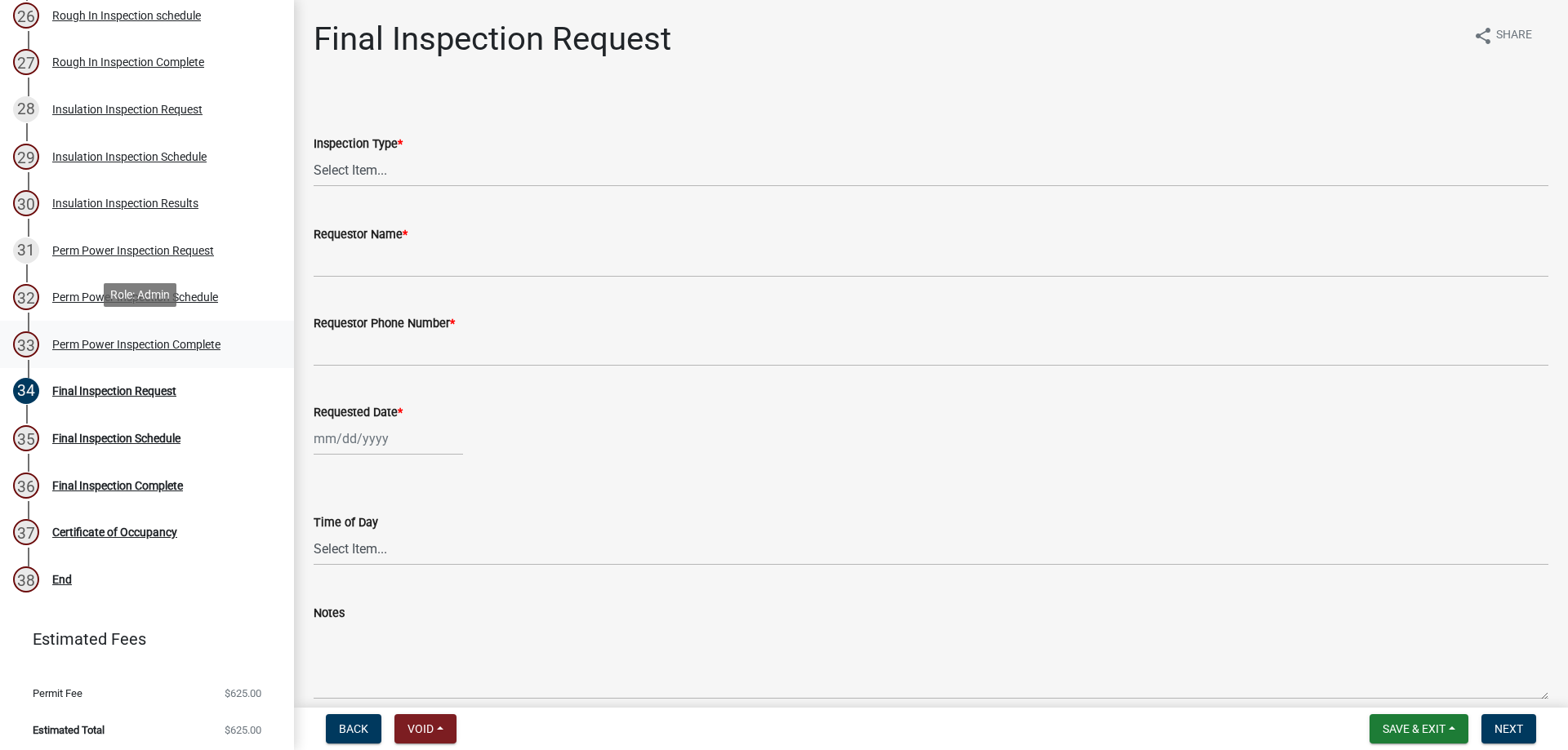
click at [179, 346] on div "33 Perm Power Inspection Complete" at bounding box center [140, 345] width 254 height 26
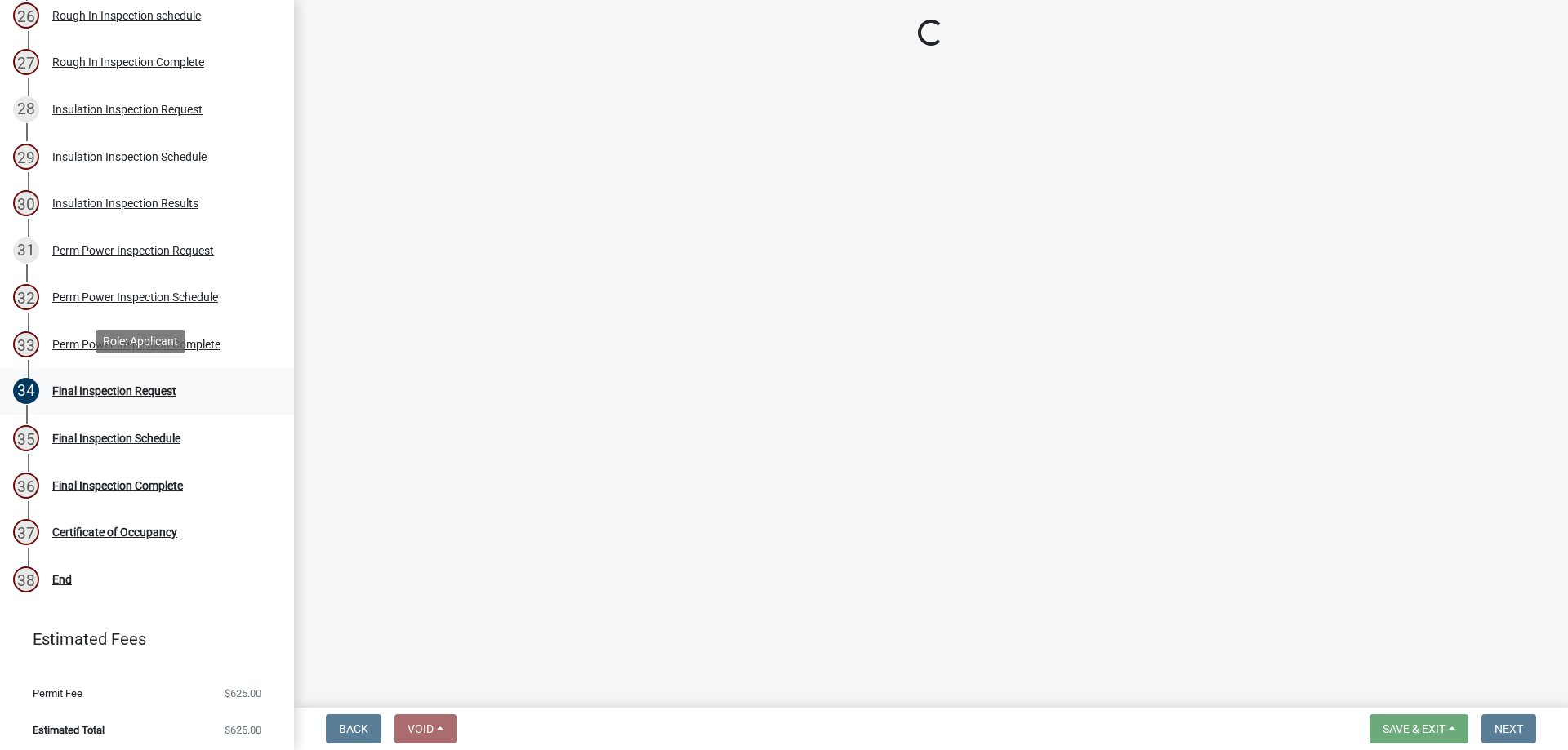
click at [173, 388] on div "Final Inspection Request" at bounding box center [114, 391] width 124 height 11
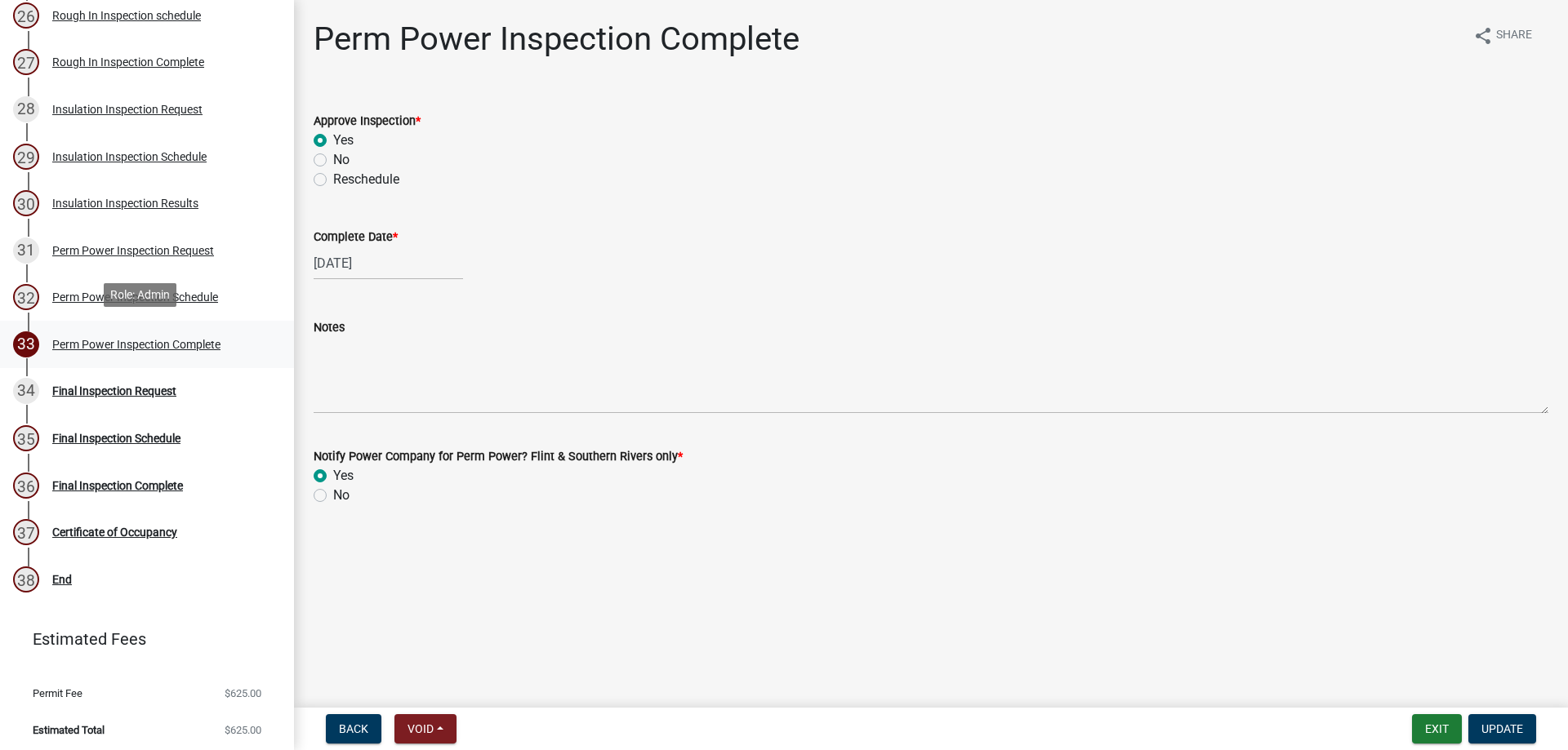
click at [199, 339] on div "Perm Power Inspection Complete" at bounding box center [136, 345] width 168 height 11
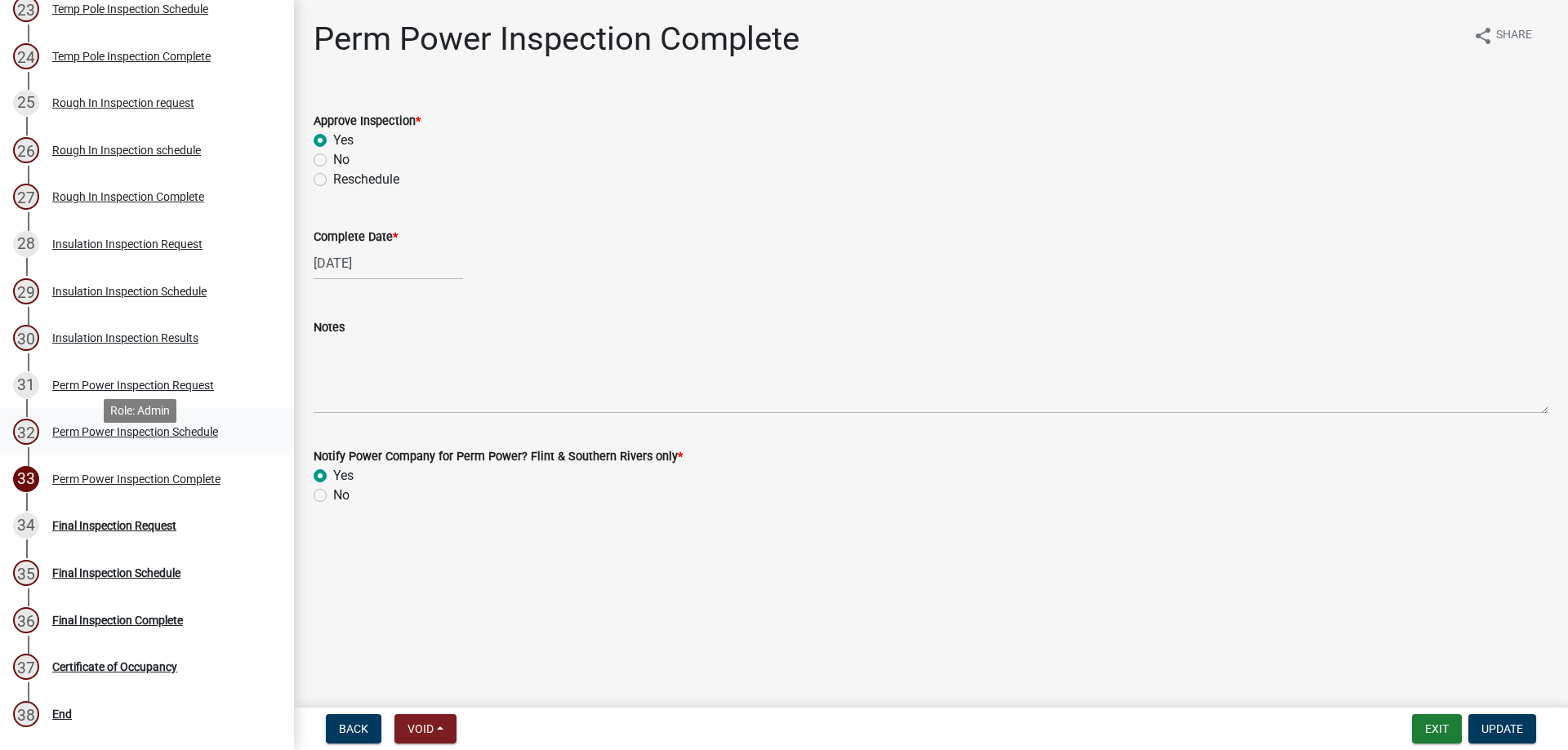
scroll to position [1273, 0]
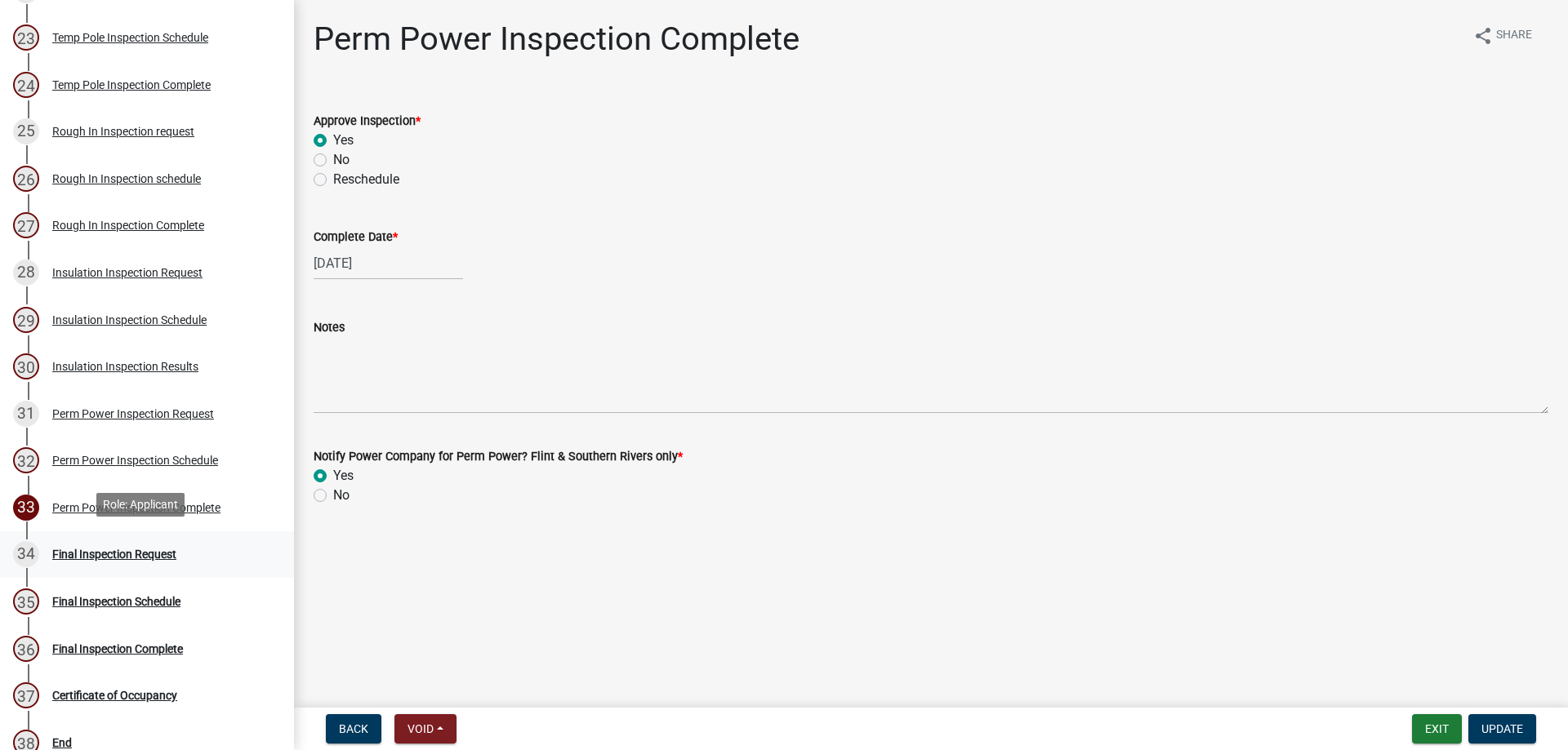
click at [196, 569] on link "34 Final Inspection Request" at bounding box center [147, 556] width 294 height 48
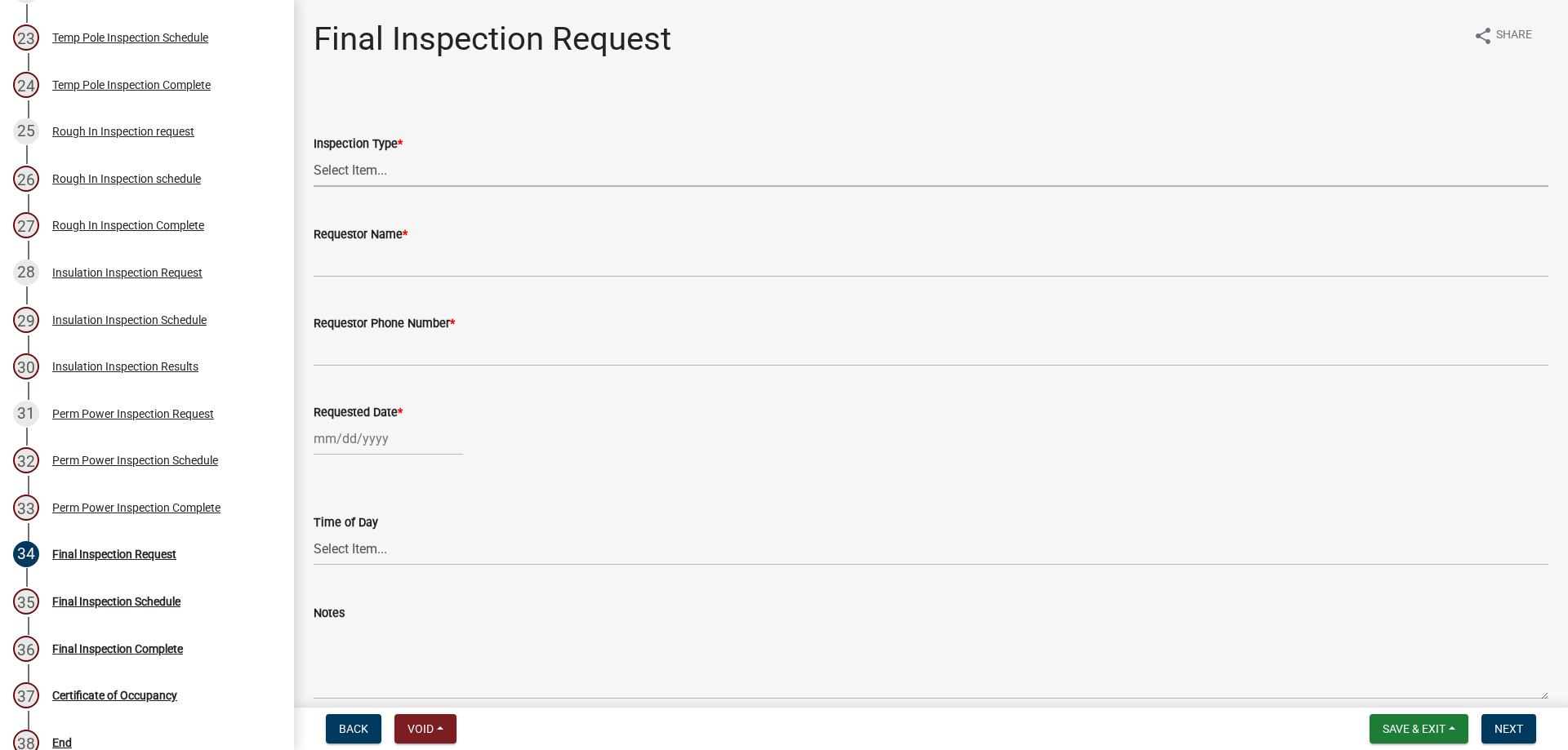
click at [339, 175] on select "Select Item... Final" at bounding box center [931, 170] width 1235 height 34
click at [314, 153] on select "Select Item... Final" at bounding box center [931, 170] width 1235 height 34
select select "668cfe1d-bf52-45ba-94c4-0830511188bf"
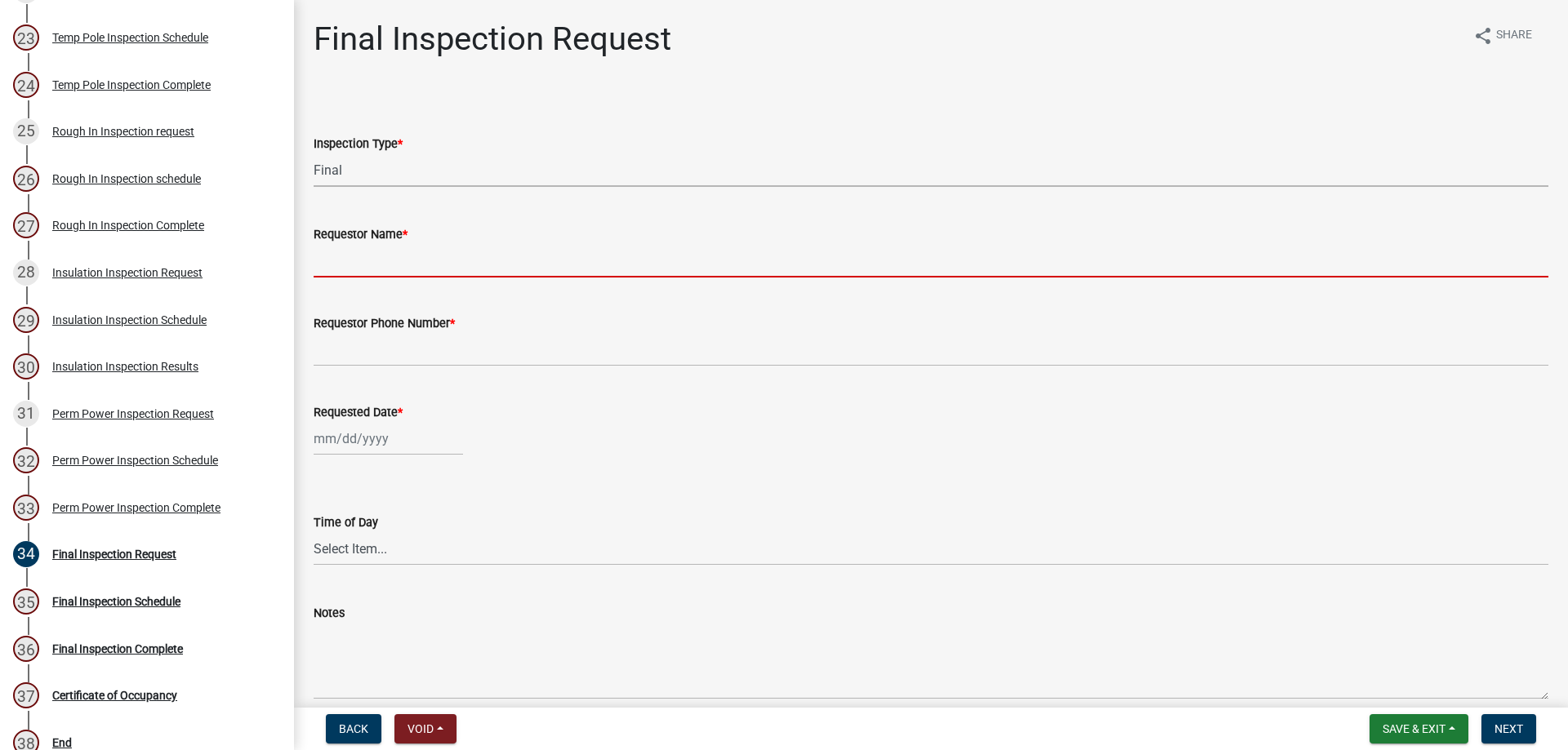
click at [378, 247] on input "Requestor Name *" at bounding box center [931, 260] width 1235 height 34
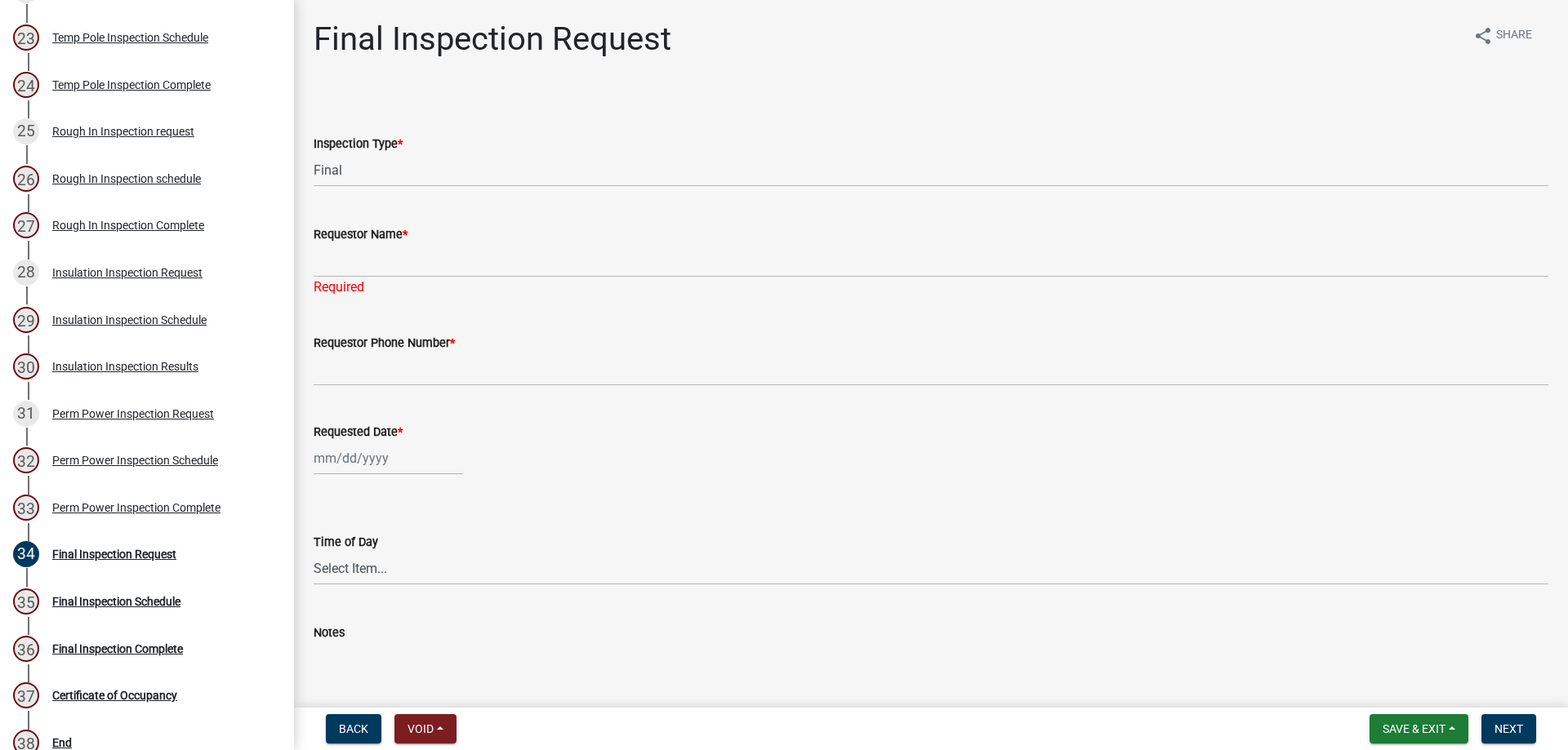
click at [677, 306] on wm-data-entity-input-list "Inspection Type * Select Item... Final Requestor Name * Required Requestor Phon…" at bounding box center [931, 608] width 1235 height 1035
click at [379, 247] on form "Requestor Name *" at bounding box center [931, 251] width 1235 height 53
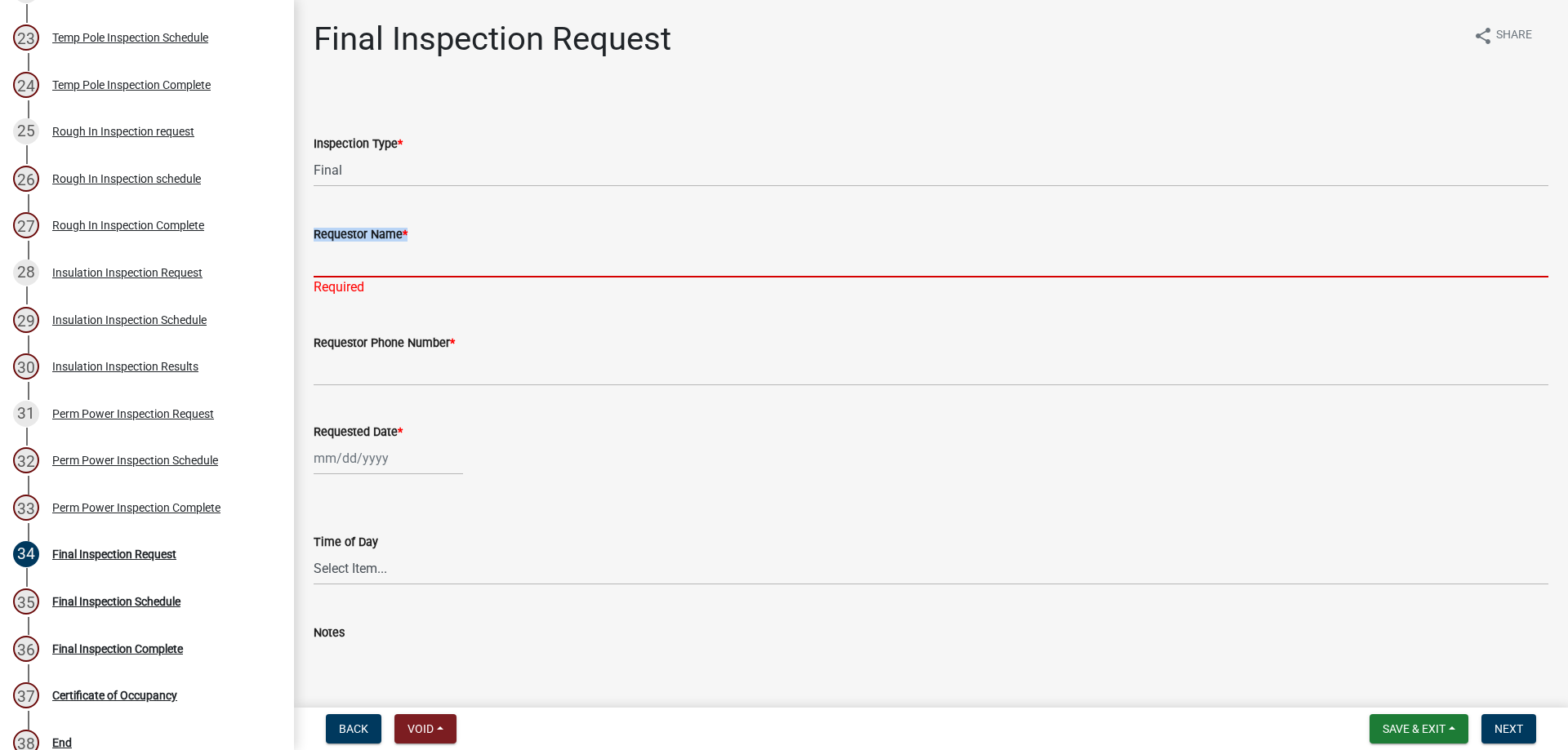
click at [387, 271] on input "Requestor Name *" at bounding box center [931, 260] width 1235 height 34
type input "[PERSON_NAME]"
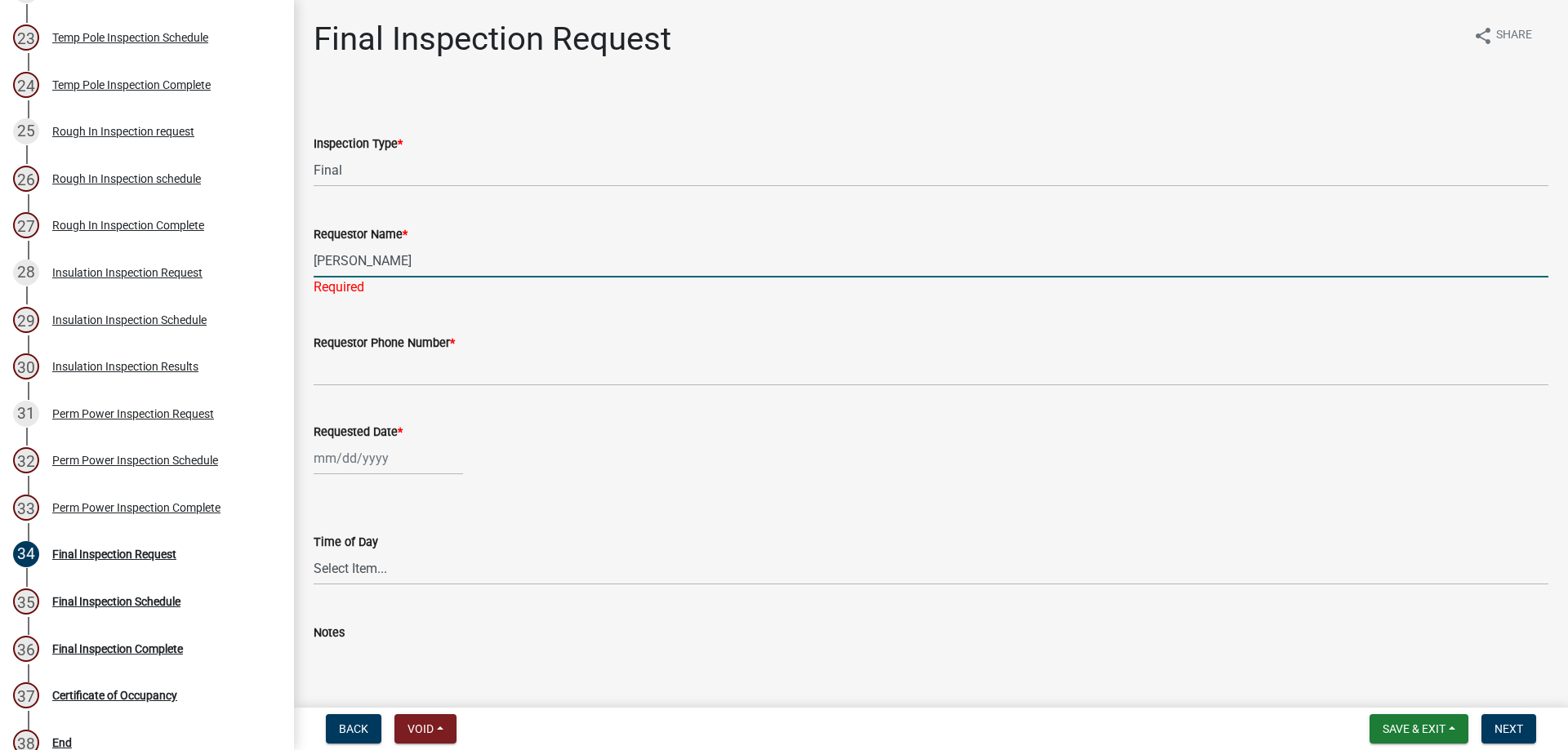
click at [470, 402] on div "Requested Date *" at bounding box center [931, 437] width 1235 height 76
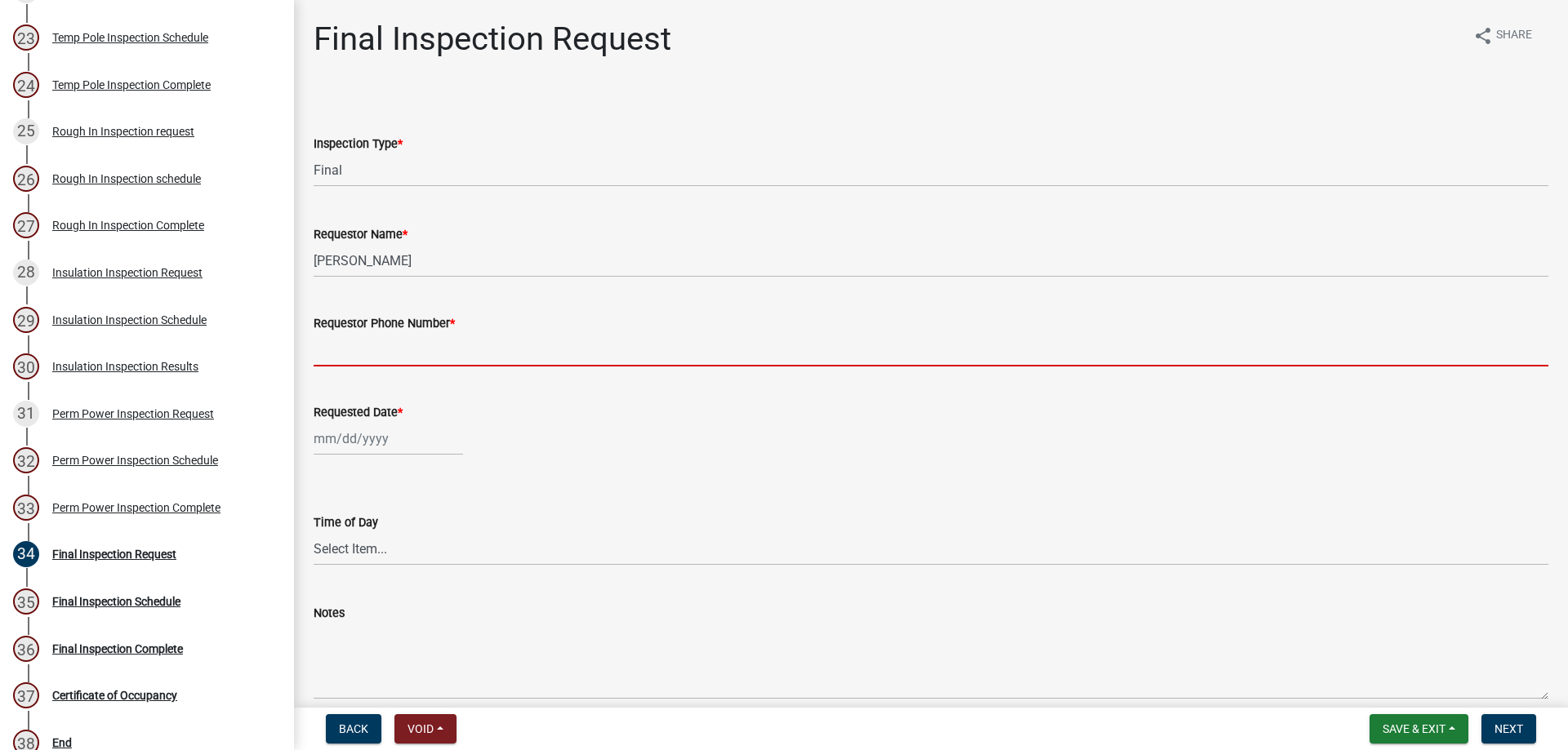
click at [447, 344] on input "Requestor Phone Number *" at bounding box center [931, 350] width 1235 height 34
type input "4788363199"
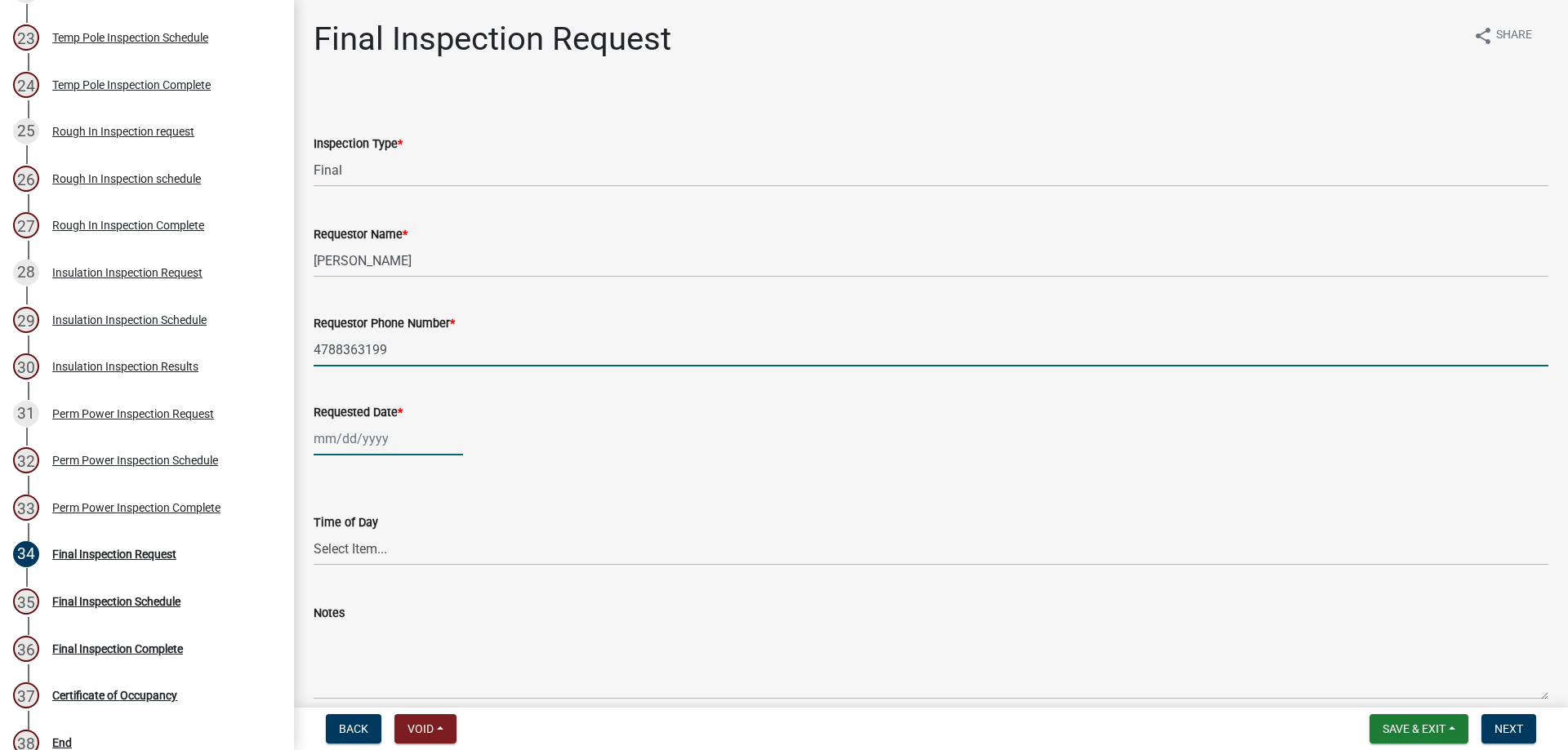
click at [366, 446] on div at bounding box center [388, 438] width 149 height 34
select select "9"
select select "2025"
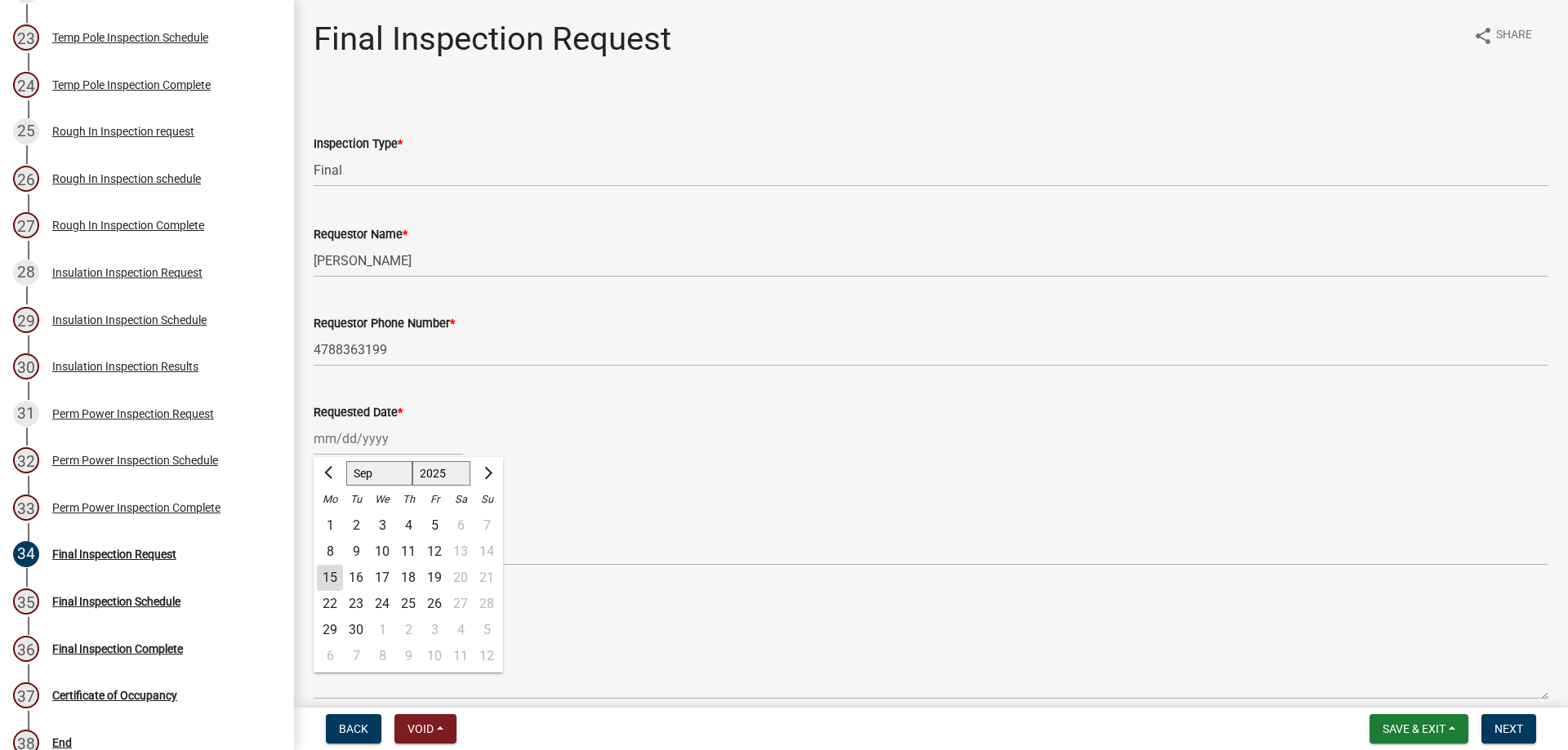
click at [331, 577] on div "15" at bounding box center [330, 578] width 26 height 26
type input "[DATE]"
drag, startPoint x: 319, startPoint y: 571, endPoint x: 668, endPoint y: 419, distance: 380.7
click at [668, 419] on div "Requested Date *" at bounding box center [931, 412] width 1235 height 20
click at [394, 553] on select "Select Item... AM PM" at bounding box center [931, 549] width 1235 height 34
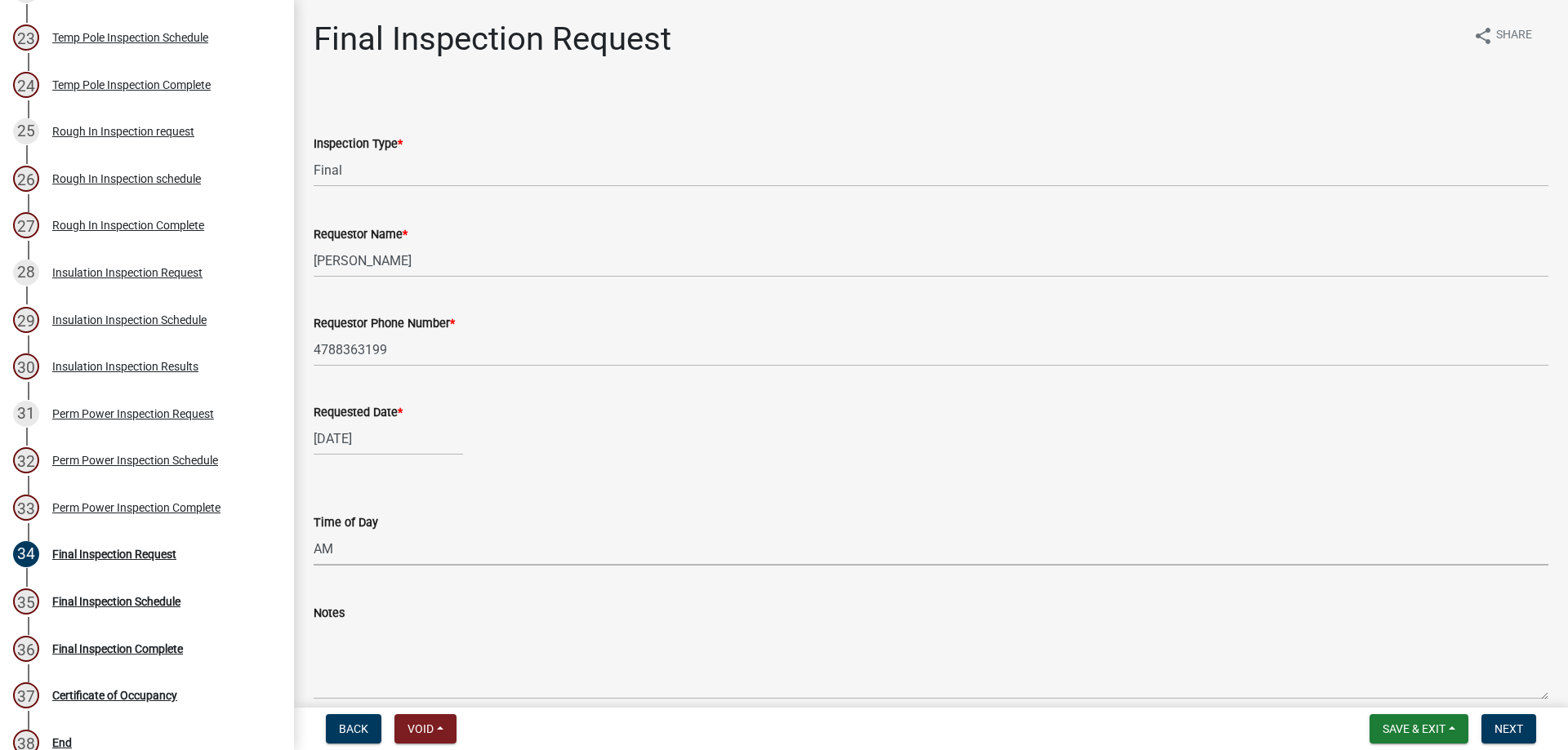
click at [314, 533] on select "Select Item... AM PM" at bounding box center [931, 549] width 1235 height 34
select select "c17fd054-7220-48ca-8ff3-64345a3d9763"
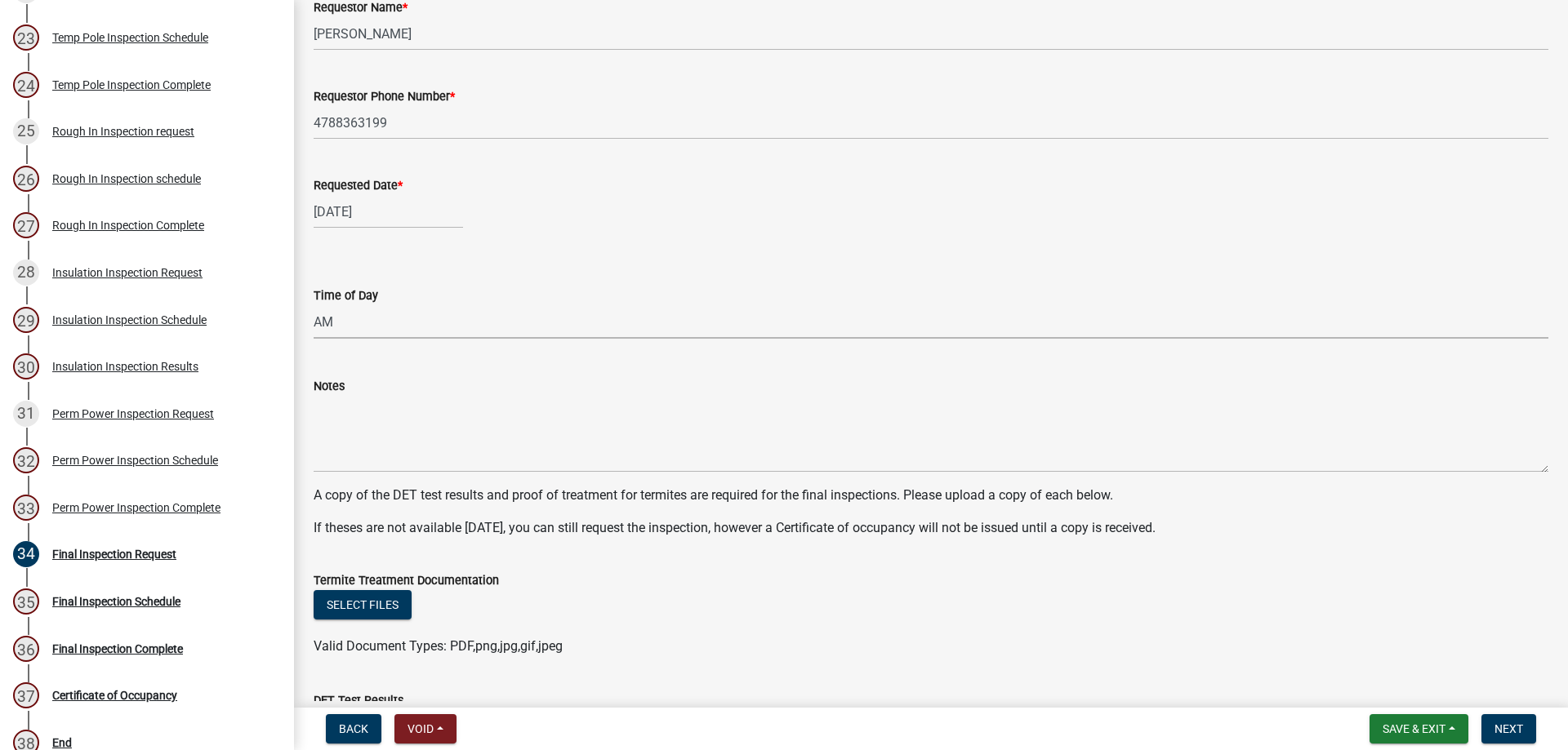
scroll to position [327, 0]
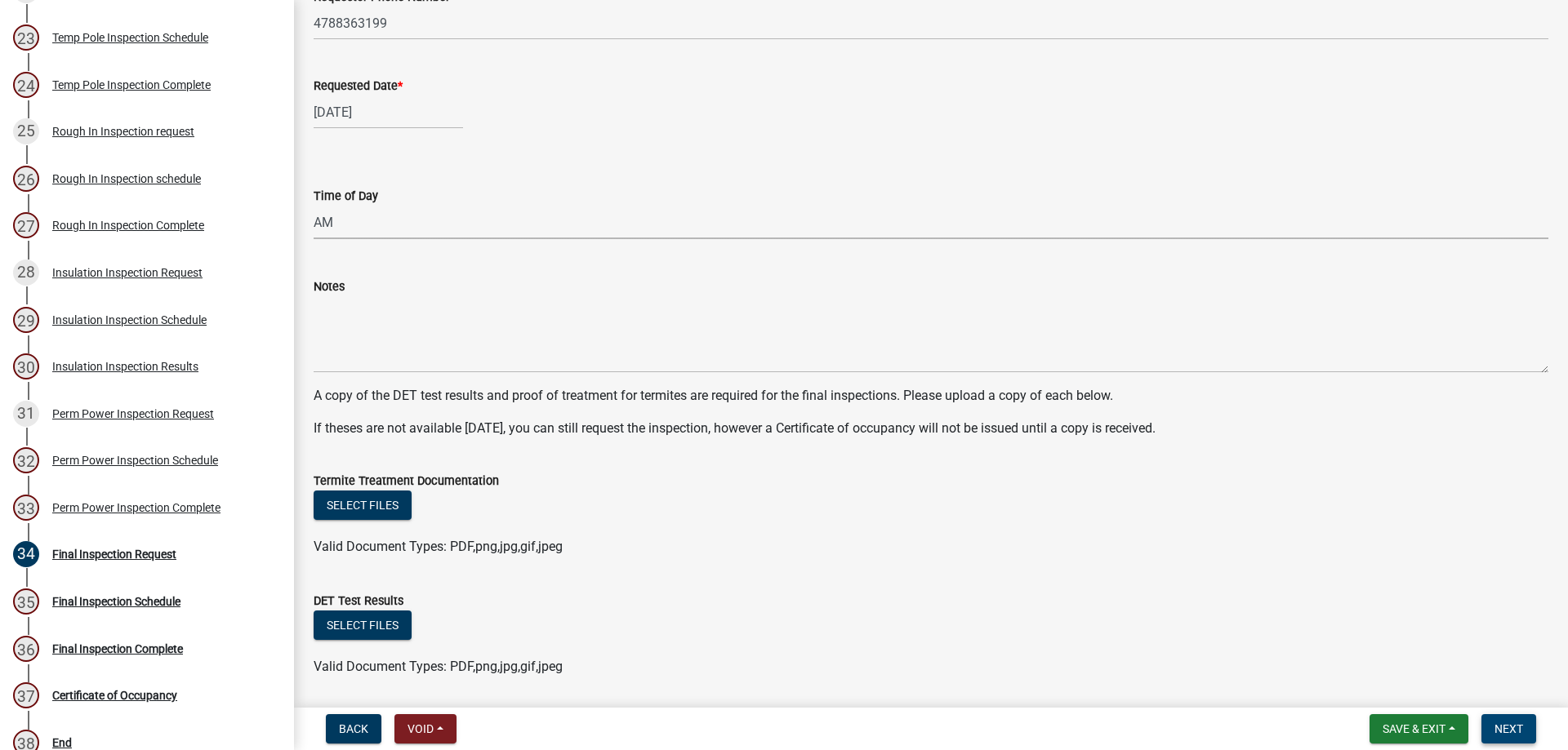
click at [1509, 725] on span "Next" at bounding box center [1508, 729] width 29 height 13
click at [1509, 722] on span "Next" at bounding box center [1508, 729] width 29 height 13
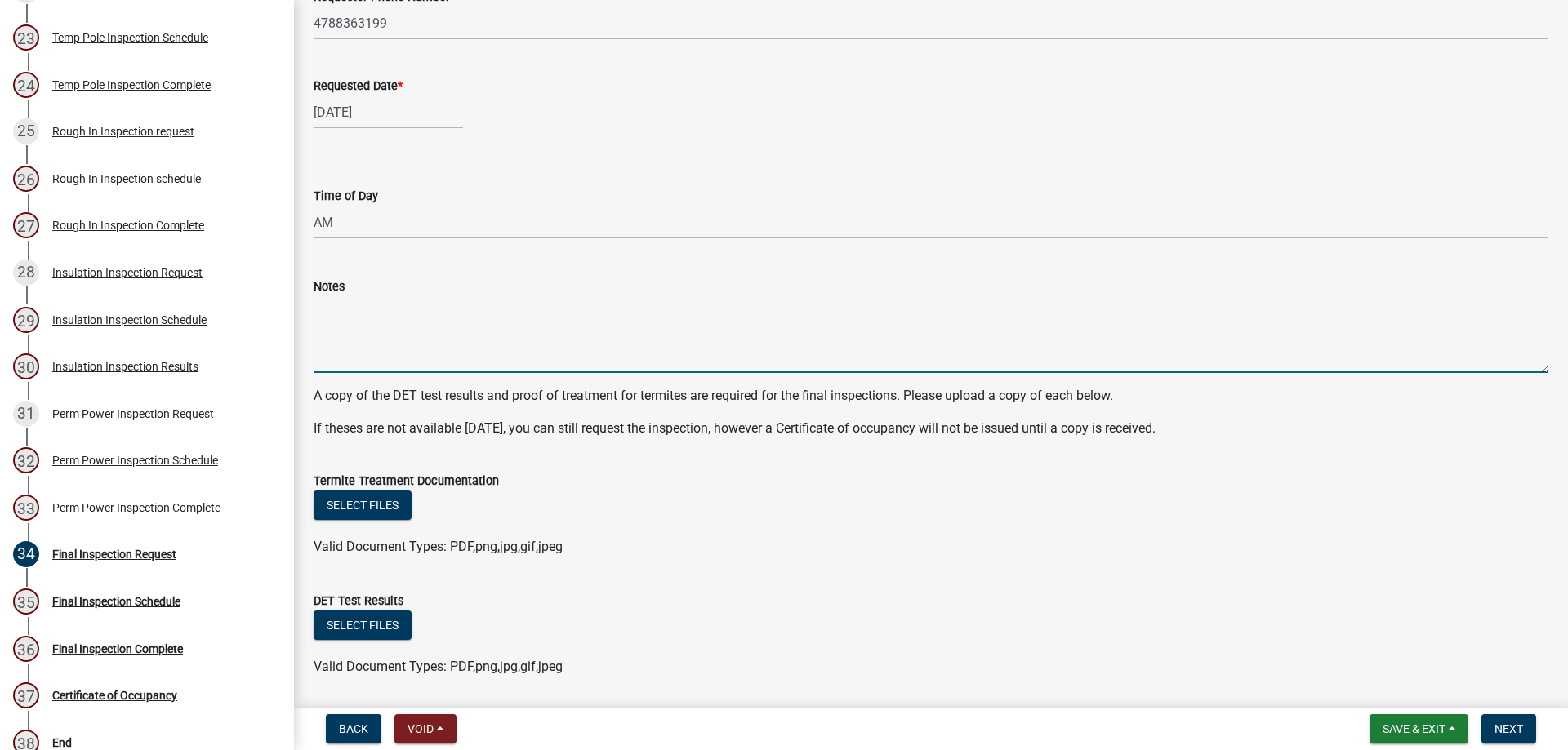
click at [475, 305] on textarea "Notes" at bounding box center [931, 334] width 1235 height 76
click at [1517, 743] on nav "Back Void Withdraw Lock Expire Void Save & Exit Save Save & Exit Next" at bounding box center [931, 729] width 1274 height 43
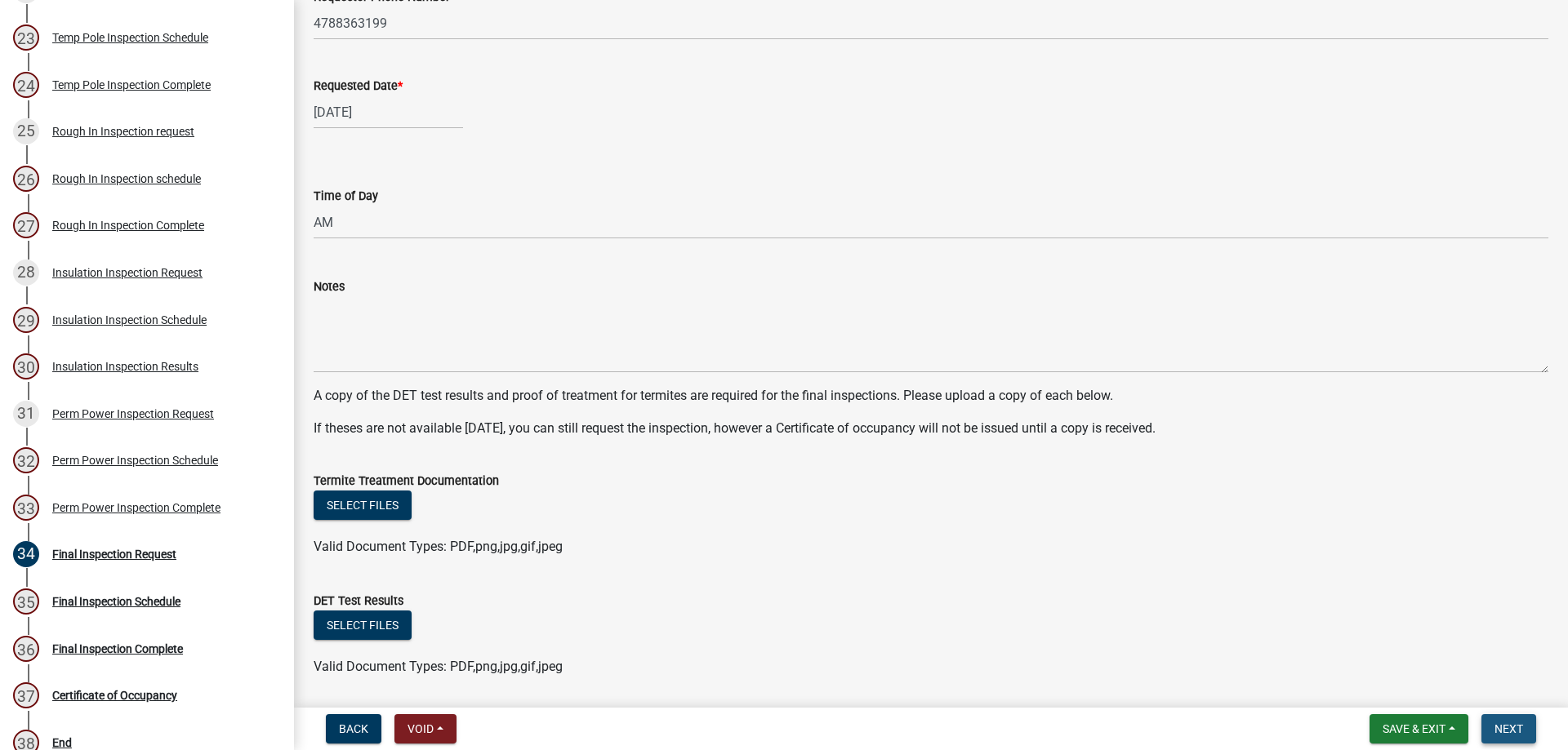
click at [1515, 734] on span "Next" at bounding box center [1508, 729] width 29 height 13
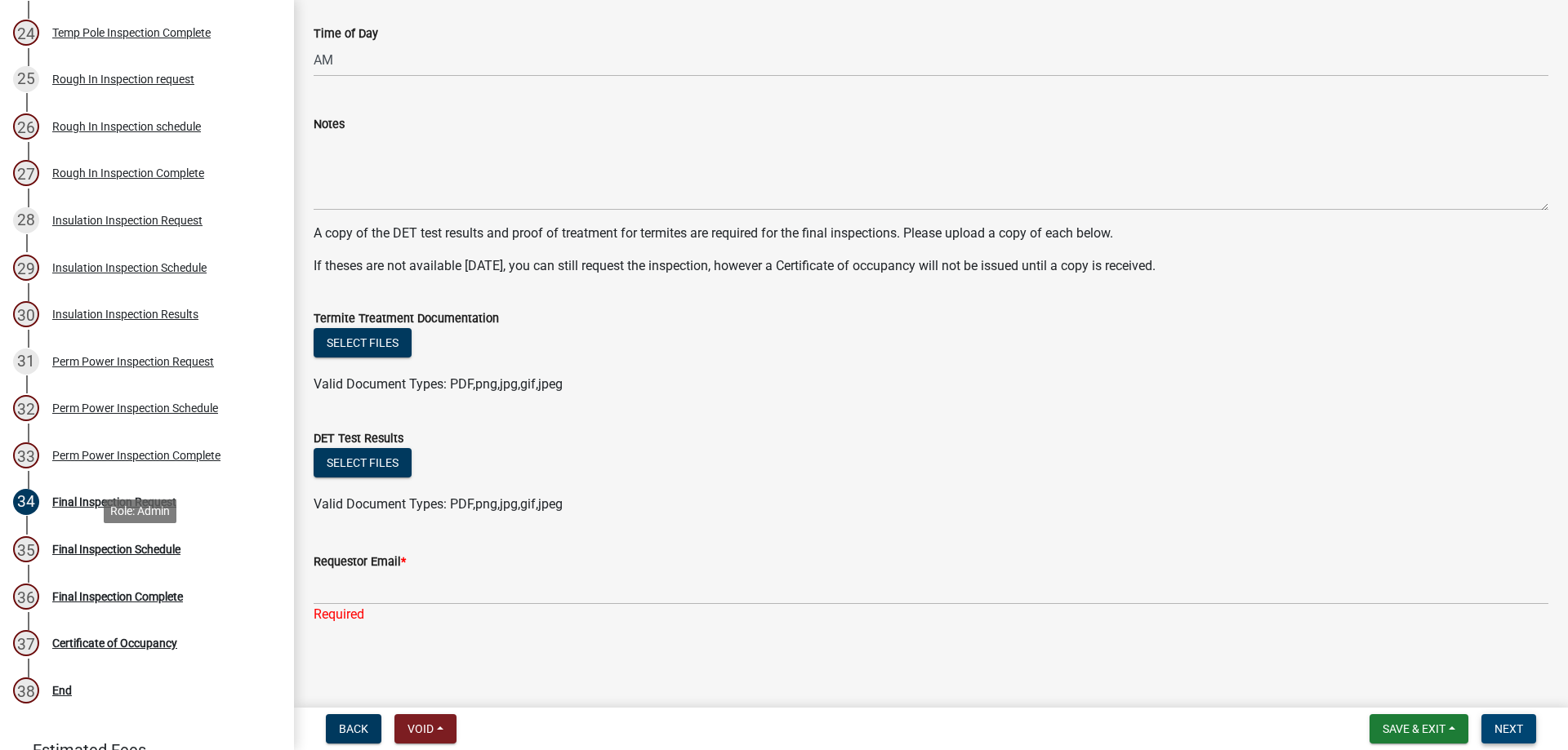
scroll to position [1354, 0]
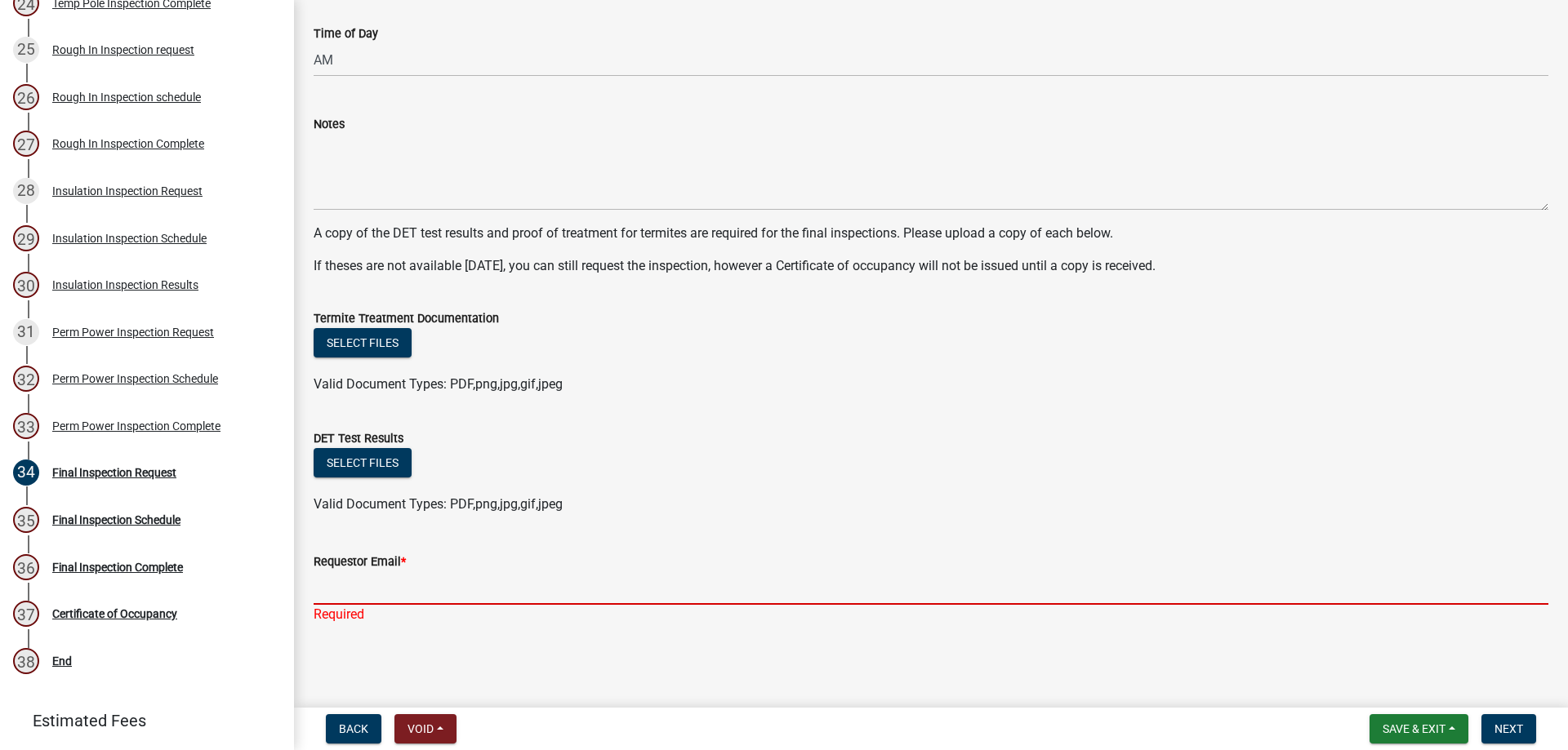
click at [469, 594] on input "Requestor Email *" at bounding box center [931, 588] width 1235 height 34
type input "[EMAIL_ADDRESS][DOMAIN_NAME]"
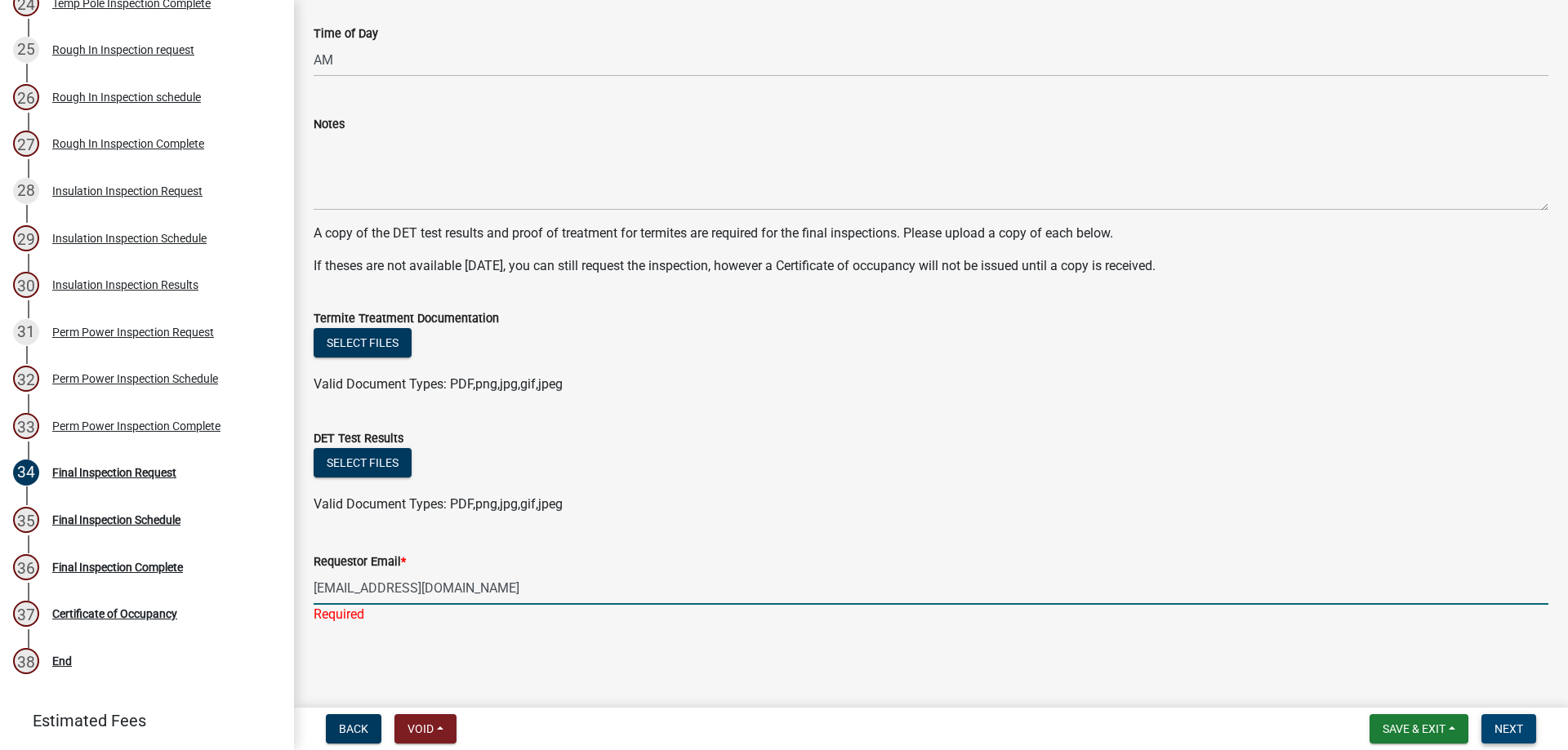
click at [1531, 725] on button "Next" at bounding box center [1508, 729] width 55 height 30
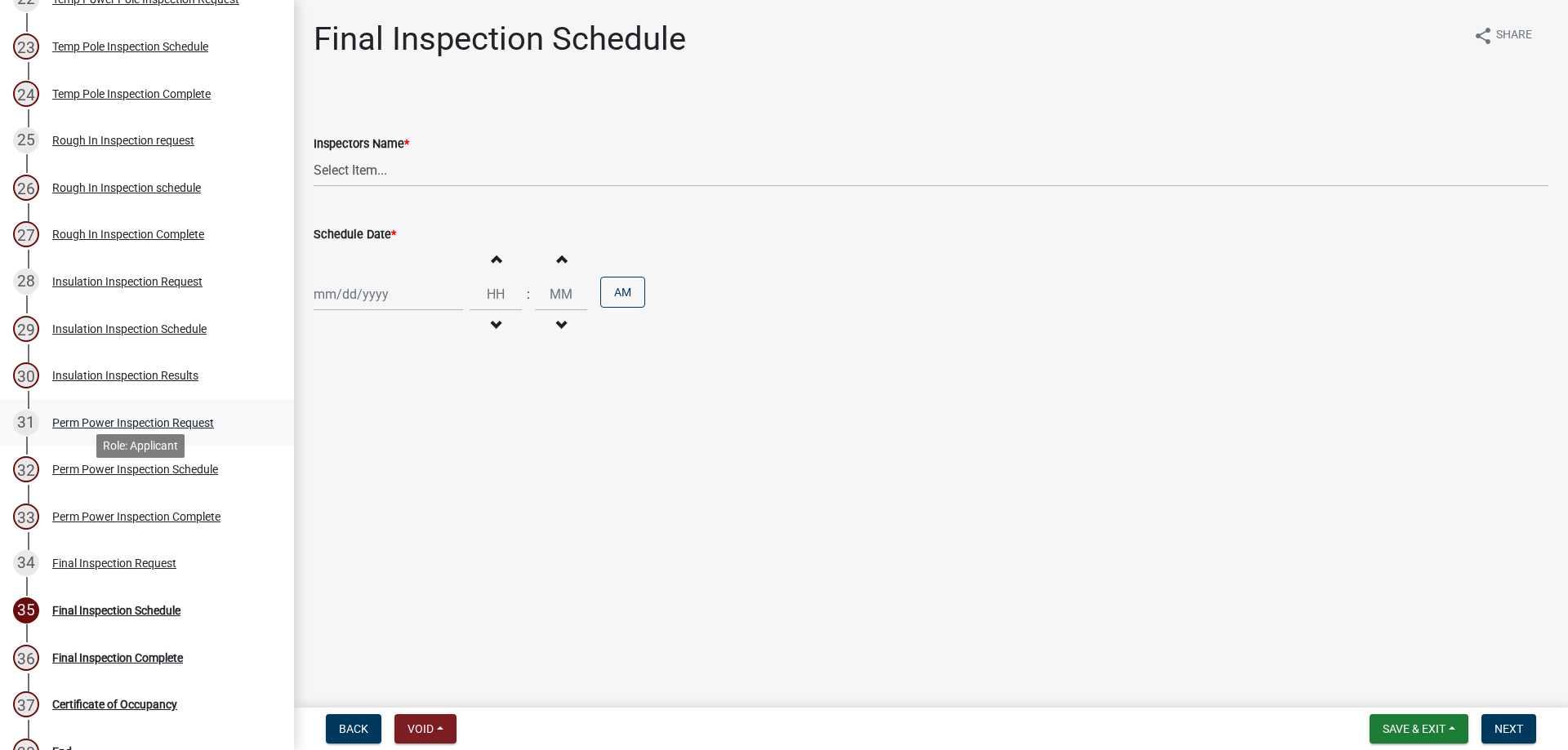
scroll to position [1191, 0]
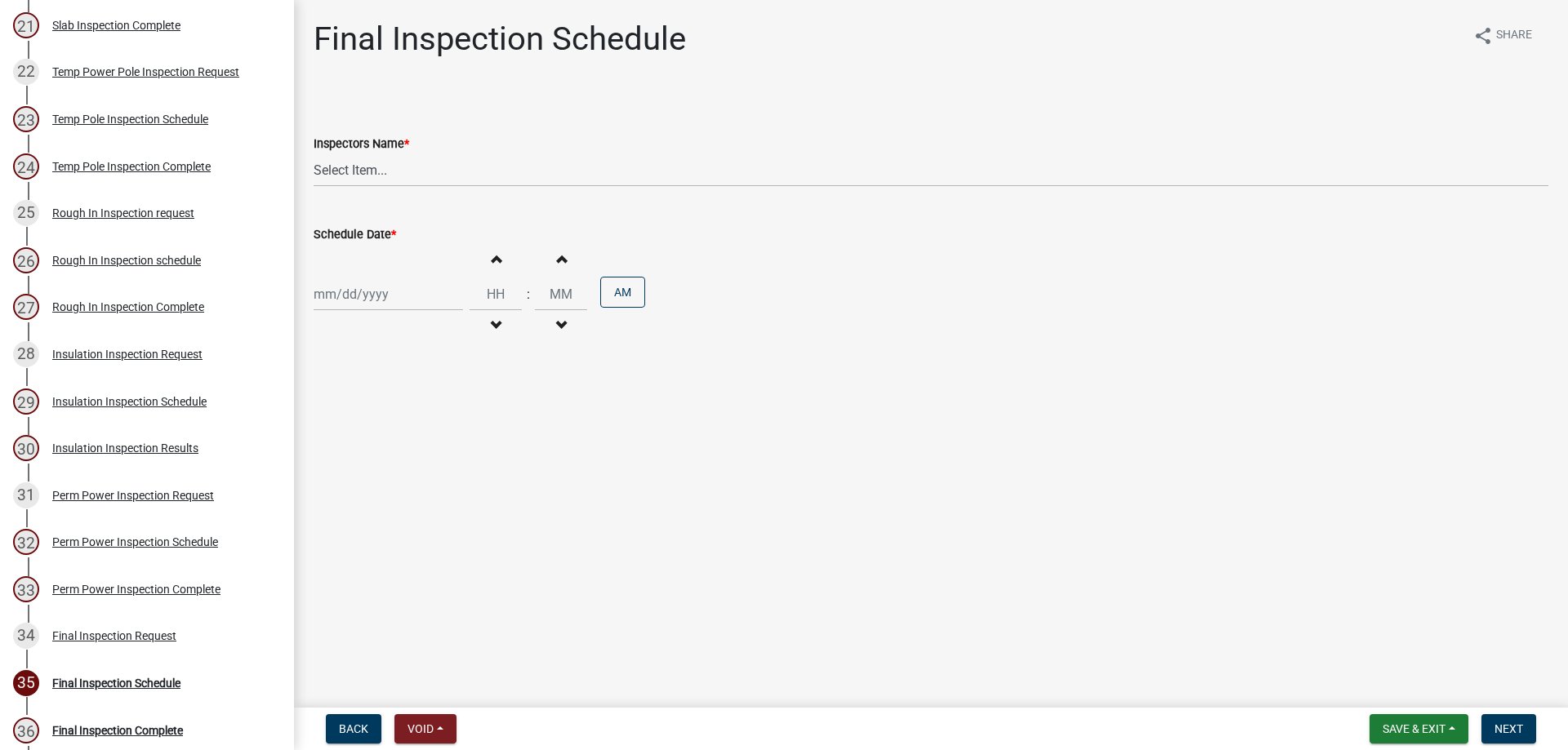
click at [369, 295] on div at bounding box center [388, 294] width 149 height 34
select select "9"
select select "2025"
drag, startPoint x: 324, startPoint y: 437, endPoint x: 336, endPoint y: 391, distance: 47.5
click at [324, 434] on div "15" at bounding box center [330, 433] width 26 height 26
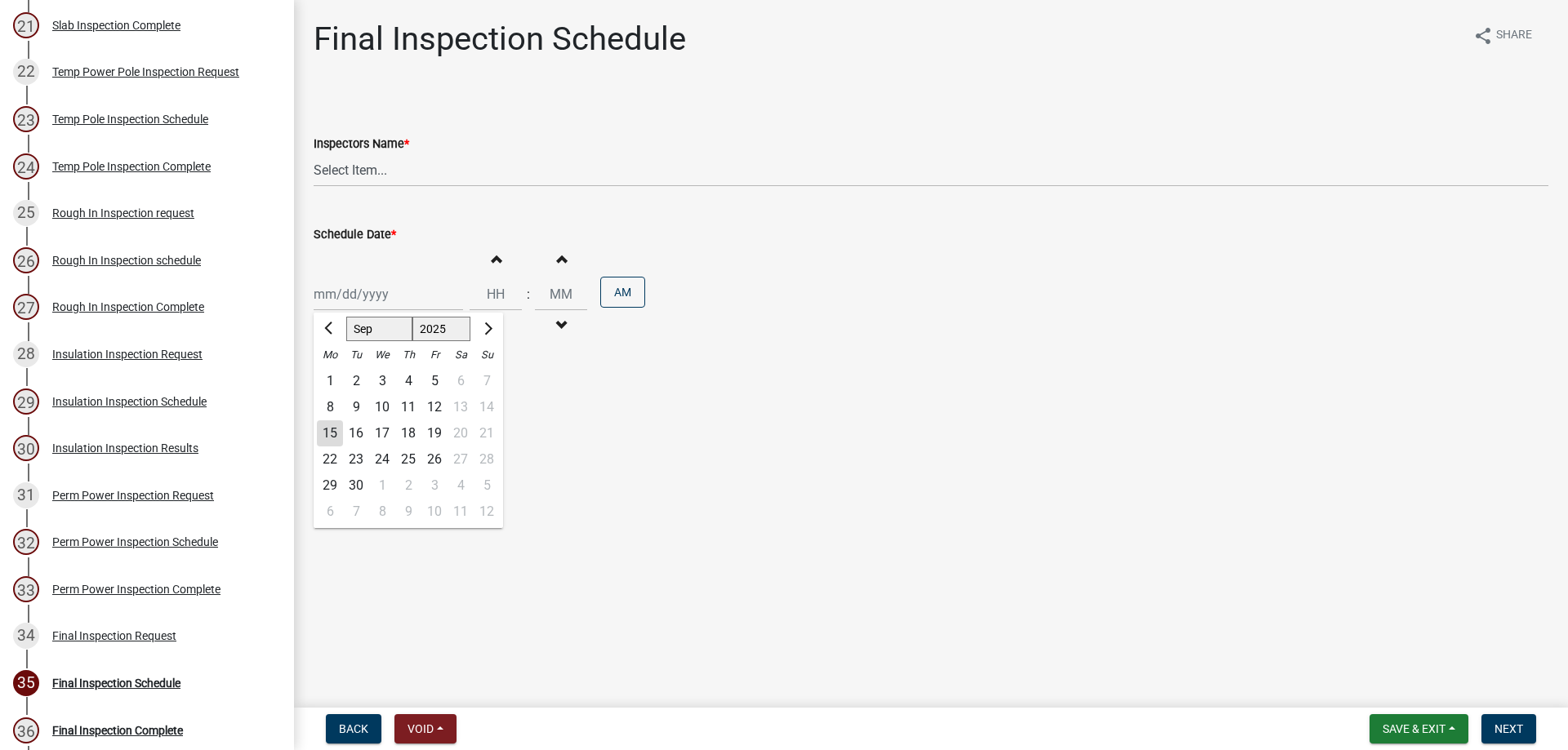
type input "[DATE]"
drag, startPoint x: 373, startPoint y: 164, endPoint x: 373, endPoint y: 173, distance: 9.0
click at [373, 164] on select "Select Item... [PERSON_NAME] ([PERSON_NAME]) [PERSON_NAME] ([PERSON_NAME])" at bounding box center [931, 170] width 1235 height 34
select select "3acdf11f-131c-438b-b450-ae4501c32128"
click at [314, 153] on select "Select Item... [PERSON_NAME] ([PERSON_NAME]) [PERSON_NAME] ([PERSON_NAME])" at bounding box center [931, 170] width 1235 height 34
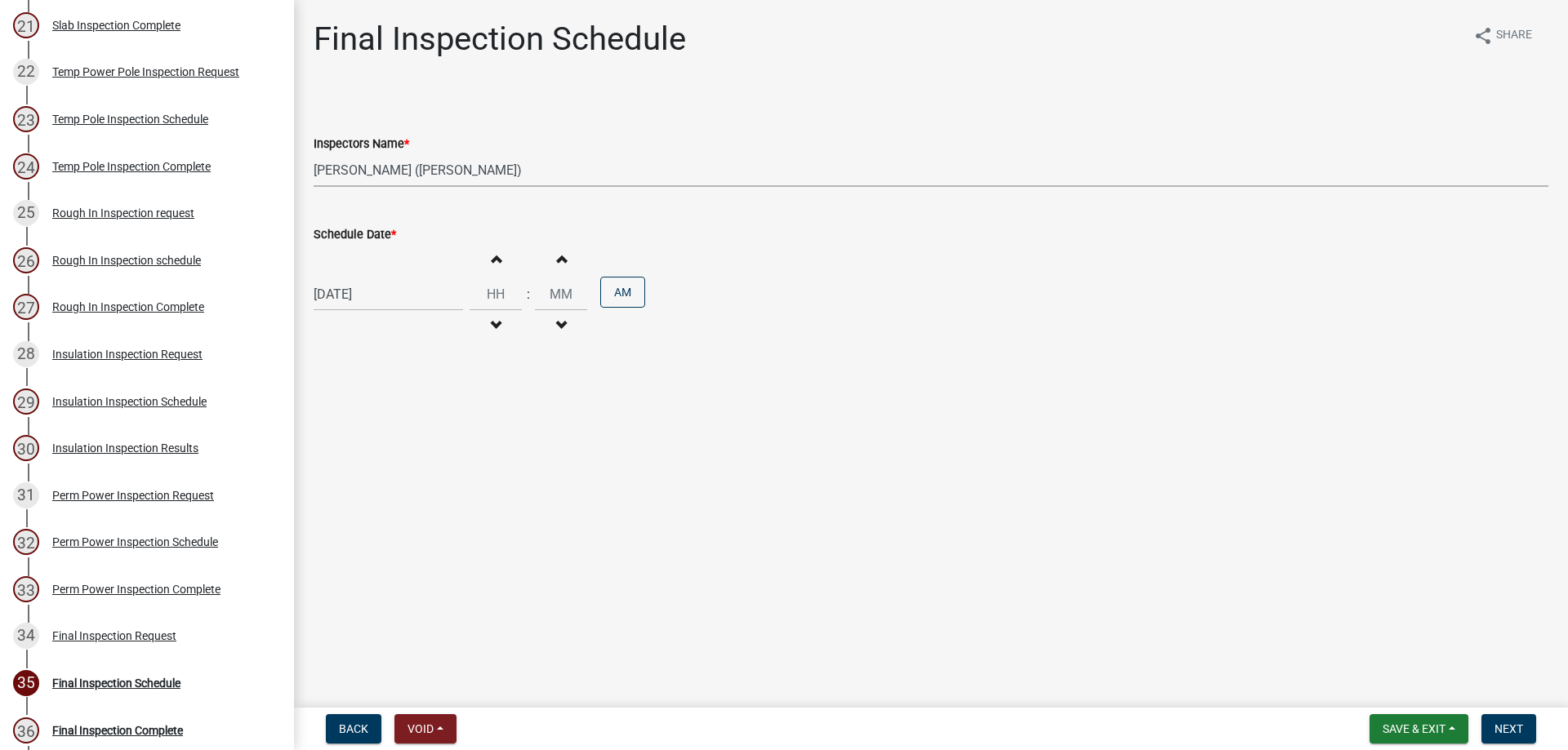
click at [492, 264] on span "button" at bounding box center [496, 258] width 8 height 13
type input "01"
type input "00"
click at [1502, 736] on button "Next" at bounding box center [1508, 729] width 55 height 30
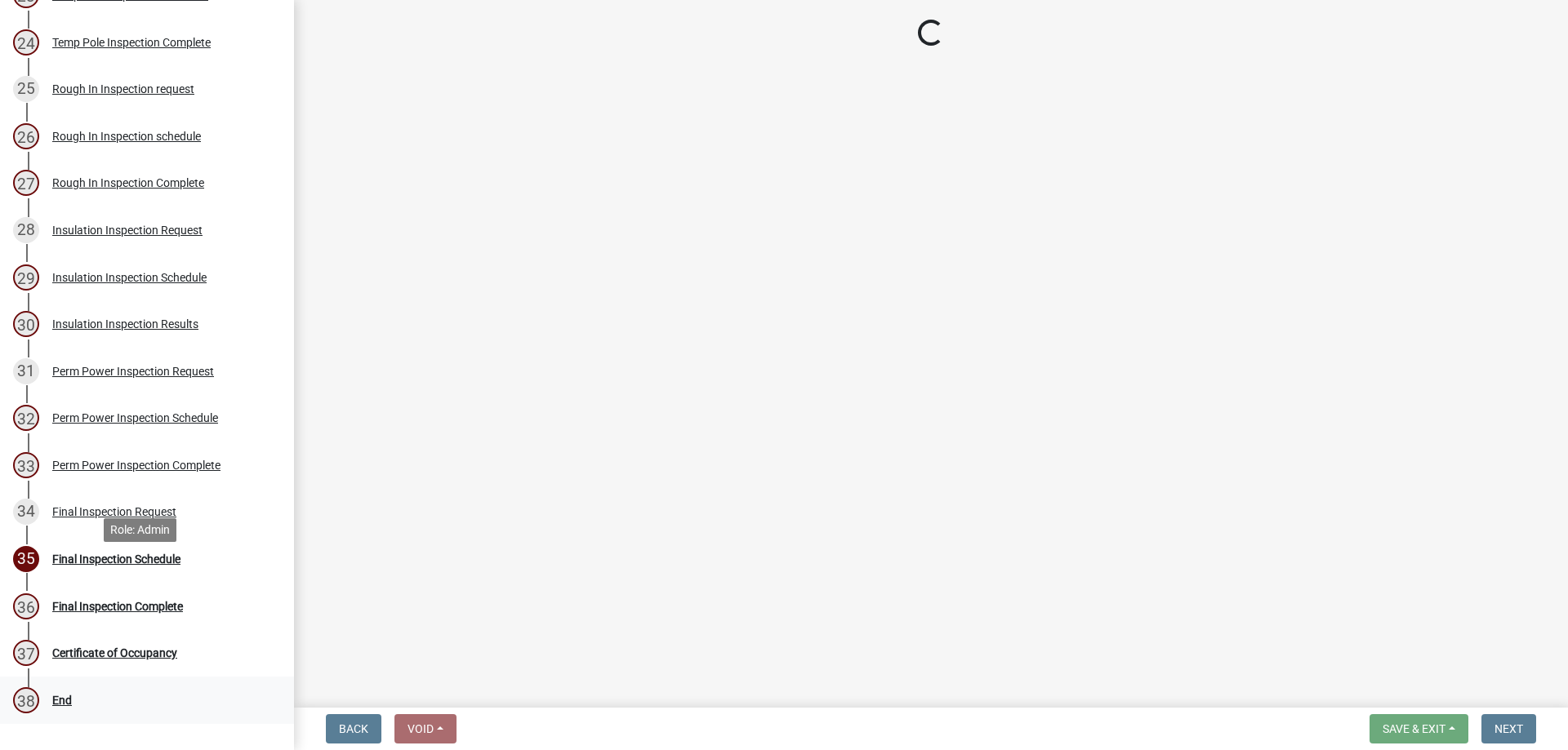
scroll to position [1436, 0]
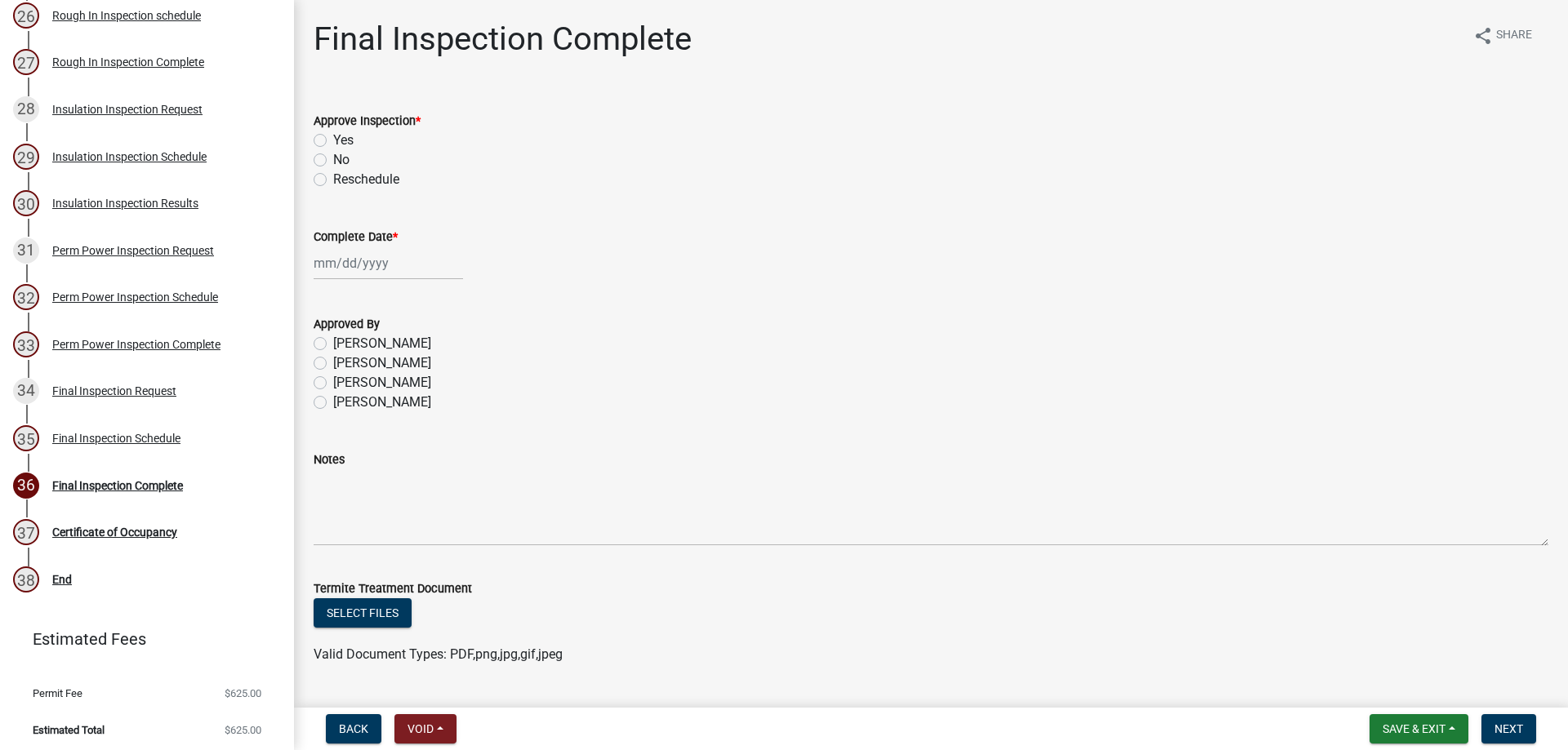
click at [332, 136] on div "Yes" at bounding box center [931, 140] width 1235 height 20
click at [333, 139] on label "Yes" at bounding box center [343, 140] width 21 height 20
click at [333, 139] on input "Yes" at bounding box center [338, 135] width 11 height 11
radio input "true"
click at [347, 271] on div at bounding box center [388, 263] width 149 height 34
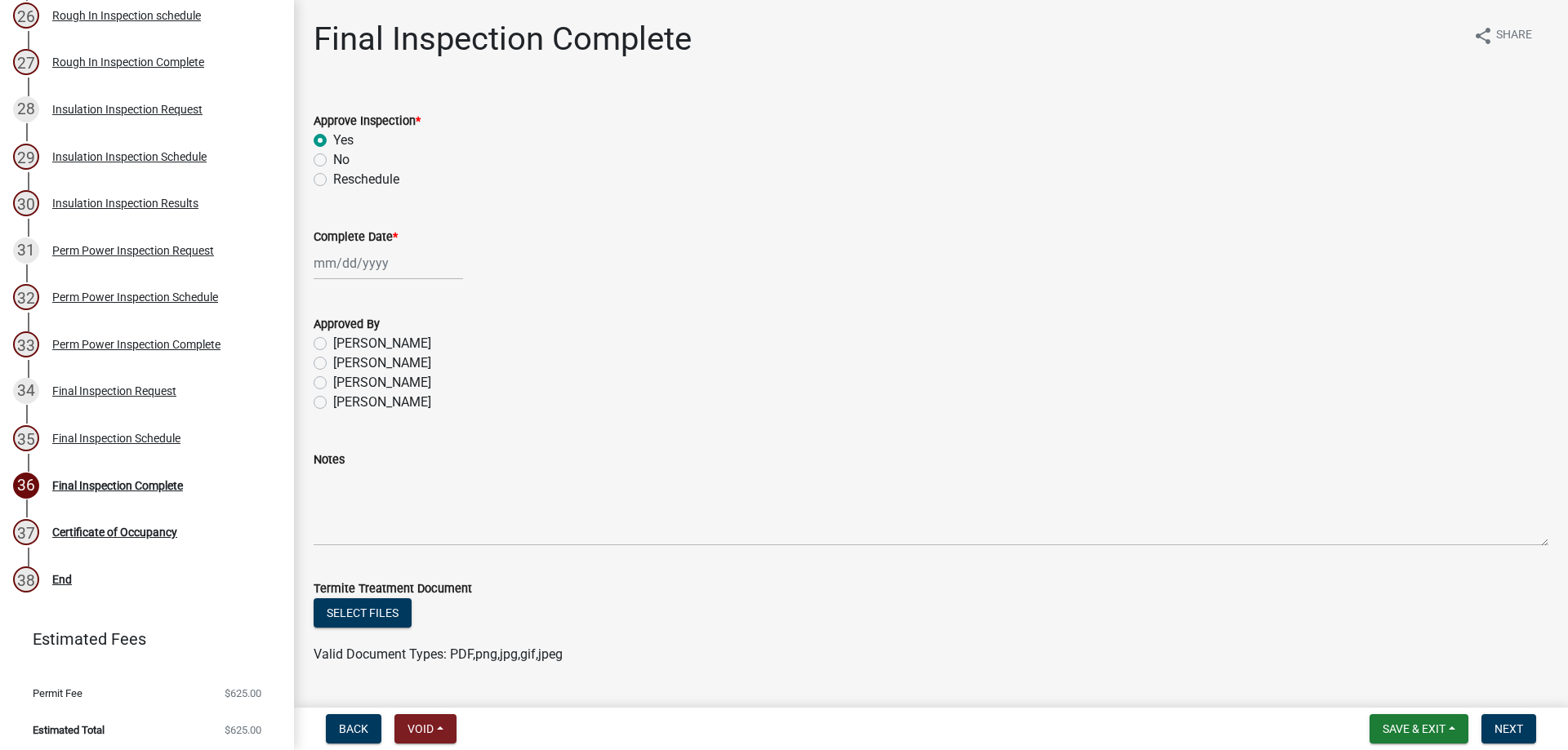
select select "9"
select select "2025"
click at [328, 401] on div "15" at bounding box center [330, 402] width 26 height 26
type input "[DATE]"
click at [333, 403] on label "[PERSON_NAME]" at bounding box center [382, 402] width 98 height 20
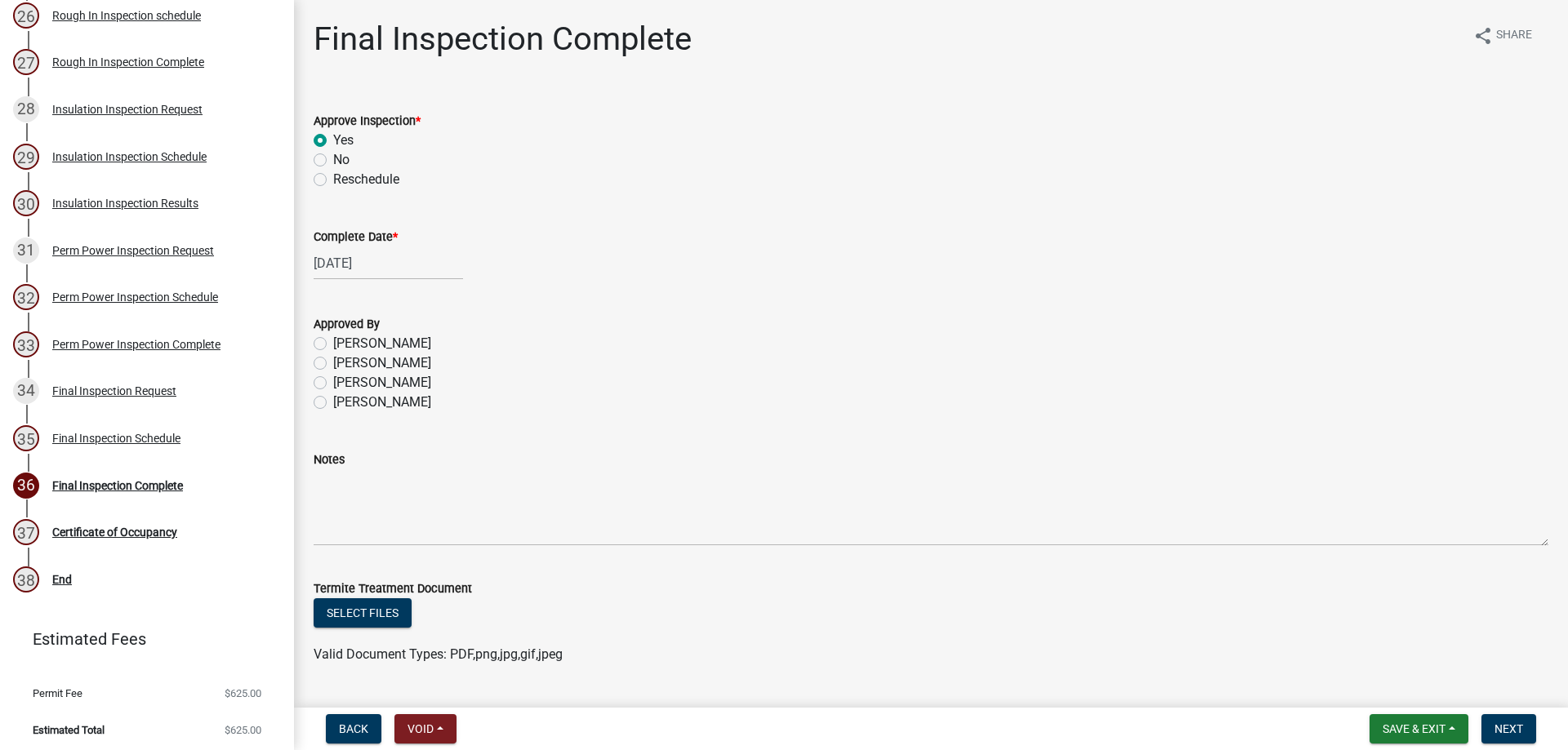
click at [333, 403] on input "[PERSON_NAME]" at bounding box center [338, 397] width 11 height 11
radio input "true"
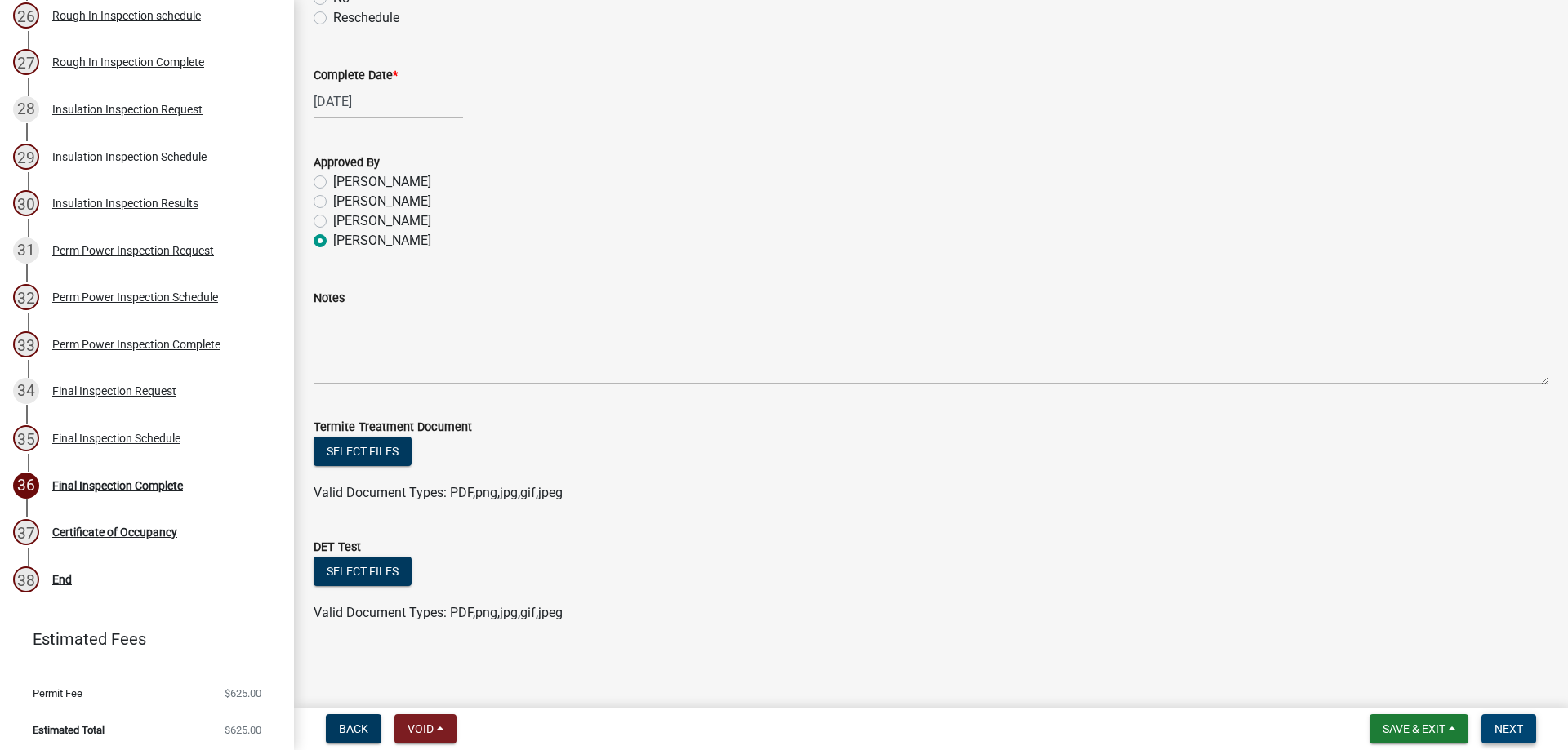
click at [1510, 718] on button "Next" at bounding box center [1508, 729] width 55 height 30
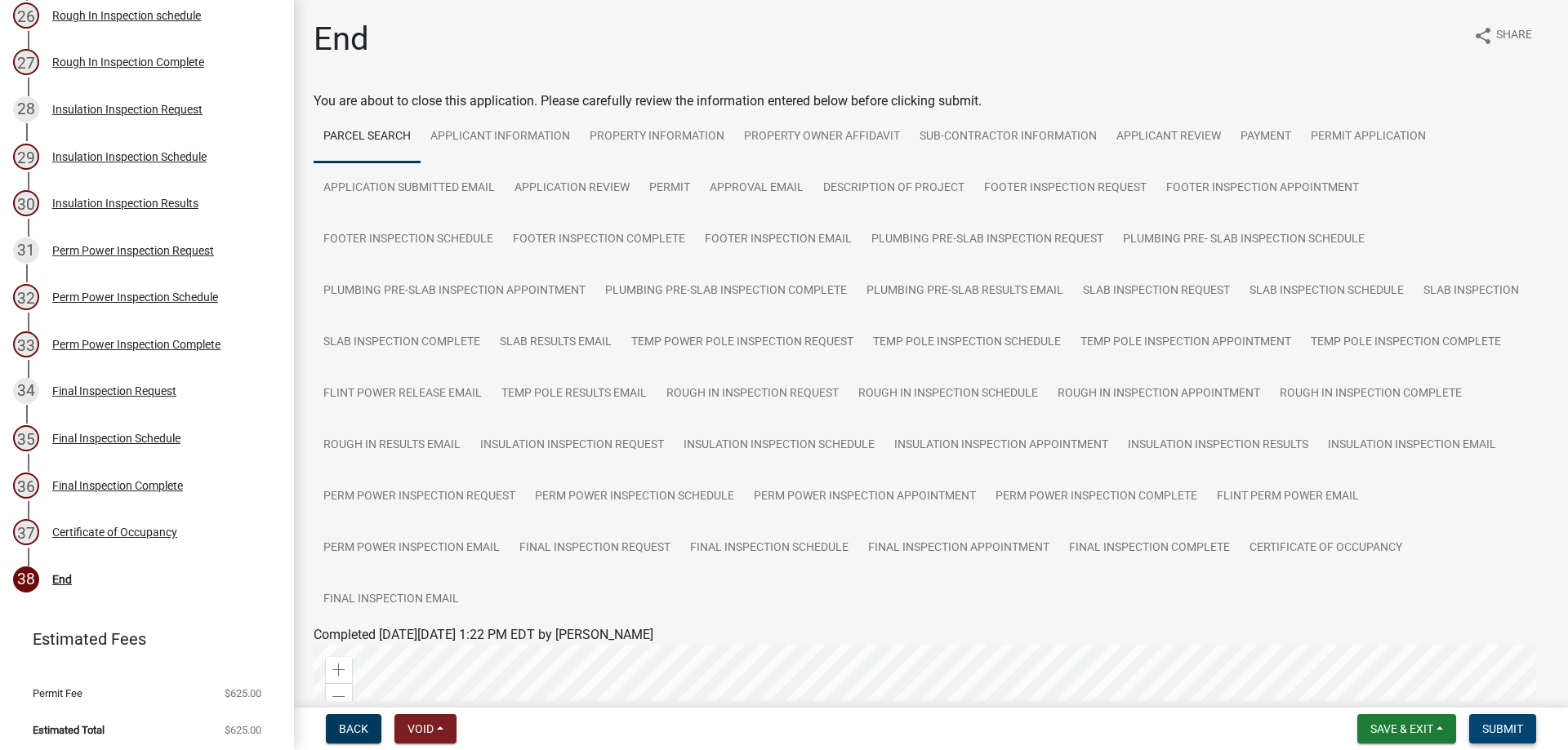
click at [1497, 725] on span "Submit" at bounding box center [1502, 729] width 41 height 13
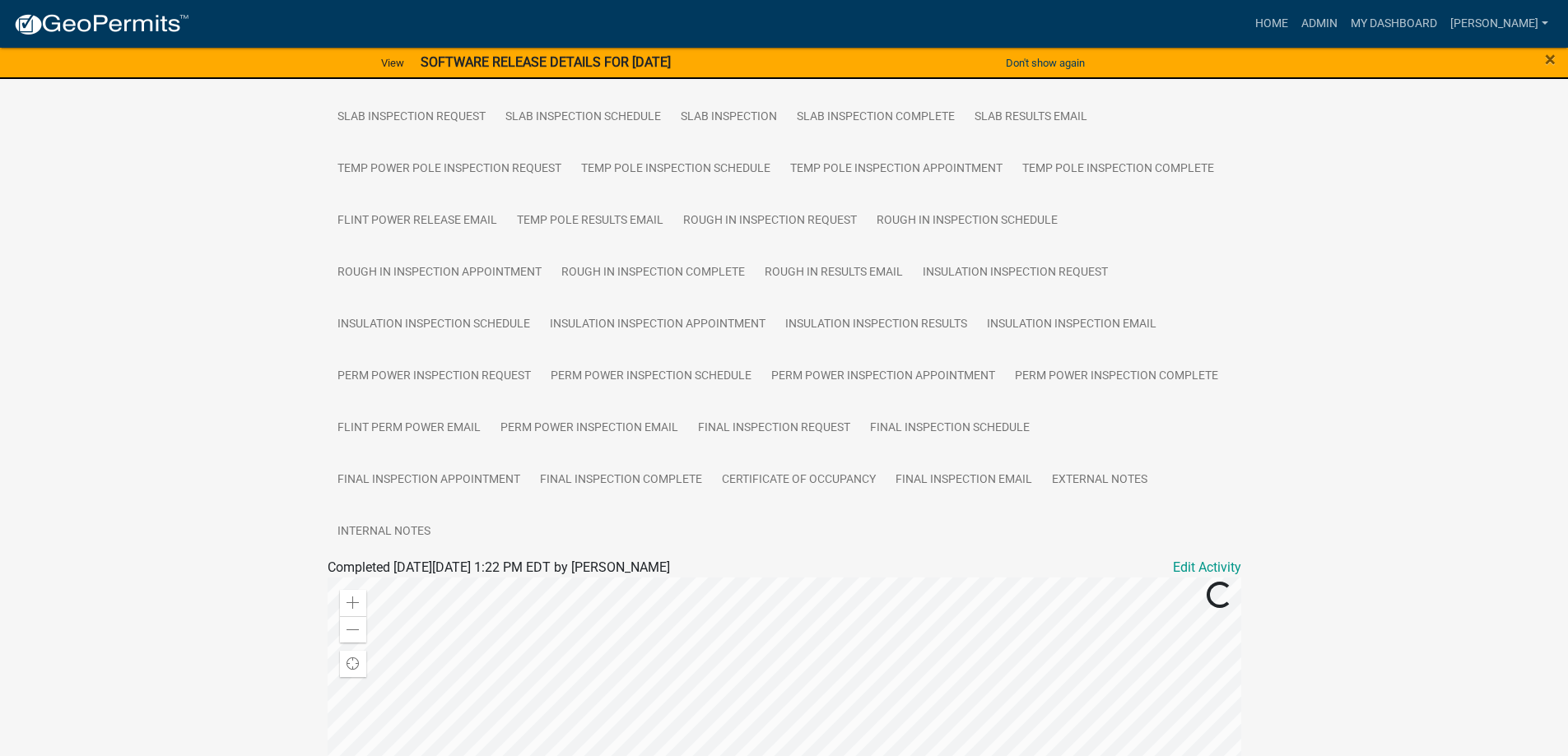
scroll to position [490, 0]
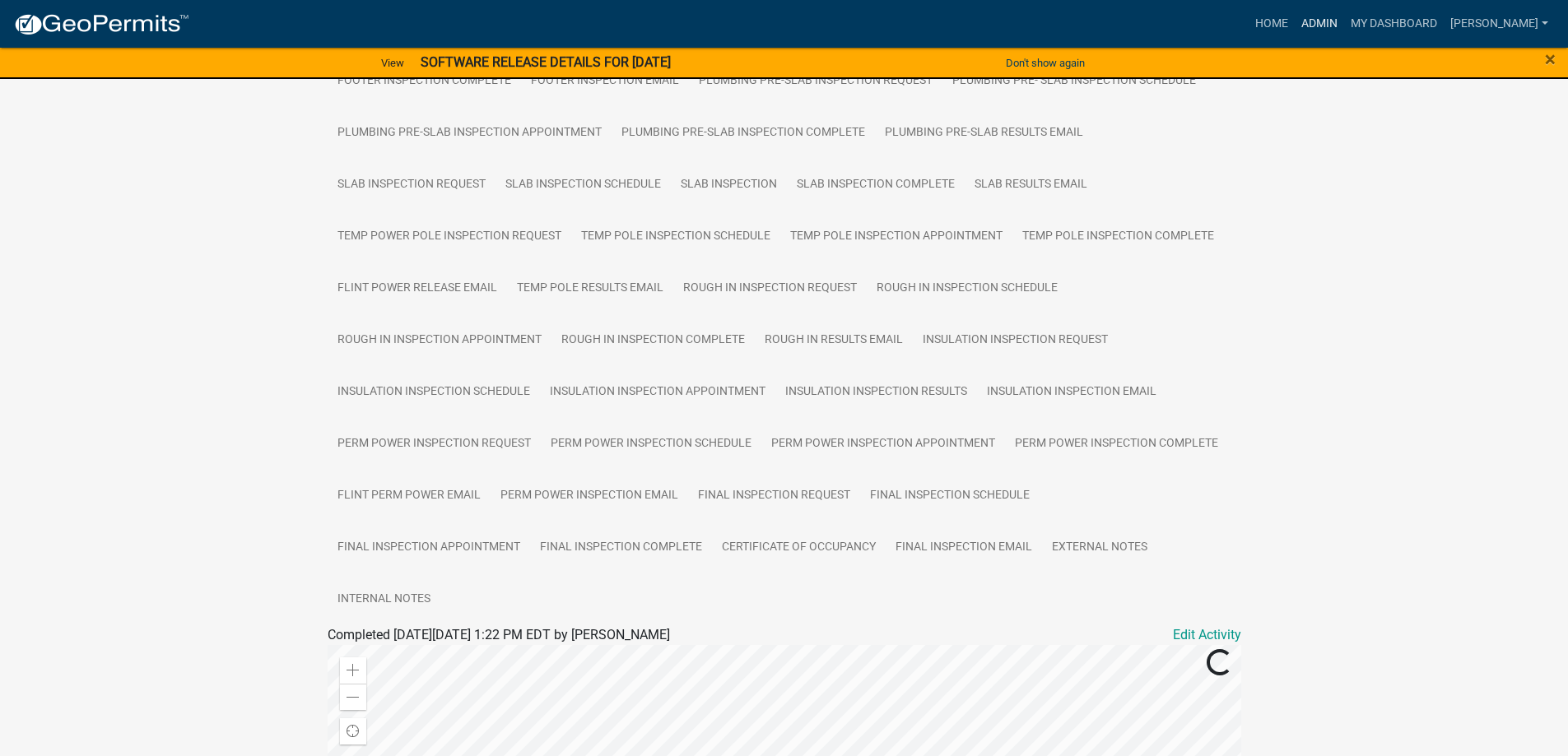
click at [1344, 27] on link "Admin" at bounding box center [1320, 24] width 50 height 31
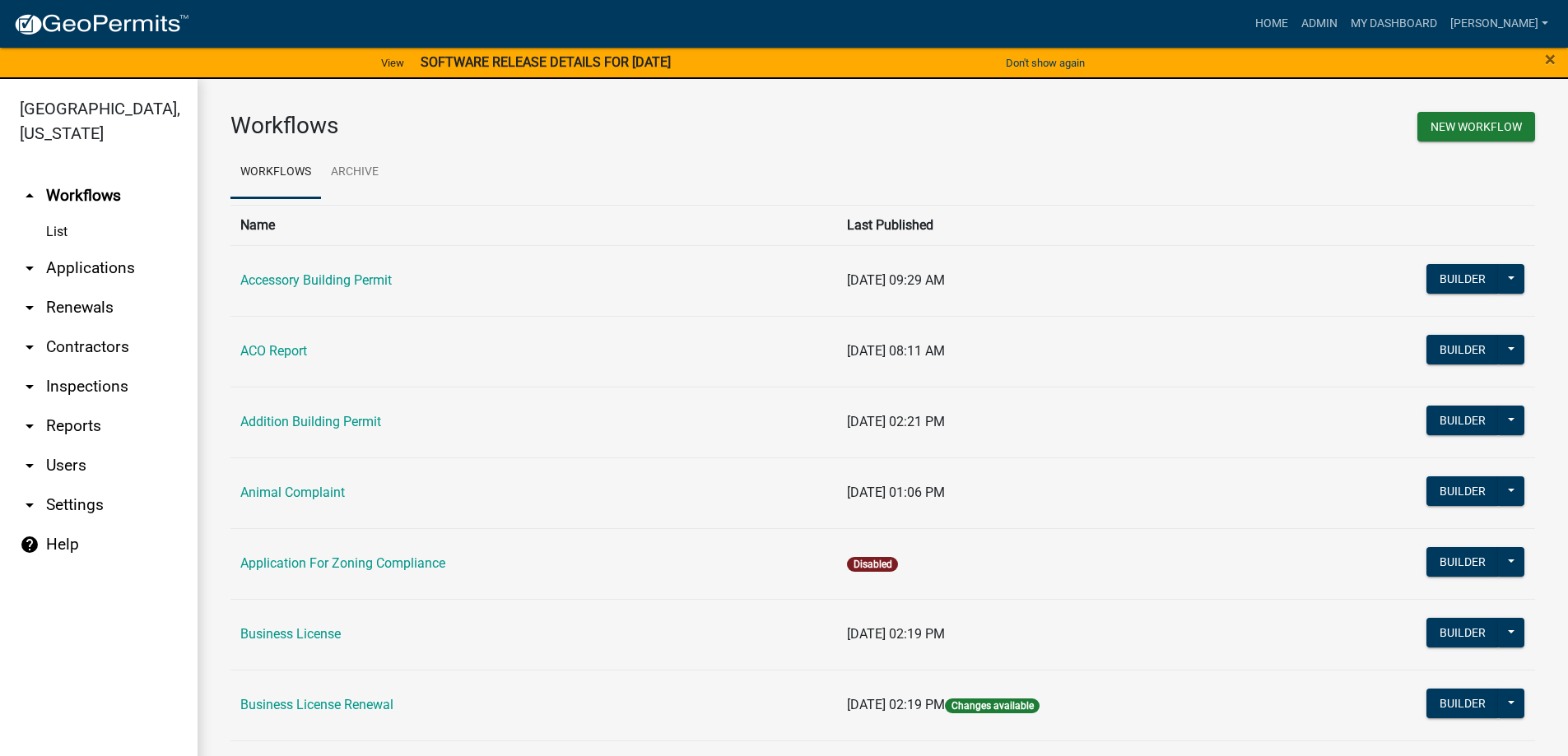
click at [65, 270] on link "arrow_drop_down Applications" at bounding box center [98, 268] width 198 height 40
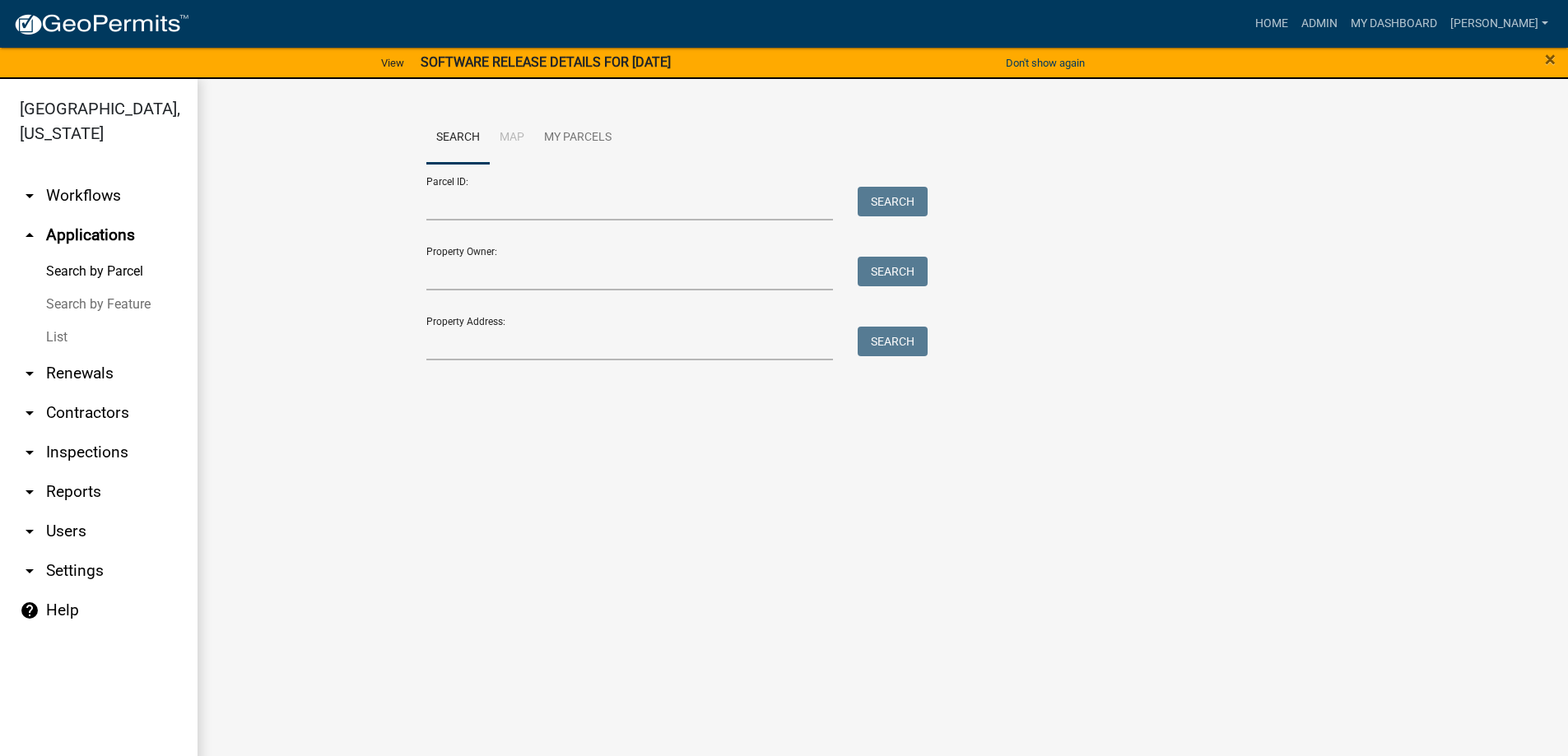
click at [82, 325] on link "List" at bounding box center [98, 337] width 198 height 33
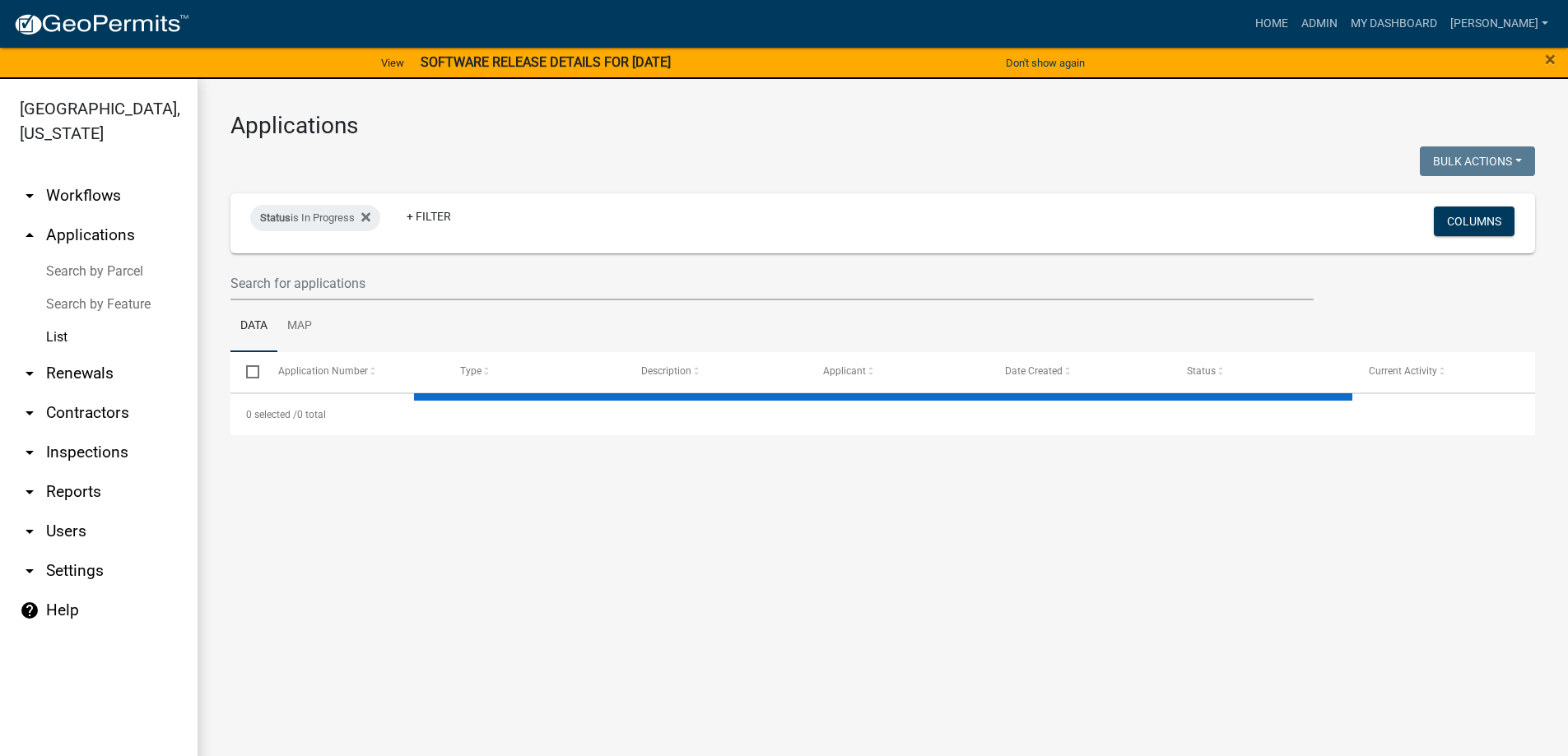
select select "3: 100"
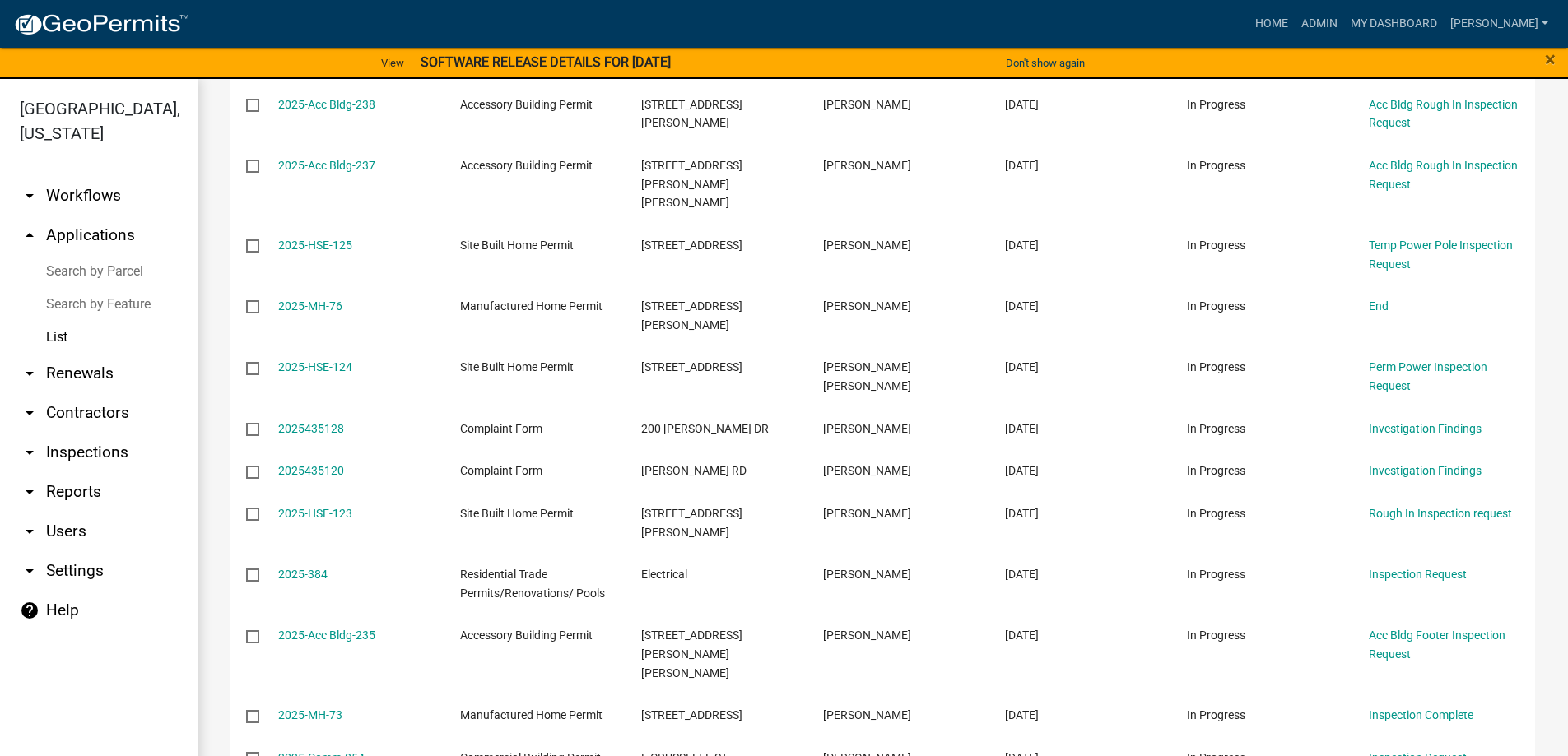
scroll to position [5261, 0]
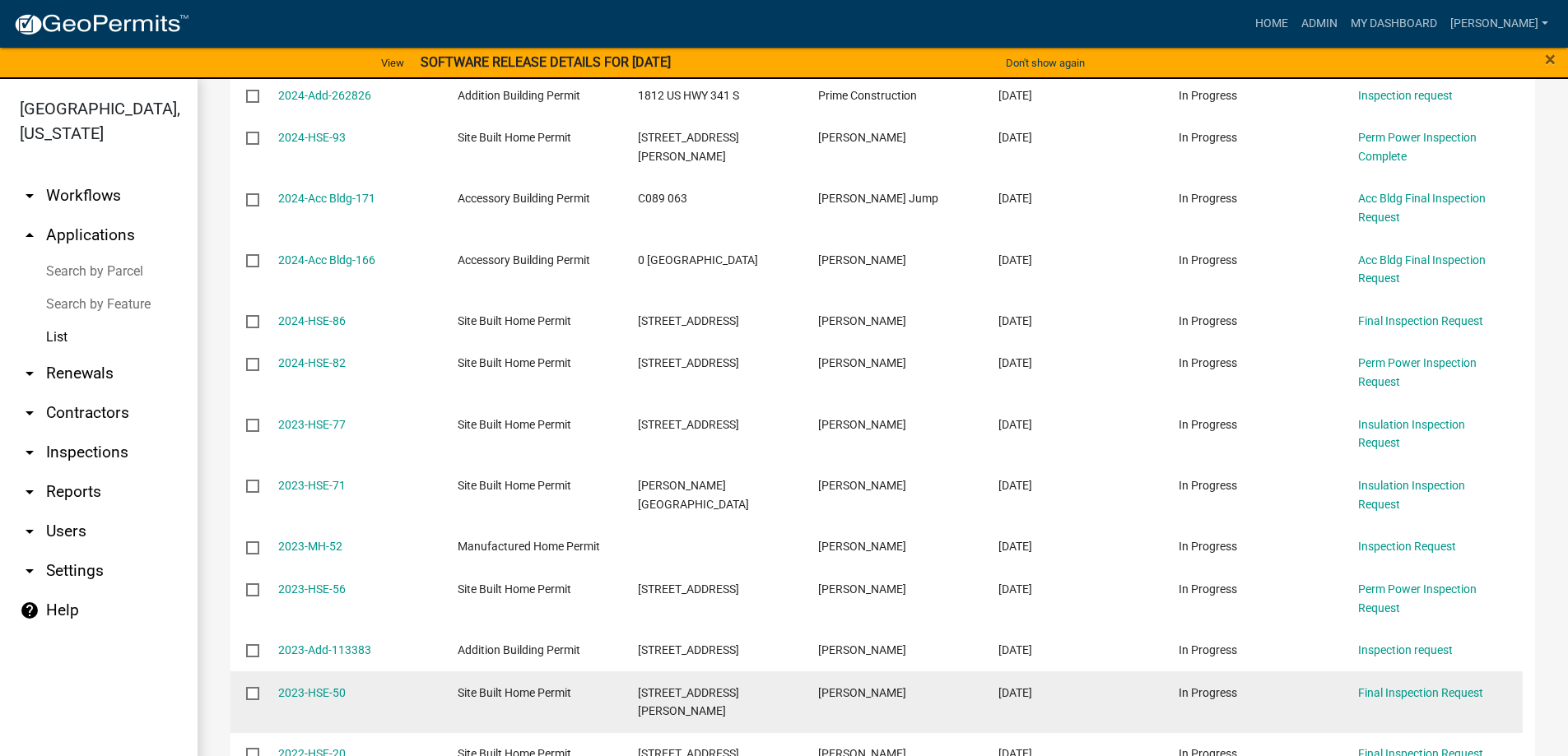
click at [1426, 684] on div "Final Inspection Request" at bounding box center [1431, 693] width 148 height 19
click at [1422, 687] on link "Final Inspection Request" at bounding box center [1420, 693] width 125 height 13
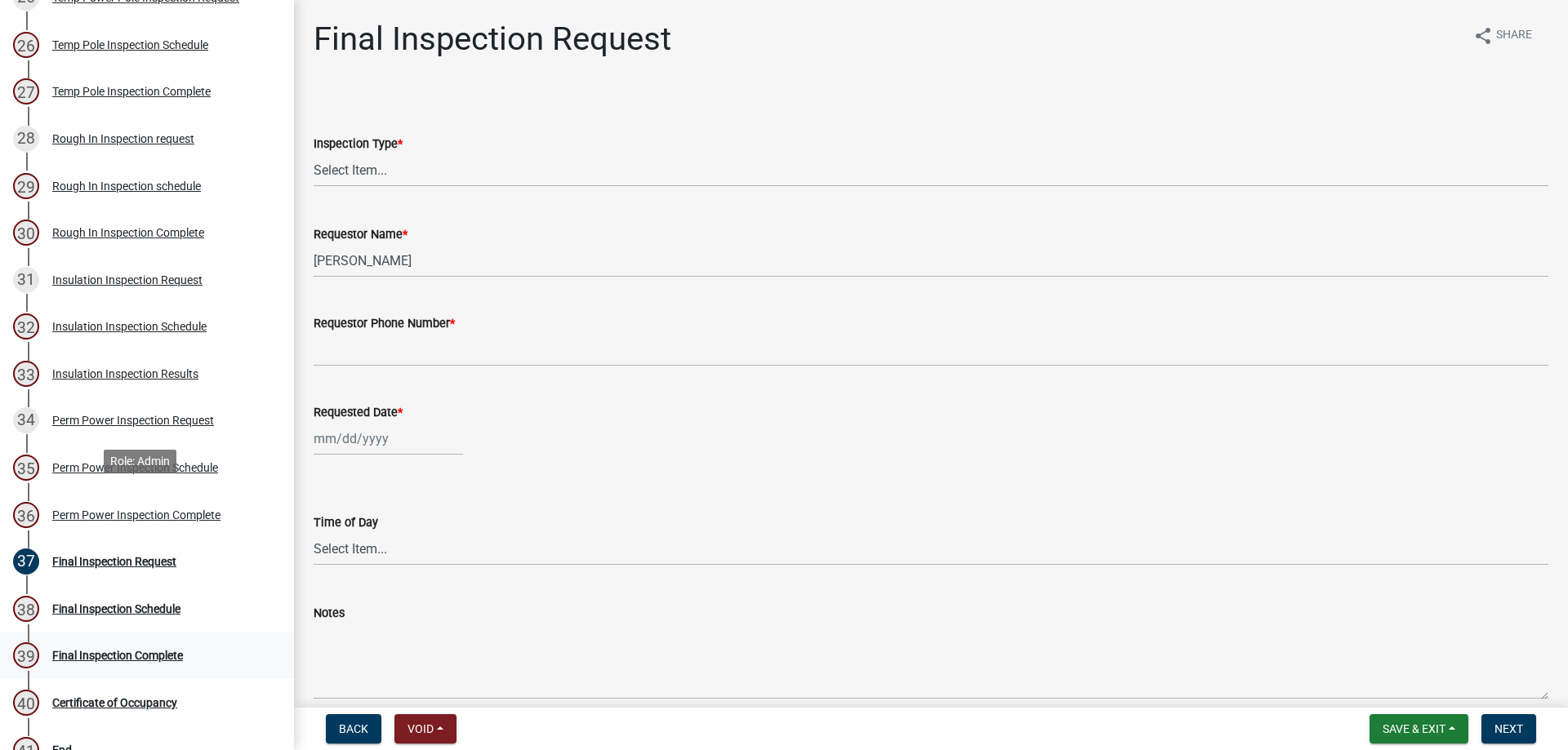
scroll to position [1551, 0]
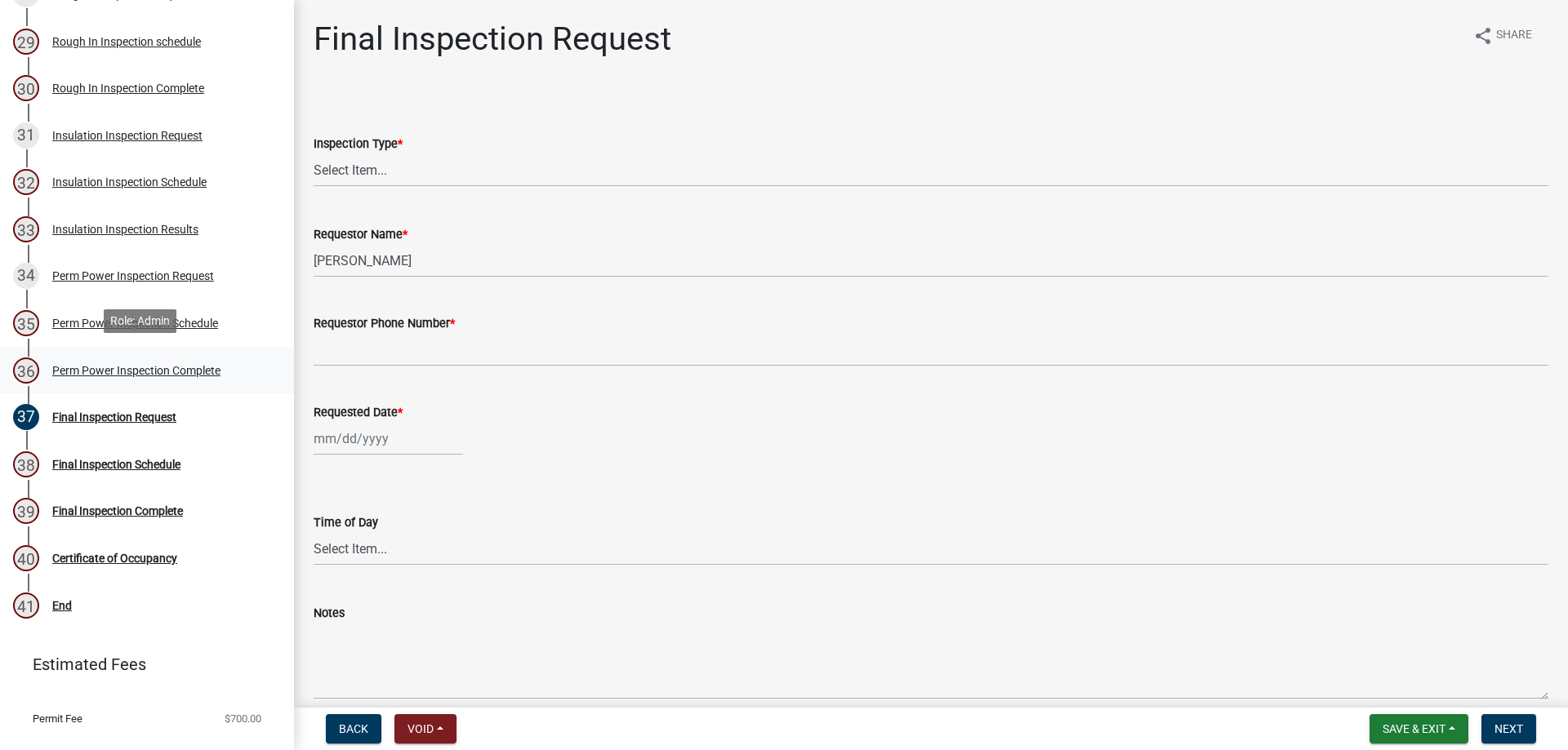
click at [136, 365] on div "Perm Power Inspection Complete" at bounding box center [136, 371] width 168 height 11
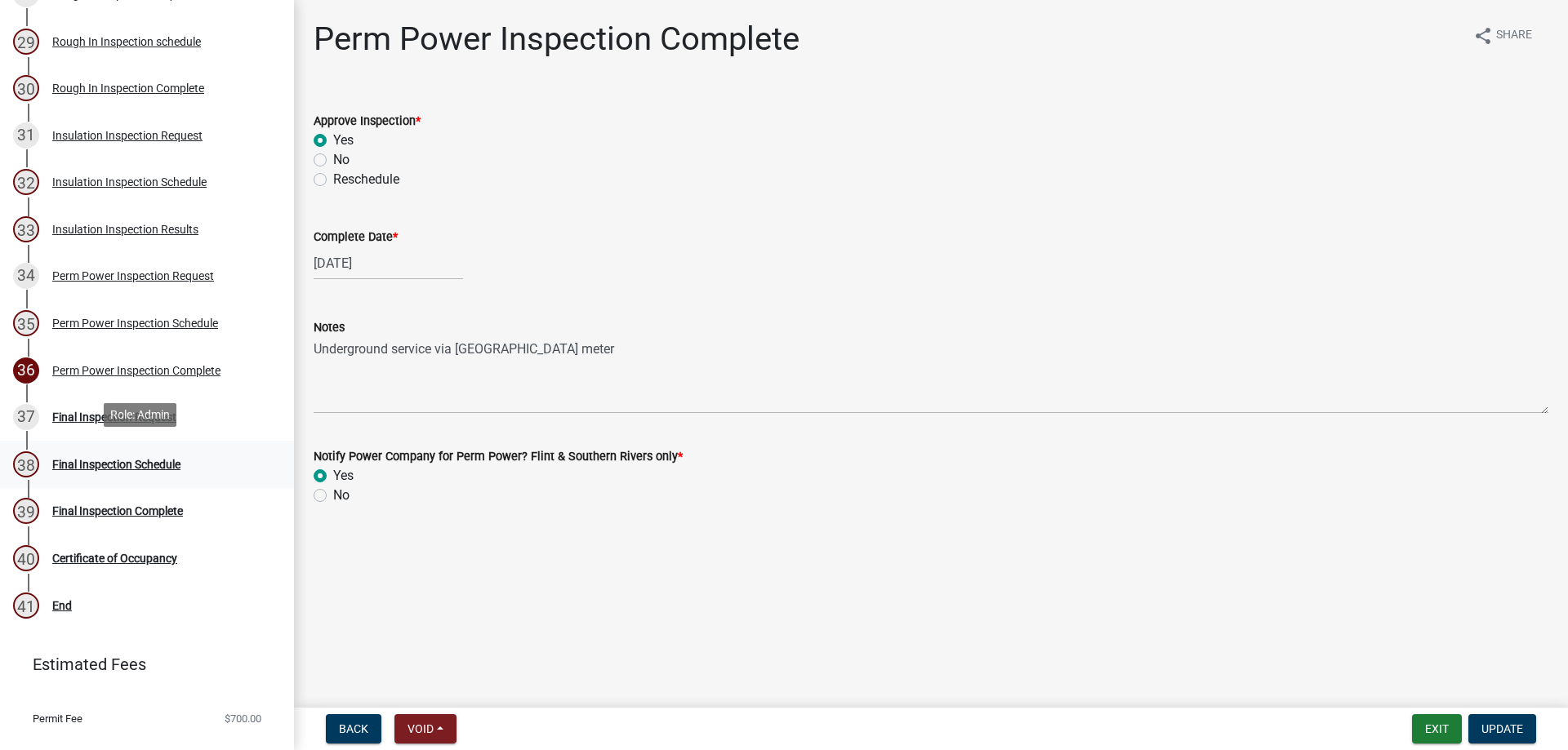
click at [91, 442] on link "38 Final Inspection Schedule" at bounding box center [147, 464] width 294 height 48
click at [105, 492] on link "39 Final Inspection Complete" at bounding box center [147, 512] width 294 height 48
click at [110, 572] on link "40 Certificate of Occupancy" at bounding box center [147, 558] width 294 height 48
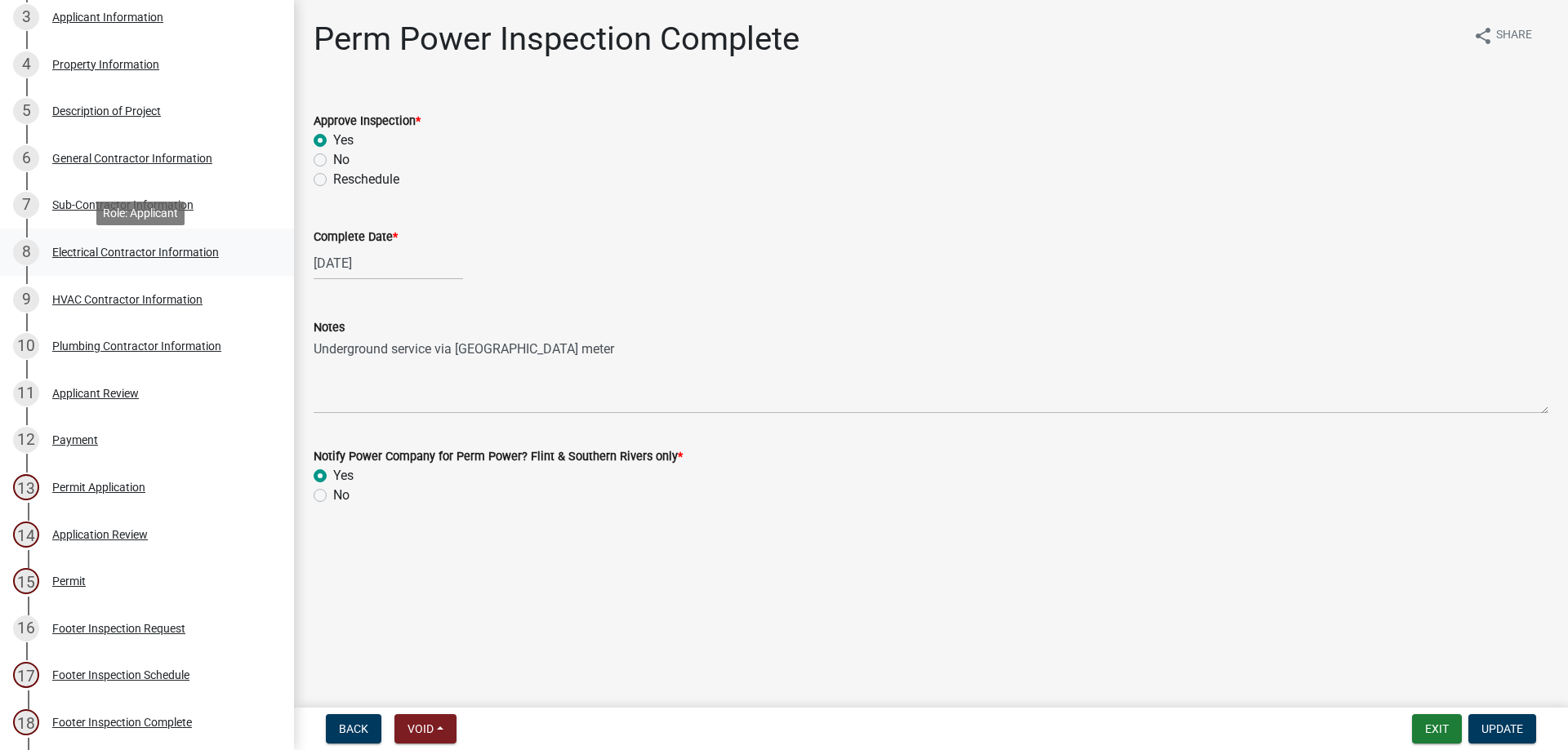
scroll to position [327, 0]
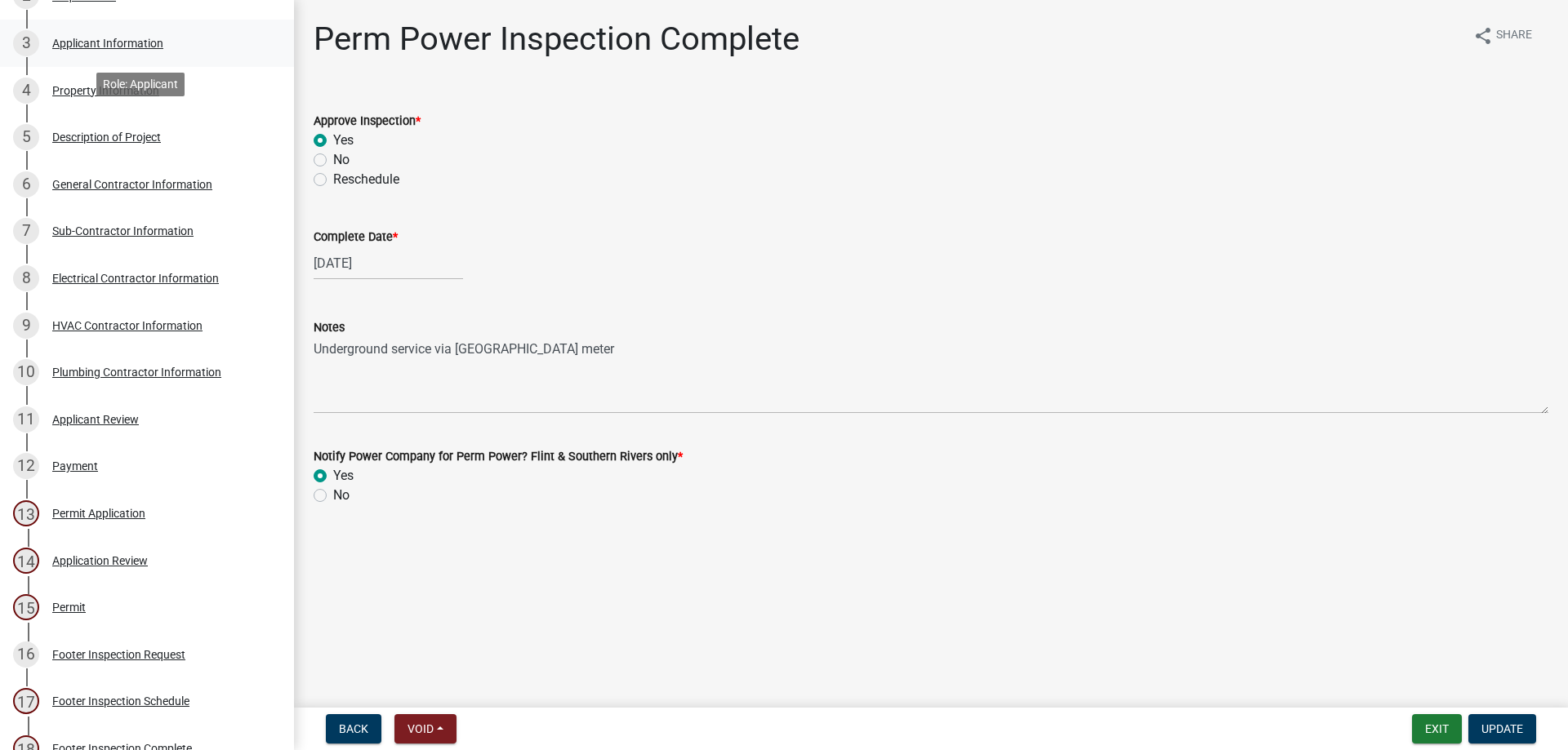
click at [110, 30] on div "3 Applicant Information" at bounding box center [140, 43] width 254 height 26
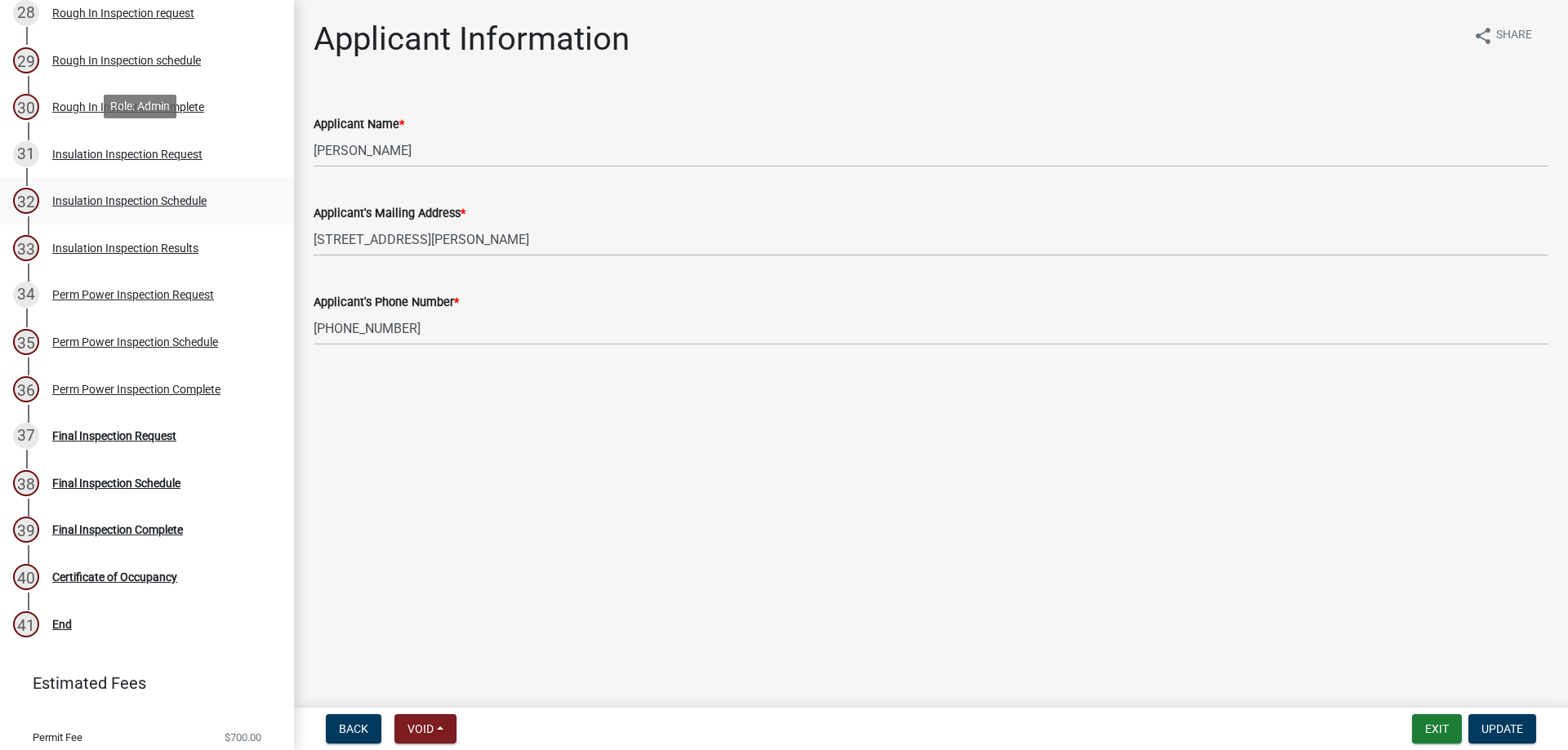
scroll to position [1577, 0]
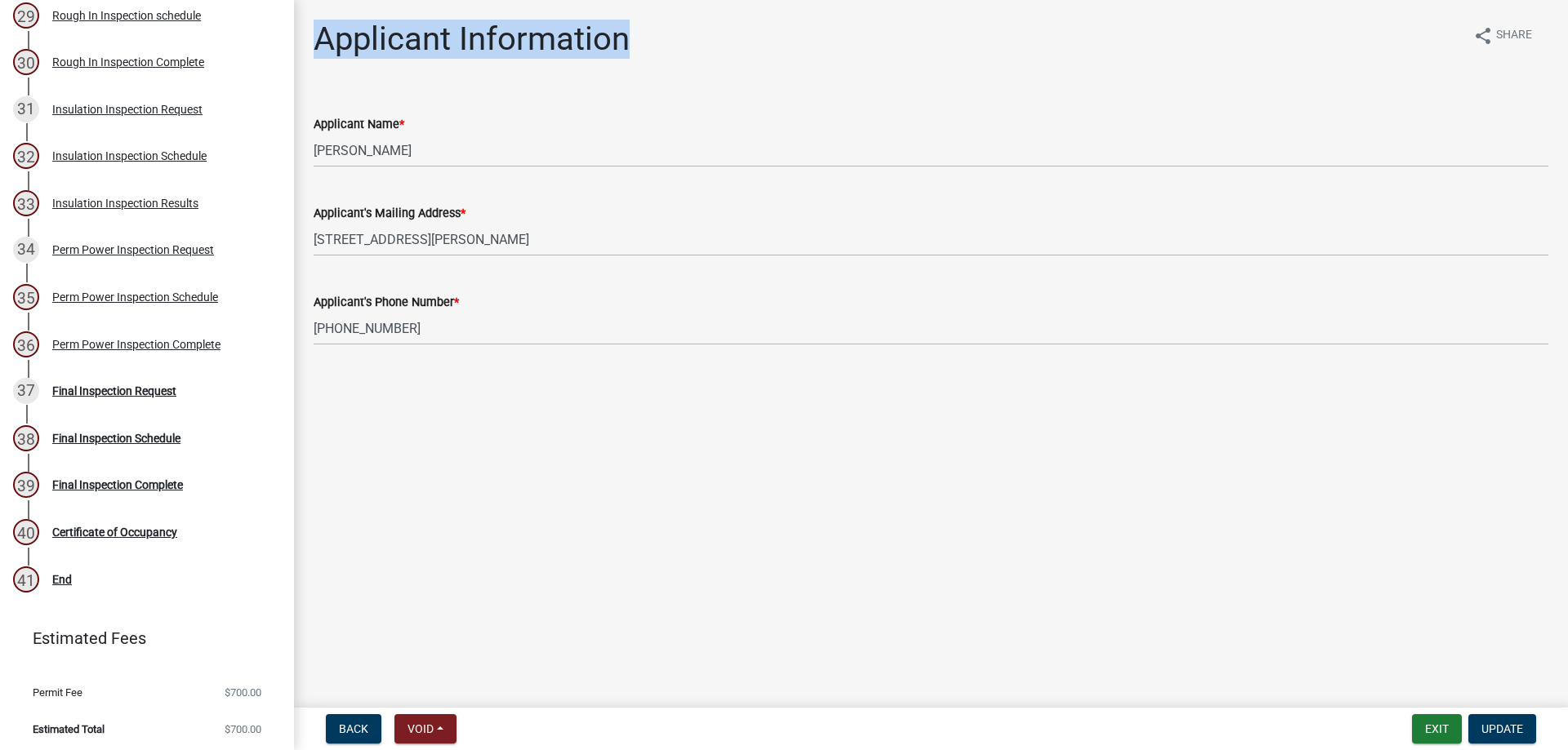
drag, startPoint x: 315, startPoint y: 48, endPoint x: 647, endPoint y: 53, distance: 332.0
click at [647, 53] on div "Applicant Information share Share" at bounding box center [931, 46] width 1235 height 53
click at [314, 27] on h1 "Applicant Information" at bounding box center [471, 39] width 316 height 39
drag, startPoint x: 314, startPoint y: 27, endPoint x: 640, endPoint y: 43, distance: 326.4
click at [640, 43] on div "Applicant Information share Share" at bounding box center [931, 46] width 1235 height 53
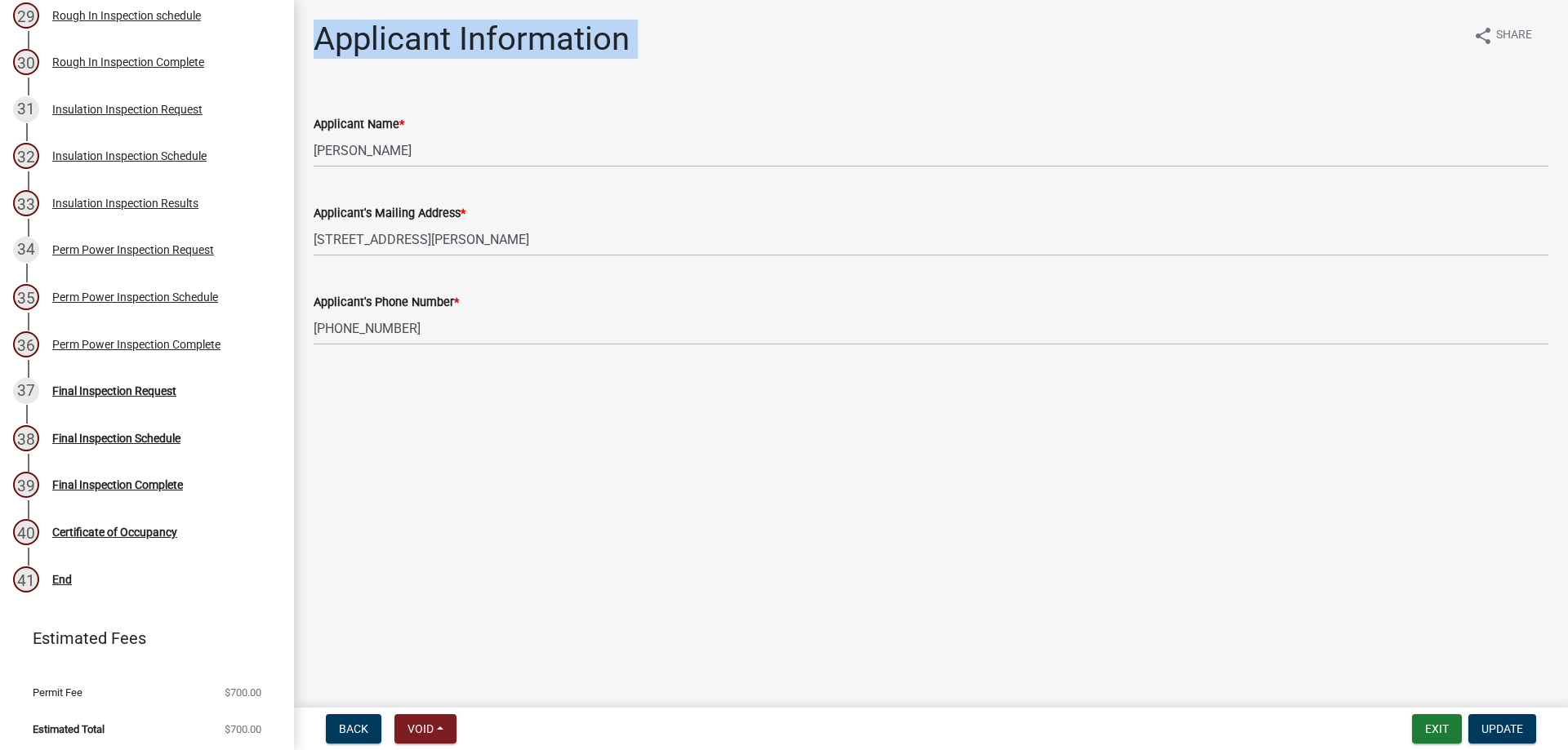
click at [640, 43] on div "Applicant Information share Share" at bounding box center [931, 46] width 1235 height 53
drag, startPoint x: 626, startPoint y: 38, endPoint x: 321, endPoint y: 41, distance: 305.0
click at [321, 41] on h1 "Applicant Information" at bounding box center [471, 39] width 316 height 39
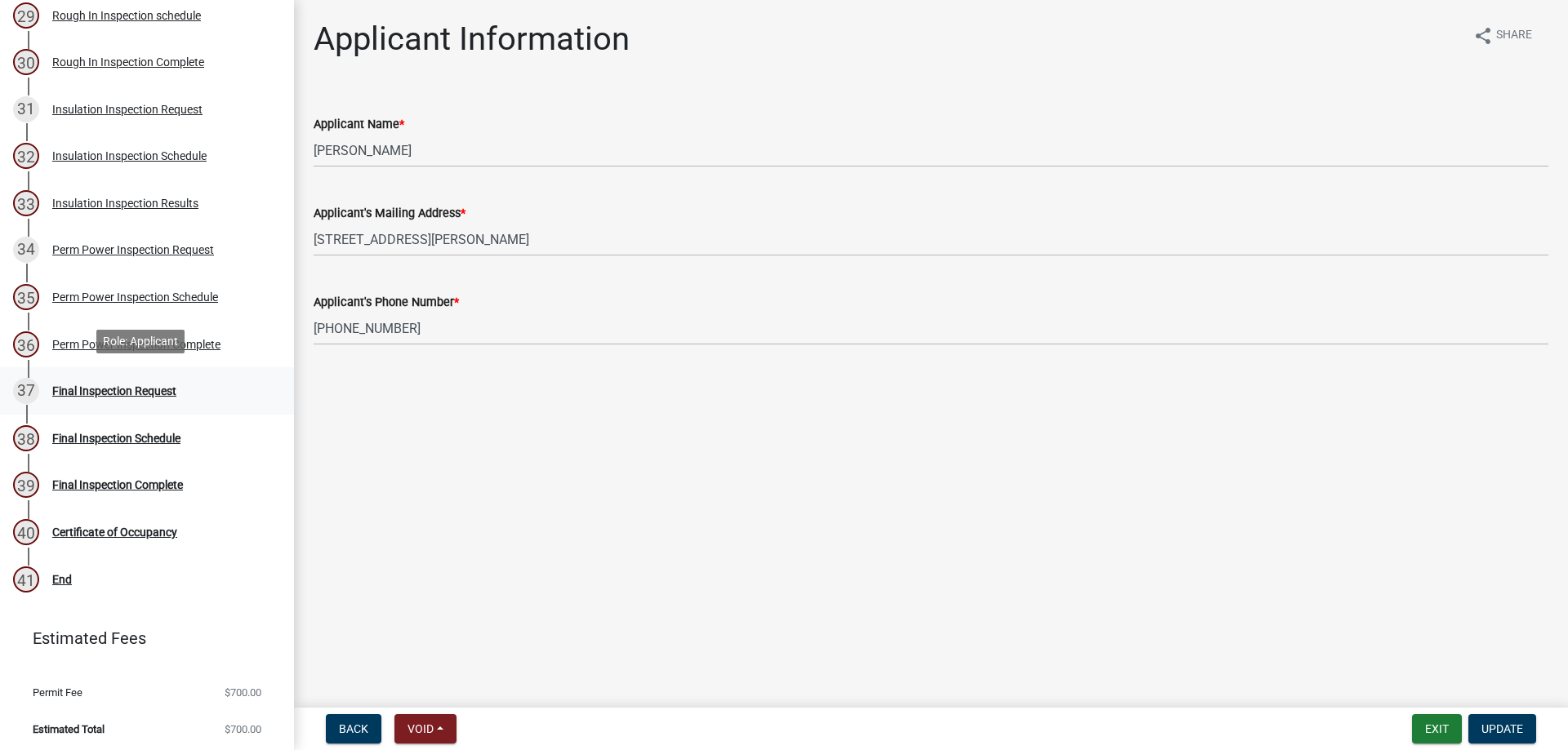
click at [168, 385] on div "Final Inspection Request" at bounding box center [114, 391] width 124 height 11
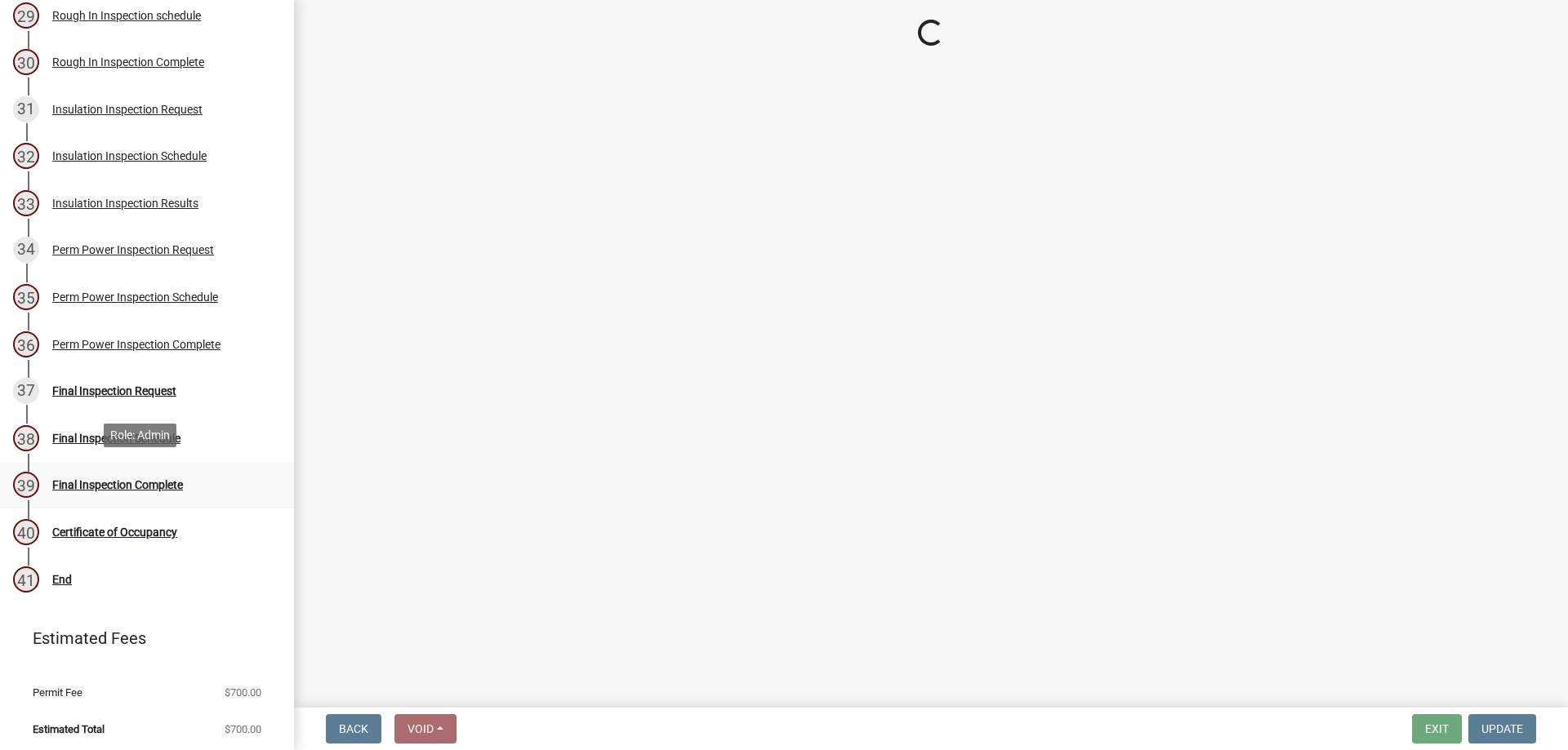
click at [149, 479] on div "Final Inspection Complete" at bounding box center [117, 485] width 131 height 11
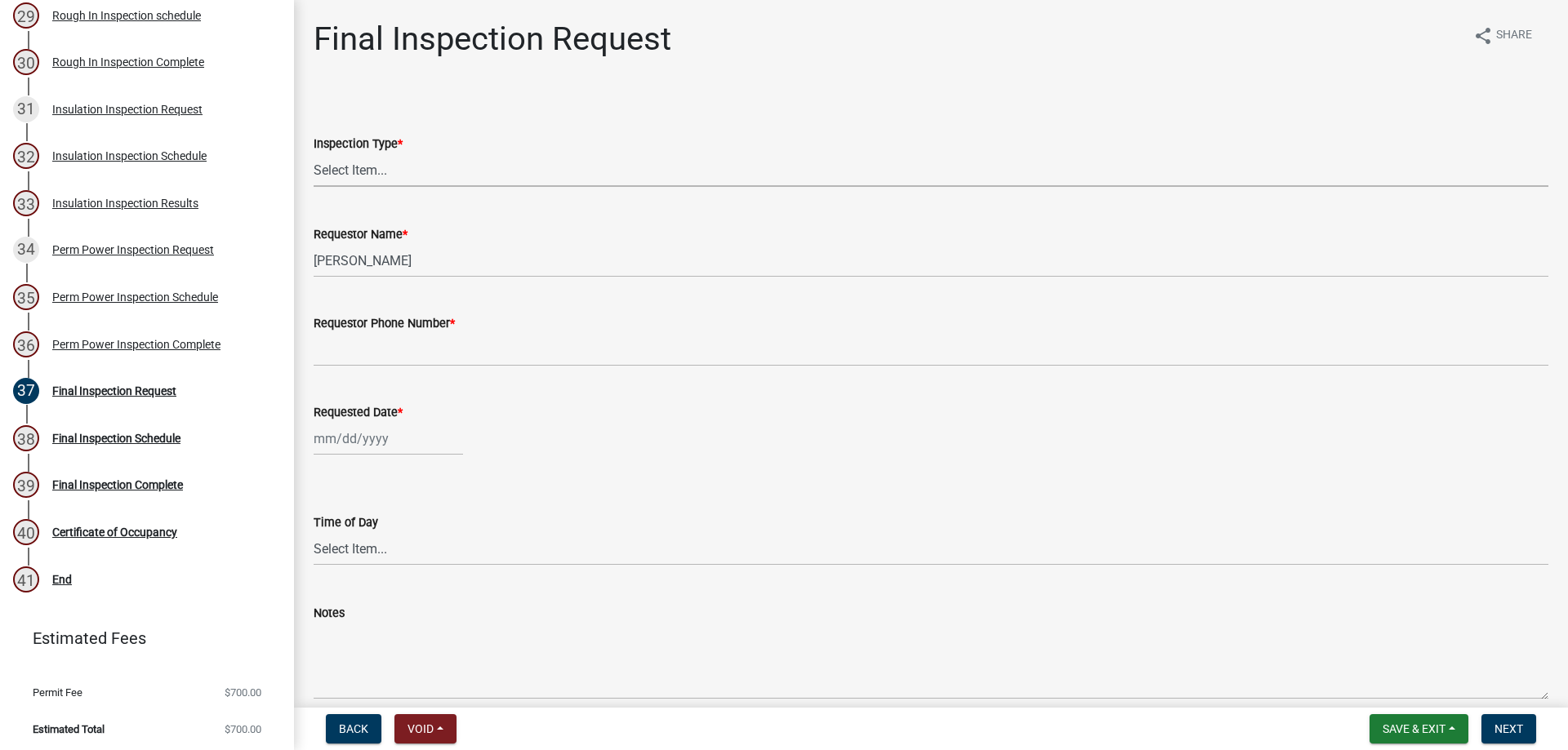
click at [552, 176] on select "Select Item... Final" at bounding box center [931, 170] width 1235 height 34
click at [314, 153] on select "Select Item... Final" at bounding box center [931, 170] width 1235 height 34
select select "668cfe1d-bf52-45ba-94c4-0830511188bf"
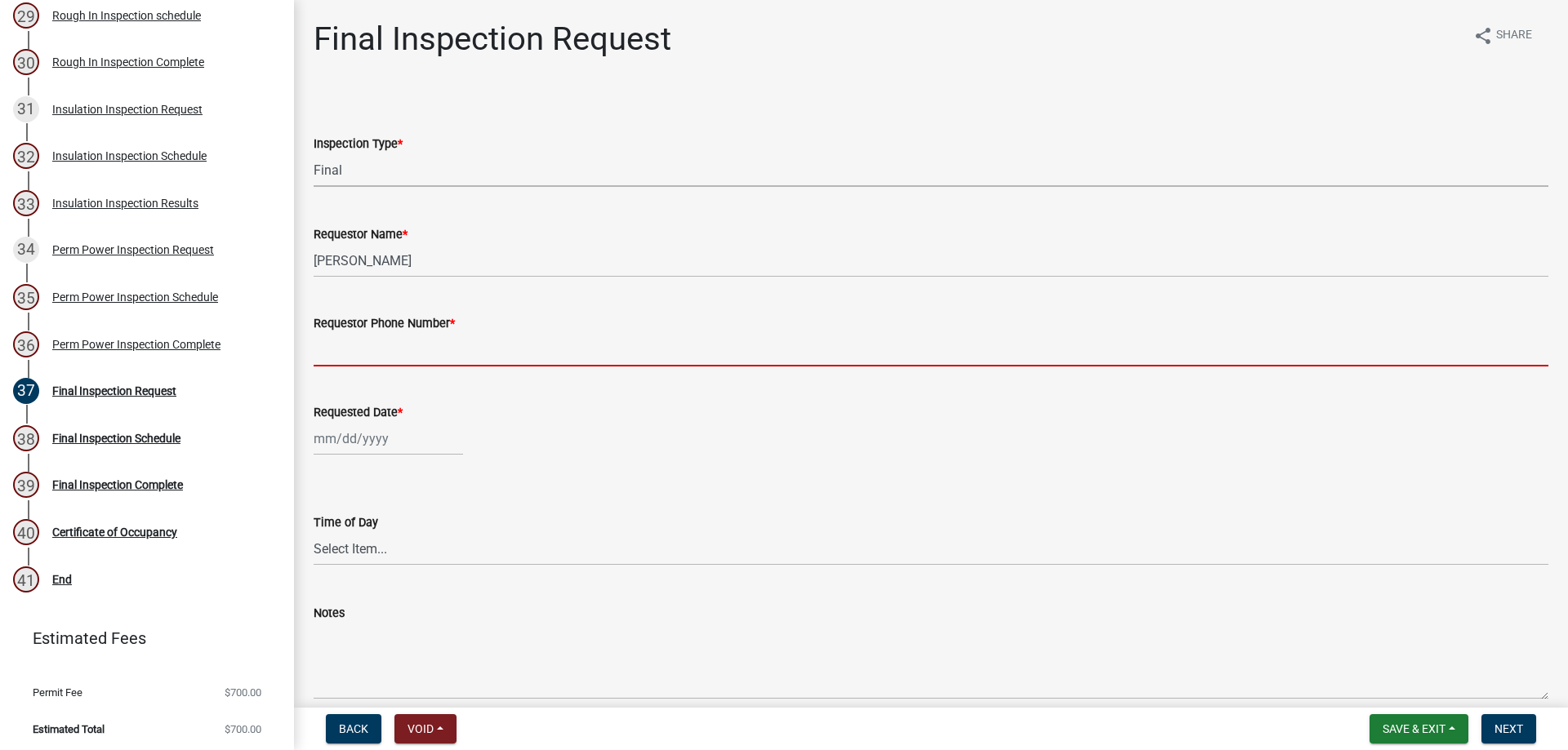
click at [383, 350] on input "Requestor Phone Number *" at bounding box center [931, 350] width 1235 height 34
type input "4788363199"
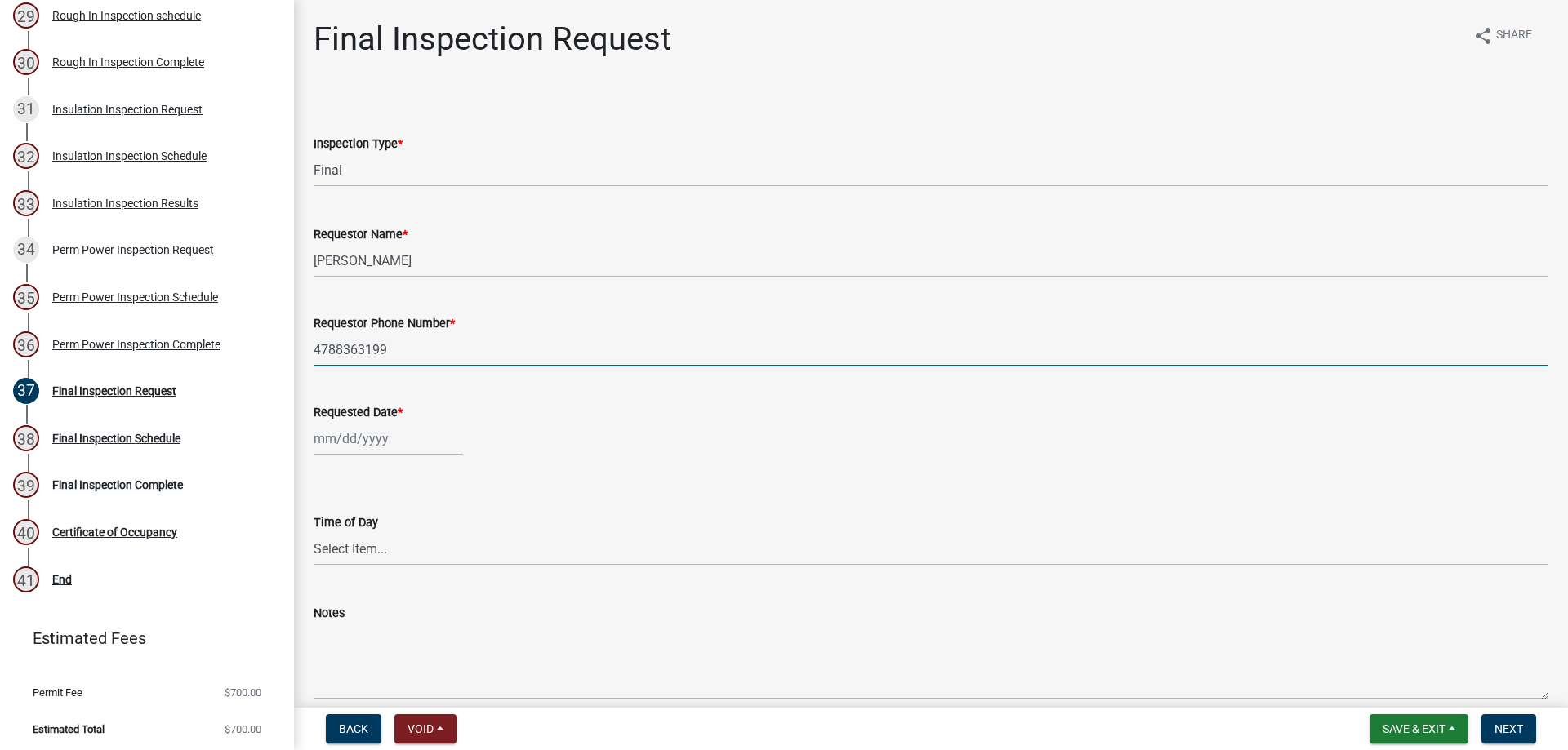
click at [447, 520] on div "Time of Day" at bounding box center [931, 523] width 1235 height 20
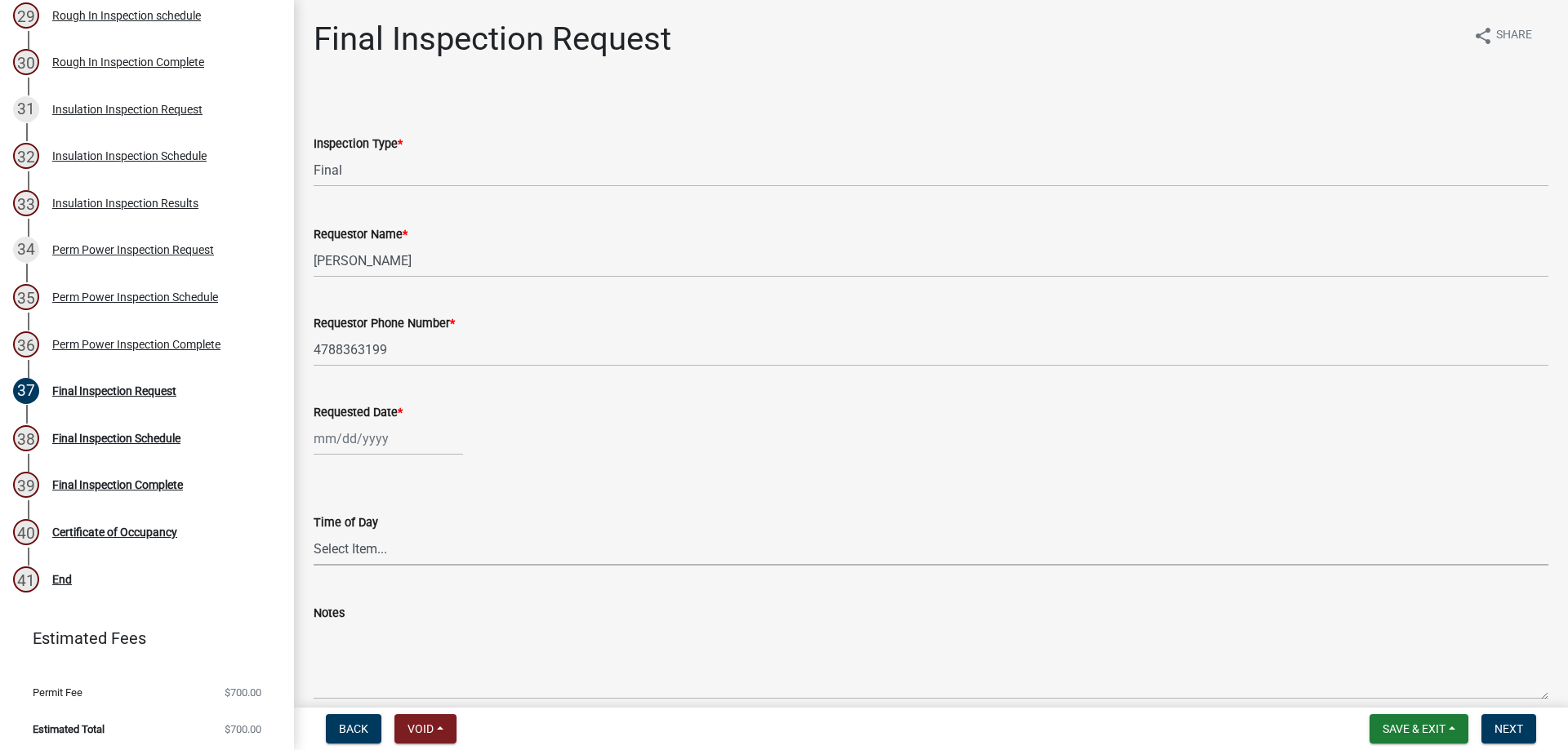
click at [442, 544] on select "Select Item... AM PM" at bounding box center [931, 549] width 1235 height 34
click at [314, 533] on select "Select Item... AM PM" at bounding box center [931, 549] width 1235 height 34
select select "c17fd054-7220-48ca-8ff3-64345a3d9763"
select select "9"
select select "2025"
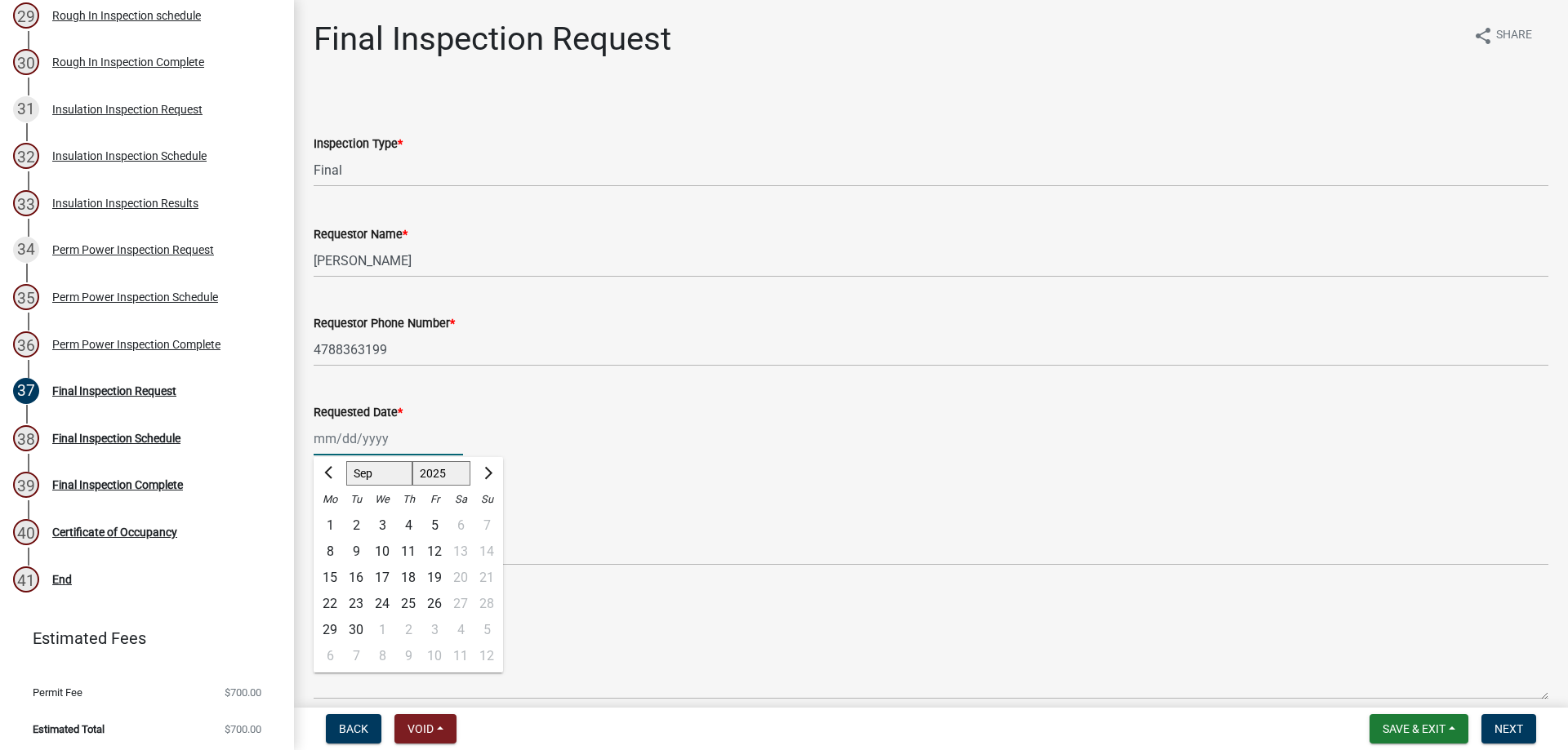
click at [370, 432] on div "Jan Feb Mar Apr May Jun Jul Aug Sep Oct Nov Dec 1525 1526 1527 1528 1529 1530 1…" at bounding box center [388, 438] width 149 height 34
click at [323, 574] on div "15" at bounding box center [330, 578] width 26 height 26
type input "[DATE]"
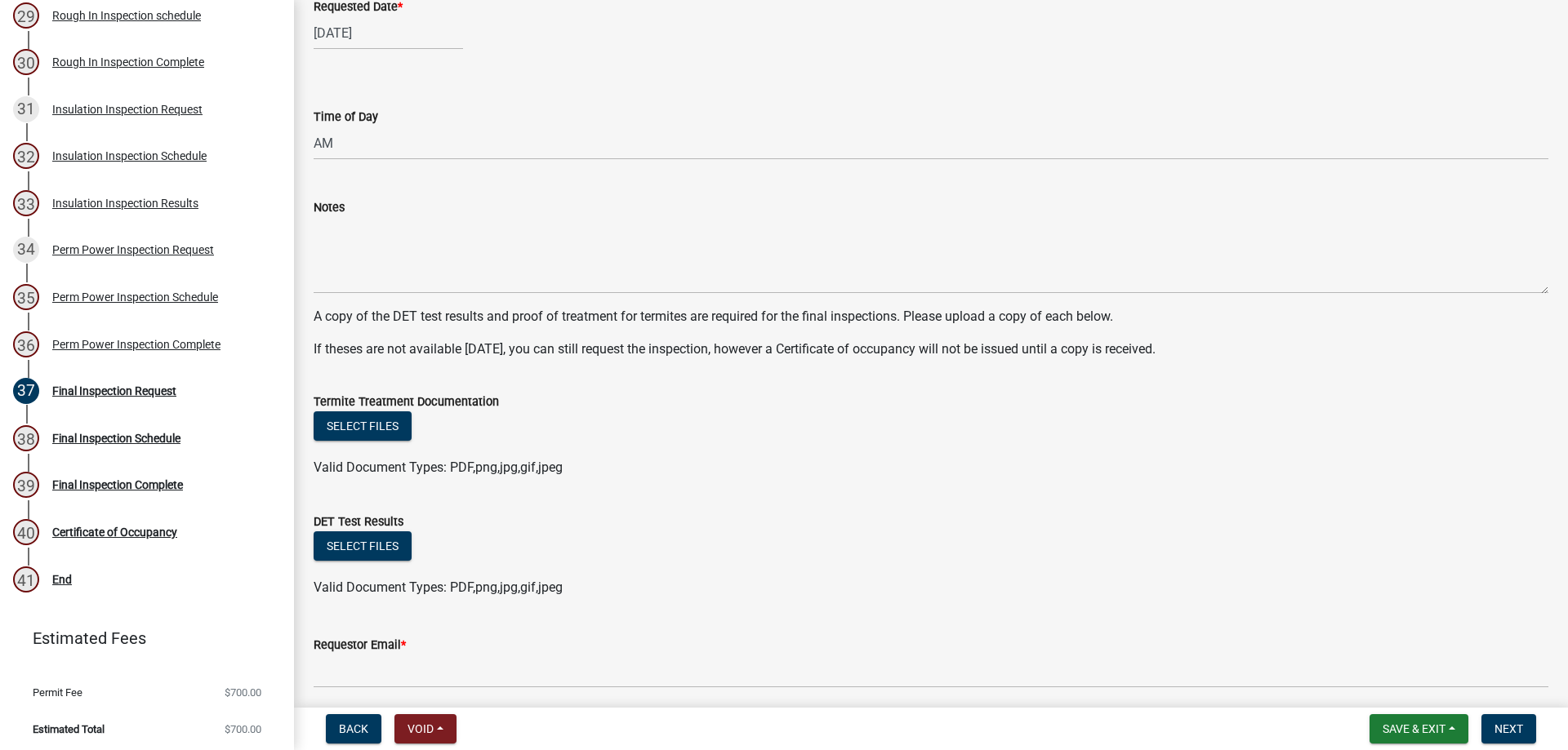
scroll to position [469, 0]
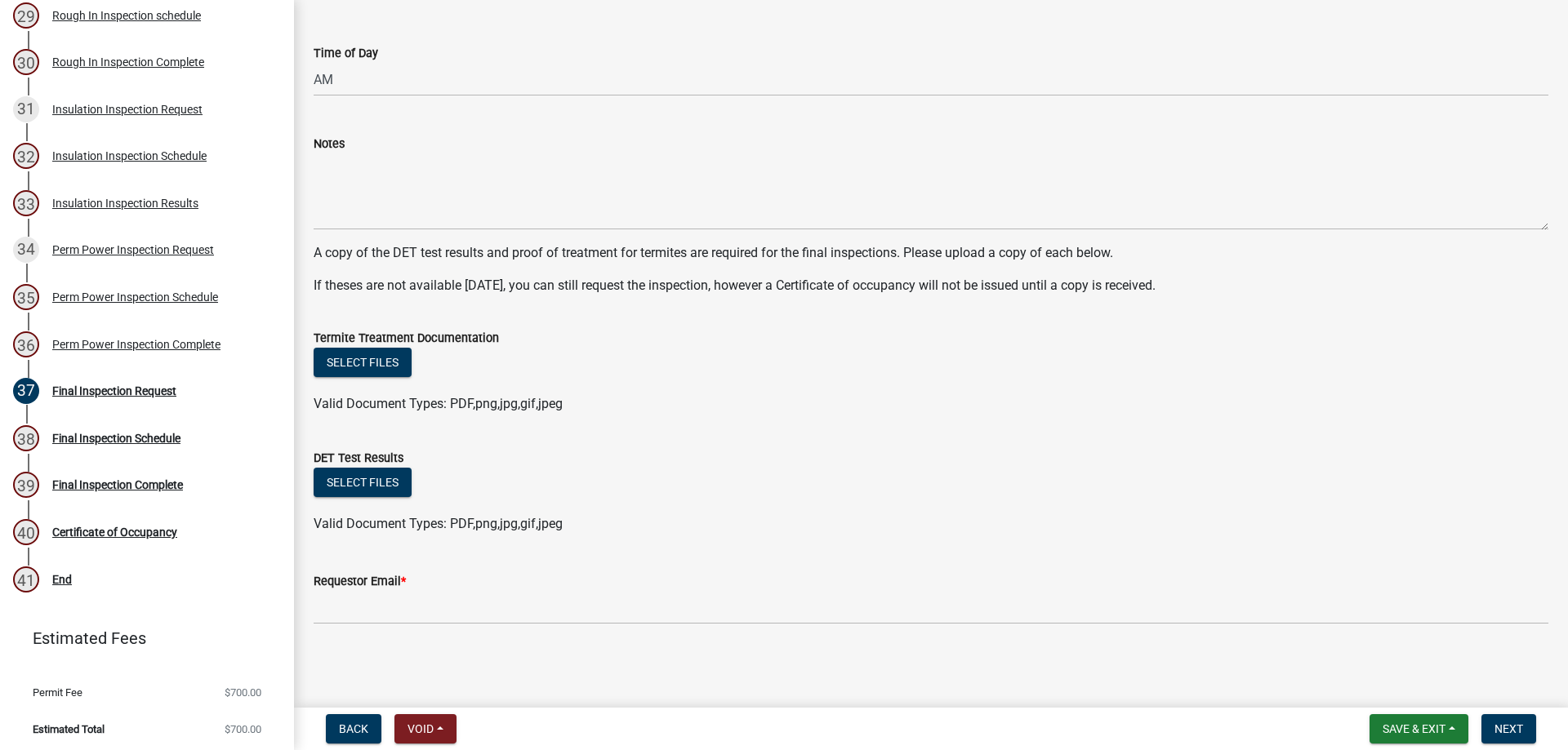
click at [466, 584] on div "Requestor Email *" at bounding box center [931, 581] width 1235 height 20
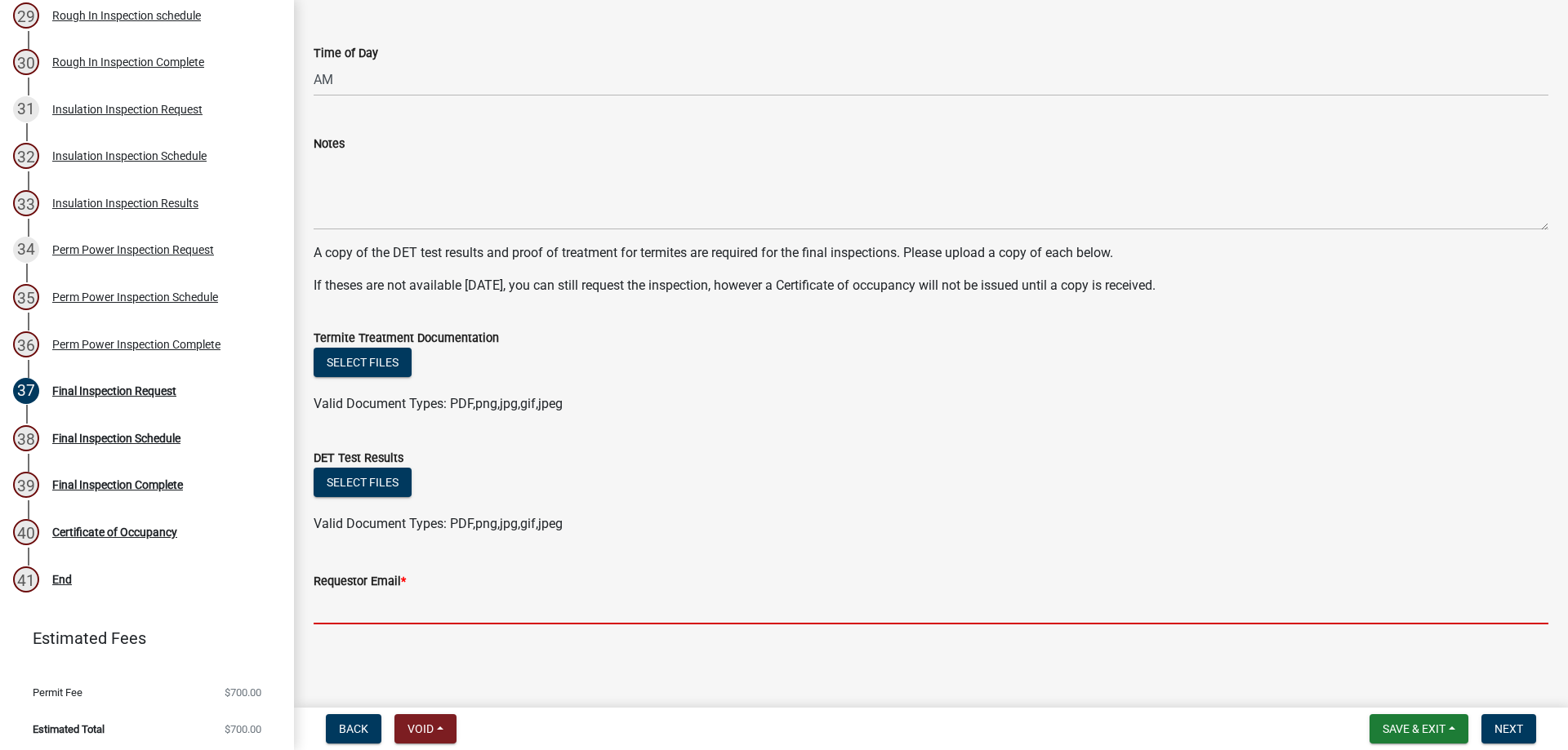
click at [459, 598] on input "Requestor Email *" at bounding box center [931, 607] width 1235 height 34
type input "[EMAIL_ADDRESS][DOMAIN_NAME]"
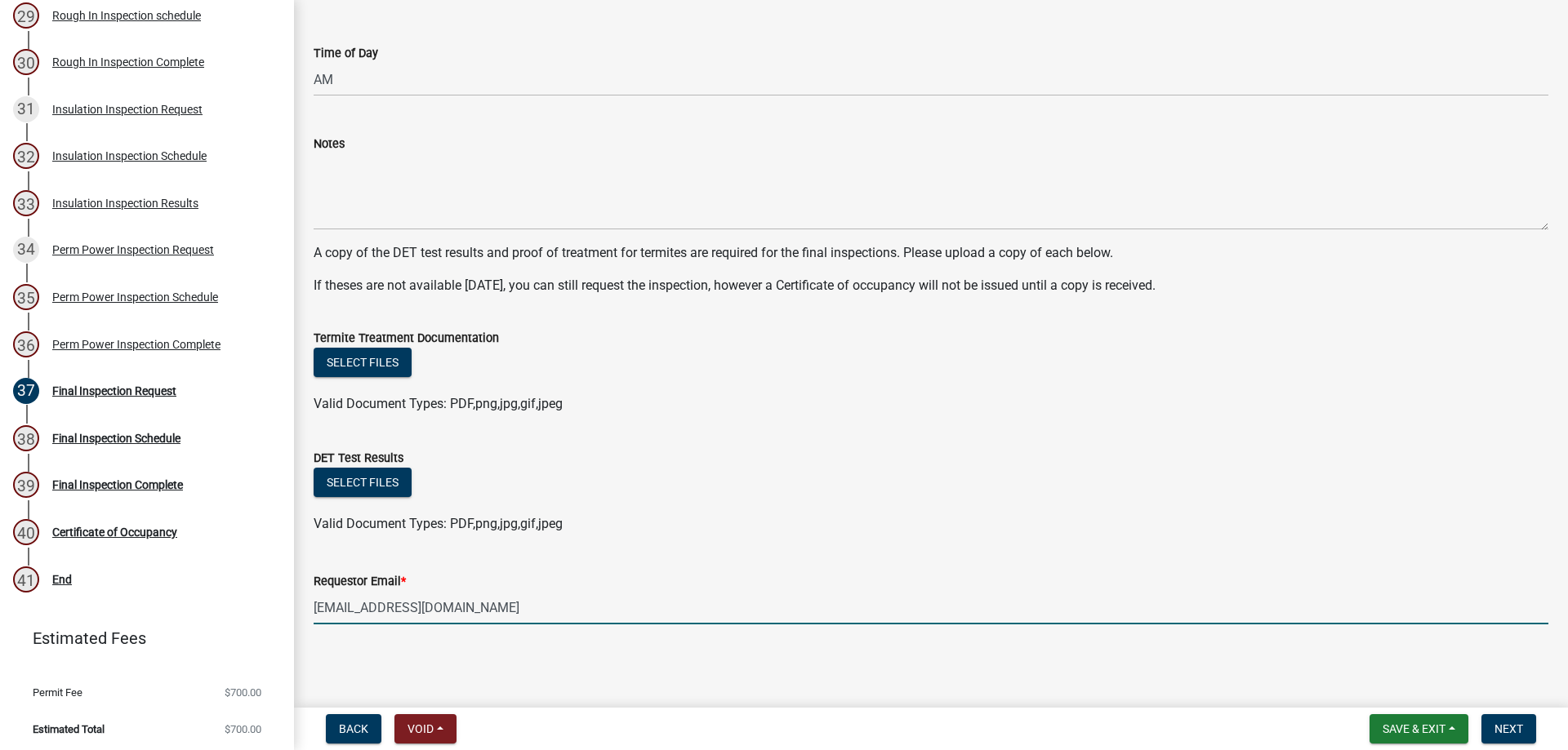
click at [1082, 540] on wm-data-entity-input "DET Test Results Select files Valid Document Types: PDF,png,jpg,gif,jpeg" at bounding box center [931, 488] width 1235 height 120
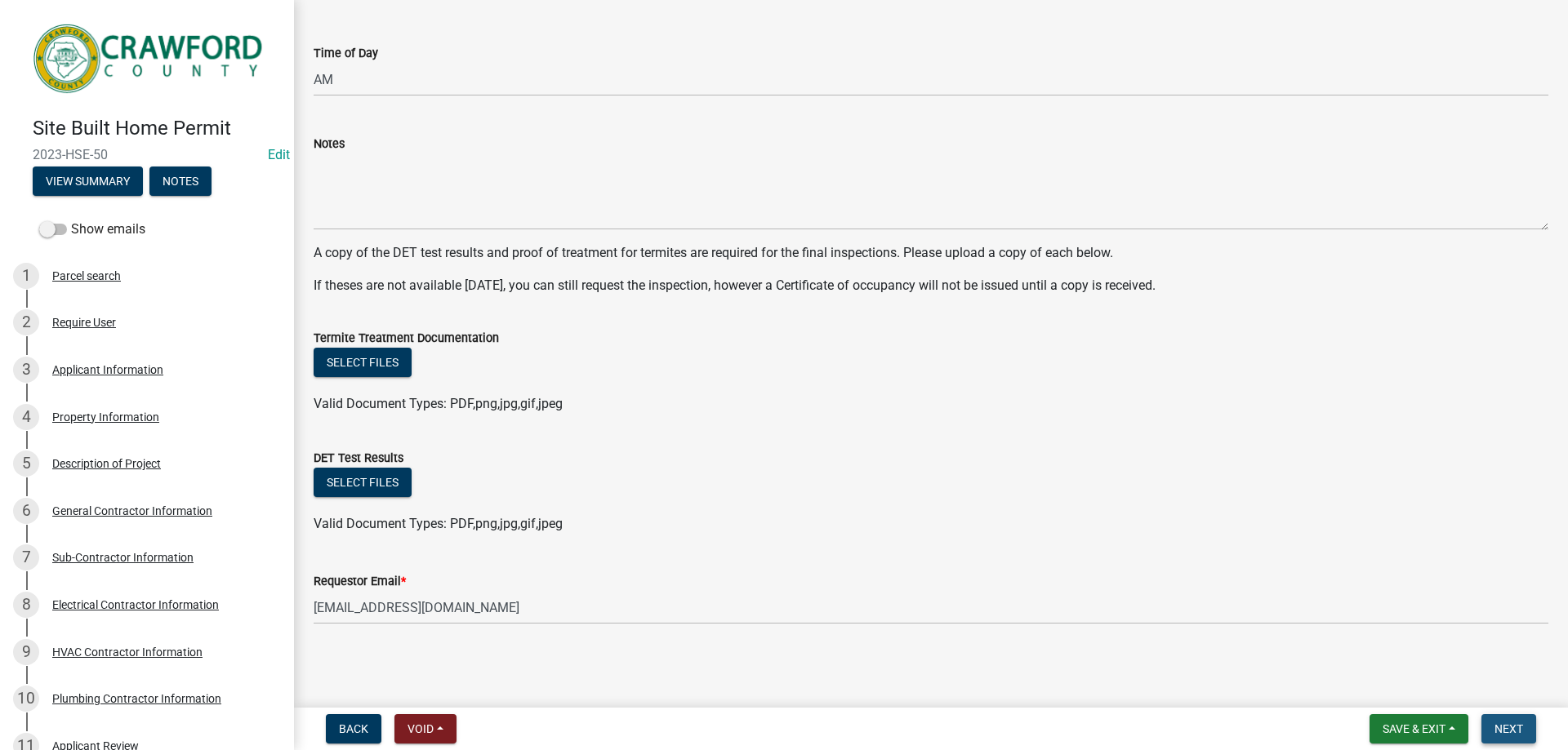
click at [1518, 740] on button "Next" at bounding box center [1508, 729] width 55 height 30
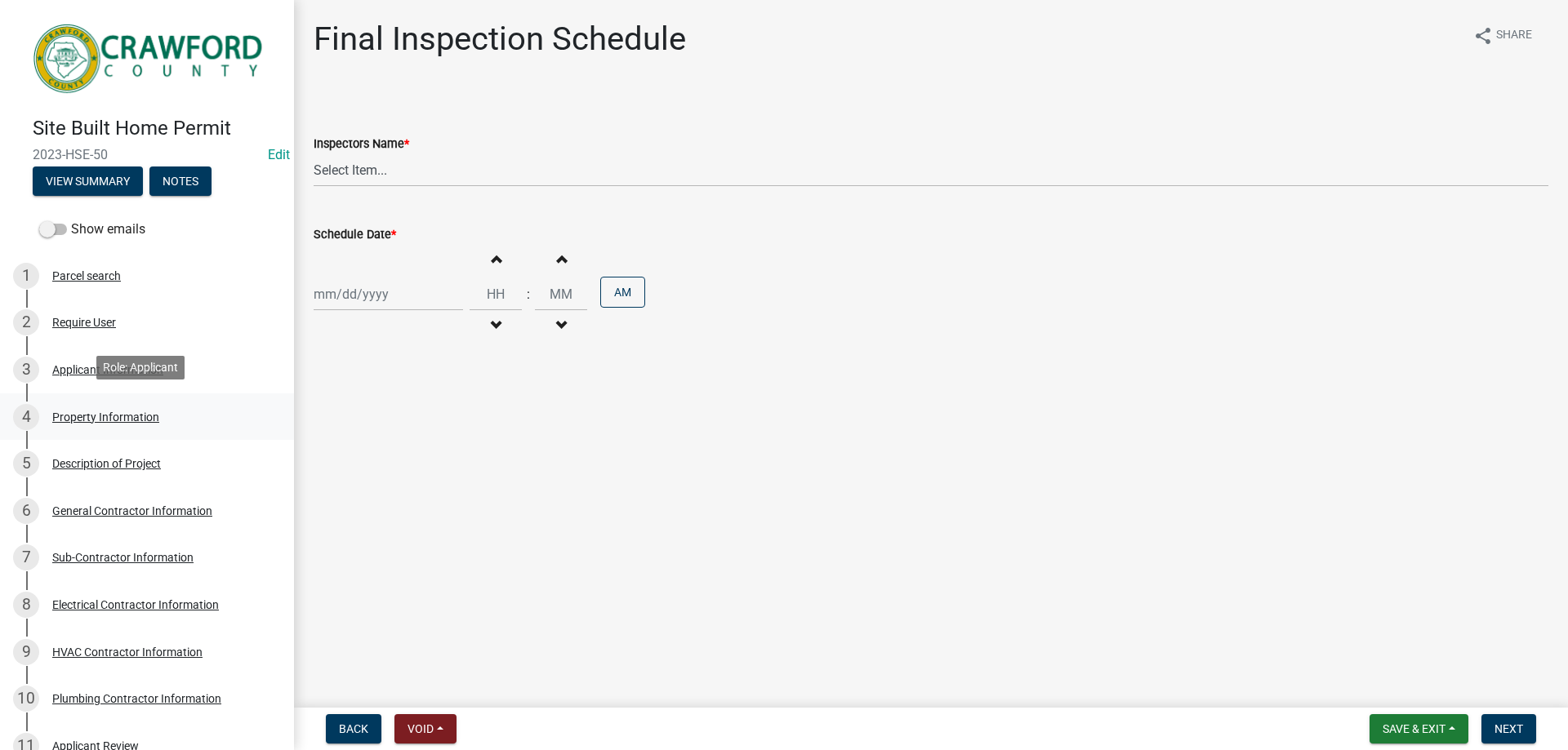
click at [122, 417] on div "Property Information" at bounding box center [106, 417] width 107 height 11
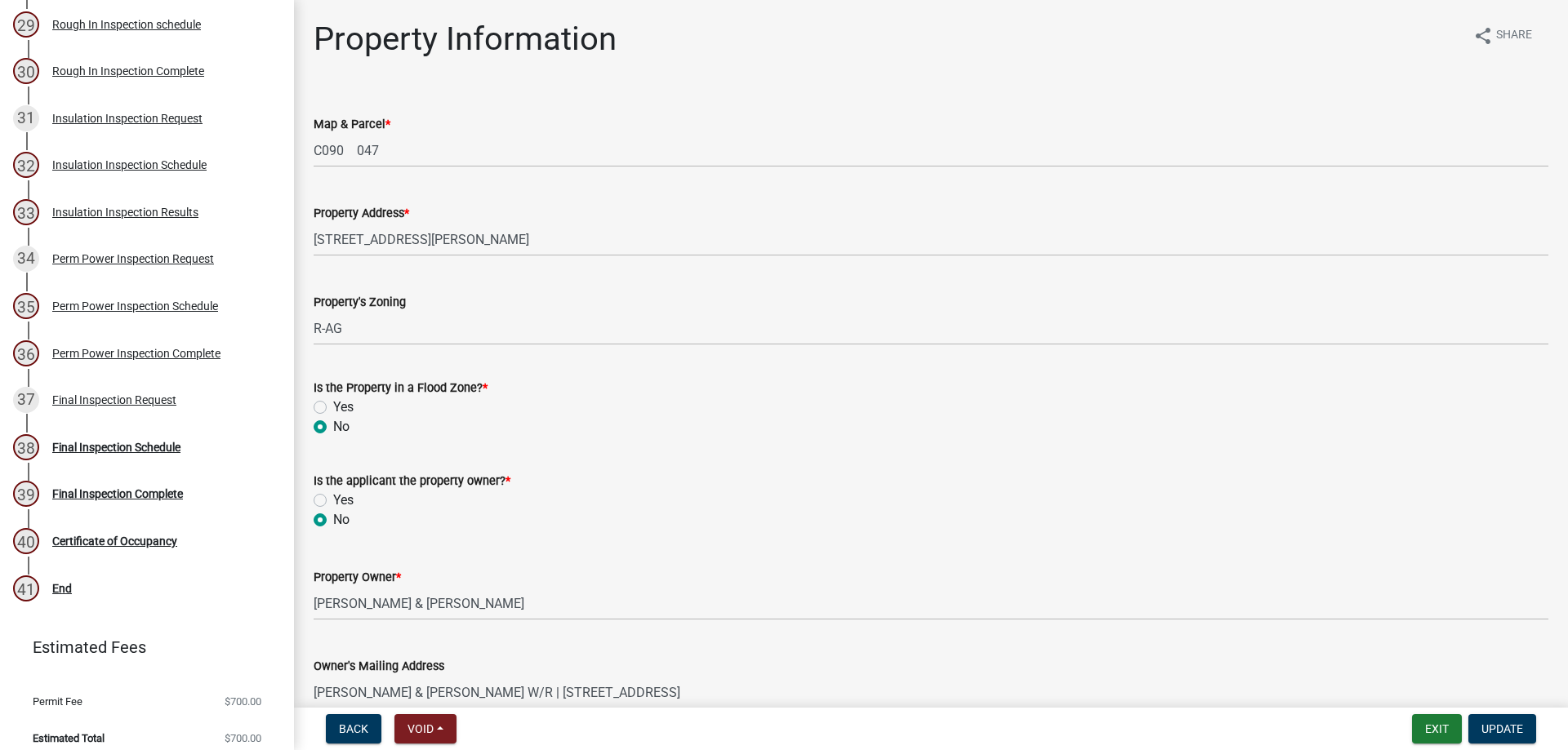
scroll to position [1577, 0]
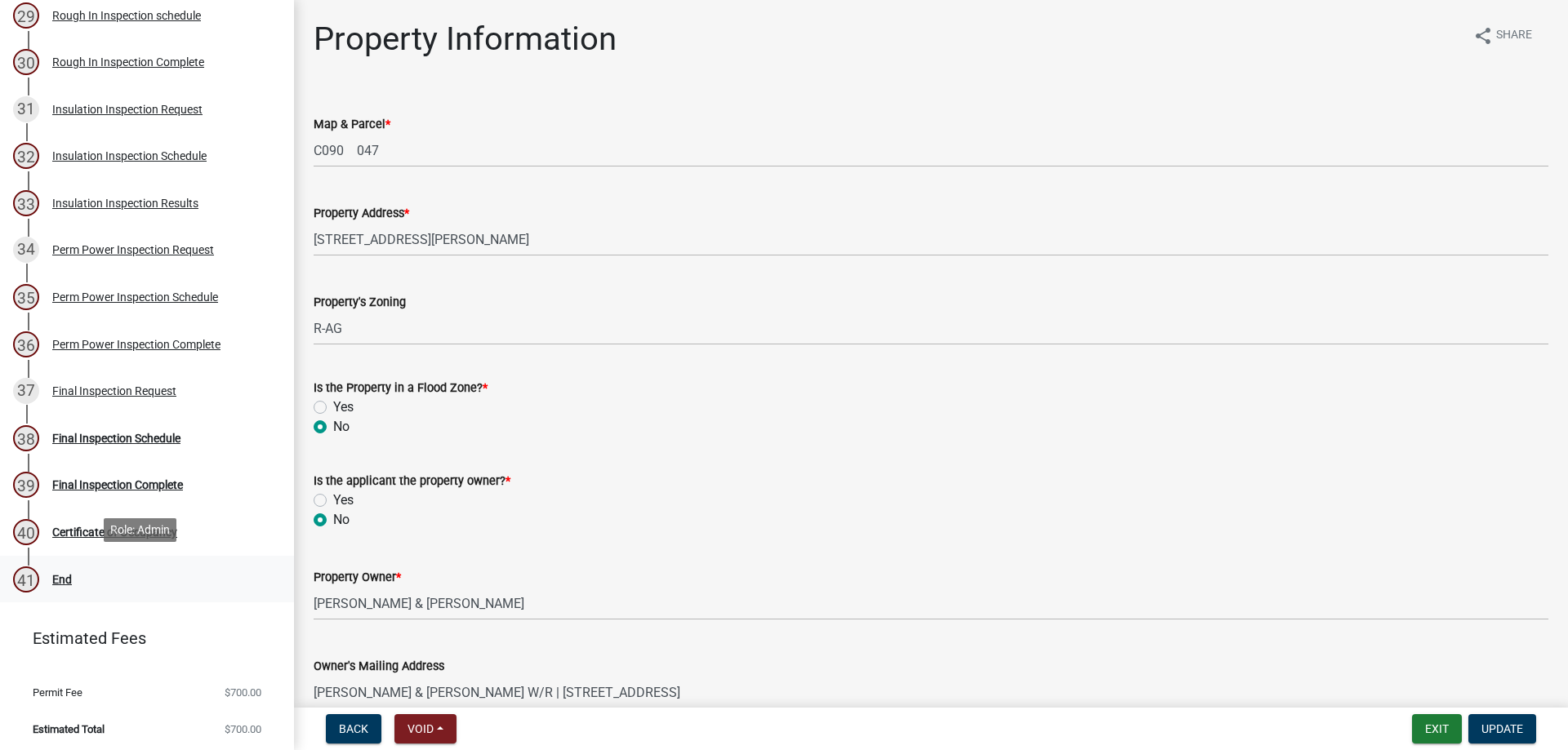
click at [101, 592] on link "41 End" at bounding box center [147, 579] width 294 height 48
click at [155, 444] on div "38 Final Inspection Schedule" at bounding box center [140, 438] width 254 height 26
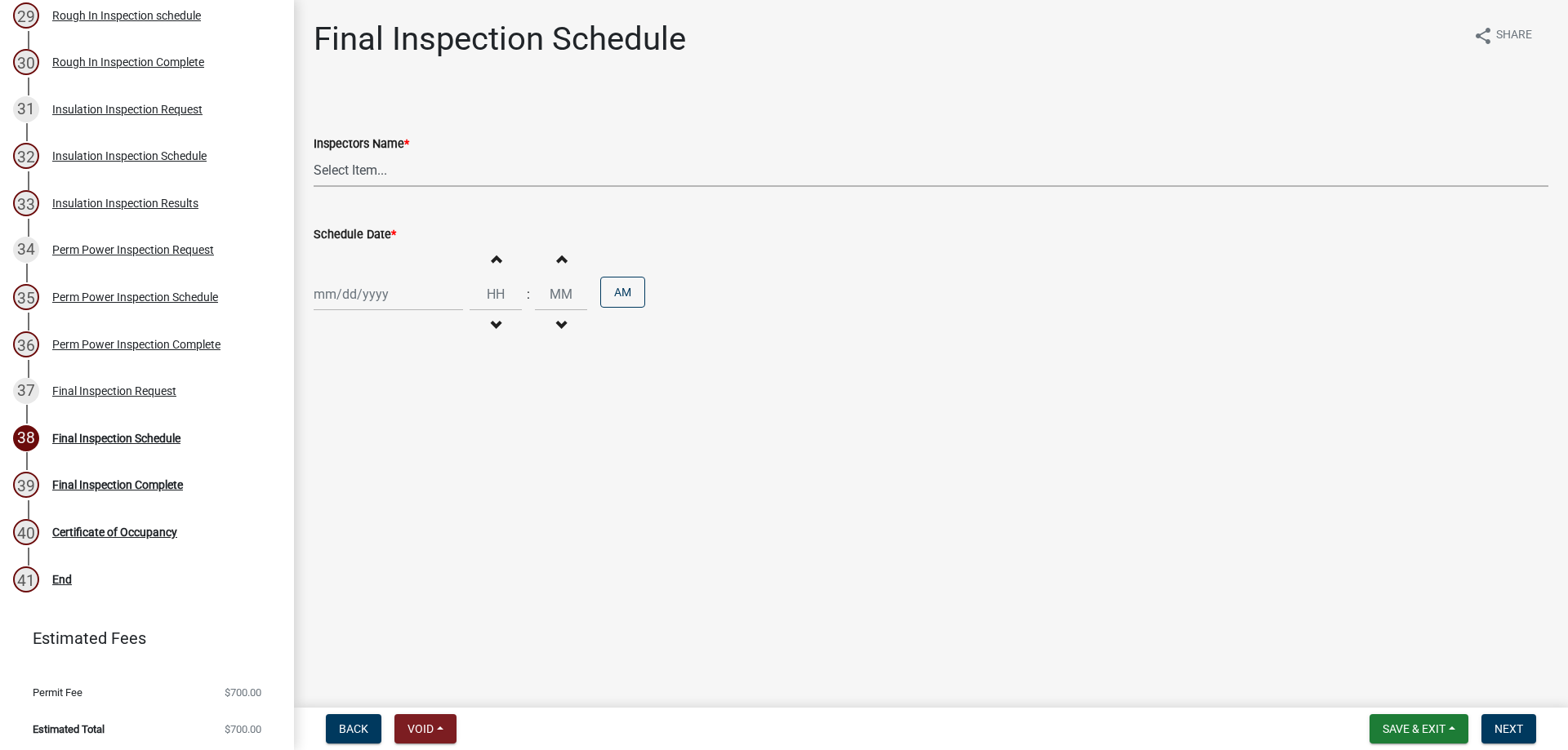
drag, startPoint x: 338, startPoint y: 168, endPoint x: 328, endPoint y: 171, distance: 10.4
click at [331, 171] on select "Select Item... [PERSON_NAME] ([PERSON_NAME]) [PERSON_NAME] ([PERSON_NAME])" at bounding box center [931, 170] width 1235 height 34
select select "3acdf11f-131c-438b-b450-ae4501c32128"
click at [314, 153] on select "Select Item... [PERSON_NAME] ([PERSON_NAME]) [PERSON_NAME] ([PERSON_NAME])" at bounding box center [931, 170] width 1235 height 34
click at [370, 315] on div "Increment hours Decrement hours : Increment minutes Decrement minutes AM" at bounding box center [931, 294] width 1235 height 100
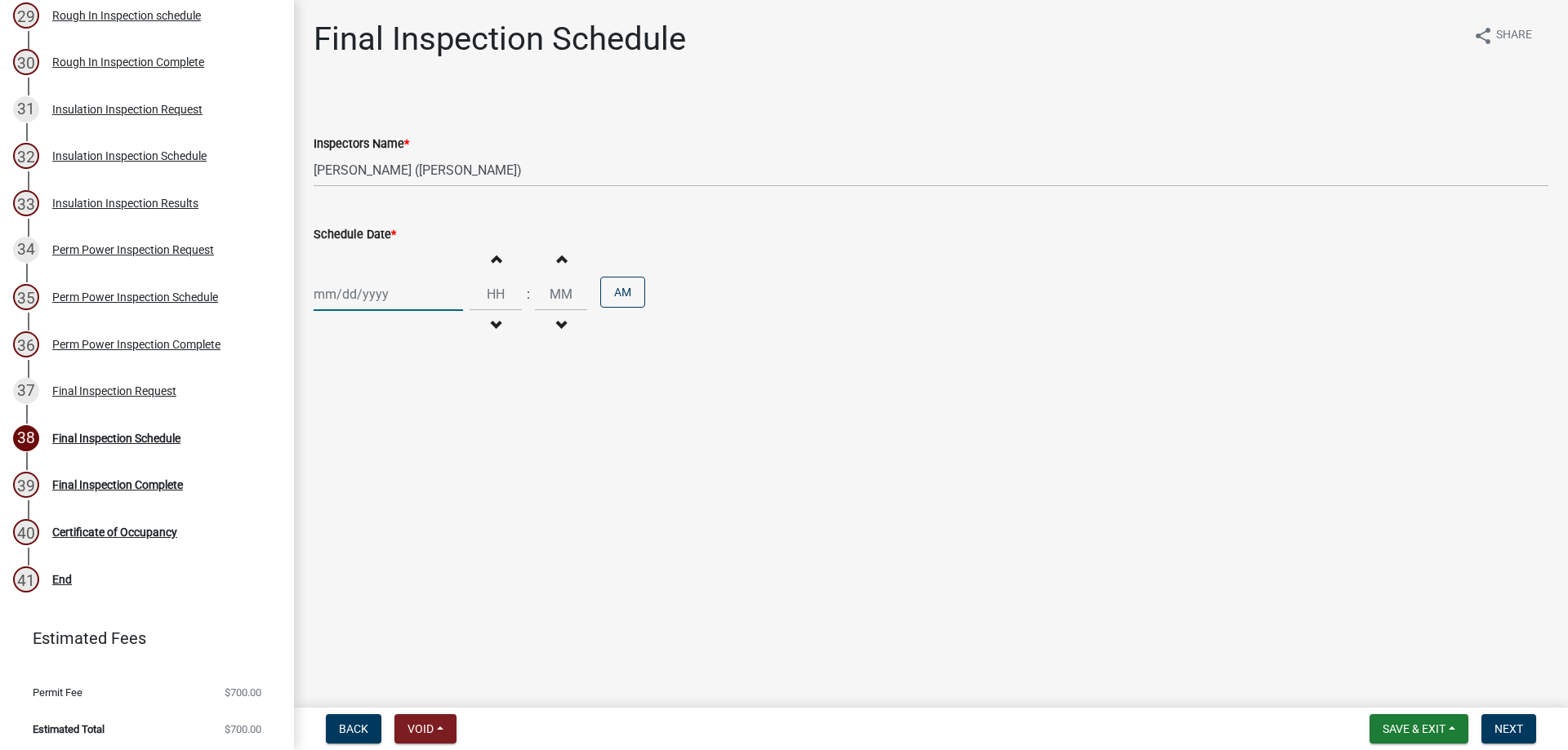
click at [374, 302] on div at bounding box center [388, 294] width 149 height 34
select select "9"
select select "2025"
click at [328, 430] on div "15" at bounding box center [330, 433] width 26 height 26
type input "[DATE]"
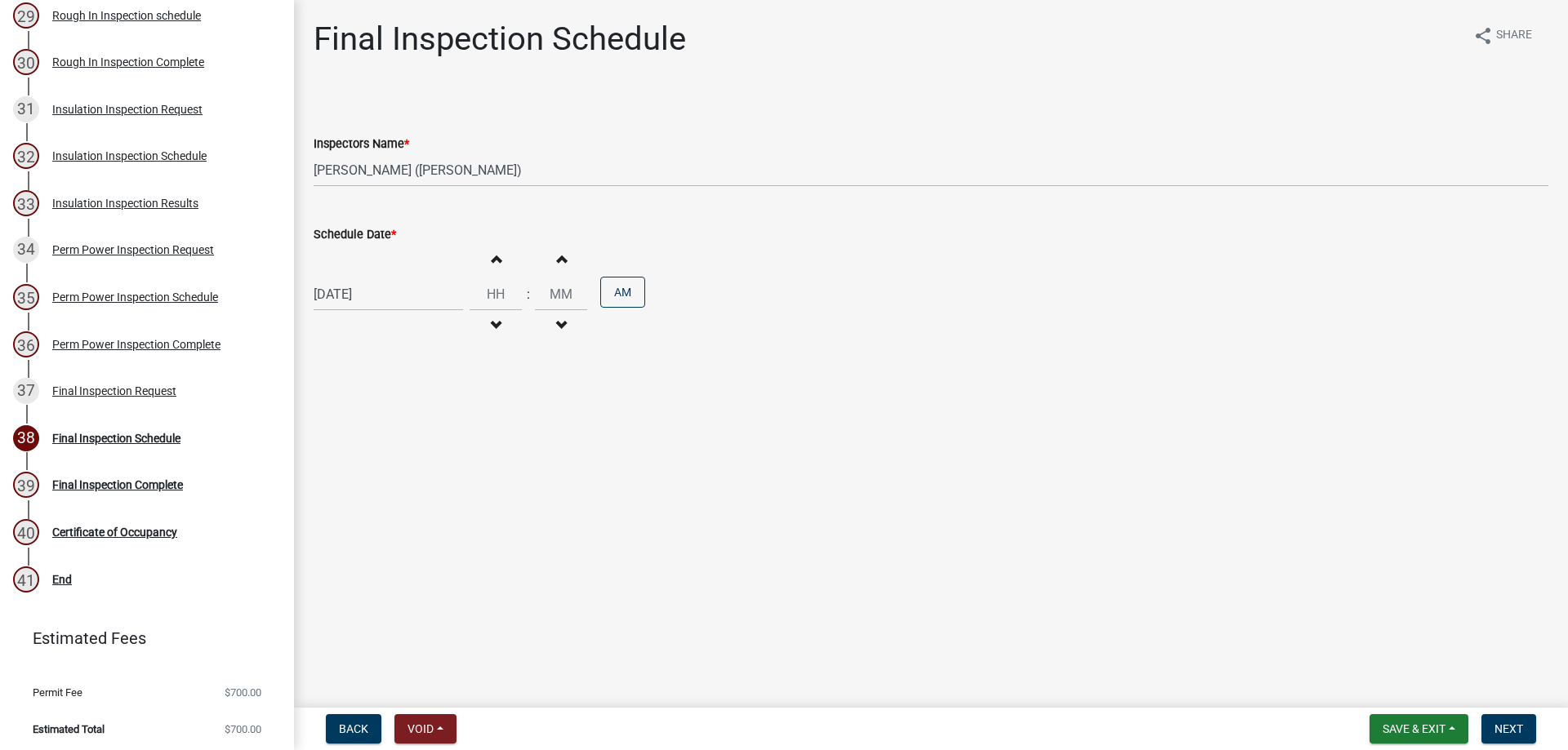
click at [496, 274] on div "Increment hours Decrement hours" at bounding box center [496, 294] width 53 height 100
click at [492, 258] on span "button" at bounding box center [496, 258] width 8 height 13
type input "01"
type input "00"
click at [1511, 741] on button "Next" at bounding box center [1508, 729] width 55 height 30
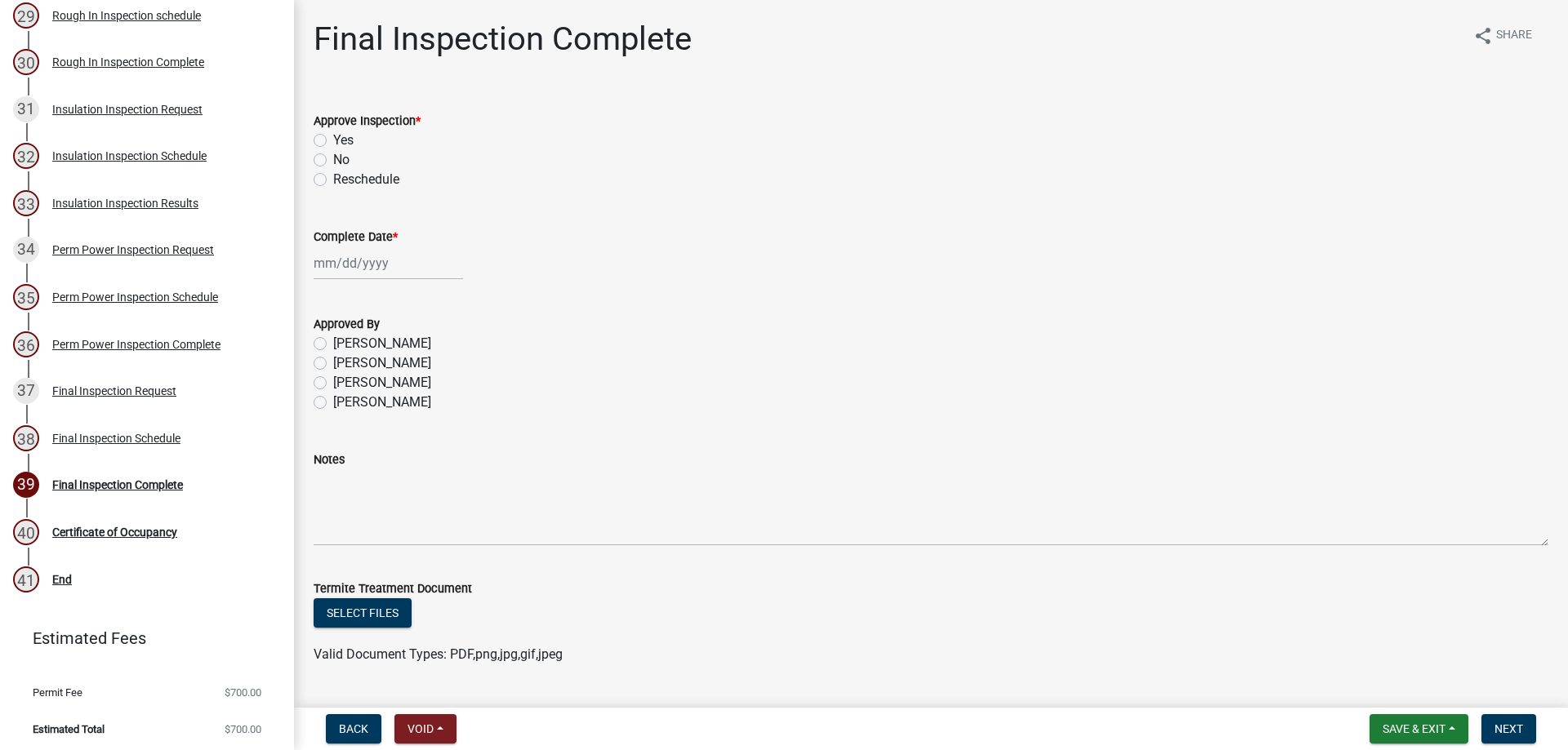
click at [333, 146] on label "Yes" at bounding box center [343, 140] width 21 height 20
click at [333, 141] on input "Yes" at bounding box center [338, 135] width 11 height 11
radio input "true"
click at [373, 260] on div at bounding box center [388, 263] width 149 height 34
select select "9"
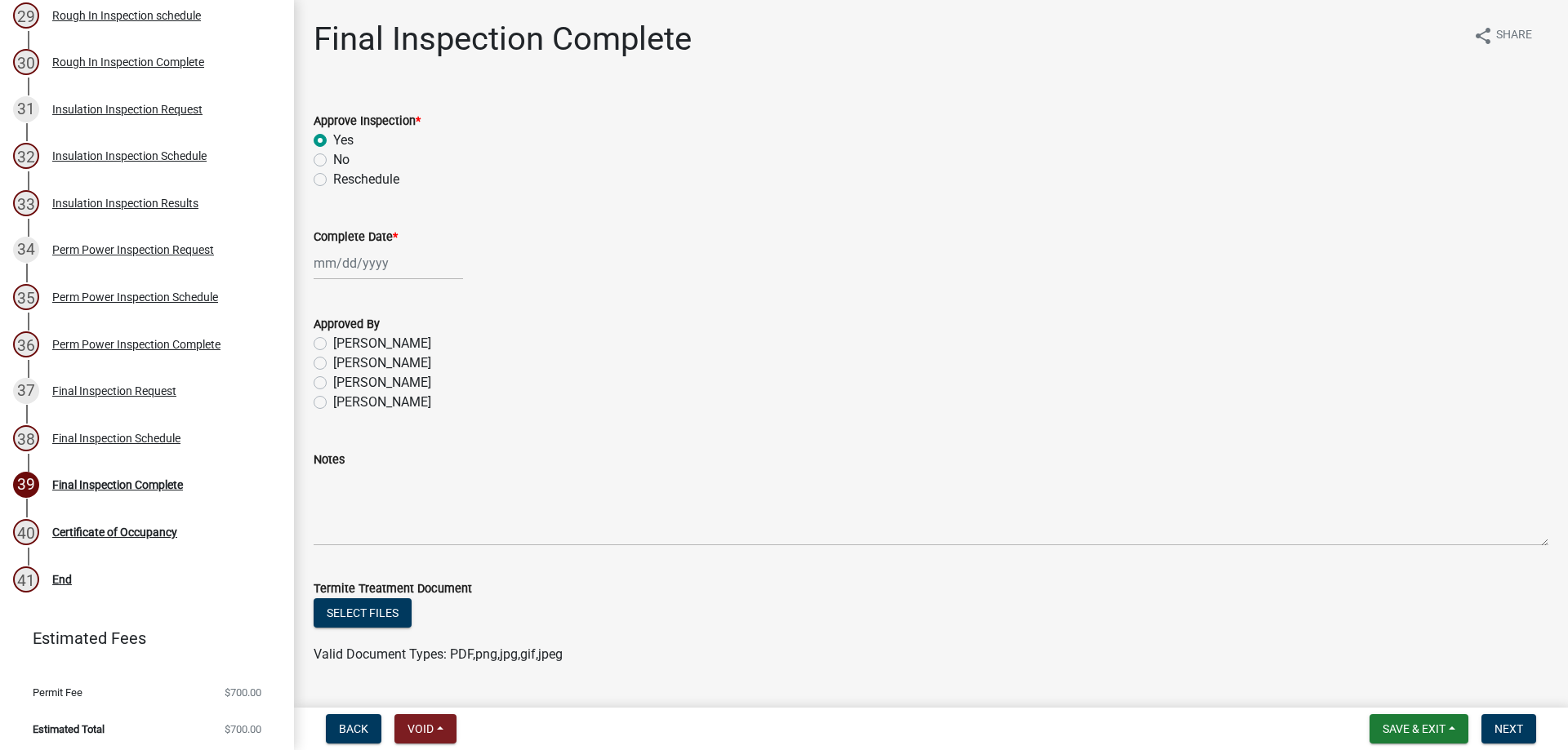
select select "2025"
click at [330, 407] on div "15" at bounding box center [330, 402] width 26 height 26
type input "[DATE]"
click at [333, 400] on label "[PERSON_NAME]" at bounding box center [382, 402] width 98 height 20
click at [333, 400] on input "[PERSON_NAME]" at bounding box center [338, 397] width 11 height 11
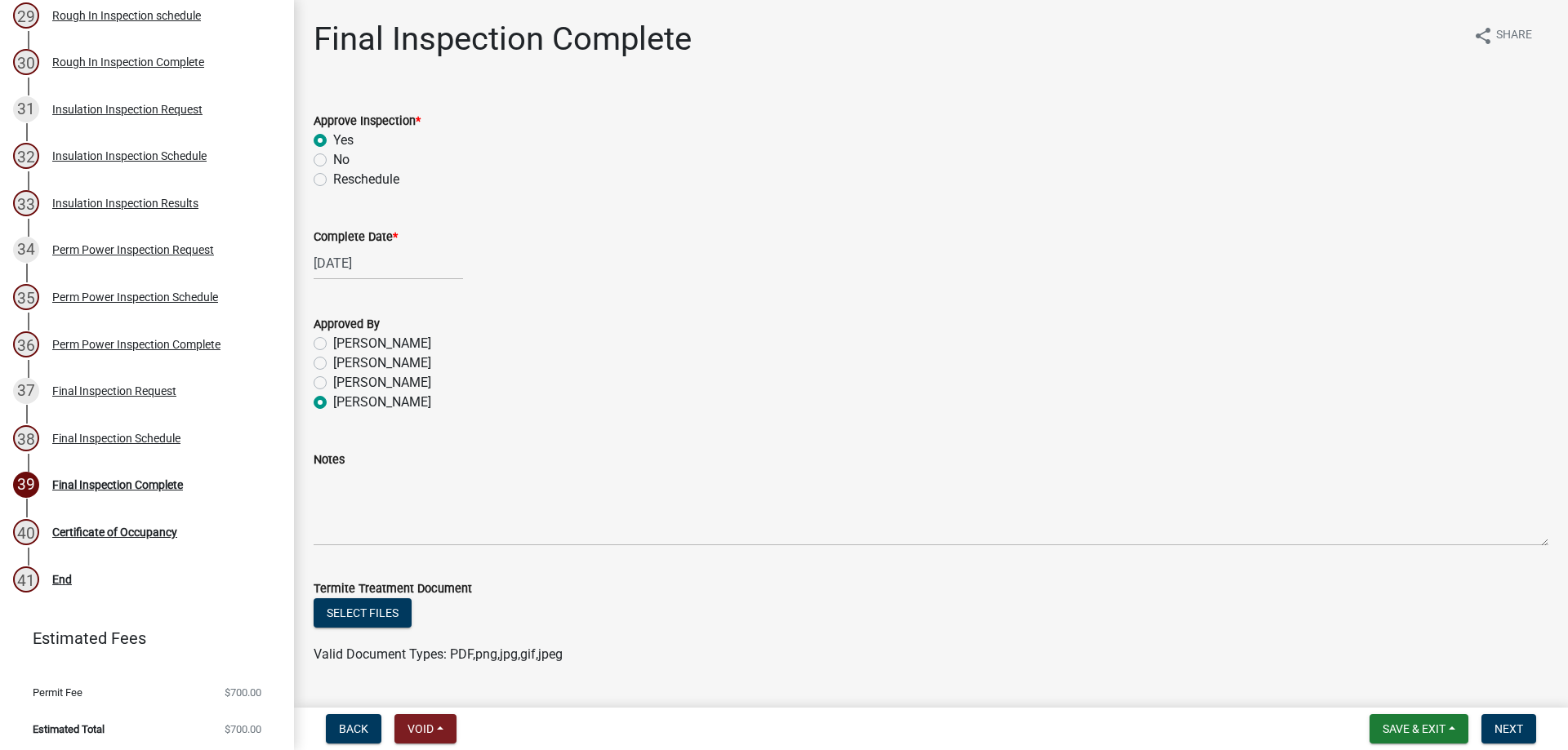
radio input "true"
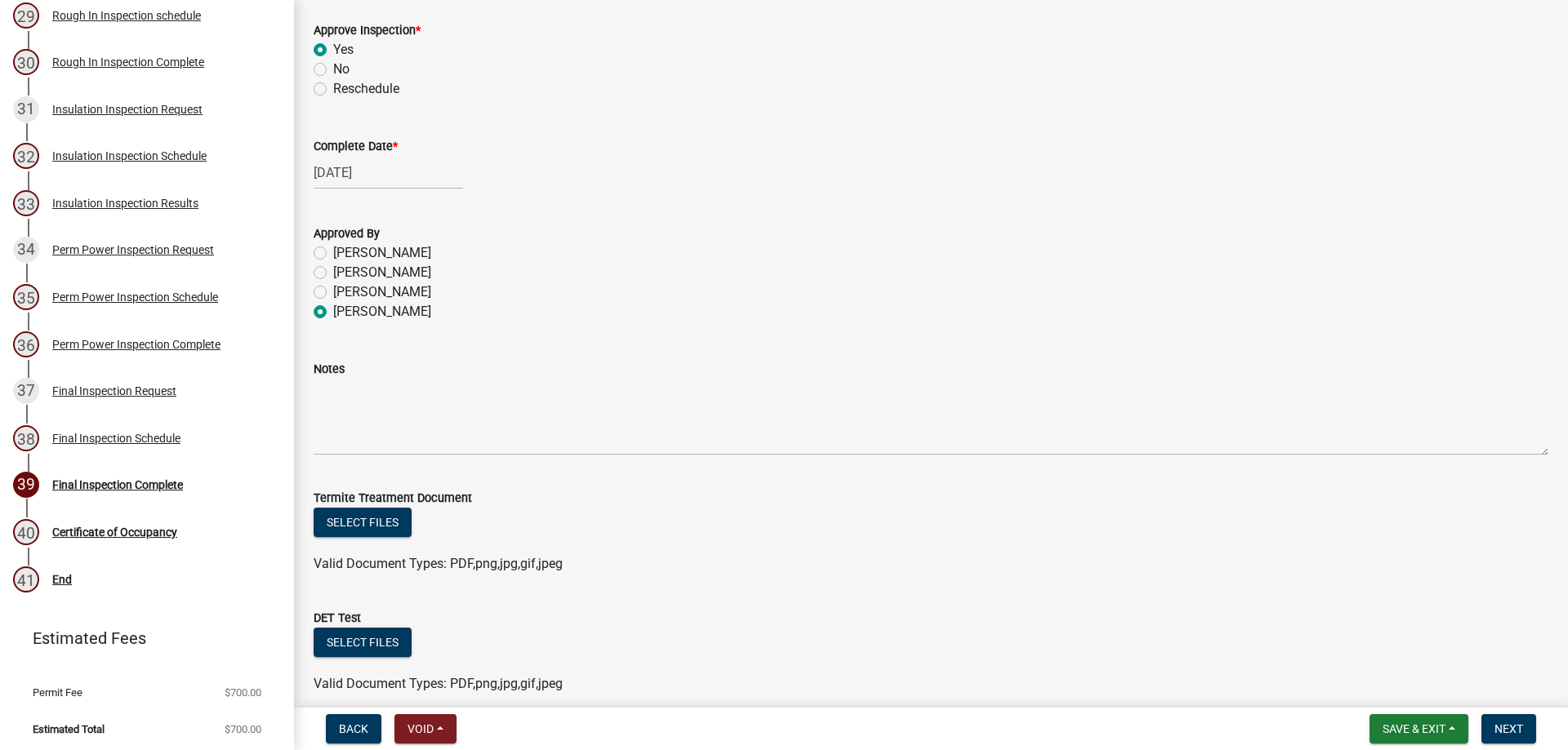
scroll to position [162, 0]
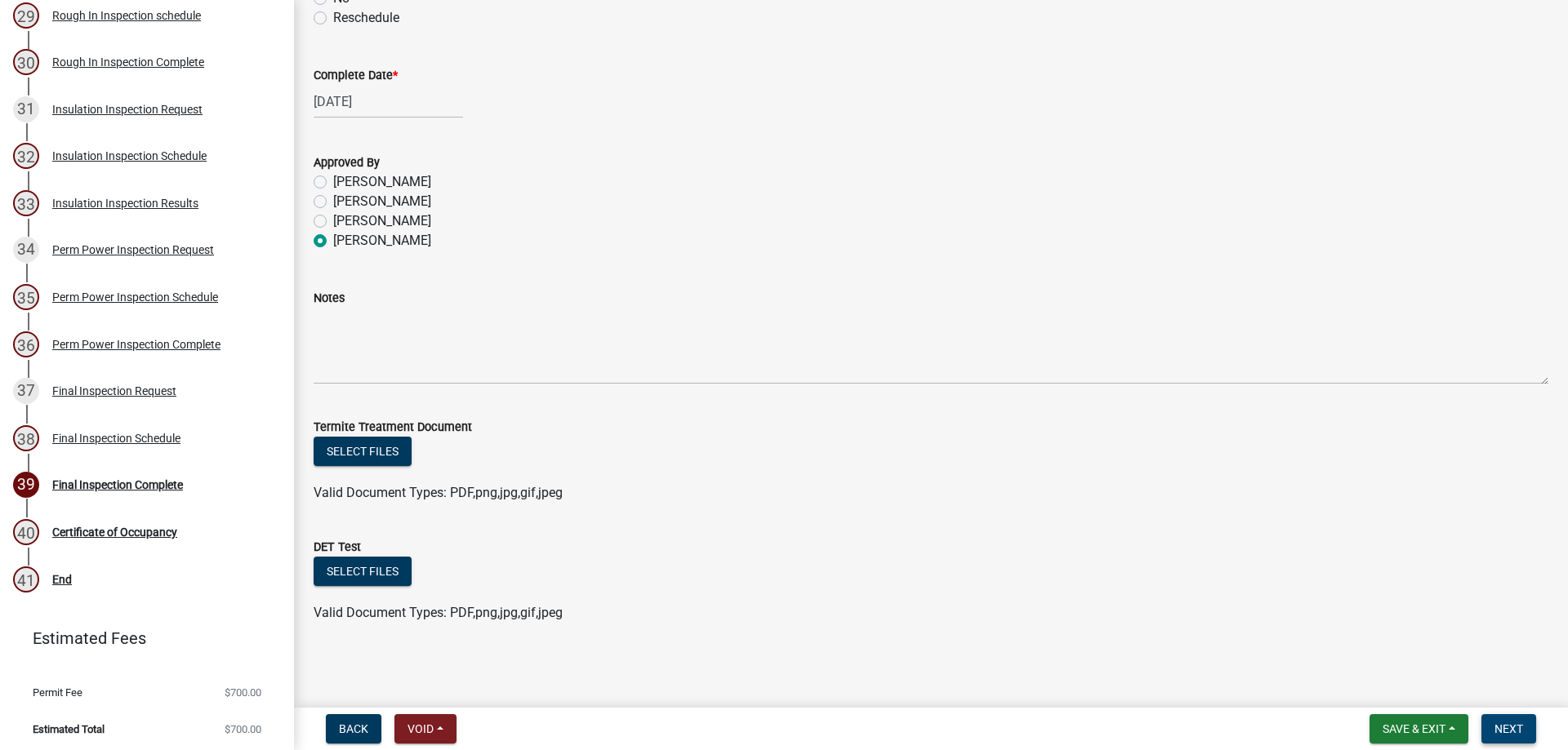
click at [1510, 733] on span "Next" at bounding box center [1508, 729] width 29 height 13
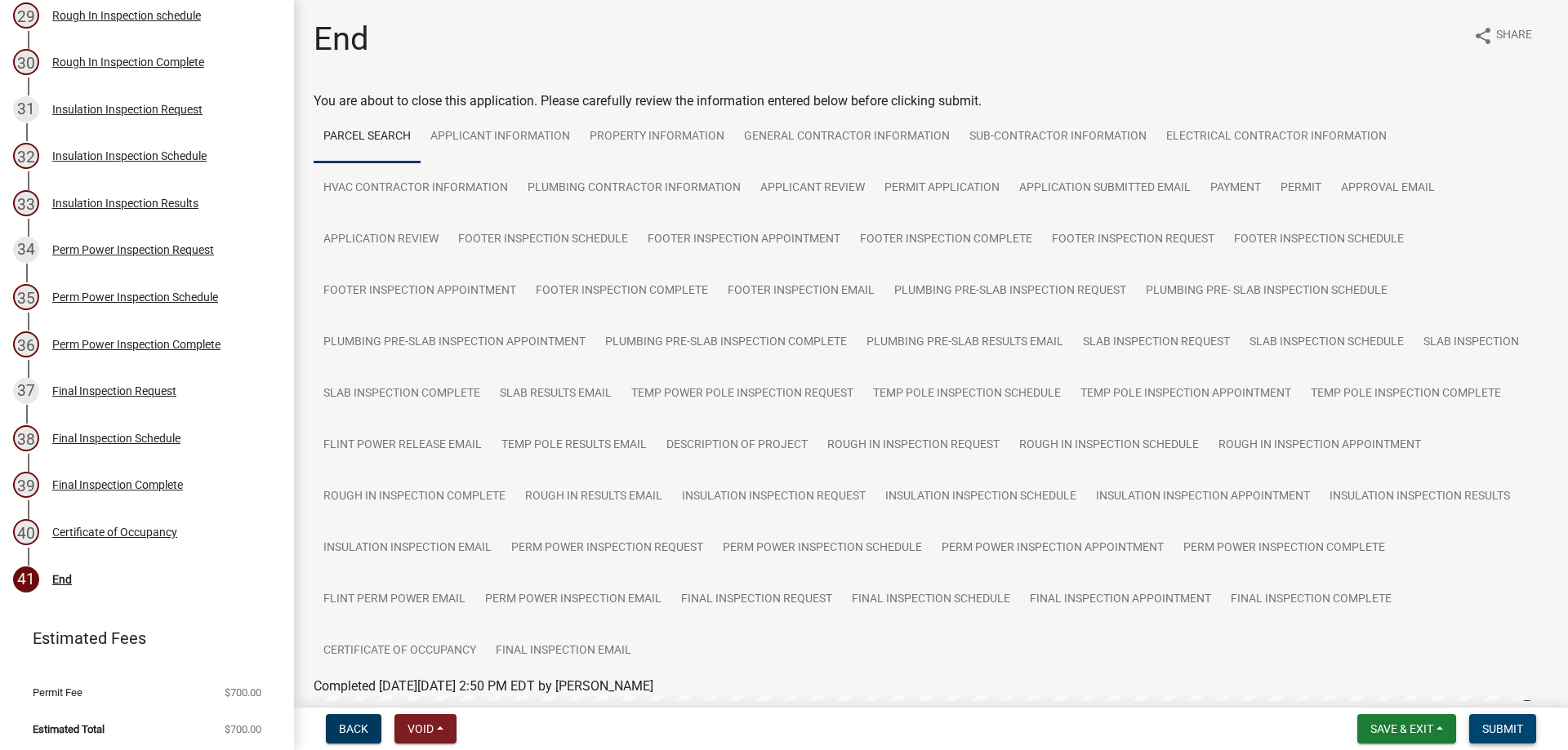
click at [1502, 720] on button "Submit" at bounding box center [1502, 729] width 67 height 30
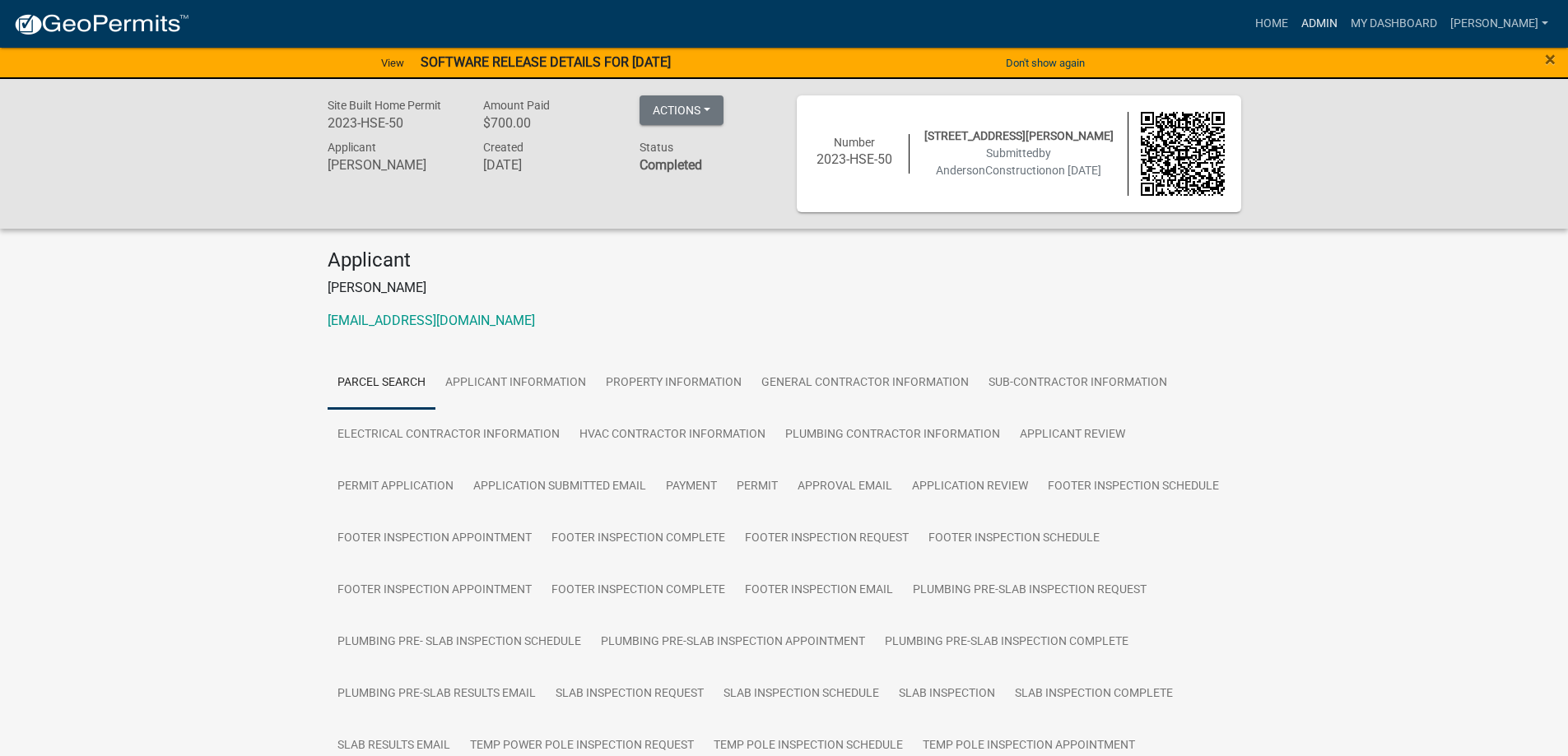
click at [1344, 22] on link "Admin" at bounding box center [1320, 24] width 50 height 31
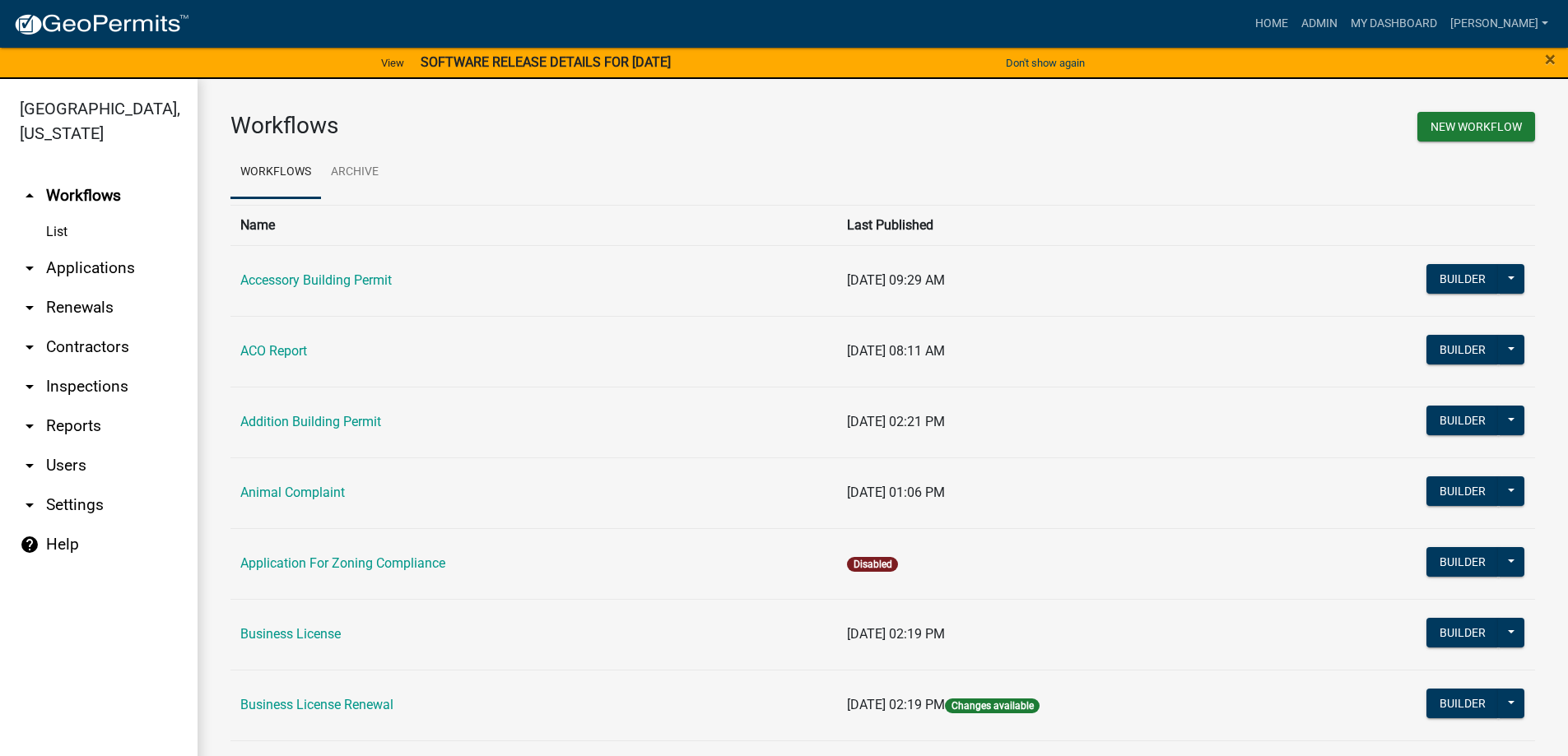
click at [79, 270] on link "arrow_drop_down Applications" at bounding box center [98, 268] width 198 height 40
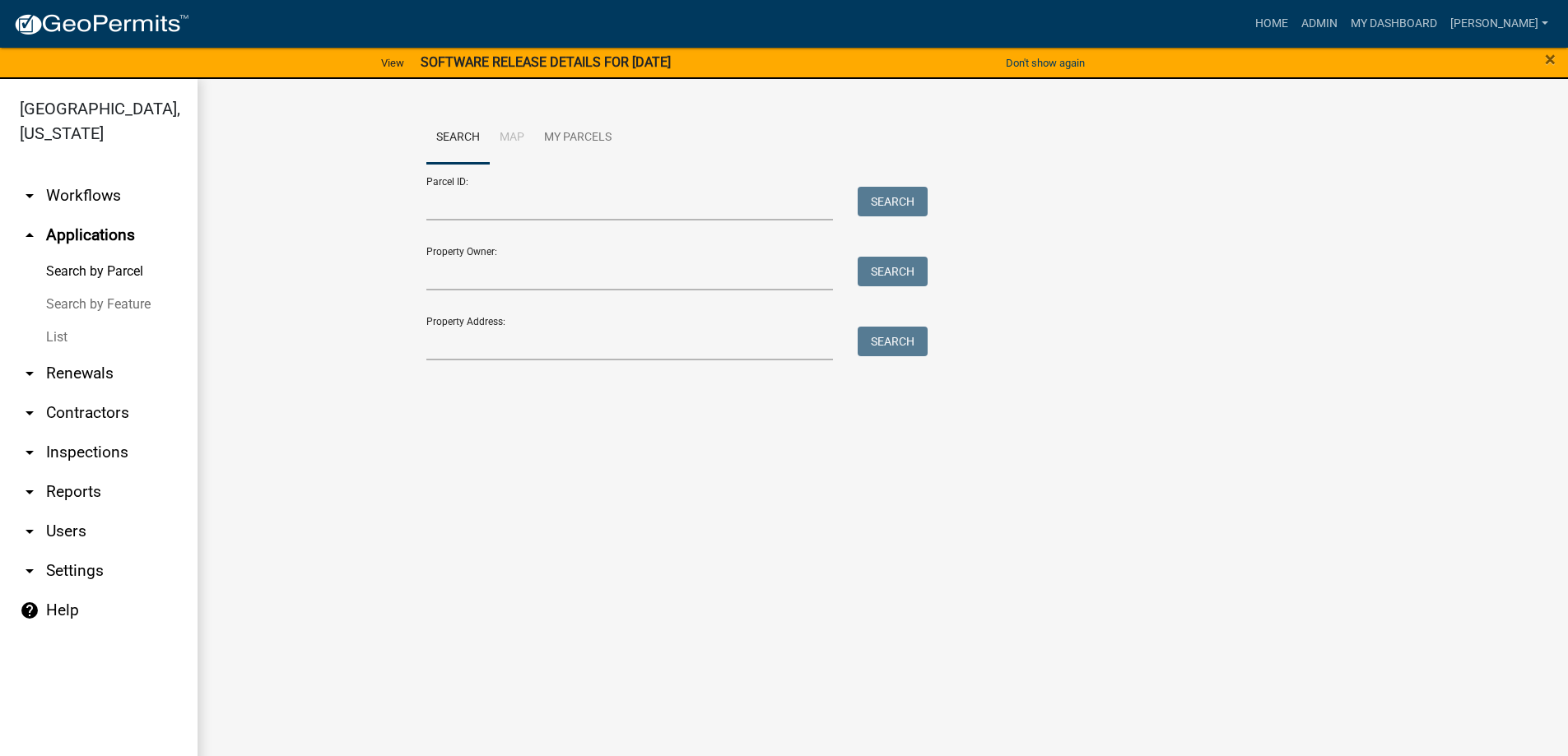
click at [79, 345] on link "List" at bounding box center [98, 337] width 198 height 33
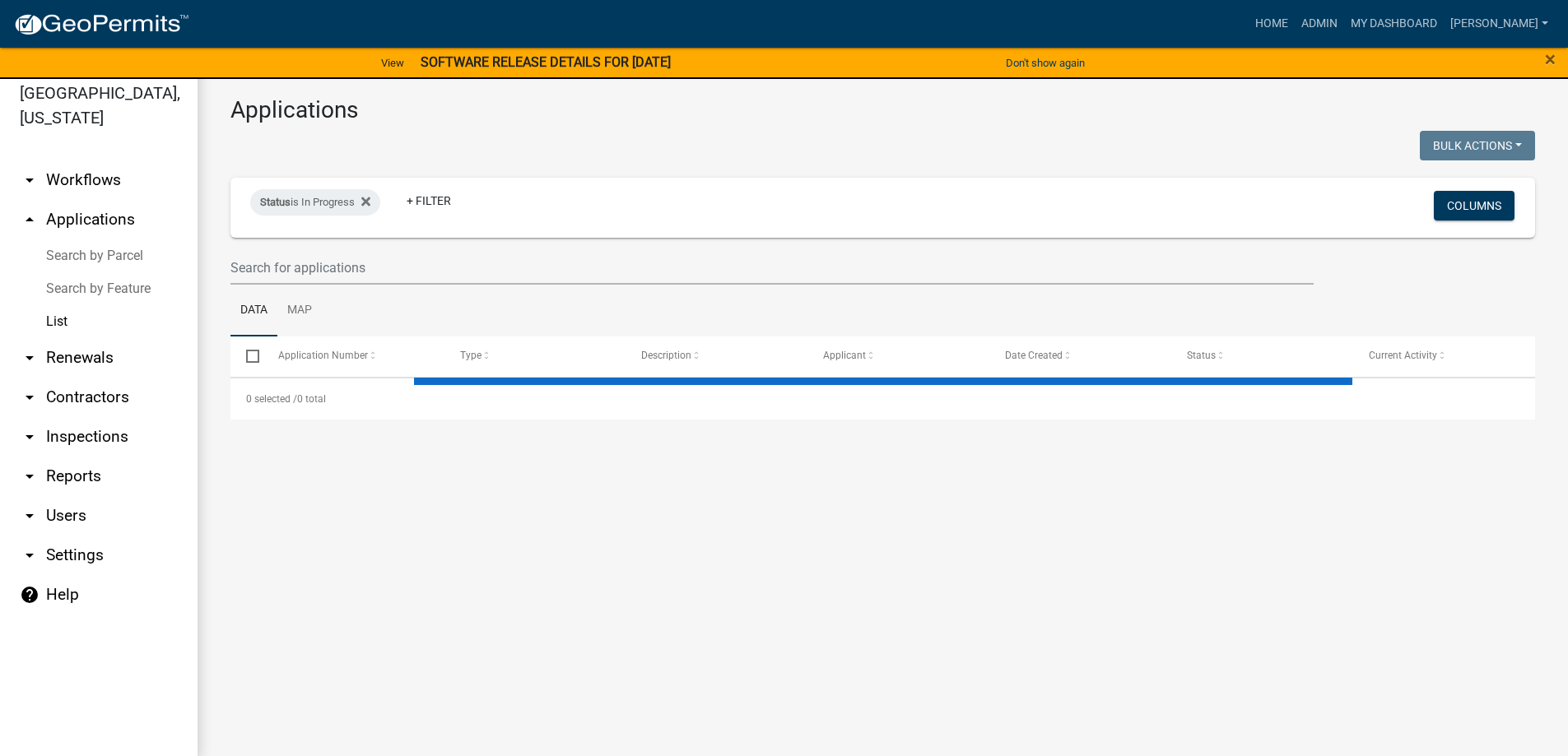
scroll to position [20, 0]
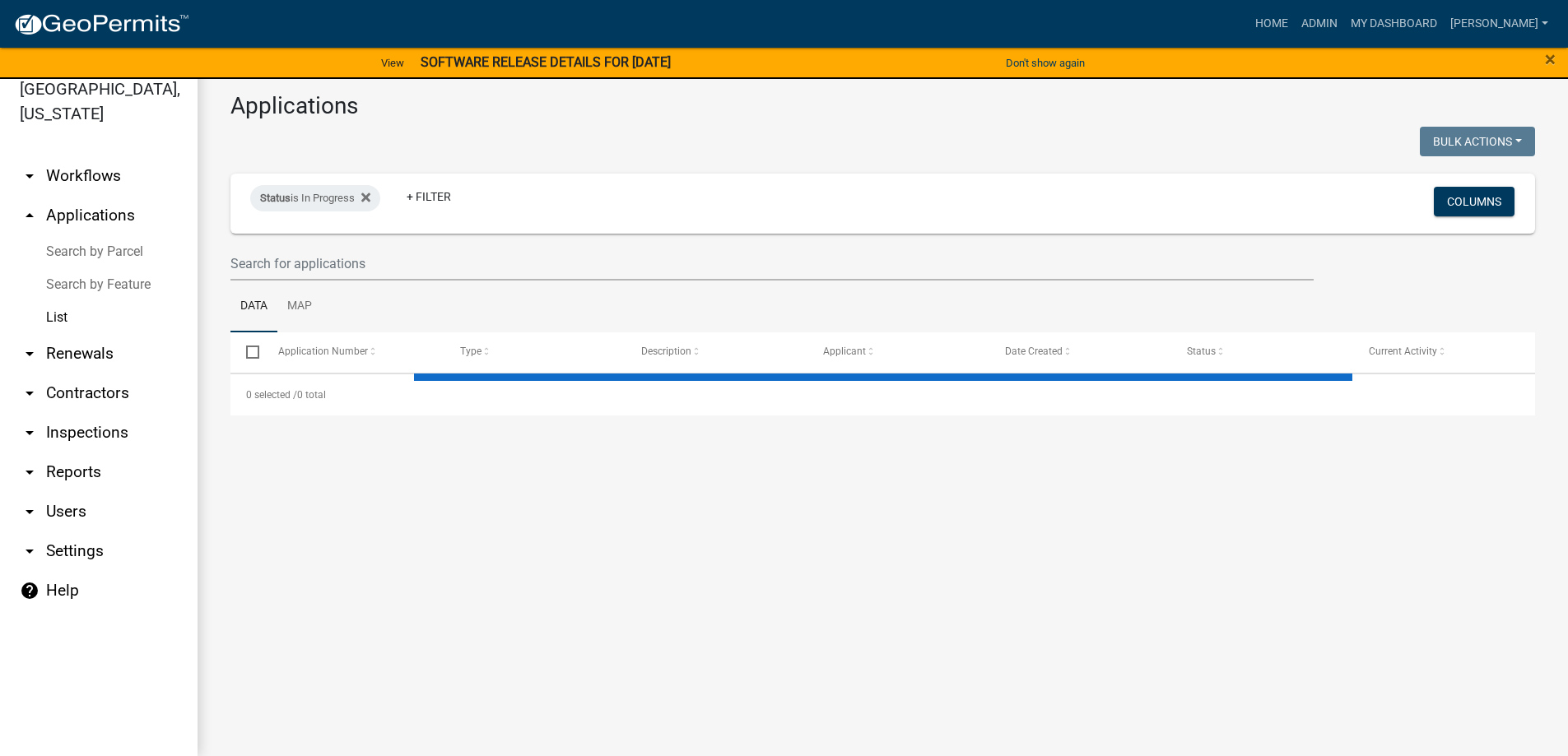
select select "3: 100"
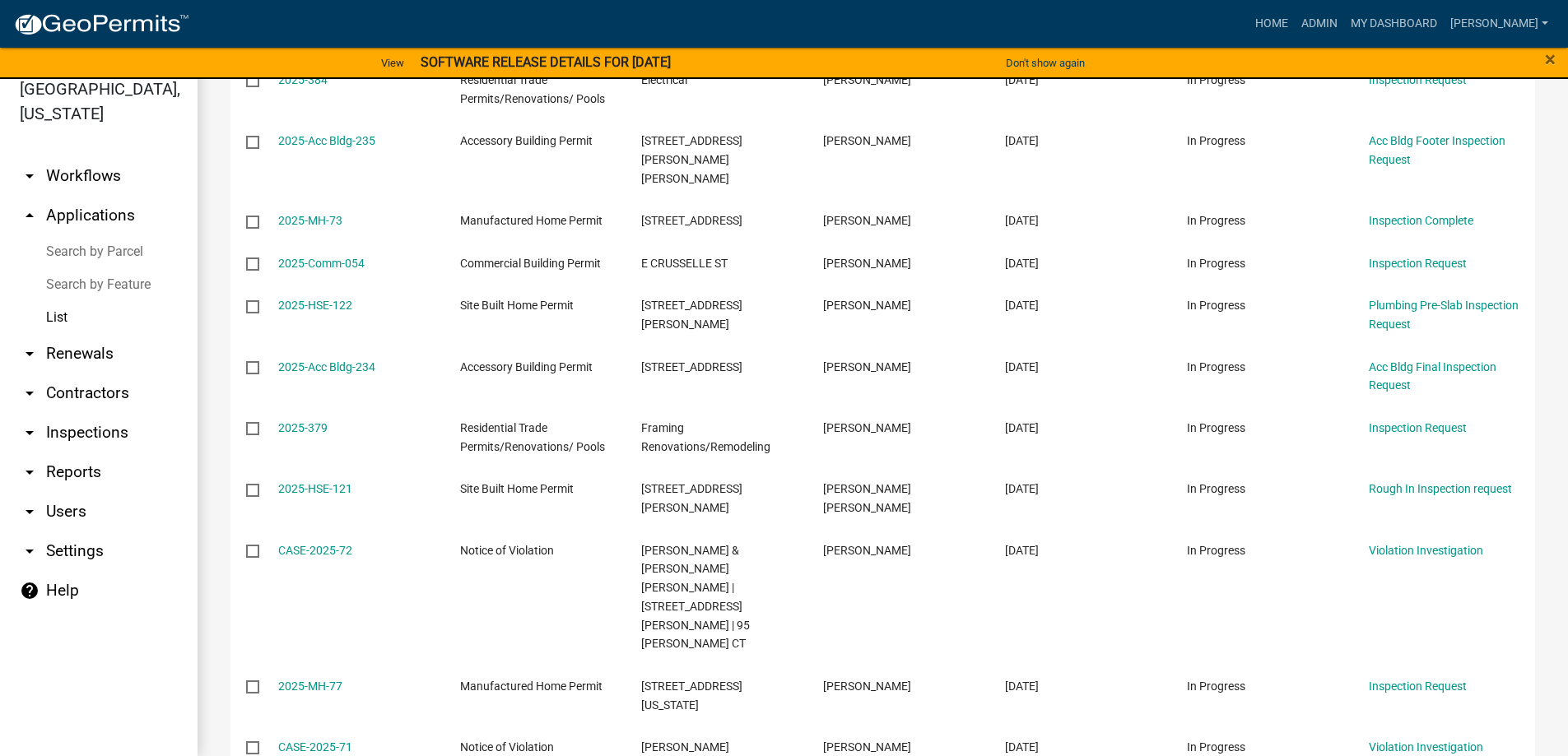
scroll to position [5261, 0]
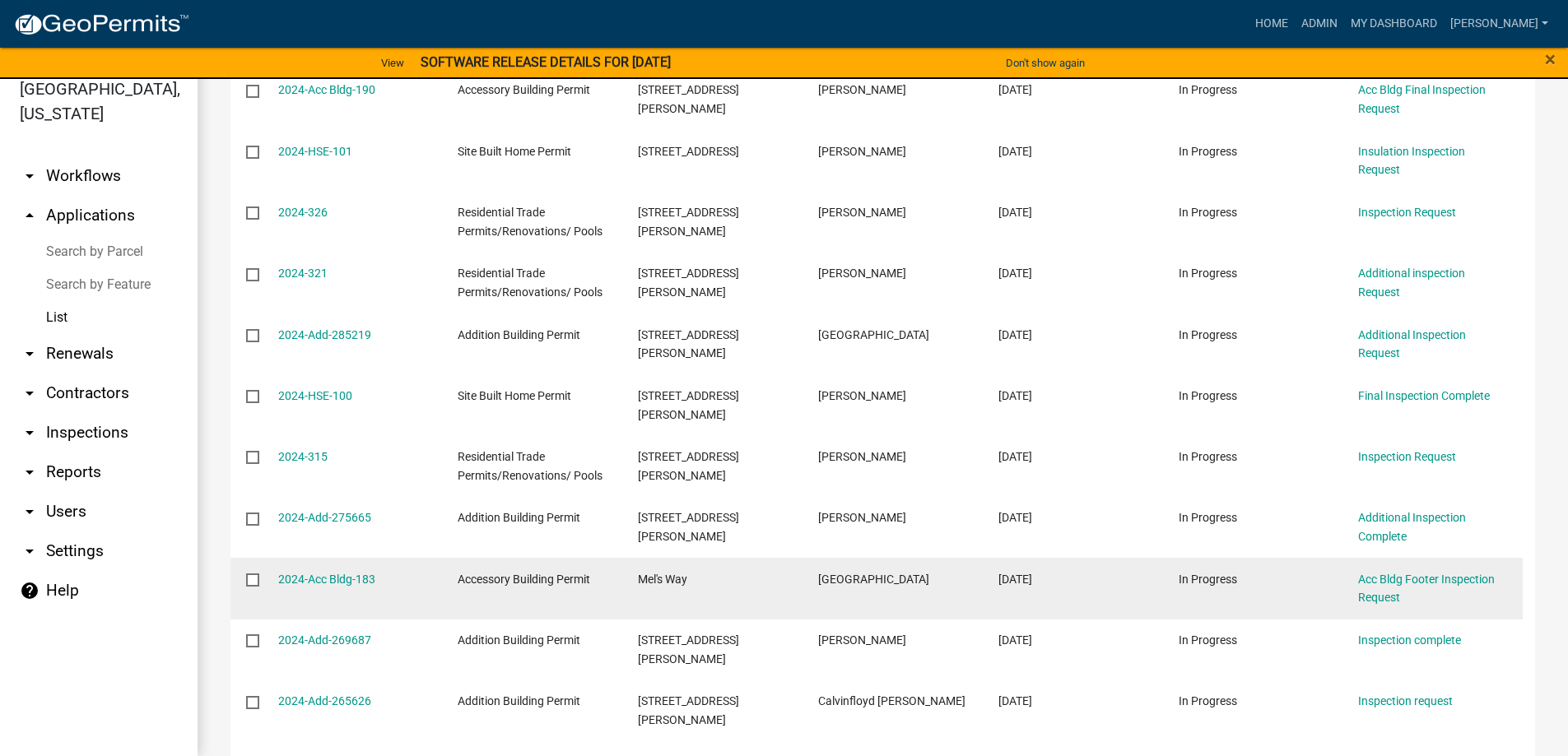
scroll to position [2475, 0]
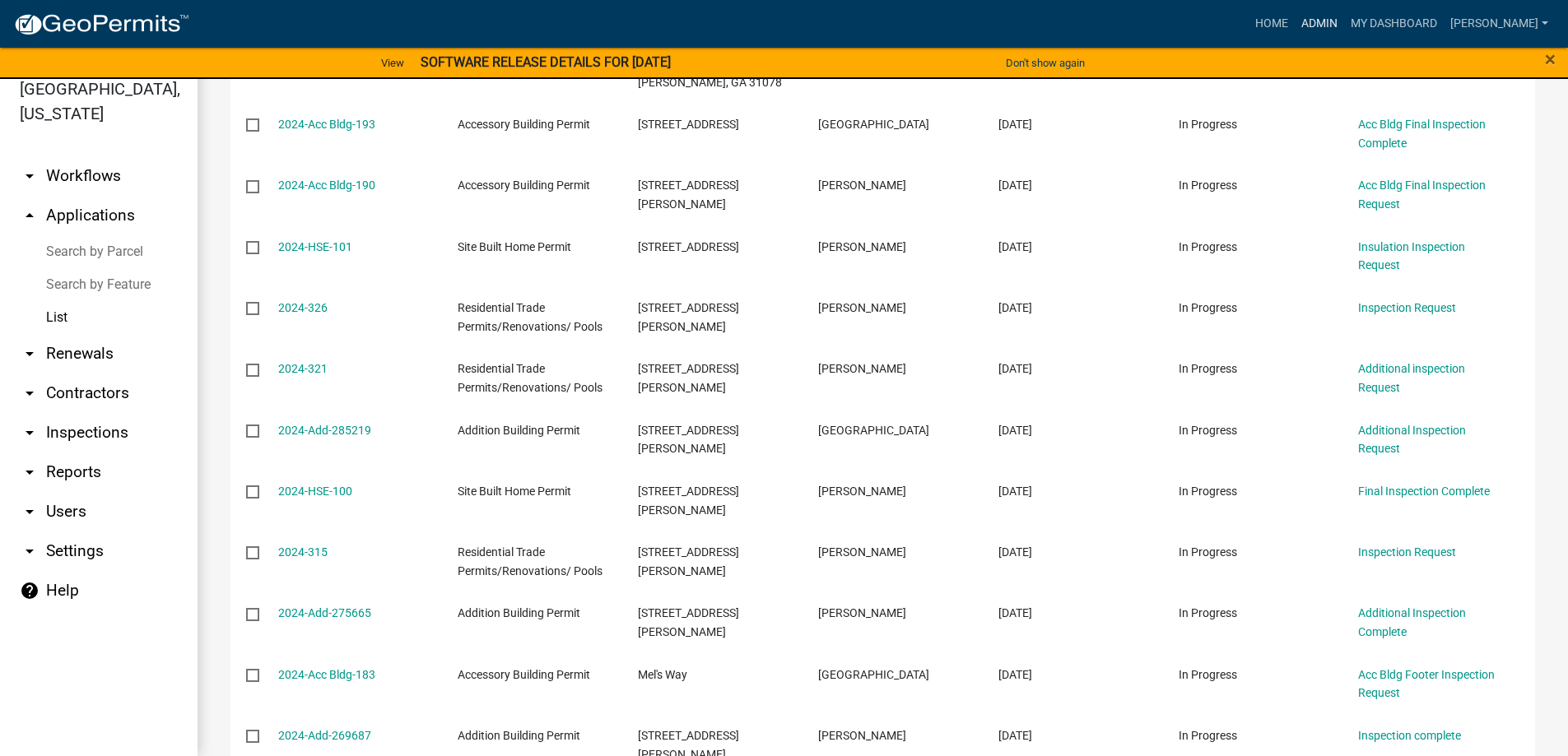
click at [1344, 20] on link "Admin" at bounding box center [1320, 24] width 50 height 31
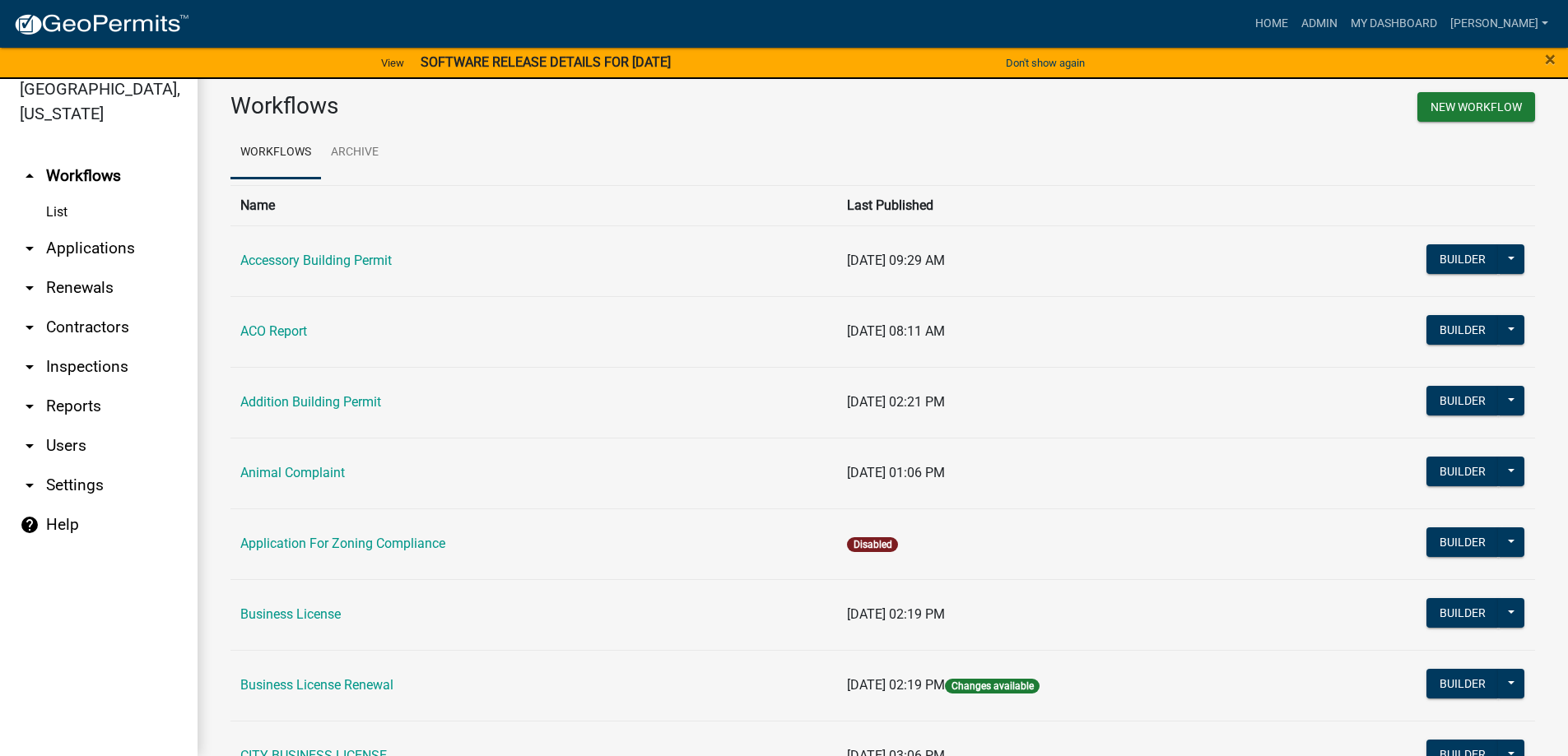
click at [118, 300] on link "arrow_drop_down Renewals" at bounding box center [98, 288] width 198 height 40
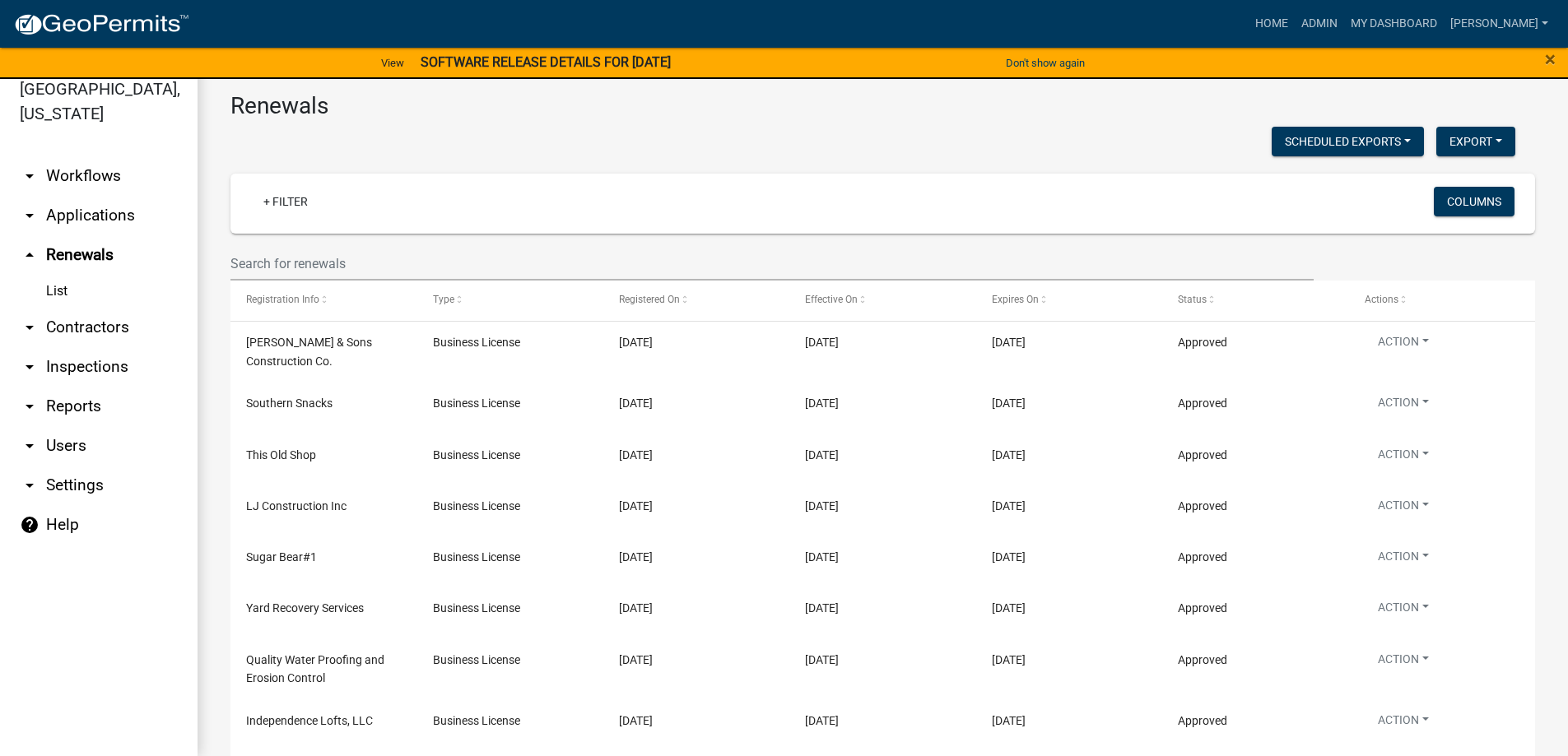
click at [98, 181] on link "arrow_drop_down Workflows" at bounding box center [98, 176] width 198 height 40
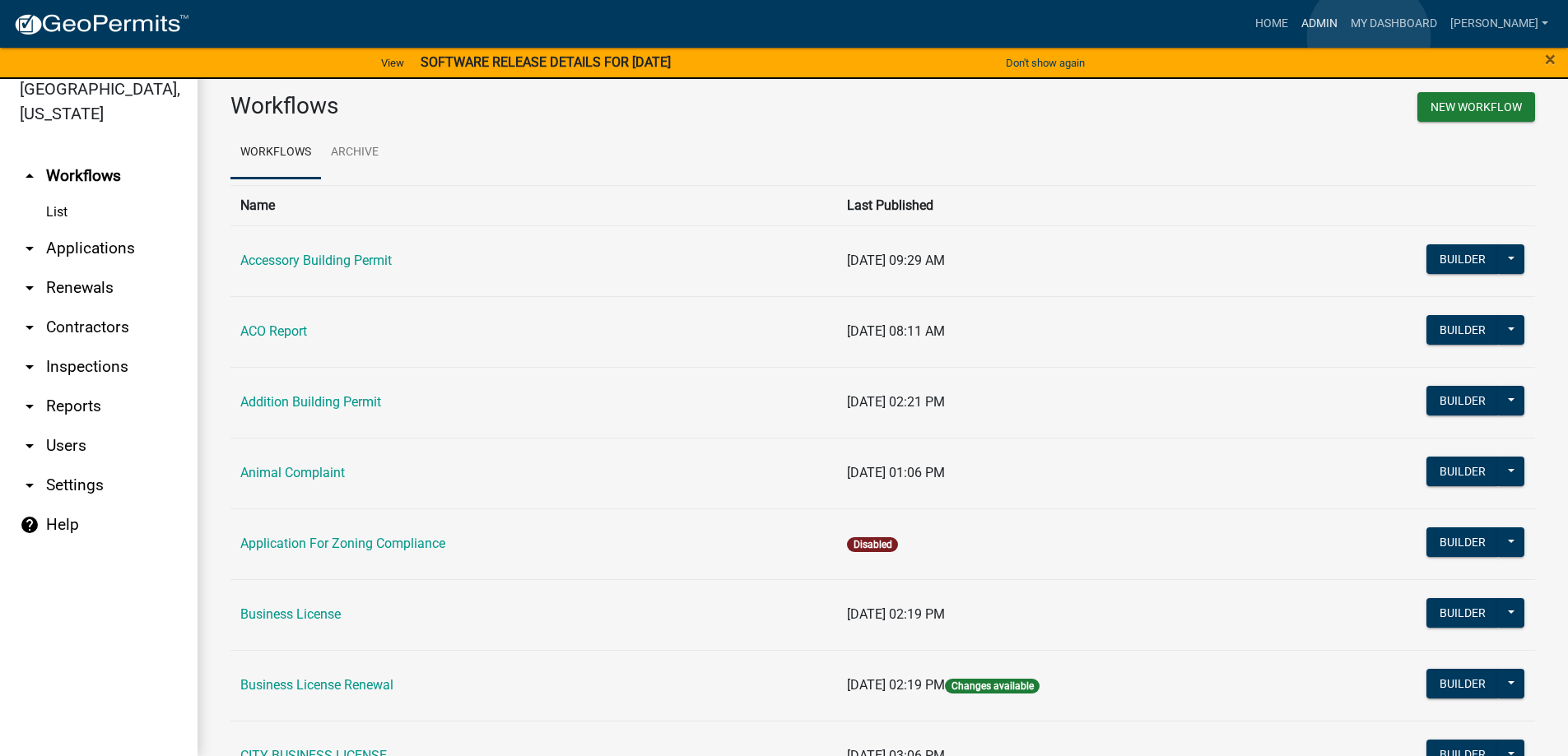
click at [1344, 38] on link "Admin" at bounding box center [1320, 24] width 50 height 31
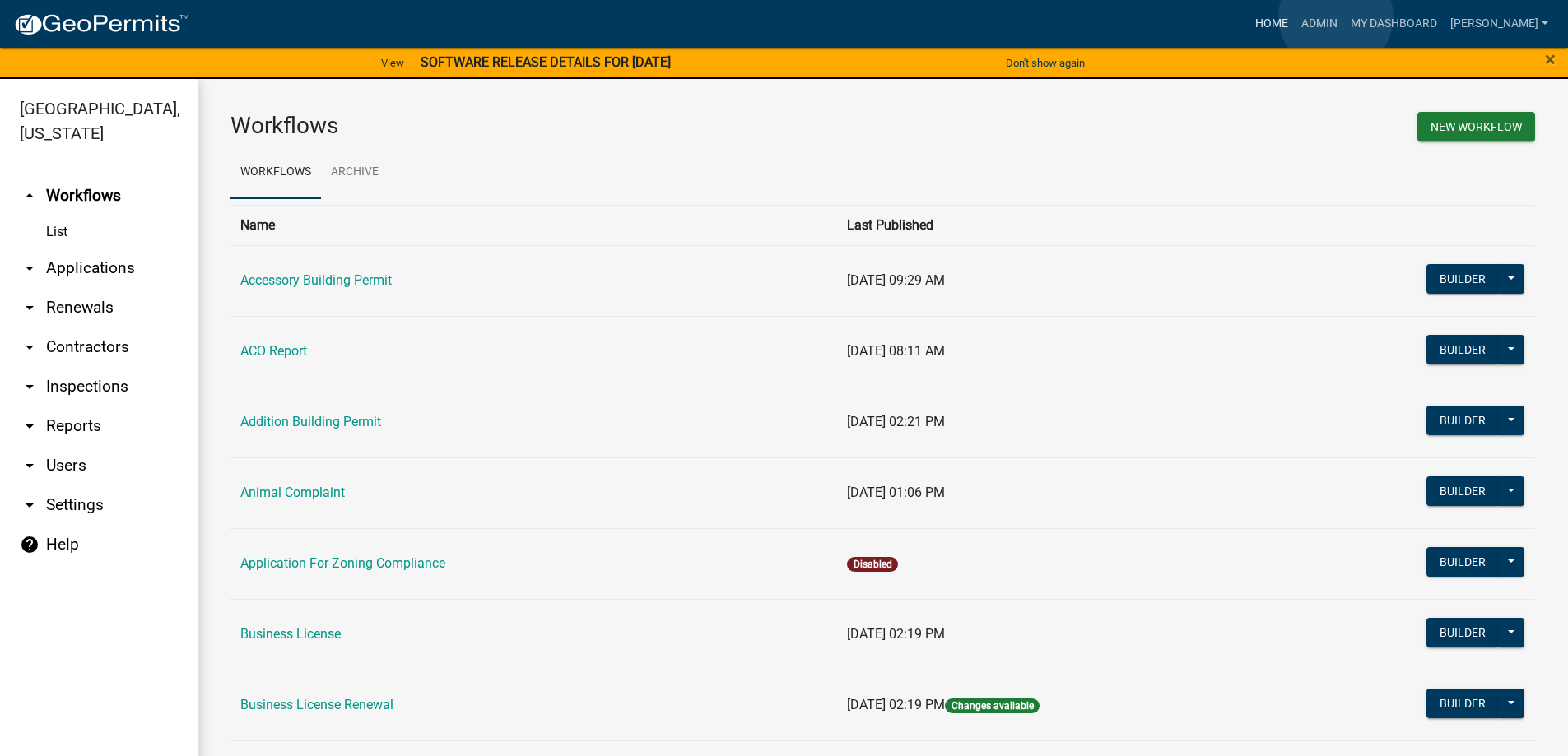
click at [1295, 16] on link "Home" at bounding box center [1272, 24] width 46 height 31
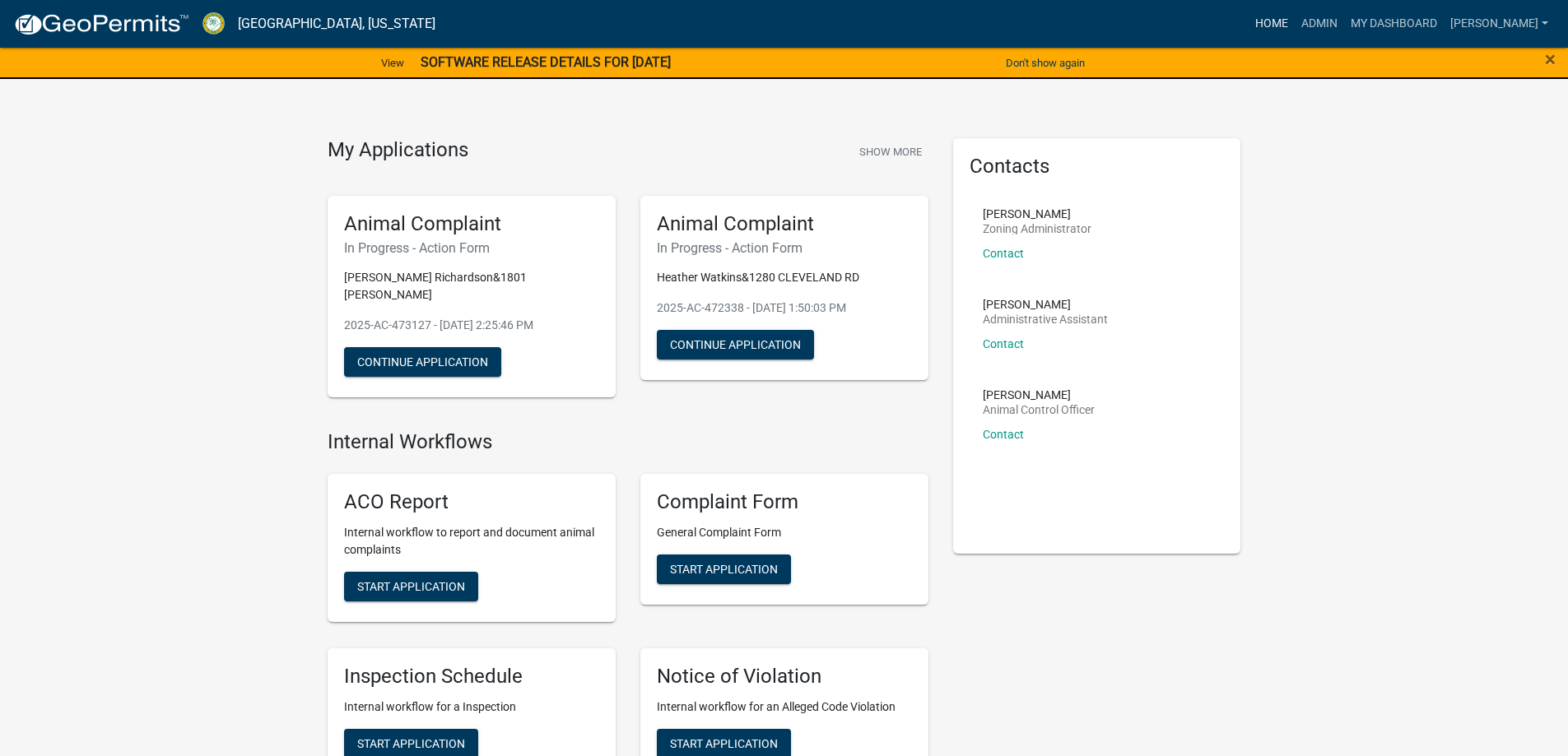
click at [1295, 31] on link "Home" at bounding box center [1272, 24] width 46 height 31
click at [1344, 24] on link "Admin" at bounding box center [1320, 24] width 50 height 31
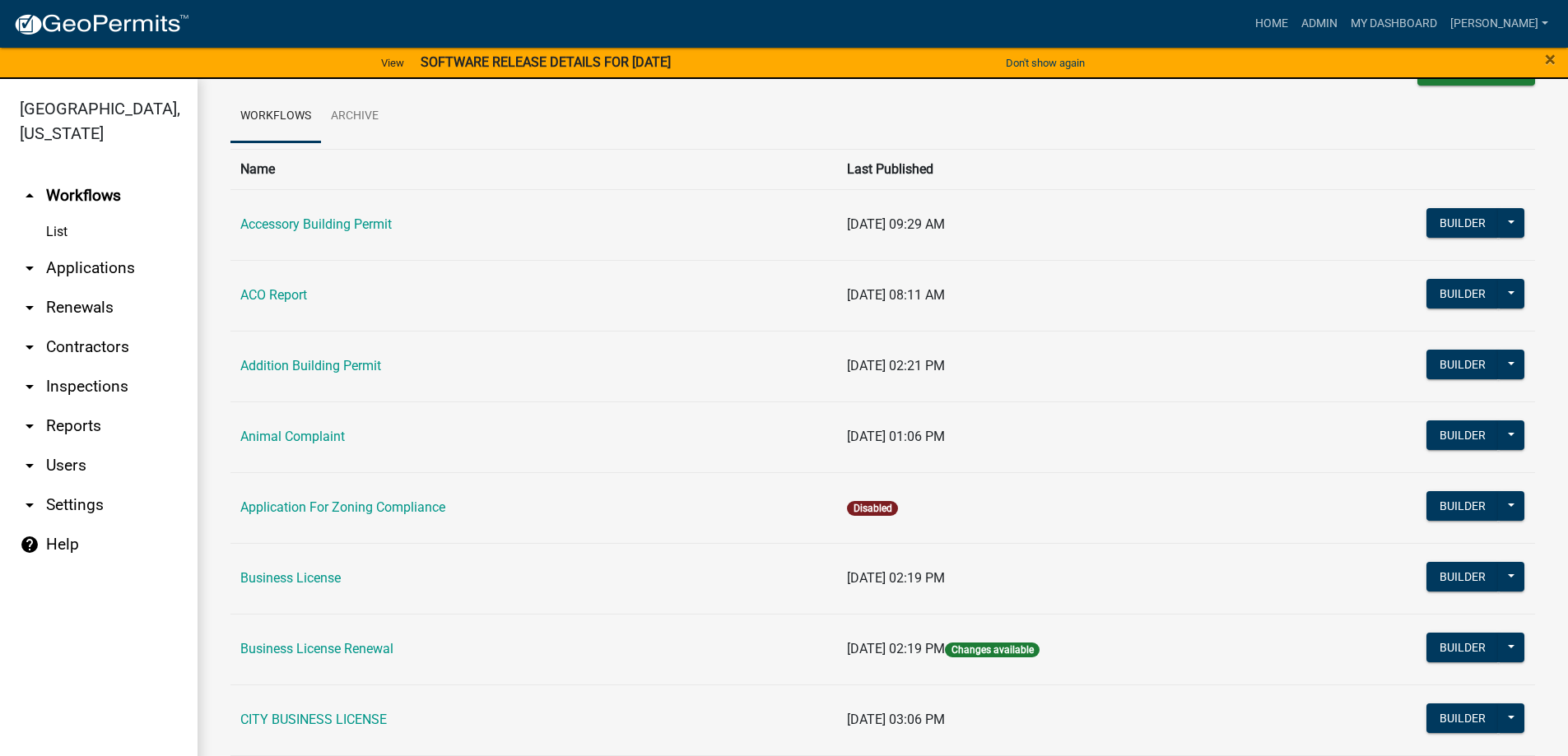
scroll to position [82, 0]
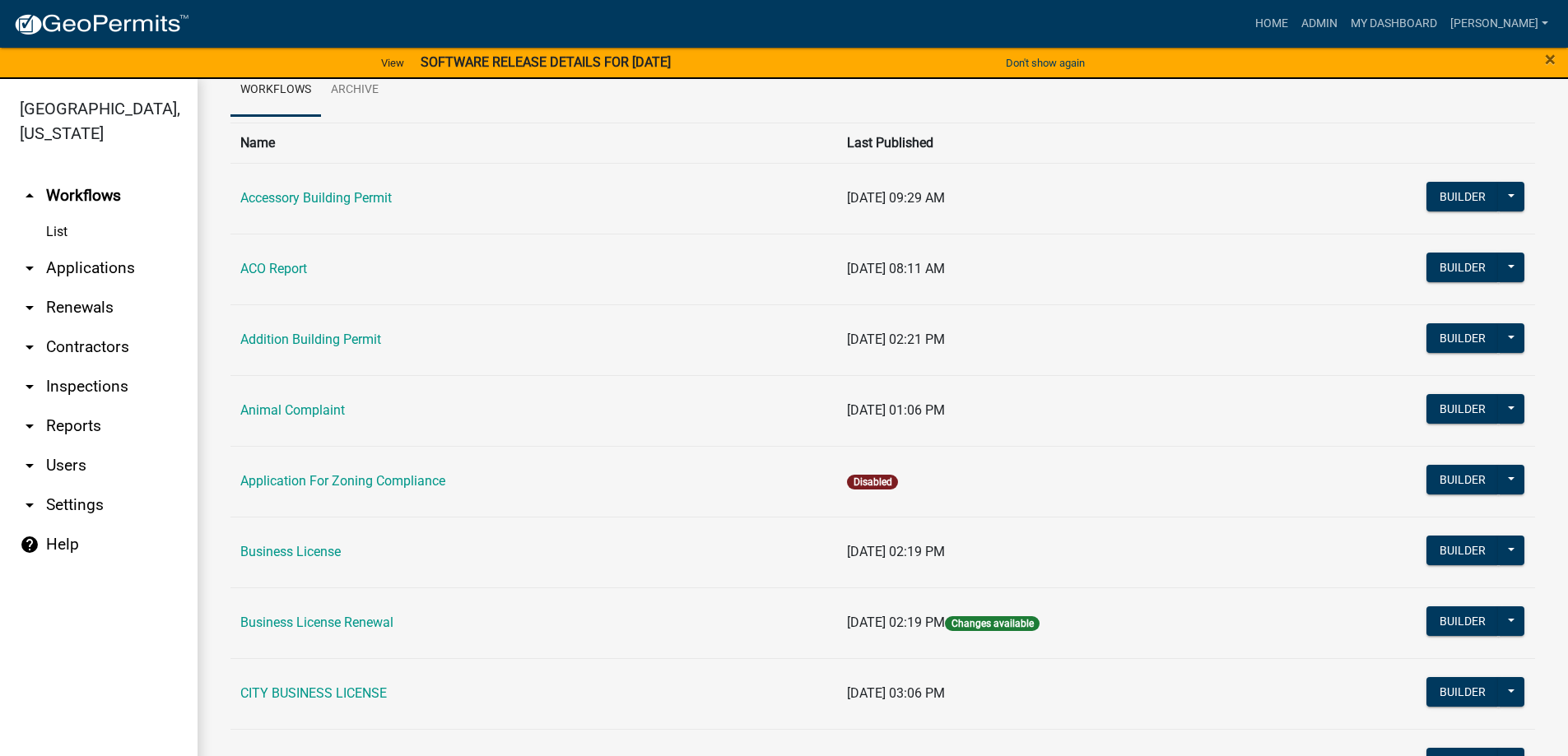
click at [95, 384] on link "arrow_drop_down Inspections" at bounding box center [98, 387] width 198 height 40
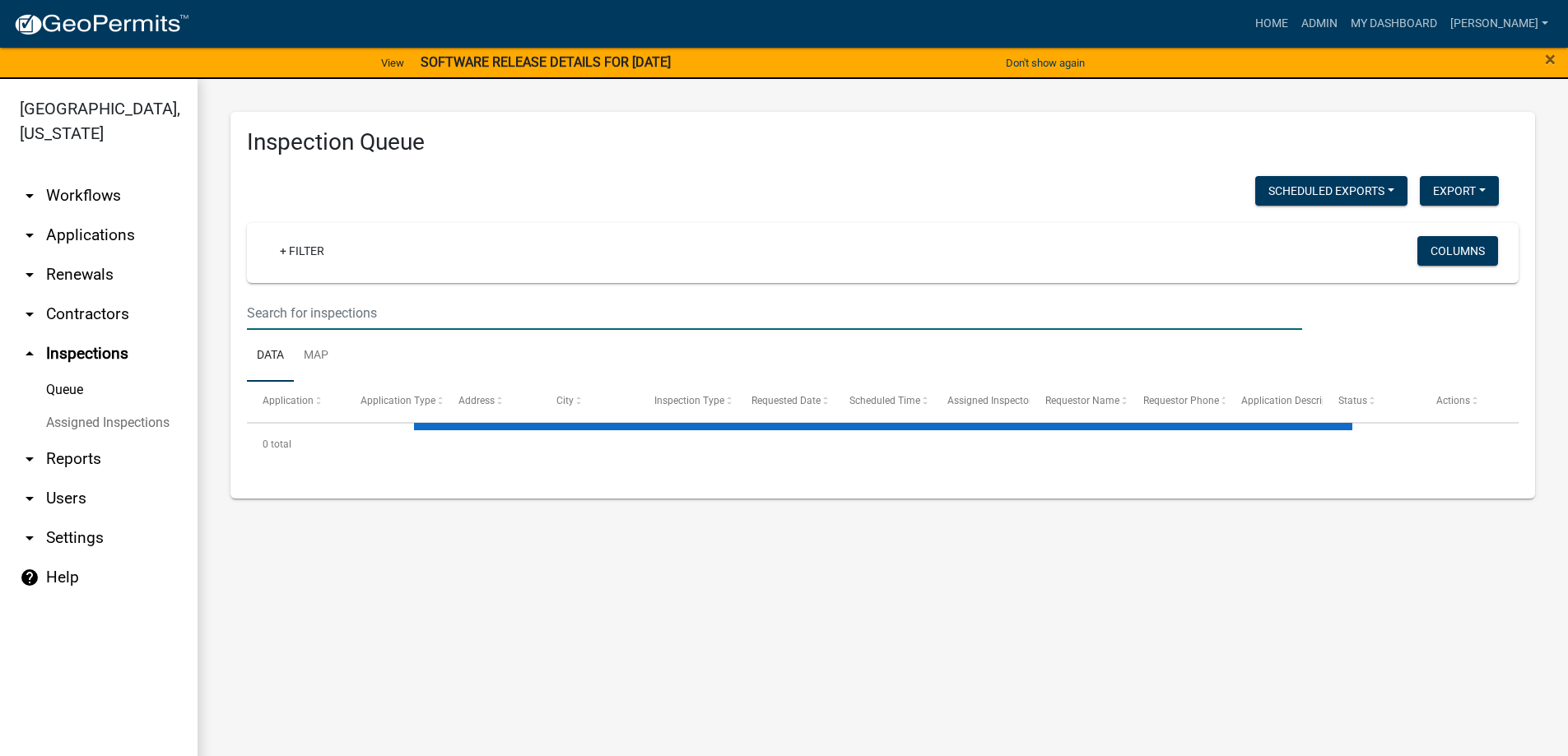
click at [316, 302] on input "text" at bounding box center [774, 313] width 1055 height 34
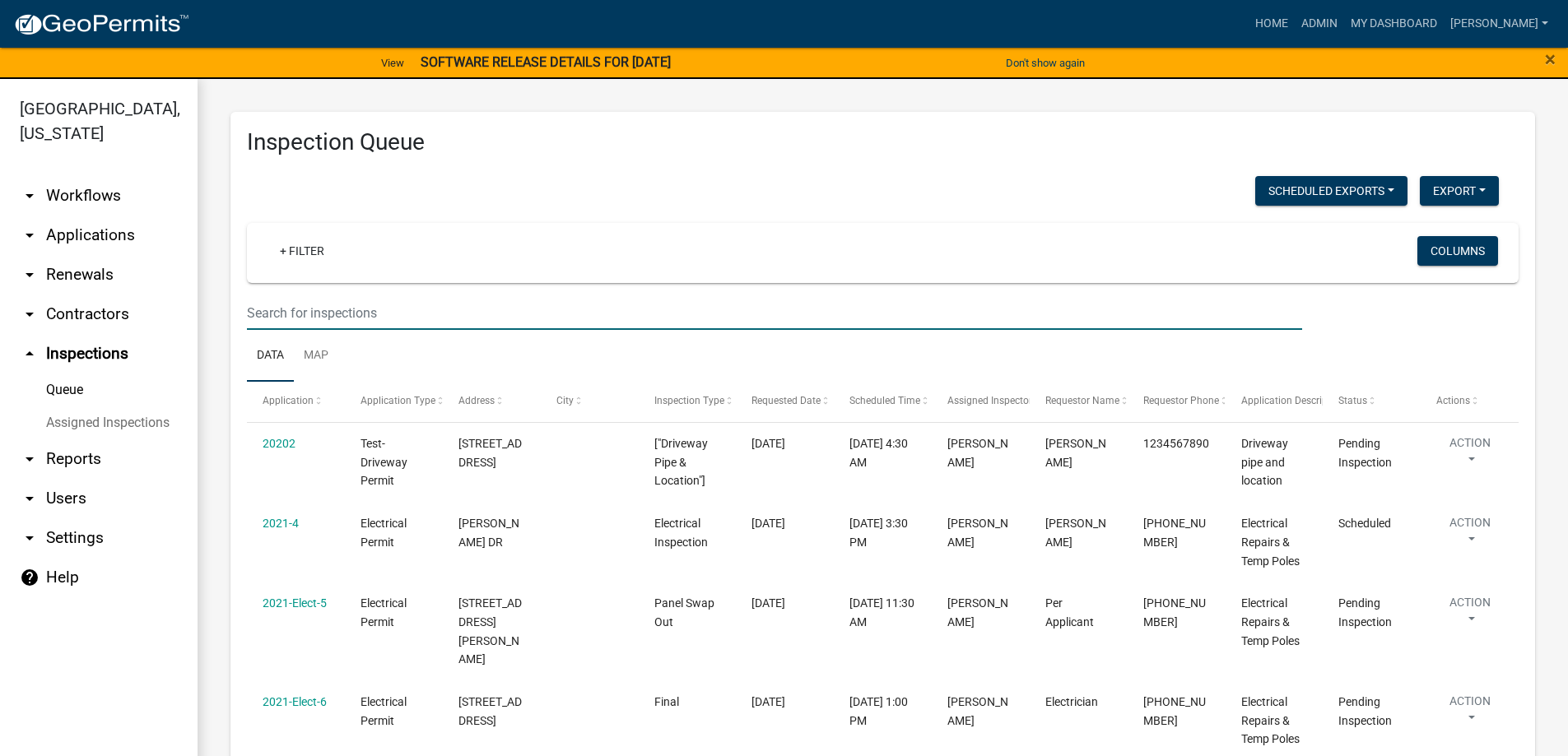
click at [310, 184] on div "Scheduled Exports + Create New Export Excel Format (.xlsx) CSV Format (.csv)" at bounding box center [872, 193] width 1277 height 34
click at [296, 307] on input "text" at bounding box center [774, 313] width 1055 height 34
click at [101, 240] on link "arrow_drop_down Applications" at bounding box center [98, 236] width 198 height 40
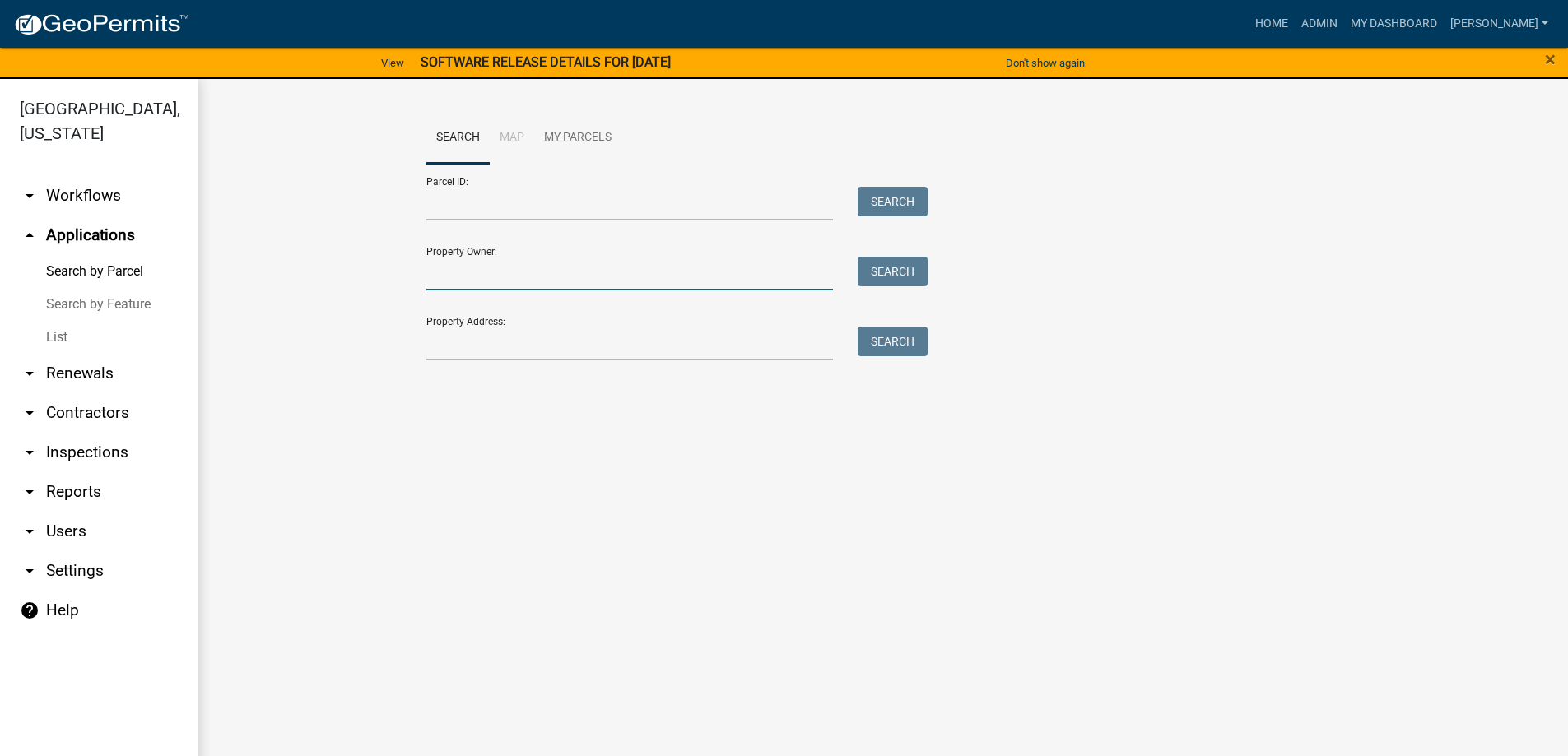
click at [466, 275] on input "Property Owner:" at bounding box center [630, 273] width 407 height 34
type input "WELLMAN"
click at [879, 272] on button "Search" at bounding box center [892, 271] width 70 height 30
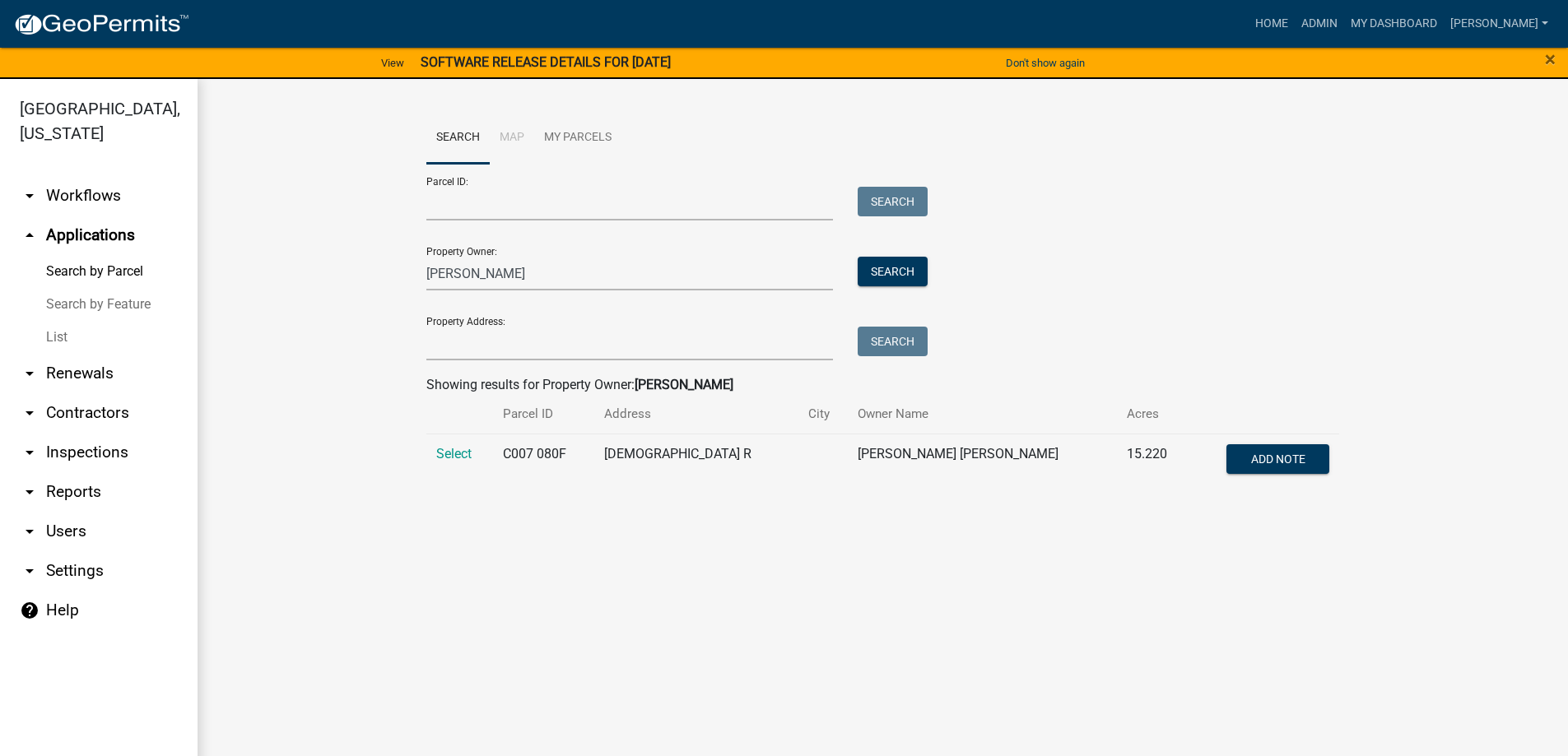
click at [480, 457] on td "Select" at bounding box center [460, 461] width 68 height 55
click at [447, 449] on span "Select" at bounding box center [453, 453] width 36 height 16
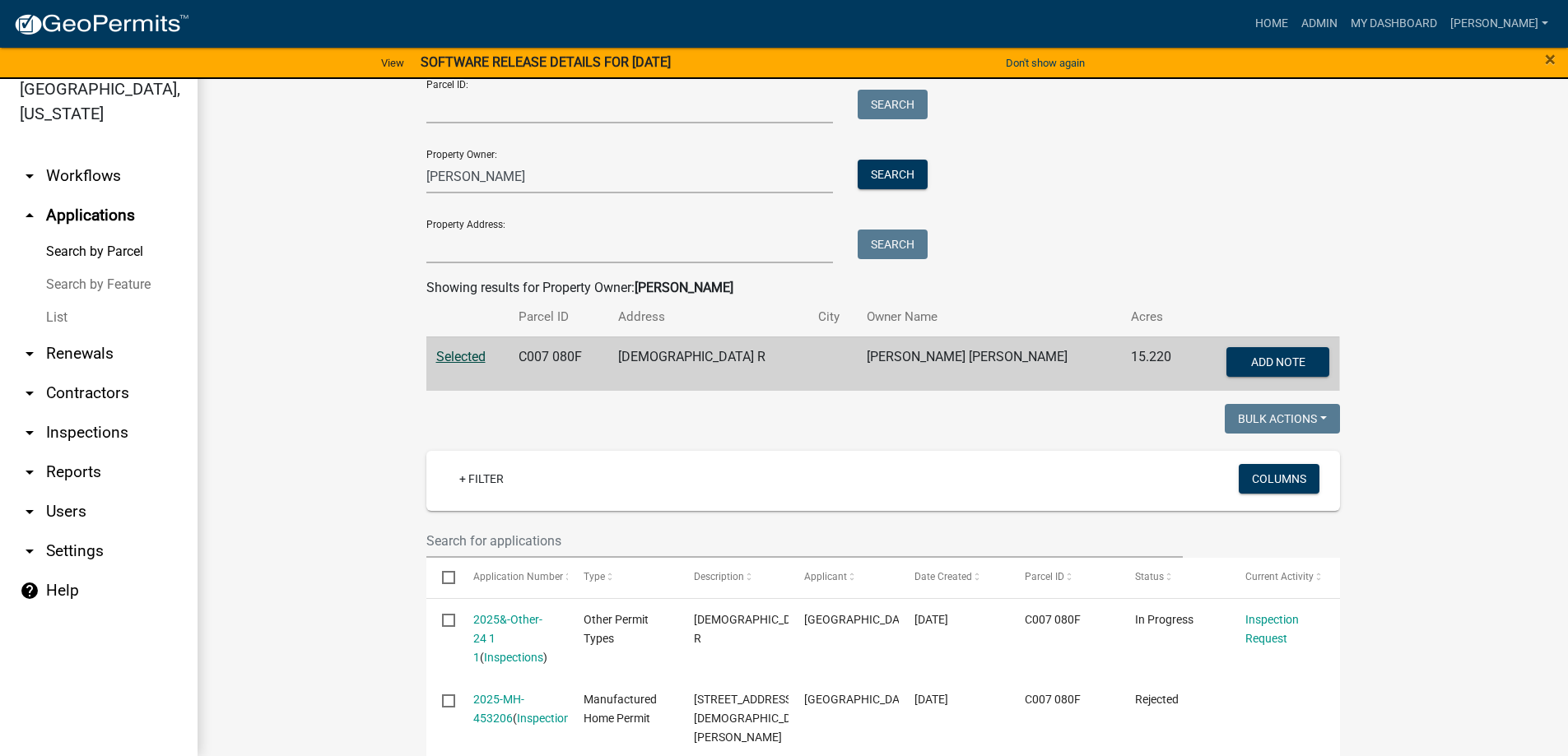
scroll to position [179, 0]
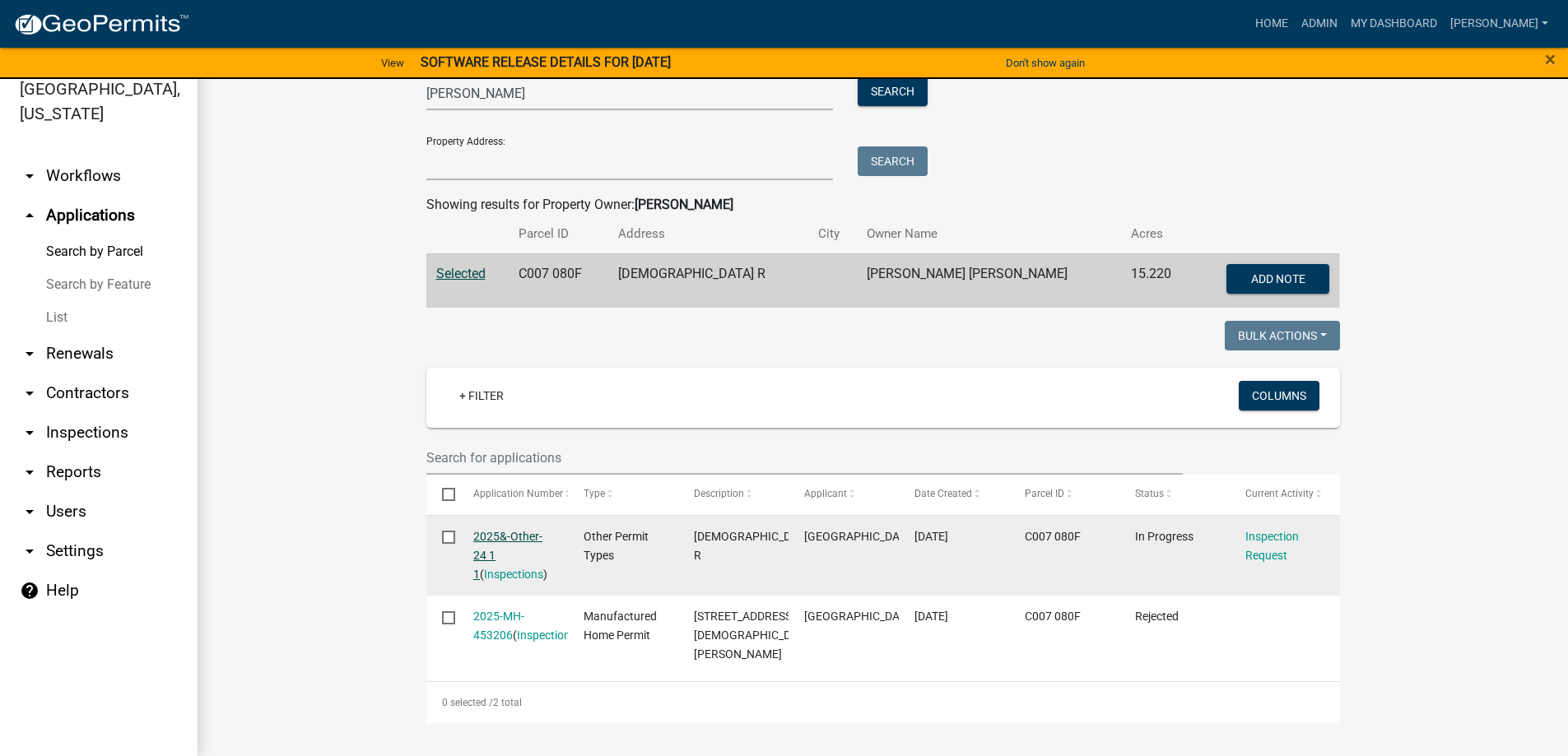
click at [491, 530] on link "2025&-Other-24 1 1" at bounding box center [508, 556] width 70 height 51
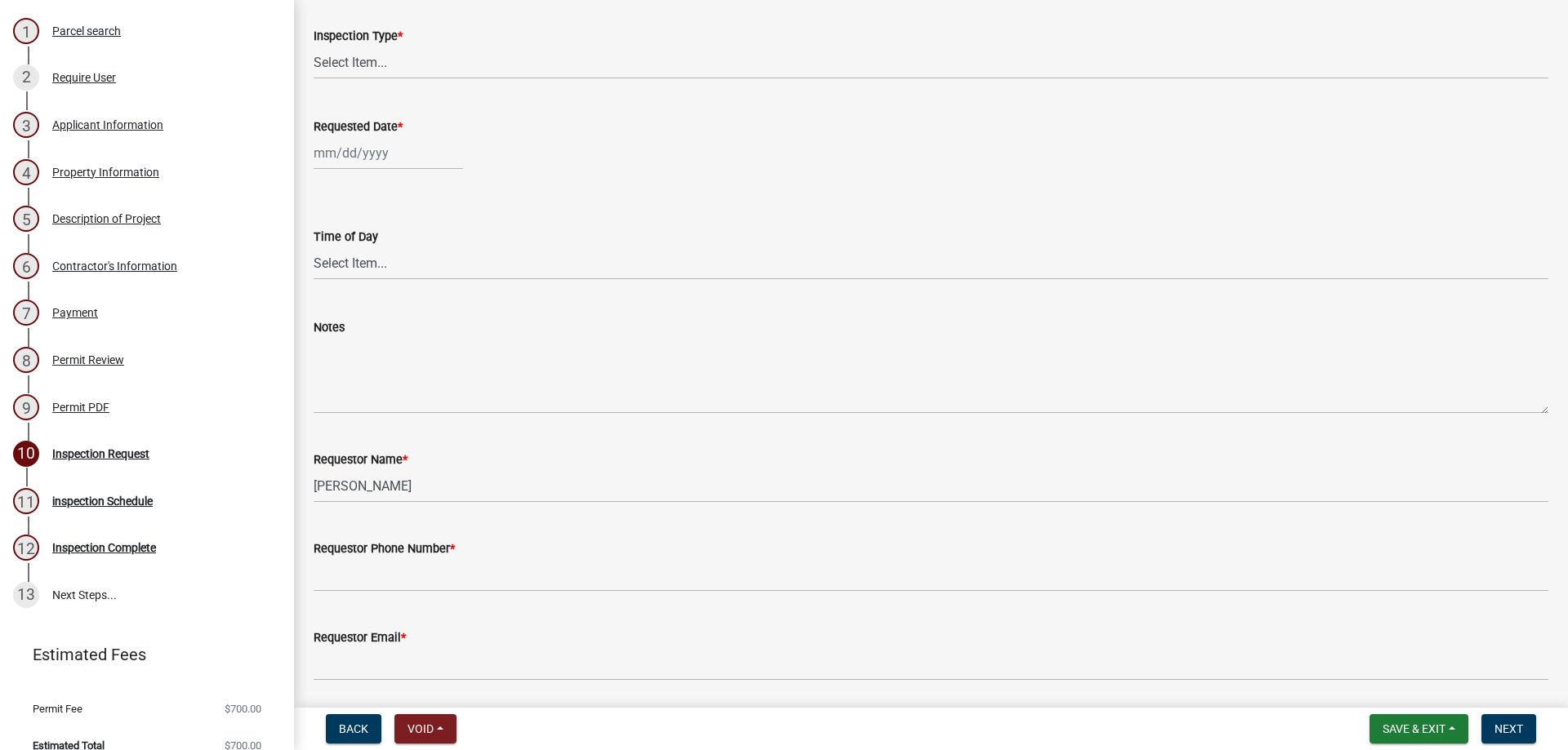
scroll to position [82, 0]
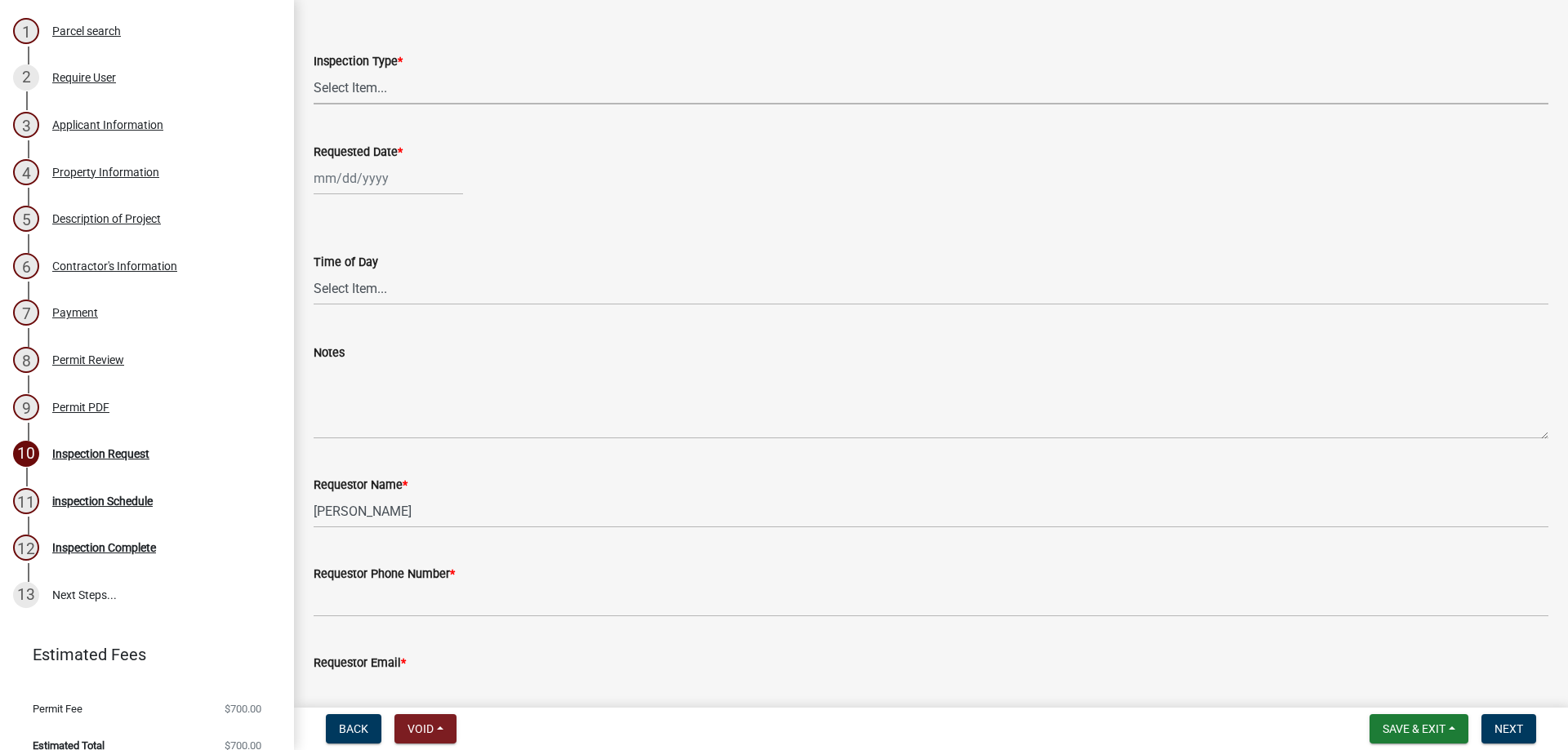
drag, startPoint x: 388, startPoint y: 103, endPoint x: 374, endPoint y: 91, distance: 18.4
click at [382, 98] on select "Select Item... Electrical HVAC Plumbing Framing Other" at bounding box center [931, 88] width 1235 height 34
click at [314, 71] on select "Select Item... Electrical HVAC Plumbing Framing Other" at bounding box center [931, 88] width 1235 height 34
select select "7d7f0b53-1f2a-4b4a-adf4-9bf4216f4314"
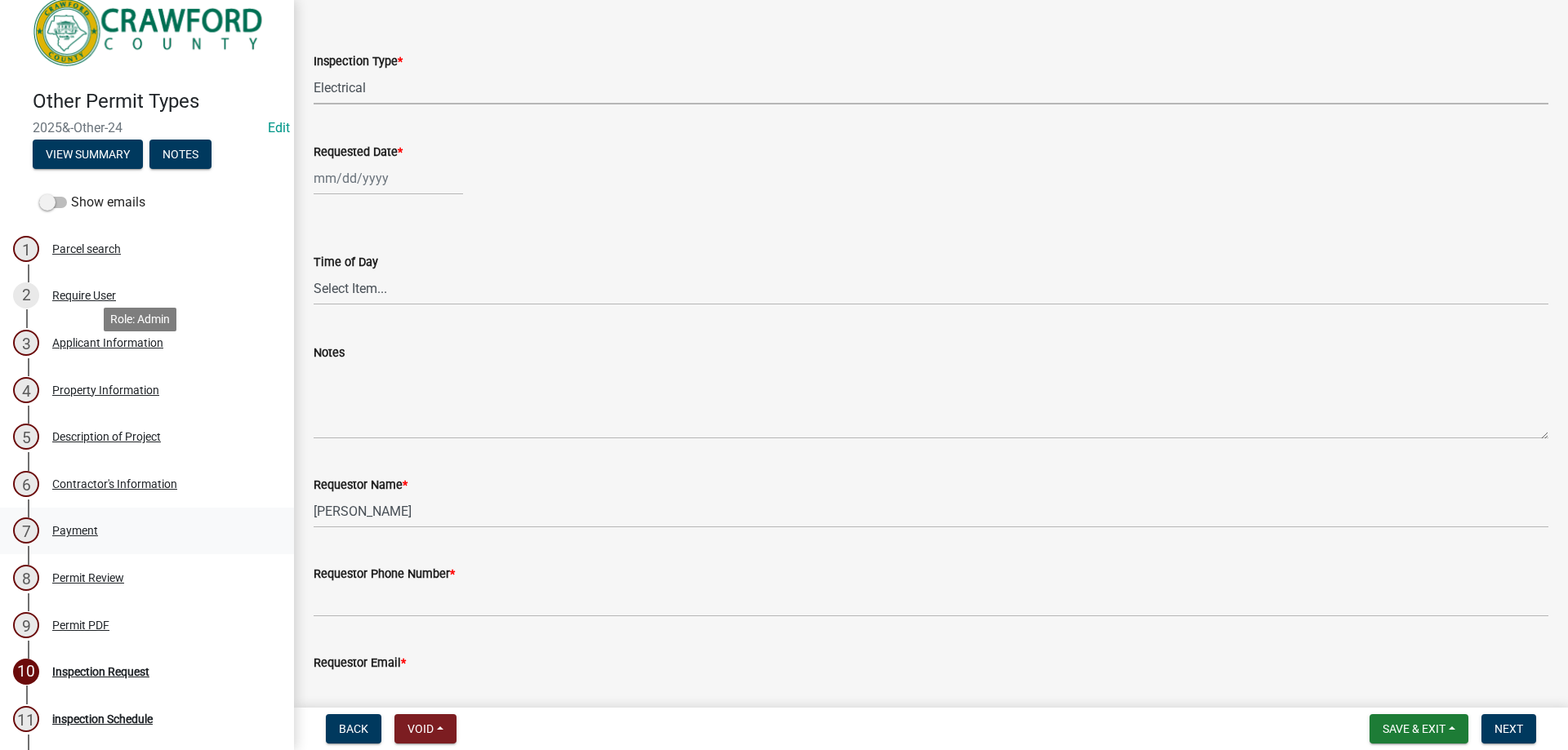
scroll to position [0, 0]
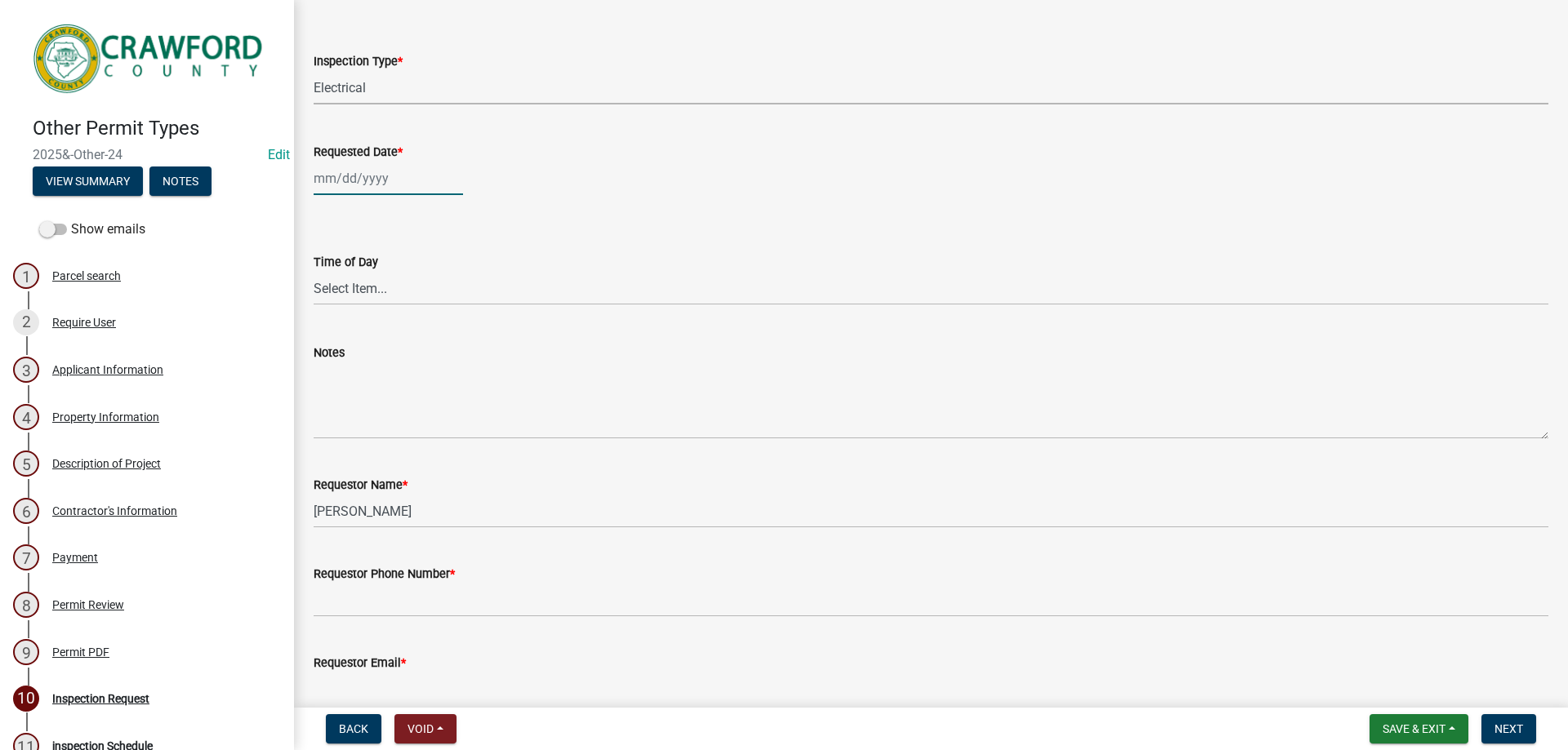
click at [356, 172] on div at bounding box center [388, 178] width 149 height 34
select select "9"
select select "2025"
click at [331, 321] on div "15" at bounding box center [330, 318] width 26 height 26
type input "[DATE]"
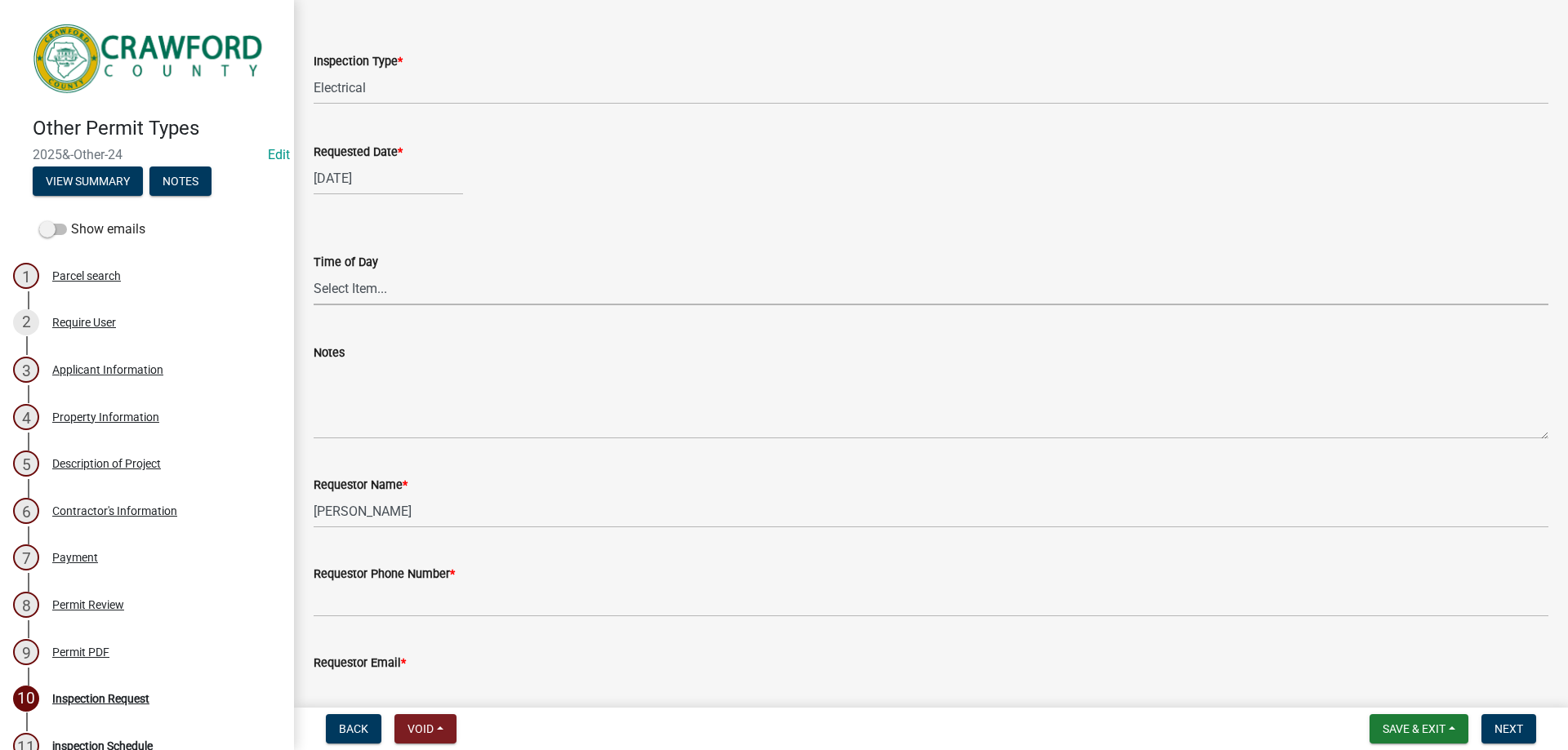
click at [336, 282] on select "Select Item... AM PM" at bounding box center [931, 288] width 1235 height 34
click at [314, 272] on select "Select Item... AM PM" at bounding box center [931, 288] width 1235 height 34
select select "7ebcaed7-d314-40e2-963d-0d4a95c1f3b8"
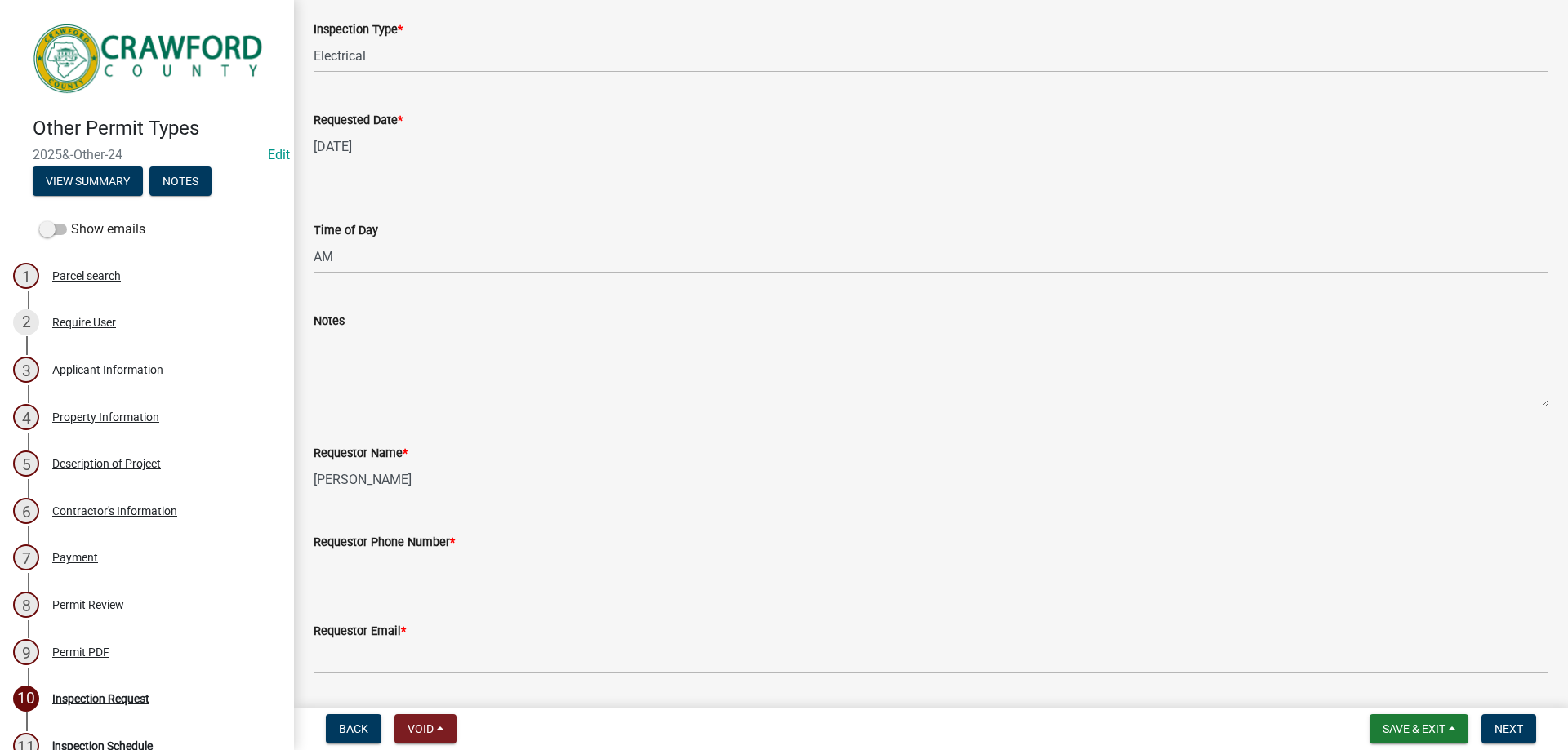
scroll to position [164, 0]
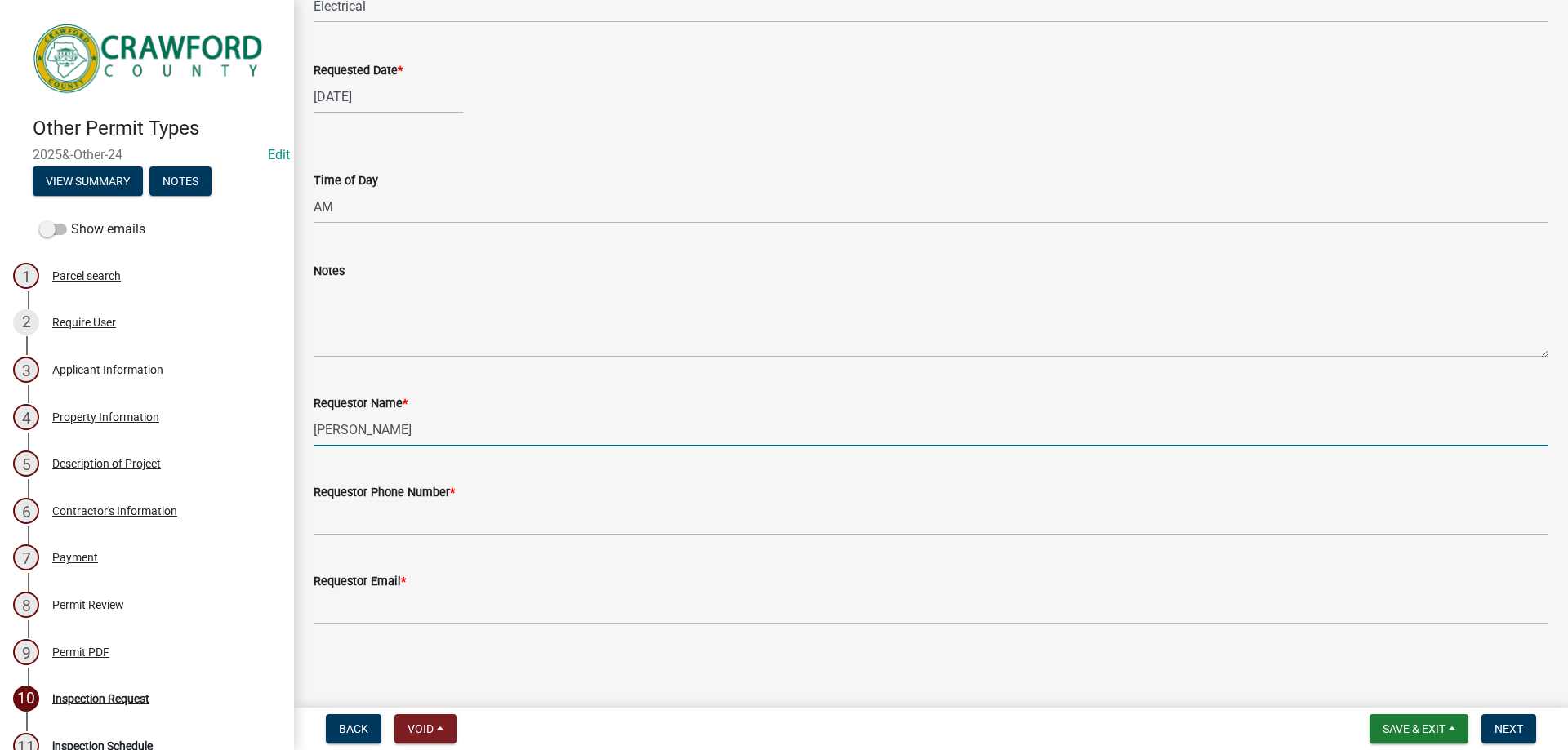
drag, startPoint x: 401, startPoint y: 432, endPoint x: 283, endPoint y: 450, distance: 119.4
click at [283, 450] on div "Other Permit Types 2025&-Other-24 Edit View Summary Notes Show emails 1 Parcel …" at bounding box center [784, 375] width 1568 height 750
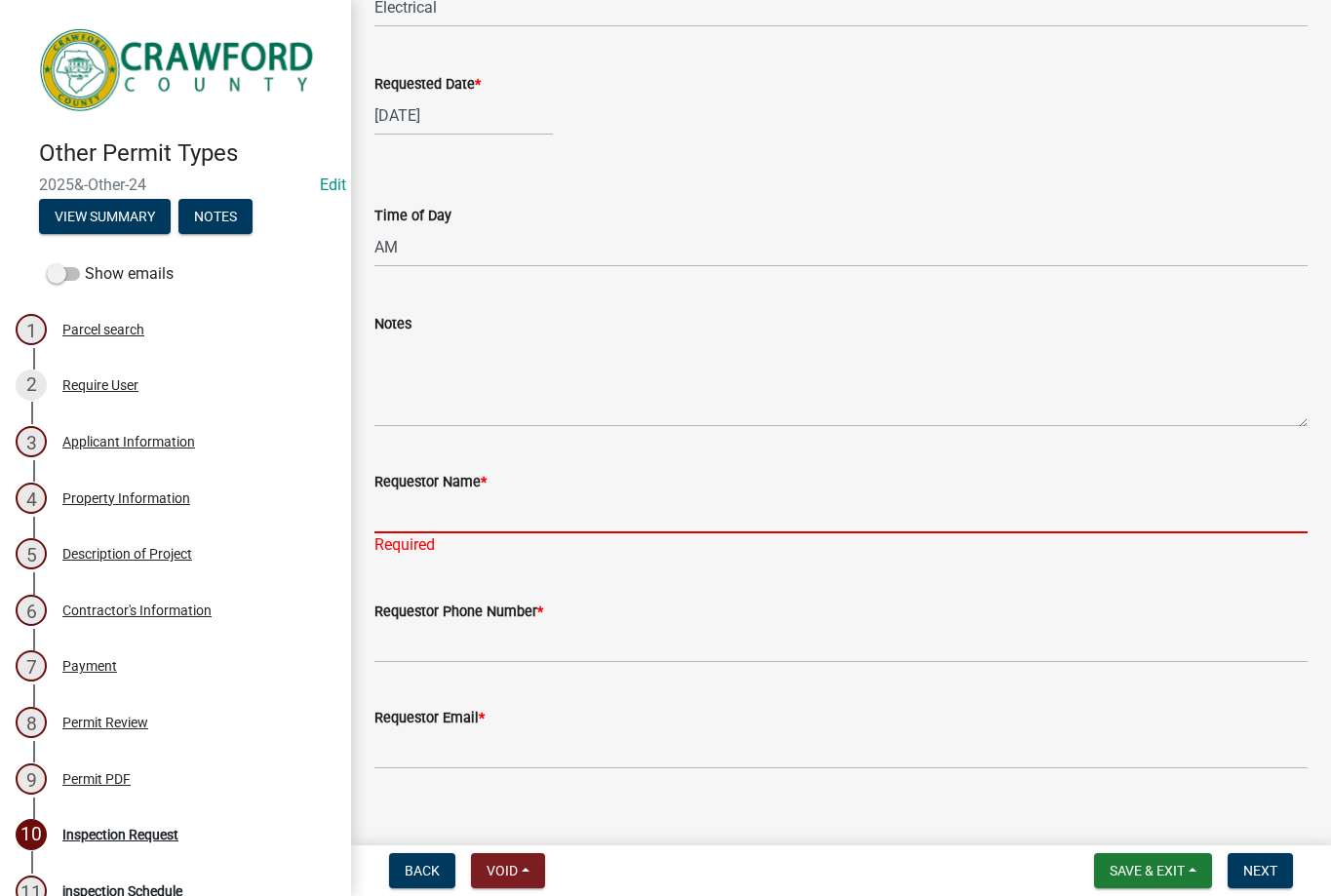
click at [426, 530] on input "Requestor Name *" at bounding box center [841, 513] width 933 height 40
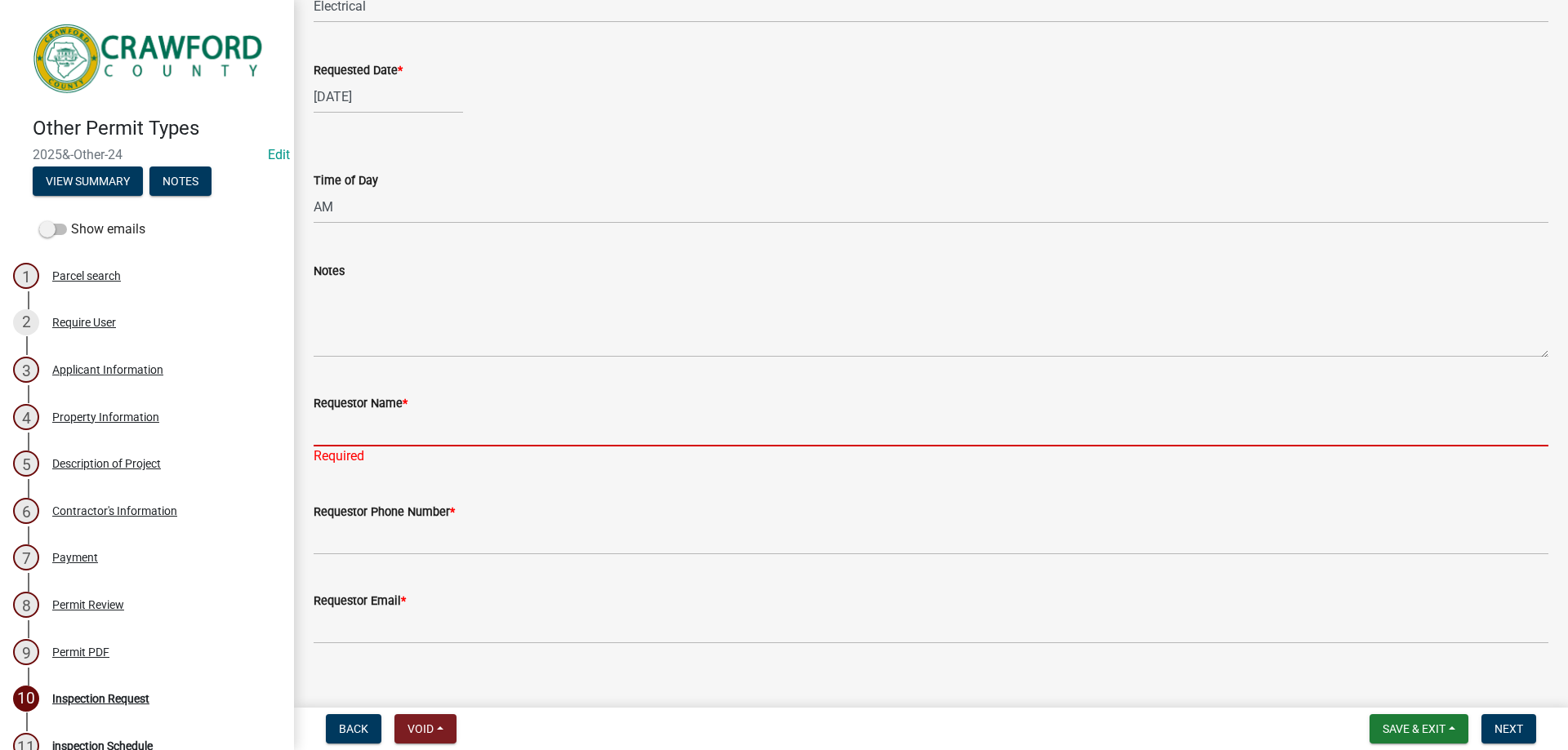
click at [576, 409] on div "Requestor Name *" at bounding box center [931, 403] width 1235 height 20
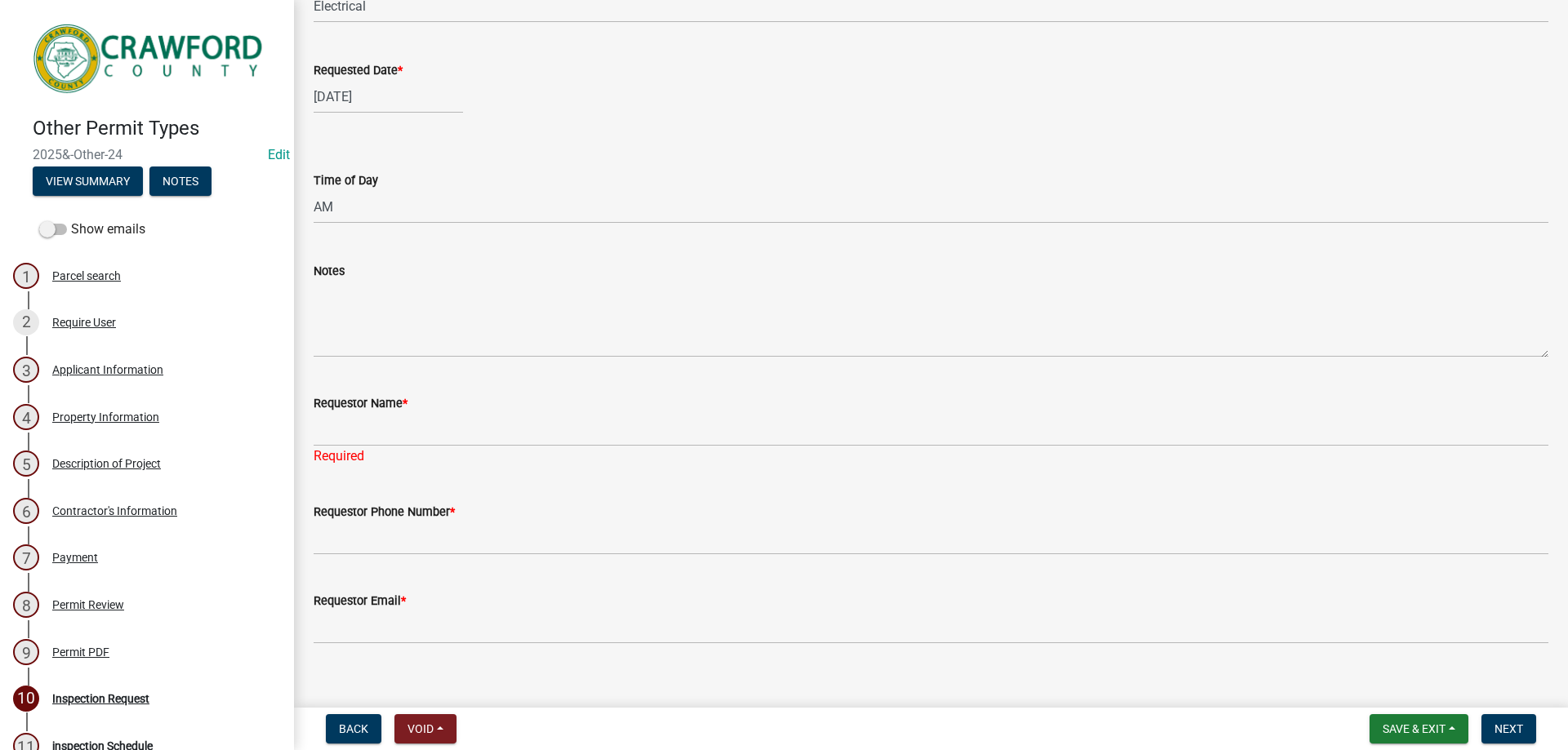
click at [534, 447] on div "Required" at bounding box center [931, 456] width 1235 height 20
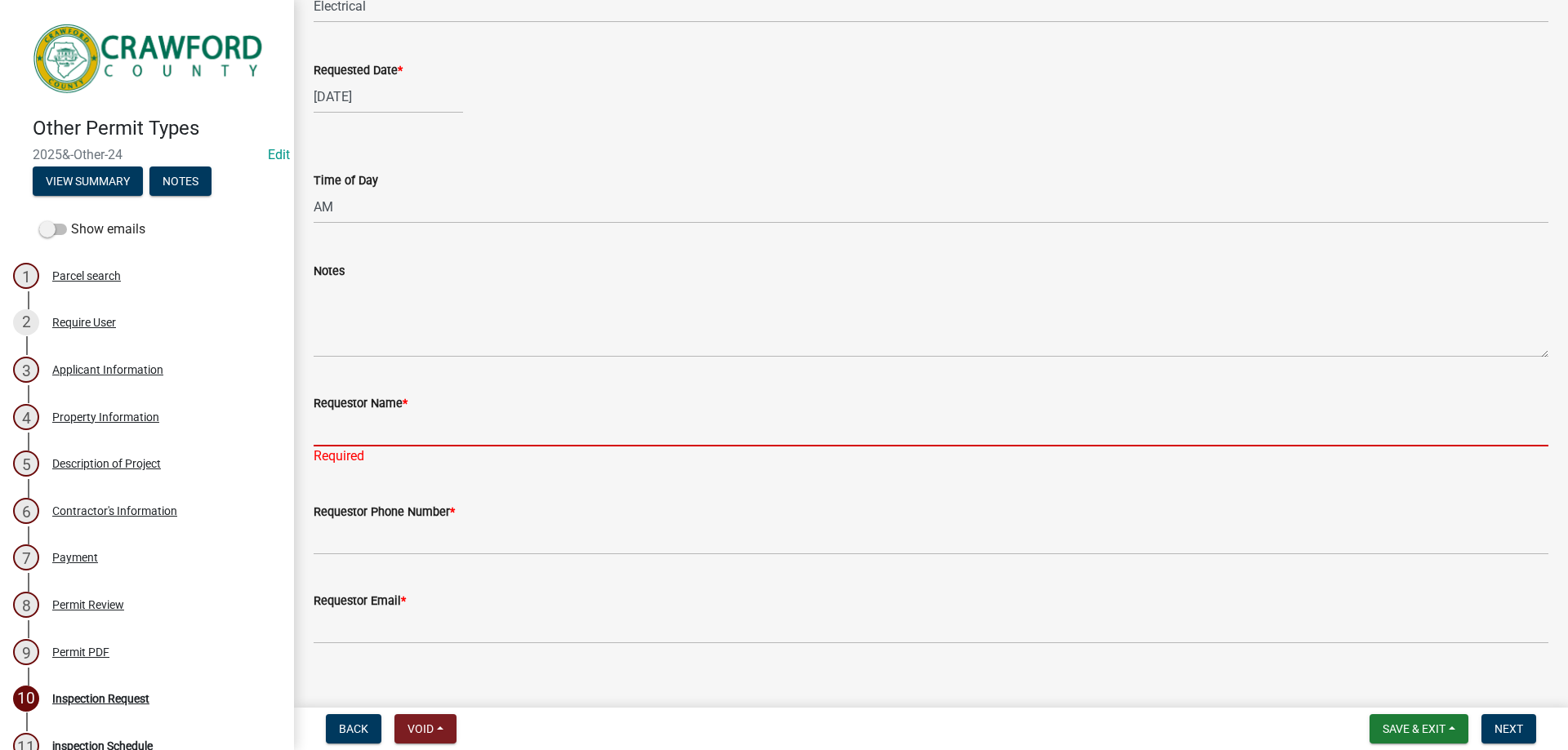
click at [524, 437] on input "Requestor Name *" at bounding box center [931, 429] width 1235 height 34
type input "[PERSON_NAME]"
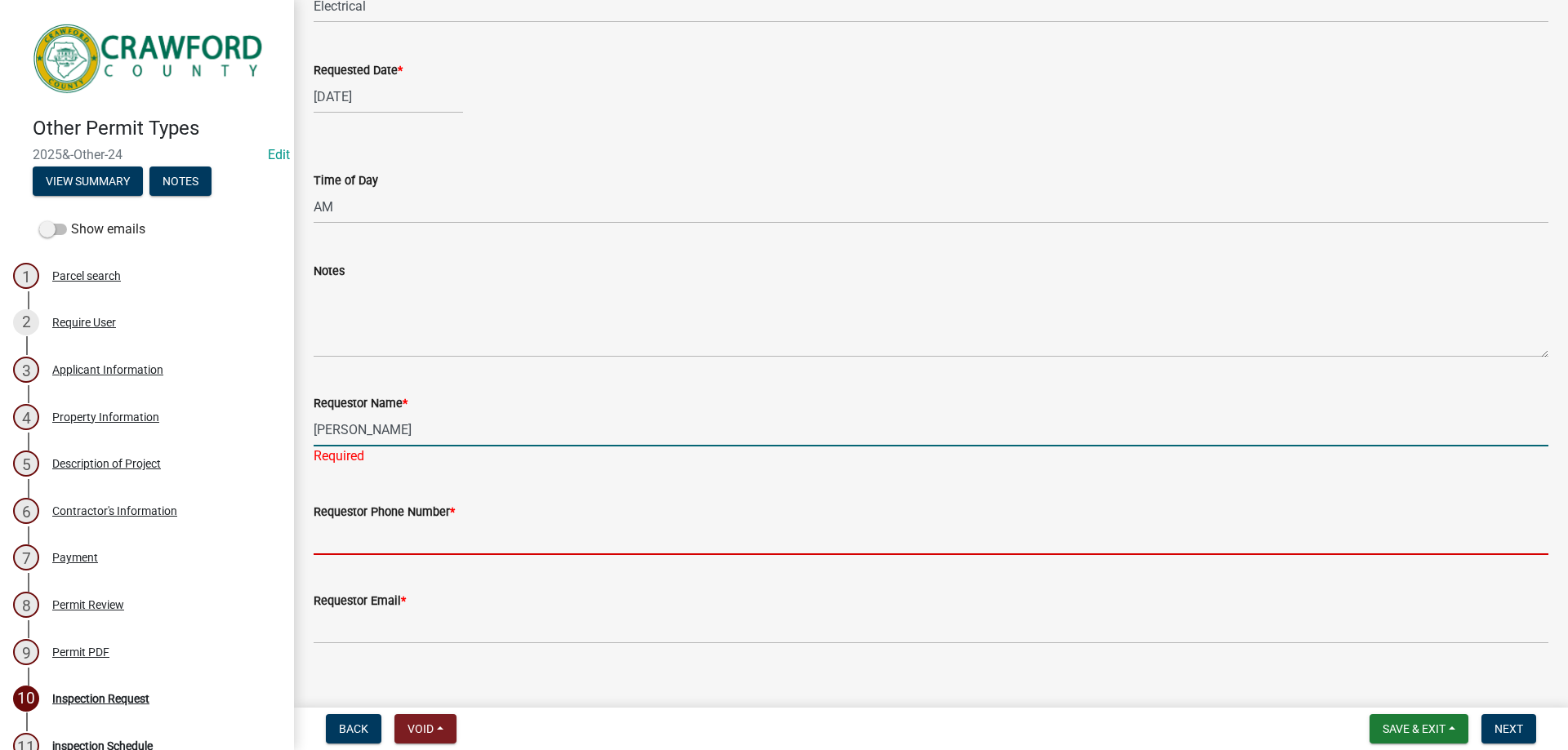
click at [393, 523] on input "Requestor Phone Number *" at bounding box center [931, 538] width 1235 height 34
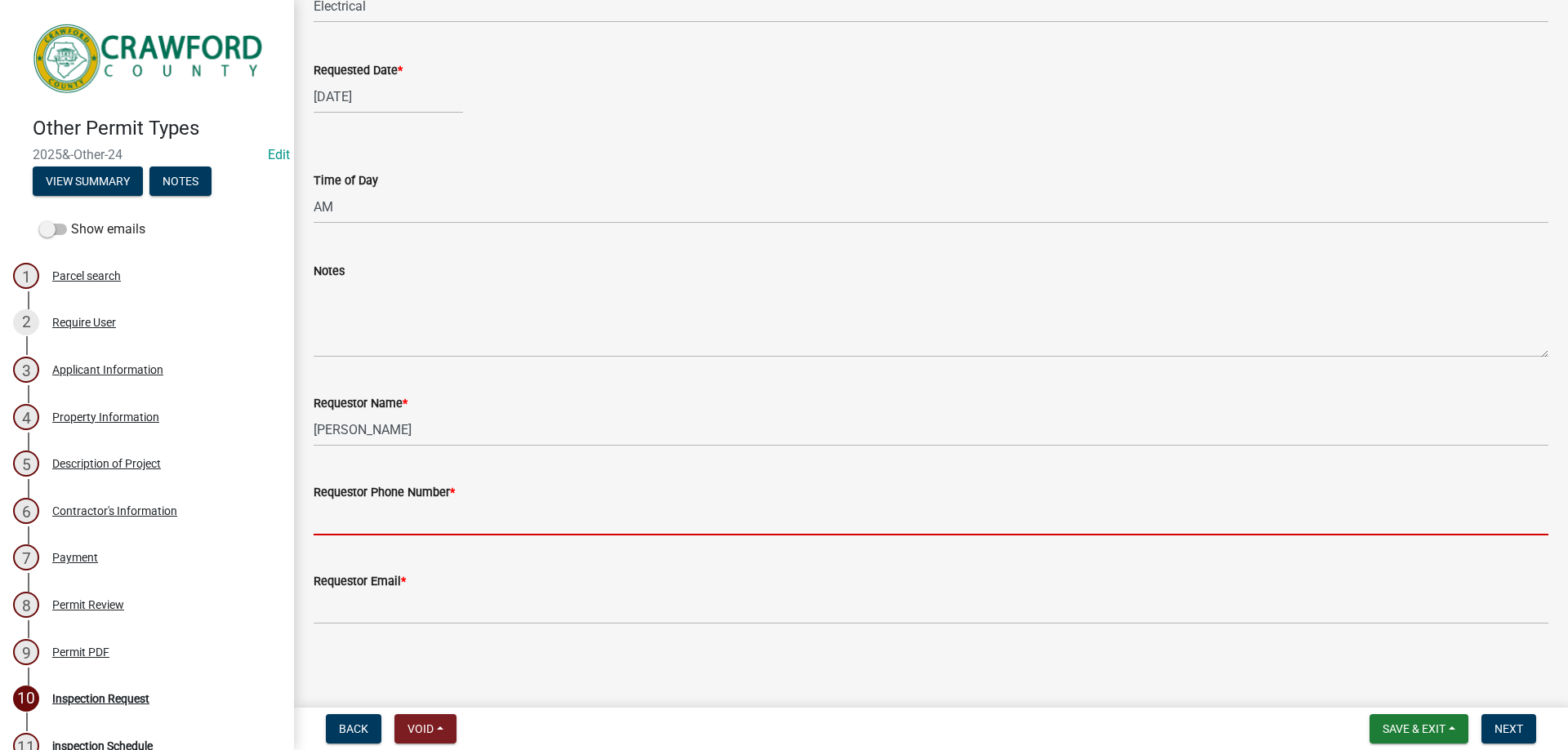
type input "4788363199"
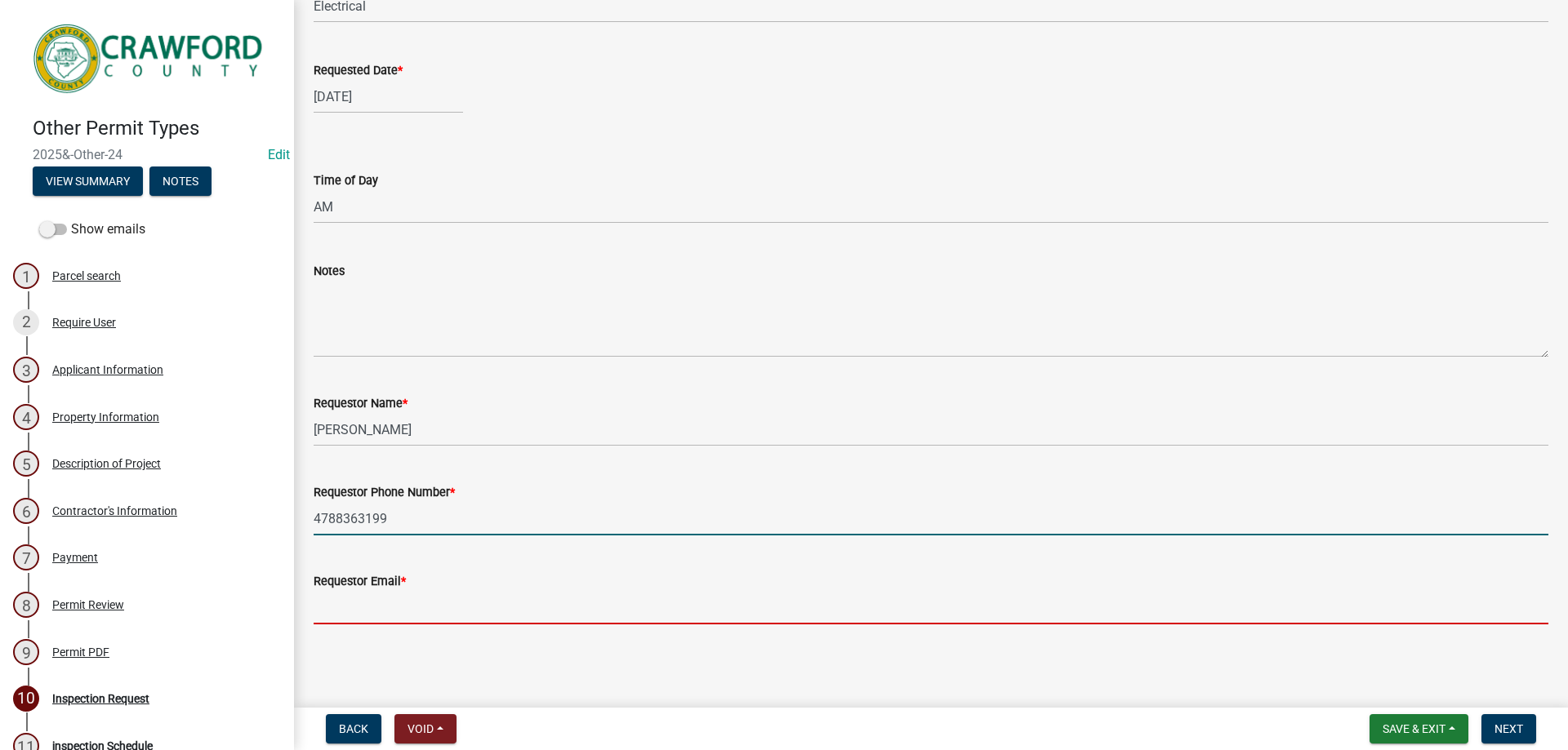
click at [391, 601] on input "Requestor Email *" at bounding box center [931, 607] width 1235 height 34
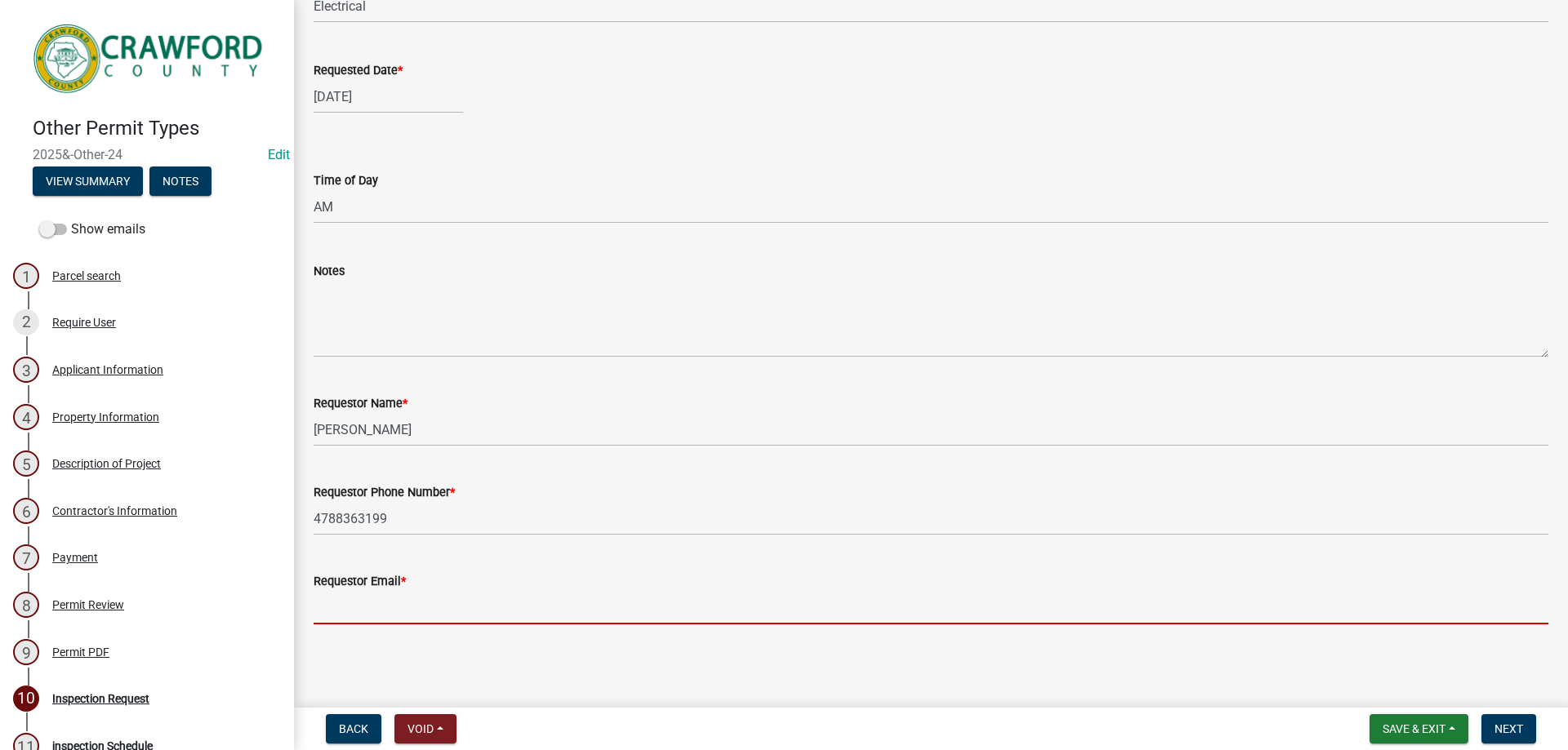
type input "[EMAIL_ADDRESS][DOMAIN_NAME]"
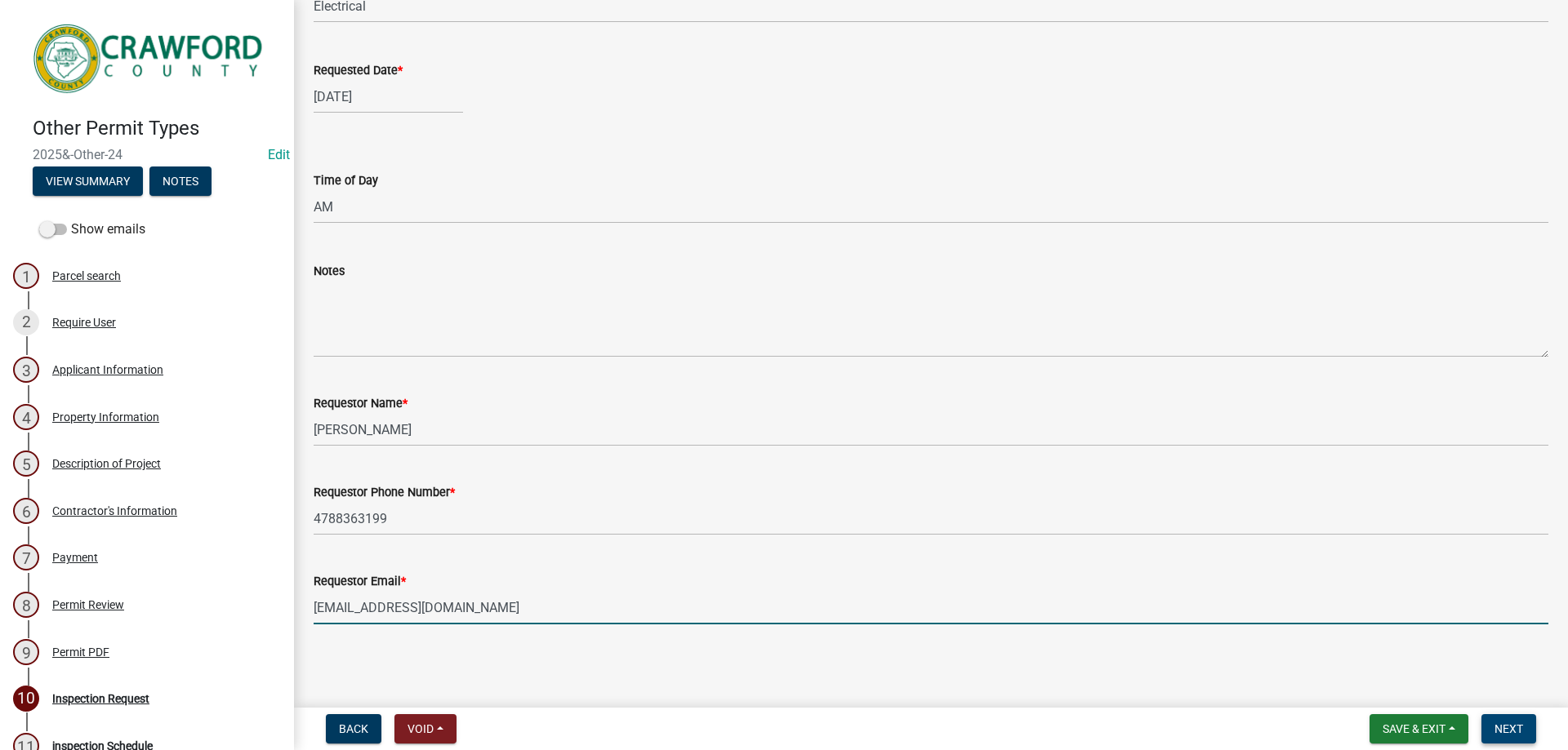
click at [1496, 727] on span "Next" at bounding box center [1508, 729] width 29 height 13
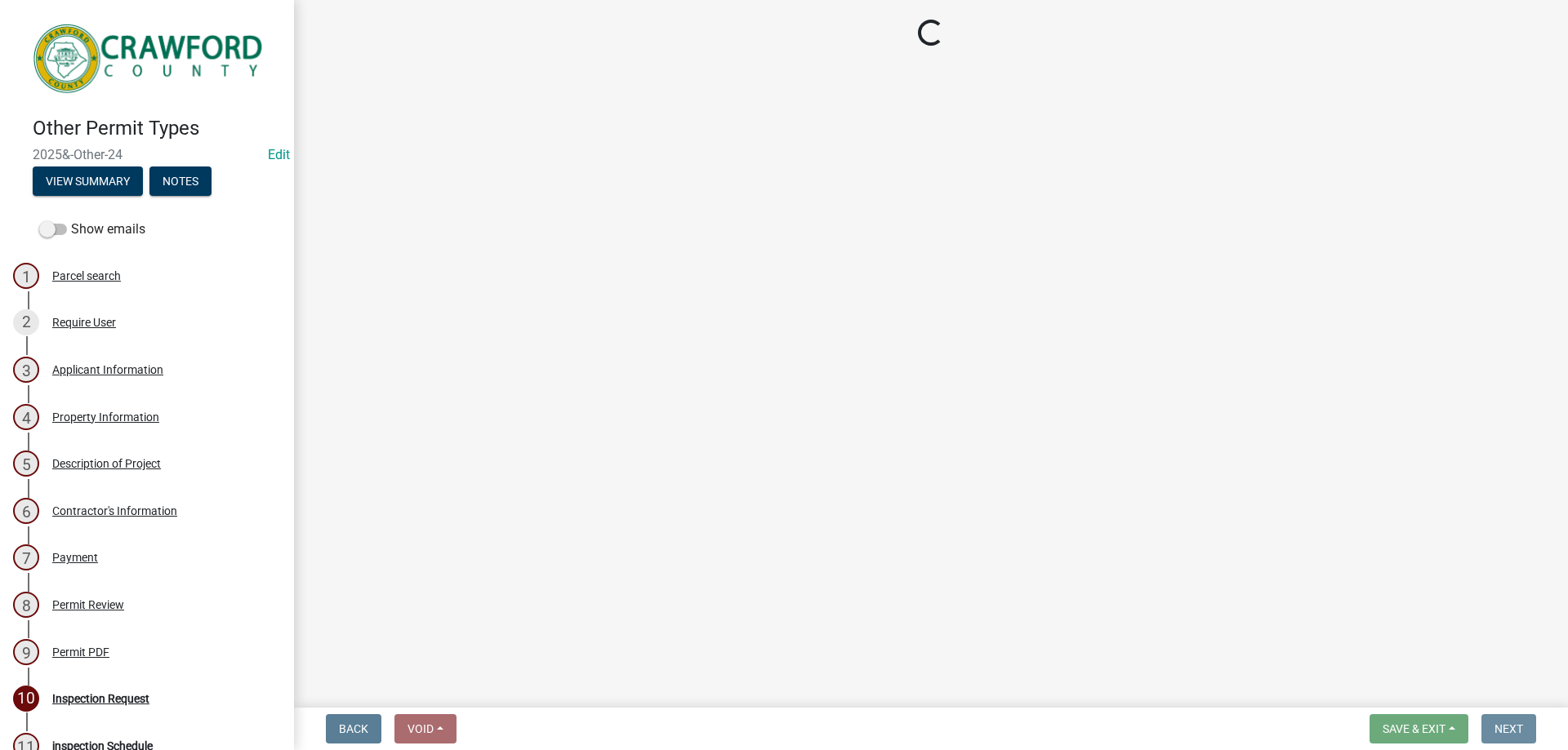
scroll to position [0, 0]
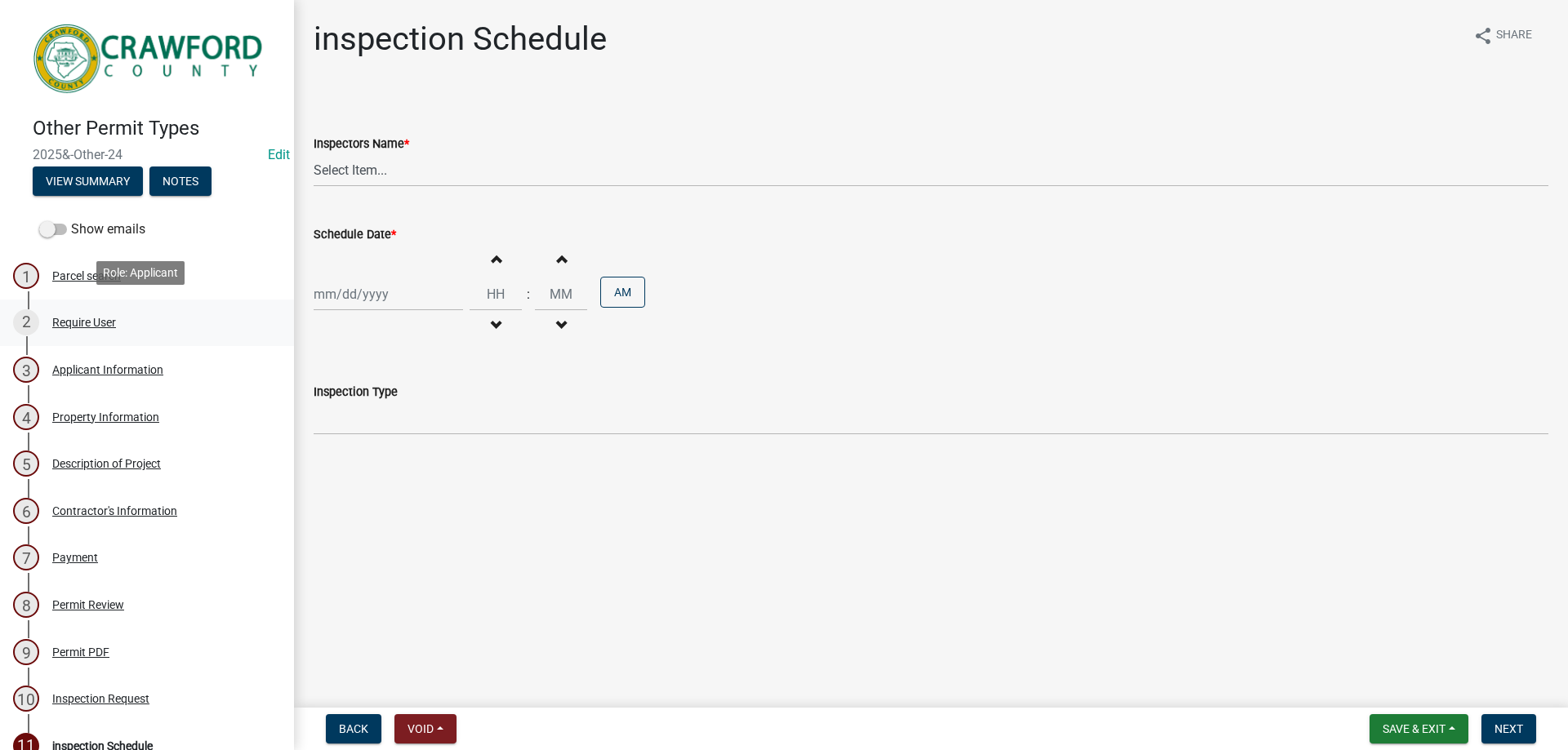
click at [131, 304] on link "2 Require User" at bounding box center [147, 323] width 294 height 48
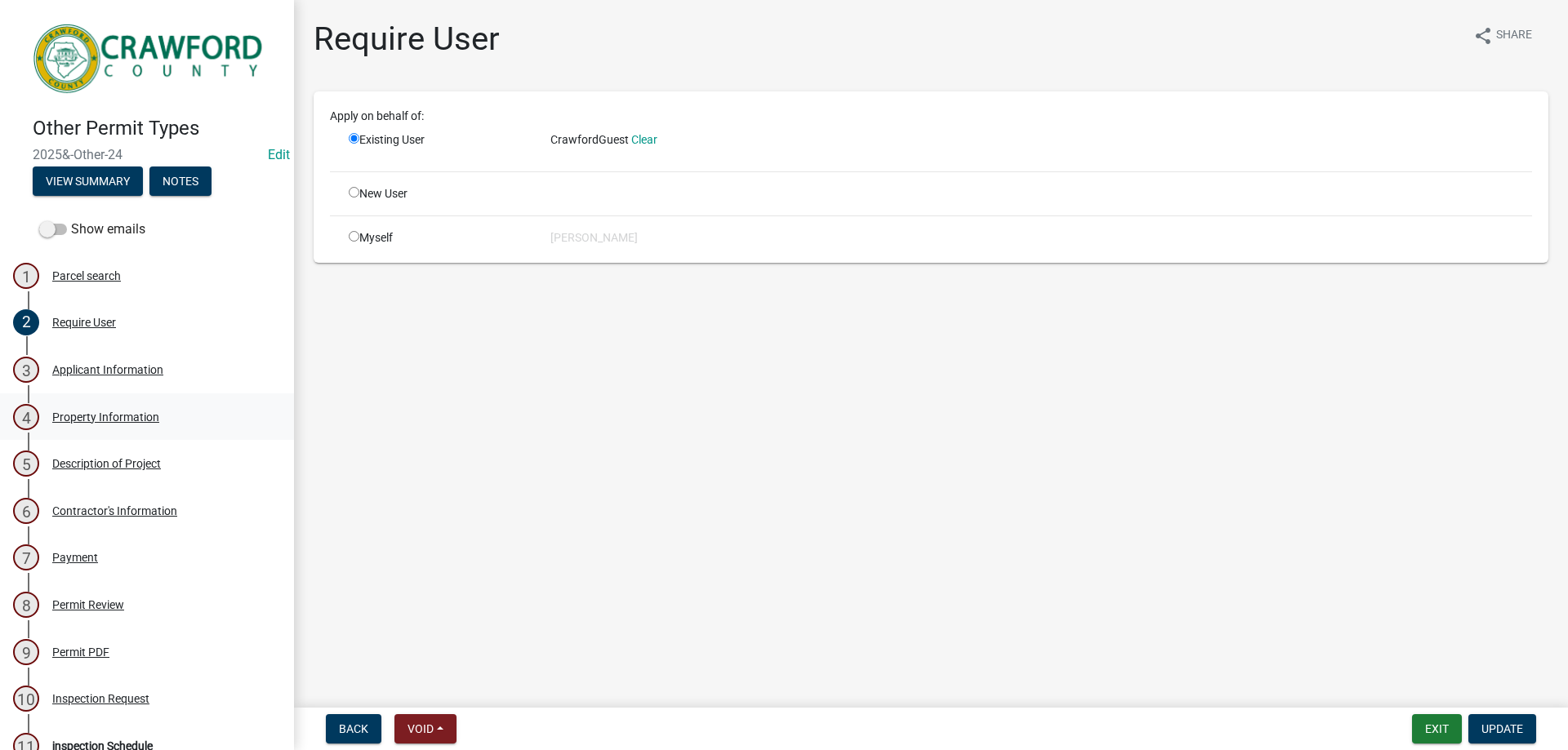
click at [135, 411] on div "Property Information" at bounding box center [106, 417] width 107 height 11
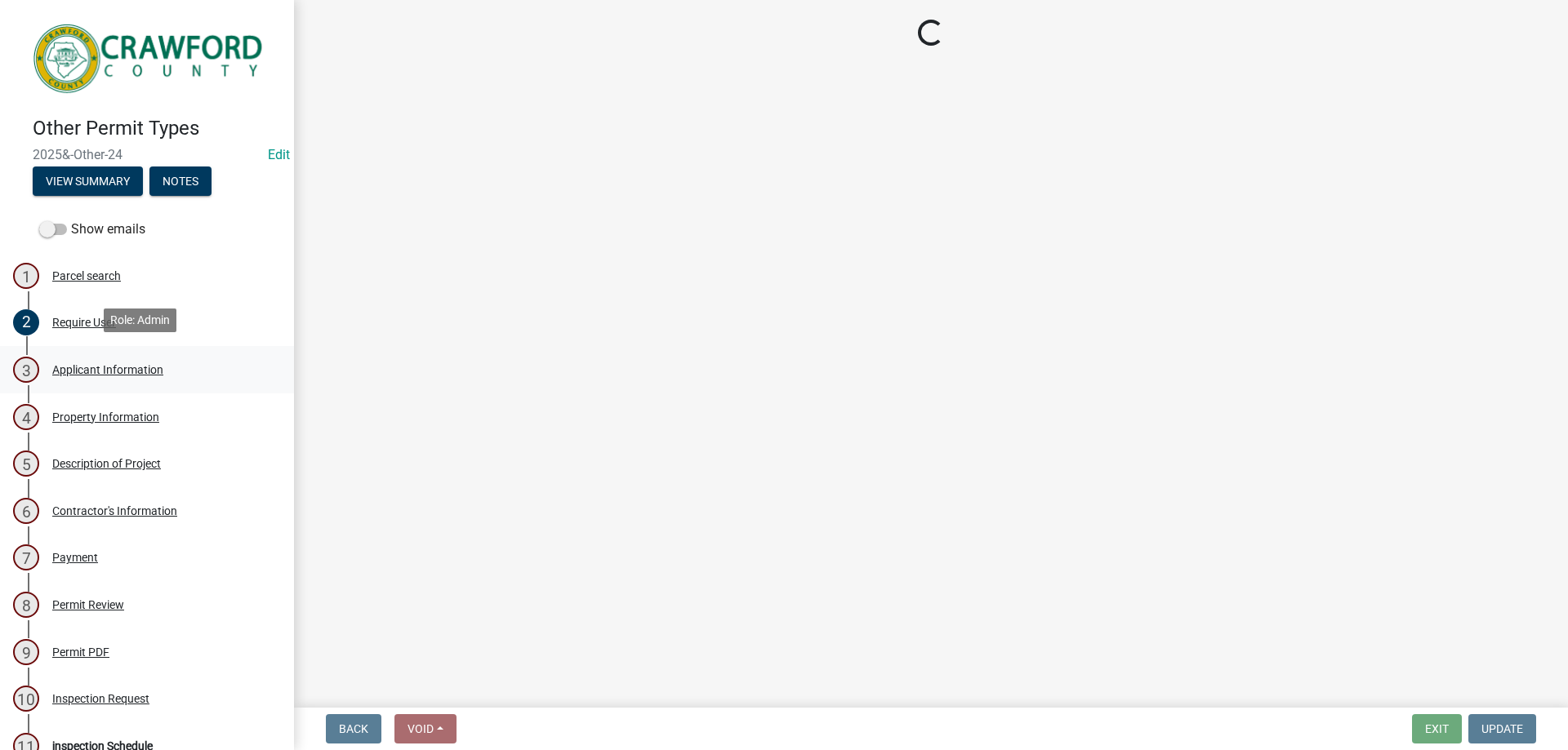
click at [135, 373] on div "3 Applicant Information" at bounding box center [140, 370] width 254 height 26
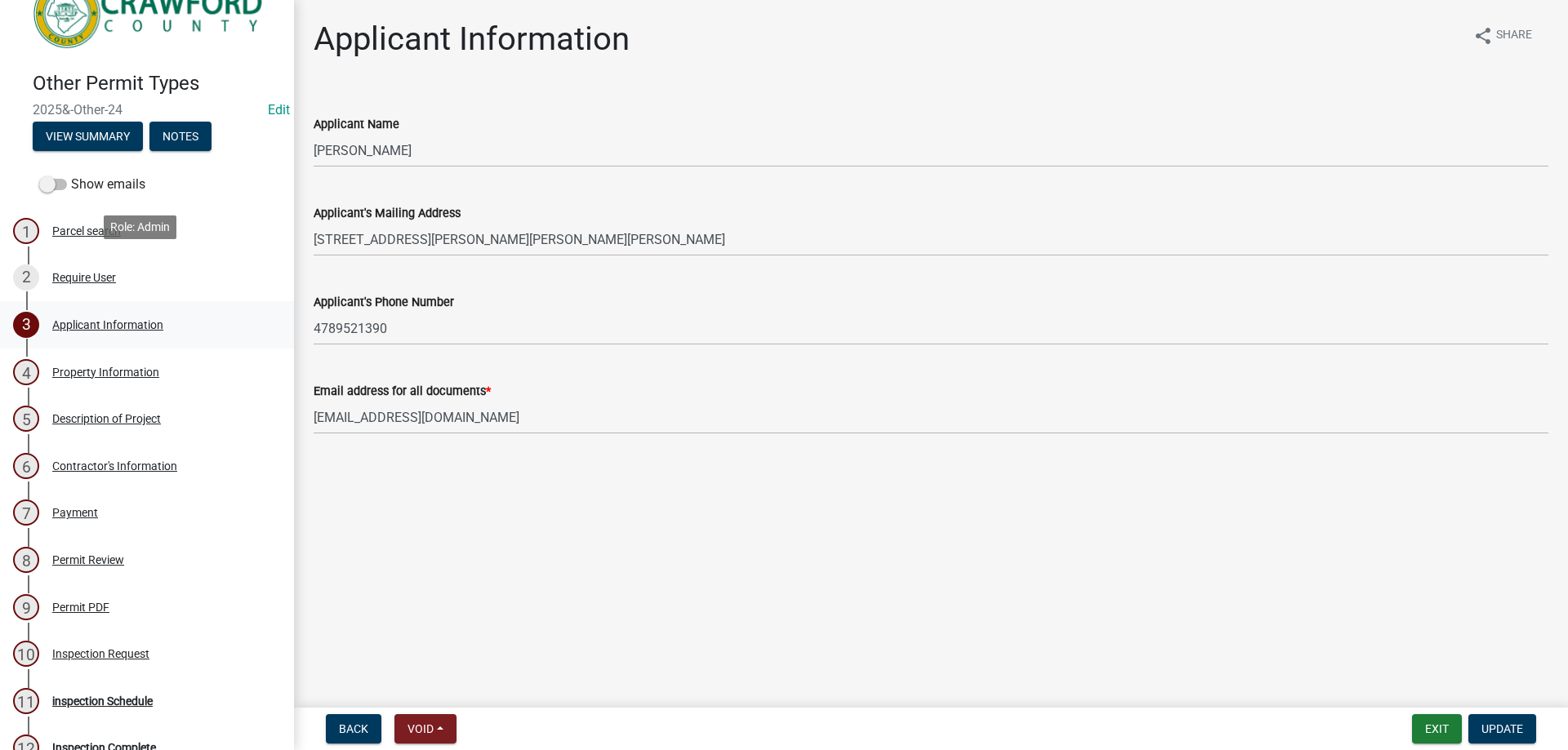
scroll to position [163, 0]
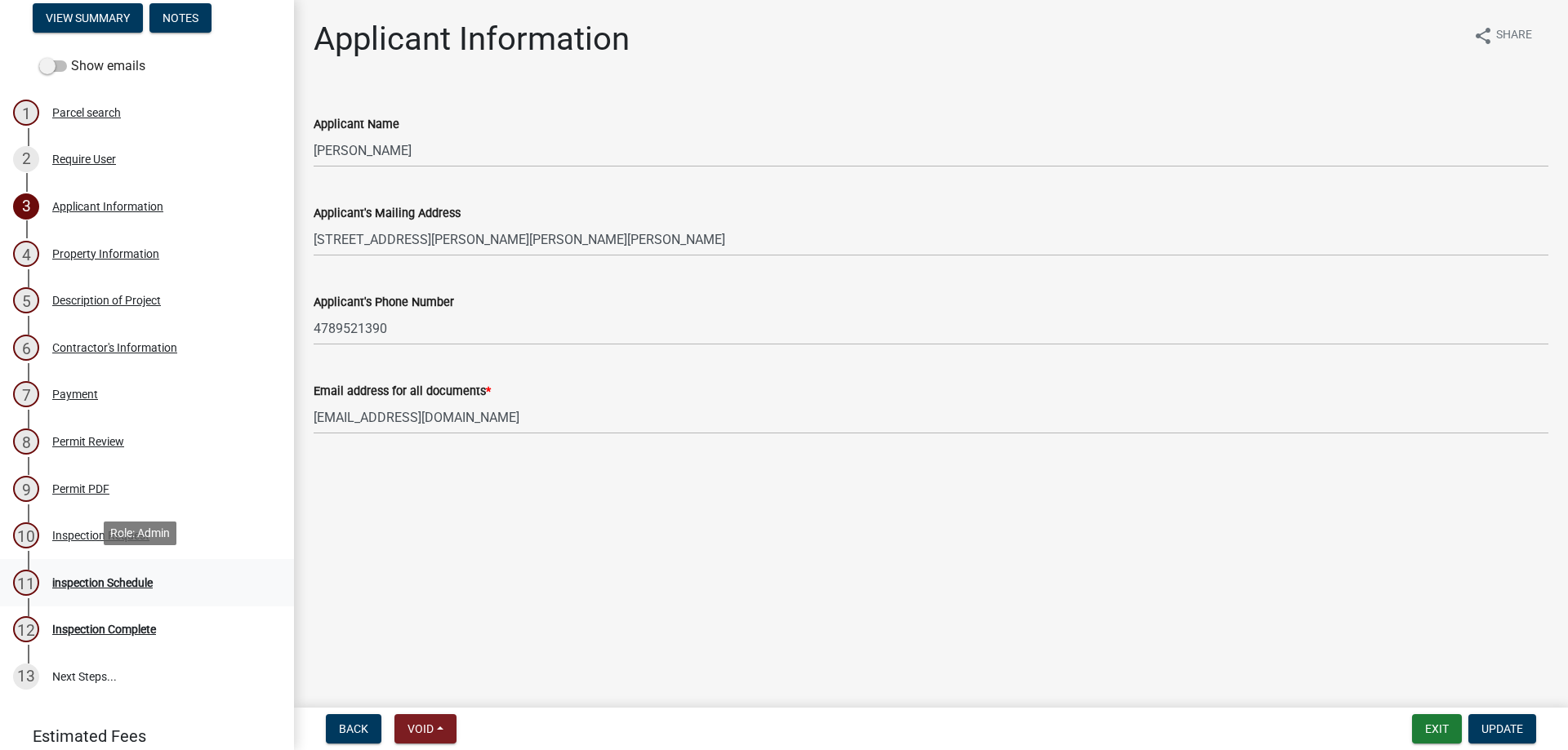
click at [144, 569] on div "11 inspection Schedule" at bounding box center [140, 583] width 254 height 26
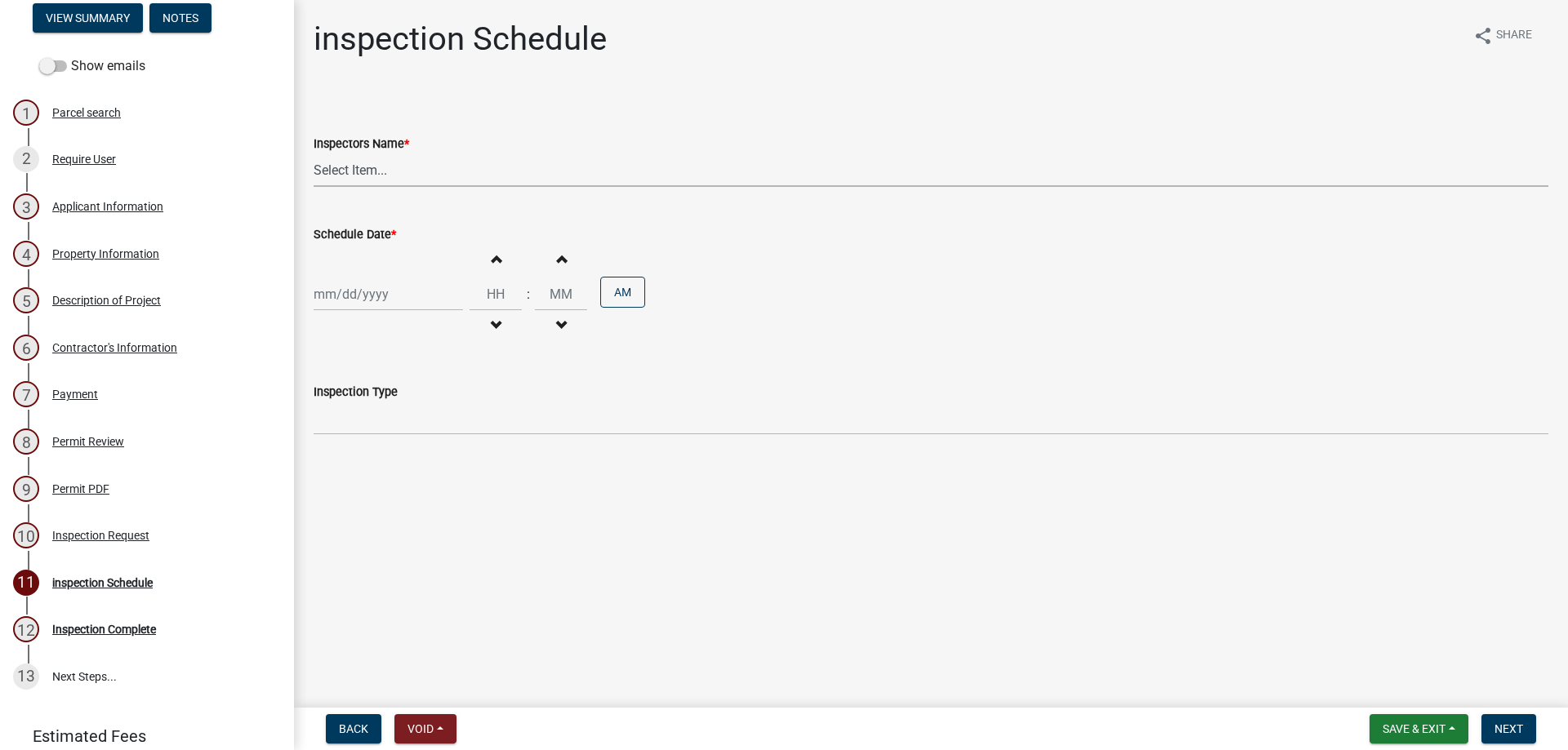
click at [381, 178] on select "Select Item... [PERSON_NAME] ([PERSON_NAME]) [PERSON_NAME] ([PERSON_NAME])" at bounding box center [931, 170] width 1235 height 34
select select "3acdf11f-131c-438b-b450-ae4501c32128"
click at [314, 153] on select "Select Item... [PERSON_NAME] ([PERSON_NAME]) [PERSON_NAME] ([PERSON_NAME])" at bounding box center [931, 170] width 1235 height 34
click at [383, 304] on div at bounding box center [388, 294] width 149 height 34
select select "9"
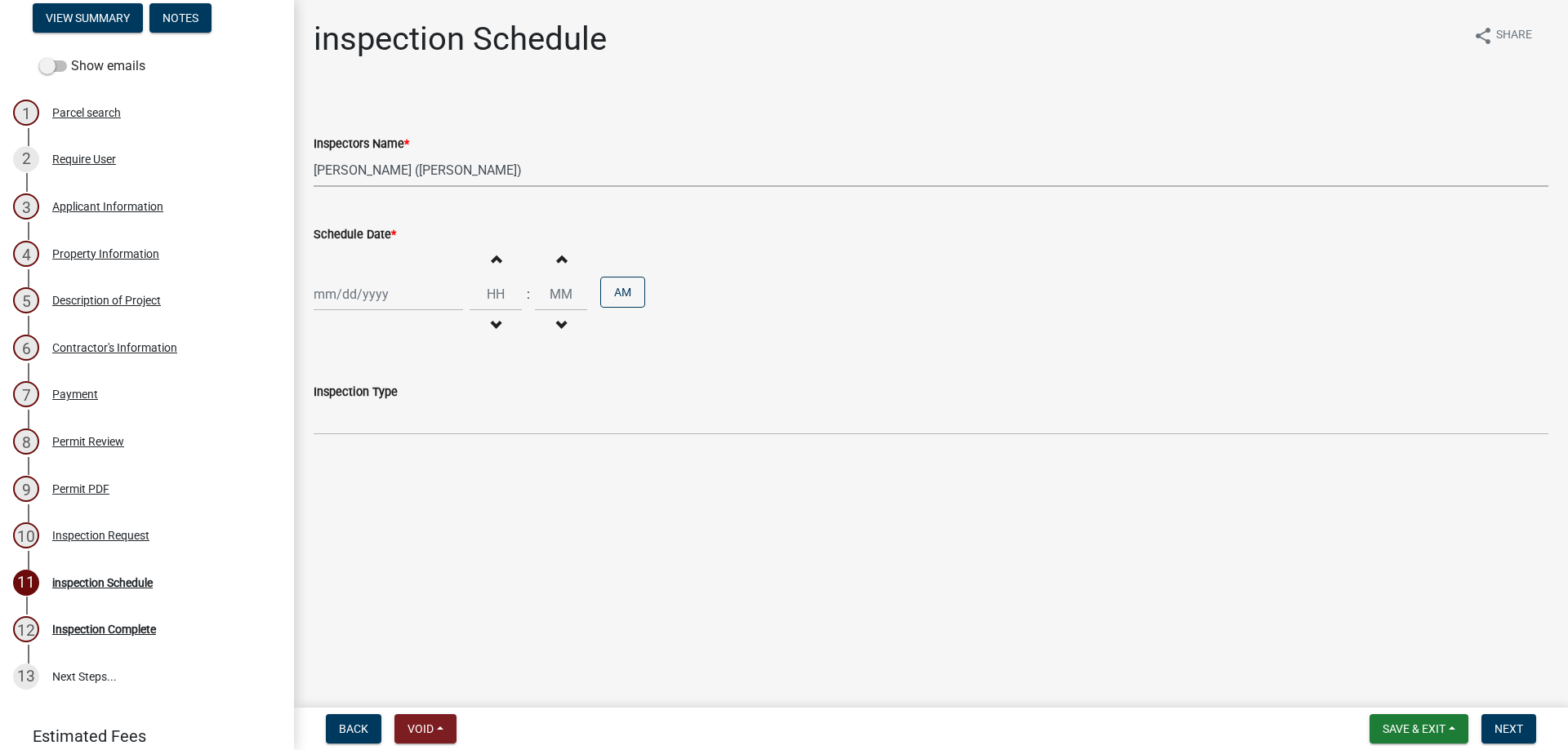
select select "2025"
click at [327, 433] on div "15" at bounding box center [330, 433] width 26 height 26
type input "[DATE]"
click at [479, 267] on button "Increment hours" at bounding box center [496, 258] width 34 height 30
type input "01"
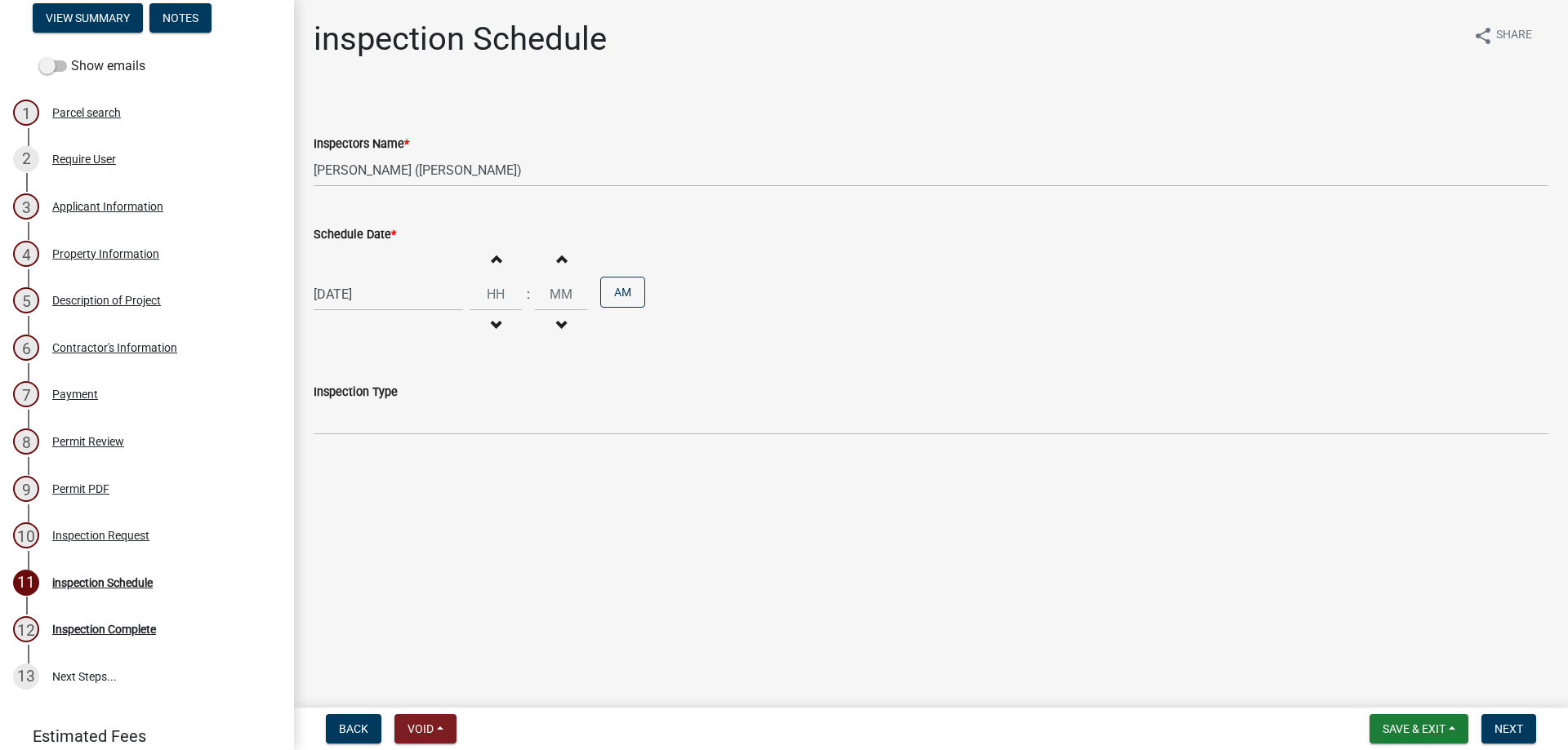
type input "00"
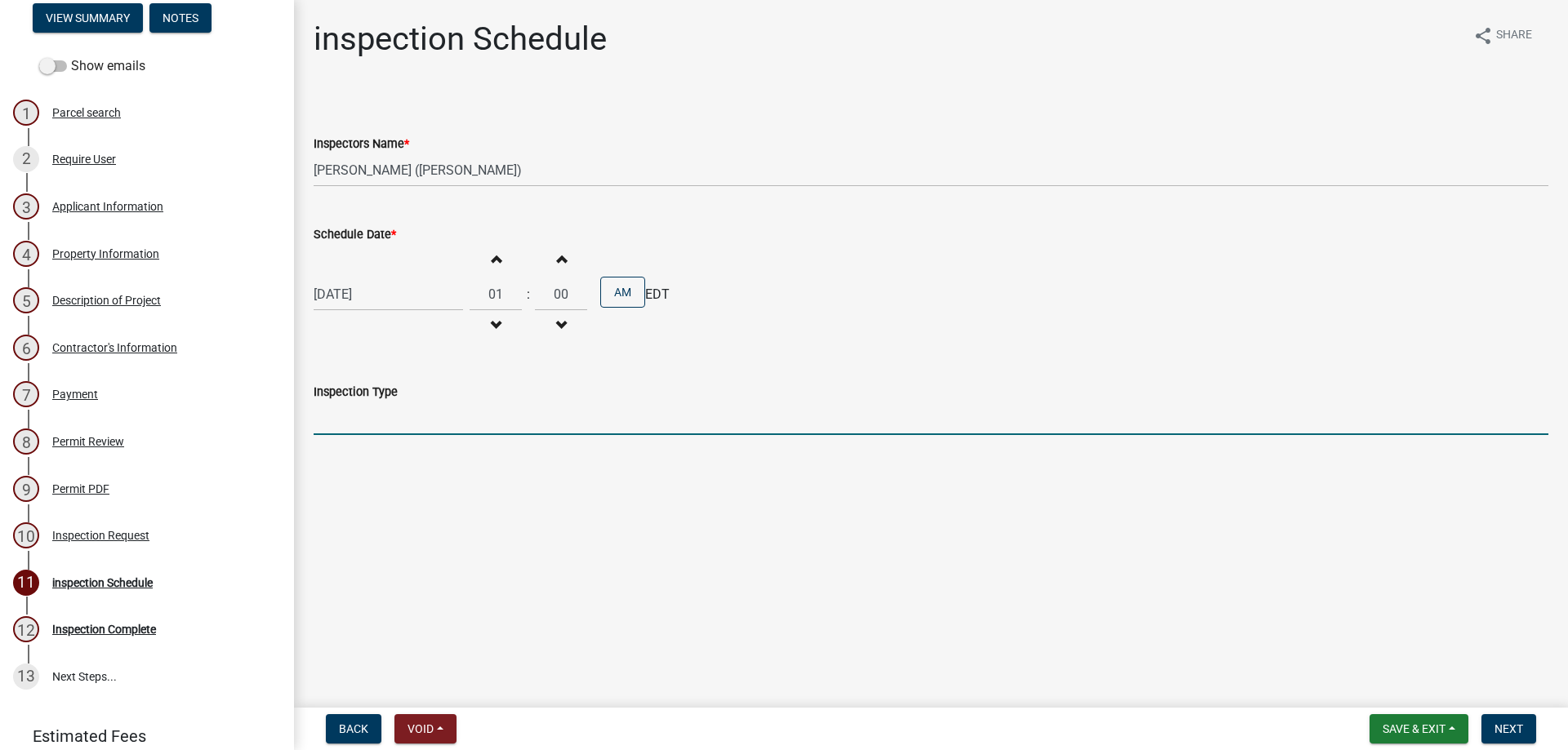
click at [371, 415] on input "Inspection Type" at bounding box center [931, 418] width 1235 height 34
type input "perm power"
click at [1501, 717] on button "Next" at bounding box center [1508, 729] width 55 height 30
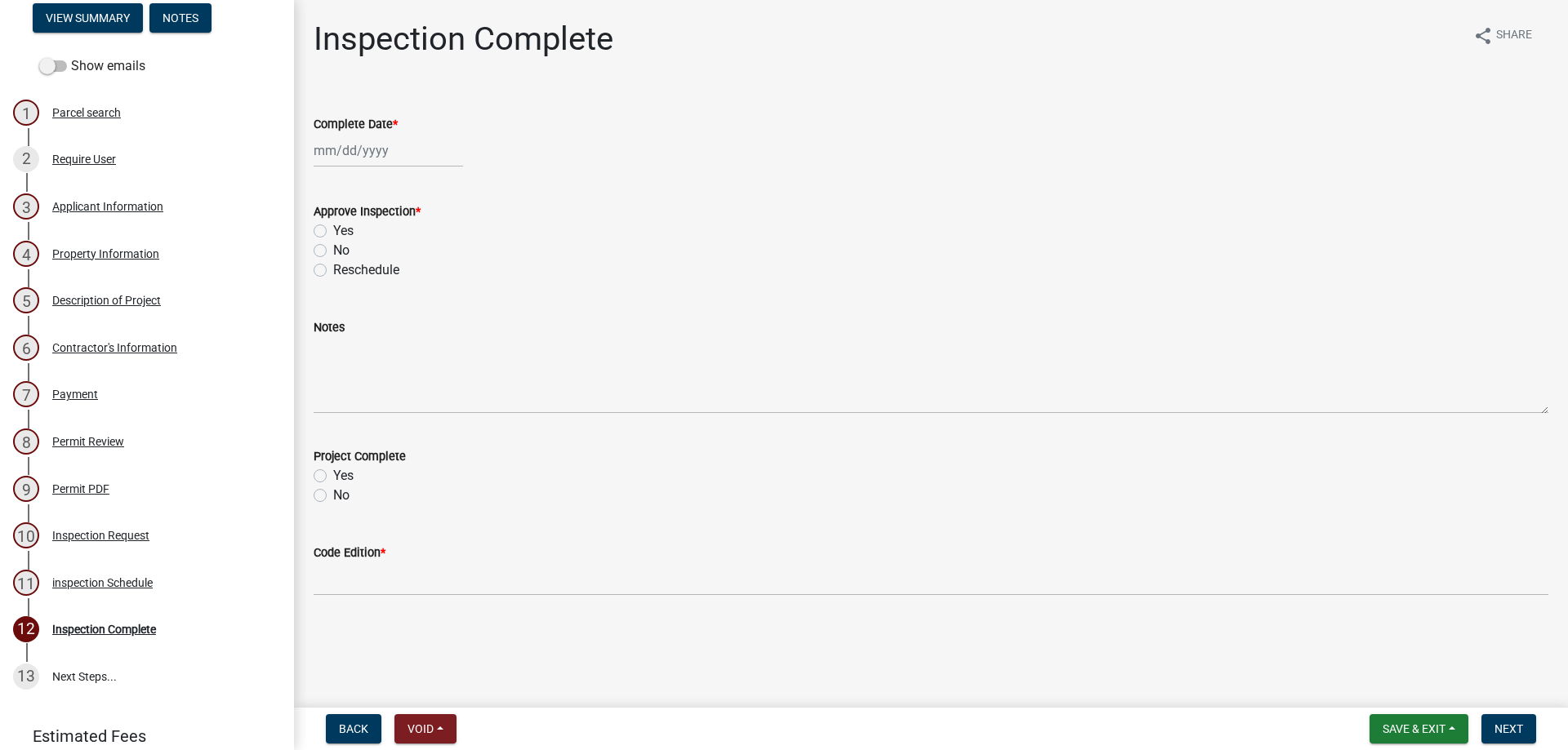
click at [333, 228] on label "Yes" at bounding box center [343, 231] width 21 height 20
click at [333, 228] on input "Yes" at bounding box center [338, 226] width 11 height 11
radio input "true"
click at [332, 501] on div "No" at bounding box center [931, 496] width 1235 height 20
click at [331, 496] on div "No" at bounding box center [931, 496] width 1235 height 20
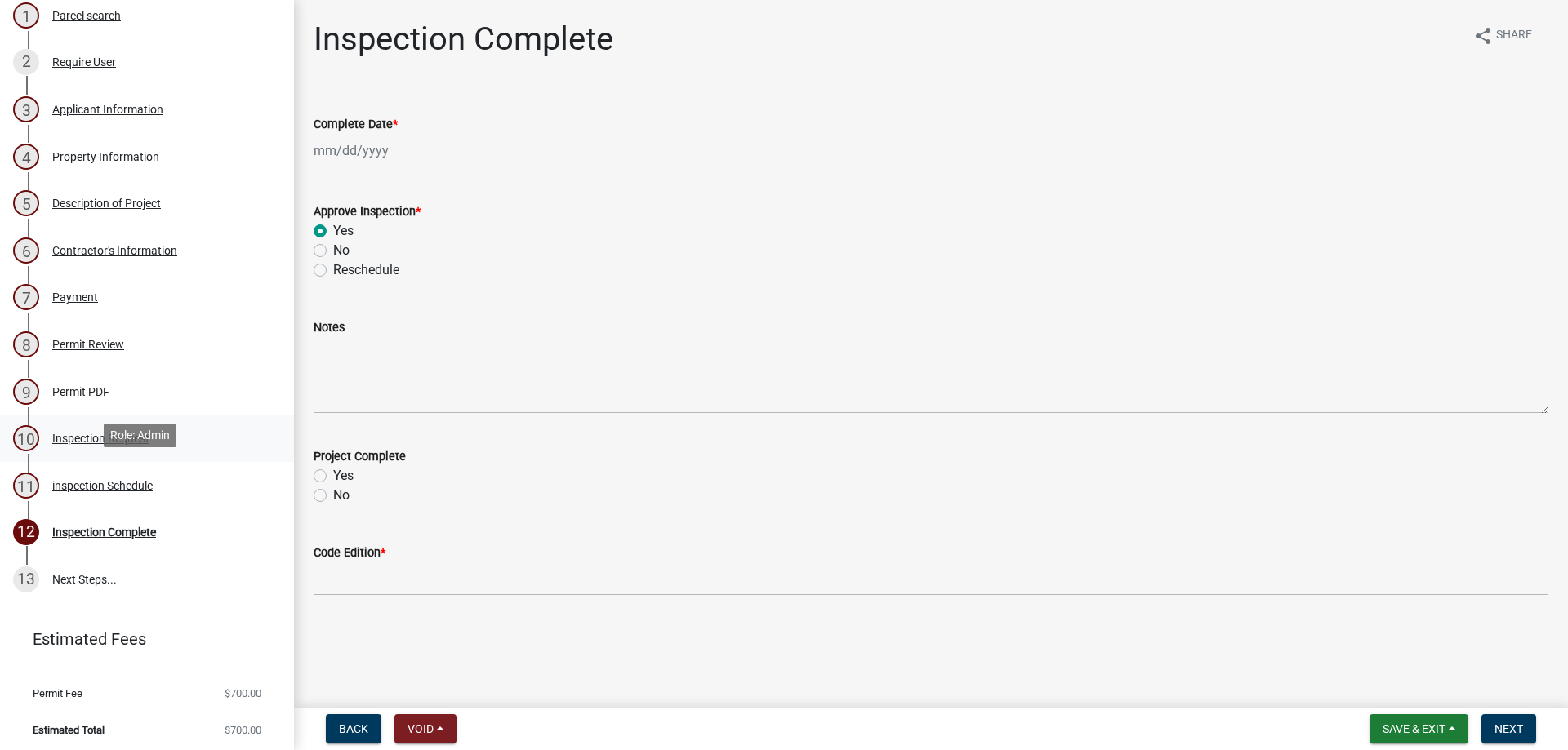
scroll to position [261, 0]
click at [333, 246] on label "No" at bounding box center [342, 250] width 16 height 20
click at [333, 246] on input "No" at bounding box center [338, 245] width 11 height 11
radio input "true"
click at [337, 158] on div at bounding box center [388, 150] width 149 height 34
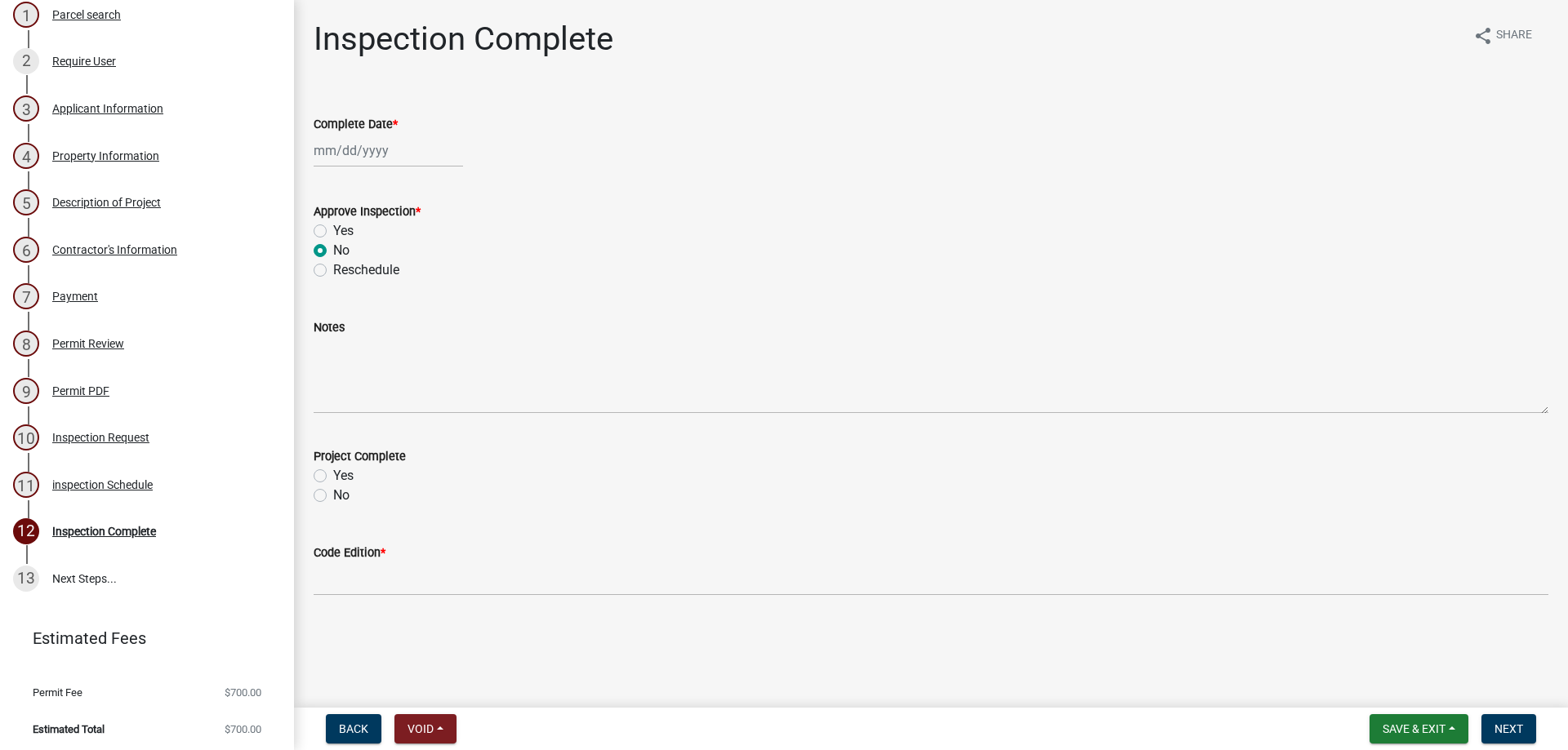
select select "9"
select select "2025"
click at [759, 229] on div "Yes" at bounding box center [931, 231] width 1235 height 20
click at [92, 493] on div "11 inspection Schedule" at bounding box center [140, 485] width 254 height 26
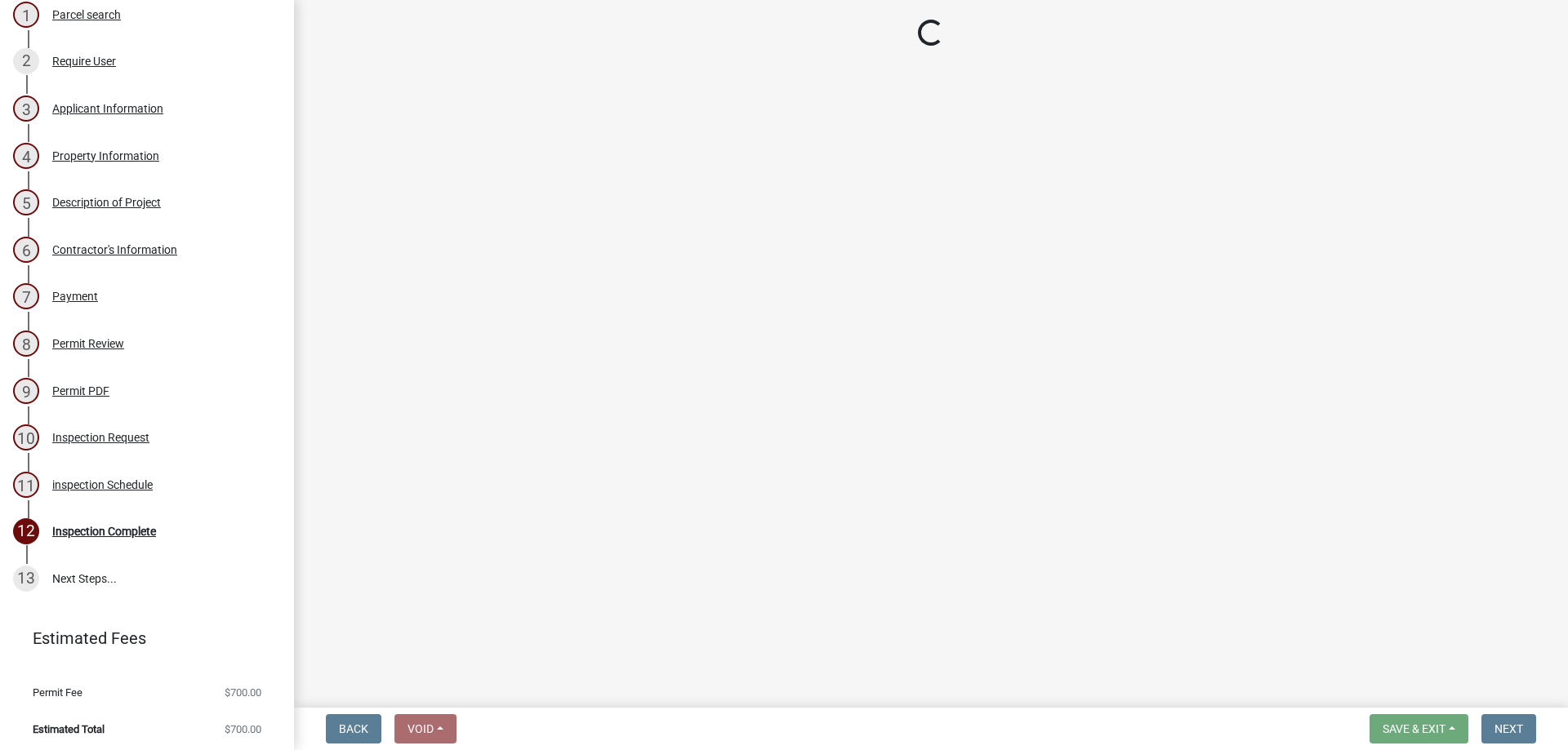
select select "3acdf11f-131c-438b-b450-ae4501c32128"
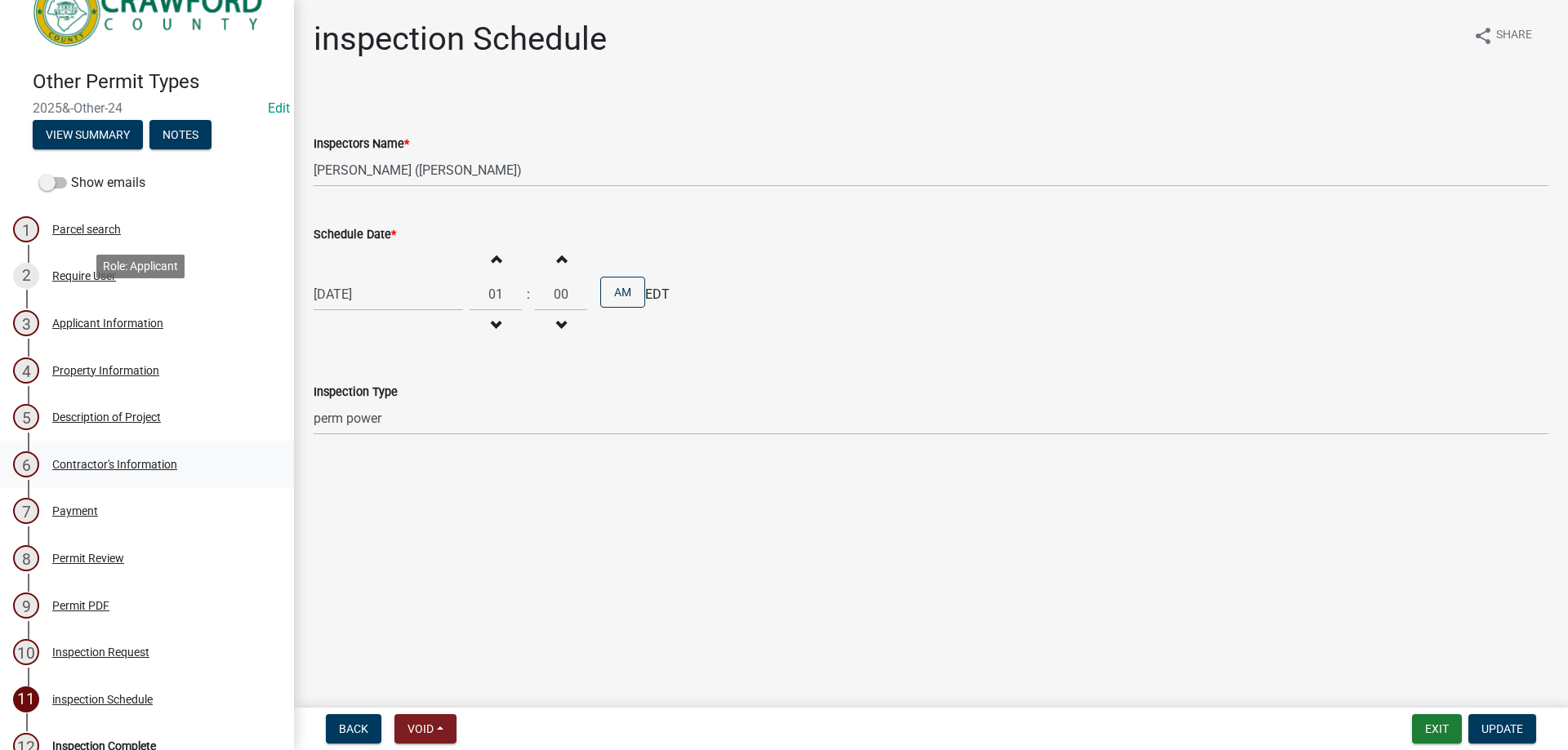
scroll to position [0, 0]
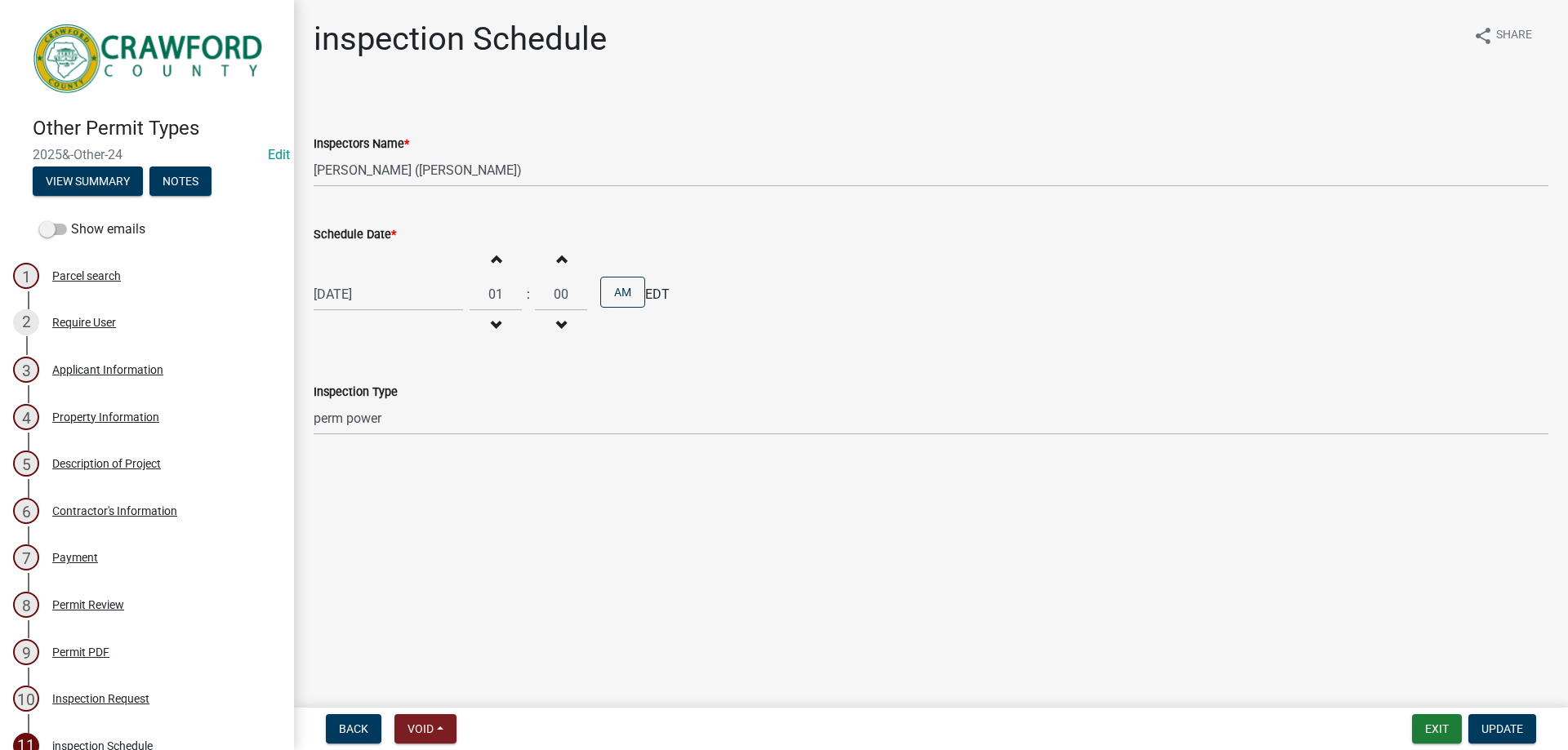
drag, startPoint x: 131, startPoint y: 145, endPoint x: 20, endPoint y: 145, distance: 111.0
click at [20, 145] on div "Other Permit Types 2025&-Other-24 Edit View Summary Notes" at bounding box center [147, 151] width 268 height 96
copy span "2025&-Other-24"
click at [65, 368] on div "Applicant Information" at bounding box center [108, 370] width 111 height 11
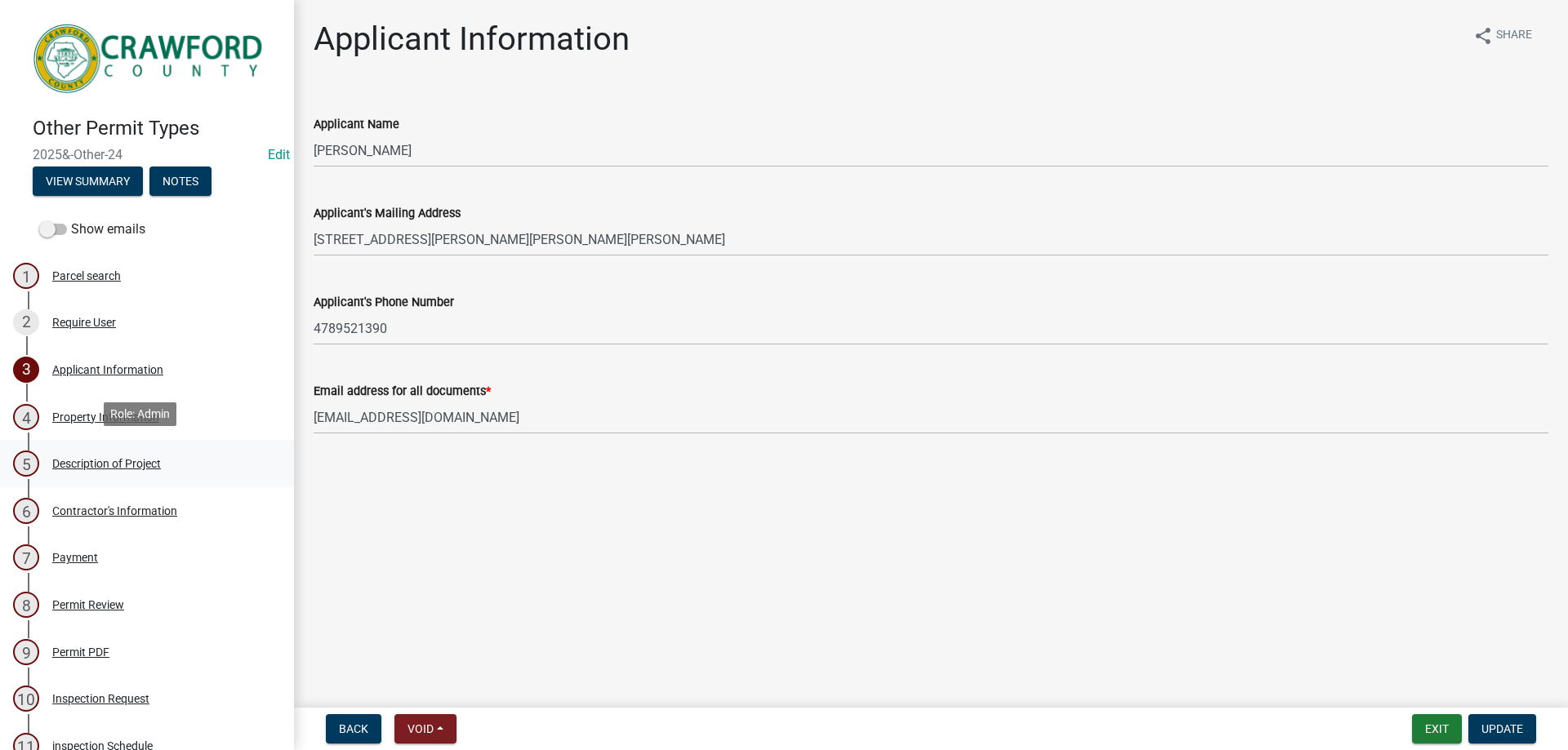
click at [98, 450] on div "5 Description of Project" at bounding box center [140, 464] width 254 height 26
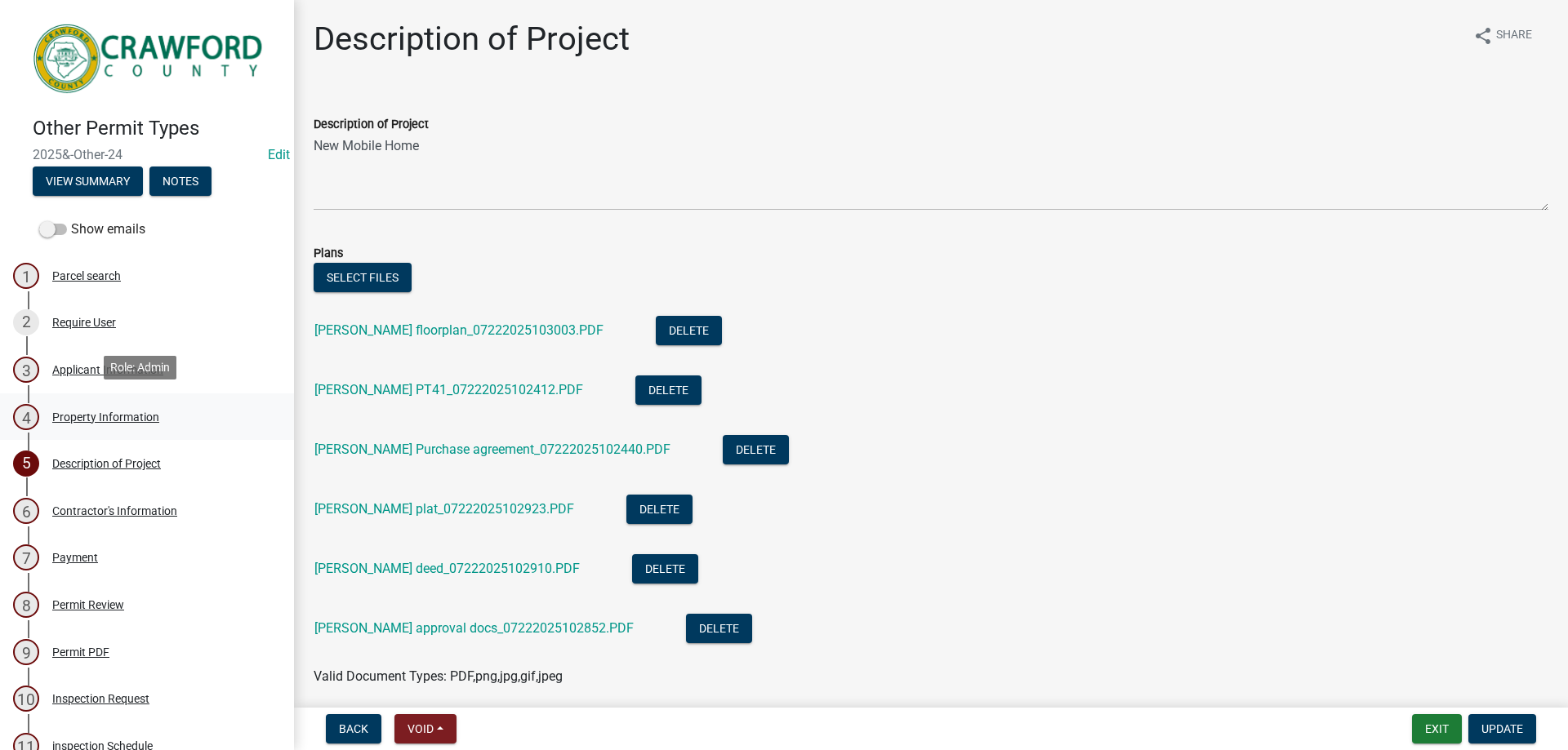
click at [99, 418] on div "4 Property Information" at bounding box center [140, 417] width 254 height 26
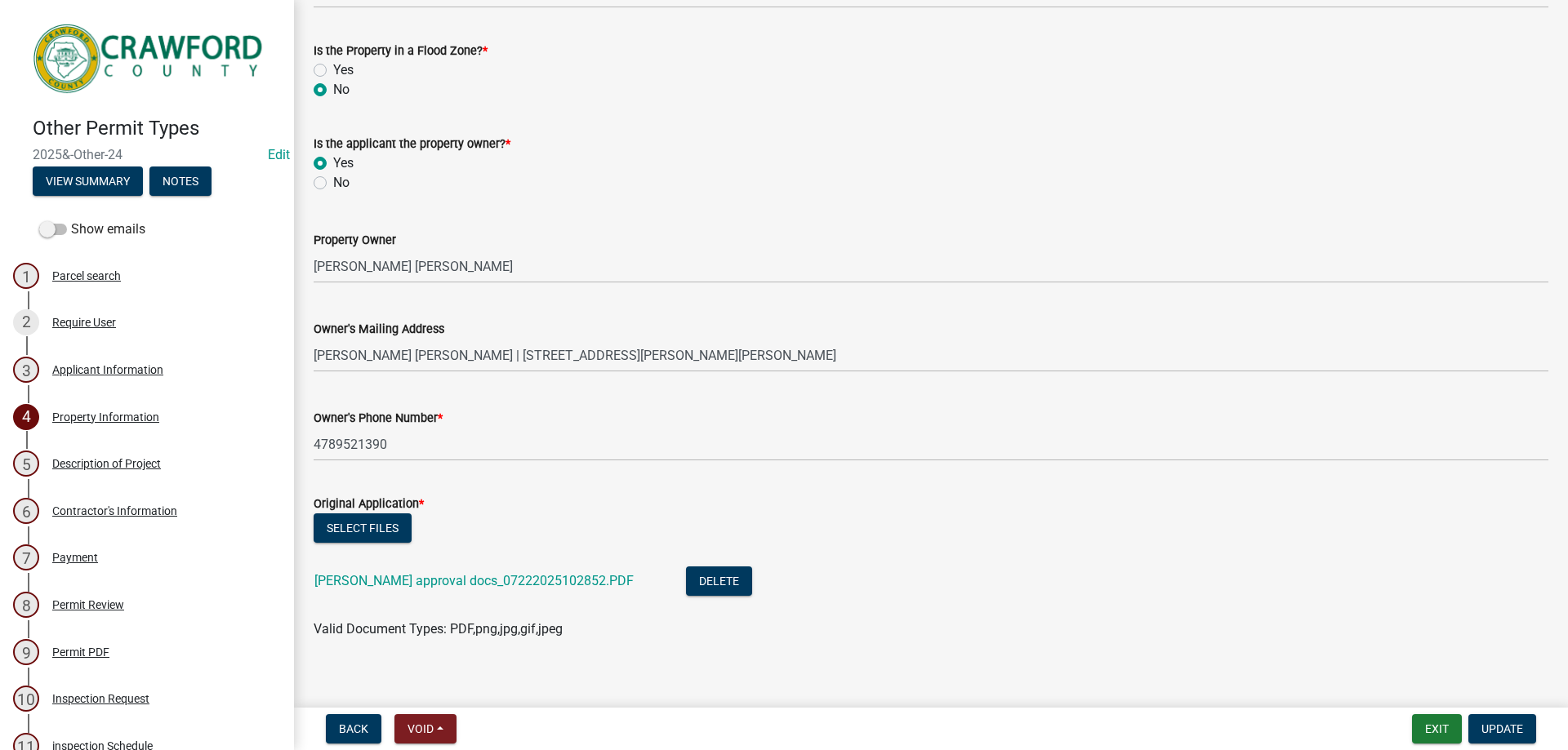
scroll to position [354, 0]
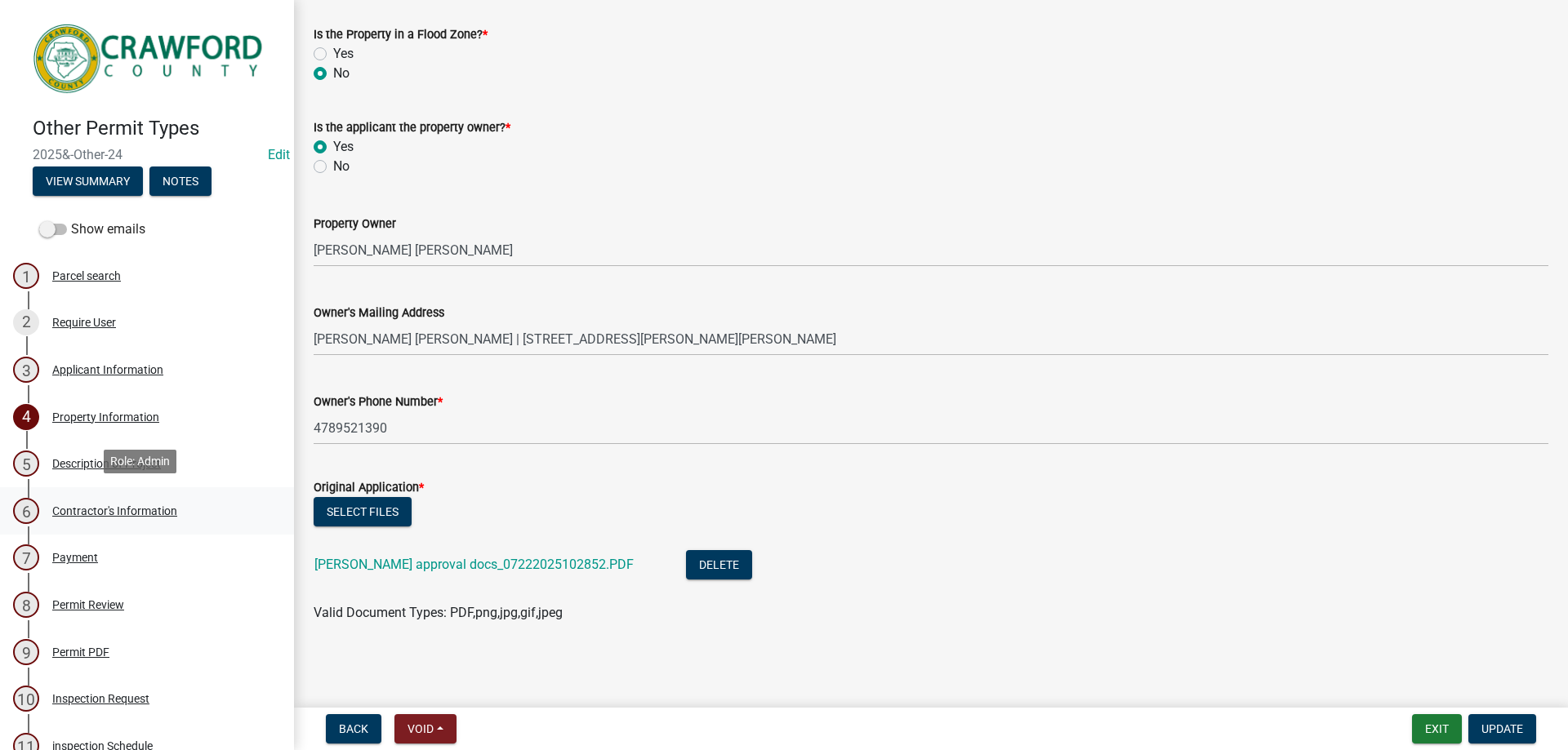
click at [121, 511] on div "Contractor's Information" at bounding box center [115, 511] width 125 height 11
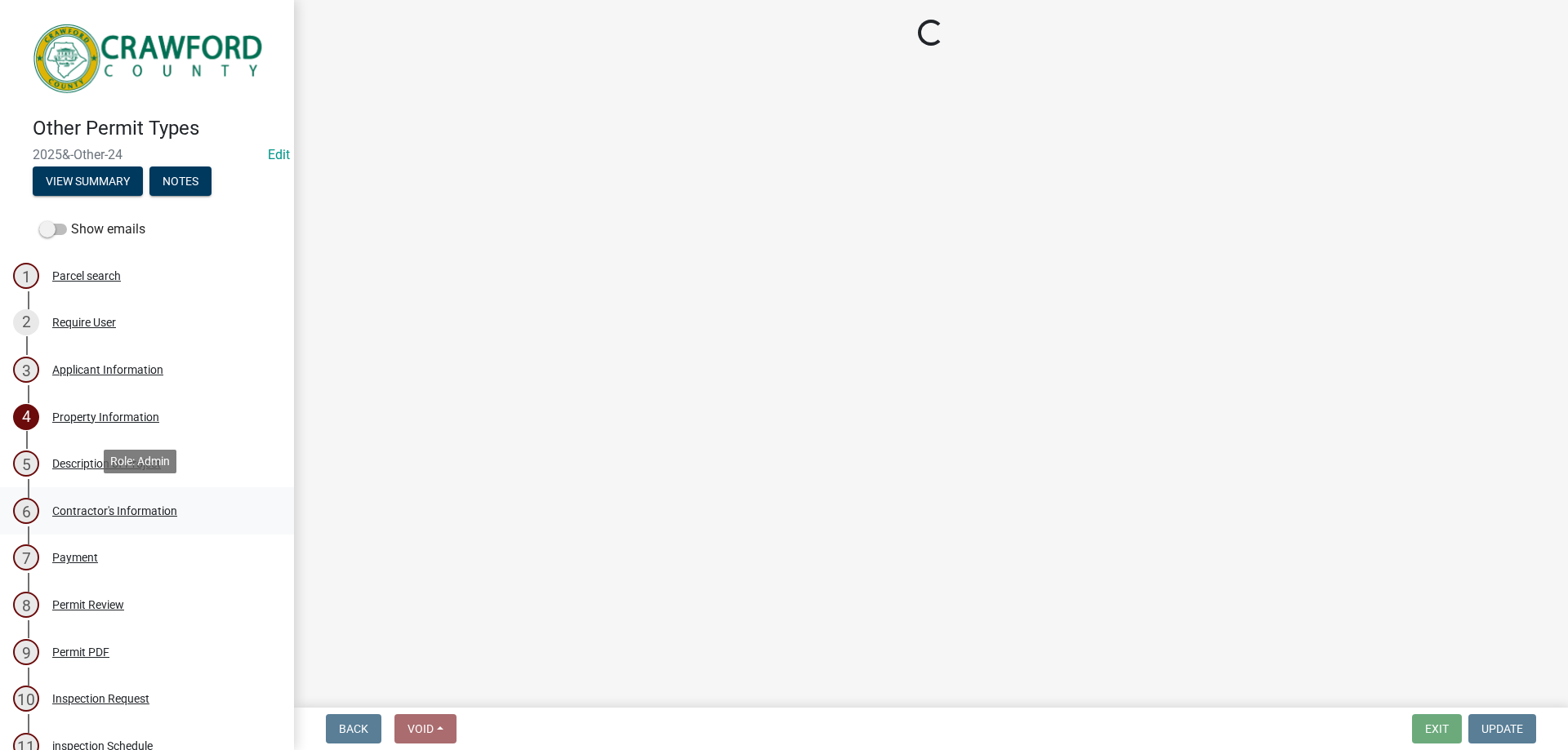
scroll to position [0, 0]
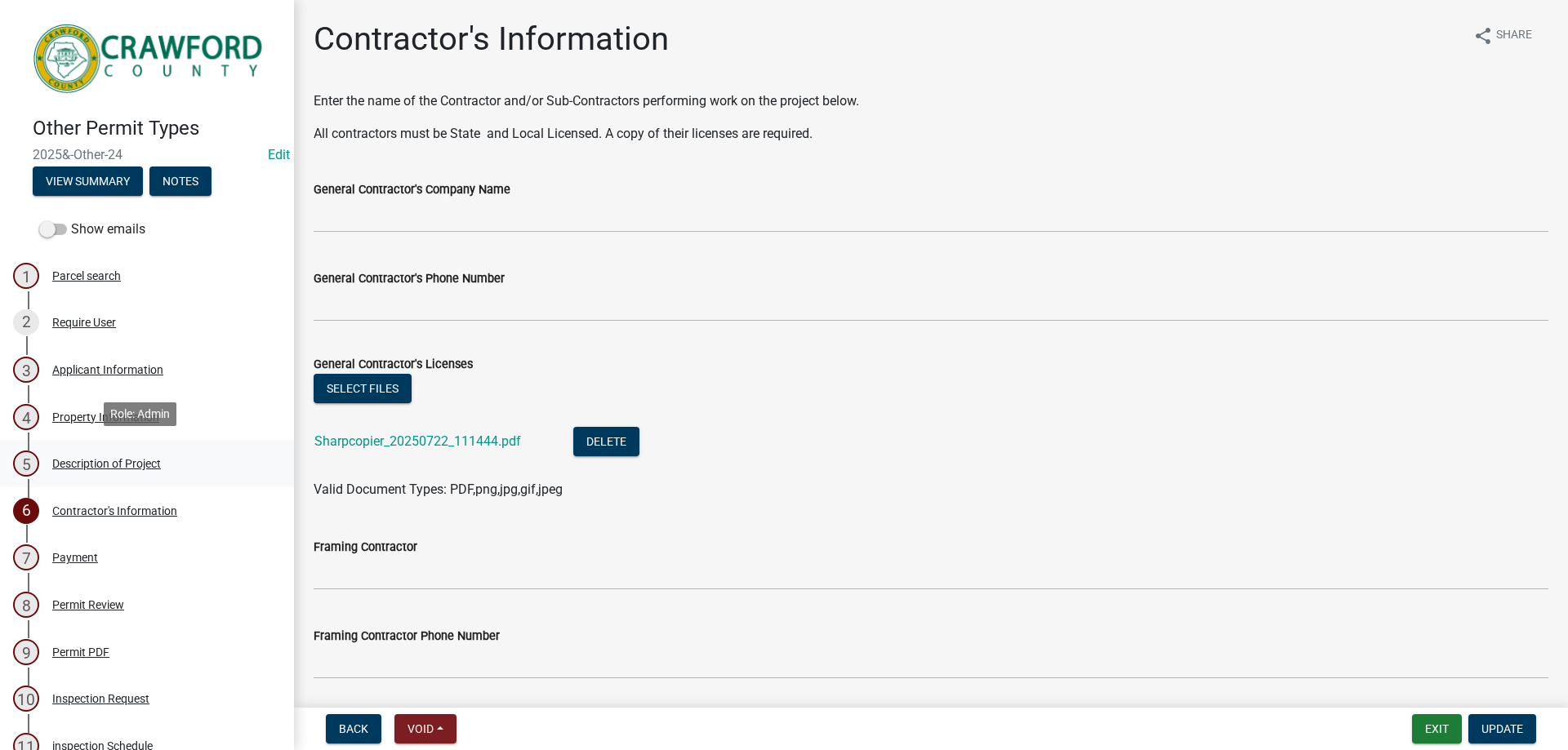
click at [121, 469] on div "5 Description of Project" at bounding box center [140, 464] width 254 height 26
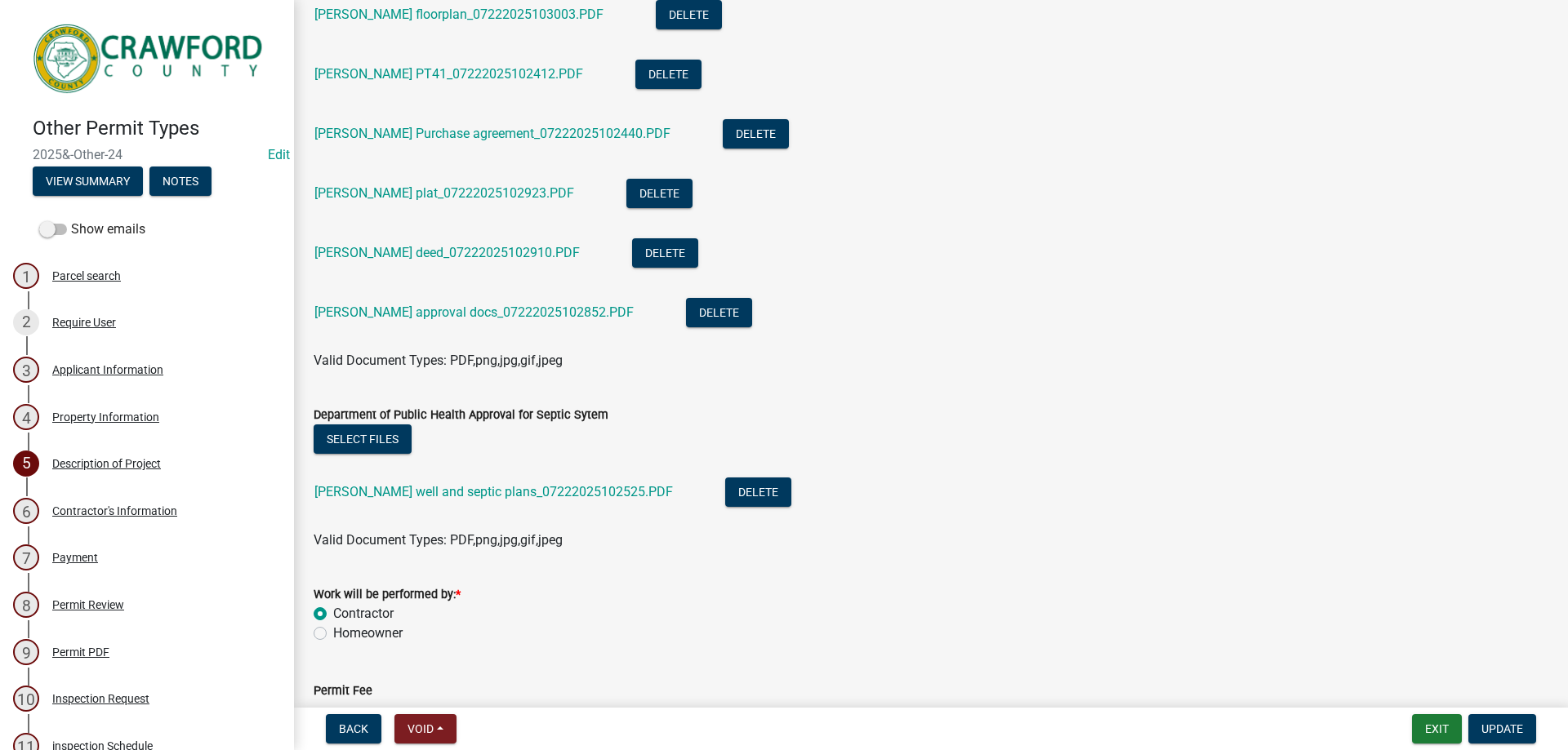
scroll to position [424, 0]
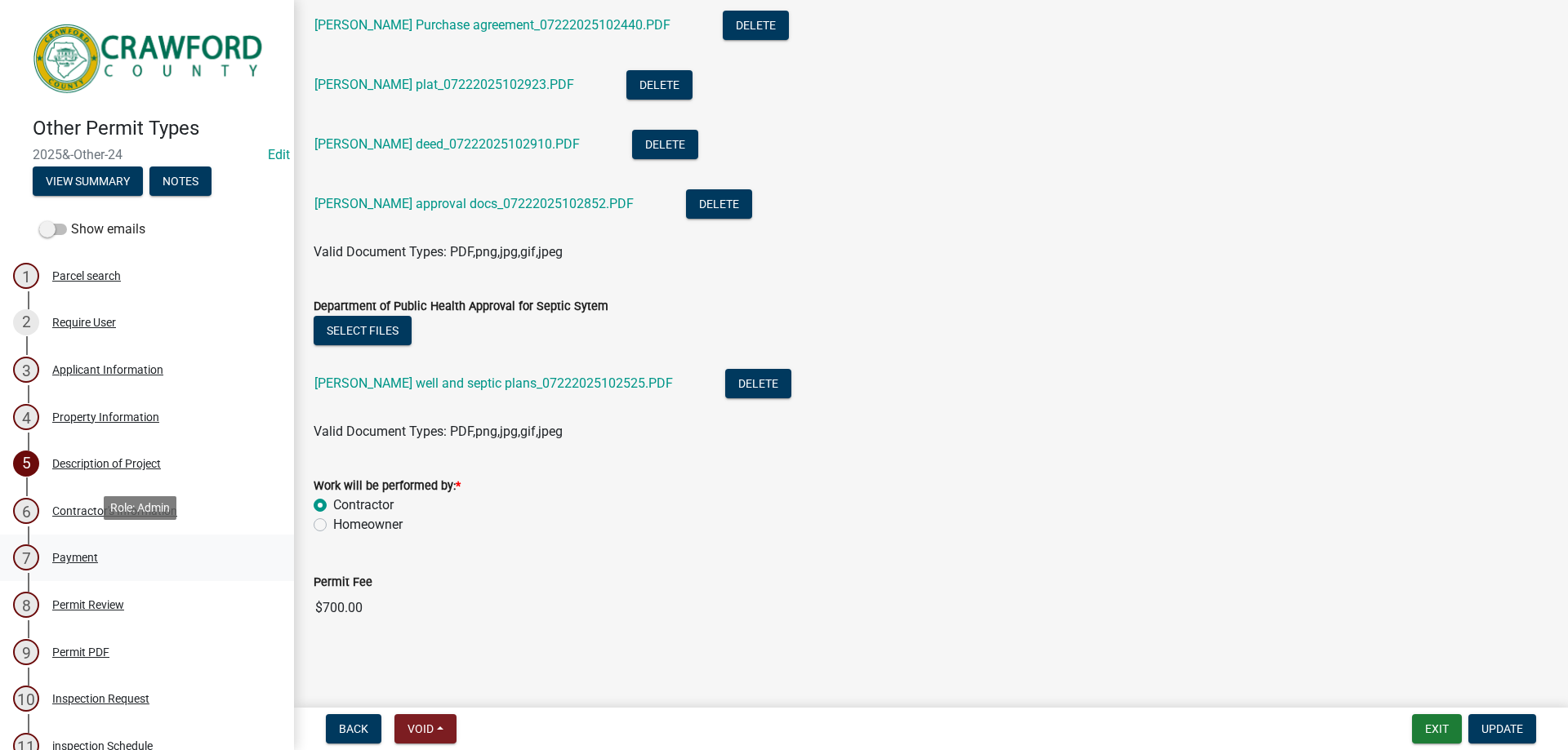
click at [104, 558] on div "7 Payment" at bounding box center [140, 557] width 254 height 26
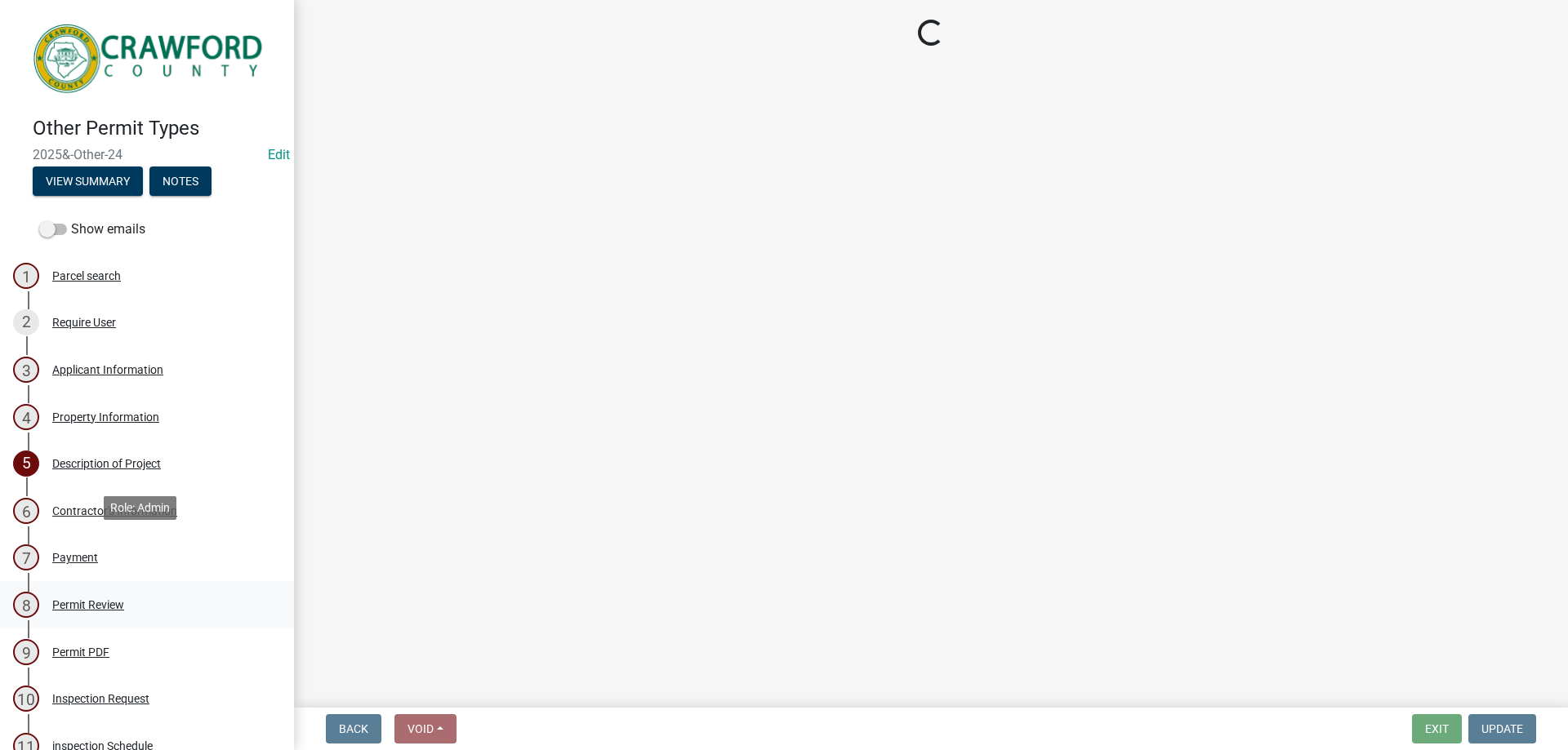
scroll to position [0, 0]
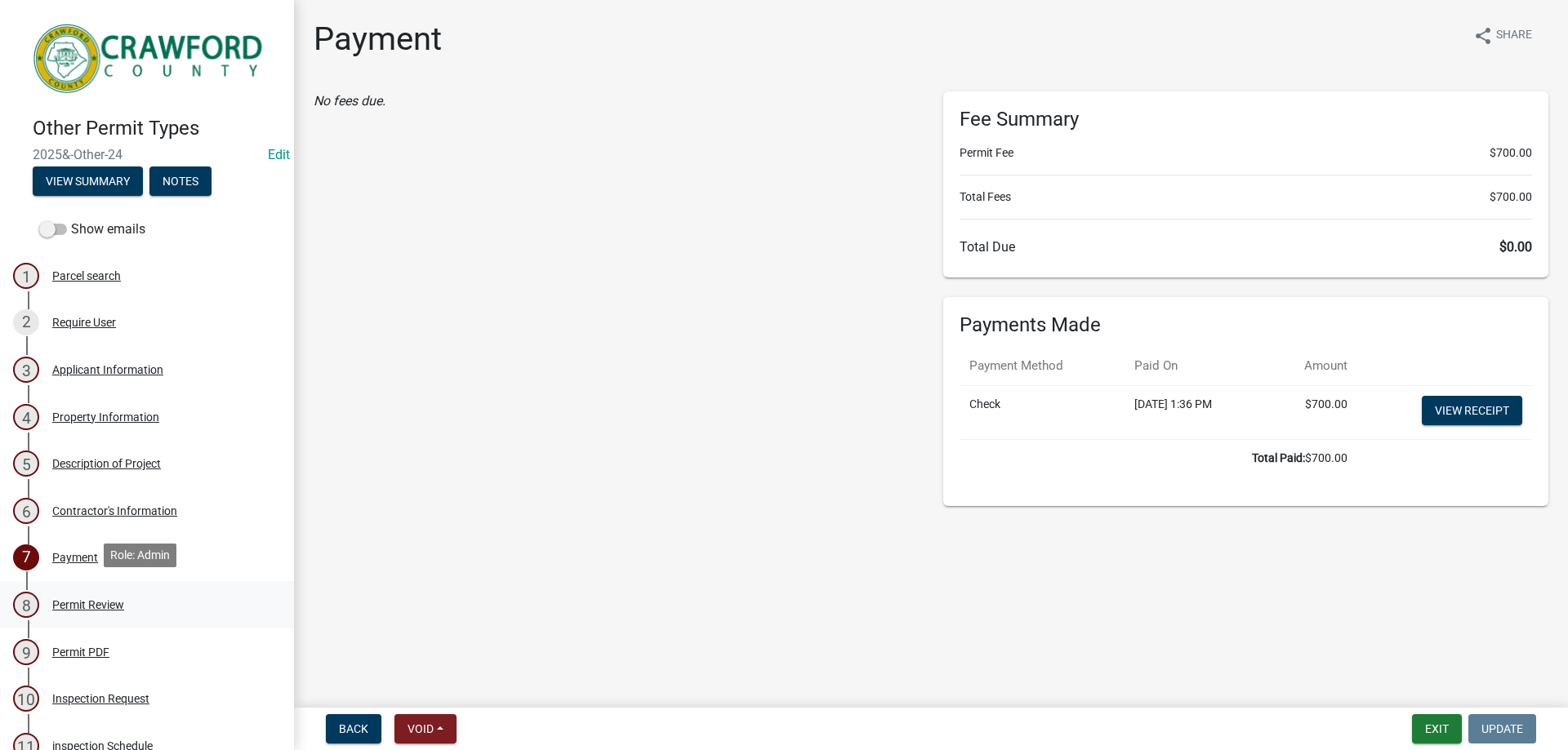
click at [100, 599] on div "Permit Review" at bounding box center [89, 605] width 72 height 11
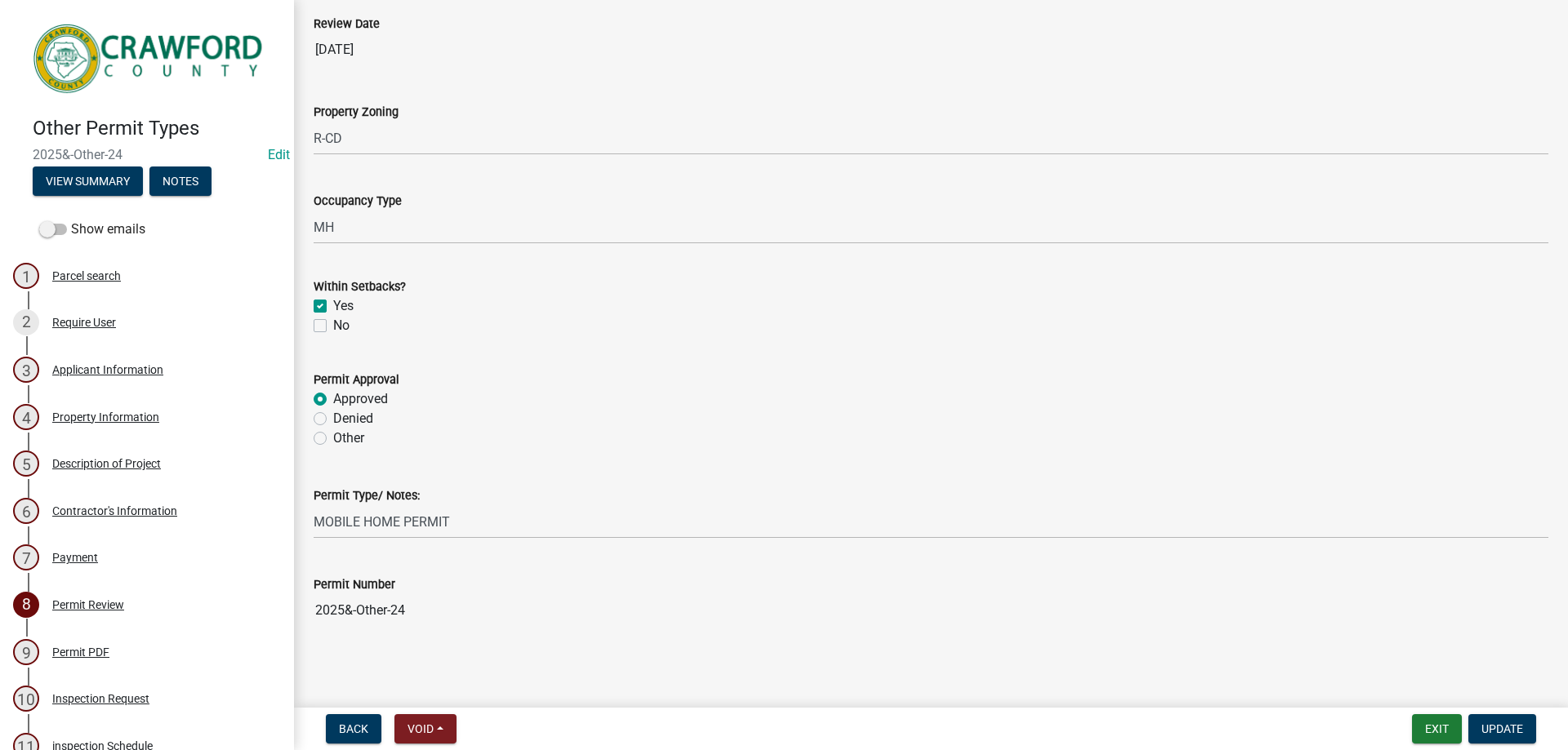
scroll to position [103, 0]
click at [64, 647] on div "Permit PDF" at bounding box center [81, 652] width 57 height 11
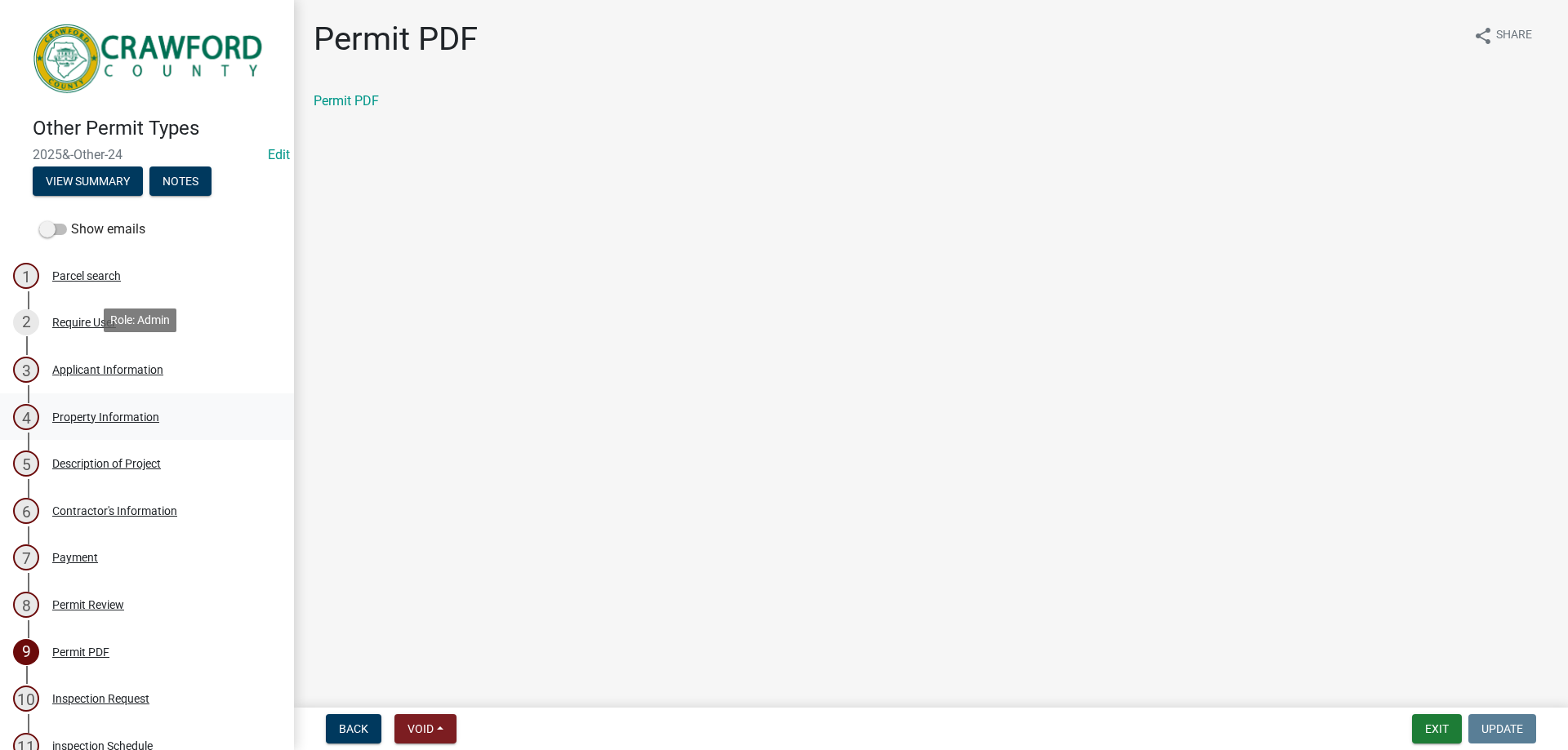
click at [112, 393] on link "4 Property Information" at bounding box center [147, 417] width 294 height 48
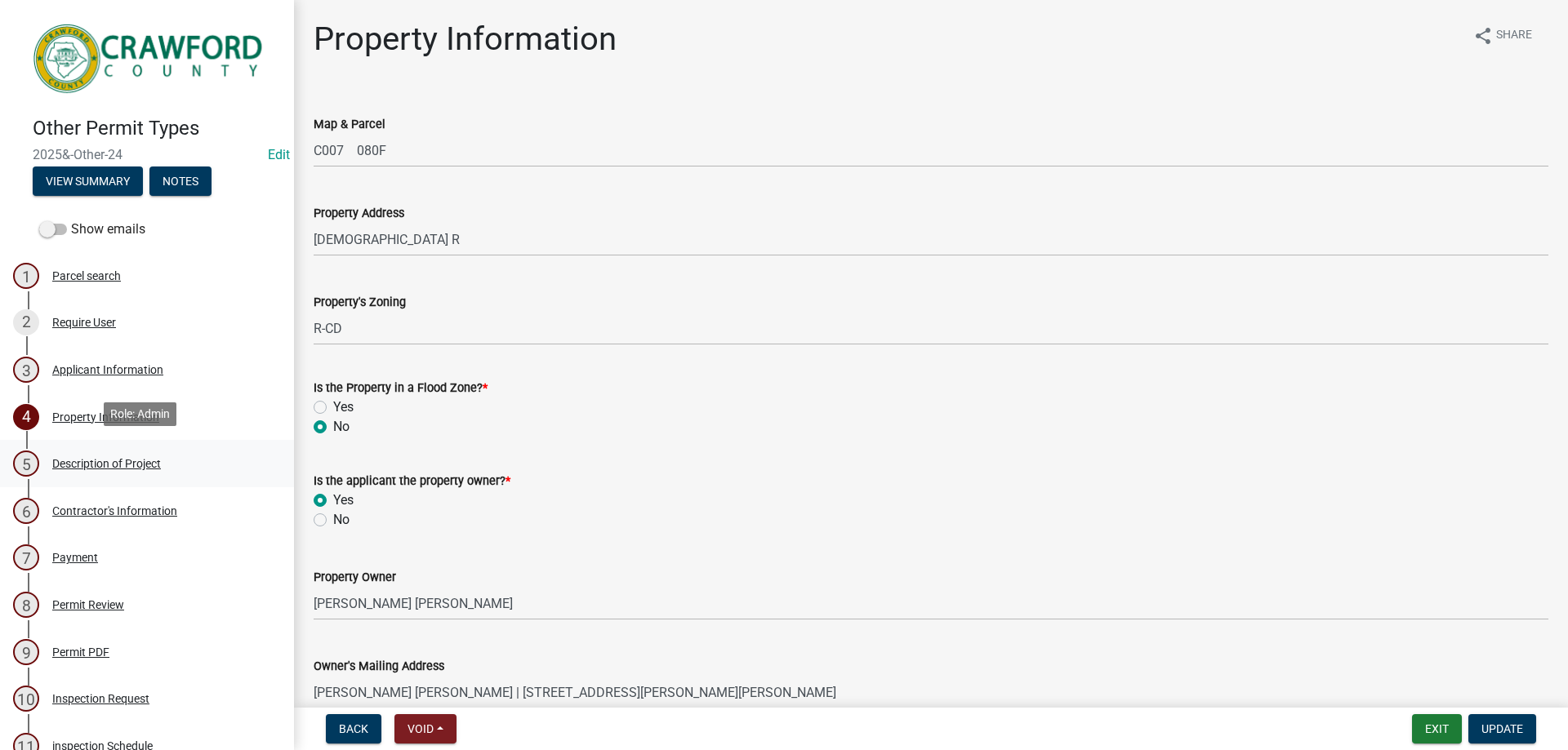
click at [123, 445] on link "5 Description of Project" at bounding box center [147, 464] width 294 height 48
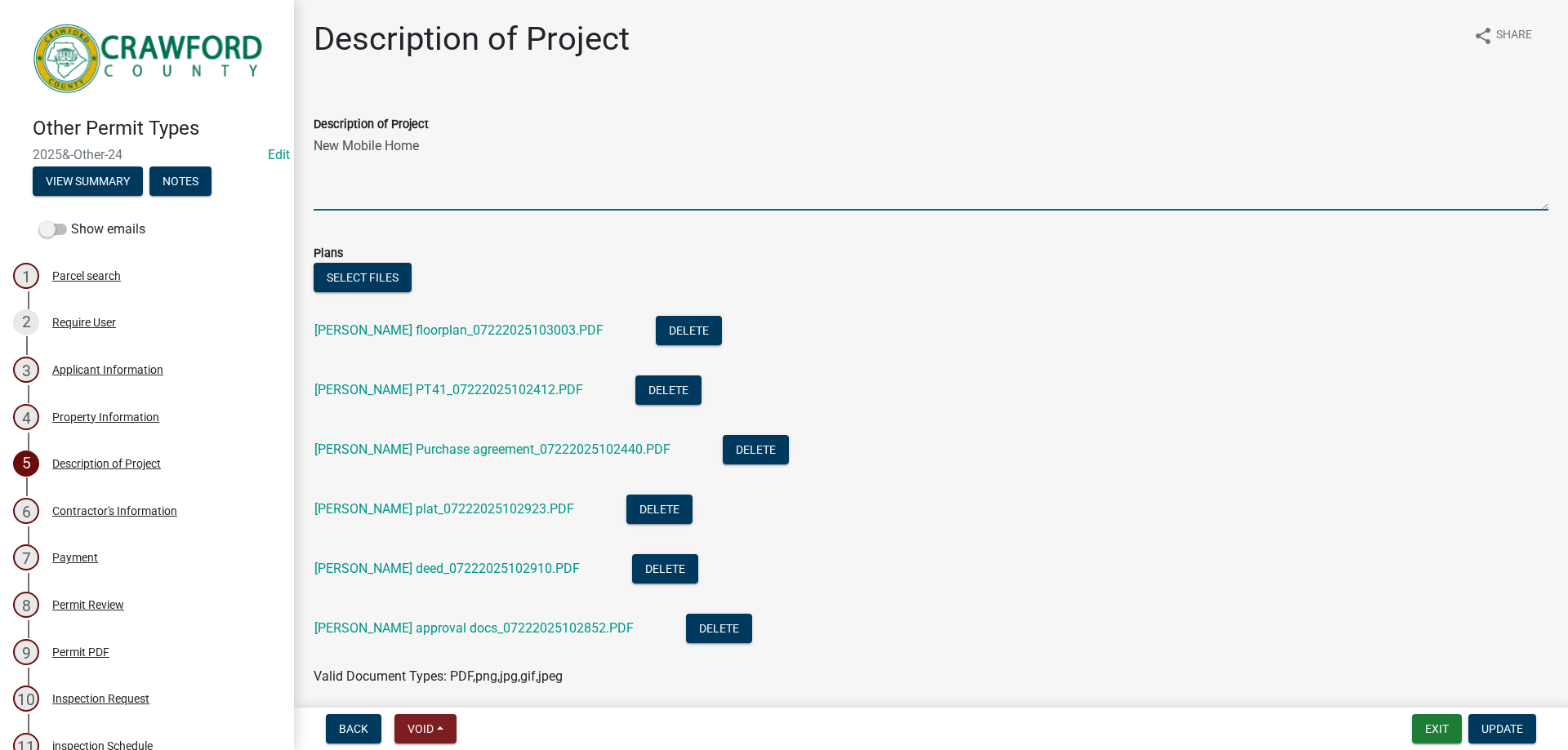
drag, startPoint x: 319, startPoint y: 143, endPoint x: 397, endPoint y: 153, distance: 78.6
click at [397, 153] on textarea "New Mobile Home" at bounding box center [931, 171] width 1235 height 76
drag, startPoint x: 424, startPoint y: 149, endPoint x: 348, endPoint y: 141, distance: 76.4
click at [348, 141] on textarea "New Mobile Home" at bounding box center [931, 171] width 1235 height 76
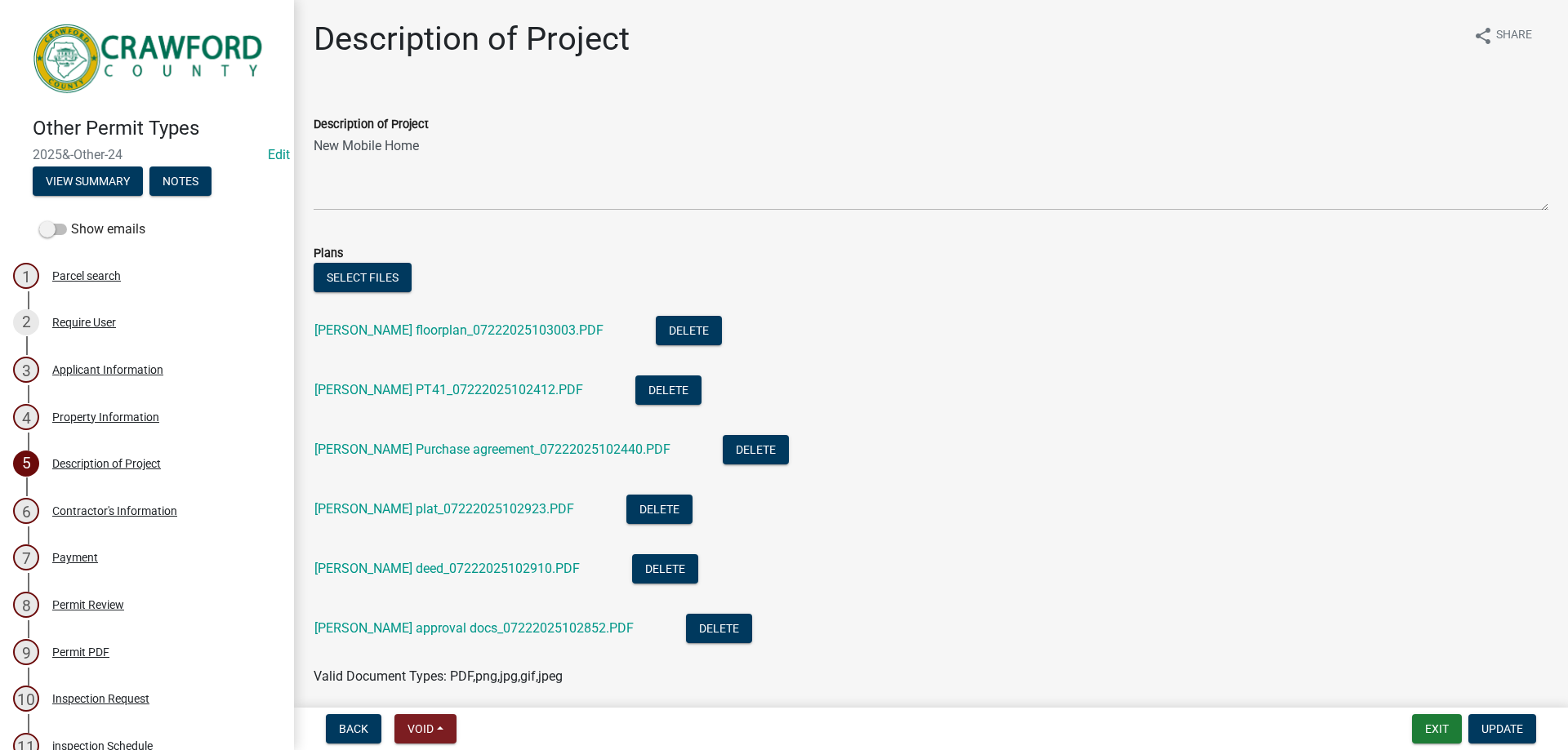
drag, startPoint x: 152, startPoint y: 144, endPoint x: 26, endPoint y: 144, distance: 126.0
click at [26, 144] on div "Other Permit Types 2025&-Other-24 Edit View Summary Notes" at bounding box center [147, 151] width 268 height 96
copy span "2025&-Other-24"
click at [149, 395] on link "4 Property Information" at bounding box center [147, 417] width 294 height 48
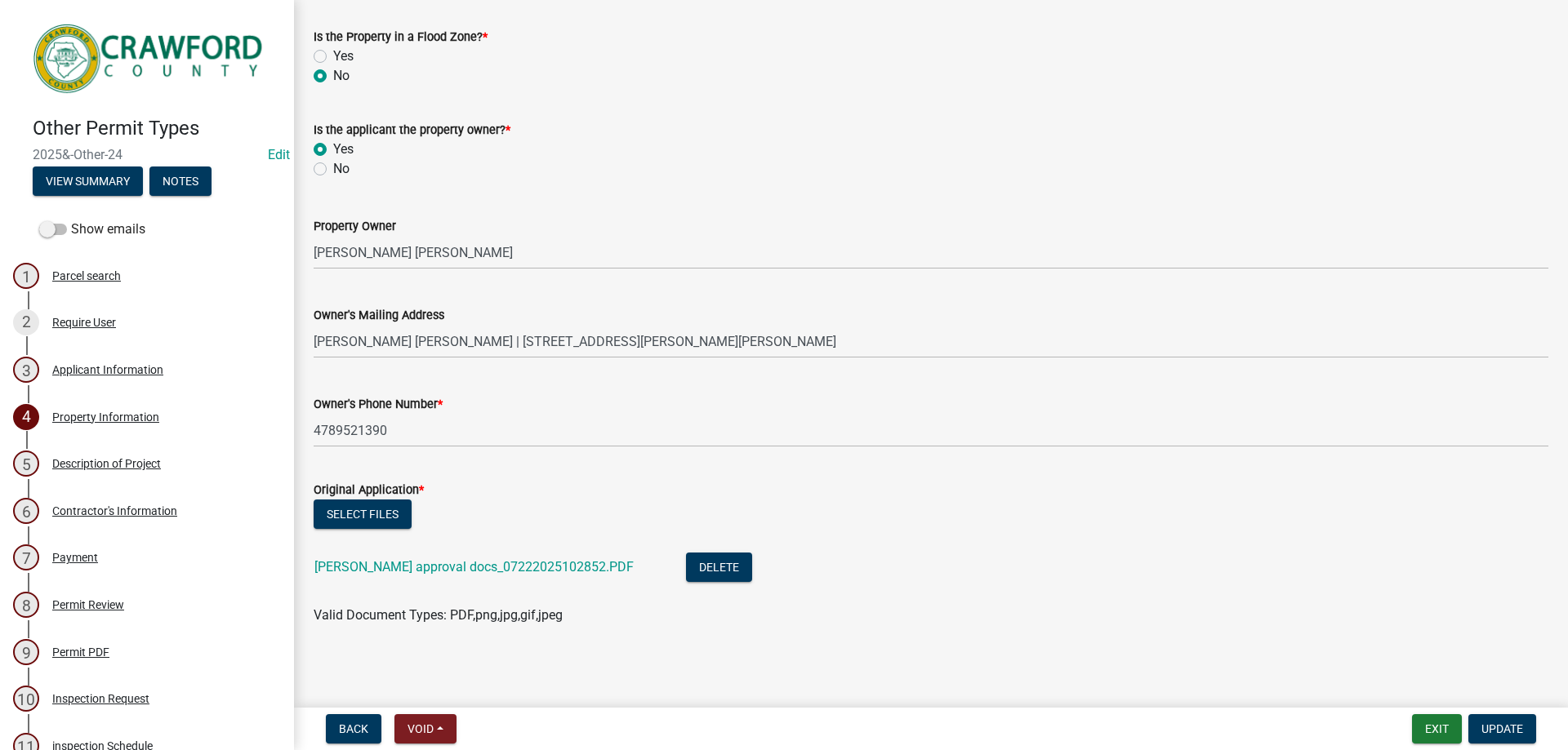
scroll to position [354, 0]
click at [80, 346] on link "3 Applicant Information" at bounding box center [147, 370] width 294 height 48
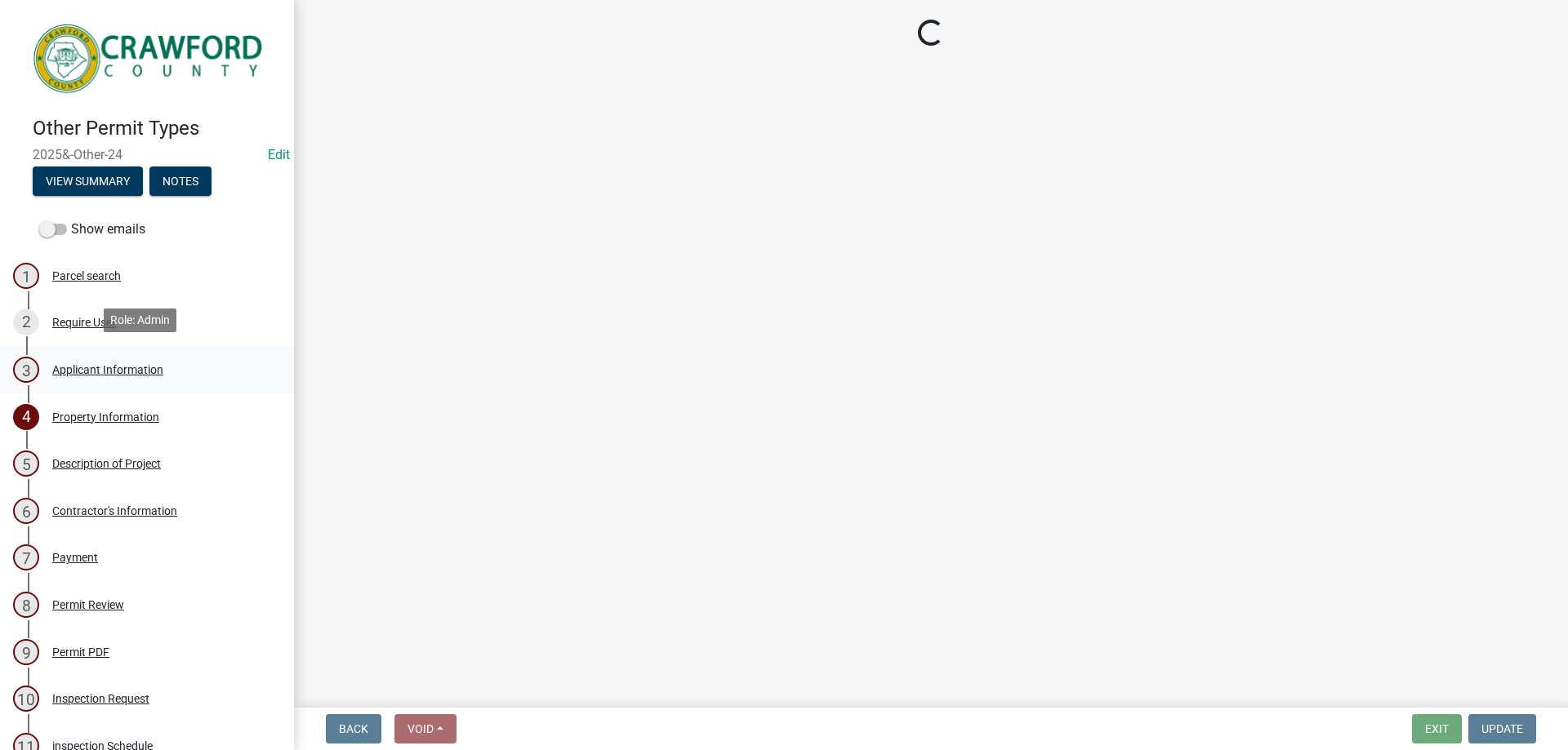
scroll to position [0, 0]
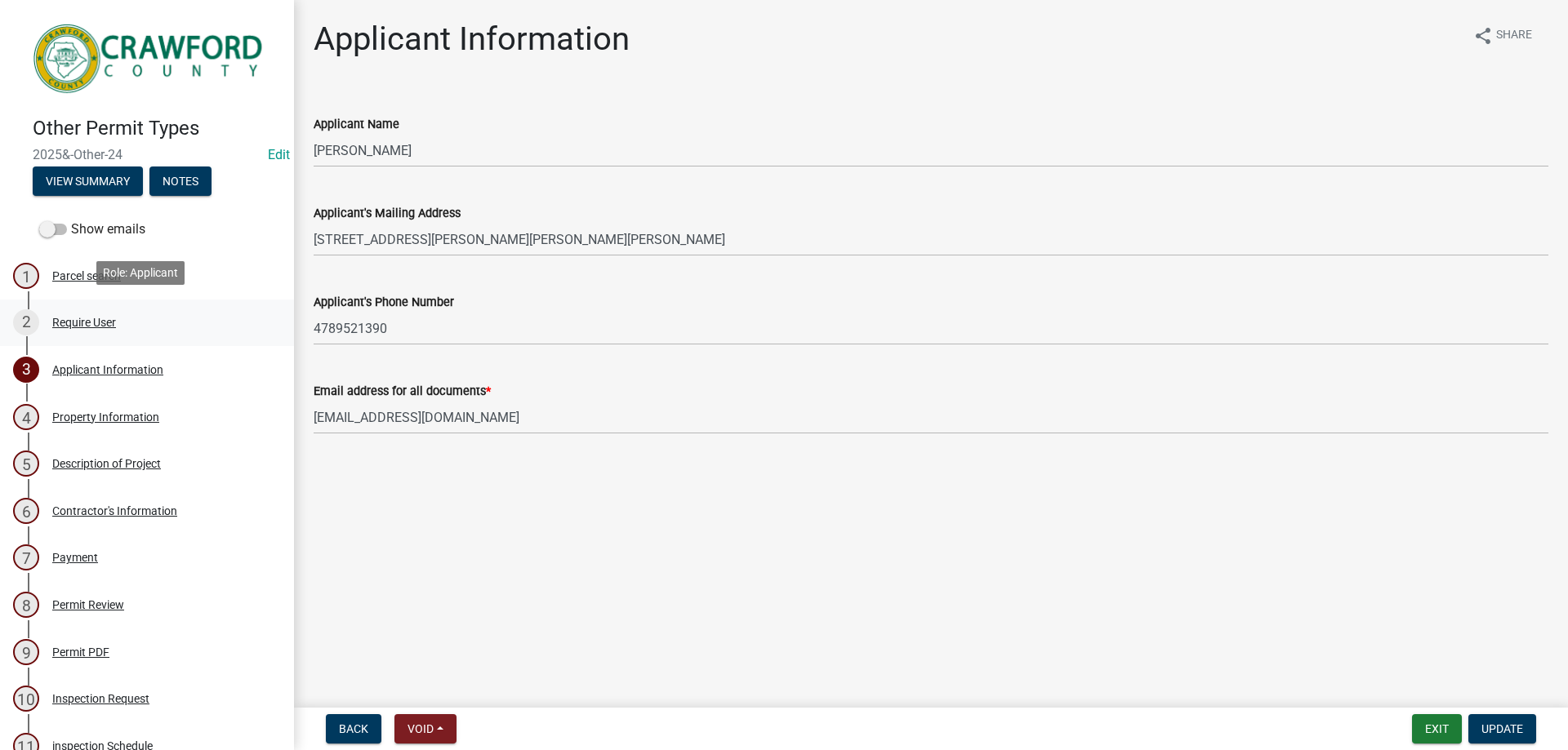
click at [85, 332] on div "2 Require User" at bounding box center [140, 322] width 254 height 26
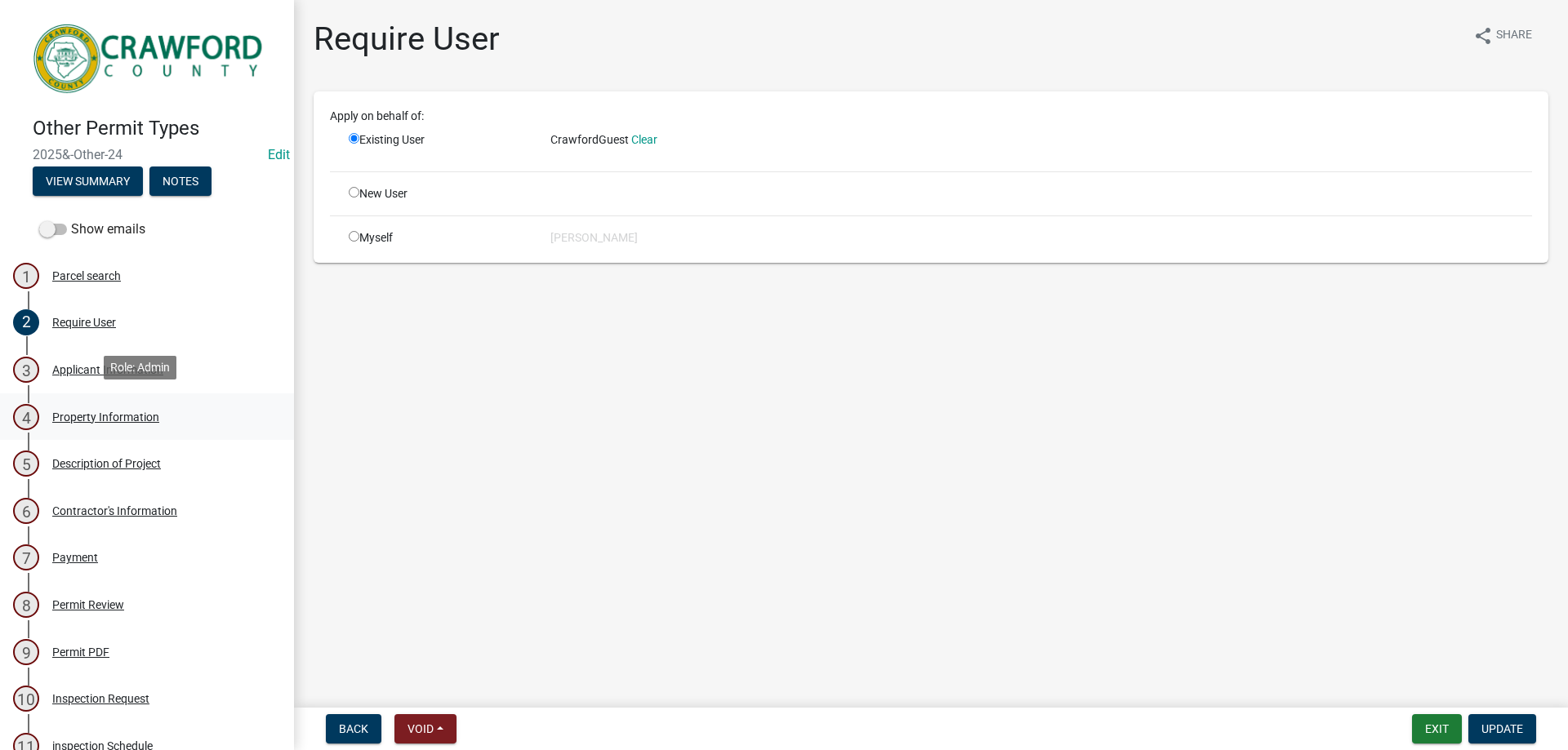
click at [79, 393] on link "4 Property Information" at bounding box center [147, 417] width 294 height 48
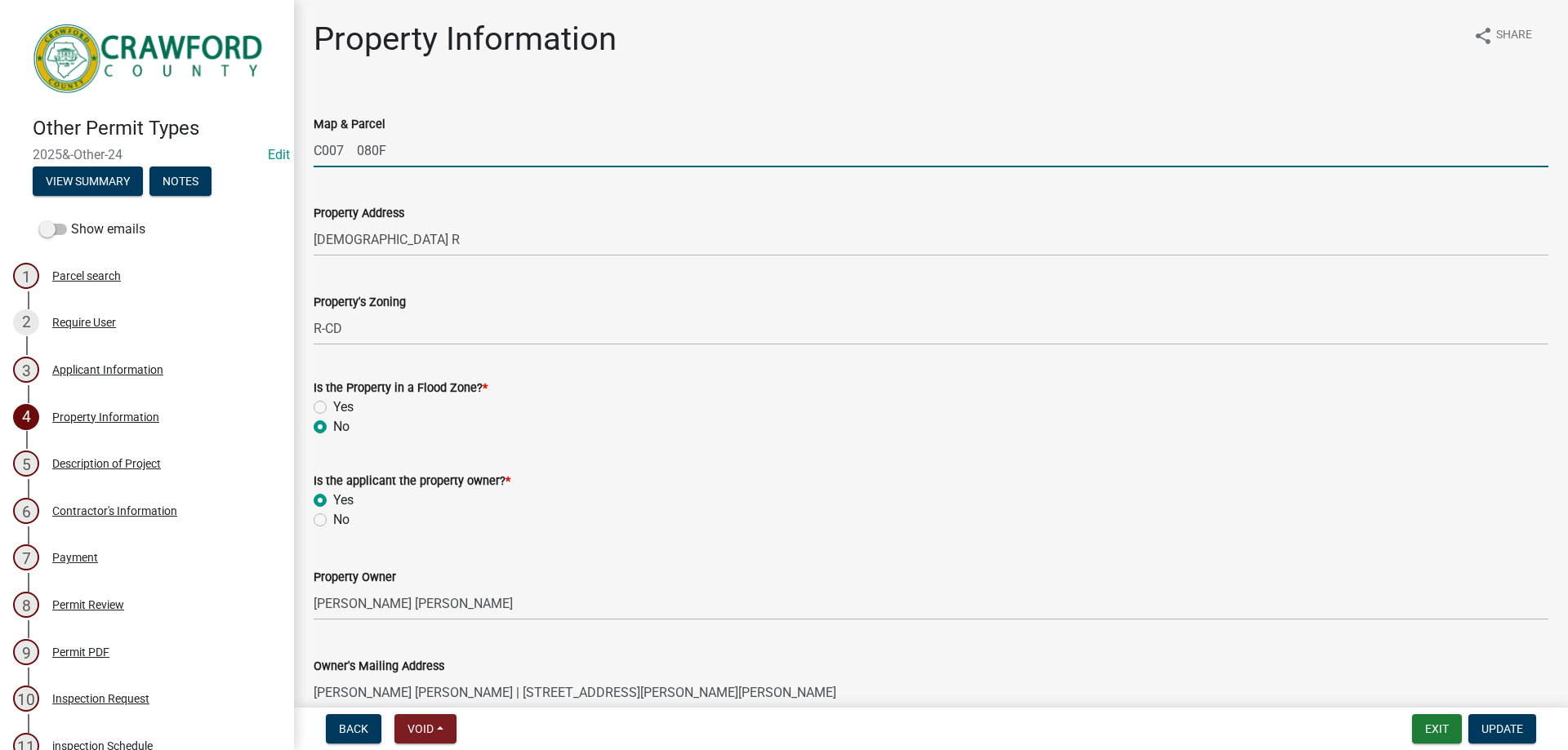
drag, startPoint x: 409, startPoint y: 158, endPoint x: 305, endPoint y: 155, distance: 104.0
click at [305, 155] on div "Map & Parcel C007 080F" at bounding box center [931, 129] width 1259 height 76
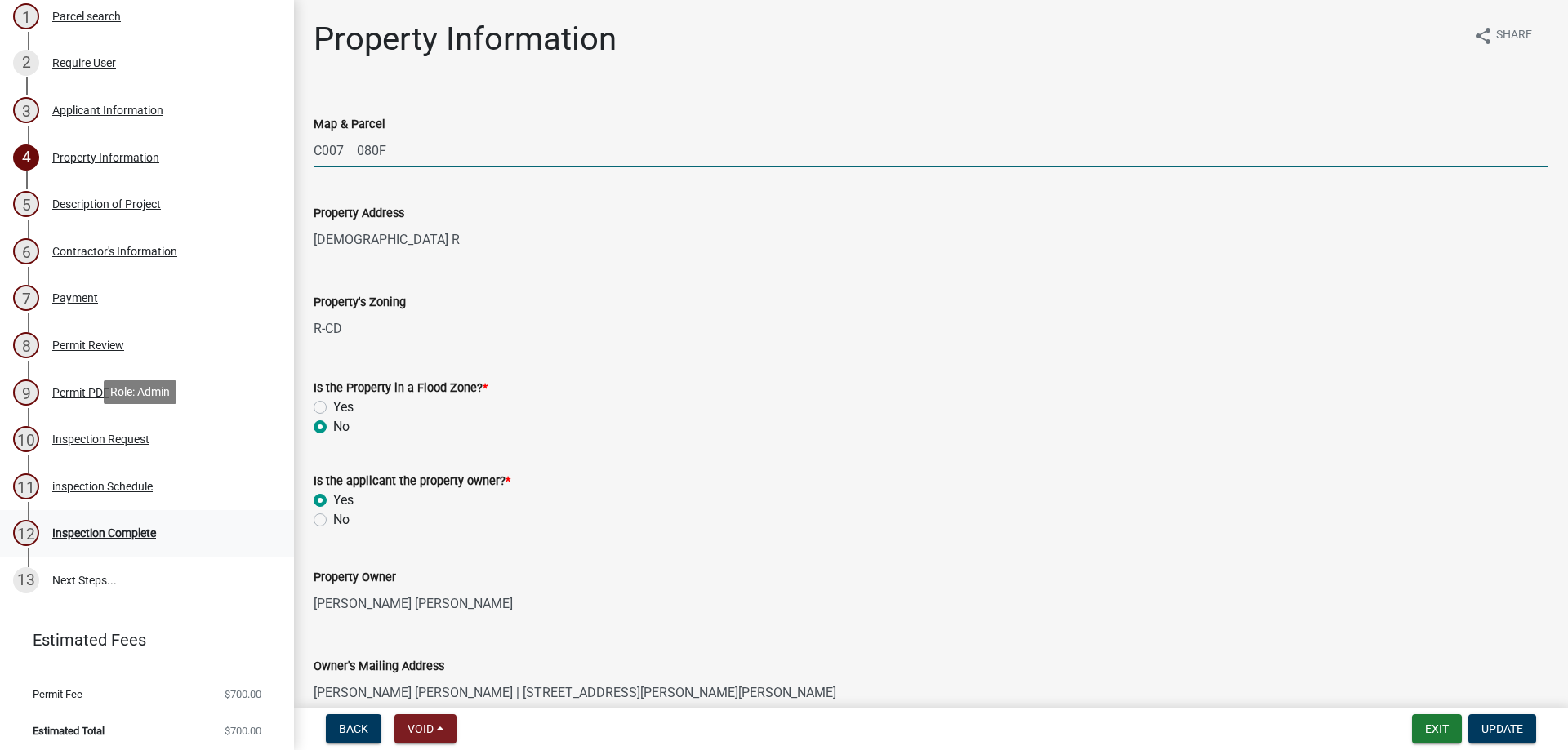
scroll to position [261, 0]
click at [149, 529] on div "Inspection Complete" at bounding box center [104, 532] width 103 height 11
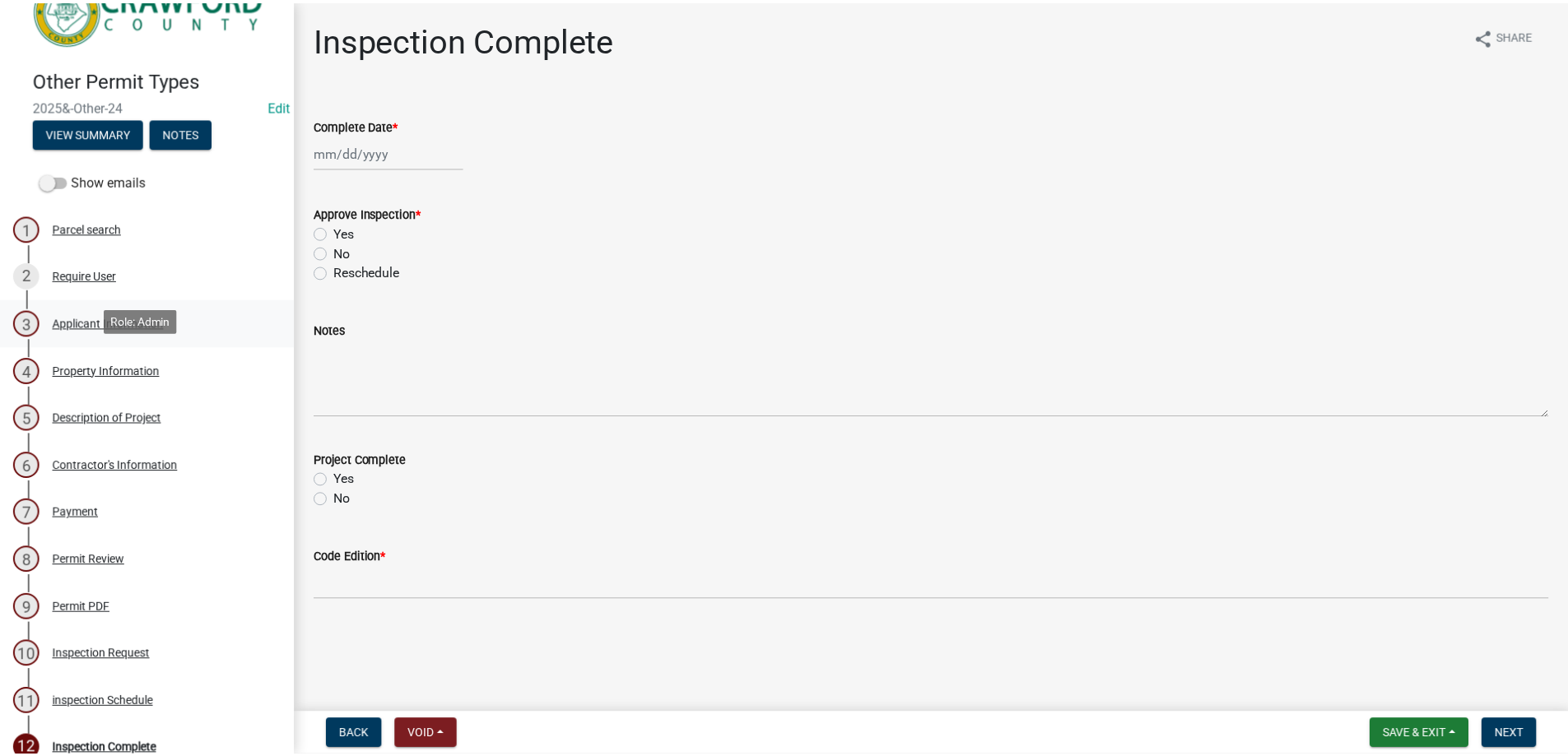
scroll to position [0, 0]
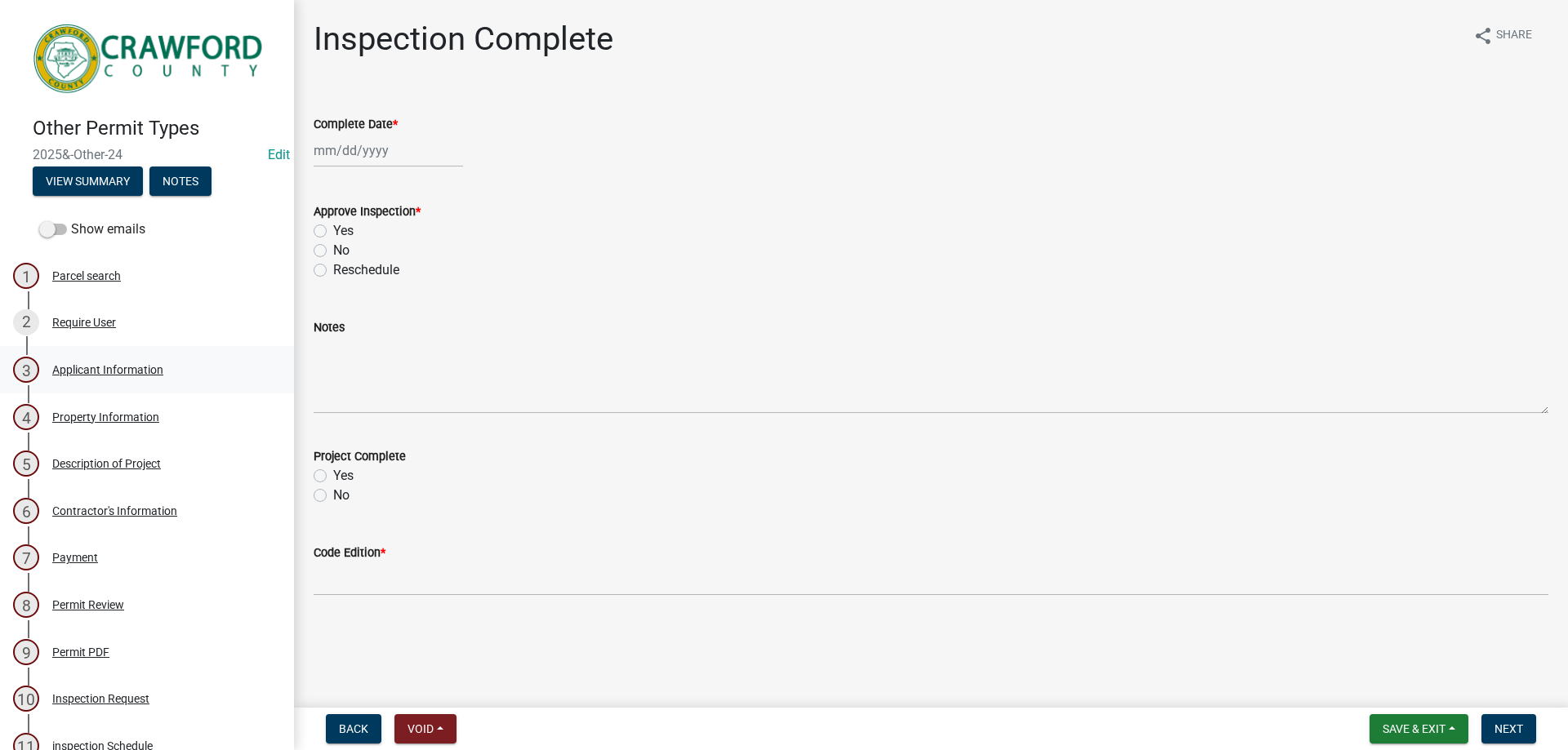
click at [159, 375] on div "3 Applicant Information" at bounding box center [140, 370] width 254 height 26
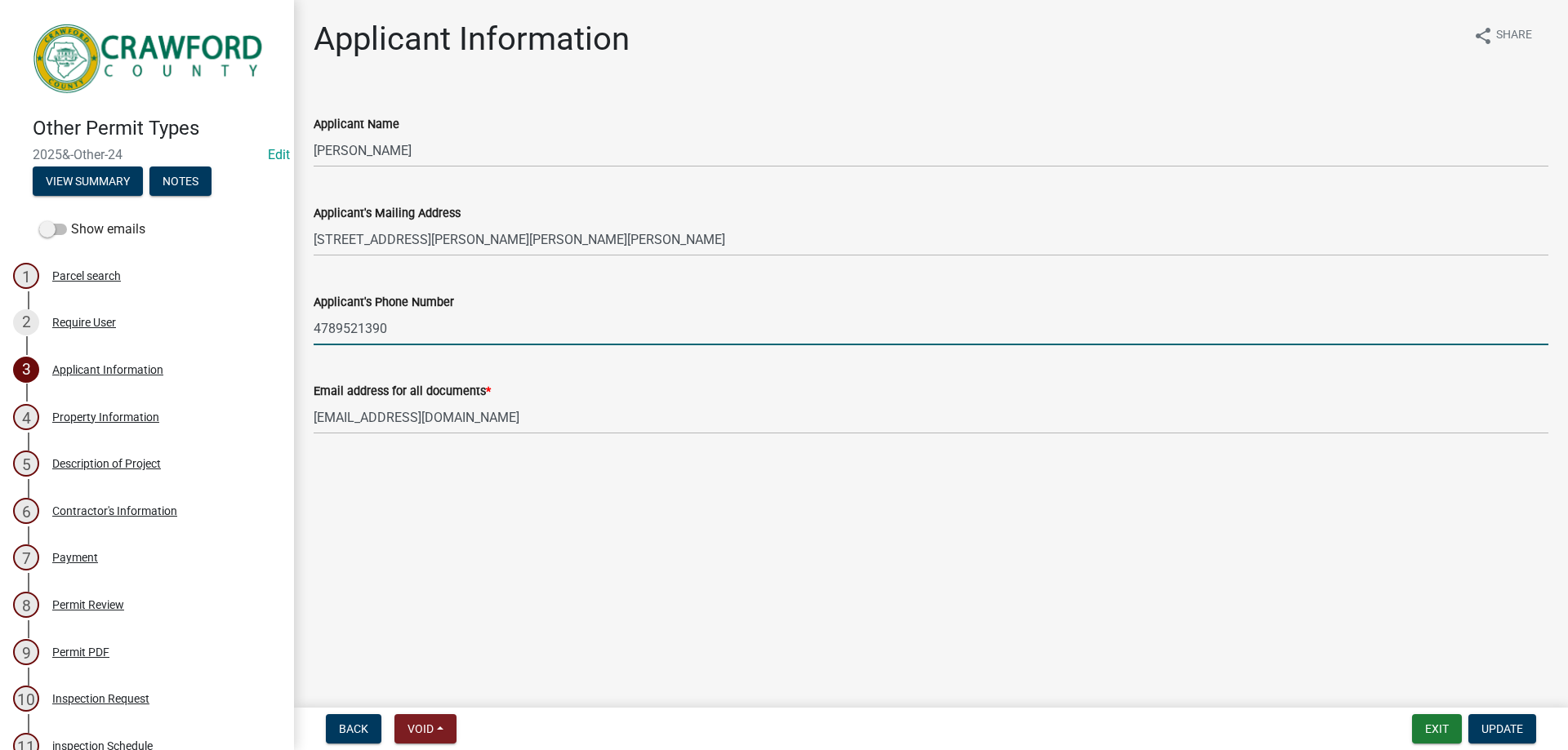
drag, startPoint x: 401, startPoint y: 330, endPoint x: 309, endPoint y: 318, distance: 92.8
click at [309, 318] on div "Applicant's Phone Number 4789521390" at bounding box center [931, 307] width 1259 height 76
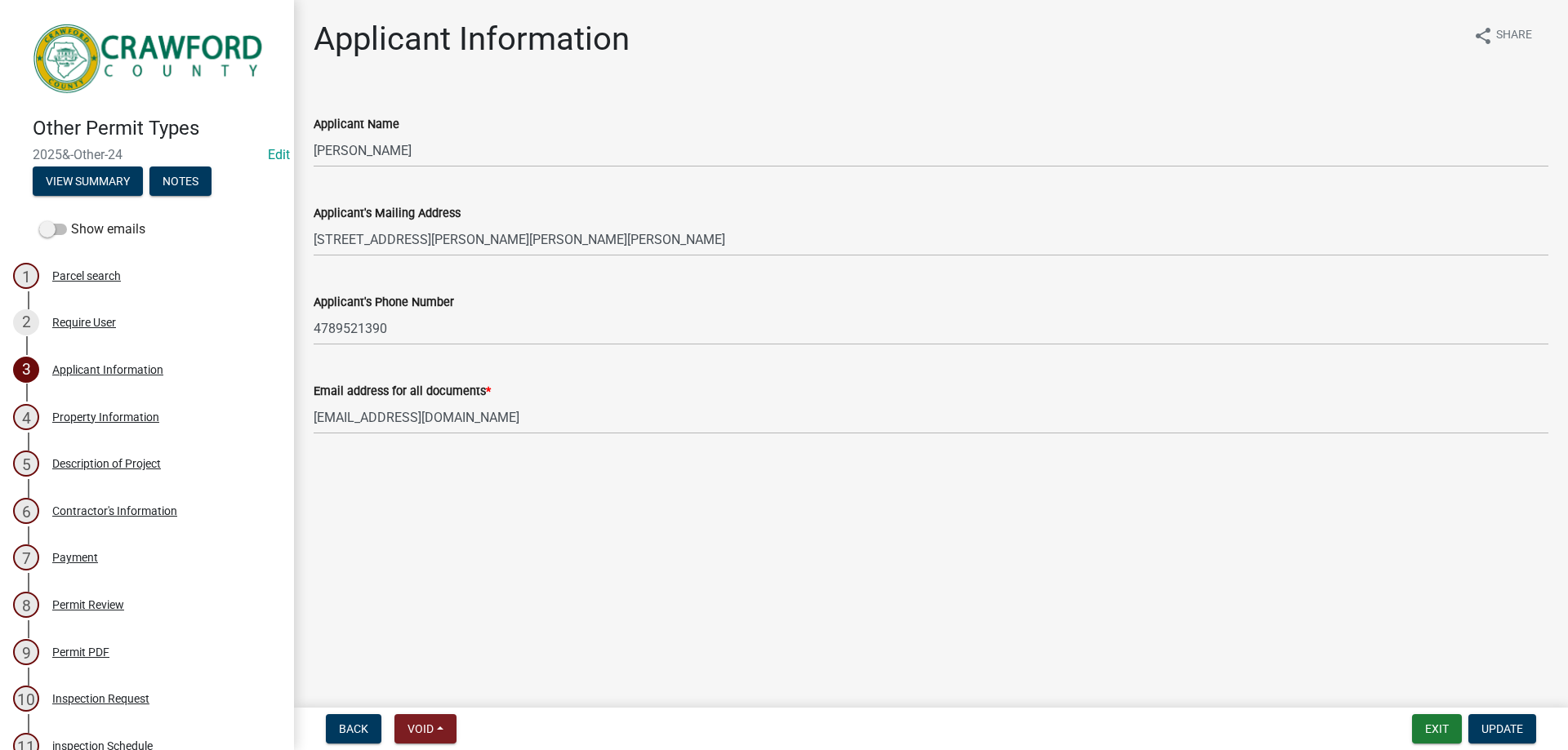
click at [1314, 665] on main "Applicant Information share Share Applicant Name Thomas Wellman Applicant's Mai…" at bounding box center [931, 350] width 1274 height 701
click at [1444, 729] on button "Exit" at bounding box center [1437, 729] width 50 height 30
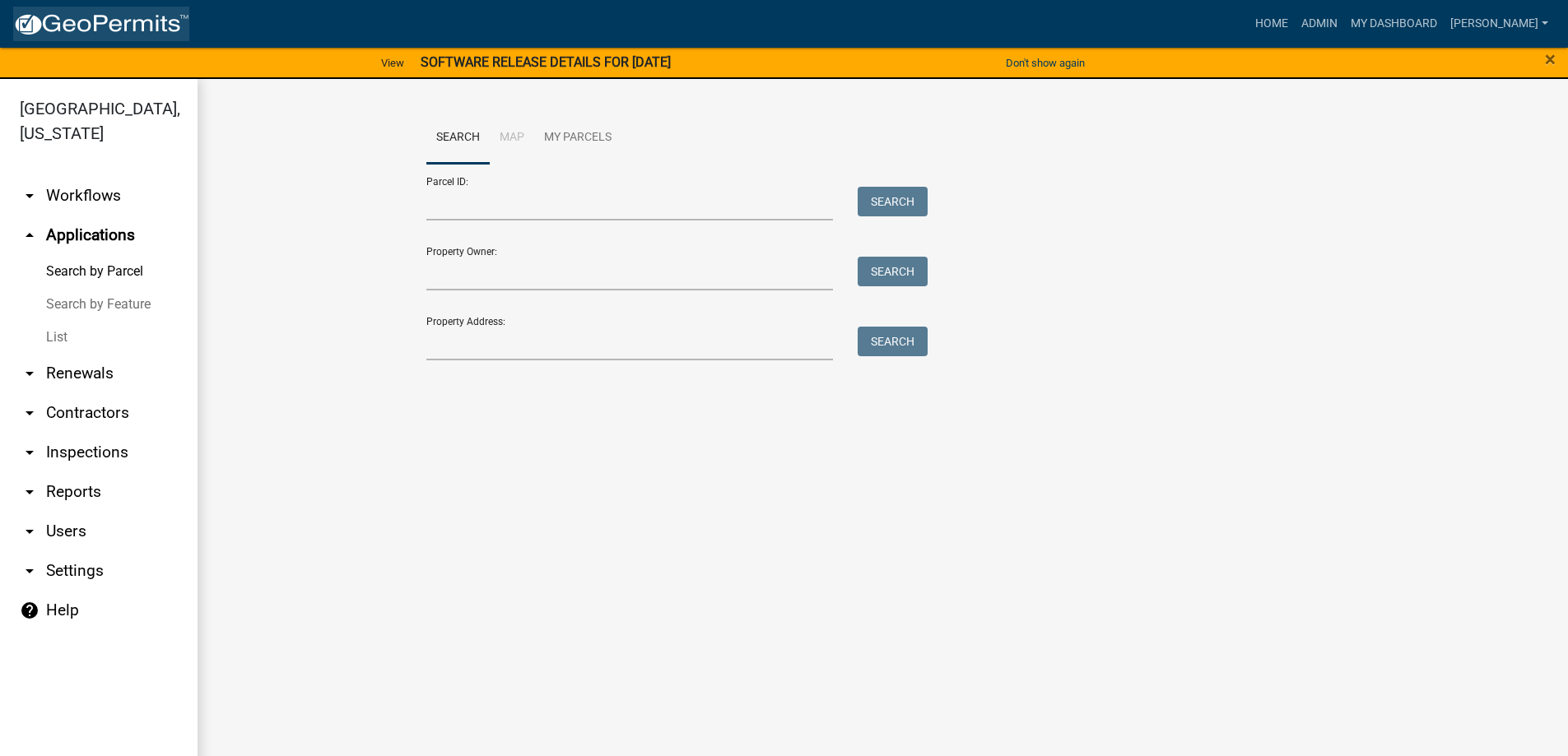
click at [116, 32] on img at bounding box center [101, 25] width 176 height 25
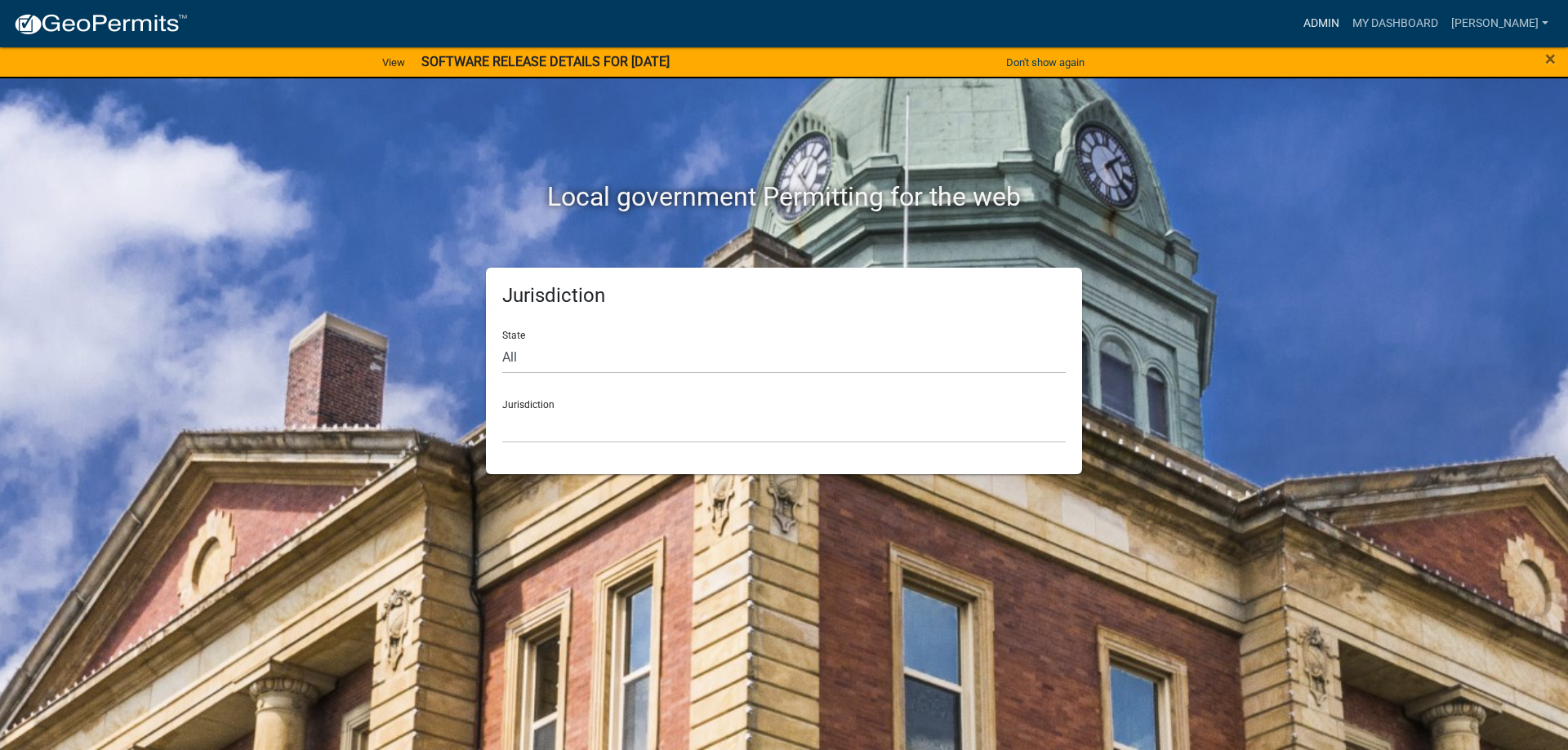
click at [1346, 26] on link "Admin" at bounding box center [1321, 24] width 49 height 31
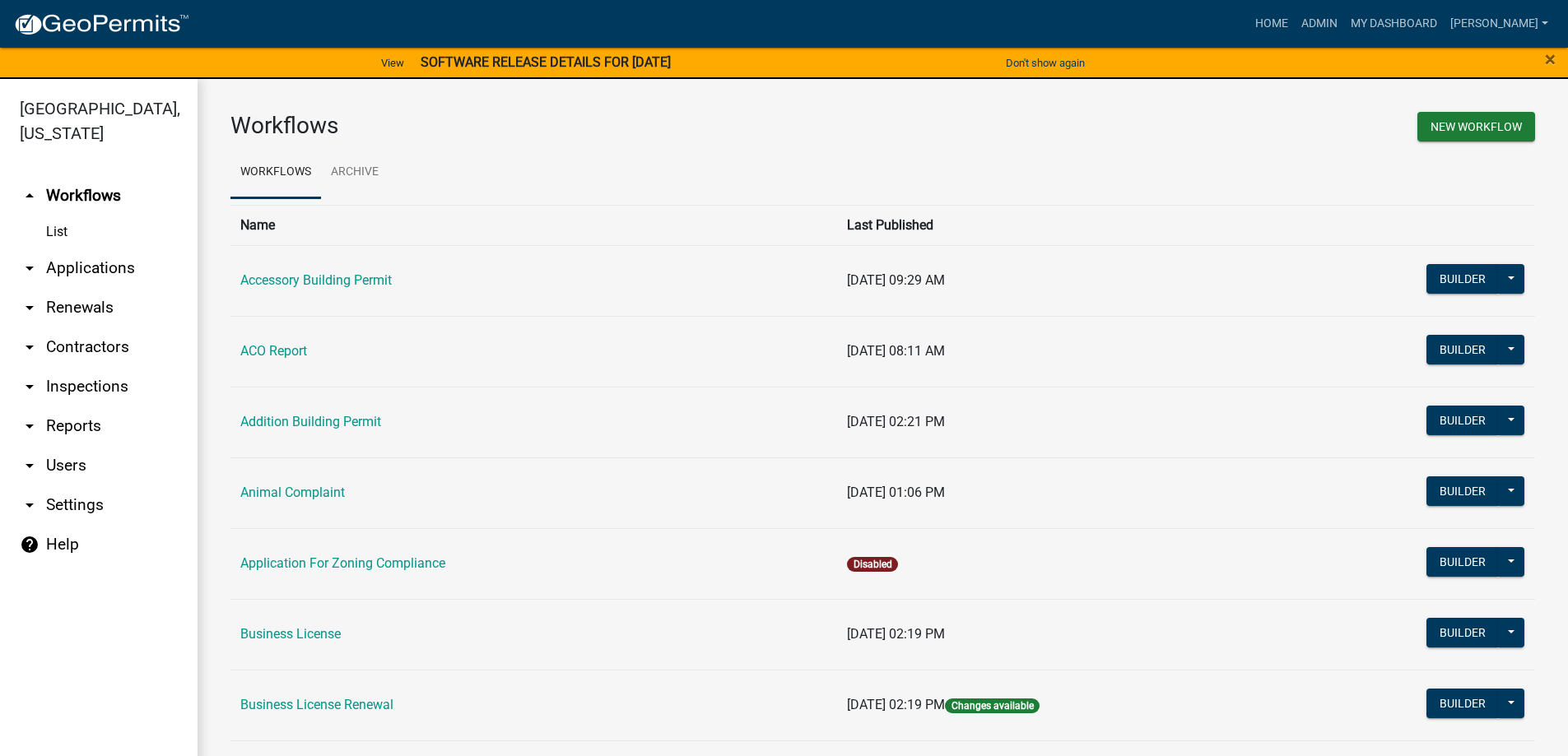
click at [81, 271] on link "arrow_drop_down Applications" at bounding box center [98, 268] width 198 height 40
